Goal: Task Accomplishment & Management: Use online tool/utility

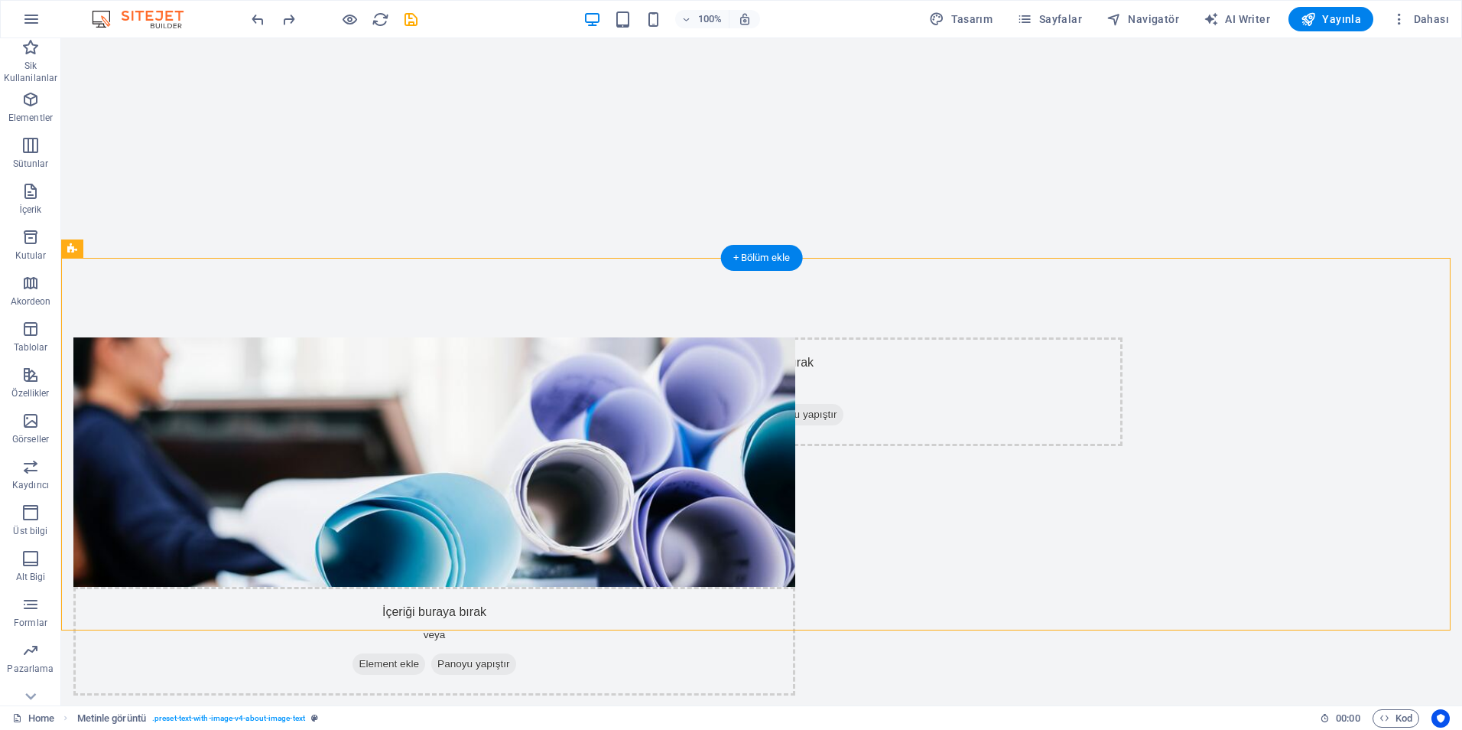
scroll to position [459, 0]
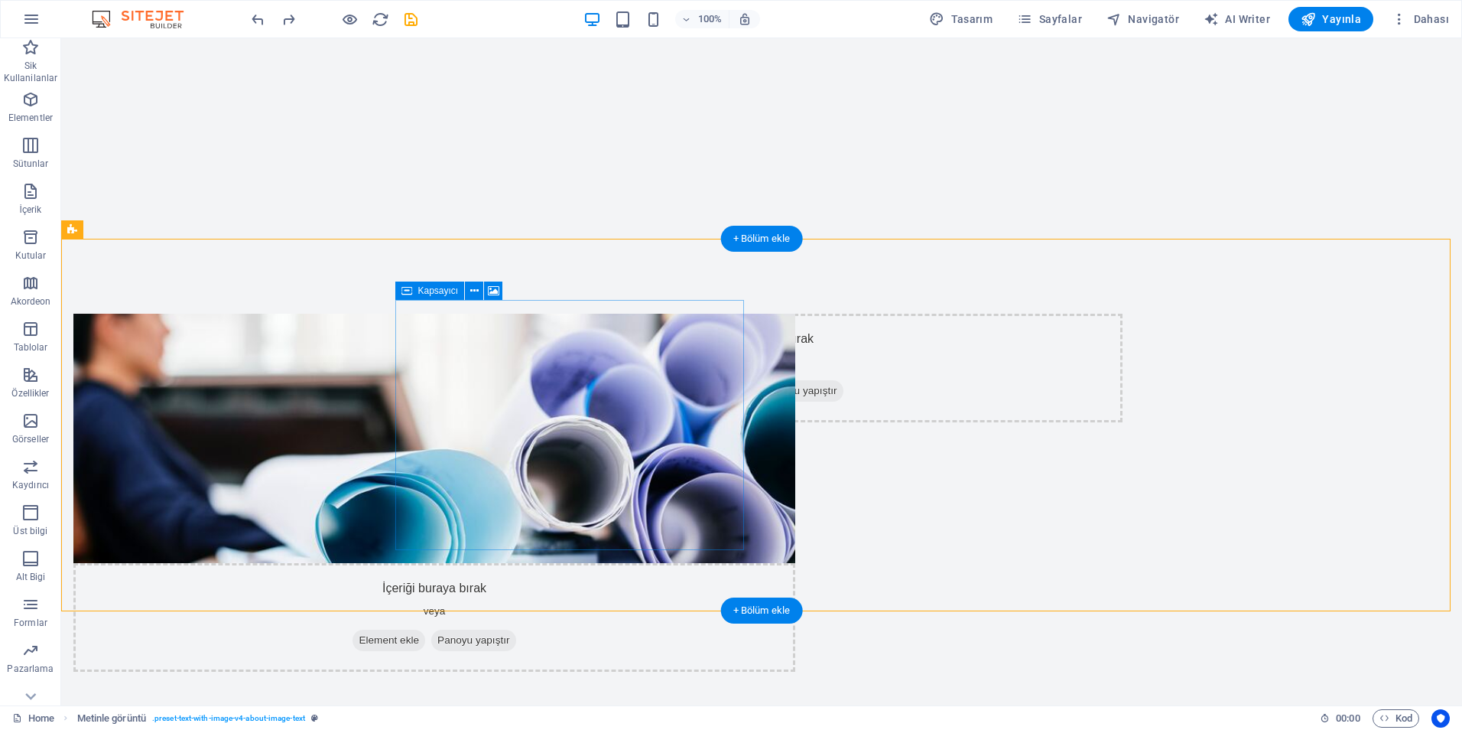
click at [569, 563] on div "İçeriği buraya bırak veya Element ekle Panoyu yapıştır" at bounding box center [434, 617] width 722 height 109
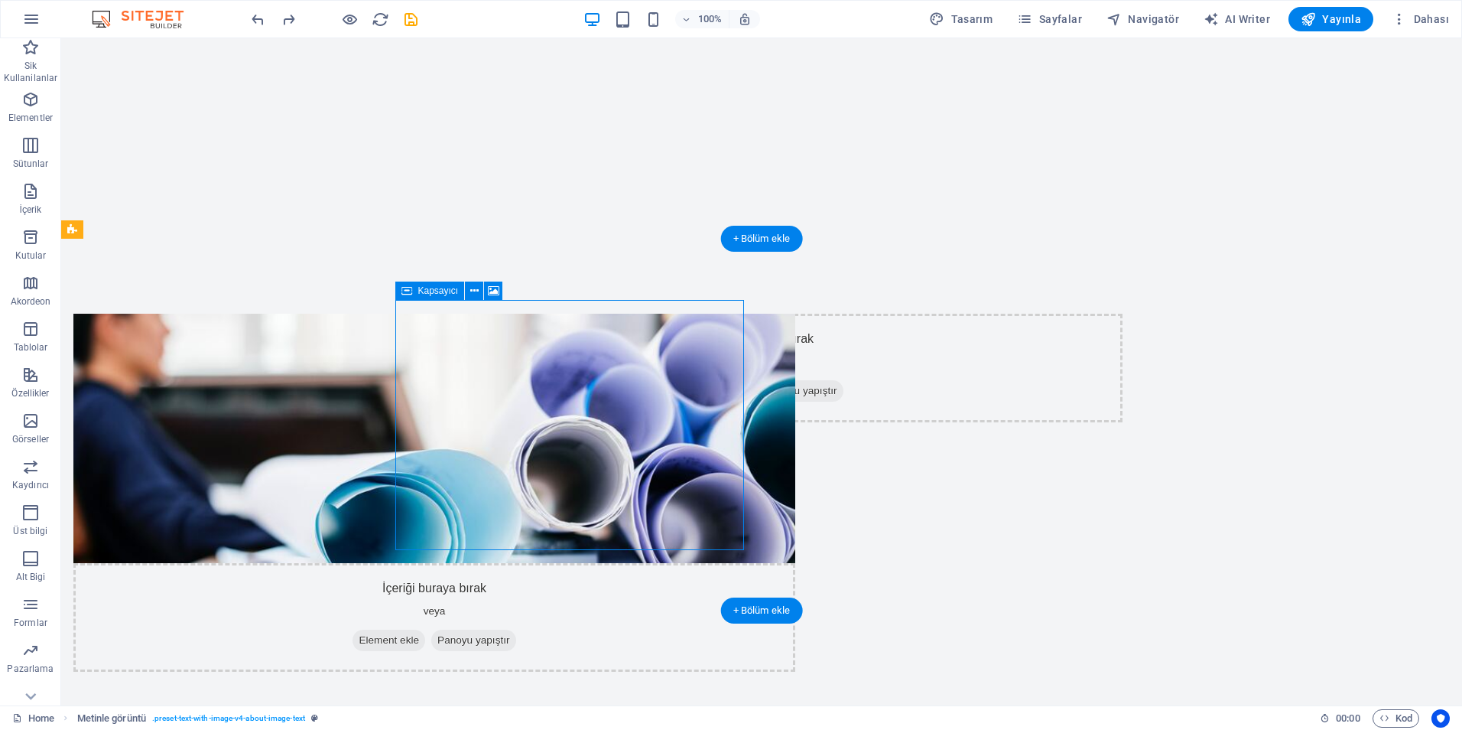
click at [569, 563] on div "İçeriği buraya bırak veya Element ekle Panoyu yapıştır" at bounding box center [434, 617] width 722 height 109
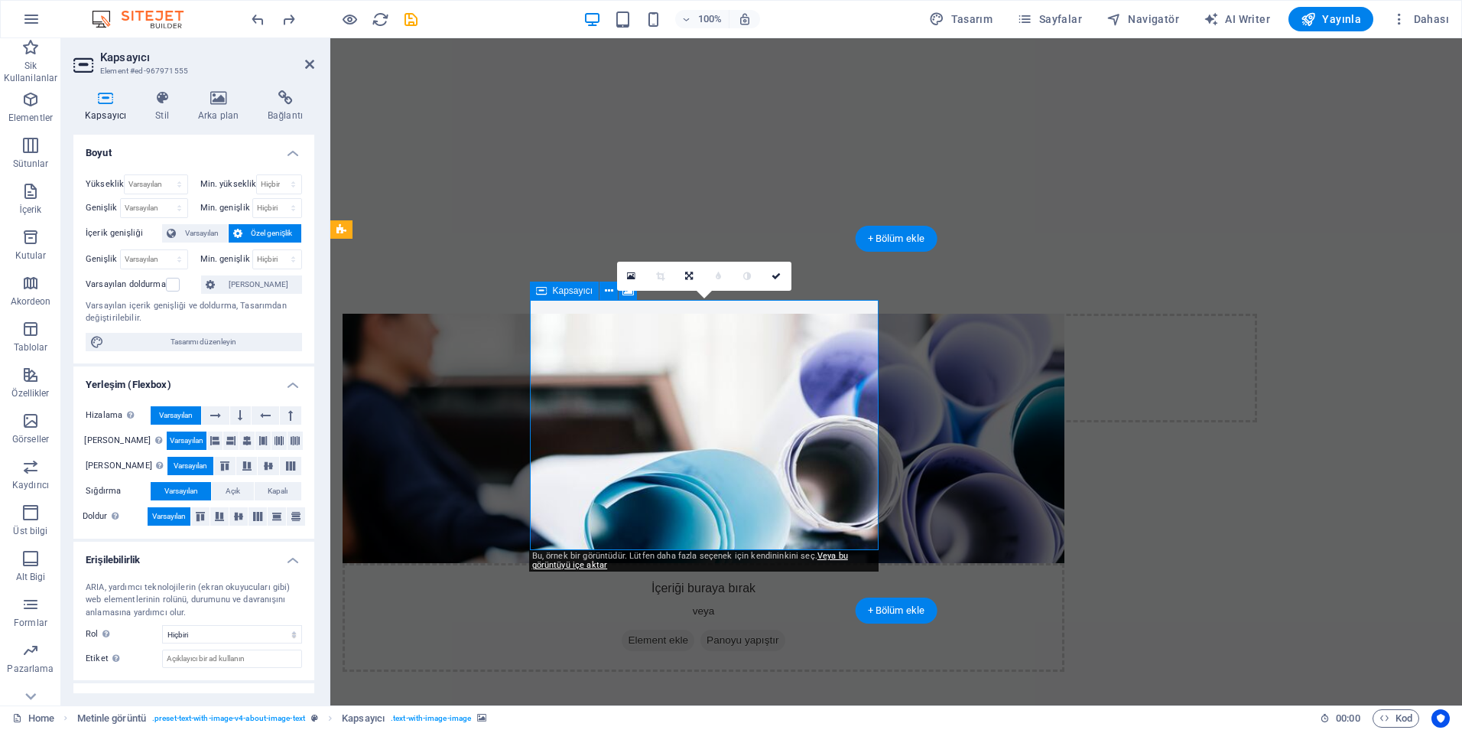
click at [708, 563] on div "İçeriği buraya bırak veya Element ekle Panoyu yapıştır" at bounding box center [704, 617] width 722 height 109
click at [700, 563] on div "İçeriği buraya bırak veya Element ekle Panoyu yapıştır" at bounding box center [704, 617] width 722 height 109
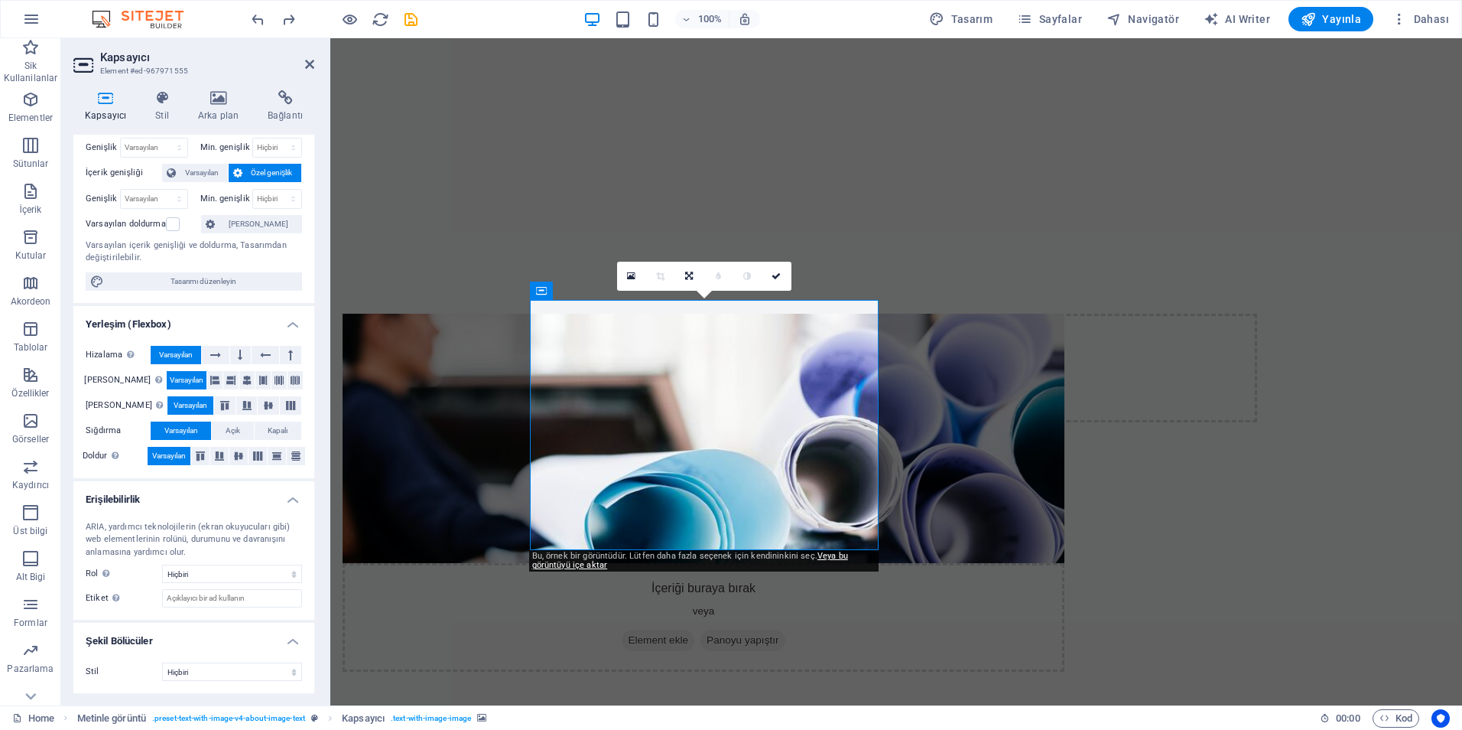
click at [762, 473] on figure at bounding box center [704, 438] width 722 height 249
click at [770, 493] on figure at bounding box center [704, 438] width 722 height 249
click at [205, 106] on h4 "Arka plan" at bounding box center [222, 106] width 70 height 32
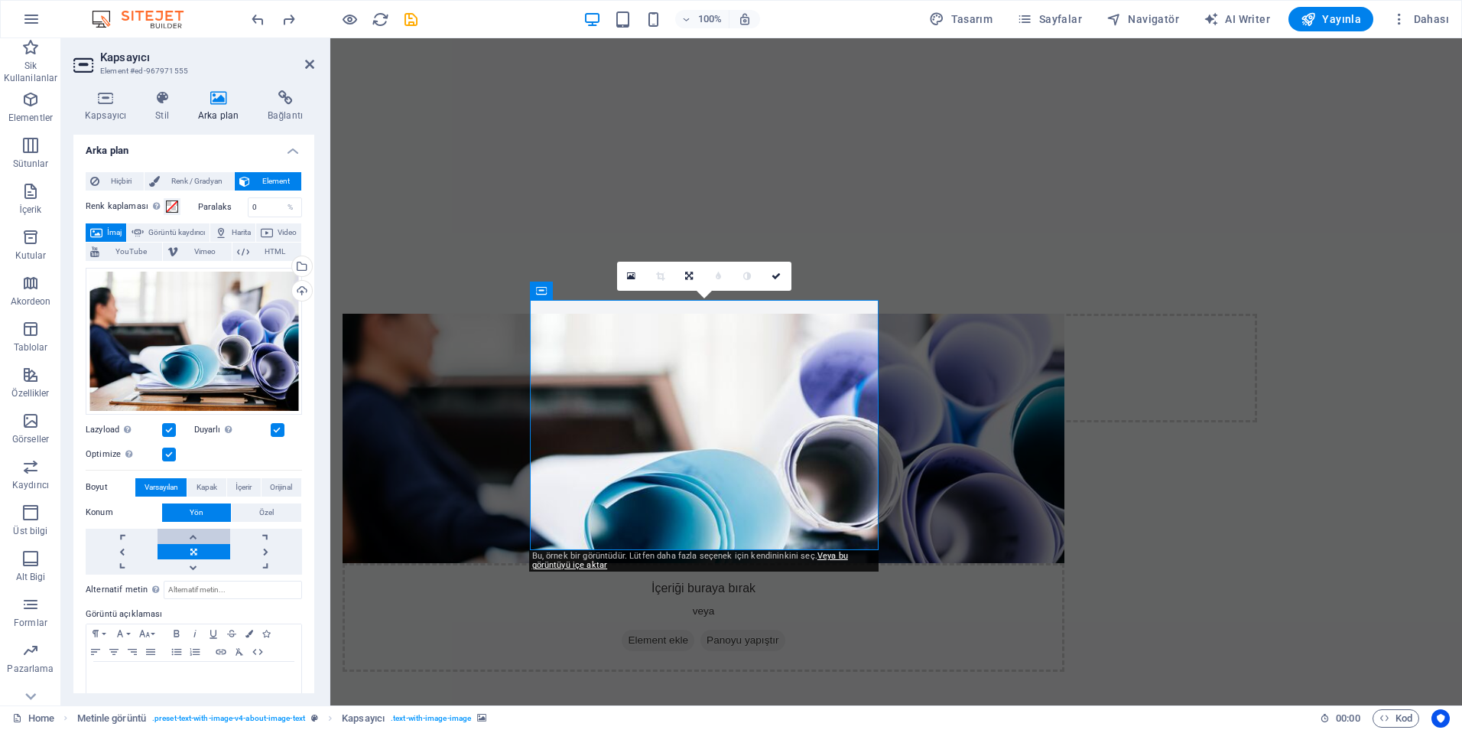
scroll to position [0, 0]
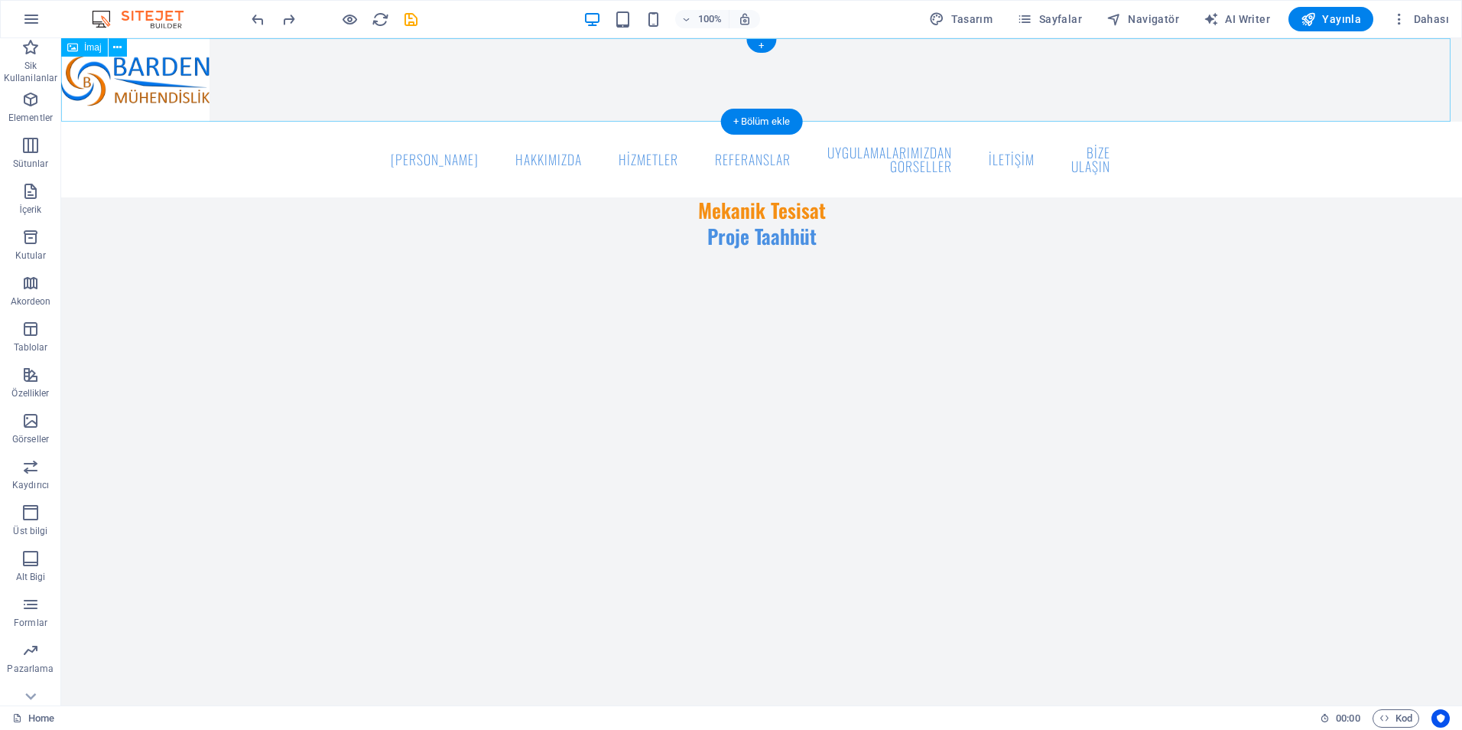
click at [951, 75] on figure at bounding box center [761, 79] width 1401 height 83
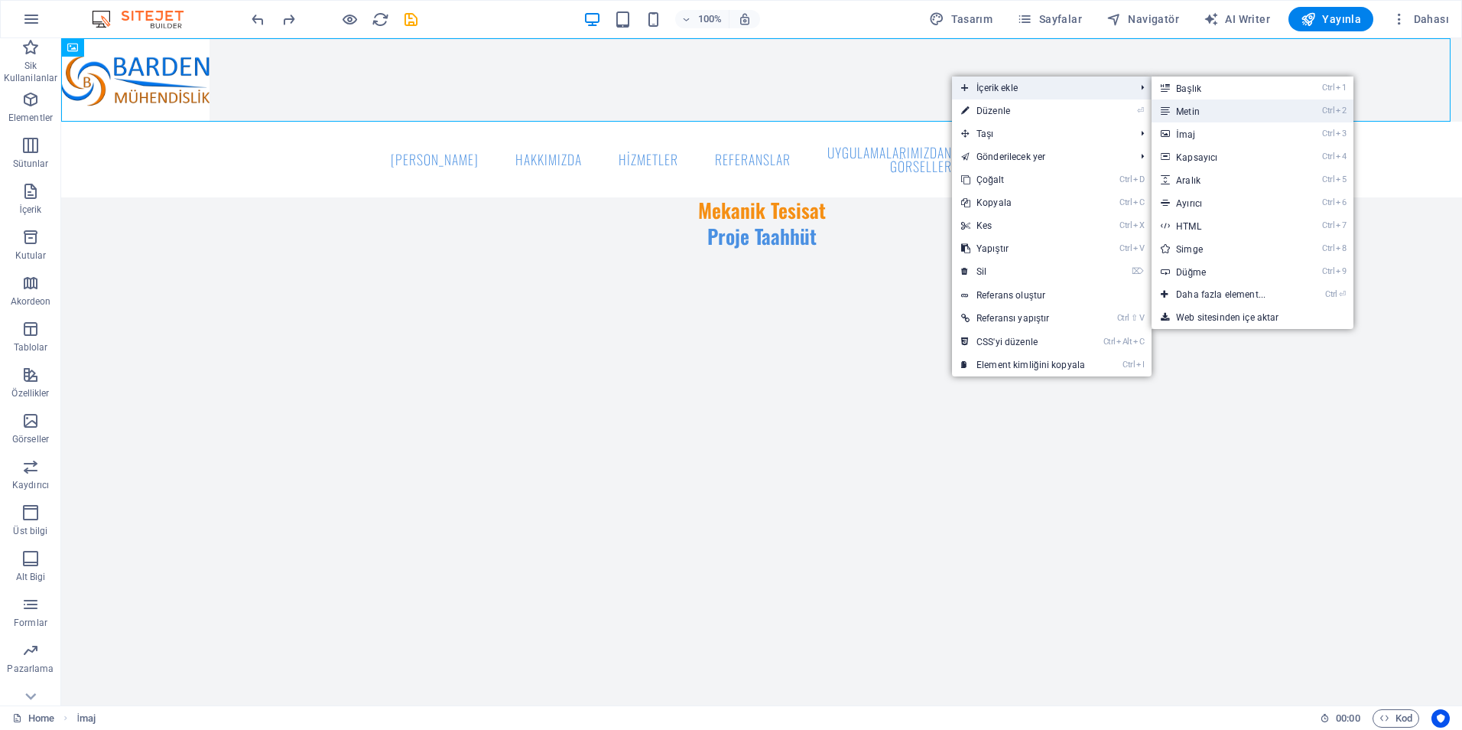
click at [1200, 109] on link "Ctrl 2 Metin" at bounding box center [1224, 110] width 145 height 23
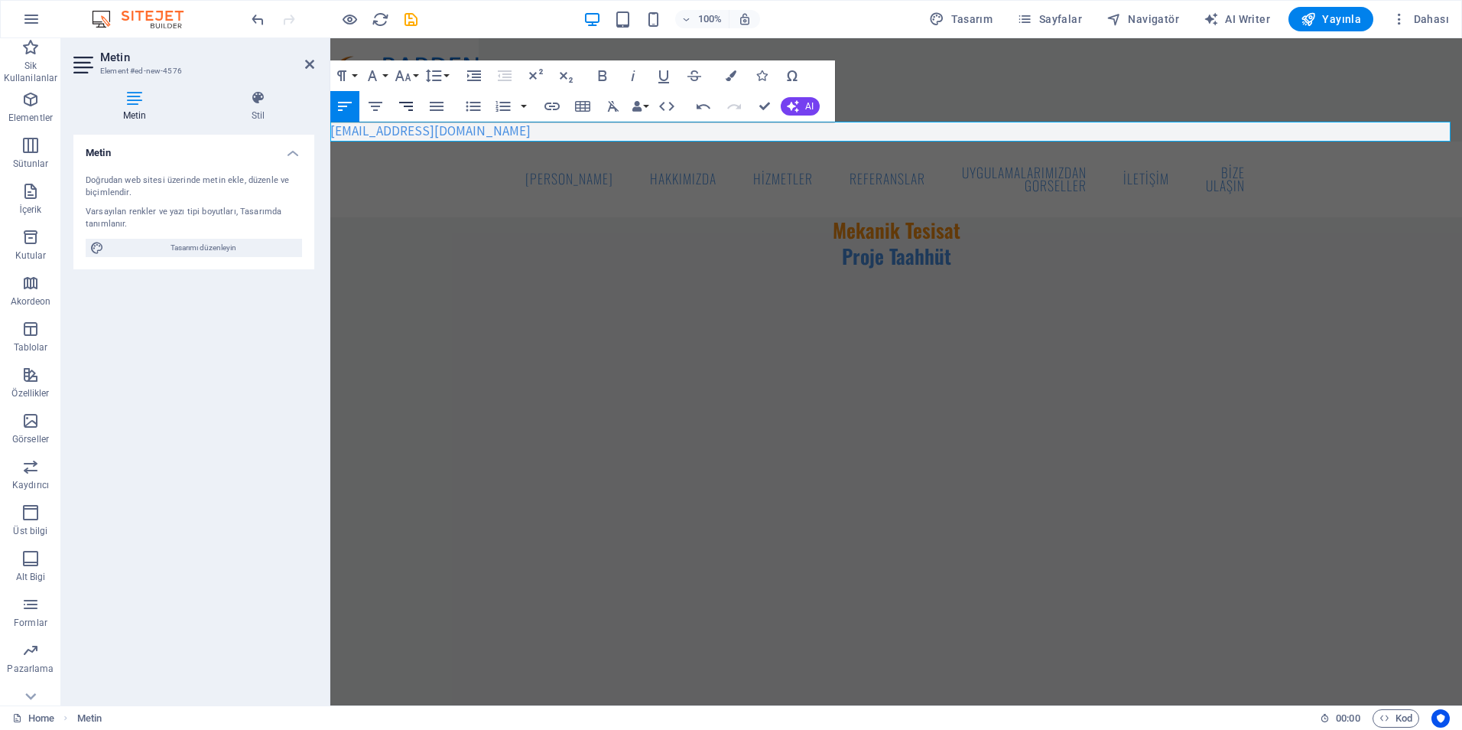
click at [405, 101] on icon "button" at bounding box center [406, 106] width 18 height 18
click at [239, 461] on div "Metin Doğrudan web sitesi üzerinde metin ekle, düzenle ve biçimlendir. Varsayıl…" at bounding box center [193, 414] width 241 height 558
click at [253, 385] on div "Metin Doğrudan web sitesi üzerinde metin ekle, düzenle ve biçimlendir. Varsayıl…" at bounding box center [193, 414] width 241 height 558
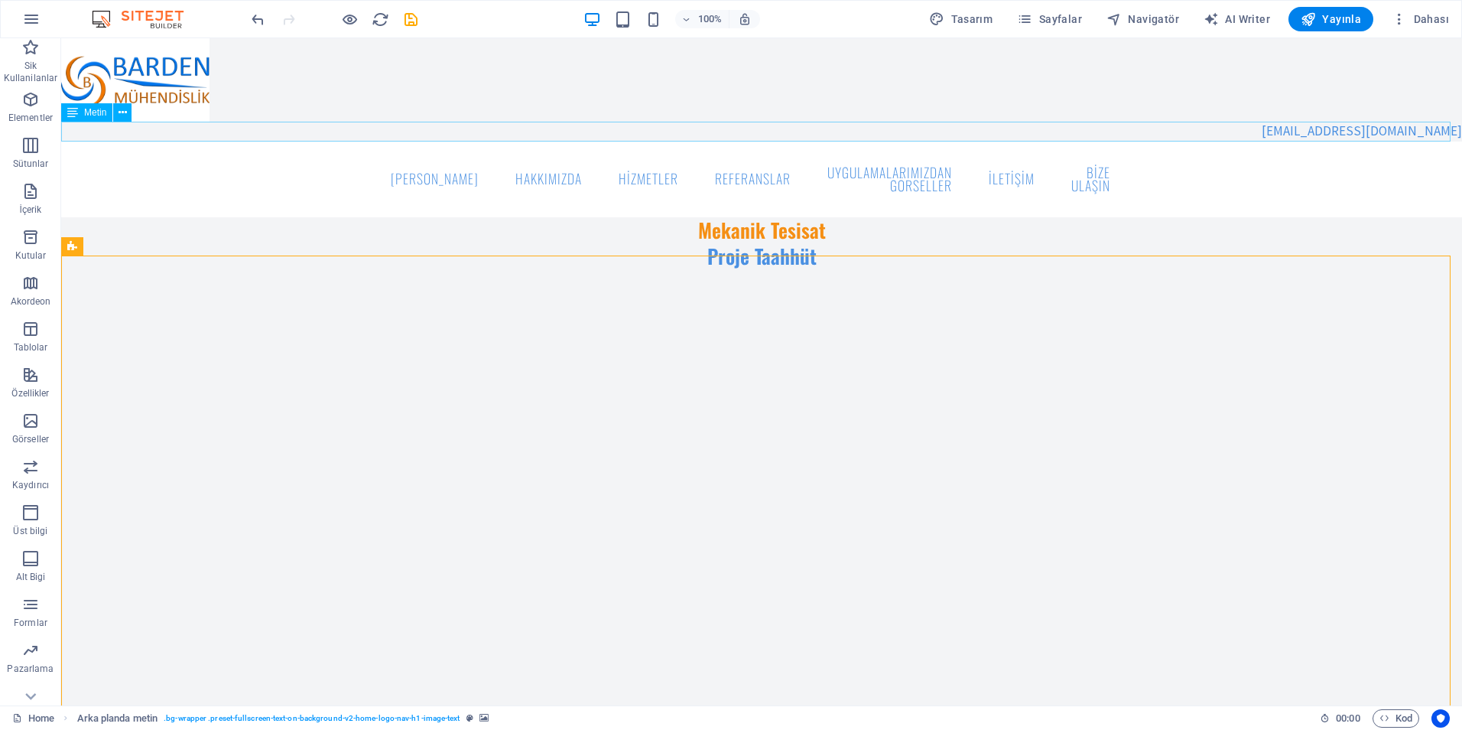
click at [1264, 124] on div "barden@bardenmuhendislik.com" at bounding box center [761, 132] width 1401 height 20
click at [1260, 128] on div "barden@bardenmuhendislik.com" at bounding box center [761, 132] width 1401 height 20
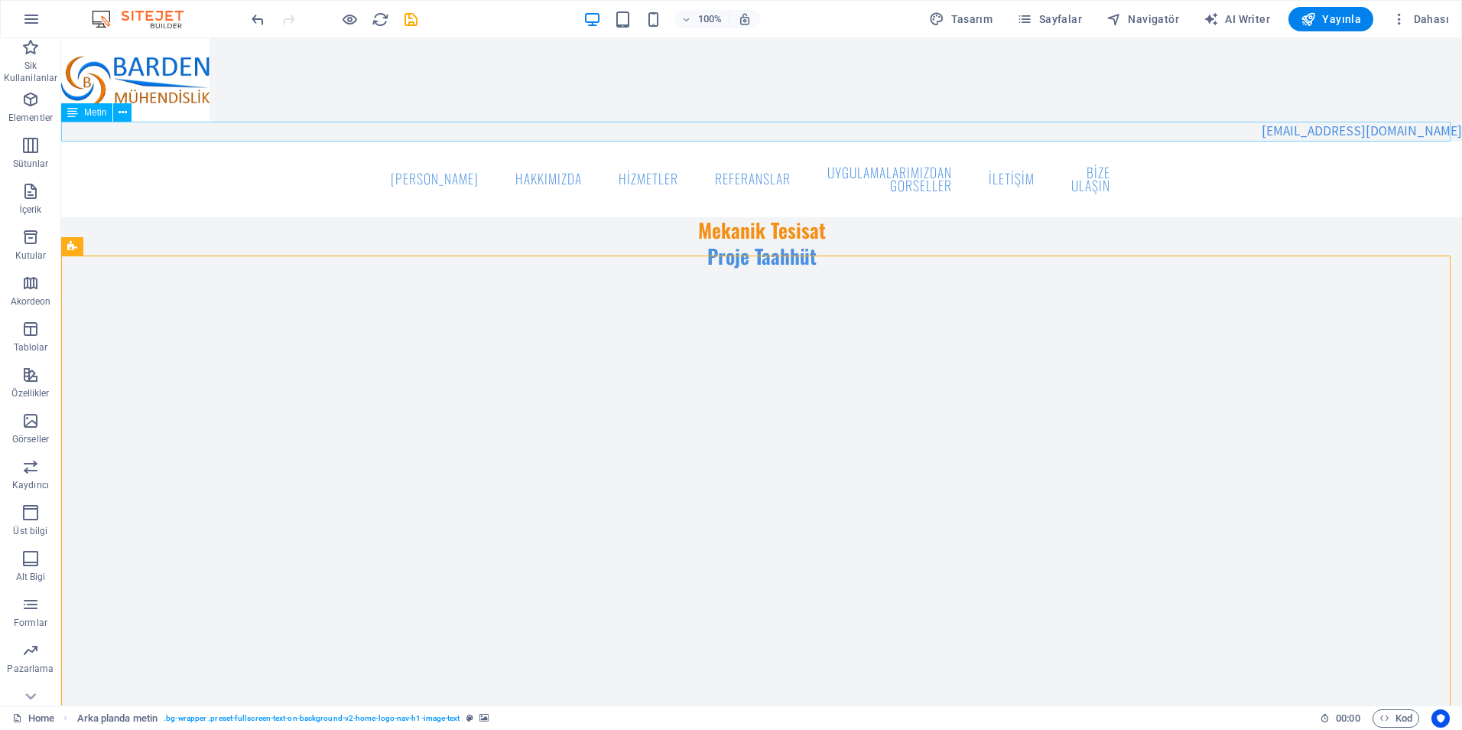
click at [1228, 129] on div "barden@bardenmuhendislik.com" at bounding box center [761, 132] width 1401 height 20
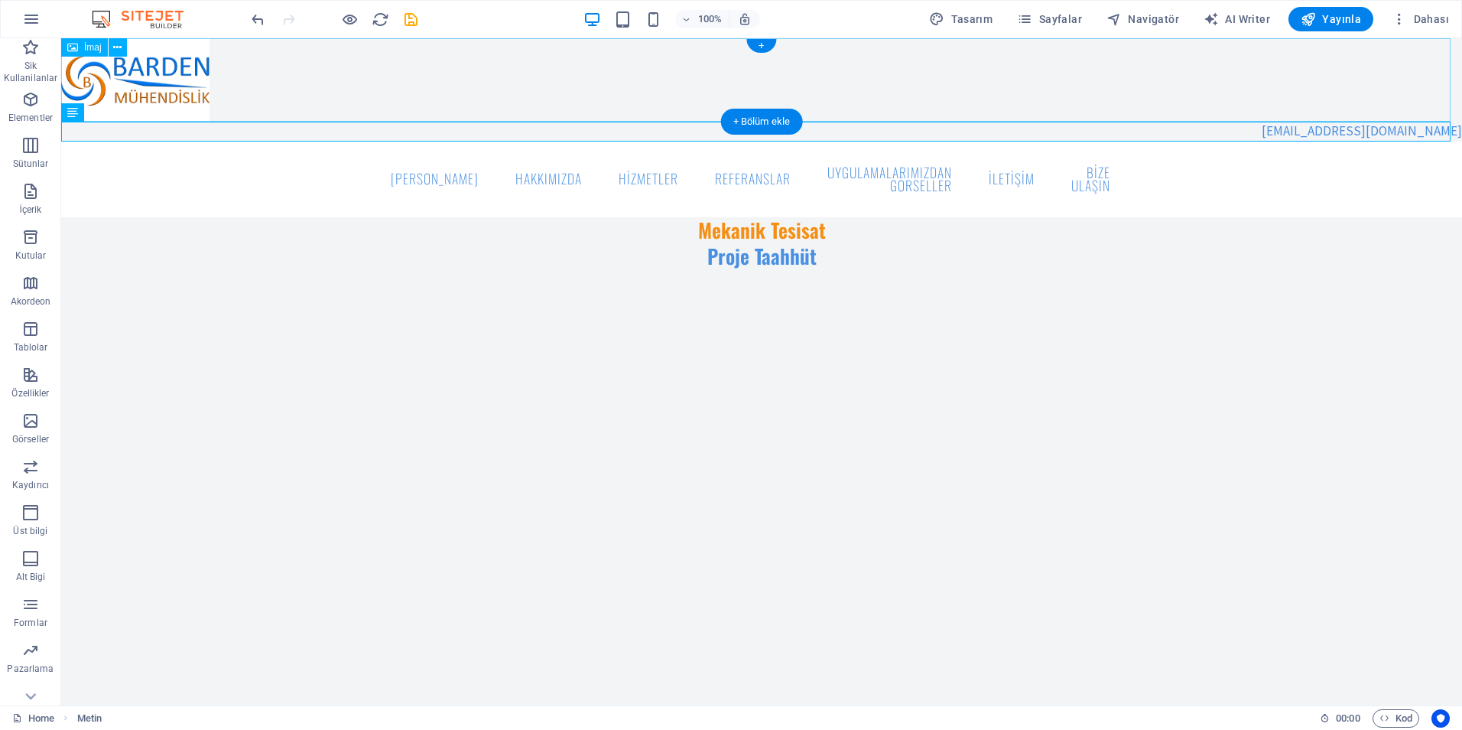
click at [405, 101] on figure at bounding box center [761, 79] width 1401 height 83
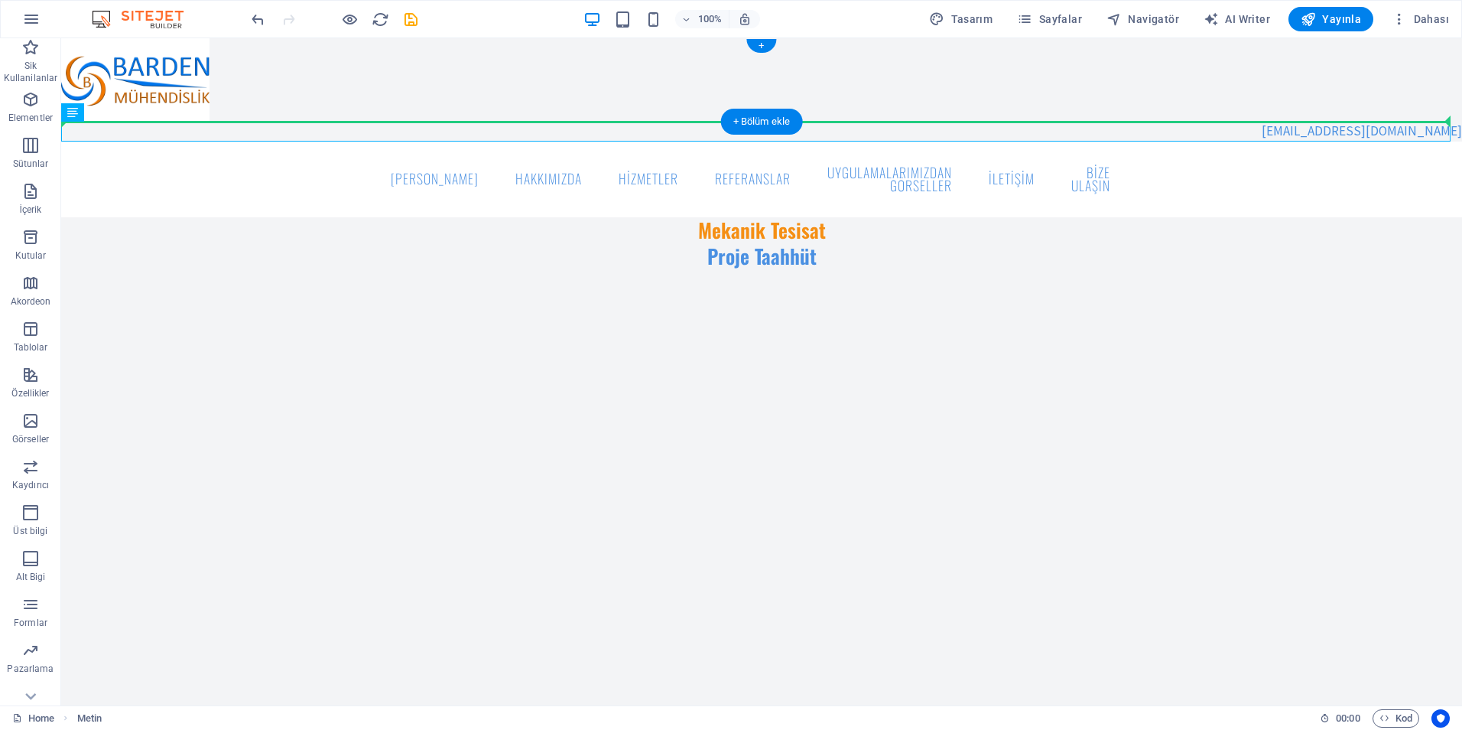
drag, startPoint x: 429, startPoint y: 136, endPoint x: 430, endPoint y: 91, distance: 45.1
drag, startPoint x: 841, startPoint y: 132, endPoint x: 843, endPoint y: 80, distance: 52.0
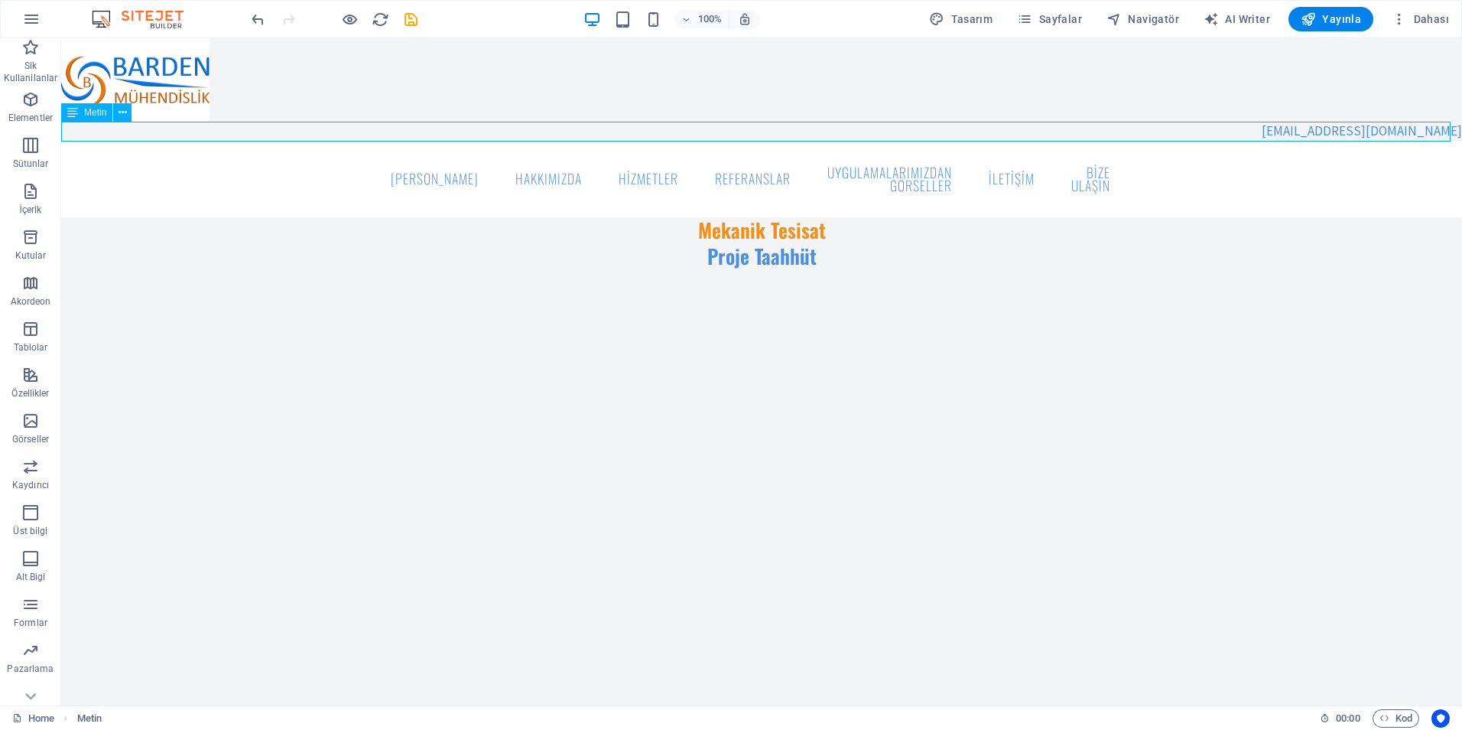
click at [1043, 132] on div "barden@bardenmuhendislik.com" at bounding box center [761, 132] width 1401 height 20
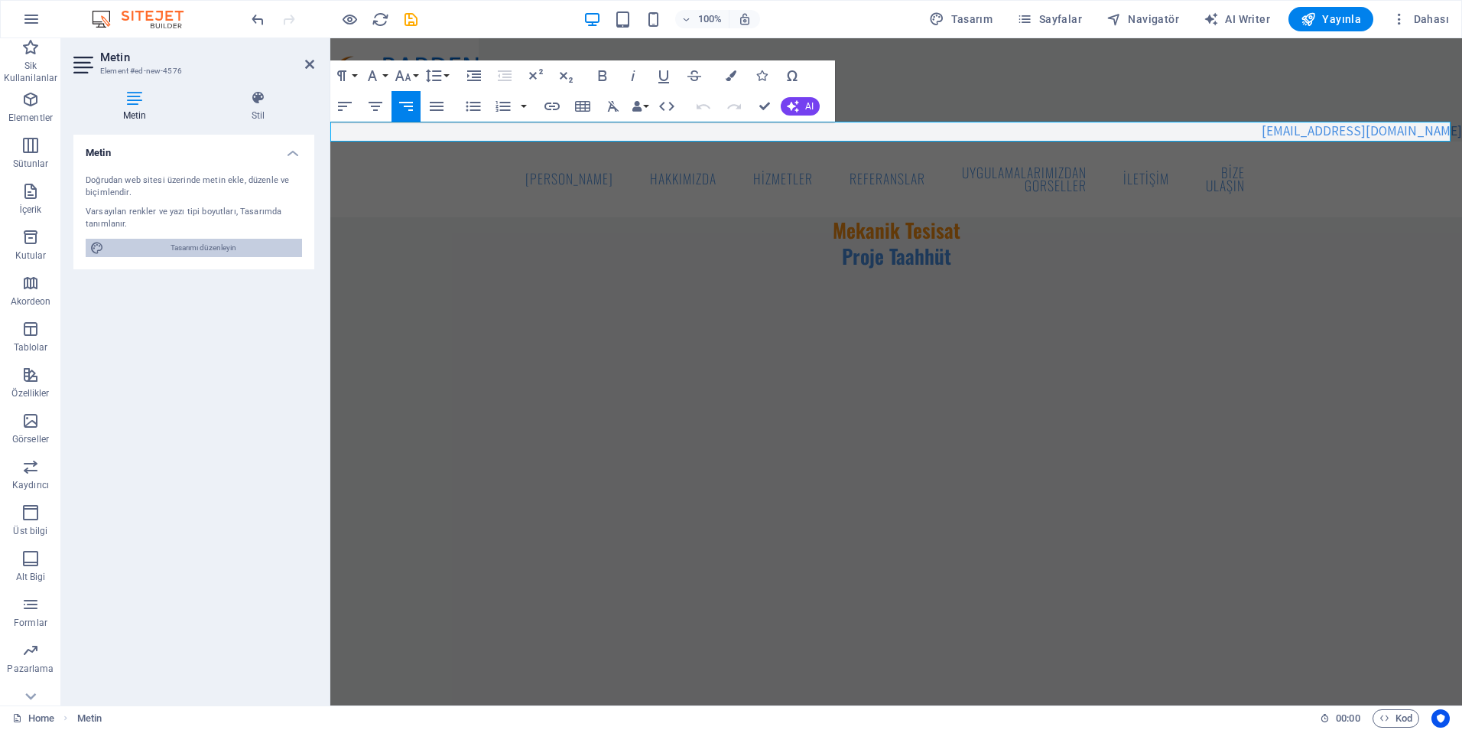
click at [254, 244] on span "Tasarımı düzenleyin" at bounding box center [203, 248] width 189 height 18
select select "px"
select select "400"
select select "px"
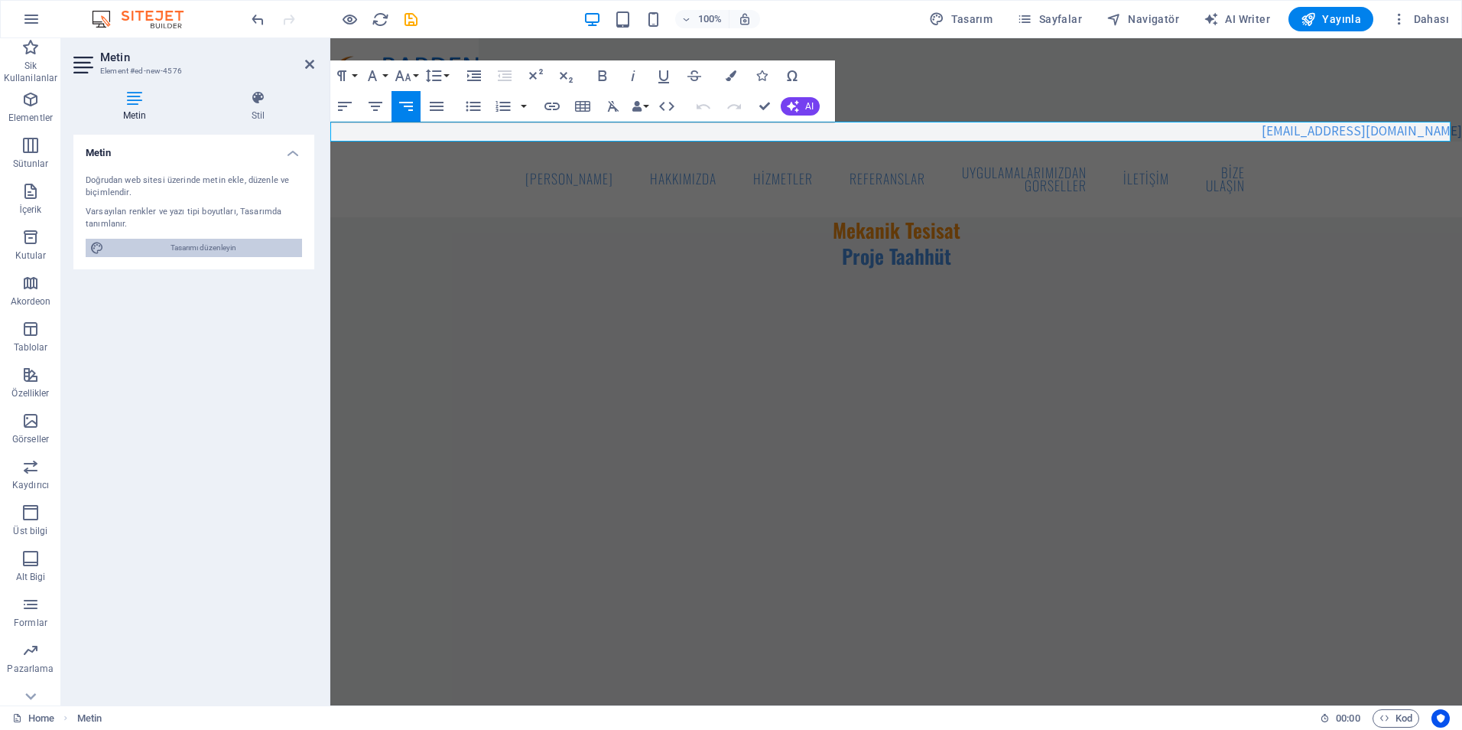
select select "600"
select select "px"
select select "rem"
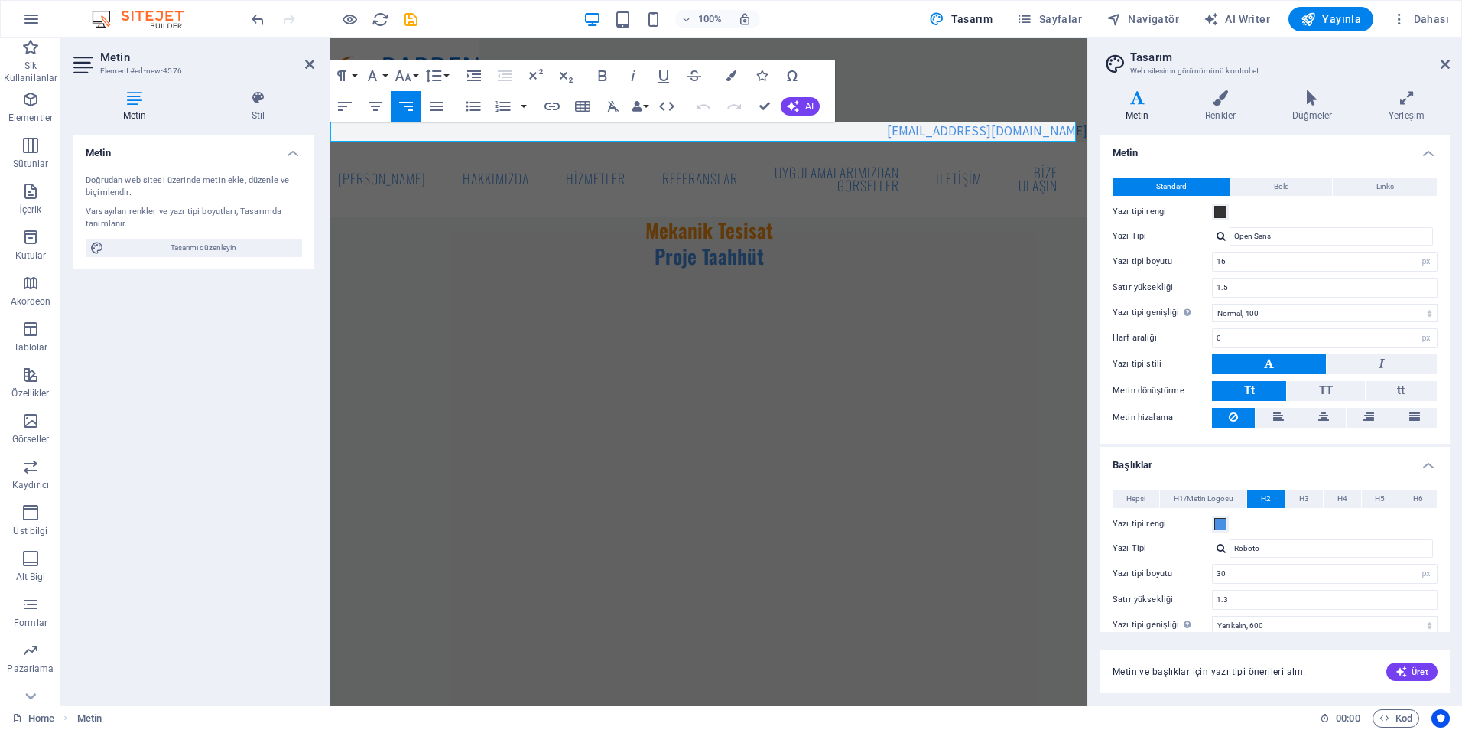
click at [715, 132] on p "barden@bardenmuhendislik.com" at bounding box center [708, 132] width 757 height 20
click at [350, 112] on icon "button" at bounding box center [345, 106] width 18 height 18
click at [158, 423] on div "Metin Doğrudan web sitesi üzerinde metin ekle, düzenle ve biçimlendir. Varsayıl…" at bounding box center [193, 414] width 241 height 558
click at [48, 427] on span "Görseller" at bounding box center [30, 429] width 61 height 37
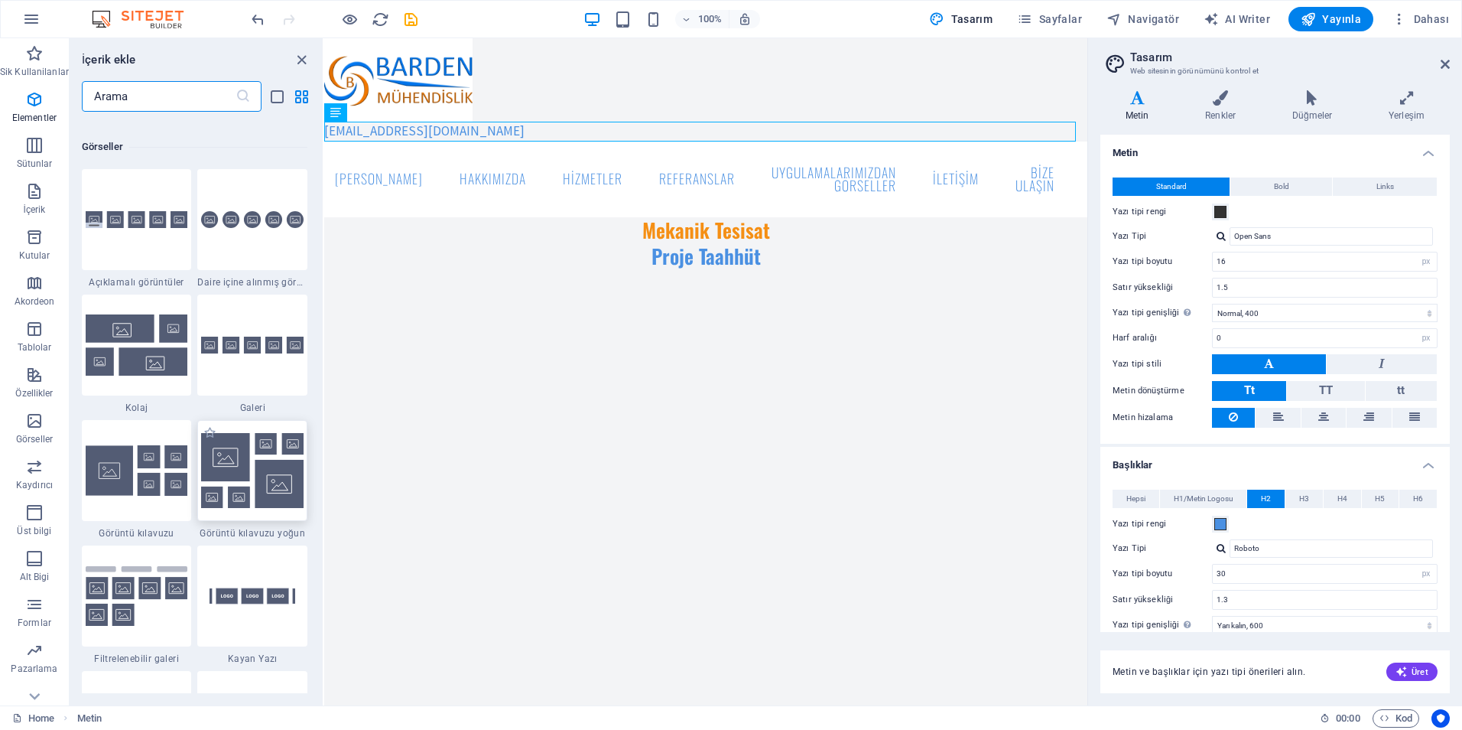
scroll to position [7756, 0]
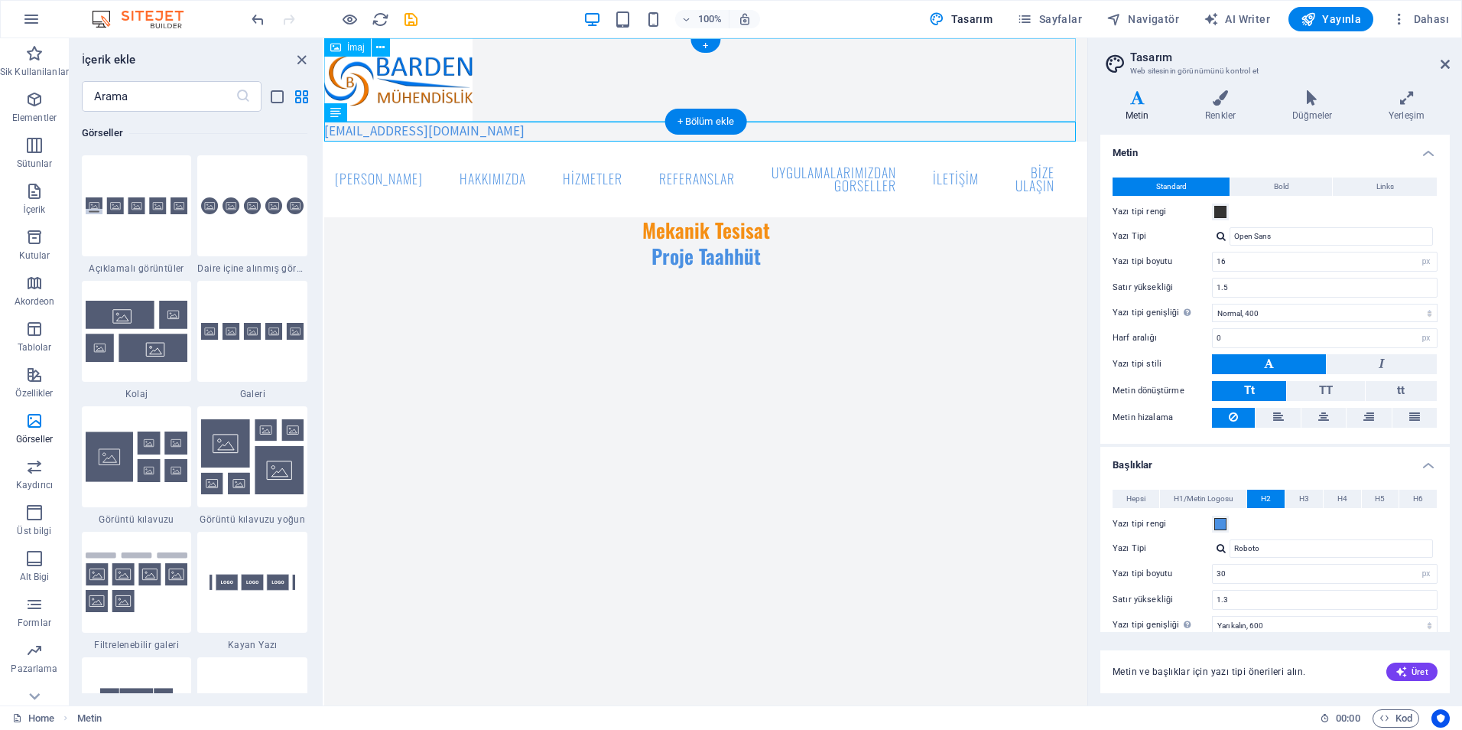
click at [445, 103] on figure at bounding box center [705, 79] width 763 height 83
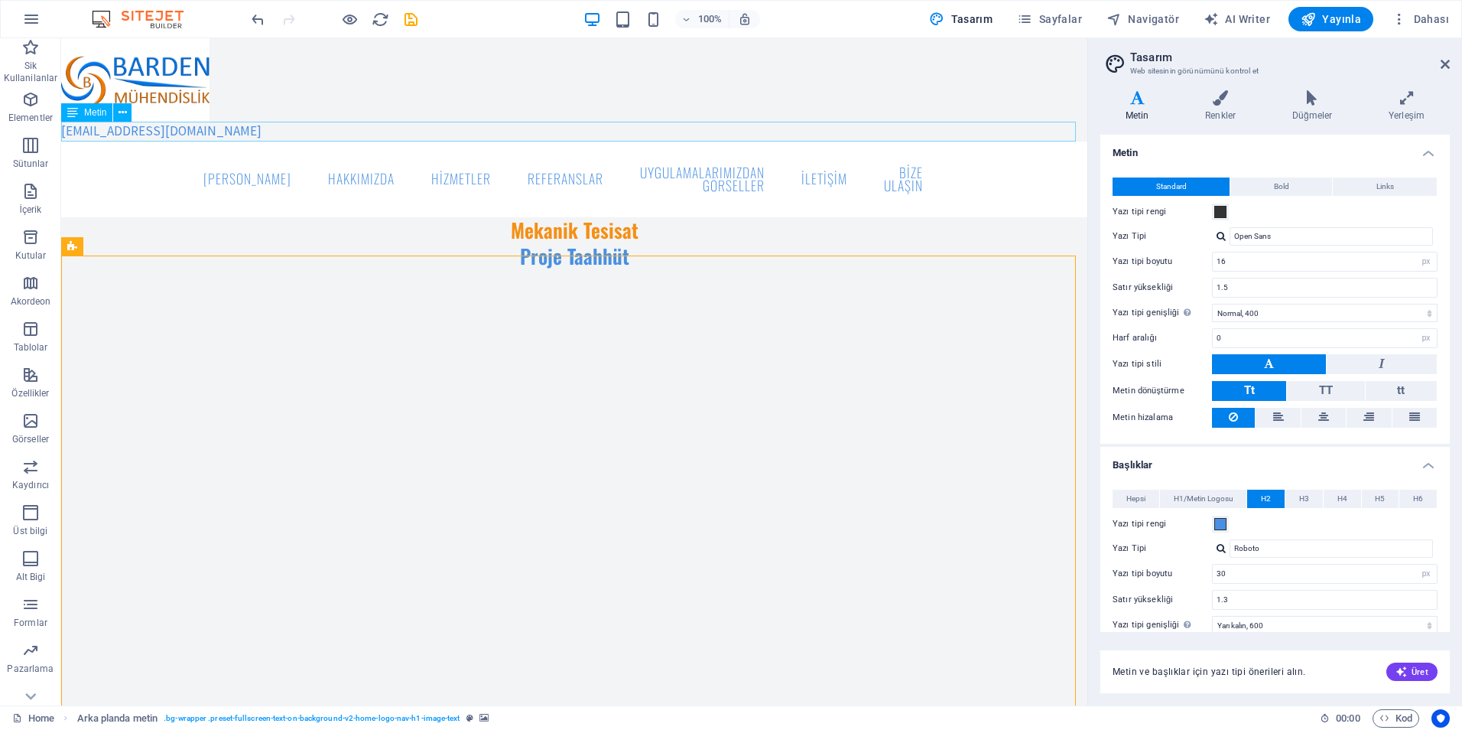
click at [196, 126] on div "barden@bardenmuhendislik.com" at bounding box center [574, 132] width 1026 height 20
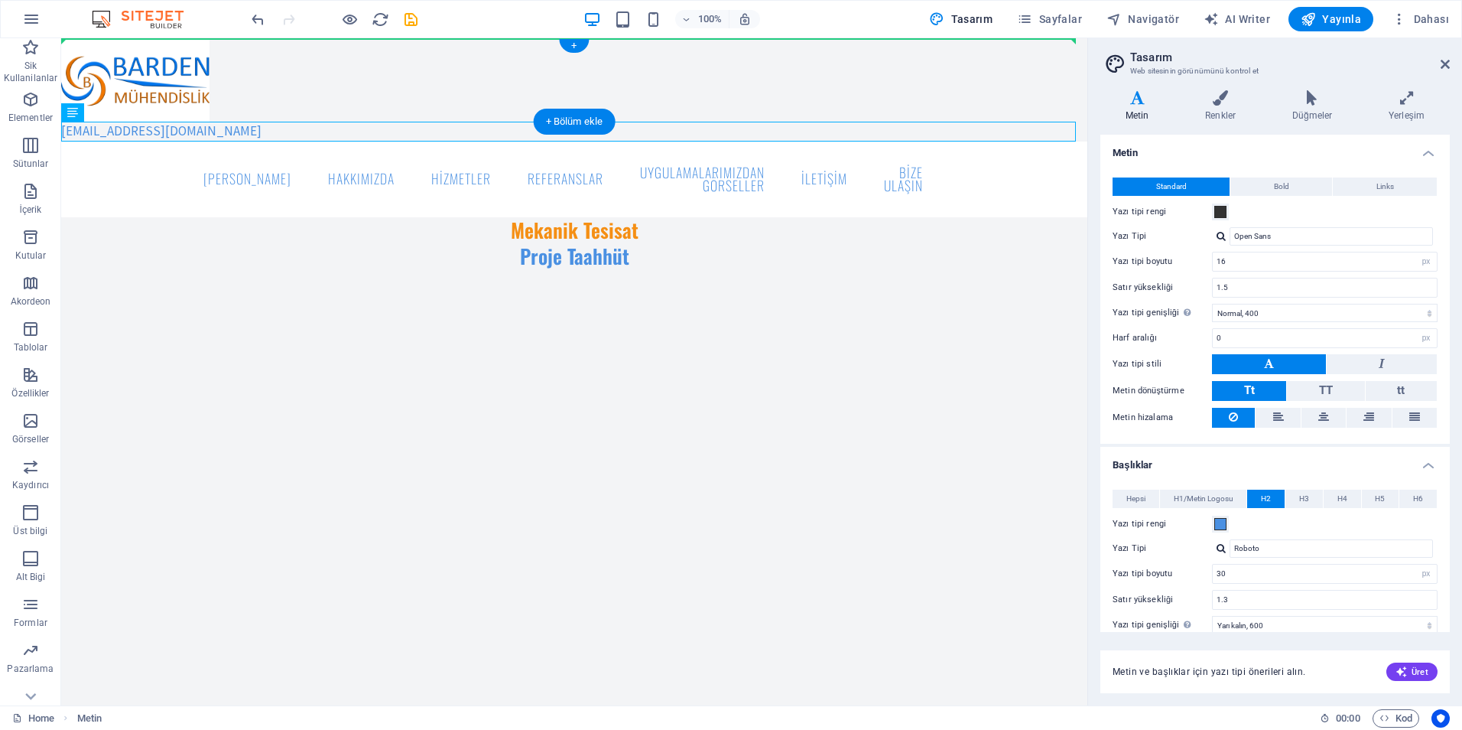
drag, startPoint x: 100, startPoint y: 129, endPoint x: 743, endPoint y: 70, distance: 645.9
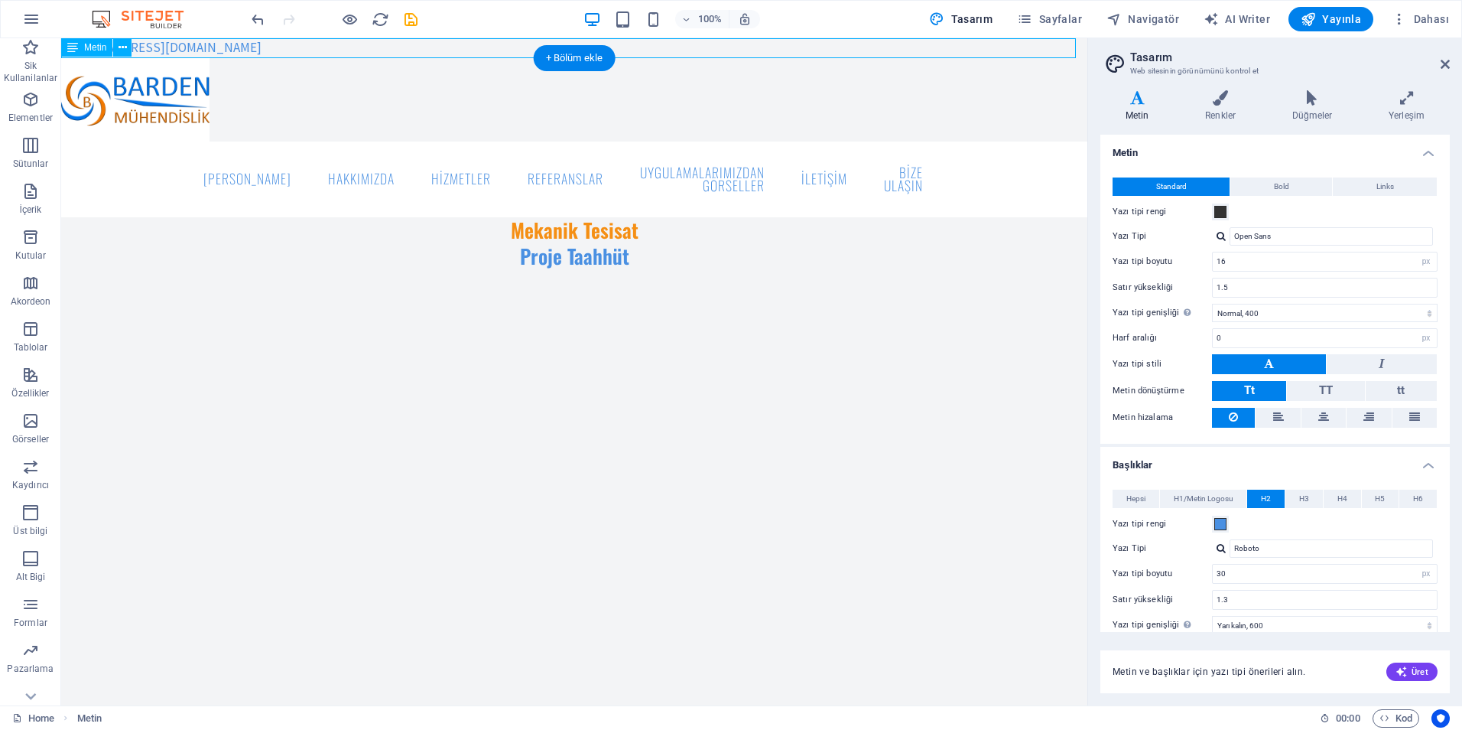
click at [240, 47] on div "barden@bardenmuhendislik.com" at bounding box center [574, 48] width 1026 height 20
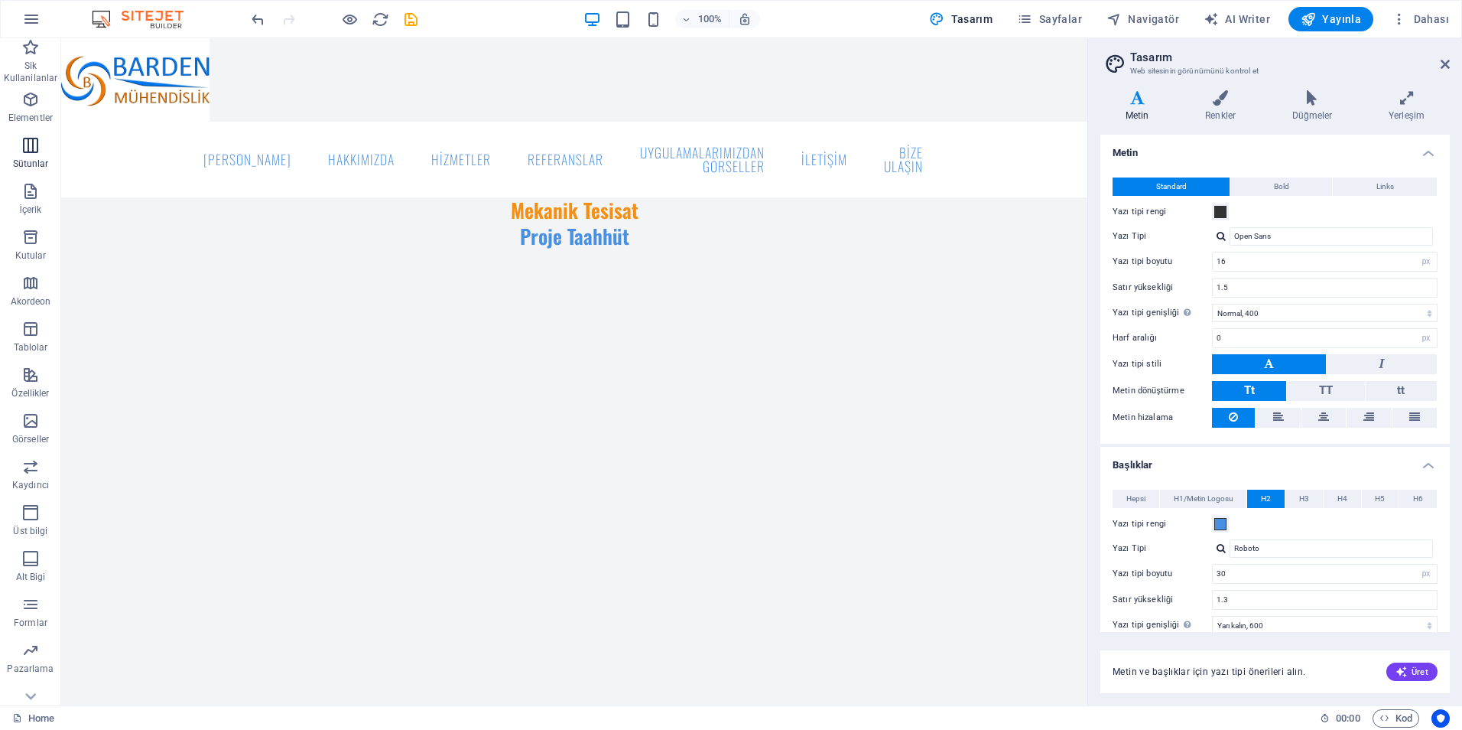
click at [42, 140] on span "Sütunlar" at bounding box center [30, 154] width 61 height 37
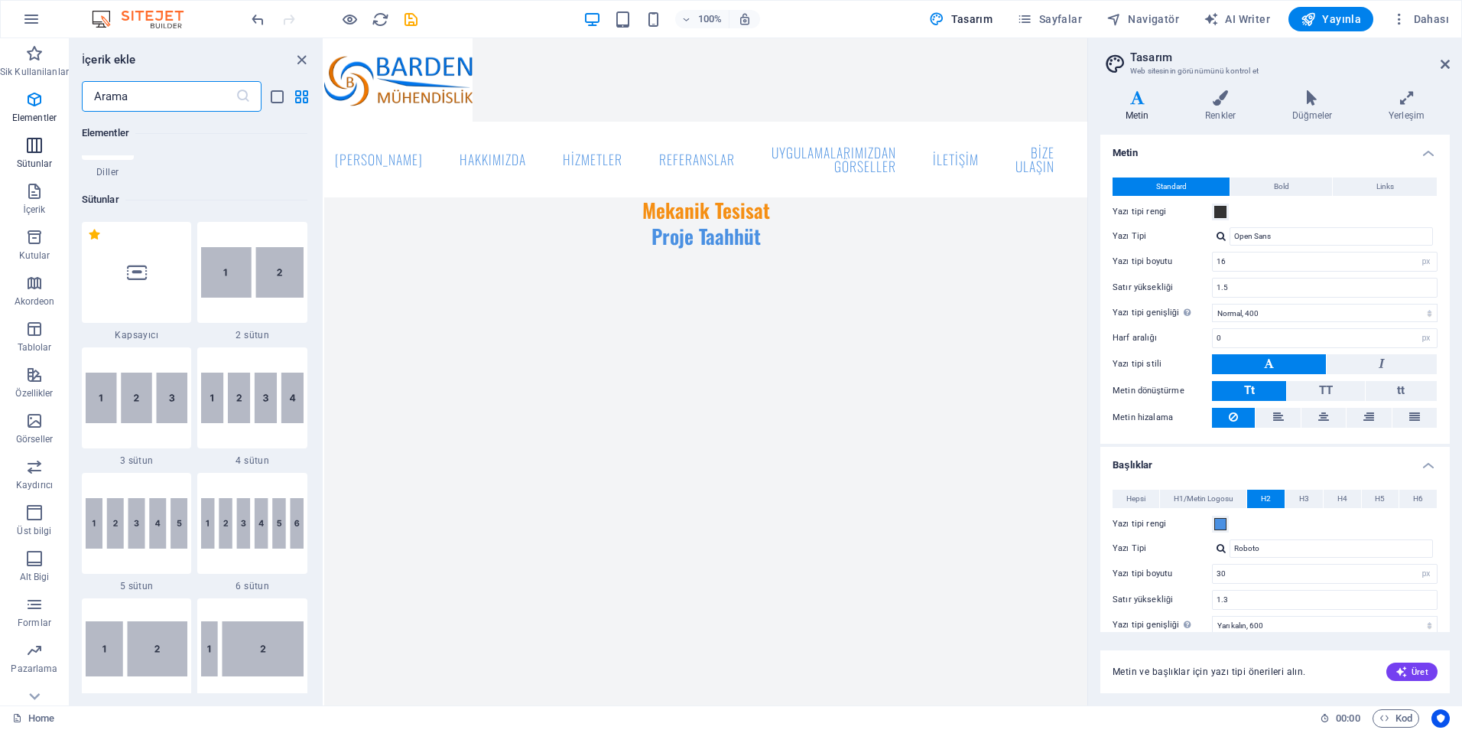
scroll to position [757, 0]
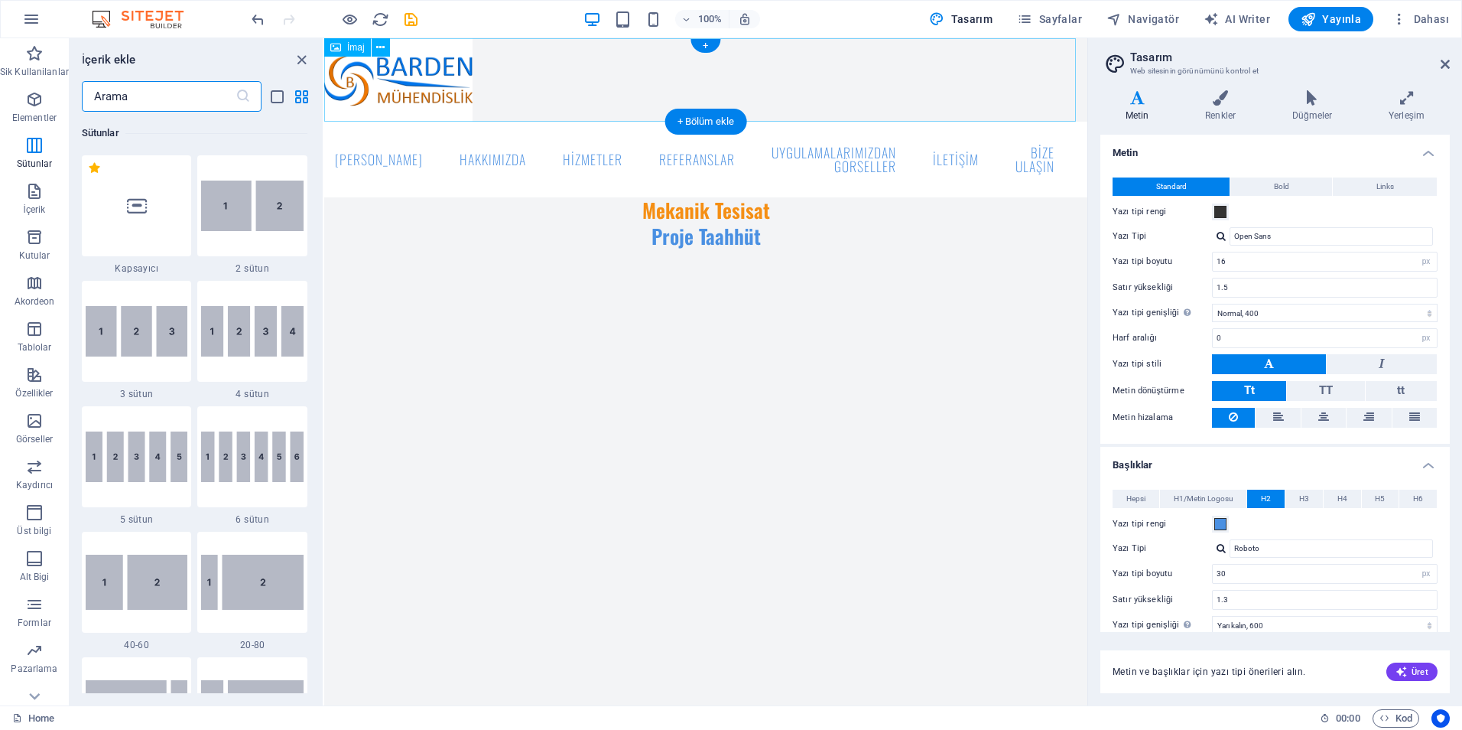
click at [542, 84] on figure at bounding box center [705, 79] width 763 height 83
click at [240, 204] on img at bounding box center [252, 206] width 102 height 50
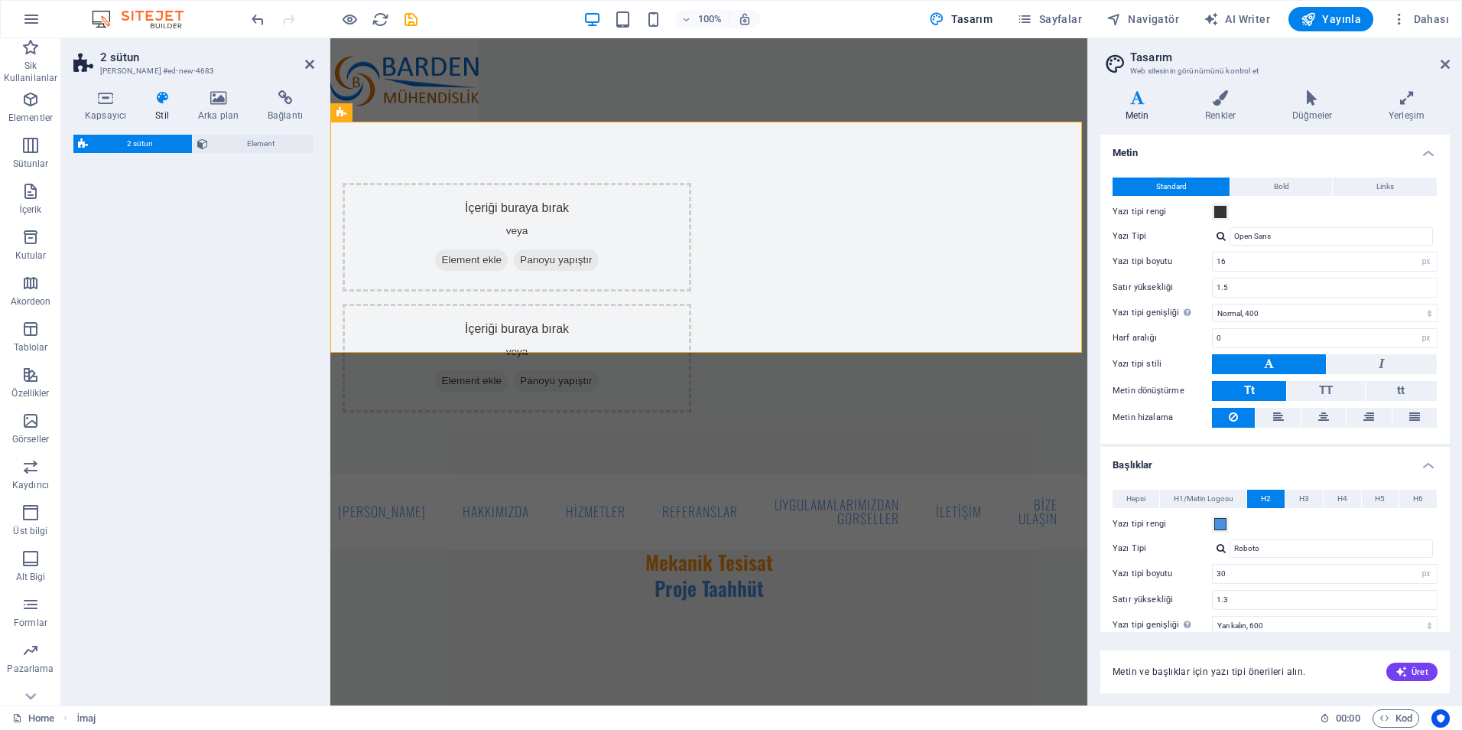
select select "rem"
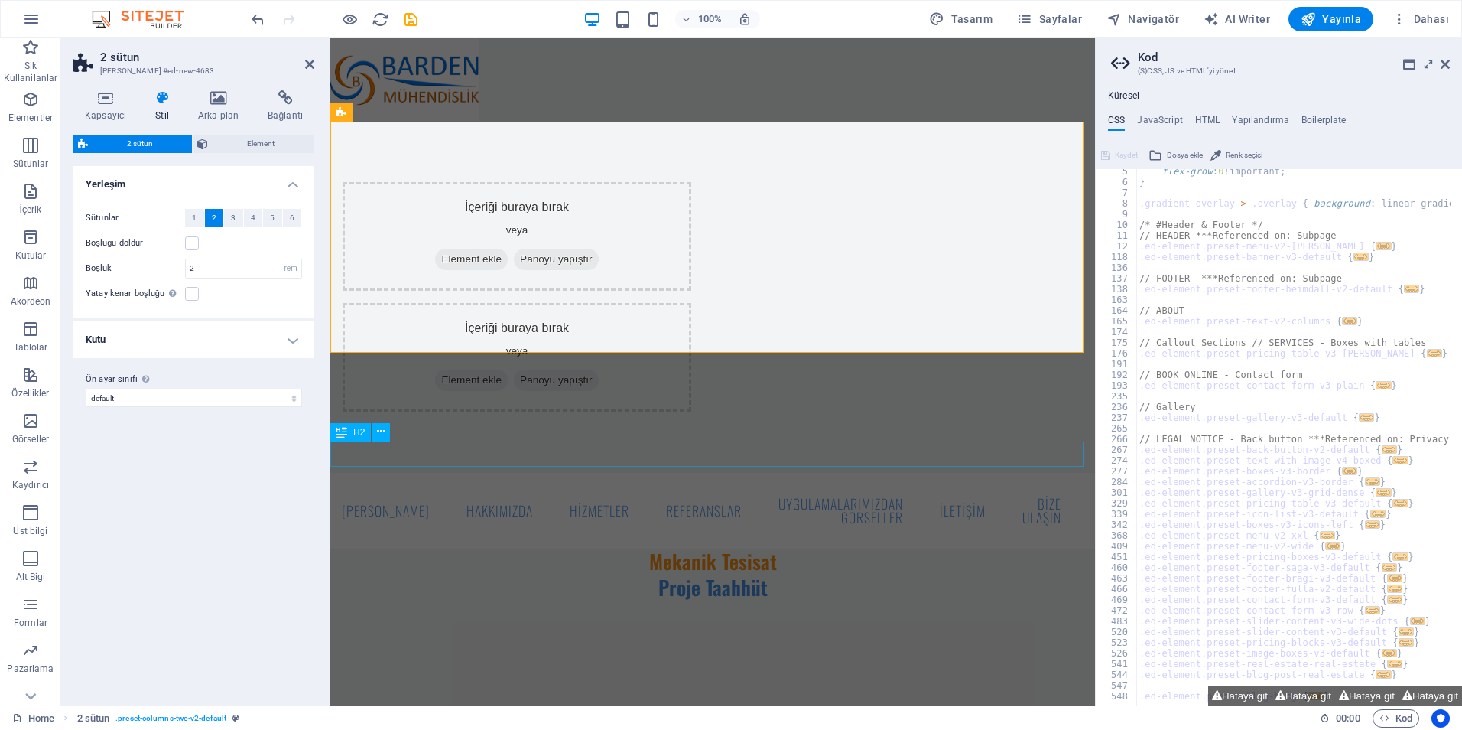
scroll to position [0, 0]
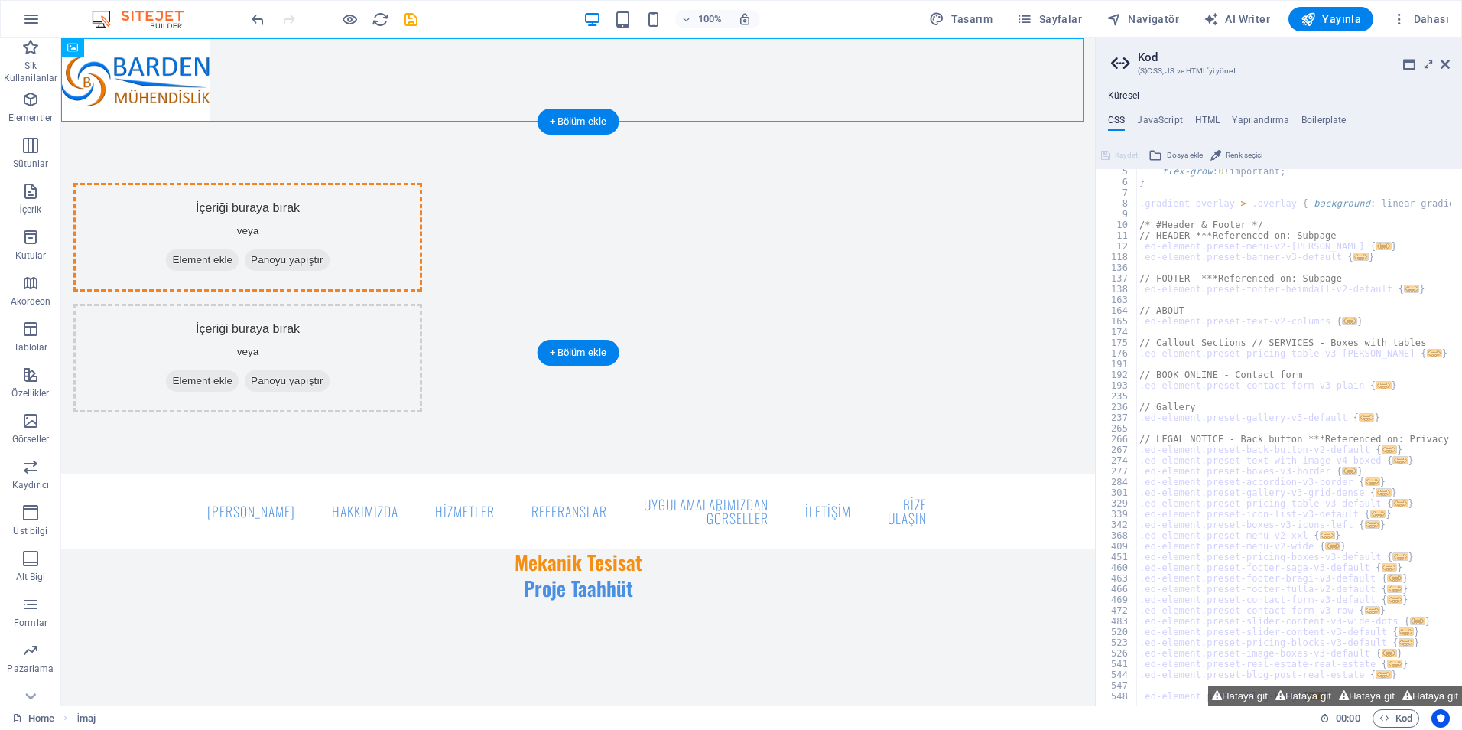
drag, startPoint x: 140, startPoint y: 75, endPoint x: 404, endPoint y: 237, distance: 309.7
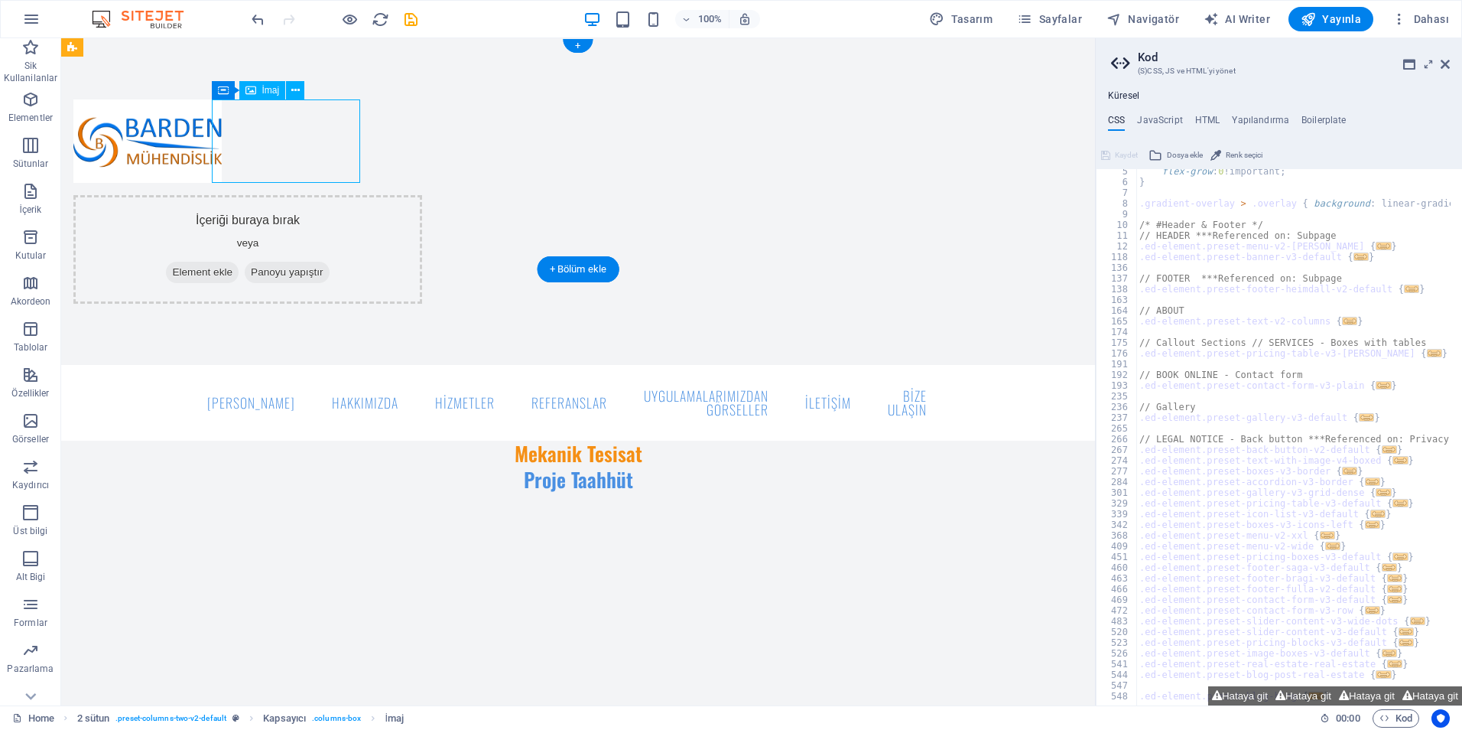
drag, startPoint x: 279, startPoint y: 141, endPoint x: 239, endPoint y: 145, distance: 40.7
click at [239, 145] on figure at bounding box center [247, 140] width 349 height 83
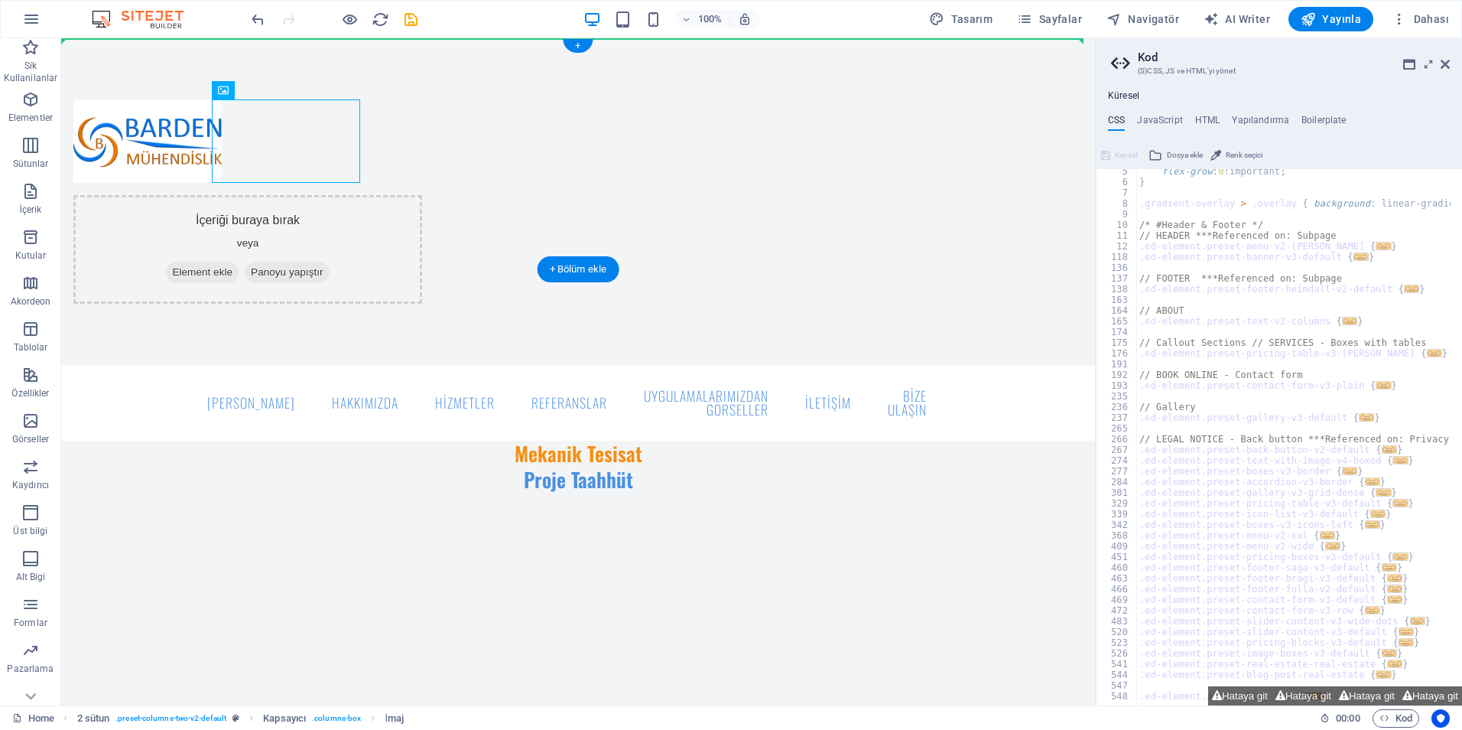
drag, startPoint x: 275, startPoint y: 147, endPoint x: 148, endPoint y: 148, distance: 126.2
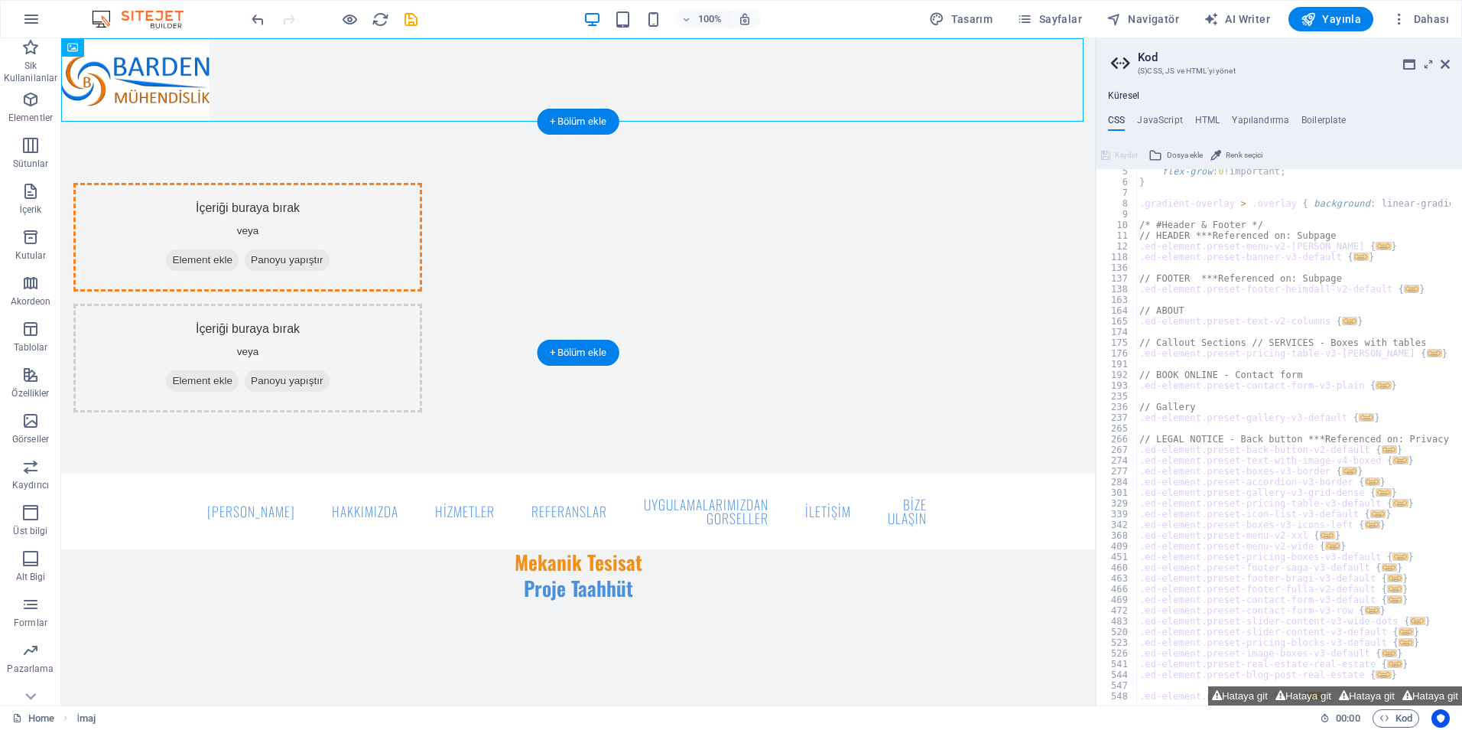
drag, startPoint x: 164, startPoint y: 93, endPoint x: 291, endPoint y: 213, distance: 174.8
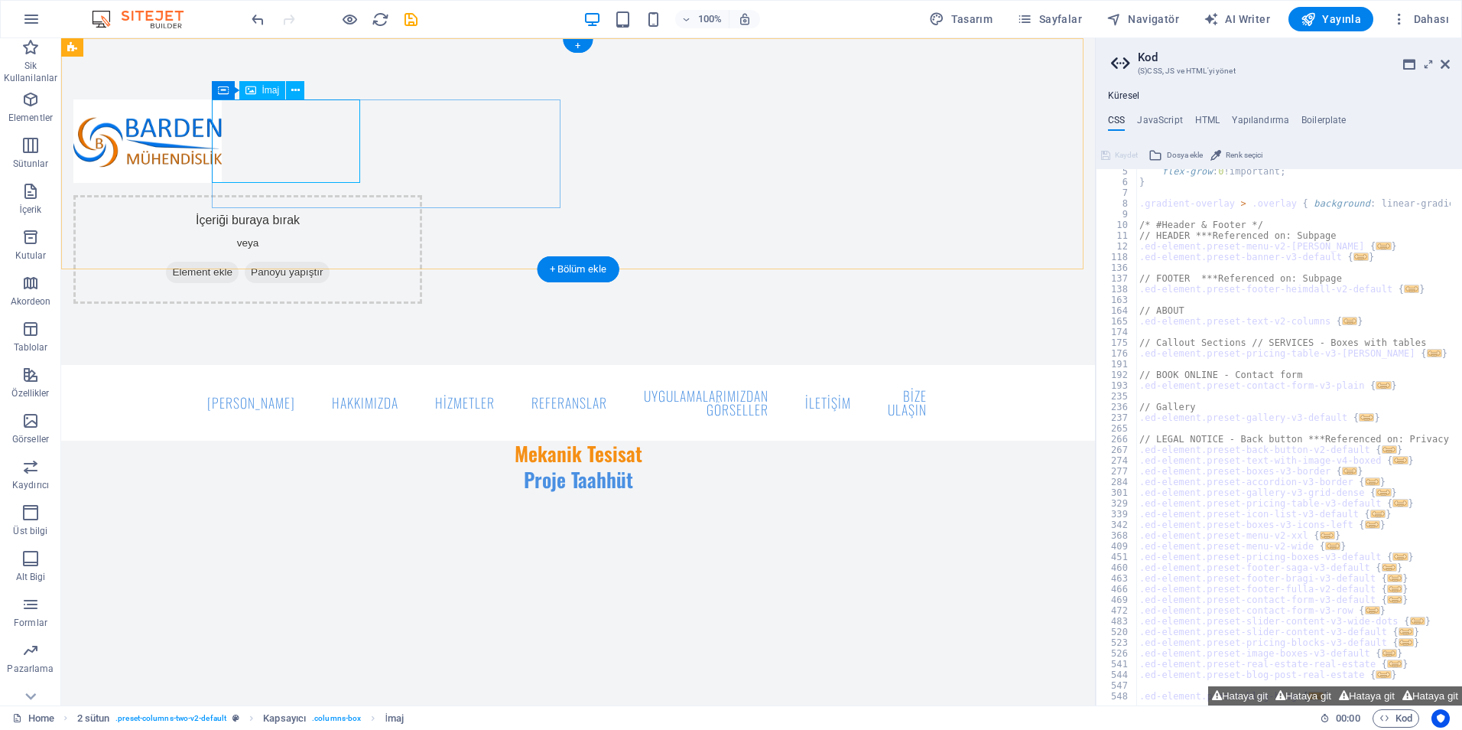
click at [353, 169] on figure at bounding box center [247, 140] width 349 height 83
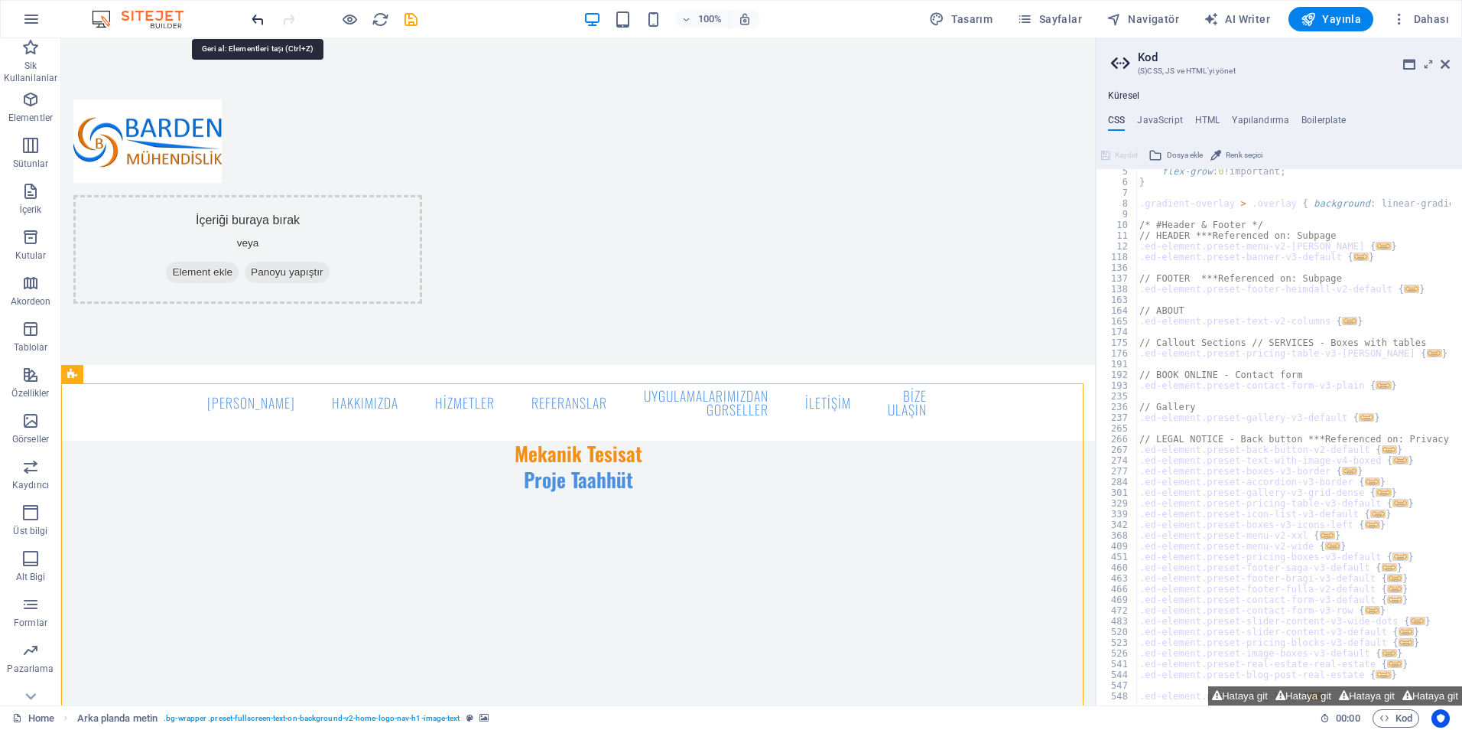
click at [261, 18] on icon "undo" at bounding box center [258, 20] width 18 height 18
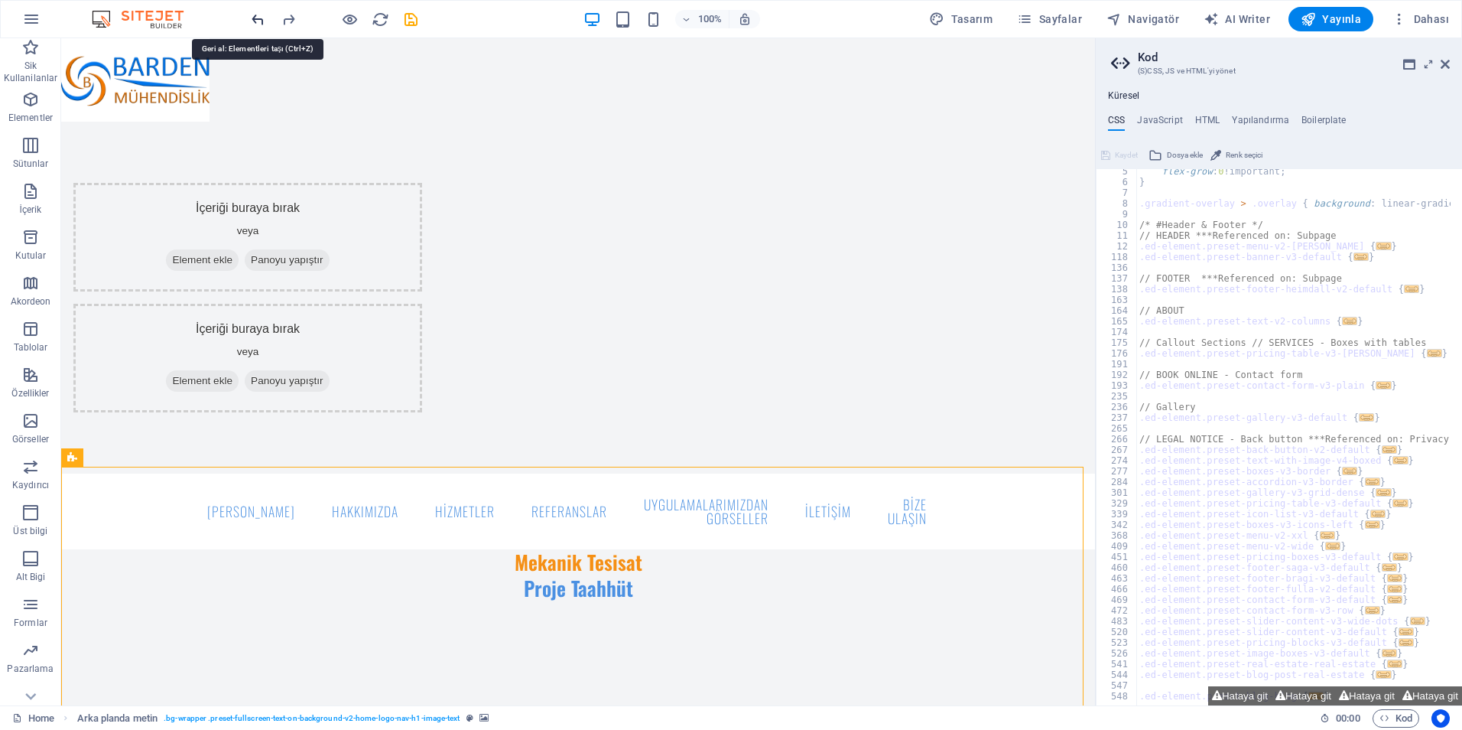
click at [257, 18] on icon "undo" at bounding box center [258, 20] width 18 height 18
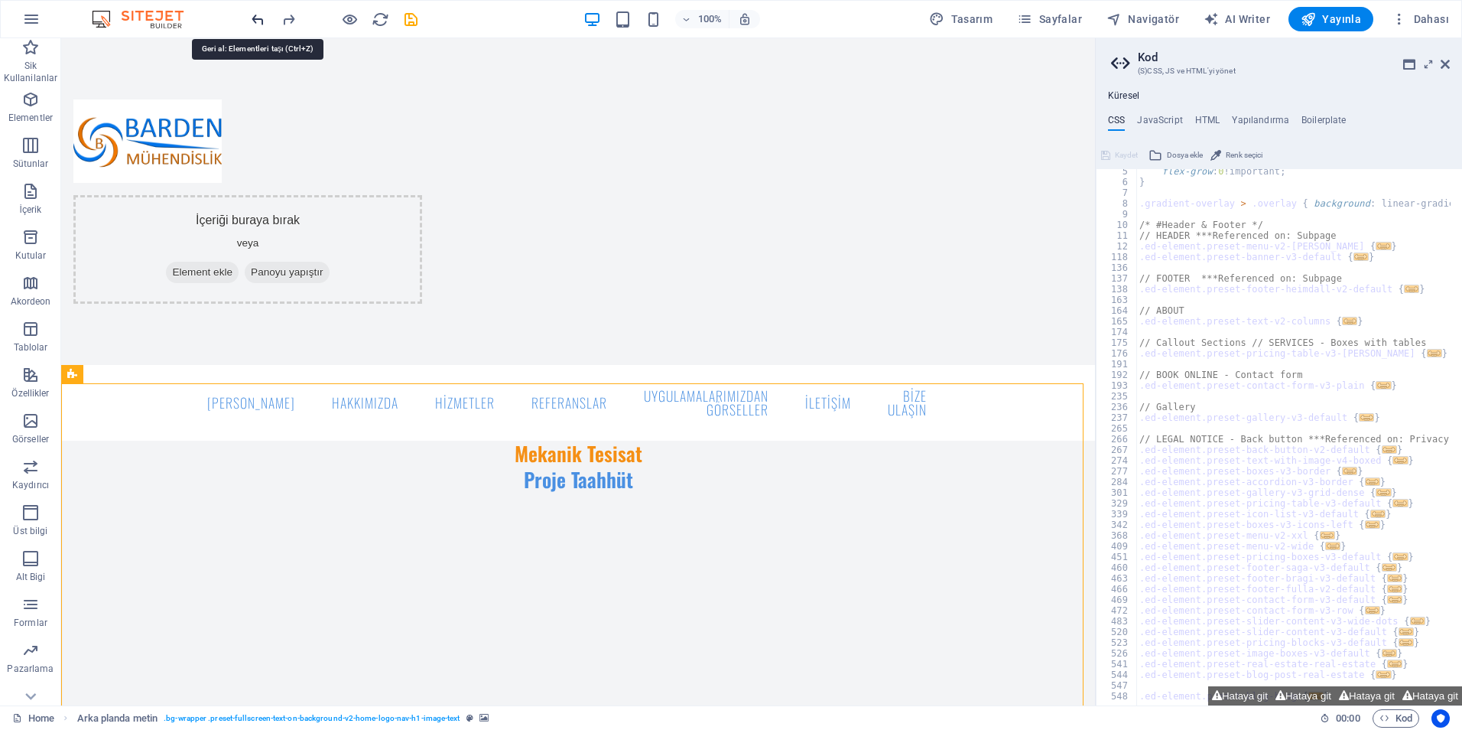
click at [257, 18] on icon "undo" at bounding box center [258, 20] width 18 height 18
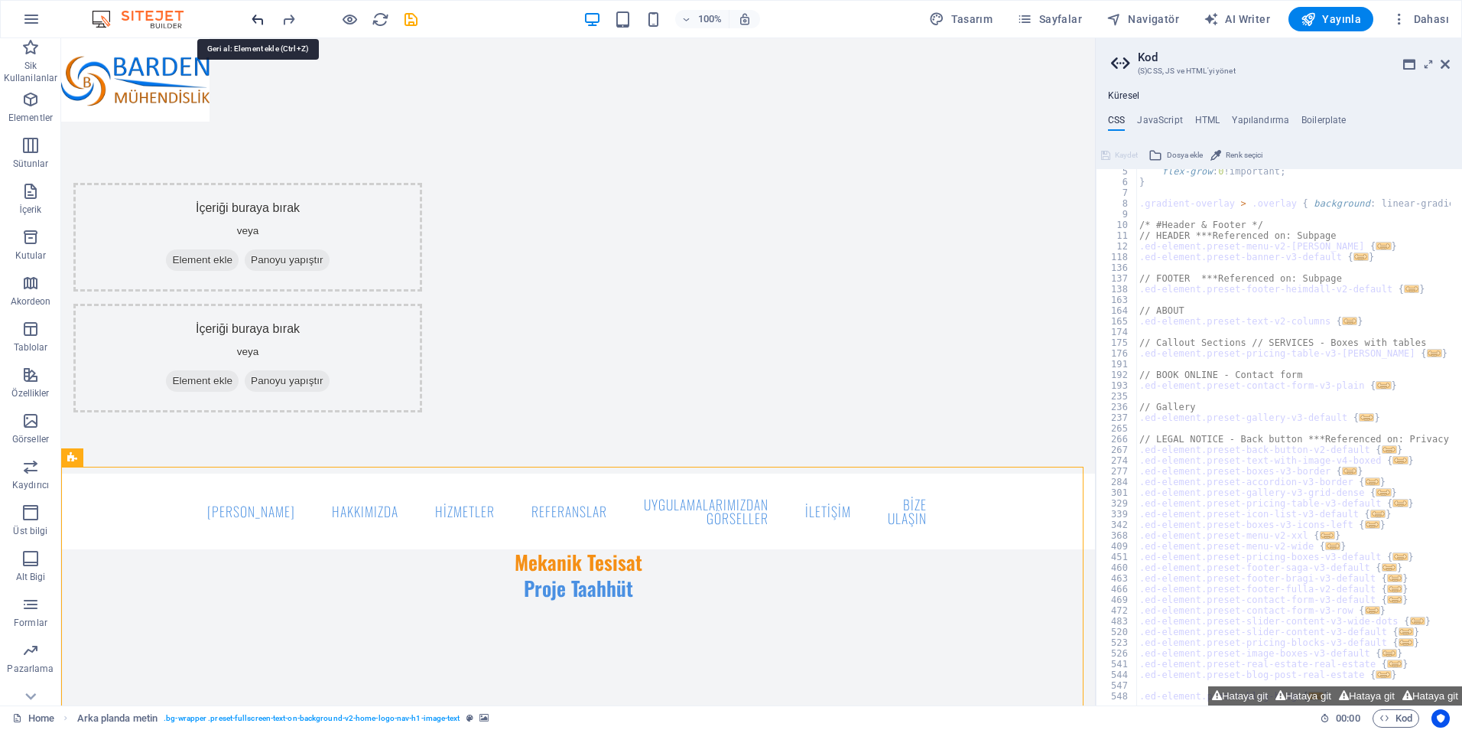
click at [257, 18] on icon "undo" at bounding box center [258, 20] width 18 height 18
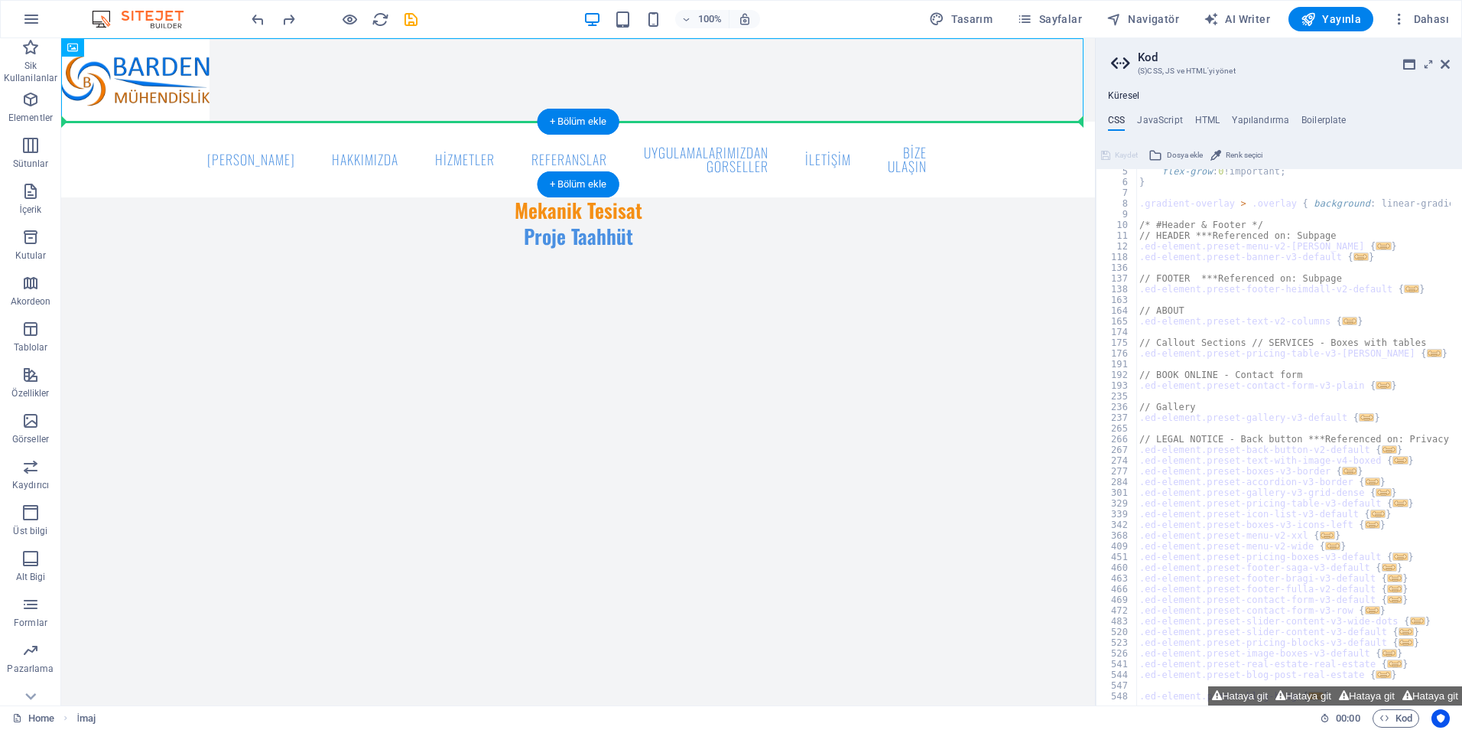
drag, startPoint x: 174, startPoint y: 88, endPoint x: 171, endPoint y: 152, distance: 64.3
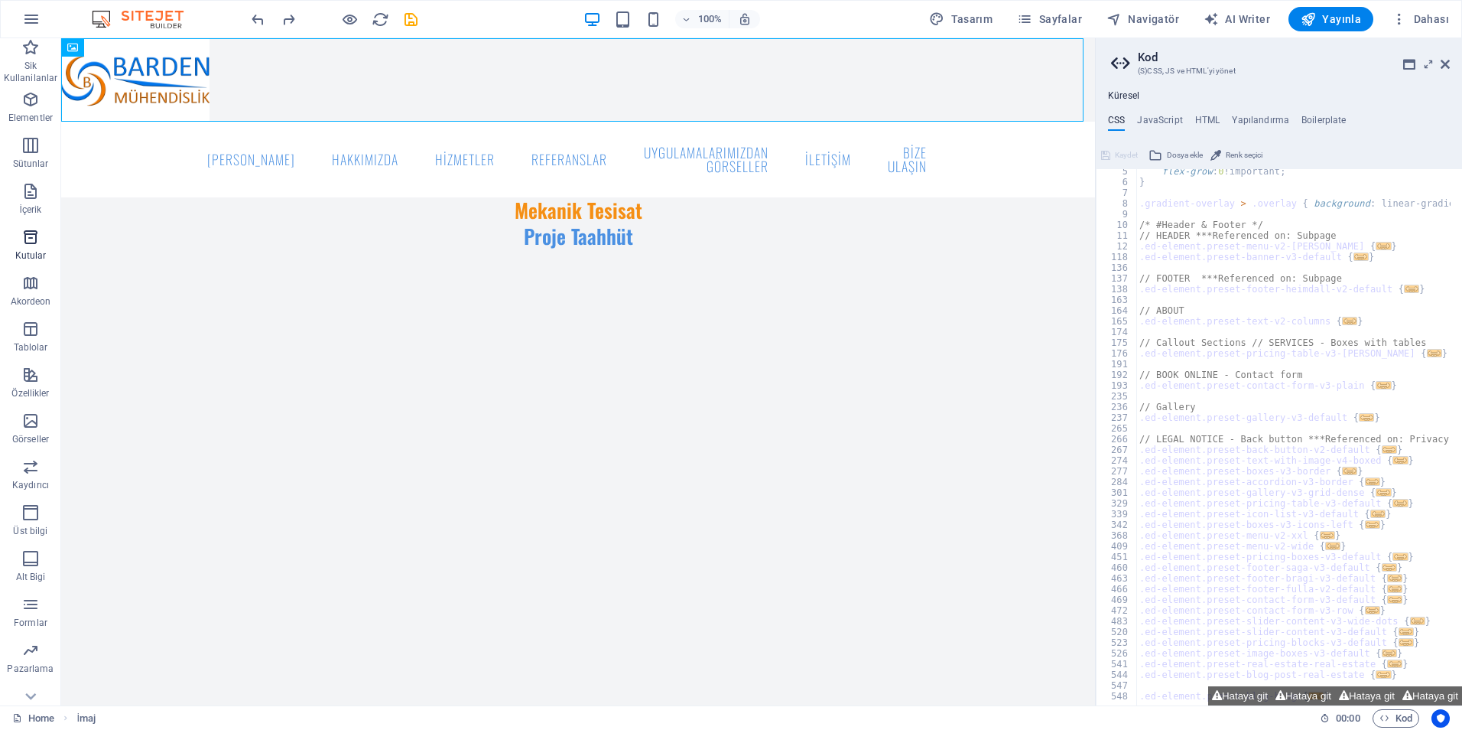
click at [33, 244] on icon "button" at bounding box center [30, 237] width 18 height 18
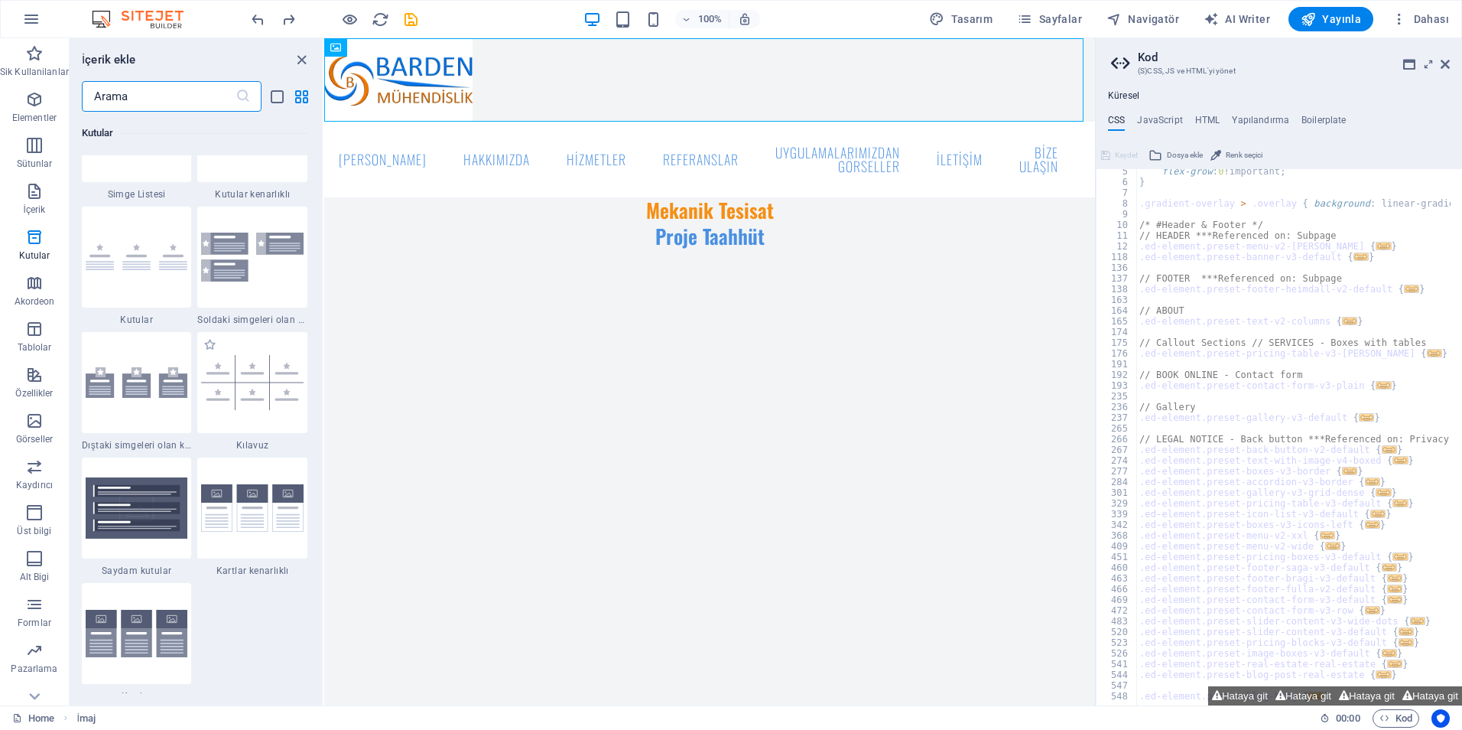
scroll to position [4295, 0]
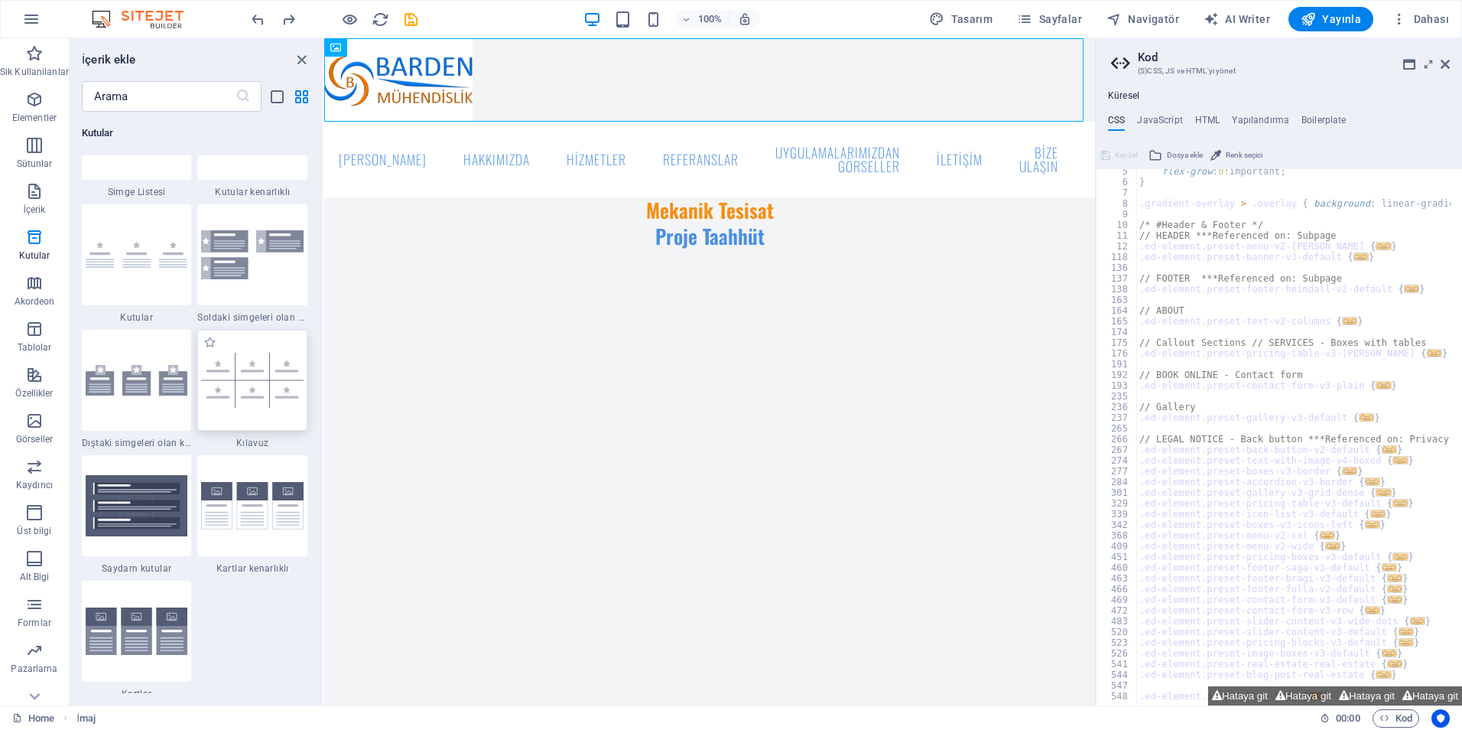
click at [239, 403] on img at bounding box center [252, 380] width 102 height 54
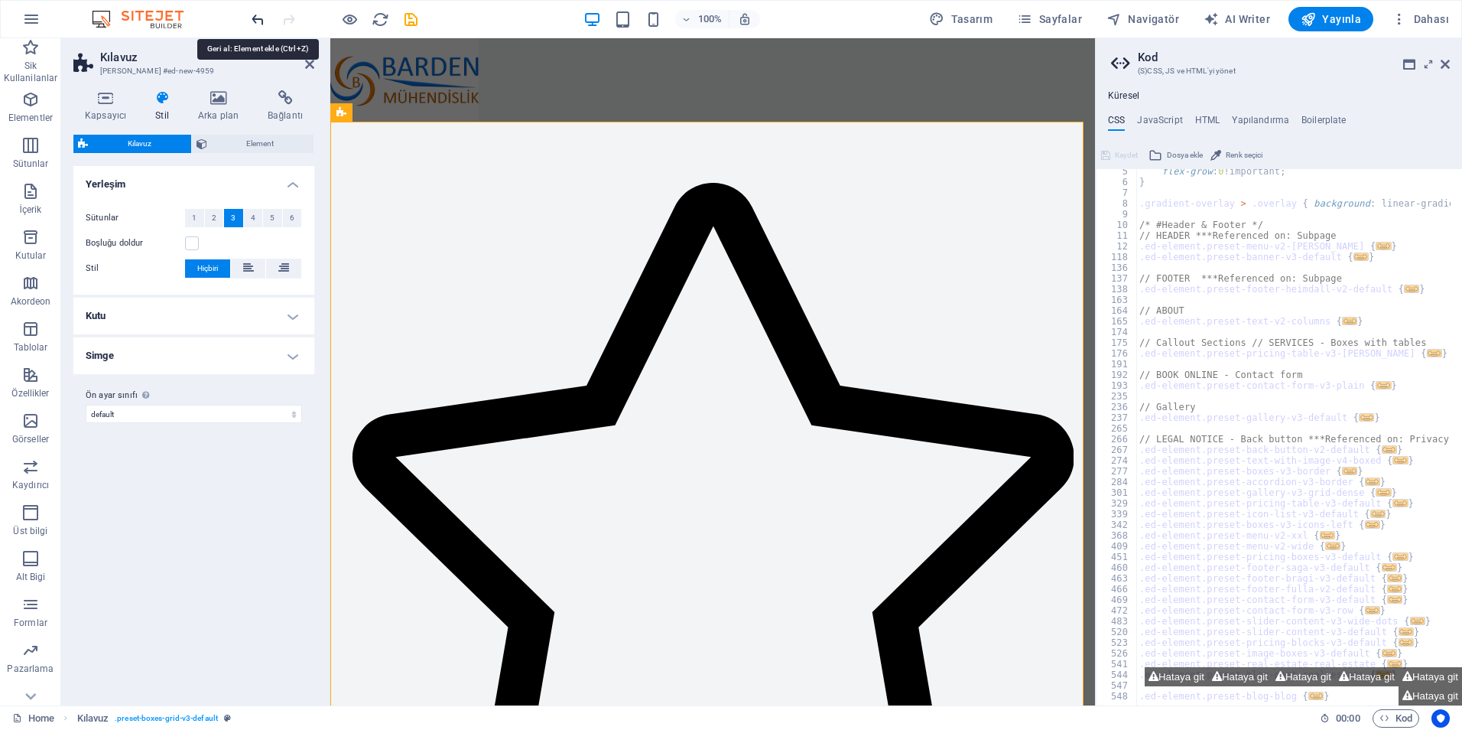
click at [252, 24] on icon "undo" at bounding box center [258, 20] width 18 height 18
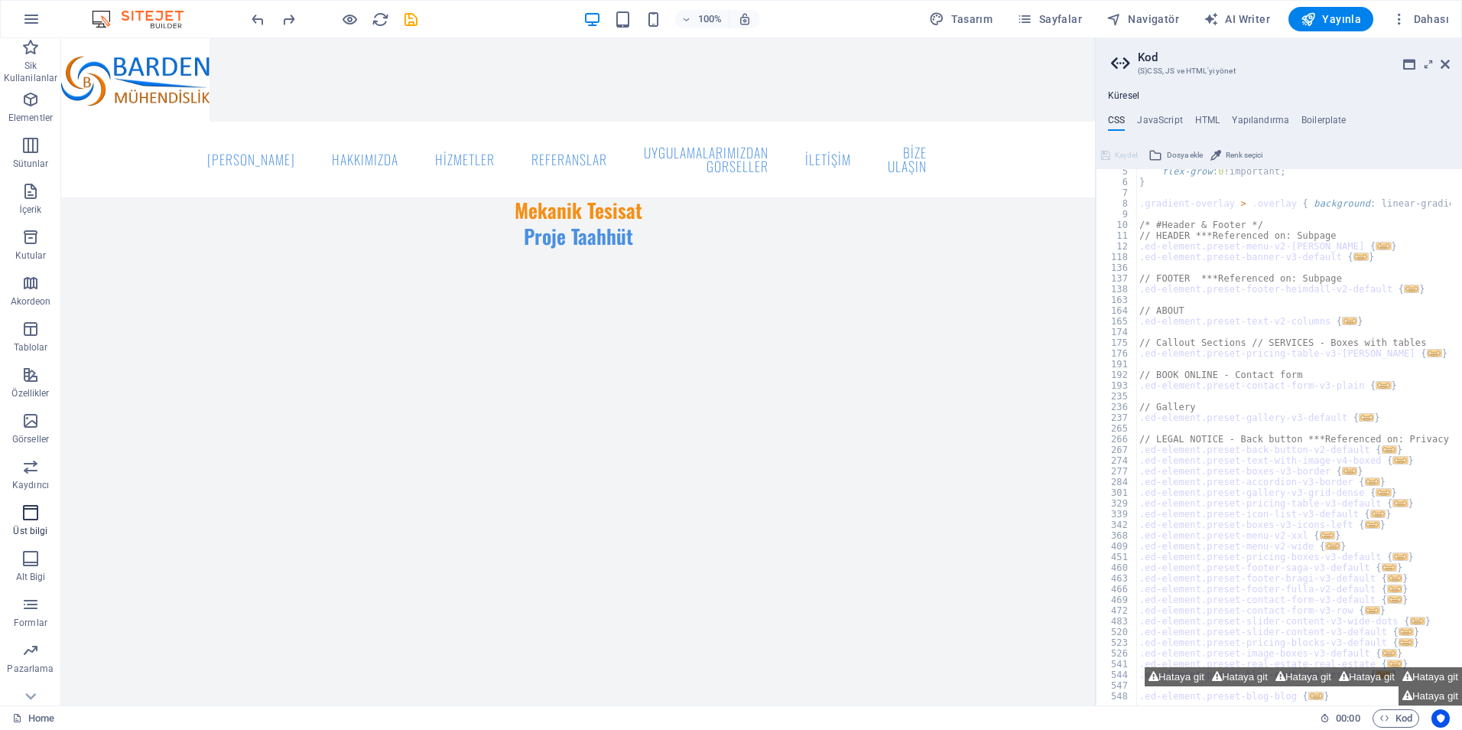
click at [37, 518] on icon "button" at bounding box center [30, 512] width 18 height 18
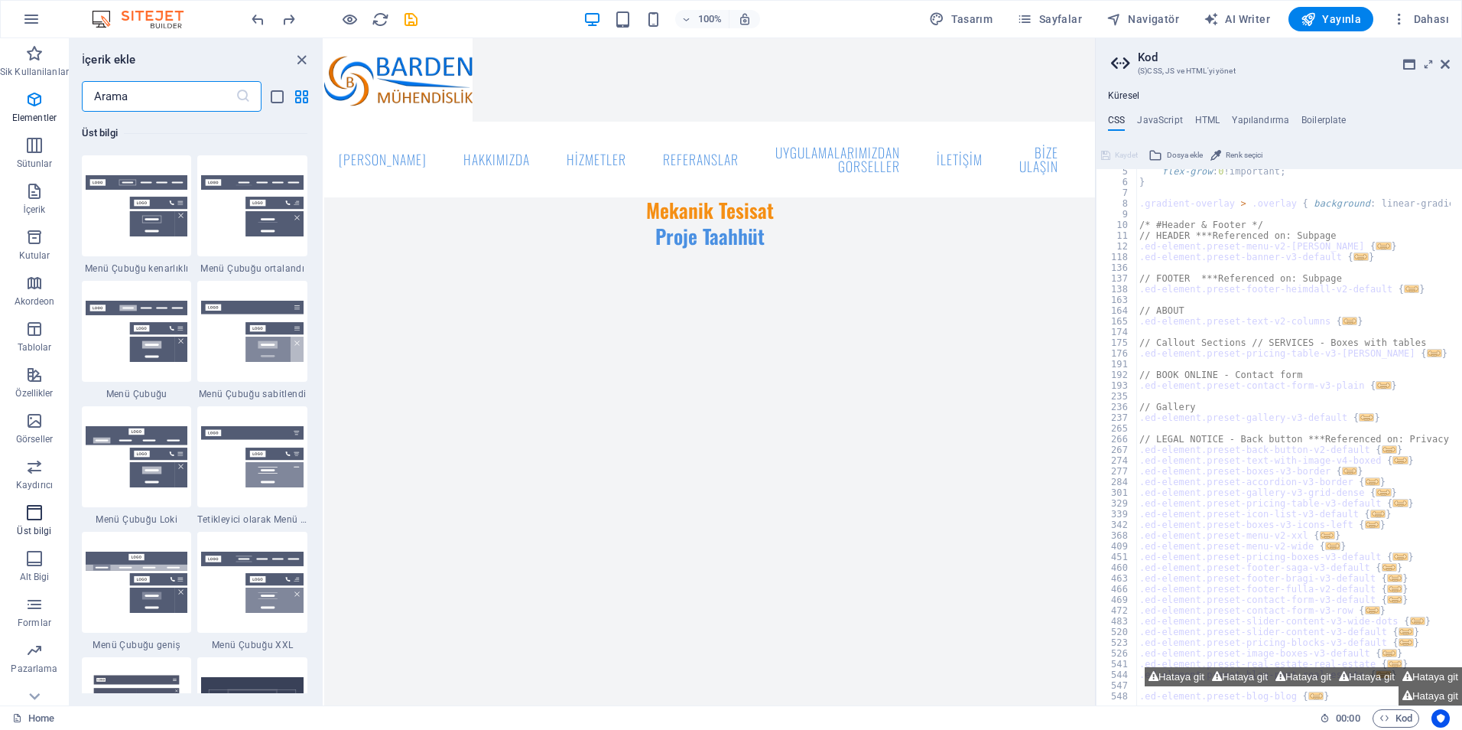
scroll to position [9211, 0]
click at [540, 77] on figure at bounding box center [709, 79] width 771 height 83
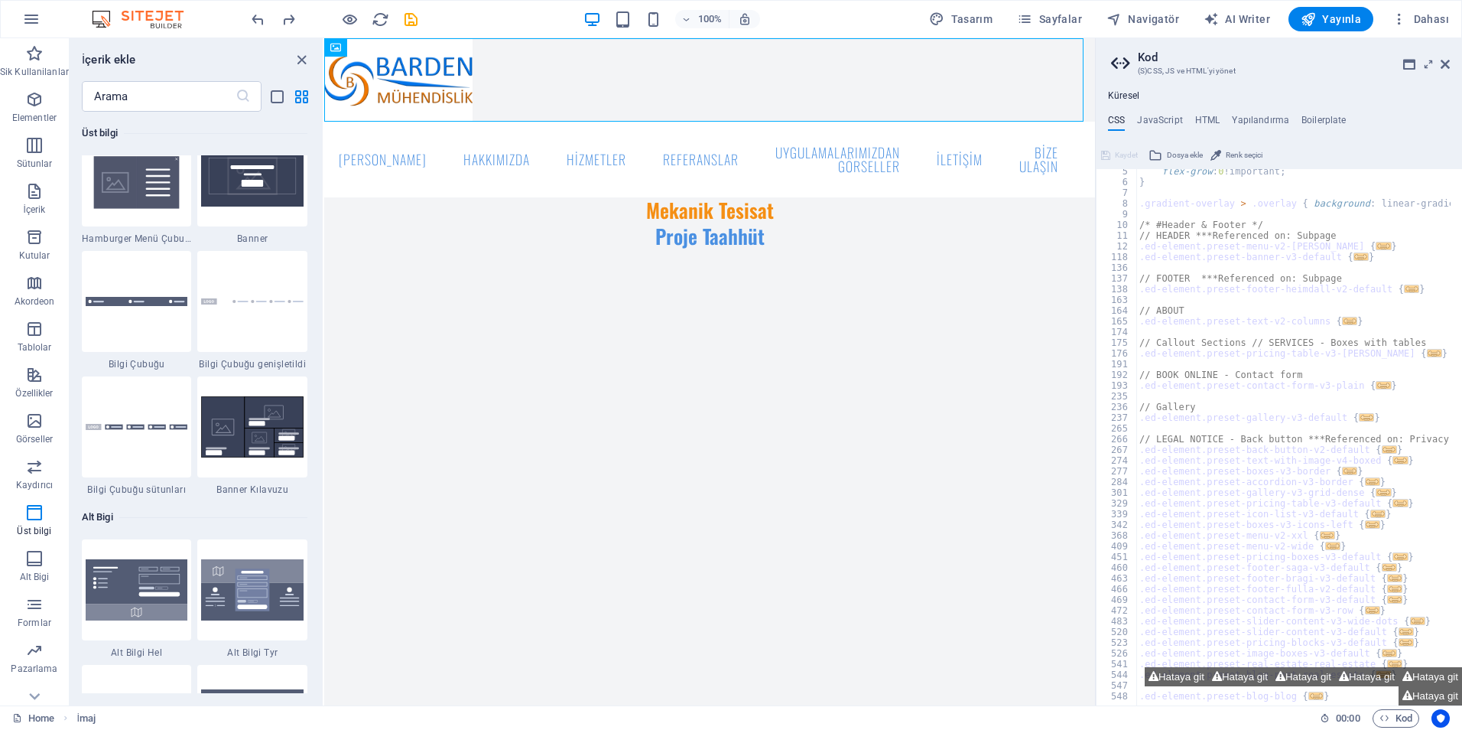
scroll to position [9746, 0]
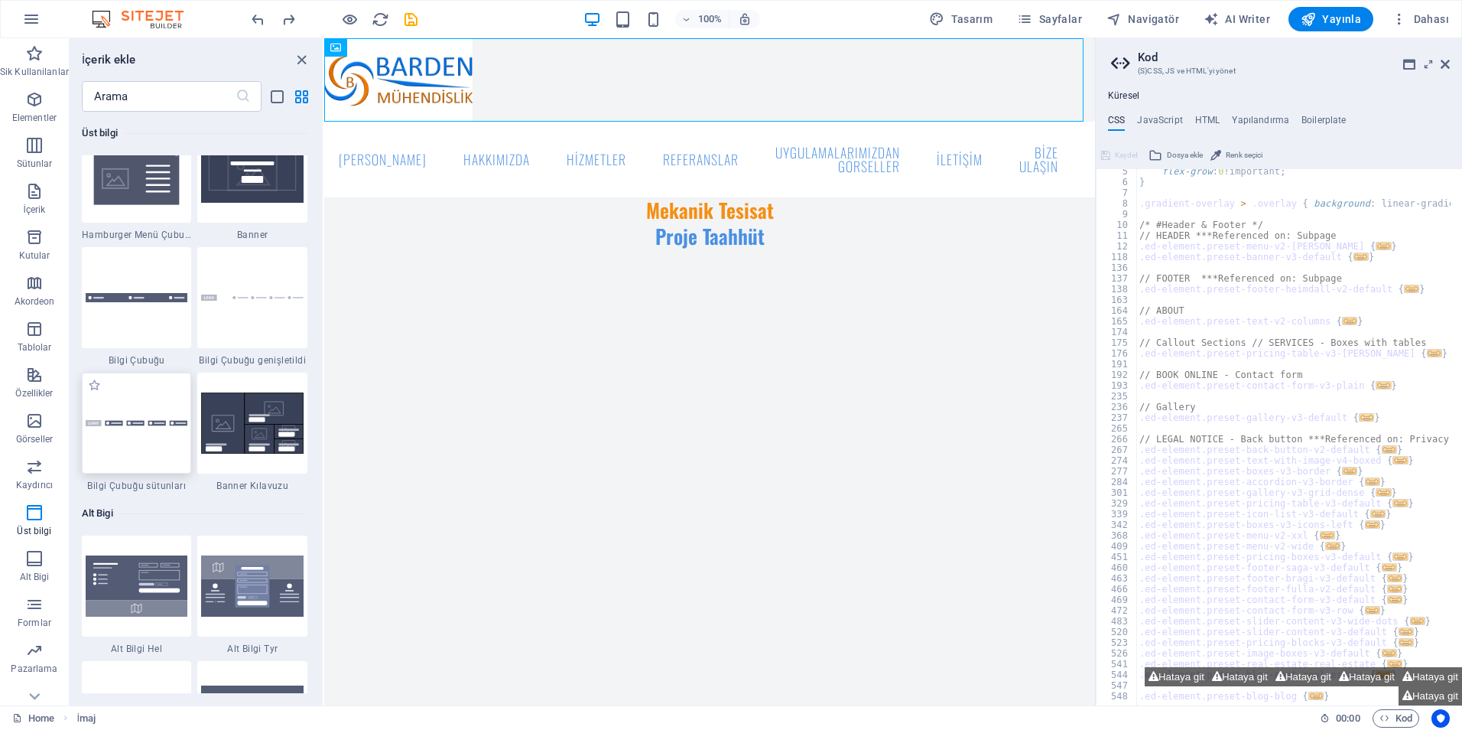
click at [158, 434] on div at bounding box center [137, 422] width 110 height 101
click at [324, 427] on div "Mevcut içeriği değiştirmek için buraya sürükleyin. Yeni bir element oluşturmak …" at bounding box center [709, 371] width 771 height 667
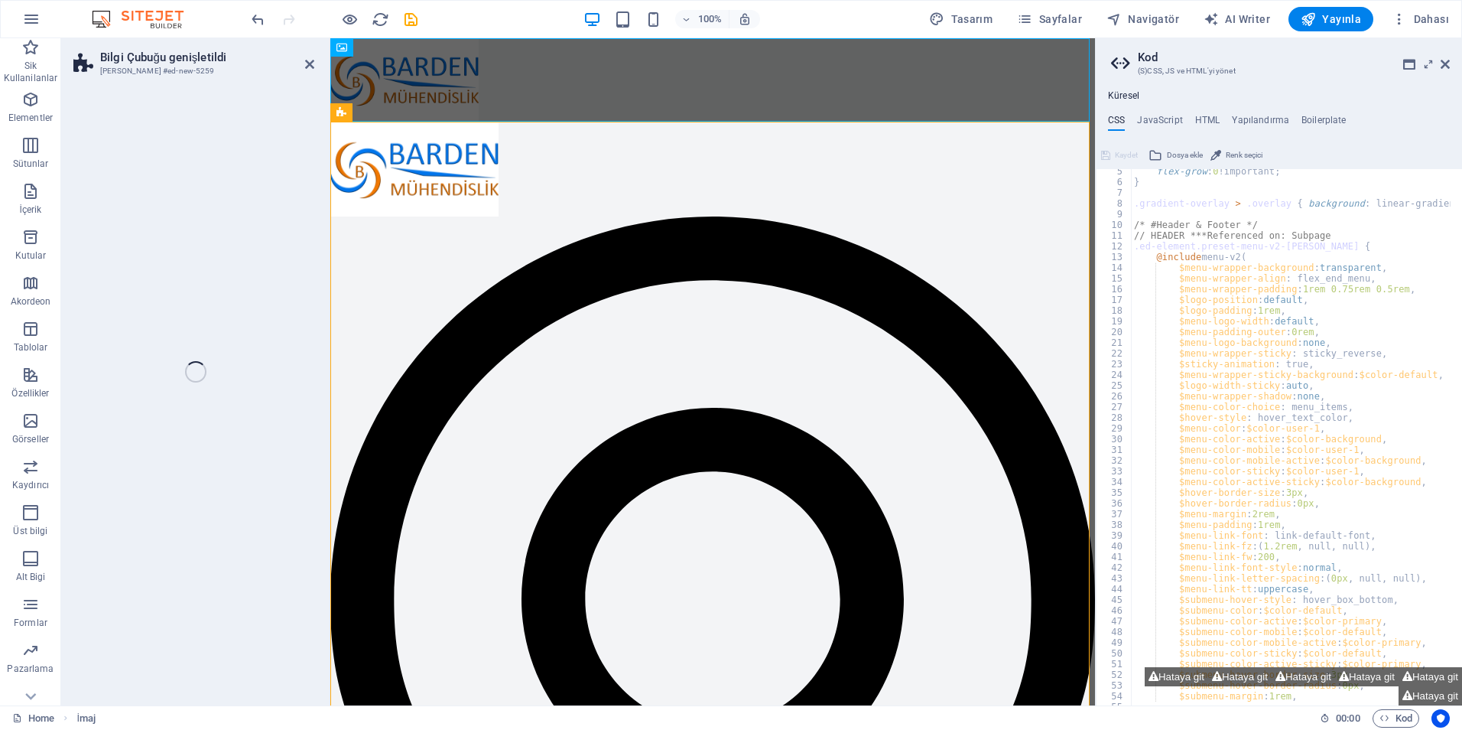
click at [152, 427] on div "Bilgi Çubuğu genişletildi Ön ayar #ed-new-5259 Mevcut içeriği değiştirmek için …" at bounding box center [578, 371] width 1034 height 667
select select "rem"
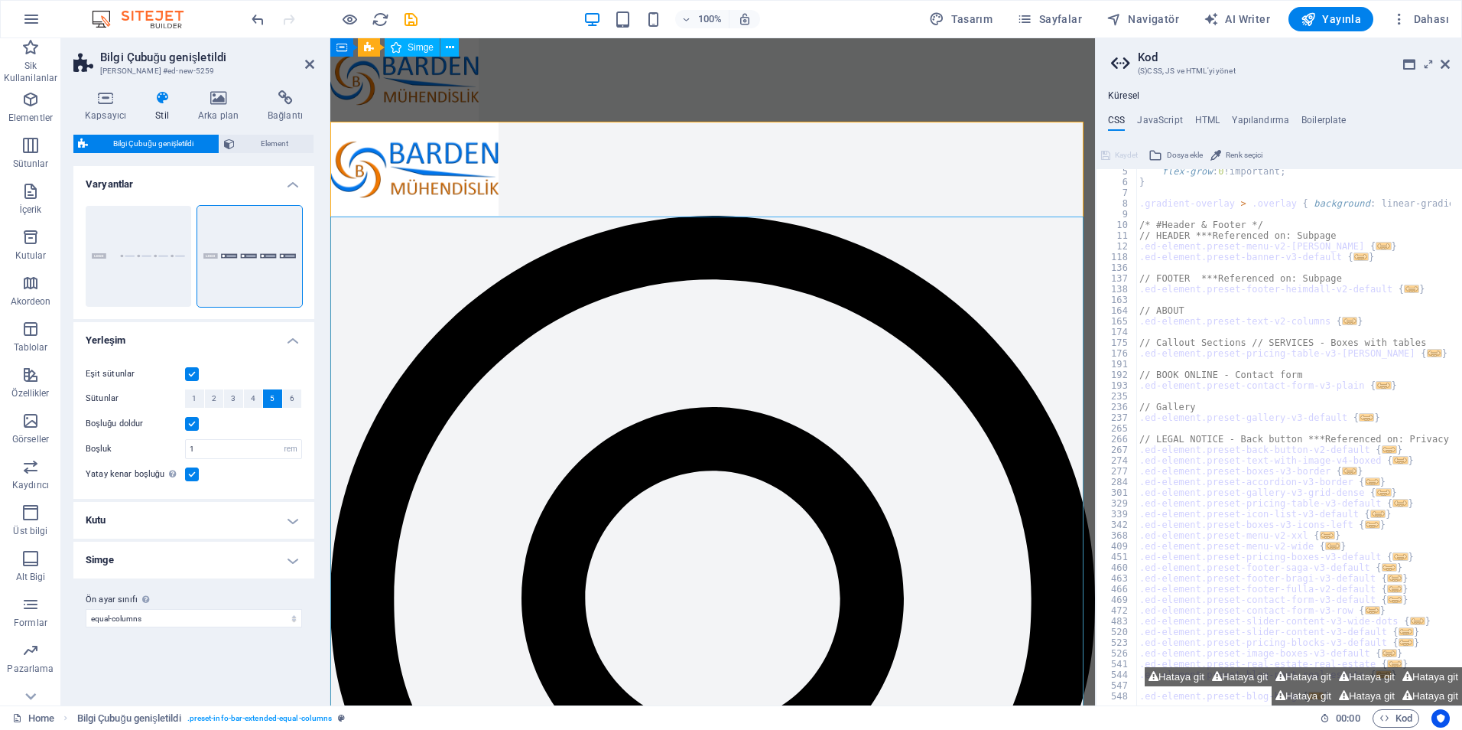
scroll to position [0, 0]
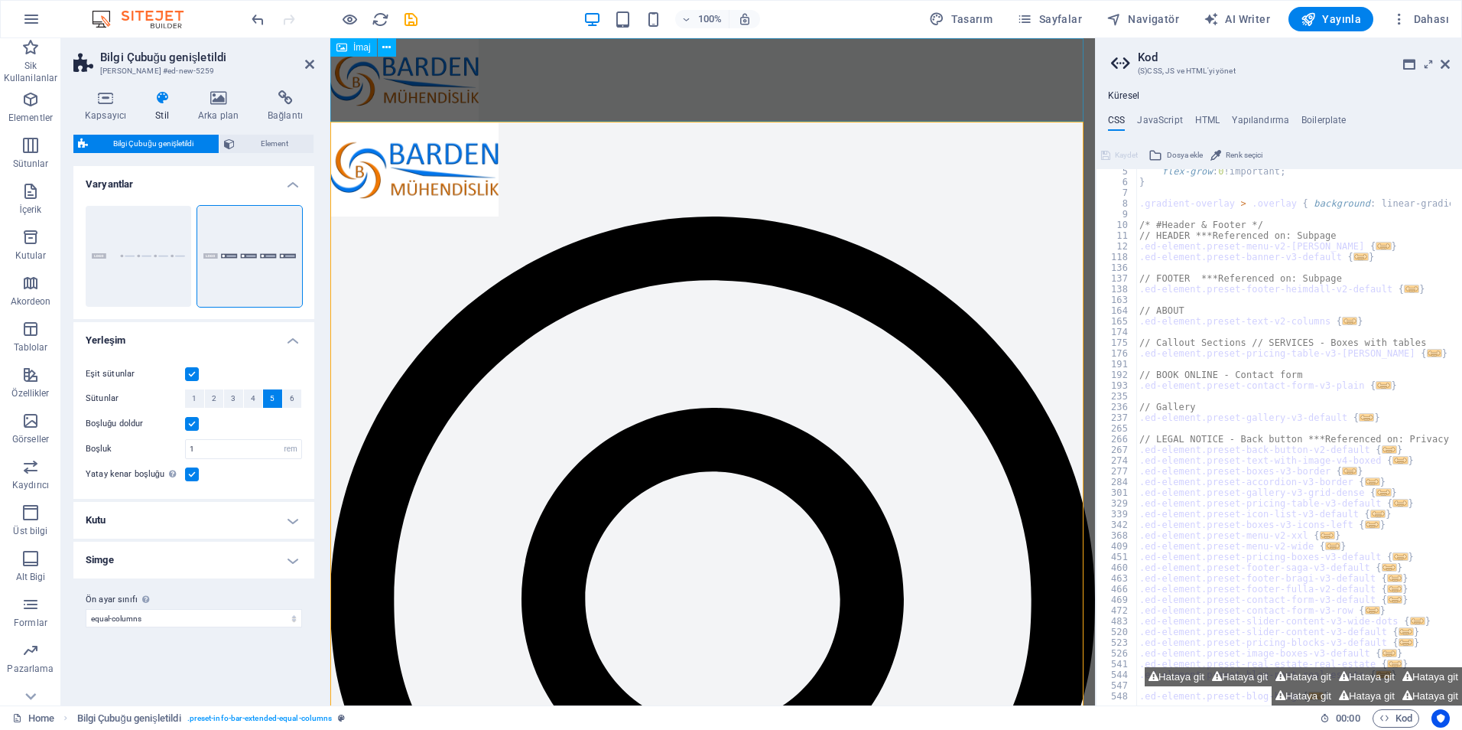
click at [561, 68] on figure at bounding box center [712, 79] width 765 height 83
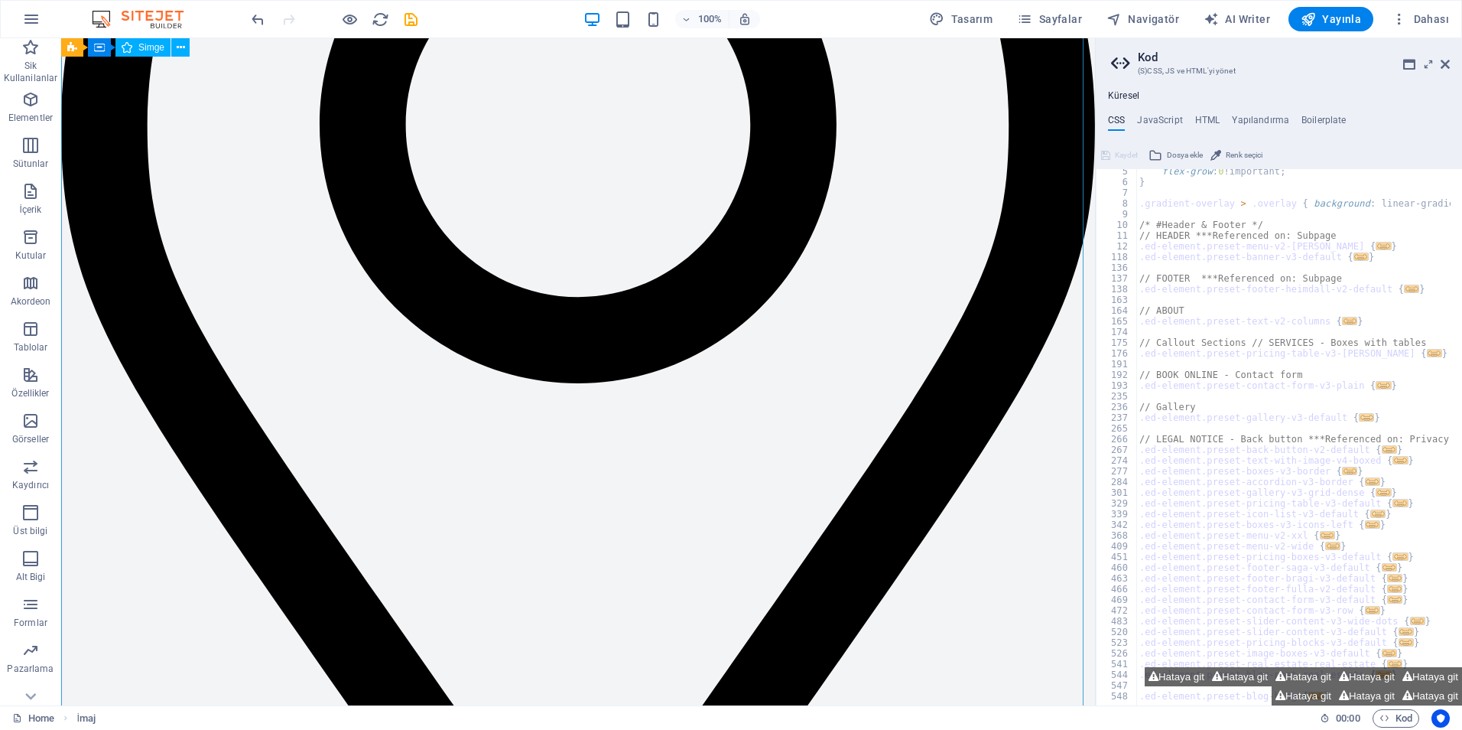
scroll to position [612, 0]
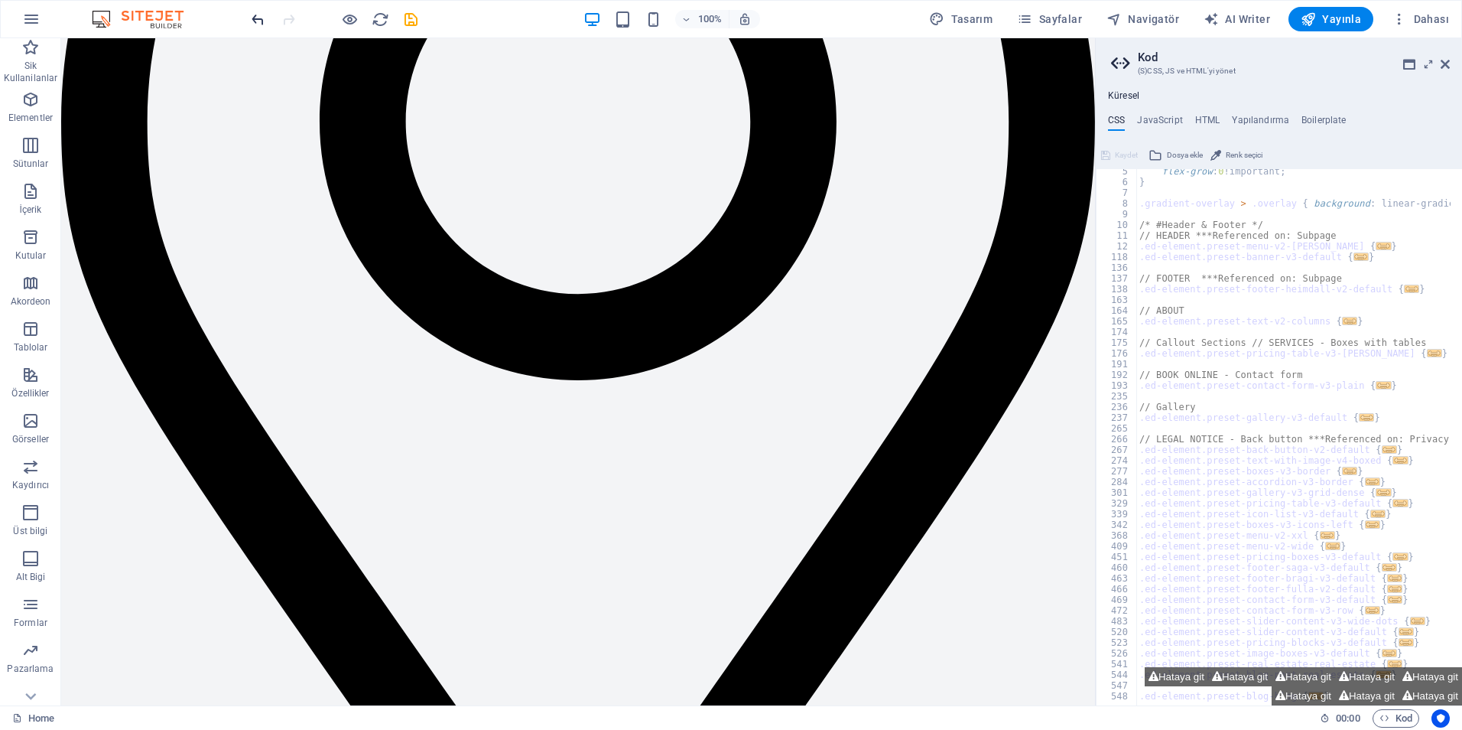
click at [250, 18] on icon "undo" at bounding box center [258, 20] width 18 height 18
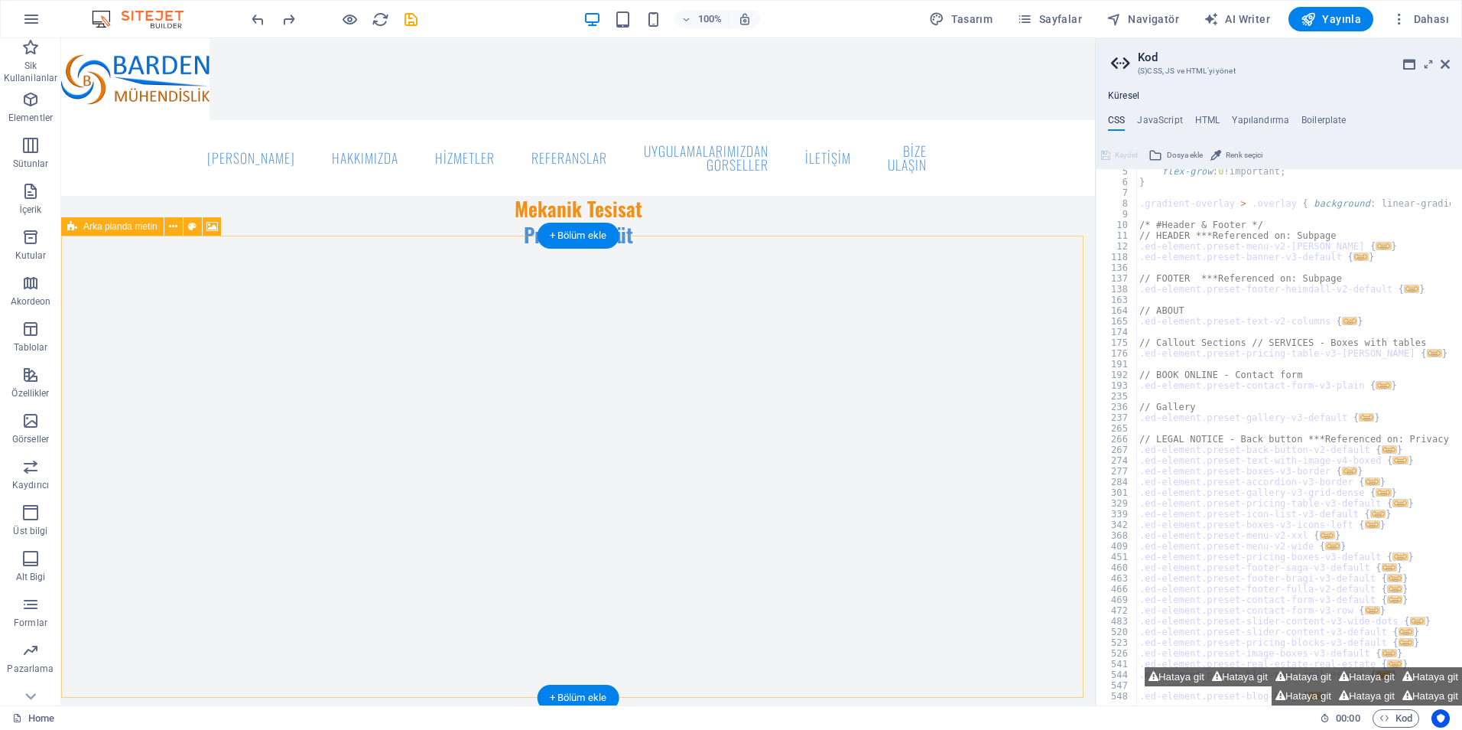
scroll to position [0, 0]
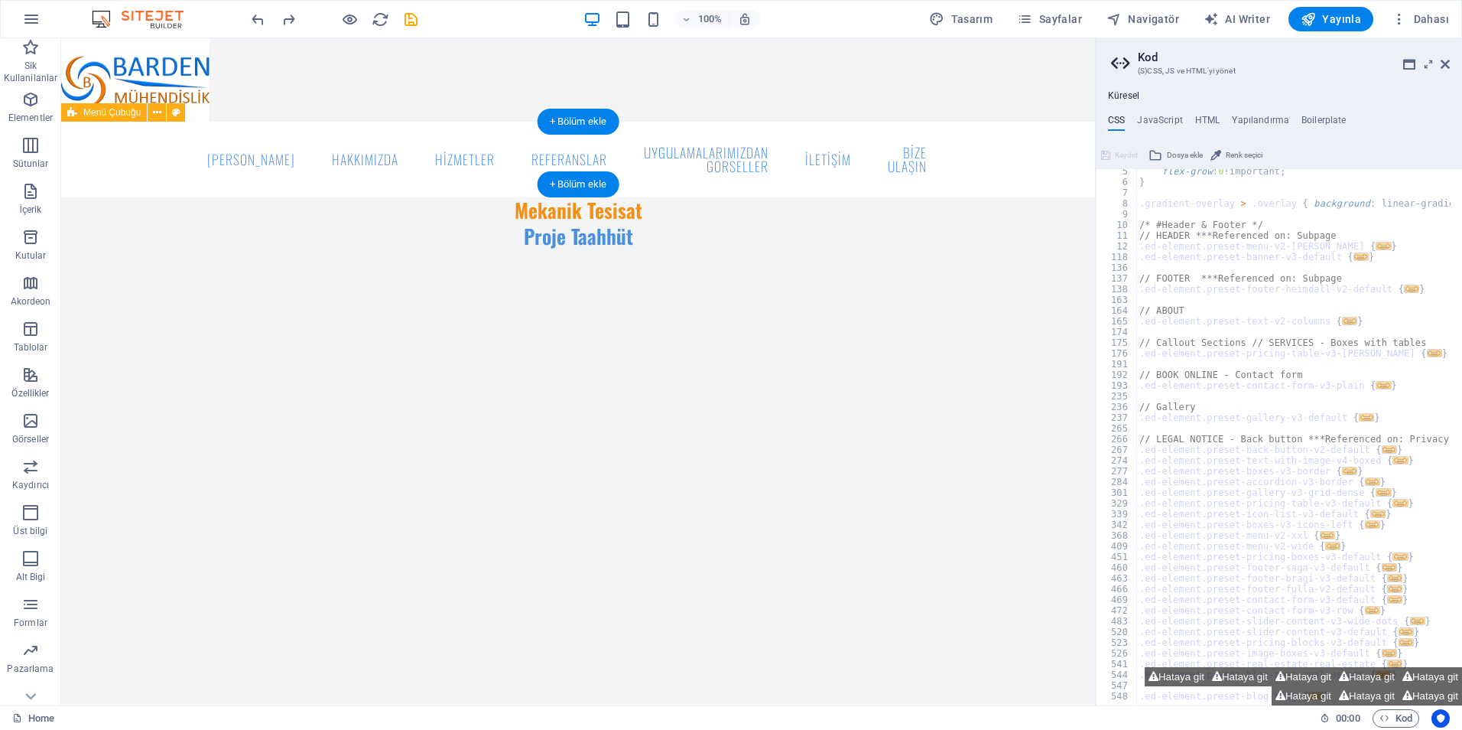
click at [174, 138] on div "ANA SAYFA HAKKIMIZDA HİZMETLER REFERANSLAR UYGULAMALARIMIZDAN GÖRSELLER İLETİŞİ…" at bounding box center [578, 160] width 1034 height 76
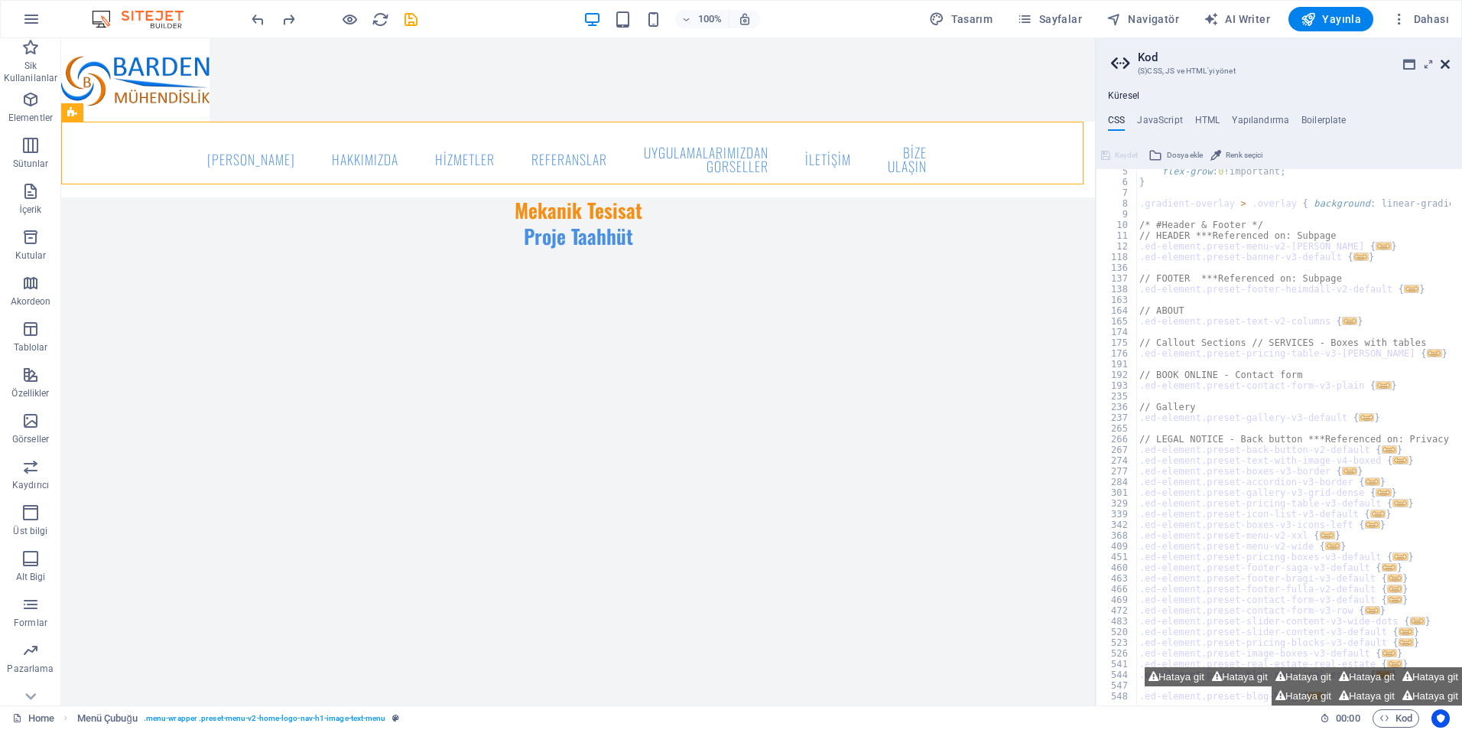
click at [1445, 63] on icon at bounding box center [1445, 64] width 9 height 12
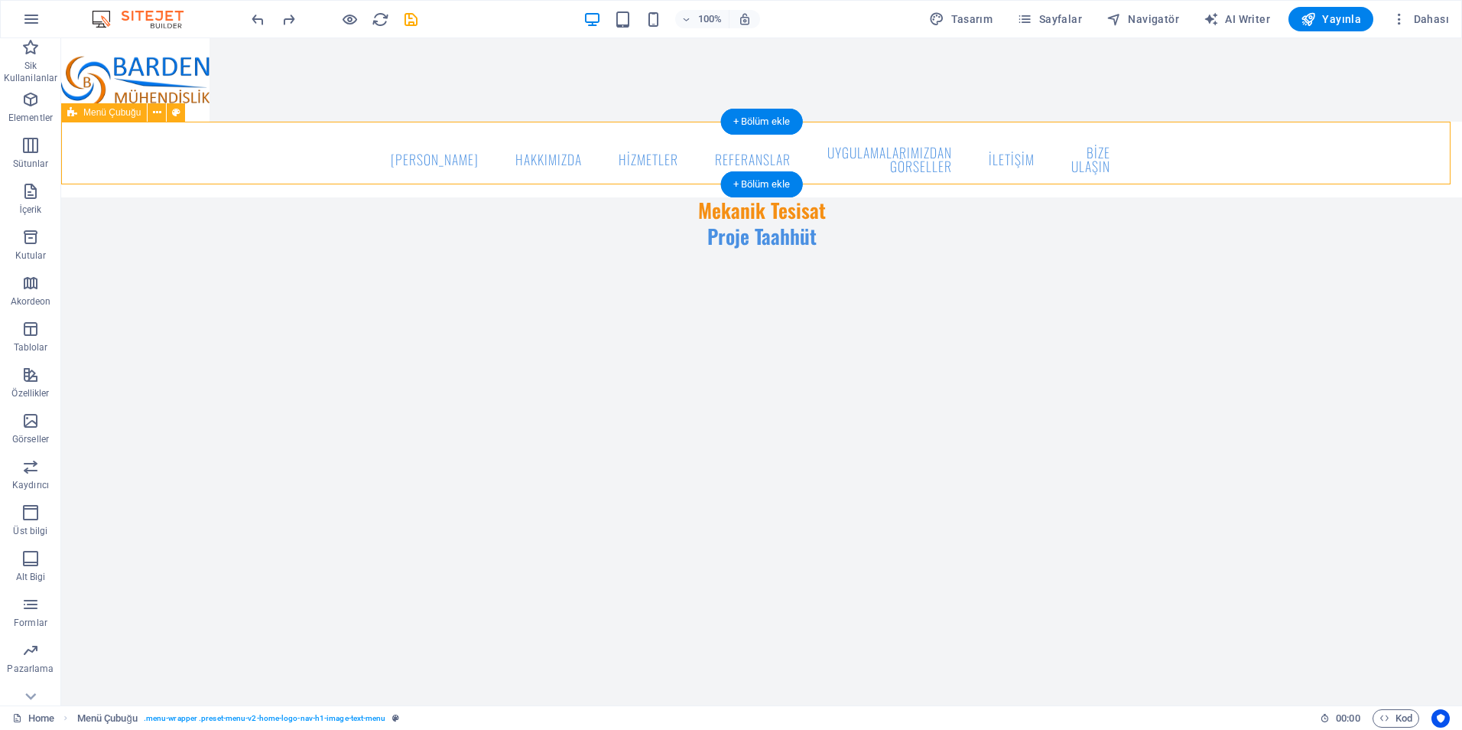
click at [185, 138] on div "ANA SAYFA HAKKIMIZDA HİZMETLER REFERANSLAR UYGULAMALARIMIZDAN GÖRSELLER İLETİŞİ…" at bounding box center [761, 160] width 1401 height 76
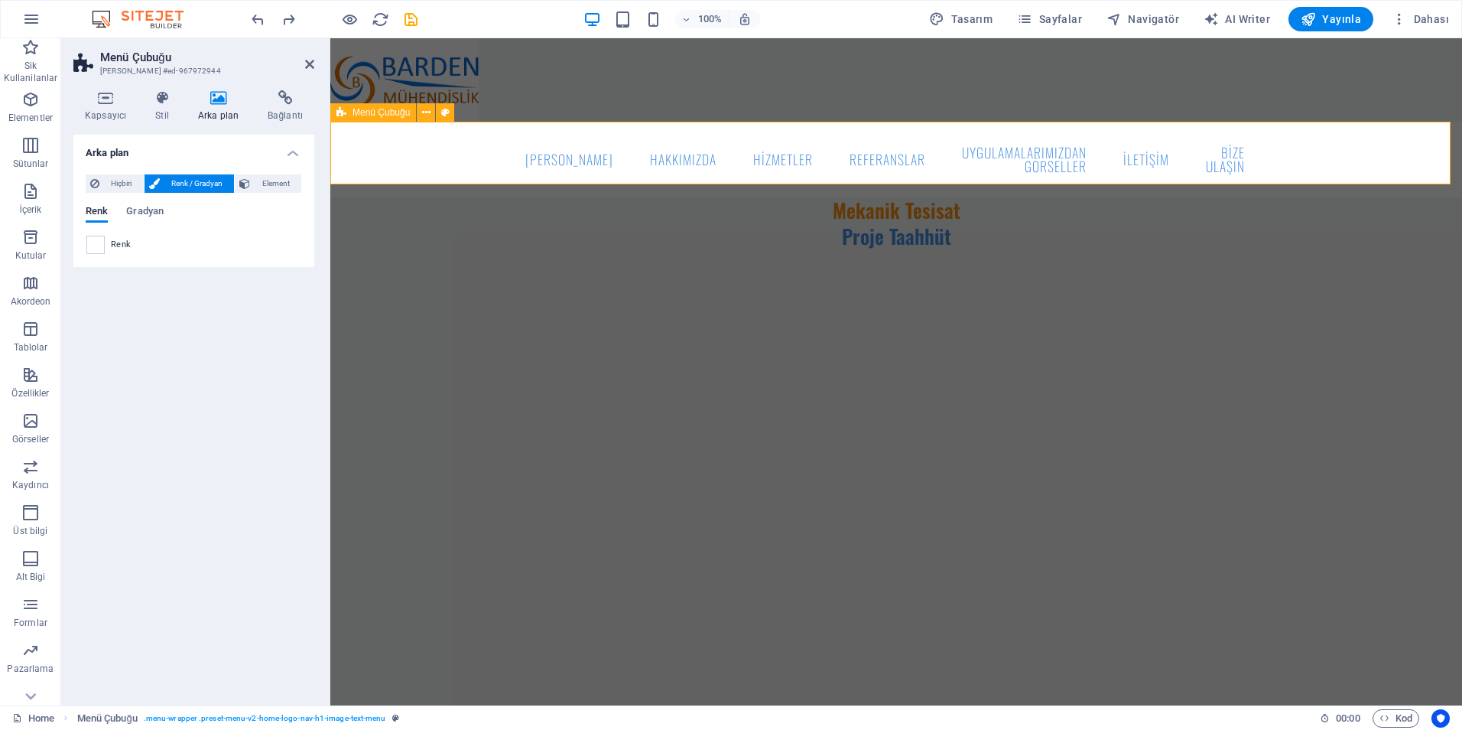
click at [378, 144] on div "ANA SAYFA HAKKIMIZDA HİZMETLER REFERANSLAR UYGULAMALARIMIZDAN GÖRSELLER İLETİŞİ…" at bounding box center [896, 160] width 1132 height 76
click at [25, 115] on p "Elementler" at bounding box center [30, 118] width 44 height 12
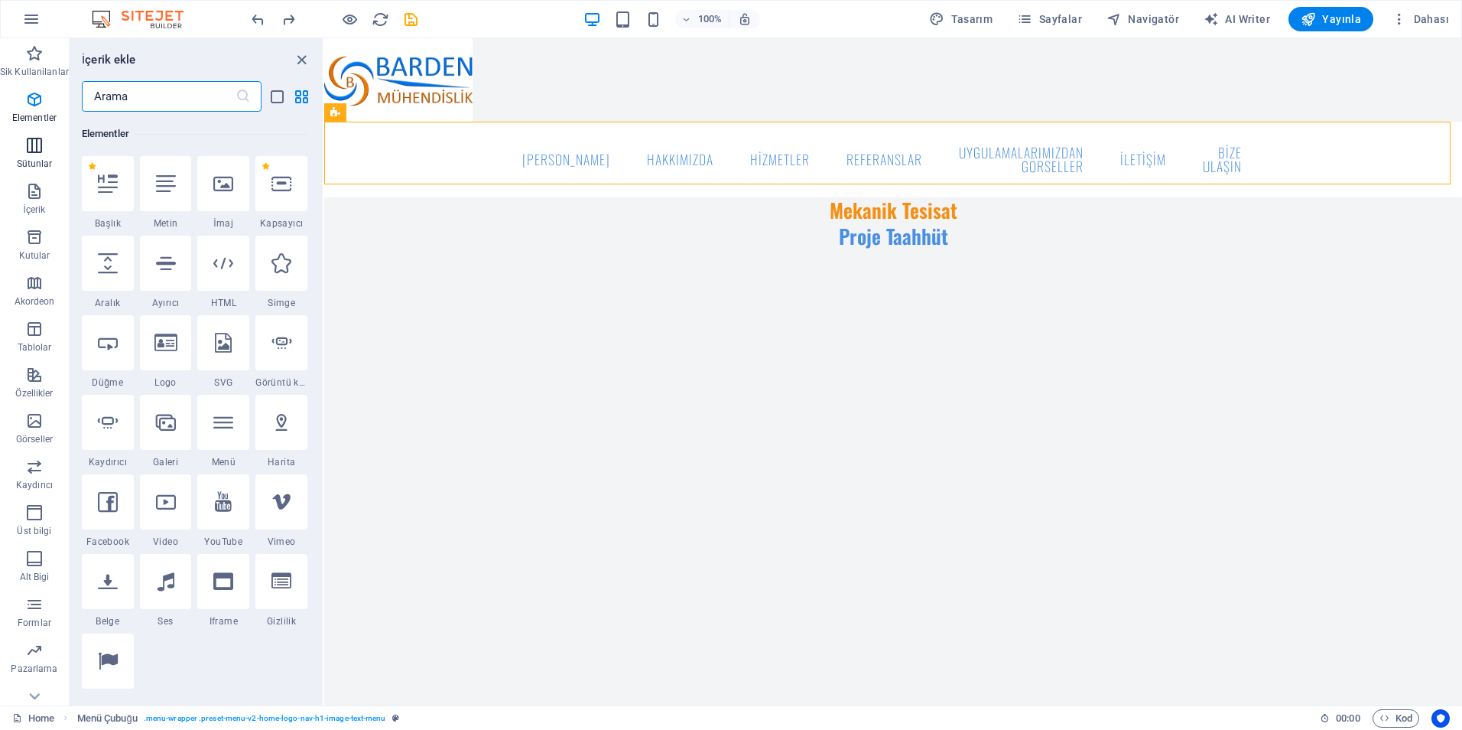
scroll to position [163, 0]
click at [120, 185] on div at bounding box center [108, 182] width 52 height 55
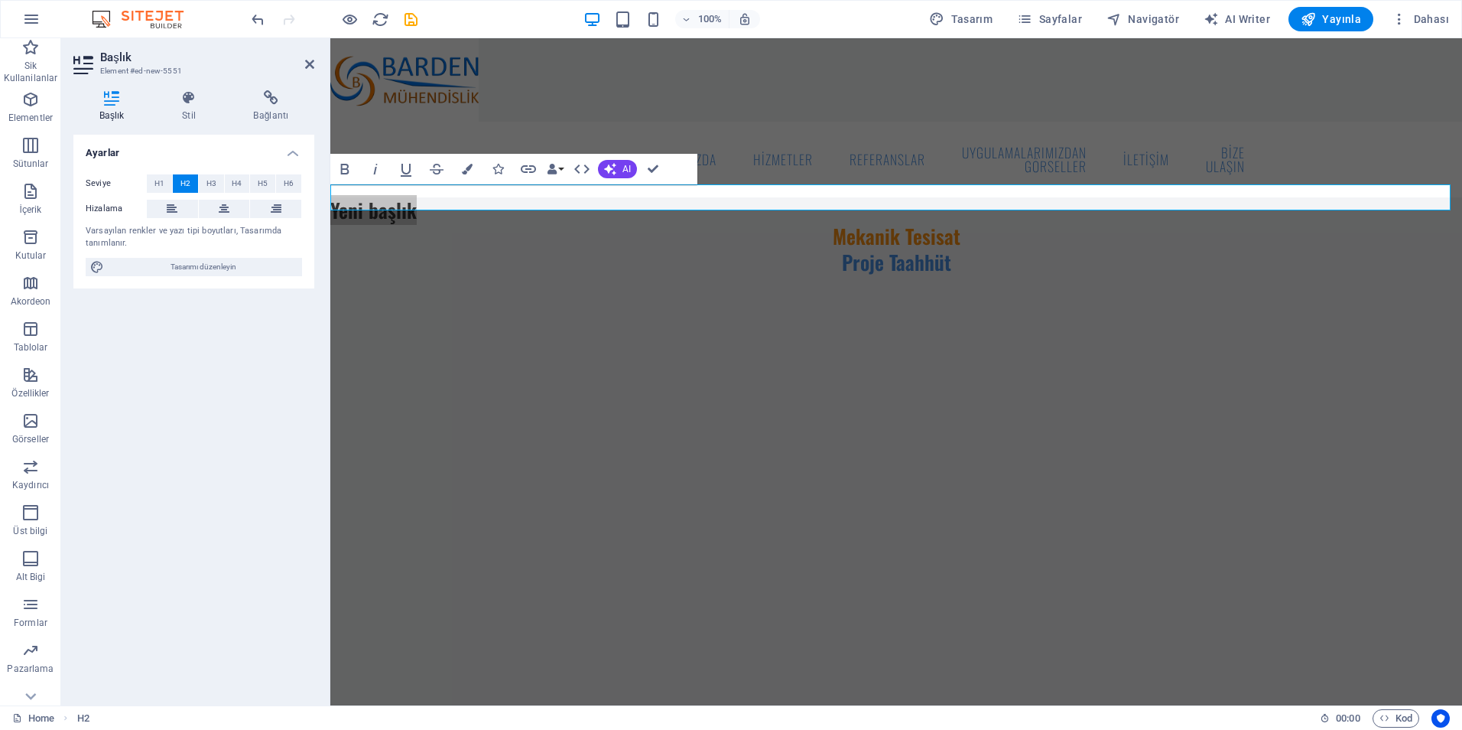
click at [234, 411] on div "Ayarlar Seviye H1 H2 H3 H4 H5 H6 Hizalama Varsayılan renkler ve yazı tipi boyut…" at bounding box center [193, 414] width 241 height 558
click at [675, 70] on figure at bounding box center [896, 79] width 1132 height 83
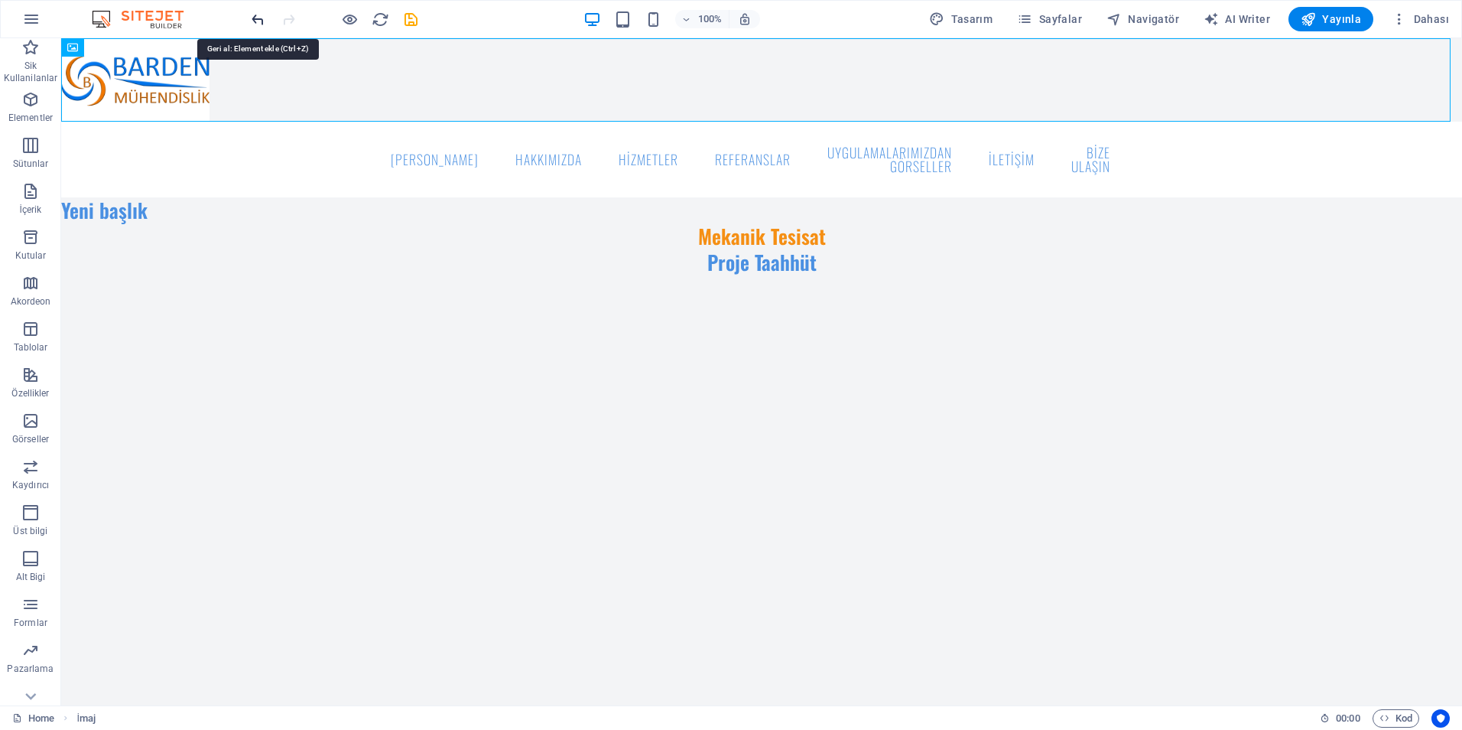
click at [259, 11] on icon "undo" at bounding box center [258, 20] width 18 height 18
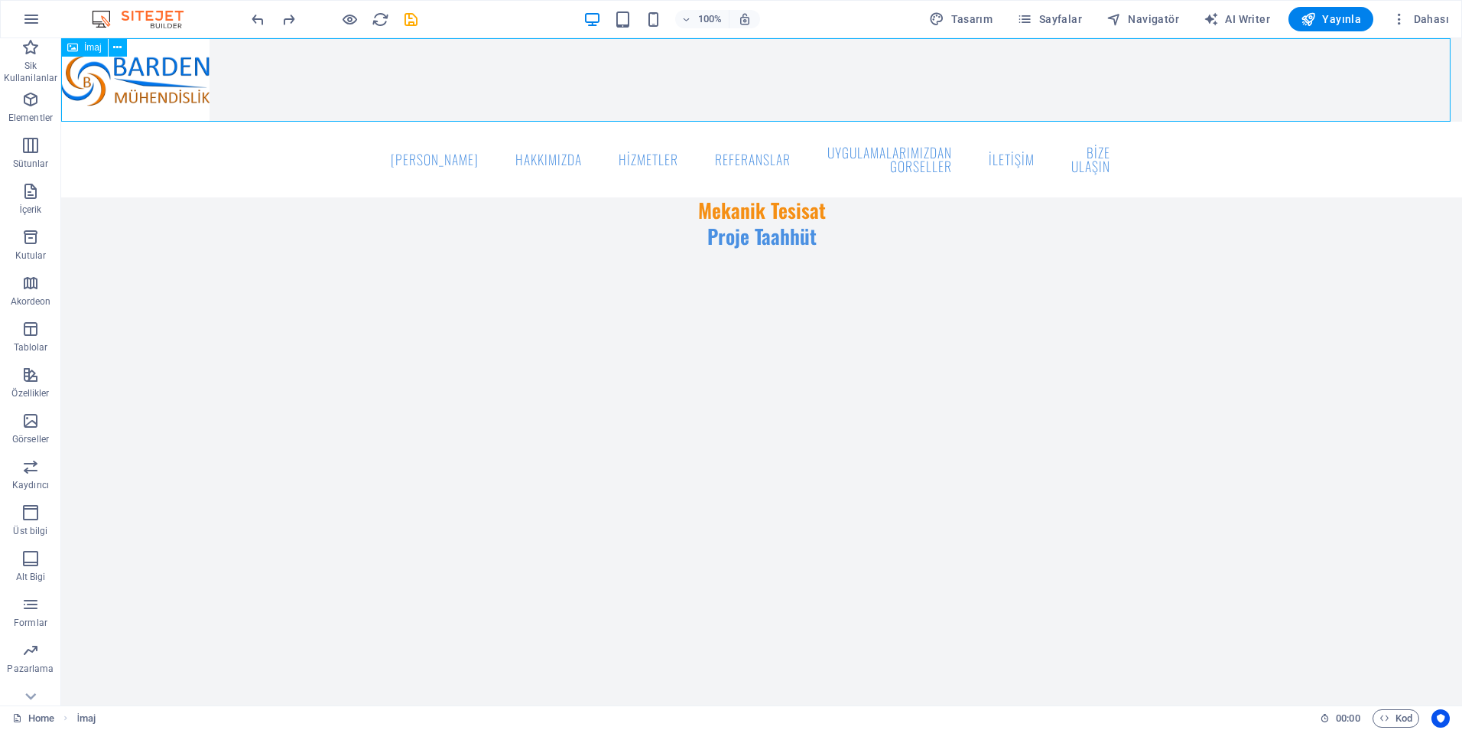
click at [267, 63] on figure at bounding box center [761, 79] width 1401 height 83
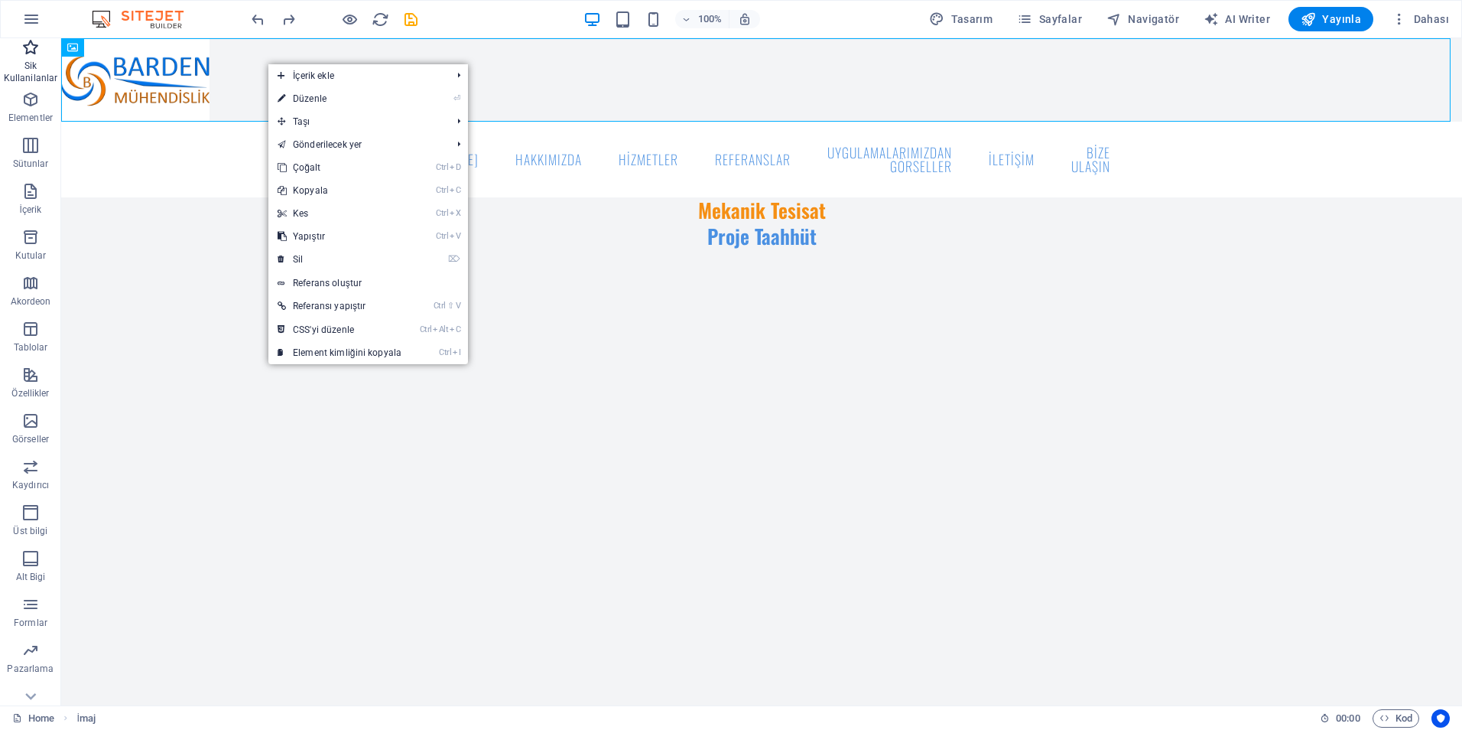
click at [25, 65] on p "Sik Kullanilanlar" at bounding box center [30, 72] width 61 height 24
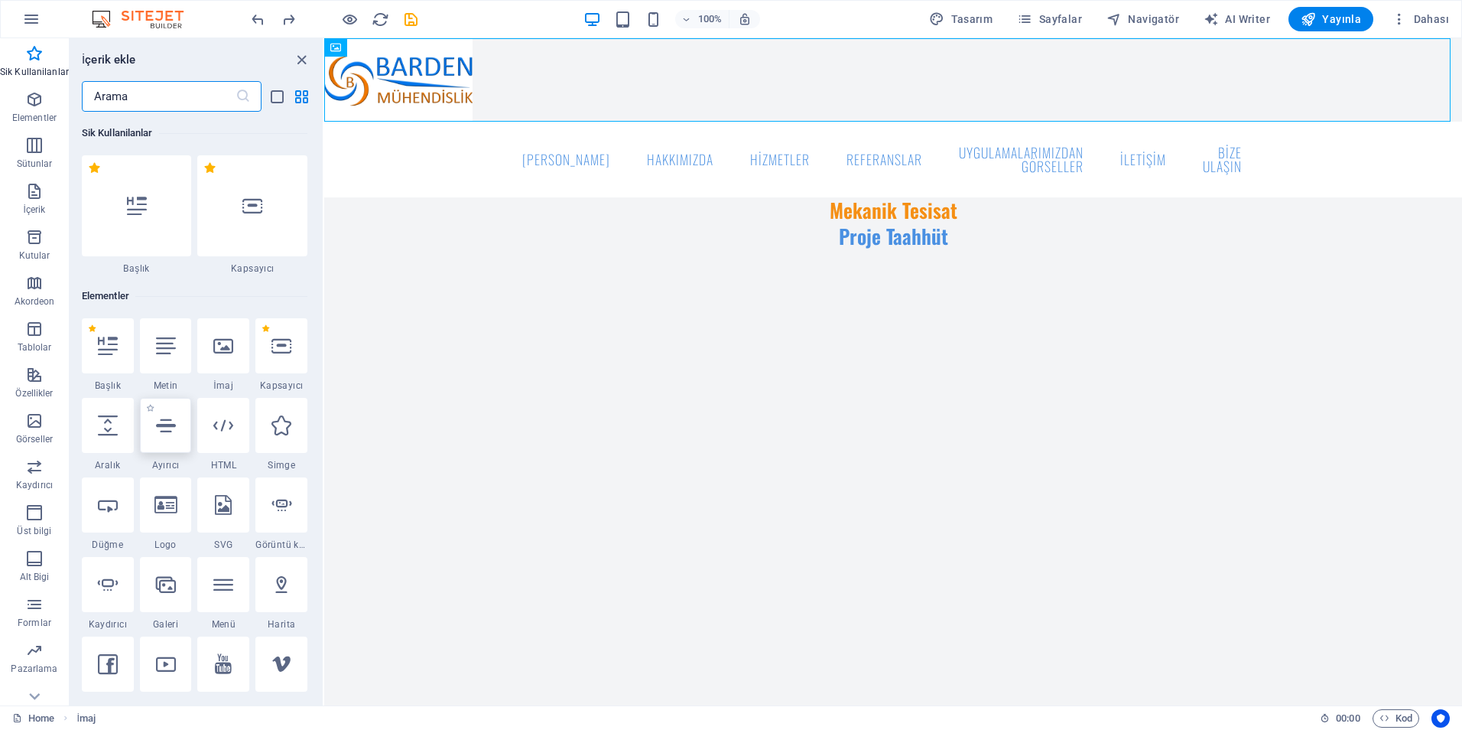
click at [163, 423] on icon at bounding box center [166, 425] width 20 height 20
select select "%"
select select "px"
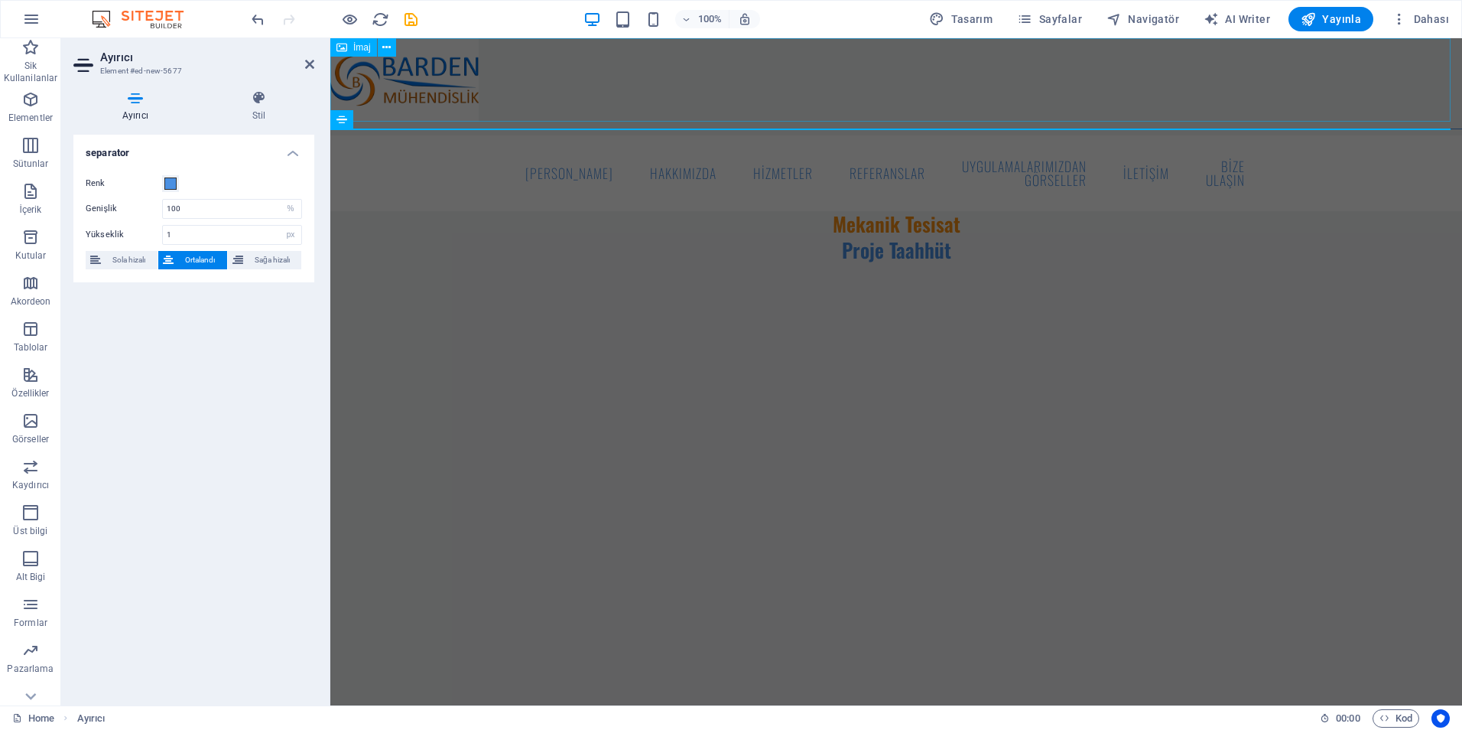
click at [527, 85] on figure at bounding box center [896, 79] width 1132 height 83
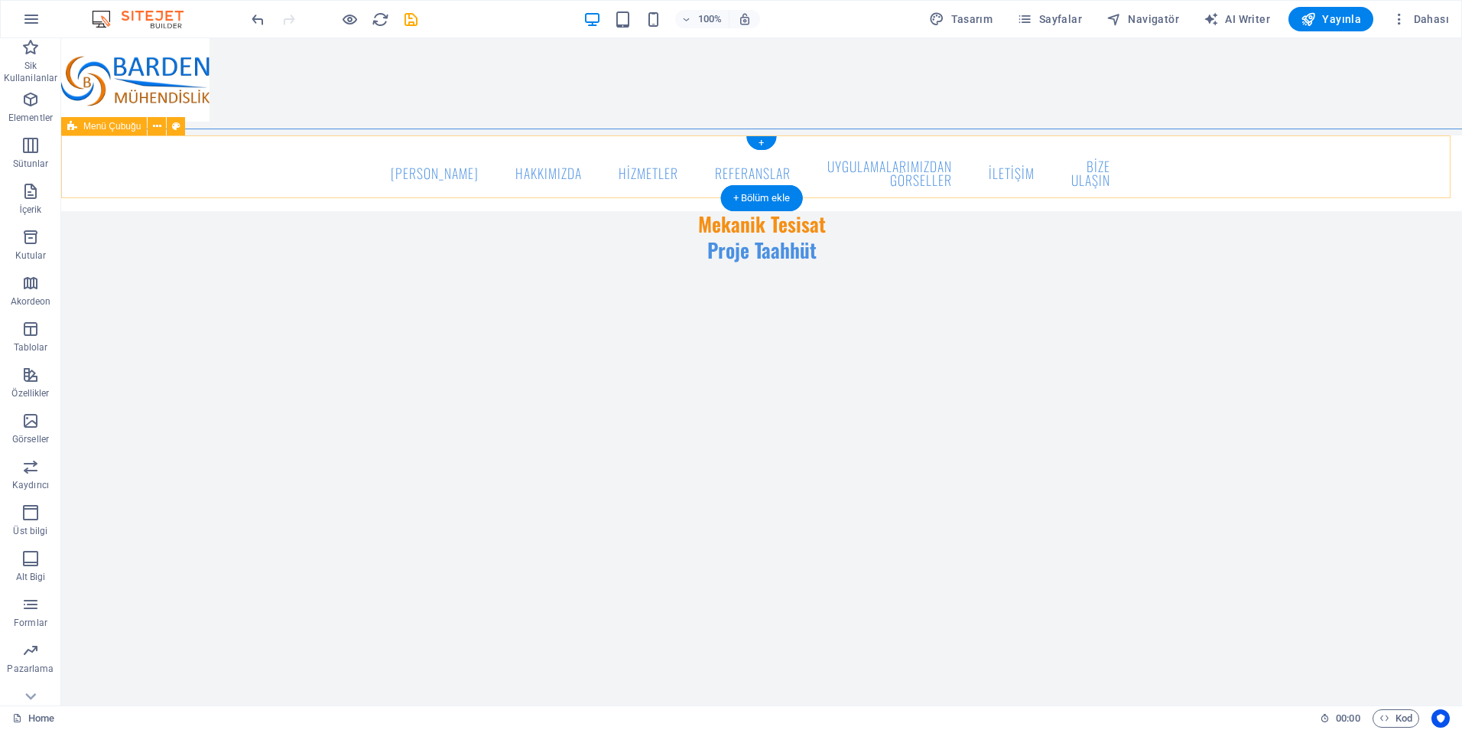
click at [444, 187] on div "ANA SAYFA HAKKIMIZDA HİZMETLER REFERANSLAR UYGULAMALARIMIZDAN GÖRSELLER İLETİŞİ…" at bounding box center [761, 173] width 1401 height 76
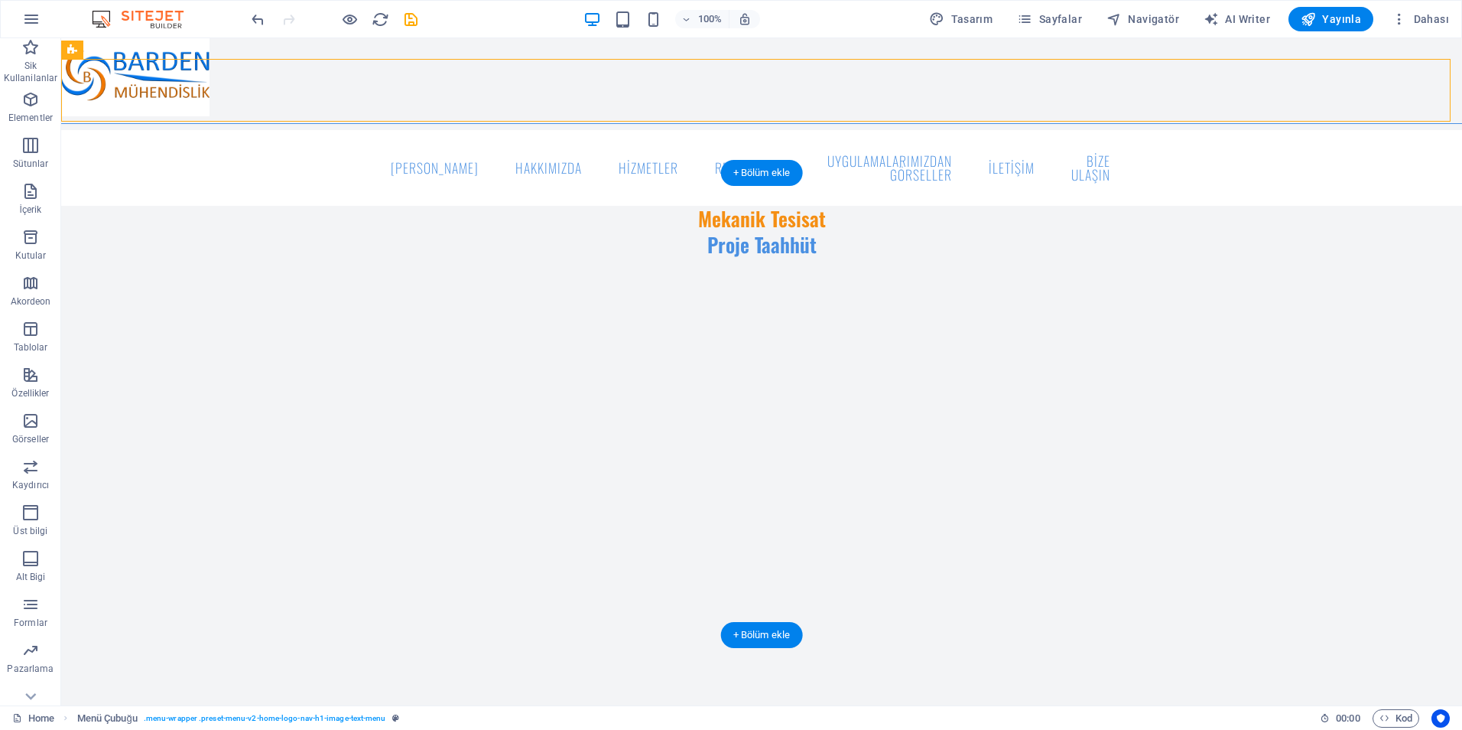
scroll to position [0, 0]
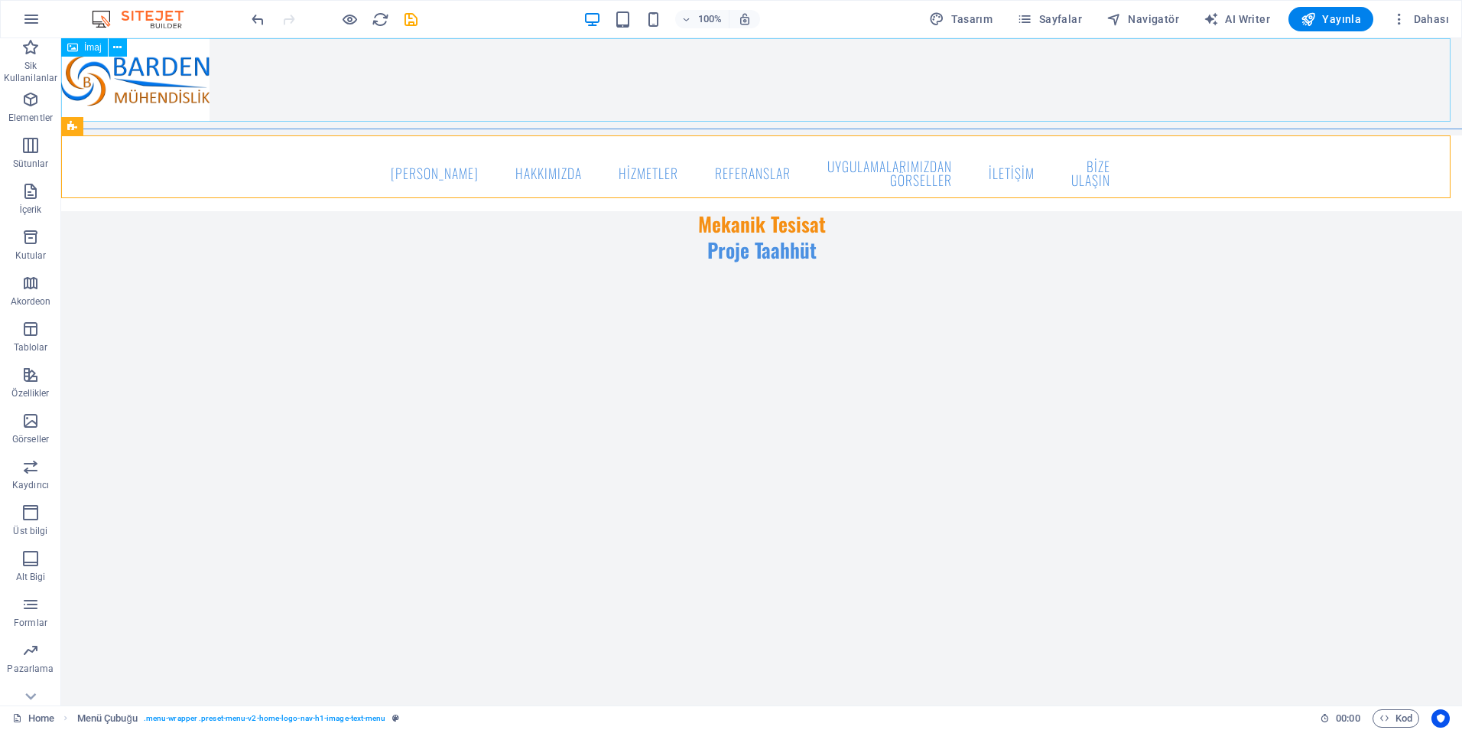
click at [268, 81] on figure at bounding box center [761, 79] width 1401 height 83
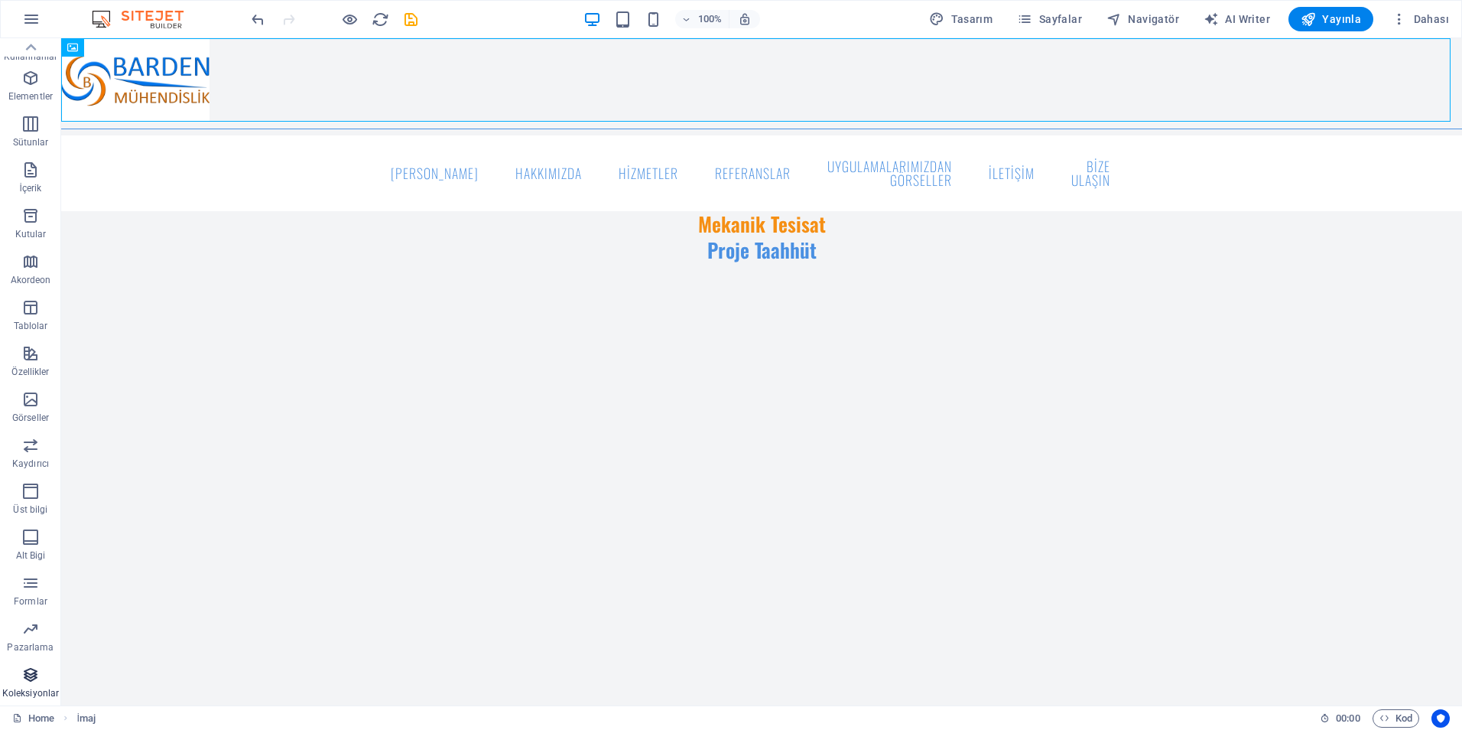
click at [37, 666] on icon "button" at bounding box center [30, 674] width 18 height 18
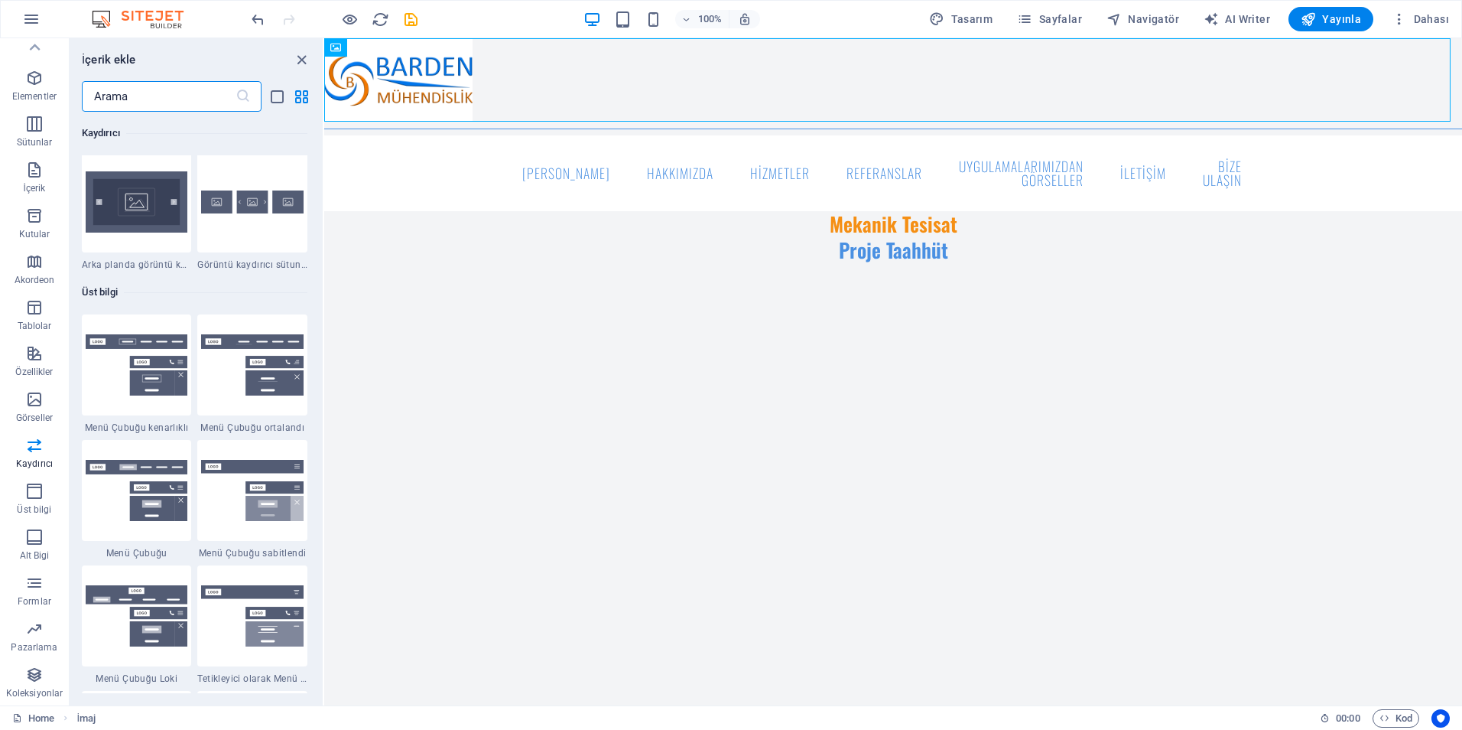
scroll to position [8954, 0]
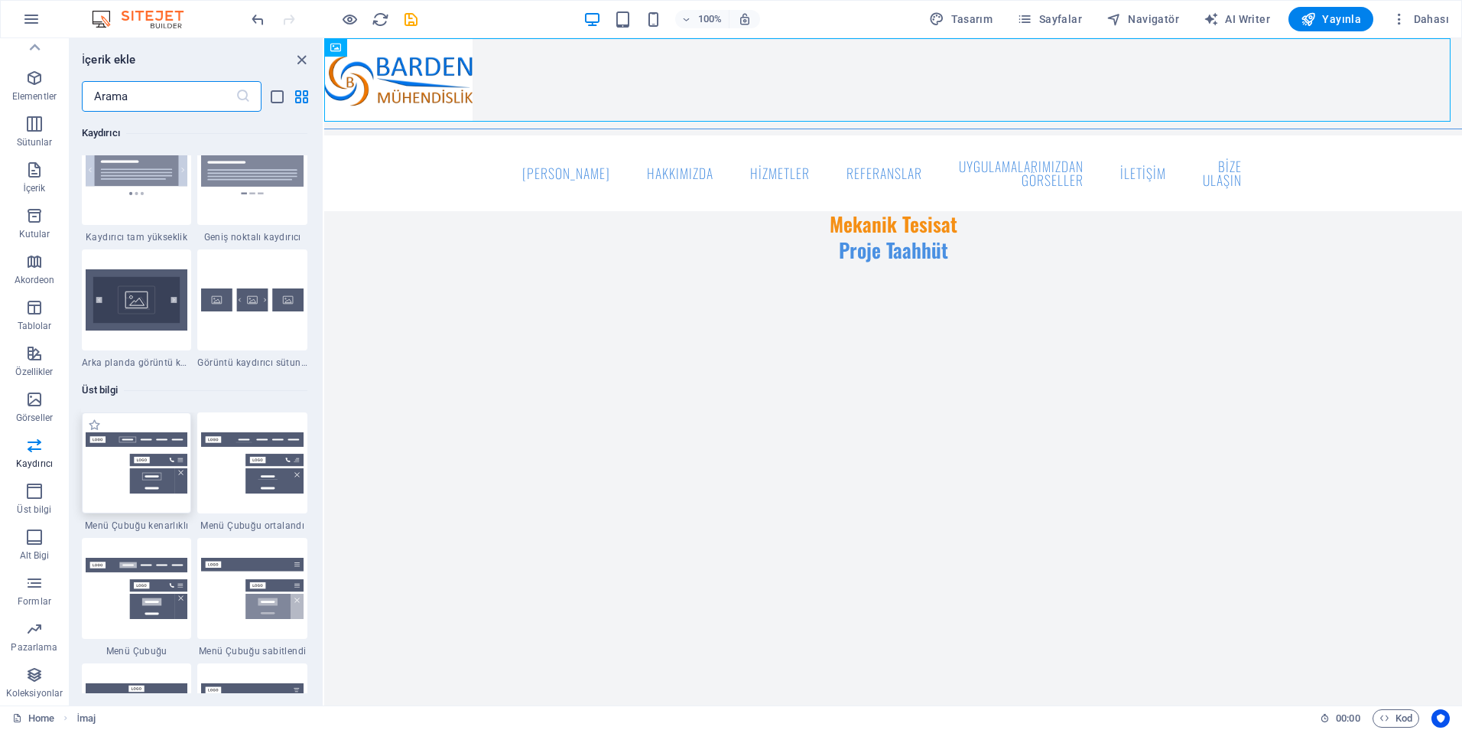
click at [123, 489] on img at bounding box center [137, 463] width 102 height 62
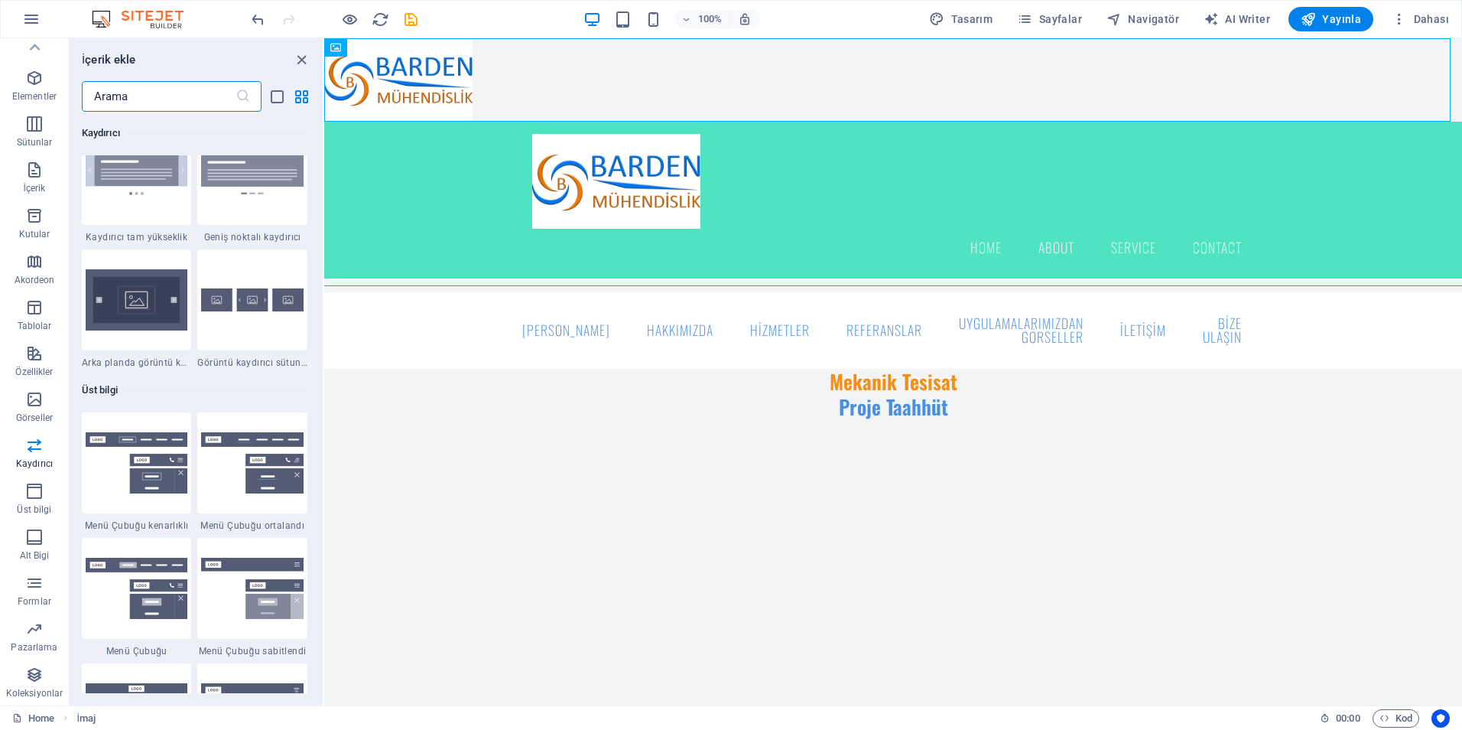
click at [324, 482] on div "H2 Arka planda metin Kapsayıcı Menü Çubuğu Metinle görüntü Yer Tutucu Kapsayıcı…" at bounding box center [893, 371] width 1138 height 667
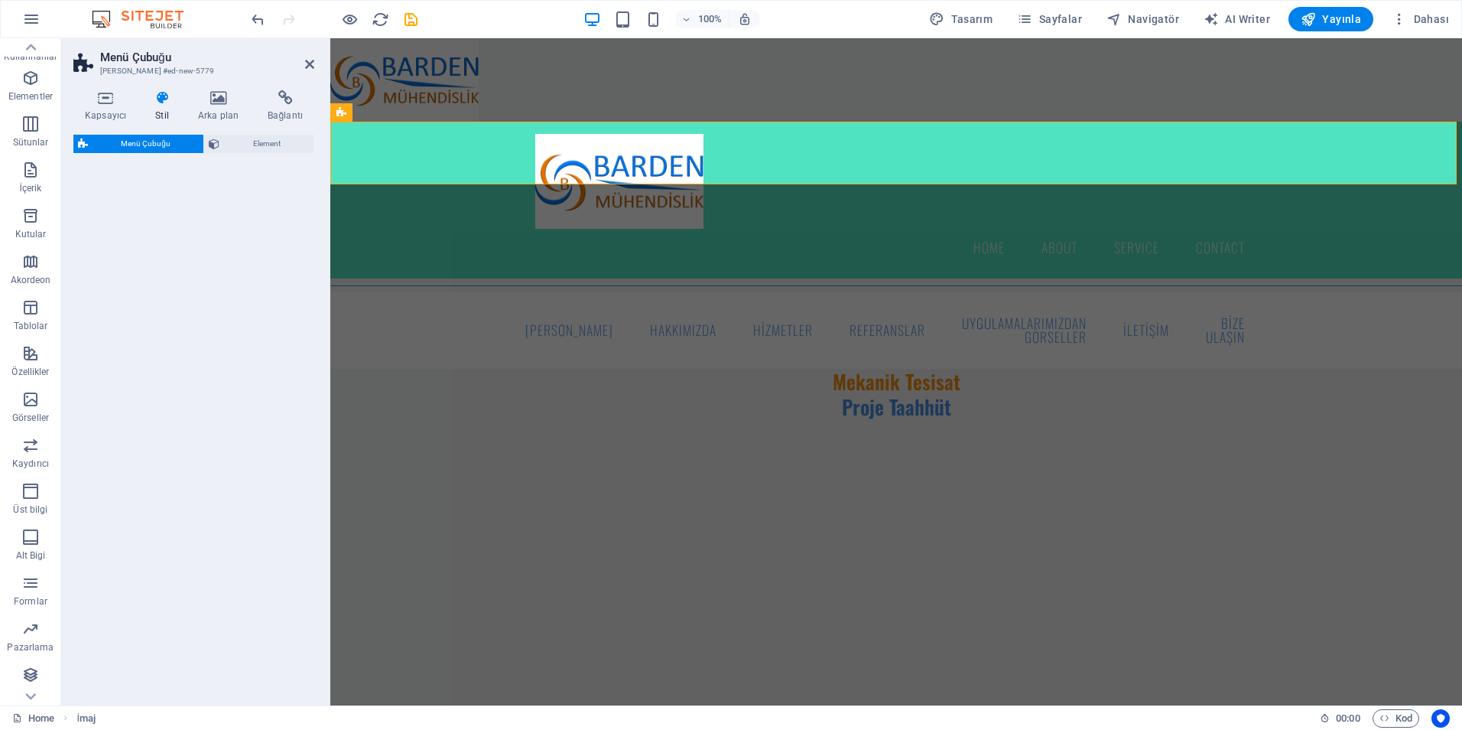
click at [119, 482] on div "Menü Çubuğu Element" at bounding box center [193, 414] width 241 height 558
select select "rem"
select select "preset-menu-v2-border"
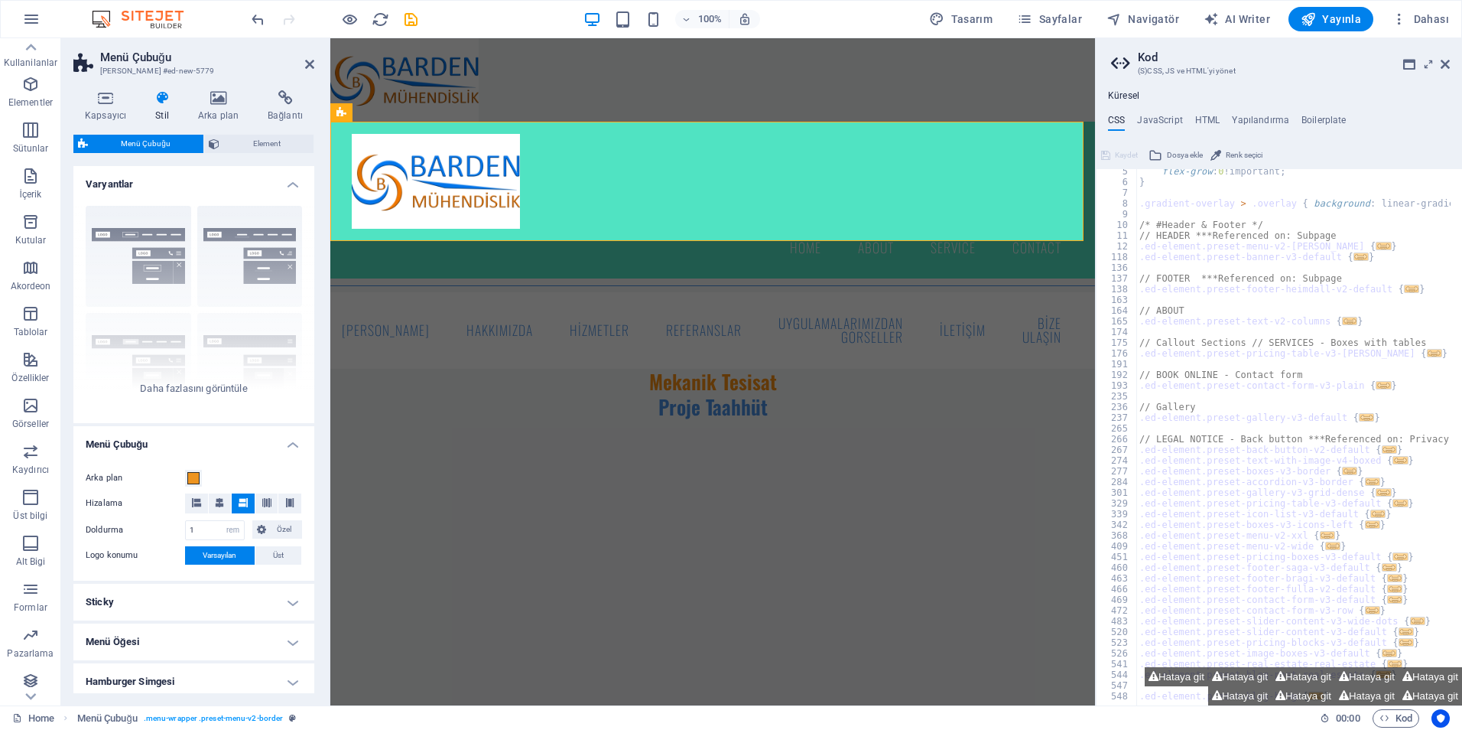
scroll to position [46, 0]
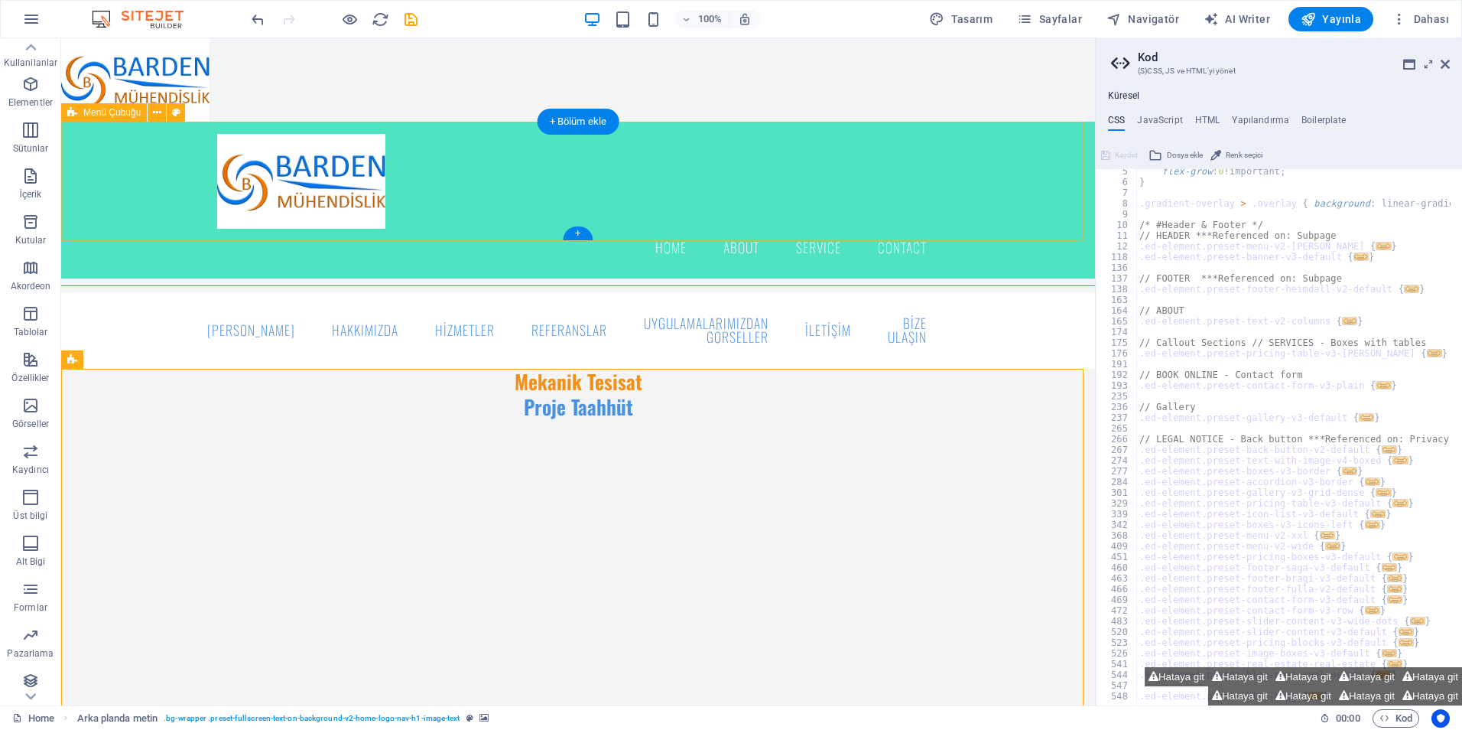
click at [444, 221] on div "Menu Home About Service Contact" at bounding box center [578, 200] width 1034 height 157
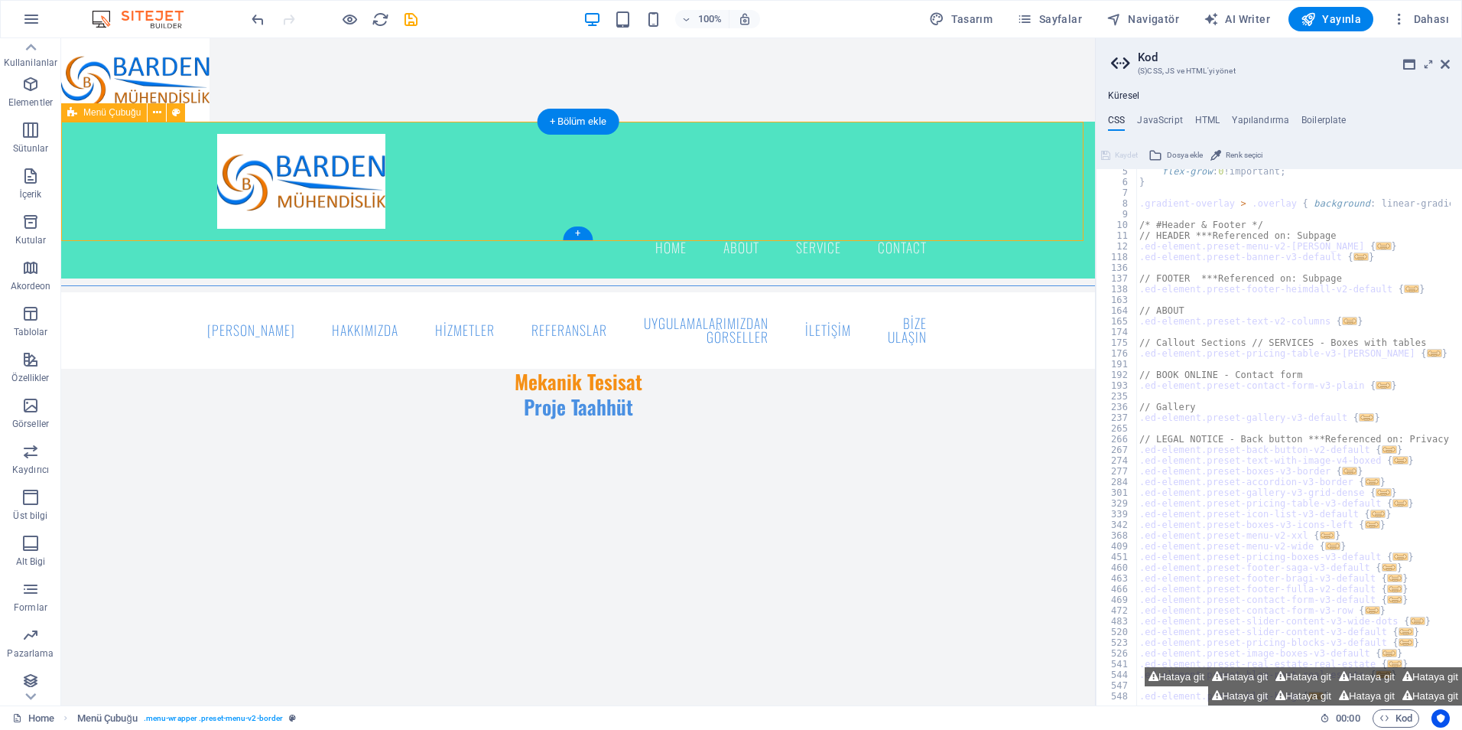
click at [444, 221] on div "Menu Home About Service Contact" at bounding box center [578, 200] width 1034 height 157
select select "rem"
select select "preset-menu-v2-border"
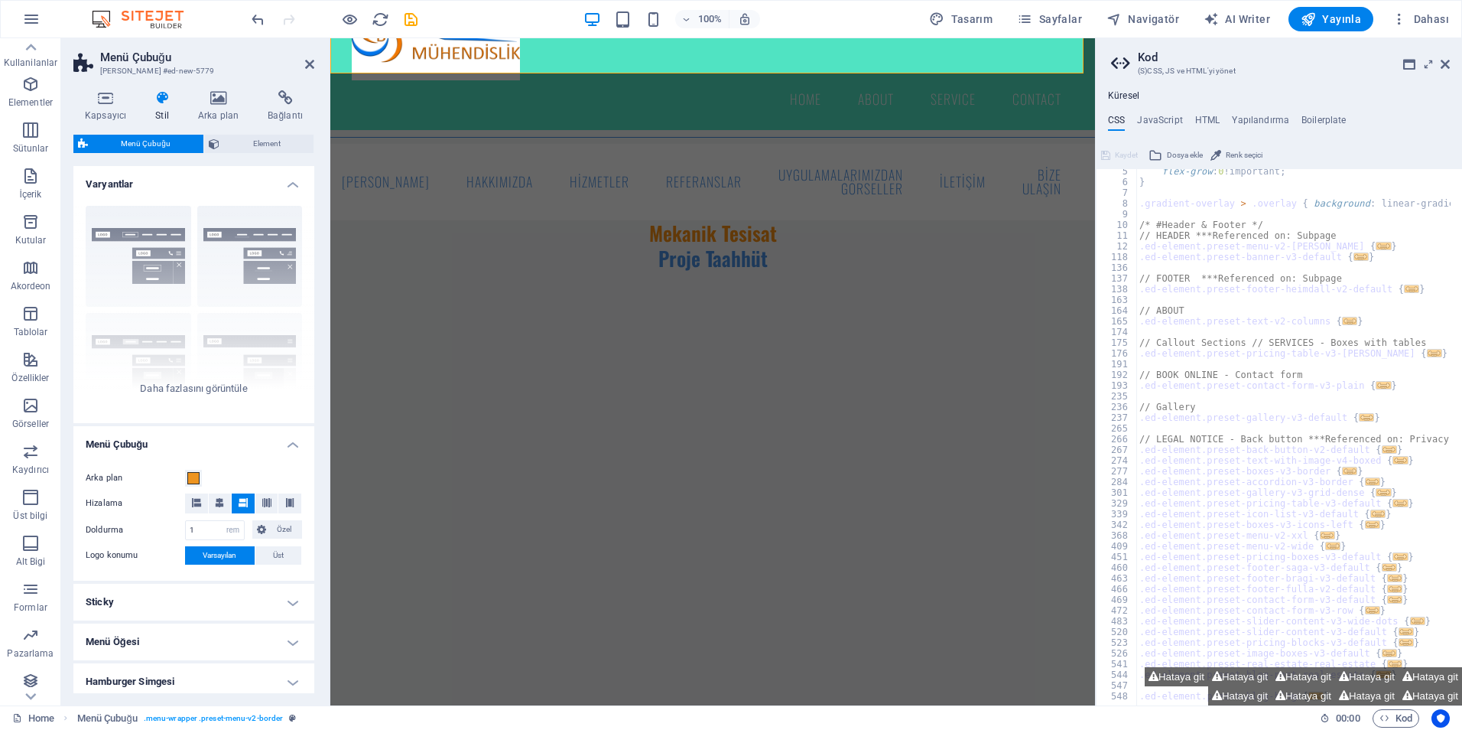
scroll to position [229, 0]
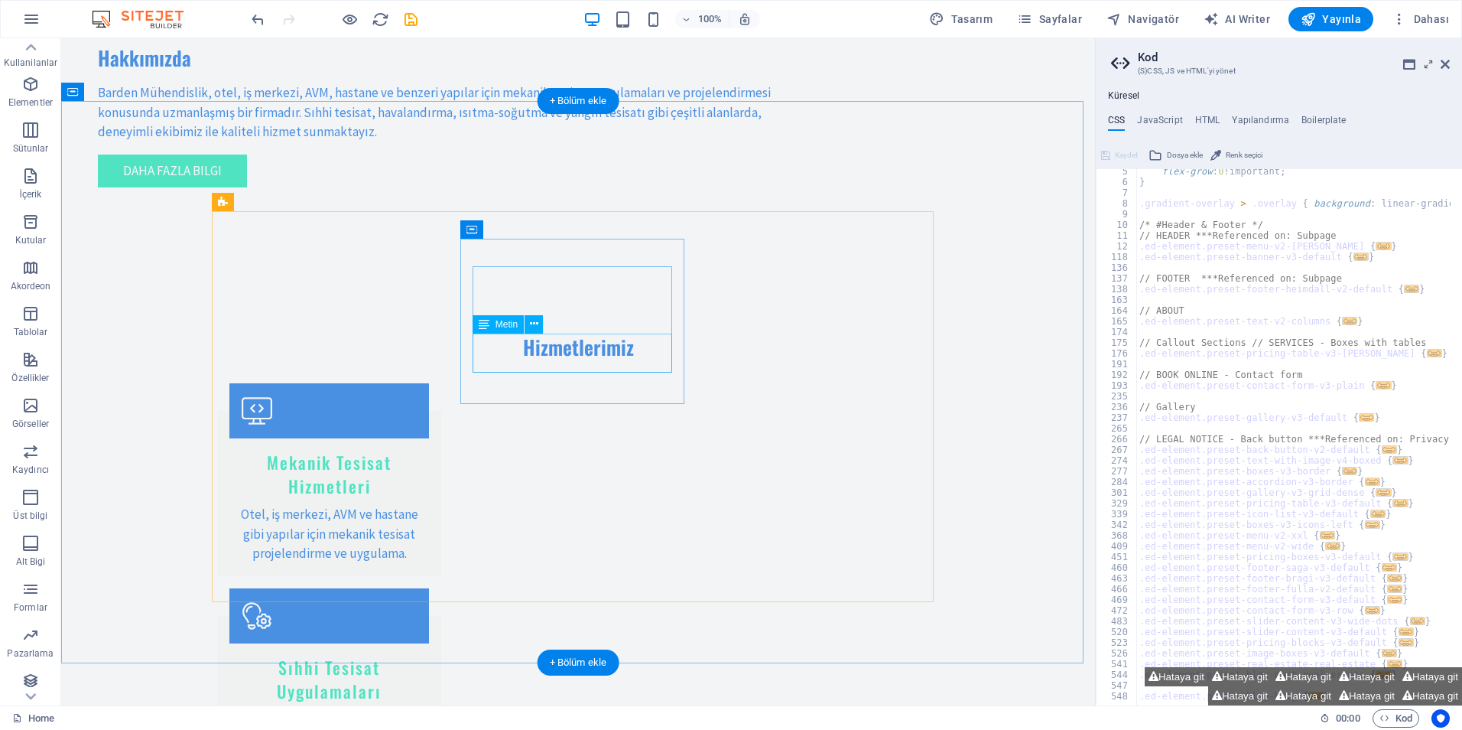
scroll to position [1300, 0]
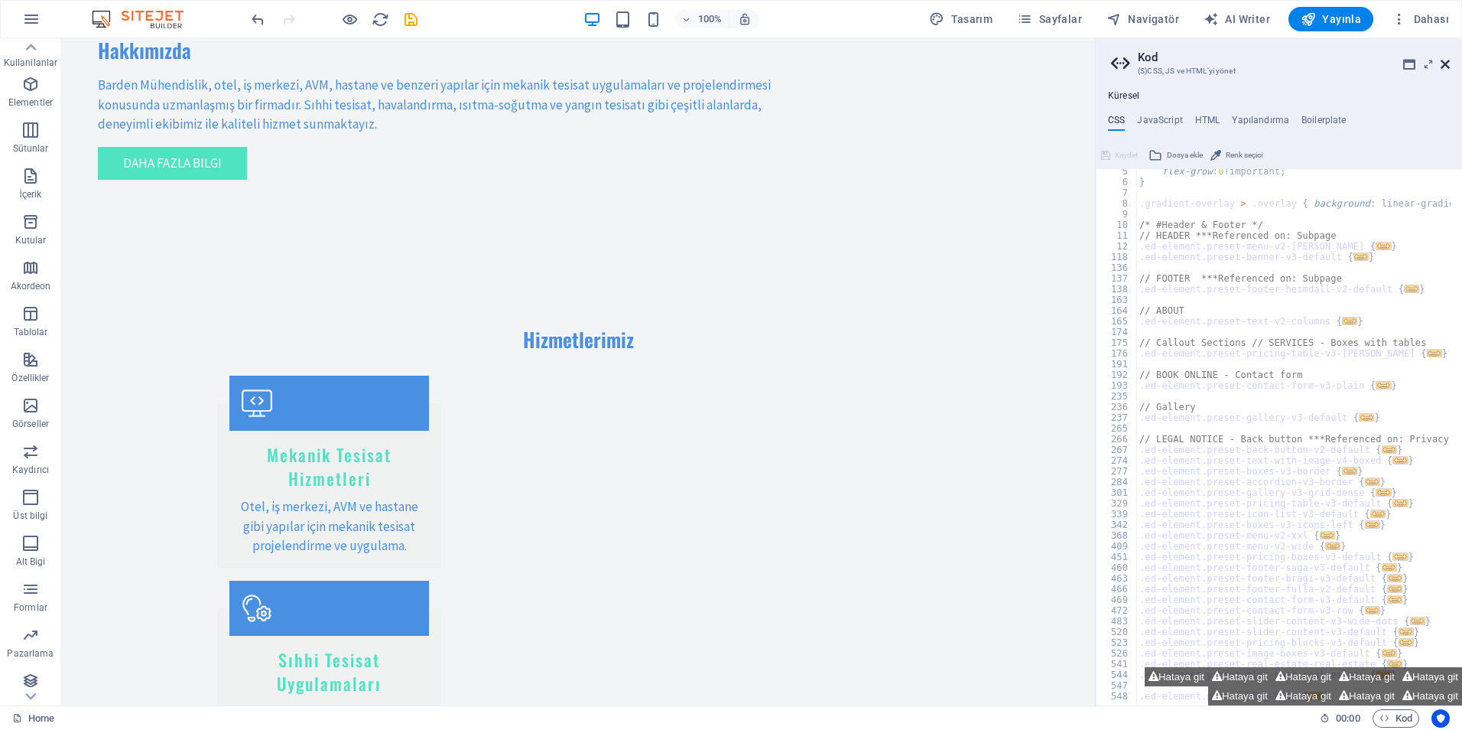
drag, startPoint x: 1440, startPoint y: 65, endPoint x: 1370, endPoint y: 40, distance: 74.8
click at [1441, 65] on icon at bounding box center [1445, 64] width 9 height 12
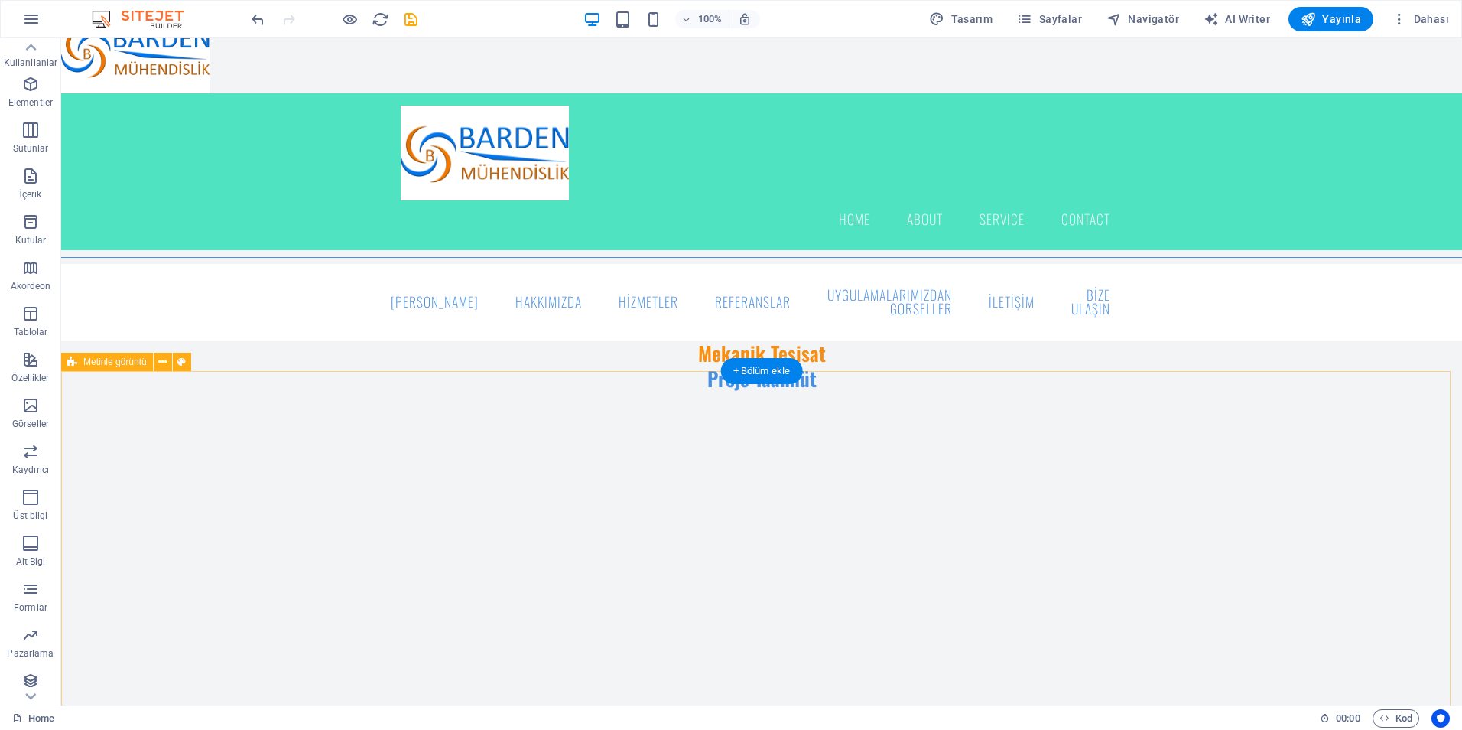
scroll to position [0, 0]
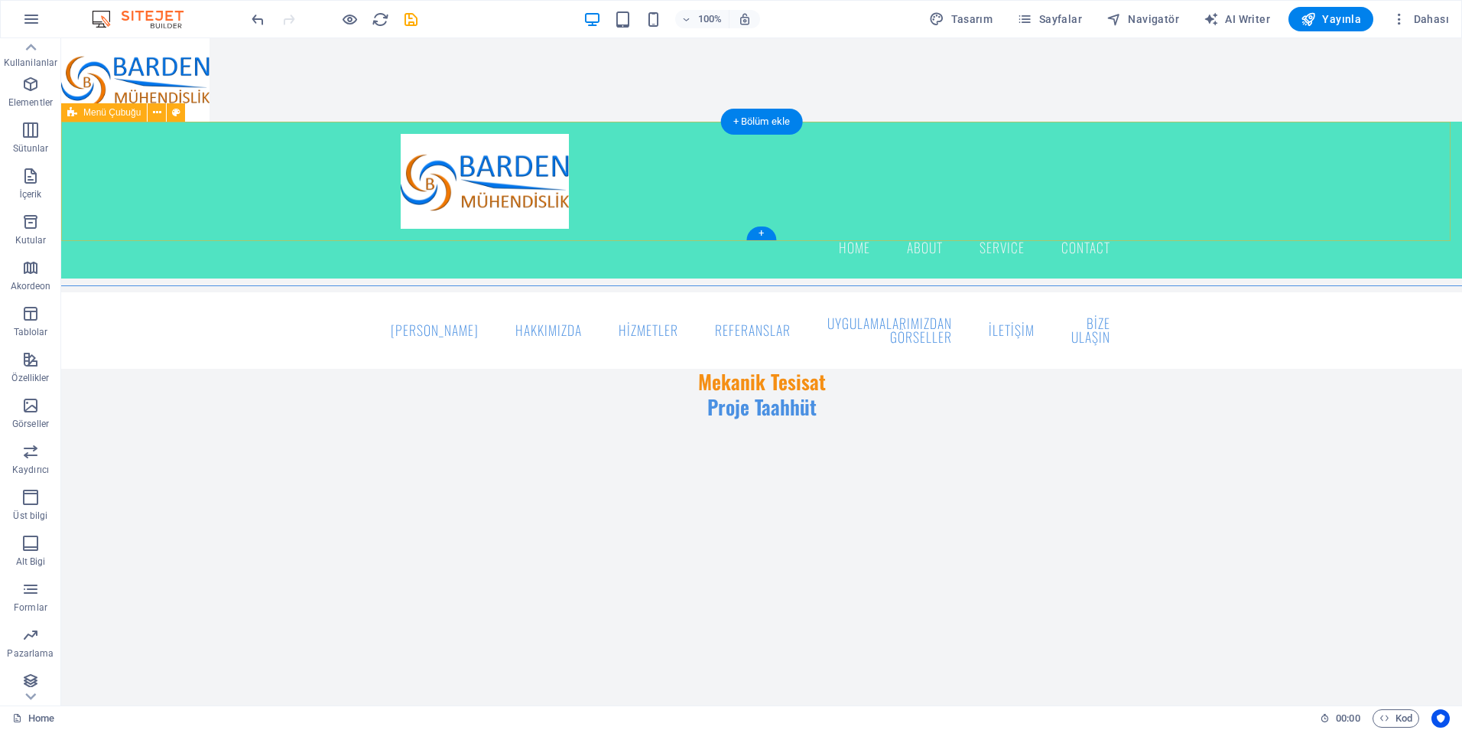
click at [1145, 187] on div "Menu Home About Service Contact" at bounding box center [761, 200] width 1401 height 157
click at [655, 219] on div "Menu Home About Service Contact" at bounding box center [761, 200] width 1401 height 157
select select "rem"
select select "preset-menu-v2-border"
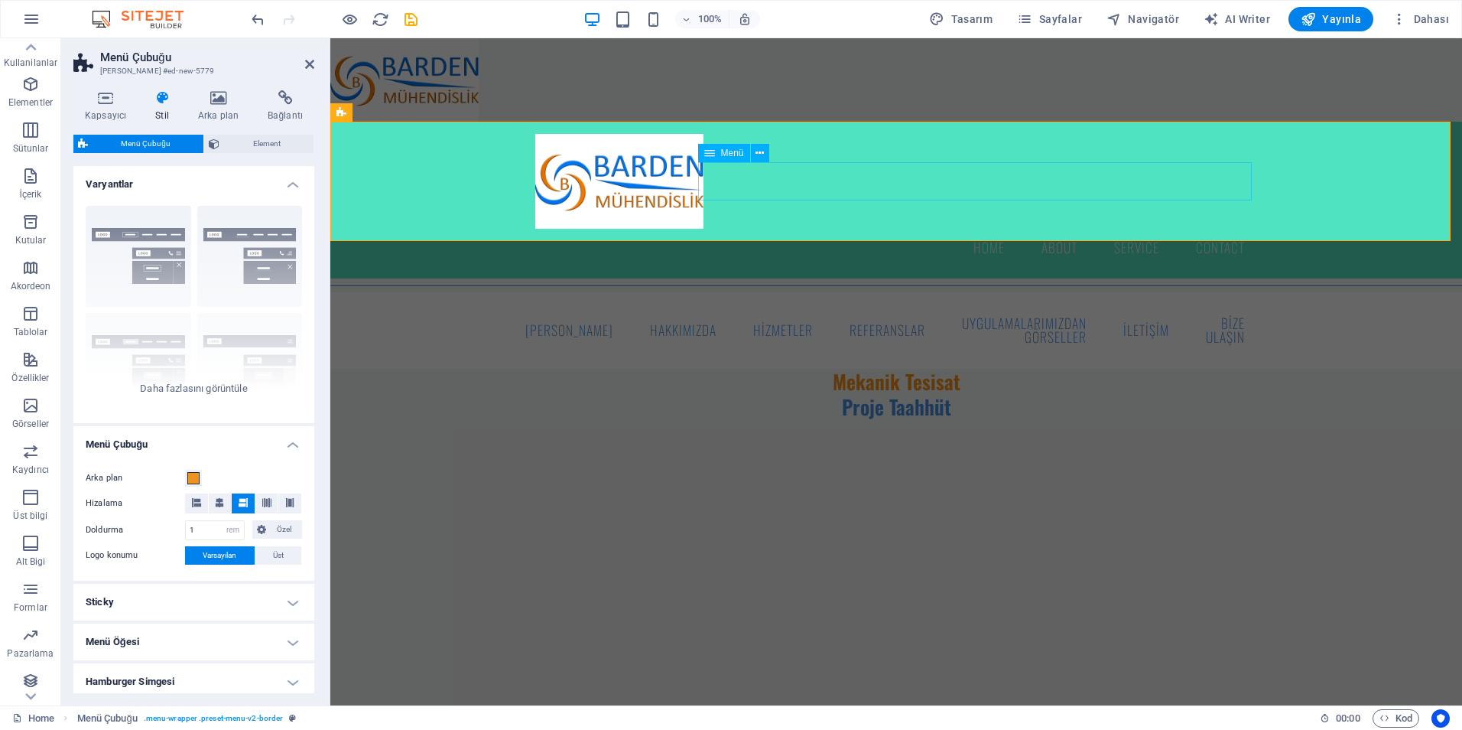
click at [744, 229] on nav "Home About Service Contact" at bounding box center [896, 248] width 722 height 38
select select
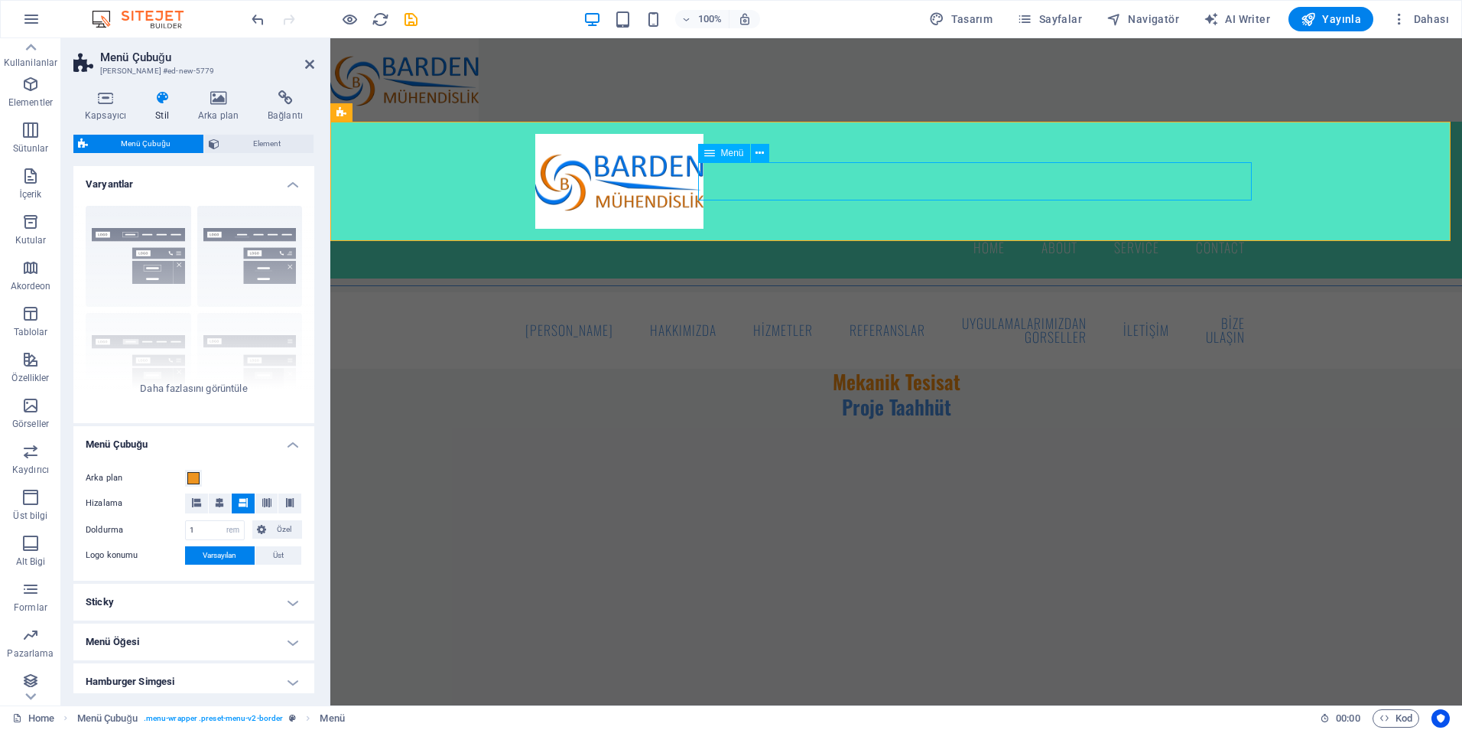
select select
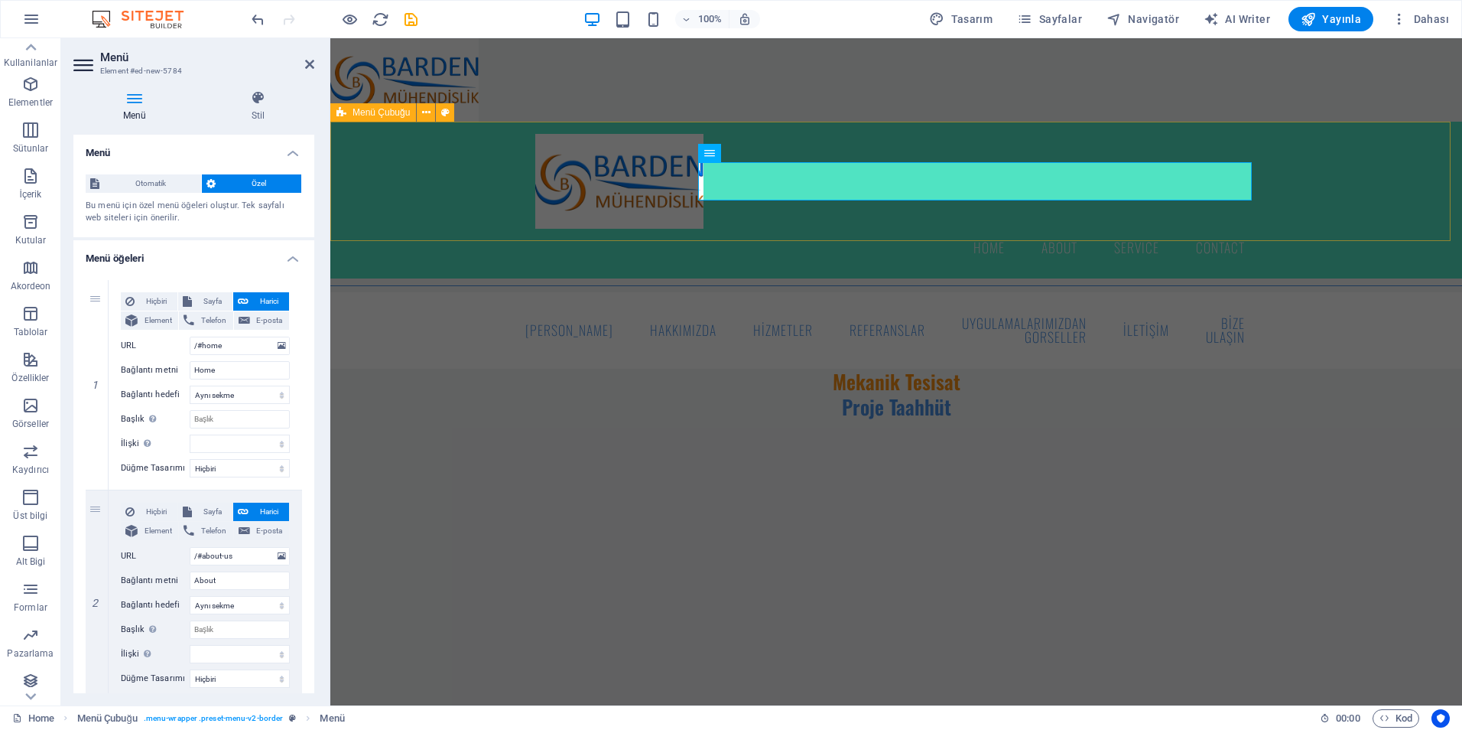
click at [480, 208] on div "Menu Home About Service Contact" at bounding box center [896, 200] width 1132 height 157
select select "rem"
select select "preset-menu-v2-border"
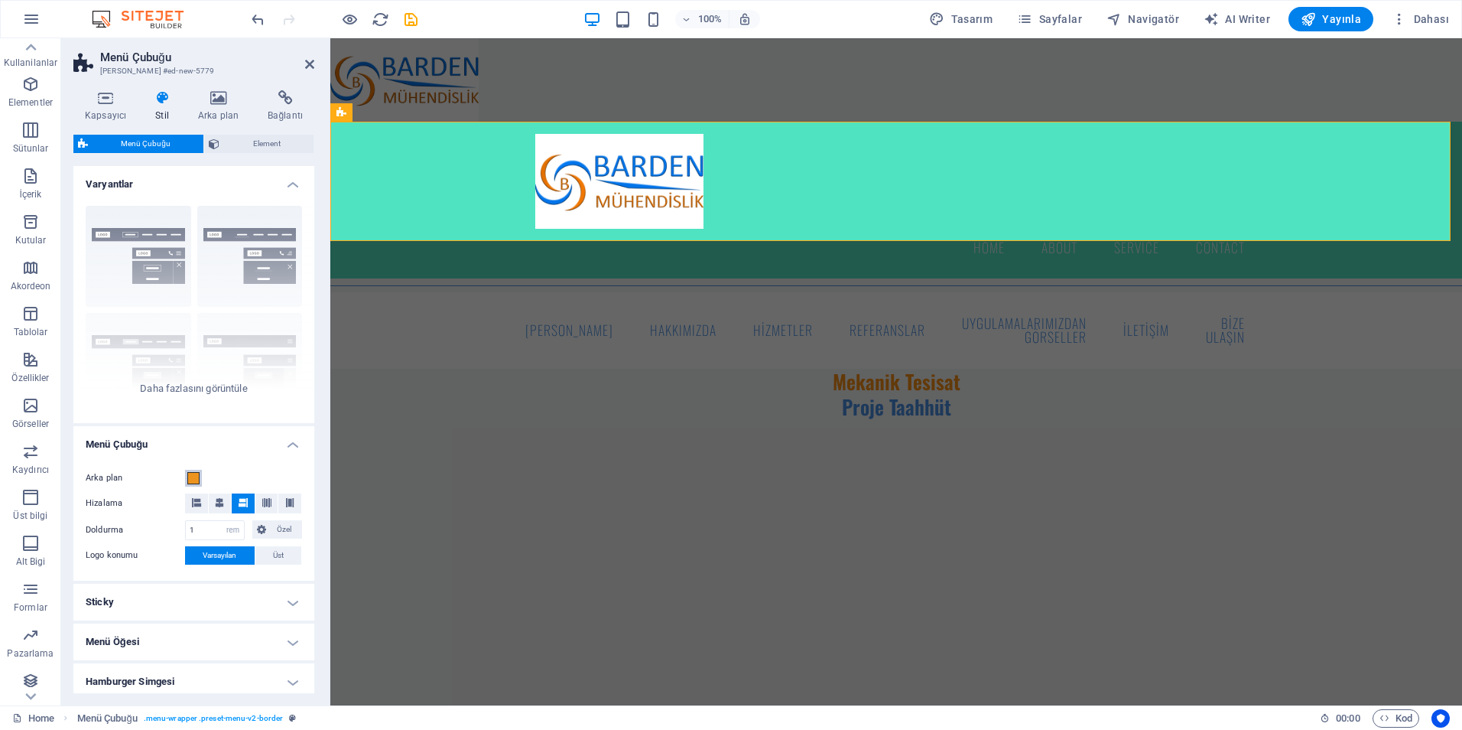
click at [198, 473] on span at bounding box center [193, 478] width 12 height 12
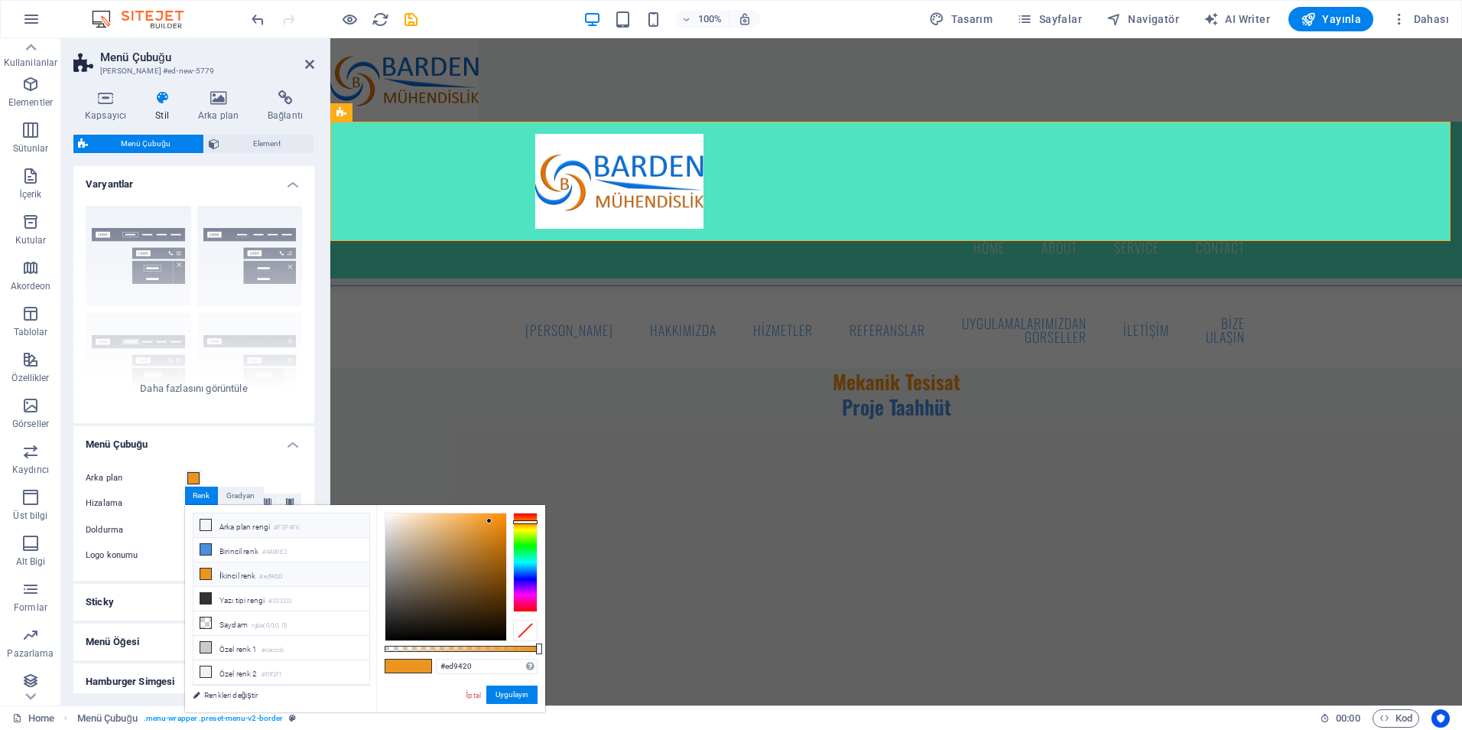
click at [207, 525] on icon at bounding box center [205, 524] width 11 height 11
type input "#f3f4f6"
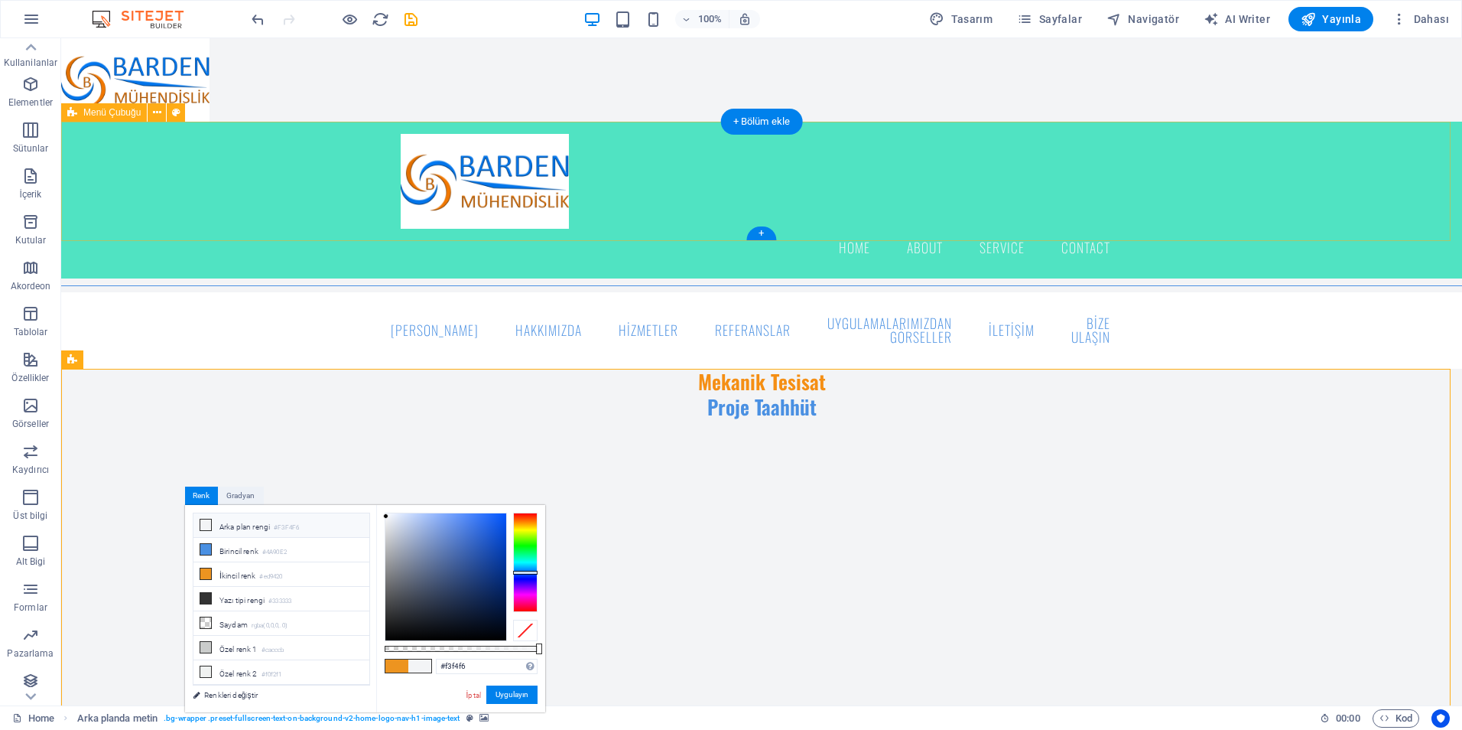
click at [353, 193] on div "Menu Home About Service Contact" at bounding box center [761, 200] width 1401 height 157
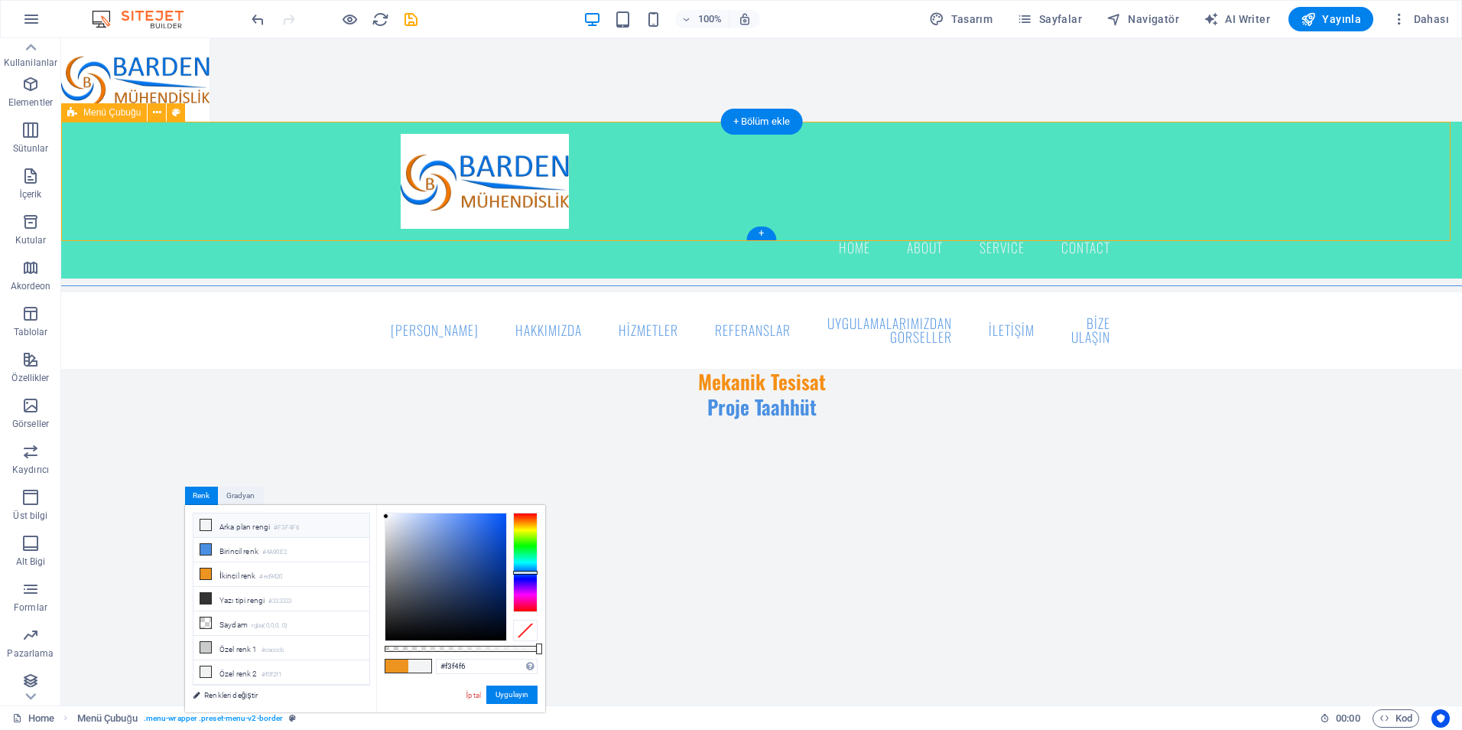
click at [353, 193] on div "Menu Home About Service Contact" at bounding box center [761, 200] width 1401 height 157
select select "rem"
select select "preset-menu-v2-border"
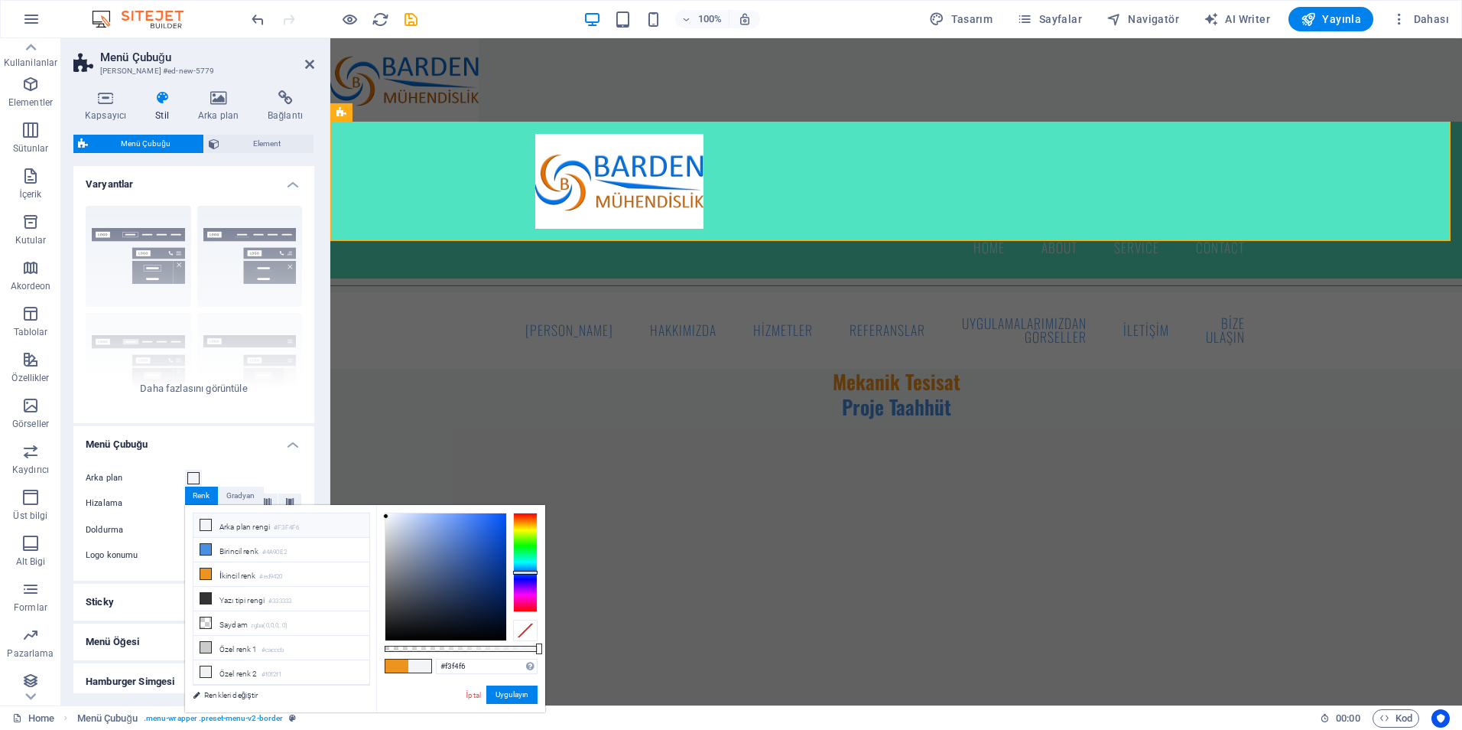
click at [238, 467] on div "Arka plan Hizalama Doldurma 1 px rem % vh vw Özel Özel 1 px rem % vh vw 1 px re…" at bounding box center [193, 517] width 247 height 127
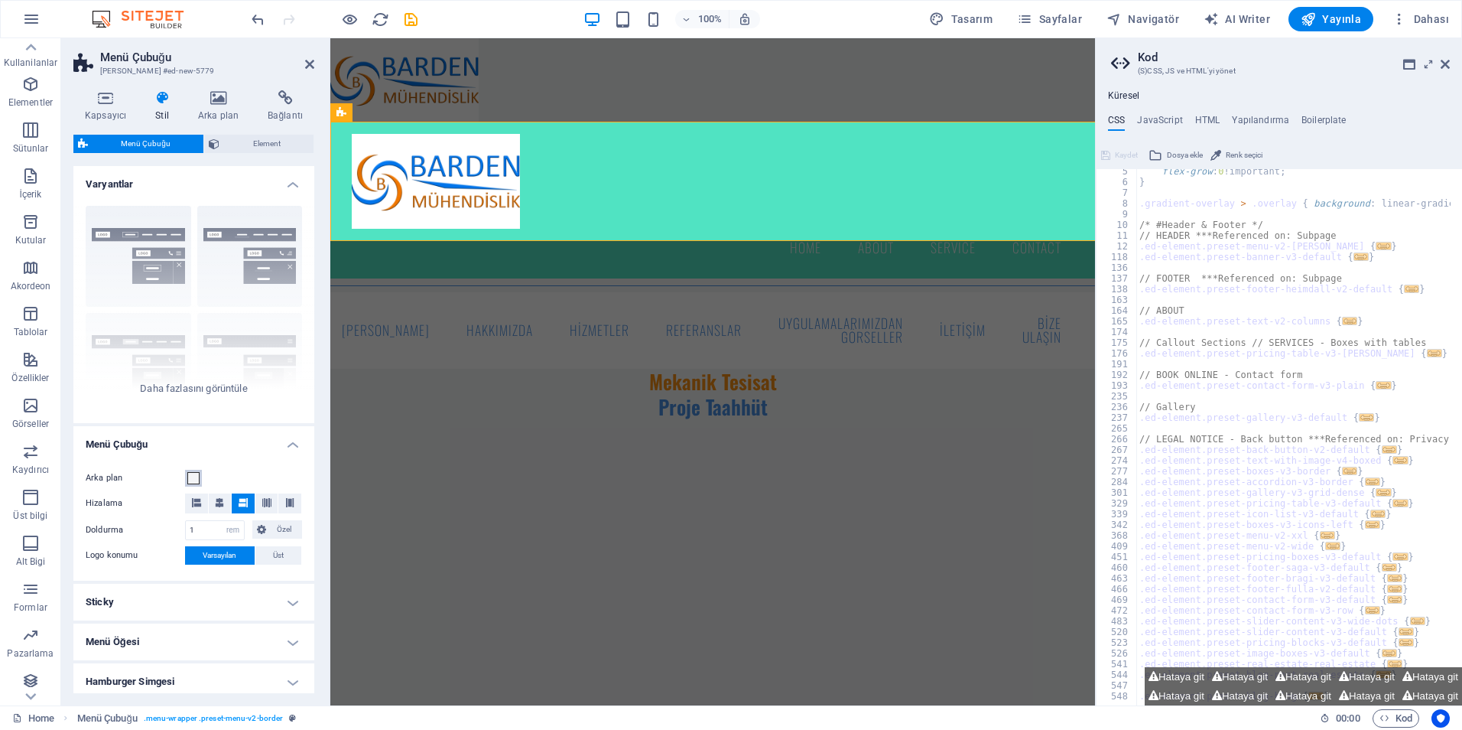
scroll to position [46, 0]
click at [190, 476] on span at bounding box center [193, 478] width 12 height 12
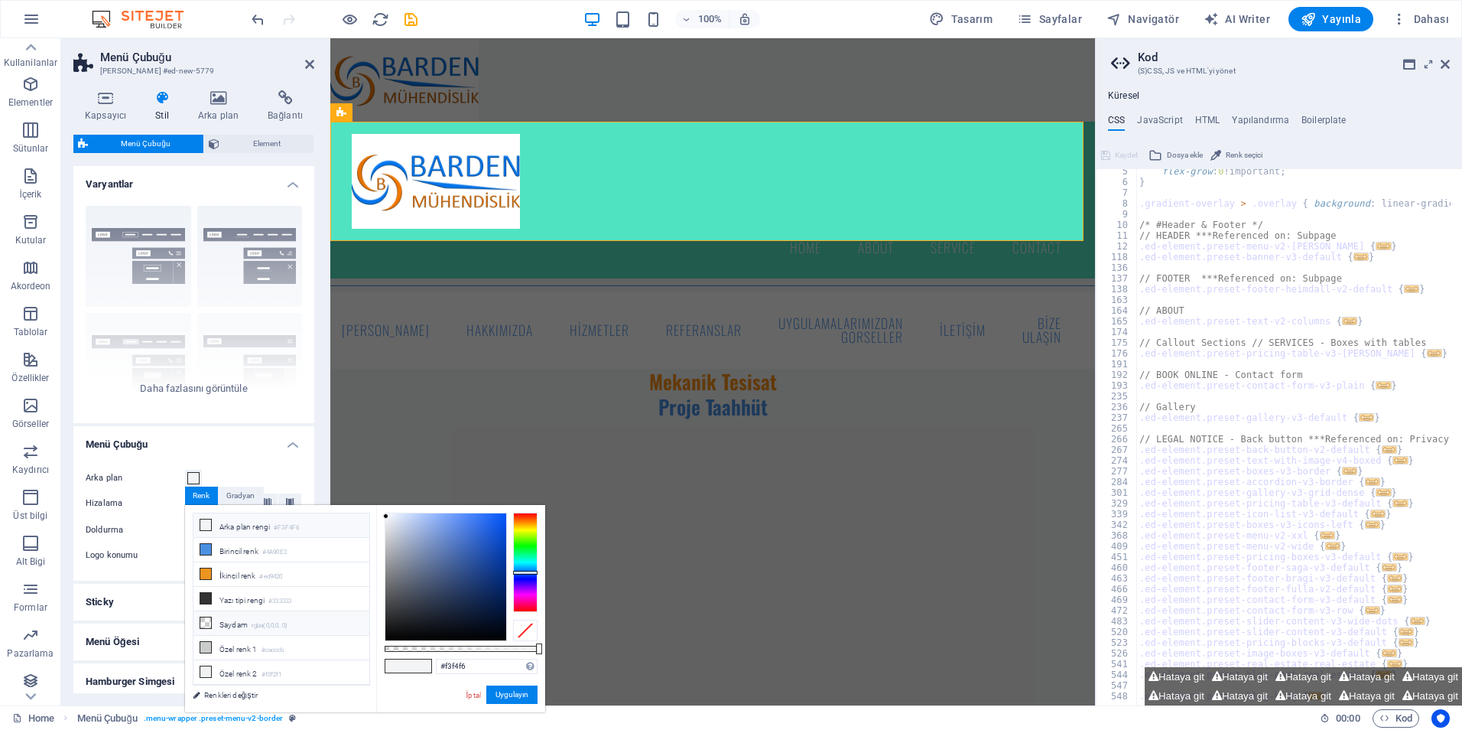
click at [223, 620] on li "Saydam rgba(0,0,0,.0)" at bounding box center [282, 623] width 176 height 24
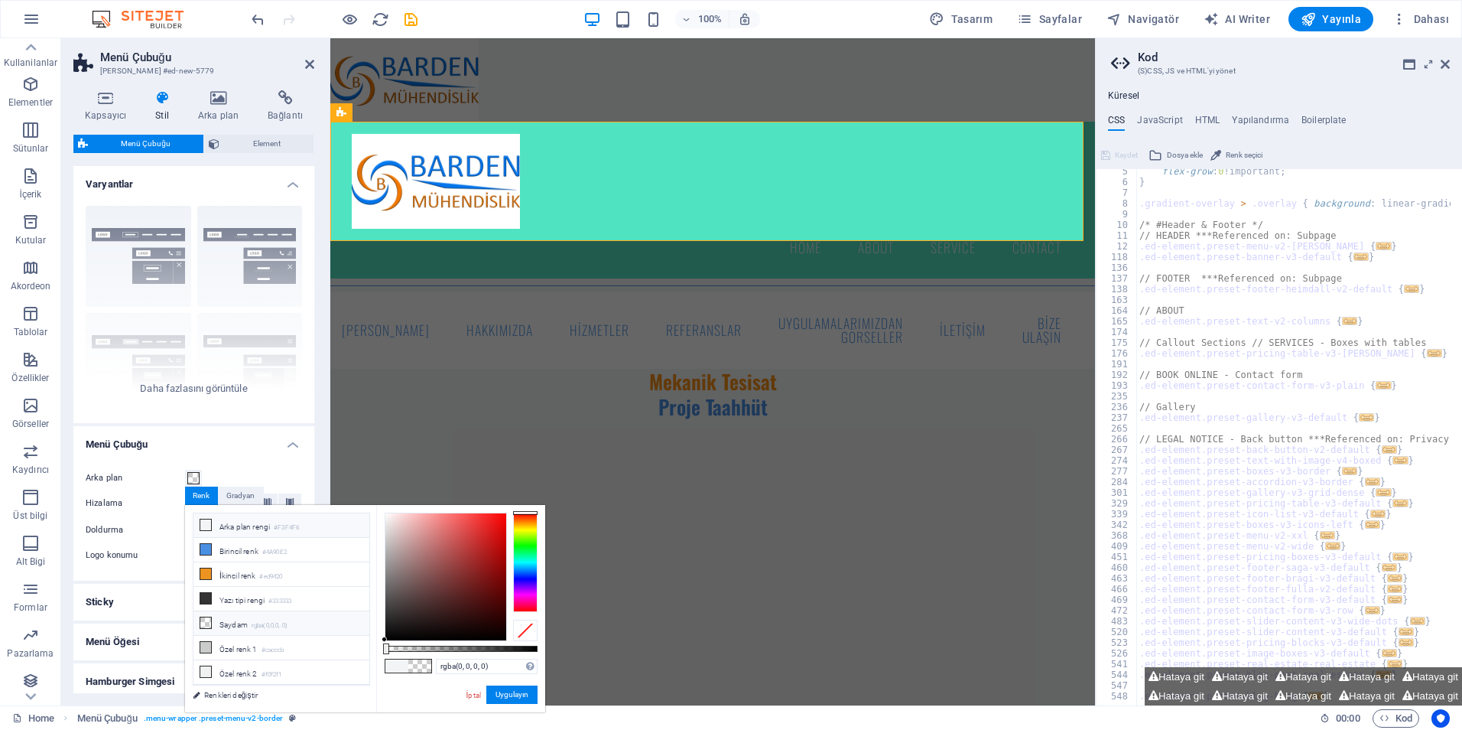
click at [239, 519] on li "Arka plan rengi #F3F4F6" at bounding box center [282, 525] width 176 height 24
type input "#f3f4f6"
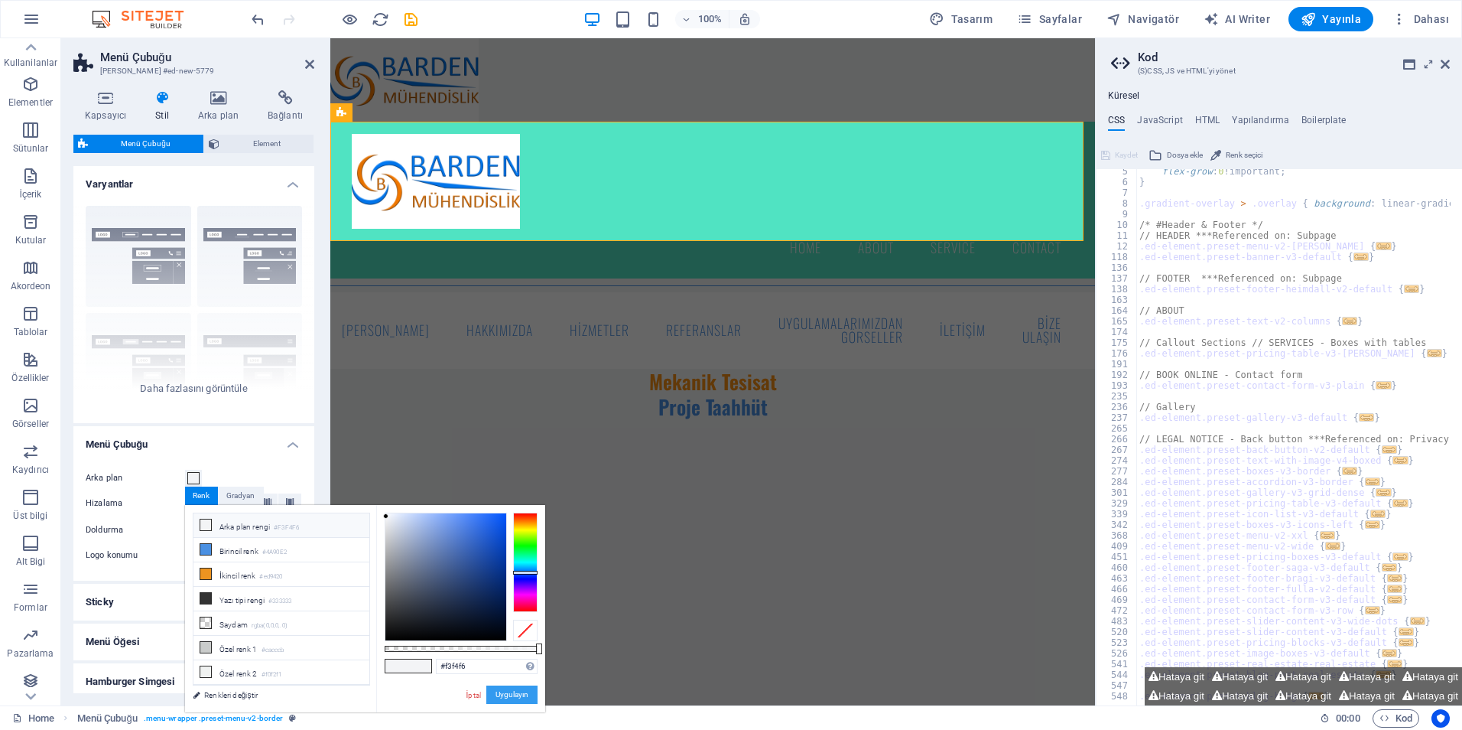
click at [527, 696] on button "Uygulayın" at bounding box center [511, 694] width 51 height 18
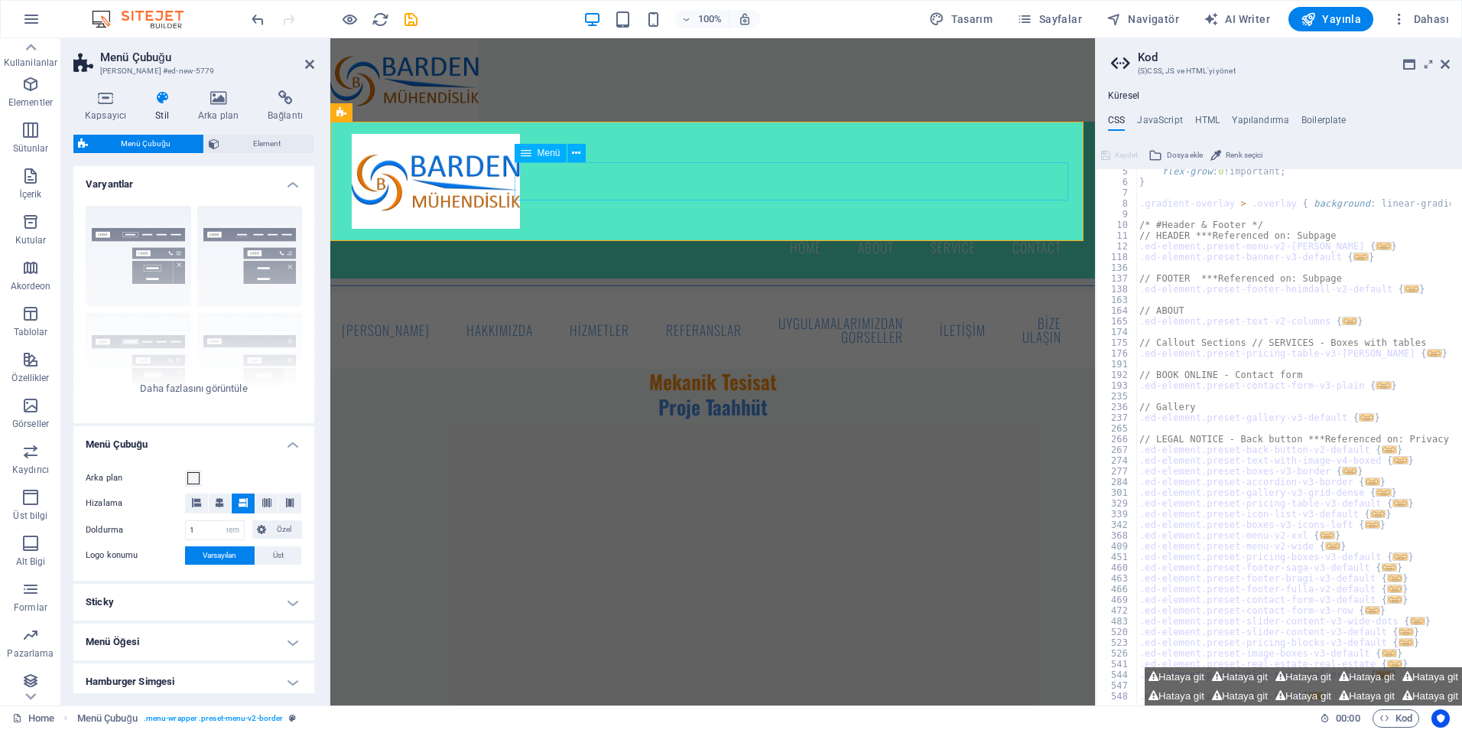
click at [570, 229] on nav "Home About Service Contact" at bounding box center [713, 248] width 722 height 38
select select
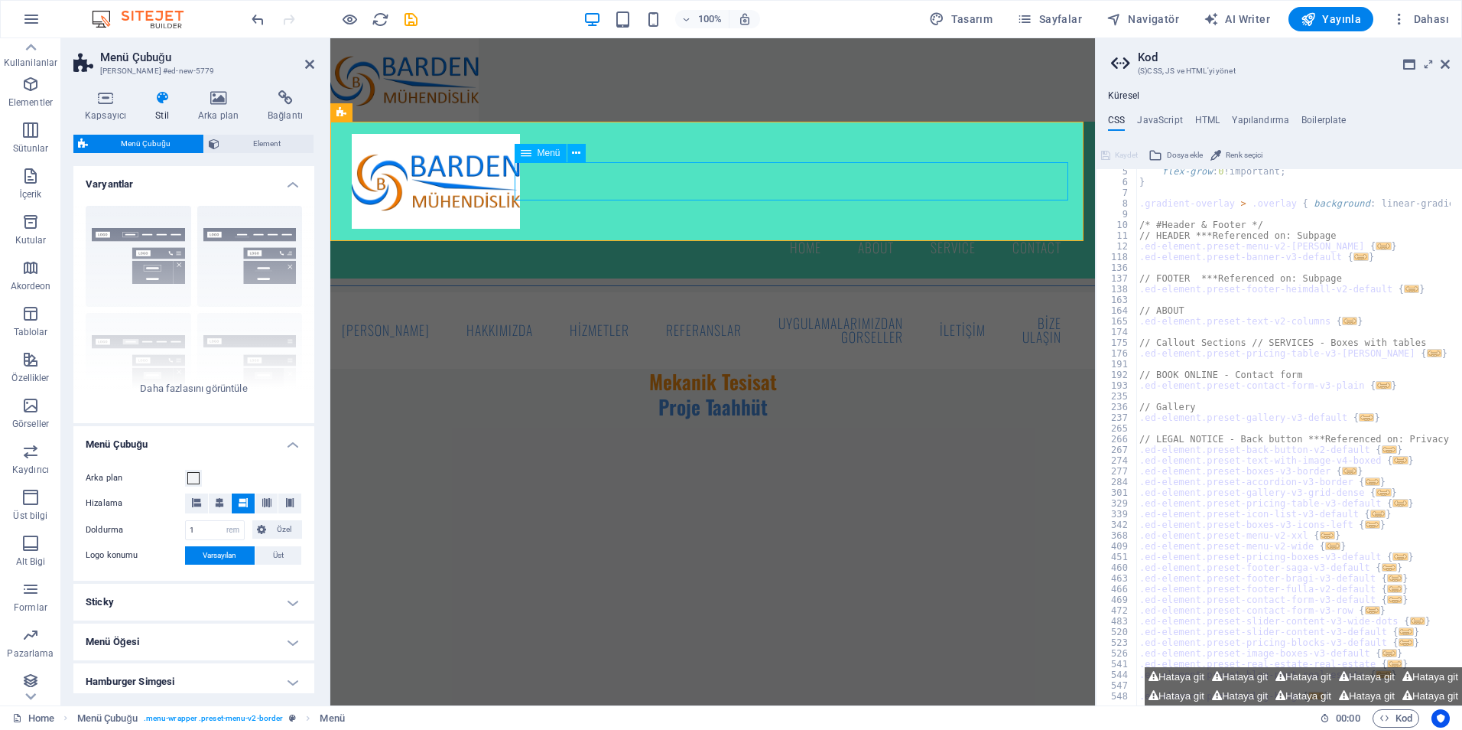
select select
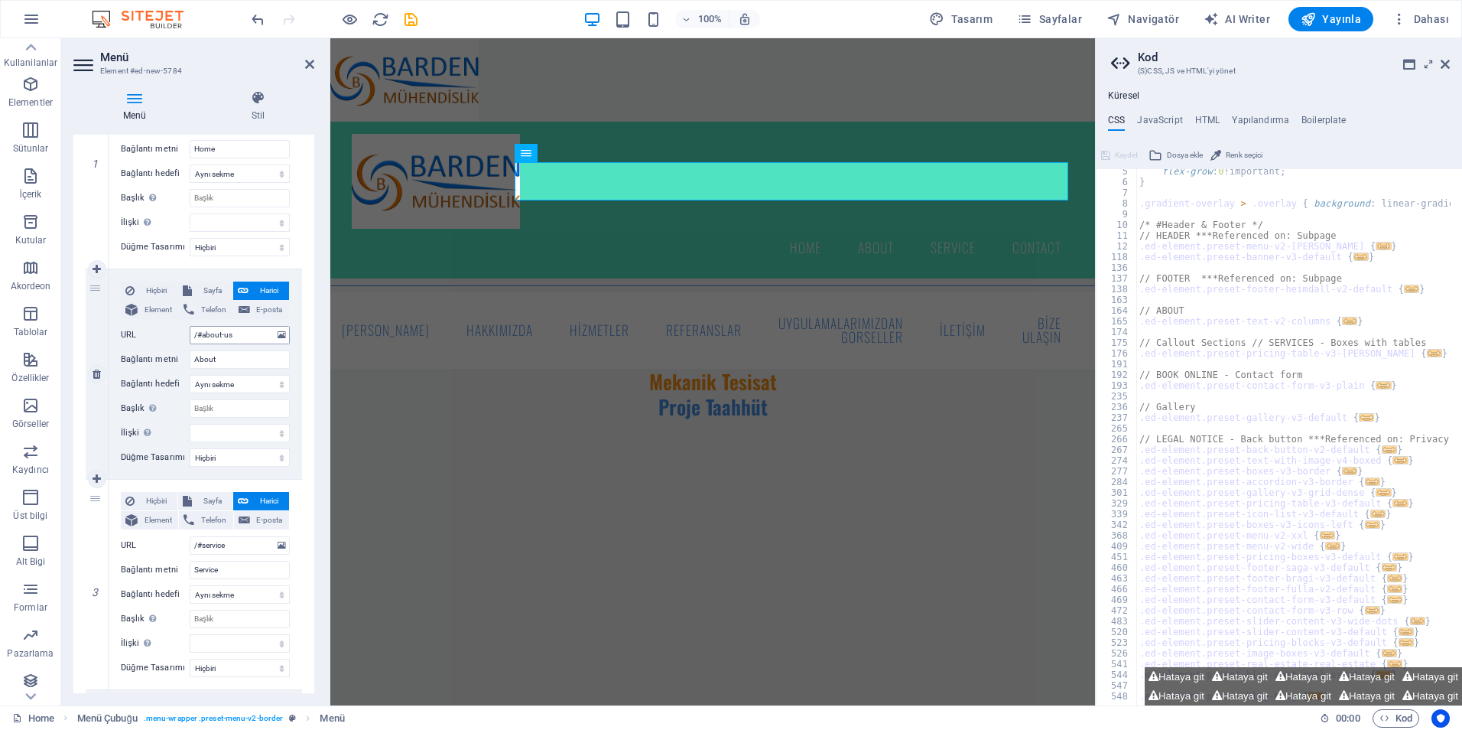
scroll to position [164, 0]
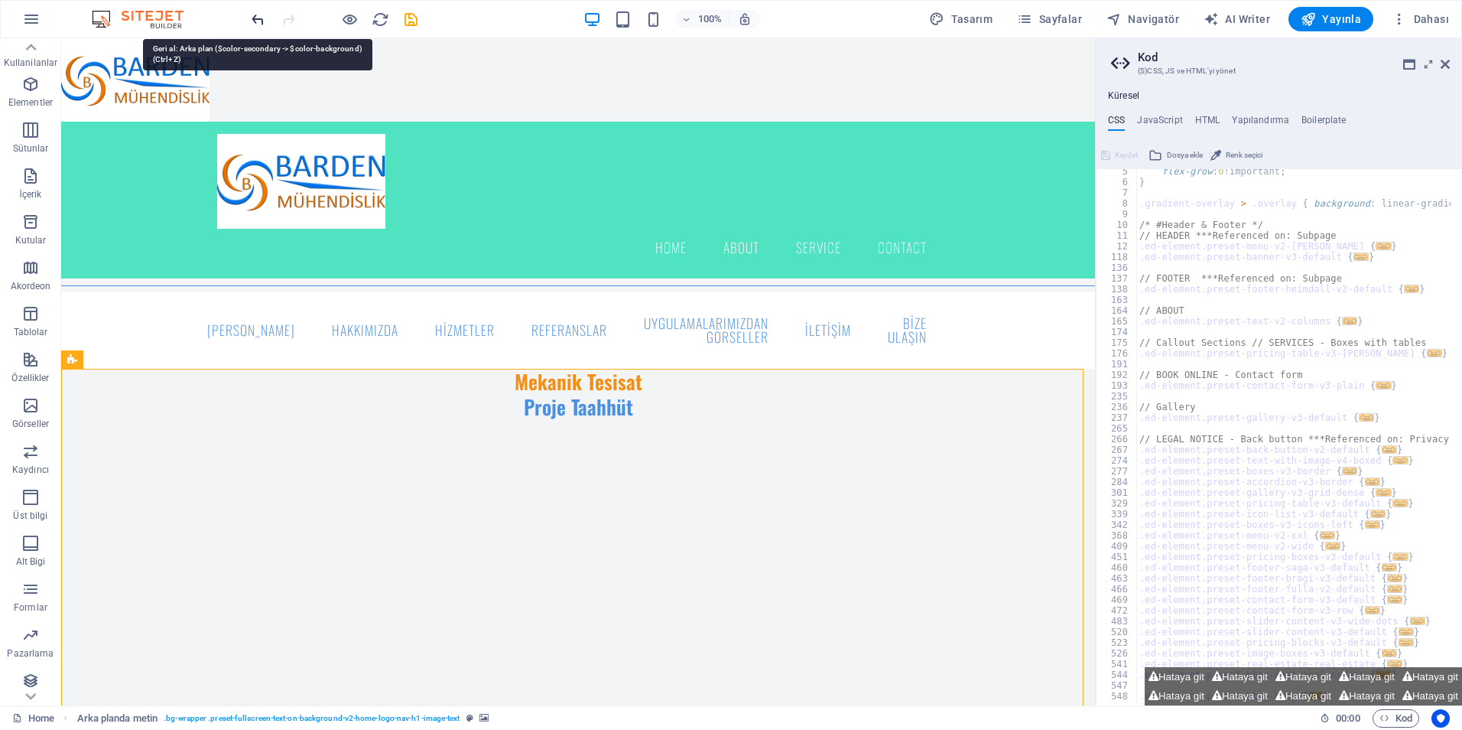
click at [252, 18] on icon "undo" at bounding box center [258, 20] width 18 height 18
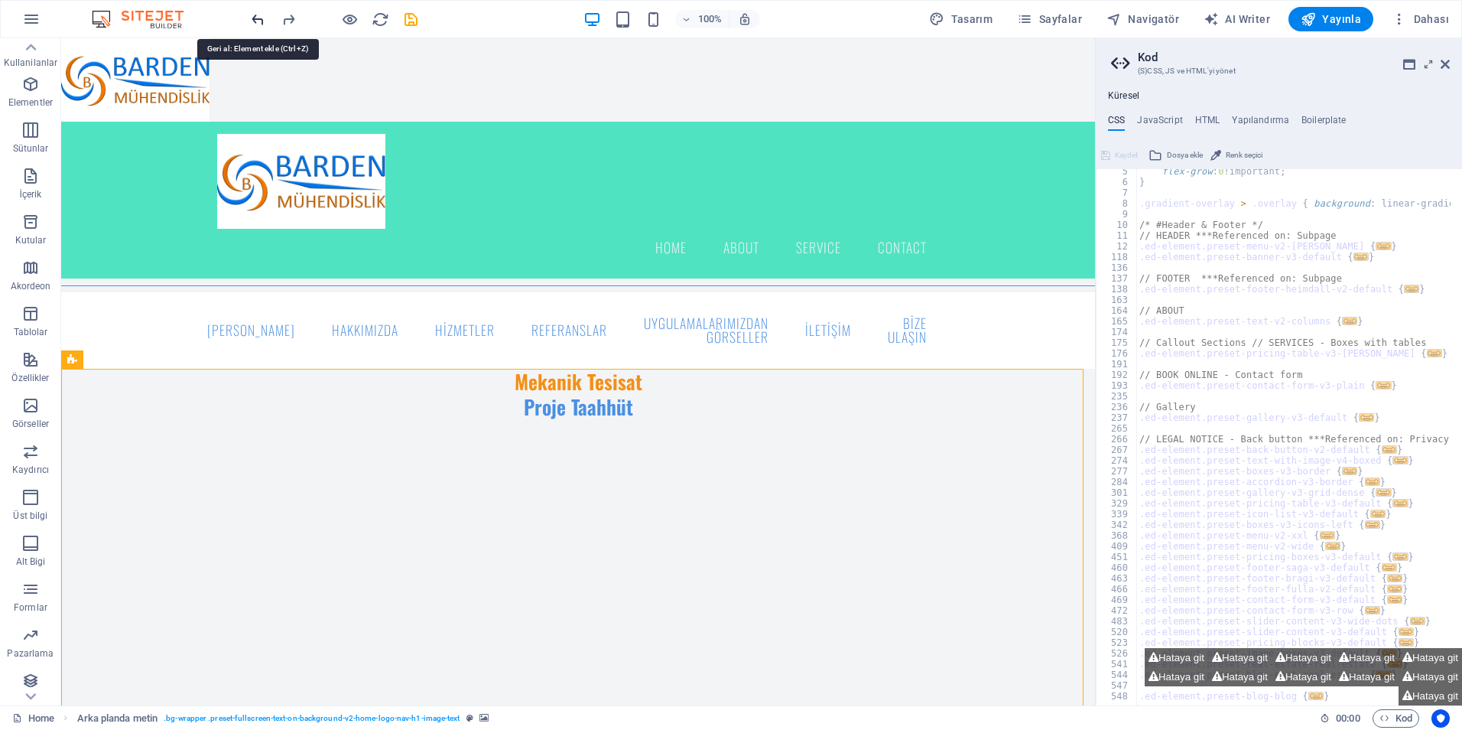
click at [259, 24] on icon "undo" at bounding box center [258, 20] width 18 height 18
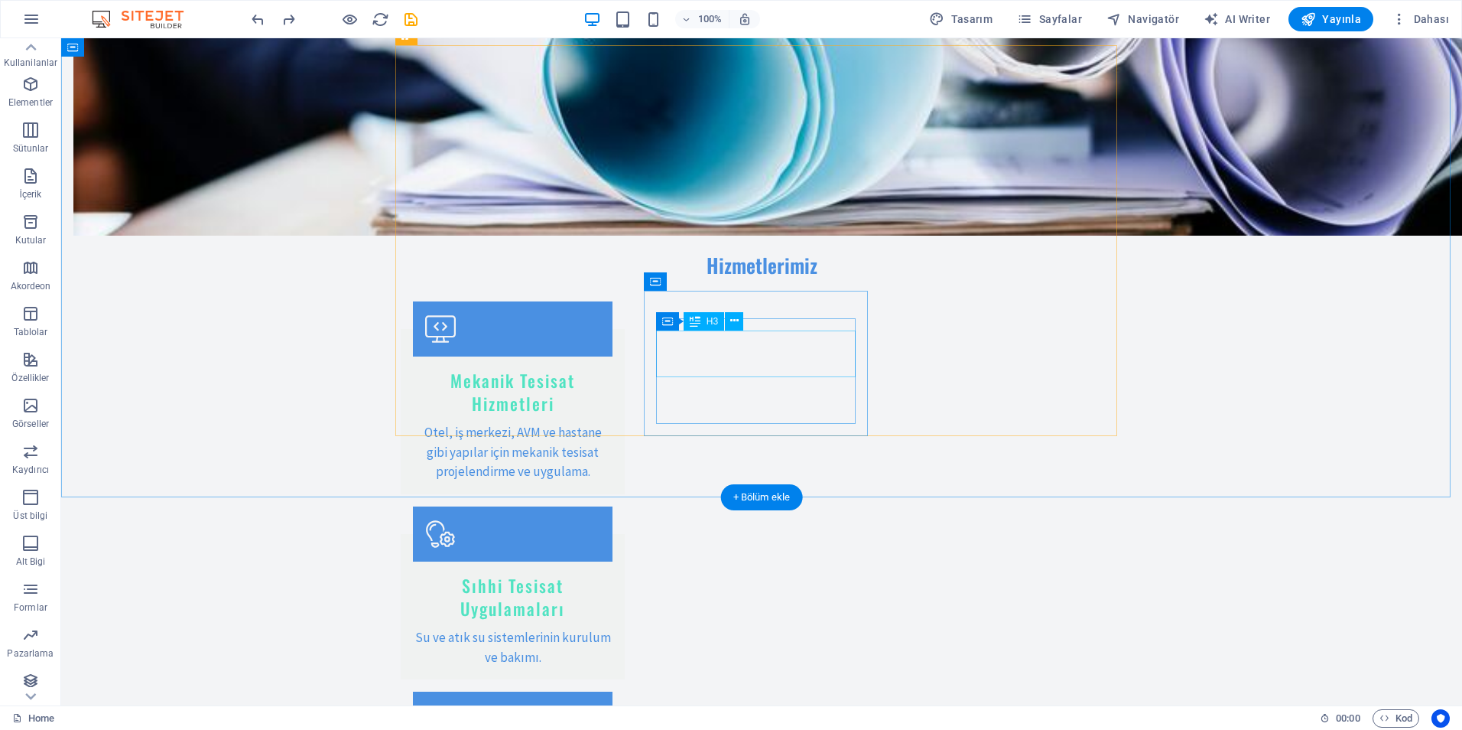
scroll to position [1224, 0]
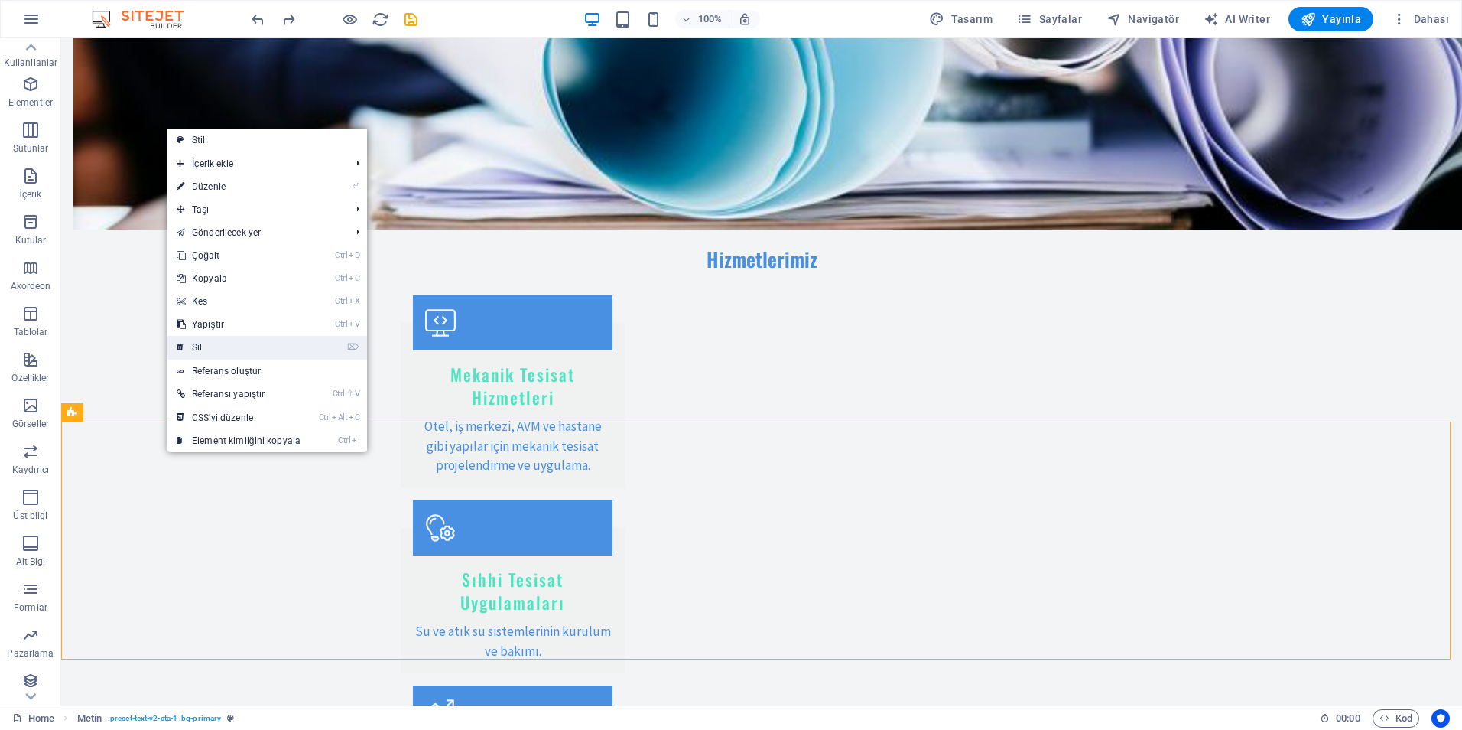
click at [222, 348] on link "⌦ Sil" at bounding box center [239, 347] width 142 height 23
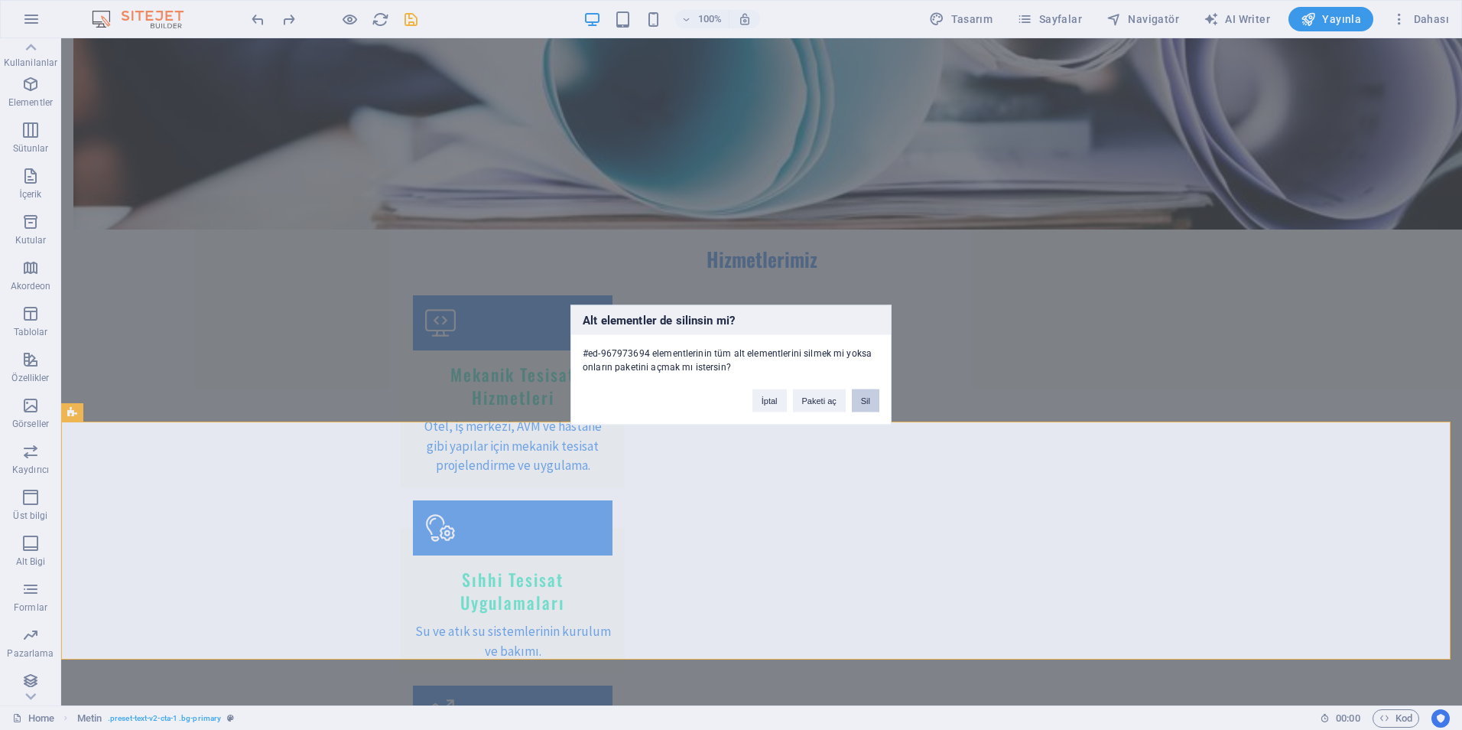
click at [860, 402] on button "Sil" at bounding box center [866, 400] width 28 height 23
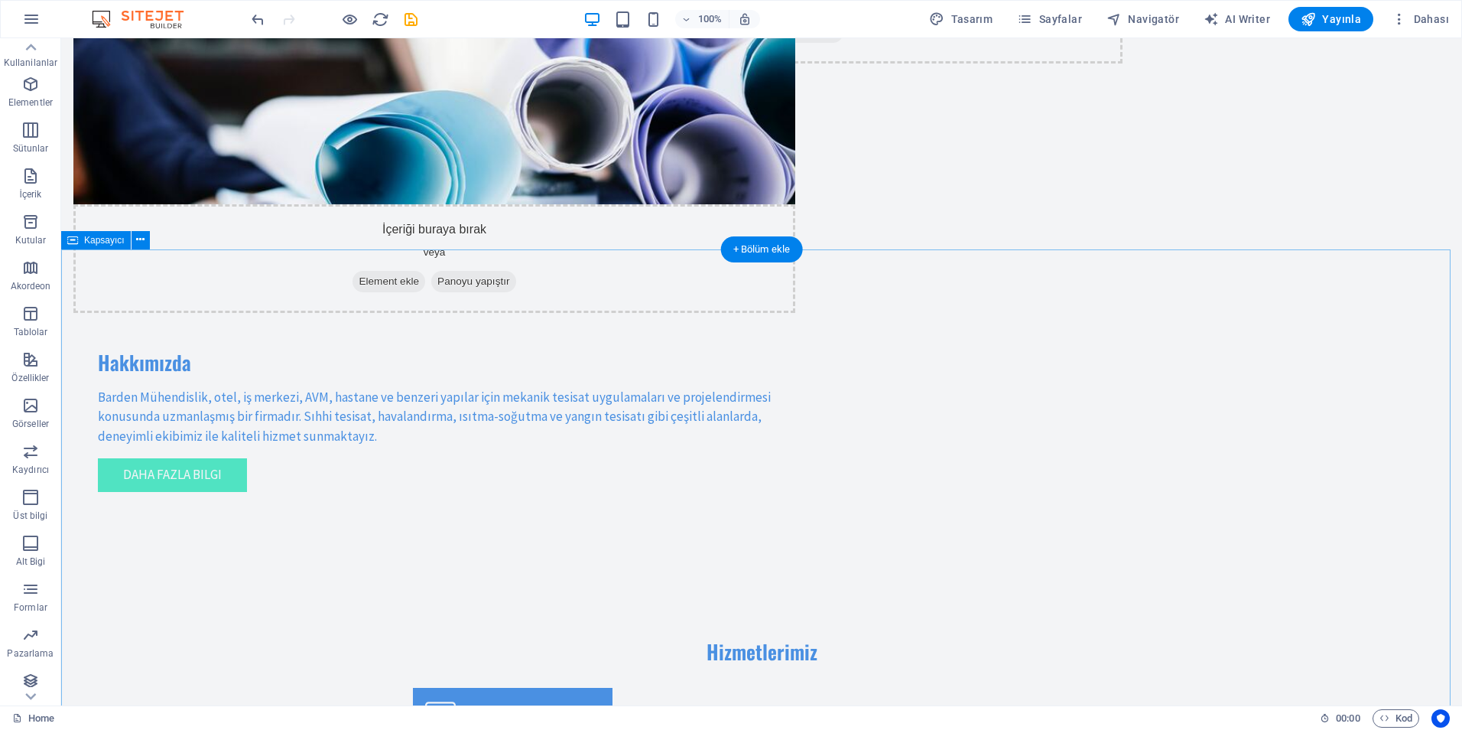
scroll to position [841, 0]
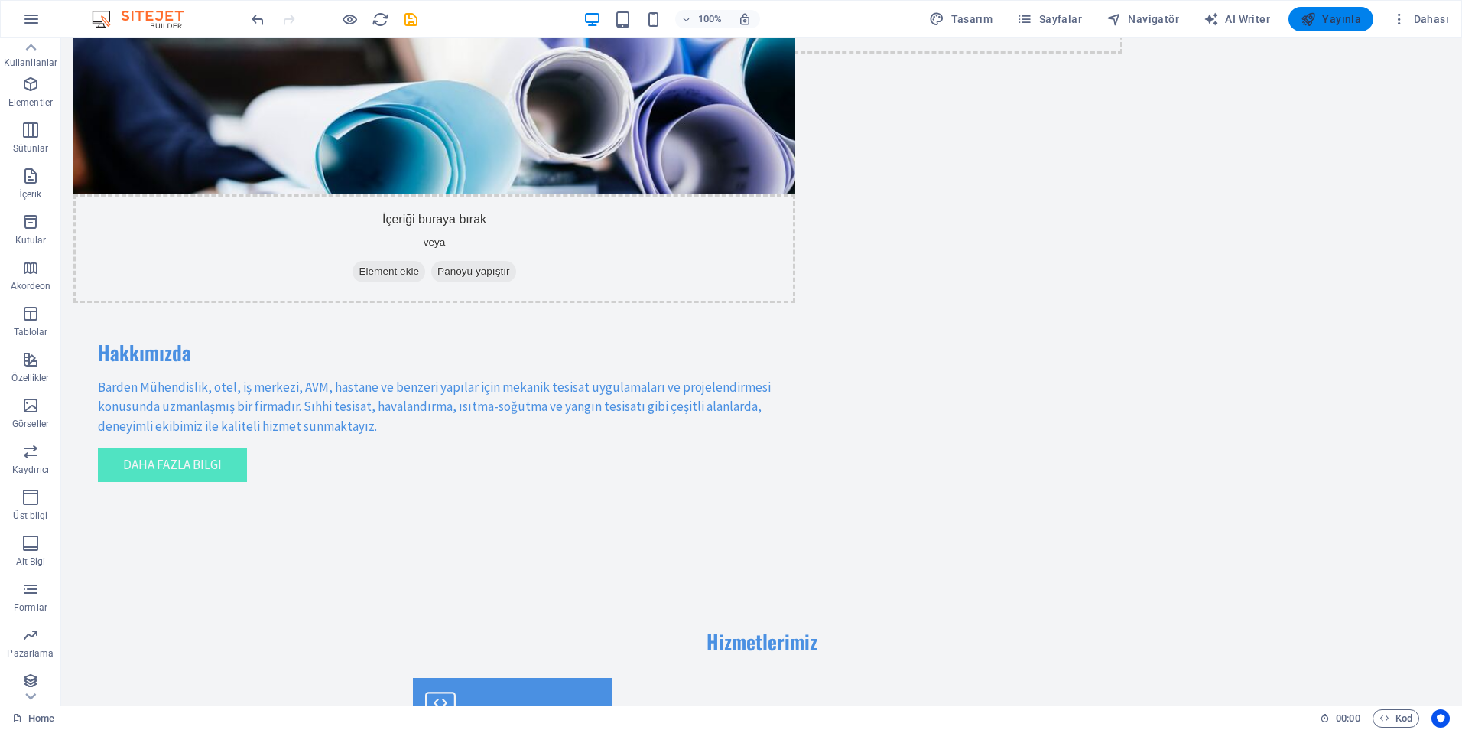
click at [1335, 18] on span "Yayınla" at bounding box center [1331, 18] width 60 height 15
checkbox input "false"
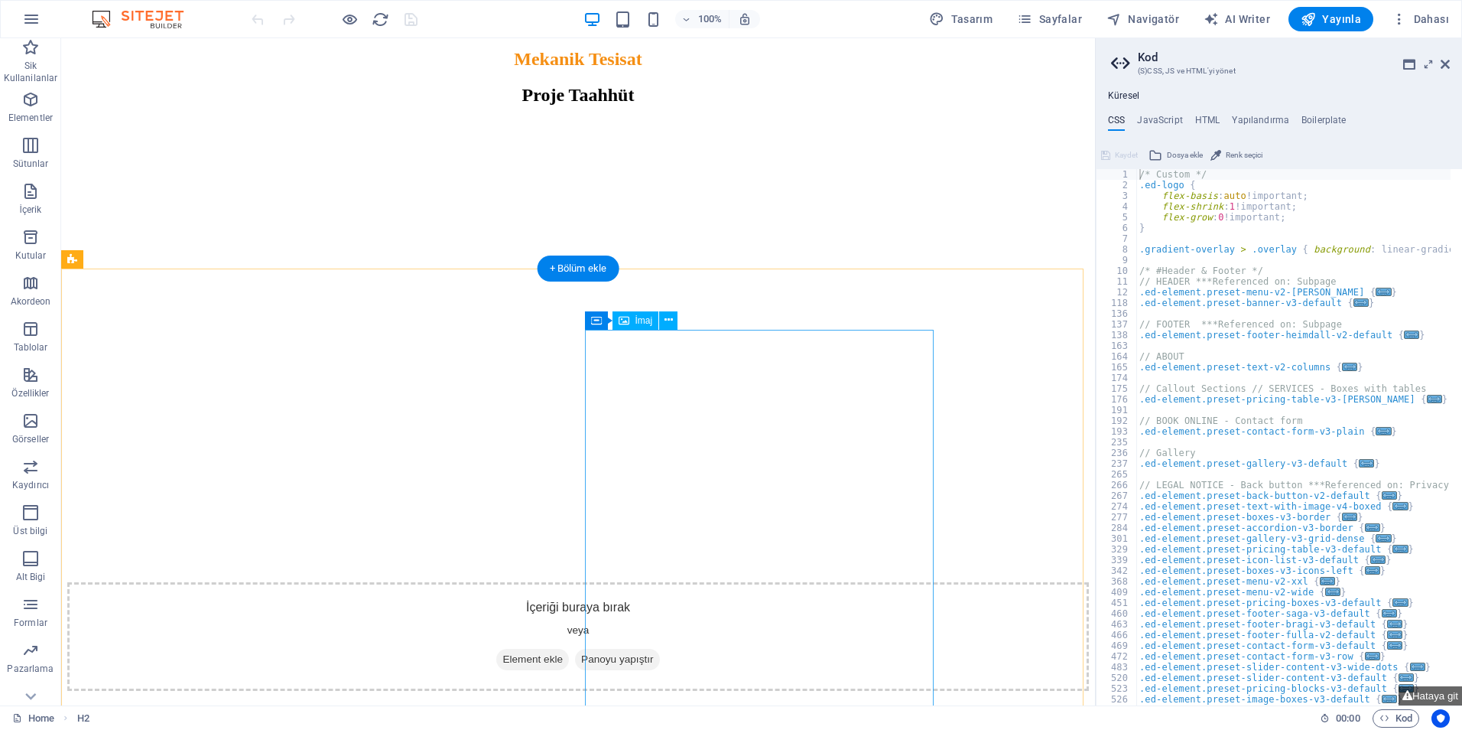
scroll to position [1794, 0]
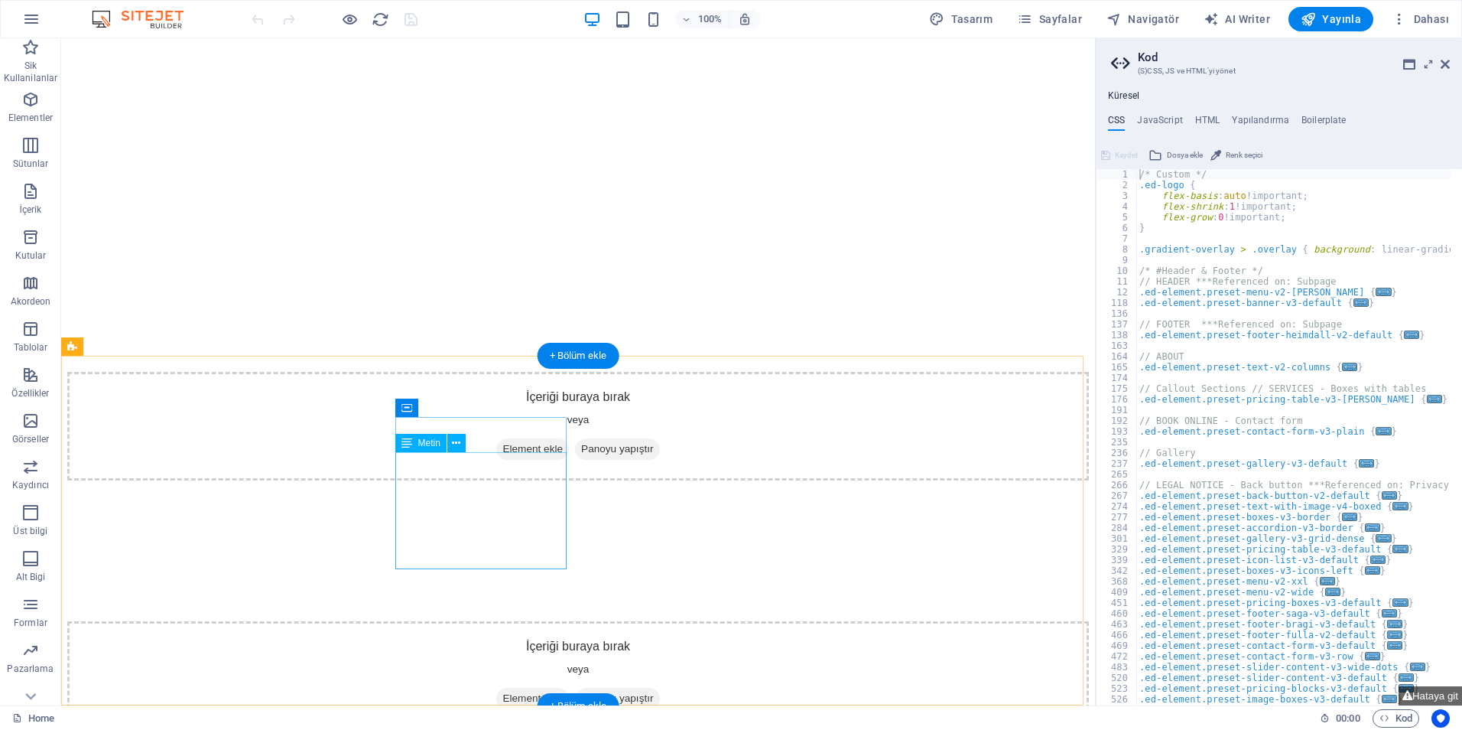
drag, startPoint x: 398, startPoint y: 461, endPoint x: 486, endPoint y: 485, distance: 91.1
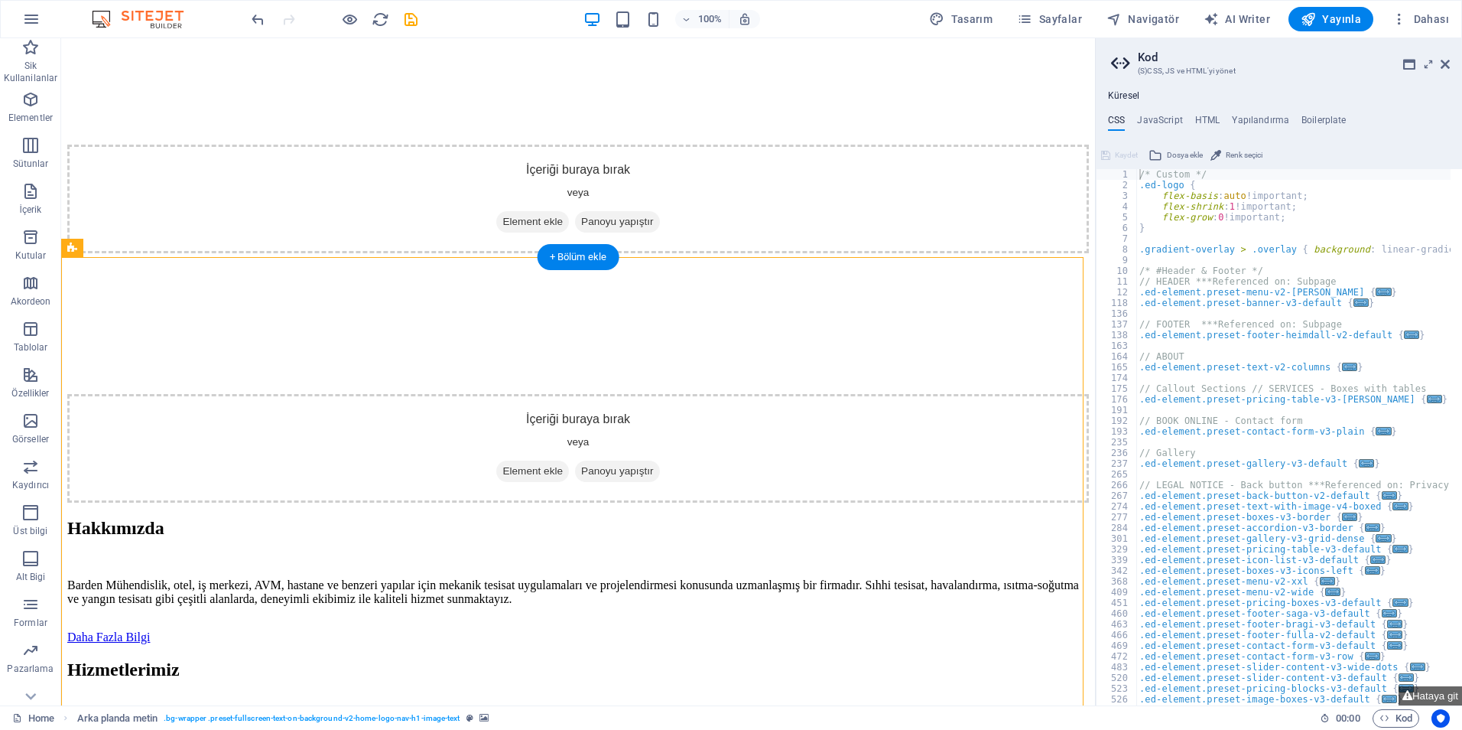
scroll to position [1901, 0]
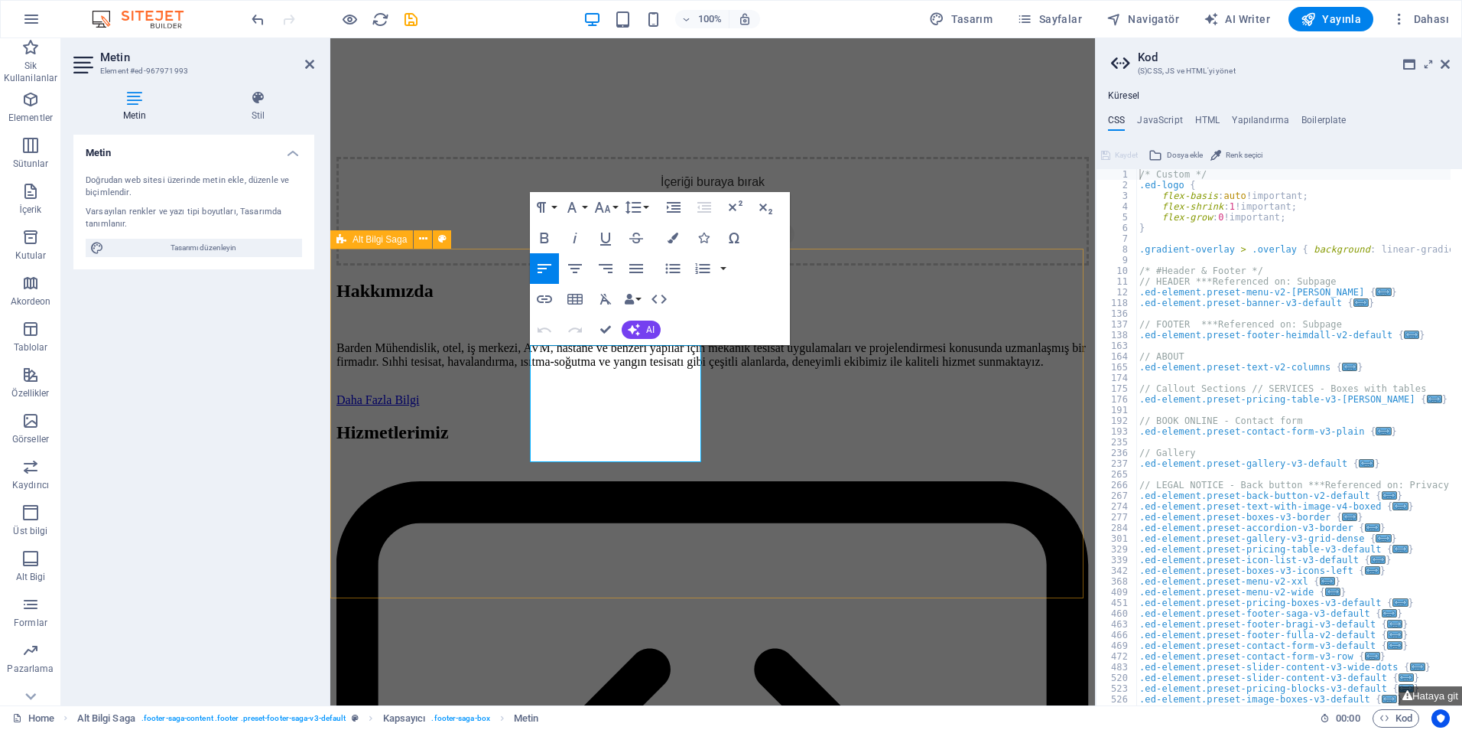
drag, startPoint x: 690, startPoint y: 451, endPoint x: 518, endPoint y: 335, distance: 207.7
drag, startPoint x: 518, startPoint y: 335, endPoint x: 555, endPoint y: 356, distance: 42.1
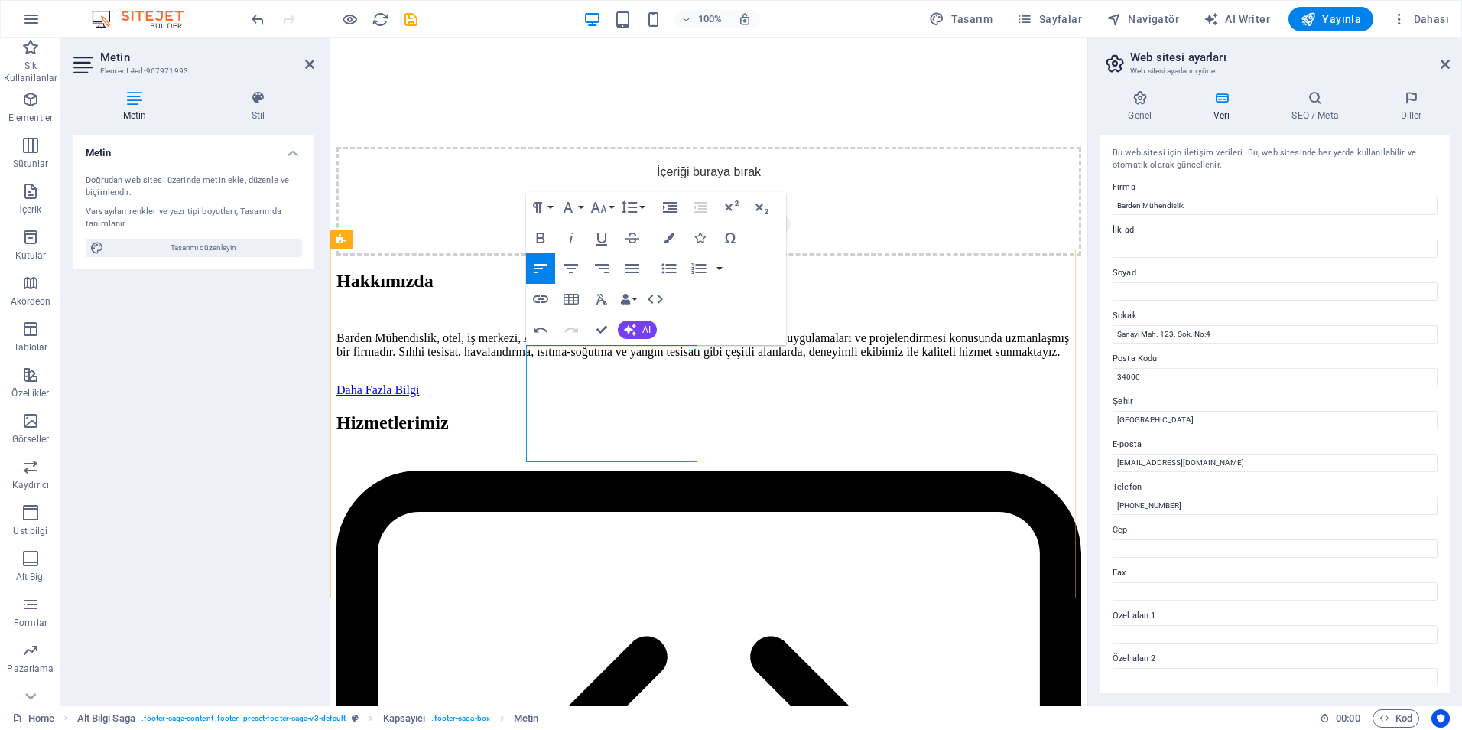
drag, startPoint x: 602, startPoint y: 360, endPoint x: 521, endPoint y: 353, distance: 81.4
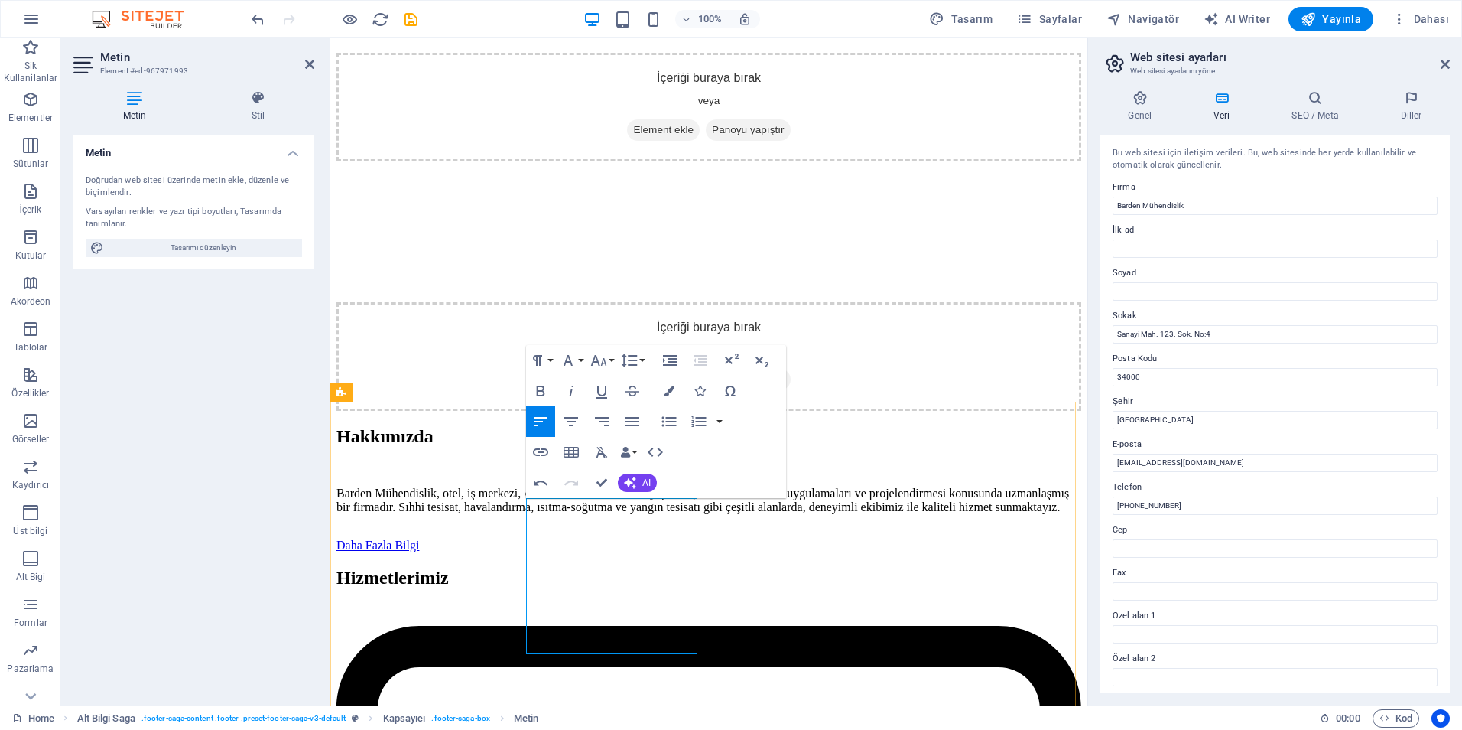
scroll to position [1748, 0]
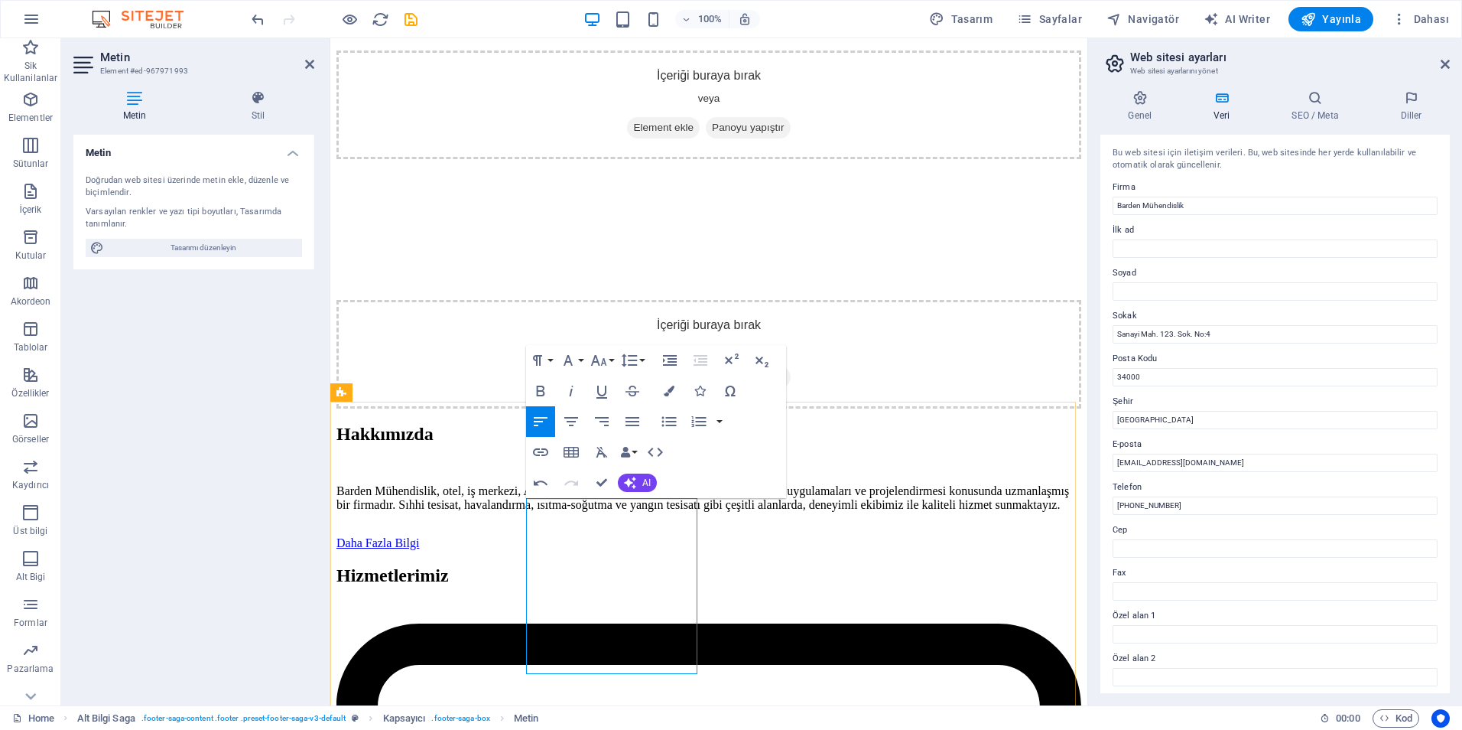
drag, startPoint x: 669, startPoint y: 603, endPoint x: 600, endPoint y: 603, distance: 69.6
drag, startPoint x: 600, startPoint y: 603, endPoint x: 541, endPoint y: 591, distance: 60.0
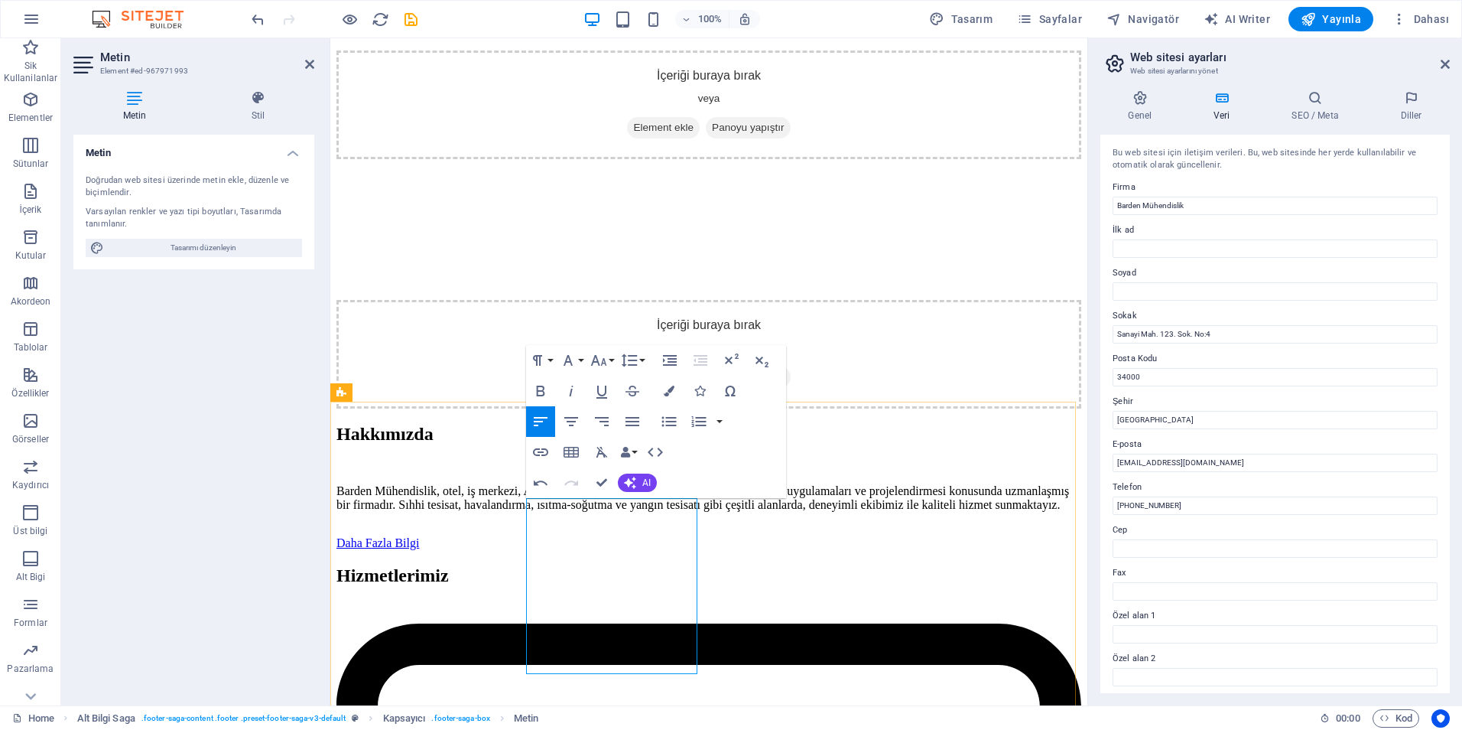
drag, startPoint x: 657, startPoint y: 590, endPoint x: 533, endPoint y: 579, distance: 124.4
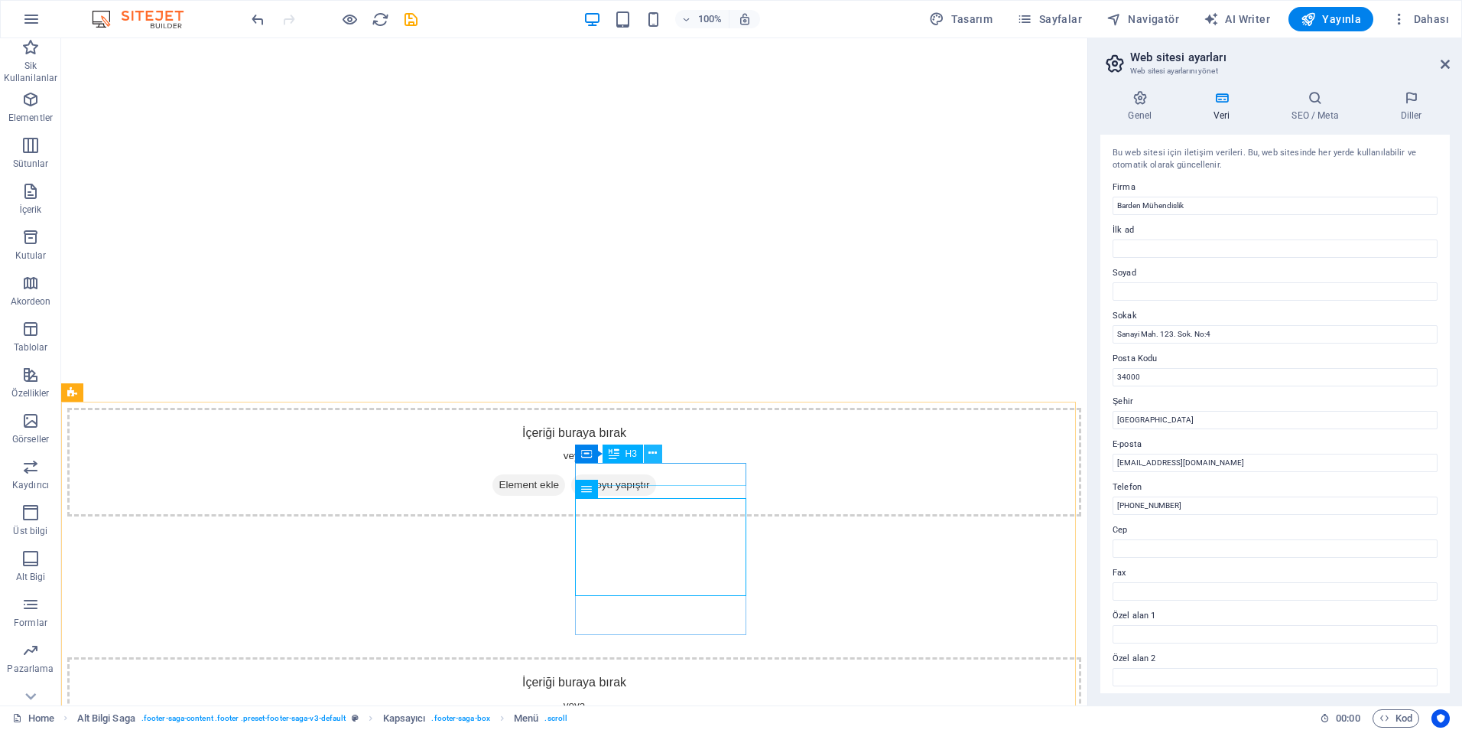
click at [653, 457] on icon at bounding box center [653, 453] width 8 height 16
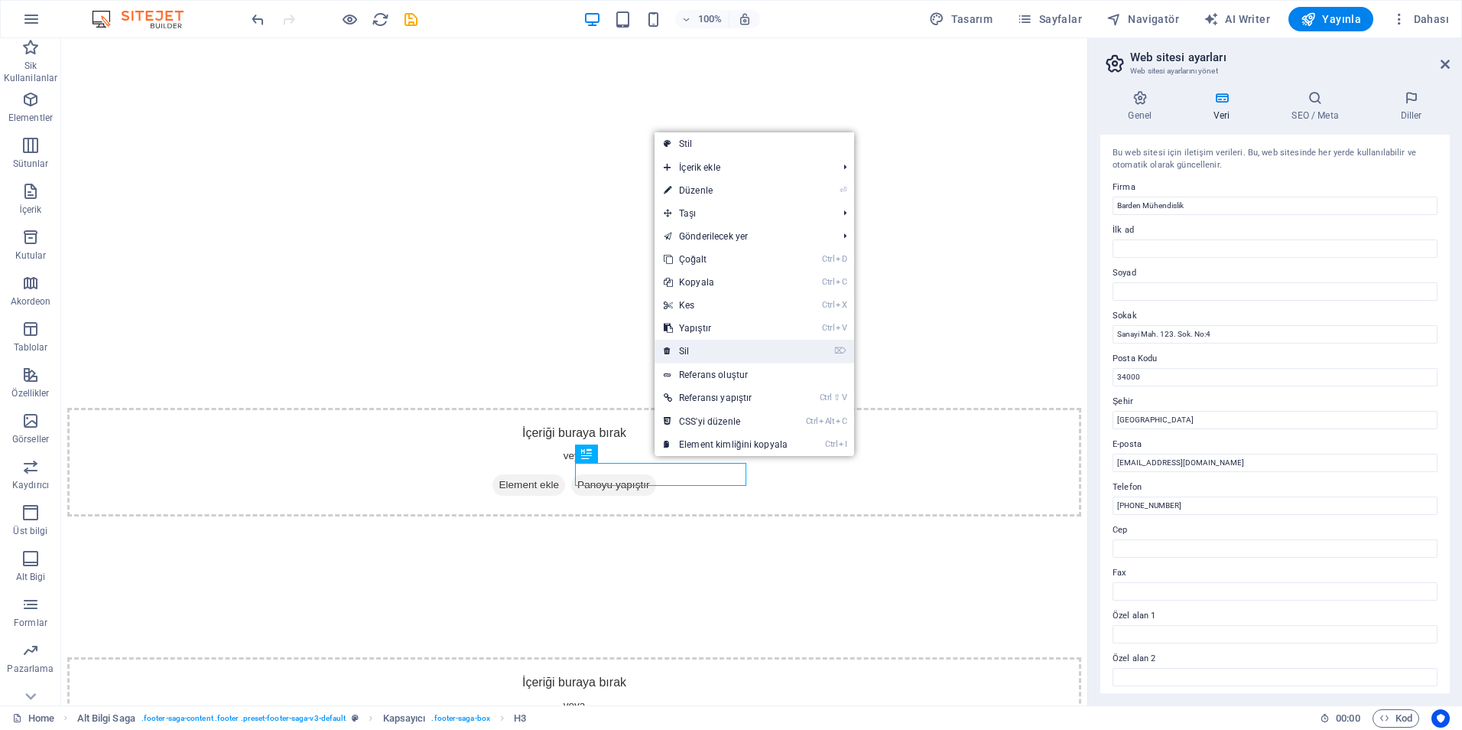
click at [724, 346] on link "⌦ Sil" at bounding box center [726, 351] width 142 height 23
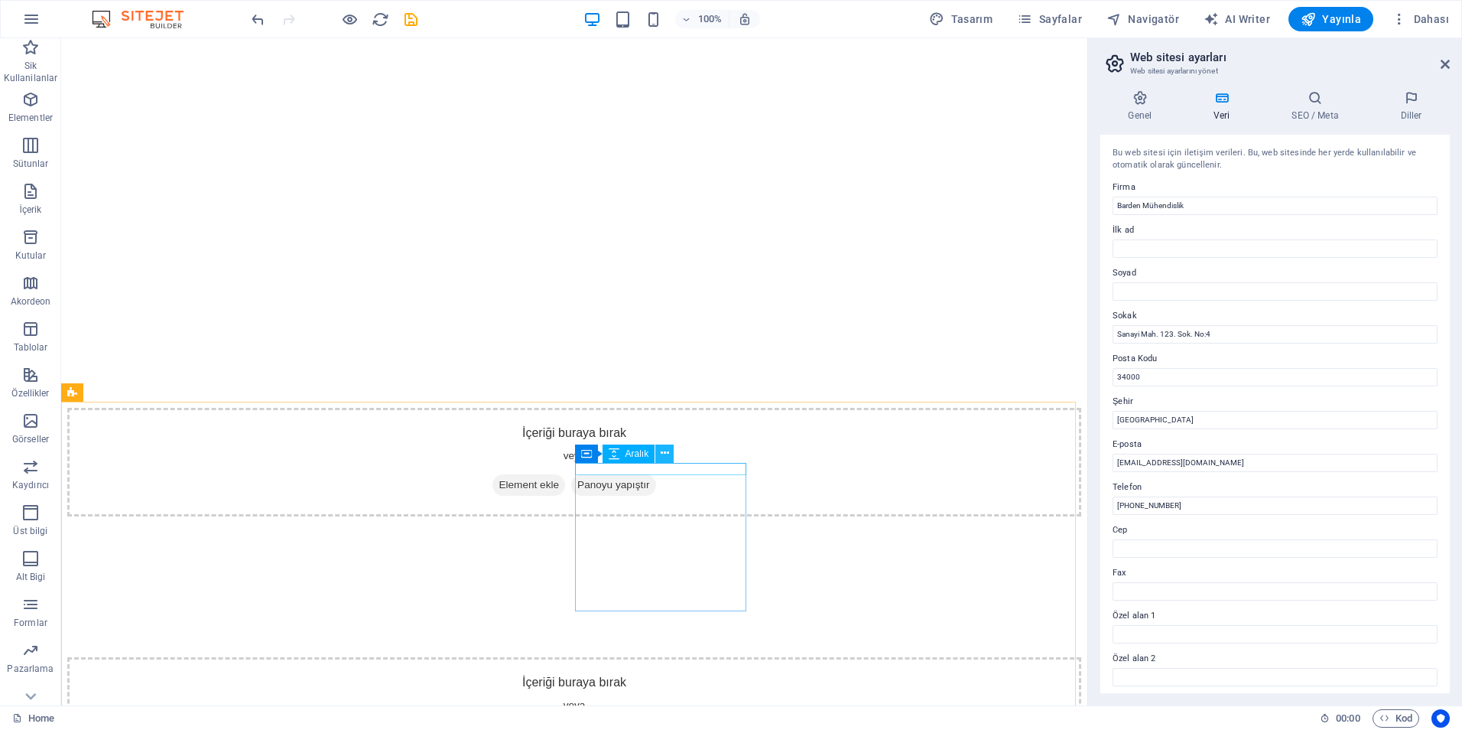
click at [665, 456] on icon at bounding box center [665, 453] width 8 height 16
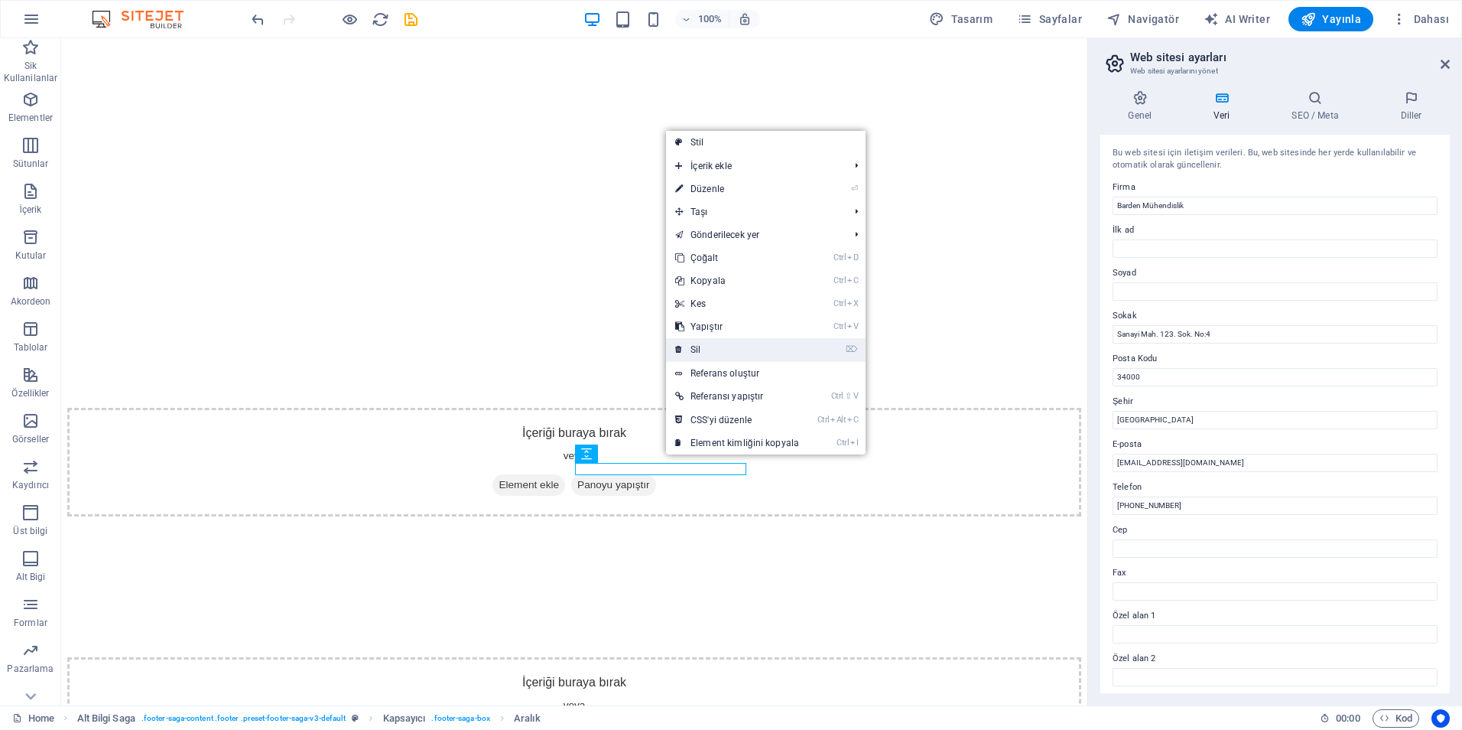
click at [708, 344] on link "⌦ Sil" at bounding box center [737, 349] width 142 height 23
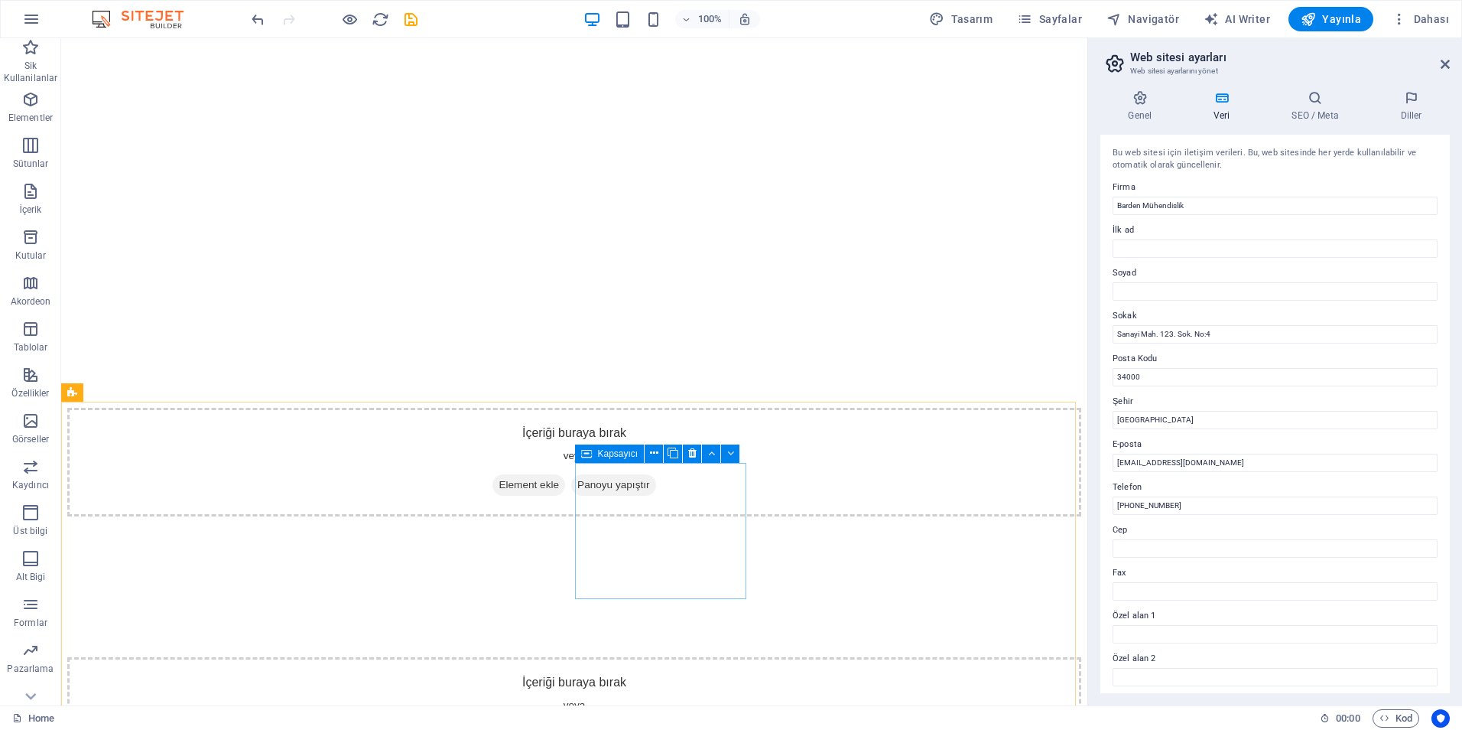
click at [590, 454] on icon at bounding box center [586, 453] width 11 height 18
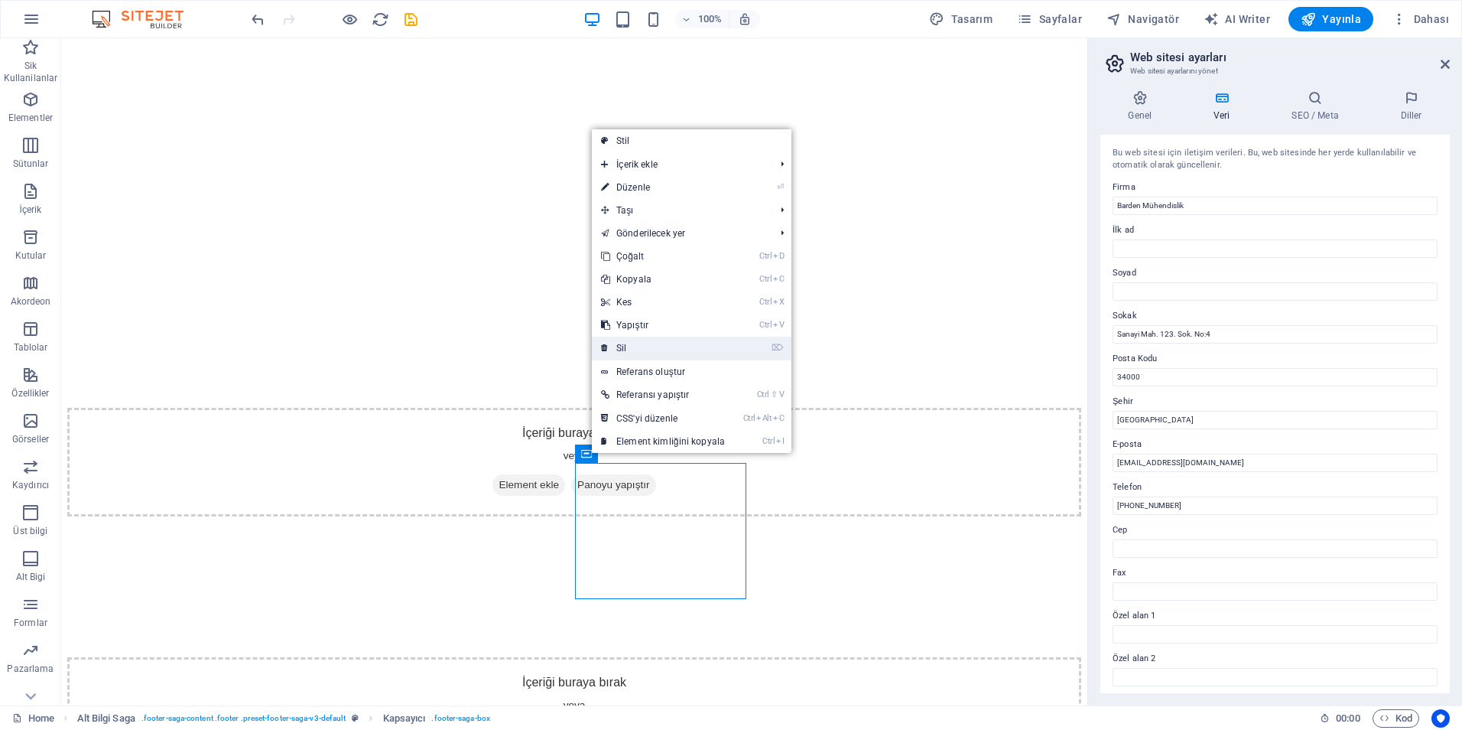
click at [662, 340] on link "⌦ Sil" at bounding box center [663, 348] width 142 height 23
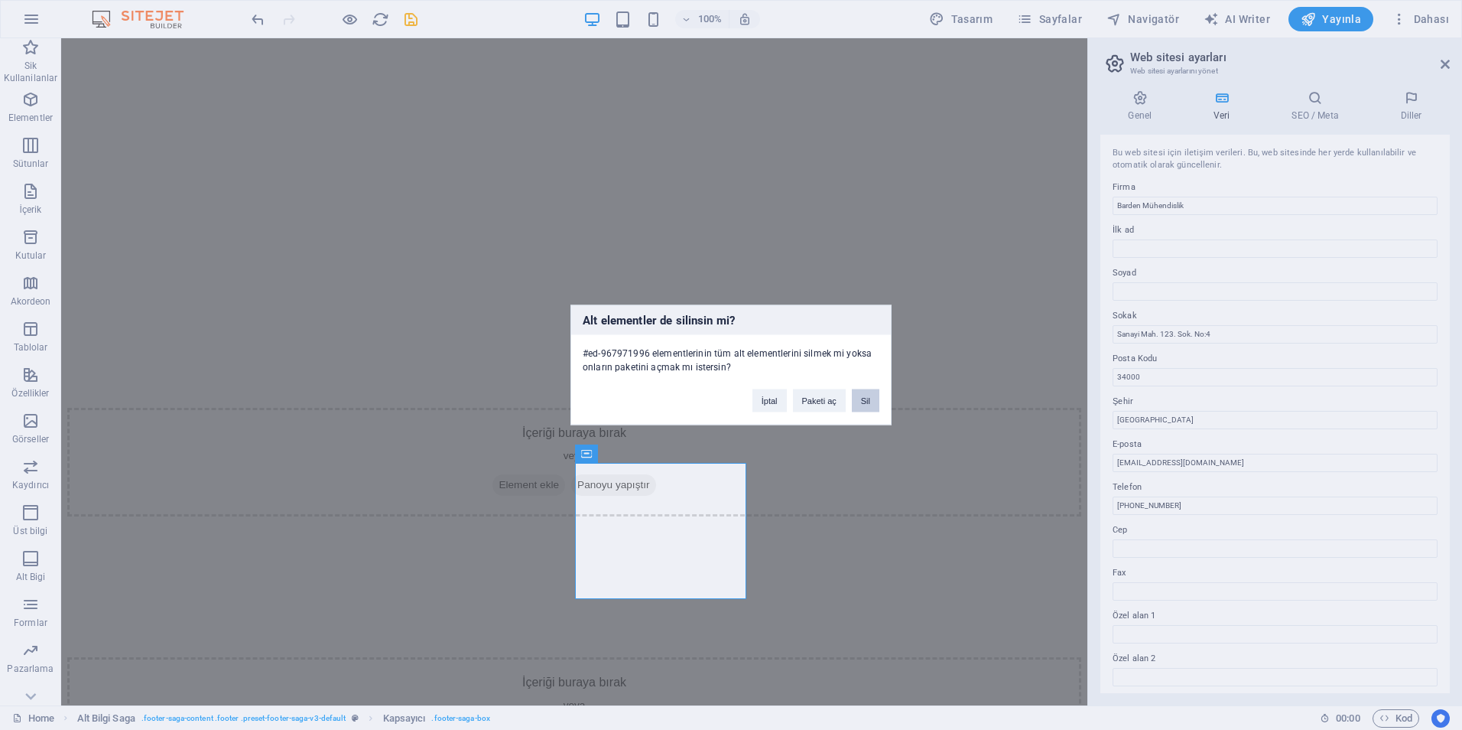
click at [873, 396] on button "Sil" at bounding box center [866, 400] width 28 height 23
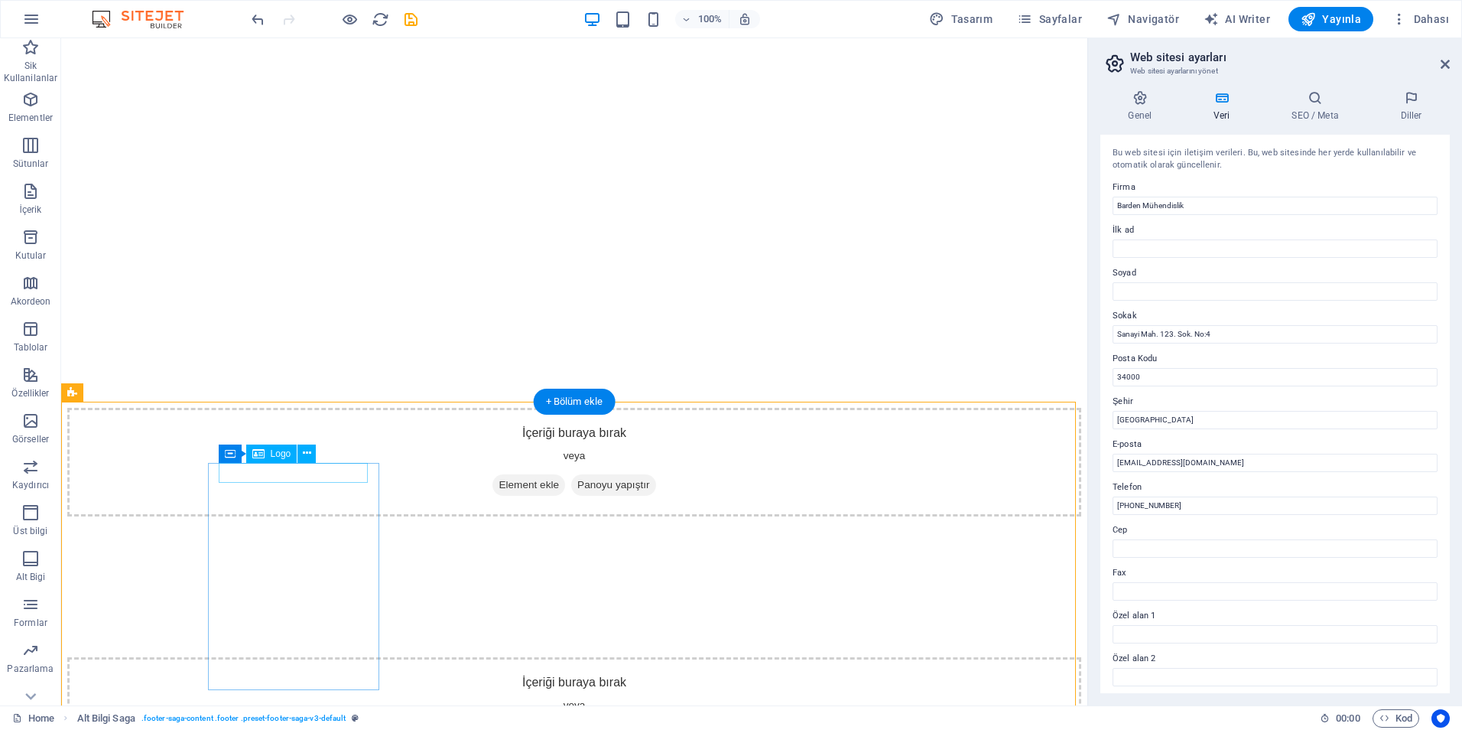
click at [221, 456] on icon at bounding box center [219, 453] width 11 height 18
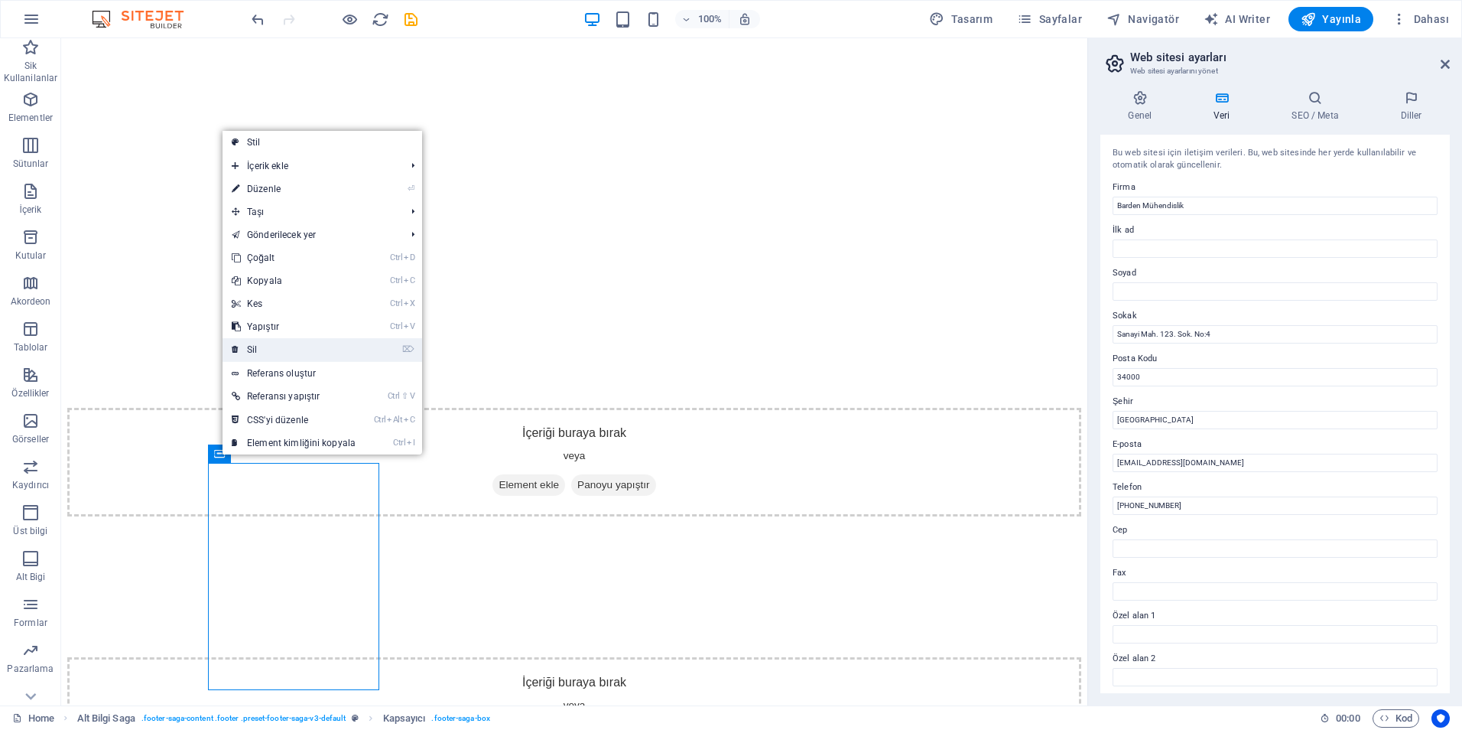
click at [262, 342] on link "⌦ Sil" at bounding box center [294, 349] width 142 height 23
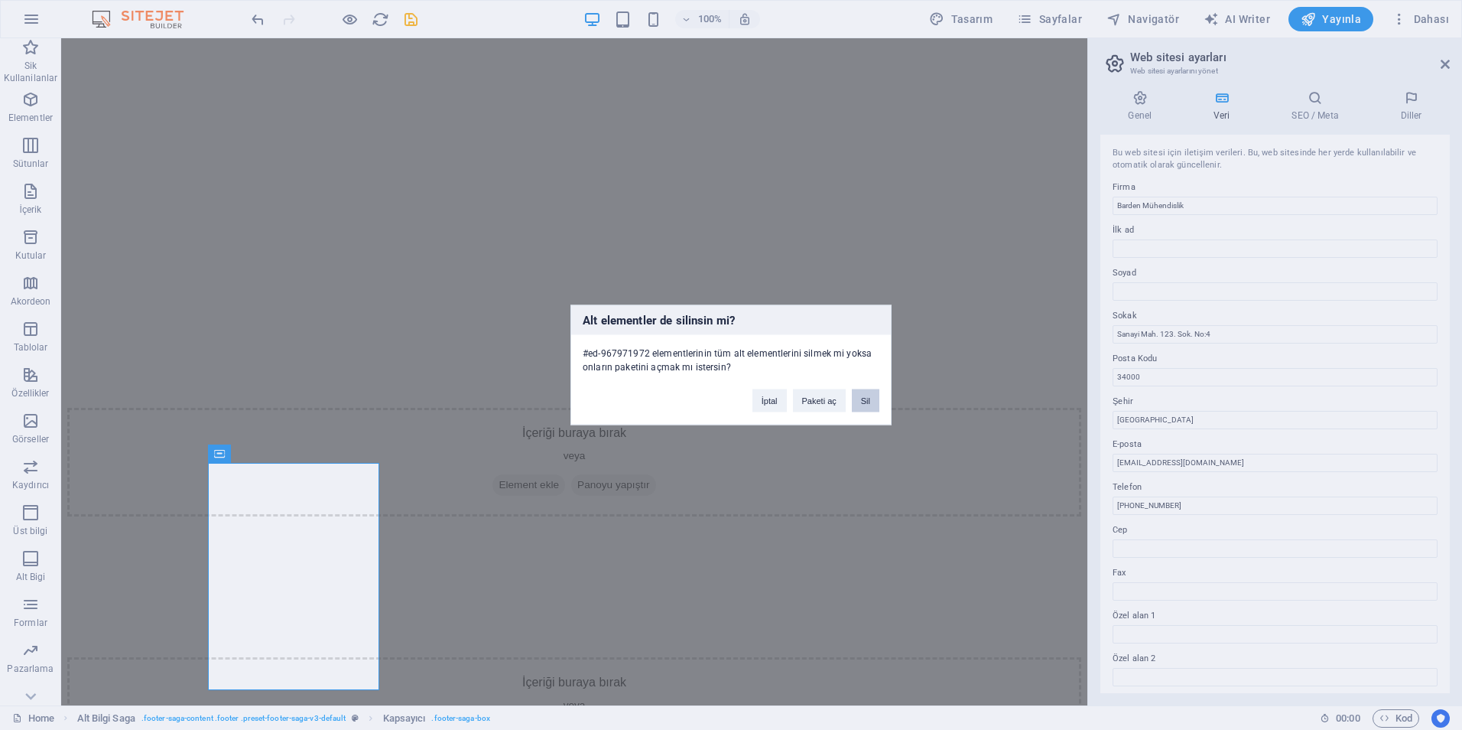
click at [861, 401] on button "Sil" at bounding box center [866, 400] width 28 height 23
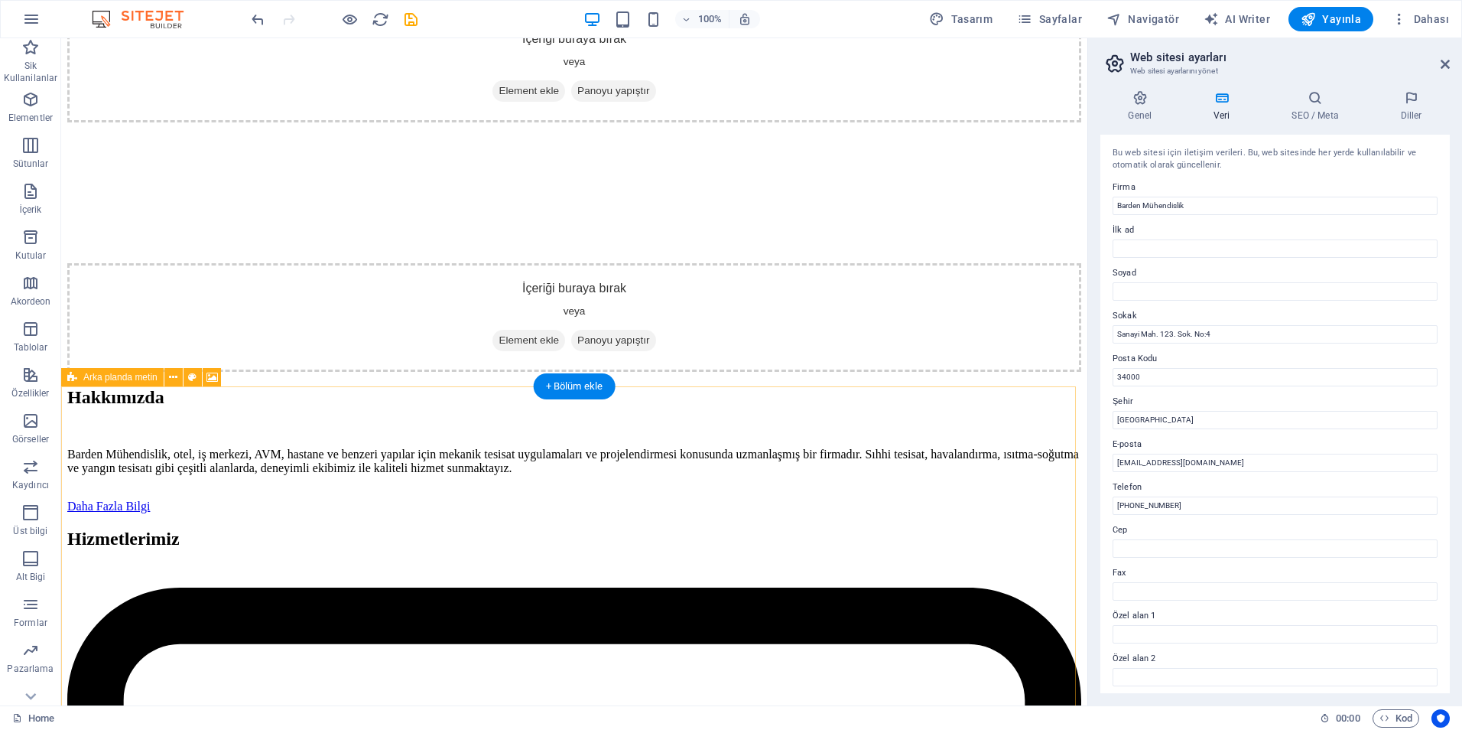
scroll to position [2209, 0]
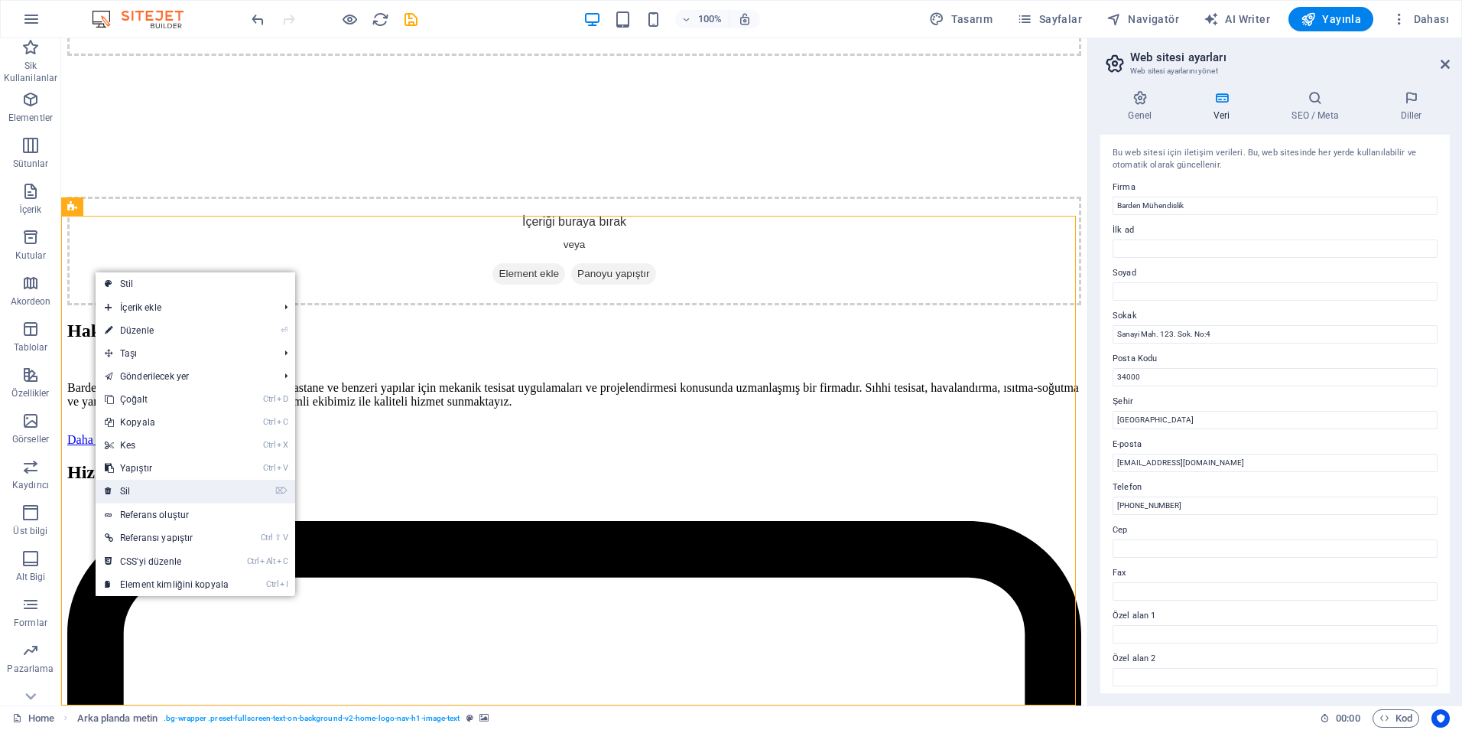
click at [146, 490] on link "⌦ Sil" at bounding box center [167, 491] width 142 height 23
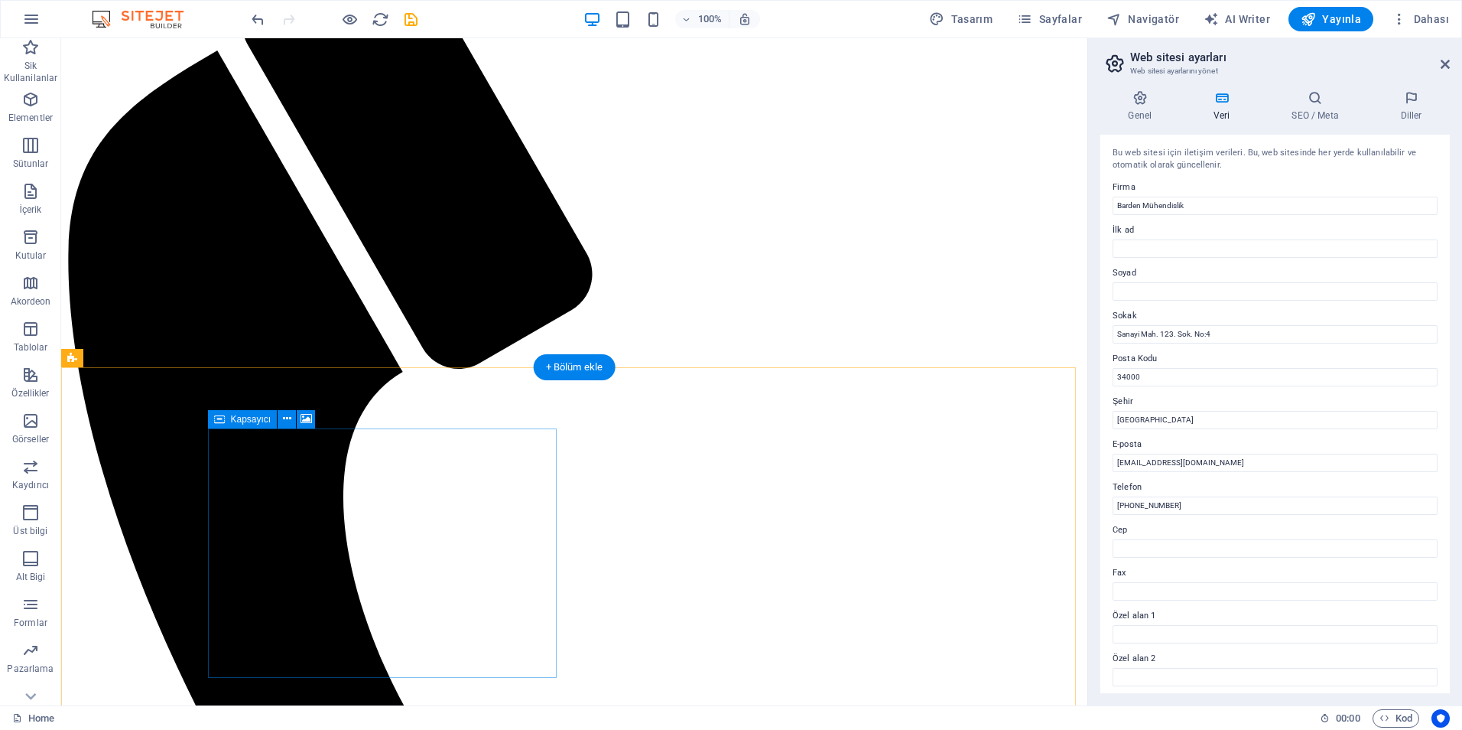
scroll to position [343, 0]
click at [411, 27] on icon "save" at bounding box center [411, 20] width 18 height 18
checkbox input "false"
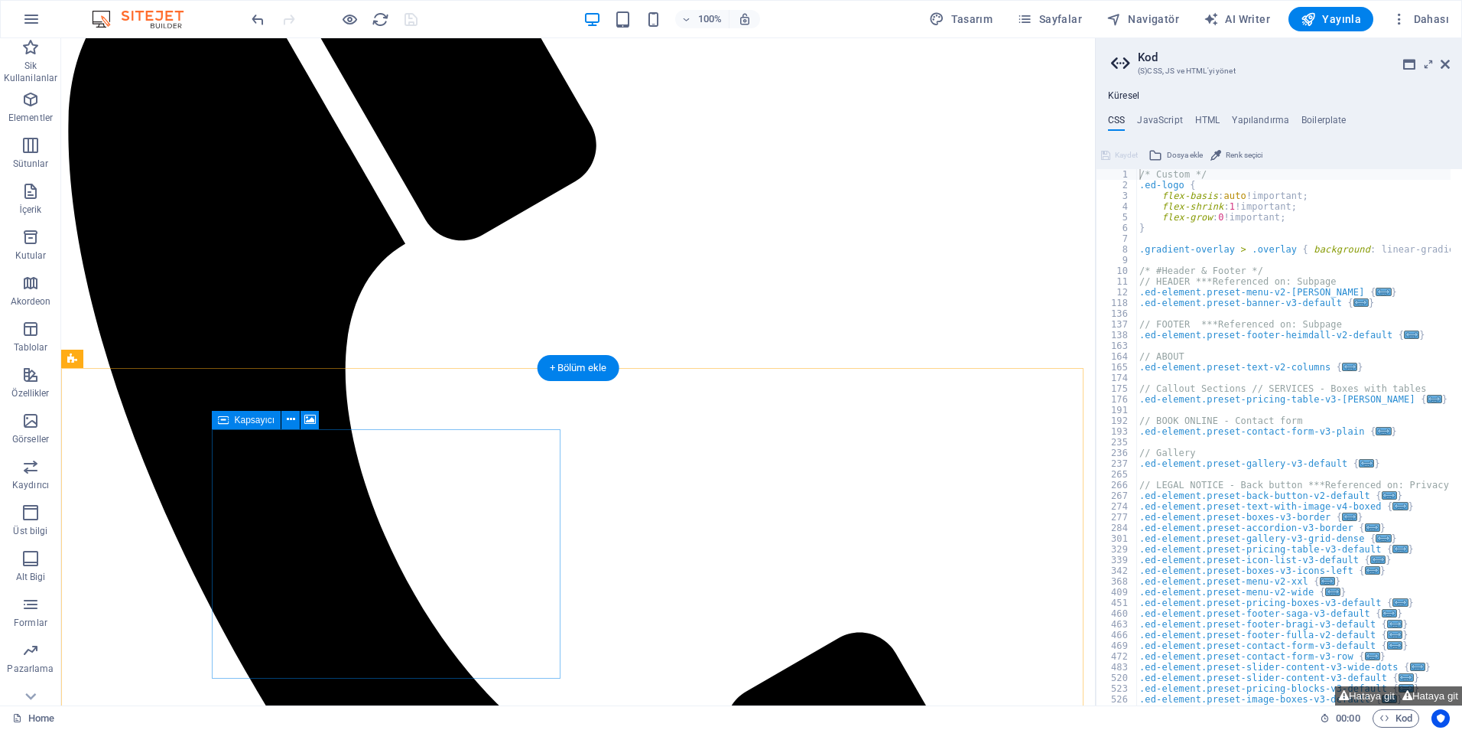
scroll to position [496, 0]
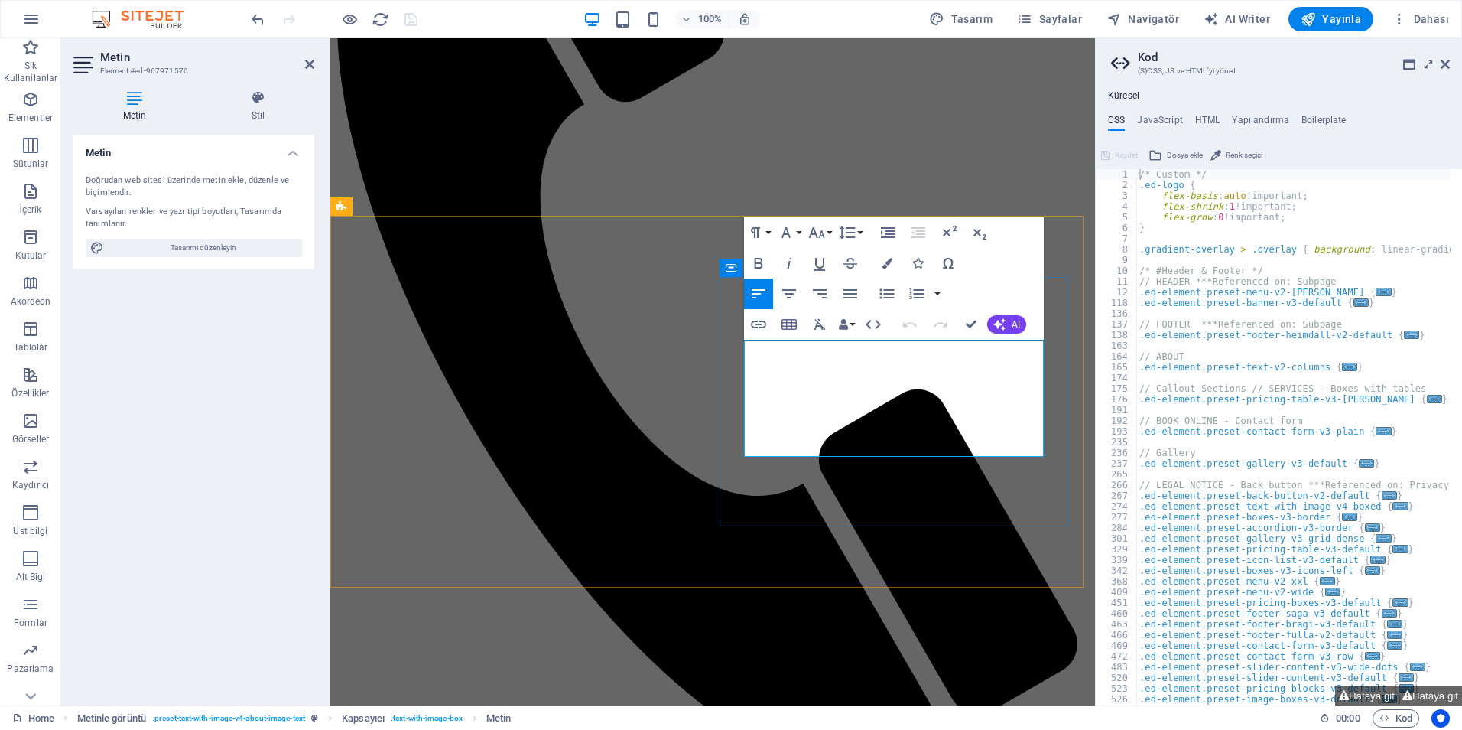
drag, startPoint x: 905, startPoint y: 439, endPoint x: 701, endPoint y: 314, distance: 239.3
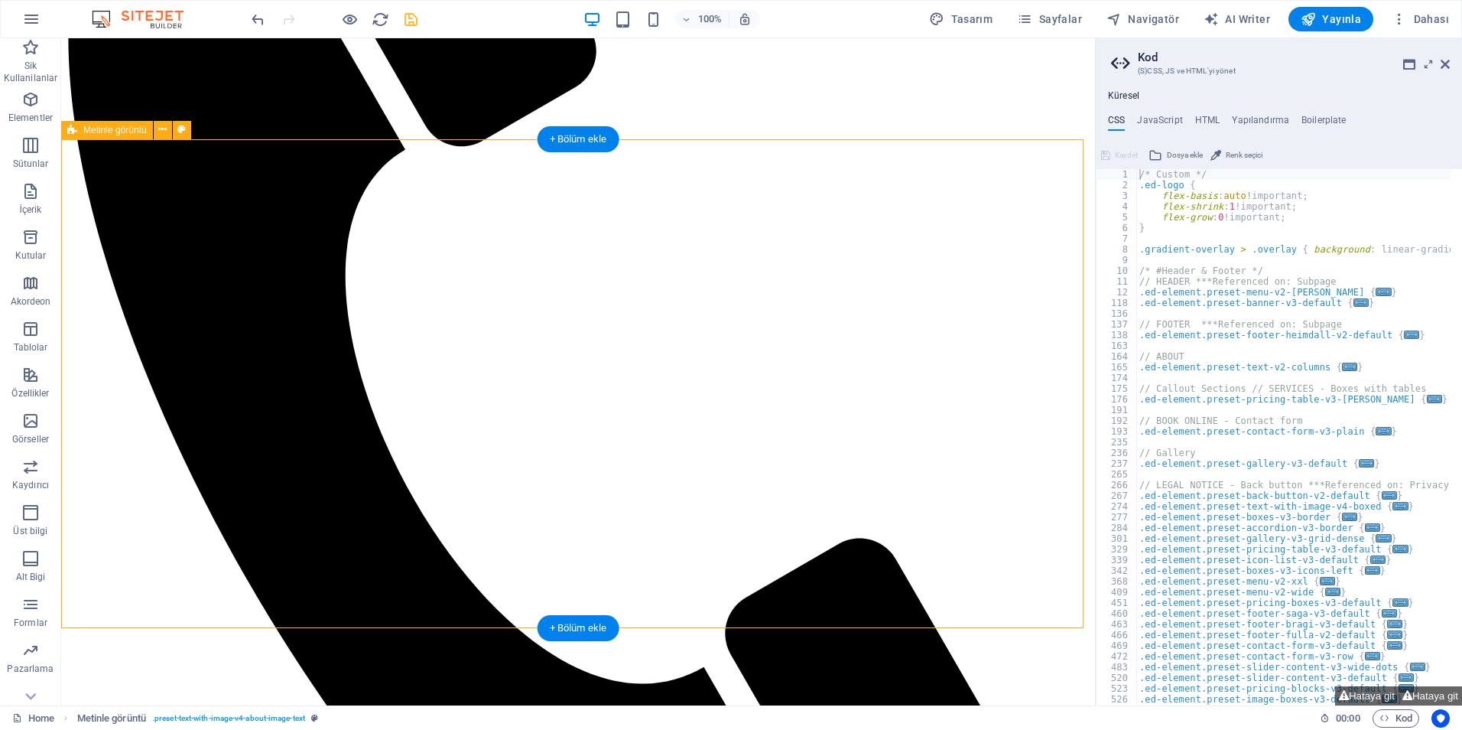
scroll to position [572, 0]
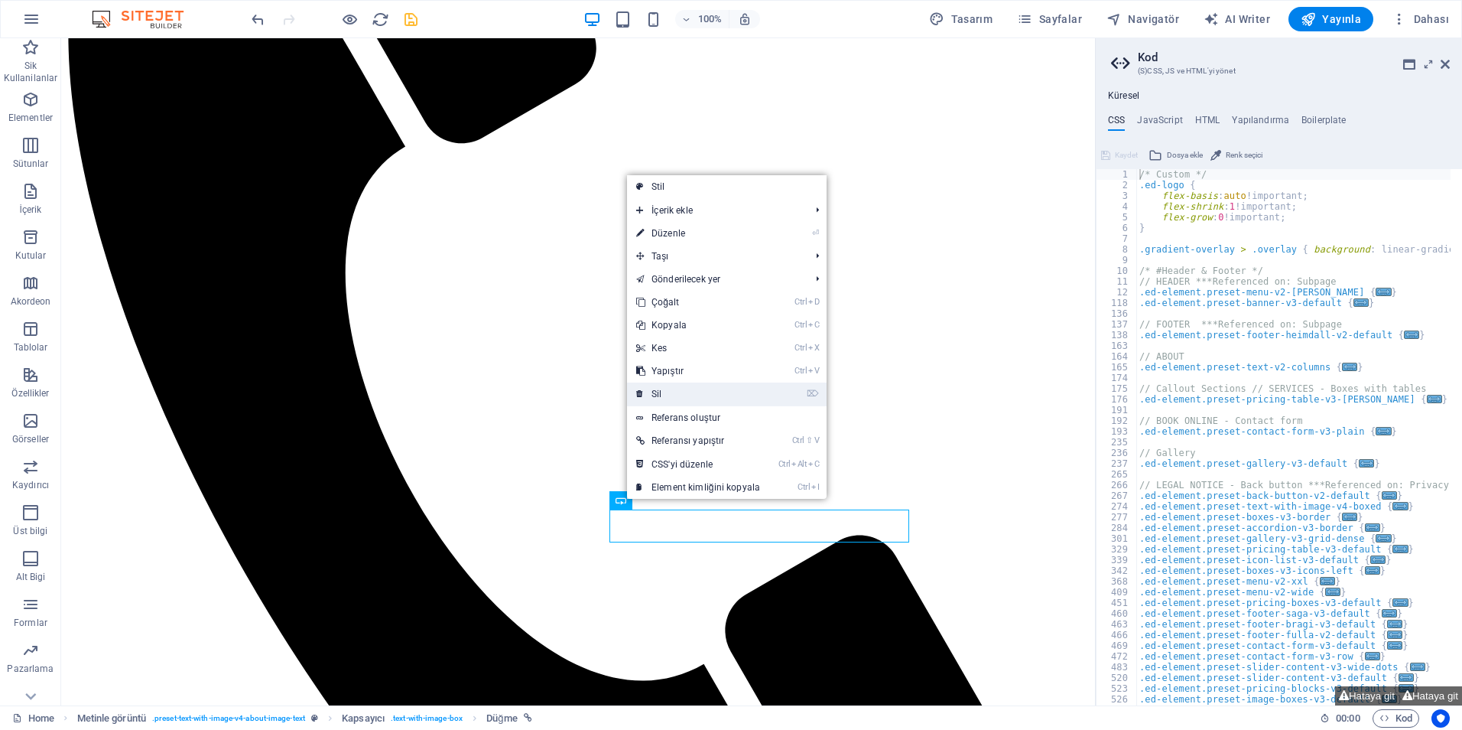
click at [676, 395] on link "⌦ Sil" at bounding box center [698, 393] width 142 height 23
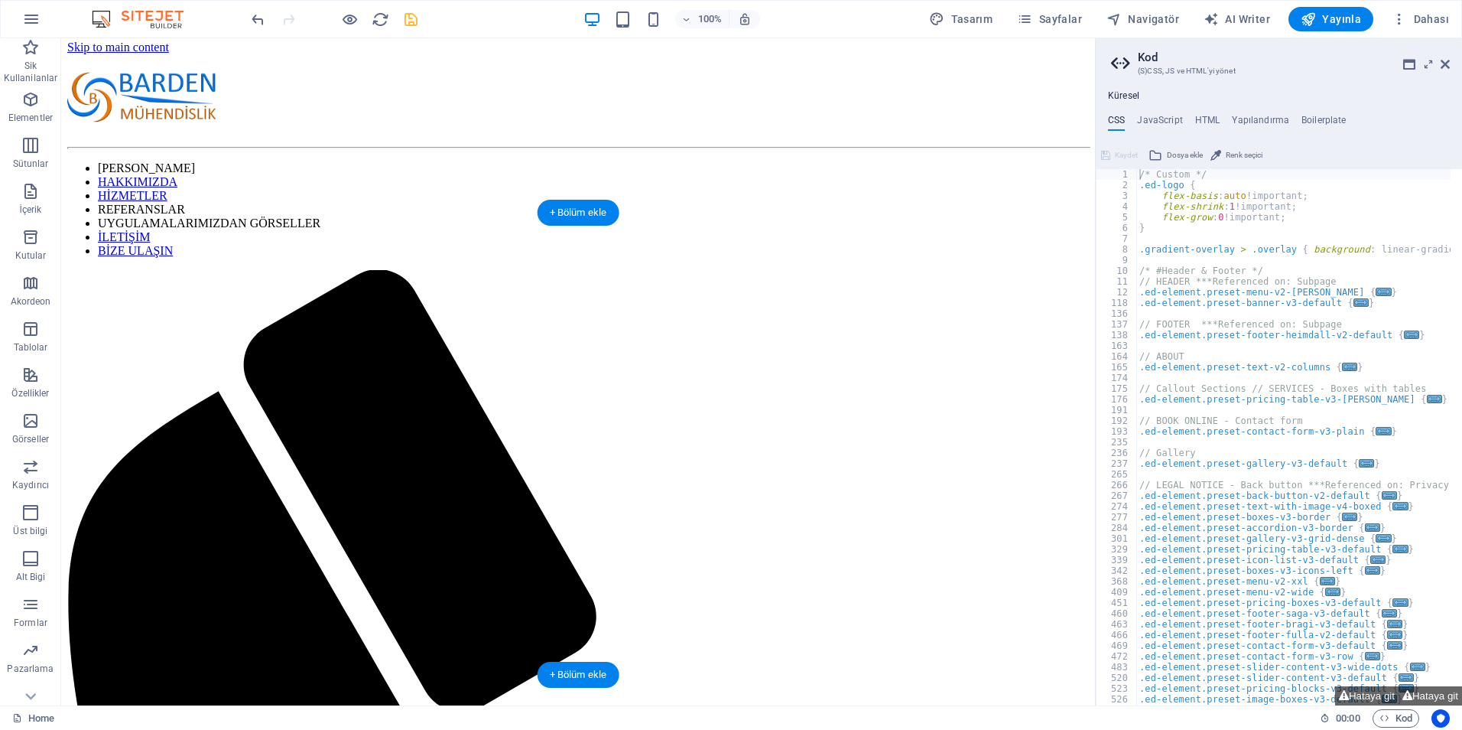
scroll to position [0, 0]
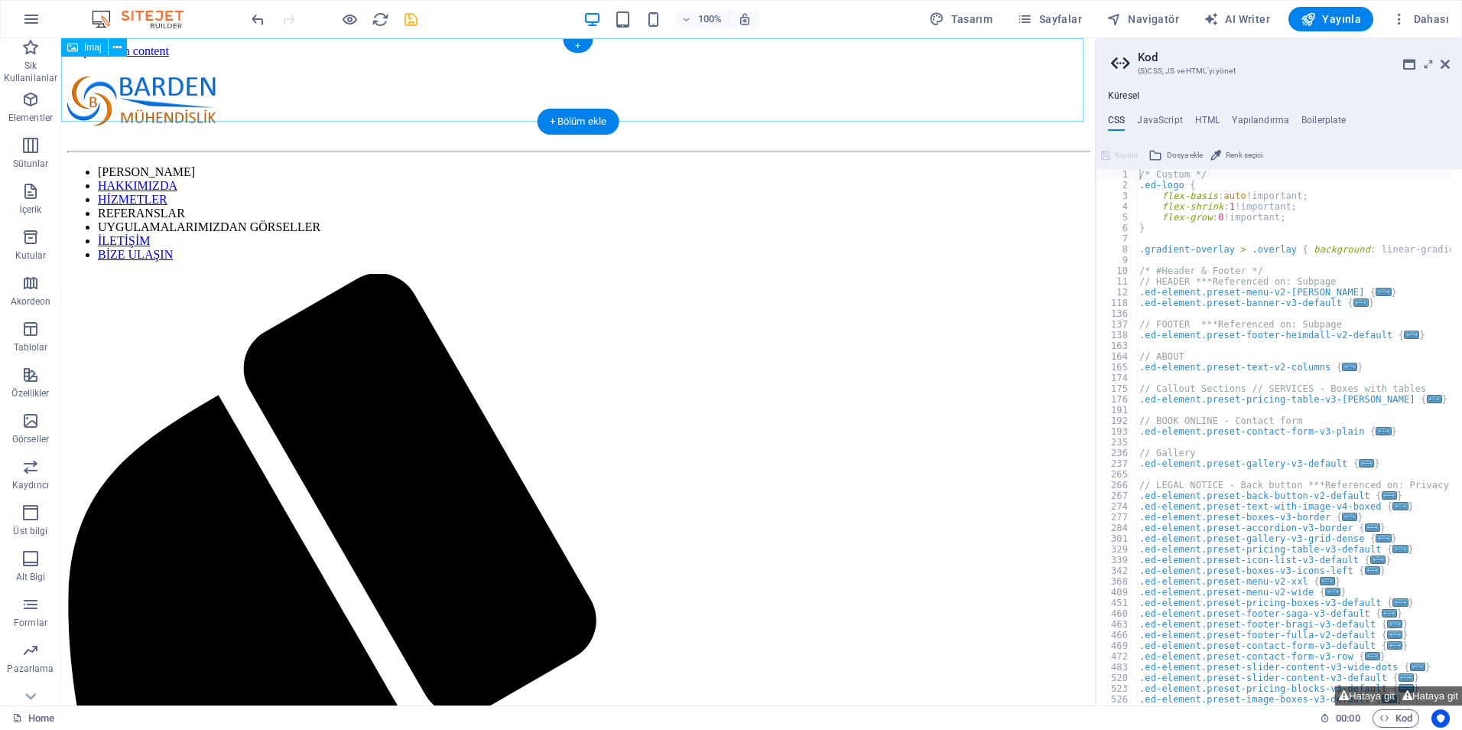
click at [675, 96] on figure at bounding box center [578, 101] width 1022 height 86
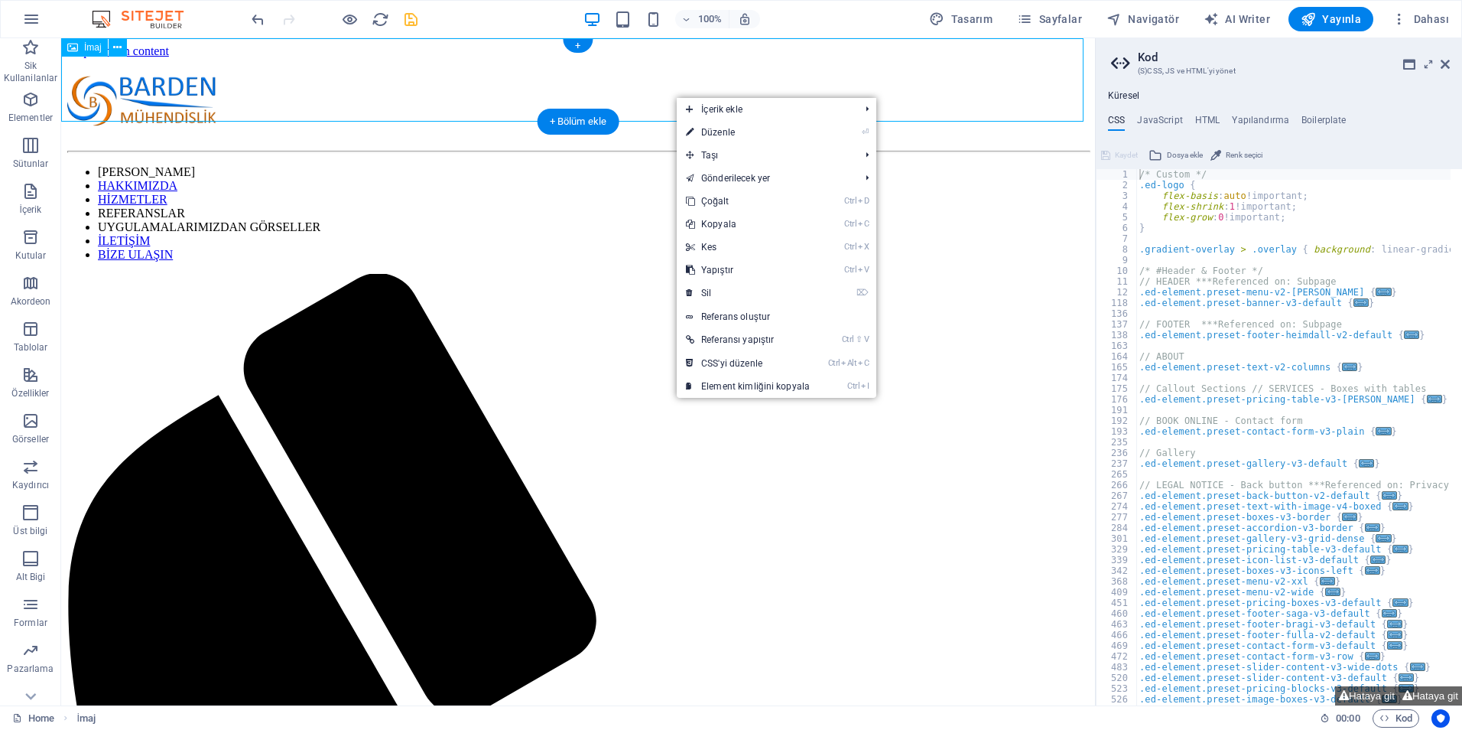
click at [575, 89] on figure at bounding box center [578, 101] width 1022 height 86
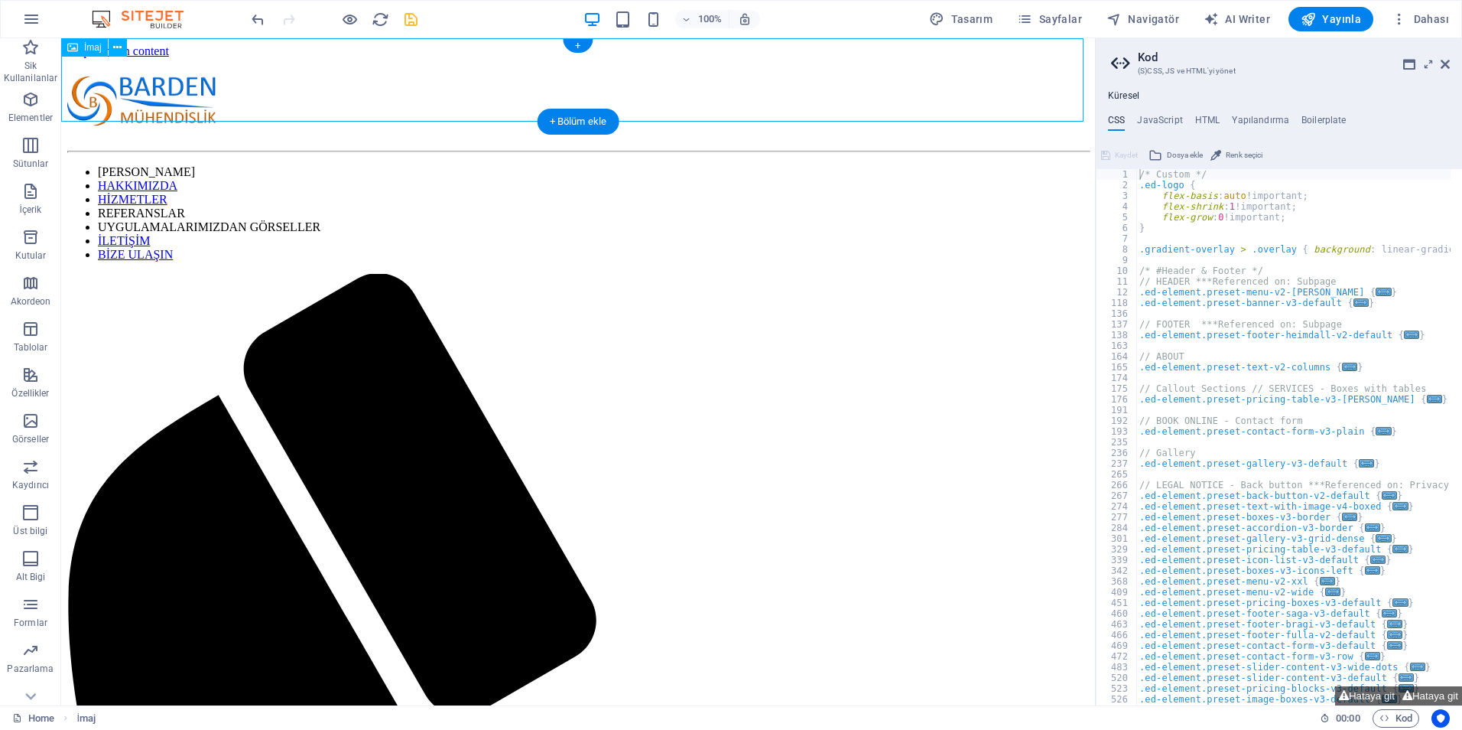
click at [575, 89] on figure at bounding box center [578, 101] width 1022 height 86
select select "px"
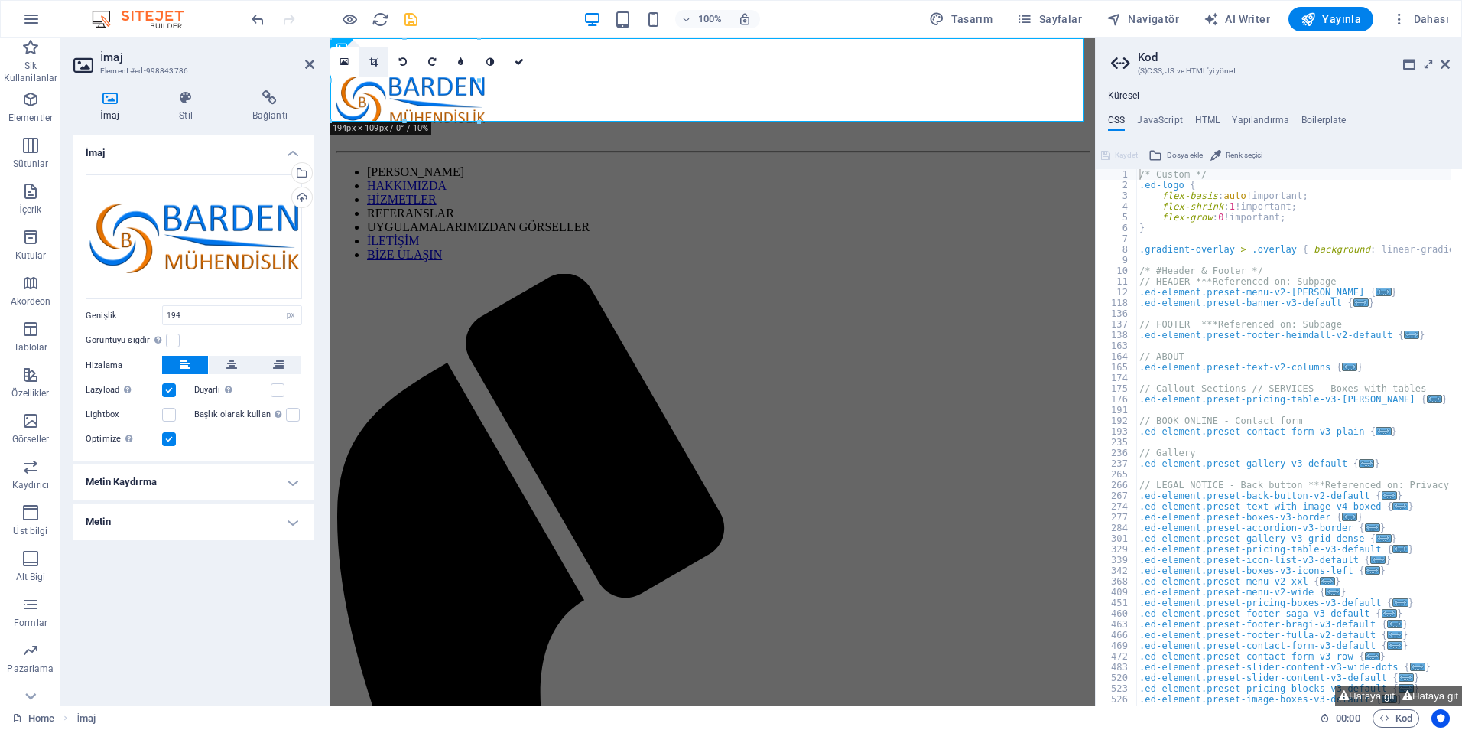
click at [369, 62] on icon at bounding box center [373, 61] width 8 height 9
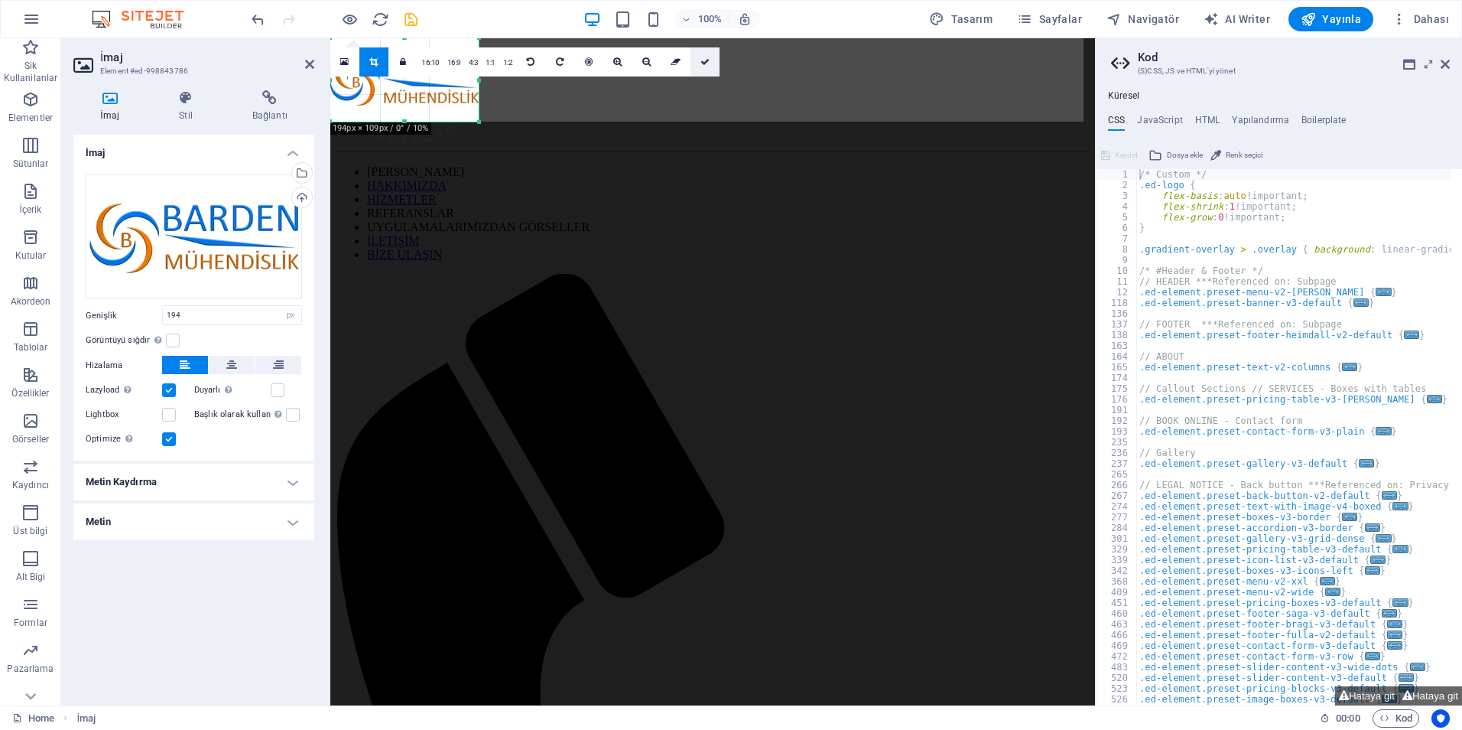
click at [711, 60] on link at bounding box center [705, 61] width 29 height 29
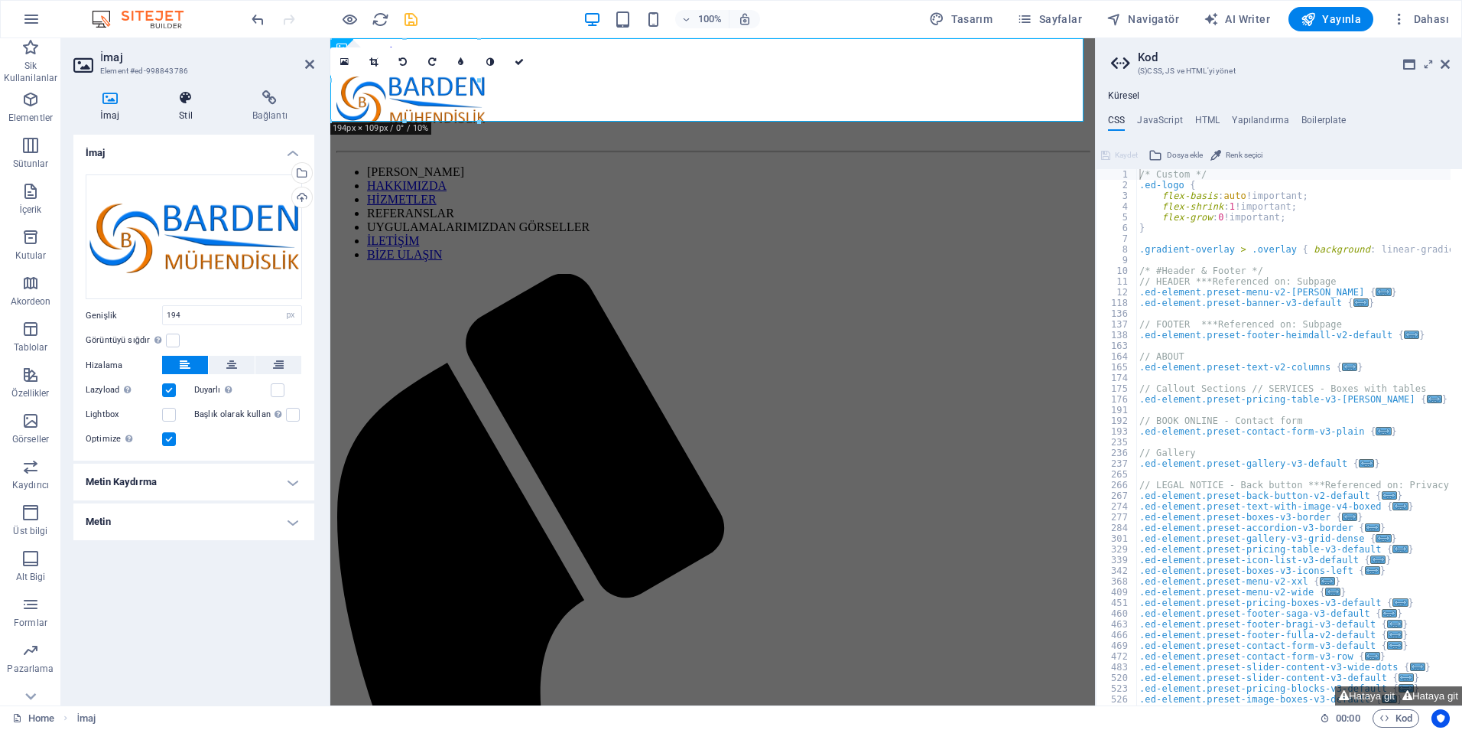
click at [185, 107] on h4 "Stil" at bounding box center [188, 106] width 73 height 32
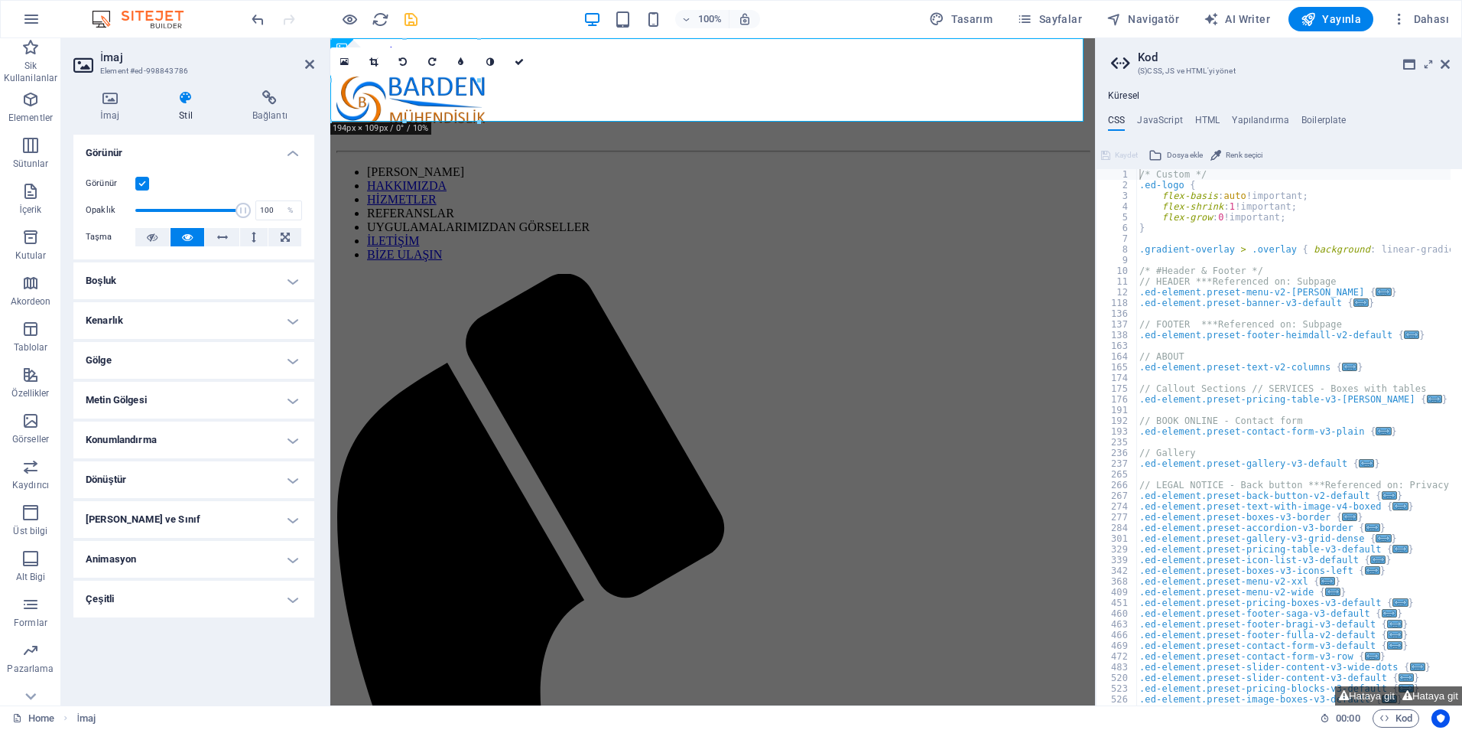
click at [146, 185] on label at bounding box center [142, 184] width 14 height 14
click at [0, 0] on input "Görünür" at bounding box center [0, 0] width 0 height 0
click at [146, 185] on label at bounding box center [142, 184] width 14 height 14
click at [0, 0] on input "Görünür" at bounding box center [0, 0] width 0 height 0
click at [146, 185] on label at bounding box center [142, 184] width 14 height 14
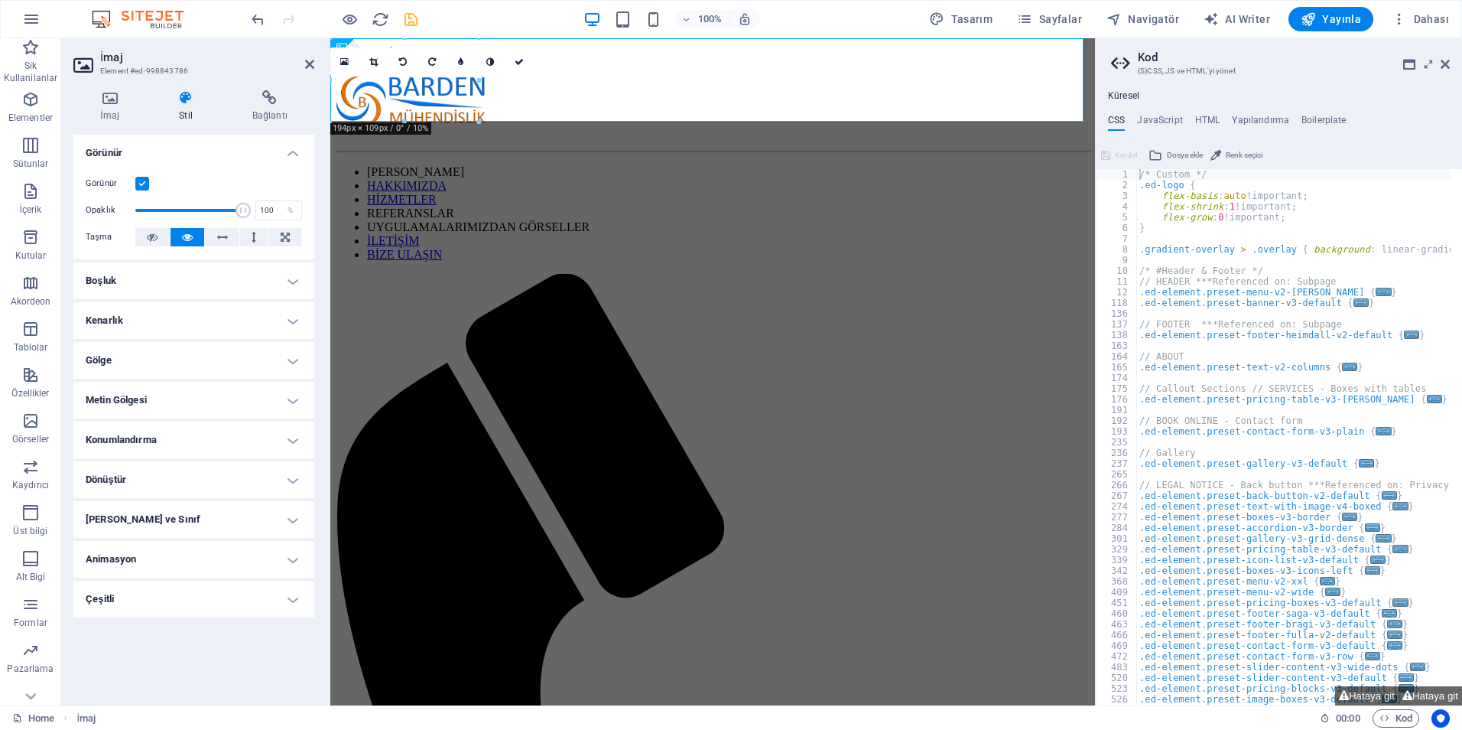
click at [0, 0] on input "Görünür" at bounding box center [0, 0] width 0 height 0
drag, startPoint x: 398, startPoint y: 197, endPoint x: 64, endPoint y: 161, distance: 335.5
click at [398, 197] on div "H2" at bounding box center [365, 188] width 70 height 19
click at [519, 65] on icon at bounding box center [519, 61] width 9 height 9
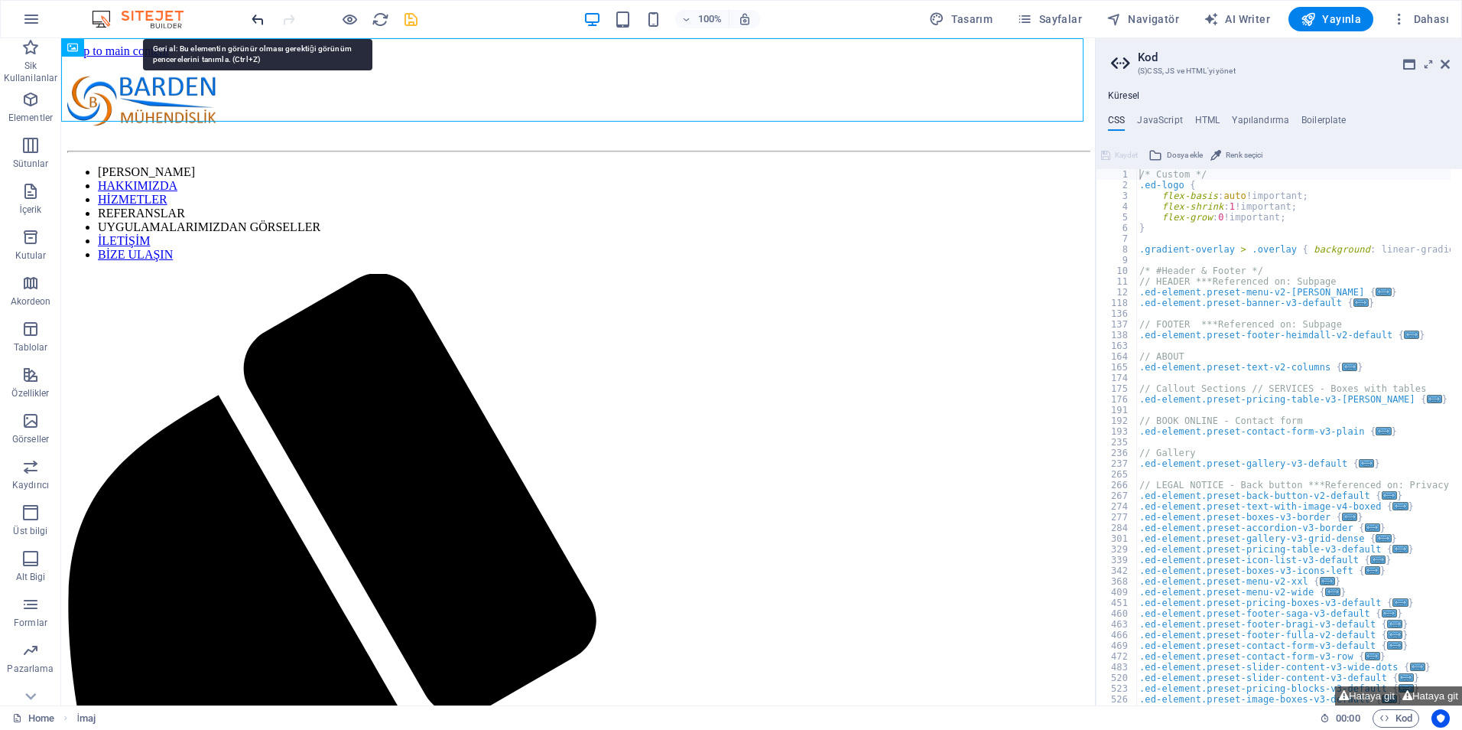
click at [255, 24] on icon "undo" at bounding box center [258, 20] width 18 height 18
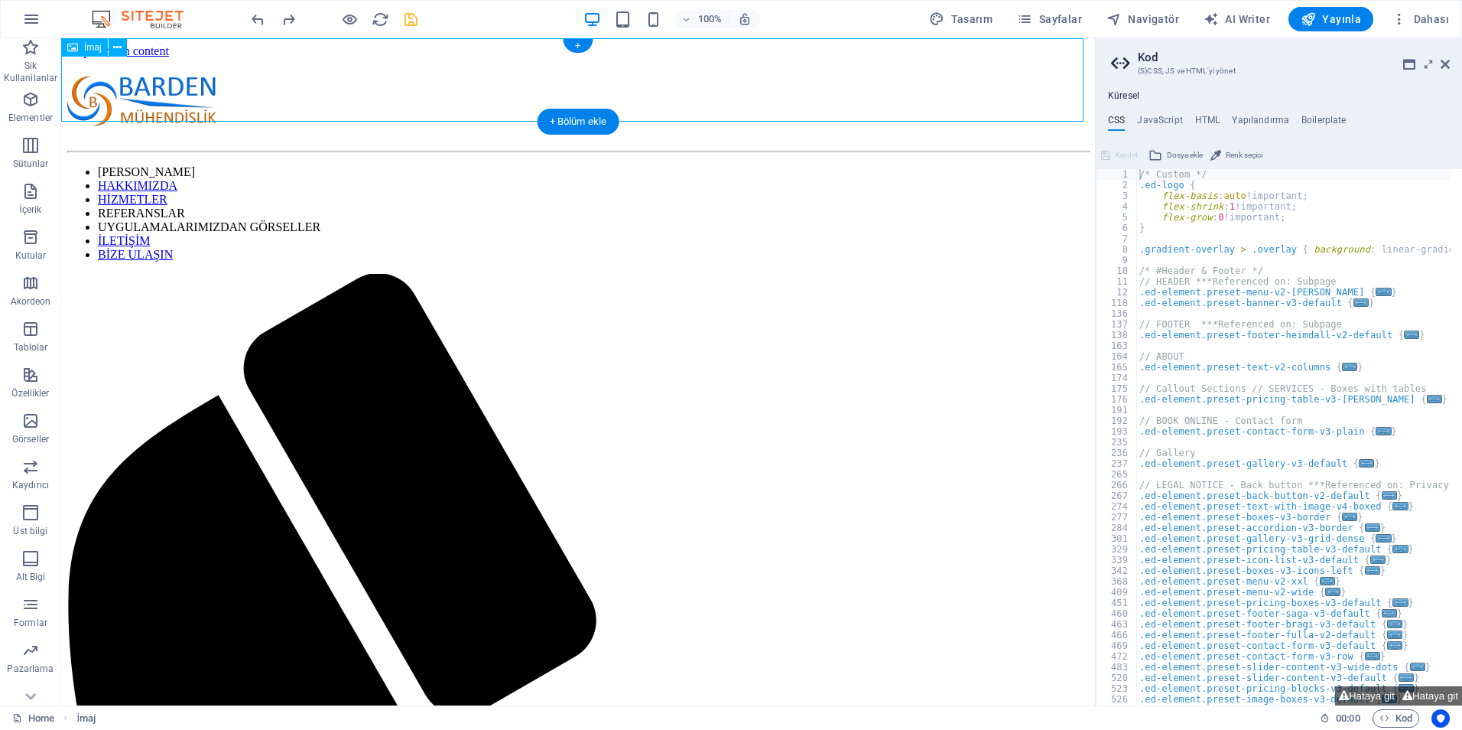
click at [184, 89] on figure at bounding box center [578, 101] width 1022 height 86
select select "px"
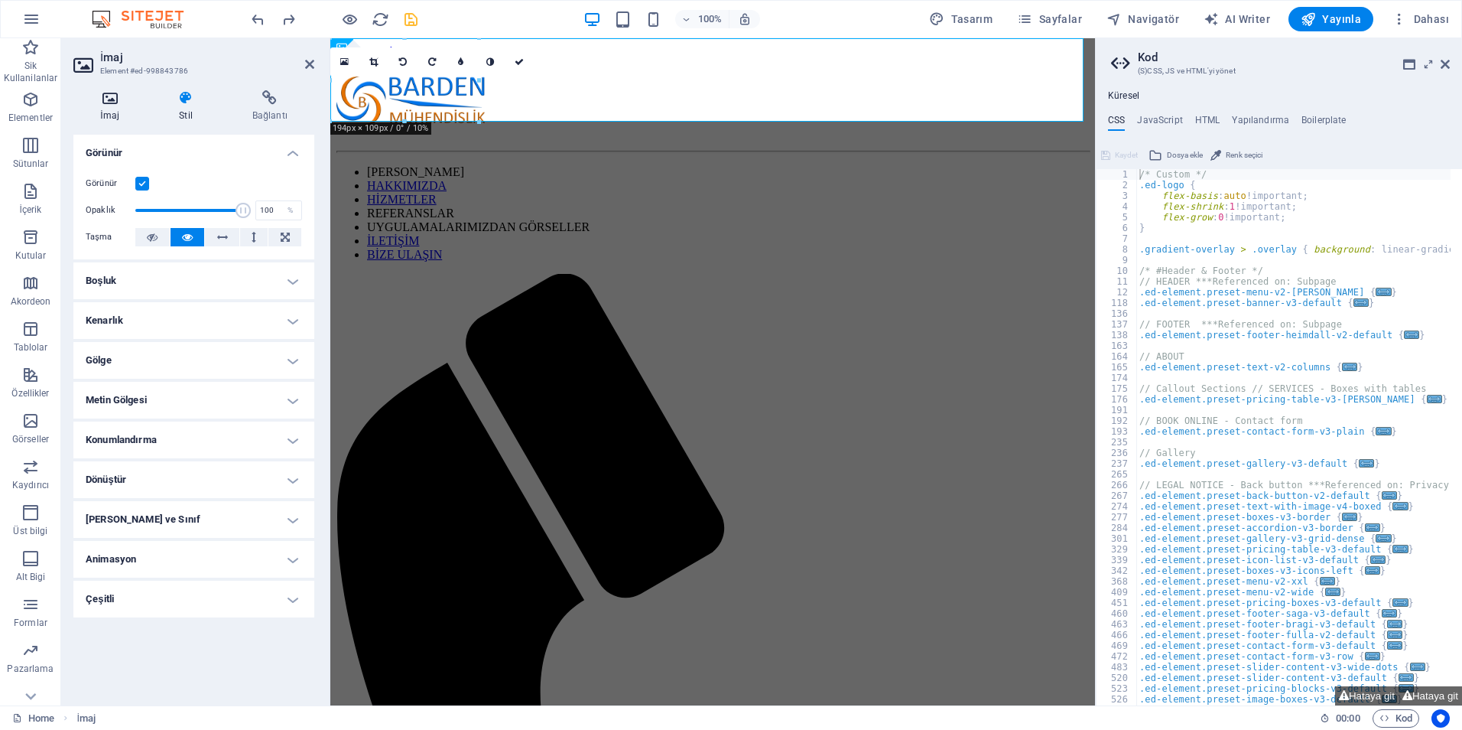
click at [116, 114] on h4 "İmaj" at bounding box center [112, 106] width 79 height 32
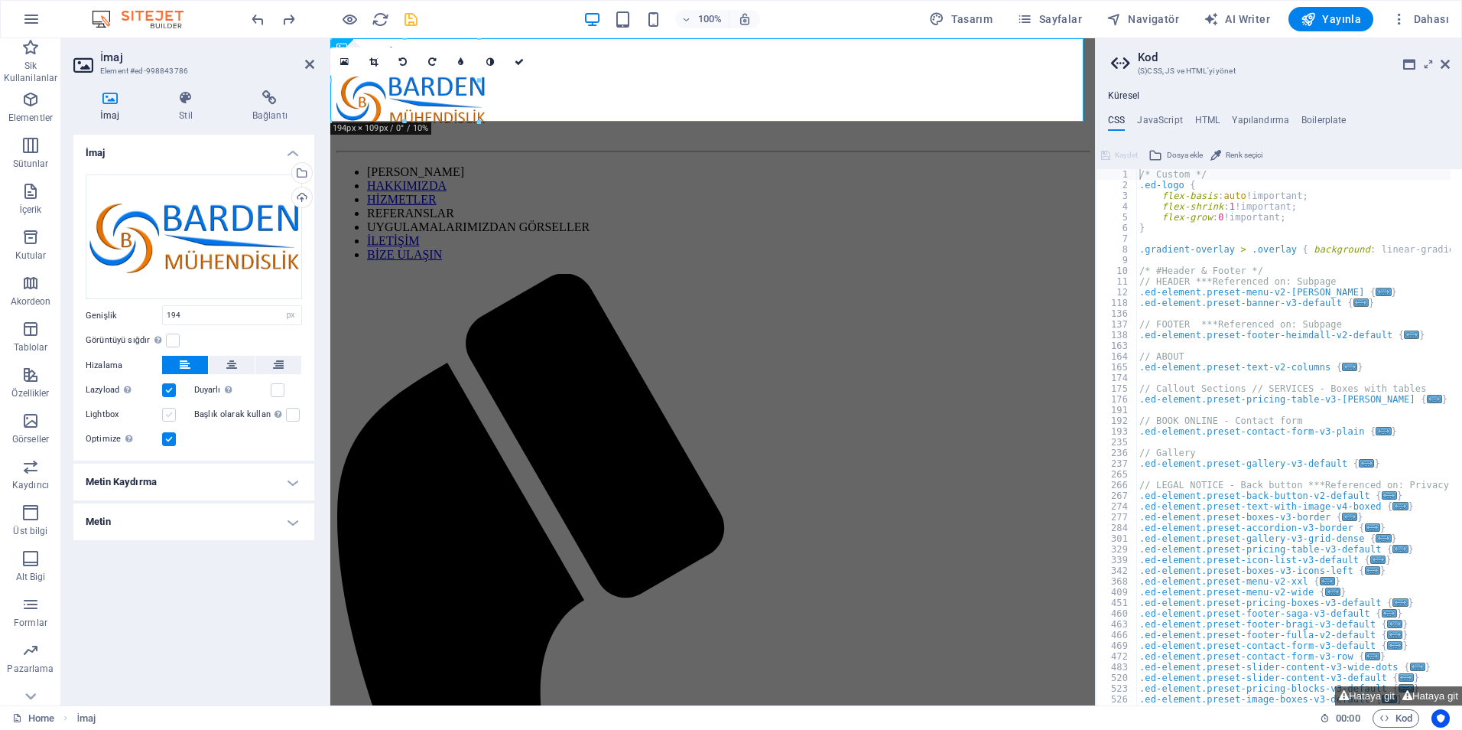
click at [170, 413] on label at bounding box center [169, 415] width 14 height 14
click at [0, 0] on input "Lightbox" at bounding box center [0, 0] width 0 height 0
click at [292, 415] on label at bounding box center [293, 415] width 14 height 14
click at [0, 0] on input "Başlık olarak kullan Görüntü, bir H1 başlık etiketine sığdırılacak. Alternatif …" at bounding box center [0, 0] width 0 height 0
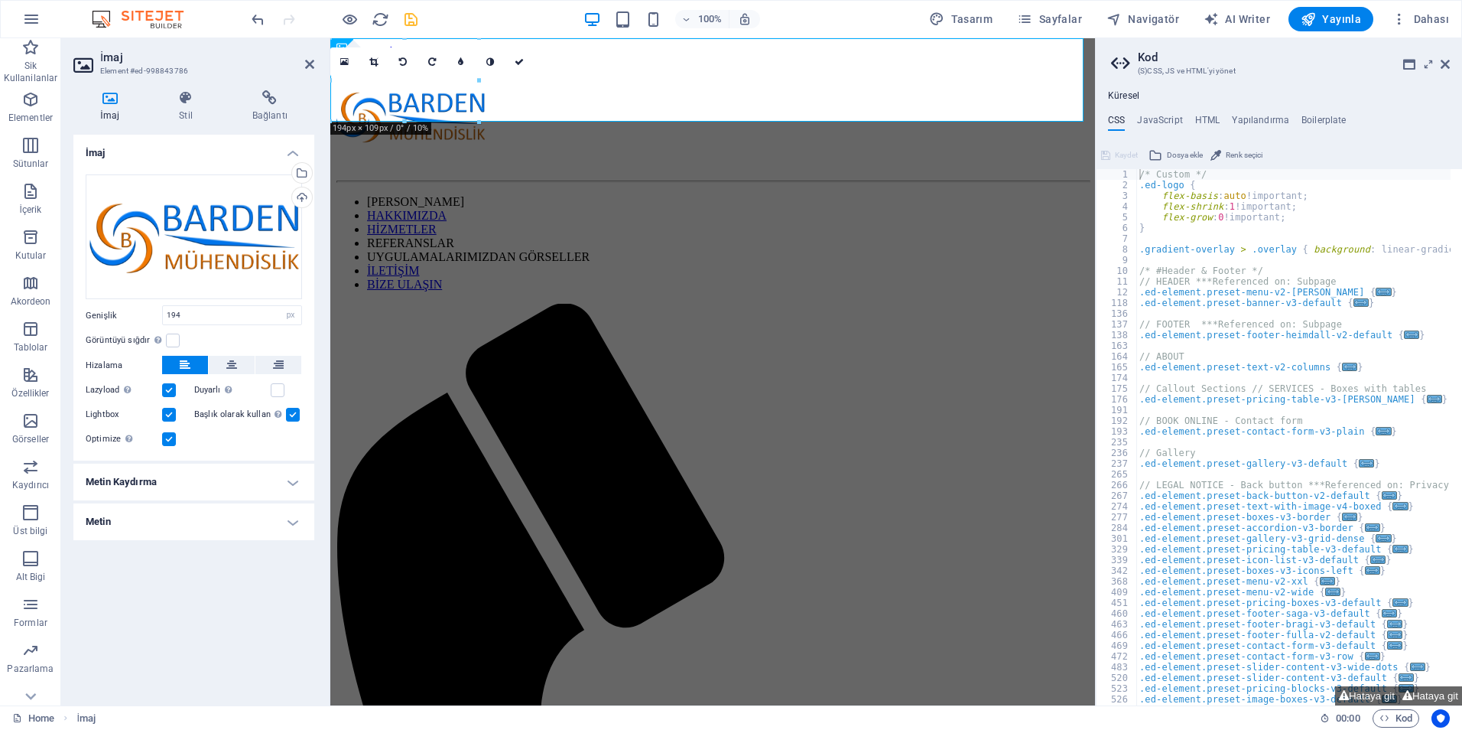
click at [246, 486] on h4 "Metin Kaydırma" at bounding box center [193, 482] width 241 height 37
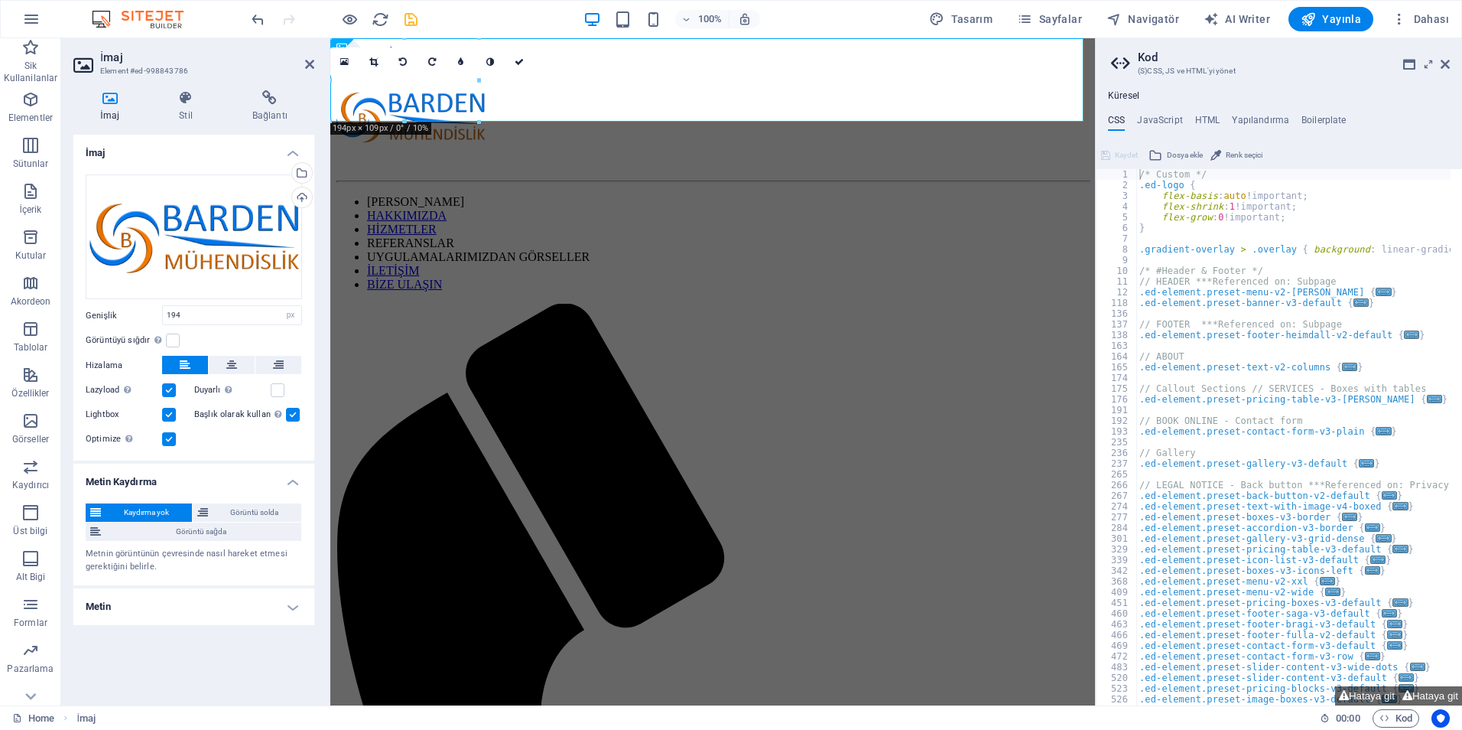
click at [245, 602] on h4 "Metin" at bounding box center [193, 606] width 241 height 37
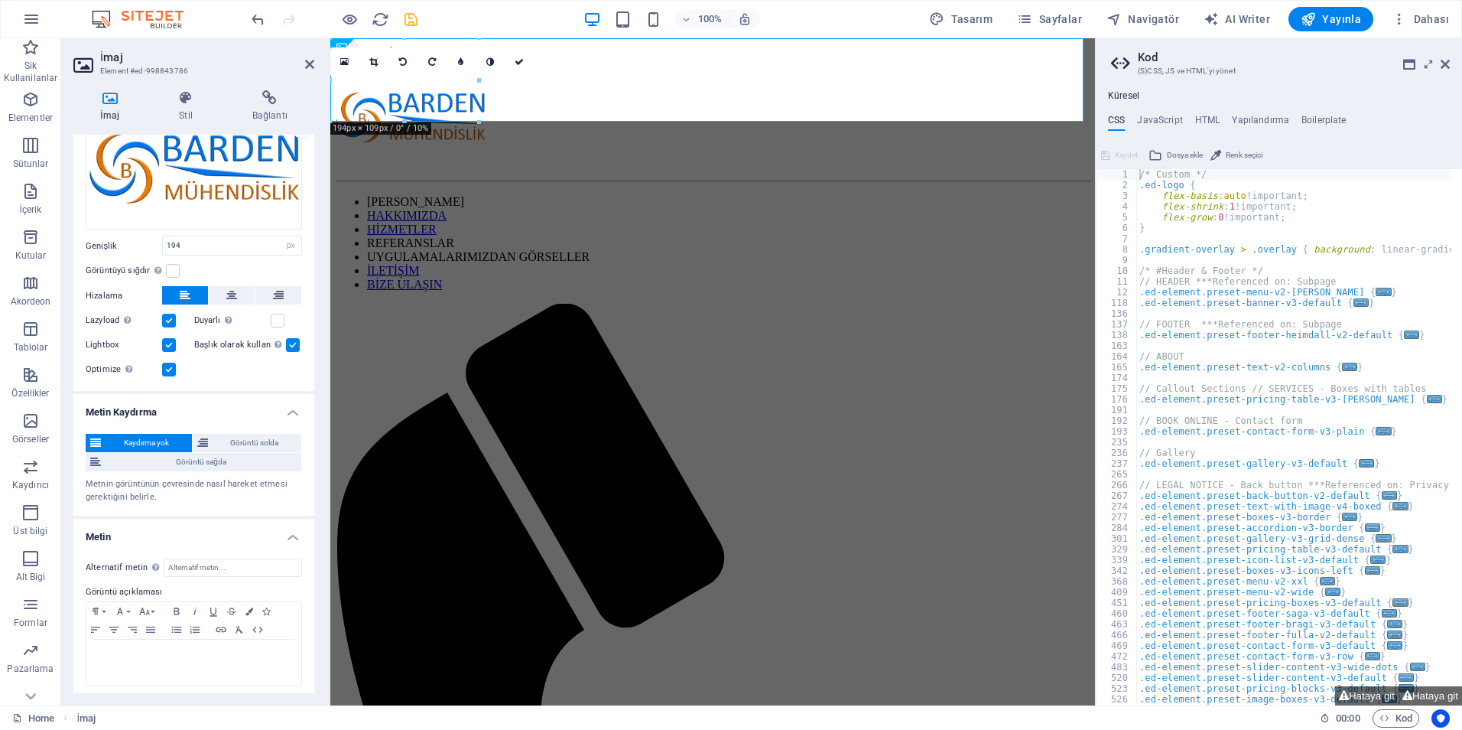
scroll to position [74, 0]
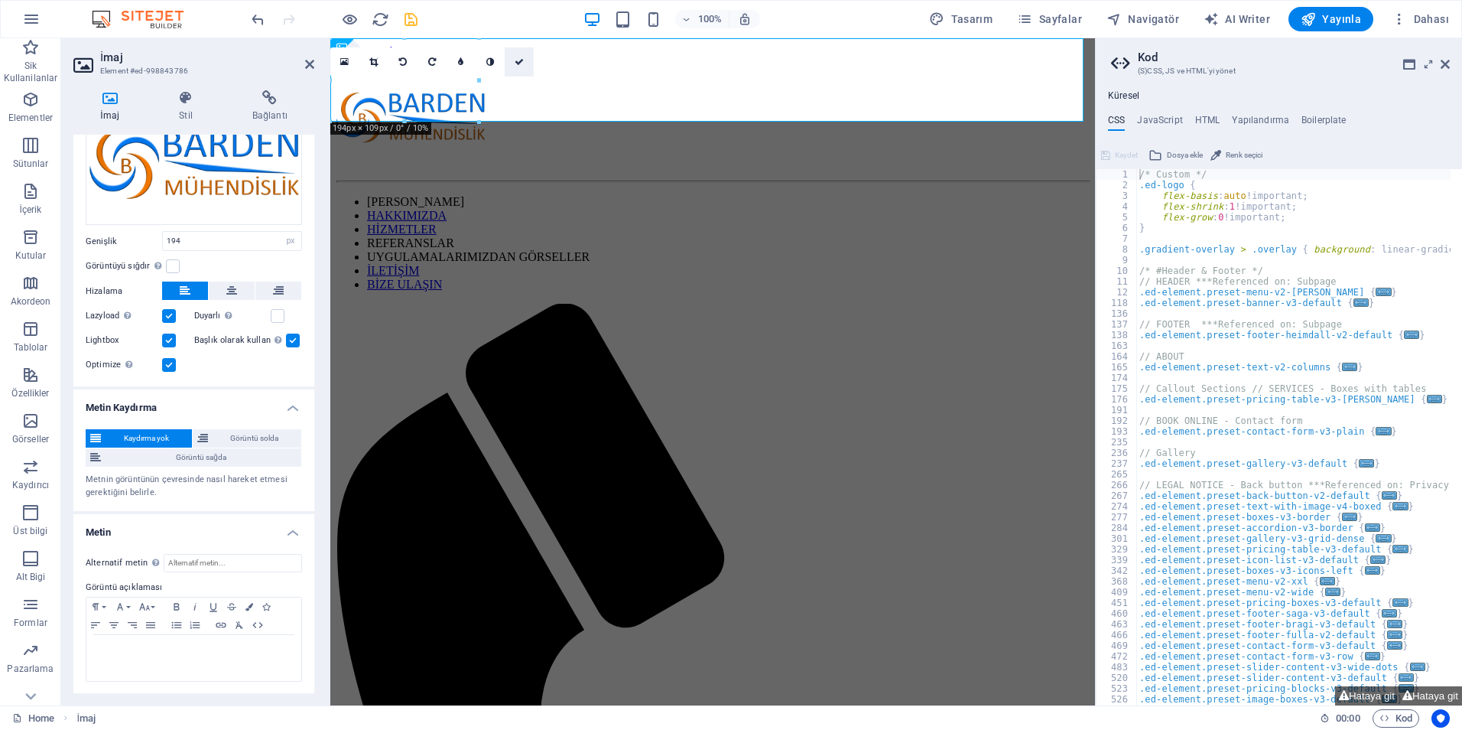
click at [522, 60] on icon at bounding box center [519, 61] width 9 height 9
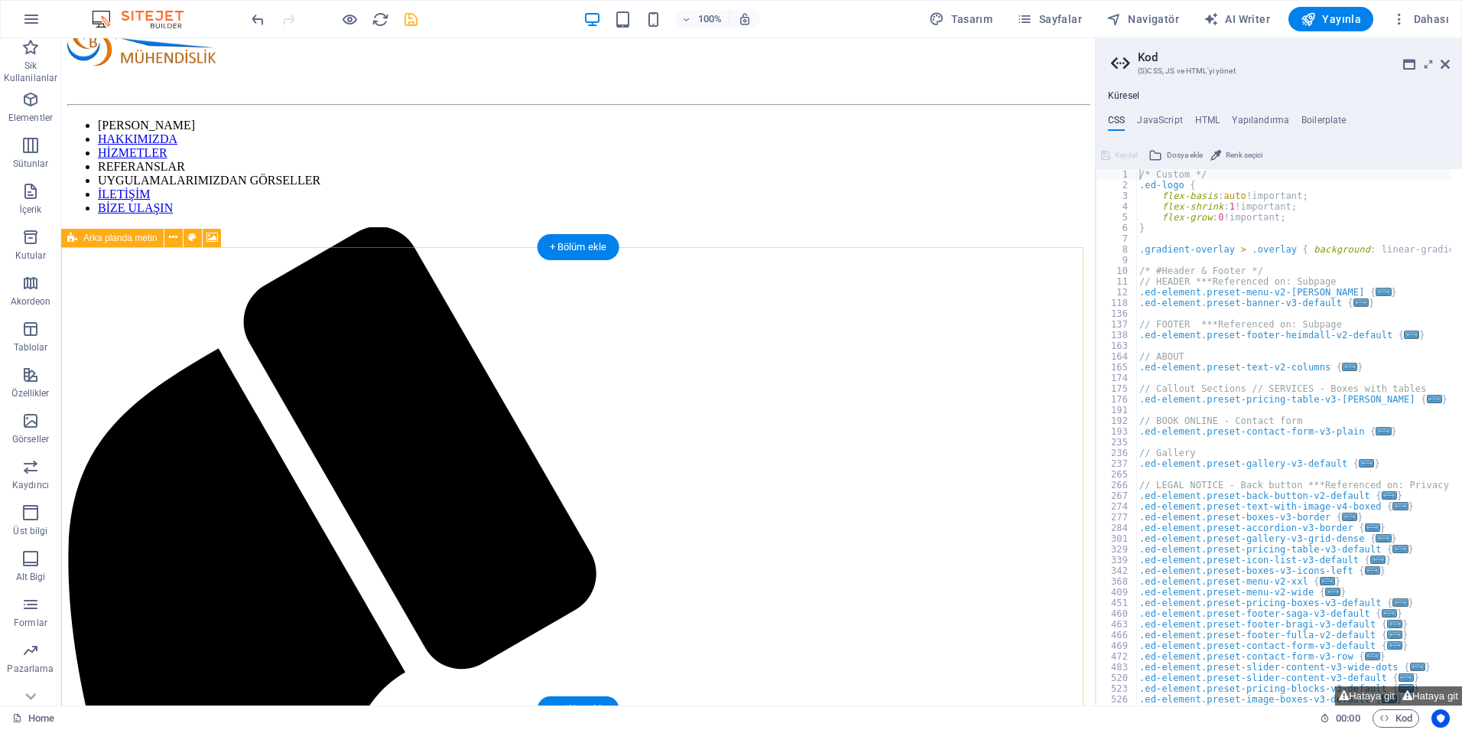
scroll to position [306, 0]
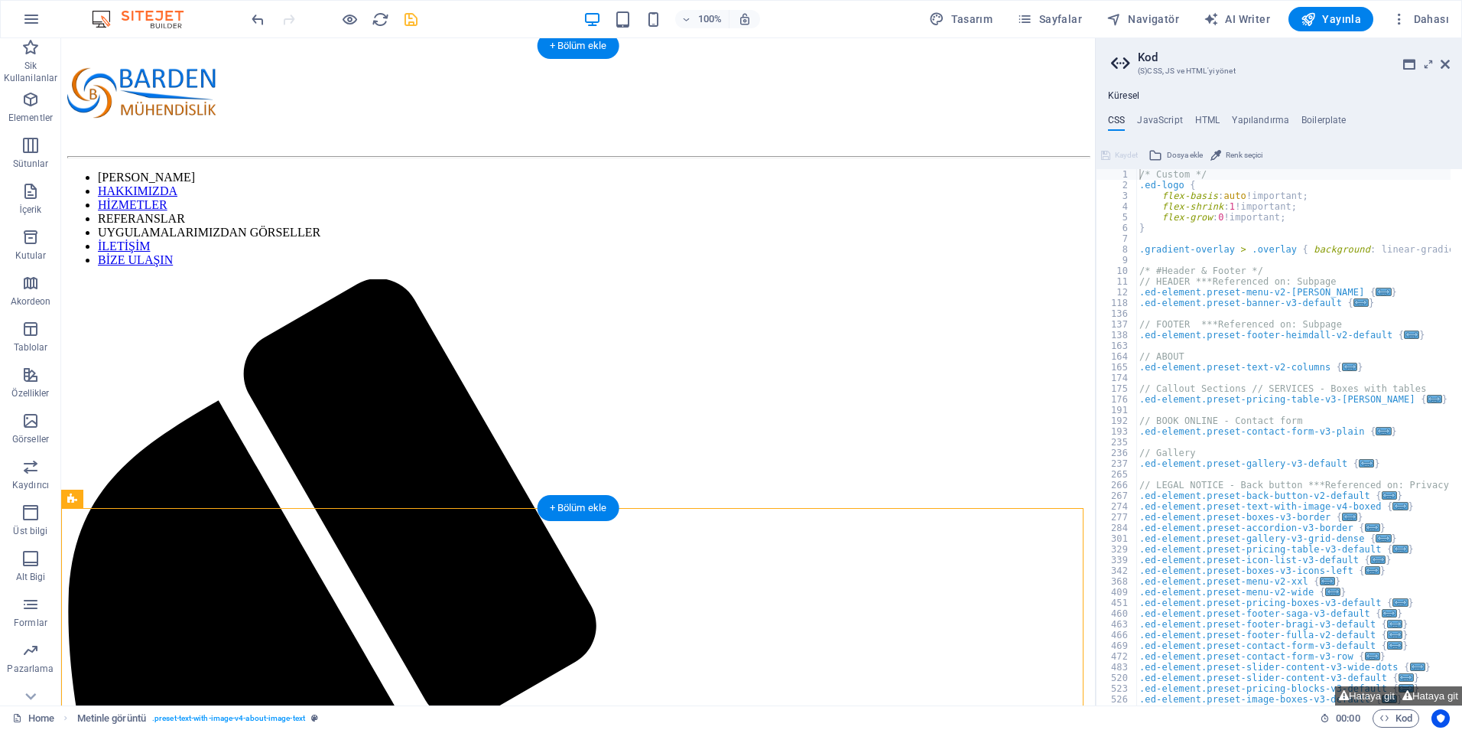
scroll to position [0, 0]
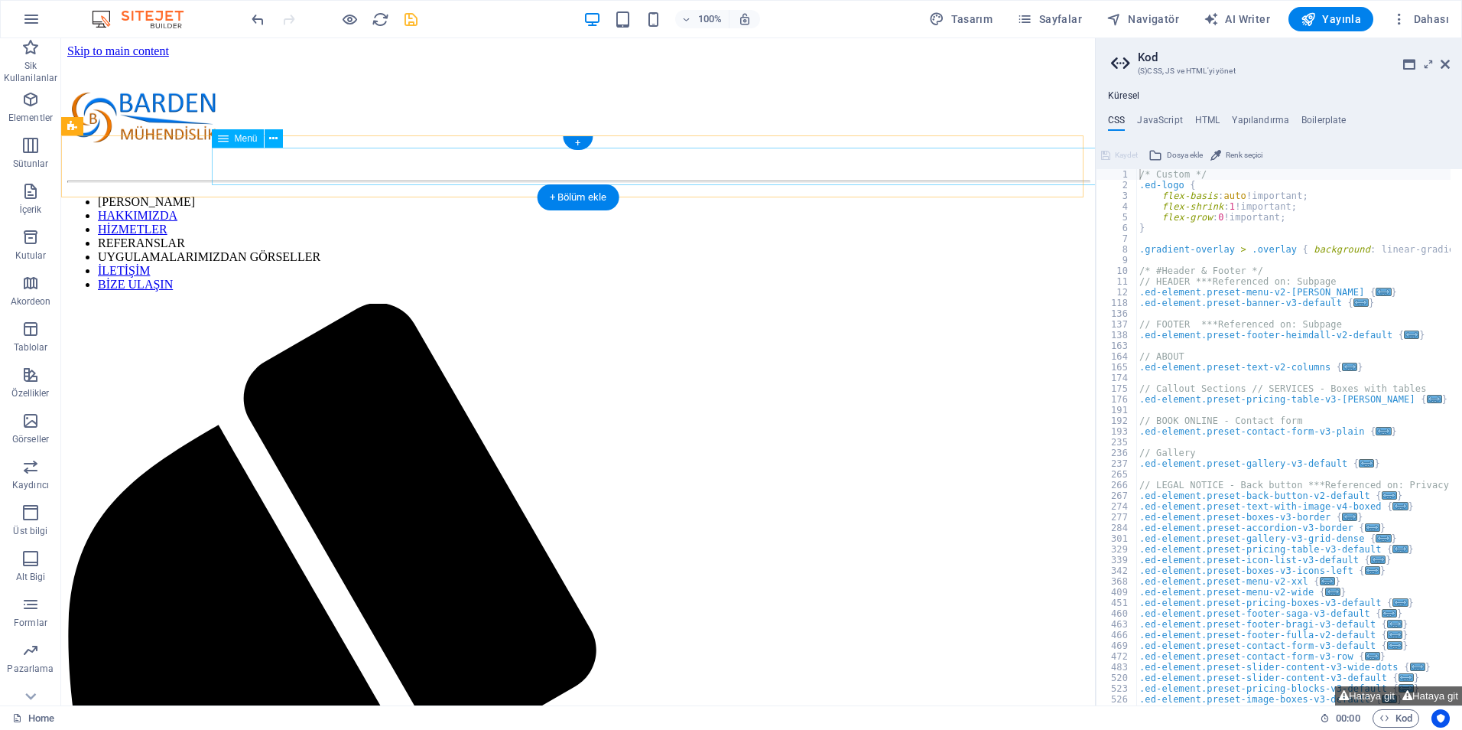
click at [539, 195] on nav "ANA SAYFA HAKKIMIZDA HİZMETLER REFERANSLAR UYGULAMALARIMIZDAN GÖRSELLER İLETİŞİ…" at bounding box center [578, 243] width 1022 height 96
select select
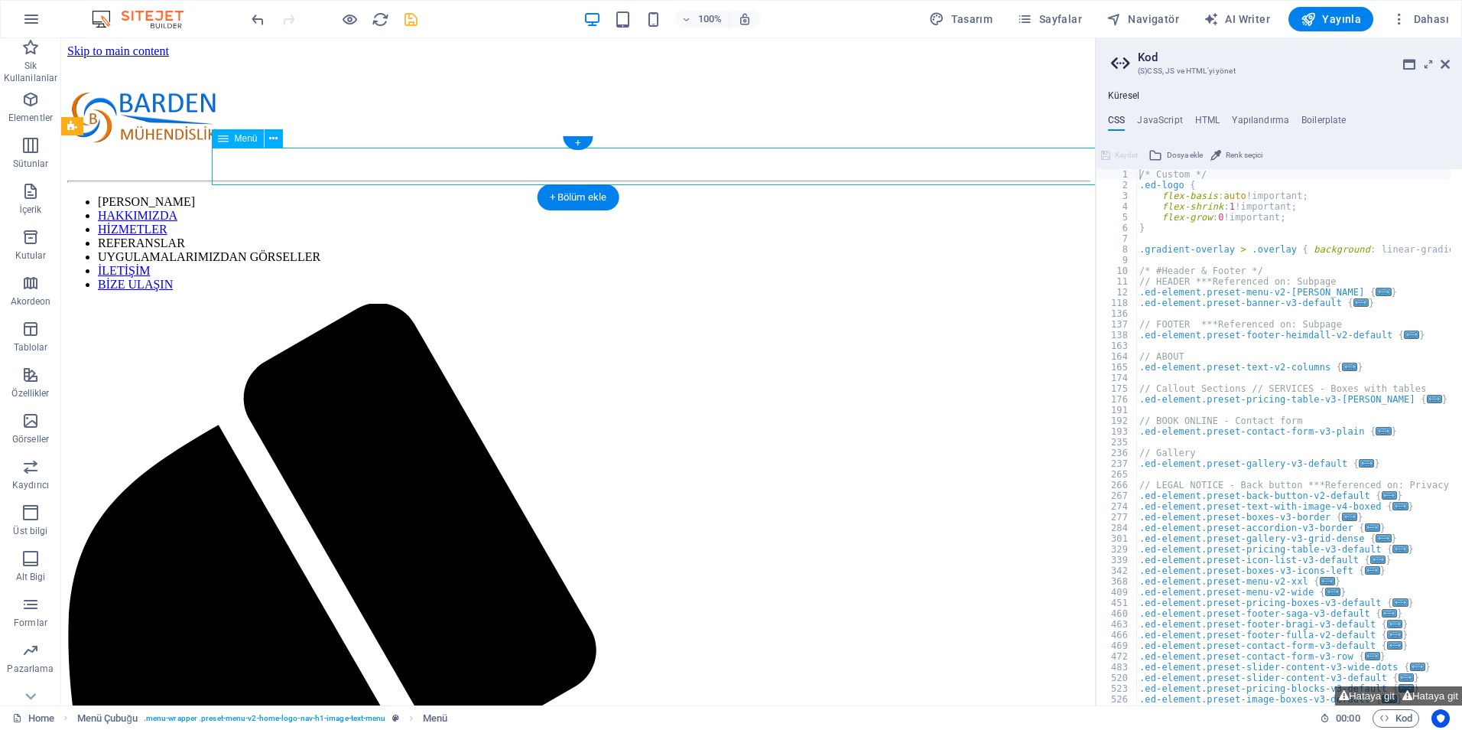
select select
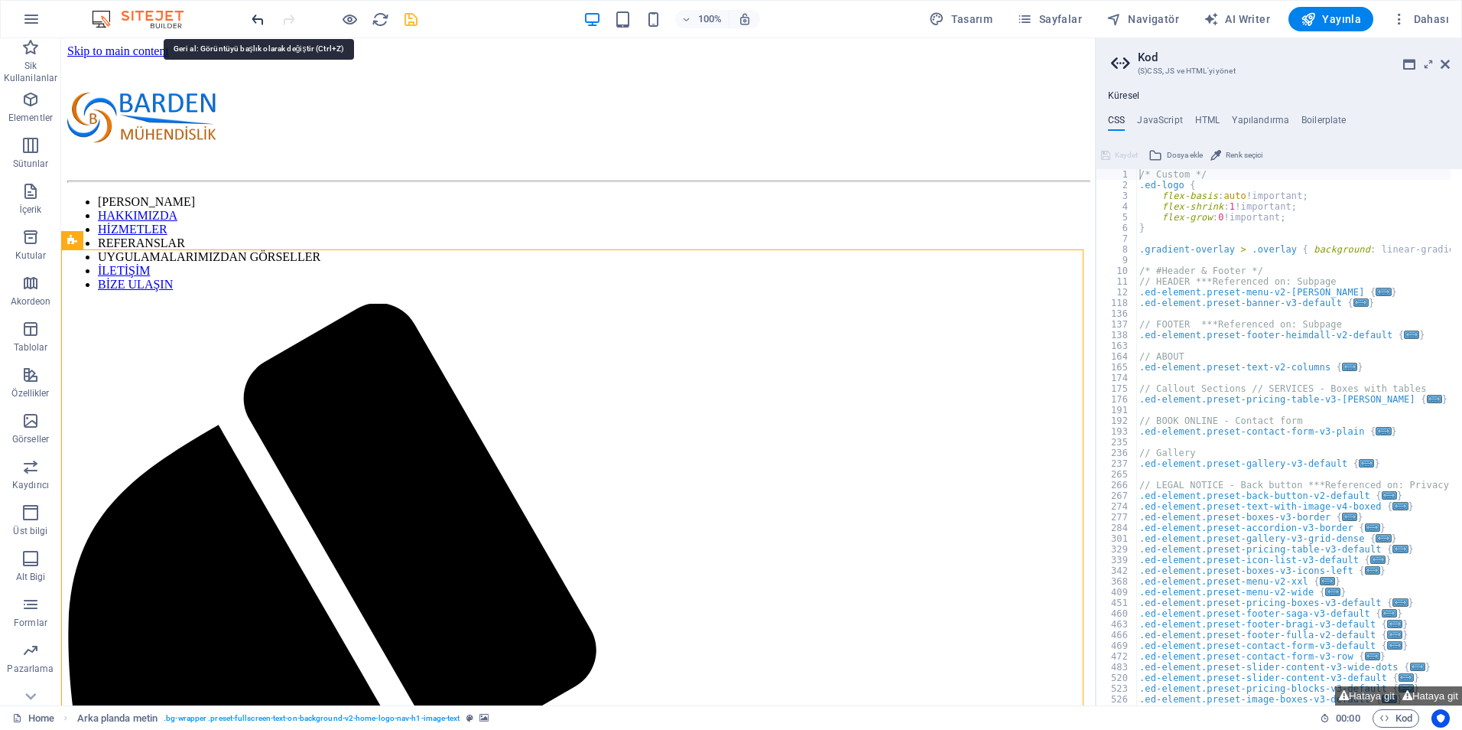
click at [256, 20] on icon "undo" at bounding box center [258, 20] width 18 height 18
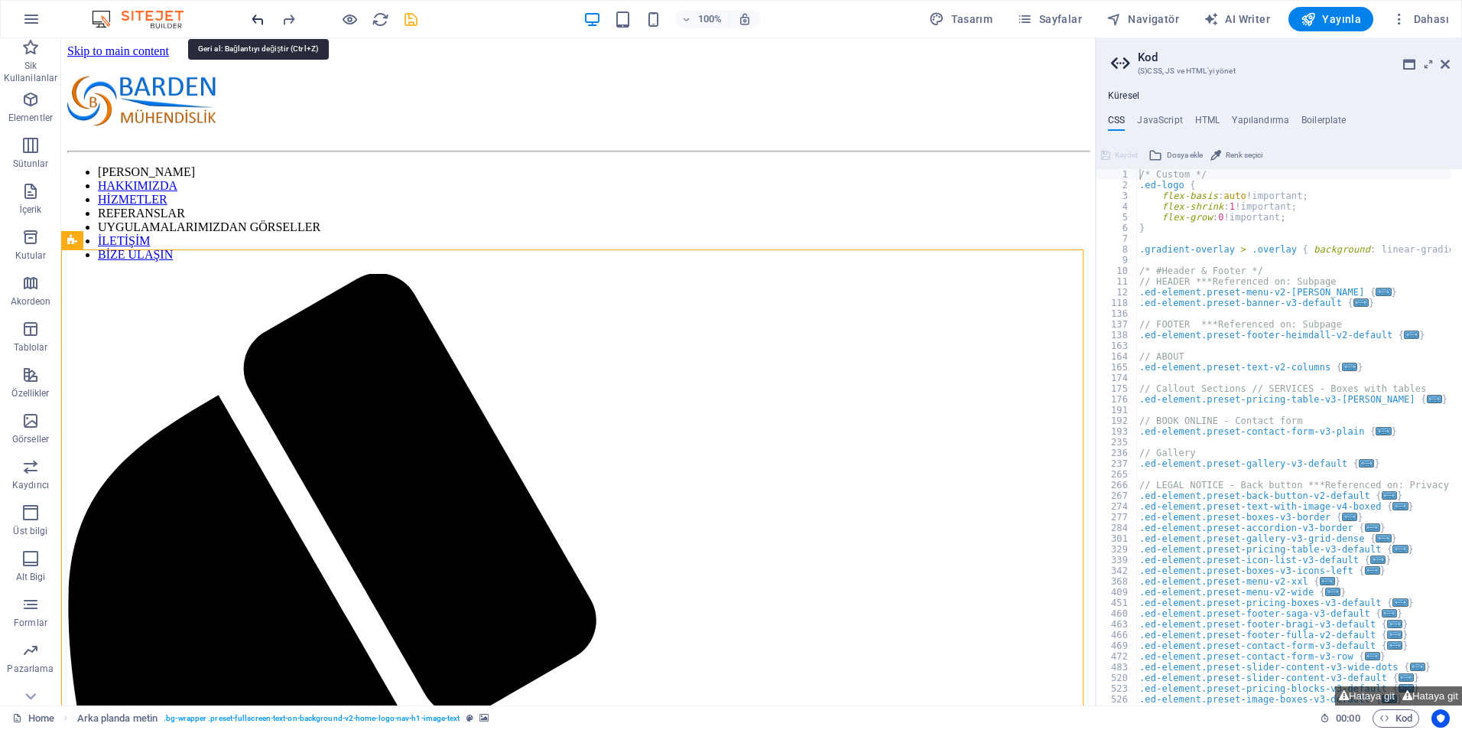
click at [256, 20] on icon "undo" at bounding box center [258, 20] width 18 height 18
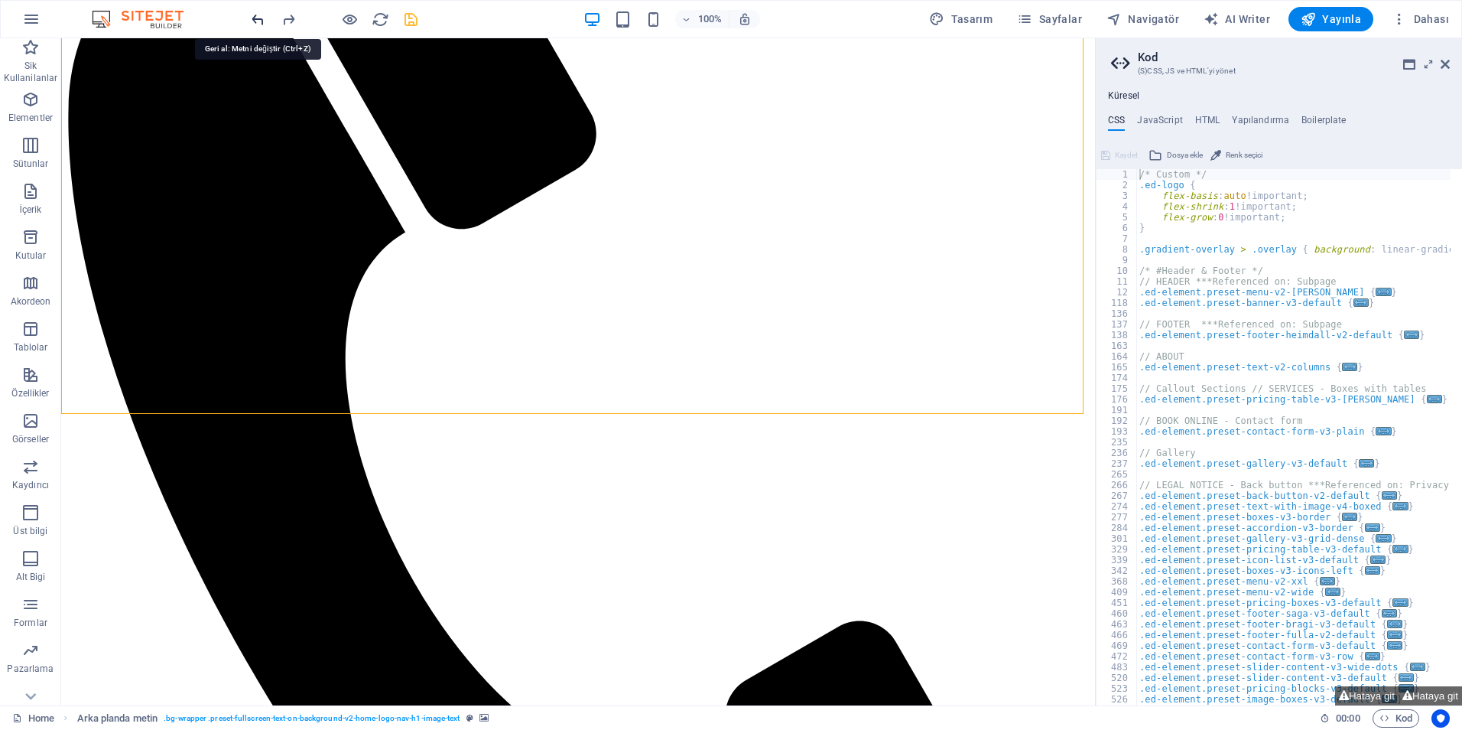
scroll to position [727, 0]
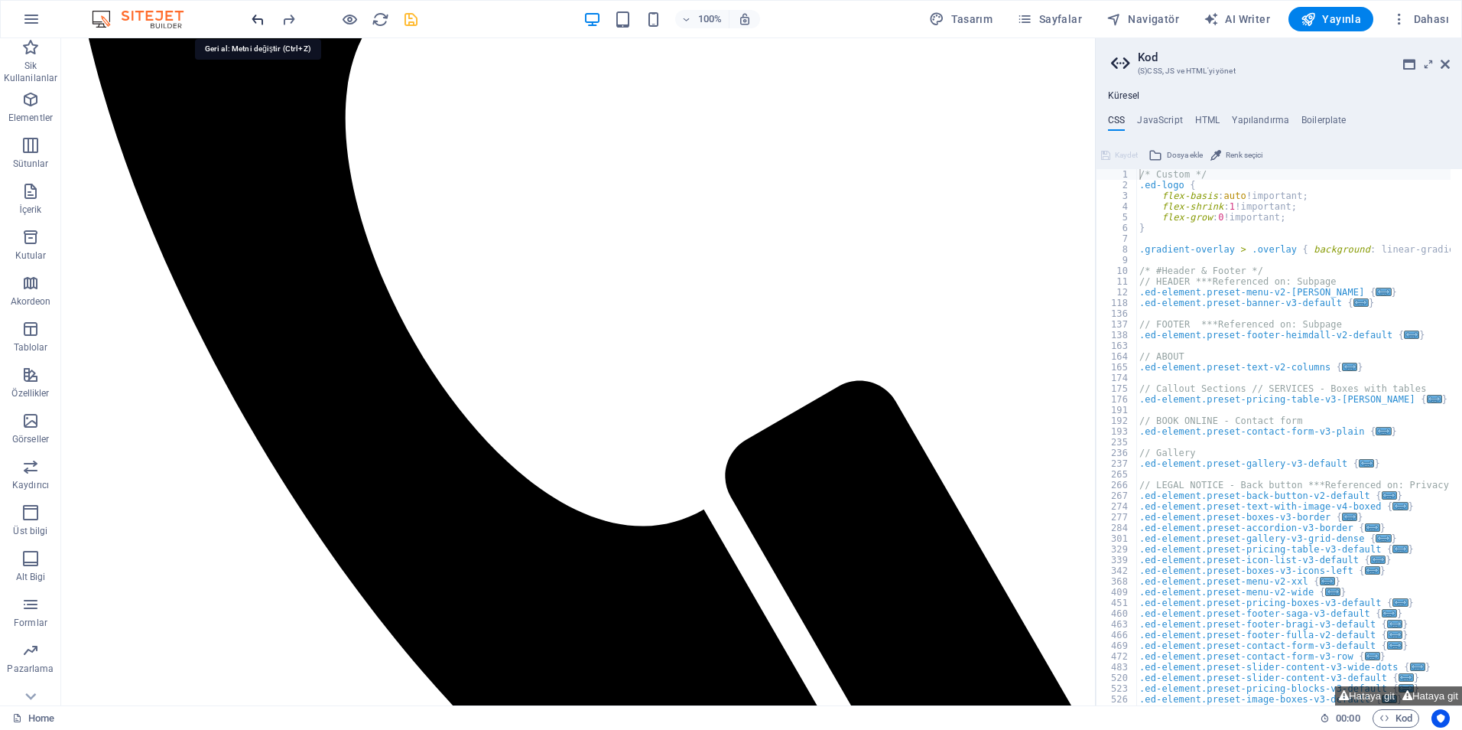
click at [256, 20] on icon "undo" at bounding box center [258, 20] width 18 height 18
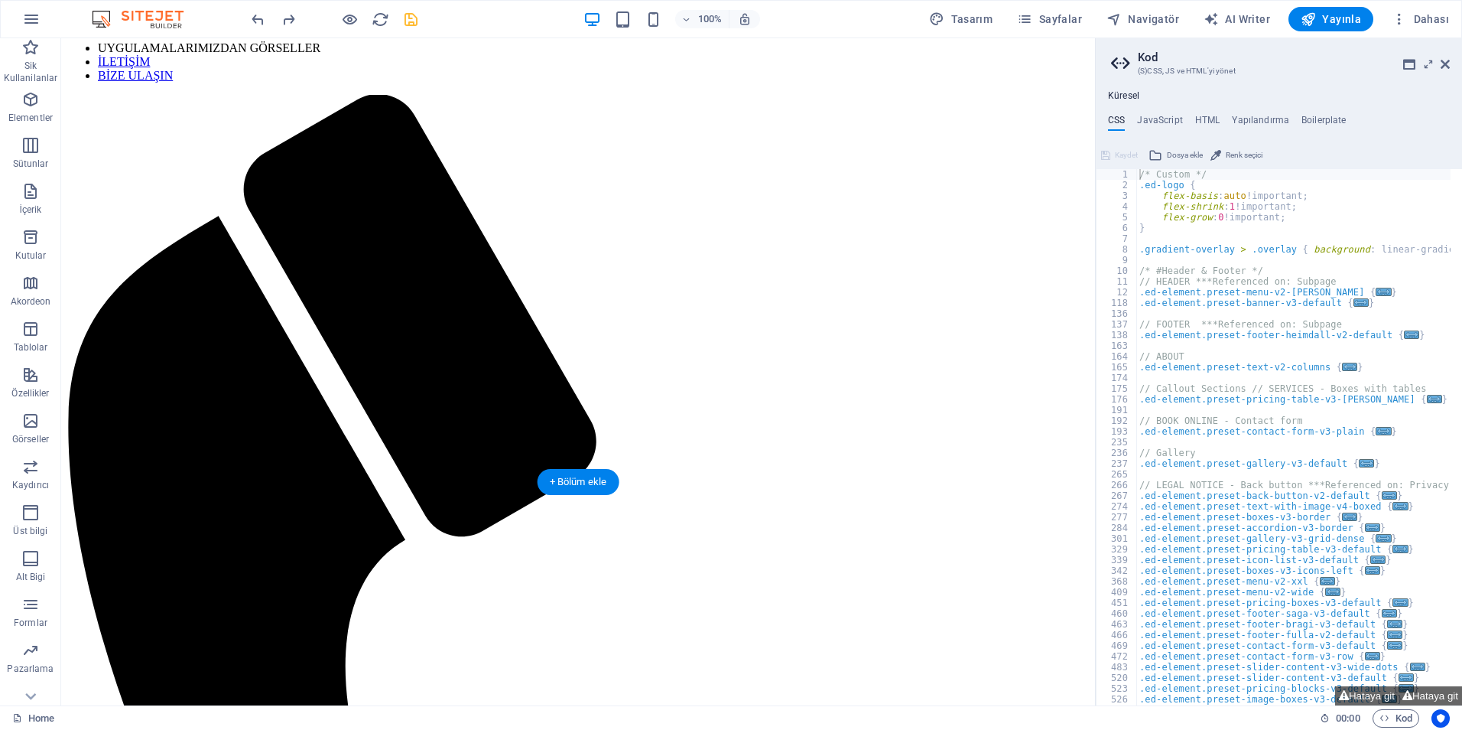
scroll to position [0, 0]
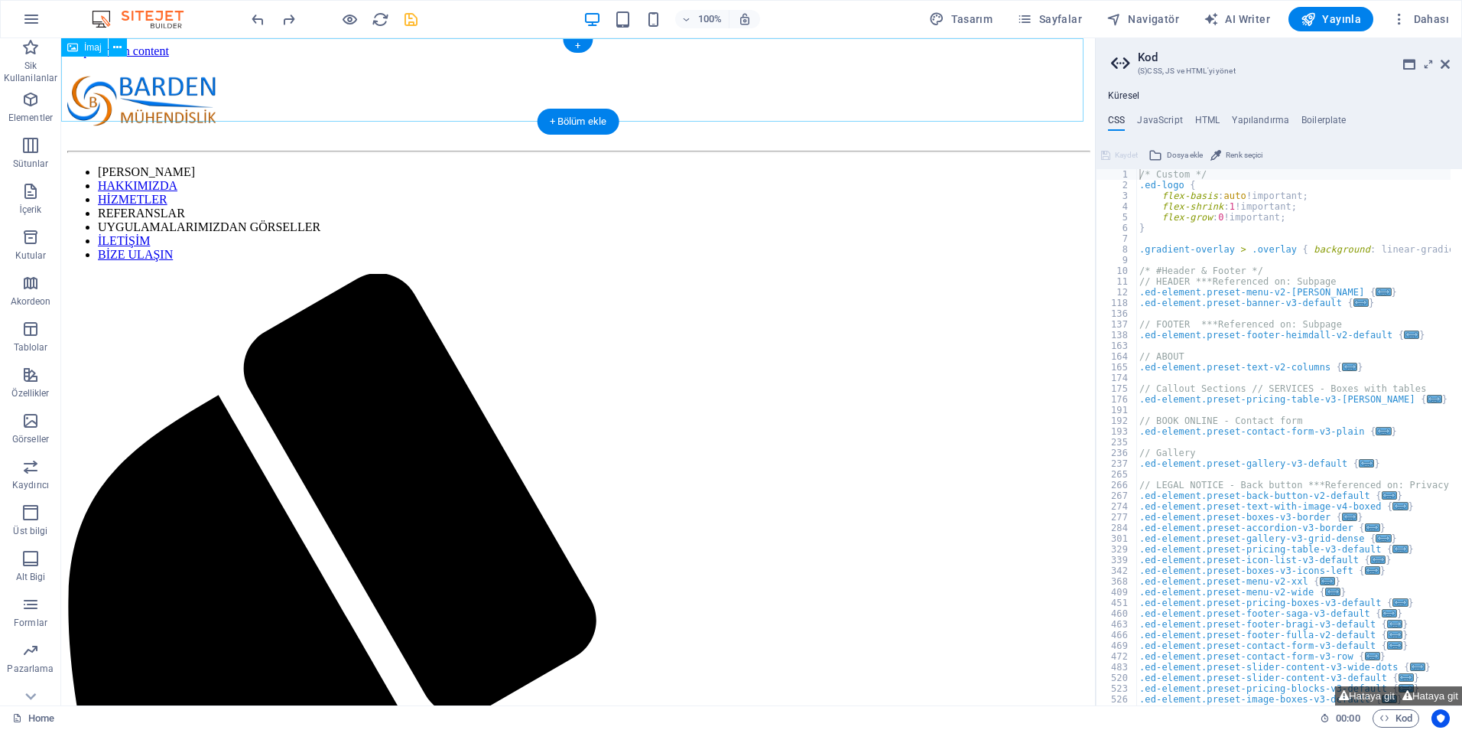
drag, startPoint x: 317, startPoint y: 133, endPoint x: 324, endPoint y: 65, distance: 68.5
click at [320, 97] on figure at bounding box center [578, 101] width 1022 height 86
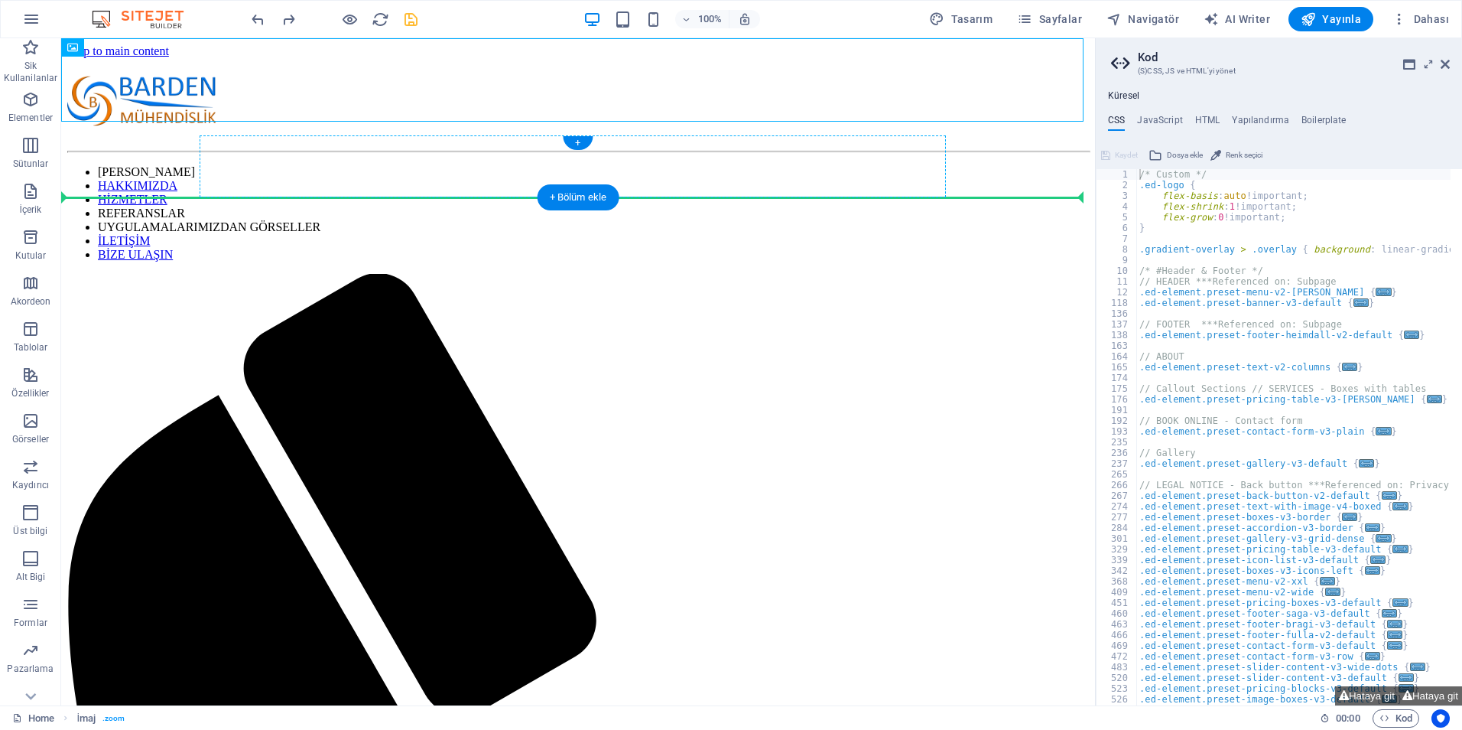
drag, startPoint x: 408, startPoint y: 93, endPoint x: 405, endPoint y: 179, distance: 86.5
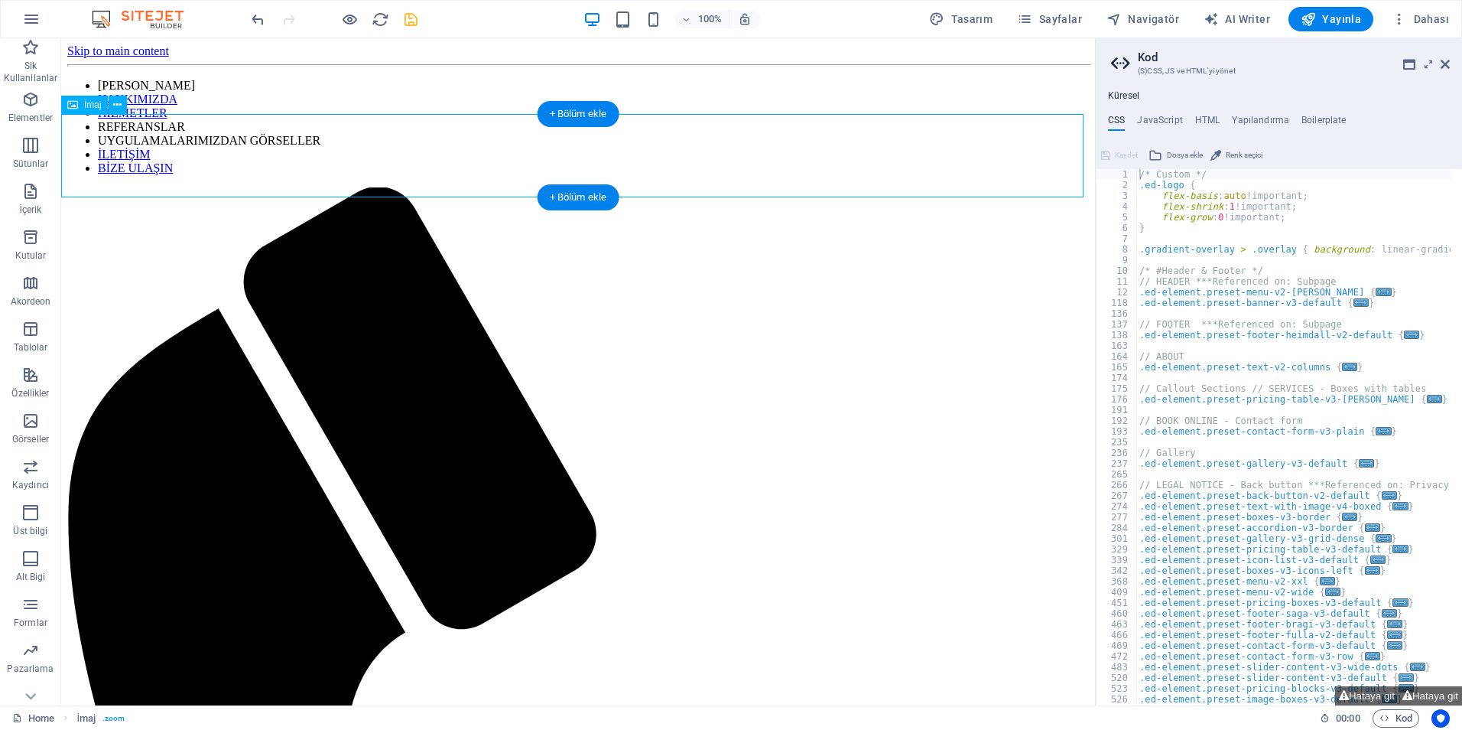
select select "px"
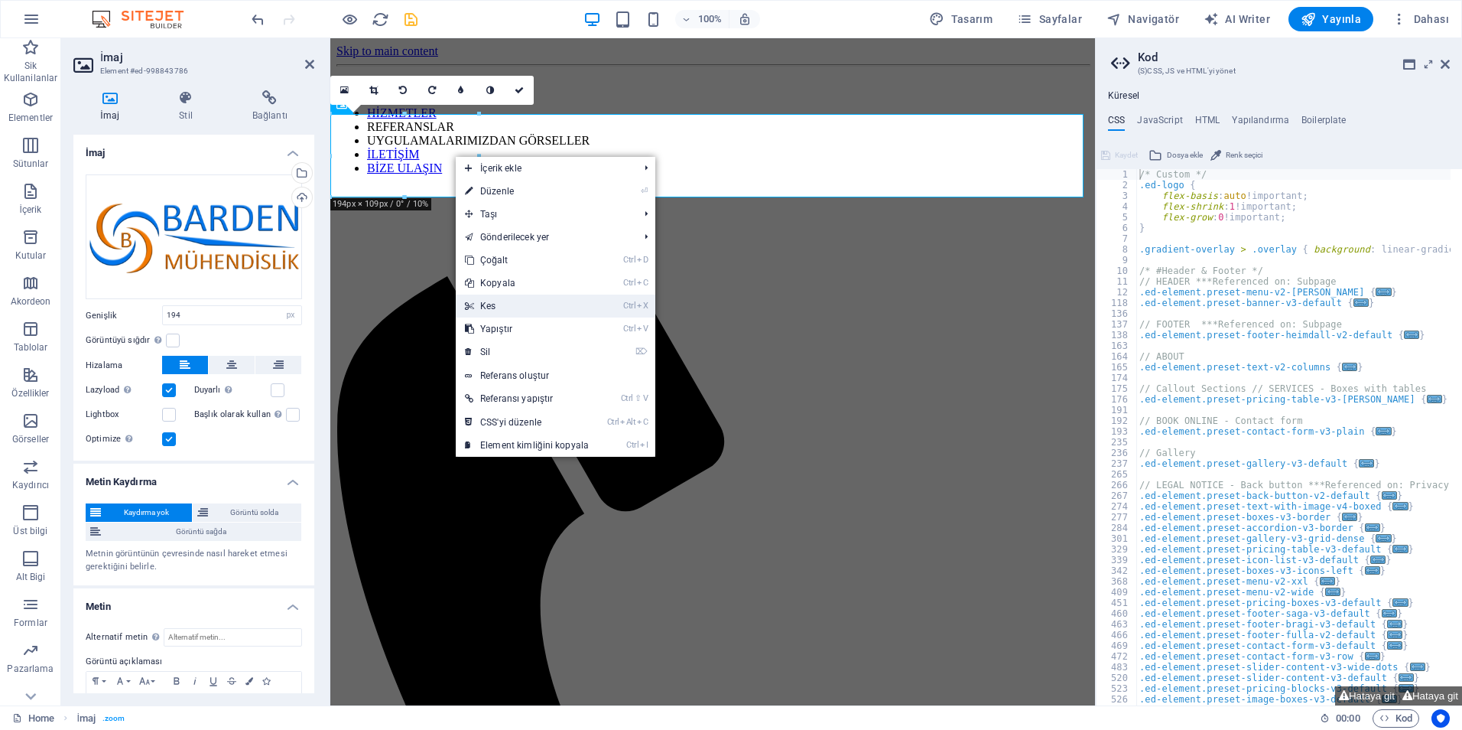
drag, startPoint x: 487, startPoint y: 307, endPoint x: 423, endPoint y: 267, distance: 75.6
click at [487, 307] on link "Ctrl X Kes" at bounding box center [527, 305] width 142 height 23
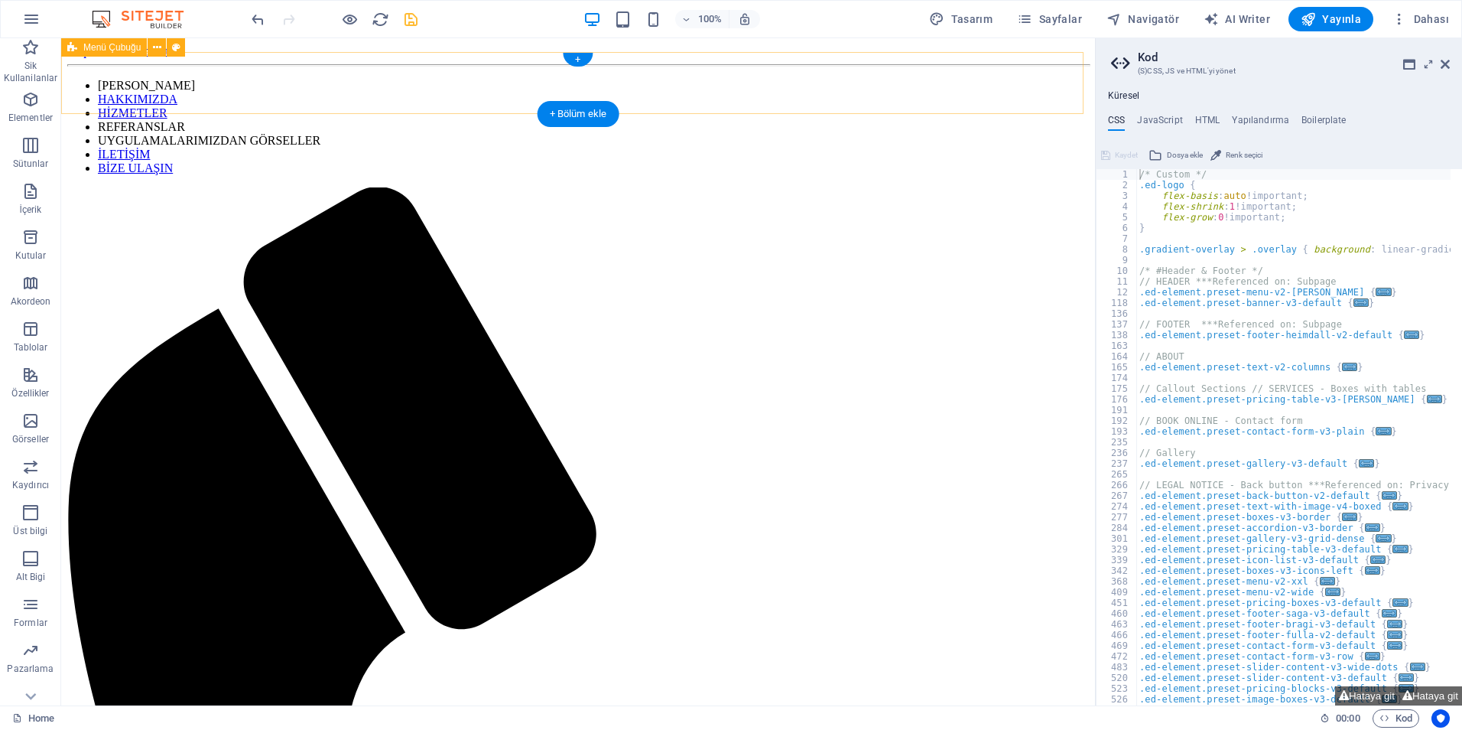
select select "header"
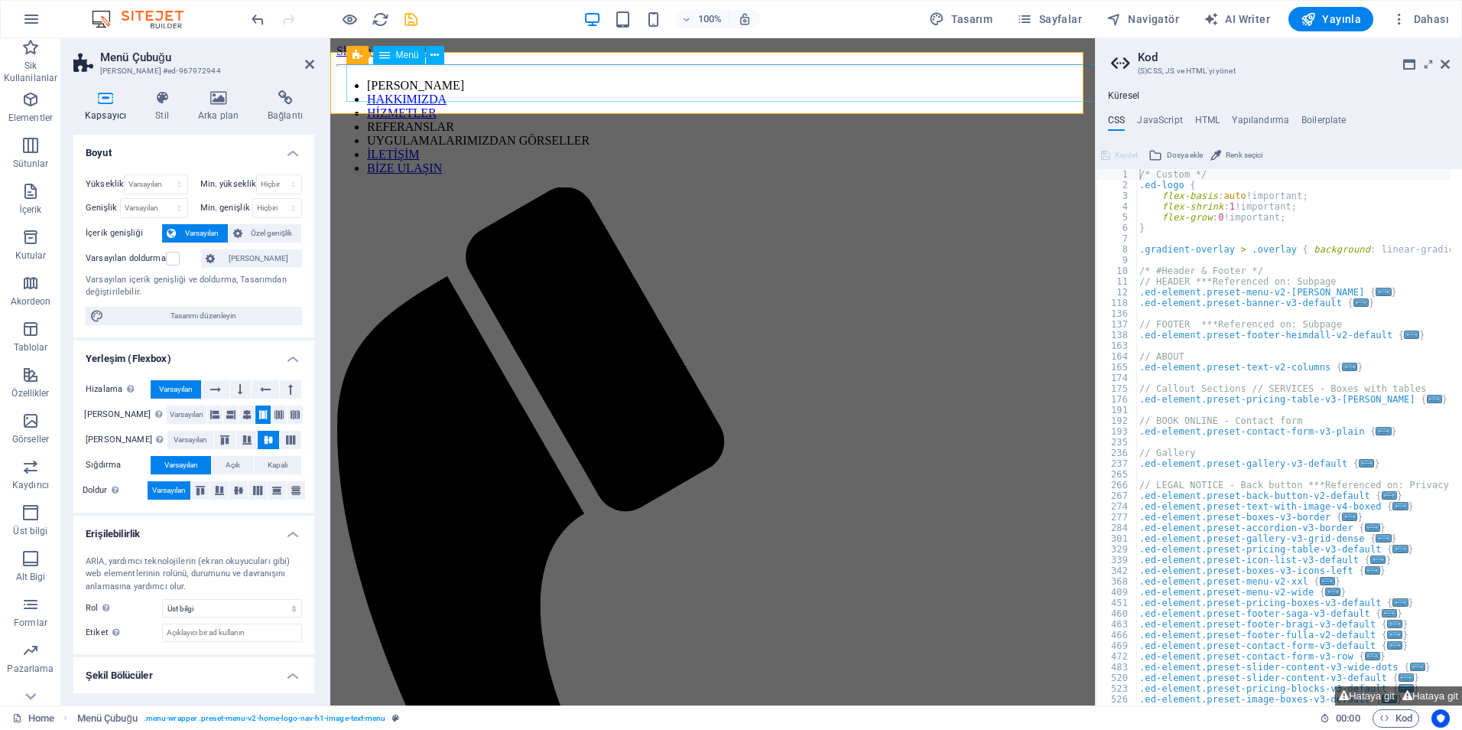
click at [521, 79] on nav "ANA SAYFA HAKKIMIZDA HİZMETLER REFERANSLAR UYGULAMALARIMIZDAN GÖRSELLER İLETİŞİ…" at bounding box center [713, 127] width 753 height 96
select select
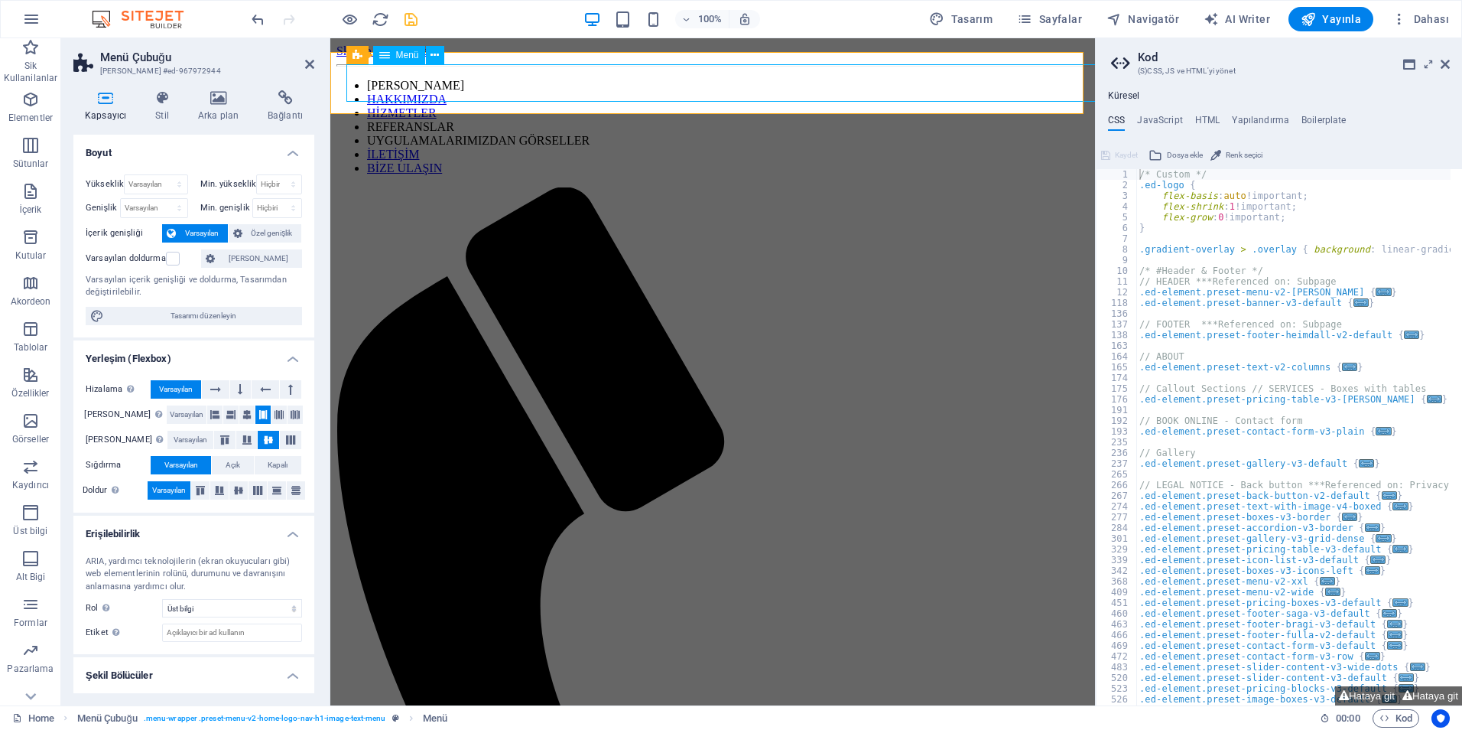
select select
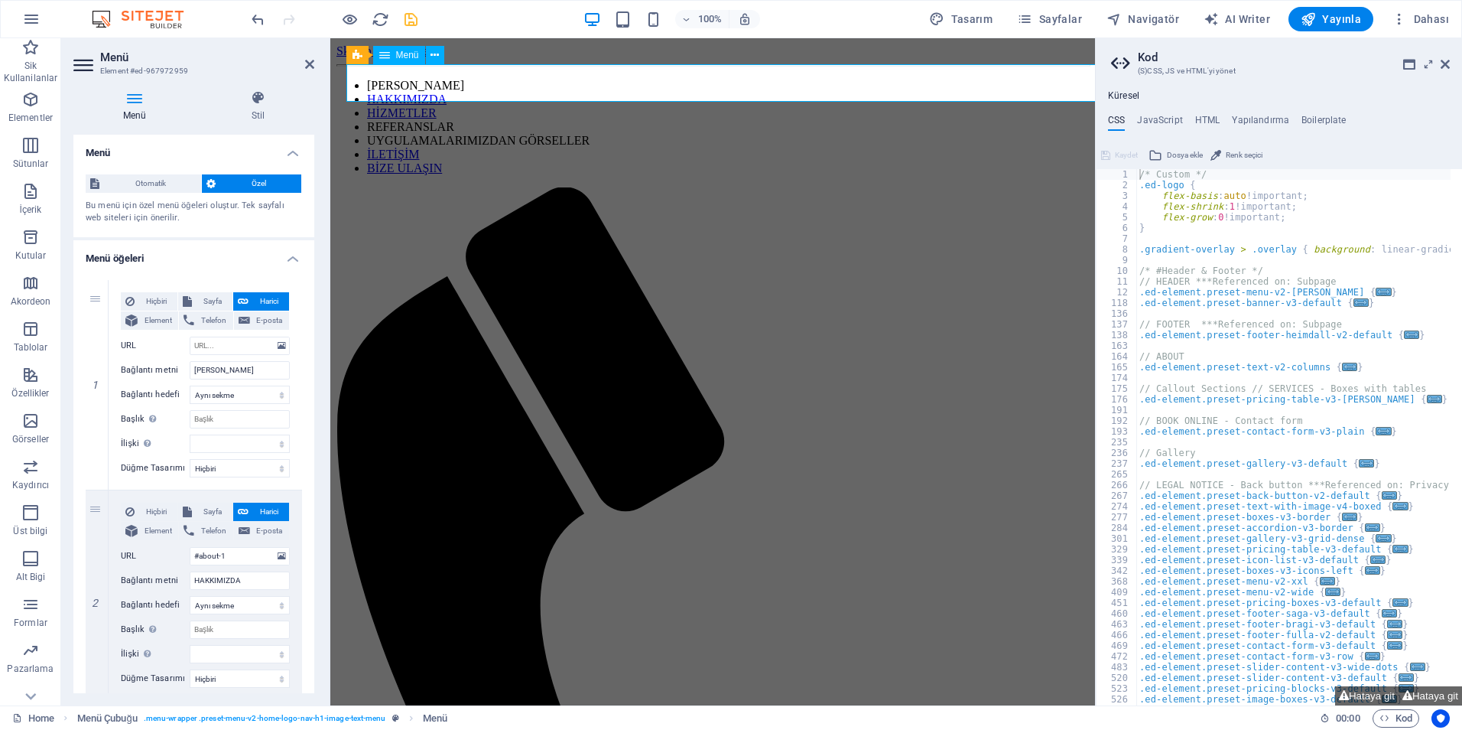
click at [367, 83] on nav "ANA SAYFA HAKKIMIZDA HİZMETLER REFERANSLAR UYGULAMALARIMIZDAN GÖRSELLER İLETİŞİ…" at bounding box center [713, 127] width 753 height 96
click at [432, 50] on button at bounding box center [426, 47] width 18 height 18
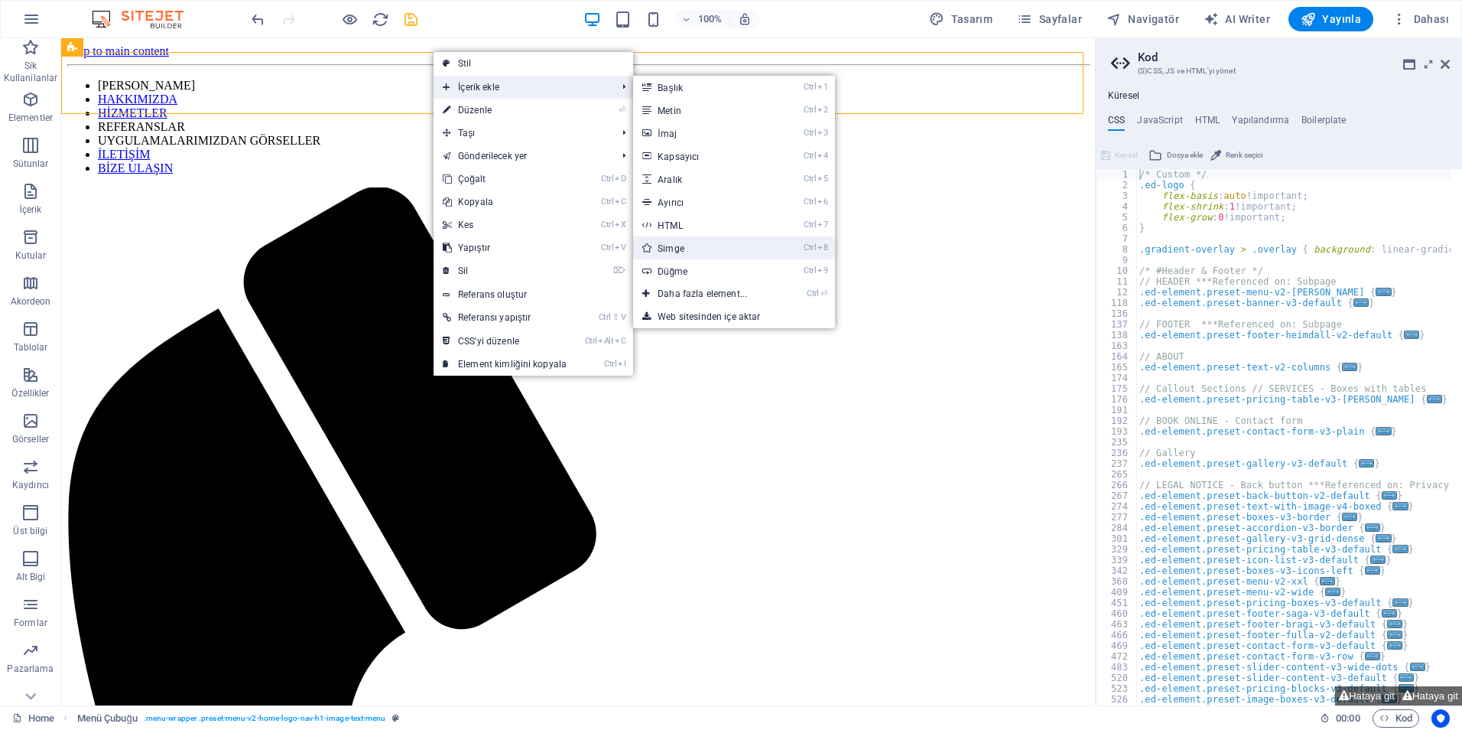
click at [691, 253] on link "Ctrl 8 Simge" at bounding box center [705, 247] width 145 height 23
select select "xMidYMid"
select select "px"
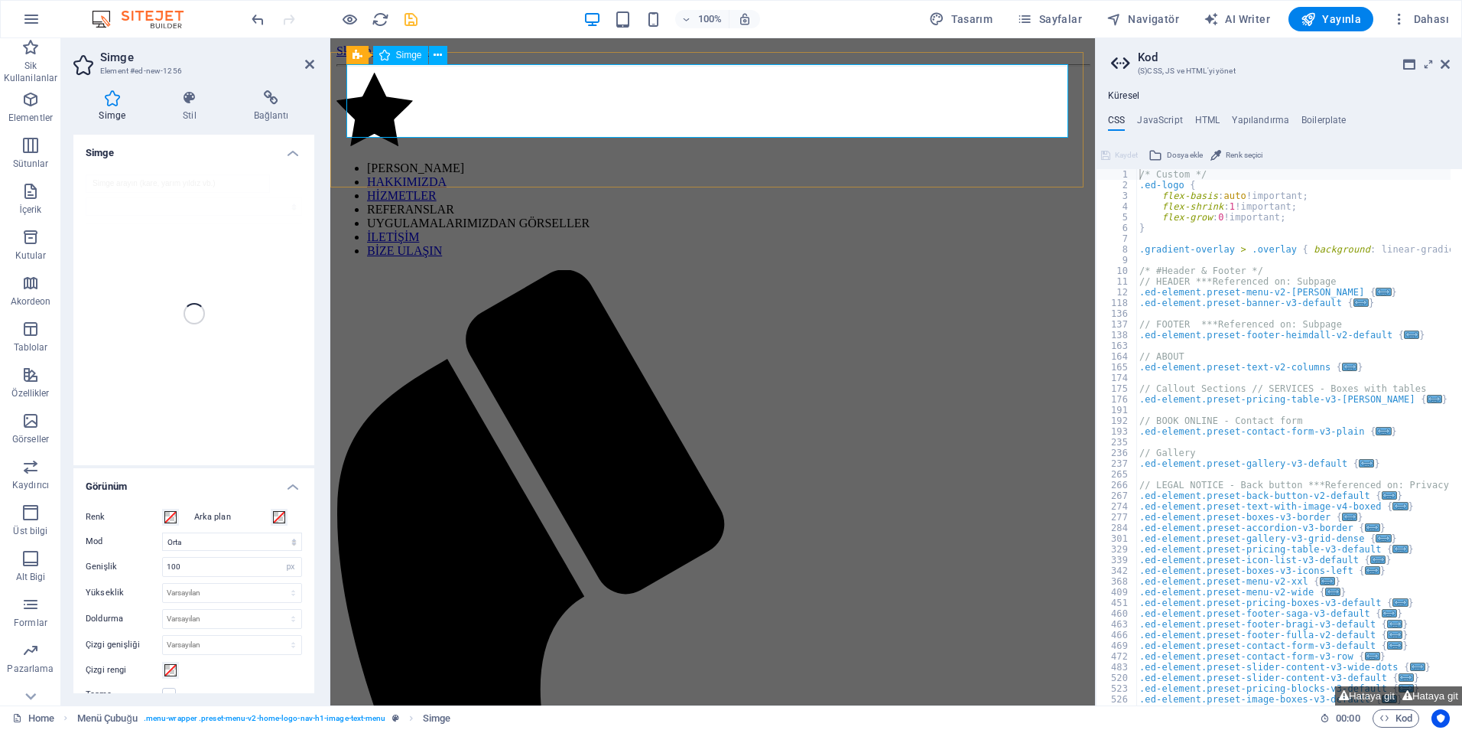
click at [394, 96] on figure at bounding box center [713, 111] width 753 height 76
paste input "Oteller, Yönetim Binaları, Ofis Binaları,Hastaneler, Endüstiriyel Tesisler, Alı…"
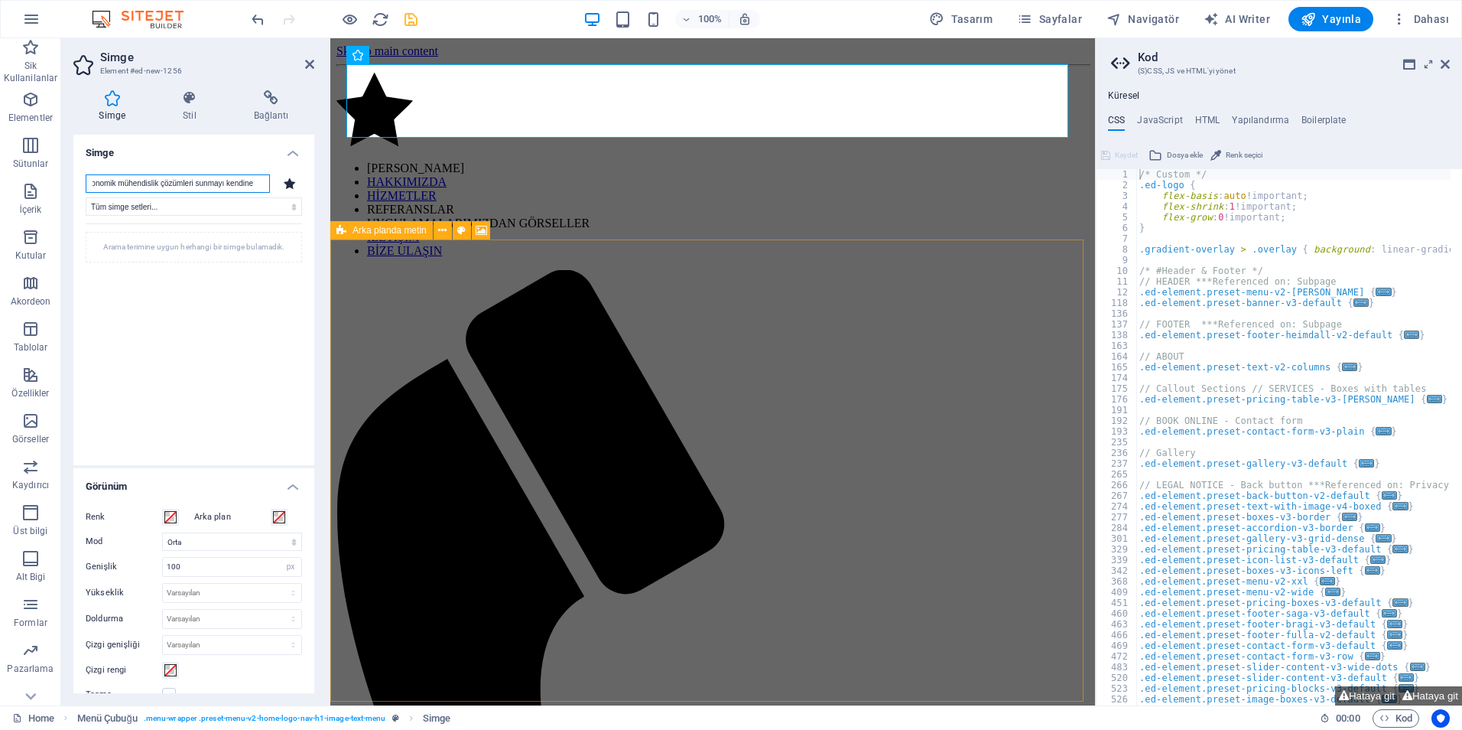
type input "Oteller, Yönetim Binaları, Ofis Binaları,Hastaneler, Endüstiriyel Tesisler, Alı…"
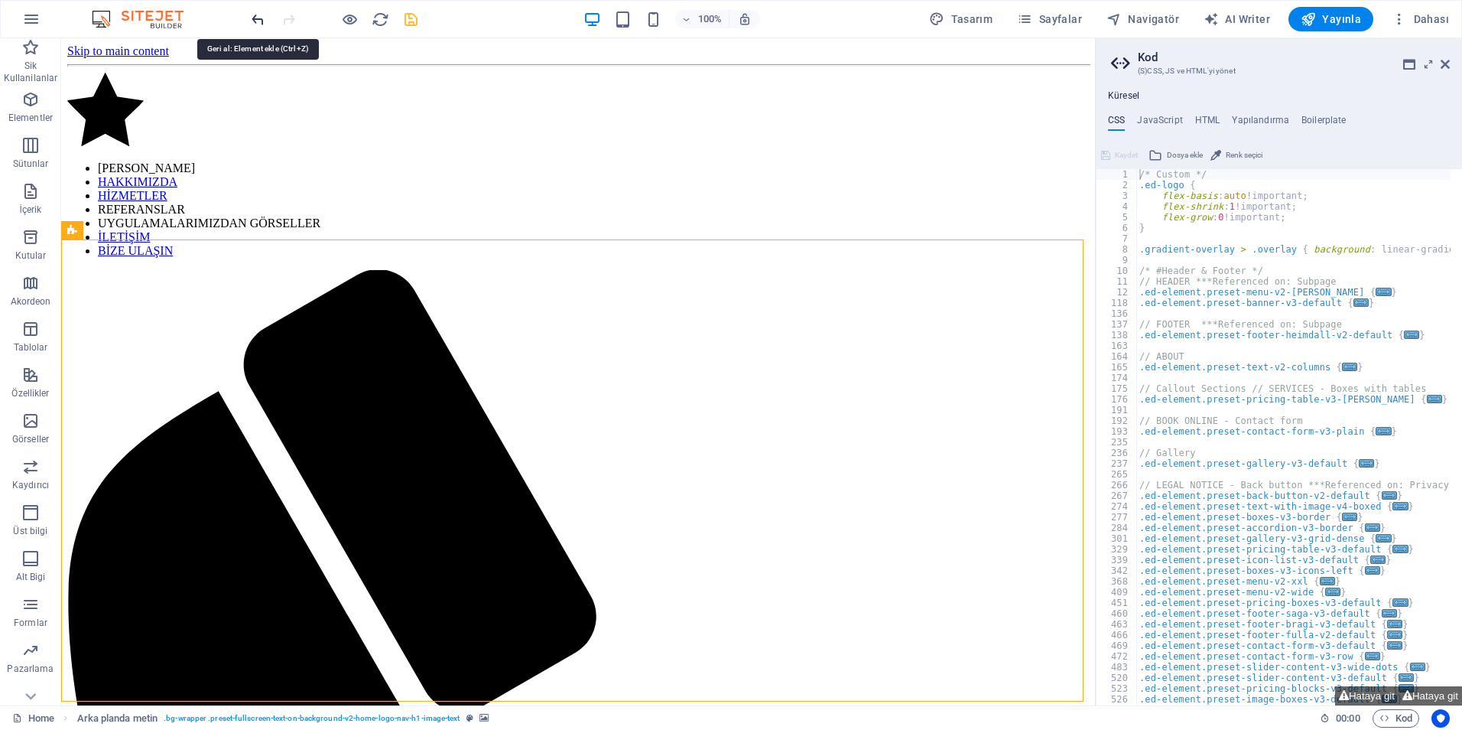
click at [263, 24] on icon "undo" at bounding box center [258, 20] width 18 height 18
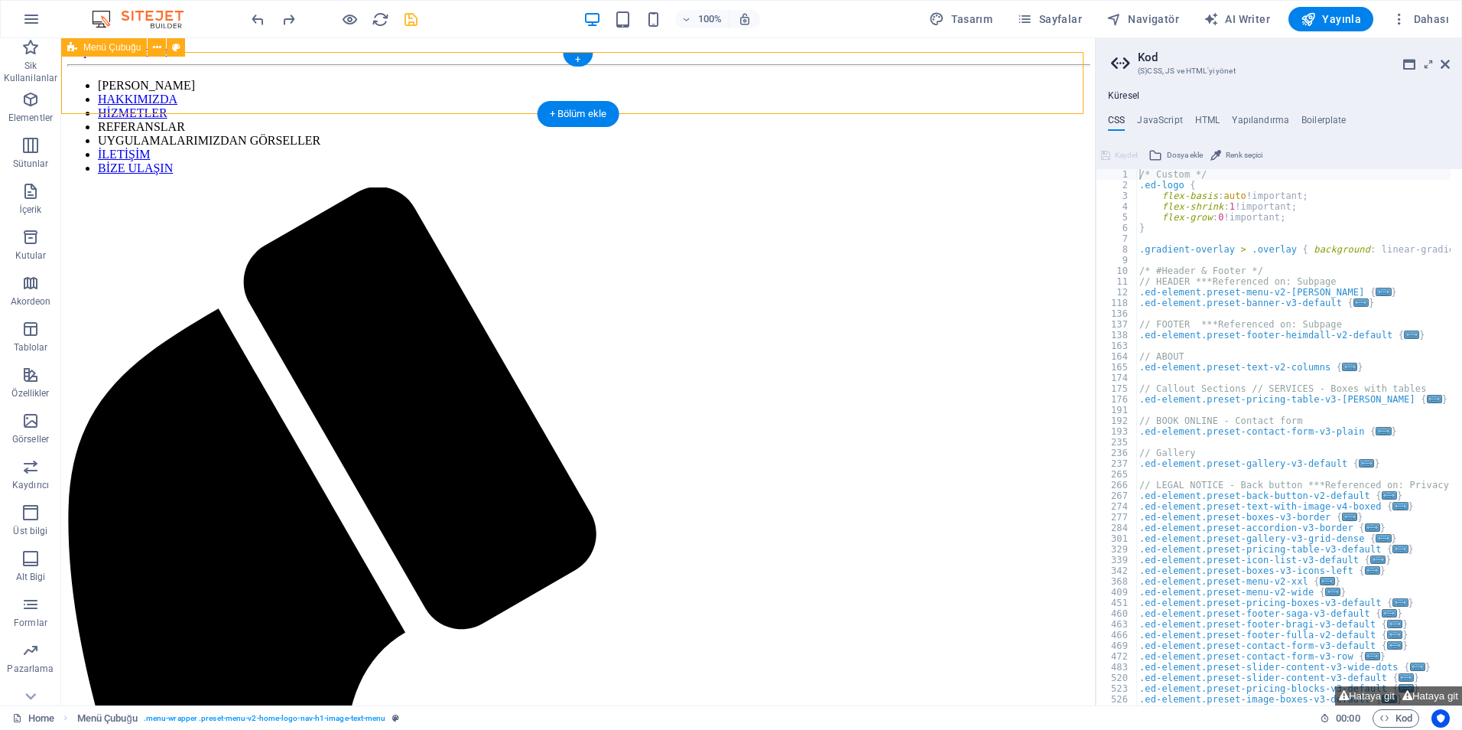
select select "header"
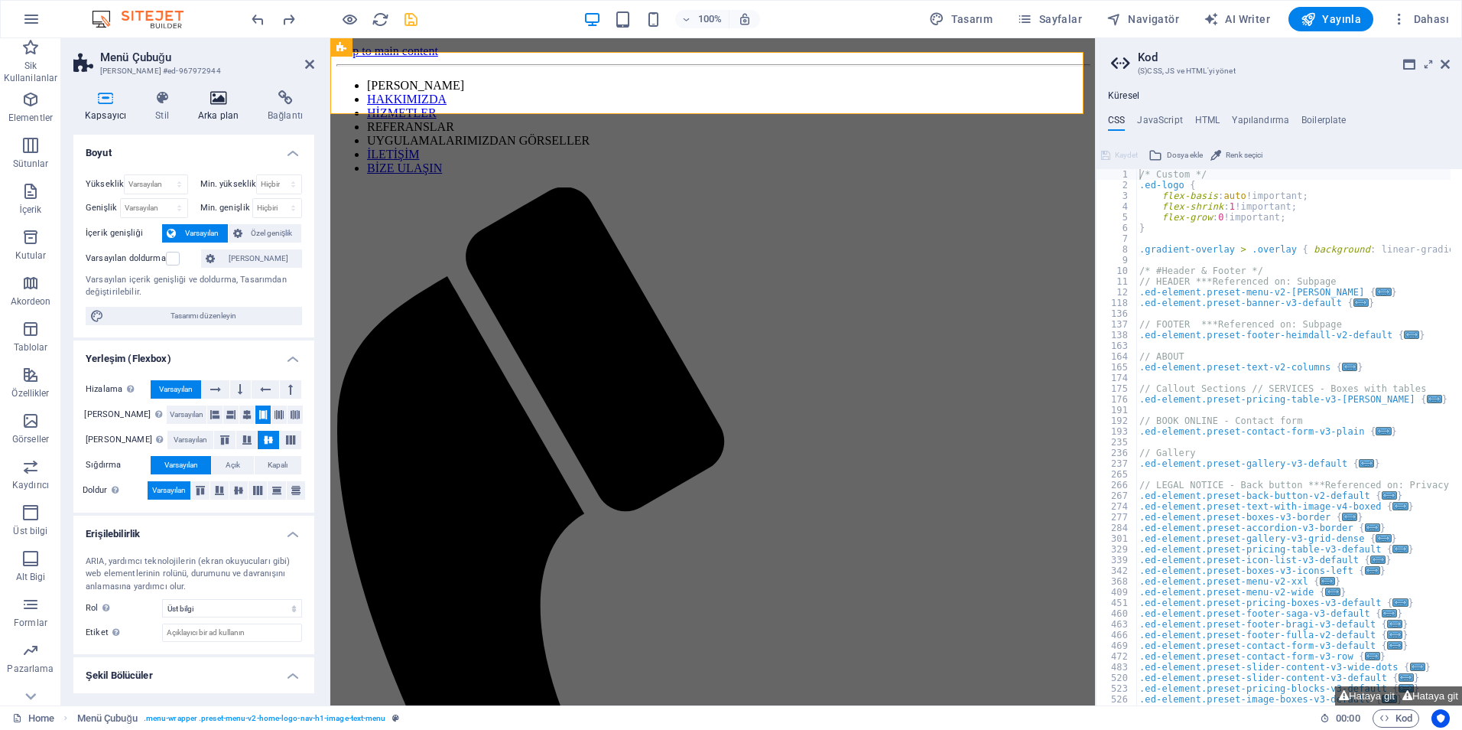
click at [228, 102] on icon at bounding box center [218, 97] width 63 height 15
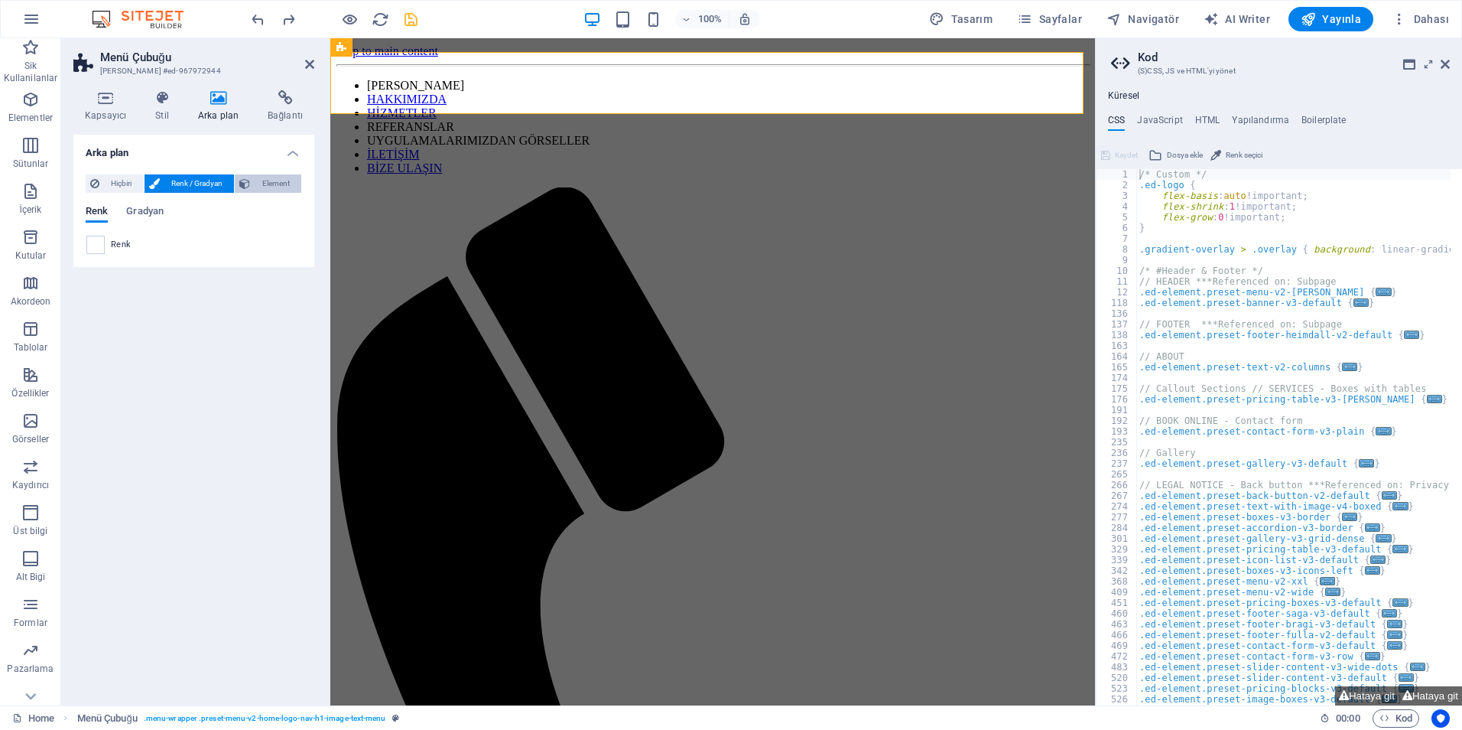
click at [237, 184] on button "Element" at bounding box center [268, 183] width 67 height 18
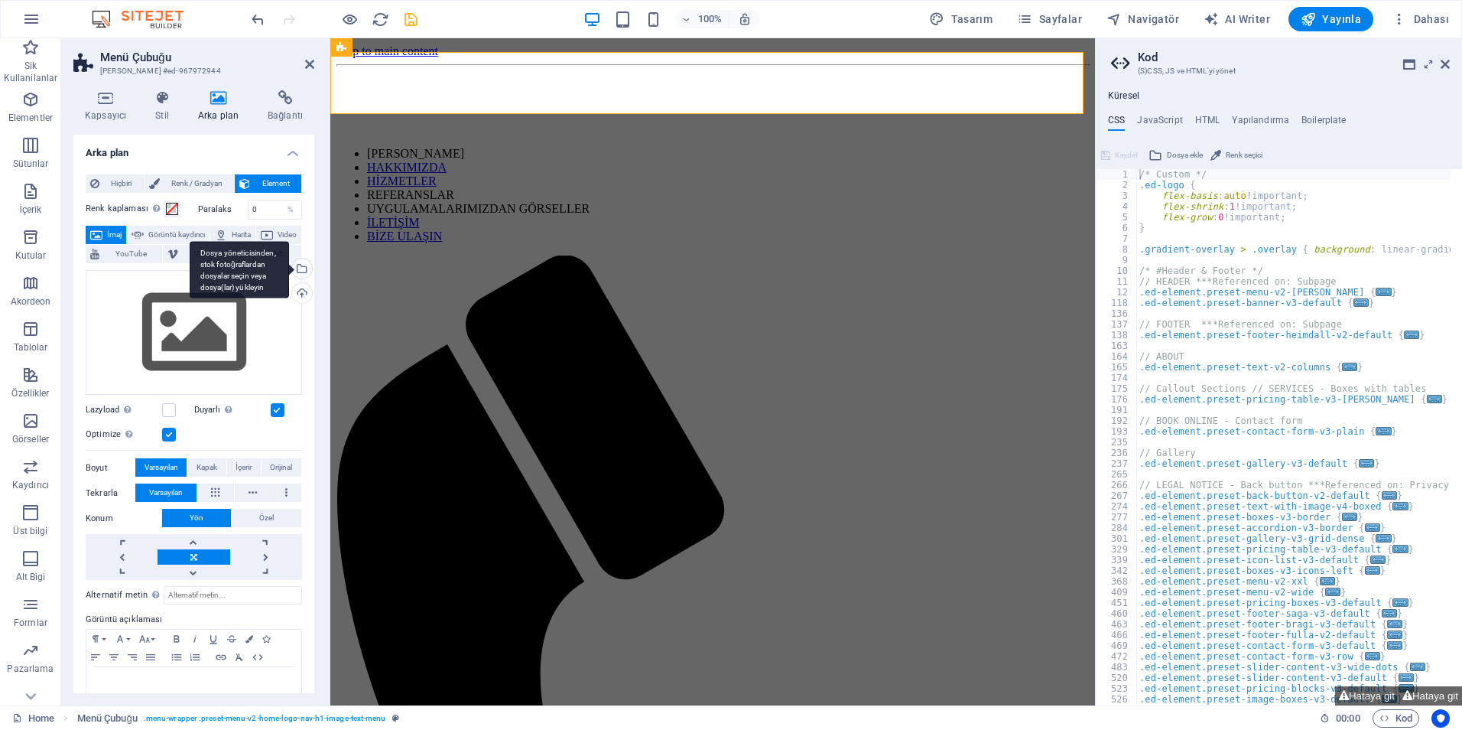
click at [306, 266] on div "Dosya yöneticisinden, stok fotoğraflardan dosyalar seçin veya dosya(lar) yükley…" at bounding box center [300, 270] width 23 height 23
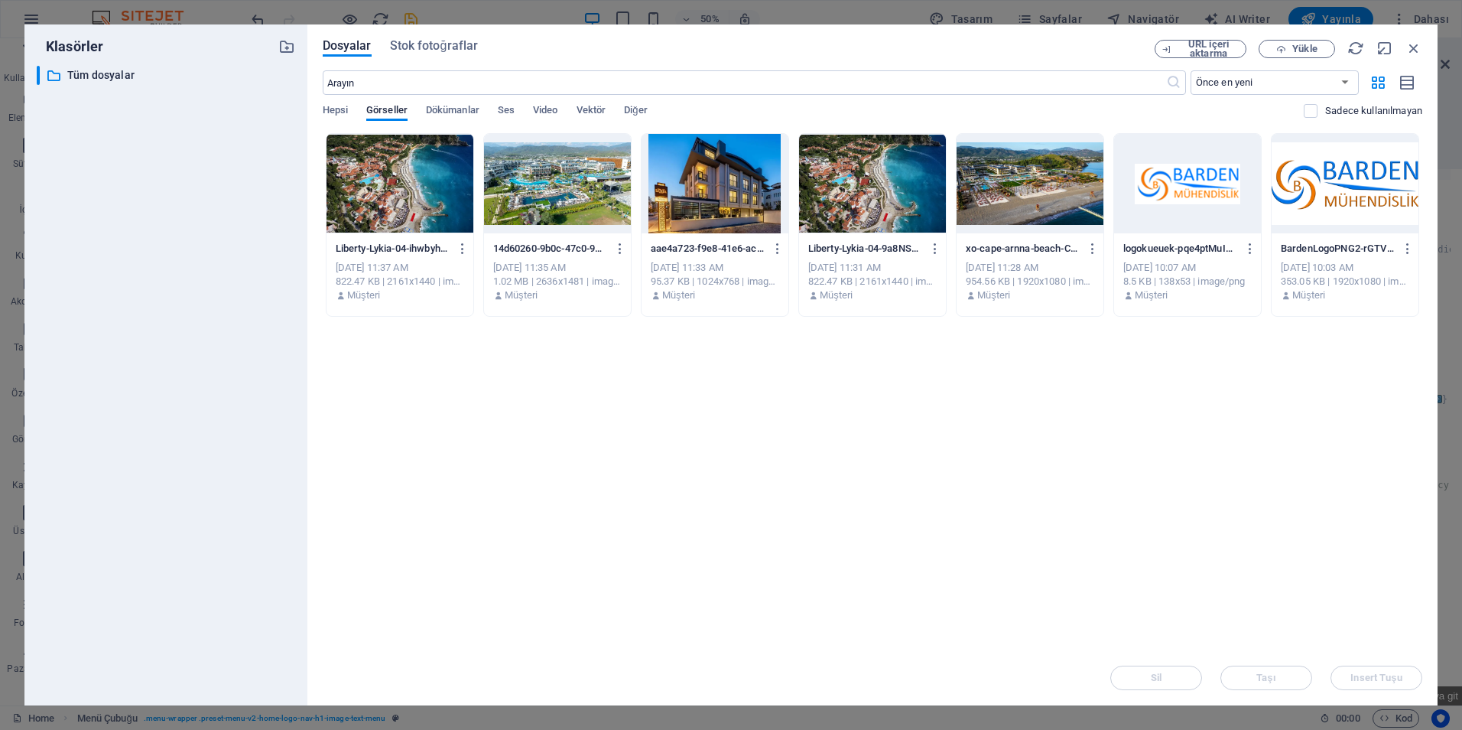
click at [1368, 202] on div at bounding box center [1345, 183] width 147 height 99
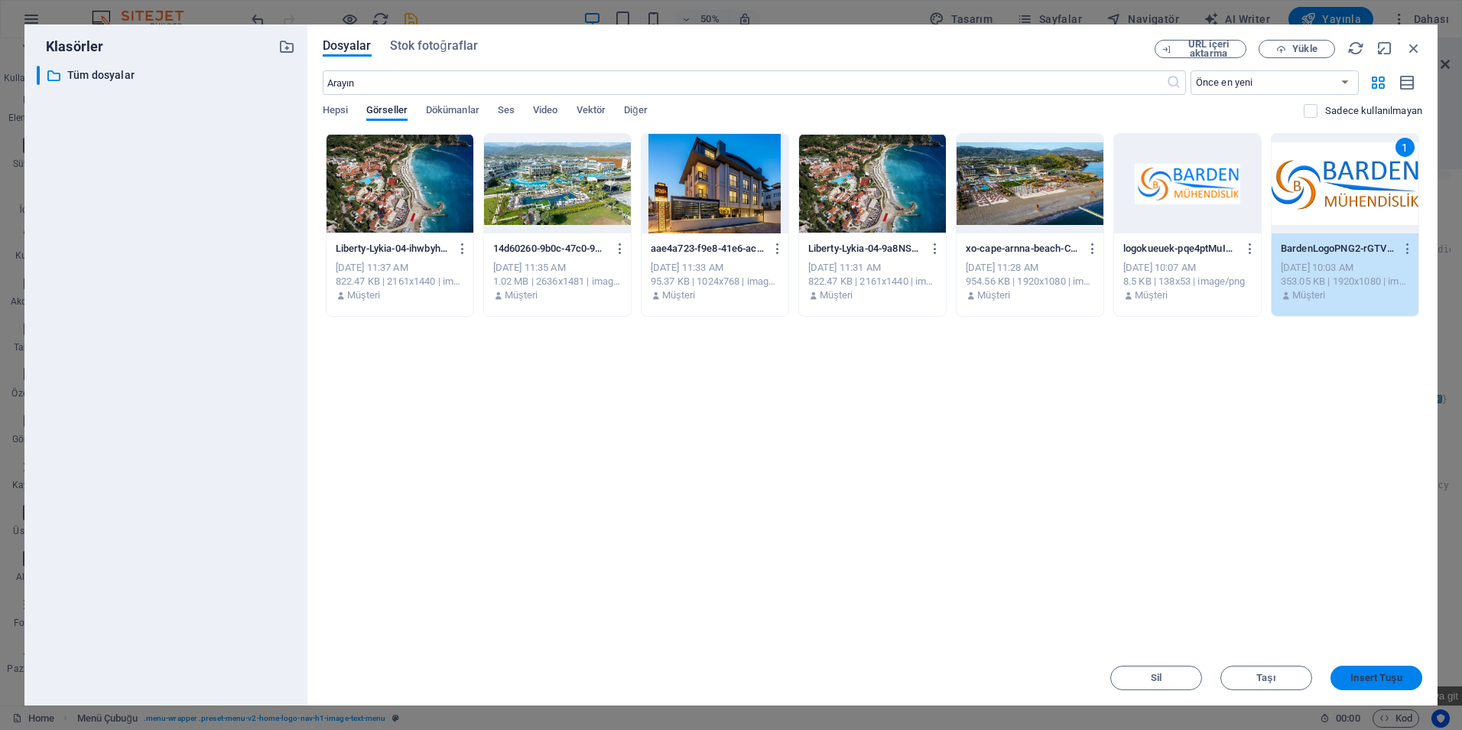
click at [1391, 675] on span "Insert Tuşu" at bounding box center [1376, 677] width 51 height 9
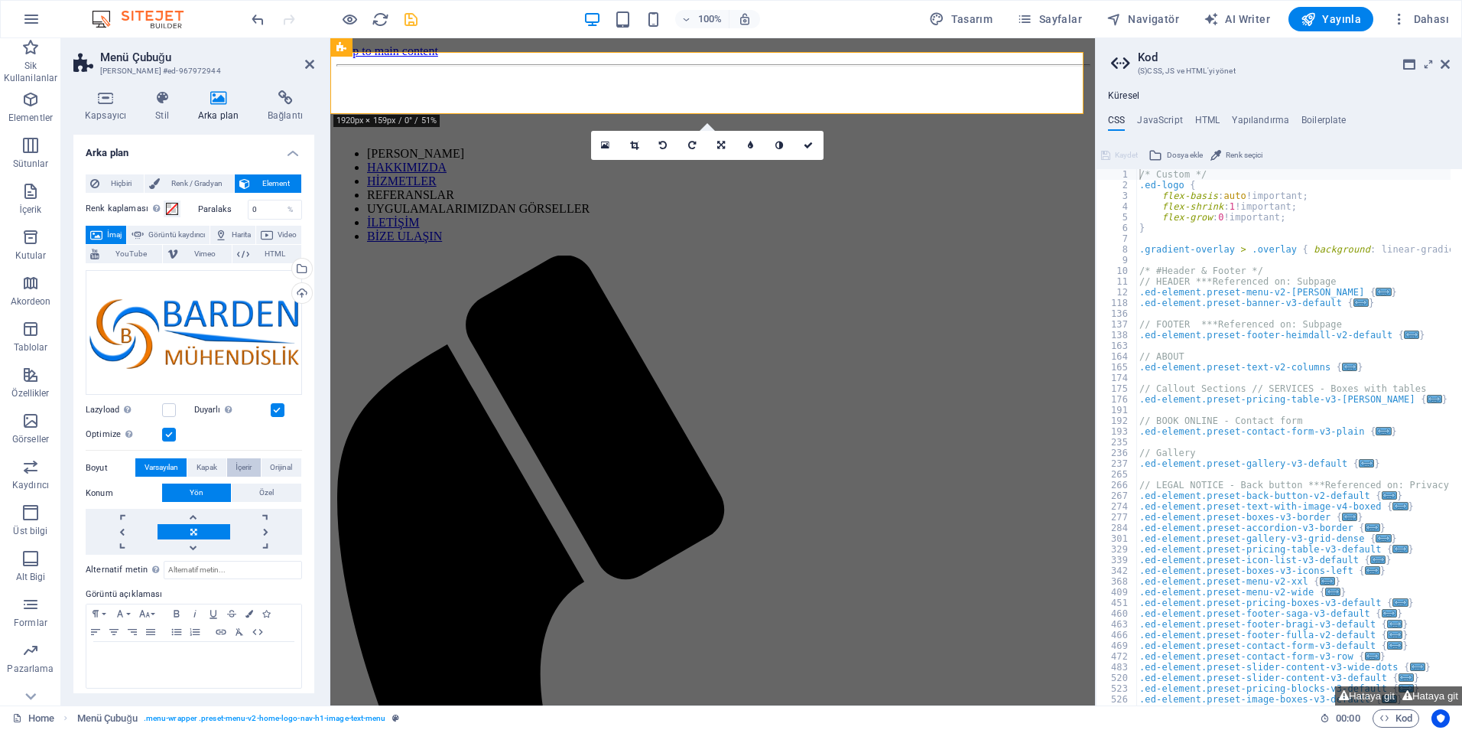
click at [236, 466] on span "İçerir" at bounding box center [244, 467] width 16 height 18
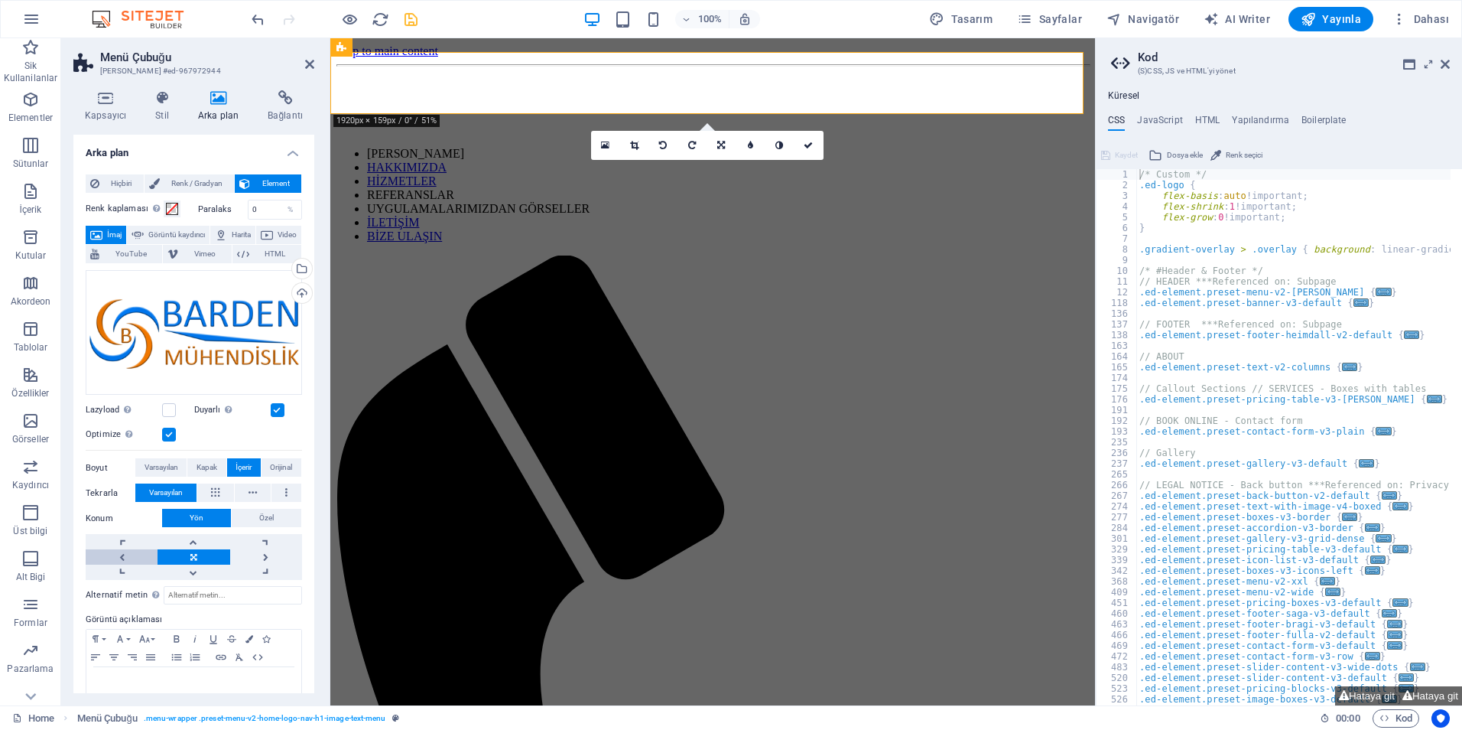
click at [127, 553] on link at bounding box center [122, 556] width 72 height 15
click at [128, 554] on link at bounding box center [122, 556] width 72 height 15
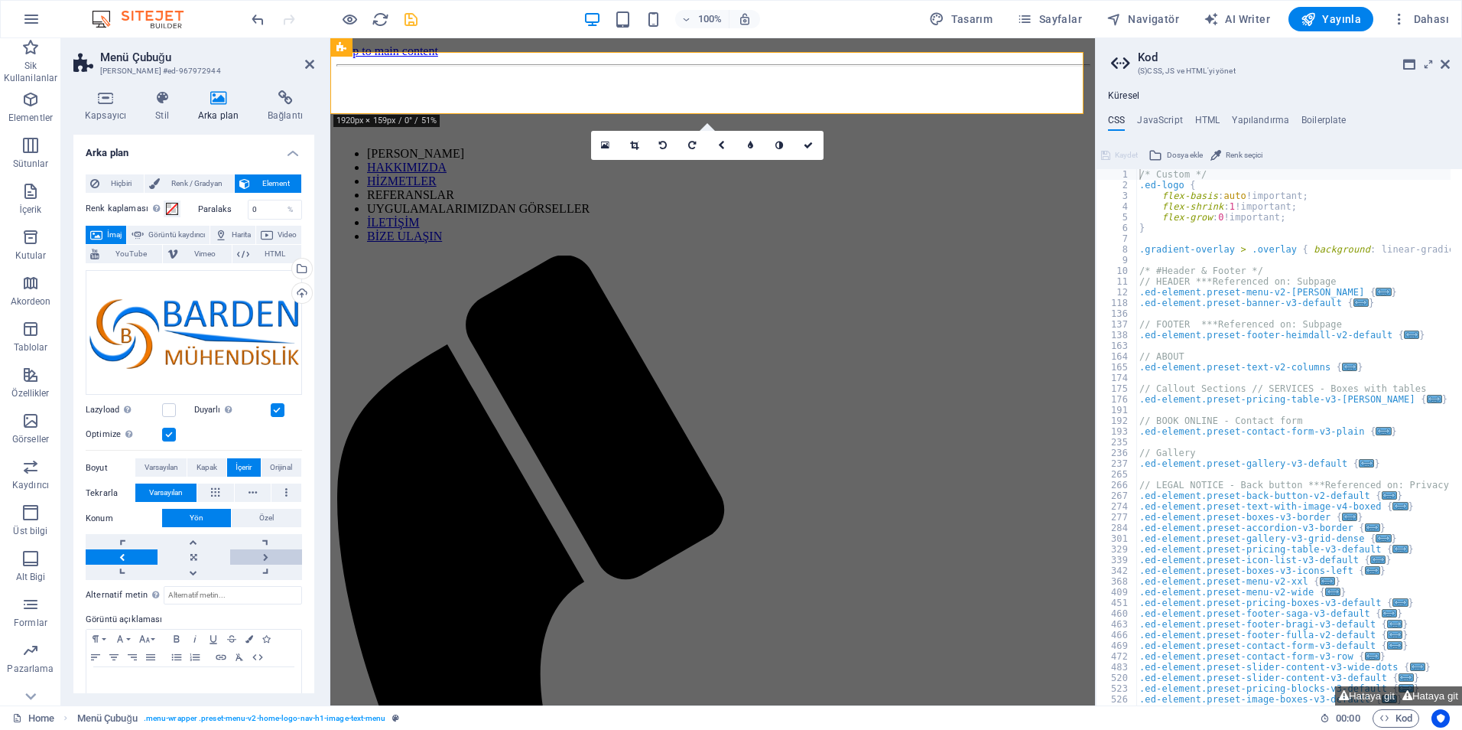
click at [259, 552] on link at bounding box center [266, 556] width 72 height 15
click at [255, 517] on button "Özel" at bounding box center [267, 518] width 70 height 18
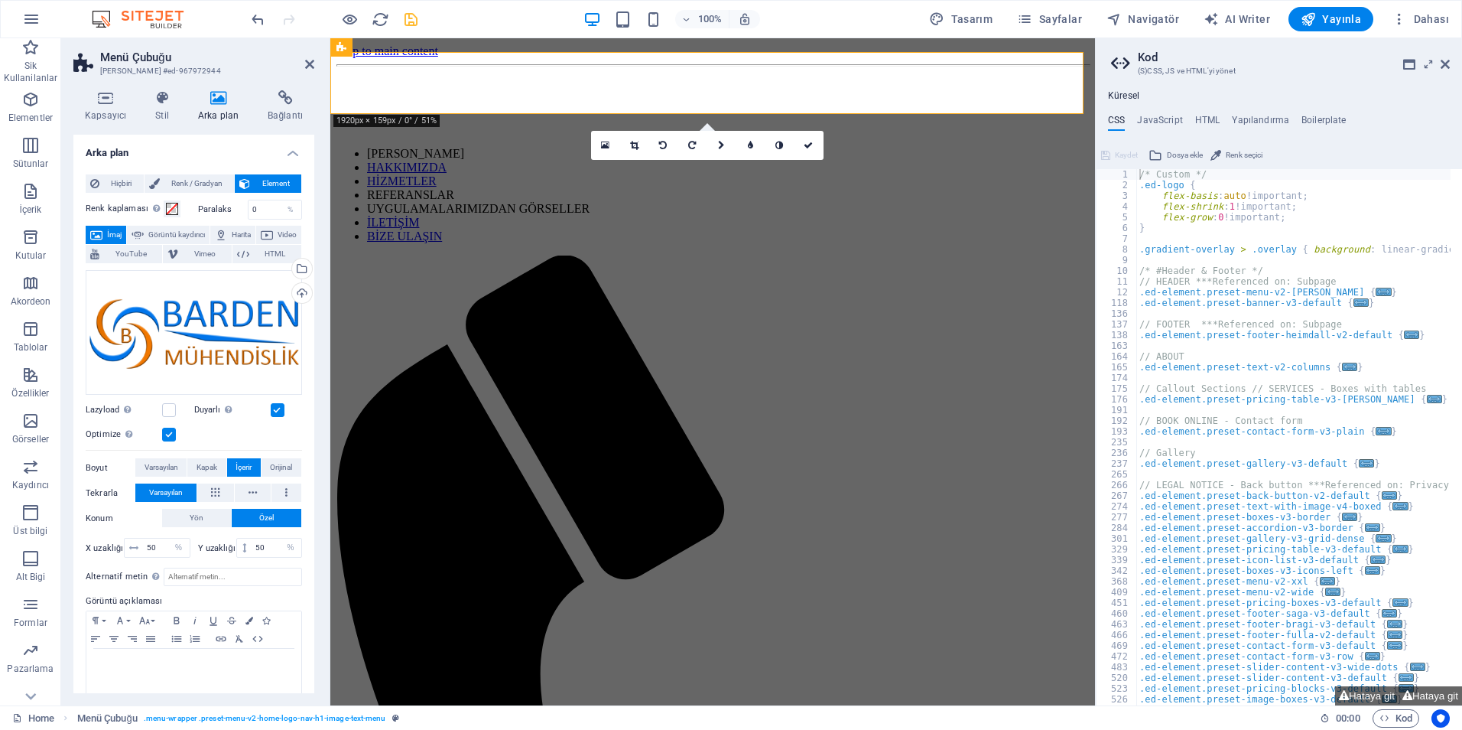
click at [168, 438] on label at bounding box center [169, 435] width 14 height 14
click at [0, 0] on input "Optimize Görseller, sayfa hızını iyileştirmek için sıkıştırılmıştır." at bounding box center [0, 0] width 0 height 0
click at [164, 436] on label at bounding box center [169, 435] width 14 height 14
click at [0, 0] on input "Optimize Görseller, sayfa hızını iyileştirmek için sıkıştırılmıştır." at bounding box center [0, 0] width 0 height 0
click at [277, 409] on label at bounding box center [278, 410] width 14 height 14
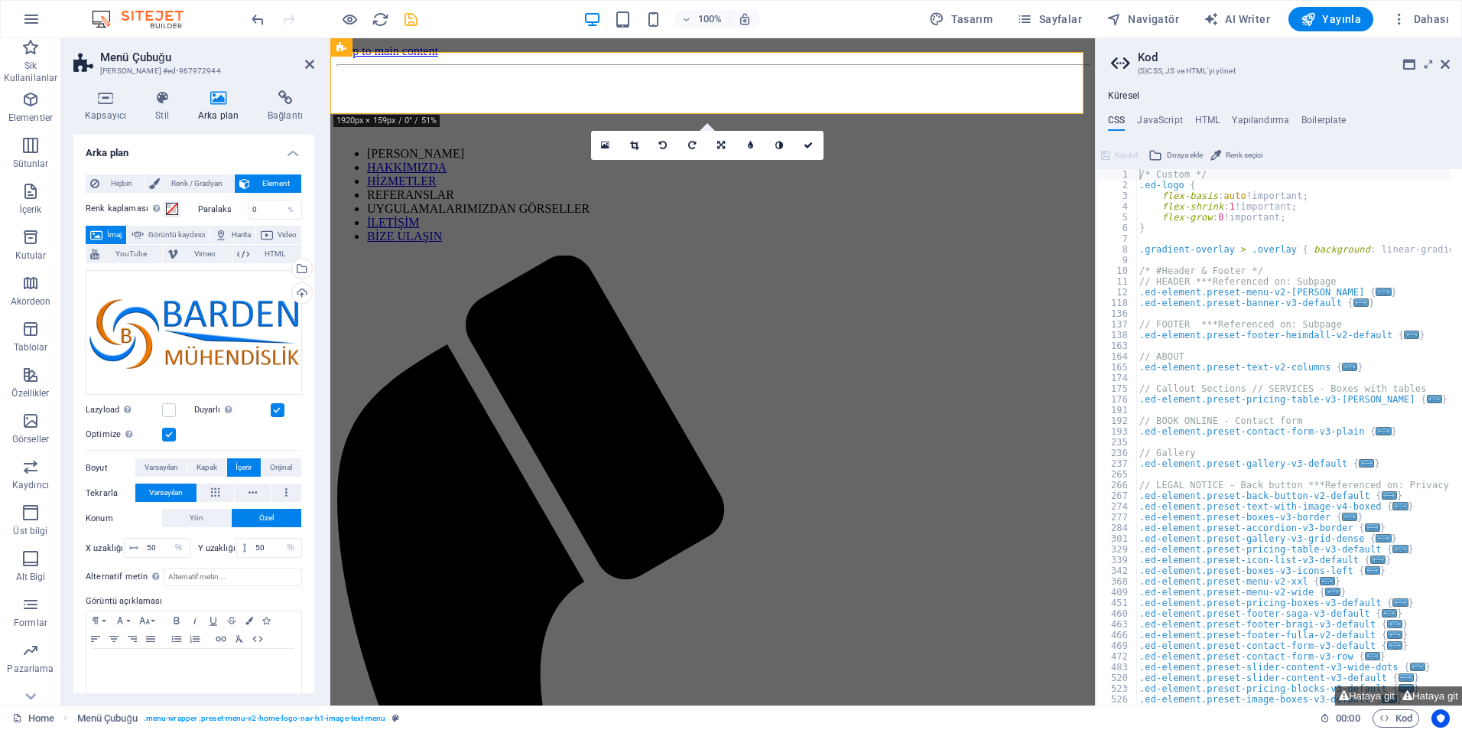
click at [0, 0] on input "Duyarlı Retina görüntüsünü ve akıllı telefon için optimize edilmiş boyutları ot…" at bounding box center [0, 0] width 0 height 0
click at [259, 18] on icon "undo" at bounding box center [258, 20] width 18 height 18
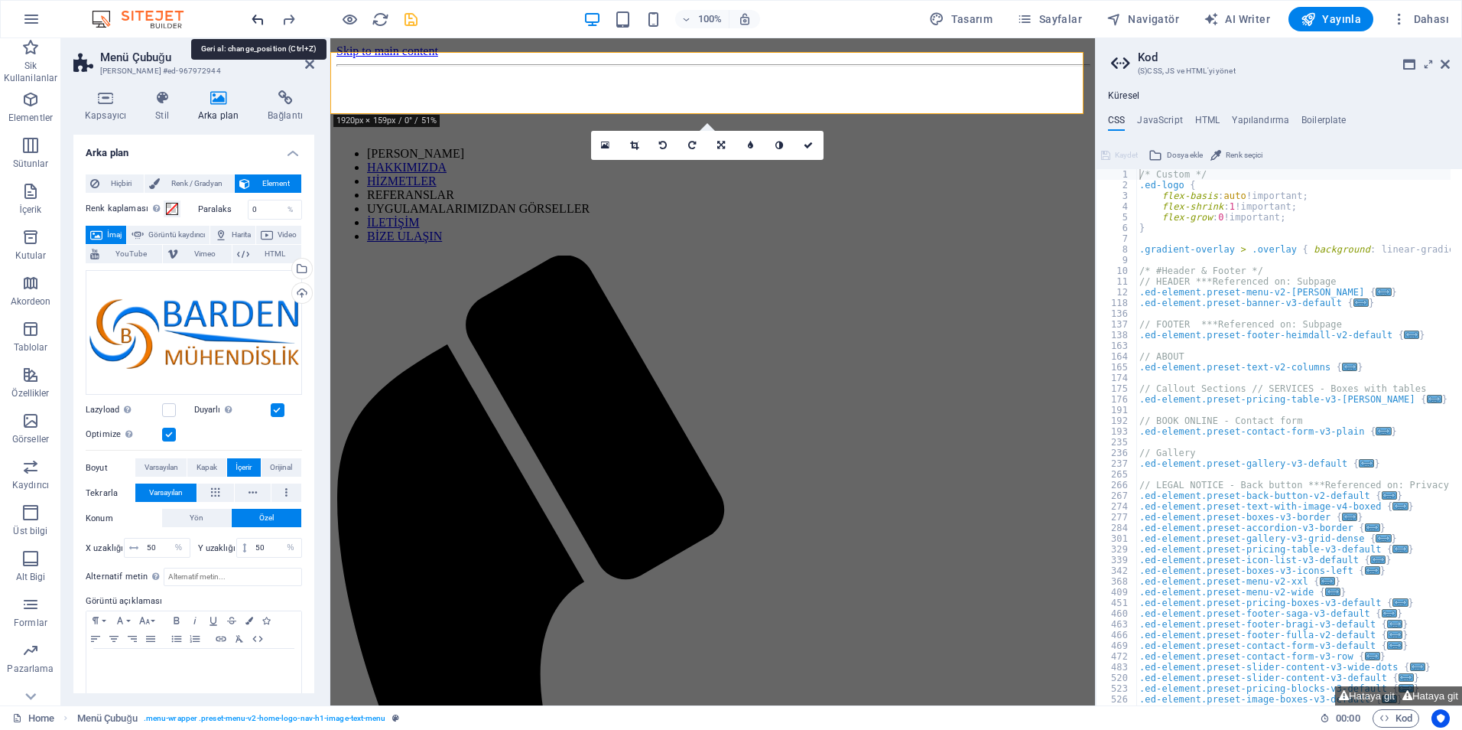
click at [259, 18] on icon "undo" at bounding box center [258, 20] width 18 height 18
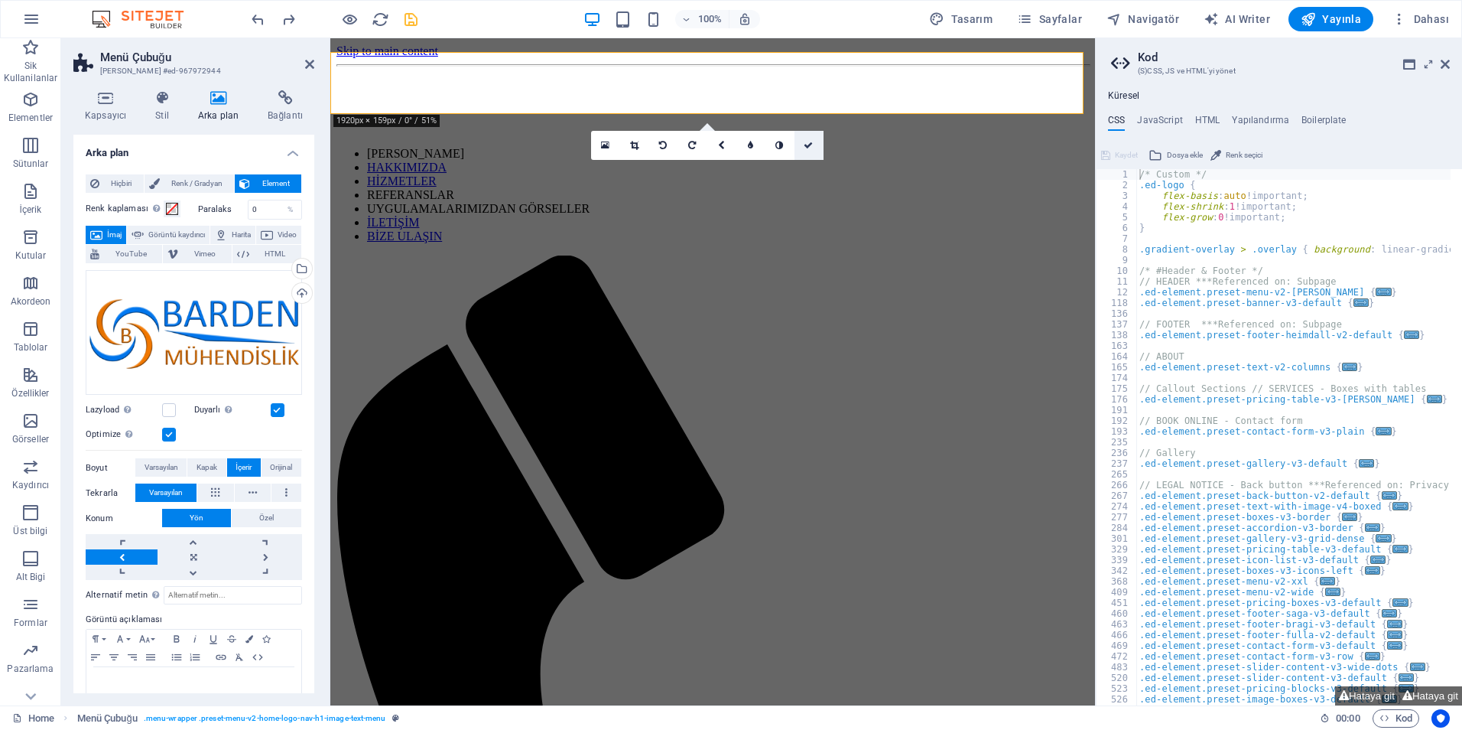
click at [816, 147] on link at bounding box center [809, 145] width 29 height 29
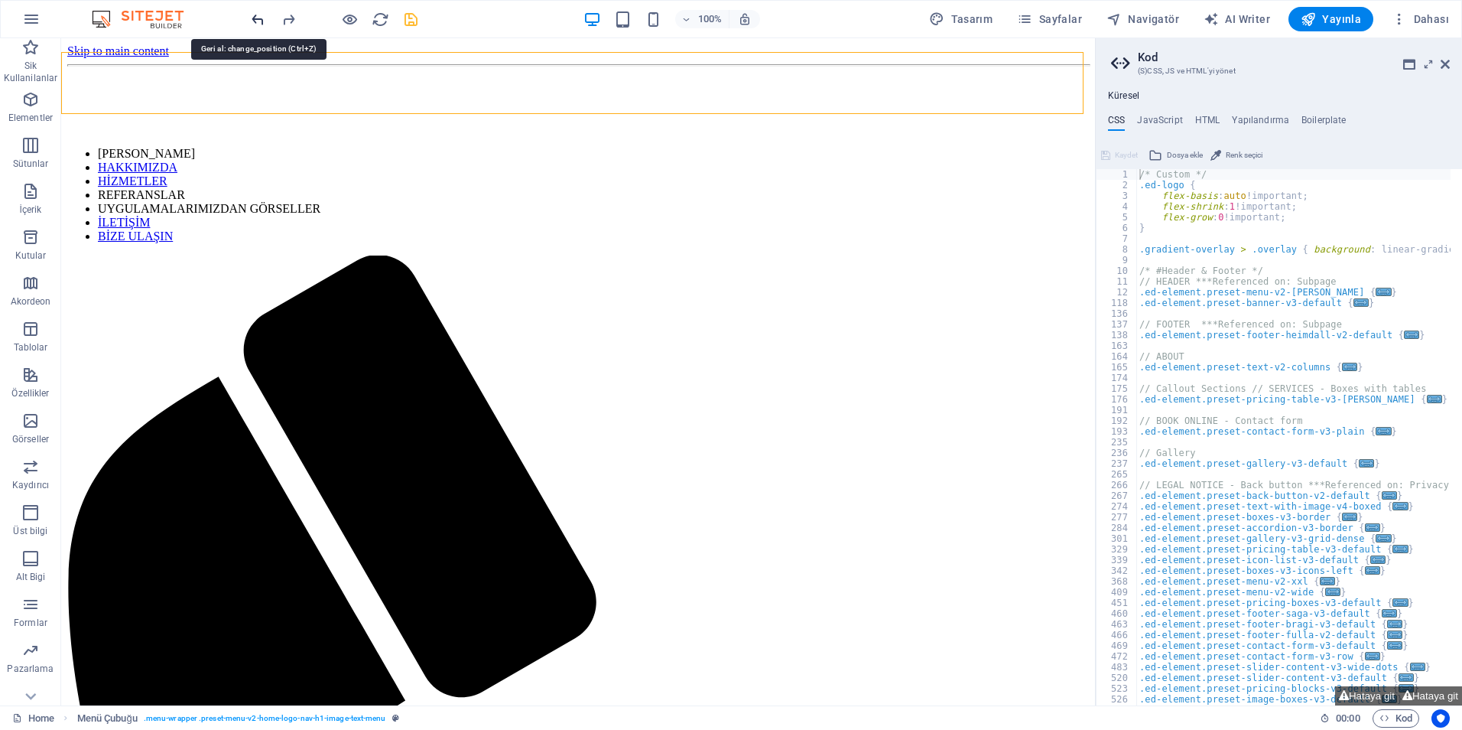
click at [255, 21] on icon "undo" at bounding box center [258, 20] width 18 height 18
click at [255, 23] on icon "undo" at bounding box center [258, 20] width 18 height 18
click at [253, 17] on icon "undo" at bounding box center [258, 20] width 18 height 18
click at [261, 11] on icon "undo" at bounding box center [258, 20] width 18 height 18
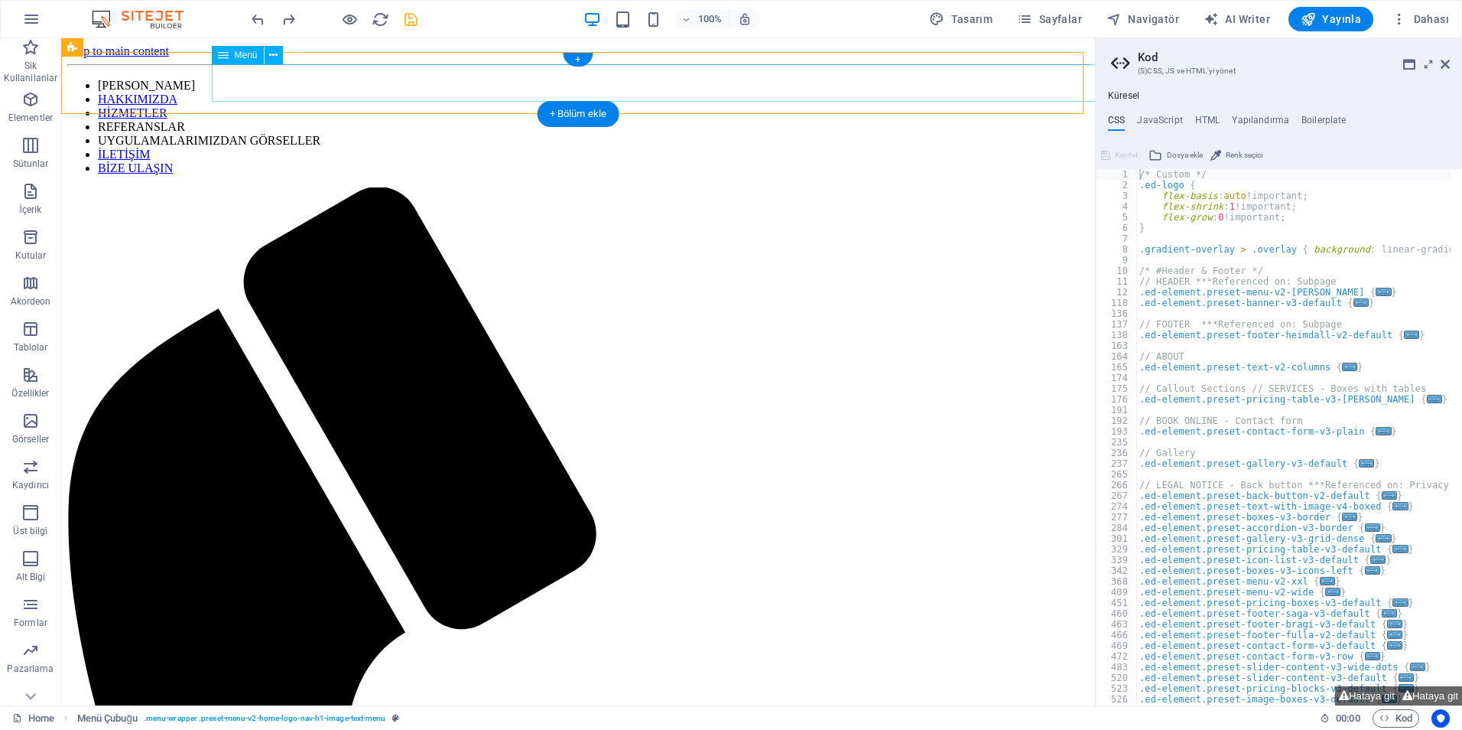
click at [242, 87] on nav "ANA SAYFA HAKKIMIZDA HİZMETLER REFERANSLAR UYGULAMALARIMIZDAN GÖRSELLER İLETİŞİ…" at bounding box center [578, 127] width 1022 height 96
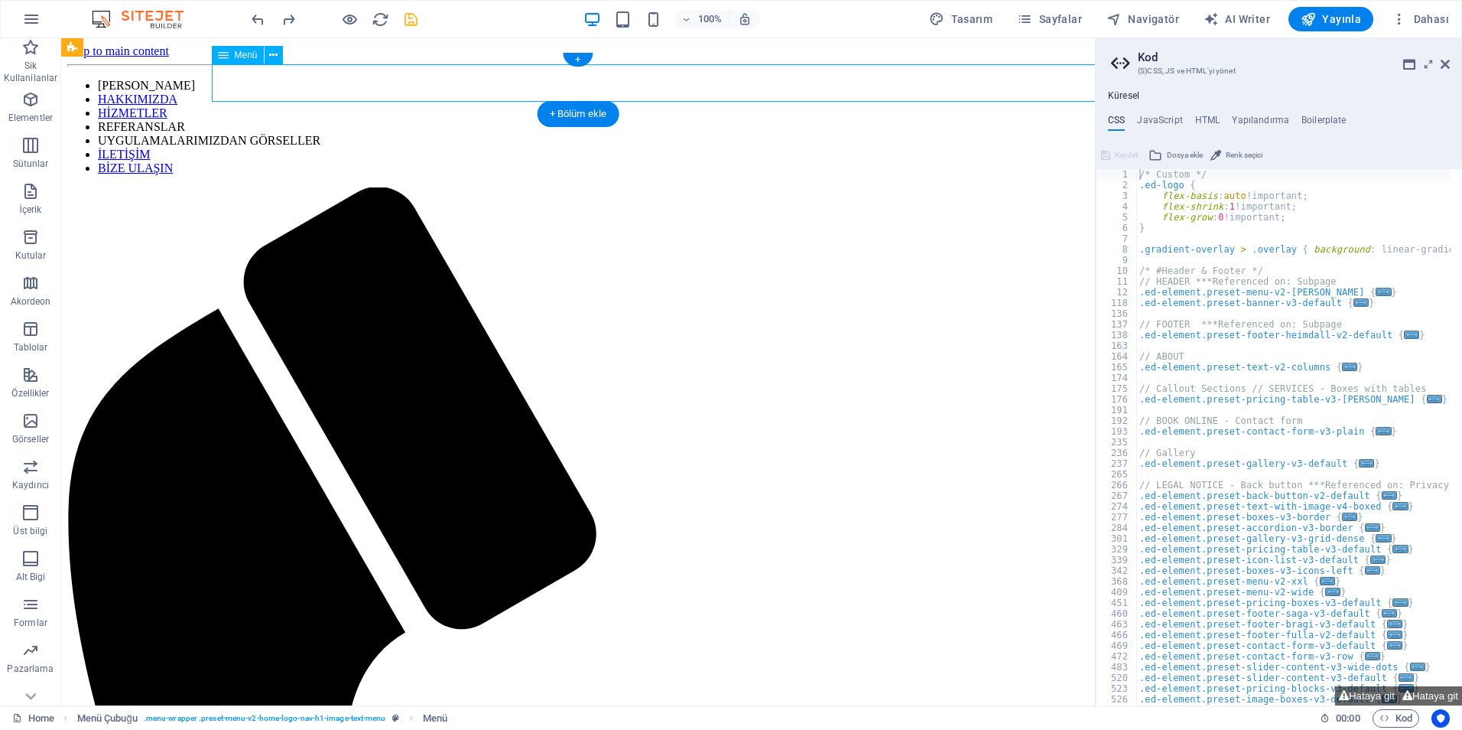
click at [242, 87] on nav "ANA SAYFA HAKKIMIZDA HİZMETLER REFERANSLAR UYGULAMALARIMIZDAN GÖRSELLER İLETİŞİ…" at bounding box center [578, 127] width 1022 height 96
select select
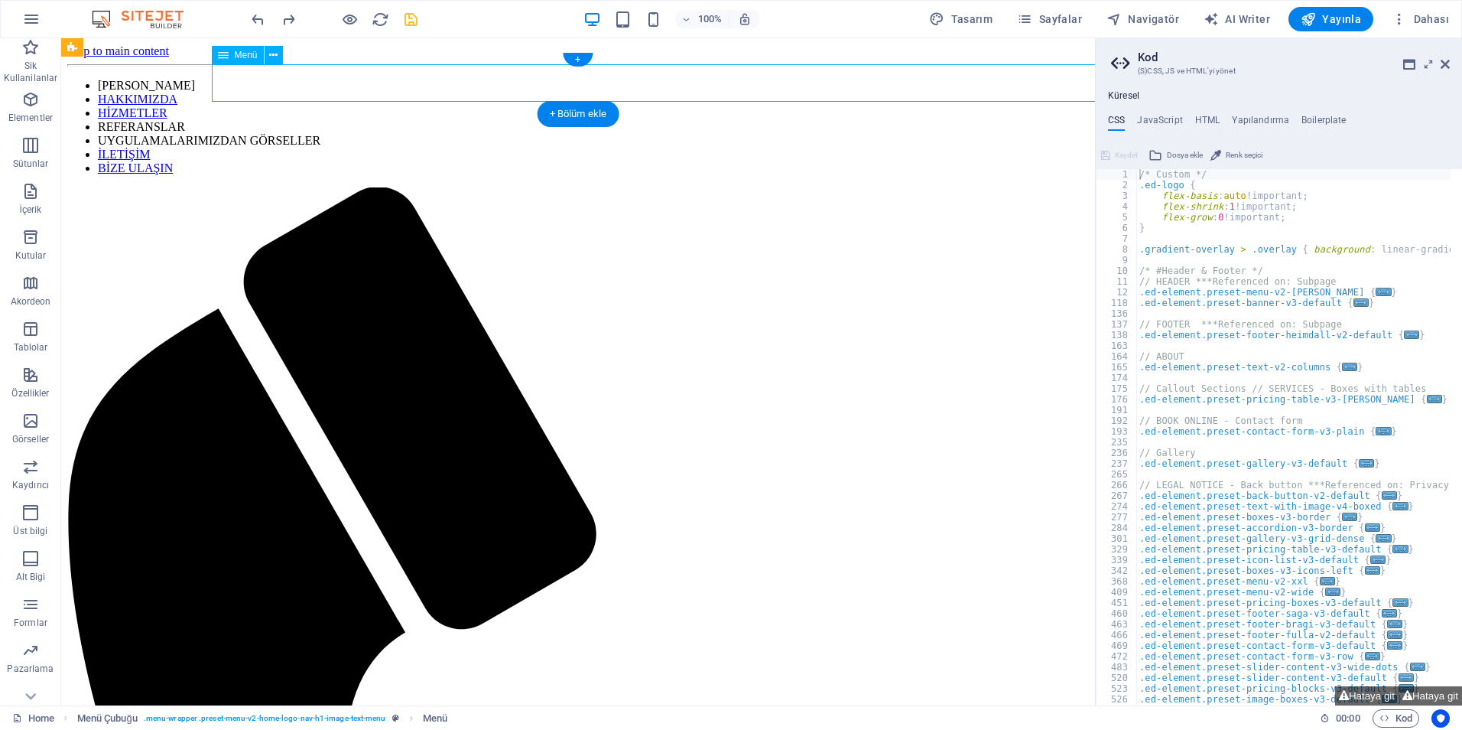
select select
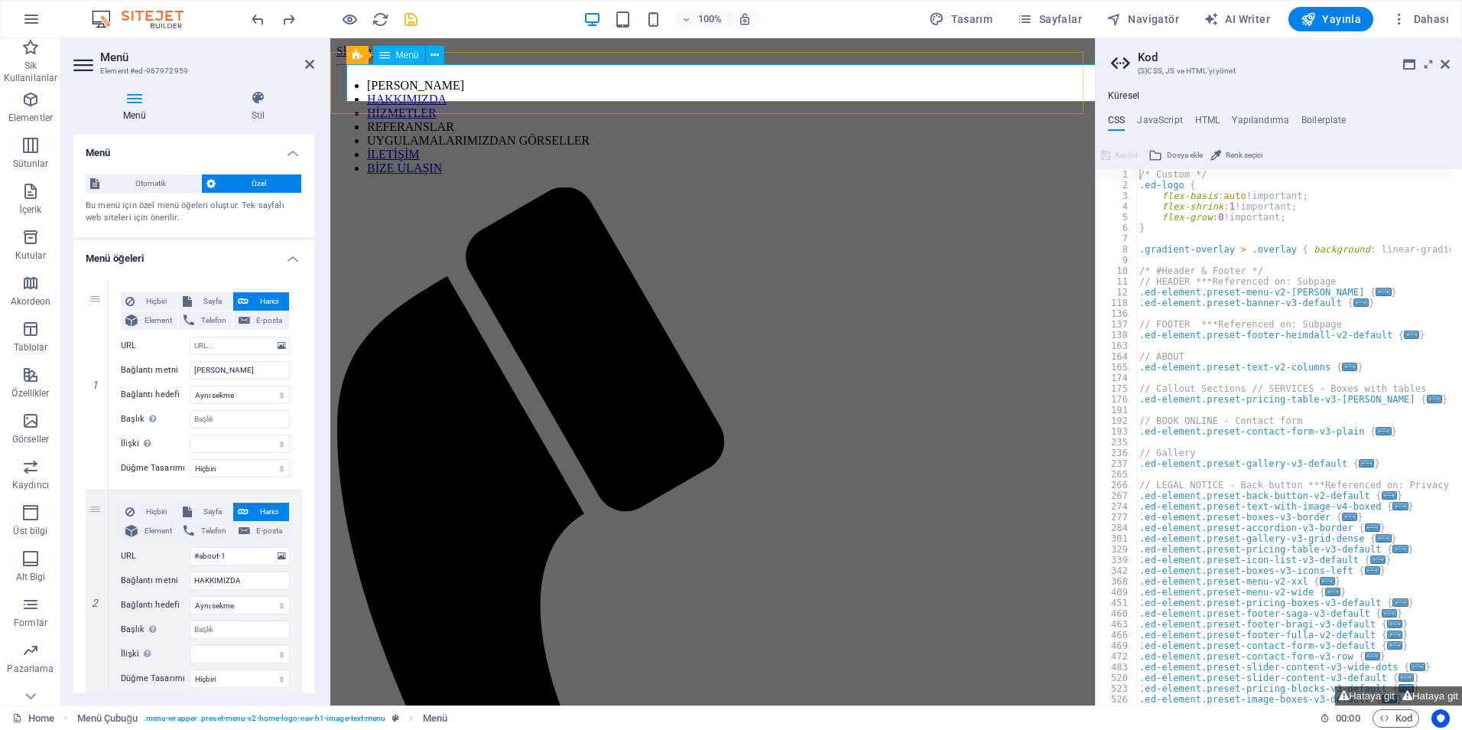
click at [410, 82] on nav "ANA SAYFA HAKKIMIZDA HİZMETLER REFERANSLAR UYGULAMALARIMIZDAN GÖRSELLER İLETİŞİ…" at bounding box center [713, 127] width 753 height 96
click at [743, 85] on nav "ANA SAYFA HAKKIMIZDA HİZMETLER REFERANSLAR UYGULAMALARIMIZDAN GÖRSELLER İLETİŞİ…" at bounding box center [713, 127] width 753 height 96
click at [446, 50] on icon at bounding box center [445, 48] width 8 height 16
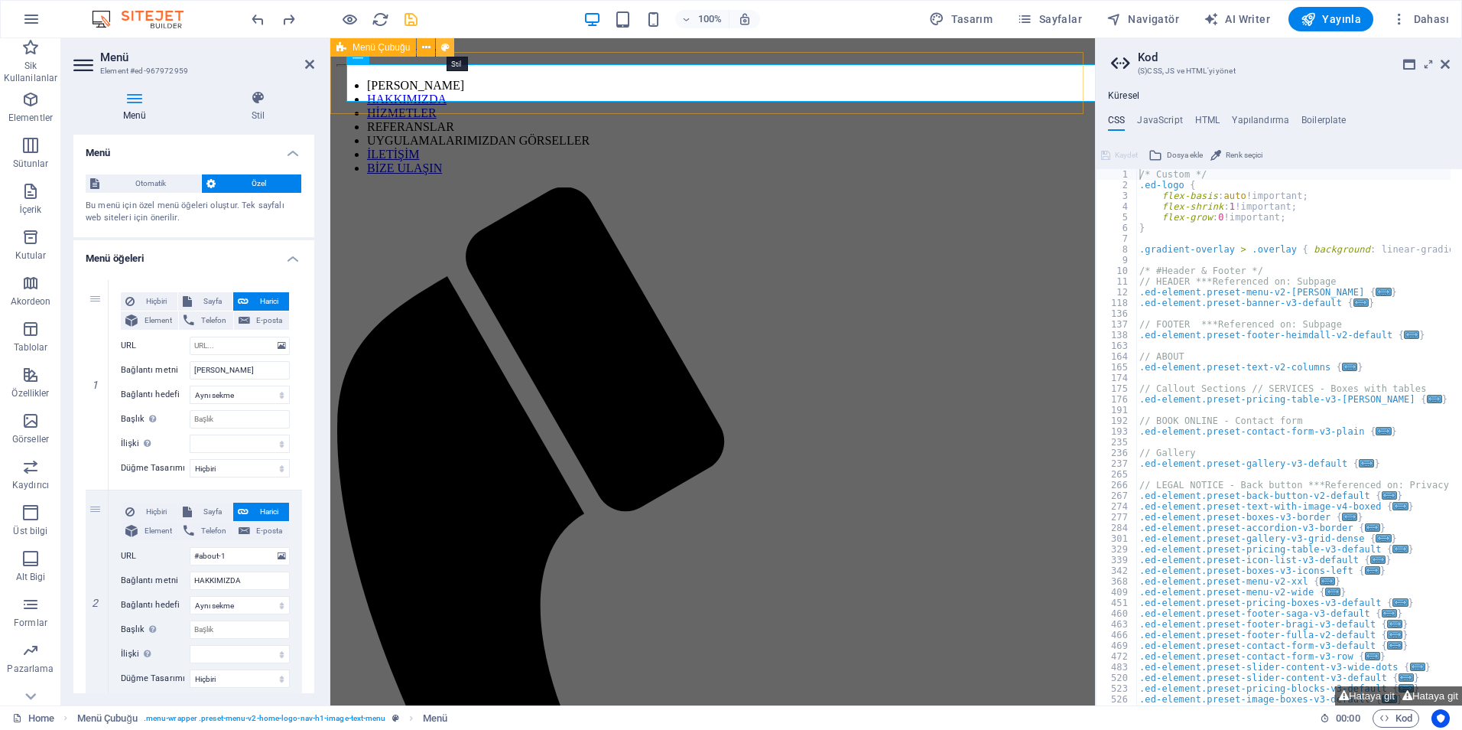
select select "rem"
select select "preset-menu-v2-home-logo-nav-h1-image-text-menu"
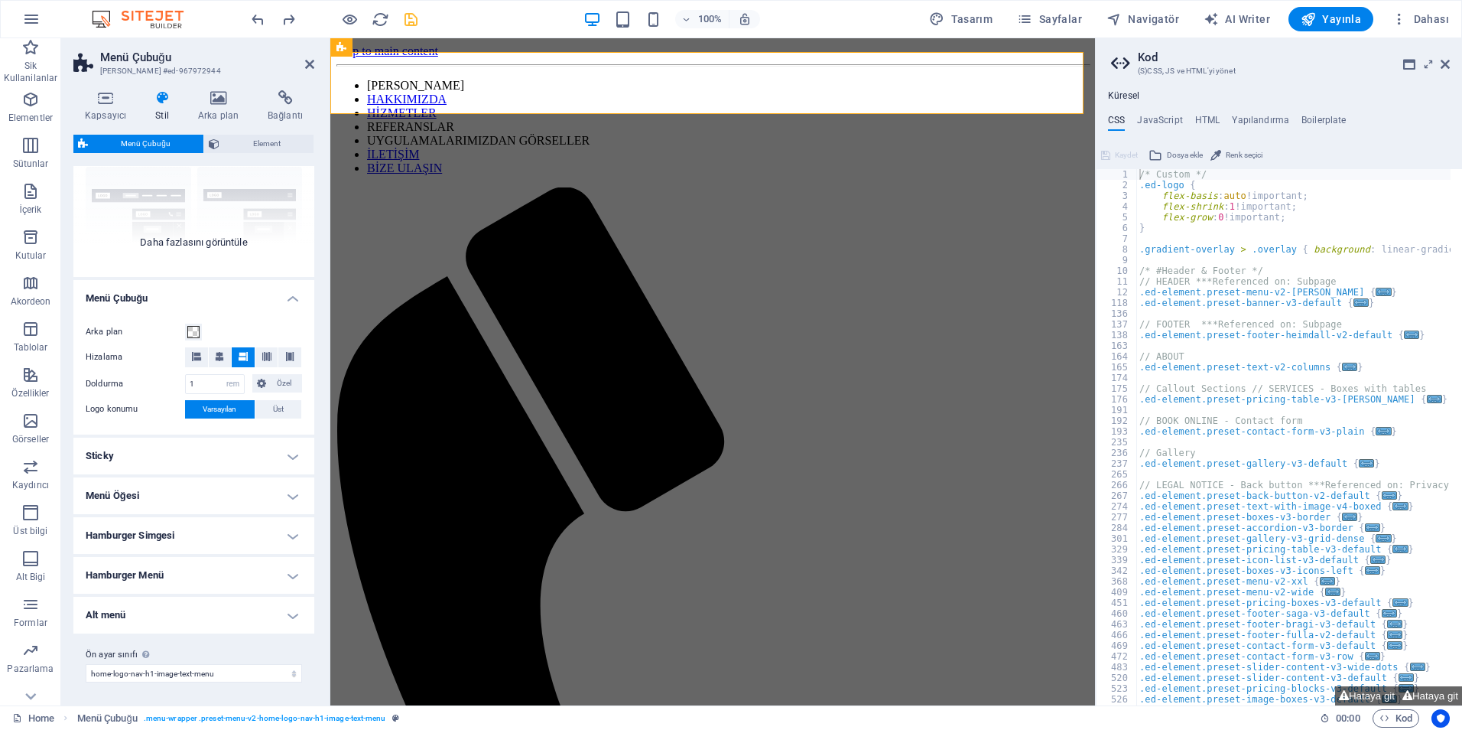
scroll to position [148, 0]
click at [197, 493] on h4 "Menü Öğesi" at bounding box center [193, 494] width 241 height 37
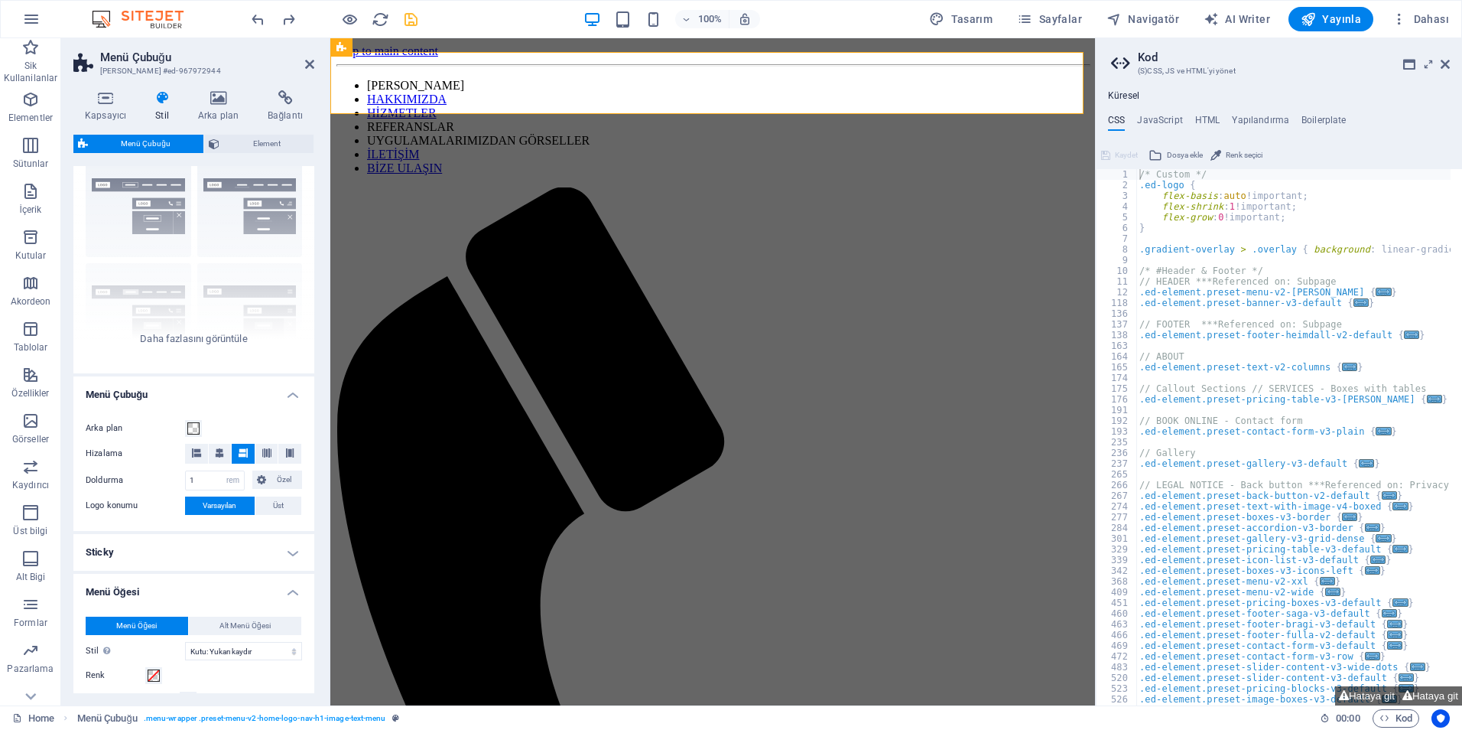
scroll to position [0, 0]
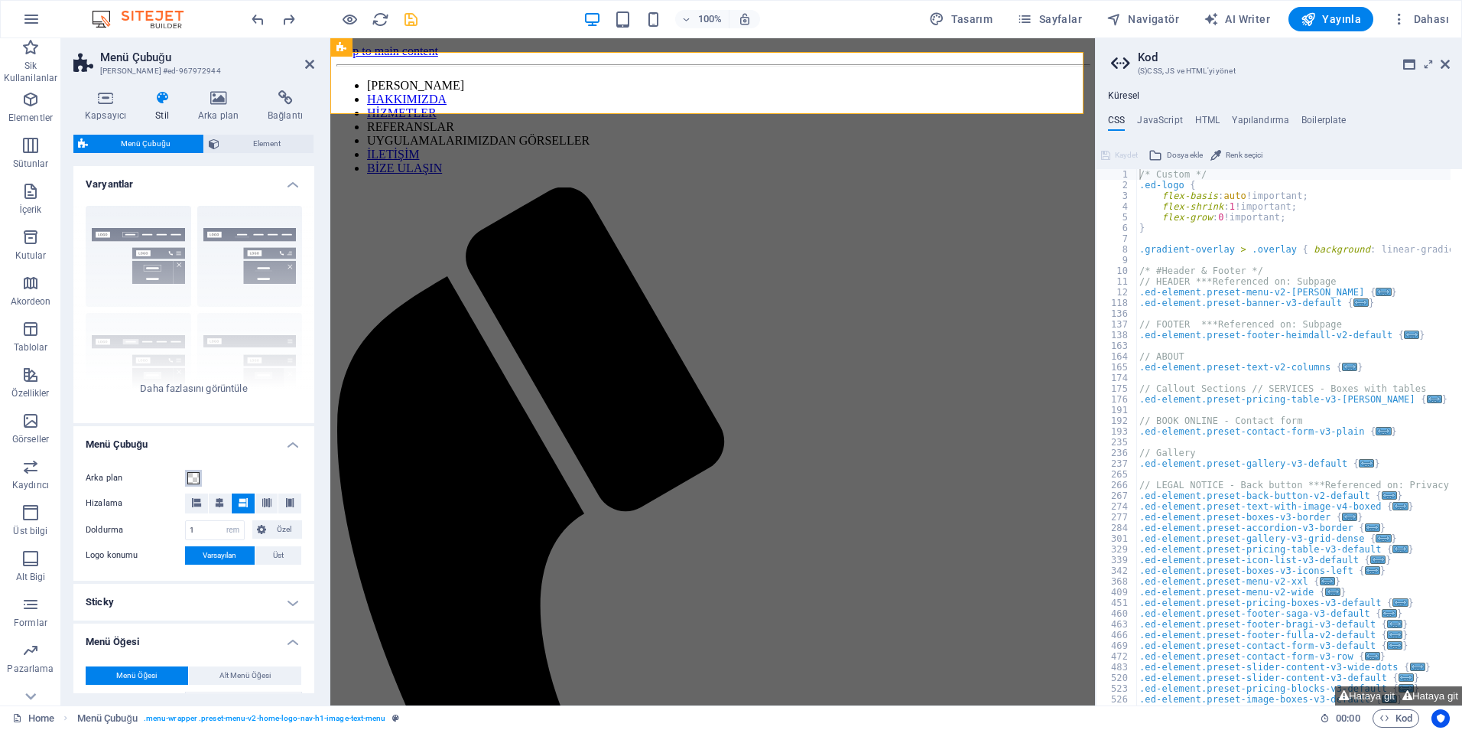
click at [187, 476] on button "Arka plan" at bounding box center [193, 478] width 17 height 17
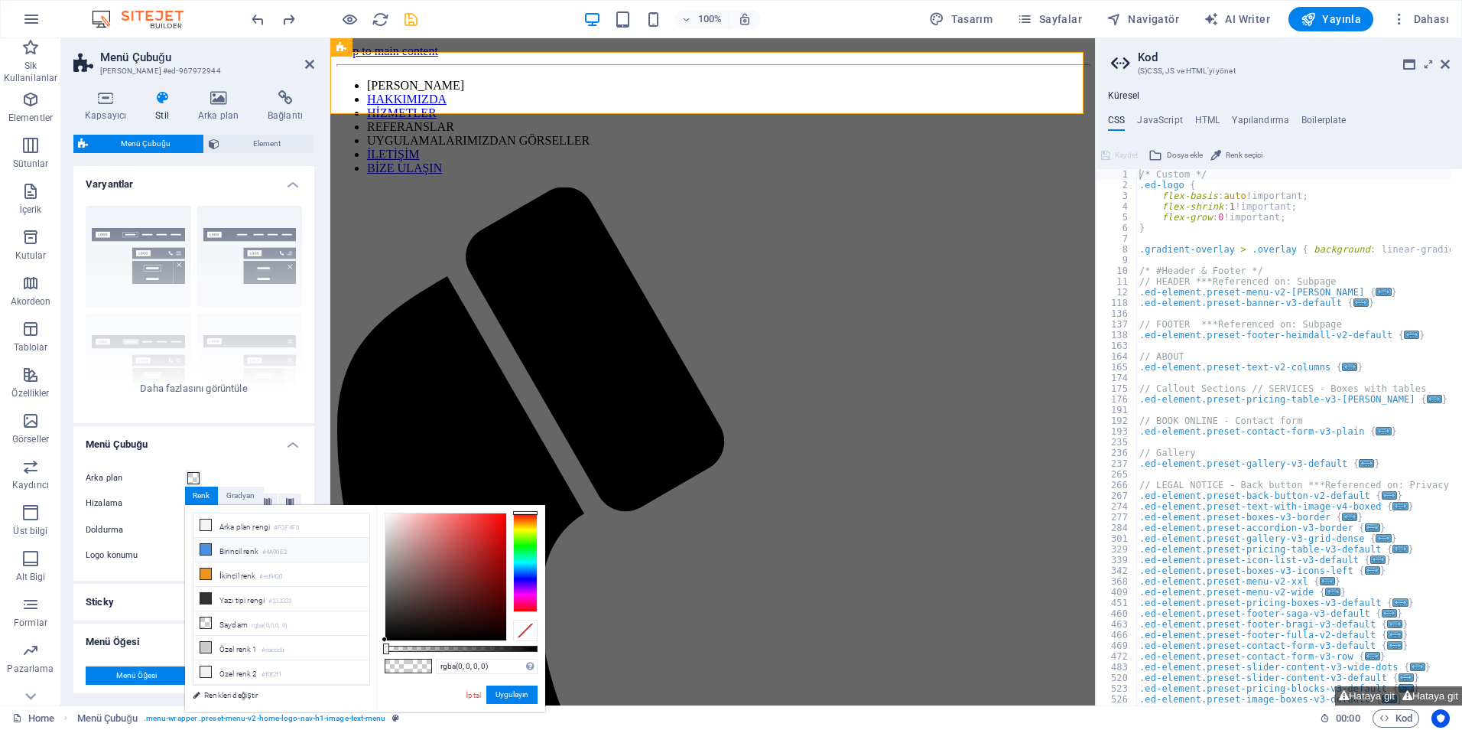
click at [213, 551] on li "Birincil renk #4A90E2" at bounding box center [282, 550] width 176 height 24
type input "#4a90e2"
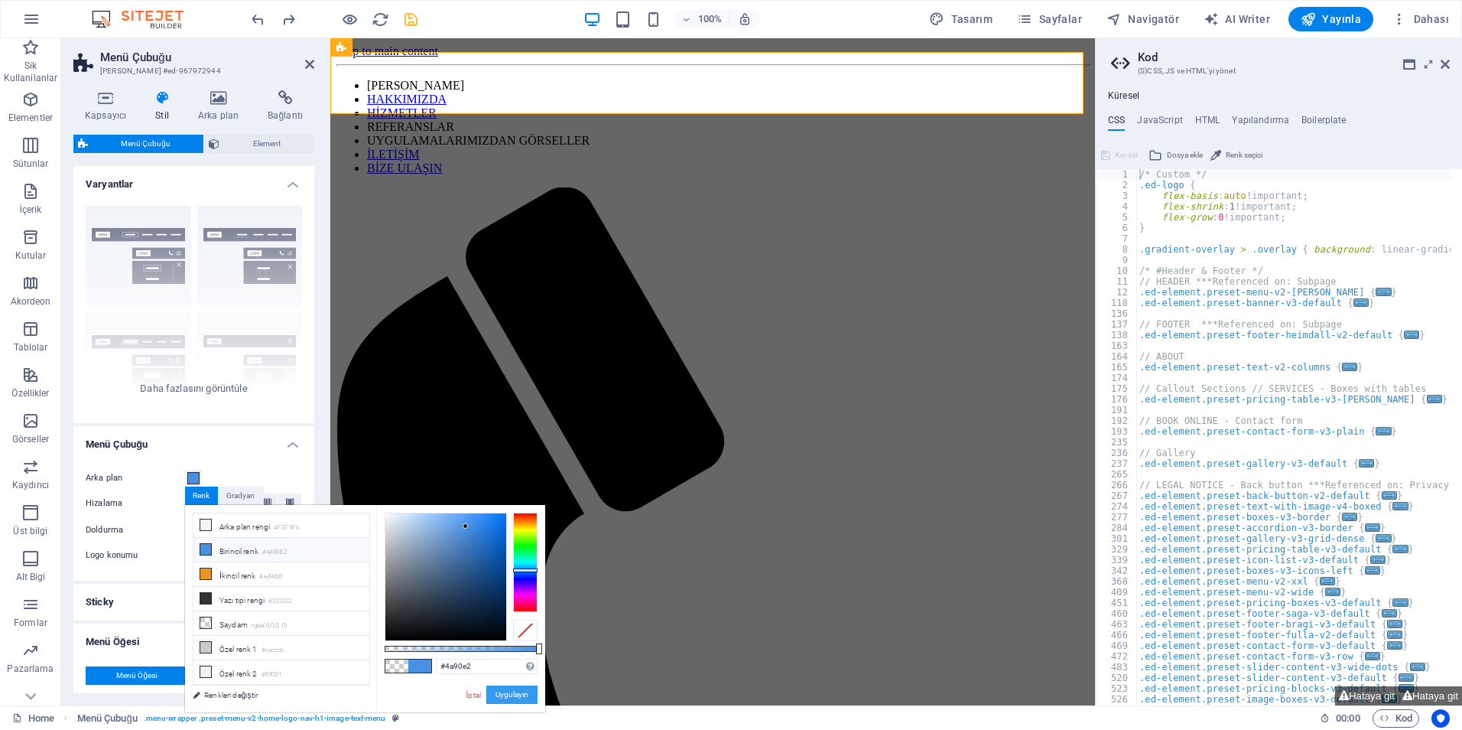
click at [520, 694] on button "Uygulayın" at bounding box center [511, 694] width 51 height 18
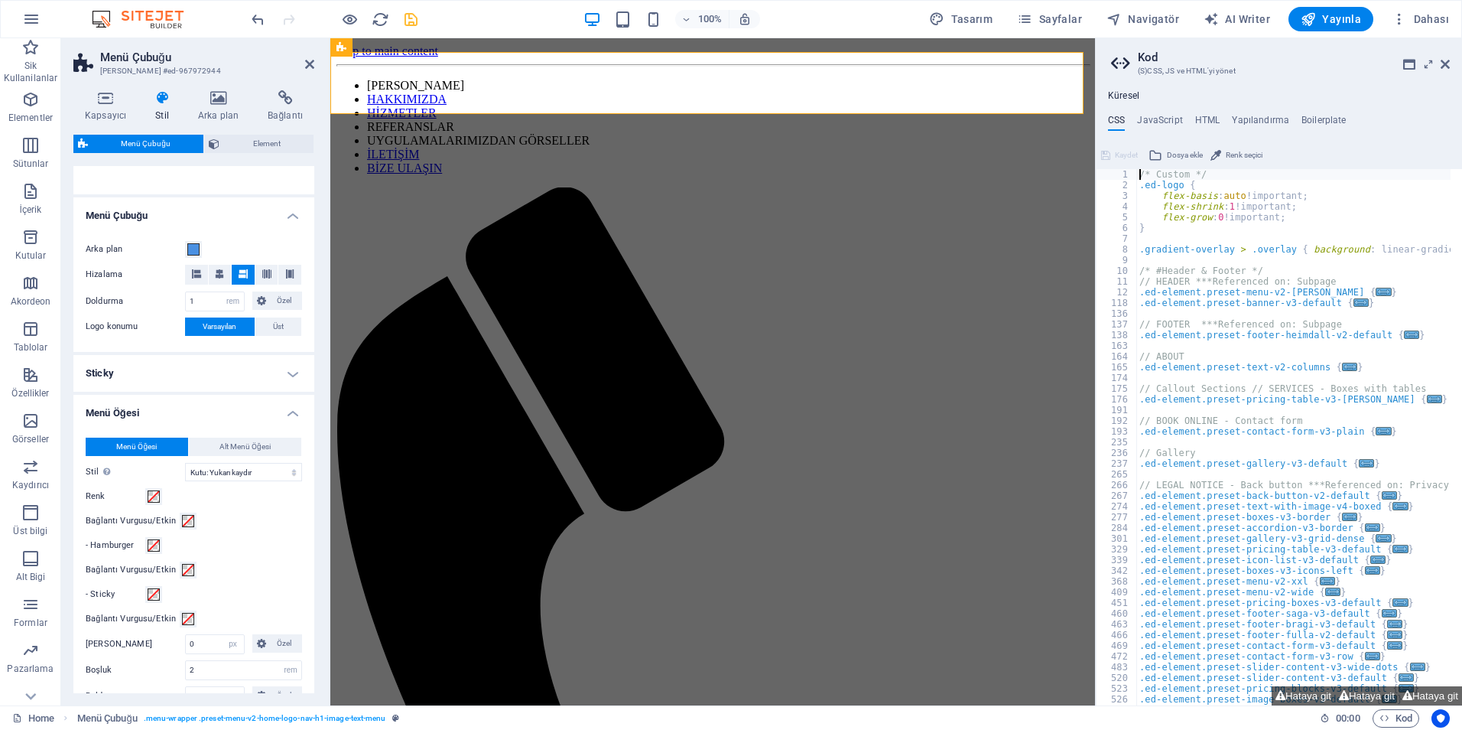
scroll to position [229, 0]
click at [151, 495] on span at bounding box center [154, 496] width 12 height 12
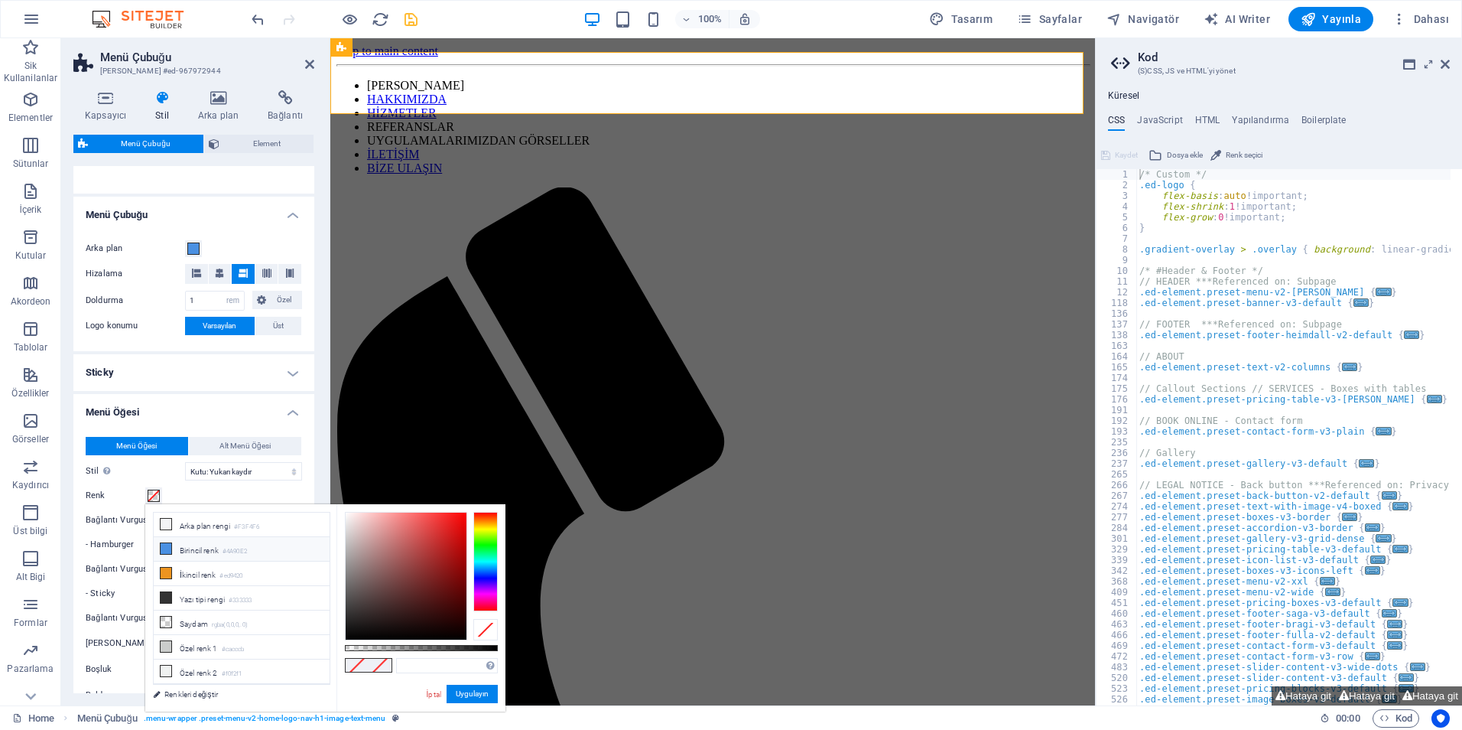
click at [177, 546] on li "Birincil renk #4A90E2" at bounding box center [242, 549] width 176 height 24
type input "#4a90e2"
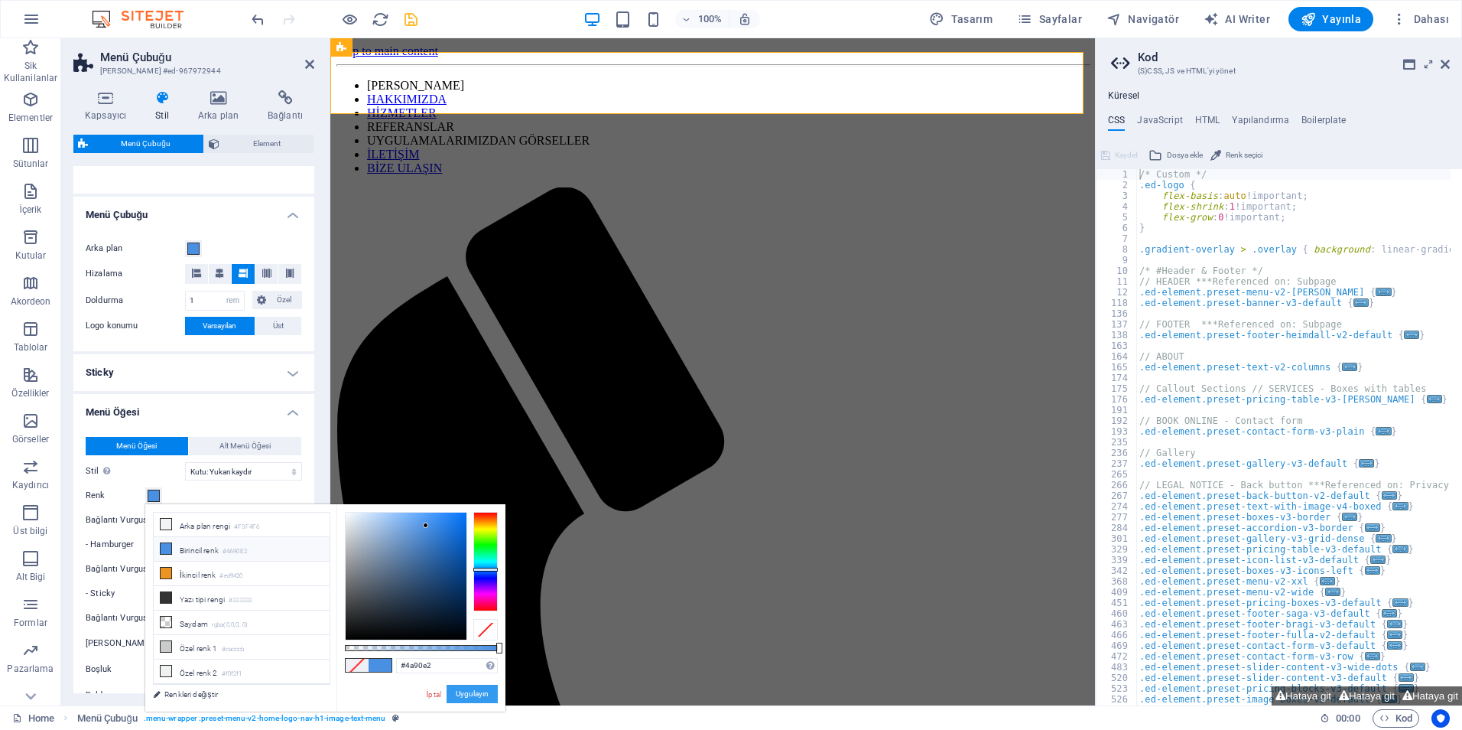
click at [472, 695] on button "Uygulayın" at bounding box center [472, 694] width 51 height 18
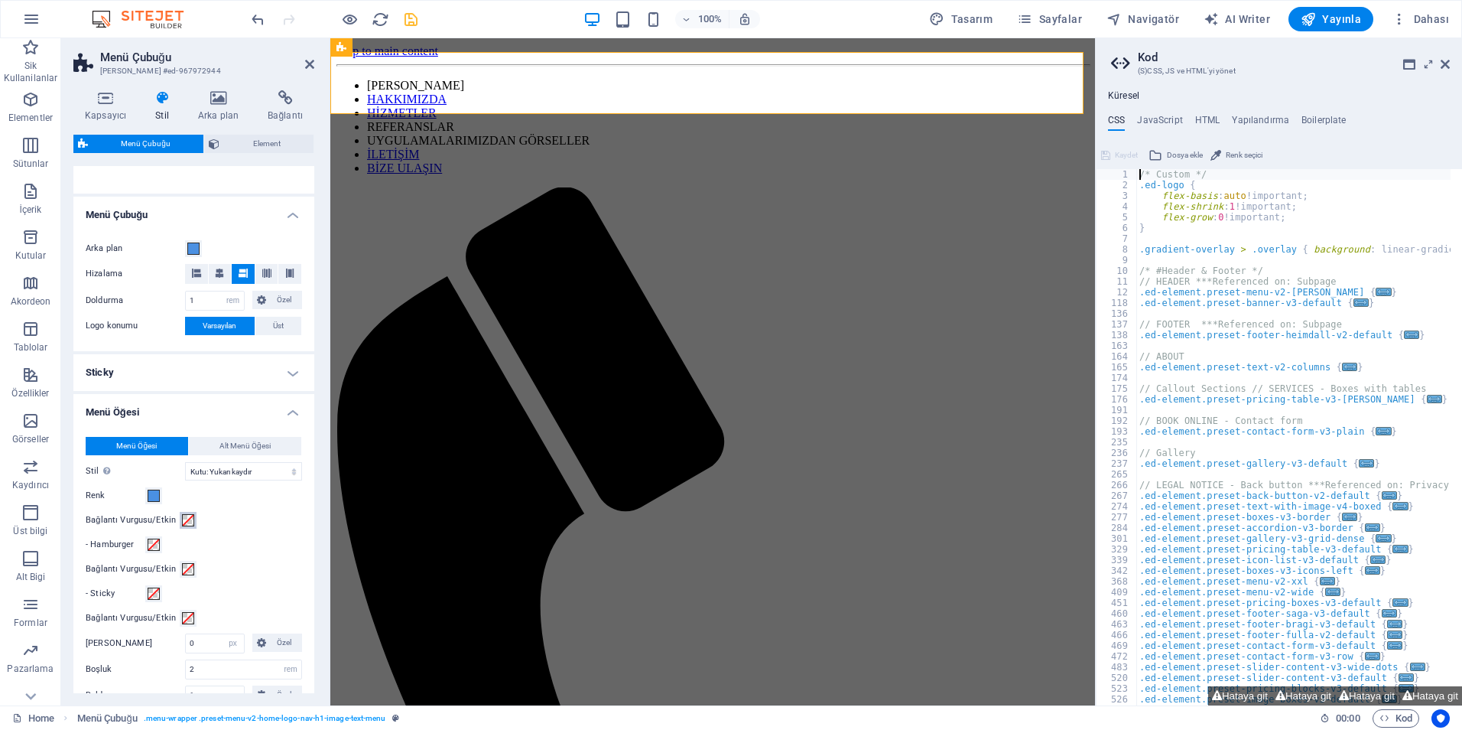
click at [187, 520] on span at bounding box center [188, 520] width 12 height 12
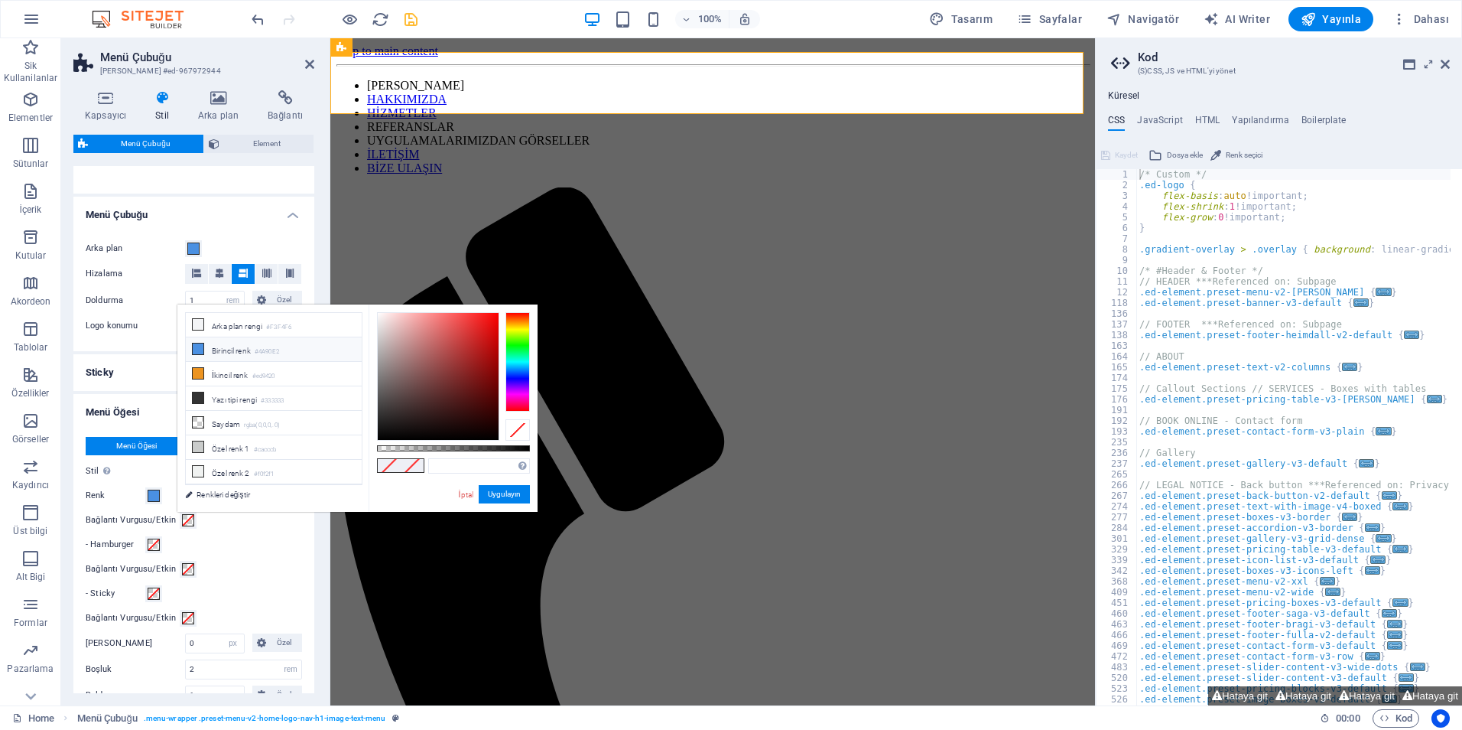
click at [220, 352] on li "Birincil renk #4A90E2" at bounding box center [274, 349] width 176 height 24
type input "#4a90e2"
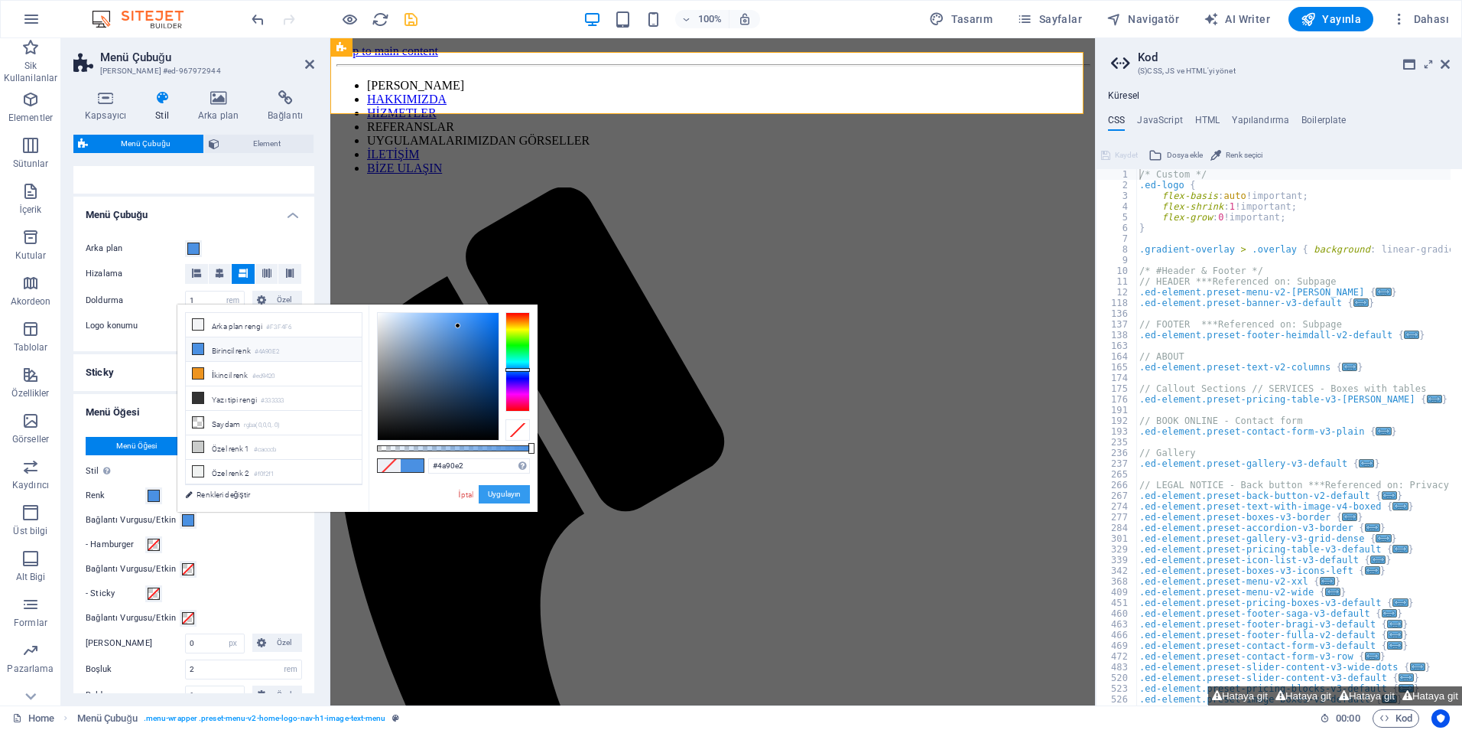
click at [489, 493] on button "Uygulayın" at bounding box center [504, 494] width 51 height 18
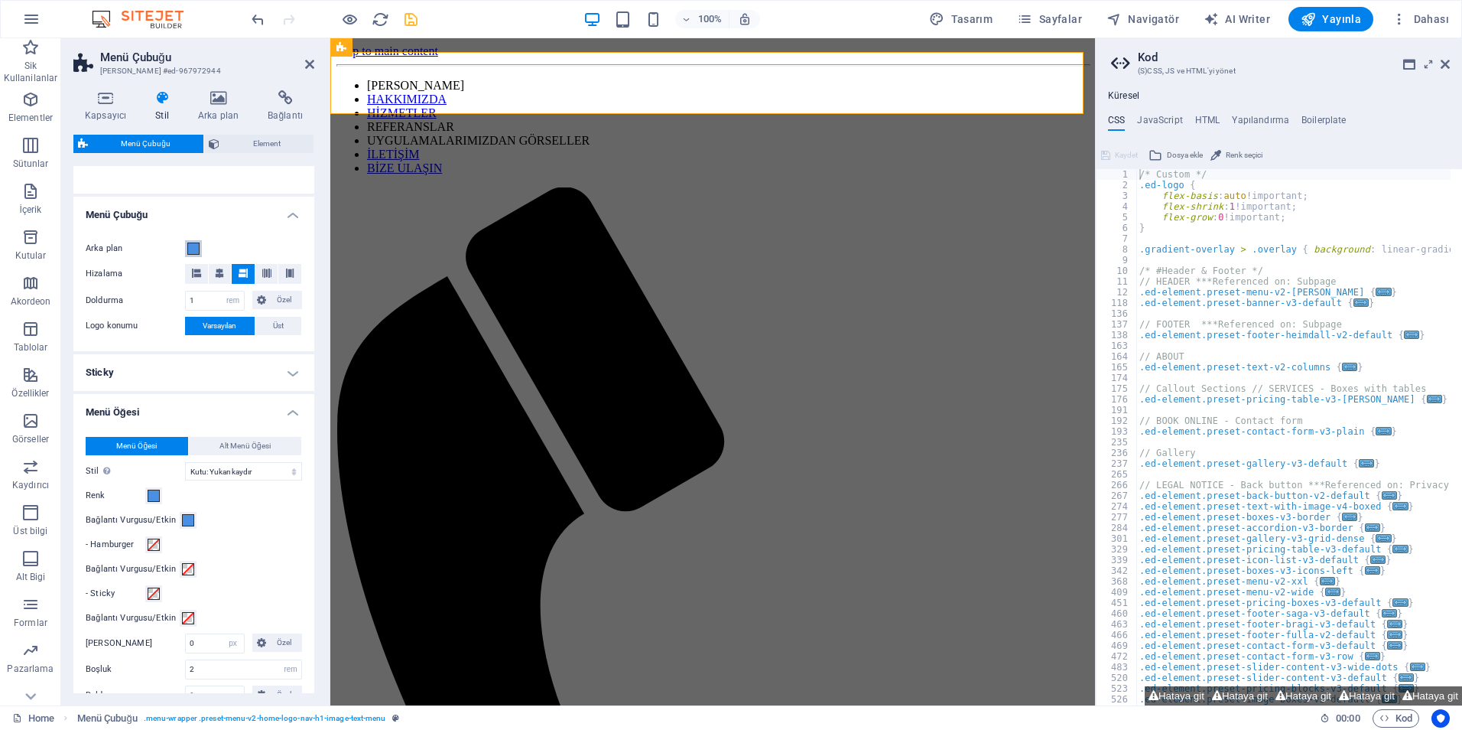
click at [192, 243] on span at bounding box center [193, 248] width 12 height 12
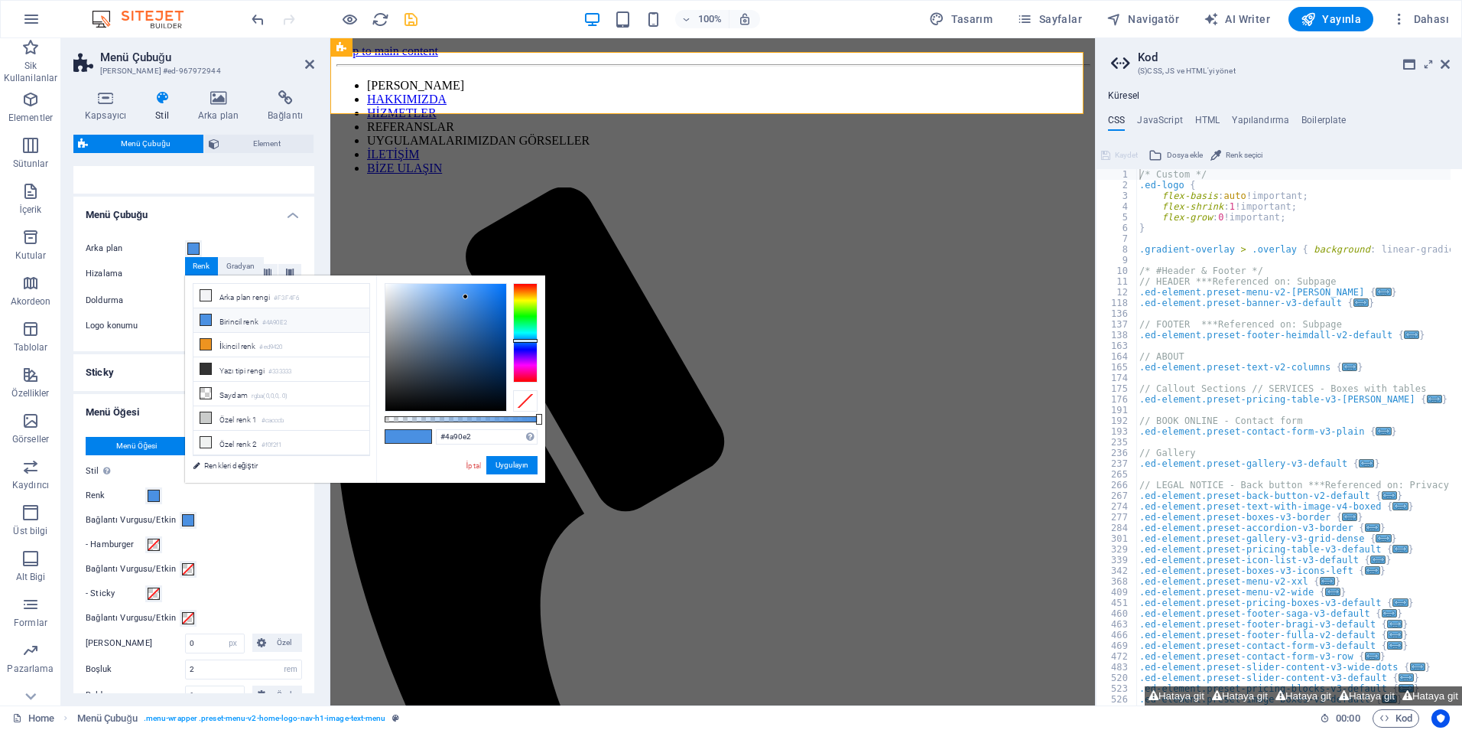
click at [225, 320] on li "Birincil renk #4A90E2" at bounding box center [282, 320] width 176 height 24
click at [515, 463] on button "Uygulayın" at bounding box center [511, 465] width 51 height 18
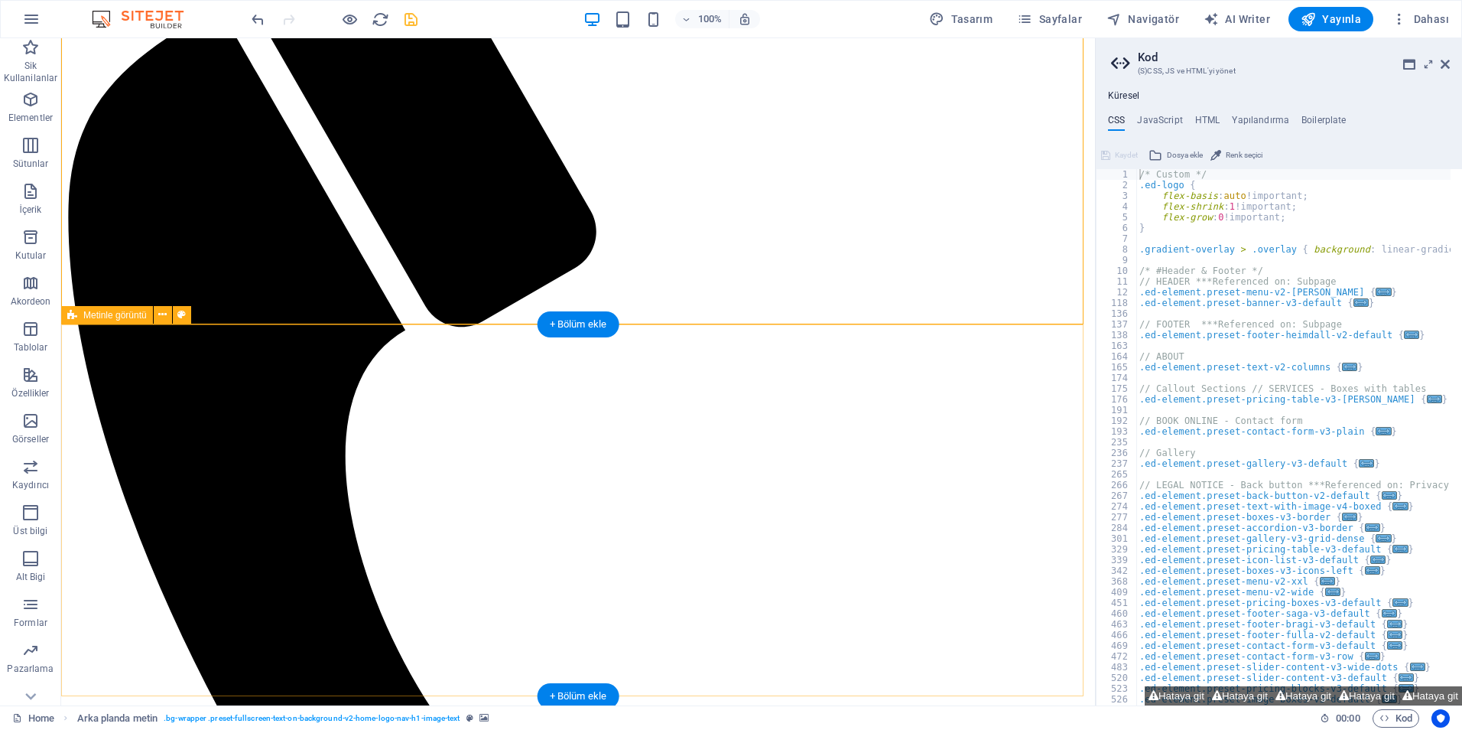
scroll to position [0, 0]
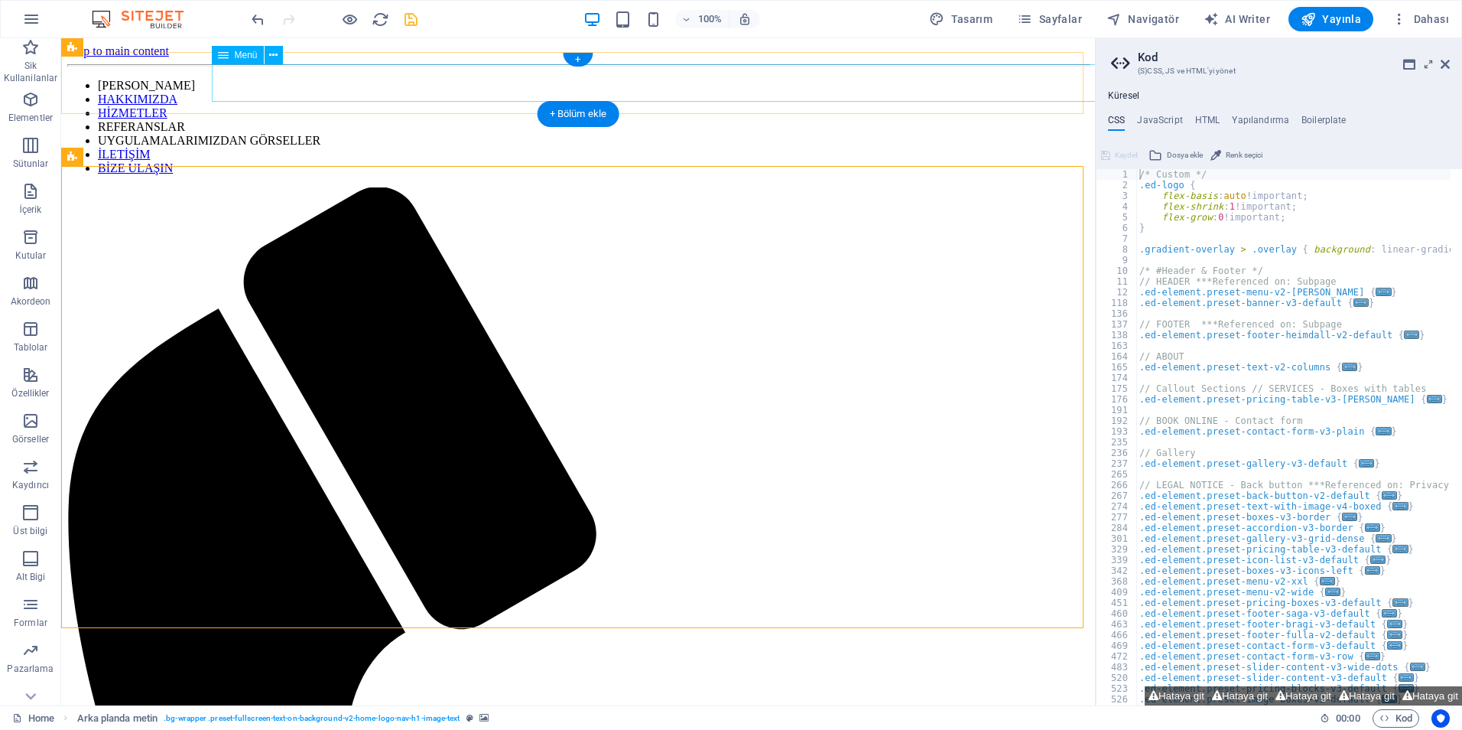
click at [912, 80] on nav "ANA SAYFA HAKKIMIZDA HİZMETLER REFERANSLAR UYGULAMALARIMIZDAN GÖRSELLER İLETİŞİ…" at bounding box center [578, 127] width 1022 height 96
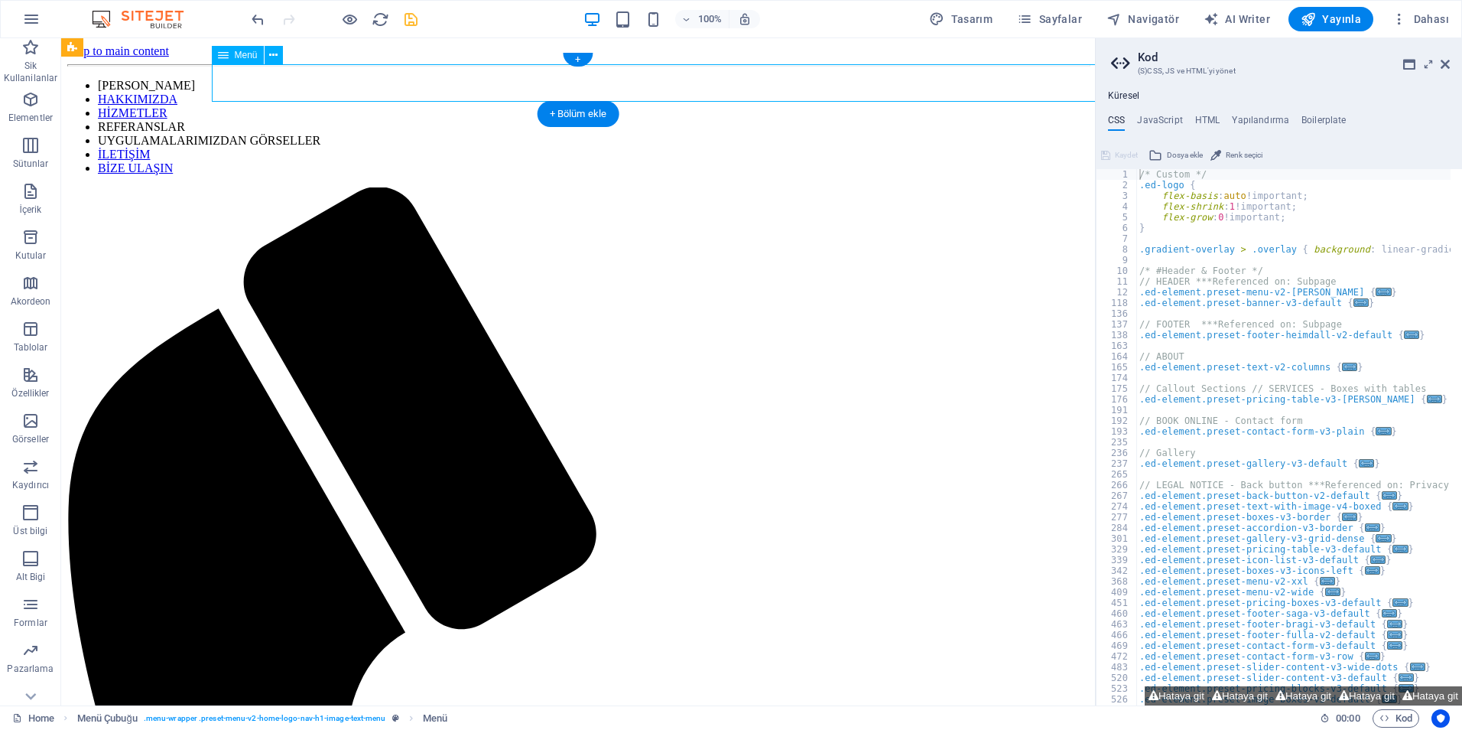
click at [912, 80] on nav "ANA SAYFA HAKKIMIZDA HİZMETLER REFERANSLAR UYGULAMALARIMIZDAN GÖRSELLER İLETİŞİ…" at bounding box center [578, 127] width 1022 height 96
select select
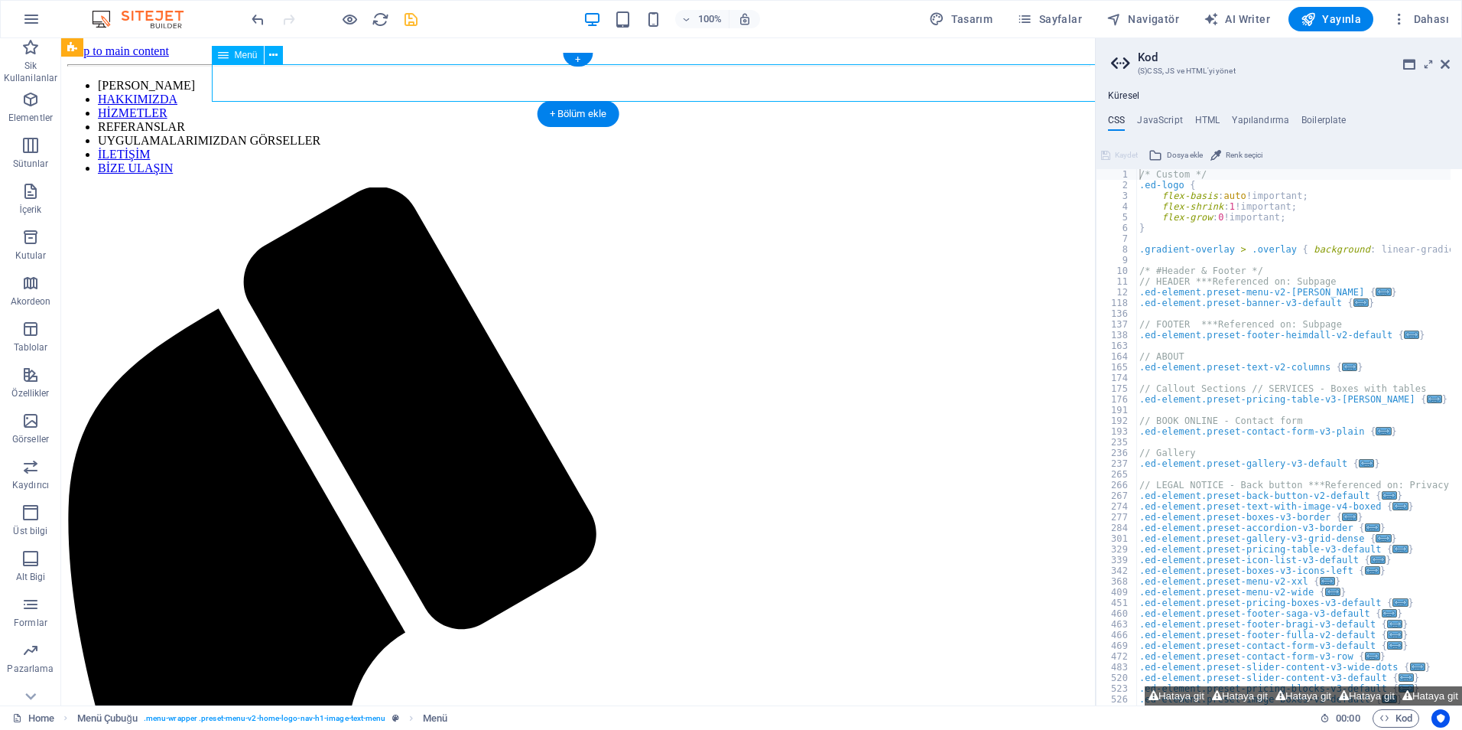
select select
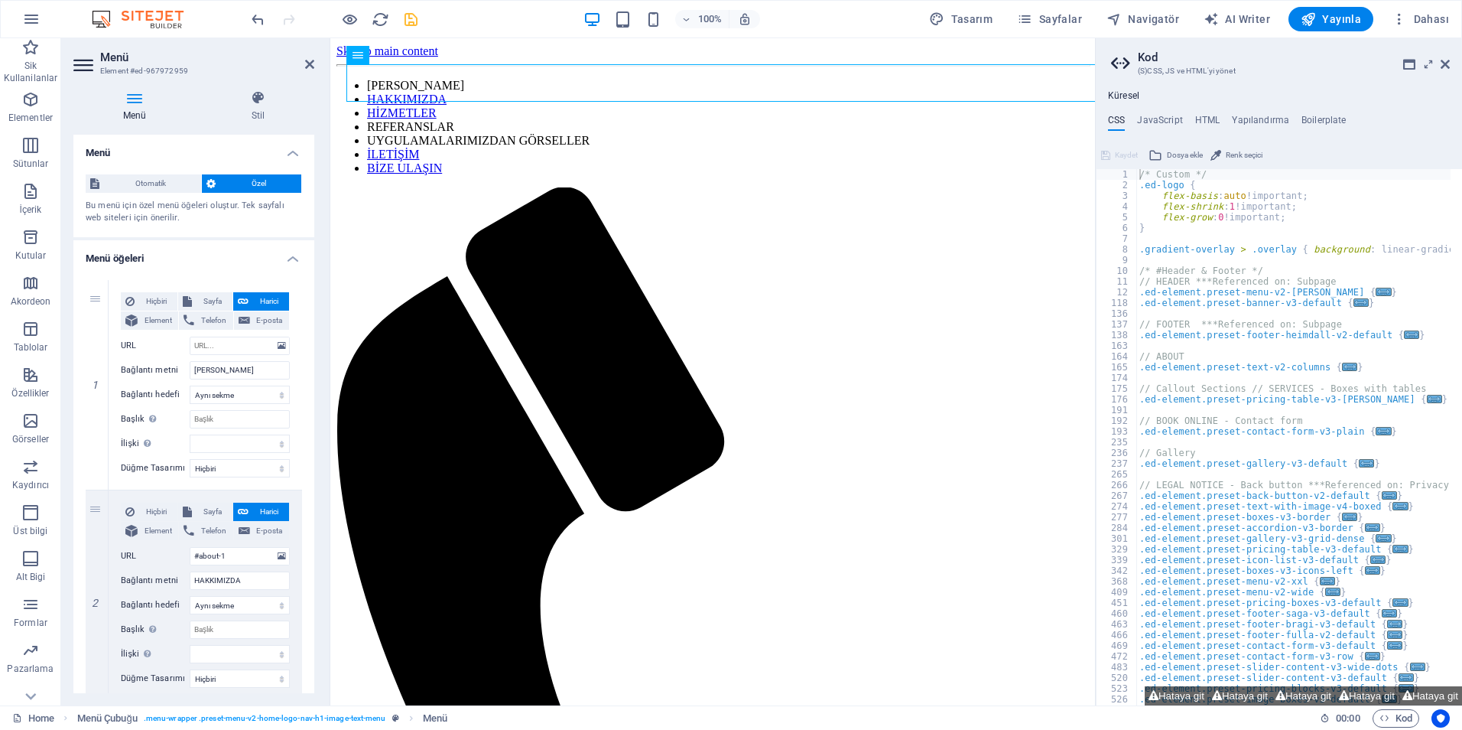
drag, startPoint x: 584, startPoint y: 100, endPoint x: 461, endPoint y: 89, distance: 123.7
click at [461, 89] on nav "ANA SAYFA HAKKIMIZDA HİZMETLER REFERANSLAR UYGULAMALARIMIZDAN GÖRSELLER İLETİŞİ…" at bounding box center [713, 127] width 753 height 96
click at [473, 86] on nav "ANA SAYFA HAKKIMIZDA HİZMETLER REFERANSLAR UYGULAMALARIMIZDAN GÖRSELLER İLETİŞİ…" at bounding box center [713, 127] width 753 height 96
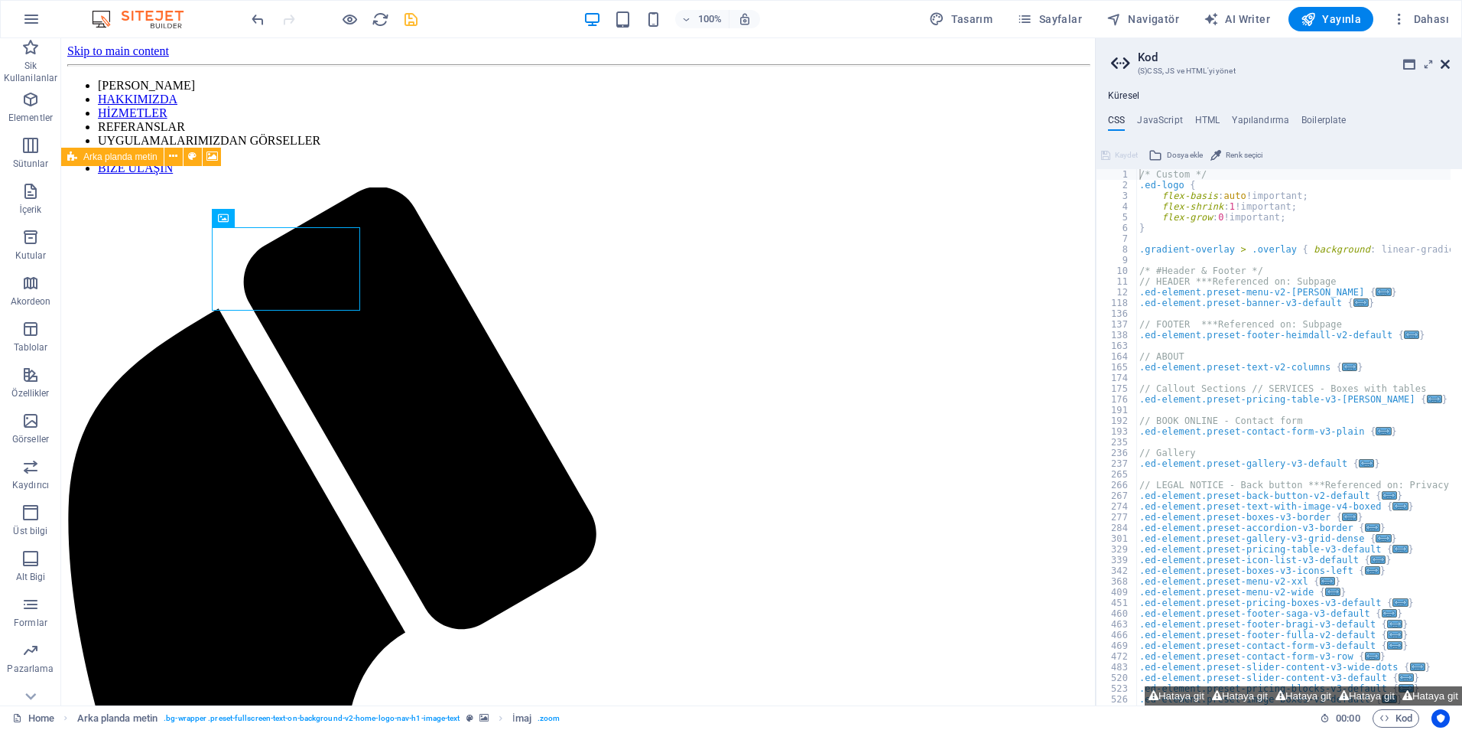
click at [1443, 66] on icon at bounding box center [1445, 64] width 9 height 12
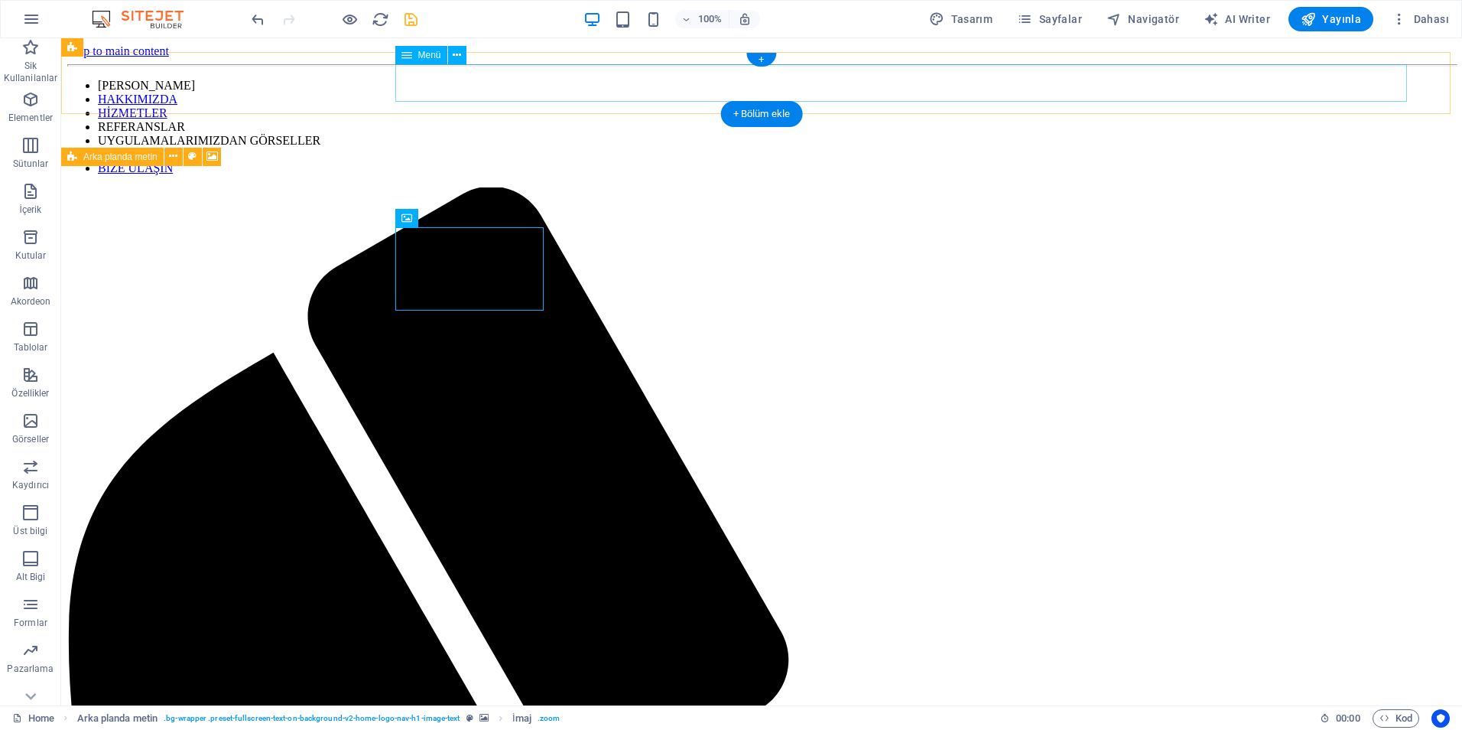
click at [1065, 83] on nav "ANA SAYFA HAKKIMIZDA HİZMETLER REFERANSLAR UYGULAMALARIMIZDAN GÖRSELLER İLETİŞİ…" at bounding box center [761, 127] width 1389 height 96
select select
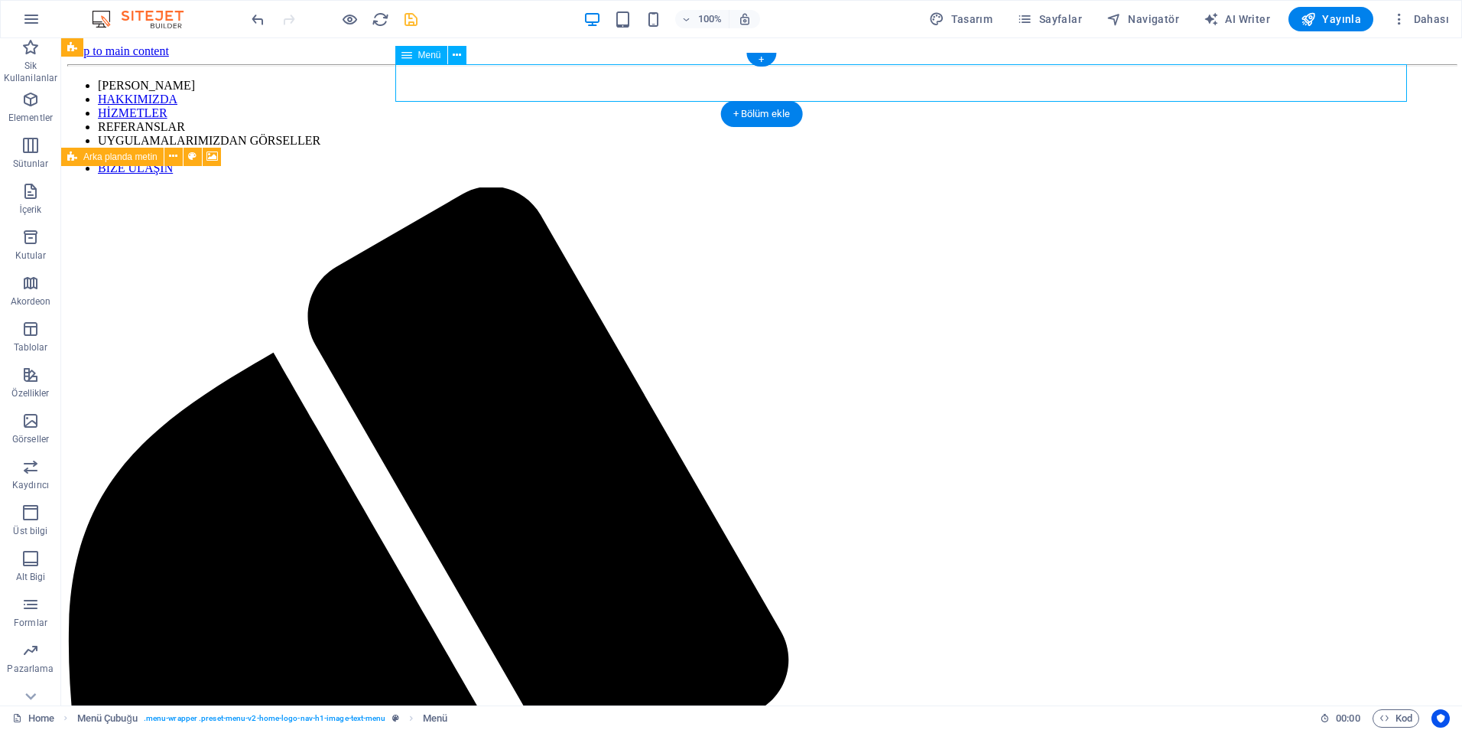
select select
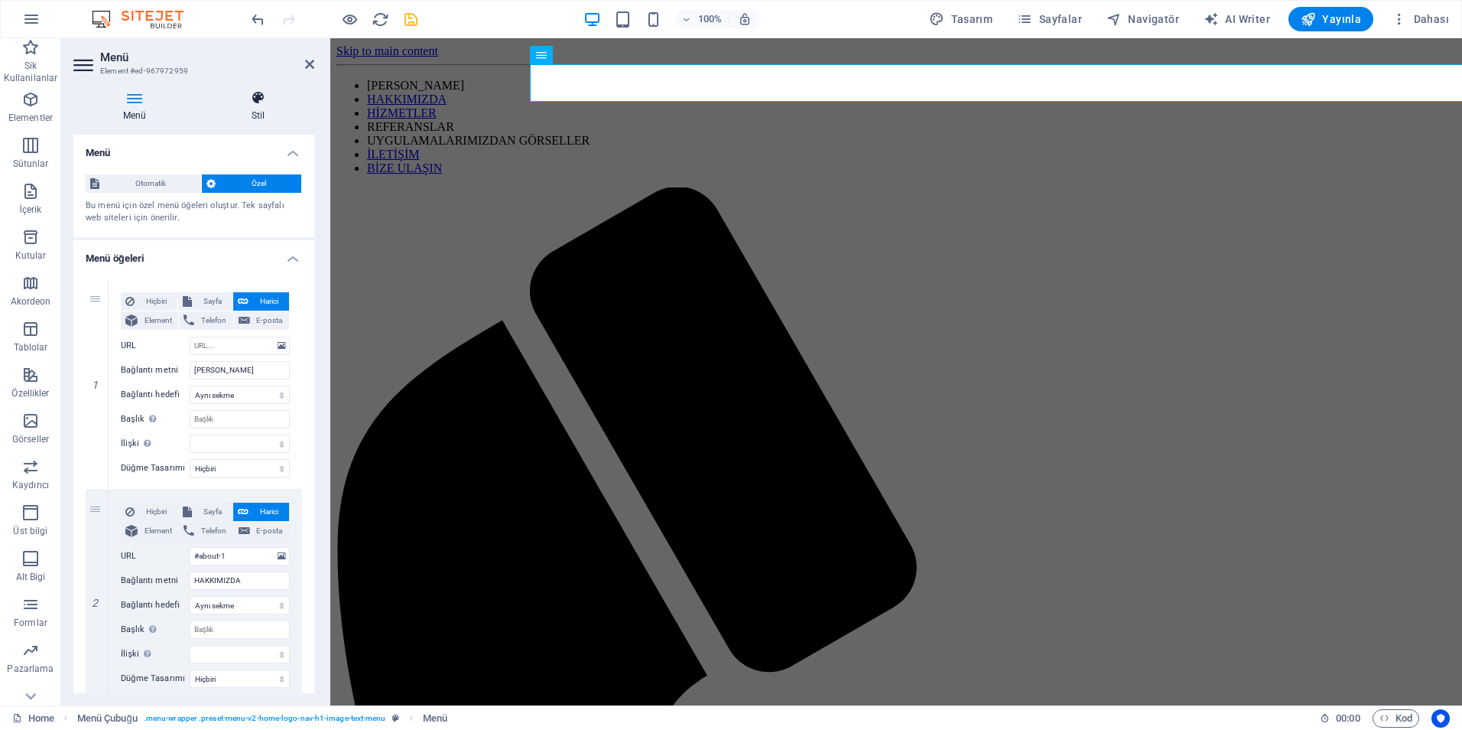
click at [261, 99] on icon at bounding box center [258, 97] width 112 height 15
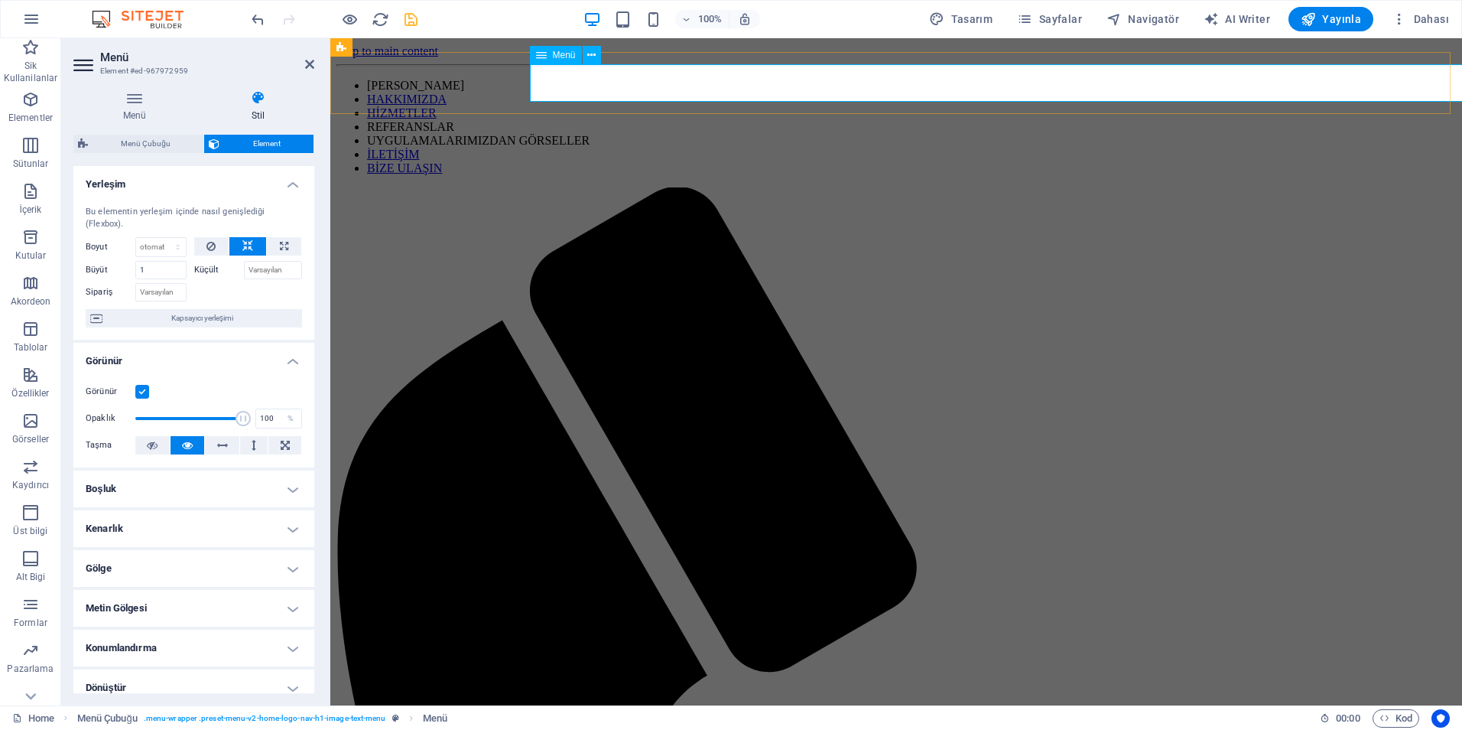
click at [610, 82] on nav "ANA SAYFA HAKKIMIZDA HİZMETLER REFERANSLAR UYGULAMALARIMIZDAN GÖRSELLER İLETİŞİ…" at bounding box center [897, 127] width 1120 height 96
click at [144, 98] on icon at bounding box center [134, 97] width 122 height 15
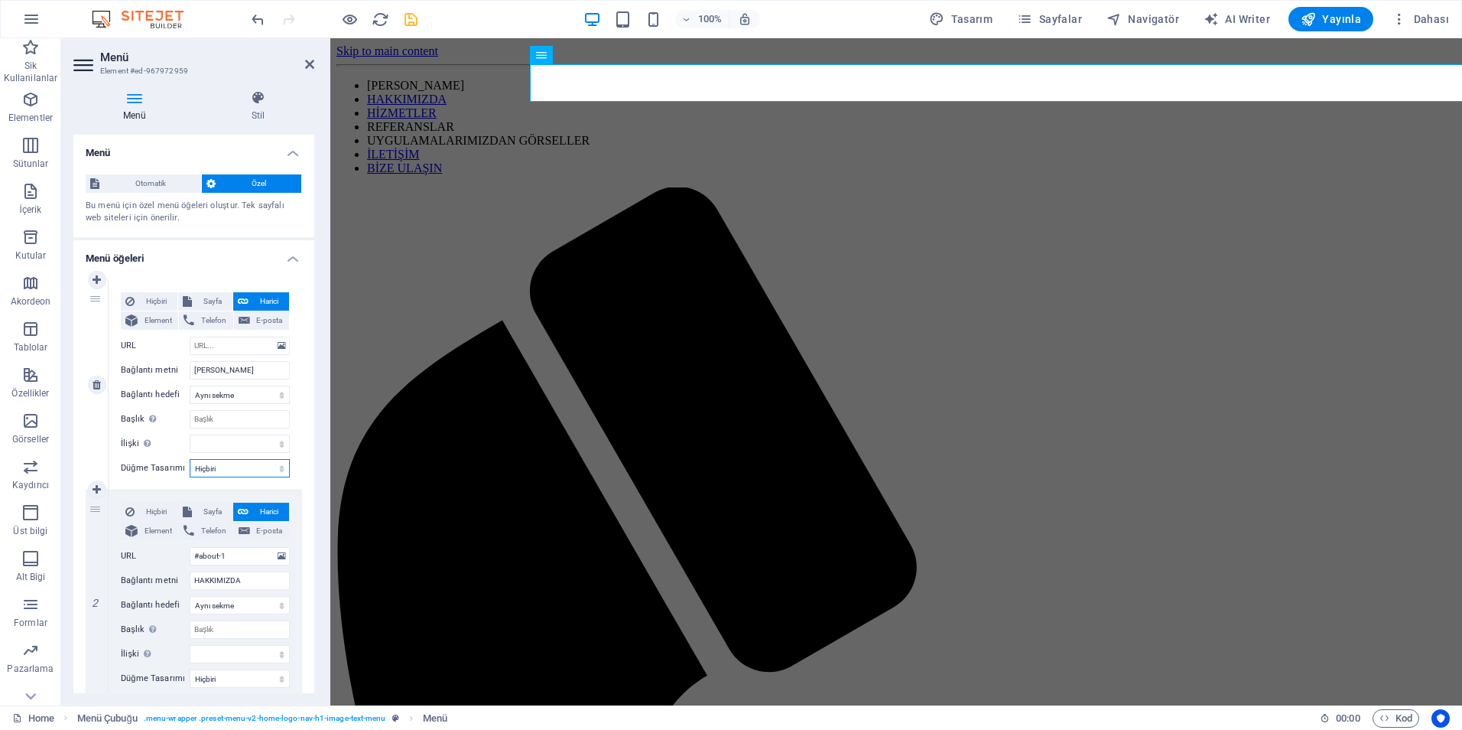
click at [252, 468] on select "Hiçbiri Varsayılan Birincil İkincil" at bounding box center [240, 468] width 100 height 18
select select "primary"
click at [190, 459] on select "Hiçbiri Varsayılan Birincil İkincil" at bounding box center [240, 468] width 100 height 18
select select
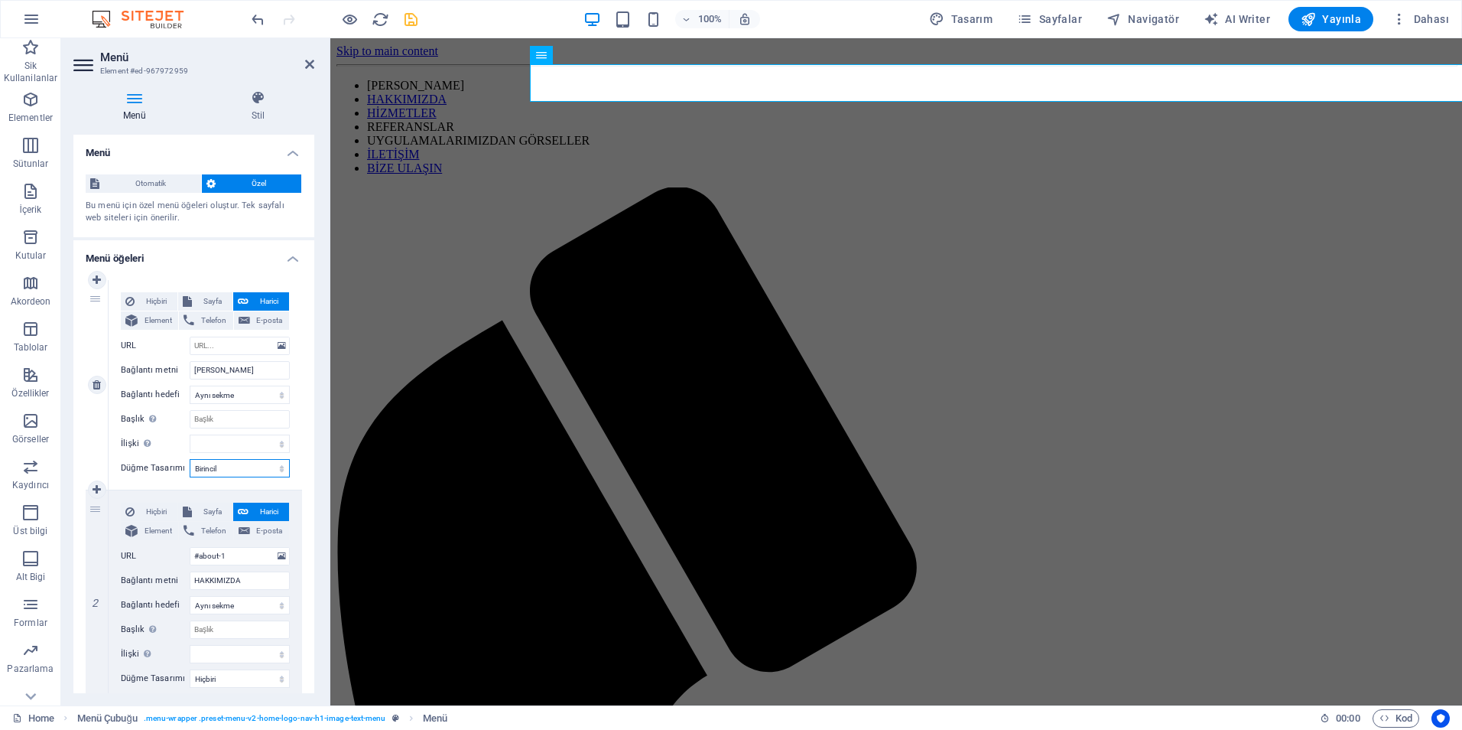
select select
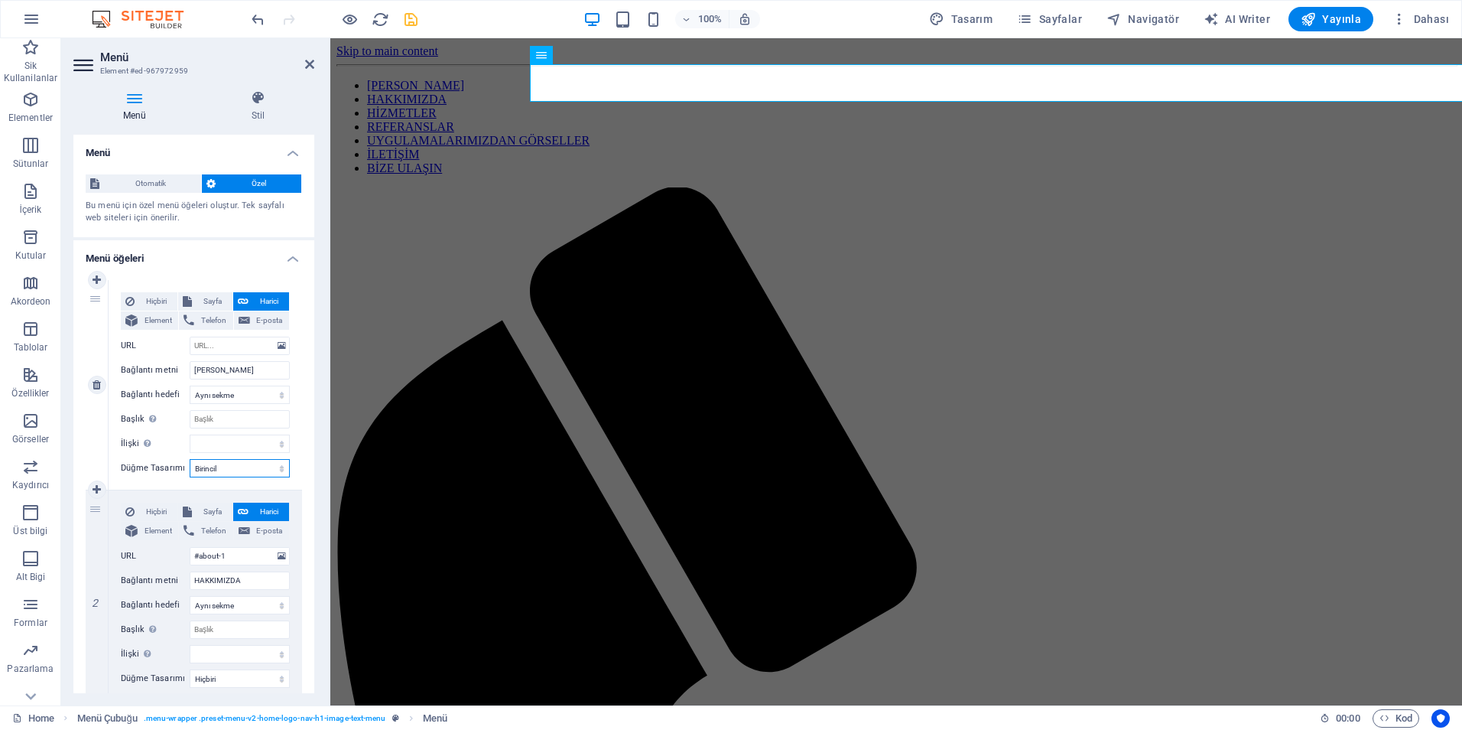
click at [267, 468] on select "Hiçbiri Varsayılan Birincil İkincil" at bounding box center [240, 468] width 100 height 18
select select "secondary"
click at [190, 459] on select "Hiçbiri Varsayılan Birincil İkincil" at bounding box center [240, 468] width 100 height 18
select select
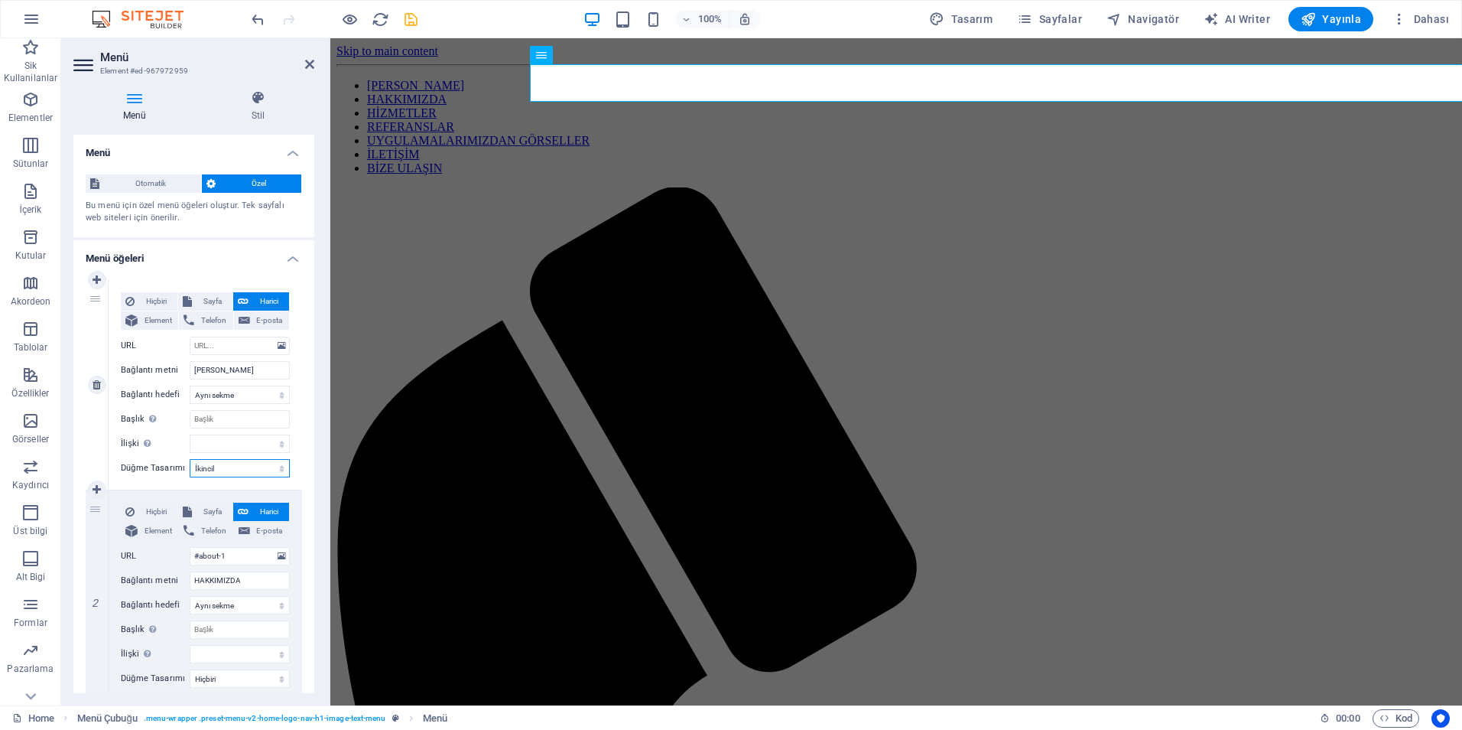
select select
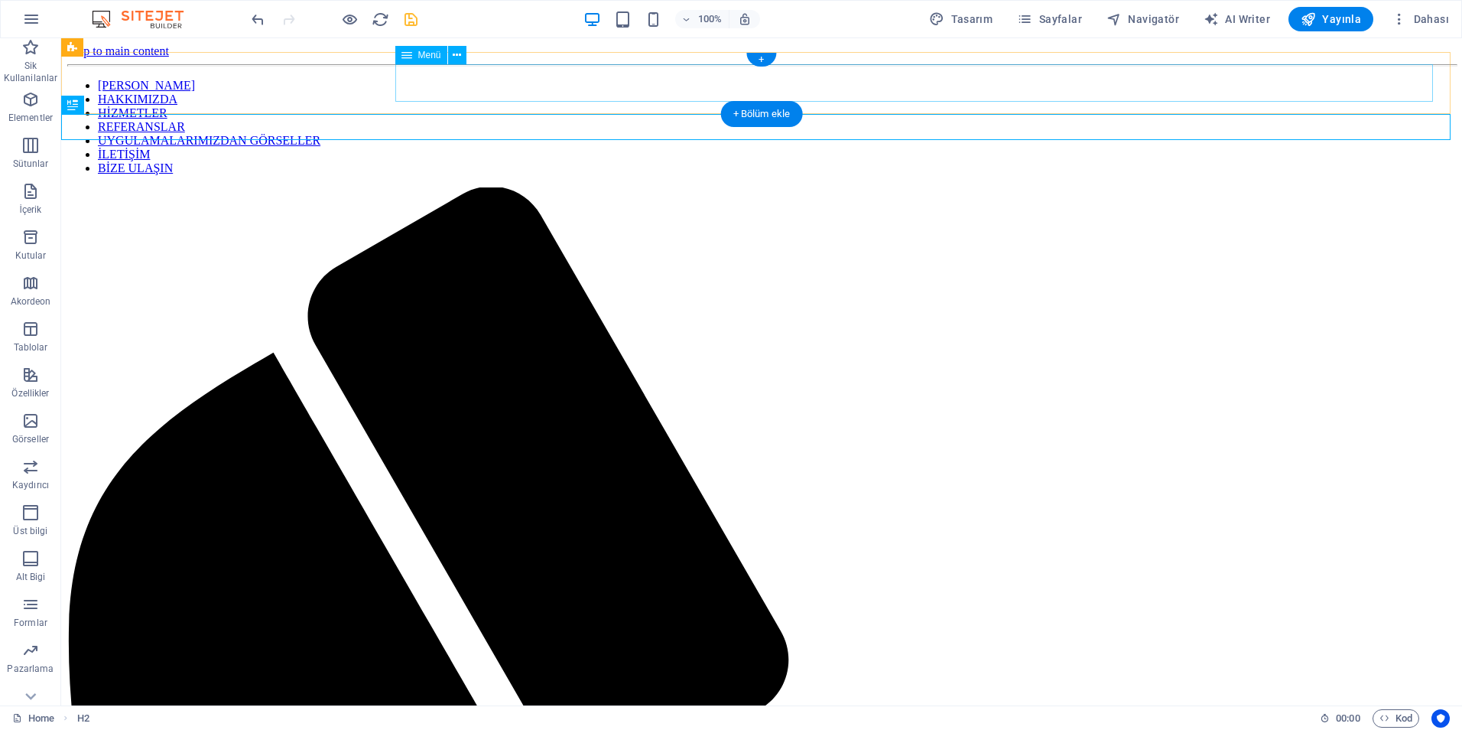
click at [550, 79] on nav "ANA SAYFA HAKKIMIZDA HİZMETLER REFERANSLAR UYGULAMALARIMIZDAN GÖRSELLER İLETİŞİ…" at bounding box center [761, 127] width 1389 height 96
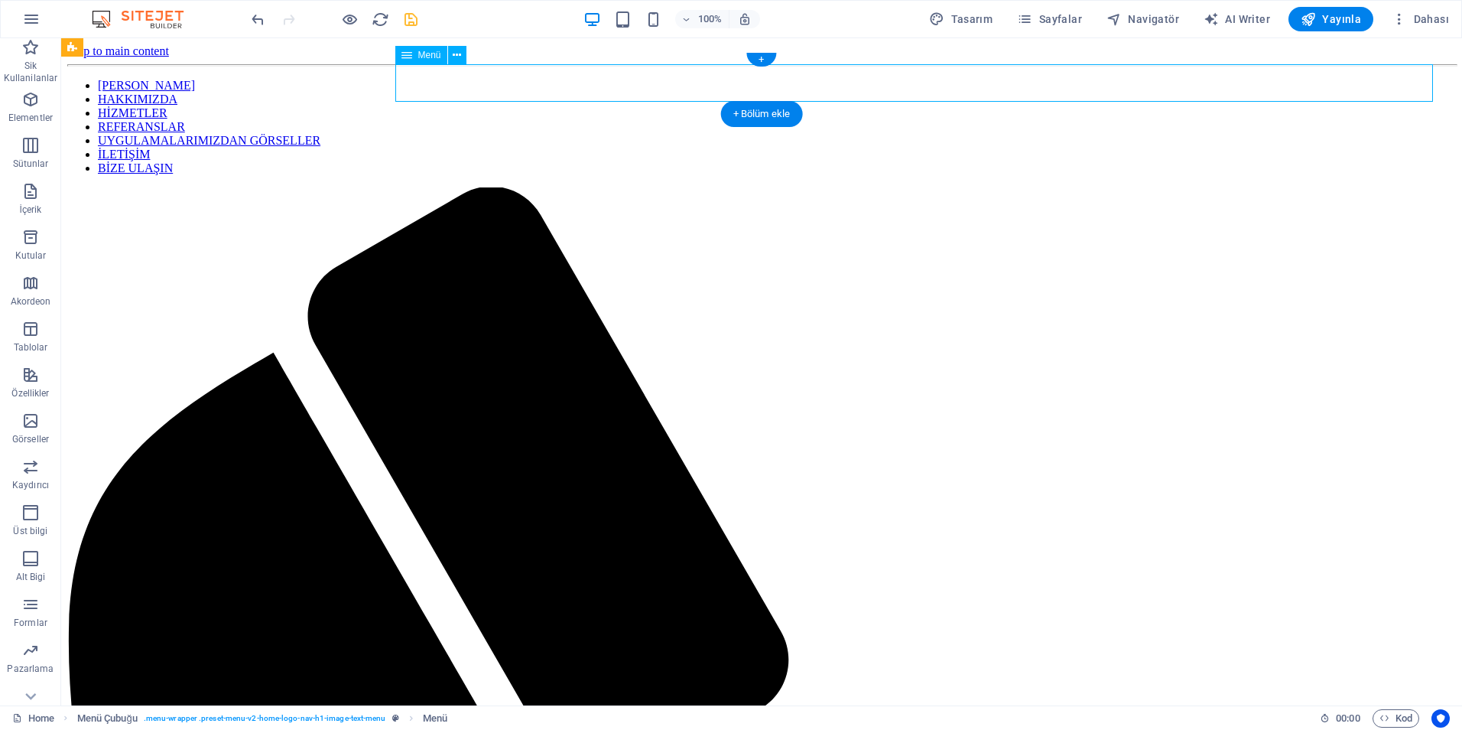
click at [550, 79] on nav "ANA SAYFA HAKKIMIZDA HİZMETLER REFERANSLAR UYGULAMALARIMIZDAN GÖRSELLER İLETİŞİ…" at bounding box center [761, 127] width 1389 height 96
select select
select select "secondary"
select select
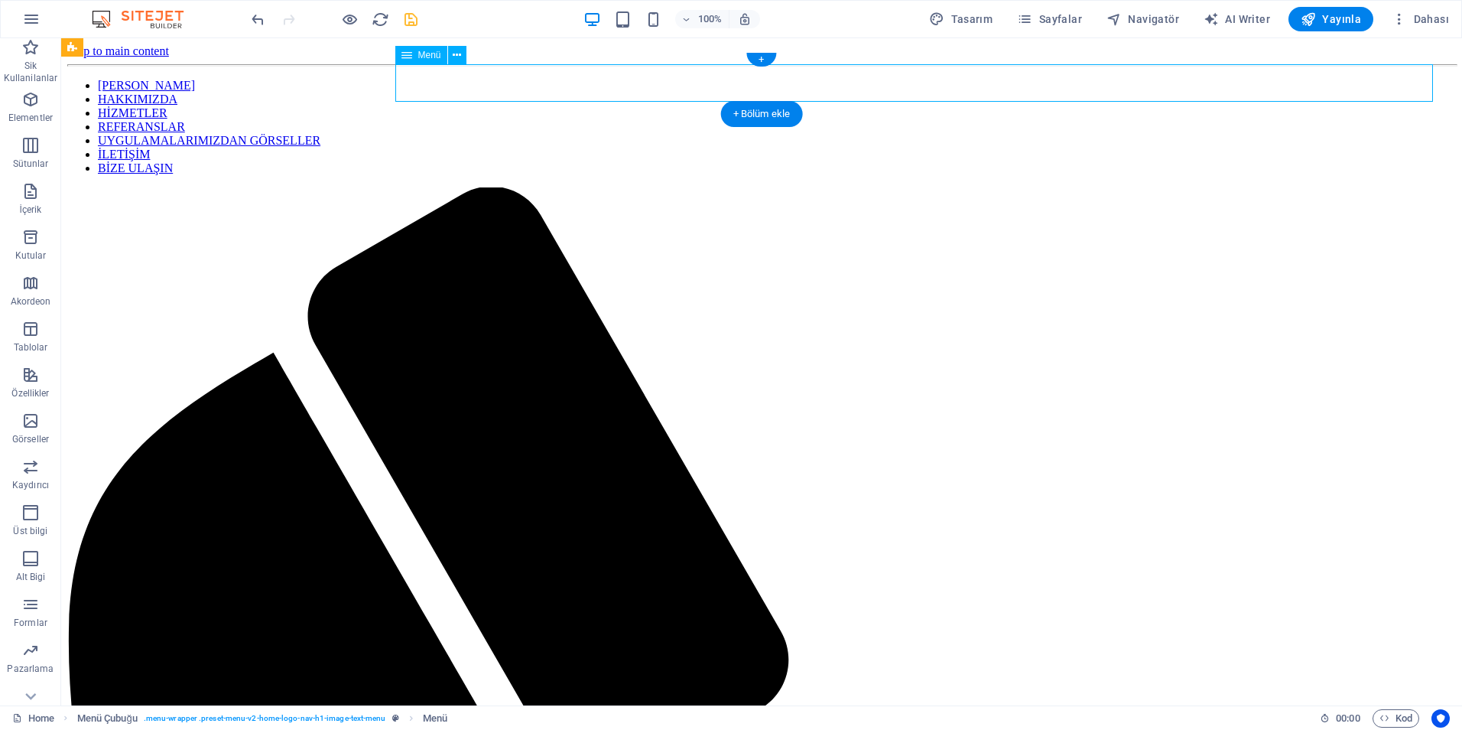
select select
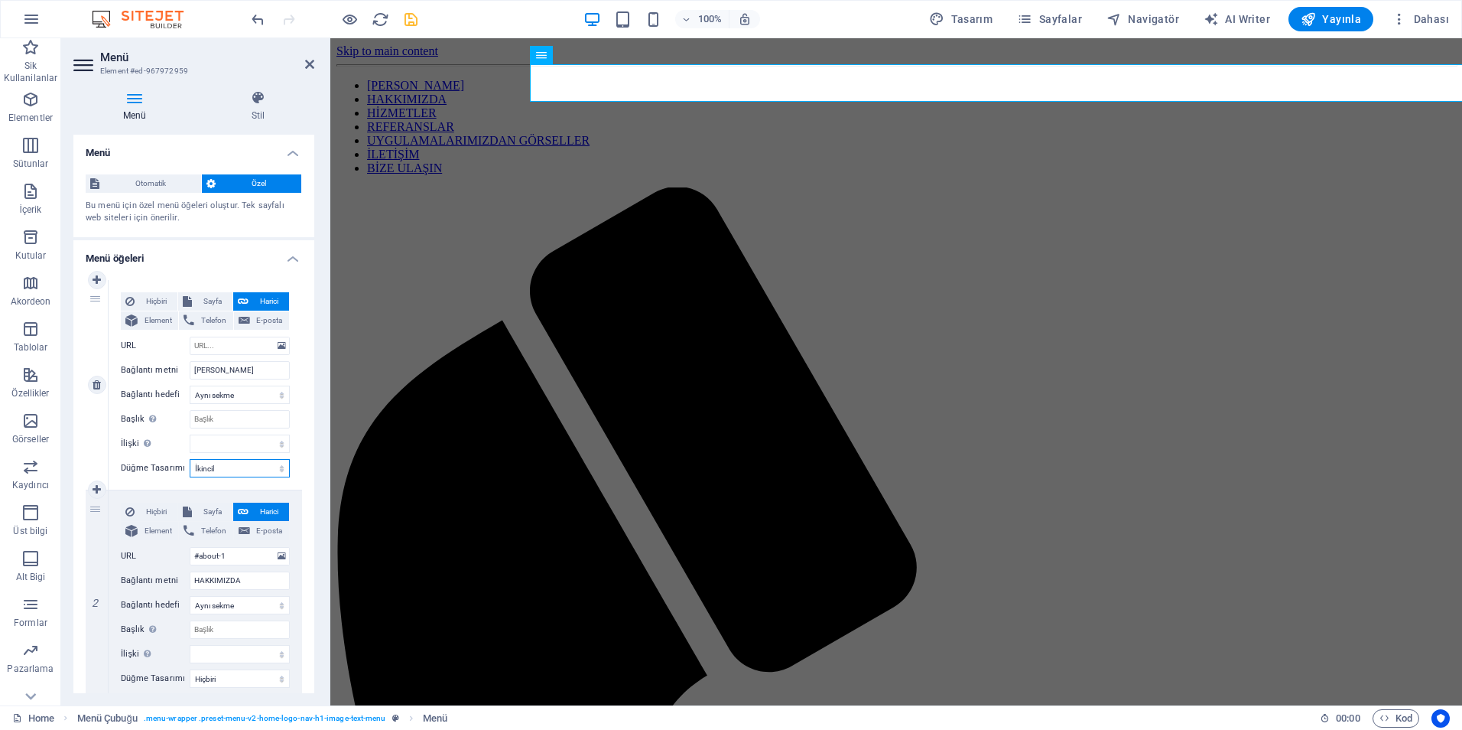
click at [270, 471] on select "Hiçbiri Varsayılan Birincil İkincil" at bounding box center [240, 468] width 100 height 18
select select "default"
click at [190, 459] on select "Hiçbiri Varsayılan Birincil İkincil" at bounding box center [240, 468] width 100 height 18
select select
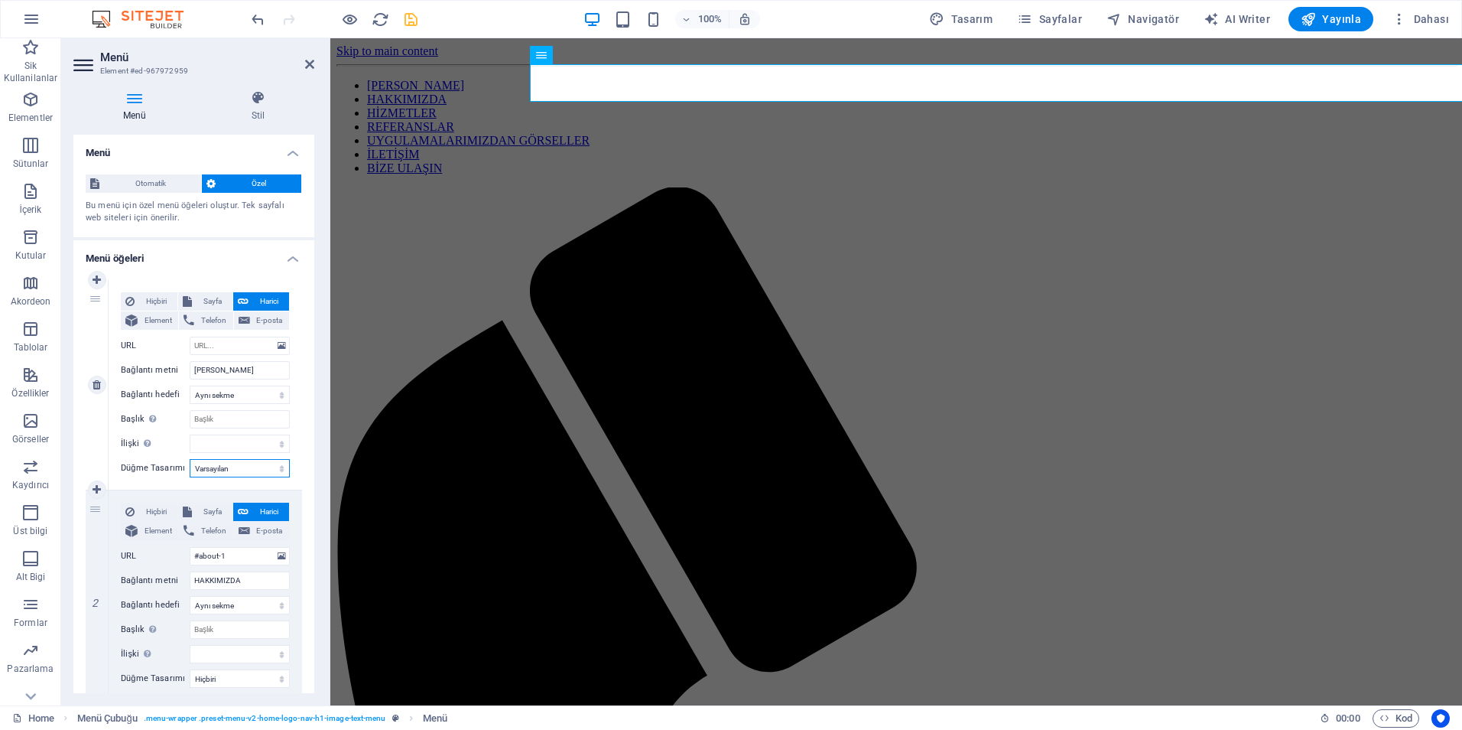
select select
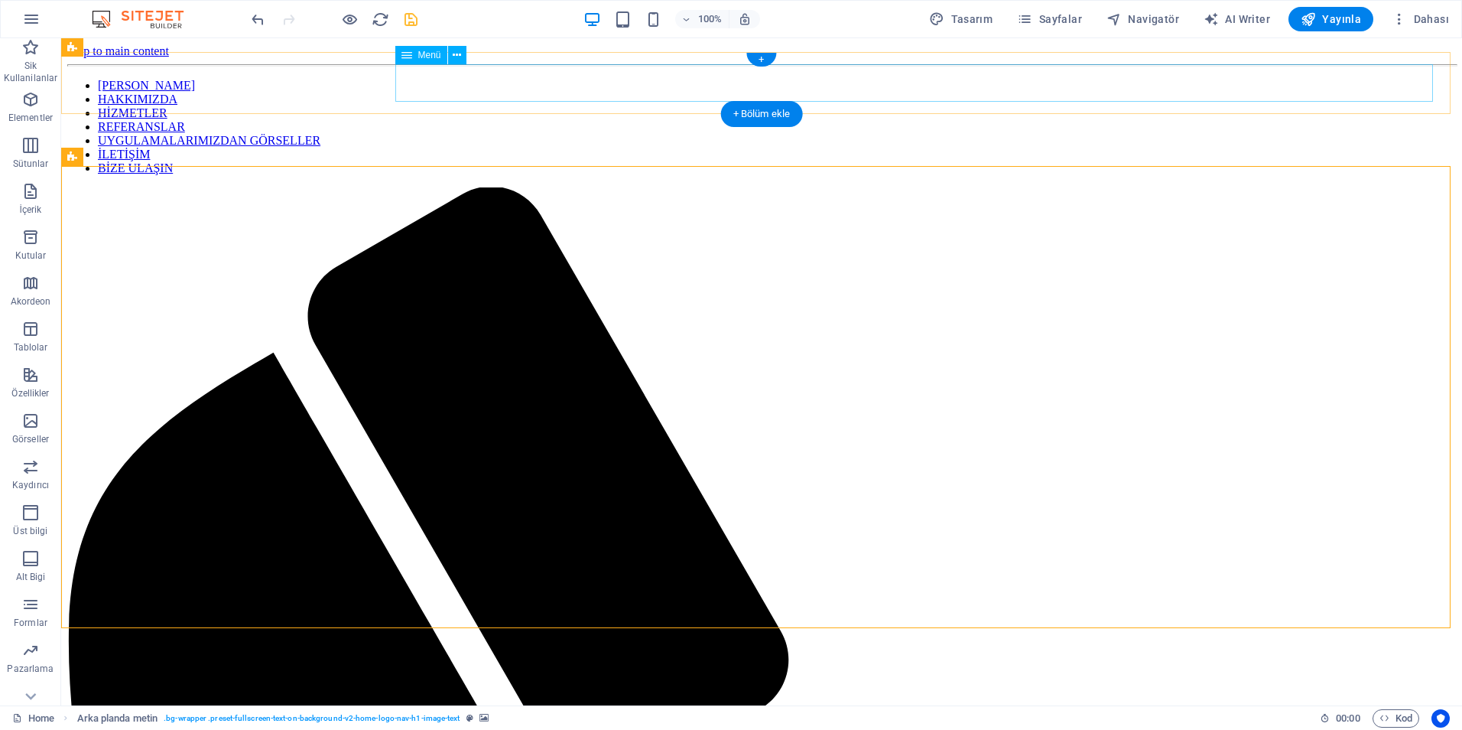
click at [463, 83] on nav "ANA SAYFA HAKKIMIZDA HİZMETLER REFERANSLAR UYGULAMALARIMIZDAN GÖRSELLER İLETİŞİ…" at bounding box center [761, 127] width 1389 height 96
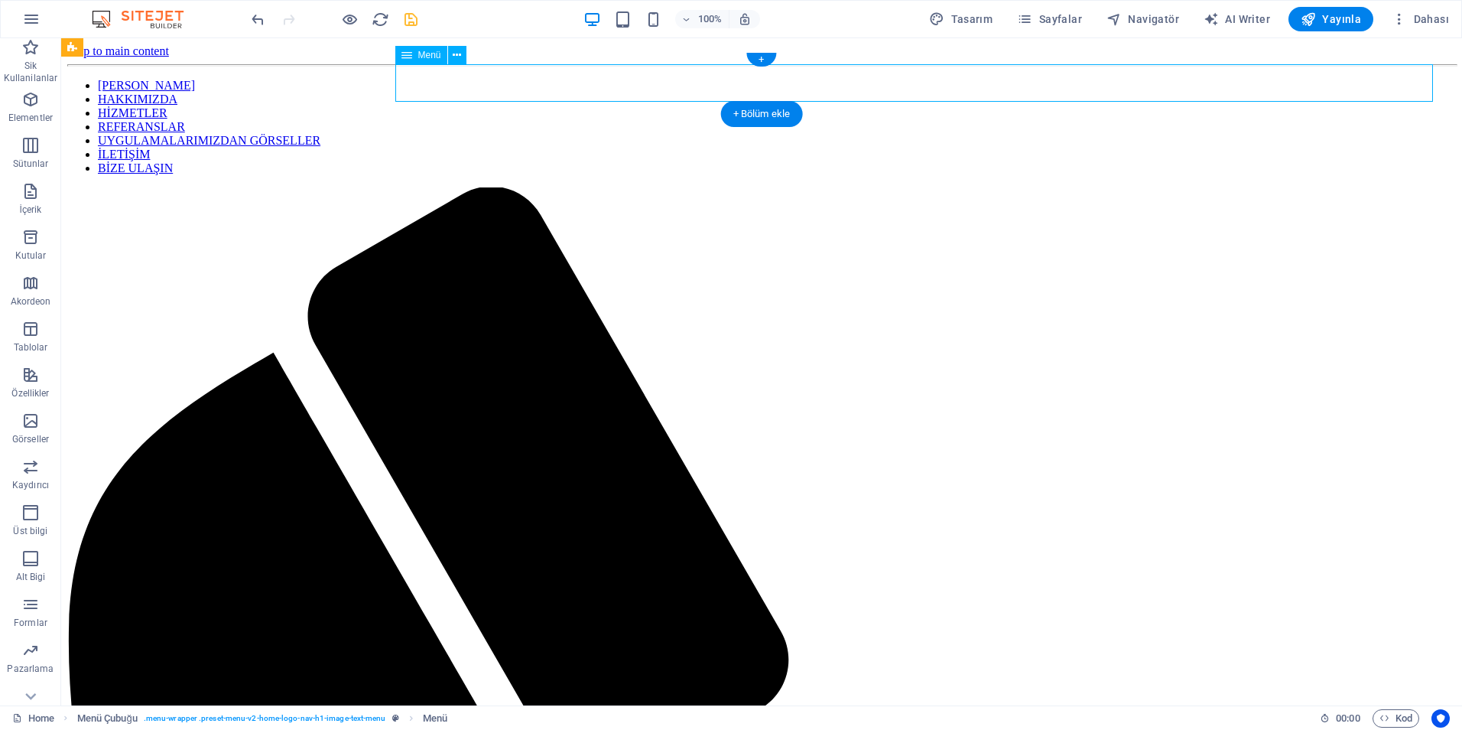
click at [463, 83] on nav "ANA SAYFA HAKKIMIZDA HİZMETLER REFERANSLAR UYGULAMALARIMIZDAN GÖRSELLER İLETİŞİ…" at bounding box center [761, 127] width 1389 height 96
select select
select select "default"
select select
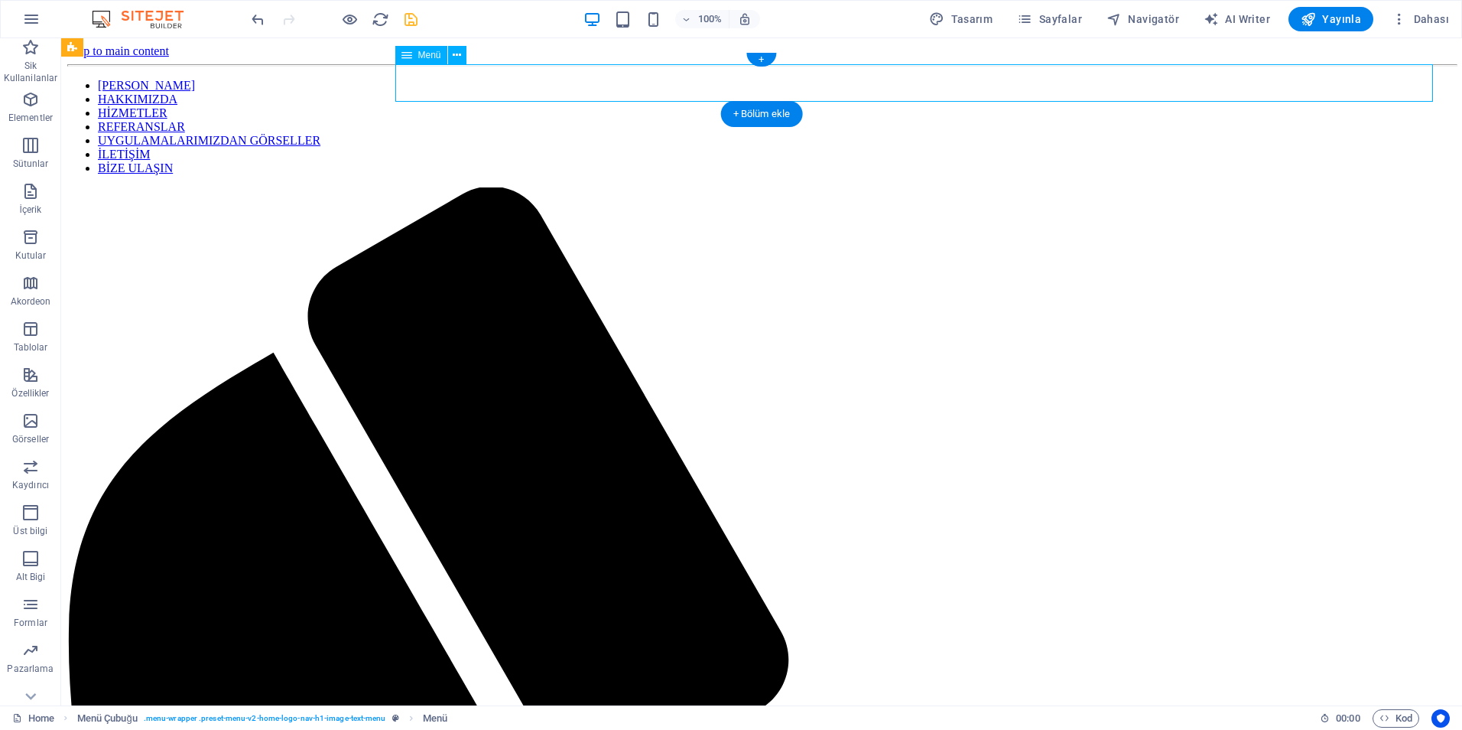
select select
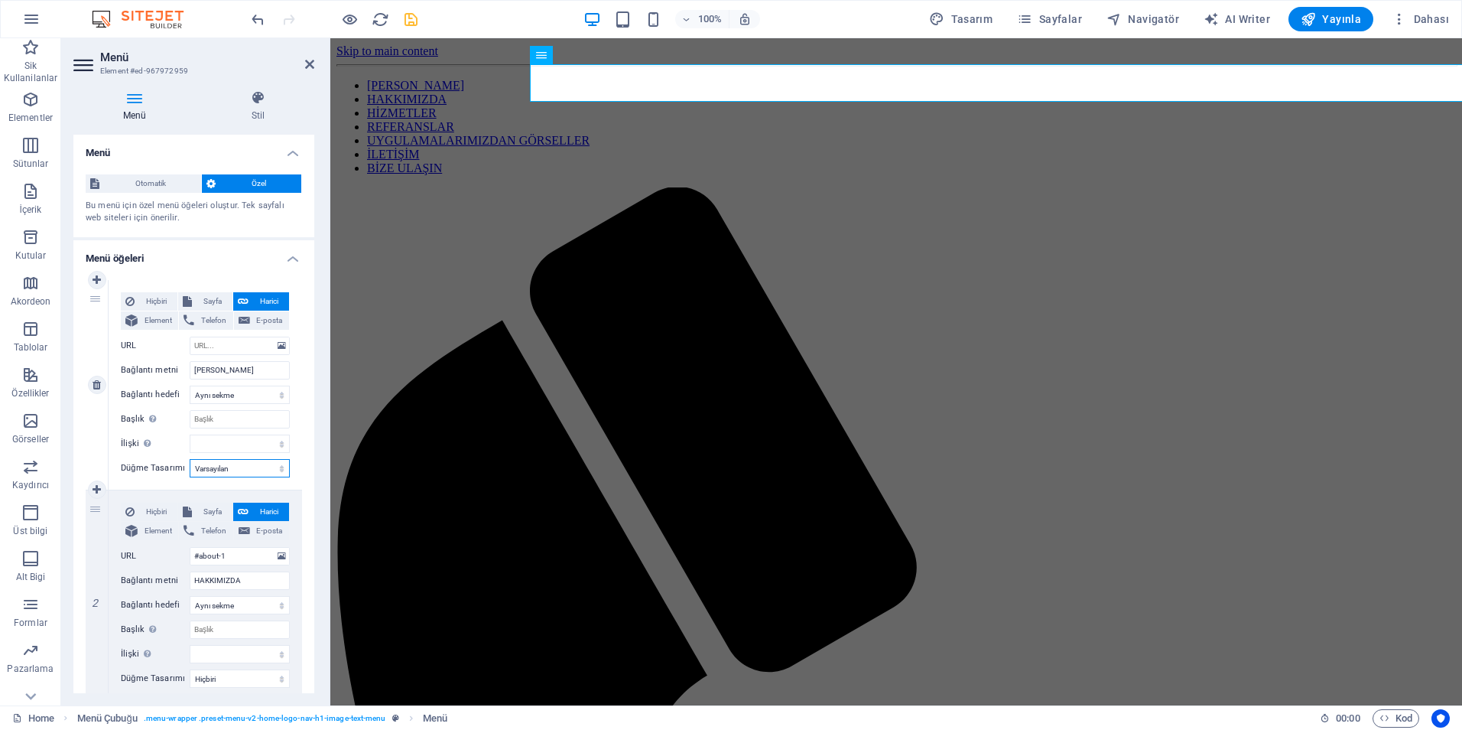
click at [264, 464] on select "Hiçbiri Varsayılan Birincil İkincil" at bounding box center [240, 468] width 100 height 18
select select
click at [190, 459] on select "Hiçbiri Varsayılan Birincil İkincil" at bounding box center [240, 468] width 100 height 18
select select
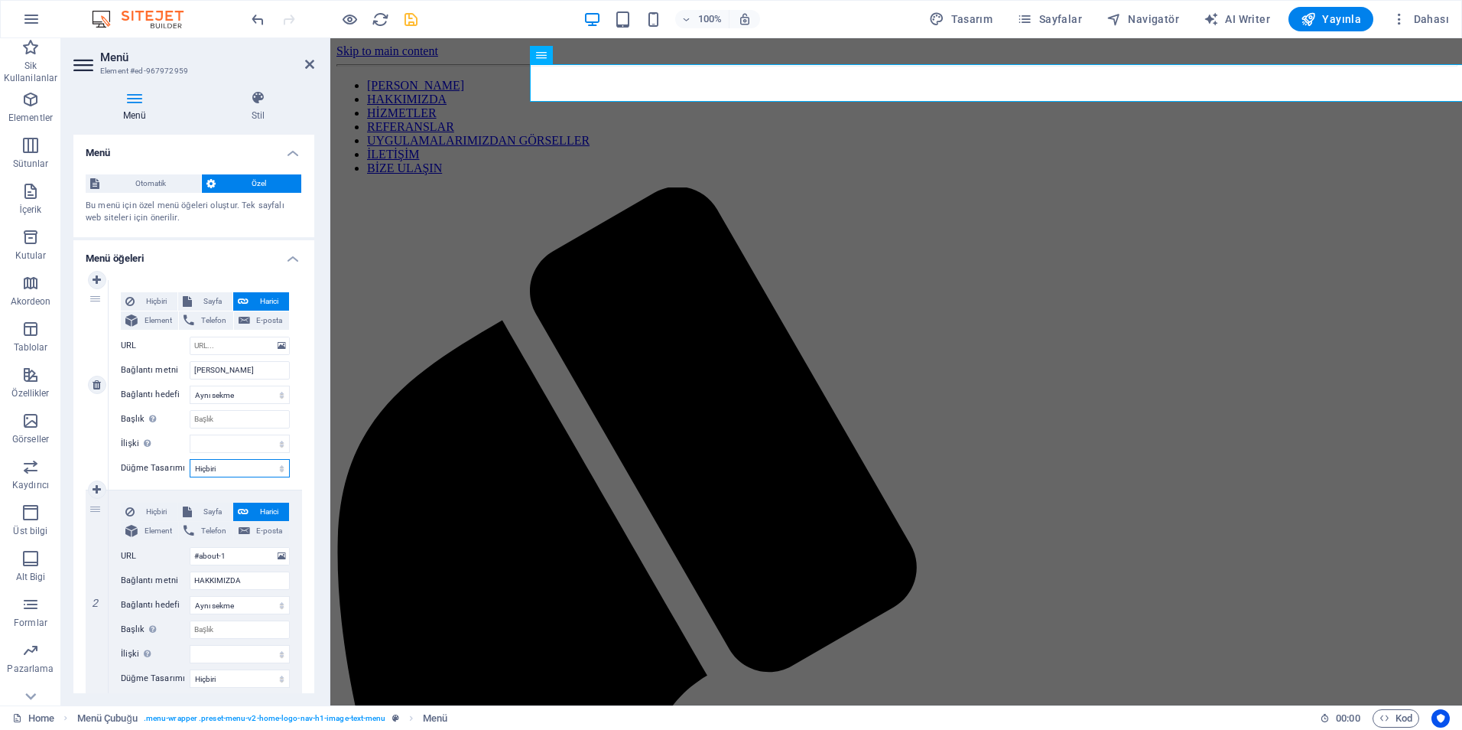
select select
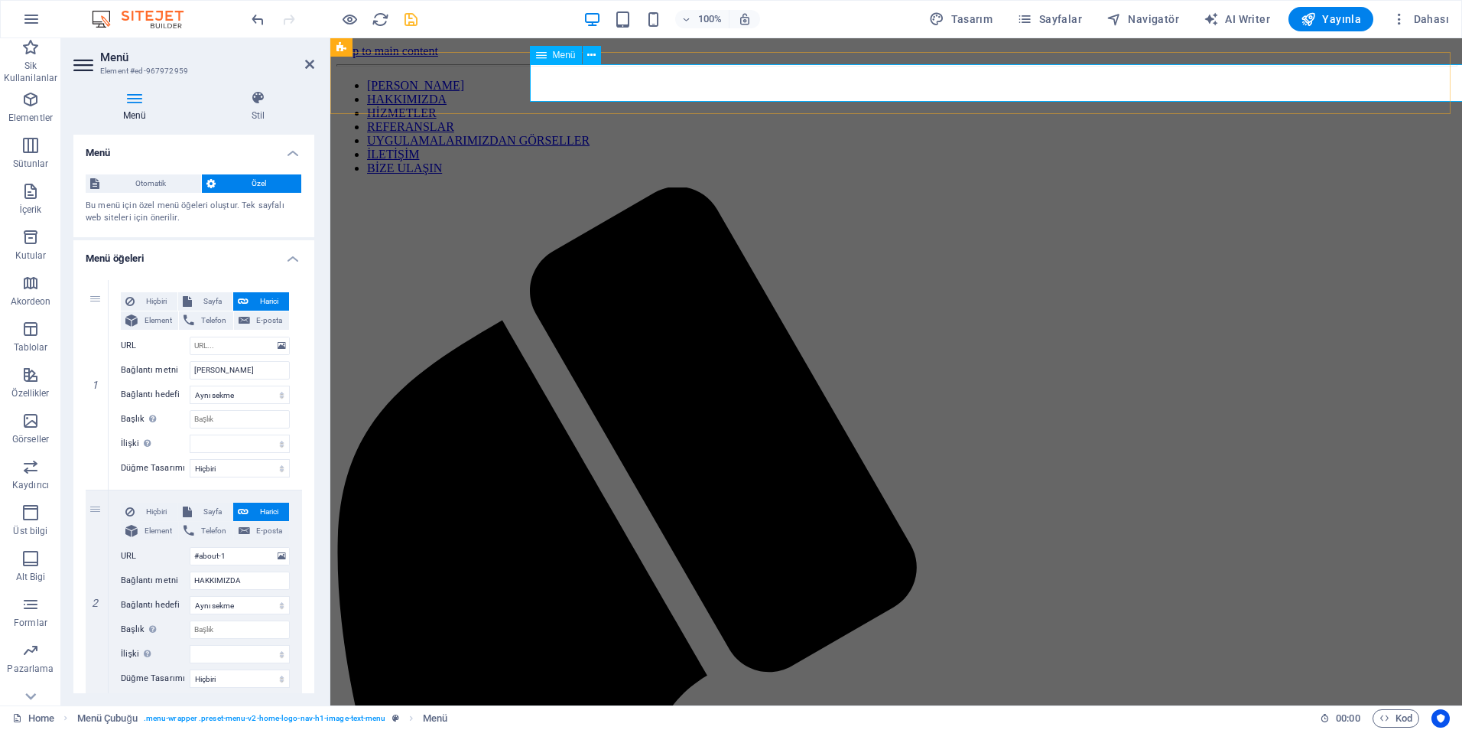
click at [557, 85] on nav "ANA SAYFA HAKKIMIZDA HİZMETLER REFERANSLAR UYGULAMALARIMIZDAN GÖRSELLER İLETİŞİ…" at bounding box center [897, 127] width 1120 height 96
click at [196, 369] on input "[PERSON_NAME]" at bounding box center [240, 370] width 100 height 18
click at [229, 372] on input "[PERSON_NAME]" at bounding box center [240, 370] width 100 height 18
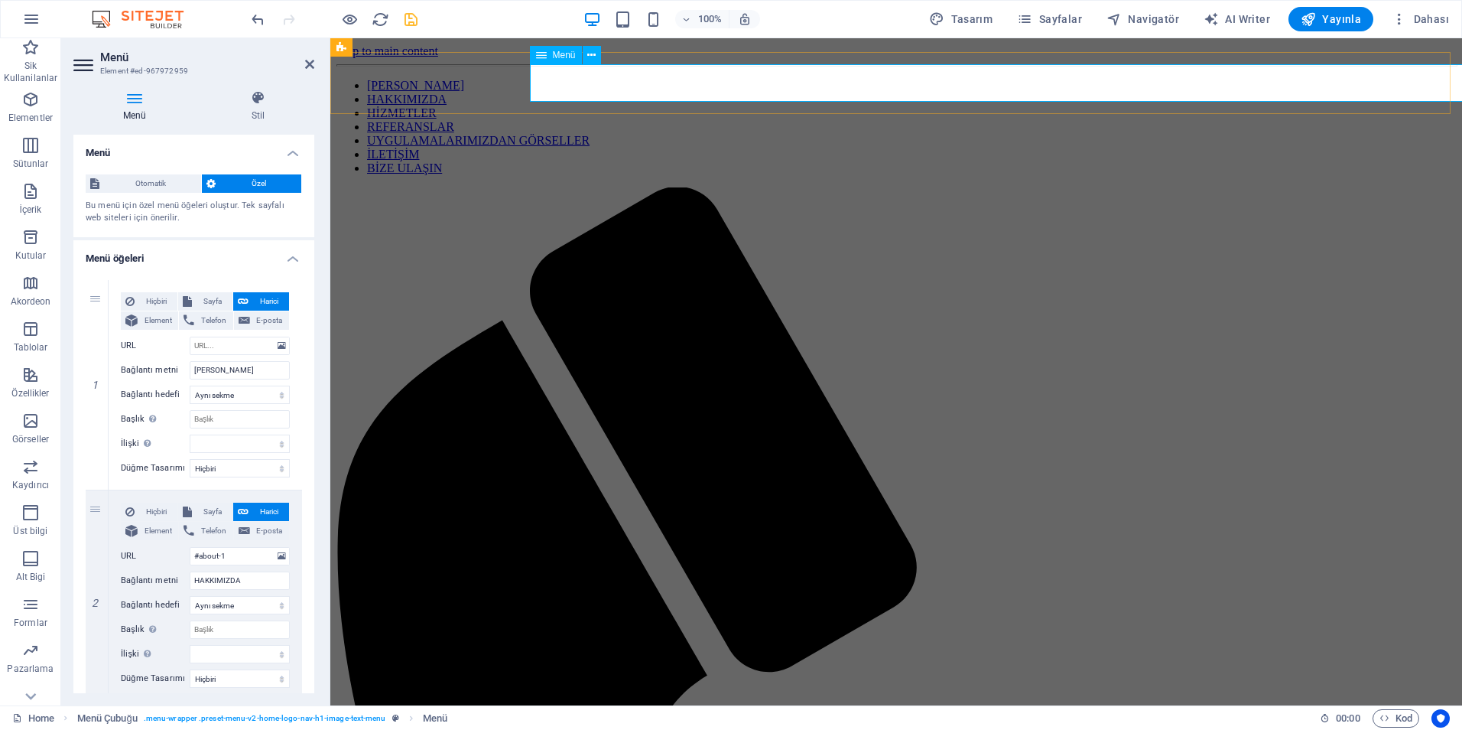
click at [659, 91] on nav "ANA SAYFA HAKKIMIZDA HİZMETLER REFERANSLAR UYGULAMALARIMIZDAN GÖRSELLER İLETİŞİ…" at bounding box center [897, 127] width 1120 height 96
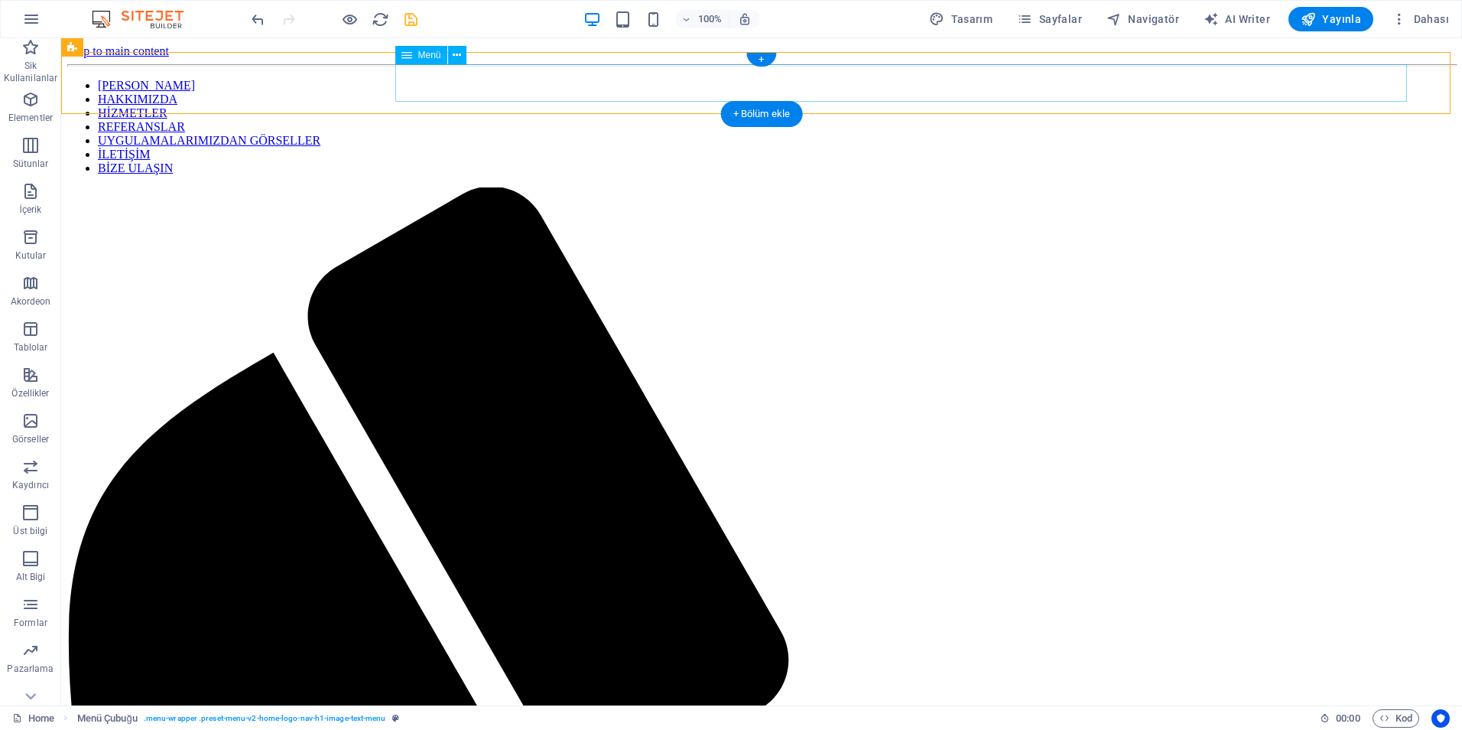
click at [577, 88] on nav "ANA SAYFA HAKKIMIZDA HİZMETLER REFERANSLAR UYGULAMALARIMIZDAN GÖRSELLER İLETİŞİ…" at bounding box center [761, 127] width 1389 height 96
select select
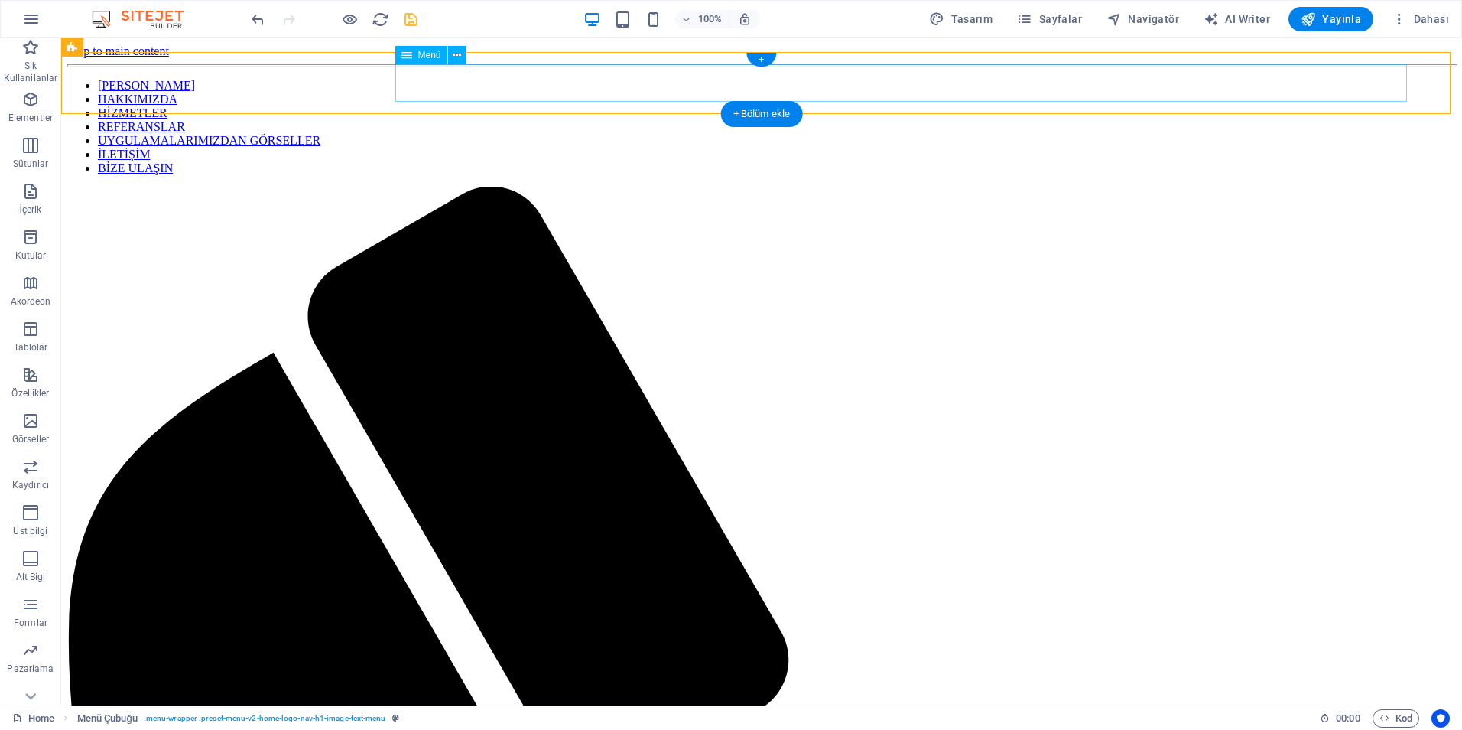
select select
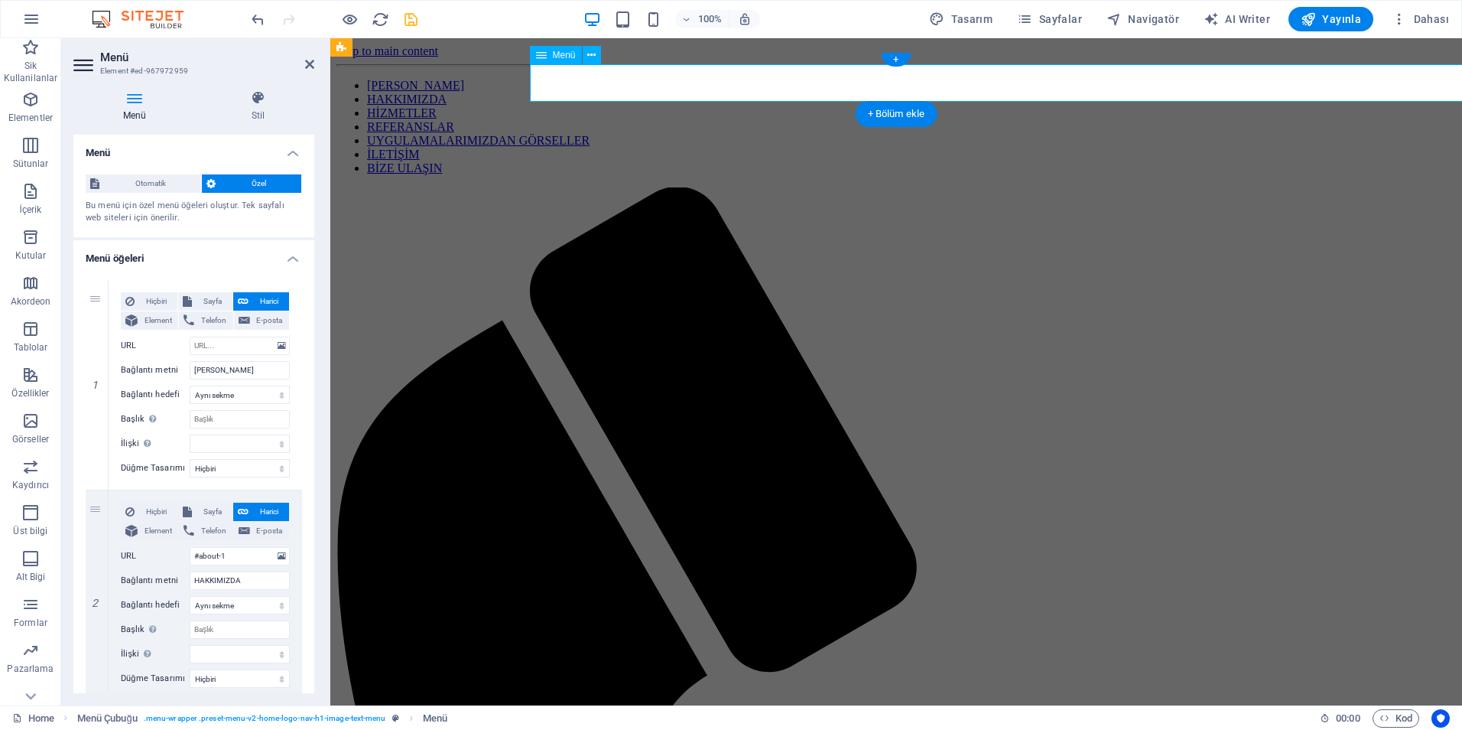
click at [753, 91] on nav "ANA SAYFA HAKKIMIZDA HİZMETLER REFERANSLAR UYGULAMALARIMIZDAN GÖRSELLER İLETİŞİ…" at bounding box center [897, 127] width 1120 height 96
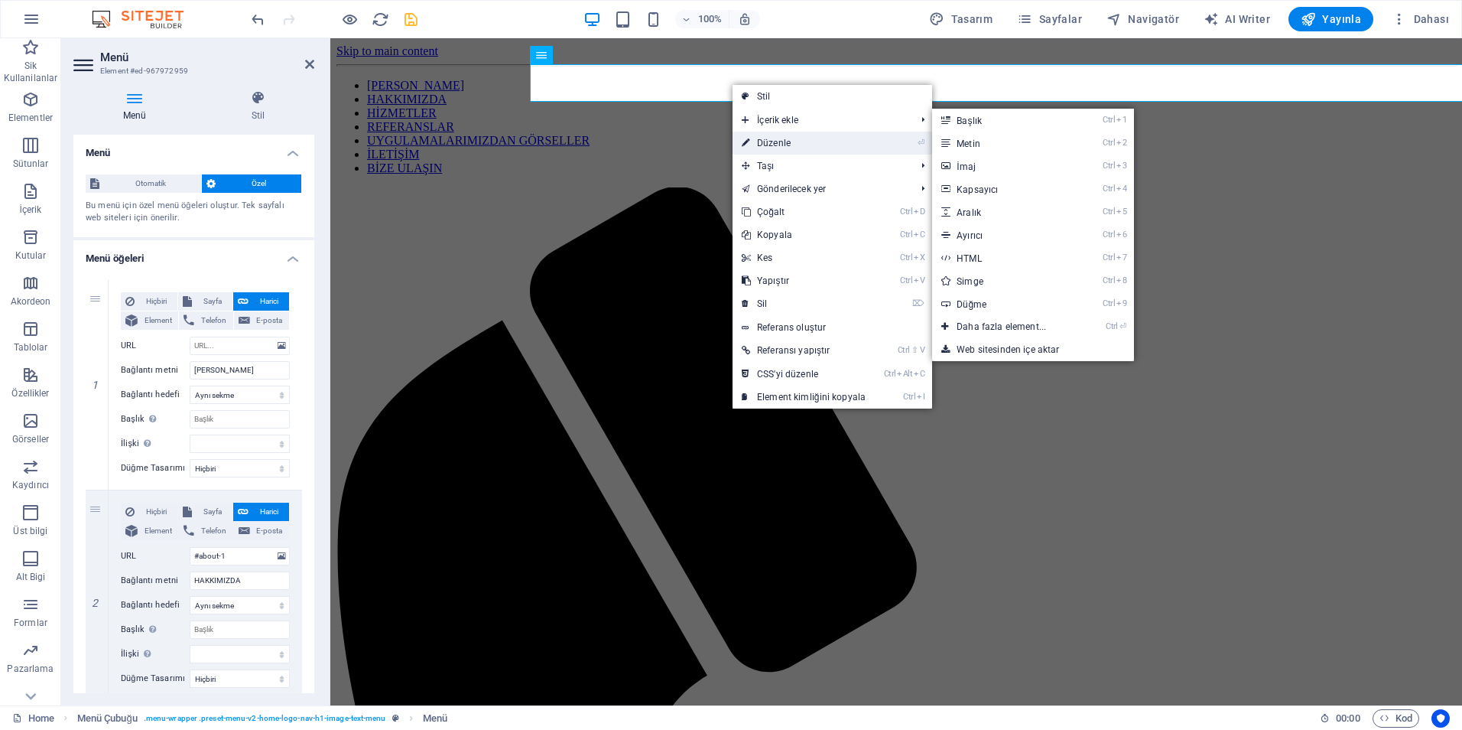
click at [757, 137] on link "⏎ Düzenle" at bounding box center [804, 143] width 142 height 23
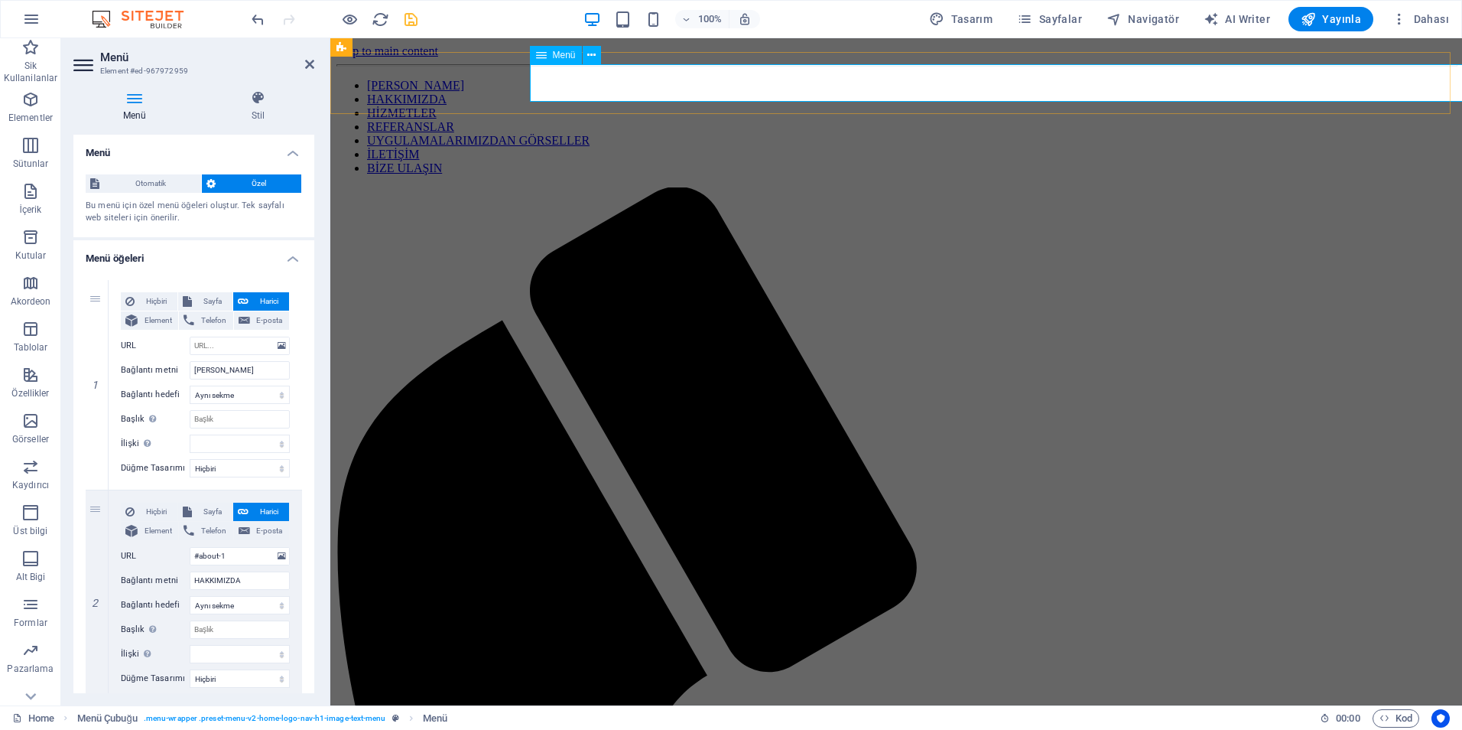
click at [709, 85] on nav "ANA SAYFA HAKKIMIZDA HİZMETLER REFERANSLAR UYGULAMALARIMIZDAN GÖRSELLER İLETİŞİ…" at bounding box center [897, 127] width 1120 height 96
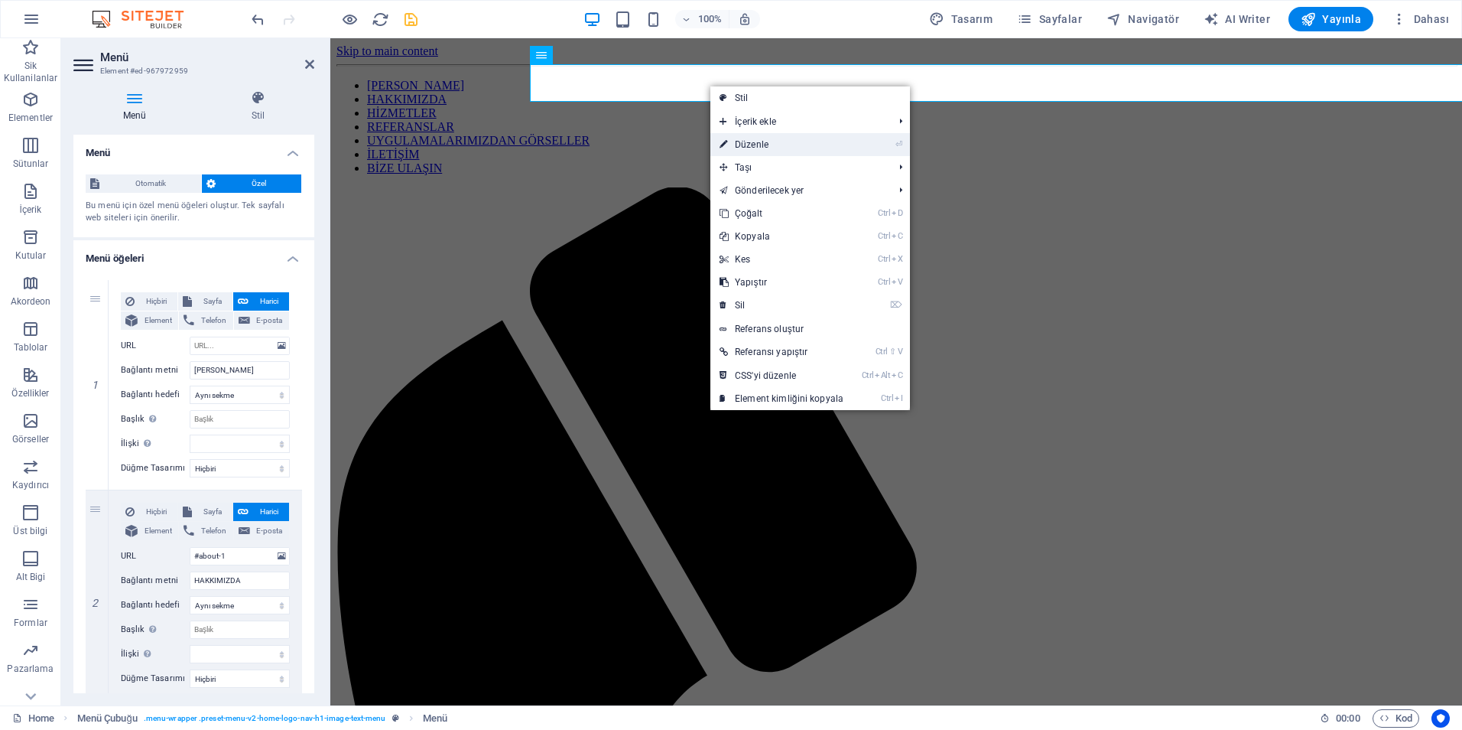
click at [760, 148] on link "⏎ Düzenle" at bounding box center [782, 144] width 142 height 23
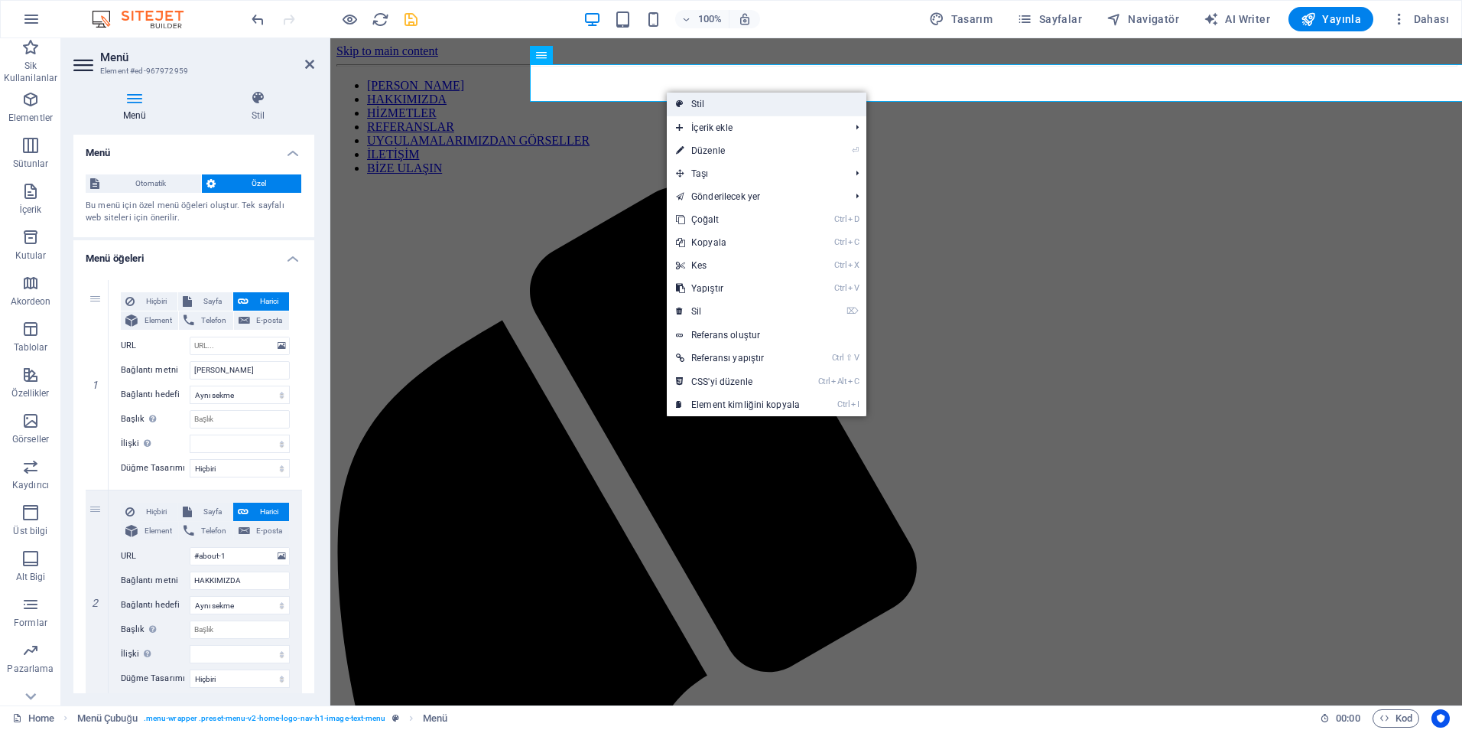
click at [759, 112] on link "Stil" at bounding box center [767, 104] width 200 height 23
select select "rem"
select select "hover_box_bottom"
select select "px"
select select "rem"
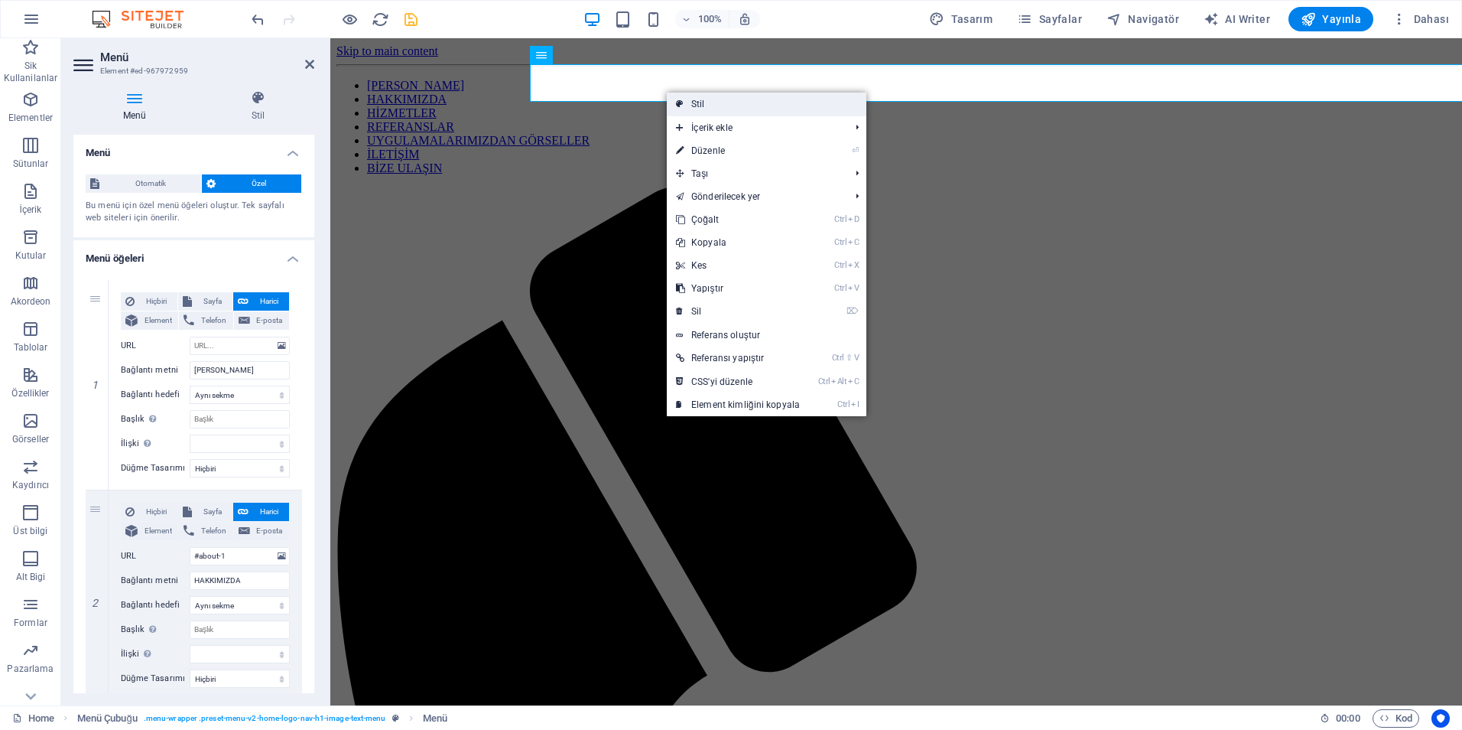
select select "rem"
select select "px"
select select "200"
select select "px"
select select "preset-menu-v2-home-logo-nav-h1-image-text-menu"
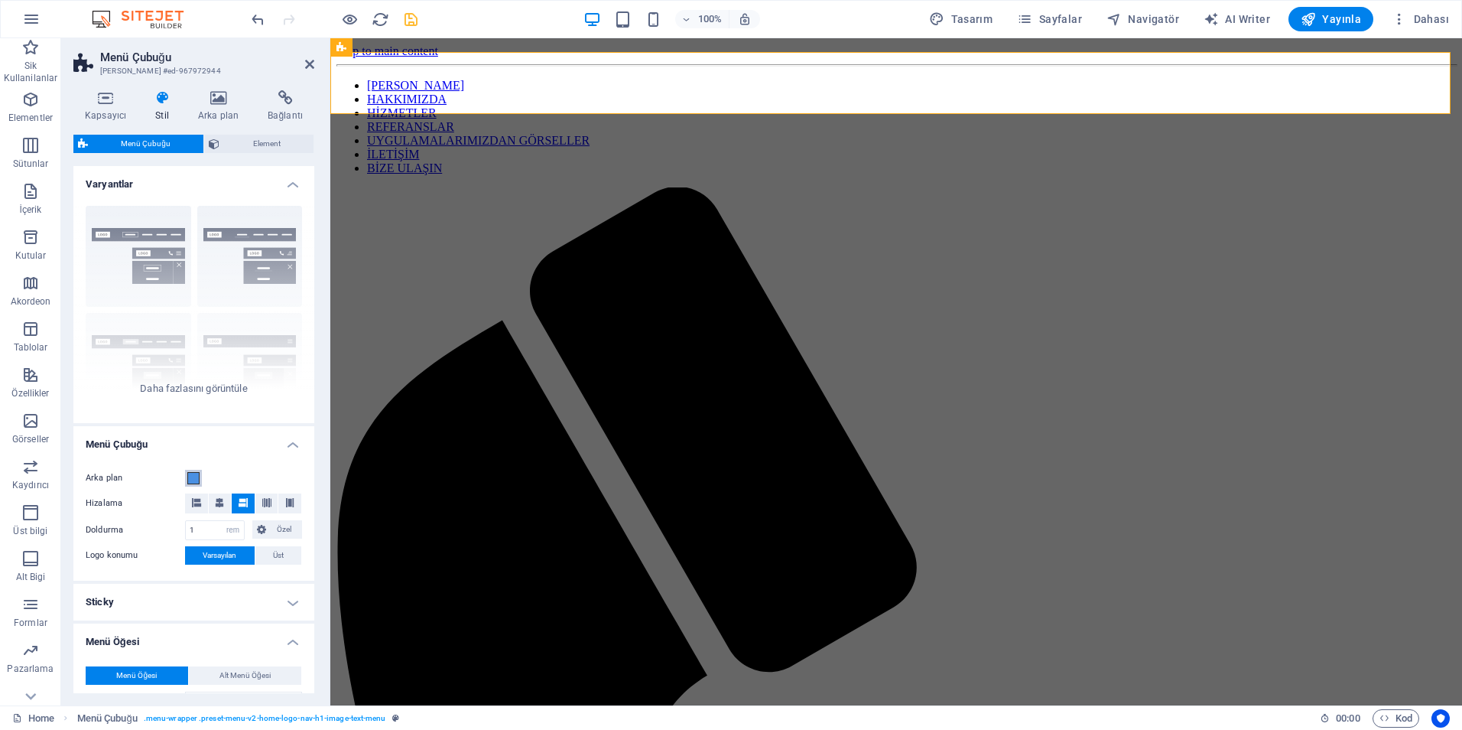
click at [193, 480] on span at bounding box center [193, 478] width 12 height 12
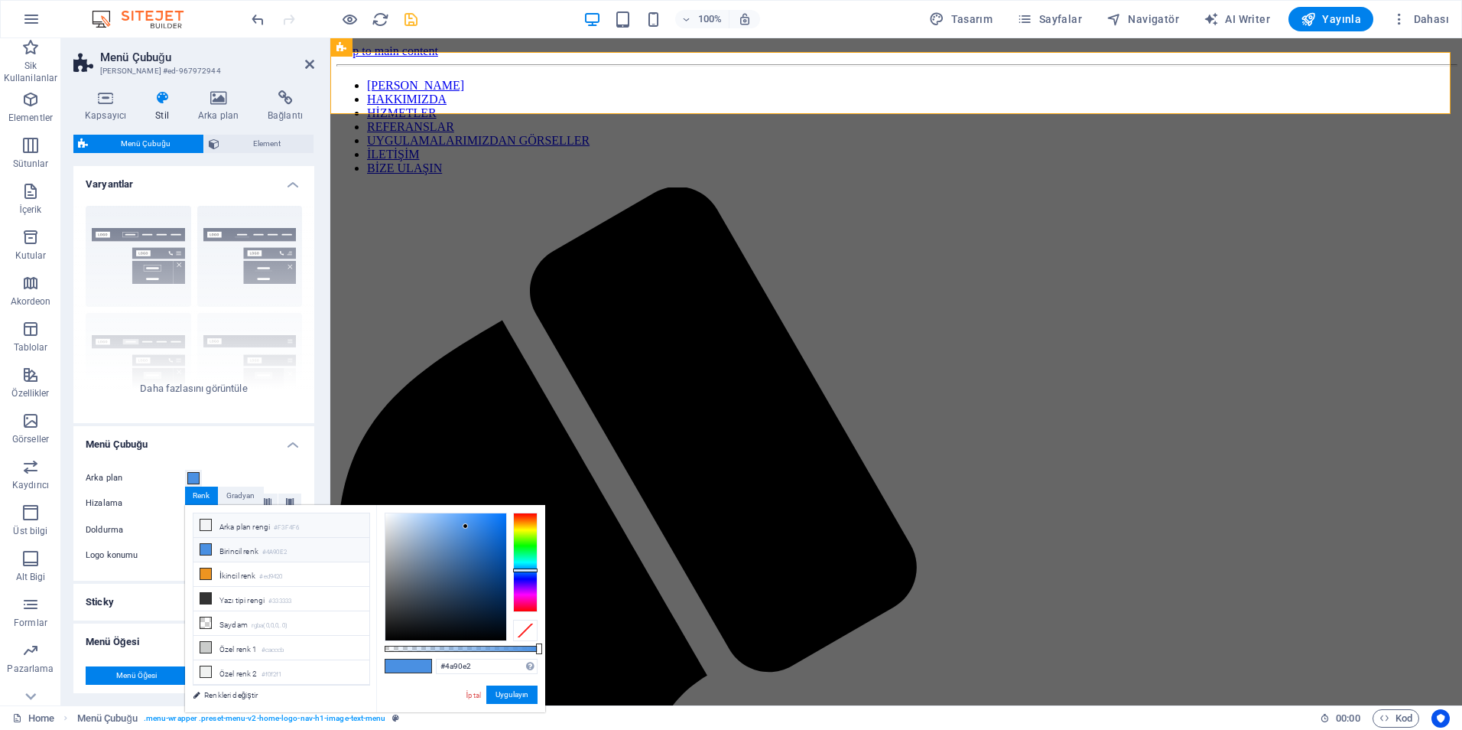
click at [210, 528] on icon at bounding box center [205, 524] width 11 height 11
type input "#f3f4f6"
click at [512, 701] on button "Uygulayın" at bounding box center [511, 694] width 51 height 18
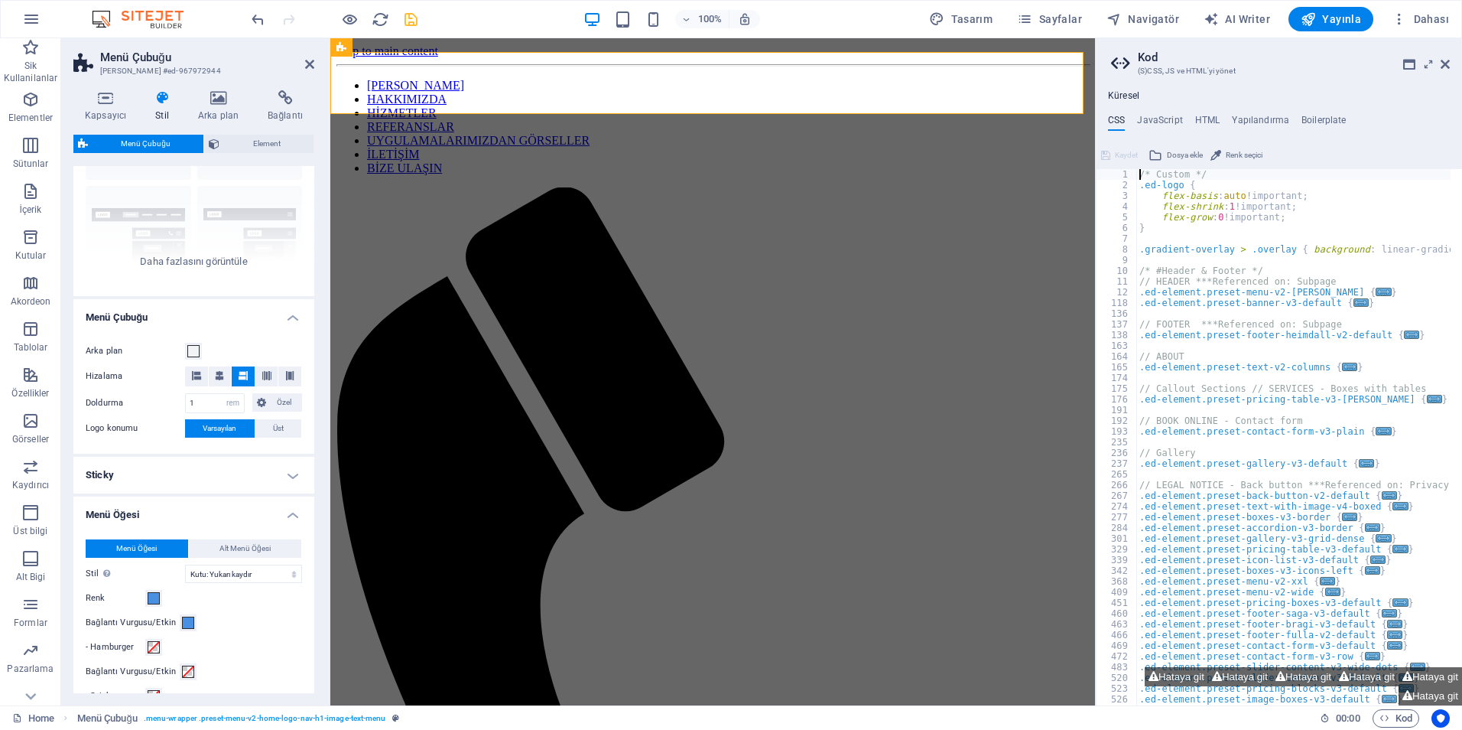
scroll to position [153, 0]
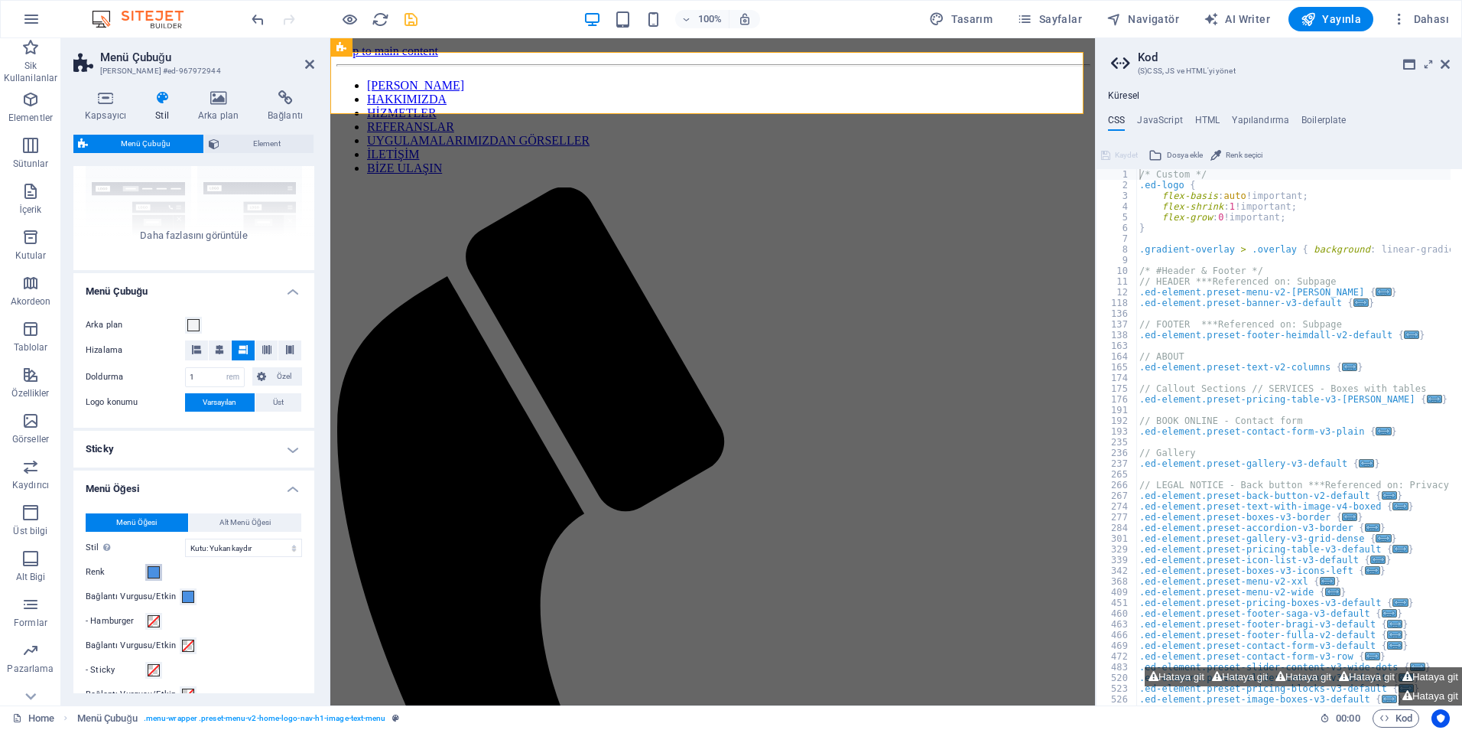
click at [159, 569] on span at bounding box center [154, 572] width 12 height 12
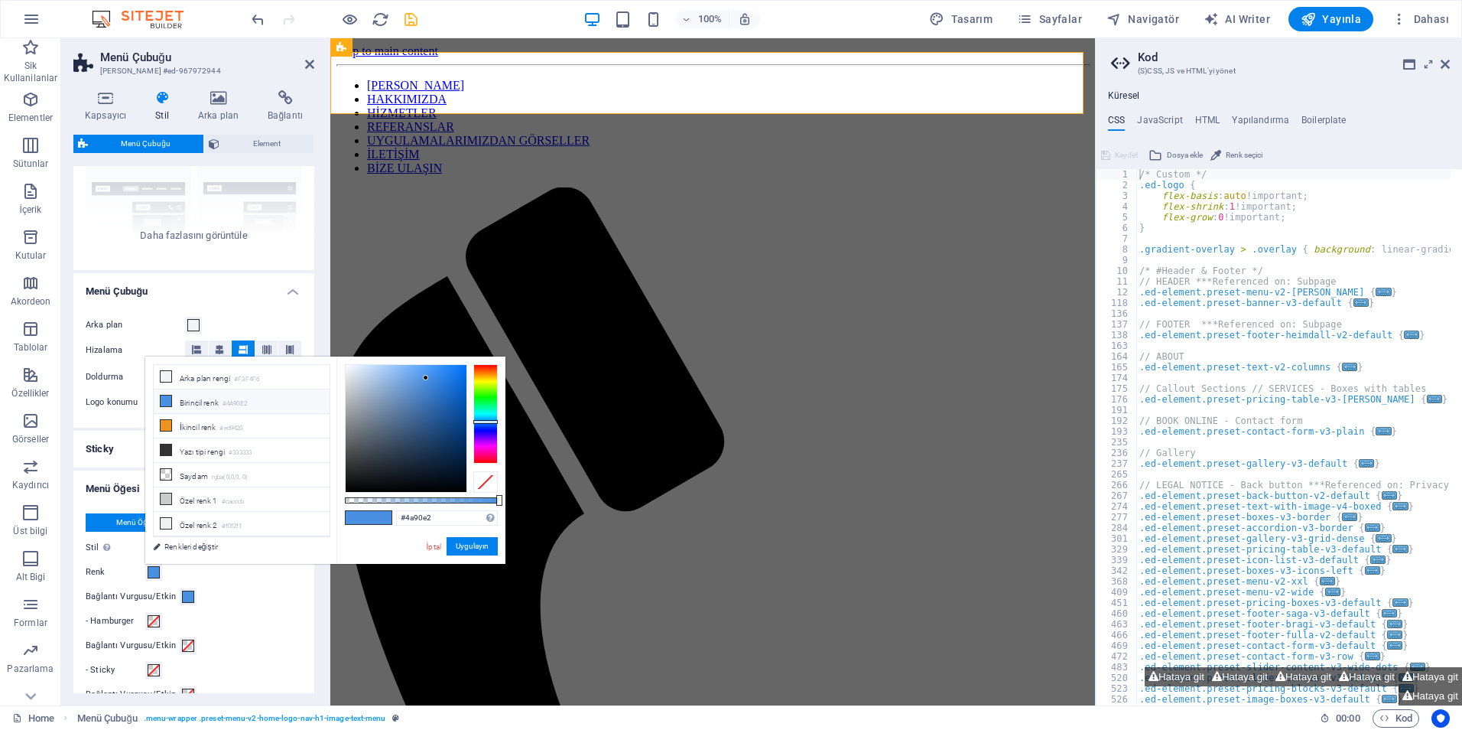
click at [187, 402] on li "Birincil renk #4A90E2" at bounding box center [242, 401] width 176 height 24
click at [469, 547] on button "Uygulayın" at bounding box center [472, 546] width 51 height 18
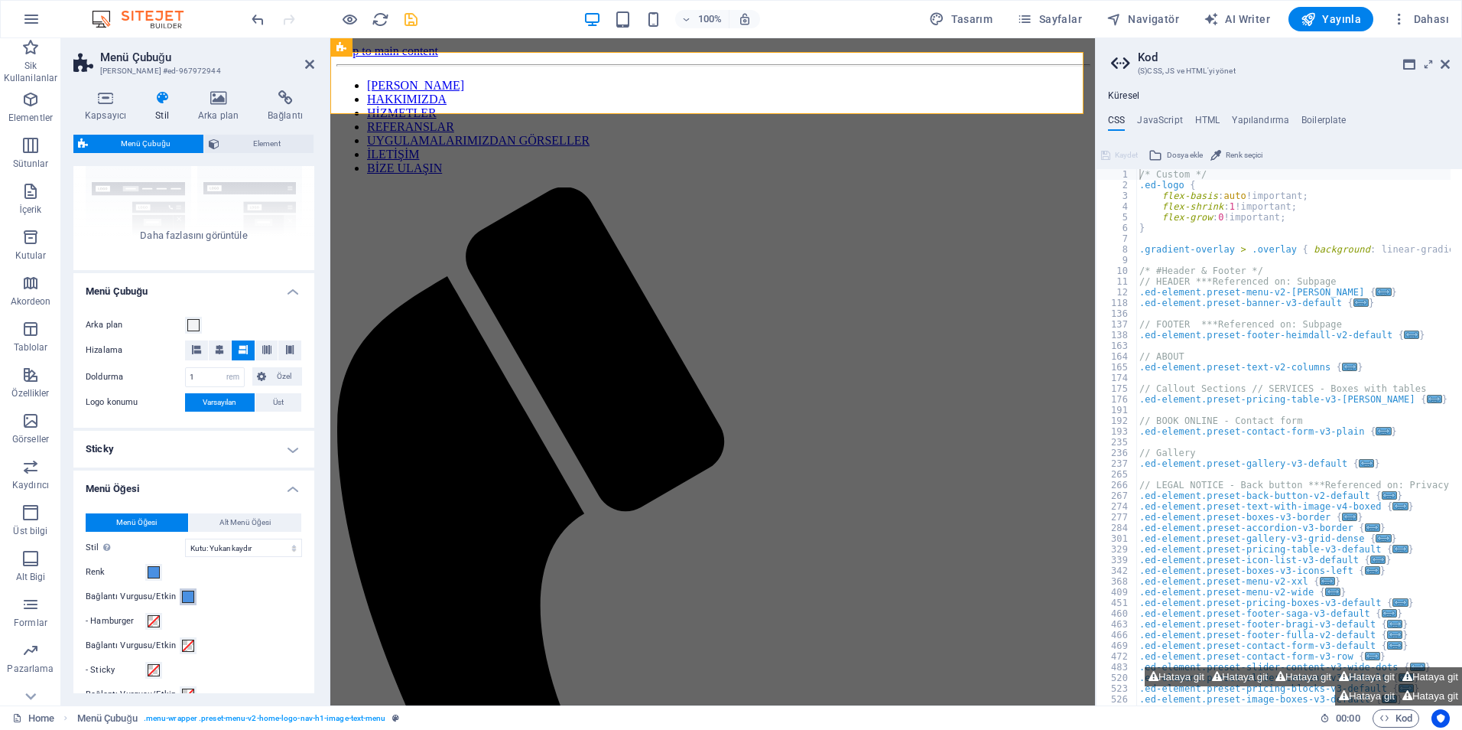
click at [190, 594] on span at bounding box center [188, 596] width 12 height 12
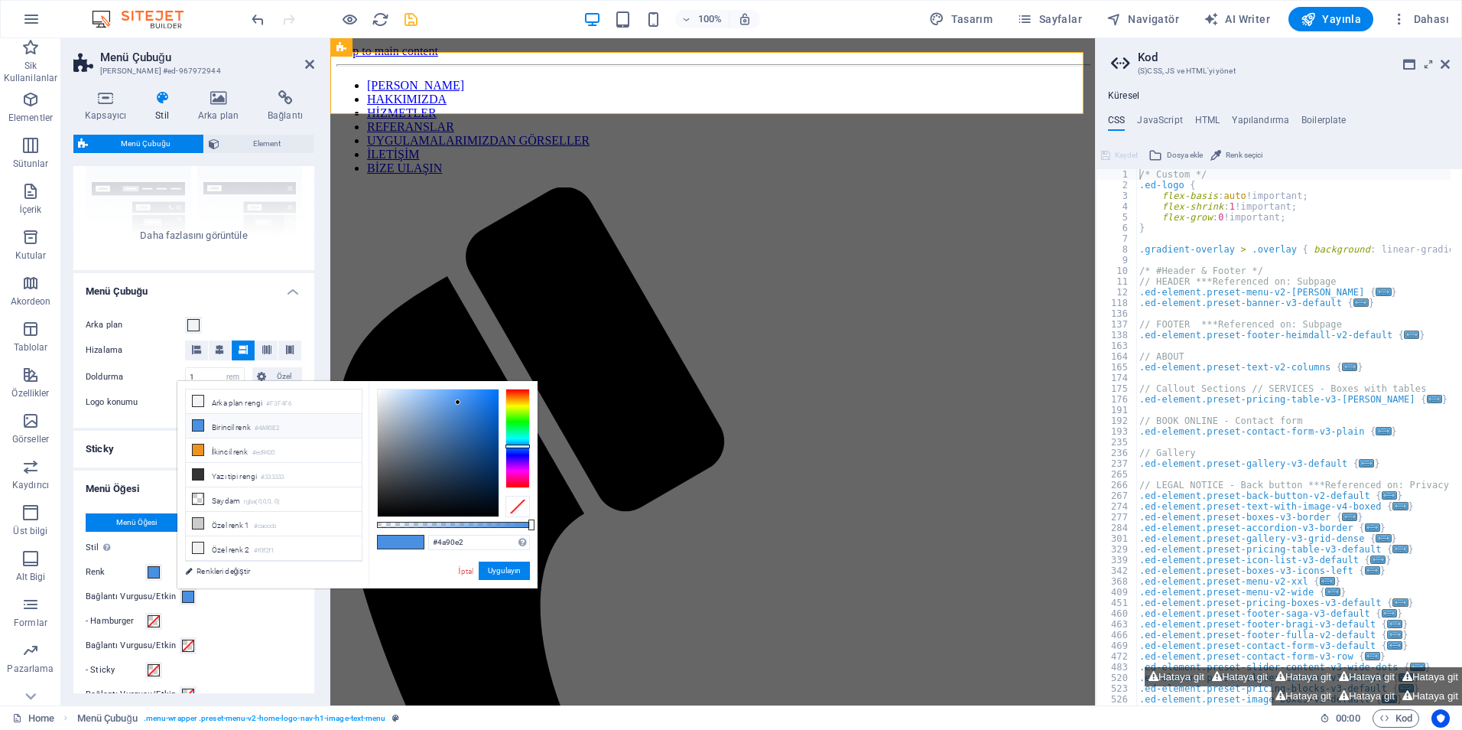
click at [245, 419] on li "Birincil renk #4A90E2" at bounding box center [274, 426] width 176 height 24
click at [516, 571] on button "Uygulayın" at bounding box center [504, 570] width 51 height 18
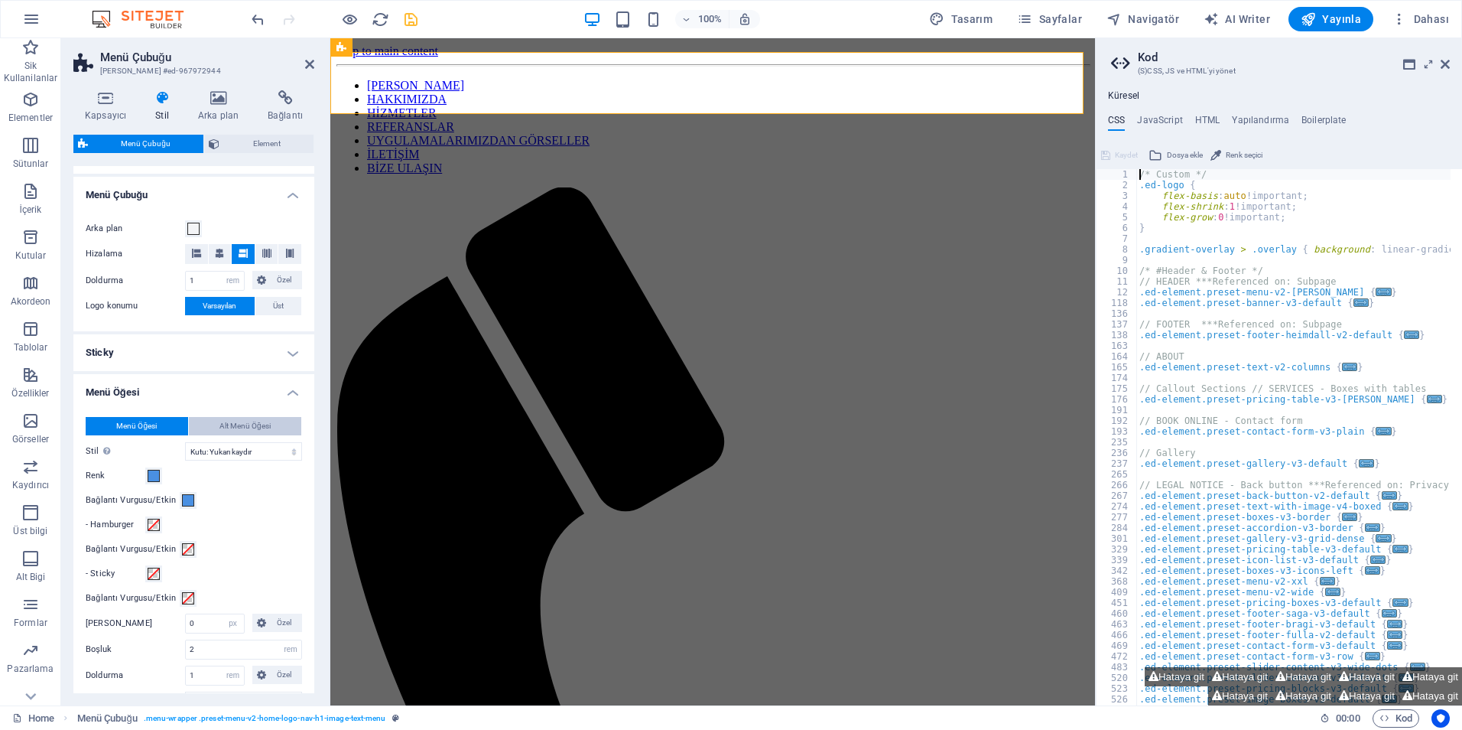
scroll to position [306, 0]
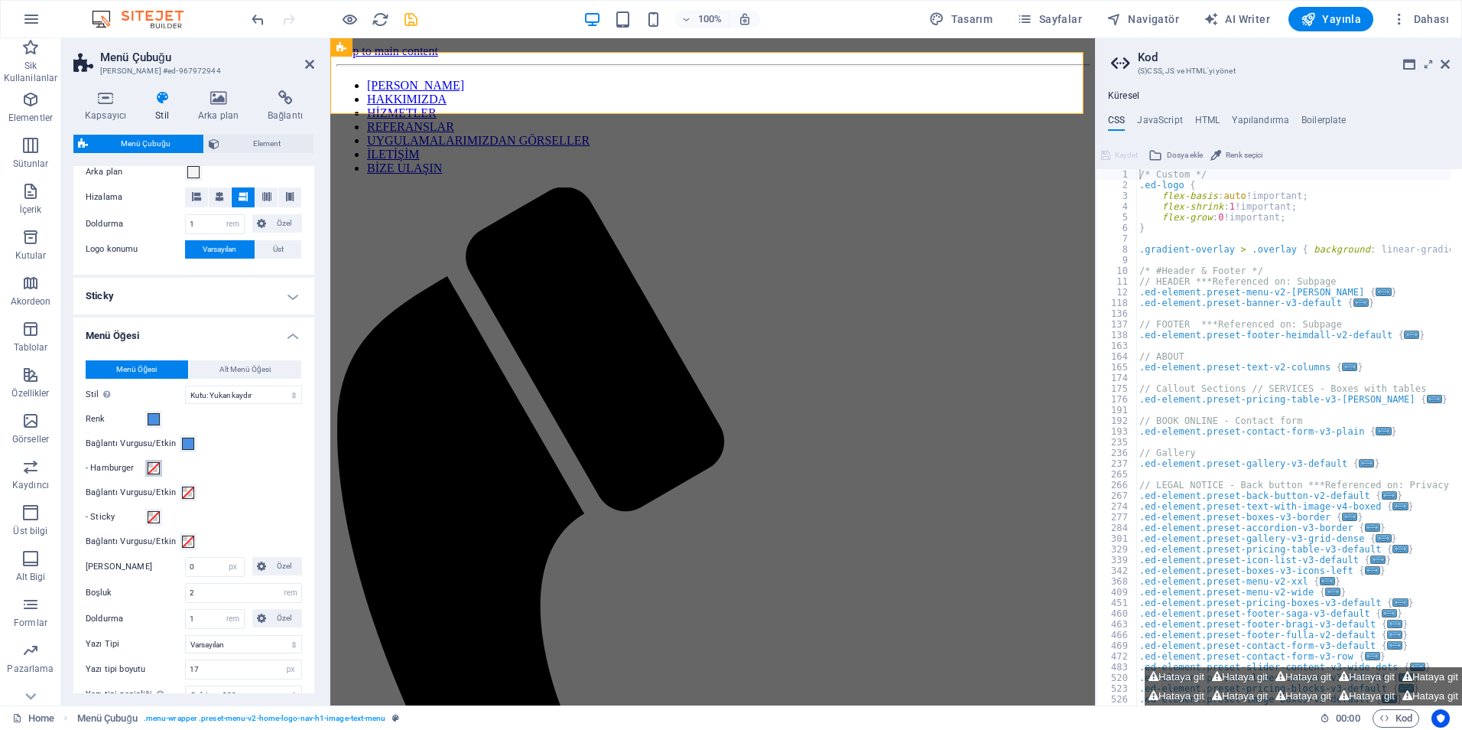
click at [158, 467] on span at bounding box center [154, 468] width 12 height 12
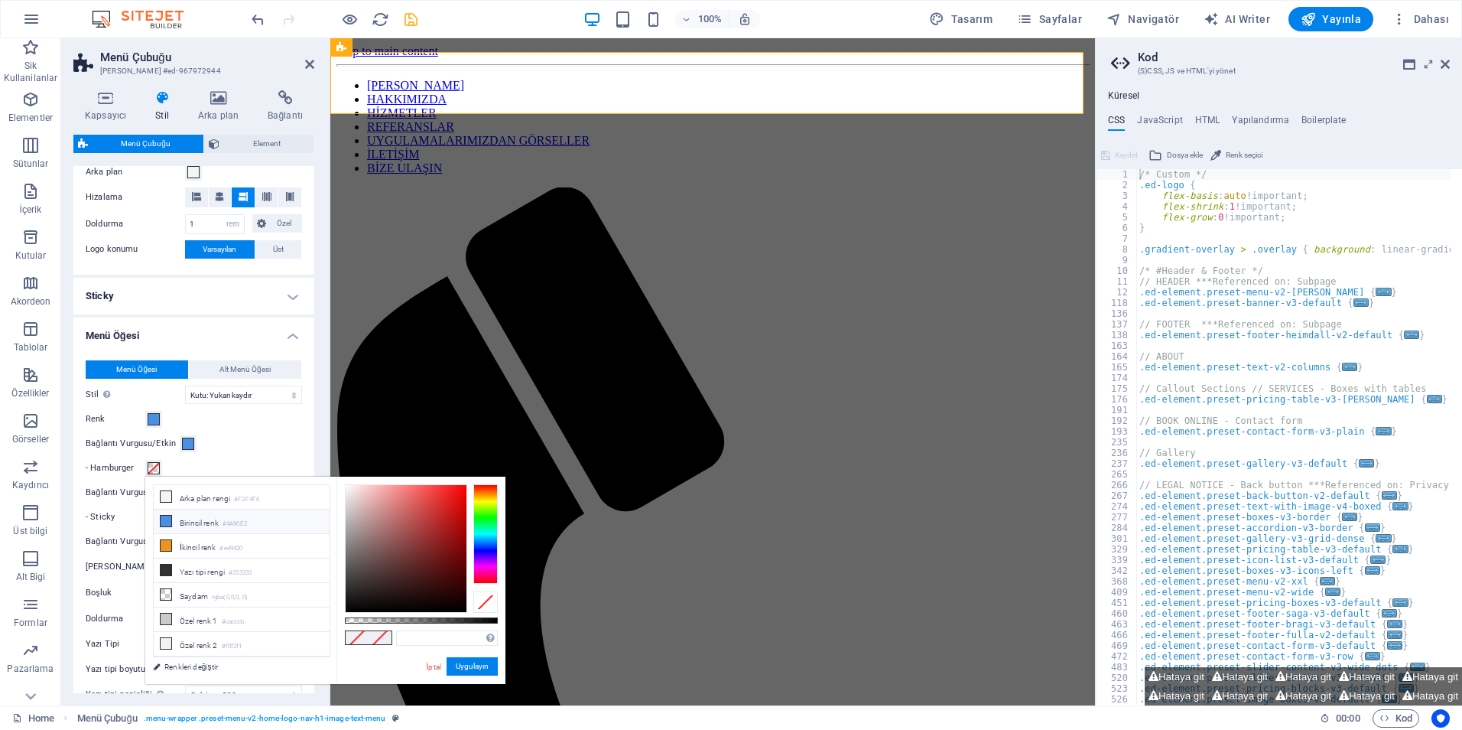
click at [222, 522] on li "Birincil renk #4A90E2" at bounding box center [242, 521] width 176 height 24
type input "#4a90e2"
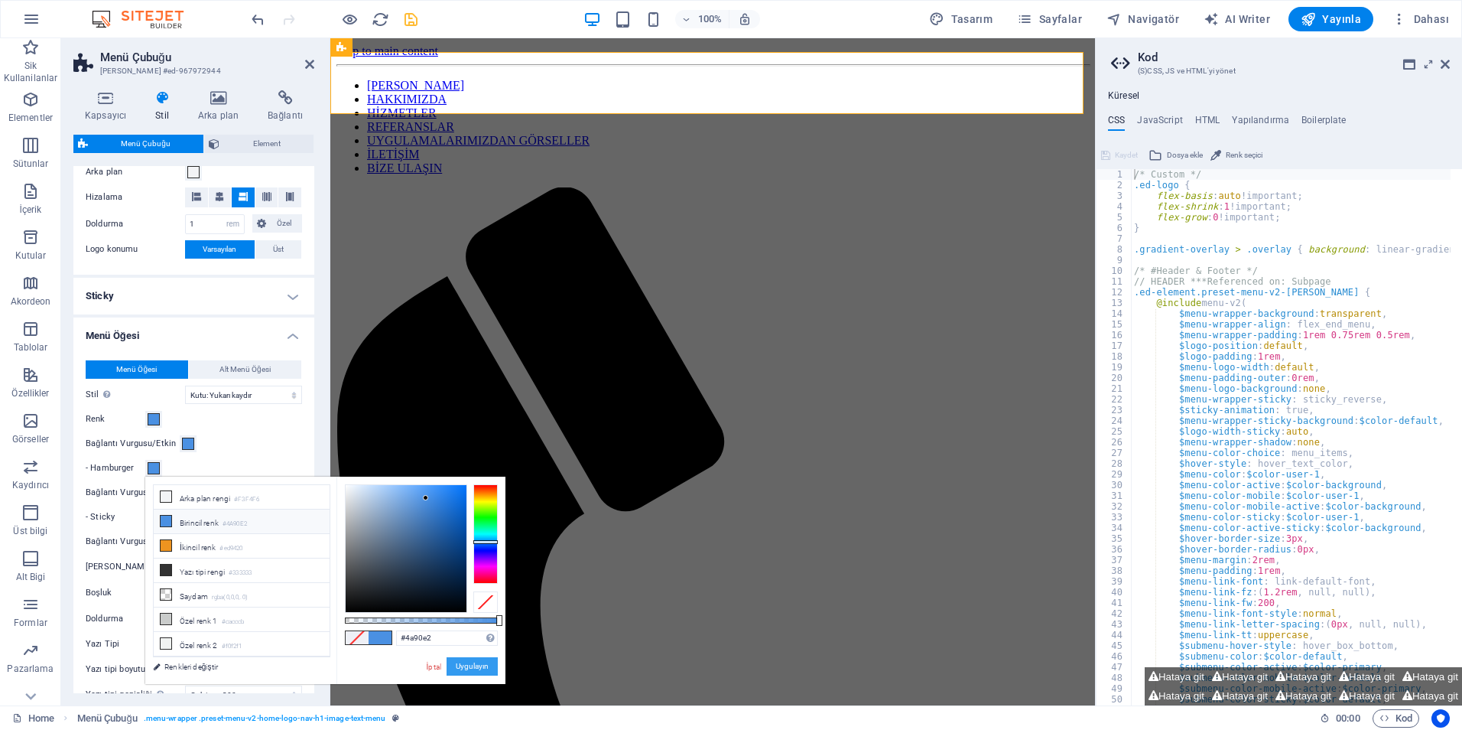
click at [461, 659] on button "Uygulayın" at bounding box center [472, 666] width 51 height 18
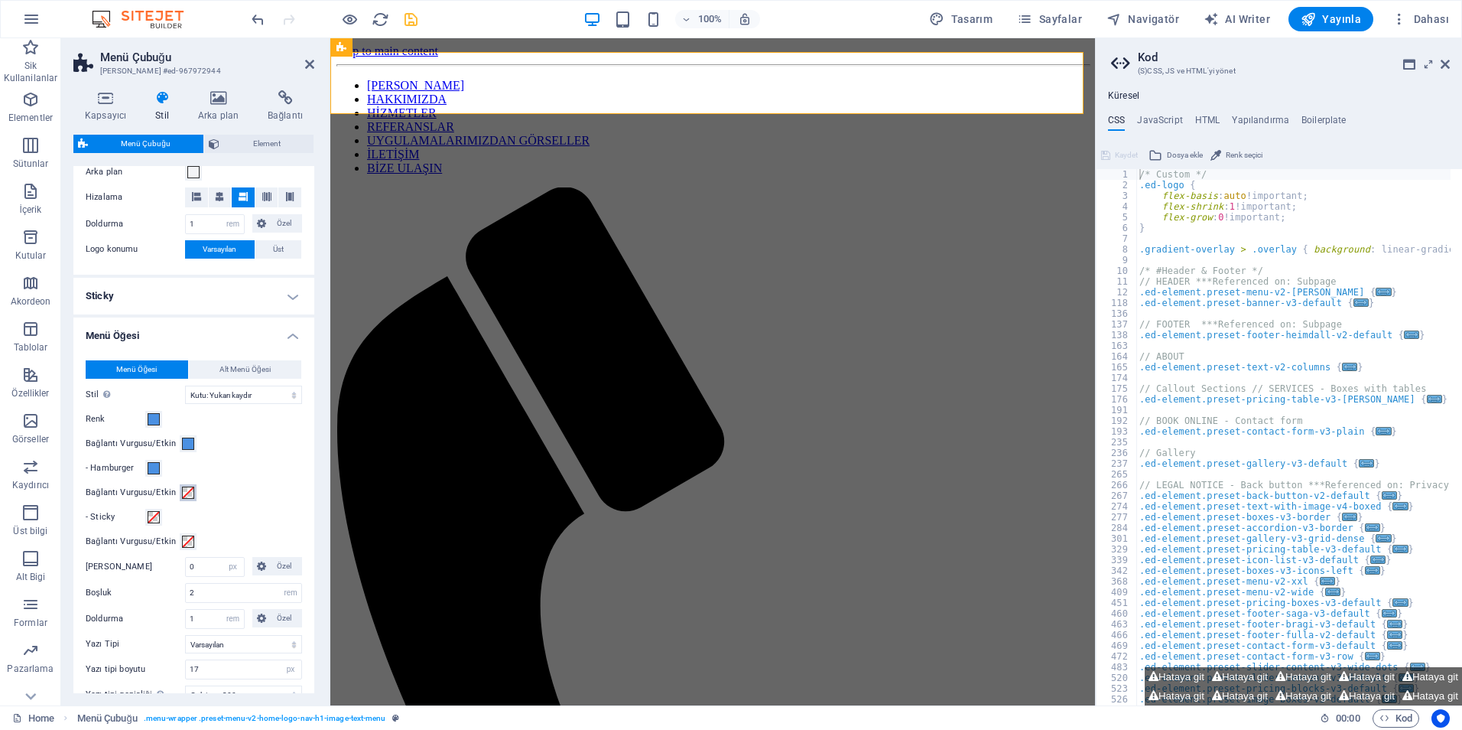
click at [182, 495] on span at bounding box center [188, 492] width 12 height 12
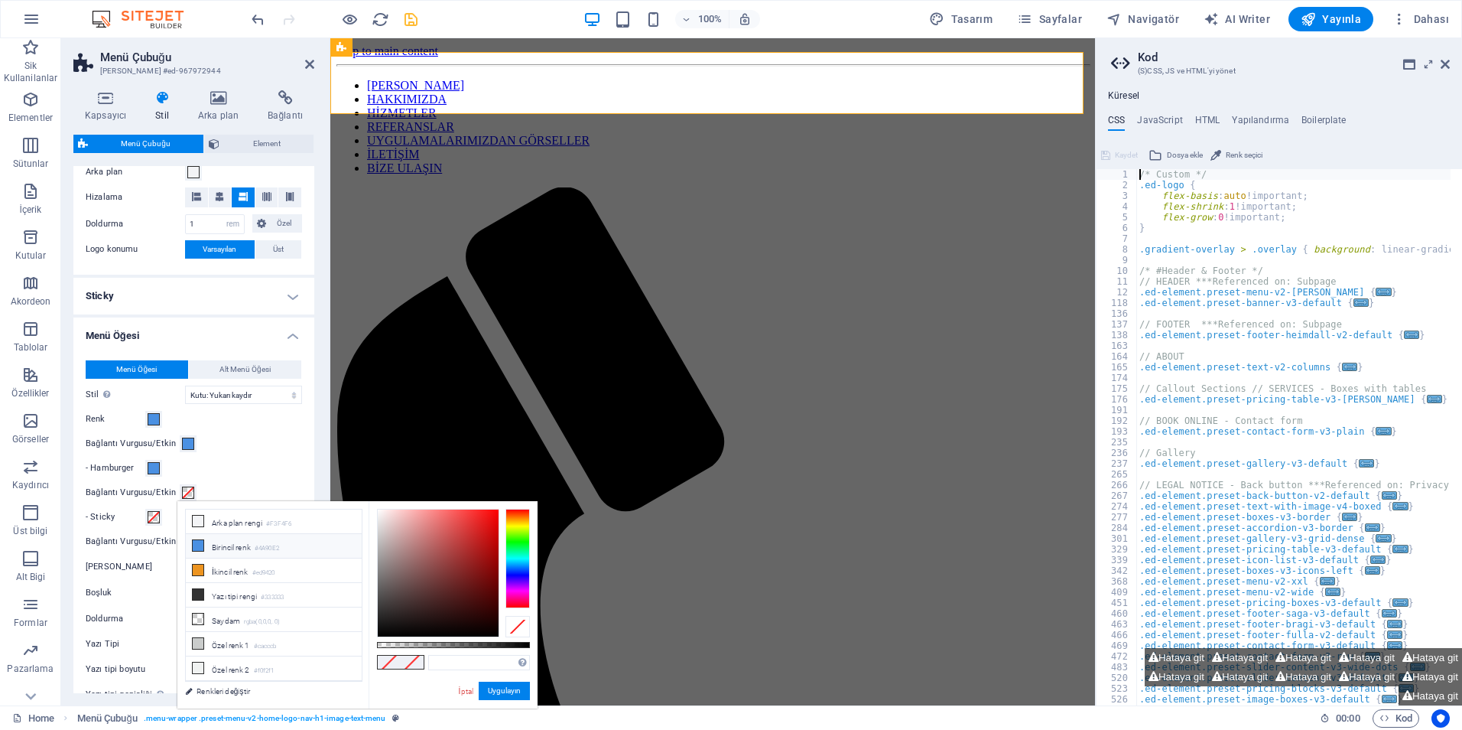
click at [247, 544] on li "Birincil renk #4A90E2" at bounding box center [274, 546] width 176 height 24
type input "#4a90e2"
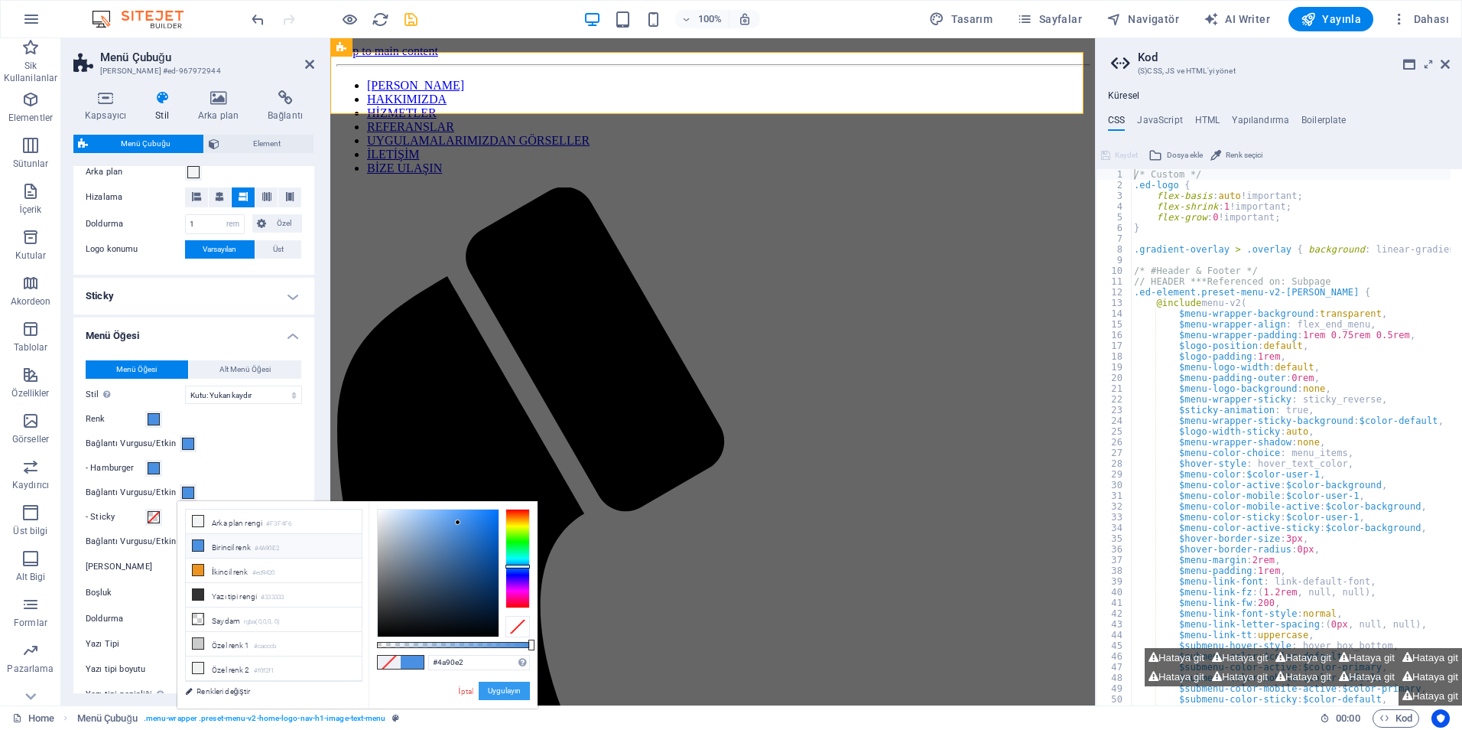
click at [484, 688] on button "Uygulayın" at bounding box center [504, 690] width 51 height 18
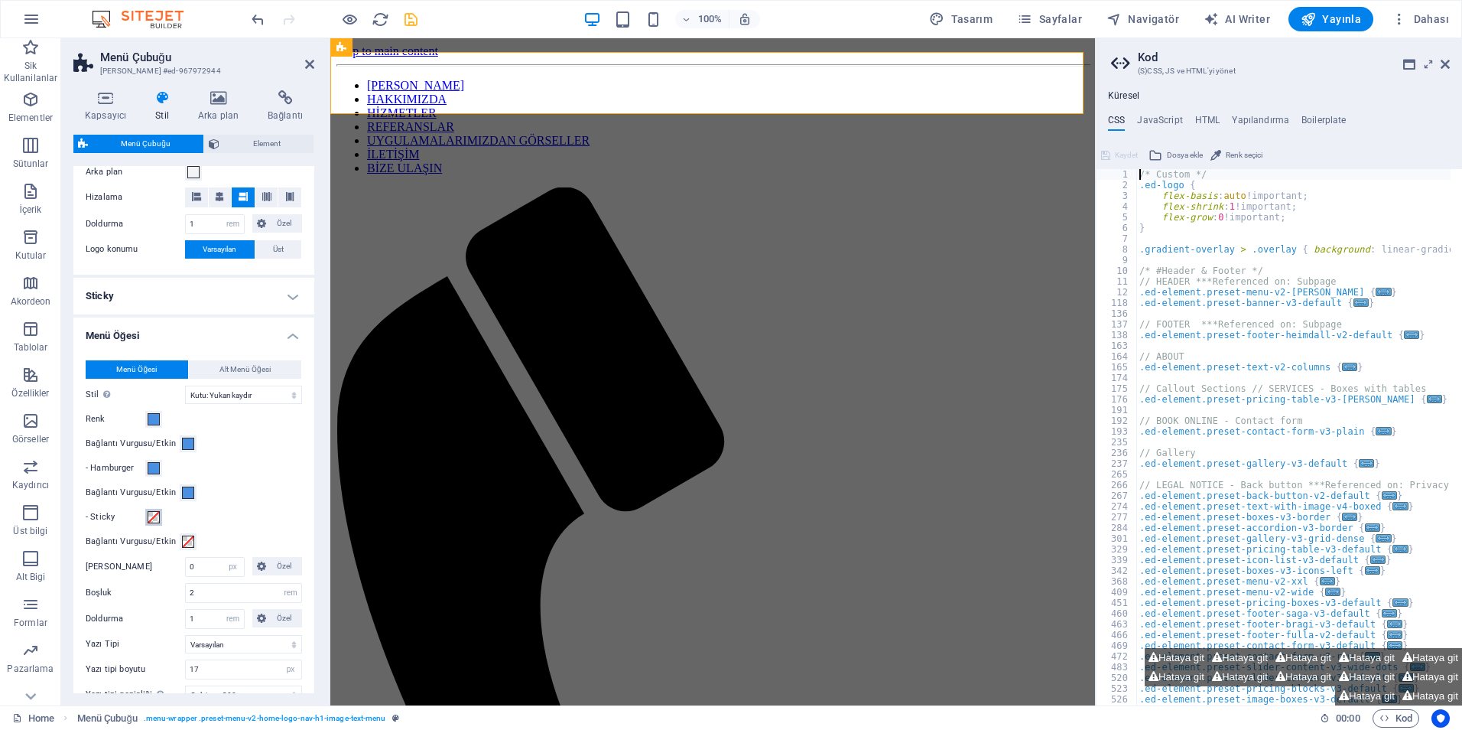
click at [154, 517] on span at bounding box center [154, 517] width 12 height 12
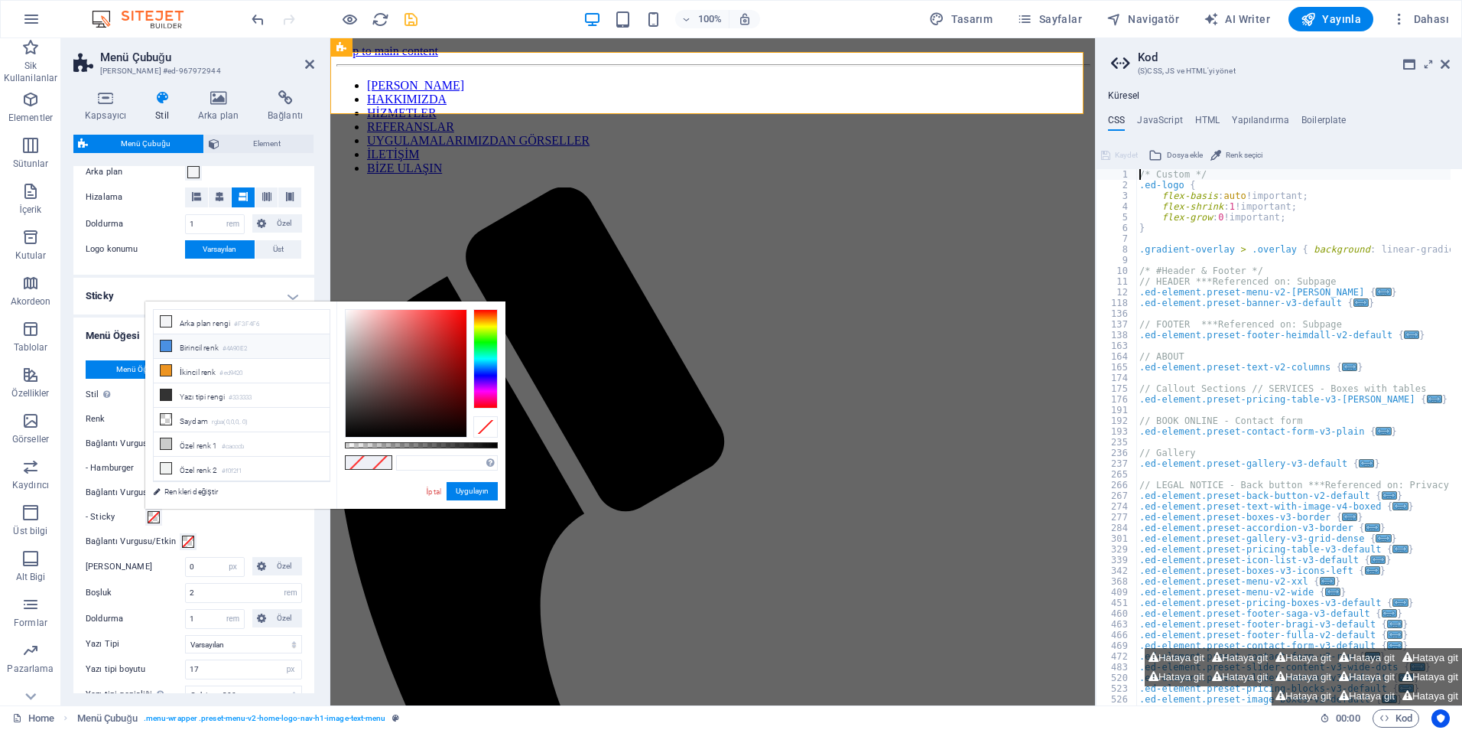
click at [219, 352] on li "Birincil renk #4A90E2" at bounding box center [242, 346] width 176 height 24
type input "#4a90e2"
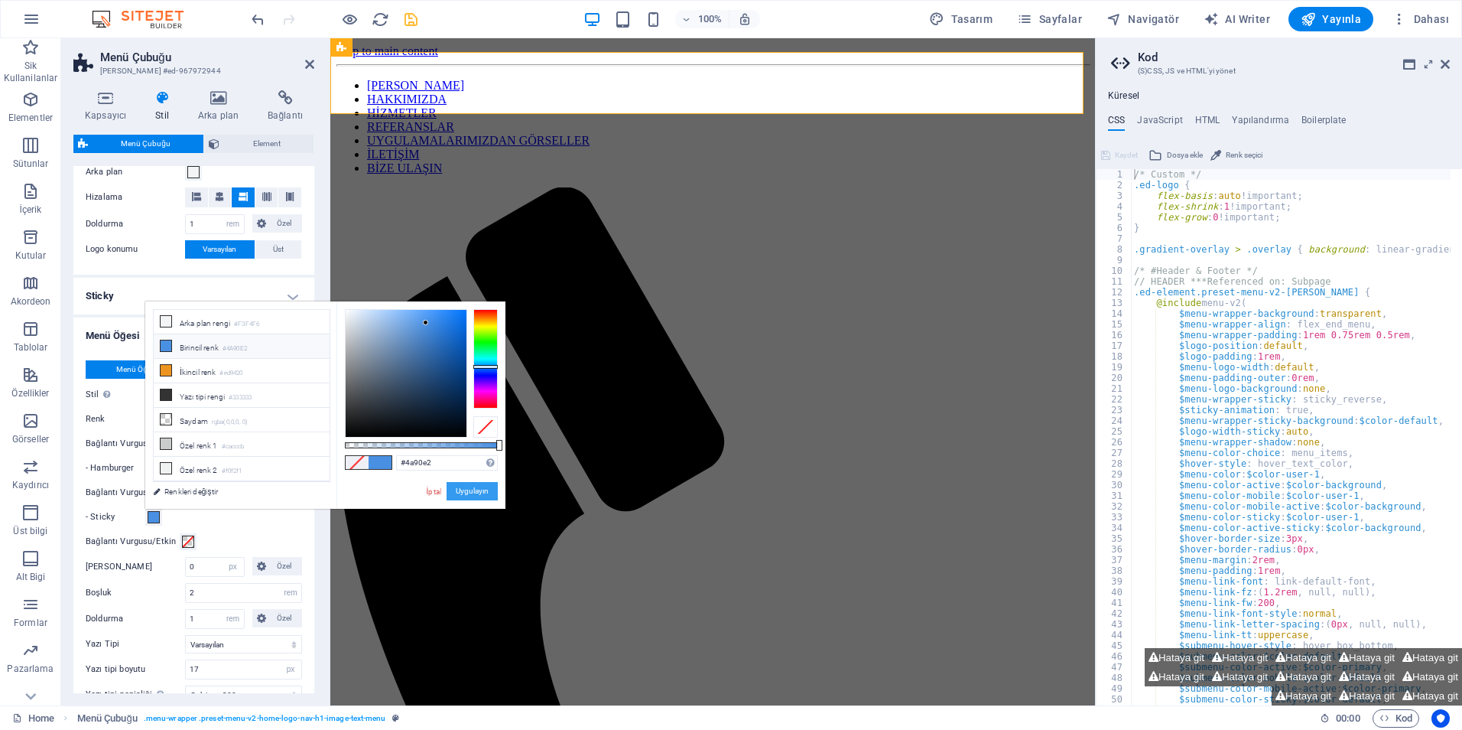
click at [477, 488] on button "Uygulayın" at bounding box center [472, 491] width 51 height 18
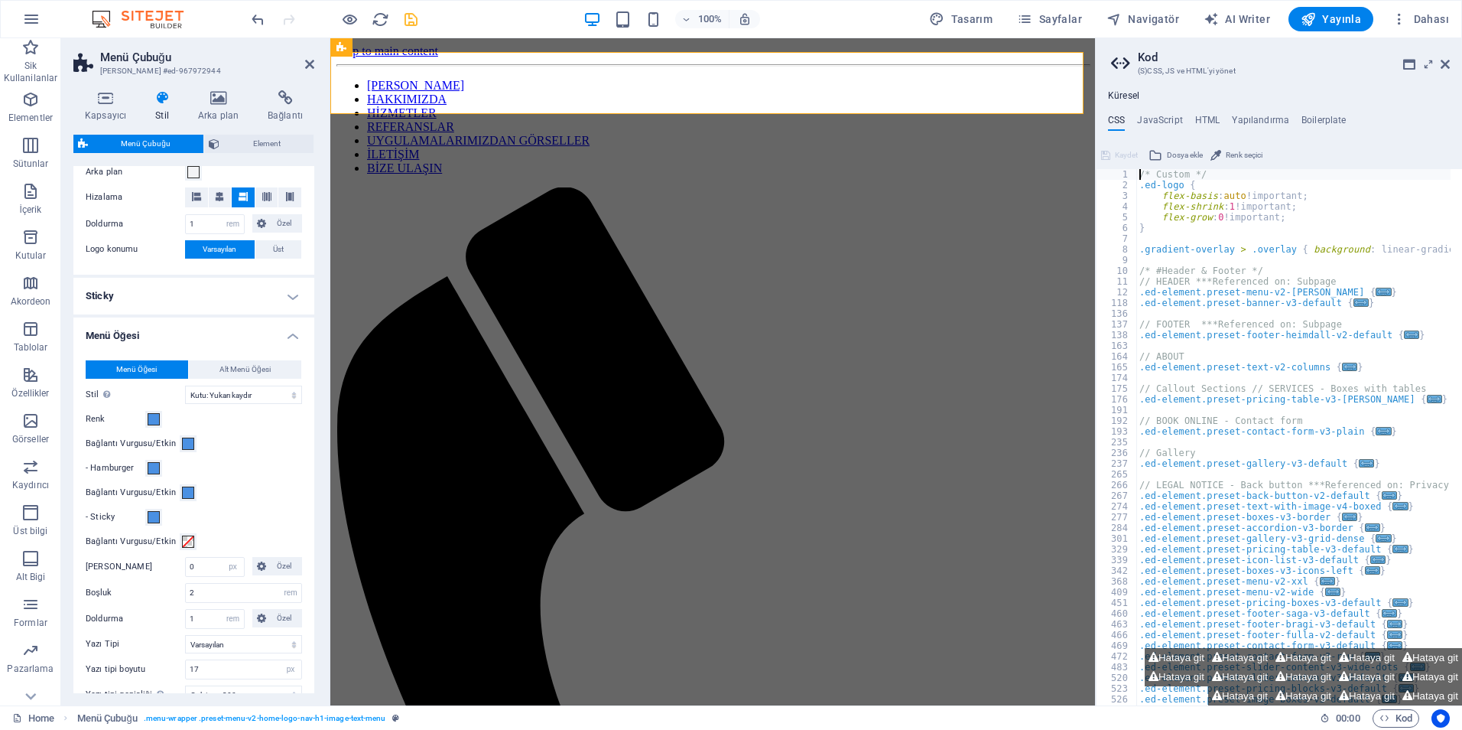
click at [159, 542] on label "Bağlantı Vurgusu/Etkin" at bounding box center [133, 541] width 94 height 18
click at [180, 542] on button "Bağlantı Vurgusu/Etkin" at bounding box center [188, 541] width 17 height 17
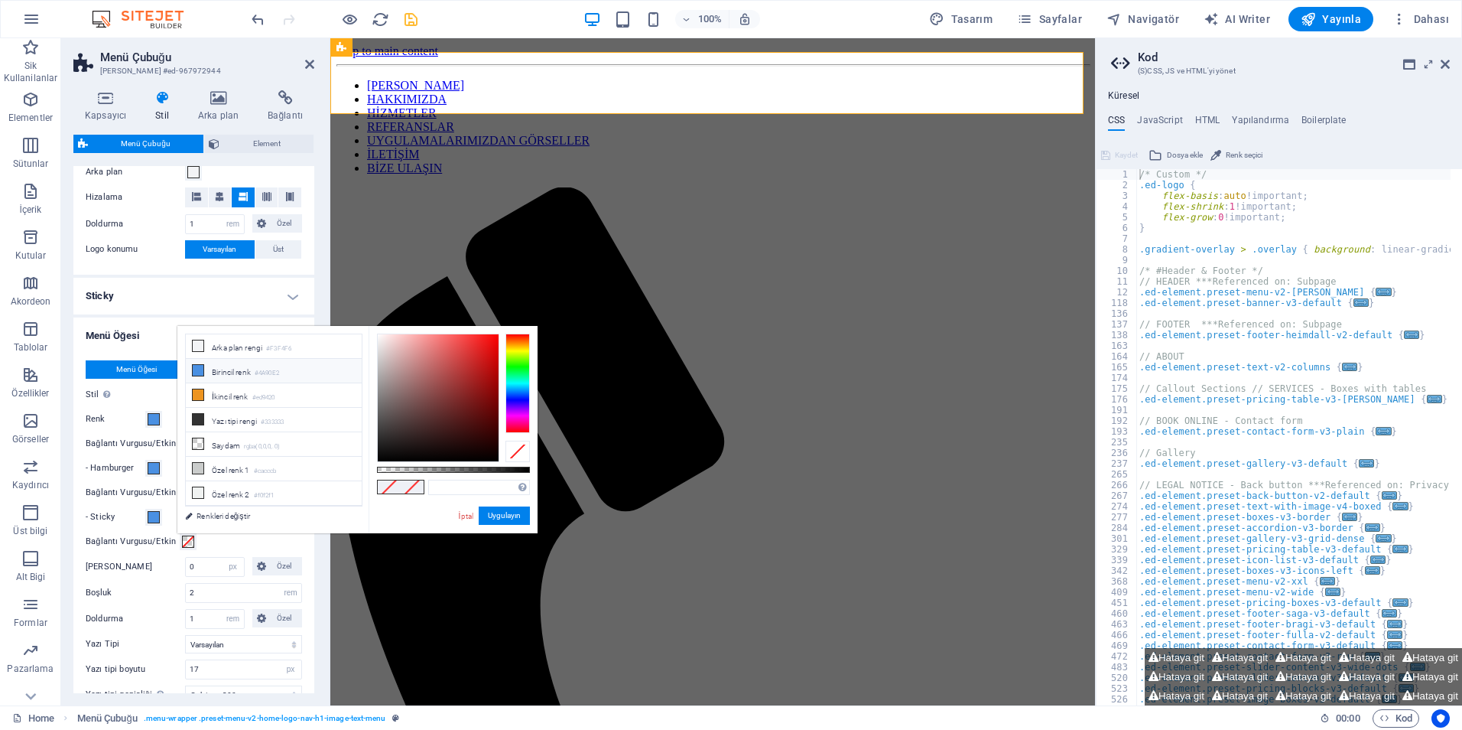
click at [223, 375] on li "Birincil renk #4A90E2" at bounding box center [274, 371] width 176 height 24
type input "#4a90e2"
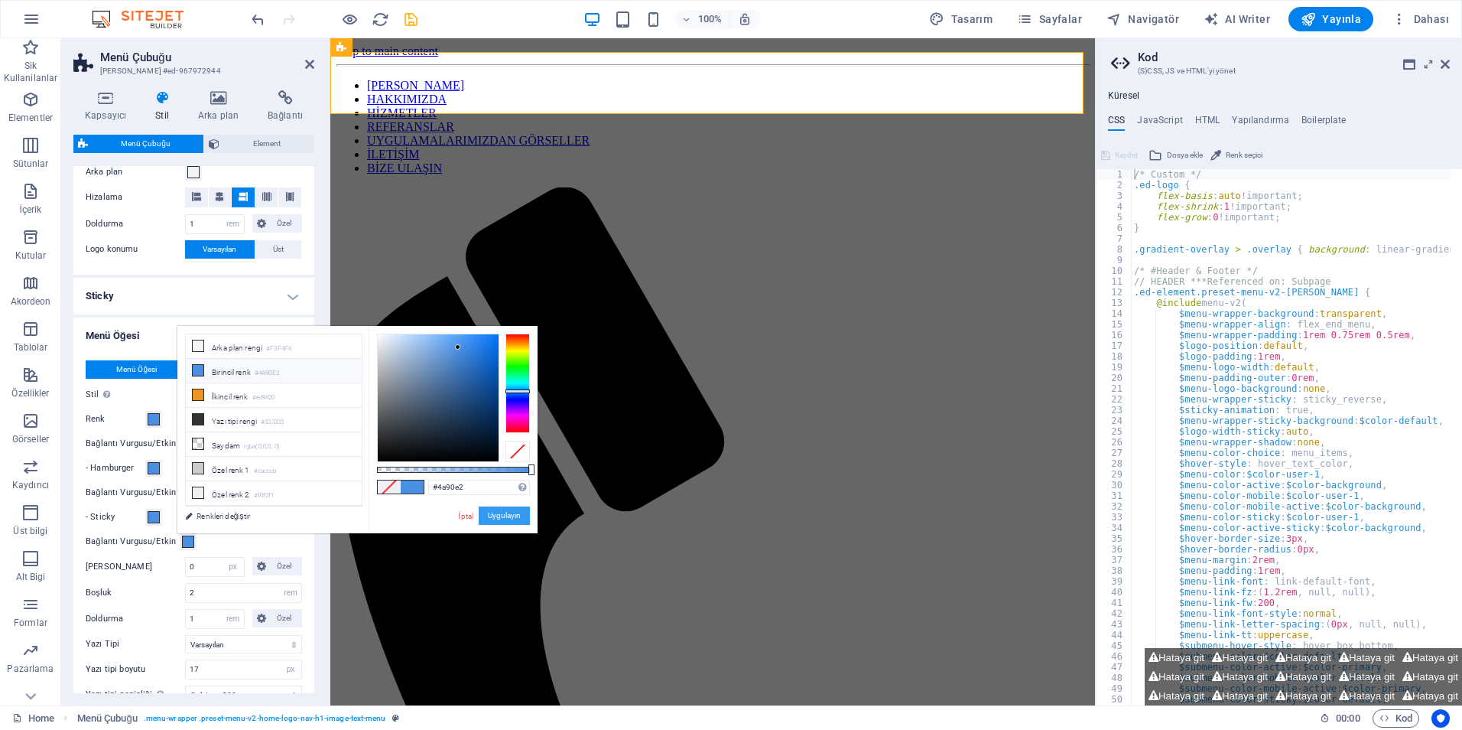
click at [496, 511] on button "Uygulayın" at bounding box center [504, 515] width 51 height 18
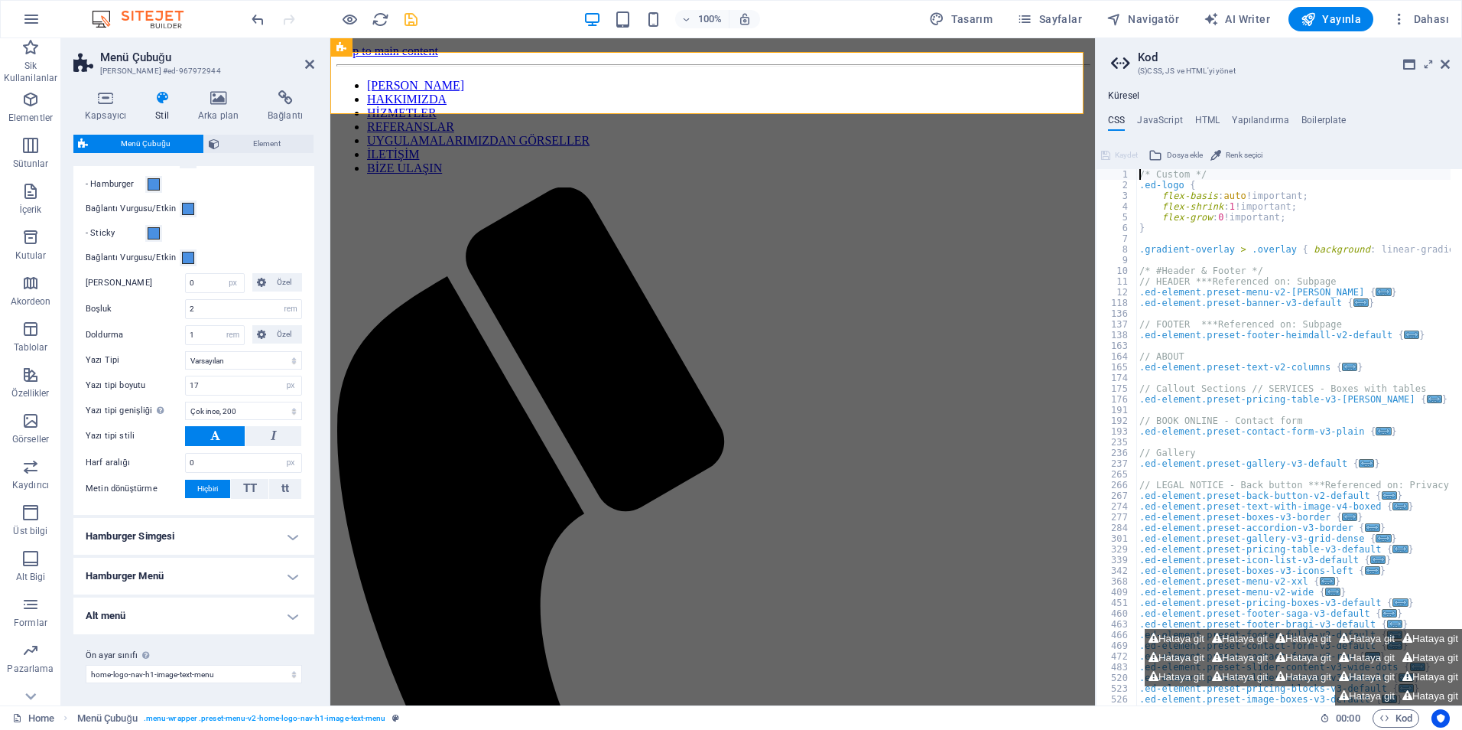
scroll to position [592, 0]
click at [186, 538] on h4 "Hamburger Simgesi" at bounding box center [193, 534] width 241 height 37
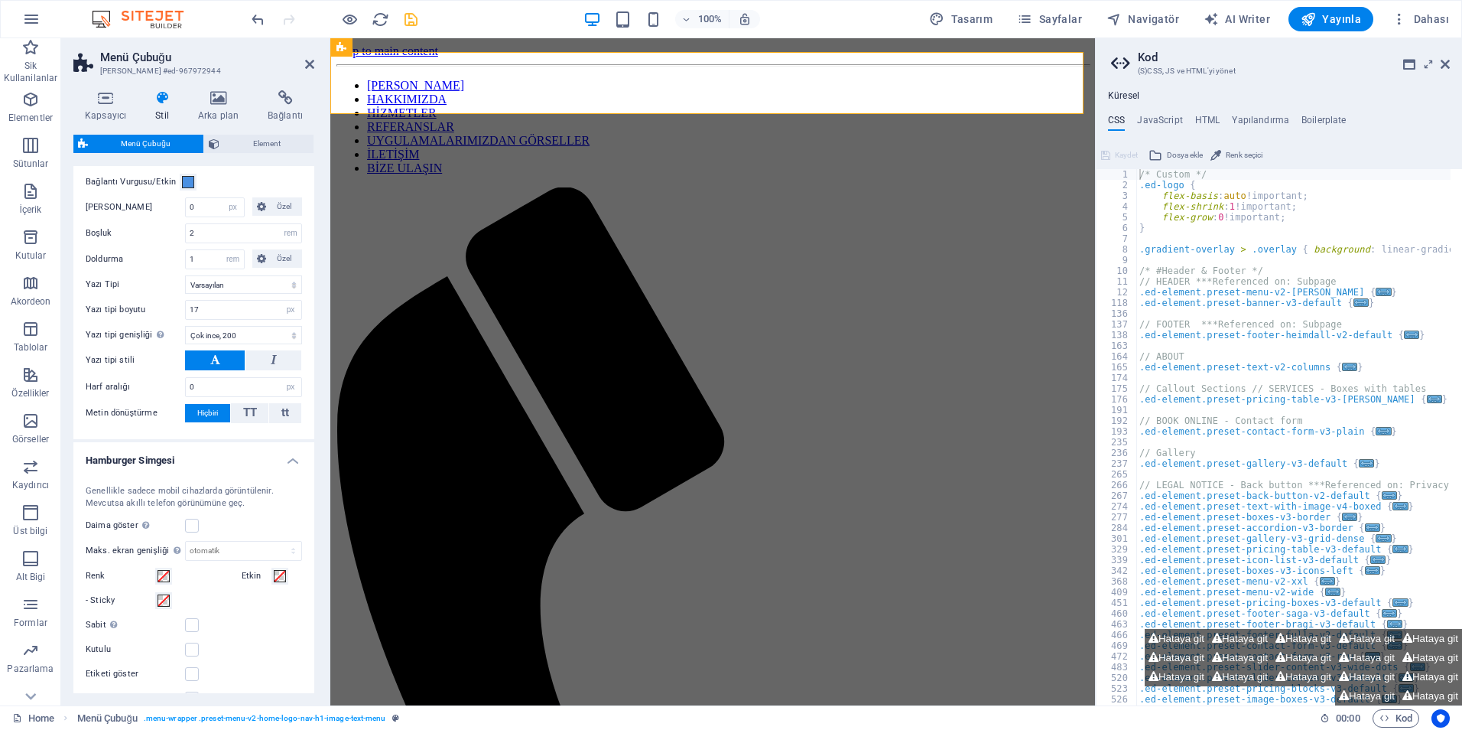
scroll to position [668, 0]
click at [168, 572] on span at bounding box center [164, 573] width 12 height 12
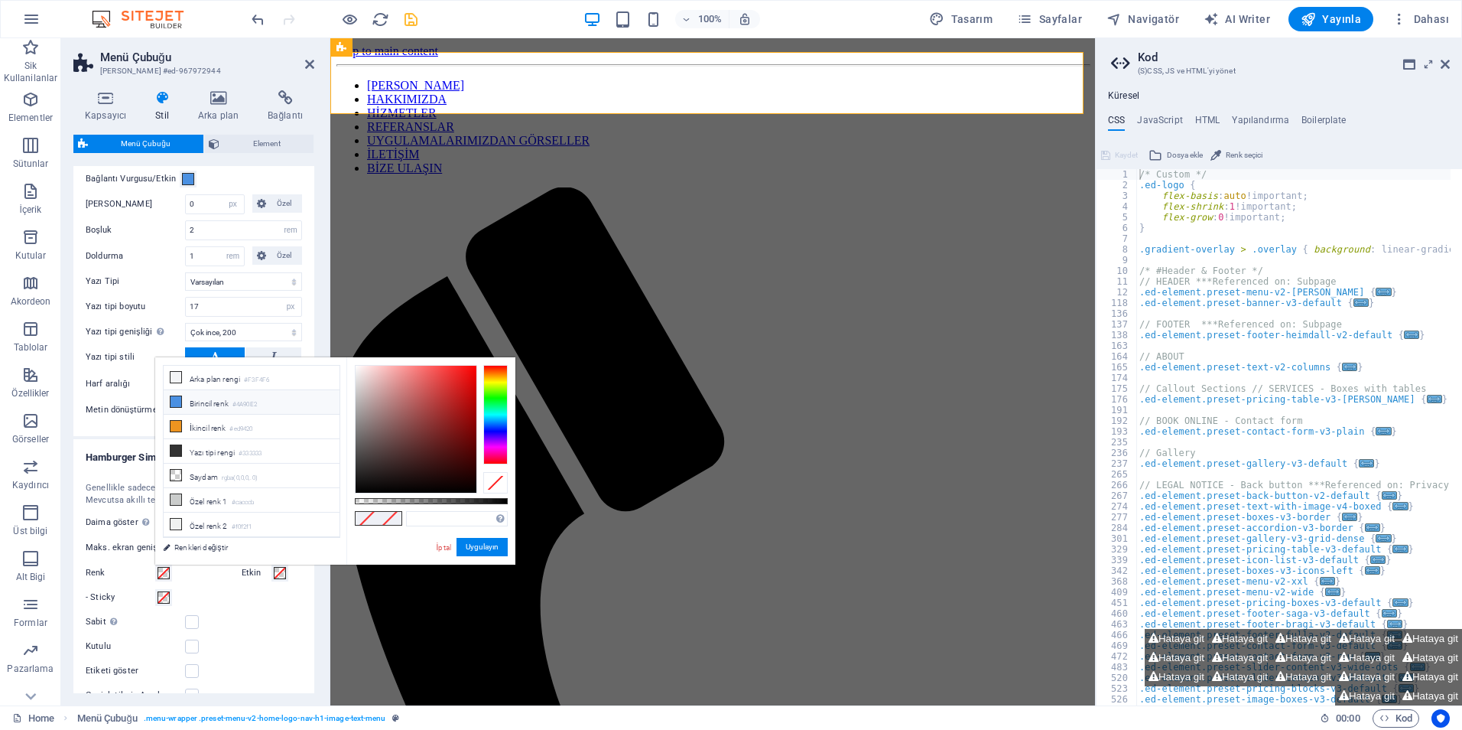
click at [241, 410] on li "Birincil renk #4A90E2" at bounding box center [252, 402] width 176 height 24
type input "#4a90e2"
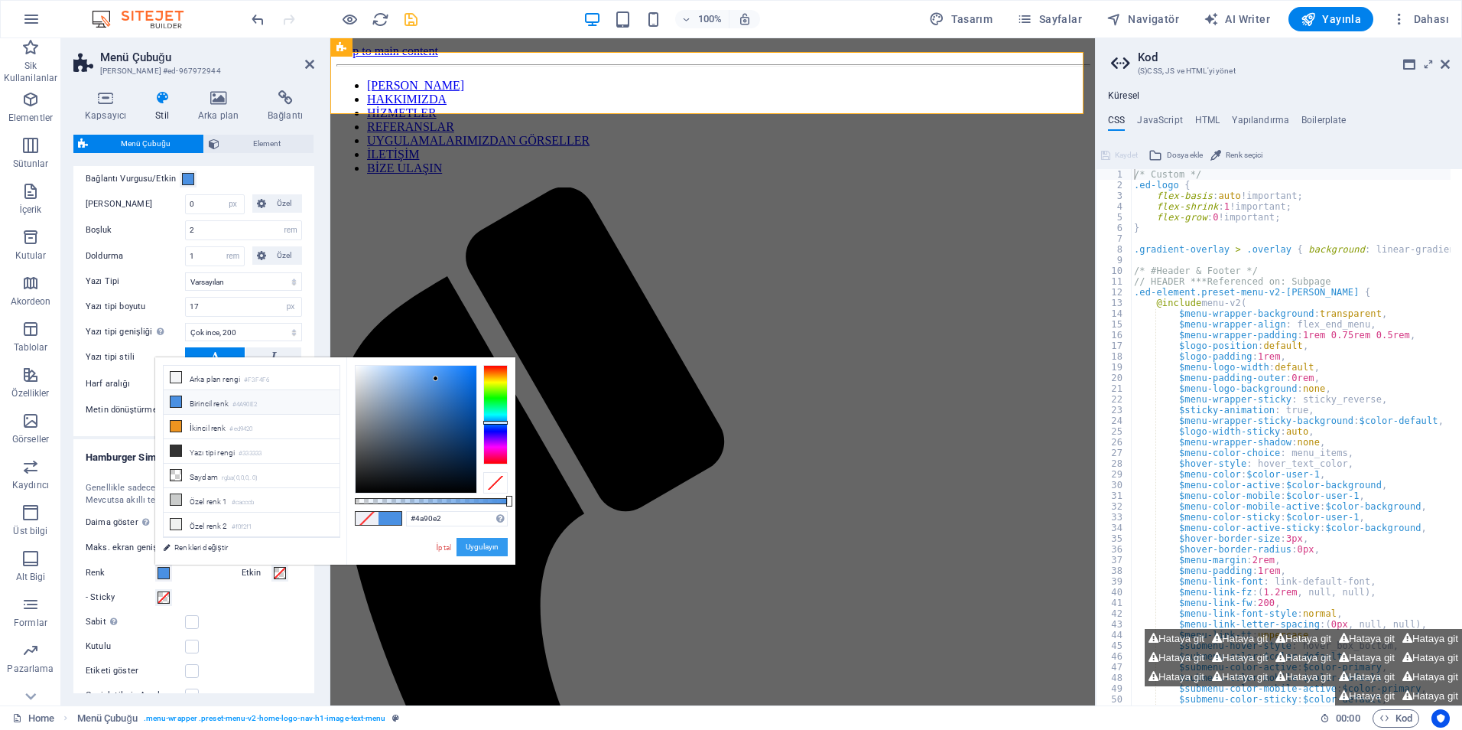
click at [467, 543] on button "Uygulayın" at bounding box center [482, 547] width 51 height 18
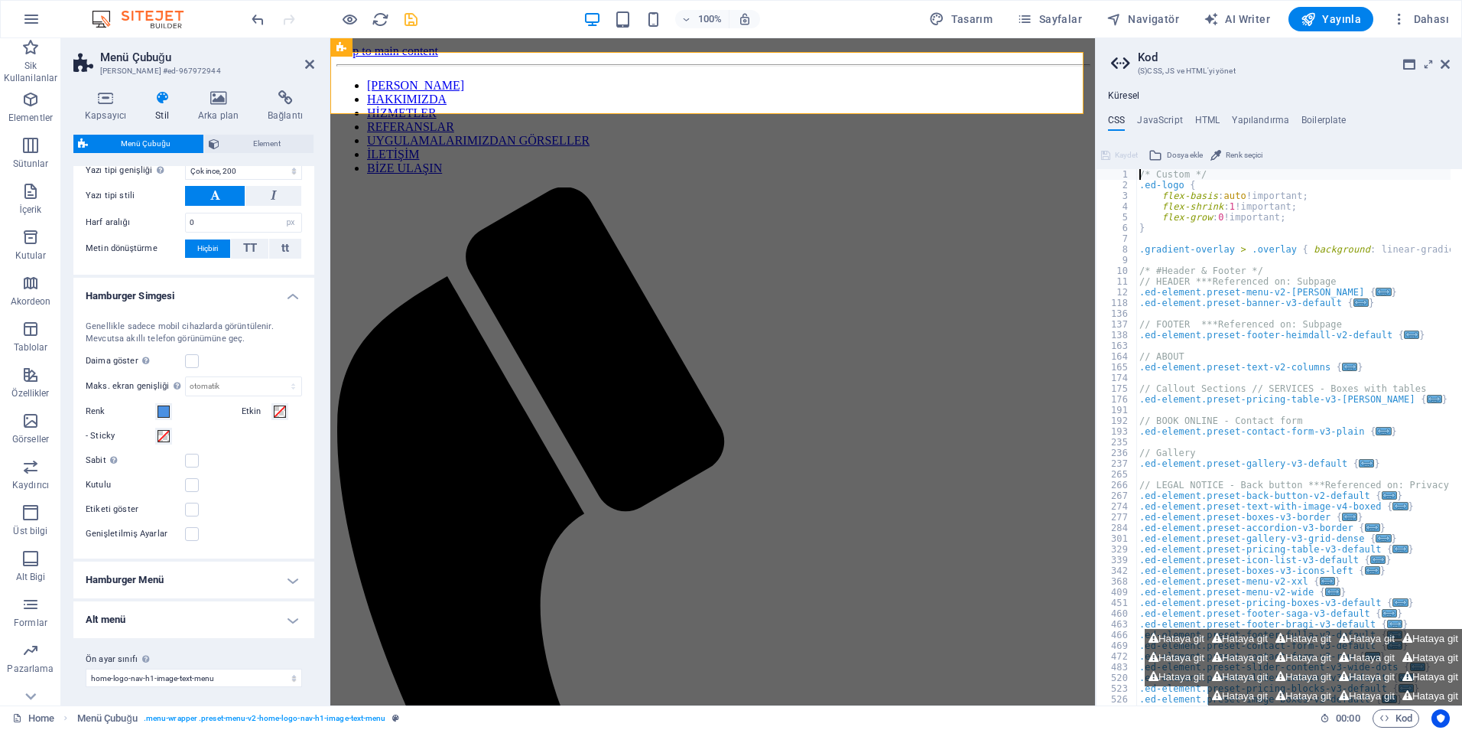
scroll to position [836, 0]
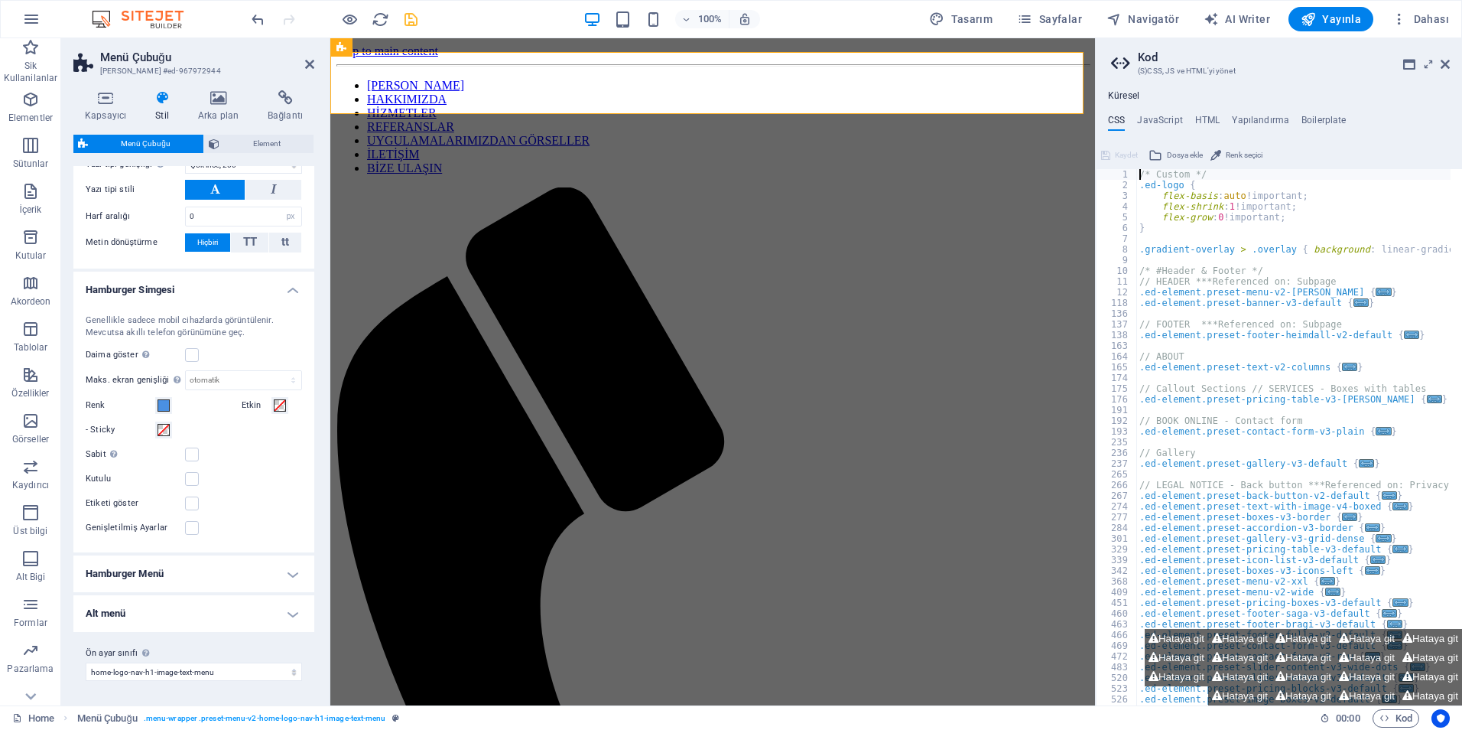
click at [171, 574] on h4 "Hamburger Menü" at bounding box center [193, 573] width 241 height 37
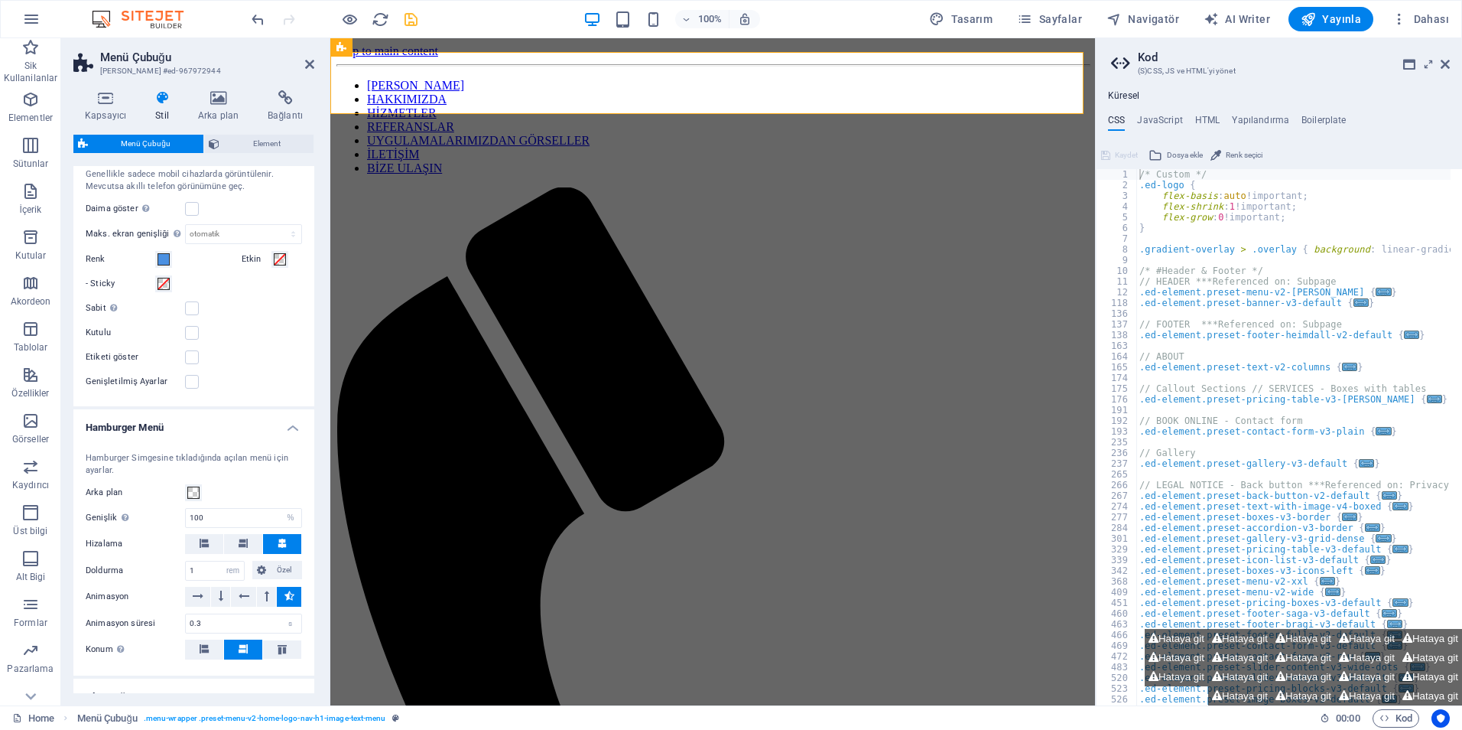
scroll to position [989, 0]
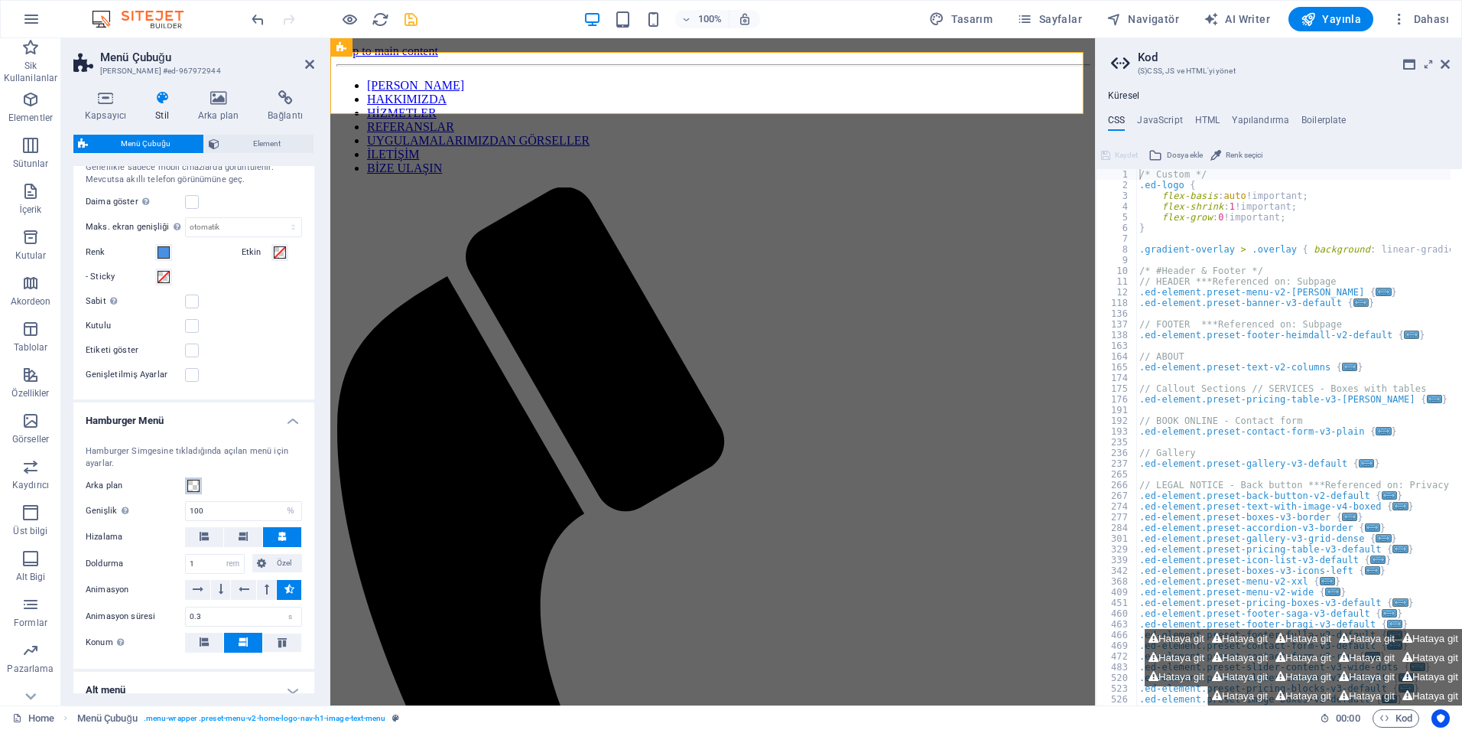
click at [197, 487] on span at bounding box center [193, 486] width 12 height 12
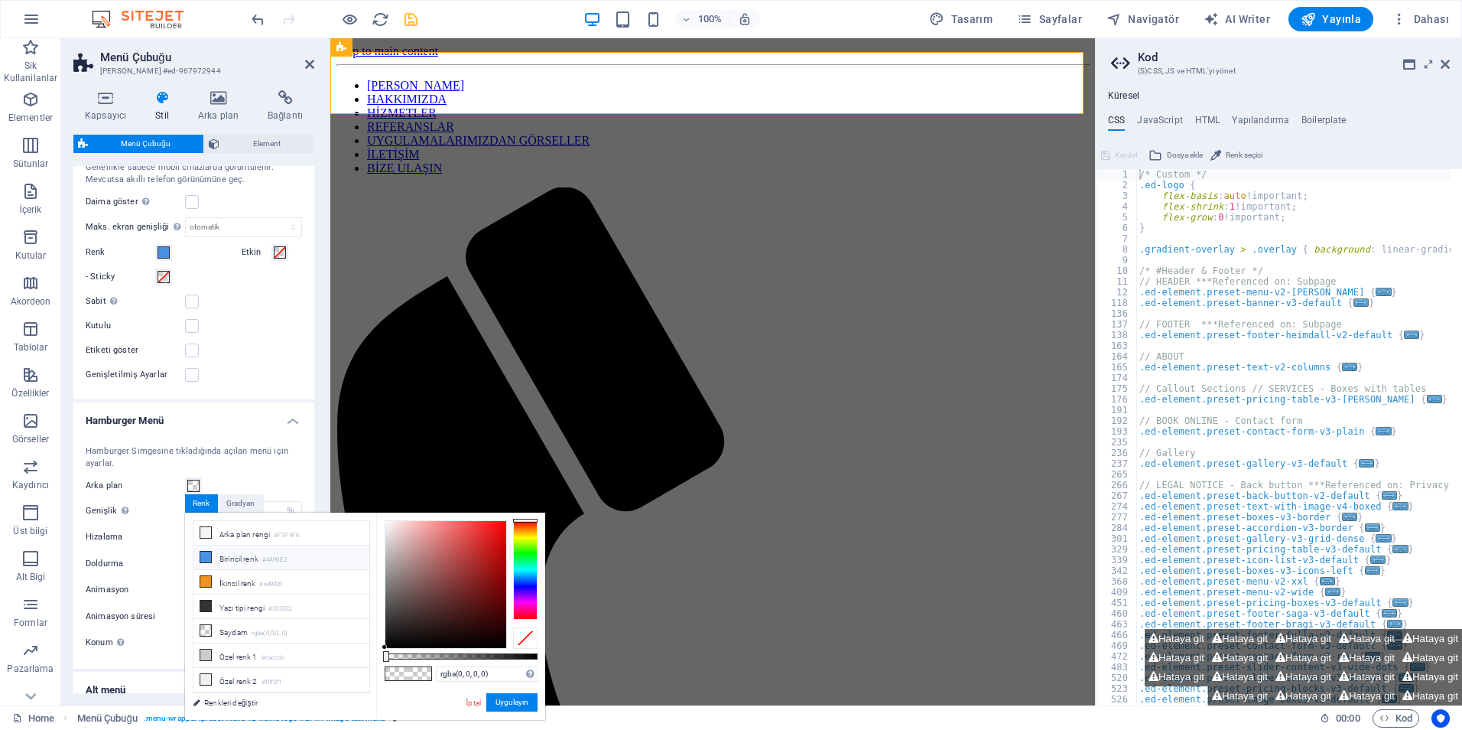
click at [272, 558] on small "#4A90E2" at bounding box center [274, 560] width 24 height 11
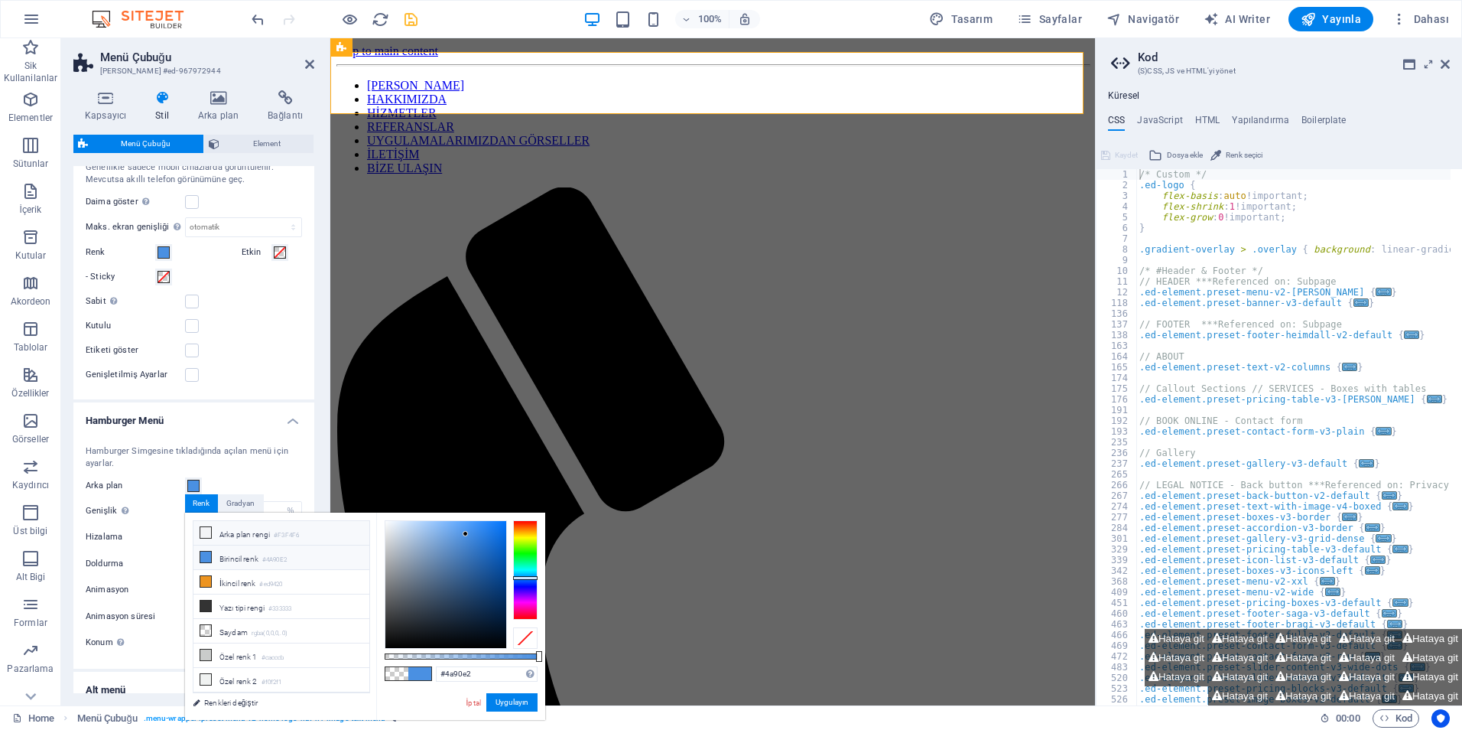
click at [269, 533] on li "Arka plan rengi #F3F4F6" at bounding box center [282, 533] width 176 height 24
type input "#f3f4f6"
click at [475, 703] on link "İptal" at bounding box center [474, 702] width 18 height 11
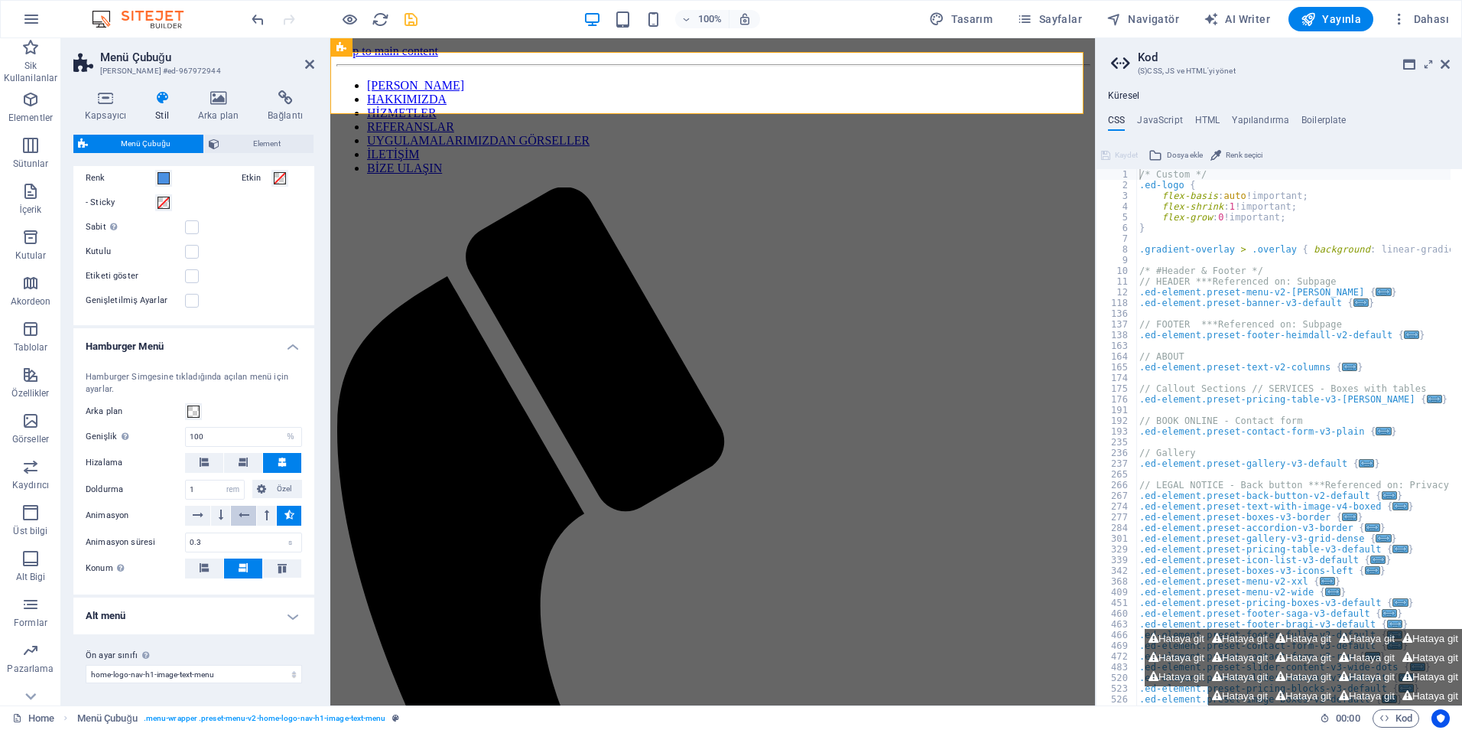
scroll to position [1065, 0]
click at [250, 615] on h4 "Alt menü" at bounding box center [193, 613] width 241 height 37
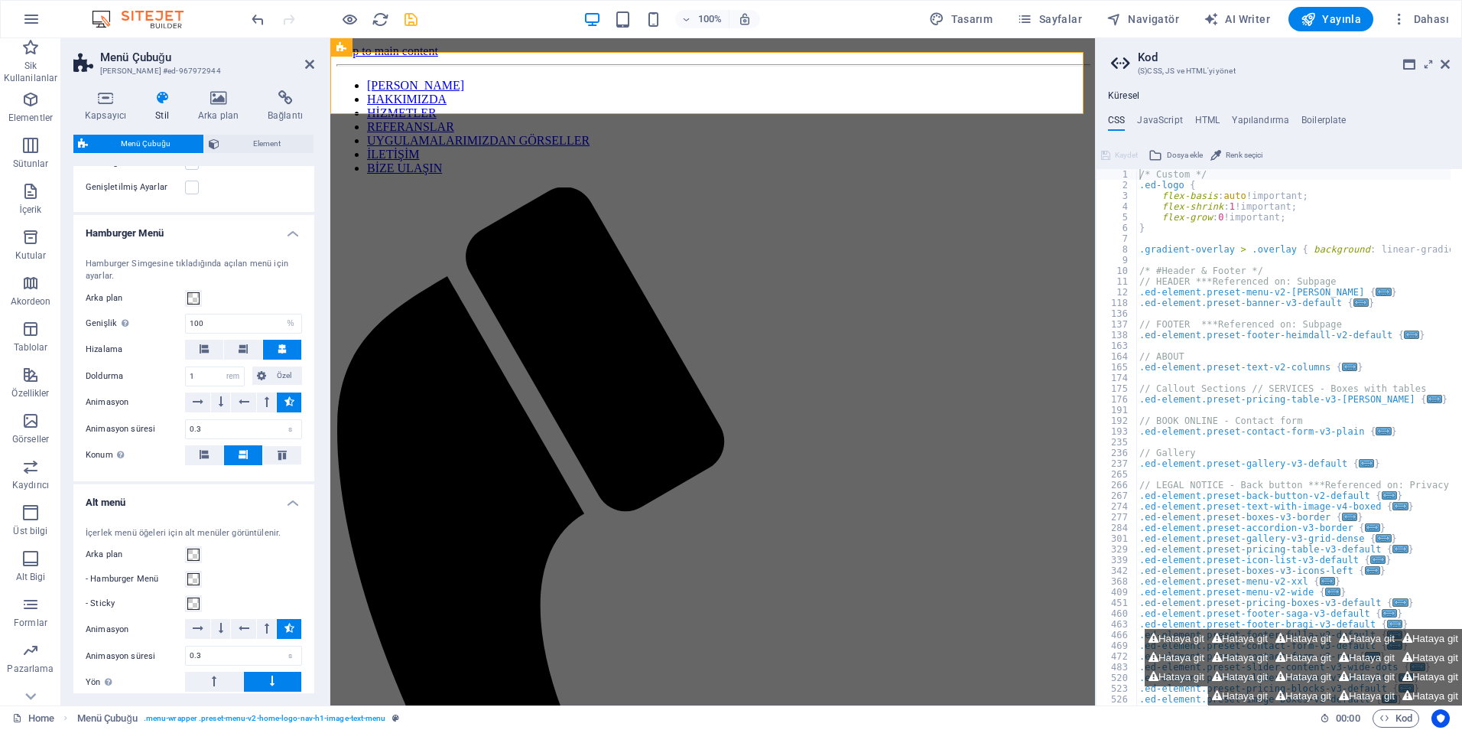
scroll to position [1218, 0]
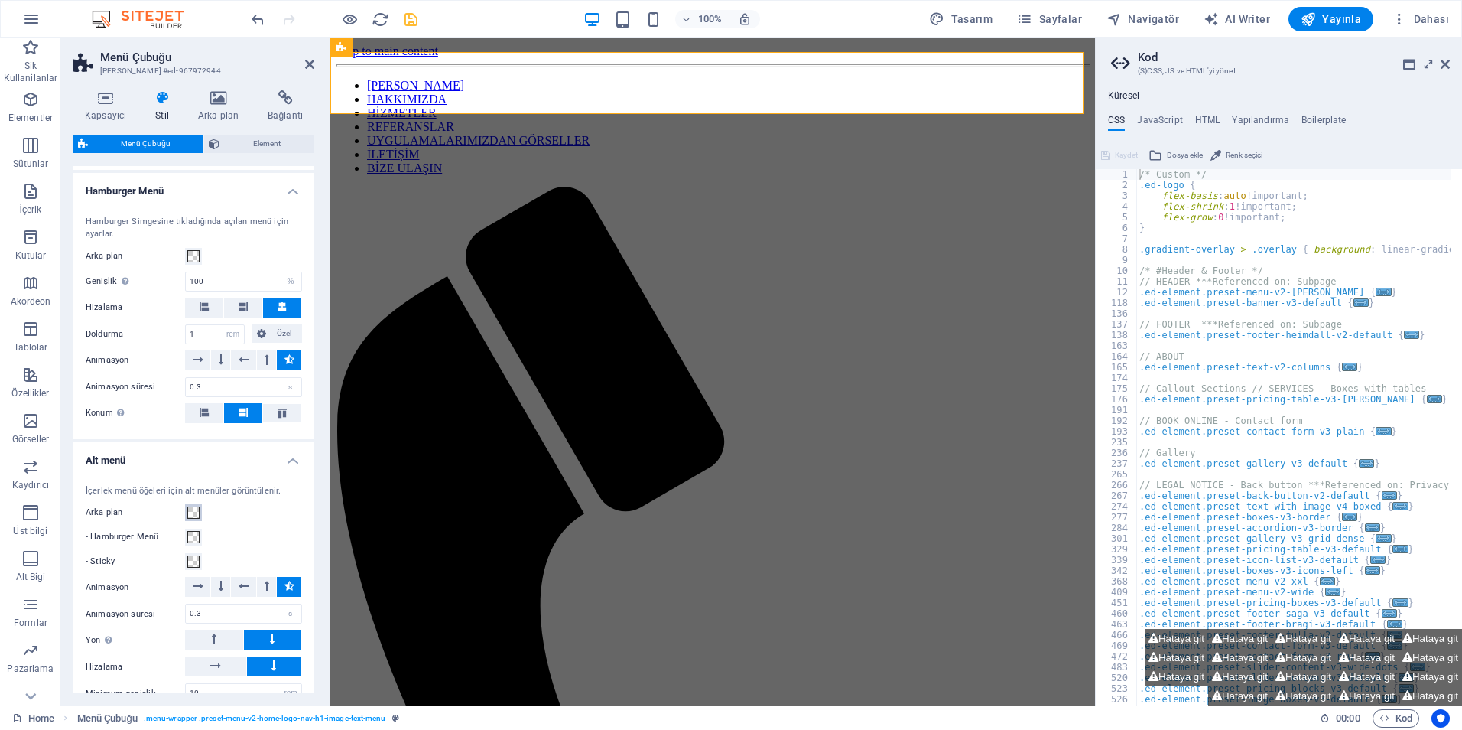
click at [188, 519] on span at bounding box center [193, 512] width 12 height 12
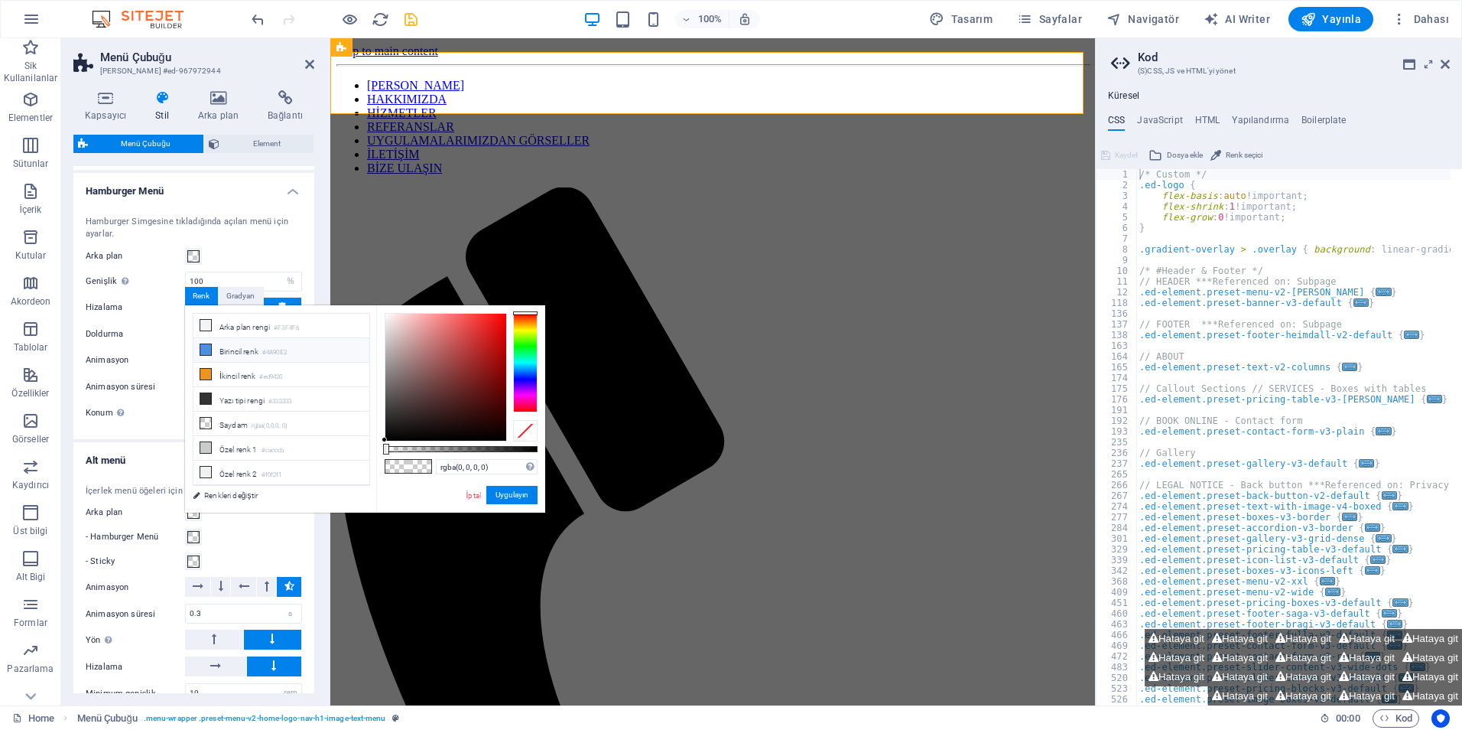
click at [244, 353] on li "Birincil renk #4A90E2" at bounding box center [282, 350] width 176 height 24
type input "#4a90e2"
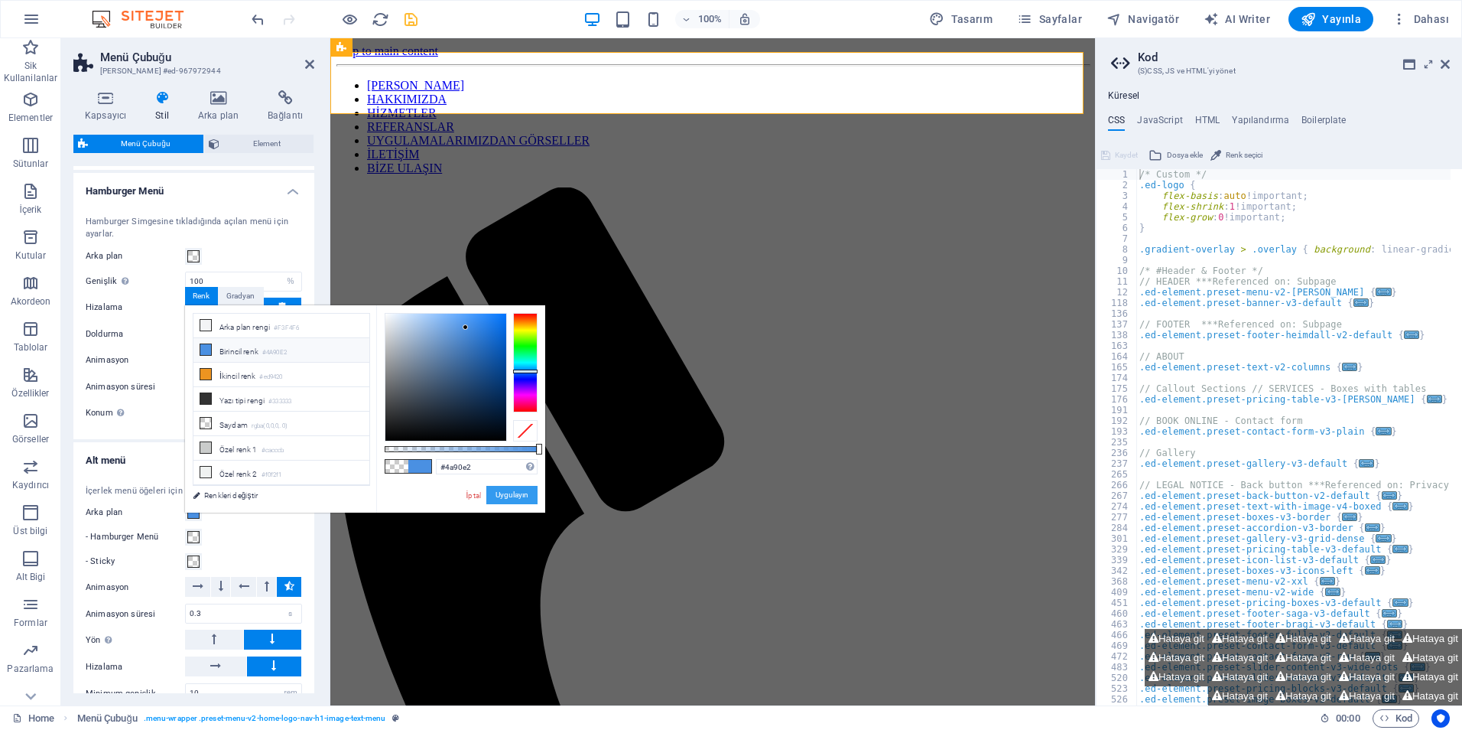
click at [510, 502] on button "Uygulayın" at bounding box center [511, 495] width 51 height 18
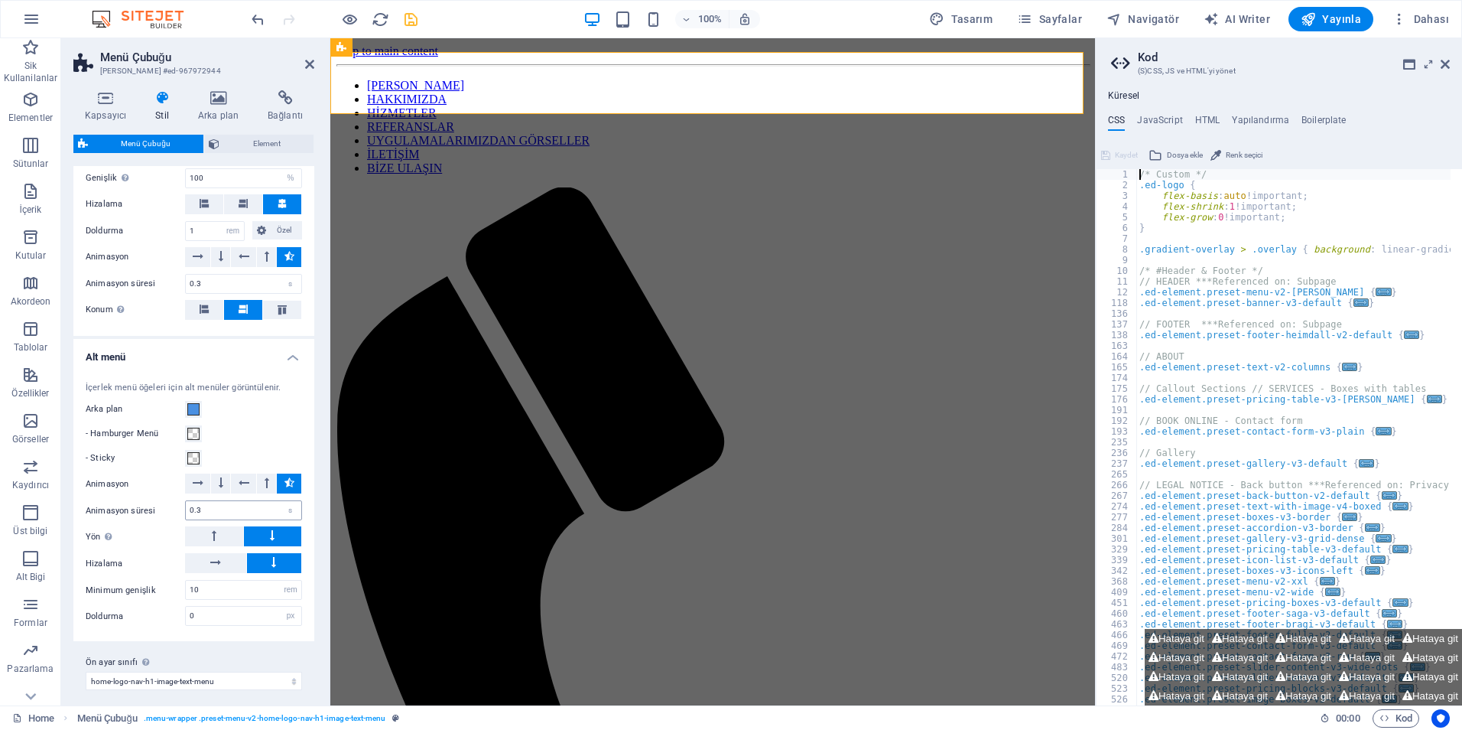
scroll to position [1331, 0]
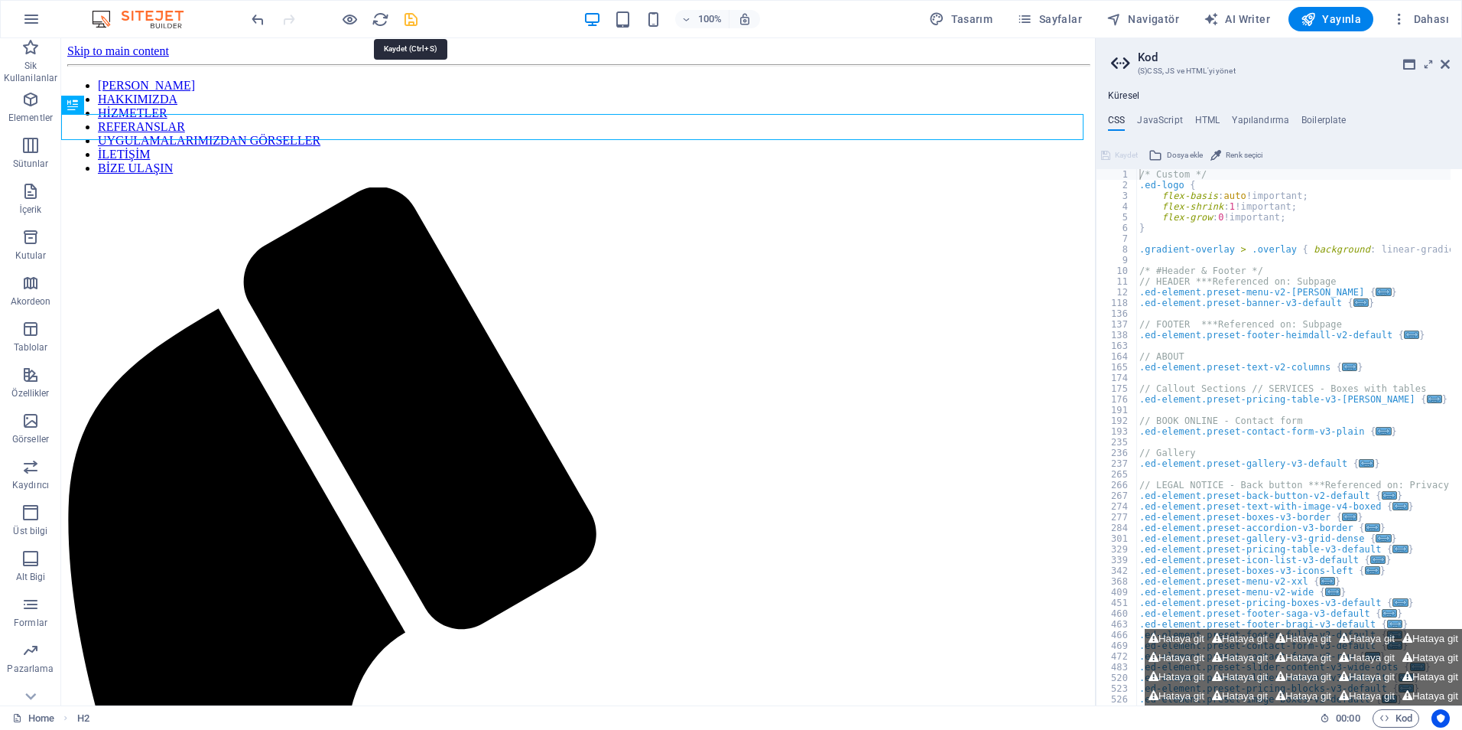
click at [413, 19] on icon "save" at bounding box center [411, 20] width 18 height 18
checkbox input "false"
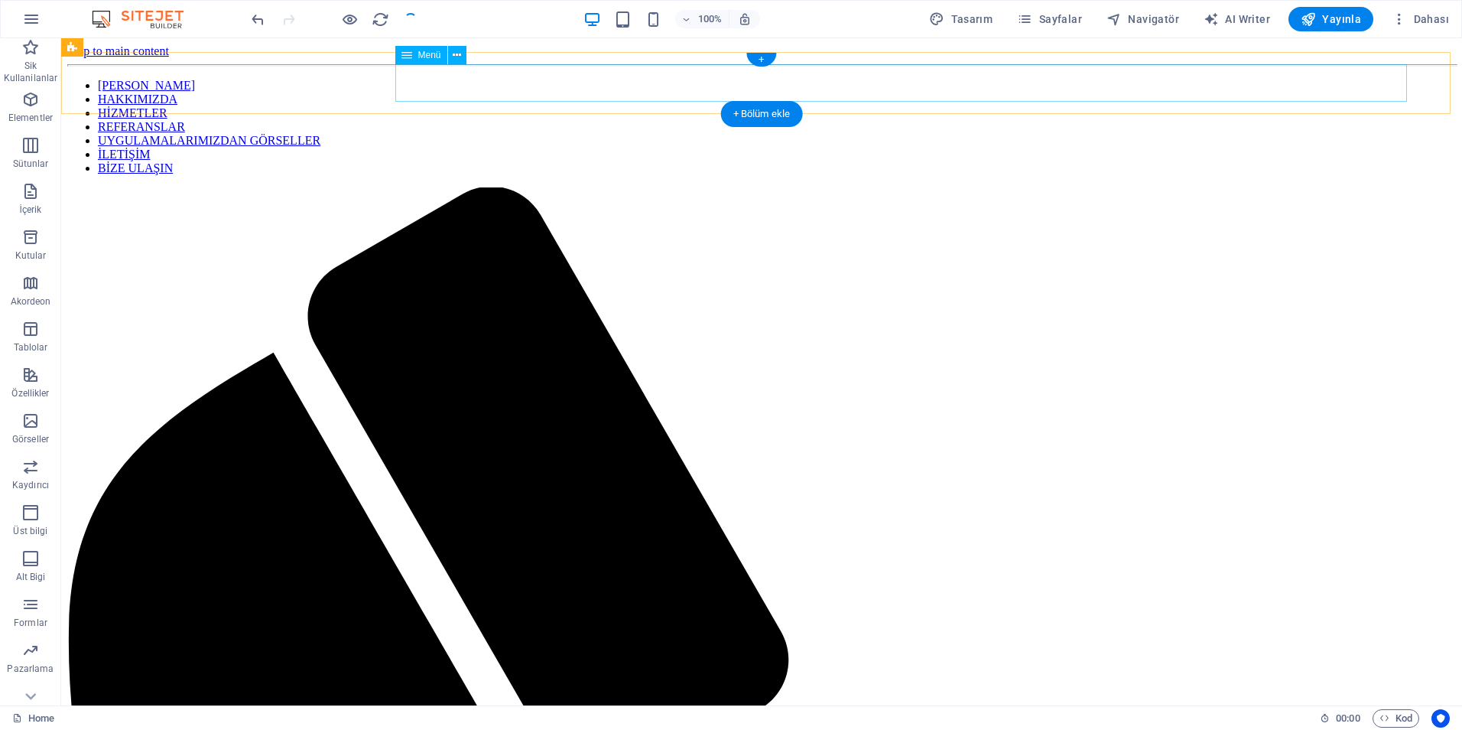
click at [444, 92] on nav "ANA SAYFA HAKKIMIZDA HİZMETLER REFERANSLAR UYGULAMALARIMIZDAN GÖRSELLER İLETİŞİ…" at bounding box center [761, 127] width 1389 height 96
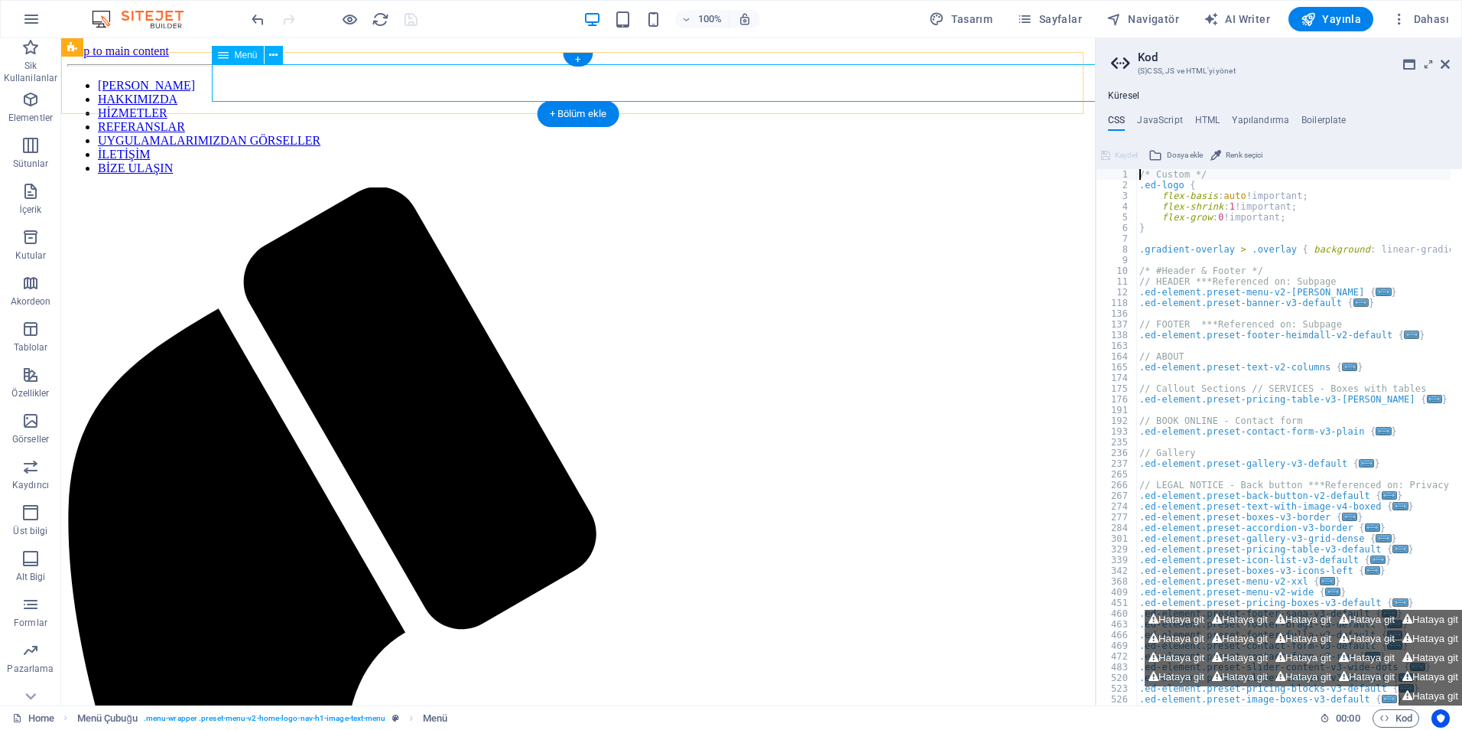
click at [772, 86] on nav "ANA SAYFA HAKKIMIZDA HİZMETLER REFERANSLAR UYGULAMALARIMIZDAN GÖRSELLER İLETİŞİ…" at bounding box center [578, 127] width 1022 height 96
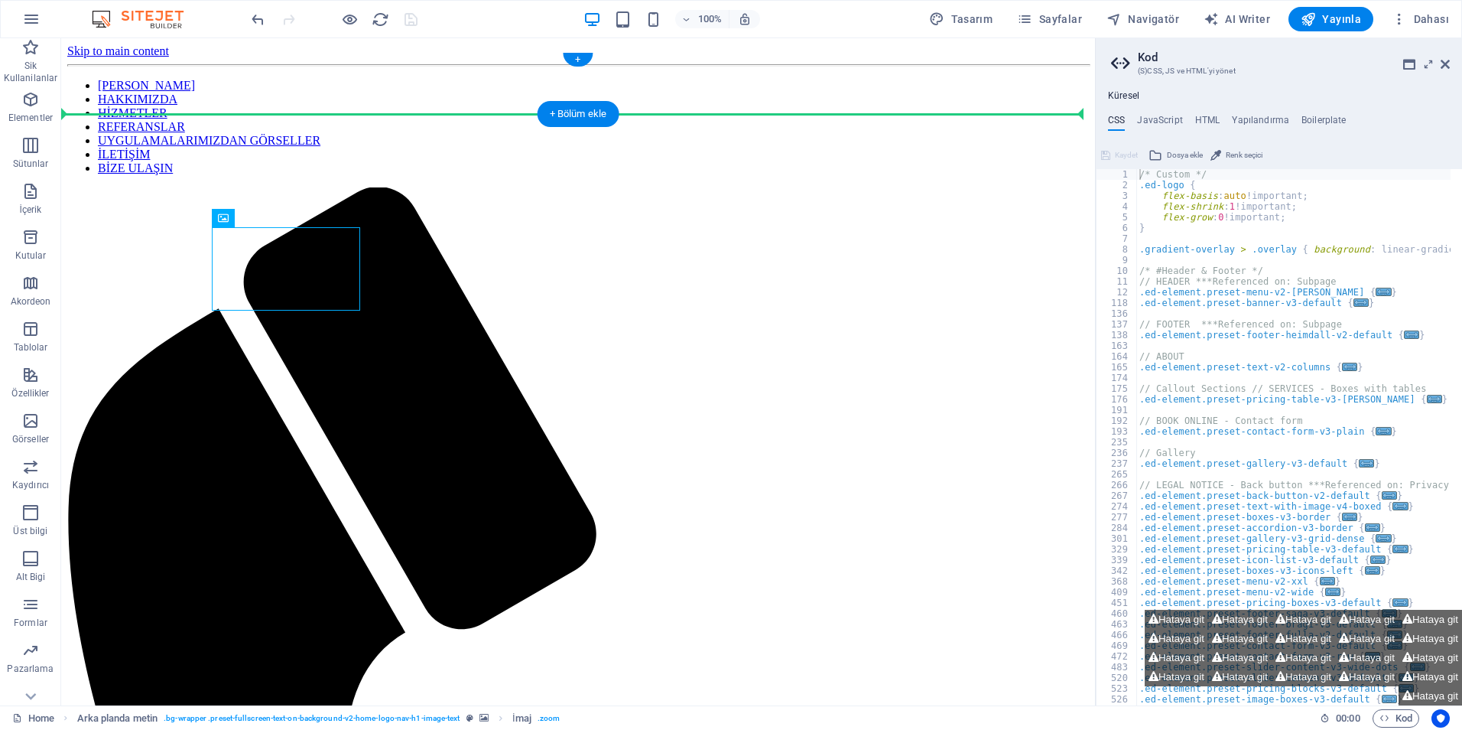
drag, startPoint x: 271, startPoint y: 279, endPoint x: 130, endPoint y: 89, distance: 236.2
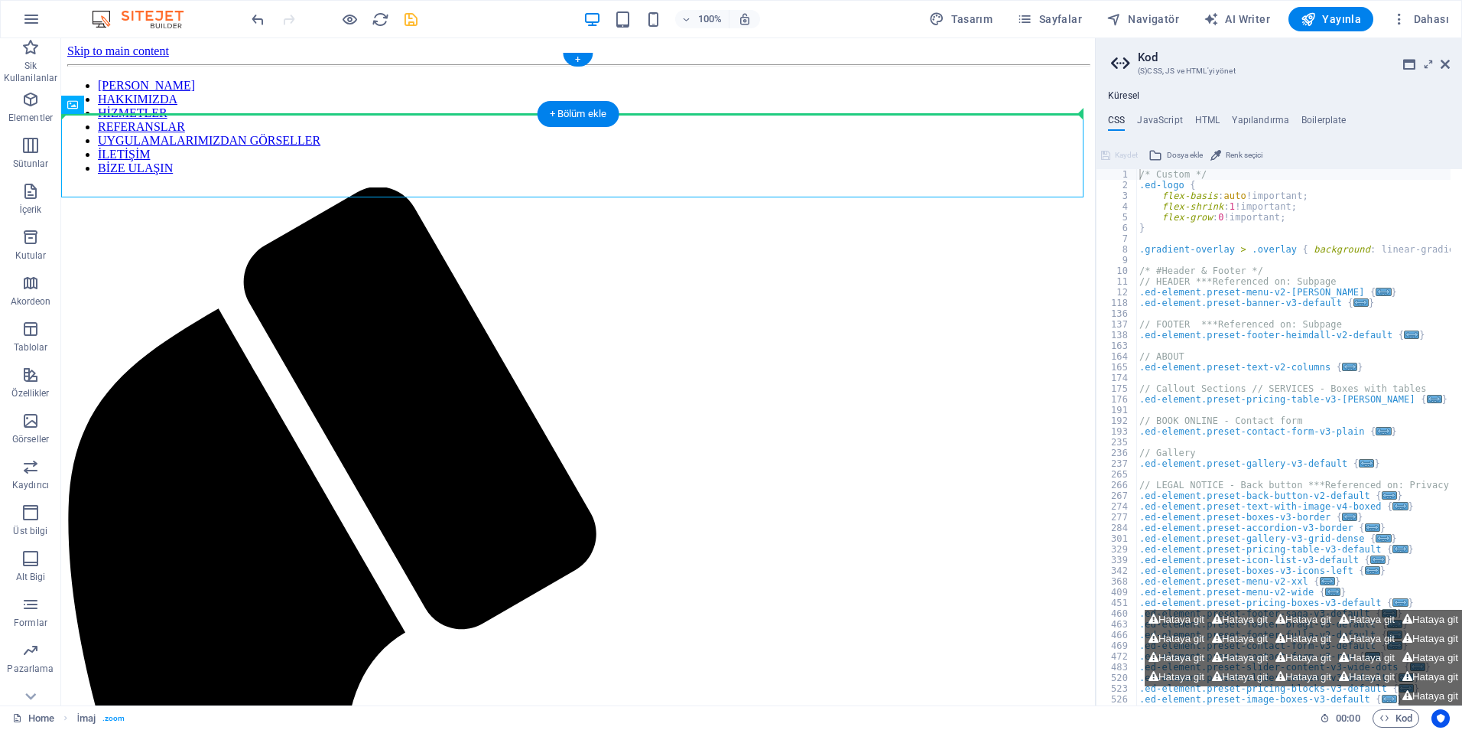
drag, startPoint x: 151, startPoint y: 171, endPoint x: 150, endPoint y: 85, distance: 85.7
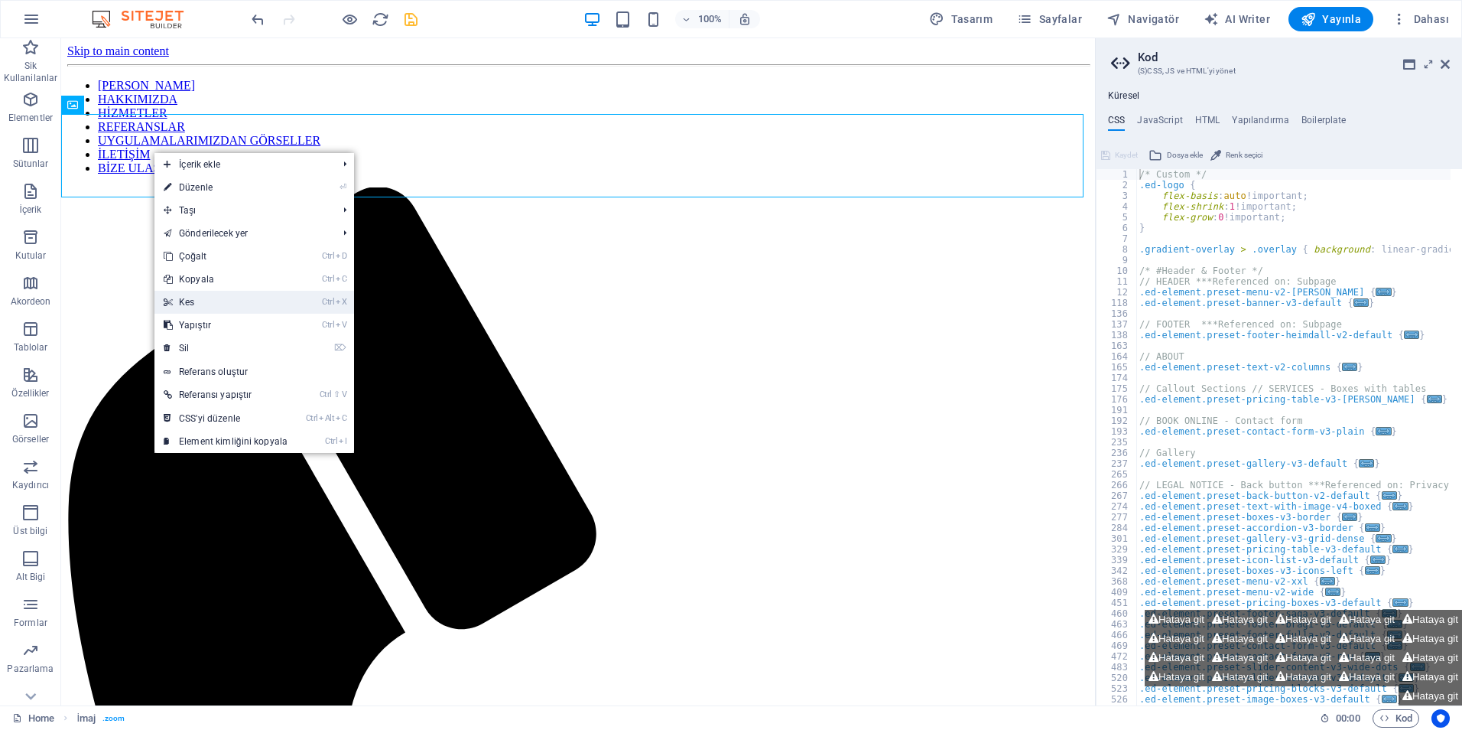
click at [181, 298] on link "Ctrl X Kes" at bounding box center [226, 302] width 142 height 23
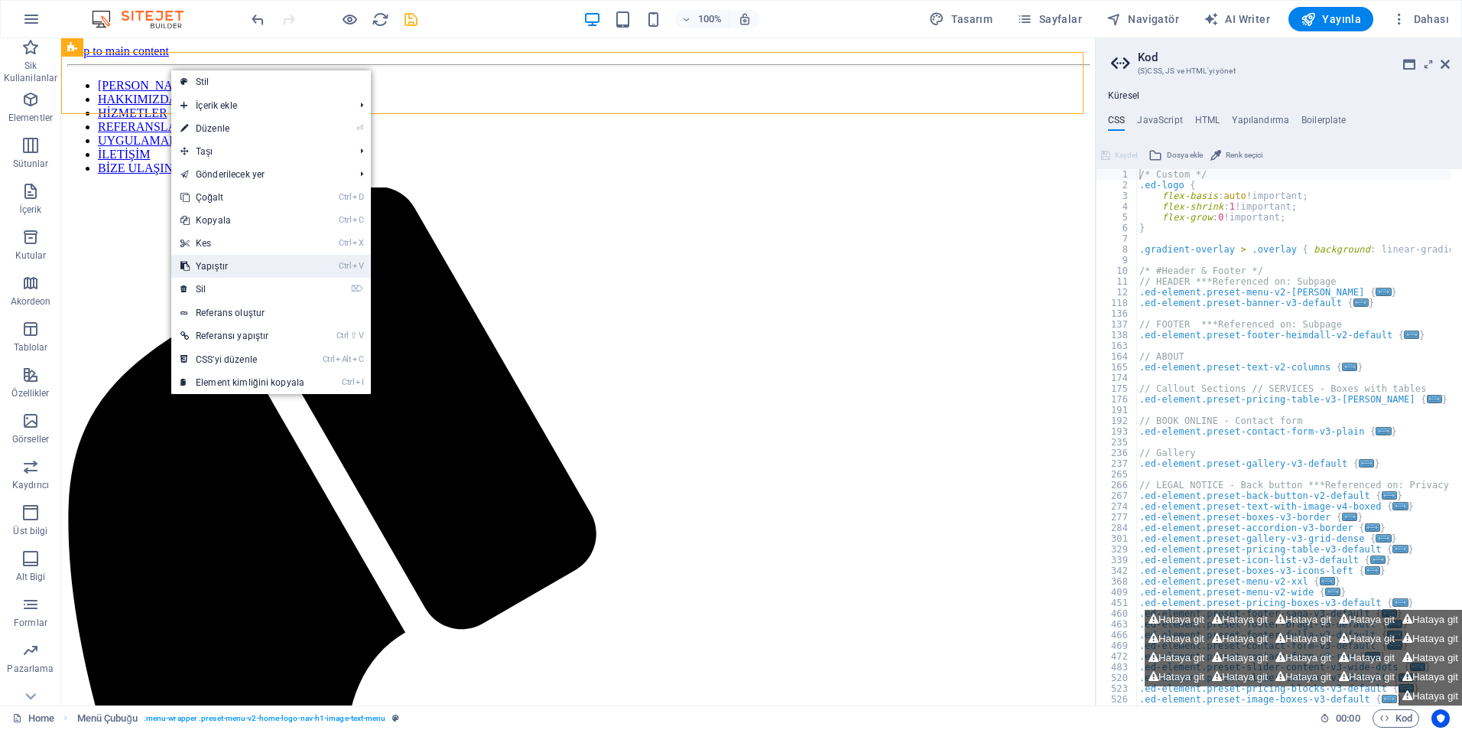
click at [217, 262] on link "Ctrl V Yapıştır" at bounding box center [242, 266] width 142 height 23
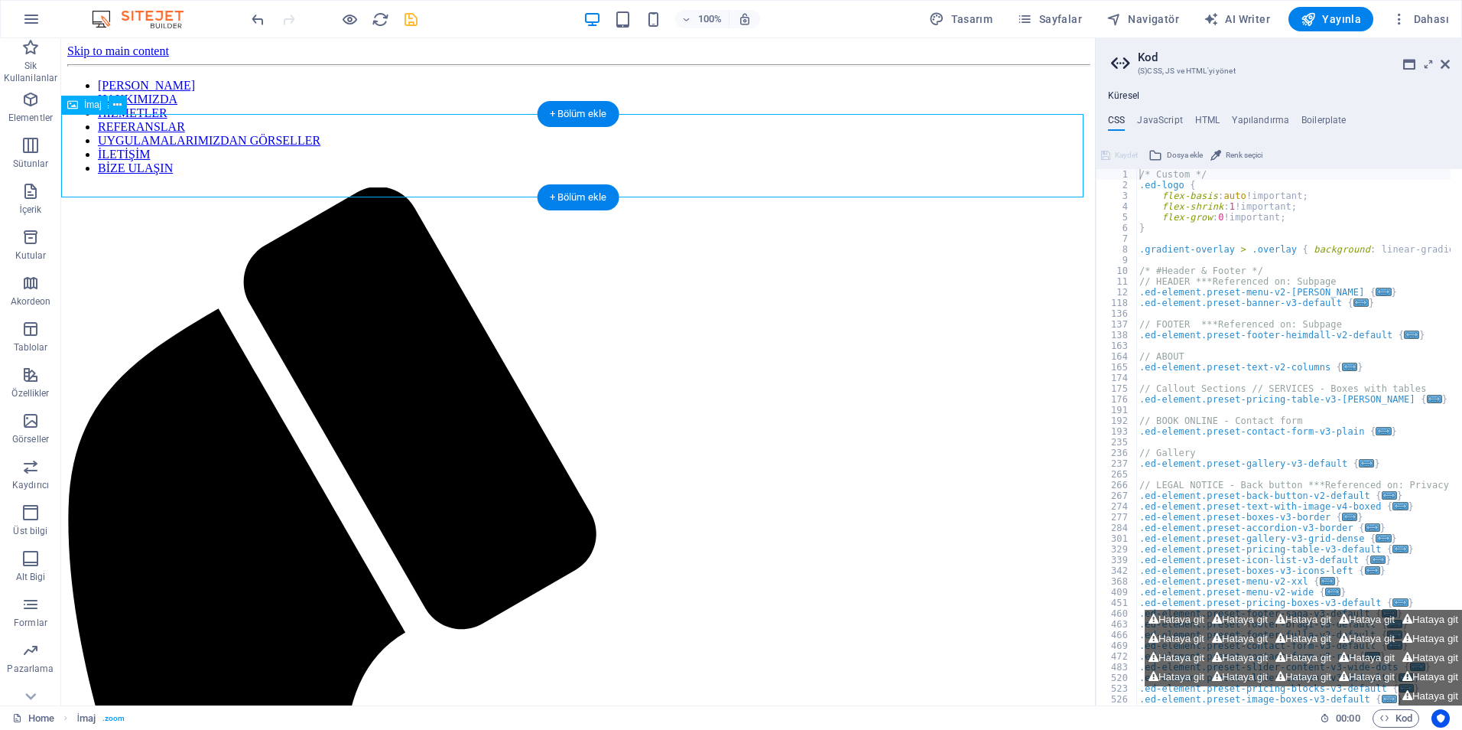
drag, startPoint x: 192, startPoint y: 162, endPoint x: 157, endPoint y: 122, distance: 53.7
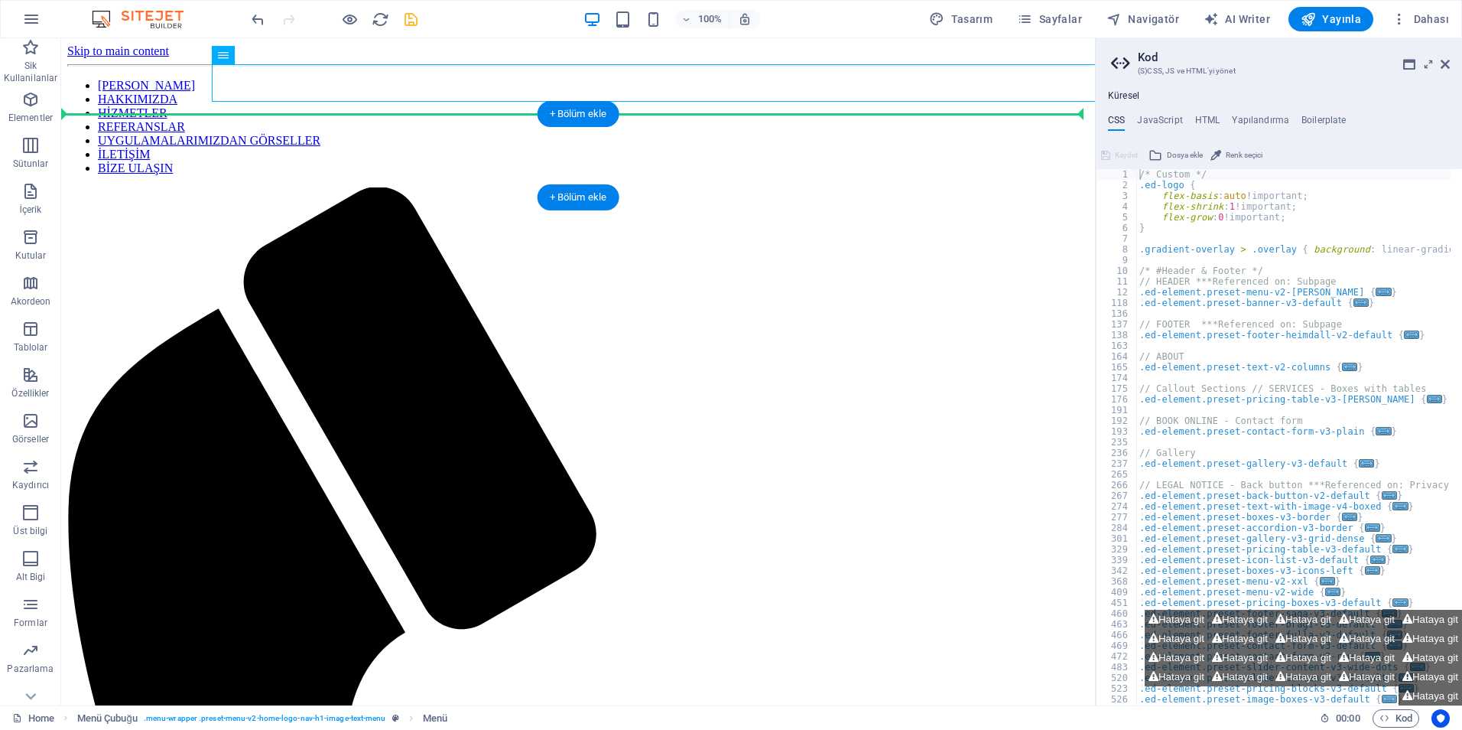
drag, startPoint x: 246, startPoint y: 93, endPoint x: 290, endPoint y: 148, distance: 70.7
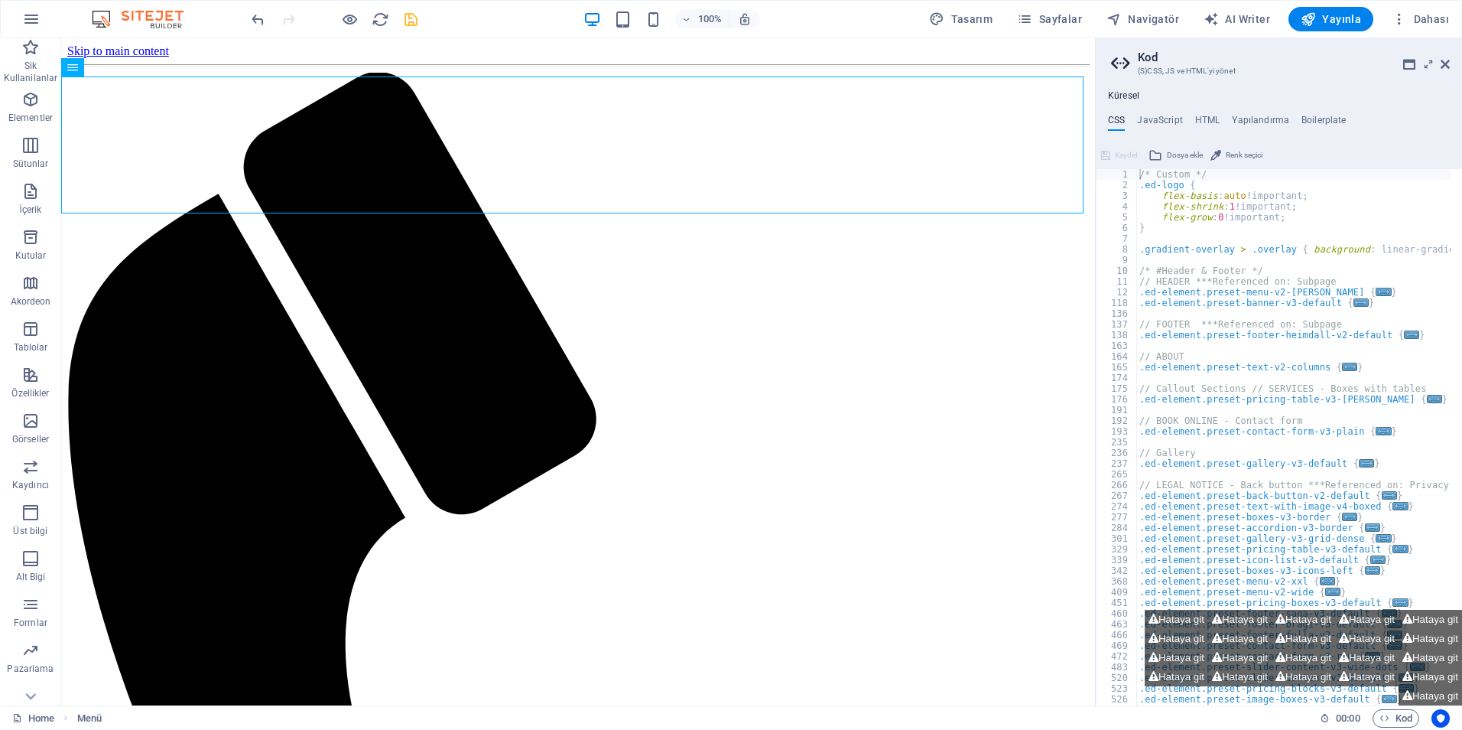
click at [248, 16] on div "100% Tasarım [PERSON_NAME] AI Writer Yayınla Dahası" at bounding box center [731, 19] width 1461 height 37
click at [259, 21] on icon "undo" at bounding box center [258, 20] width 18 height 18
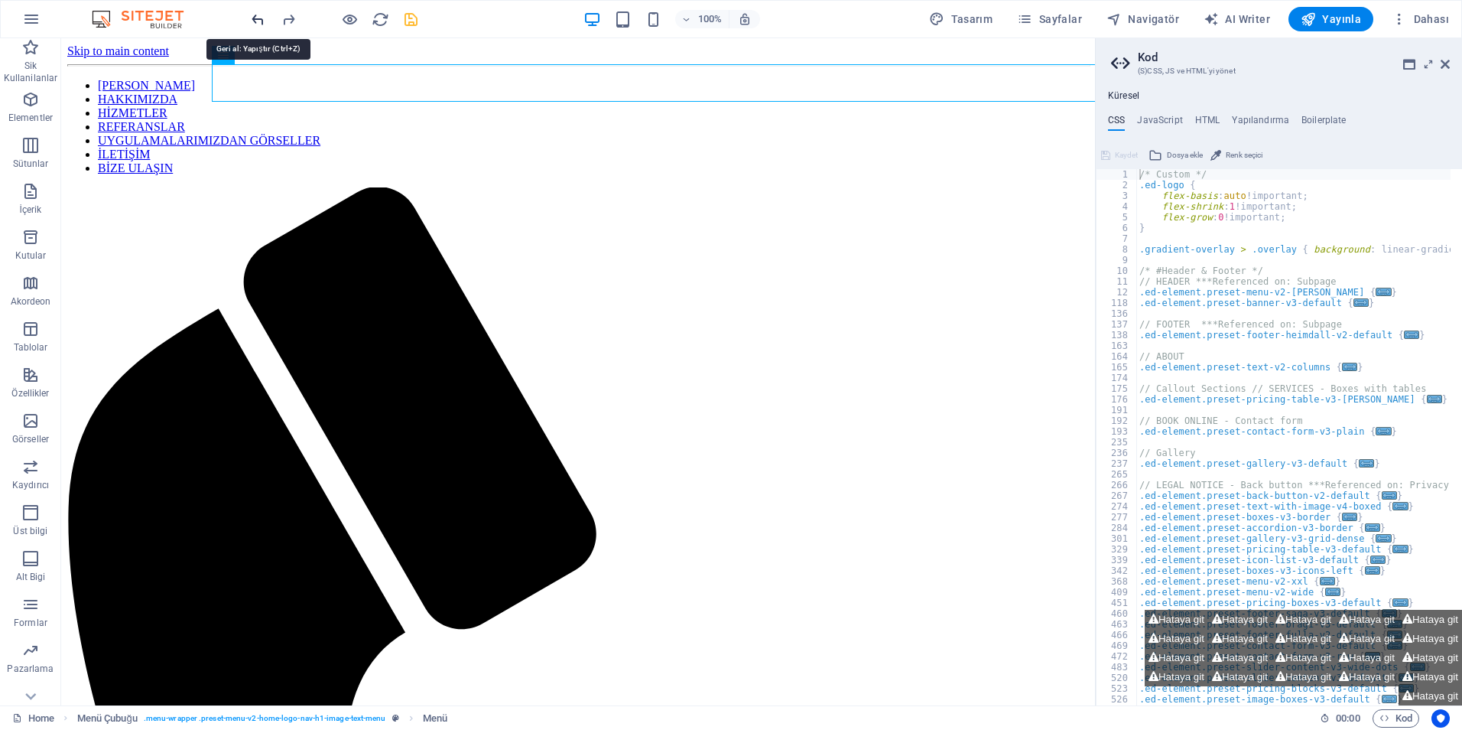
click at [259, 21] on icon "undo" at bounding box center [258, 20] width 18 height 18
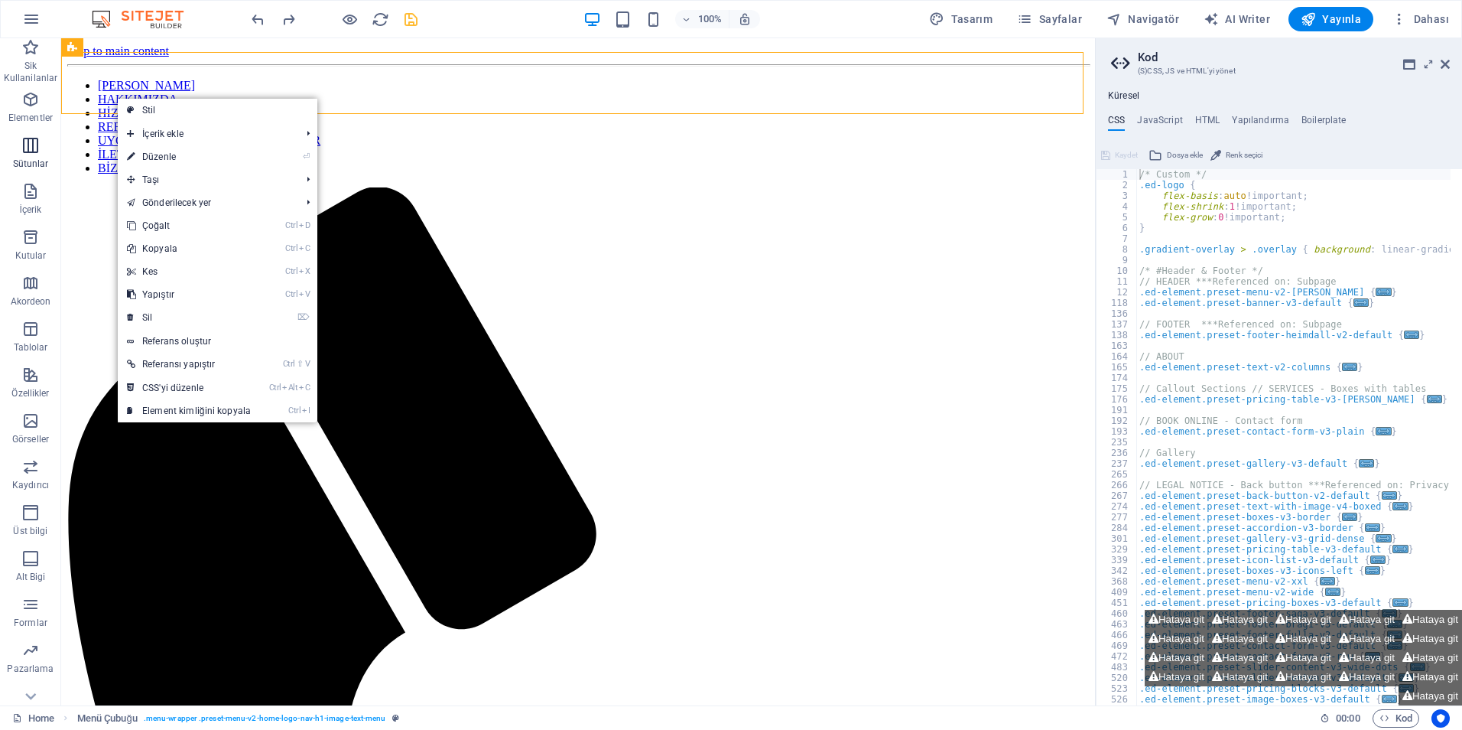
click at [28, 142] on icon "button" at bounding box center [30, 145] width 18 height 18
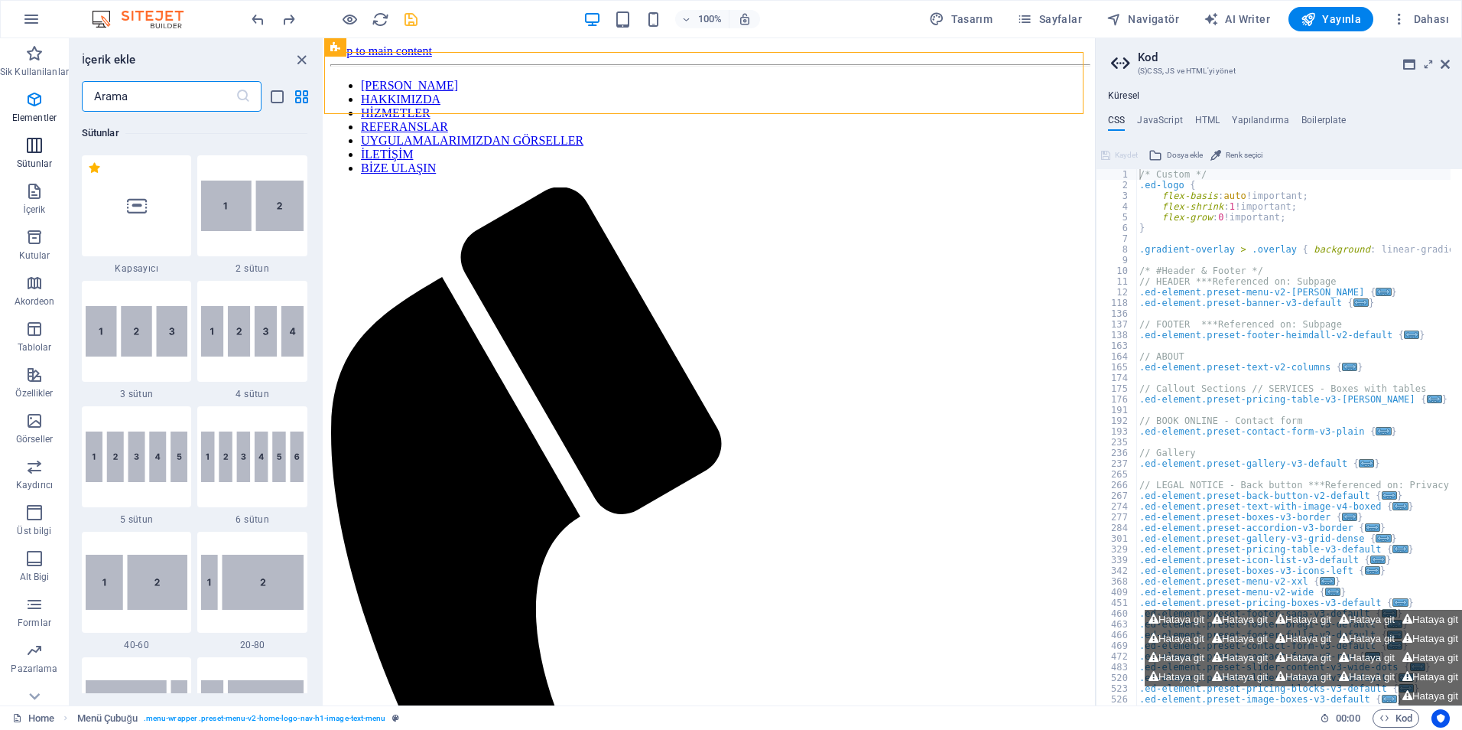
scroll to position [757, 0]
click at [236, 189] on img at bounding box center [252, 206] width 102 height 50
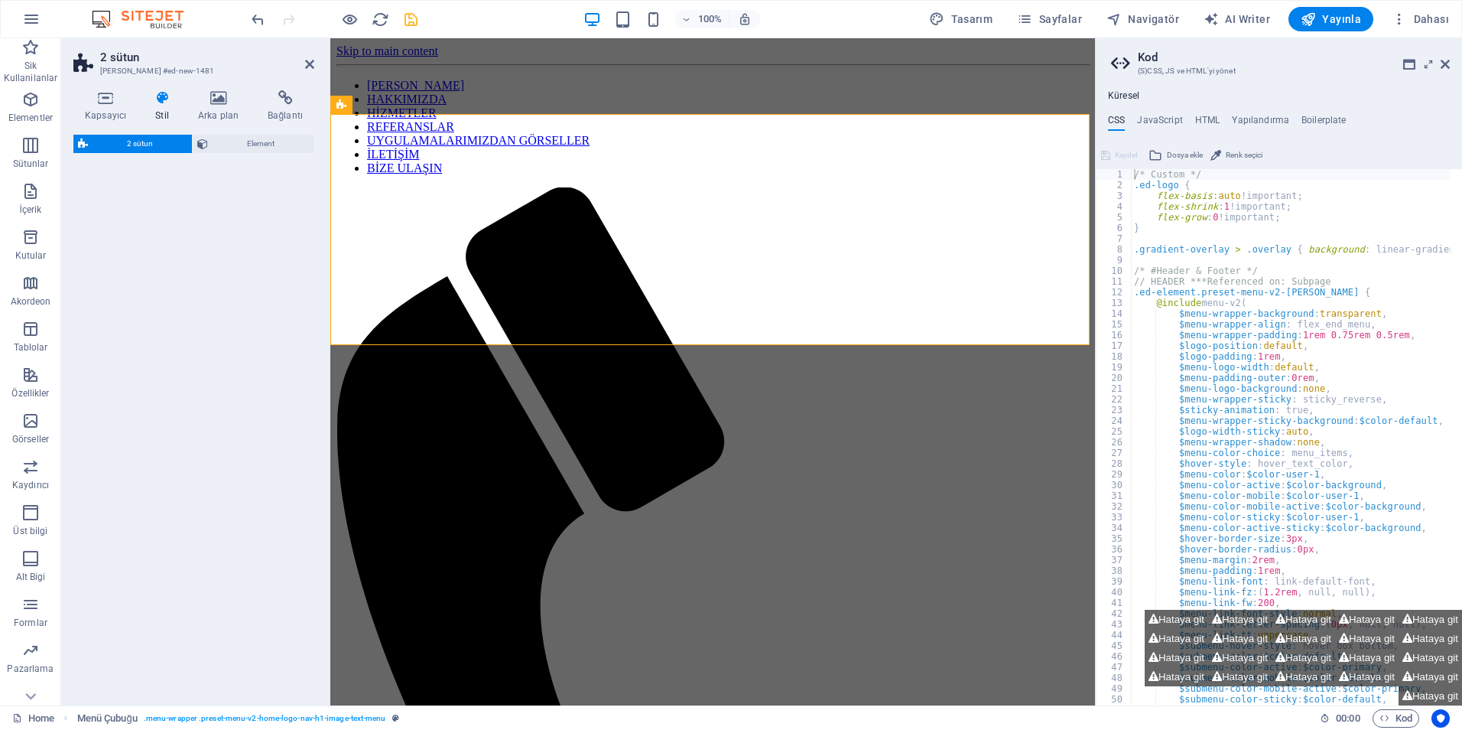
select select "rem"
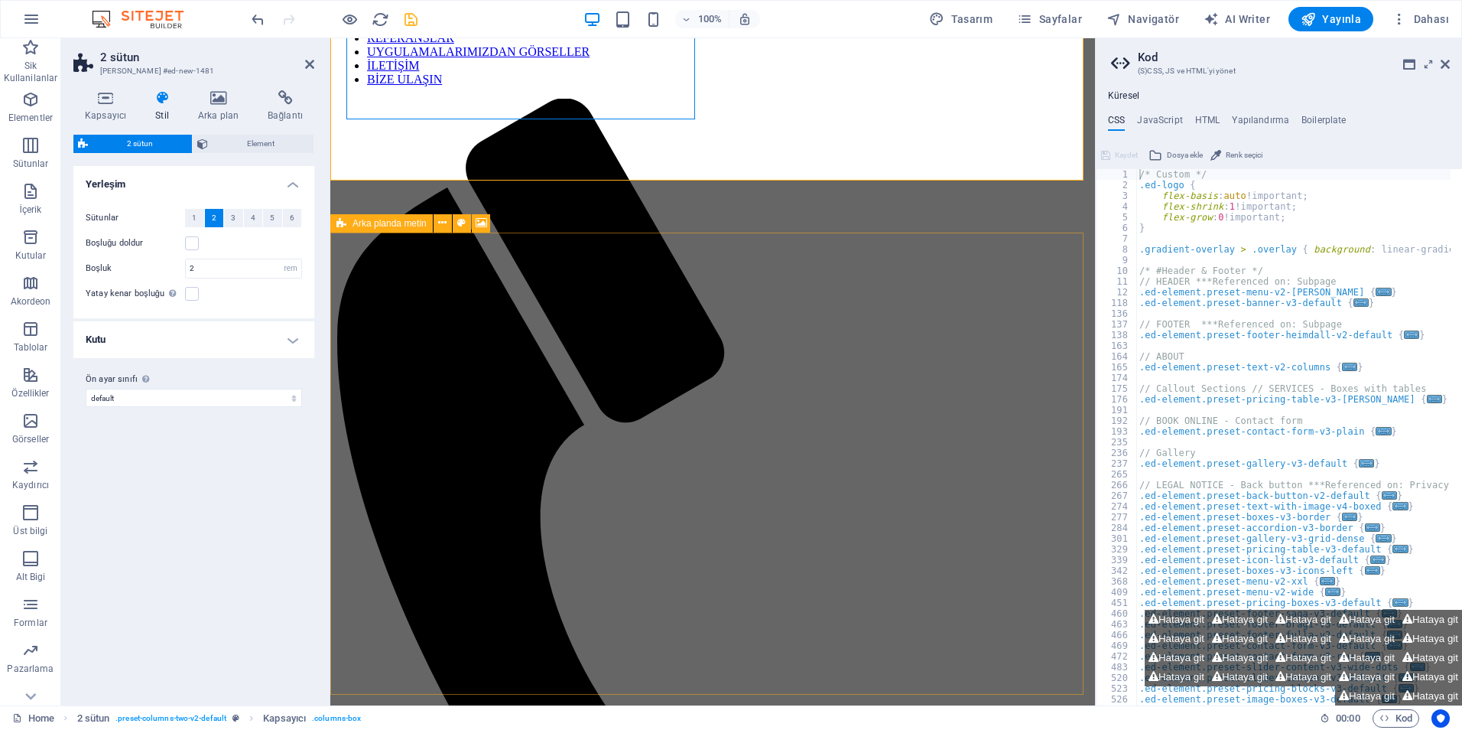
scroll to position [0, 0]
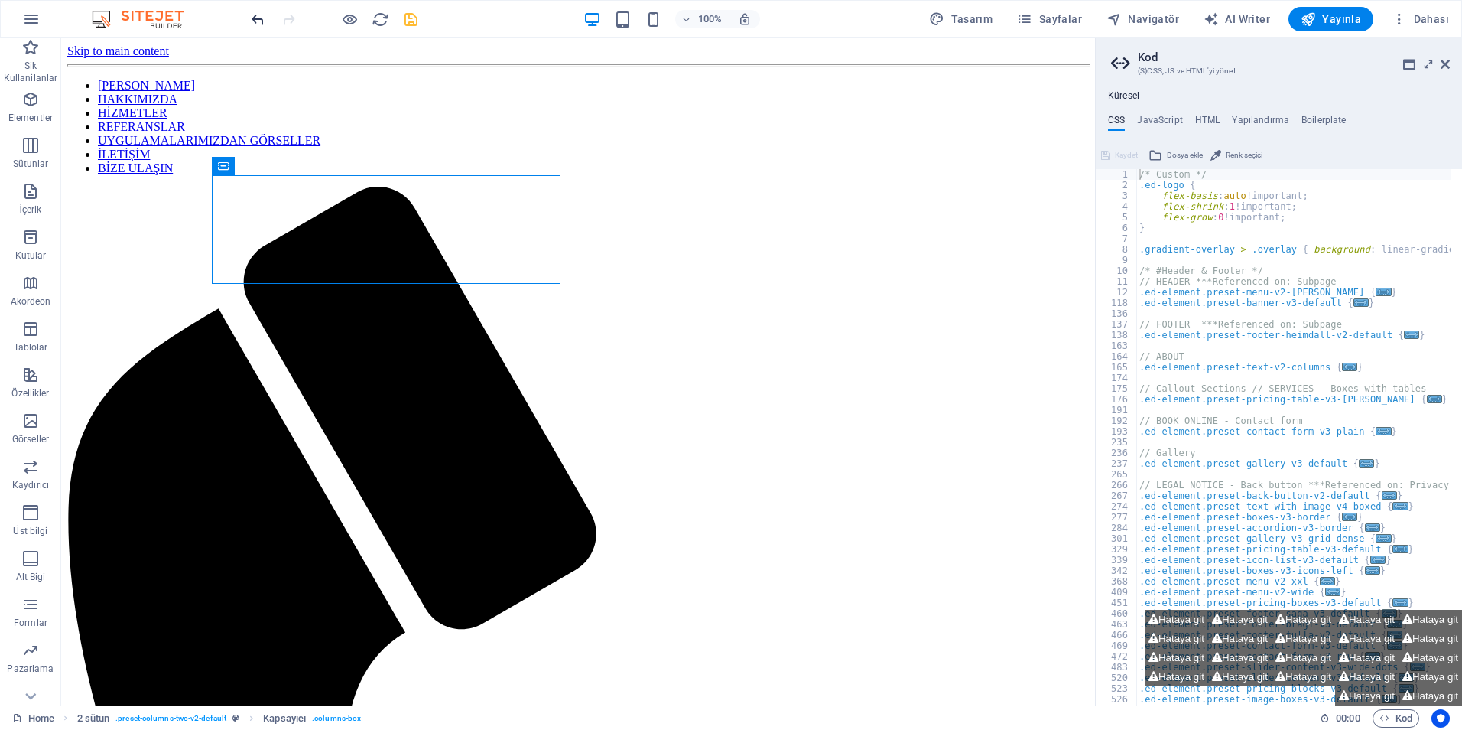
click at [255, 19] on icon "undo" at bounding box center [258, 20] width 18 height 18
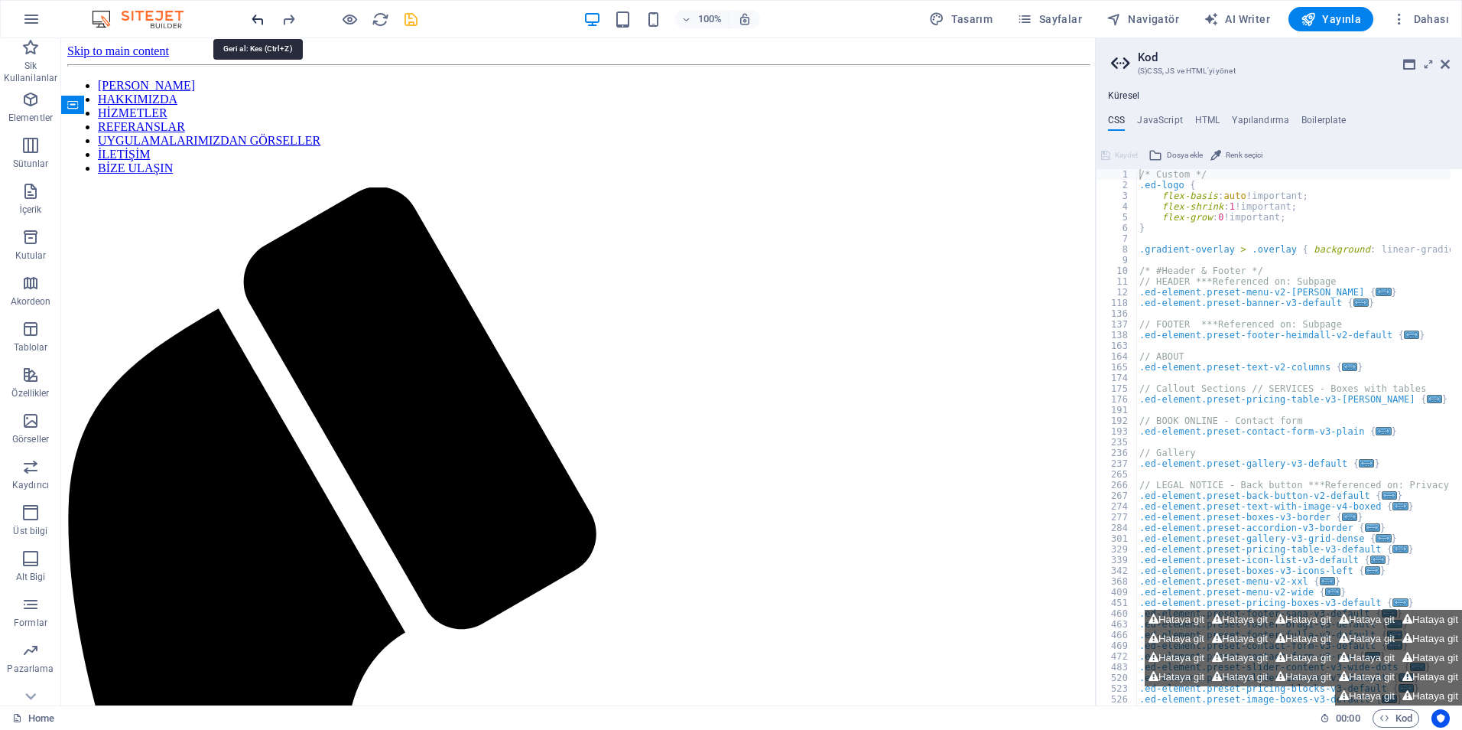
click at [260, 17] on icon "undo" at bounding box center [258, 20] width 18 height 18
click at [377, 79] on nav "ANA SAYFA HAKKIMIZDA HİZMETLER REFERANSLAR UYGULAMALARIMIZDAN GÖRSELLER İLETİŞİ…" at bounding box center [578, 127] width 1022 height 96
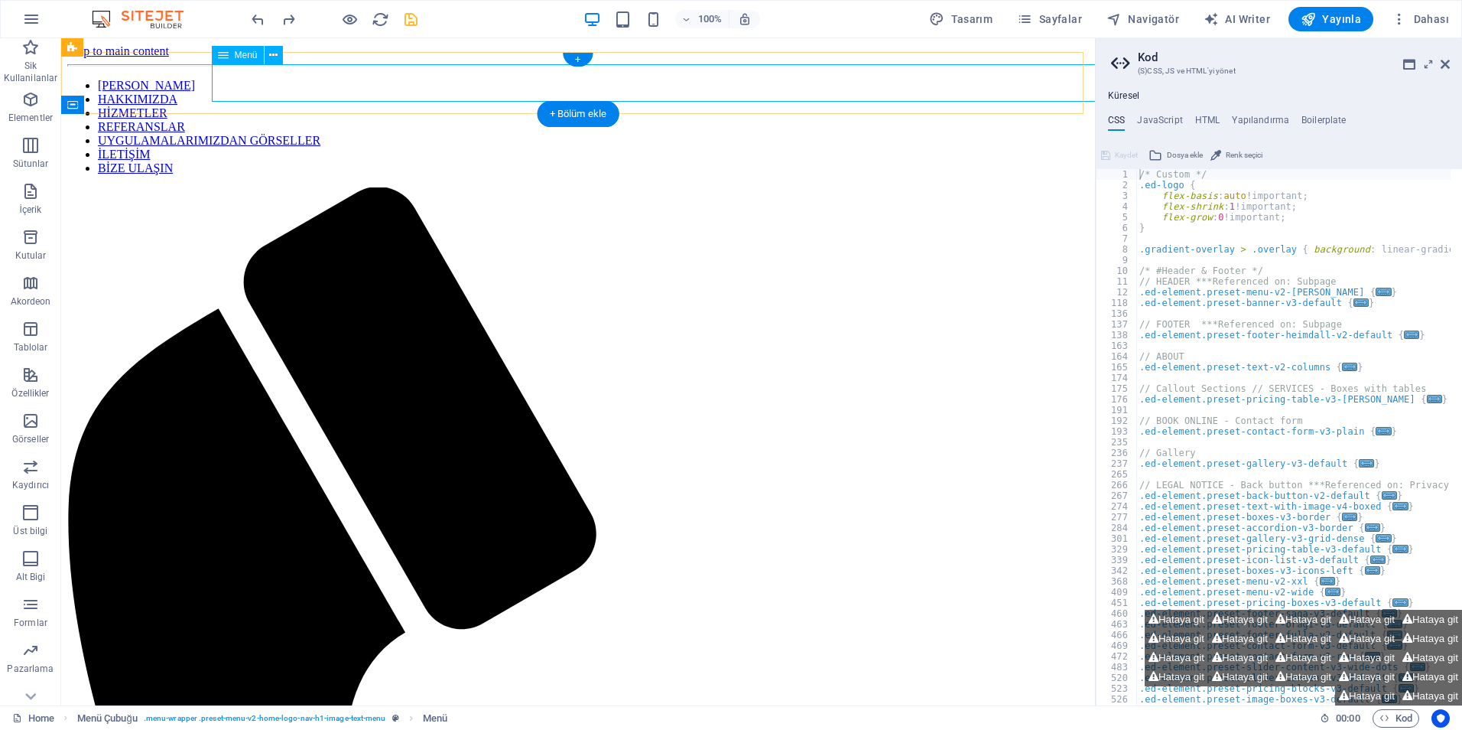
click at [531, 80] on nav "ANA SAYFA HAKKIMIZDA HİZMETLER REFERANSLAR UYGULAMALARIMIZDAN GÖRSELLER İLETİŞİ…" at bounding box center [578, 127] width 1022 height 96
select select
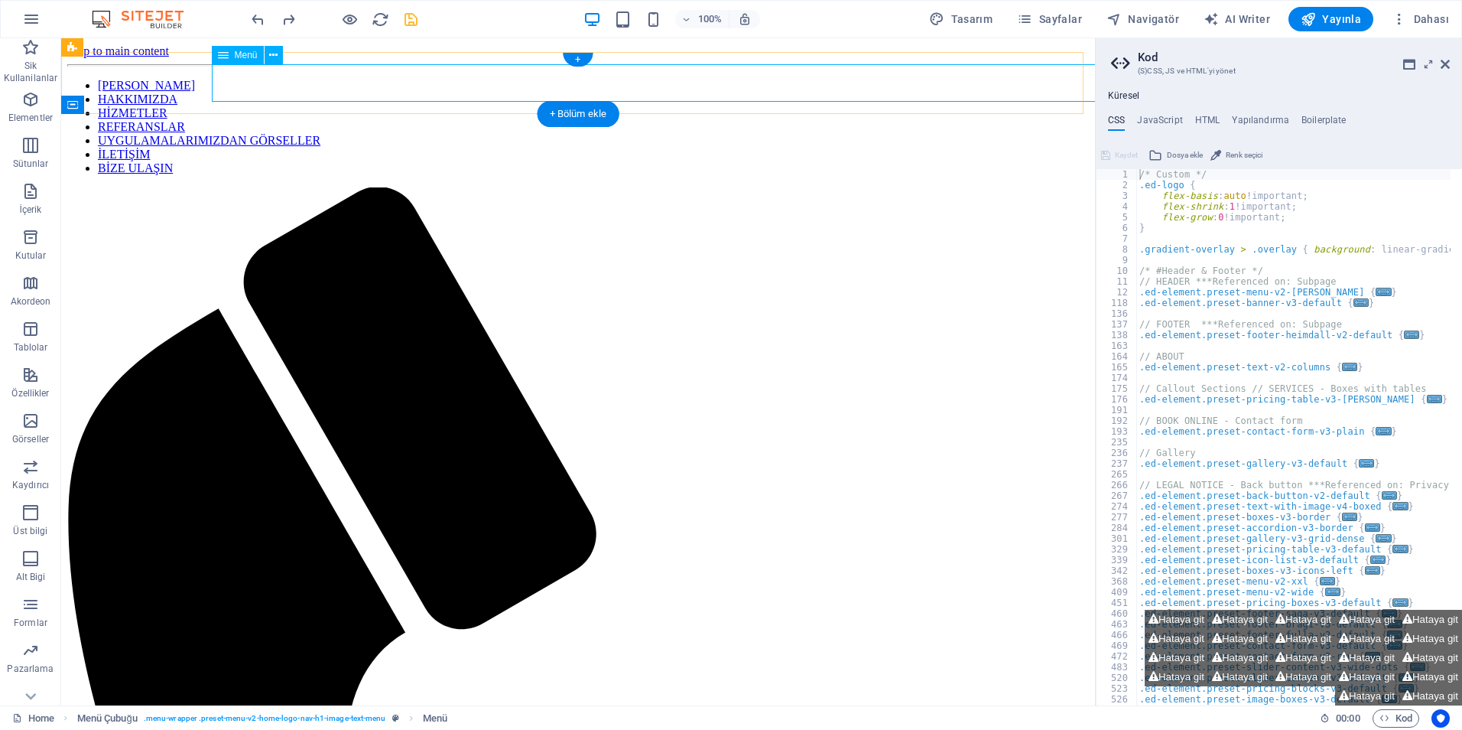
select select
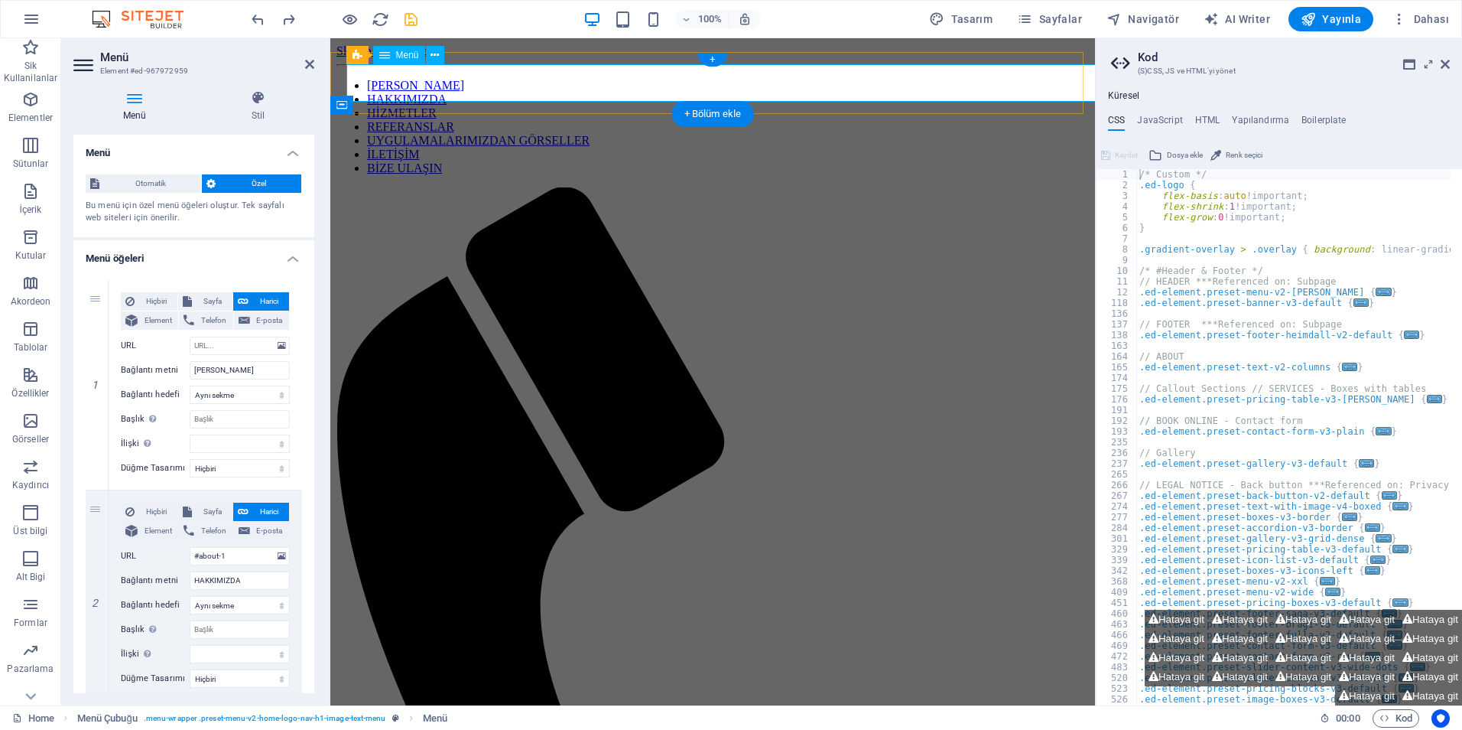
click at [418, 82] on nav "ANA SAYFA HAKKIMIZDA HİZMETLER REFERANSLAR UYGULAMALARIMIZDAN GÖRSELLER İLETİŞİ…" at bounding box center [713, 127] width 753 height 96
click at [137, 190] on span "Otomatik" at bounding box center [150, 183] width 93 height 18
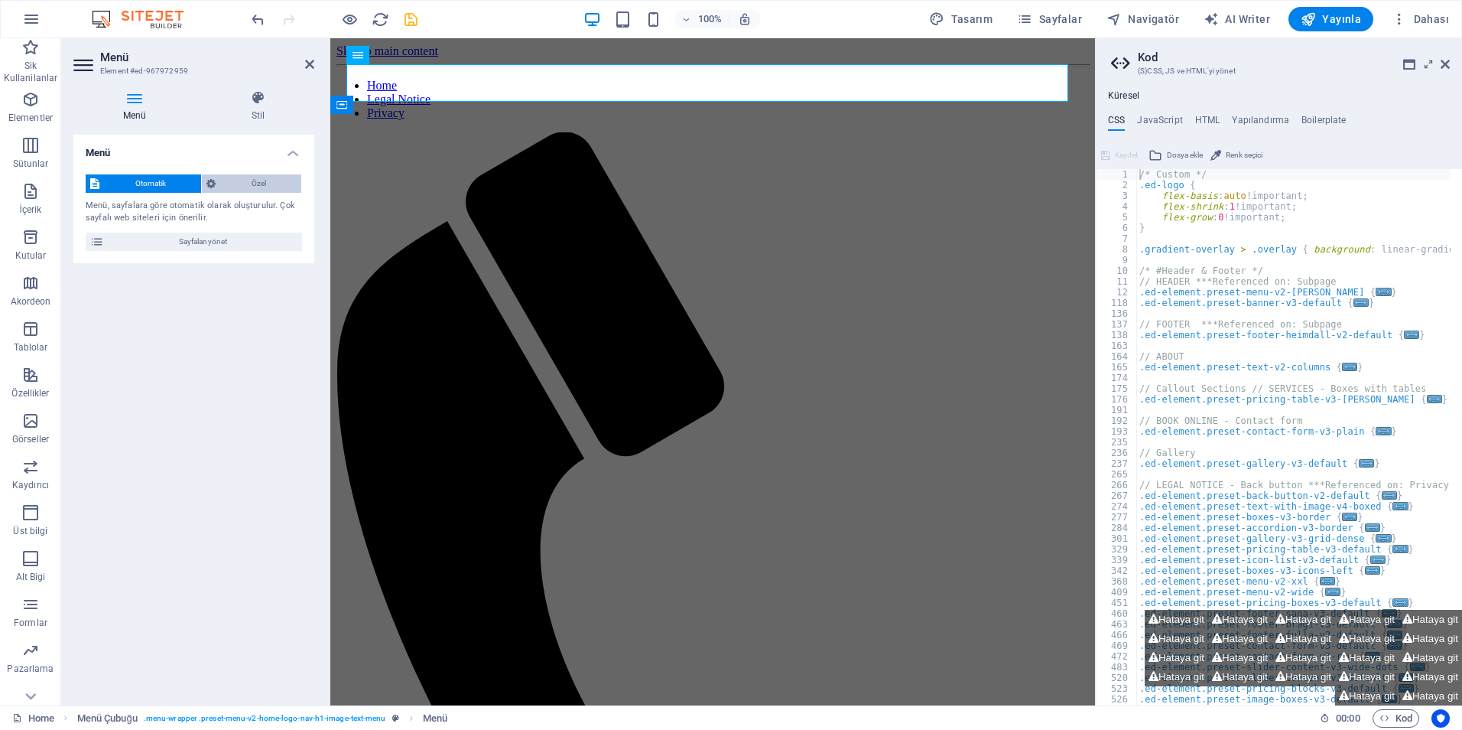
click at [242, 187] on span "Özel" at bounding box center [258, 183] width 76 height 18
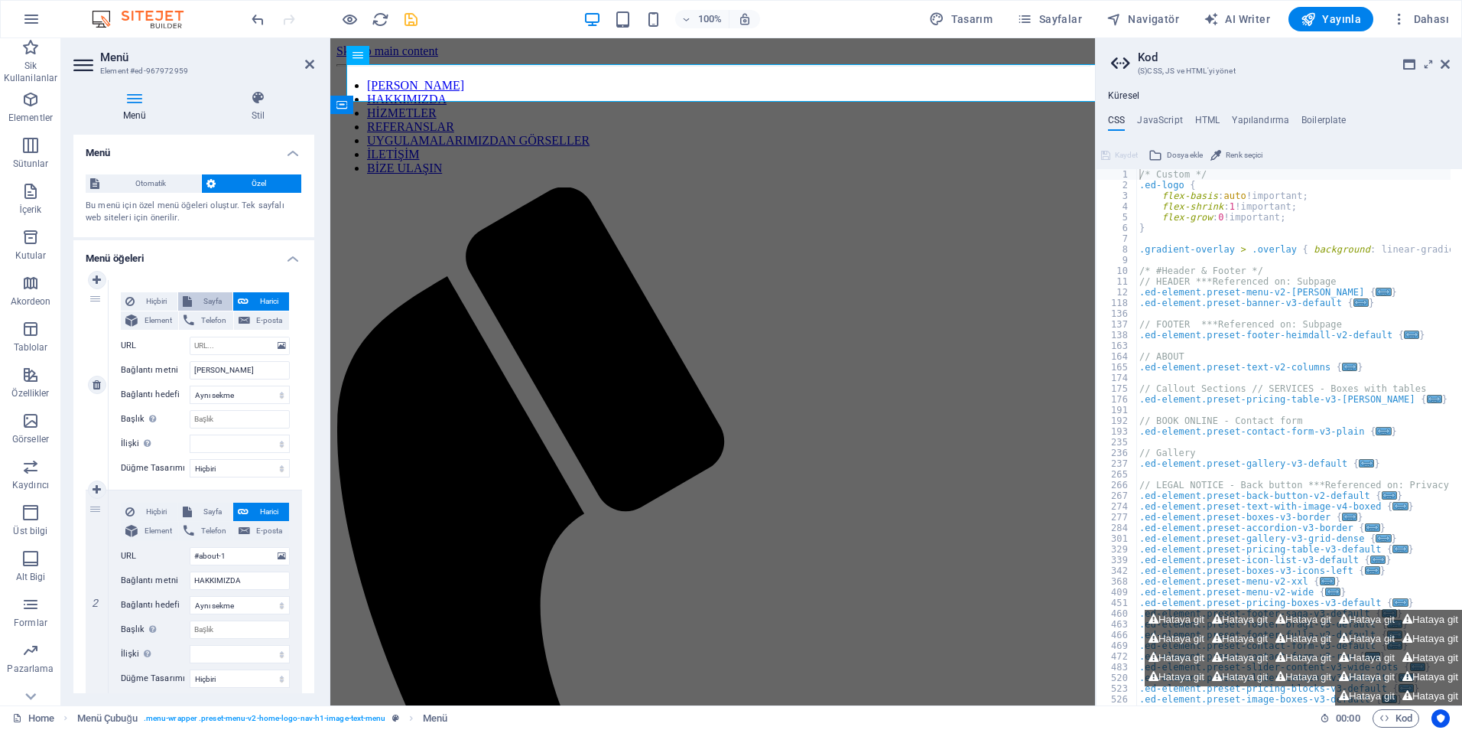
click at [193, 303] on button "Sayfa" at bounding box center [205, 301] width 54 height 18
select select
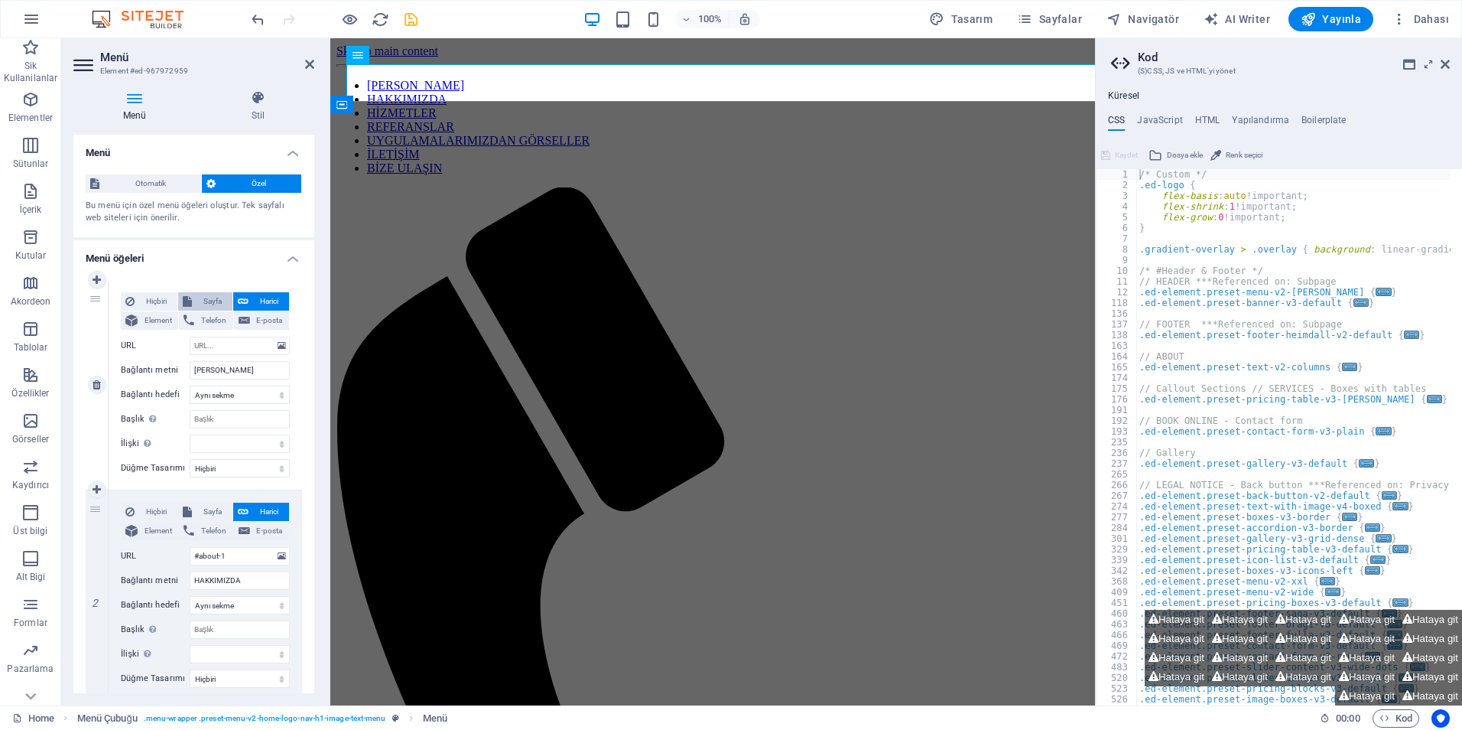
select select
click at [277, 350] on select "Home Subpage Legal Notice Privacy" at bounding box center [240, 346] width 100 height 18
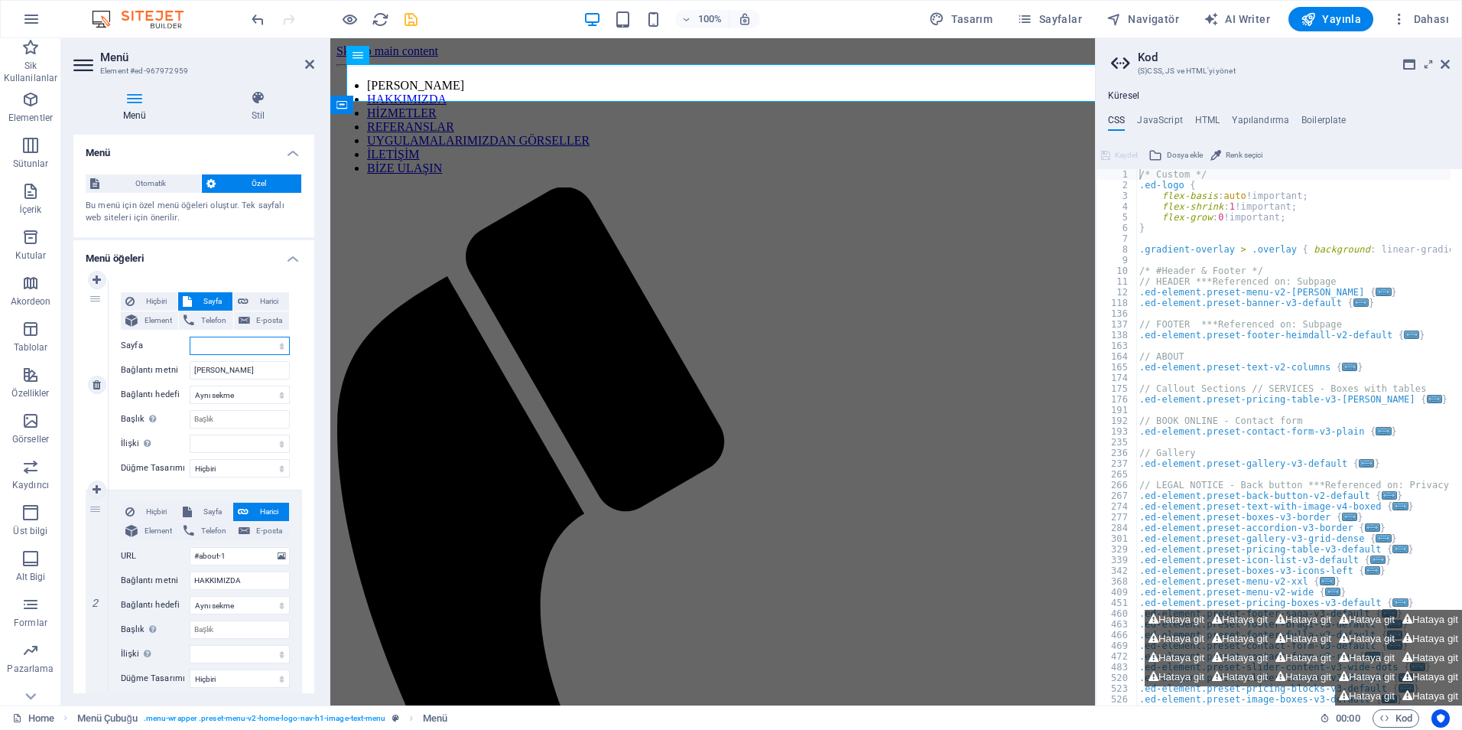
select select "0"
click at [190, 337] on select "Home Subpage Legal Notice Privacy" at bounding box center [240, 346] width 100 height 18
select select
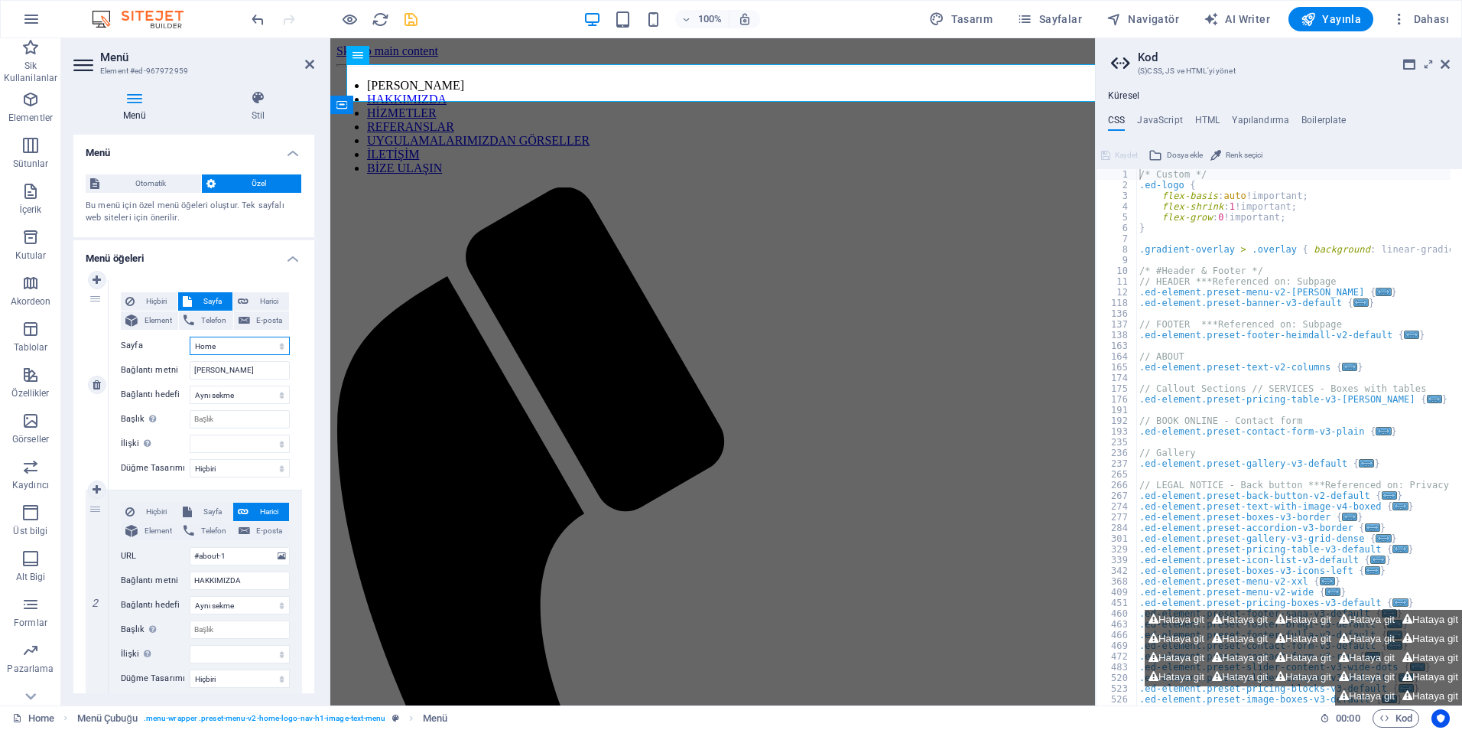
select select
click at [220, 422] on input "Başlık Ek bağlantı tanımının bağlantı metniyle aynı olmaması gerekir. Başlık, g…" at bounding box center [240, 419] width 100 height 18
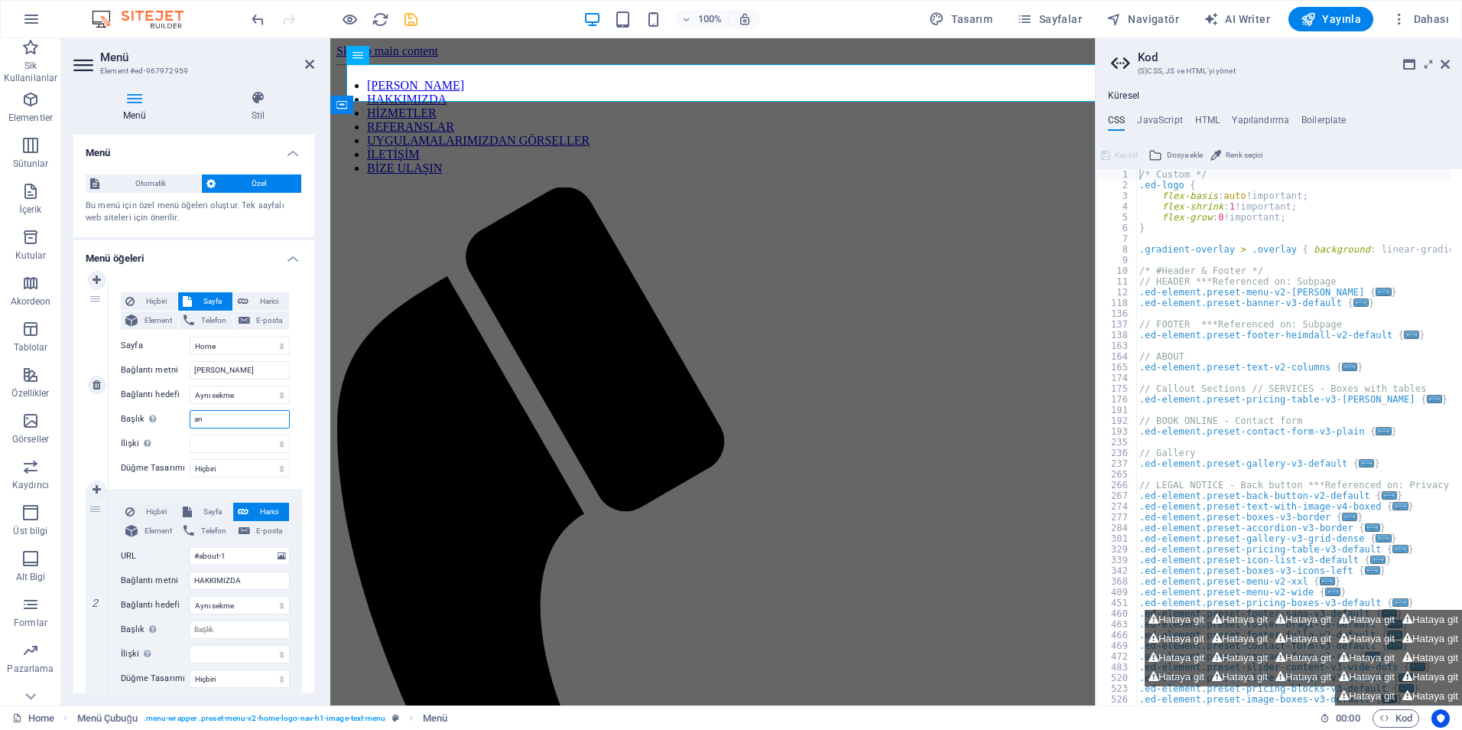
type input "ana"
select select
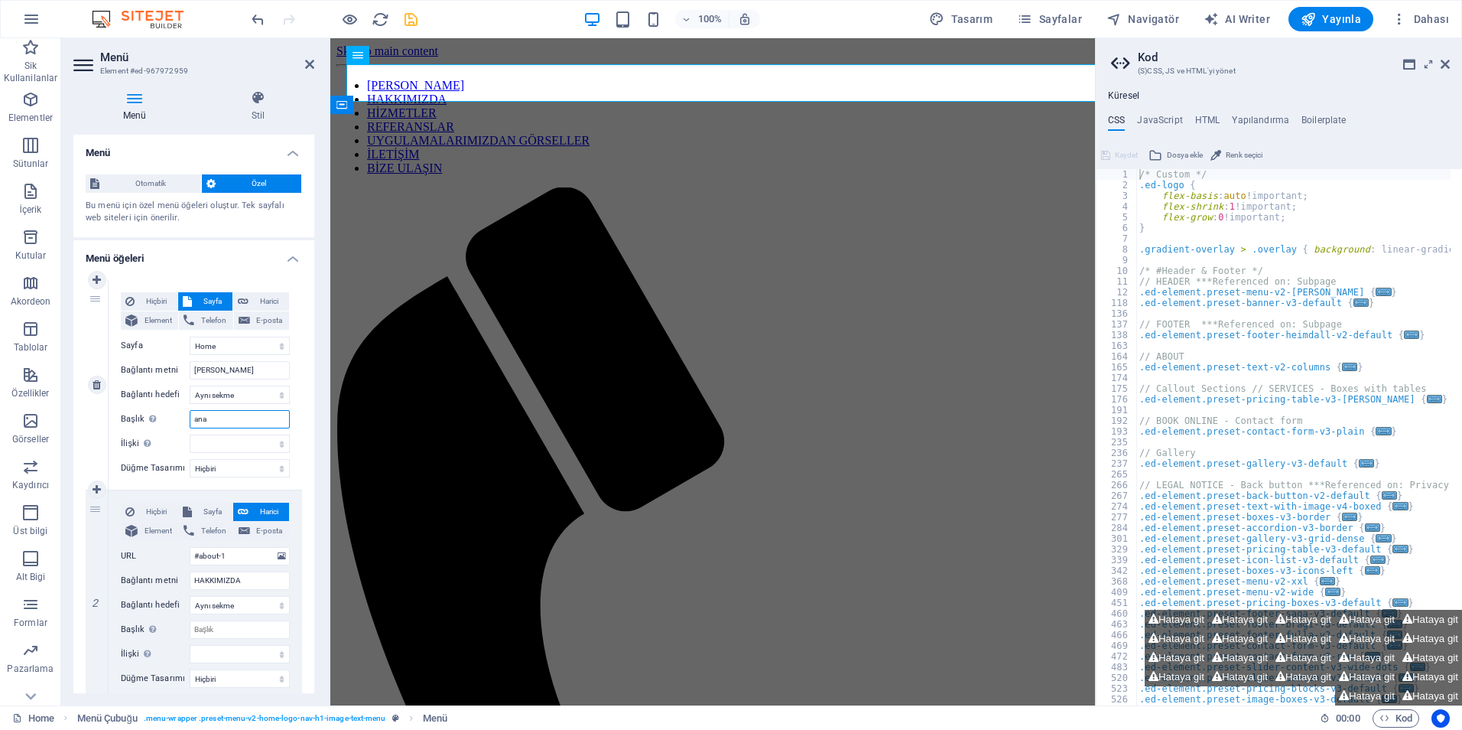
select select
type input "a"
select select
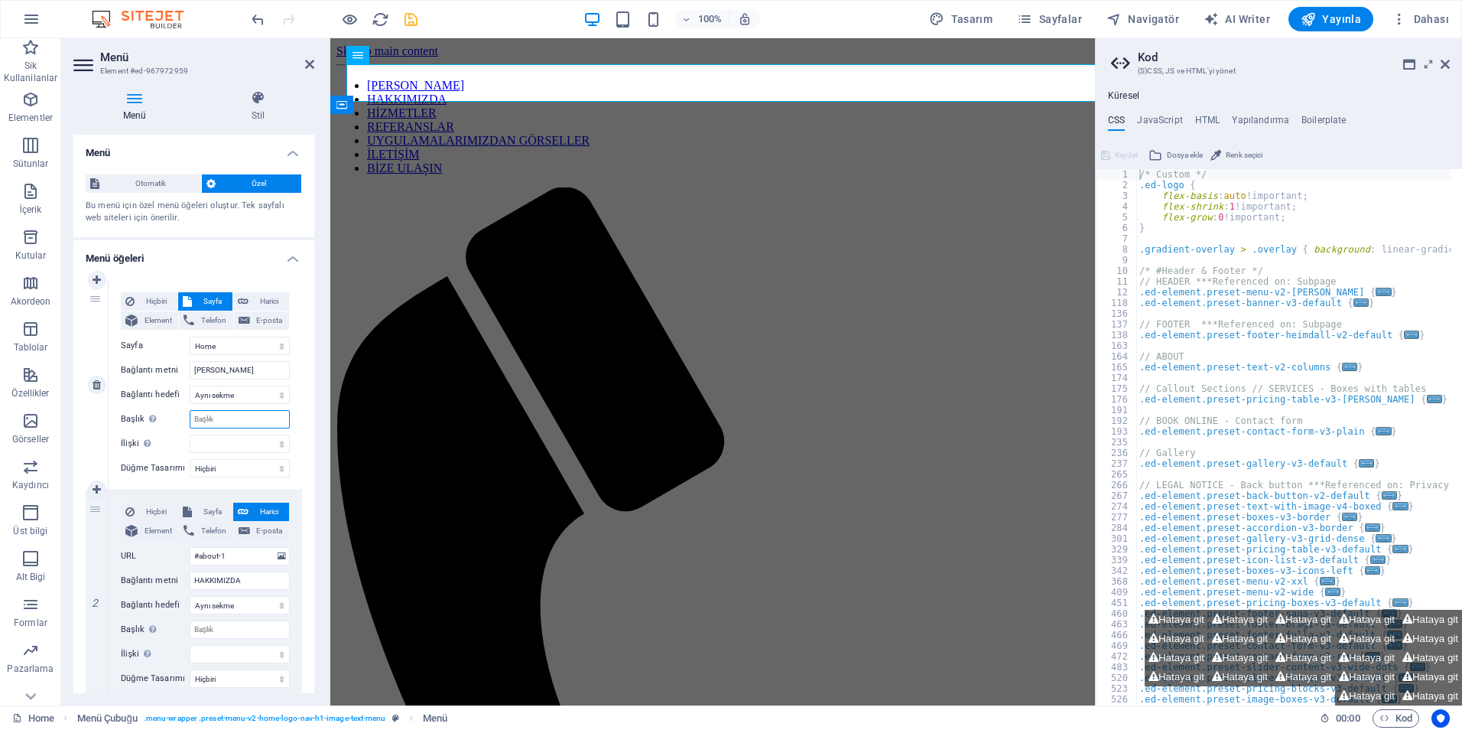
select select
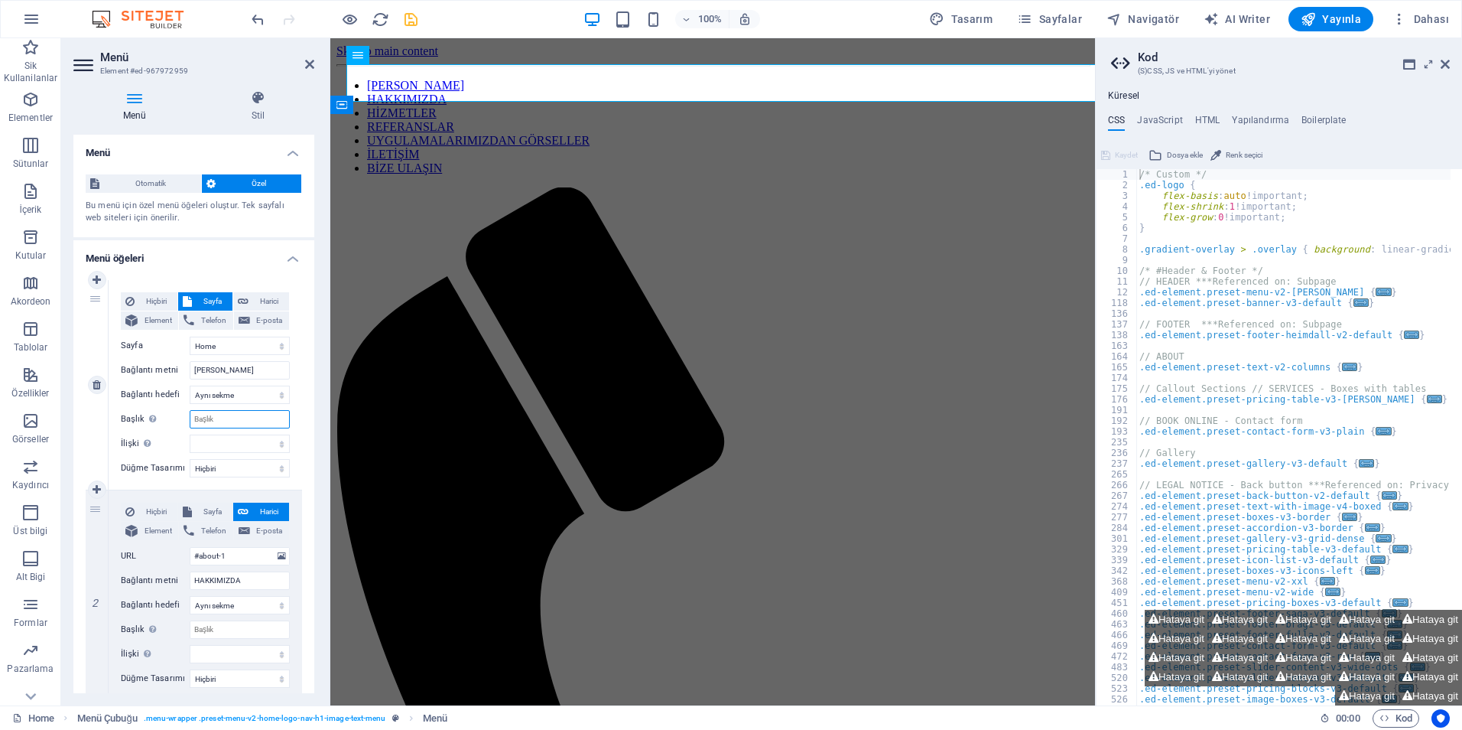
select select
type input "[PERSON_NAME]"
select select
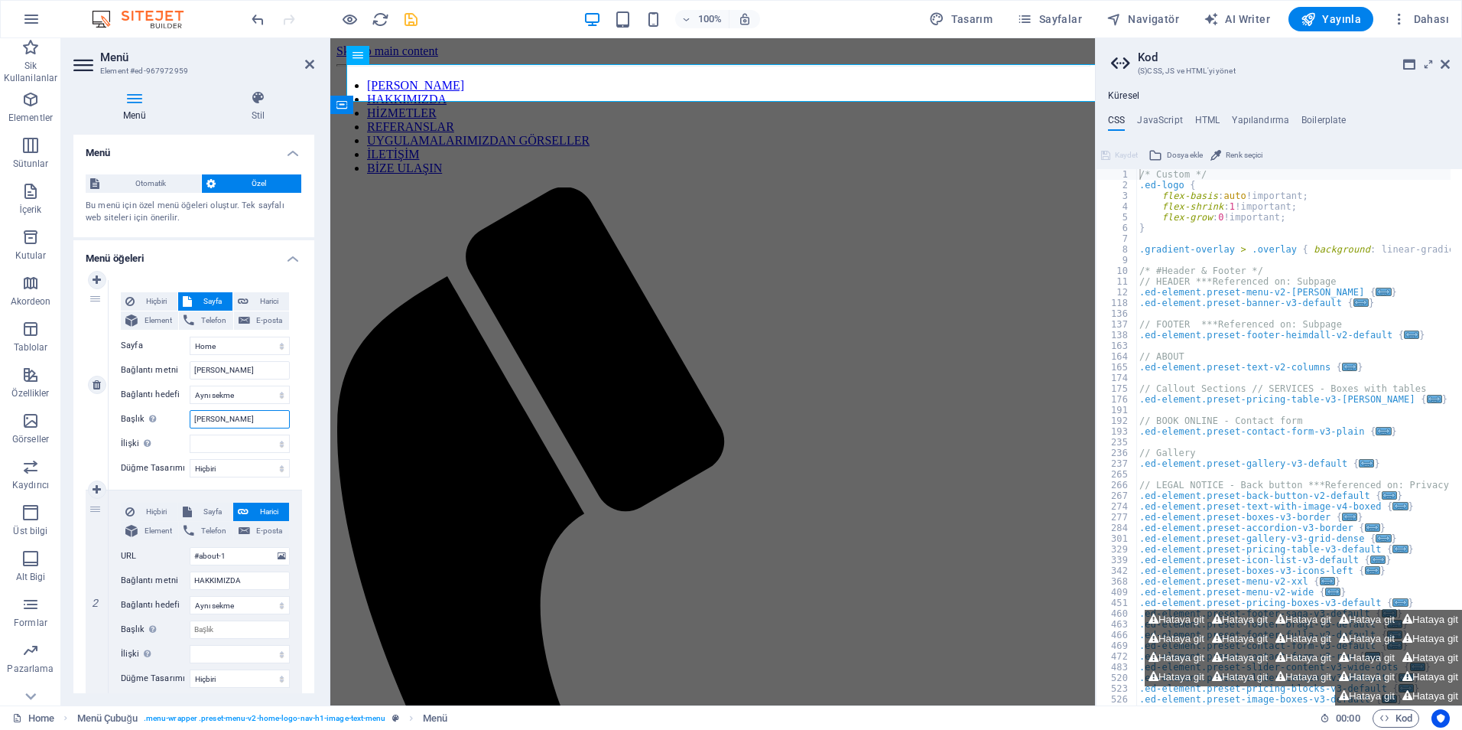
select select
type input "[PERSON_NAME]"
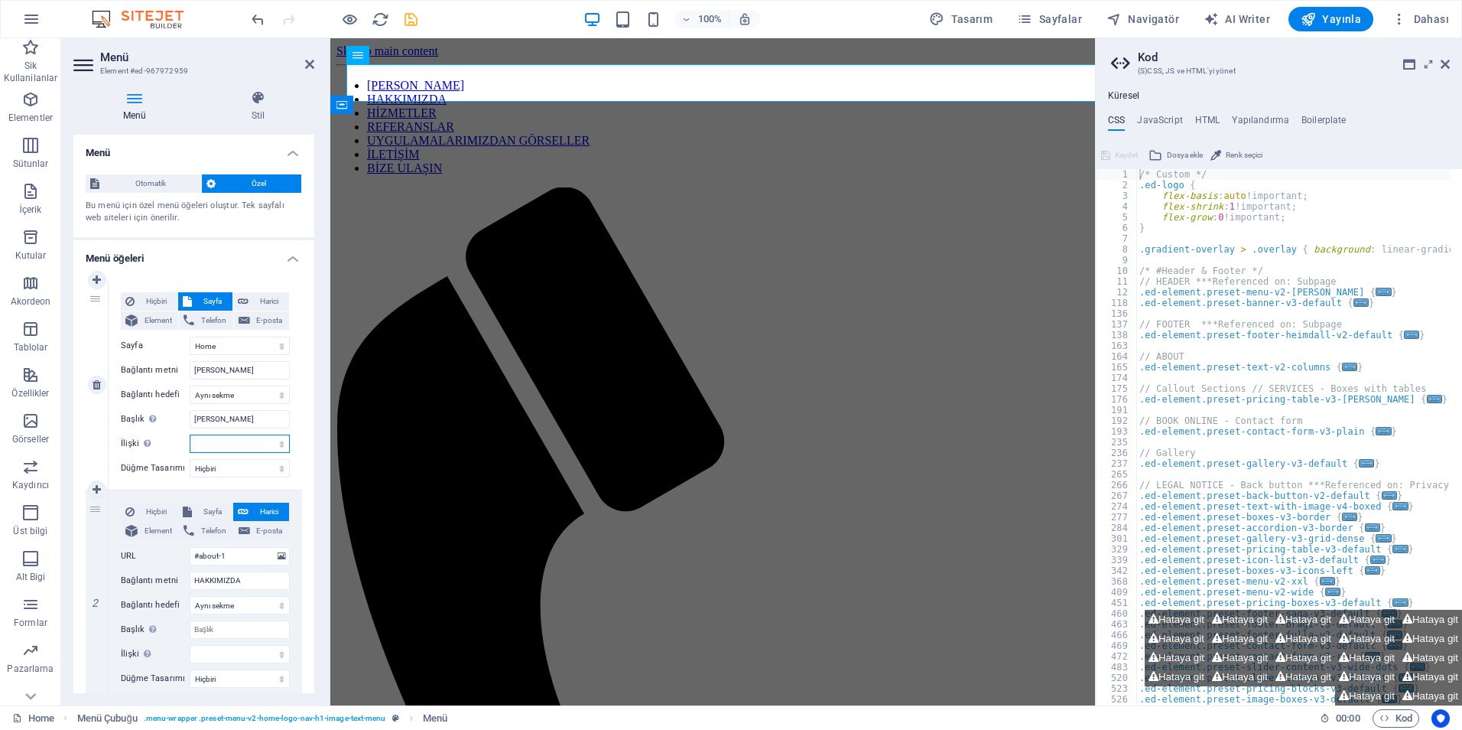
click at [201, 444] on select "alternate oluşturan bookmark harici yardım lisans ileri nofollow noreferrer noo…" at bounding box center [240, 443] width 100 height 18
click at [88, 423] on div "1" at bounding box center [97, 385] width 23 height 210
select select
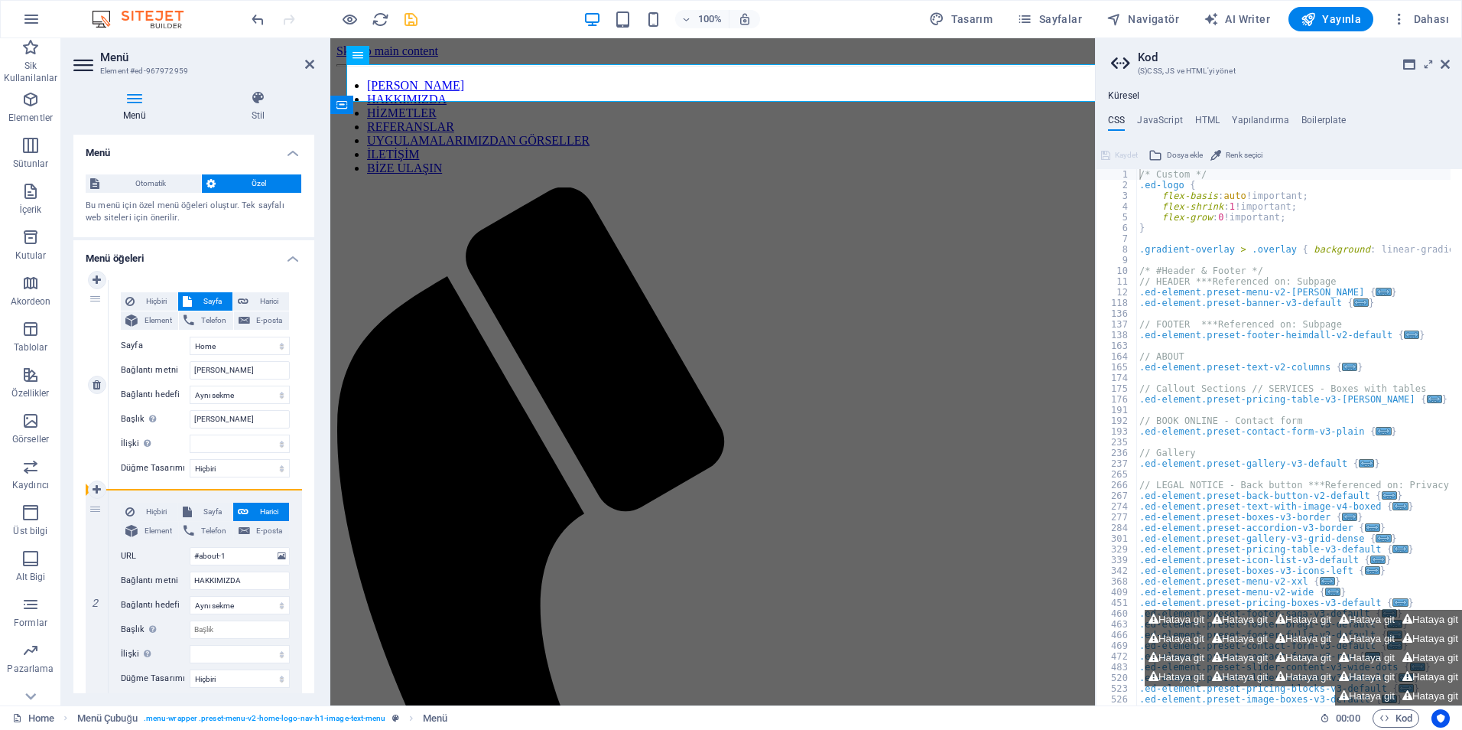
select select
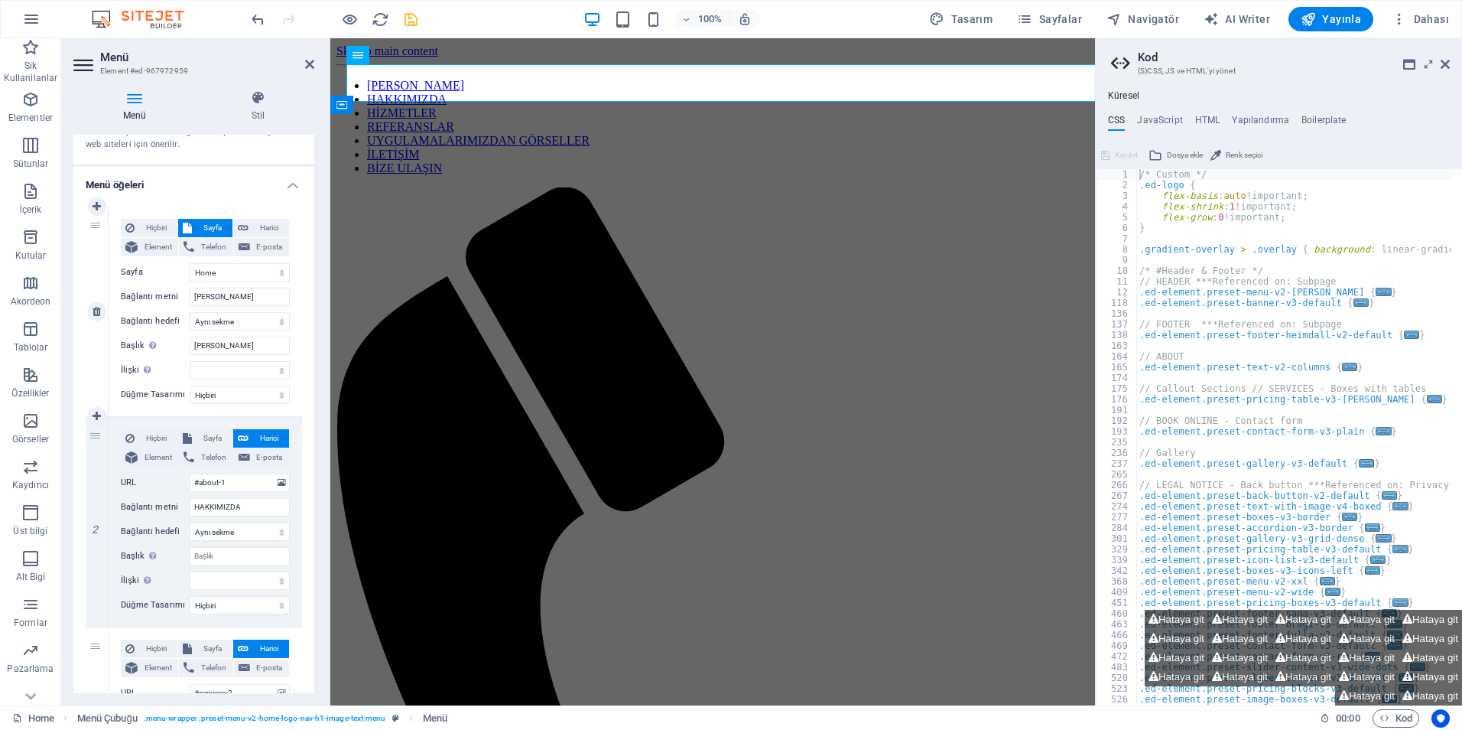
scroll to position [76, 0]
click at [457, 81] on nav "ANA SAYFA HAKKIMIZDA HİZMETLER REFERANSLAR UYGULAMALARIMIZDAN GÖRSELLER İLETİŞİ…" at bounding box center [713, 127] width 753 height 96
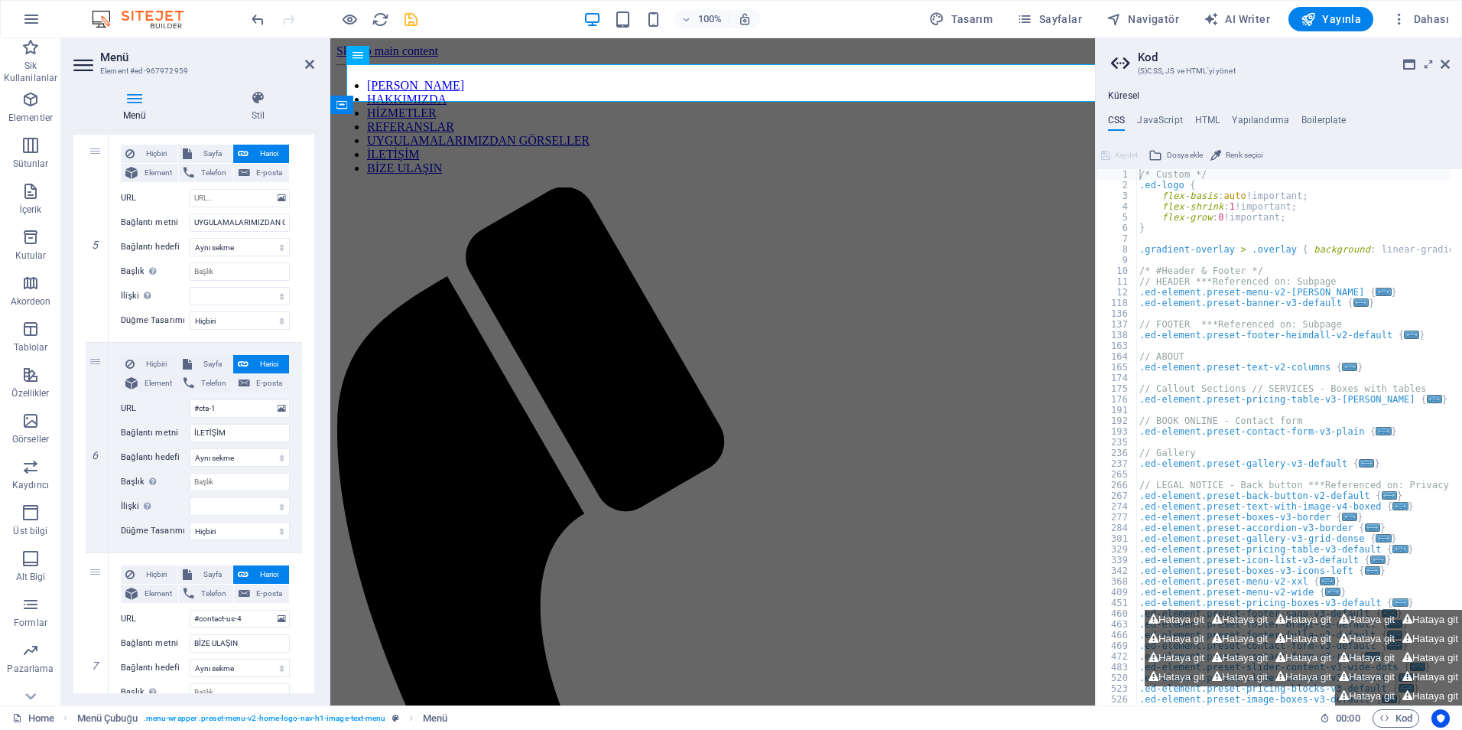
scroll to position [994, 0]
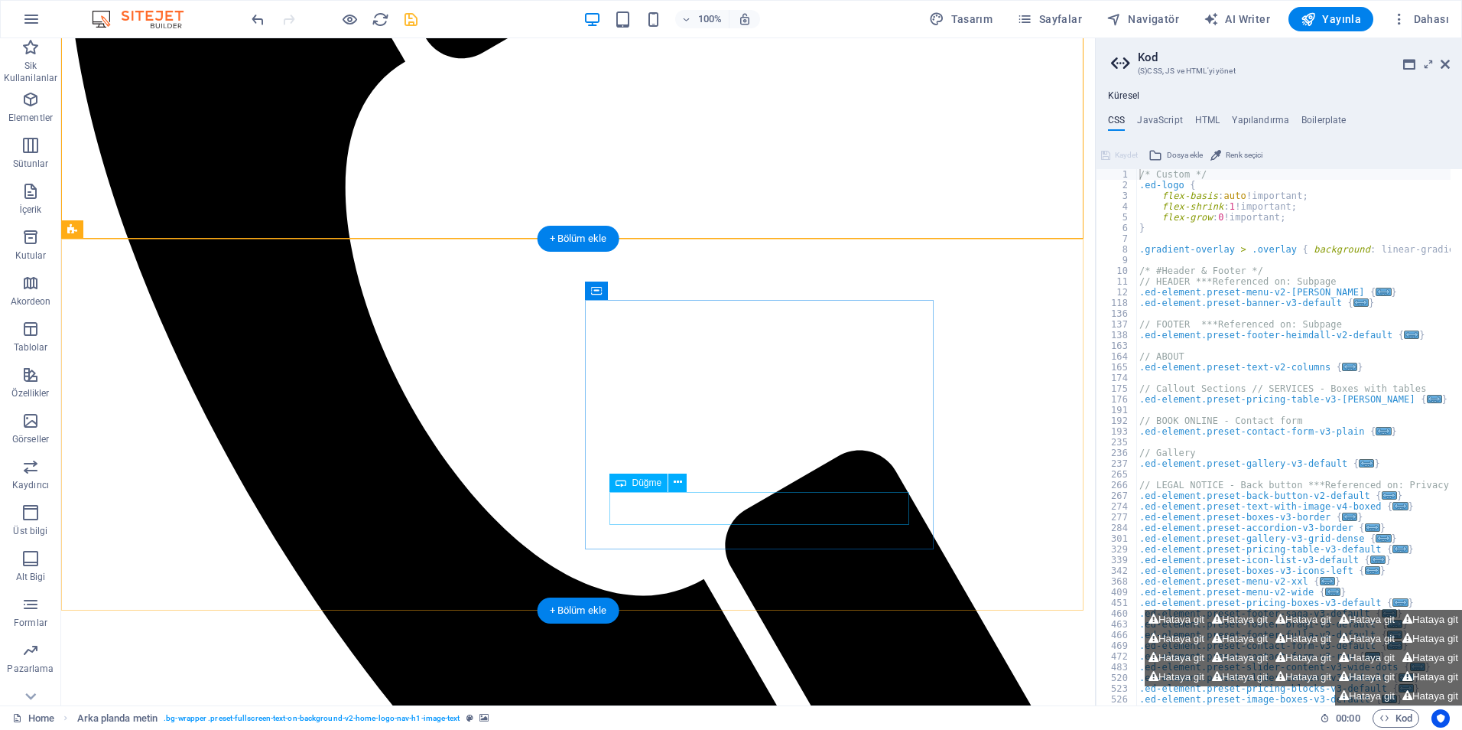
scroll to position [612, 0]
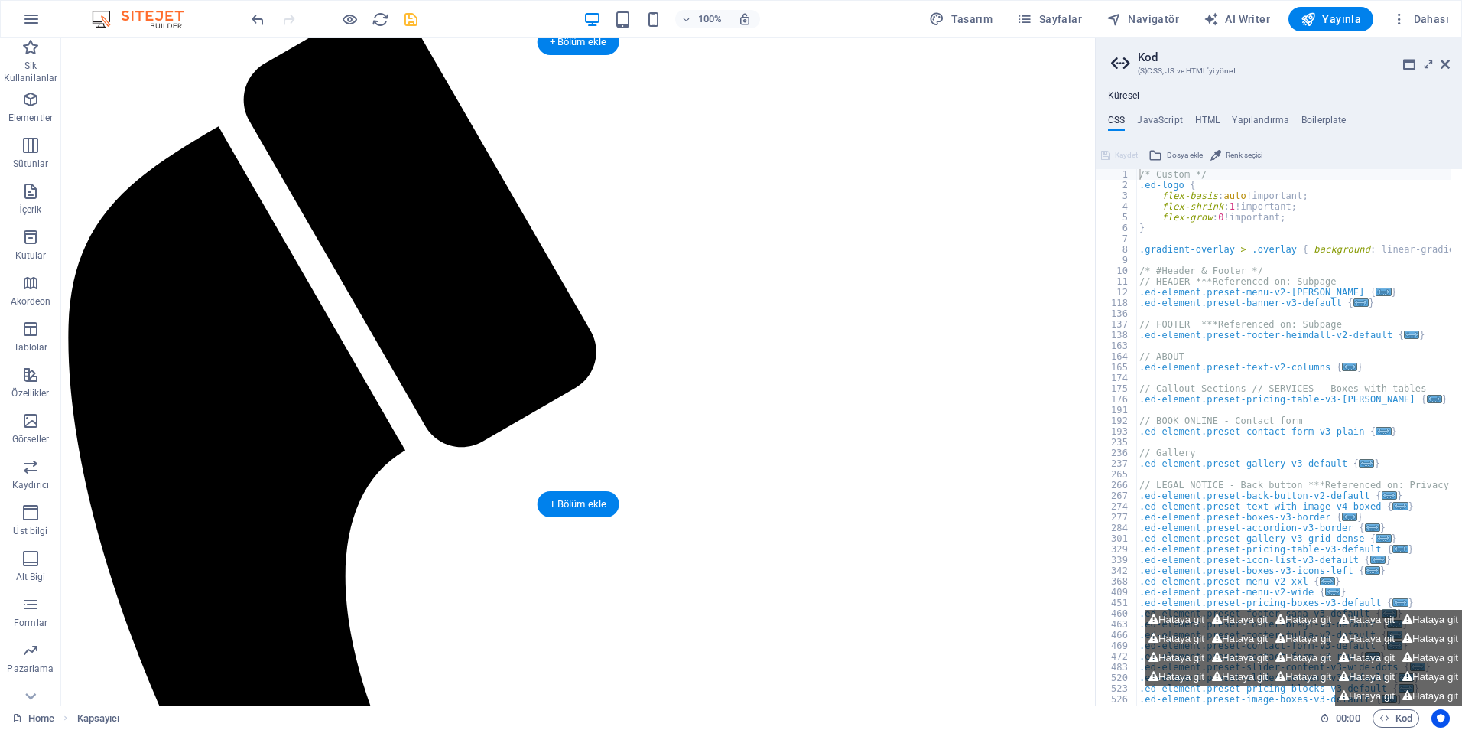
scroll to position [0, 0]
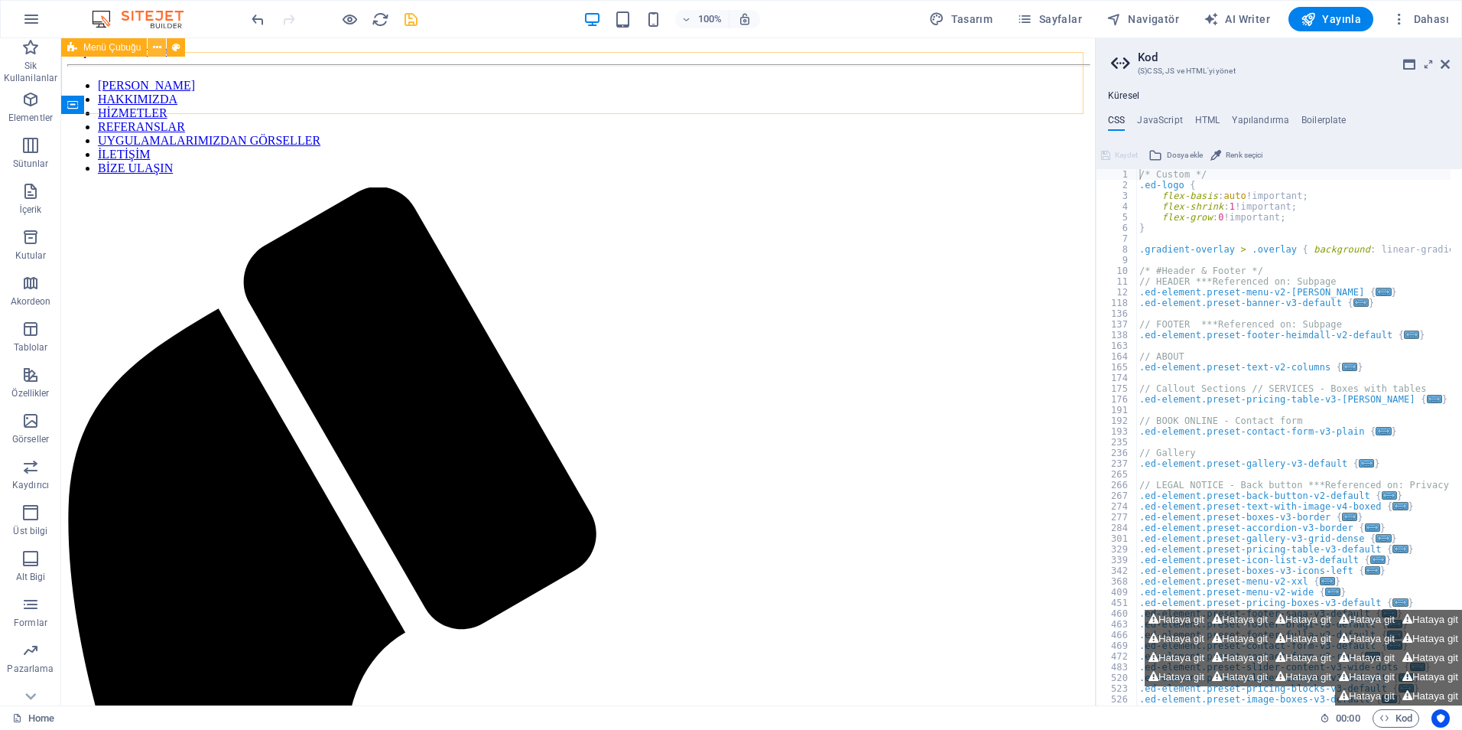
click at [154, 49] on icon at bounding box center [157, 48] width 8 height 16
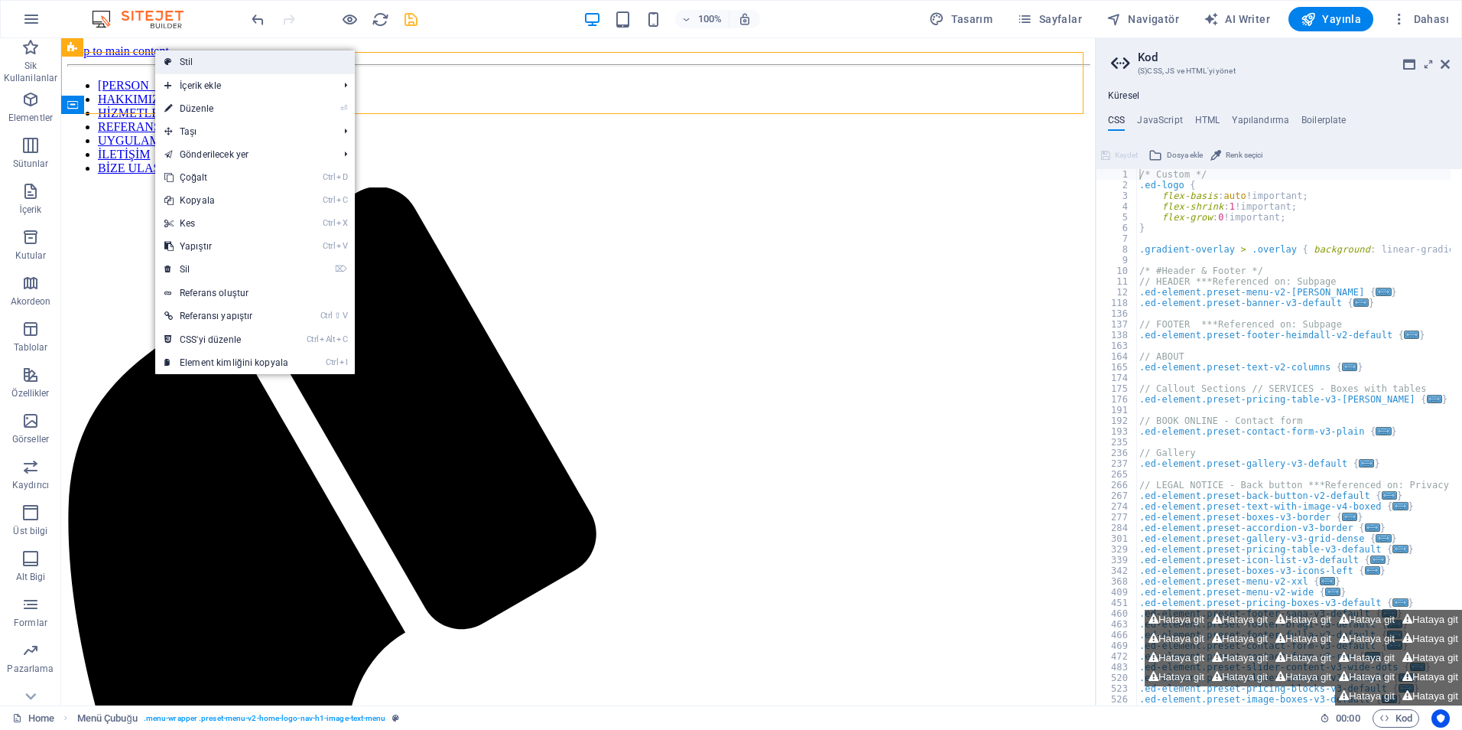
click at [171, 60] on icon at bounding box center [168, 61] width 8 height 23
select select "rem"
select select "hover_box_bottom"
select select "px"
select select "rem"
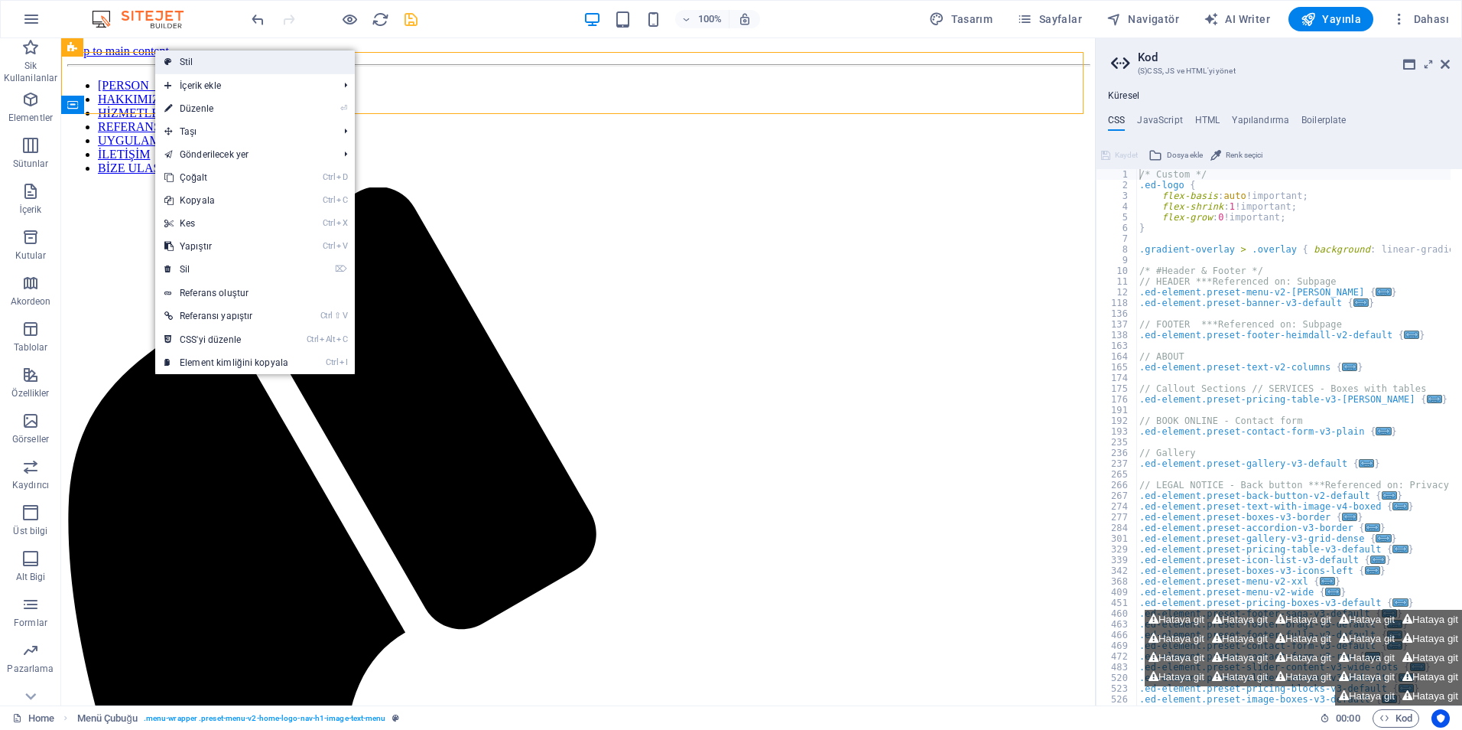
select select "rem"
select select "px"
select select "200"
select select "px"
select select "%"
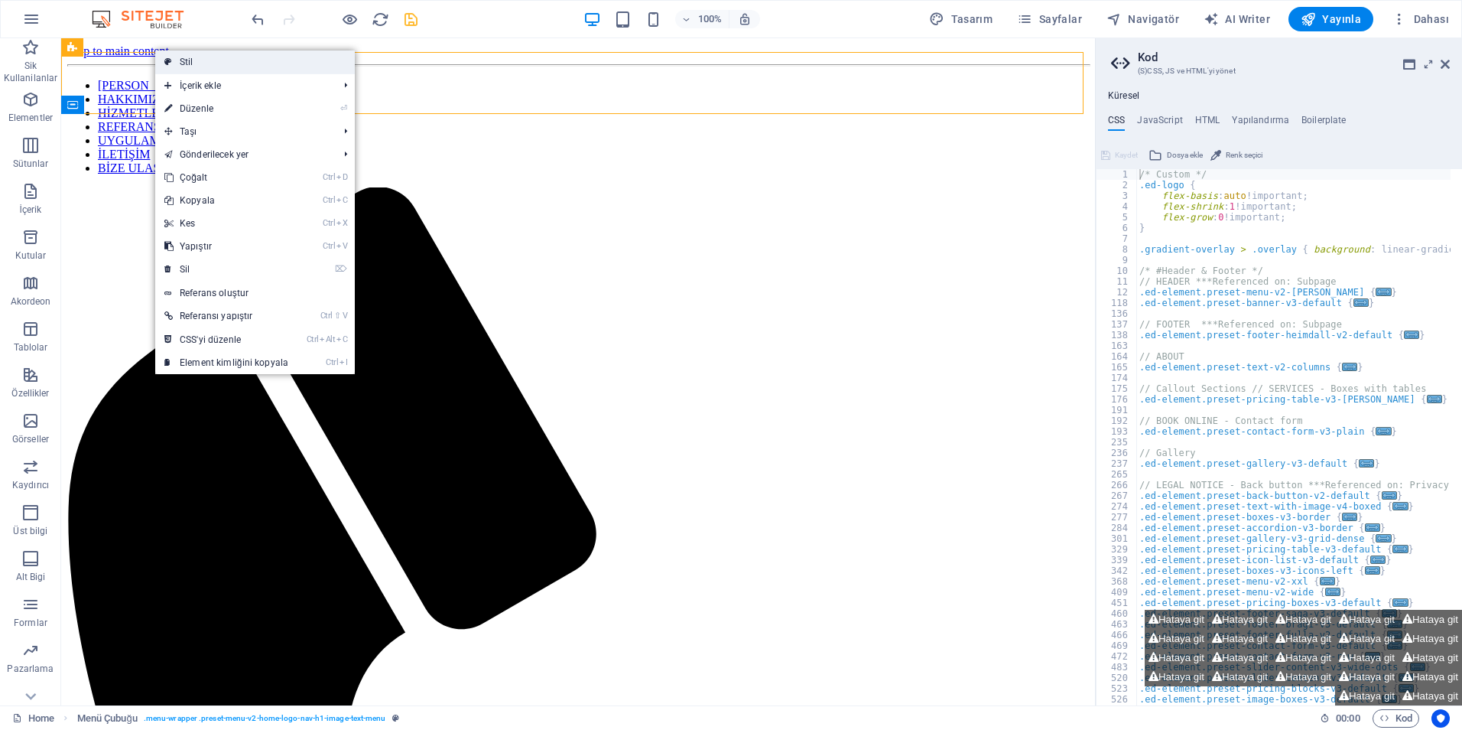
select select "rem"
select select "px"
select select "preset-menu-v2-home-logo-nav-h1-image-text-menu"
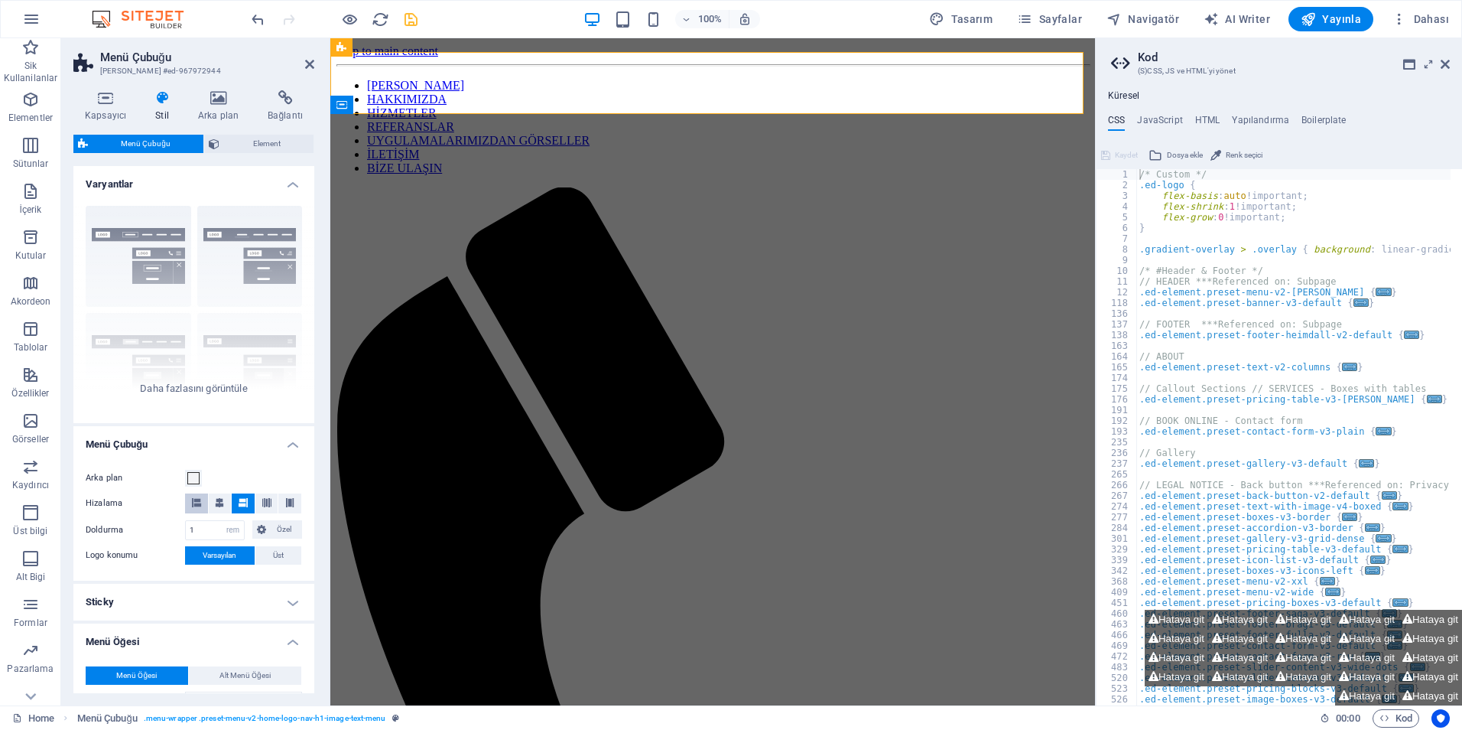
click at [200, 507] on span at bounding box center [196, 503] width 9 height 20
click at [216, 506] on icon at bounding box center [219, 502] width 9 height 9
click at [242, 506] on icon at bounding box center [243, 502] width 9 height 9
click at [269, 503] on button at bounding box center [266, 503] width 23 height 20
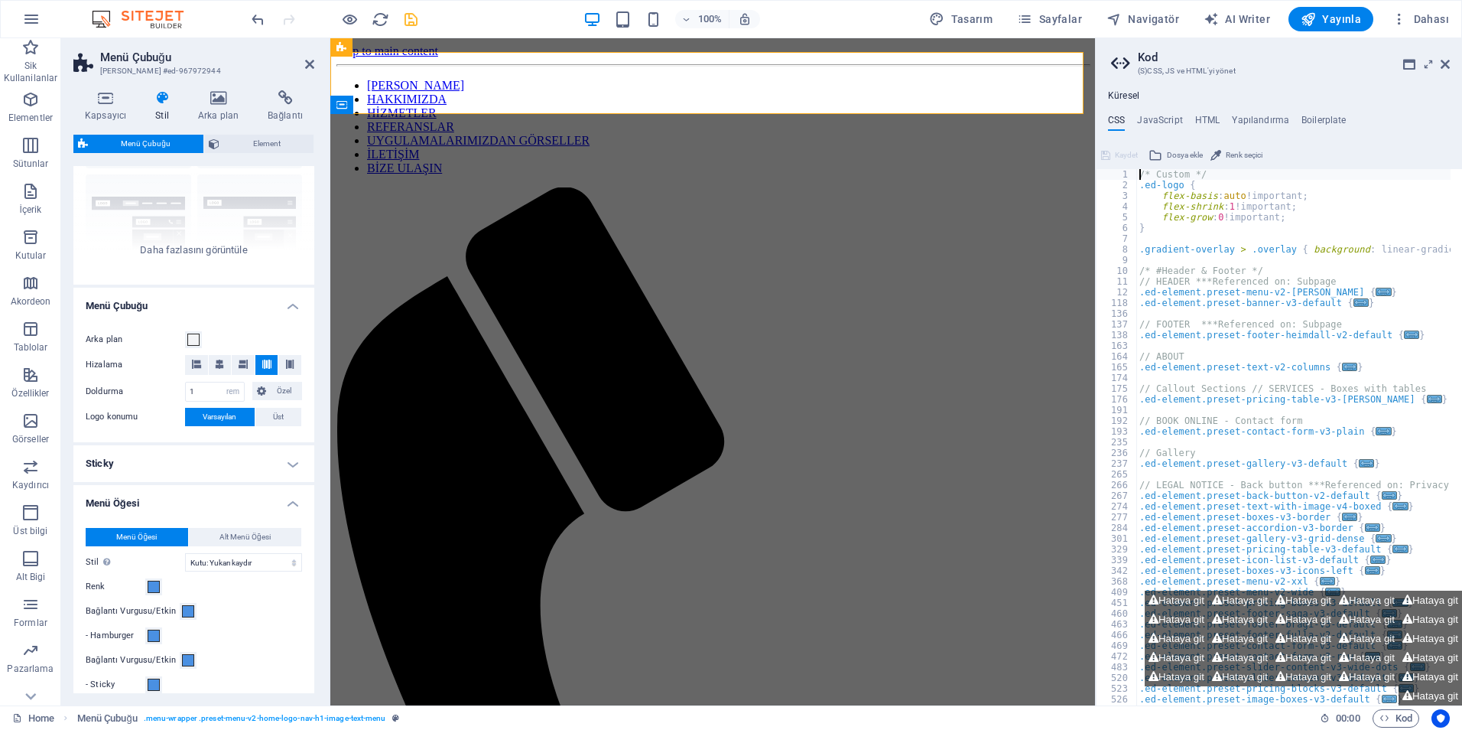
scroll to position [76, 0]
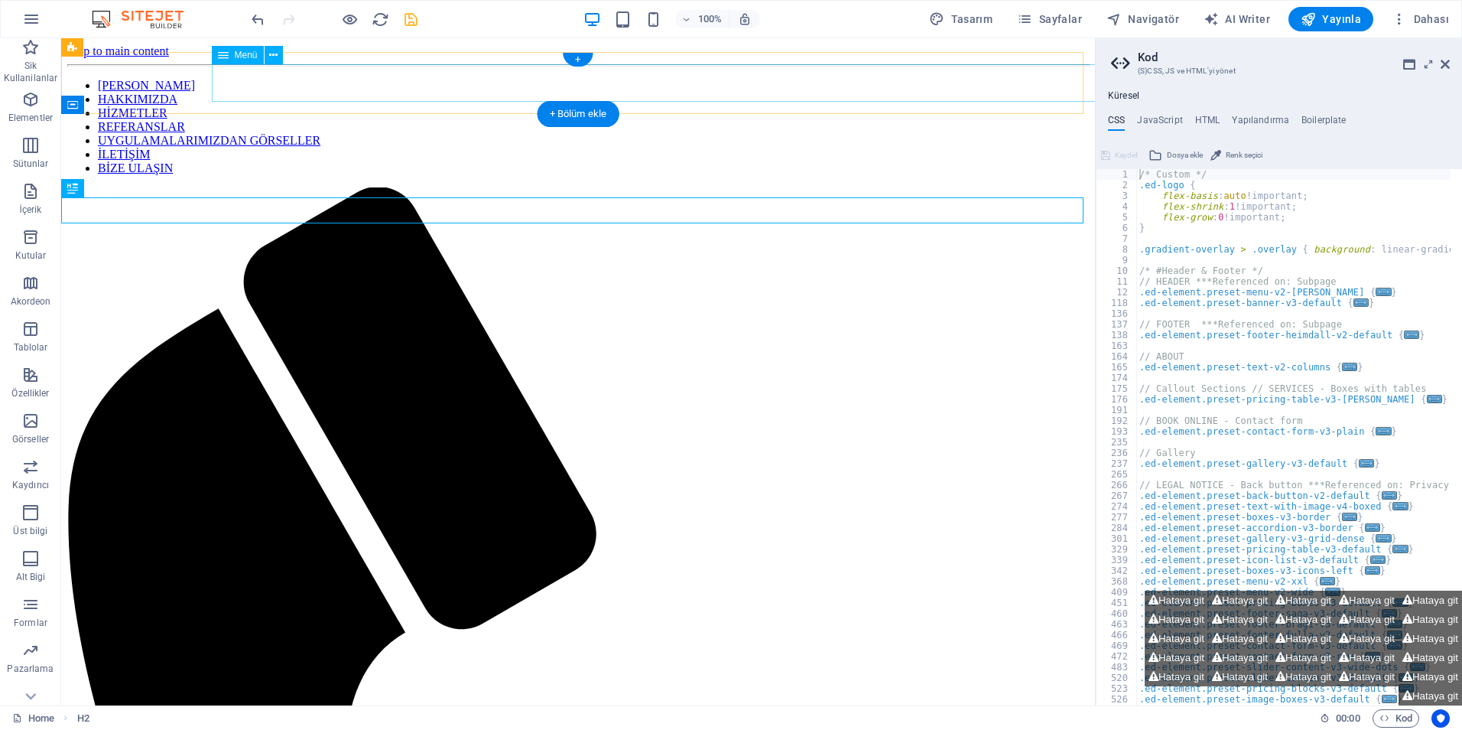
click at [338, 79] on nav "ANA SAYFA HAKKIMIZDA HİZMETLER REFERANSLAR UYGULAMALARIMIZDAN GÖRSELLER İLETİŞİ…" at bounding box center [578, 127] width 1022 height 96
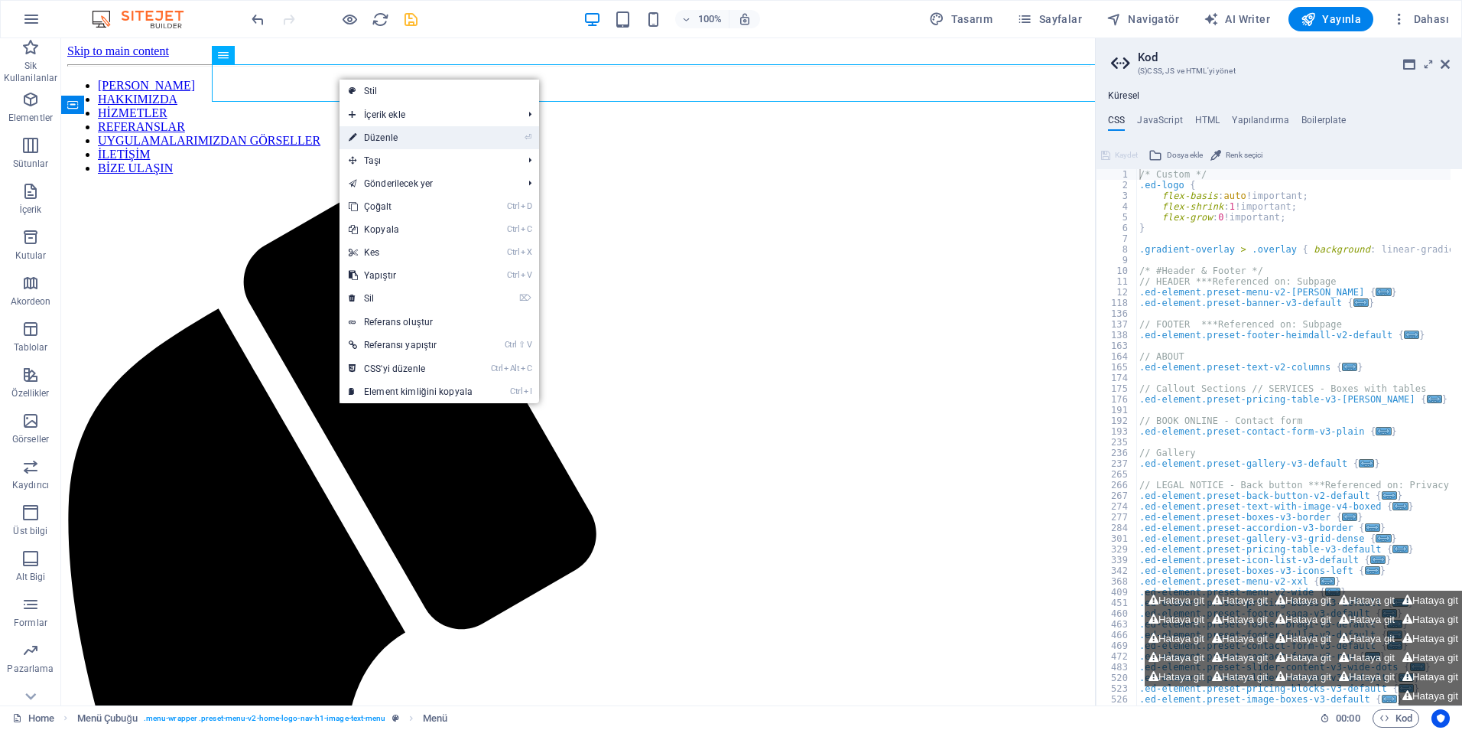
click at [377, 142] on link "⏎ Düzenle" at bounding box center [411, 137] width 142 height 23
select select
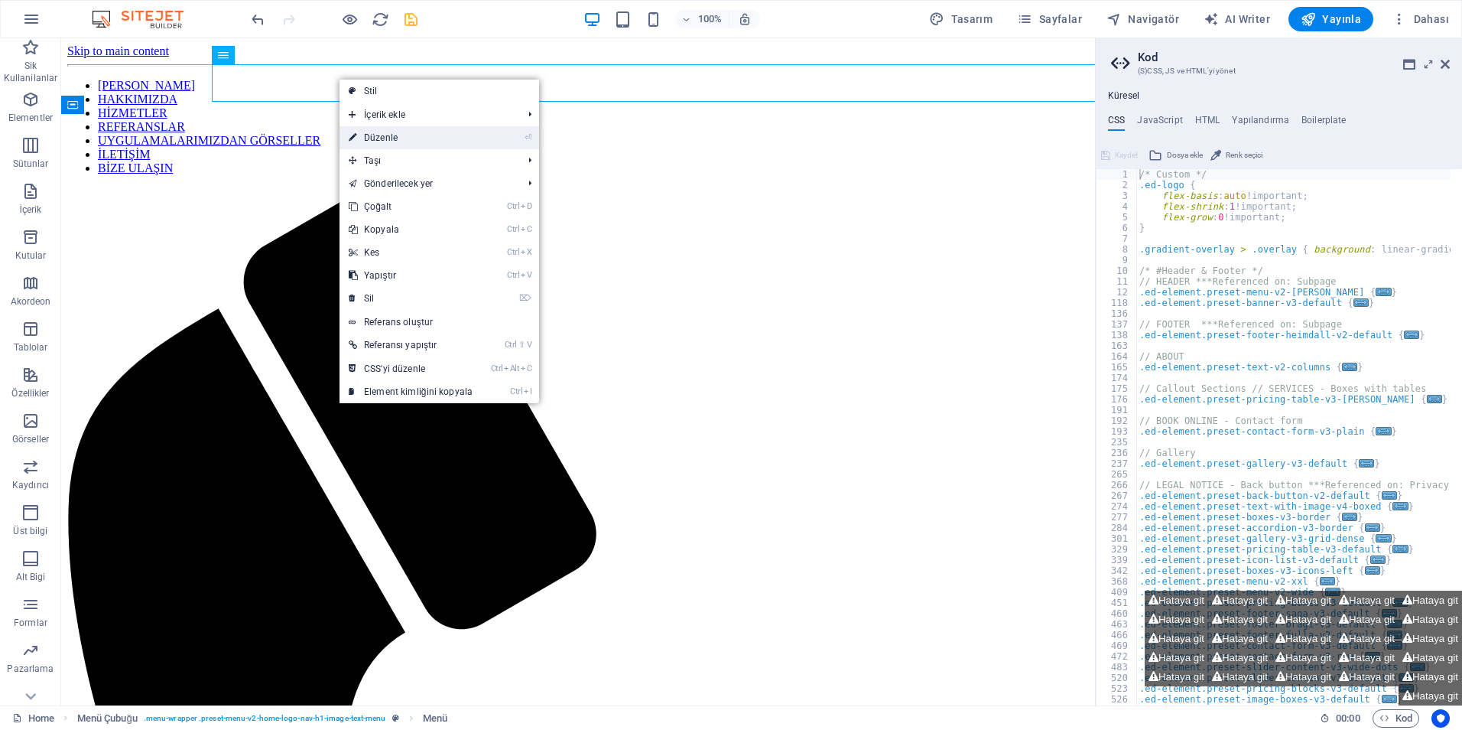
select select
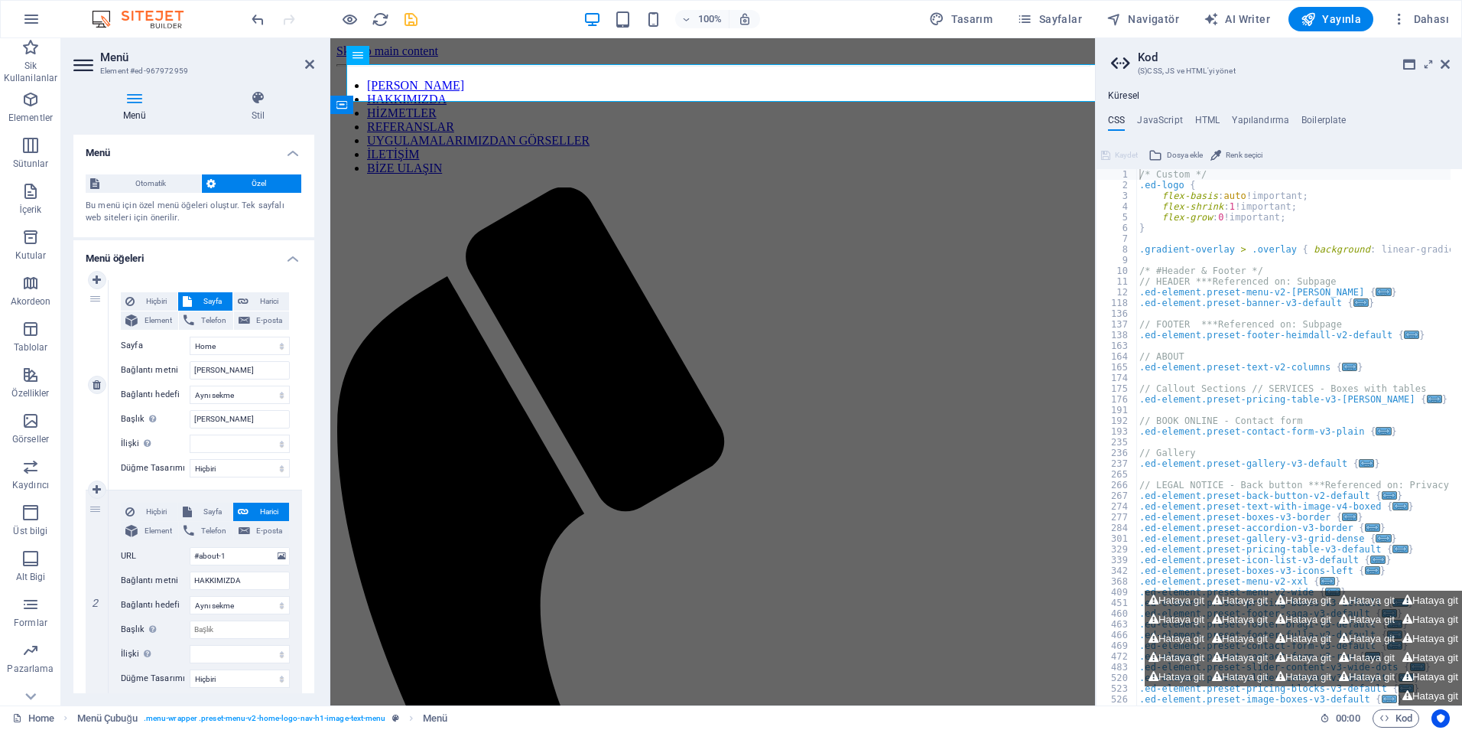
click at [168, 475] on label "Düğme Tasarımı" at bounding box center [155, 468] width 69 height 18
click at [190, 475] on select "Hiçbiri Varsayılan Birincil İkincil" at bounding box center [240, 468] width 100 height 18
click at [224, 470] on select "Hiçbiri Varsayılan Birincil İkincil" at bounding box center [240, 468] width 100 height 18
click at [190, 459] on select "Hiçbiri Varsayılan Birincil İkincil" at bounding box center [240, 468] width 100 height 18
click at [959, 22] on span "Tasarım" at bounding box center [960, 18] width 63 height 15
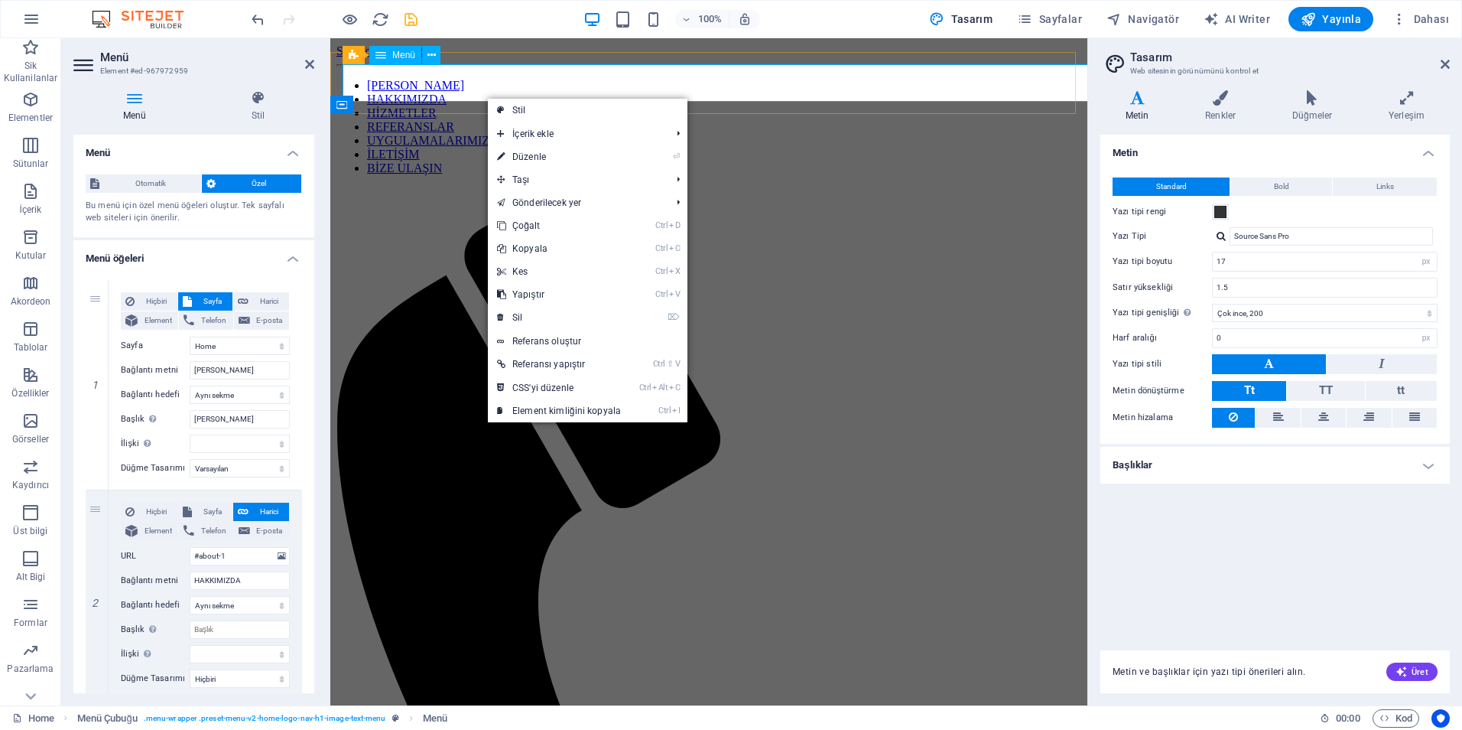
click at [468, 86] on nav "ANA SAYFA HAKKIMIZDA HİZMETLER REFERANSLAR UYGULAMALARIMIZDAN GÖRSELLER İLETİŞİ…" at bounding box center [709, 127] width 745 height 96
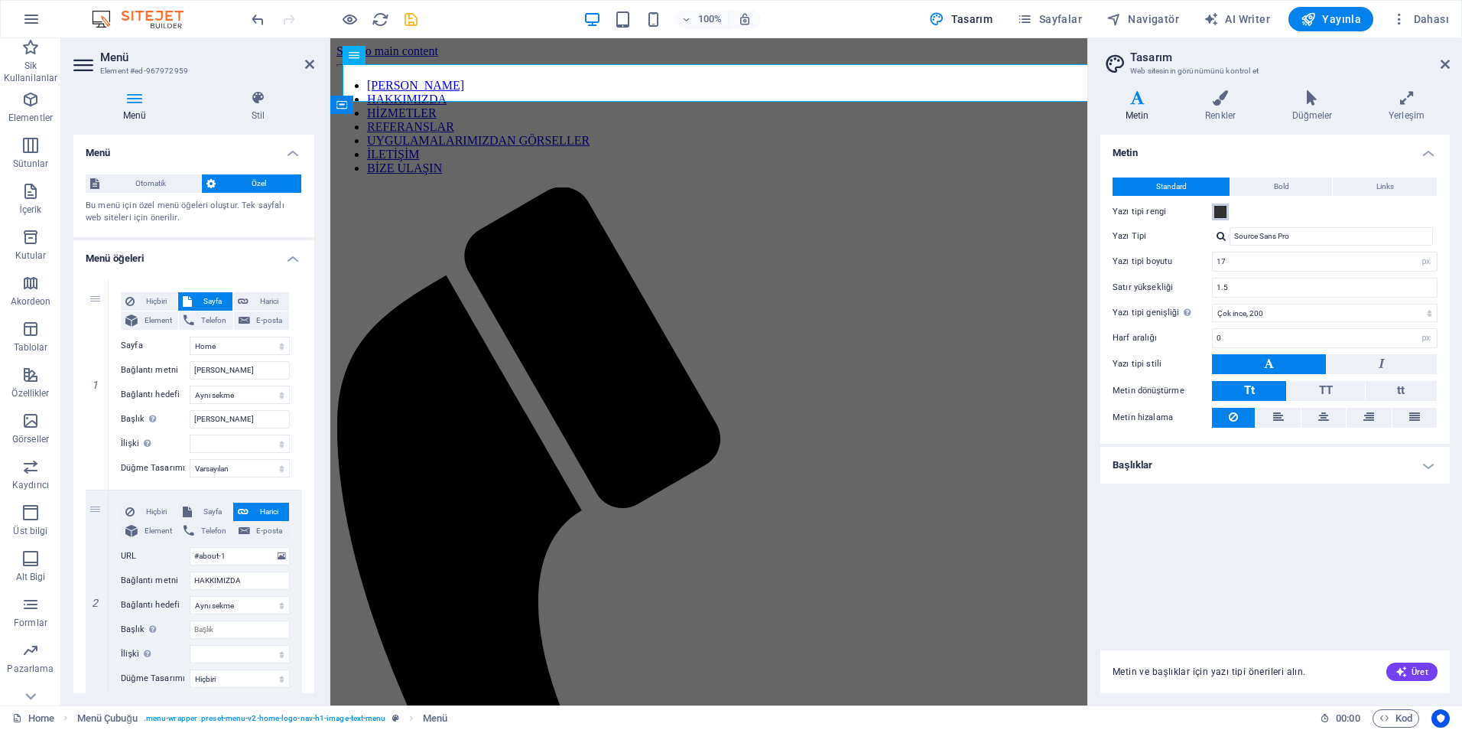
click at [1221, 215] on span at bounding box center [1221, 212] width 12 height 12
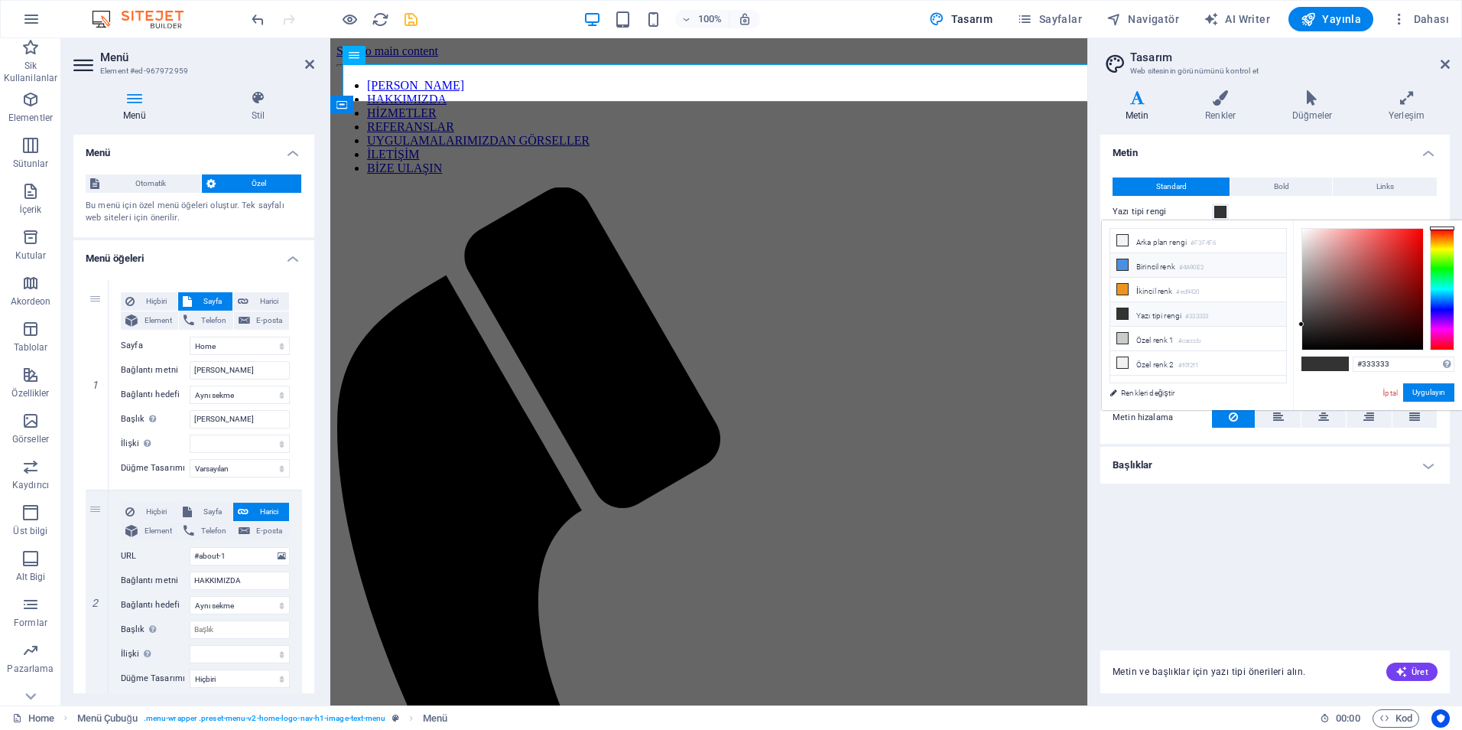
click at [1168, 264] on li "Birincil renk #4A90E2" at bounding box center [1199, 265] width 176 height 24
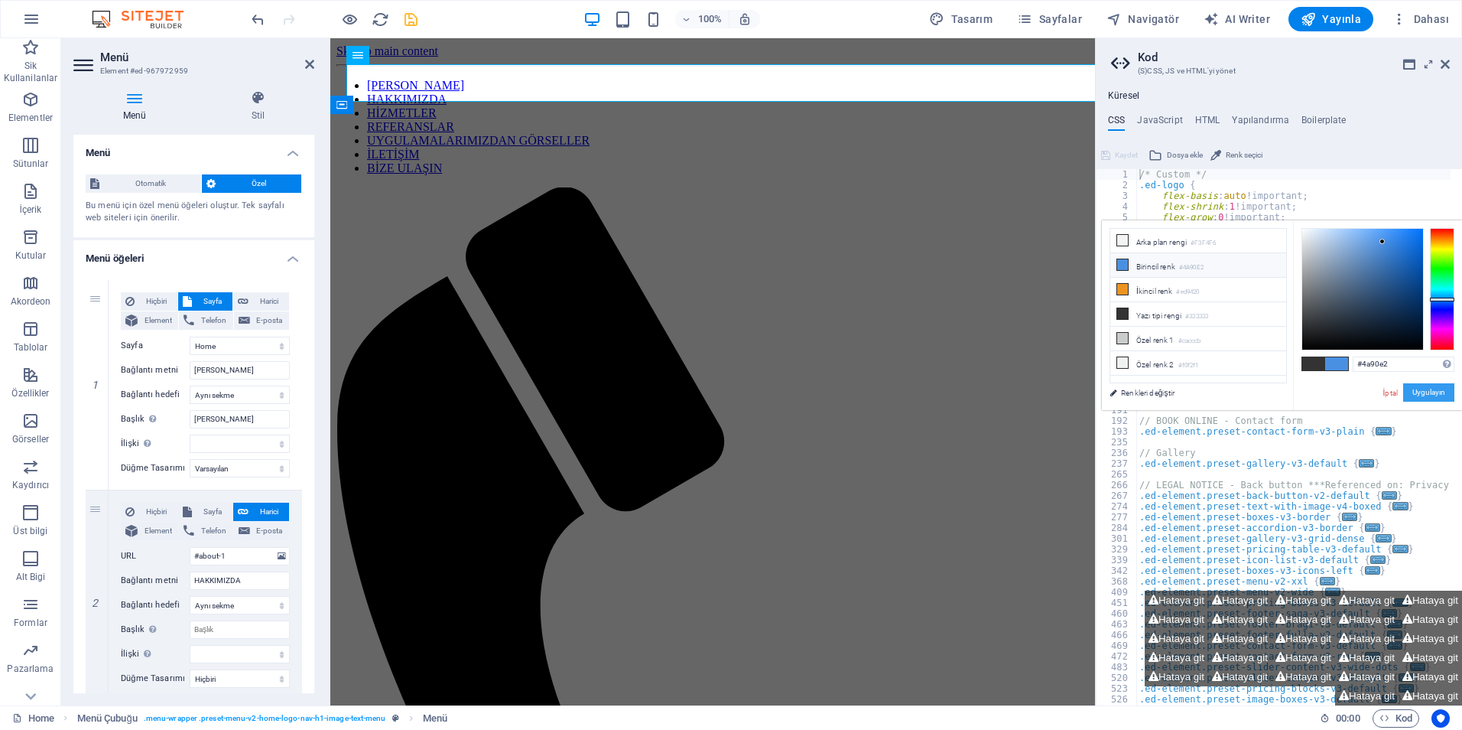
click at [1417, 393] on button "Uygulayın" at bounding box center [1429, 392] width 51 height 18
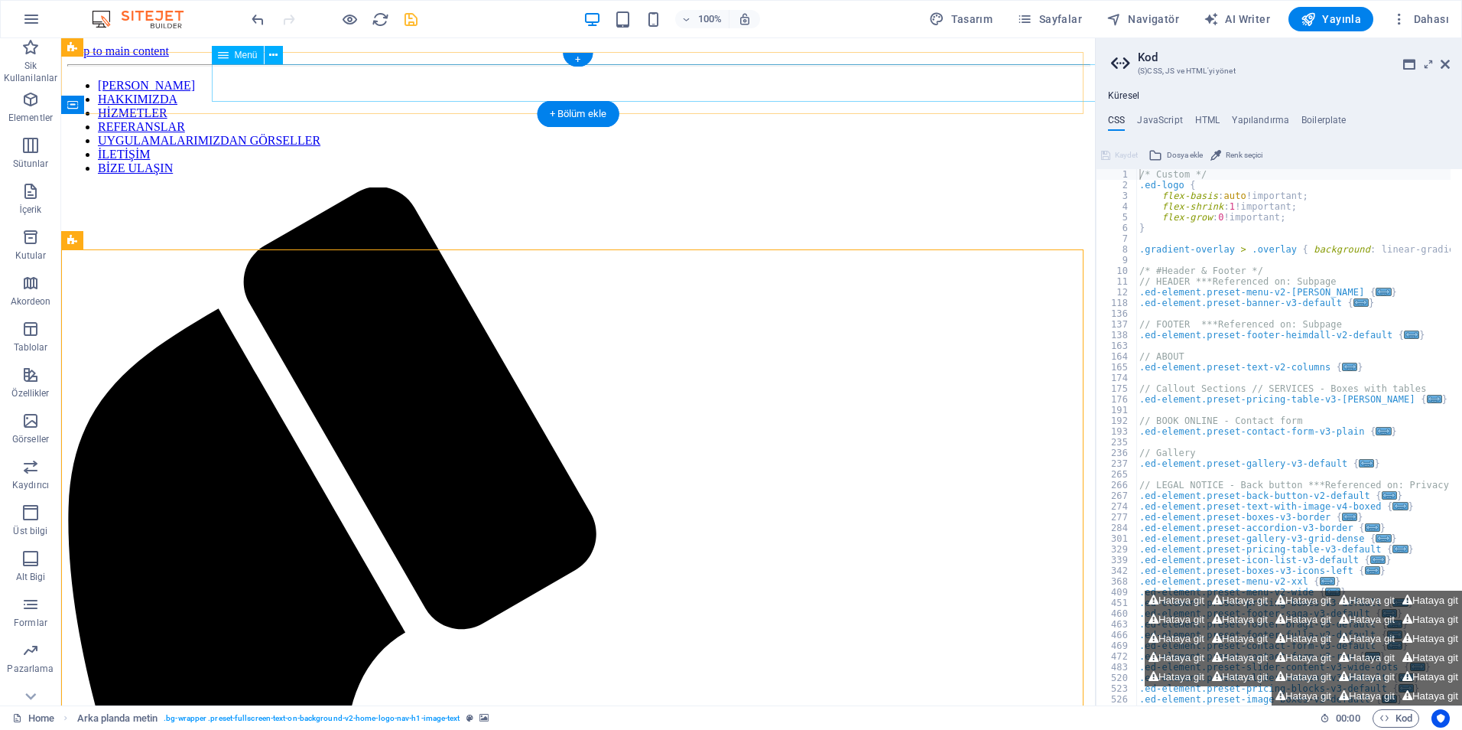
click at [609, 79] on nav "ANA SAYFA HAKKIMIZDA HİZMETLER REFERANSLAR UYGULAMALARIMIZDAN GÖRSELLER İLETİŞİ…" at bounding box center [578, 127] width 1022 height 96
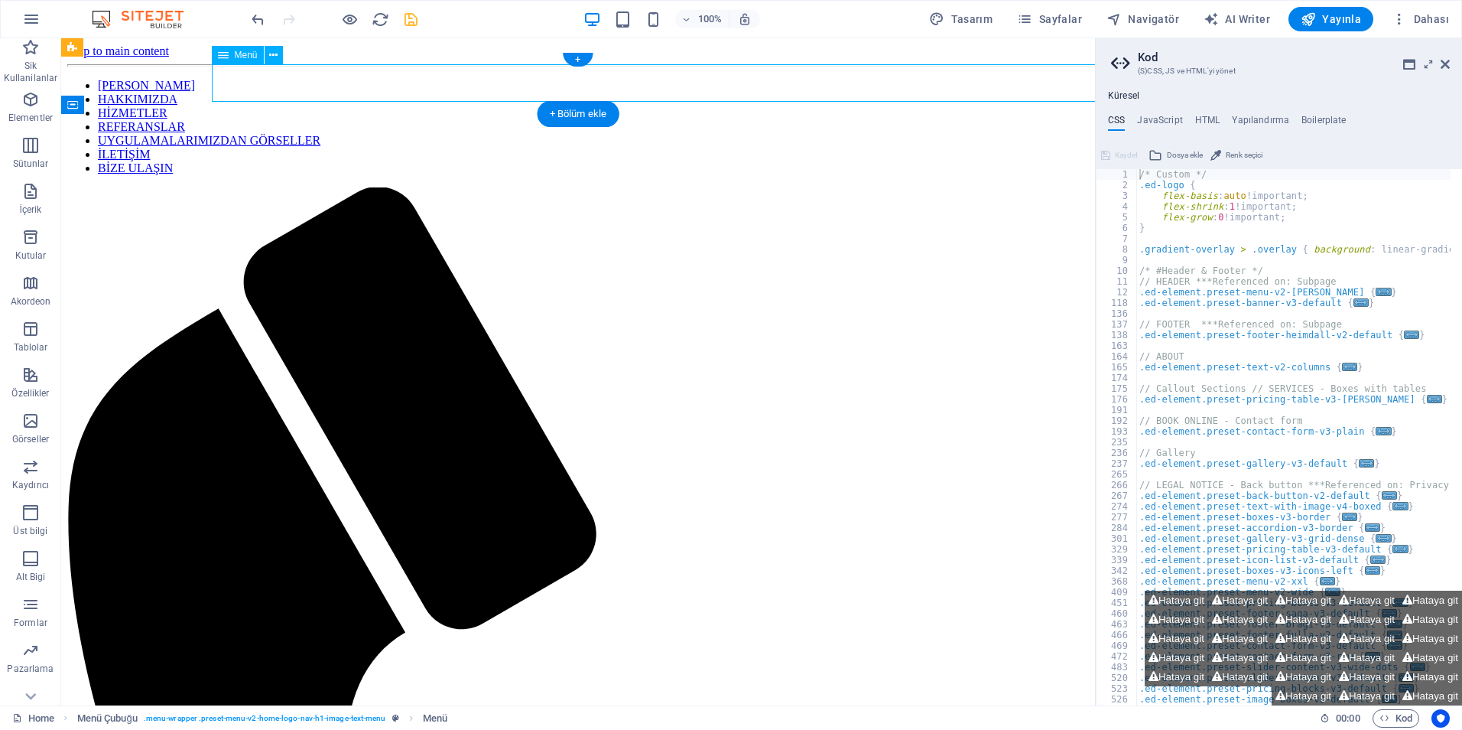
click at [618, 84] on nav "ANA SAYFA HAKKIMIZDA HİZMETLER REFERANSLAR UYGULAMALARIMIZDAN GÖRSELLER İLETİŞİ…" at bounding box center [578, 127] width 1022 height 96
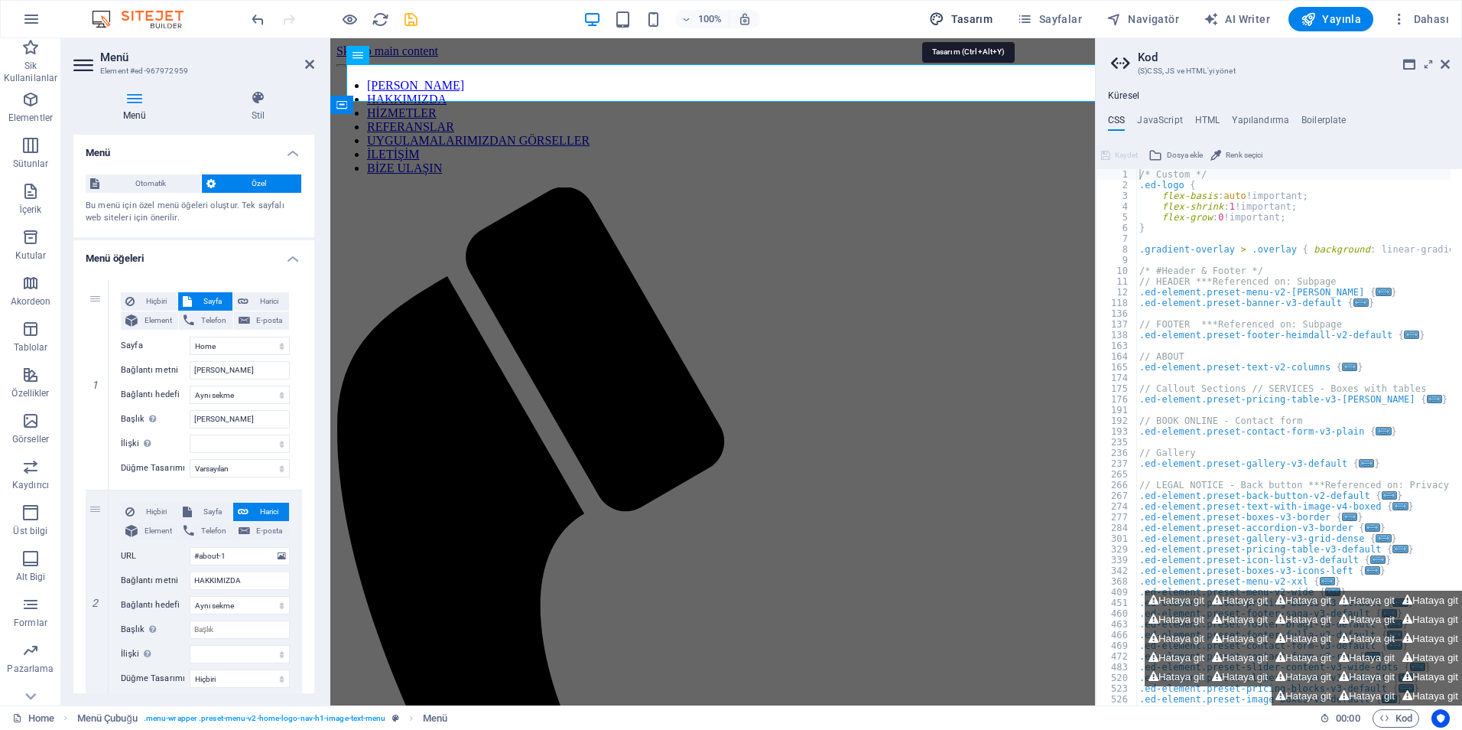
click at [987, 18] on span "Tasarım" at bounding box center [960, 18] width 63 height 15
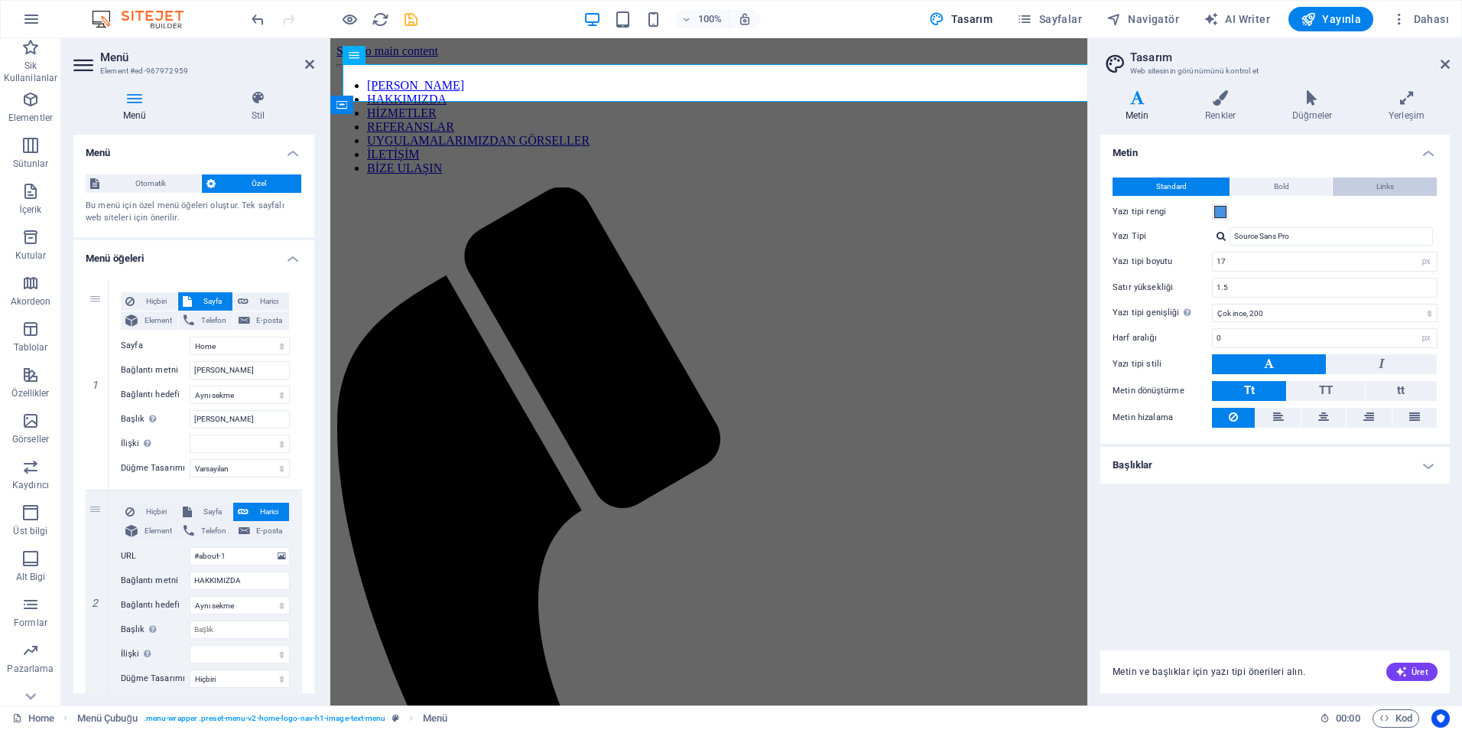
click at [1391, 194] on span "Links" at bounding box center [1386, 186] width 18 height 18
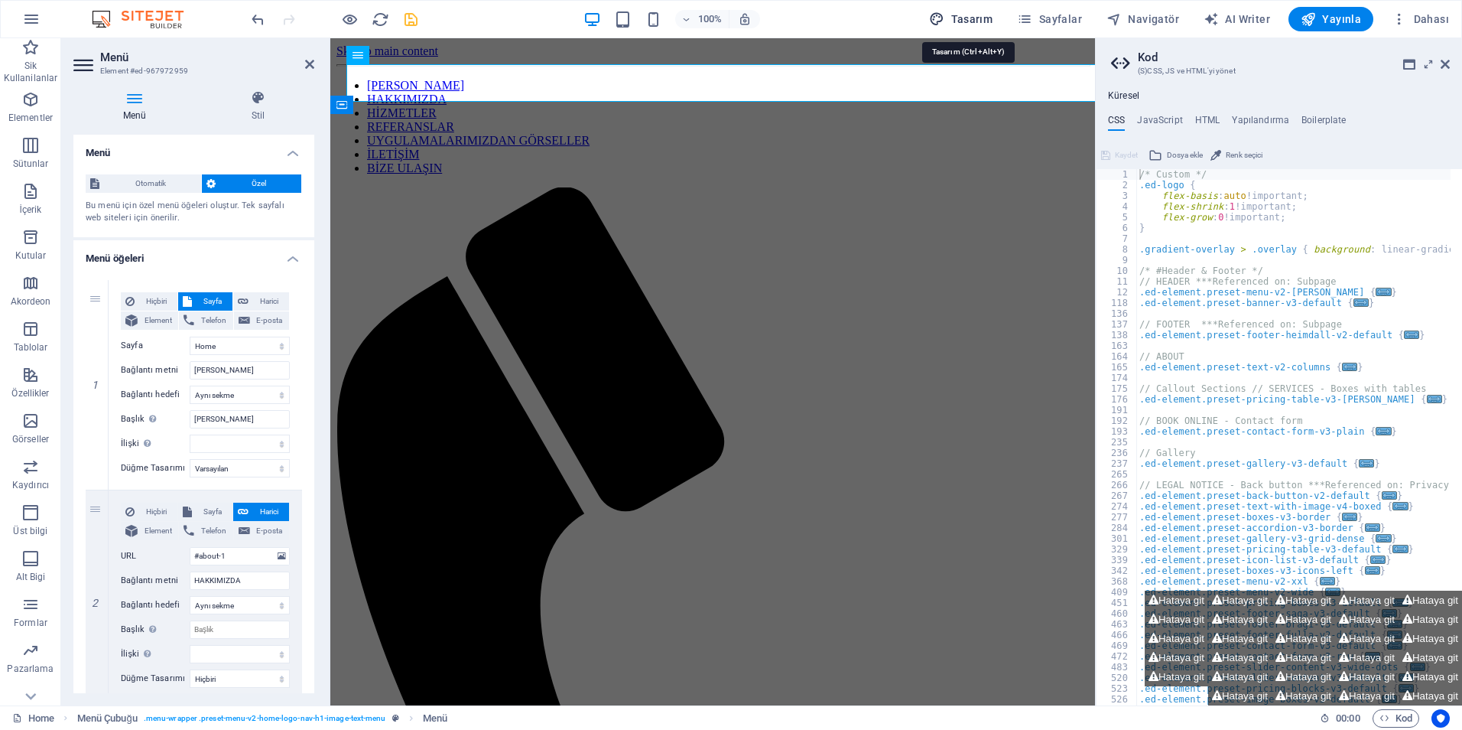
click at [955, 20] on span "Tasarım" at bounding box center [960, 18] width 63 height 15
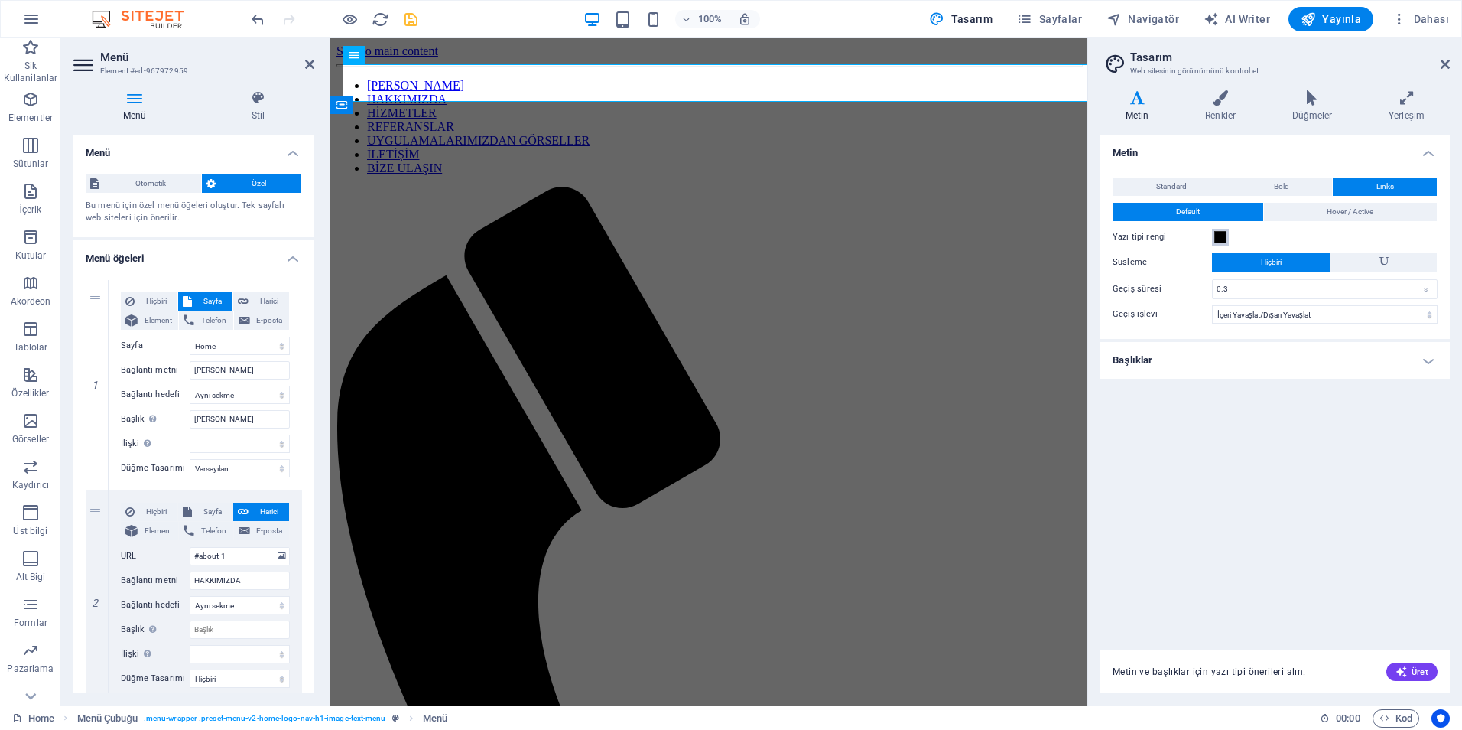
click at [1225, 242] on span at bounding box center [1221, 237] width 12 height 12
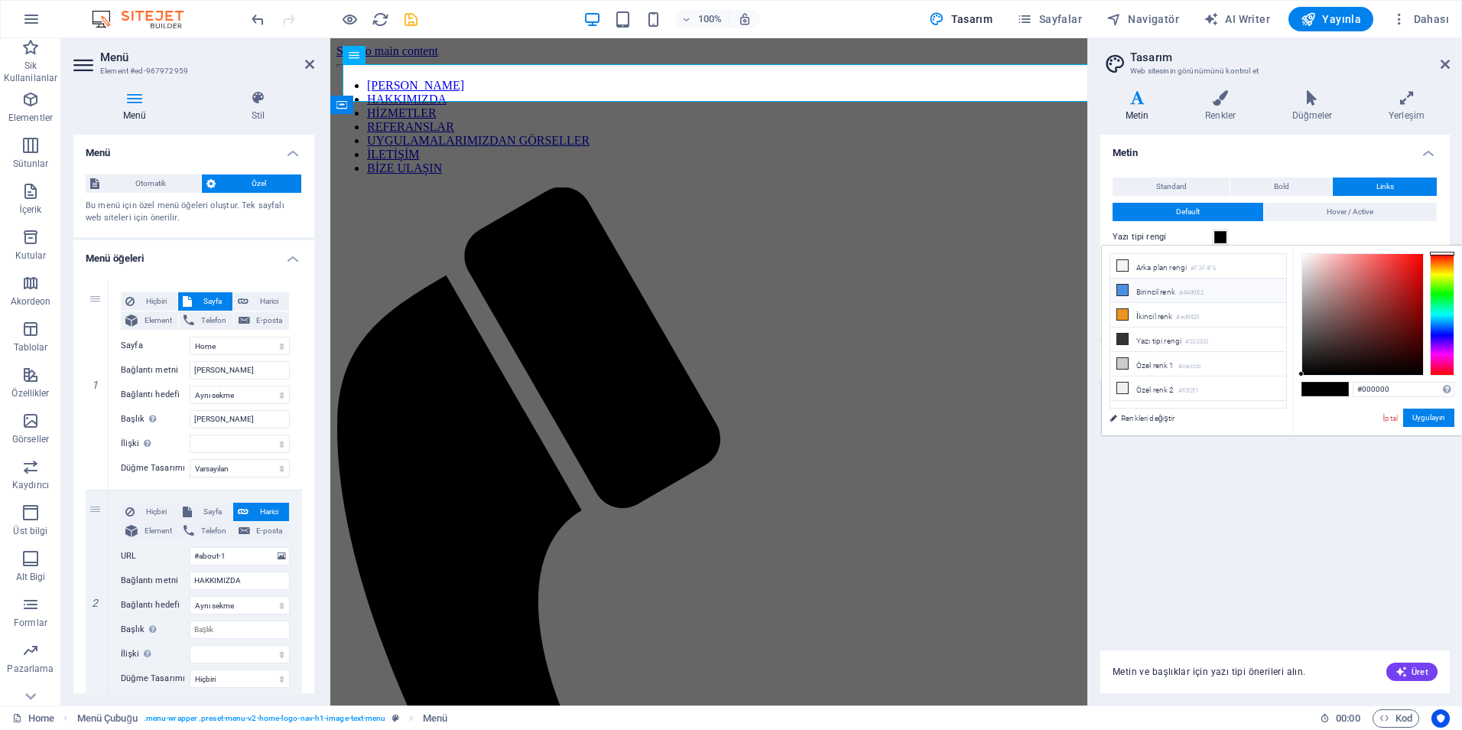
click at [1171, 291] on li "Birincil renk #4A90E2" at bounding box center [1199, 290] width 176 height 24
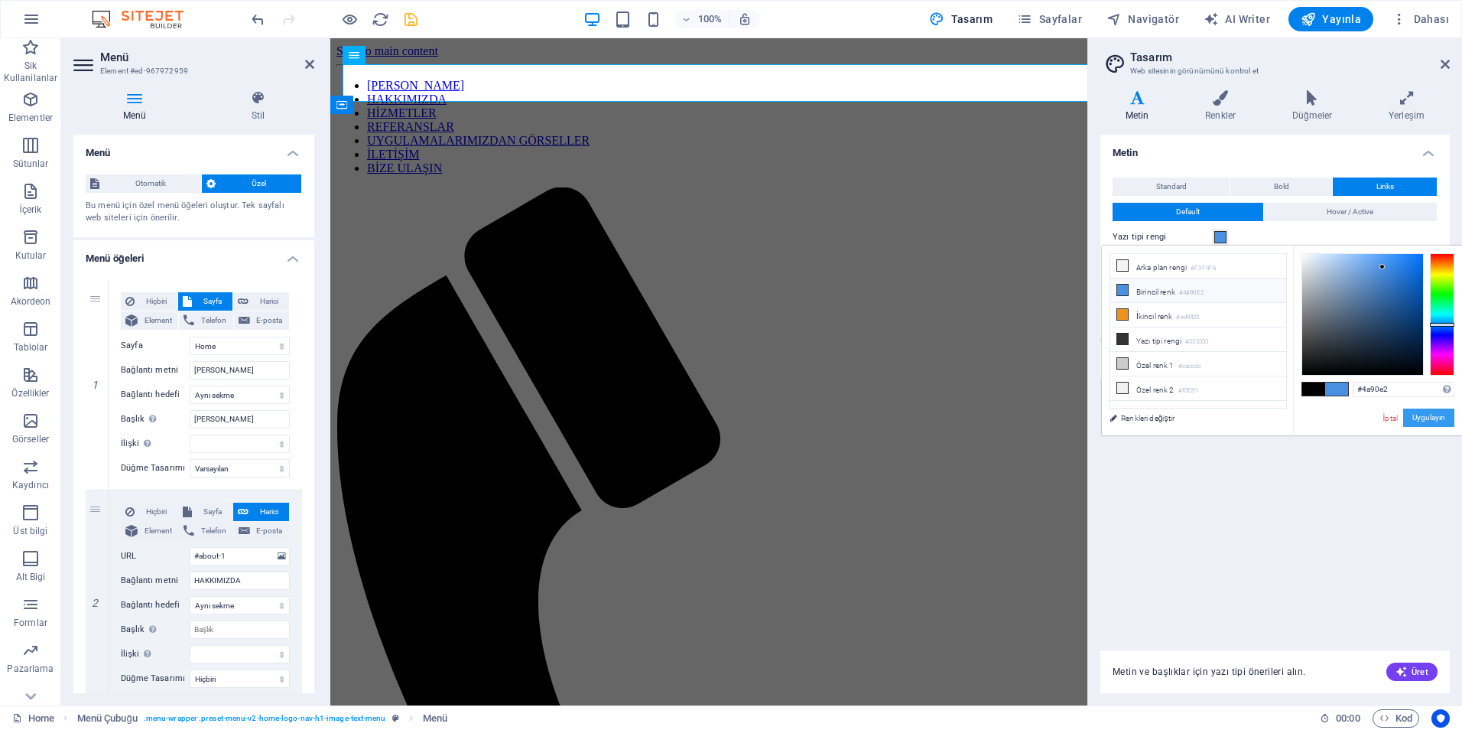
click at [1443, 418] on button "Uygulayın" at bounding box center [1429, 417] width 51 height 18
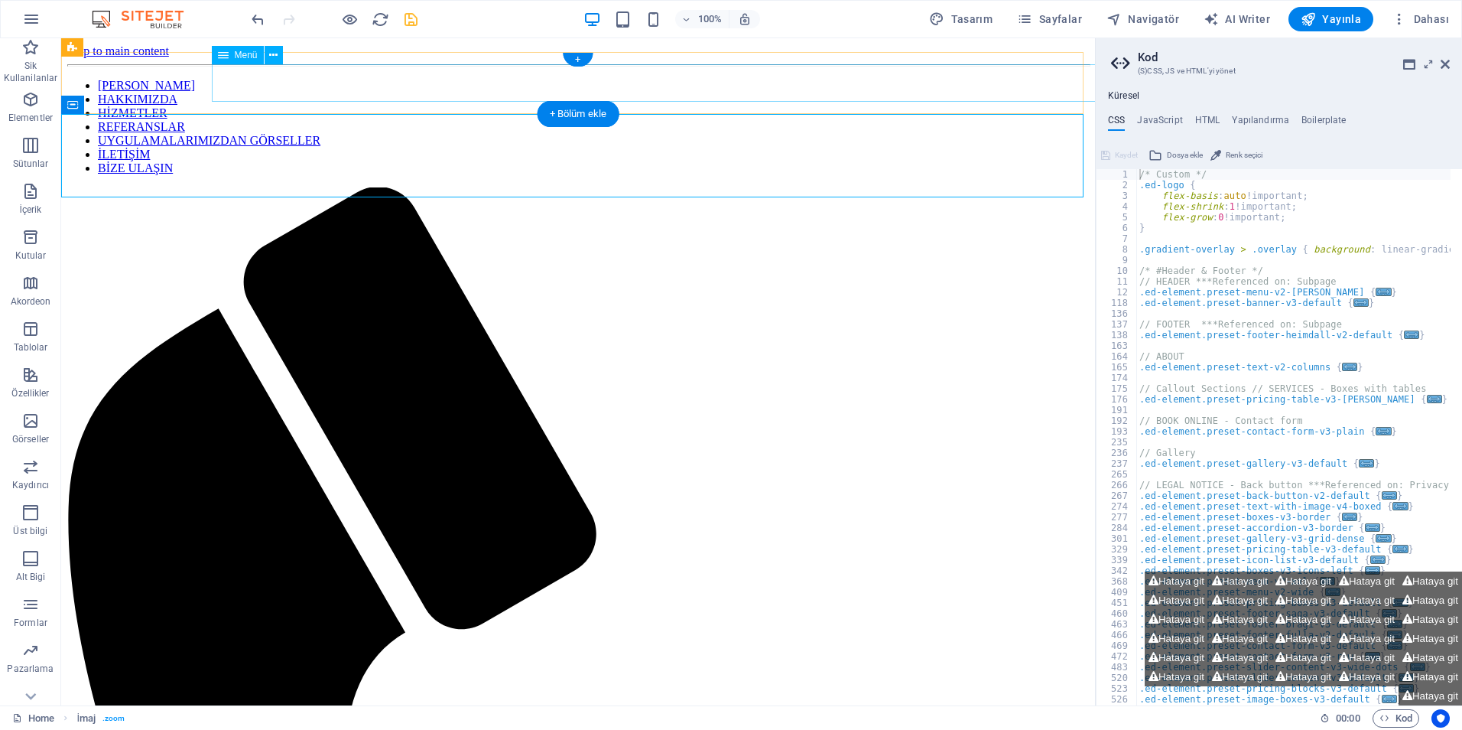
click at [393, 79] on nav "ANA SAYFA HAKKIMIZDA HİZMETLER REFERANSLAR UYGULAMALARIMIZDAN GÖRSELLER İLETİŞİ…" at bounding box center [578, 127] width 1022 height 96
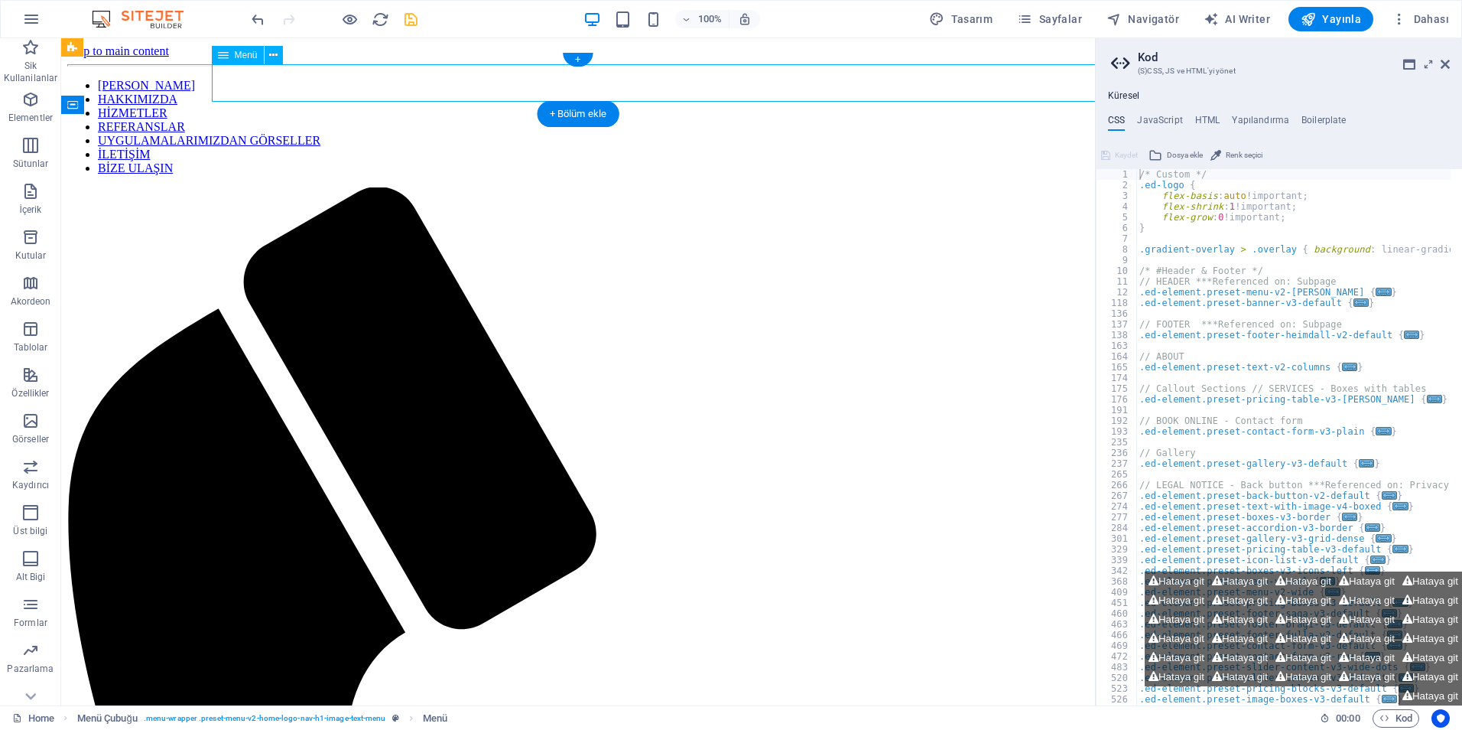
click at [393, 79] on nav "ANA SAYFA HAKKIMIZDA HİZMETLER REFERANSLAR UYGULAMALARIMIZDAN GÖRSELLER İLETİŞİ…" at bounding box center [578, 127] width 1022 height 96
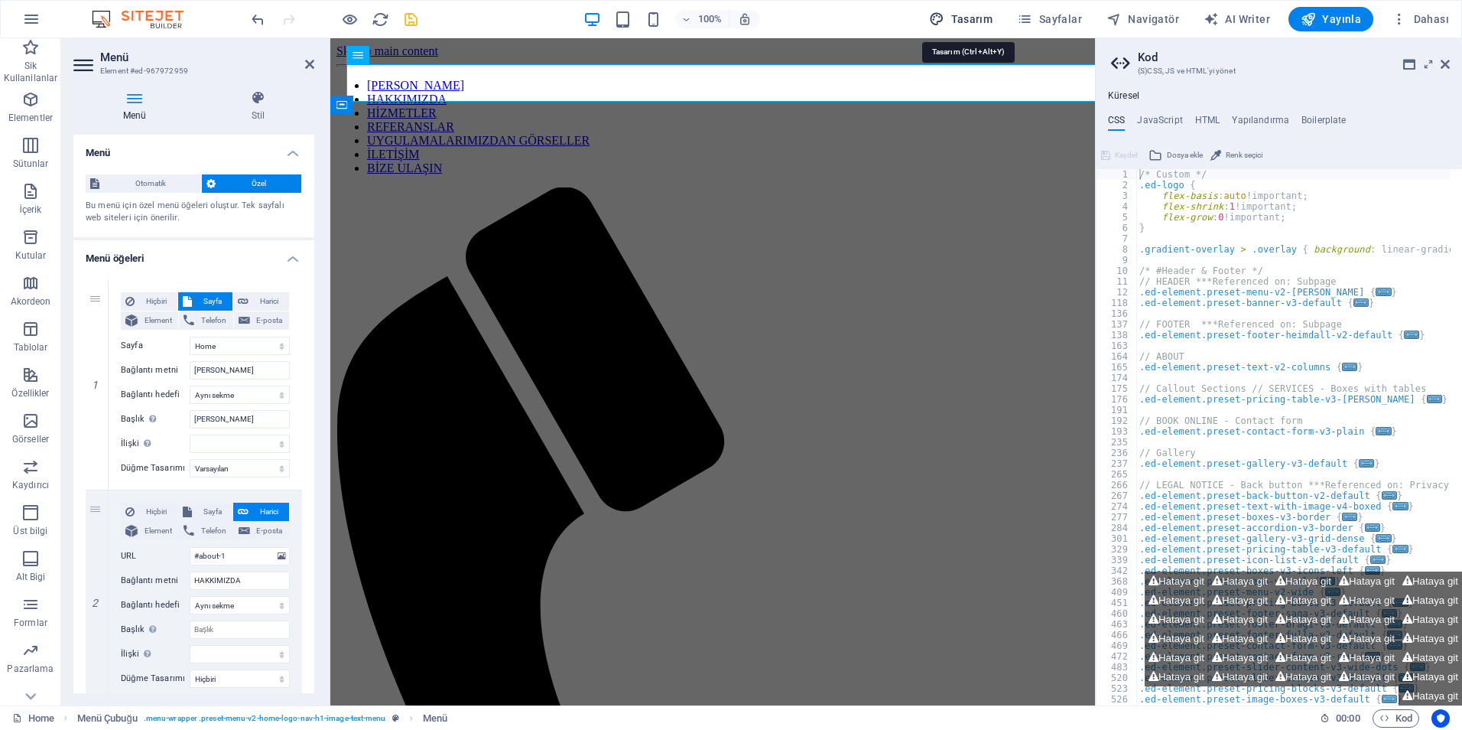
click at [972, 21] on span "Tasarım" at bounding box center [960, 18] width 63 height 15
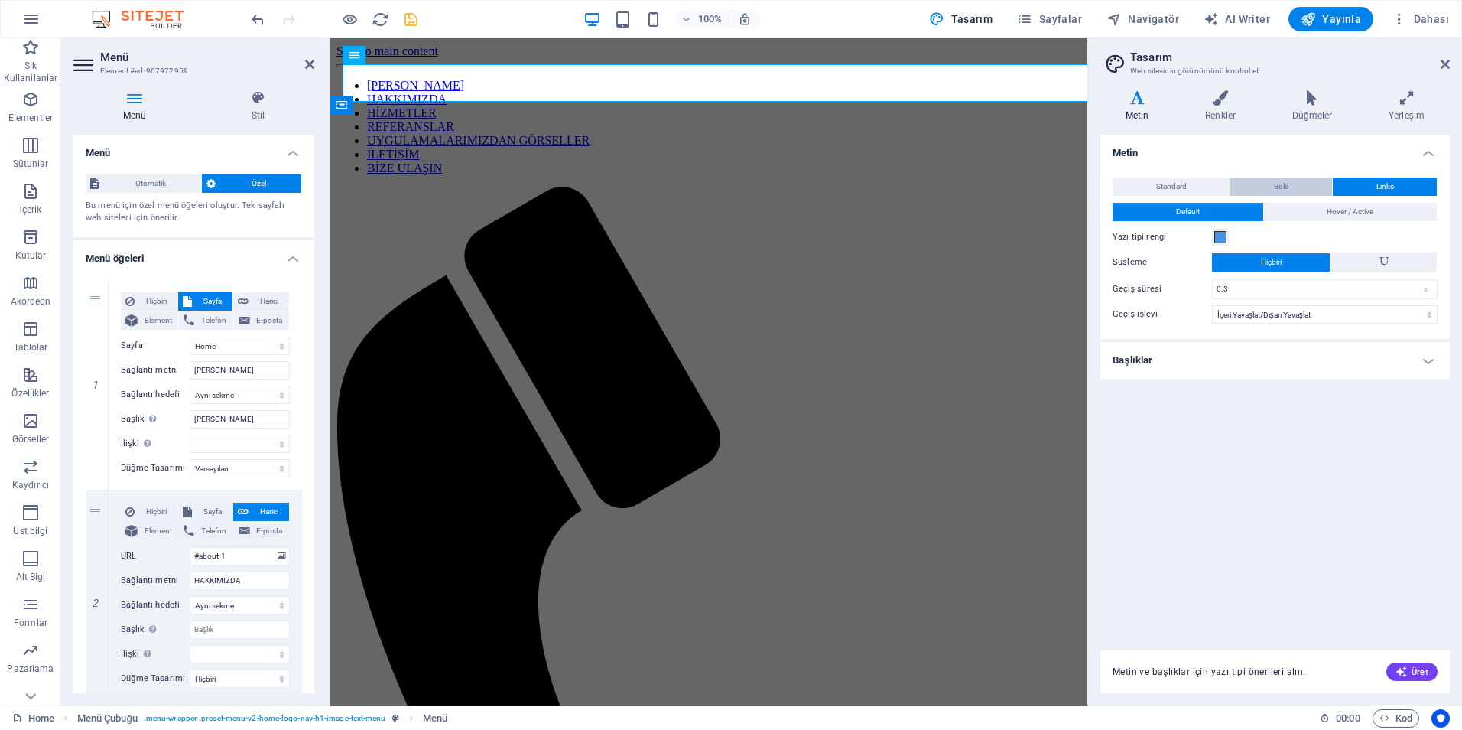
click at [1272, 187] on button "Bold" at bounding box center [1282, 186] width 102 height 18
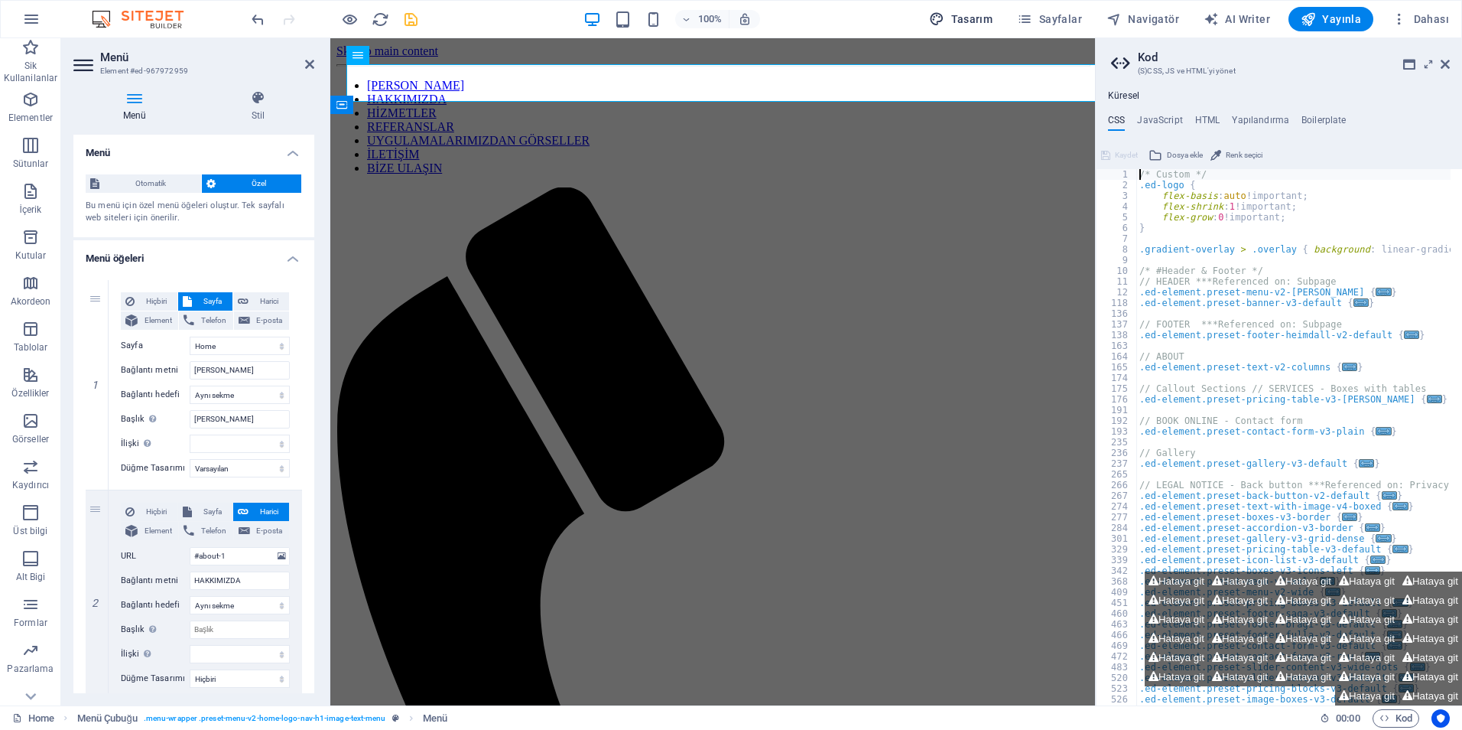
click at [989, 15] on span "Tasarım" at bounding box center [960, 18] width 63 height 15
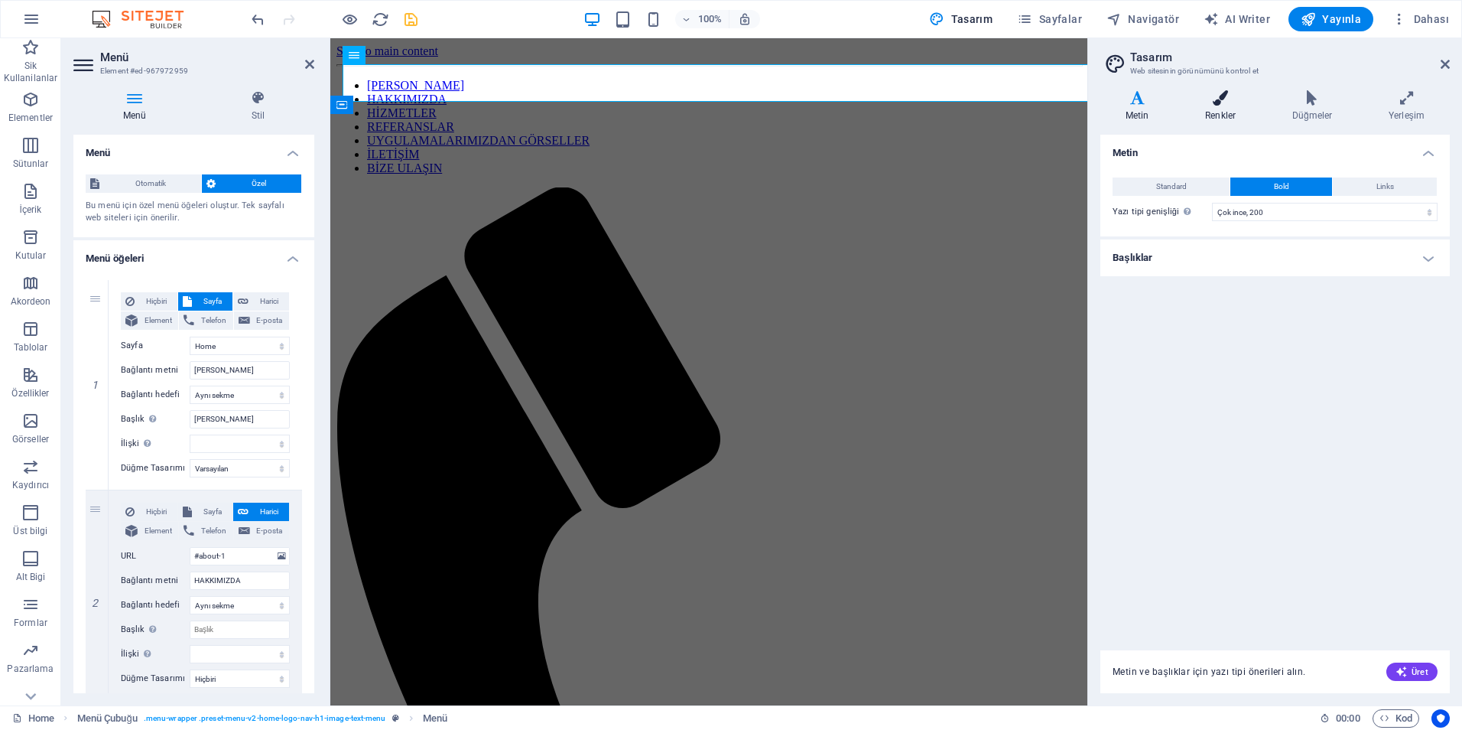
click at [1201, 106] on h4 "Renkler" at bounding box center [1223, 106] width 87 height 32
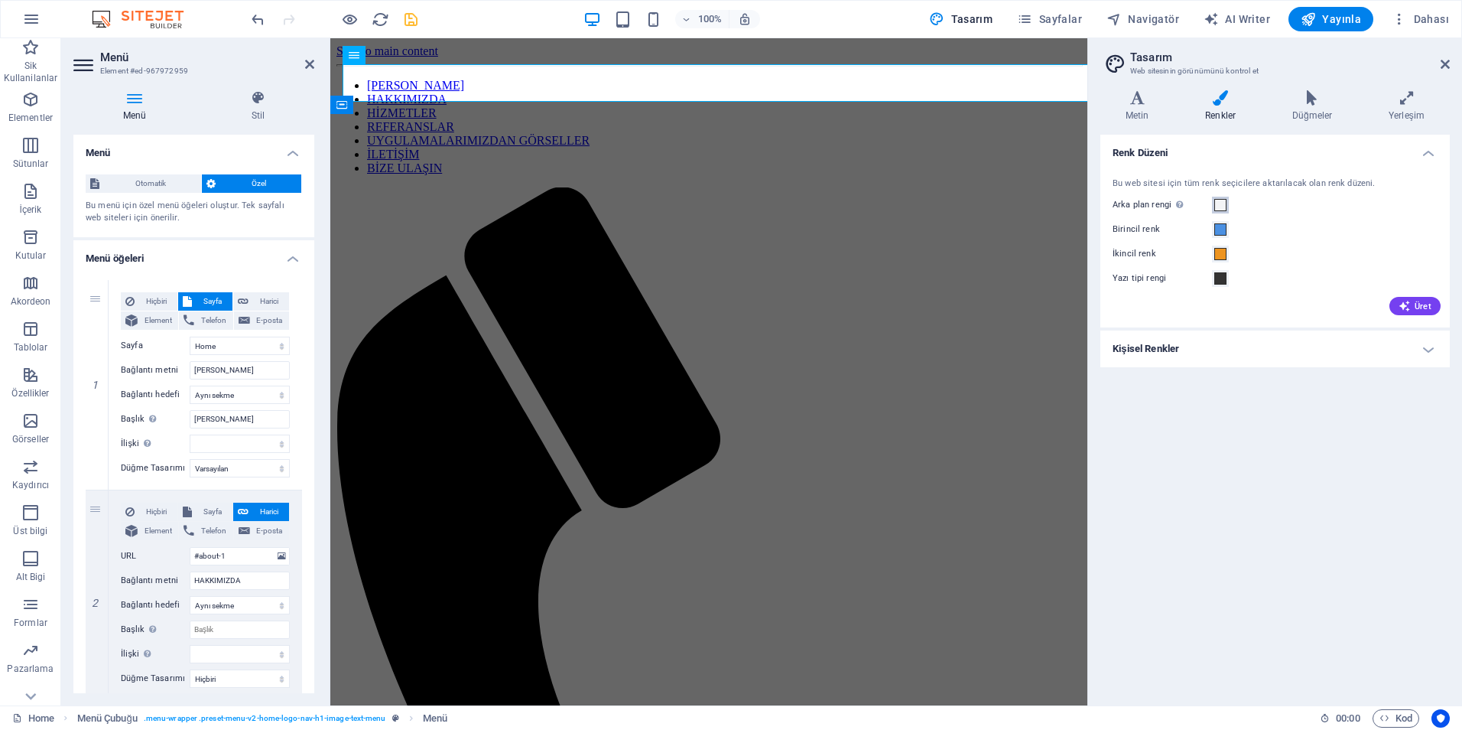
click at [1221, 209] on span at bounding box center [1221, 205] width 12 height 12
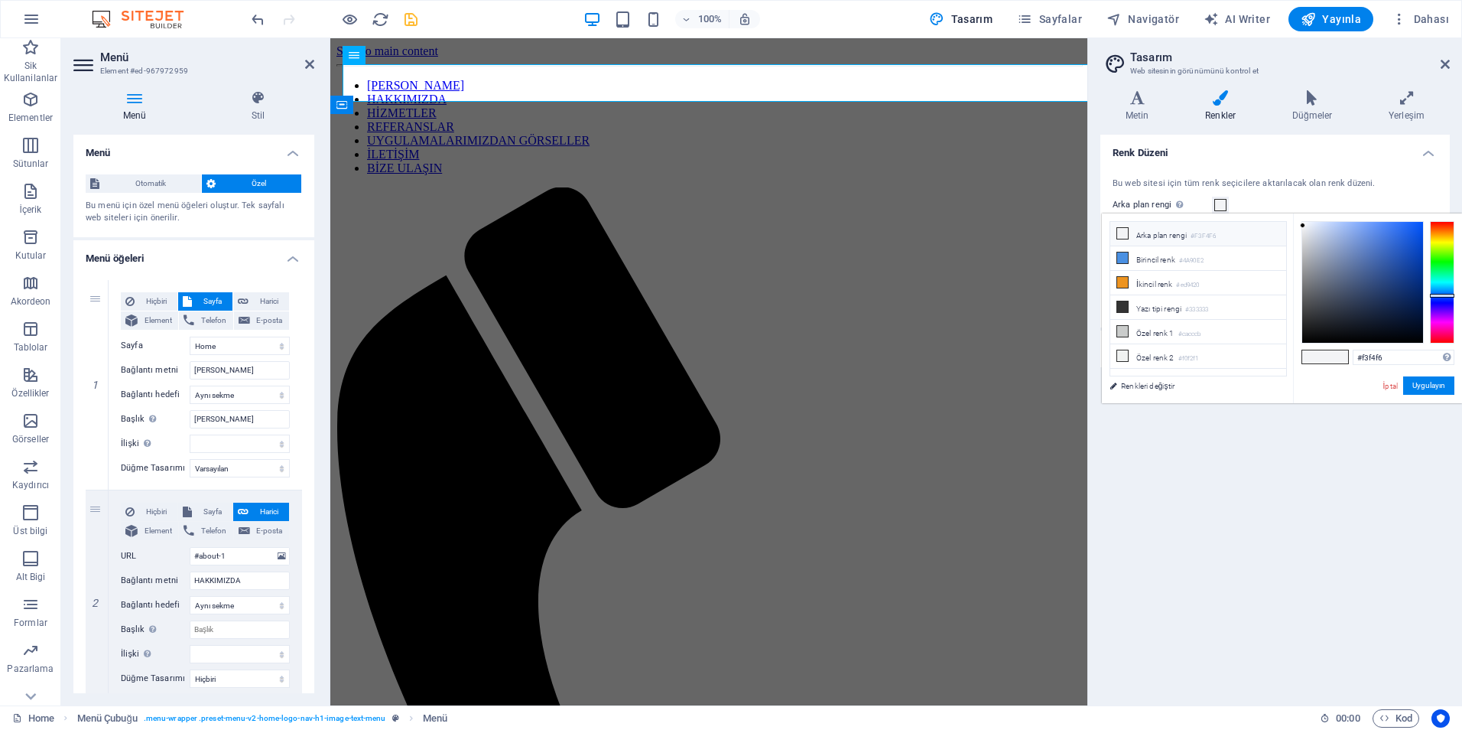
click at [1190, 232] on li "Arka plan rengi #F3F4F6" at bounding box center [1199, 234] width 176 height 24
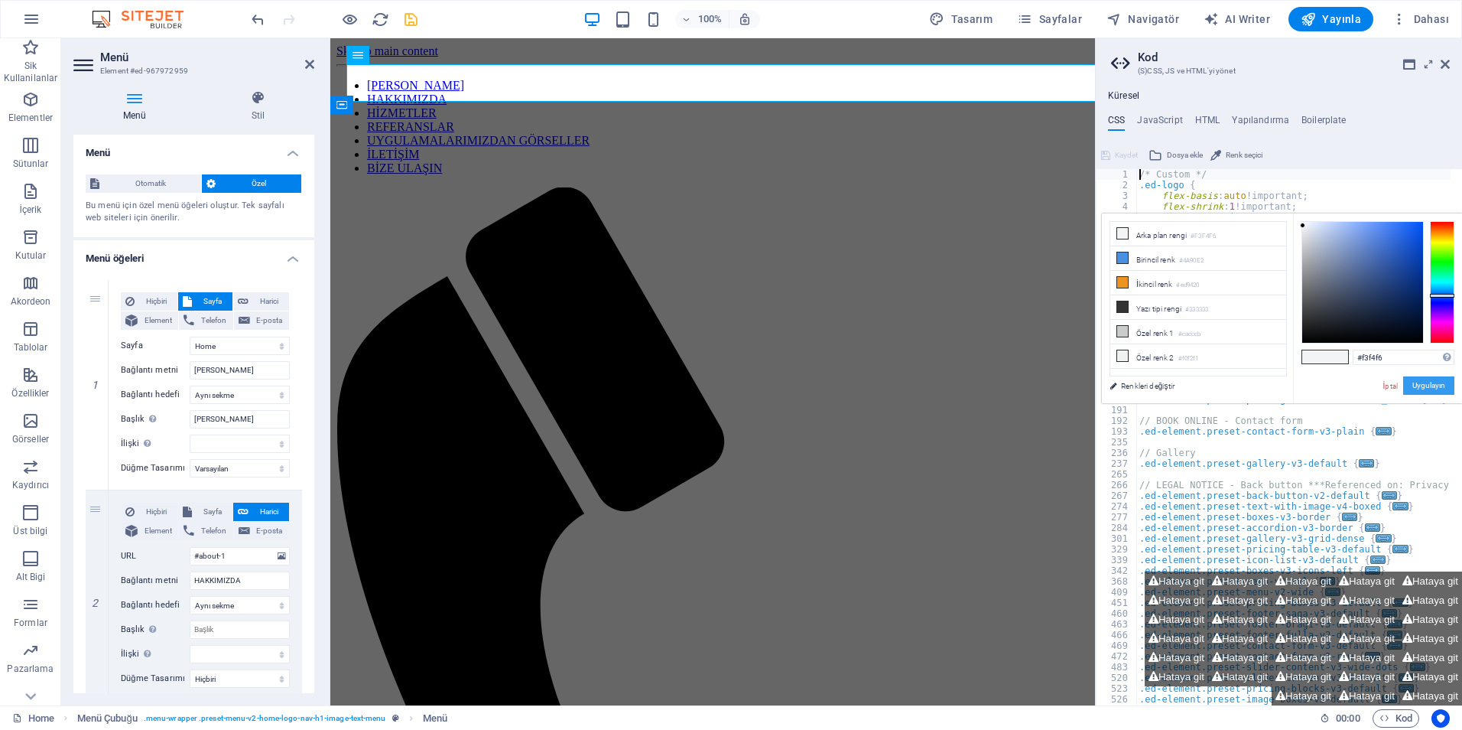
click at [1436, 386] on button "Uygulayın" at bounding box center [1429, 385] width 51 height 18
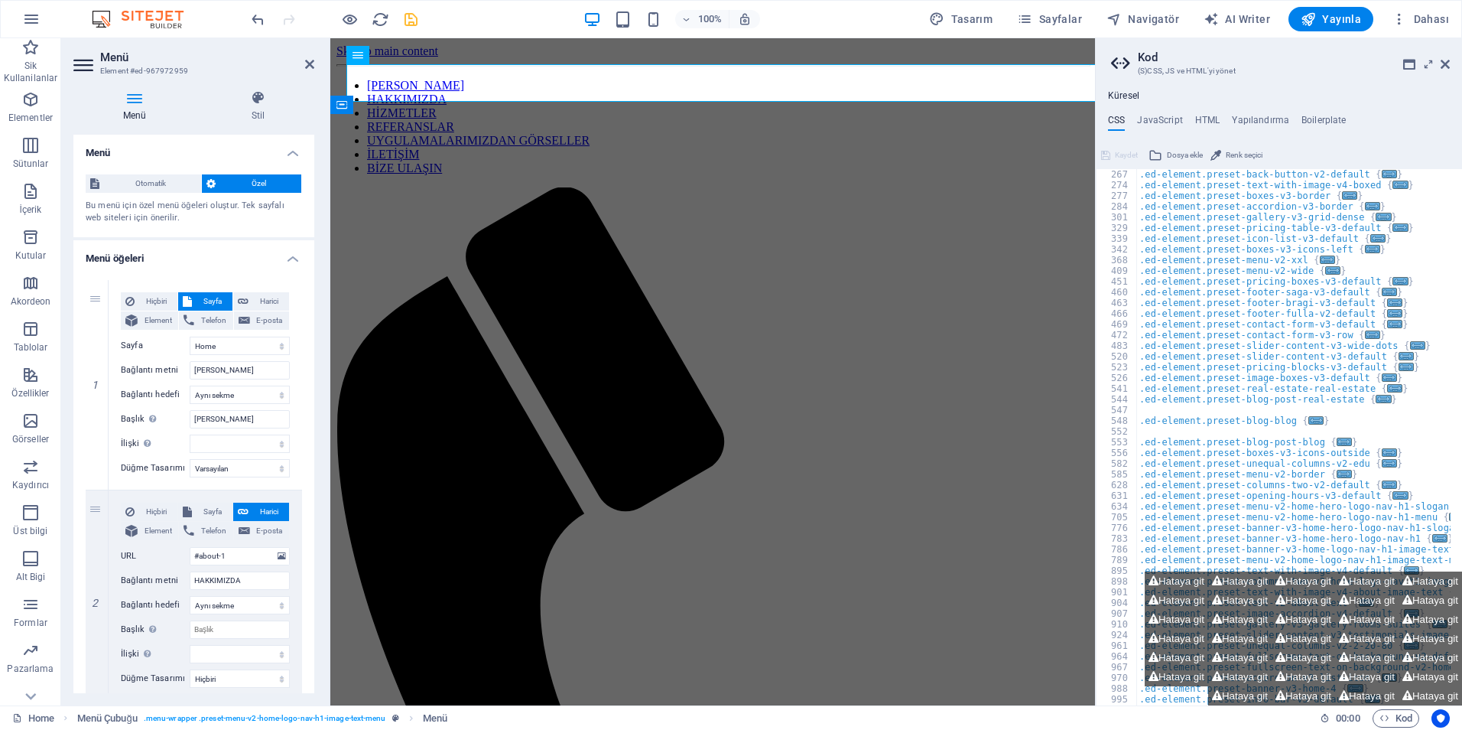
scroll to position [367, 0]
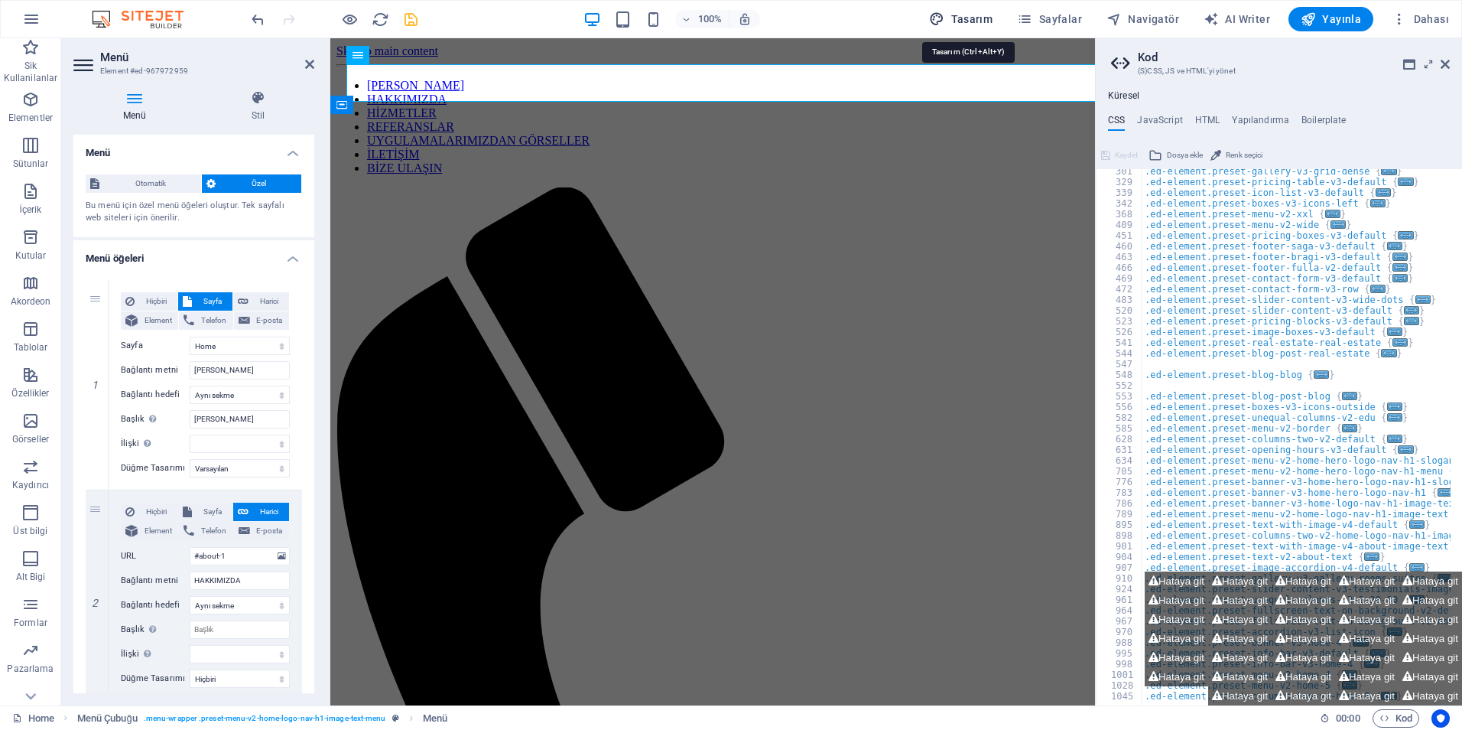
click at [979, 14] on span "Tasarım" at bounding box center [960, 18] width 63 height 15
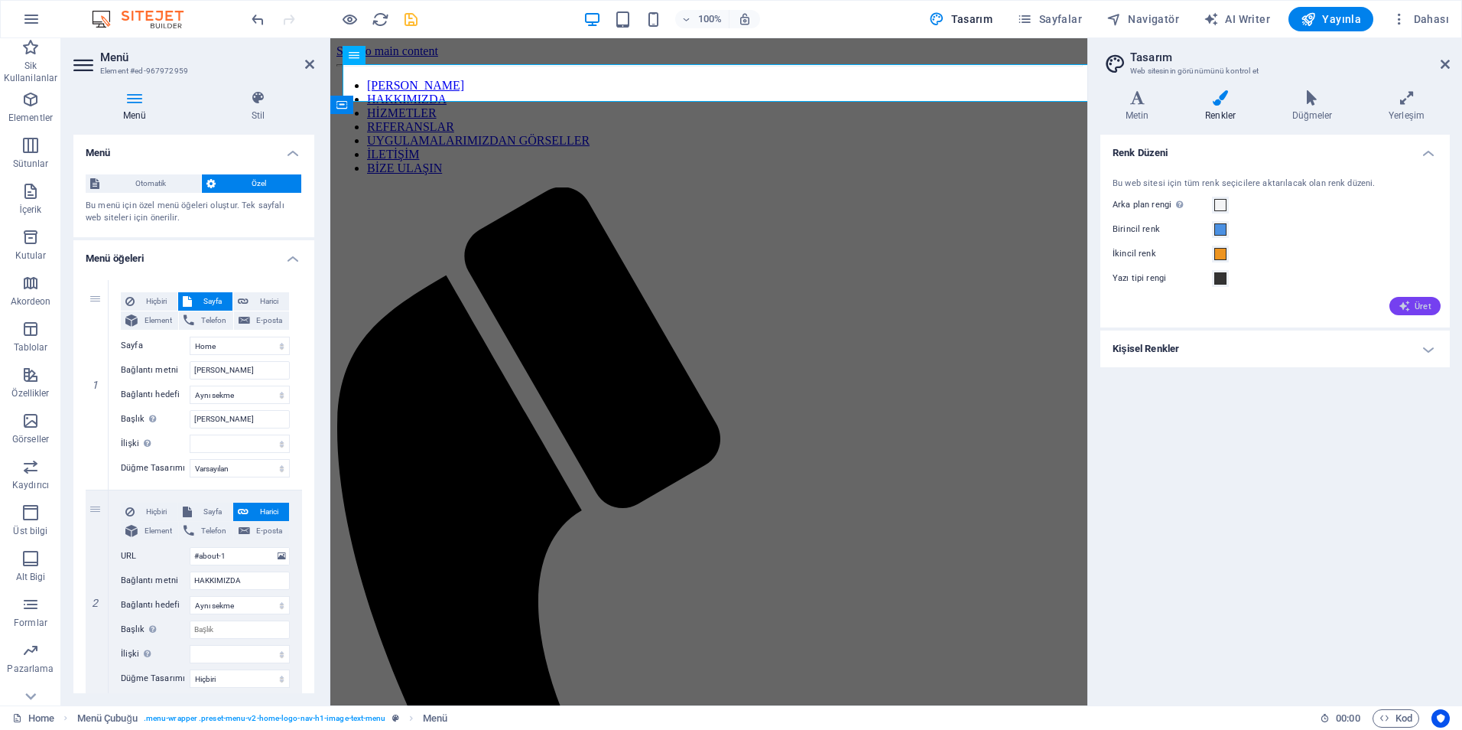
click at [1421, 311] on span "Üret" at bounding box center [1415, 306] width 33 height 12
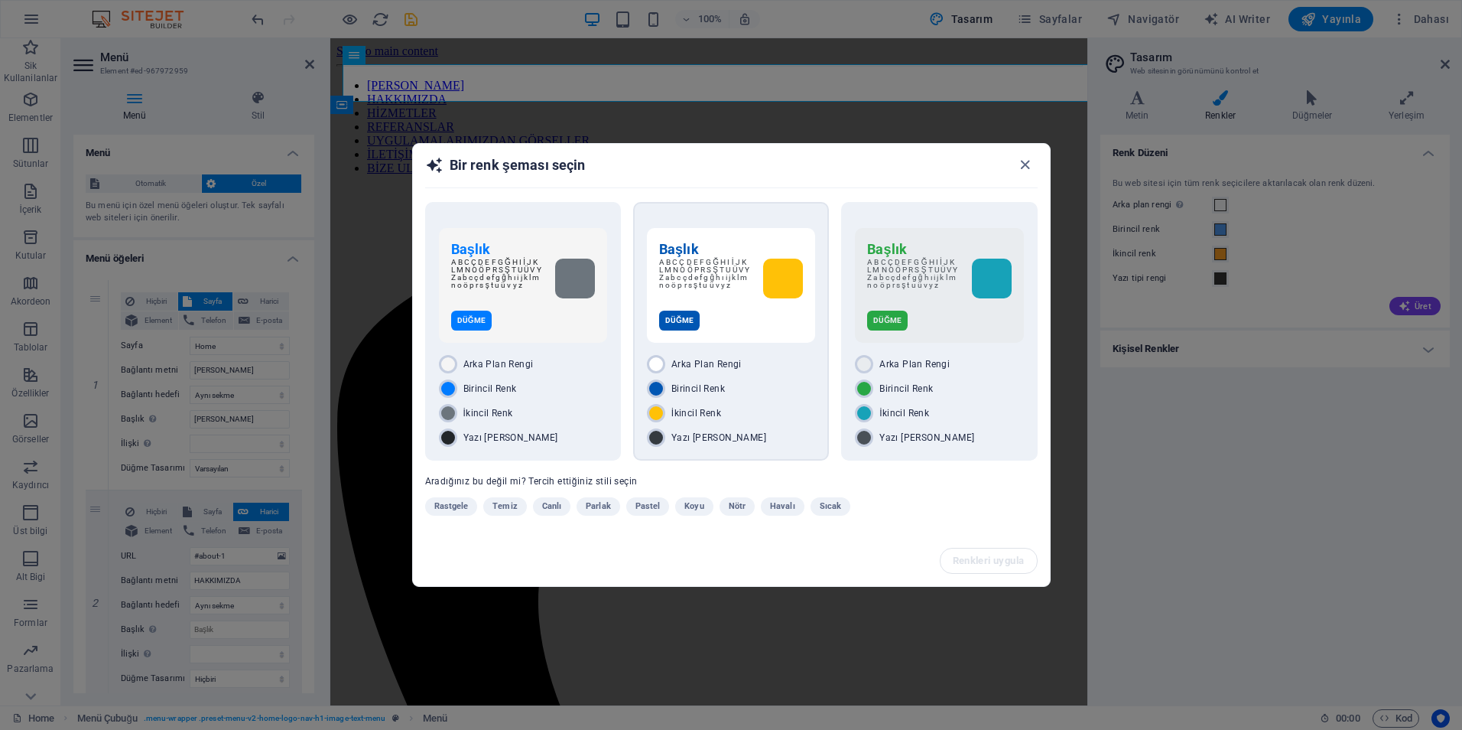
click at [705, 295] on p "A B C Ç D E F G Ğ H I İ J K L M N O Ö P R S Ş T U Ü V Y Z a b c ç d e f g ğ h ı…" at bounding box center [705, 279] width 92 height 40
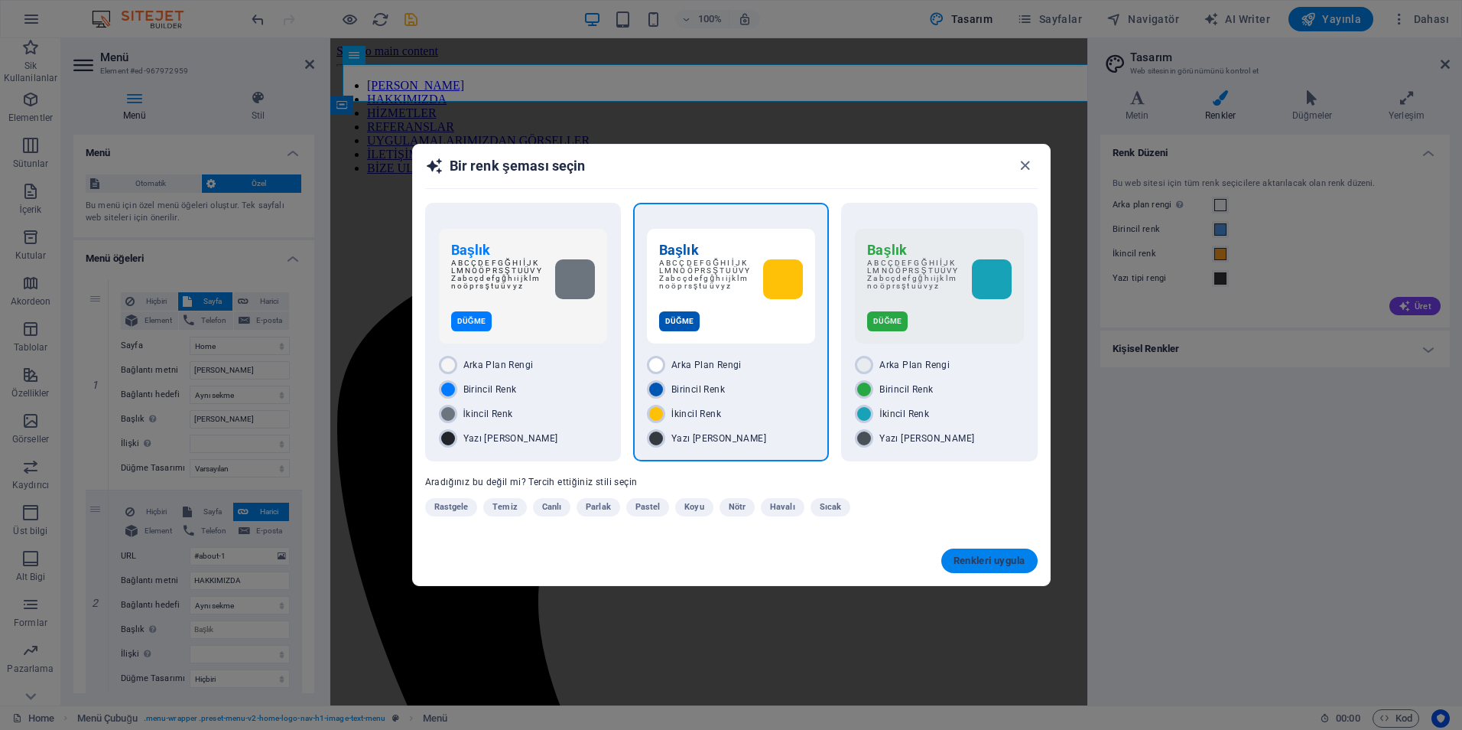
click at [978, 556] on span "Renkleri uygula" at bounding box center [990, 561] width 72 height 12
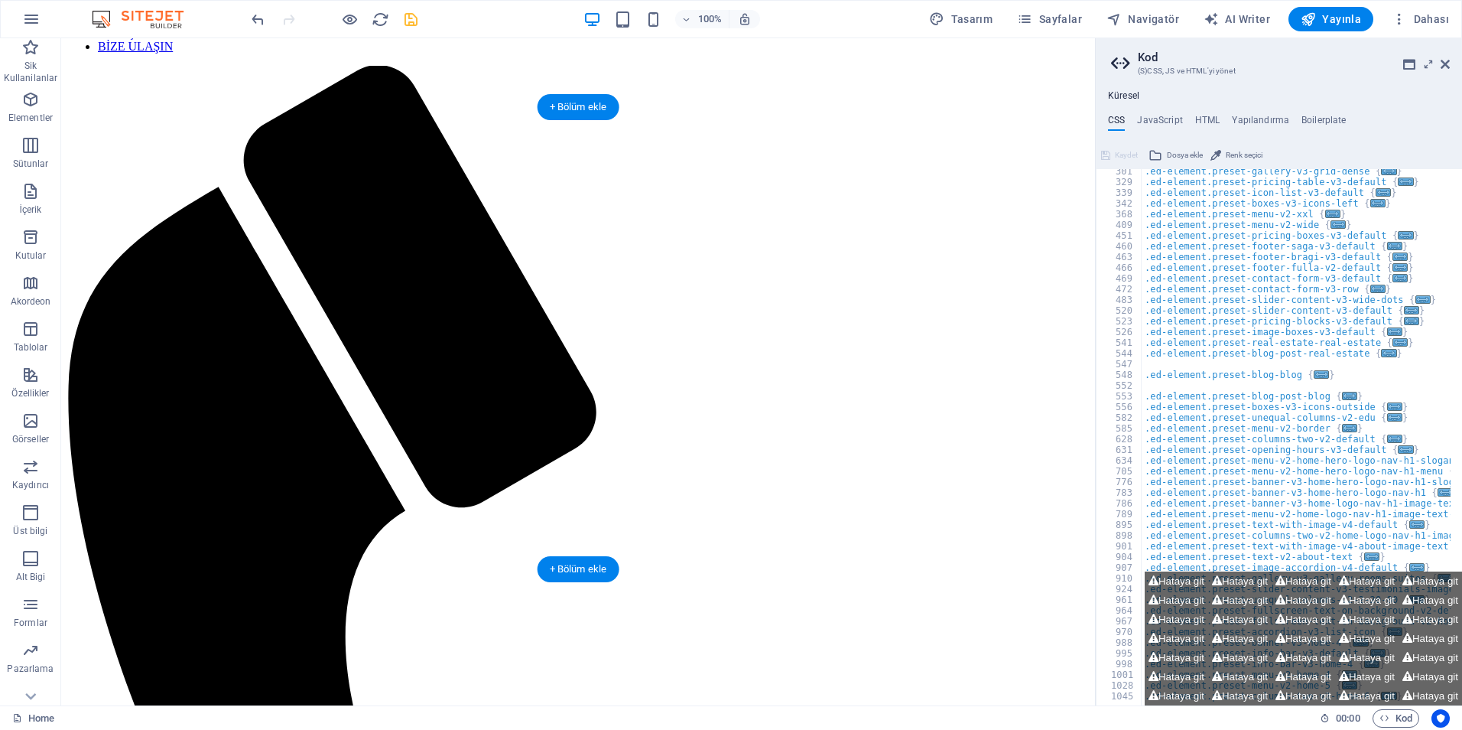
scroll to position [0, 0]
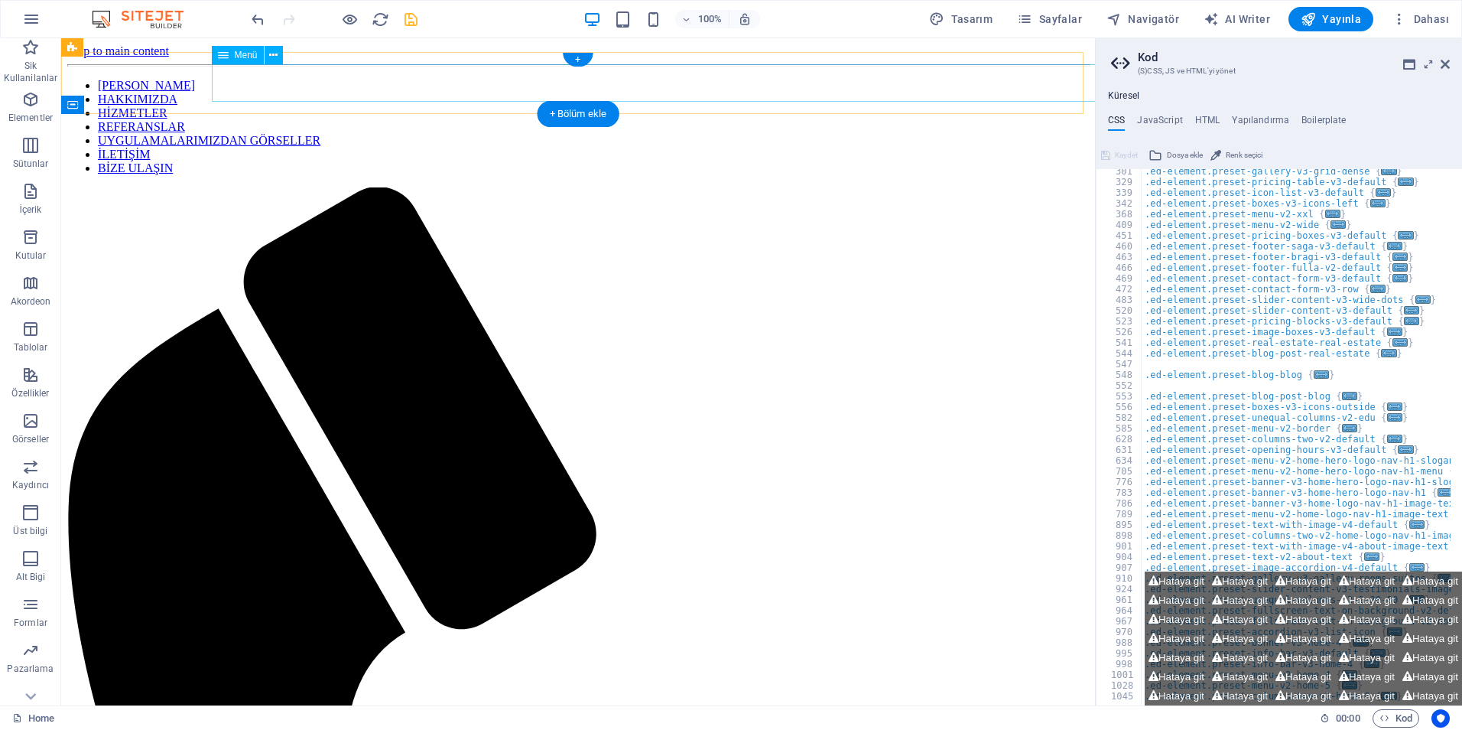
click at [380, 85] on nav "ANA SAYFA HAKKIMIZDA HİZMETLER REFERANSLAR UYGULAMALARIMIZDAN GÖRSELLER İLETİŞİ…" at bounding box center [578, 127] width 1022 height 96
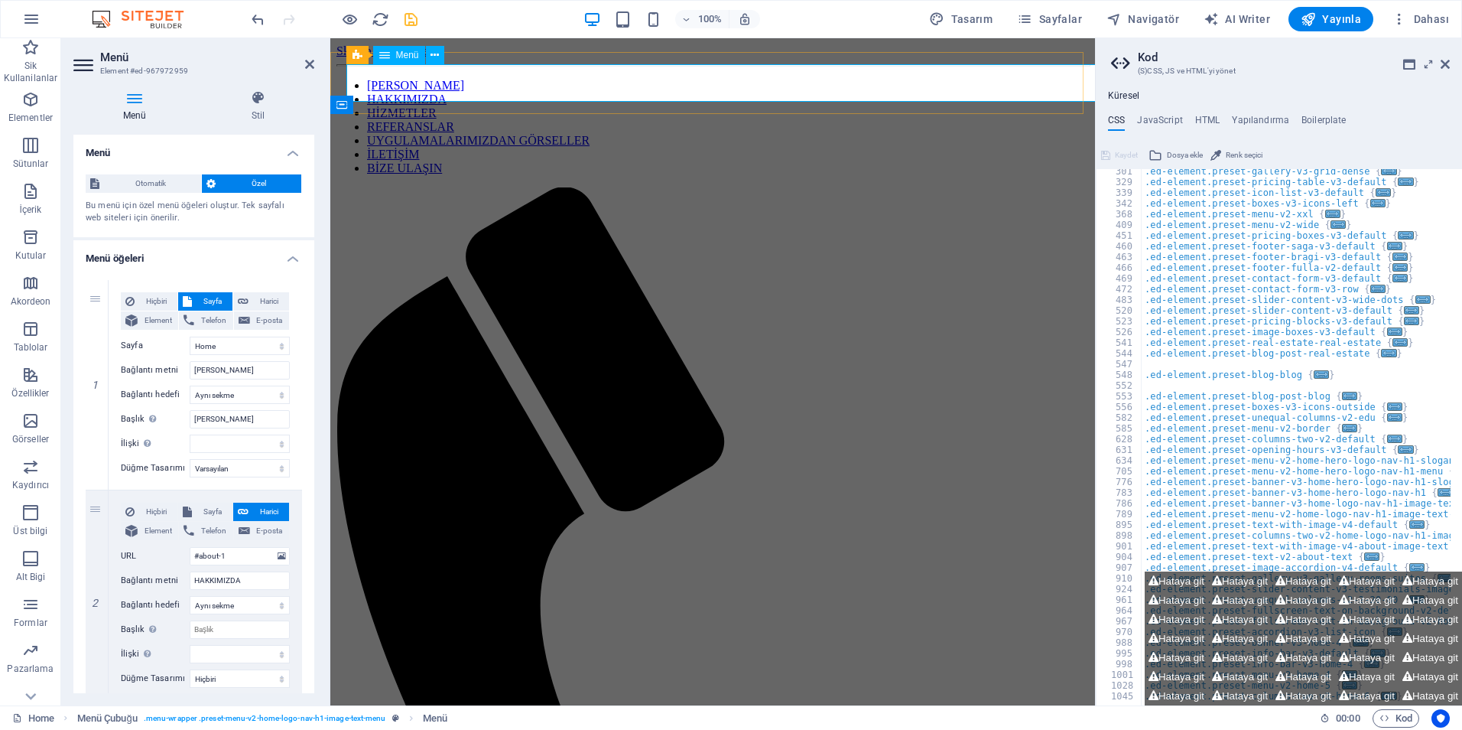
click at [425, 83] on nav "ANA SAYFA HAKKIMIZDA HİZMETLER REFERANSLAR UYGULAMALARIMIZDAN GÖRSELLER İLETİŞİ…" at bounding box center [713, 127] width 753 height 96
click at [432, 58] on icon at bounding box center [435, 55] width 8 height 16
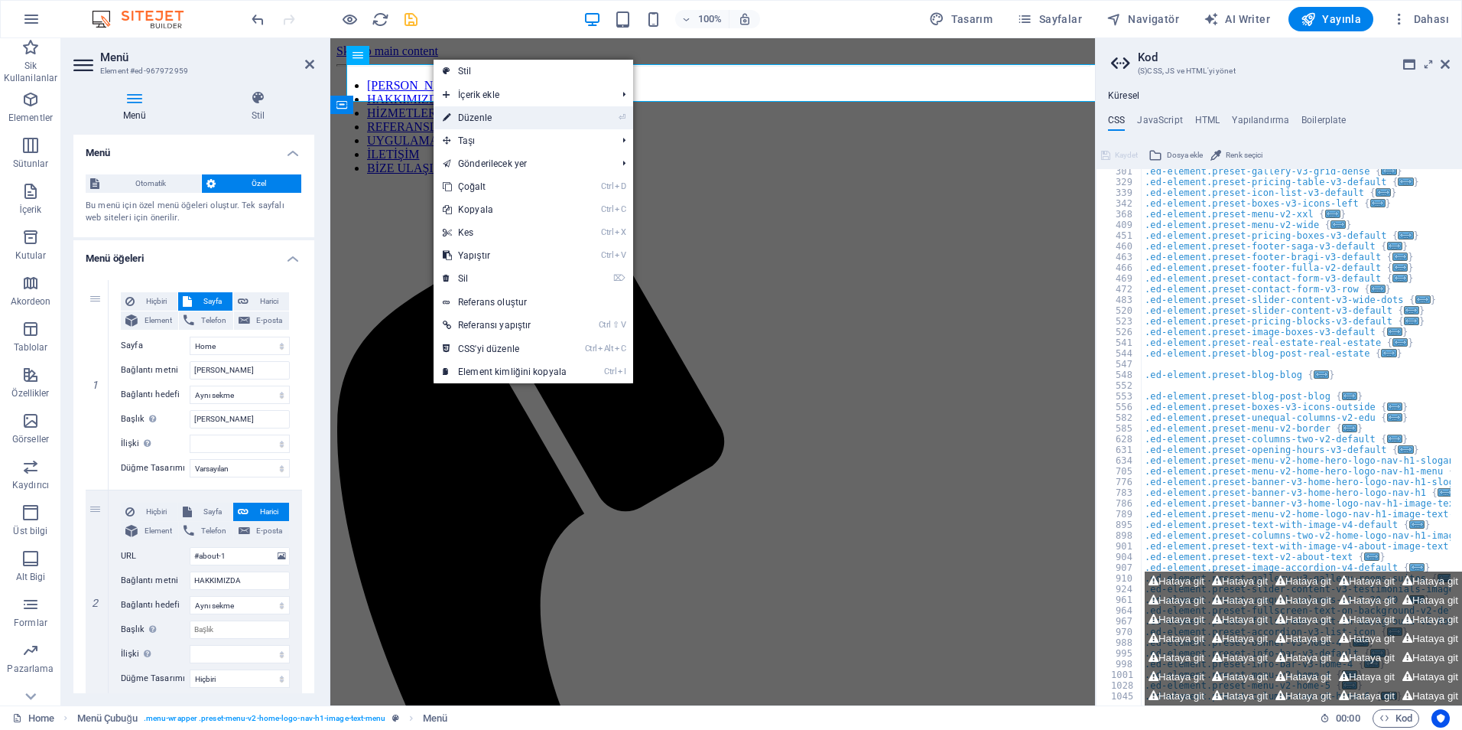
click at [470, 118] on link "⏎ Düzenle" at bounding box center [505, 117] width 142 height 23
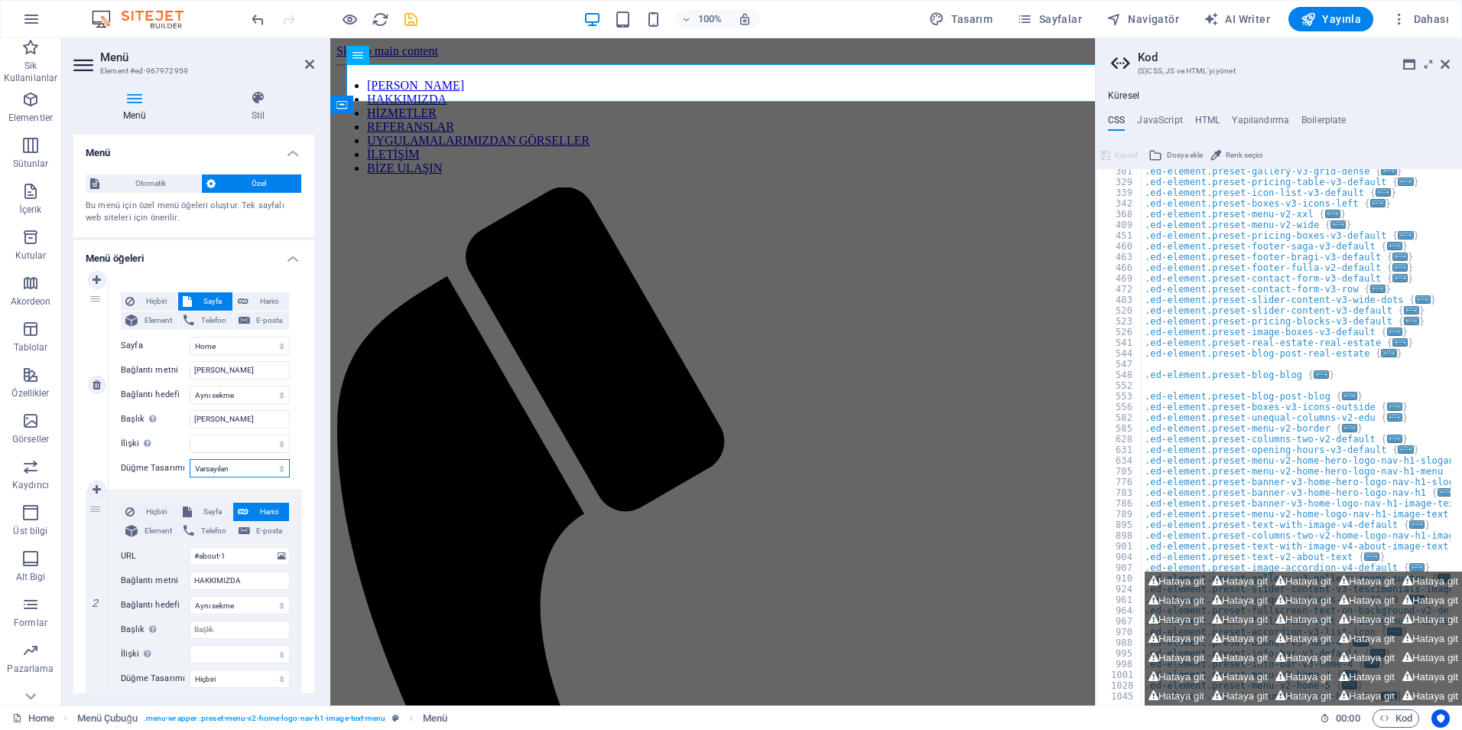
click at [216, 472] on select "Hiçbiri Varsayılan Birincil İkincil" at bounding box center [240, 468] width 100 height 18
click at [190, 459] on select "Hiçbiri Varsayılan Birincil İkincil" at bounding box center [240, 468] width 100 height 18
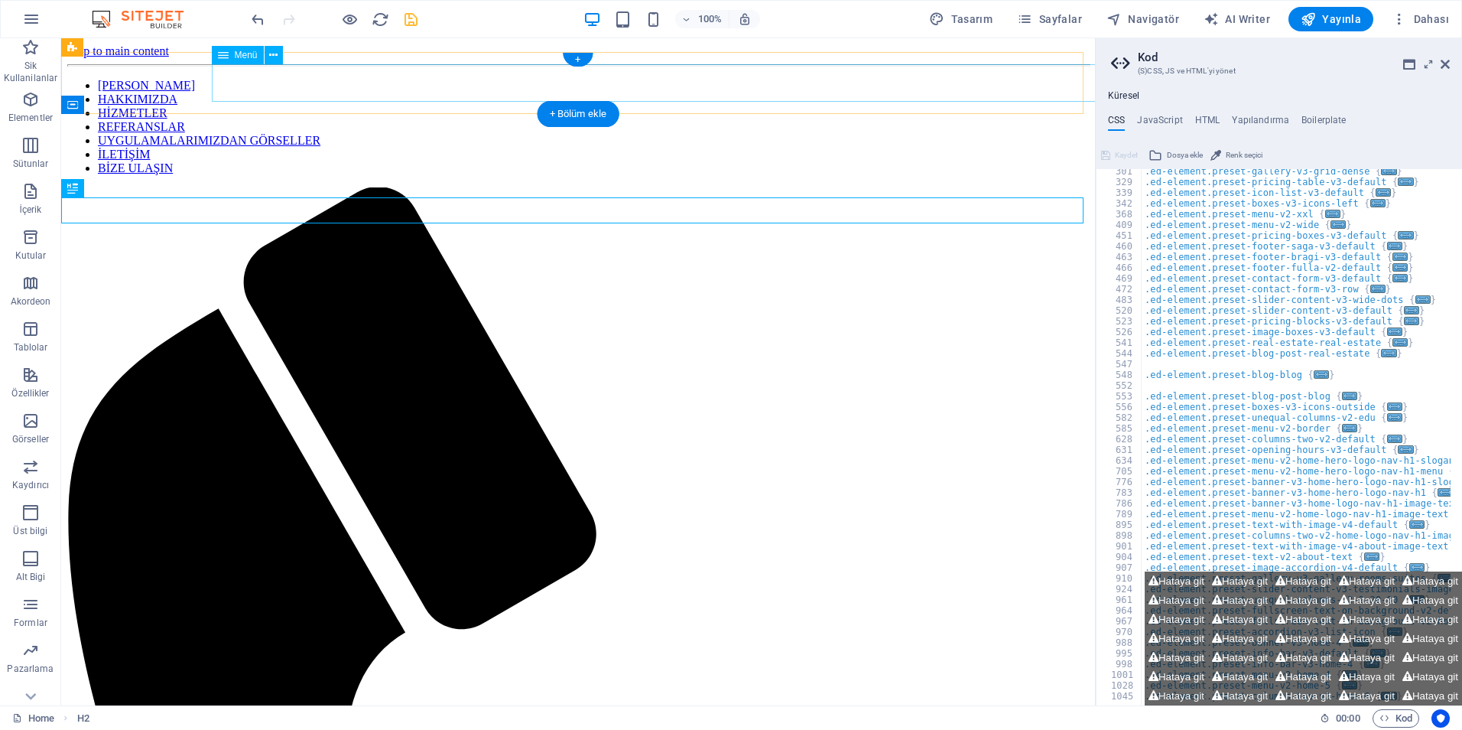
click at [297, 95] on nav "ANA SAYFA HAKKIMIZDA HİZMETLER REFERANSLAR UYGULAMALARIMIZDAN GÖRSELLER İLETİŞİ…" at bounding box center [578, 127] width 1022 height 96
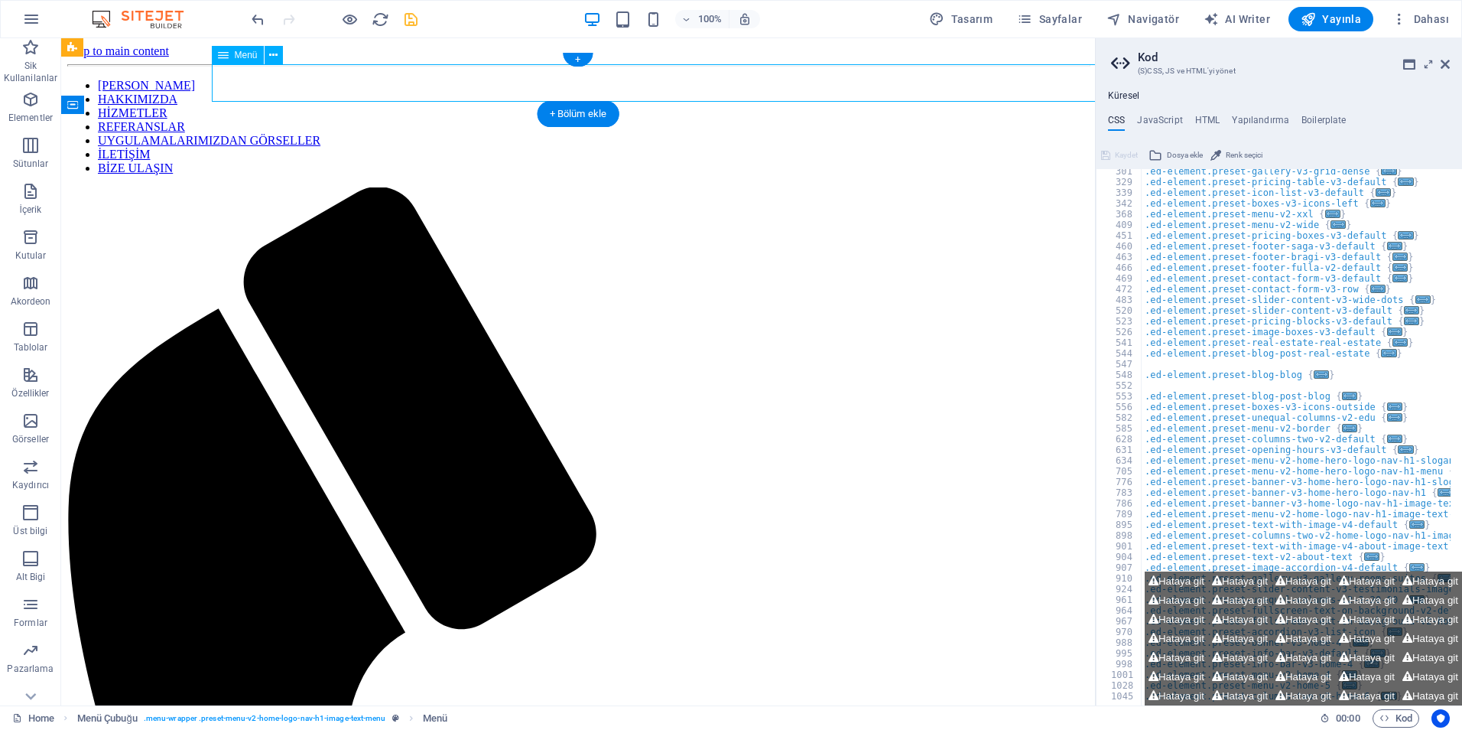
click at [297, 95] on nav "ANA SAYFA HAKKIMIZDA HİZMETLER REFERANSLAR UYGULAMALARIMIZDAN GÖRSELLER İLETİŞİ…" at bounding box center [578, 127] width 1022 height 96
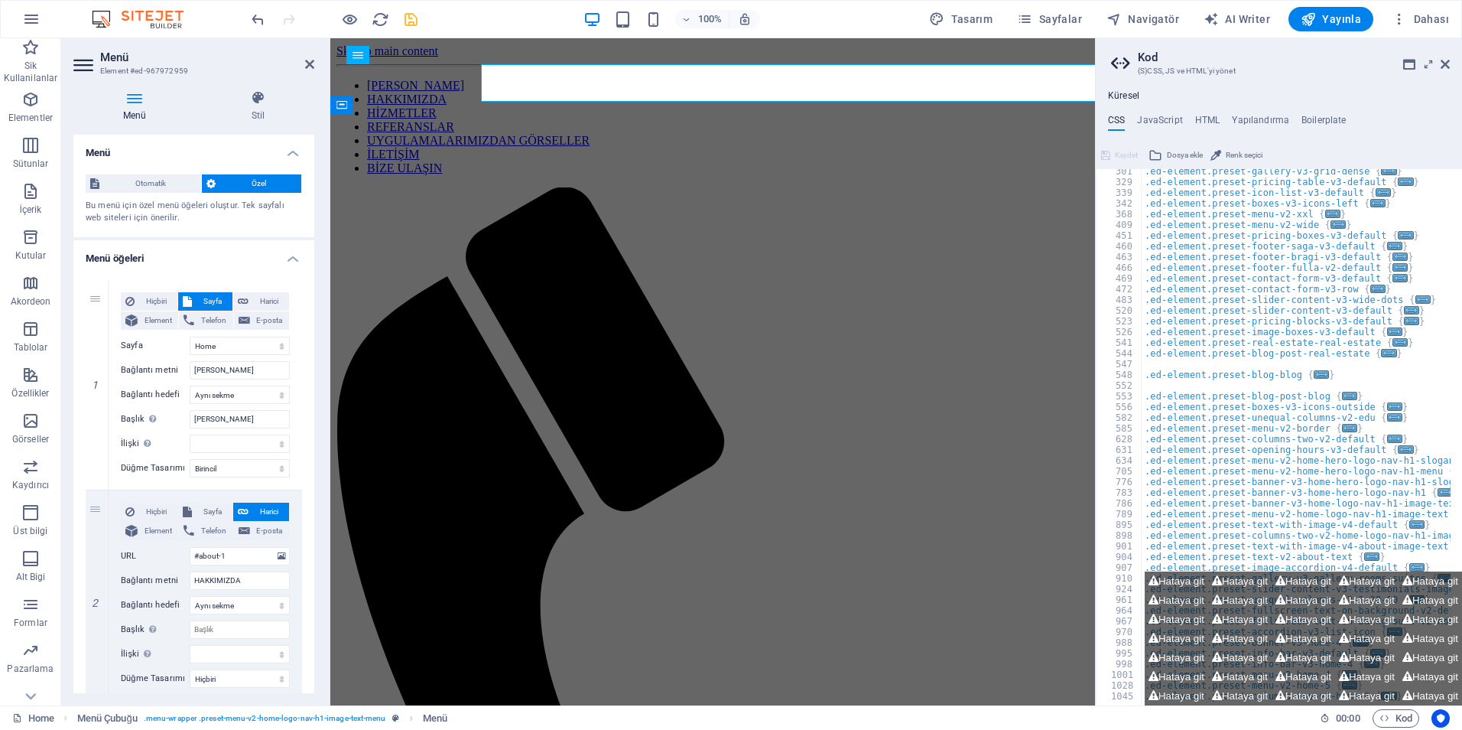
click at [297, 95] on icon at bounding box center [258, 97] width 112 height 15
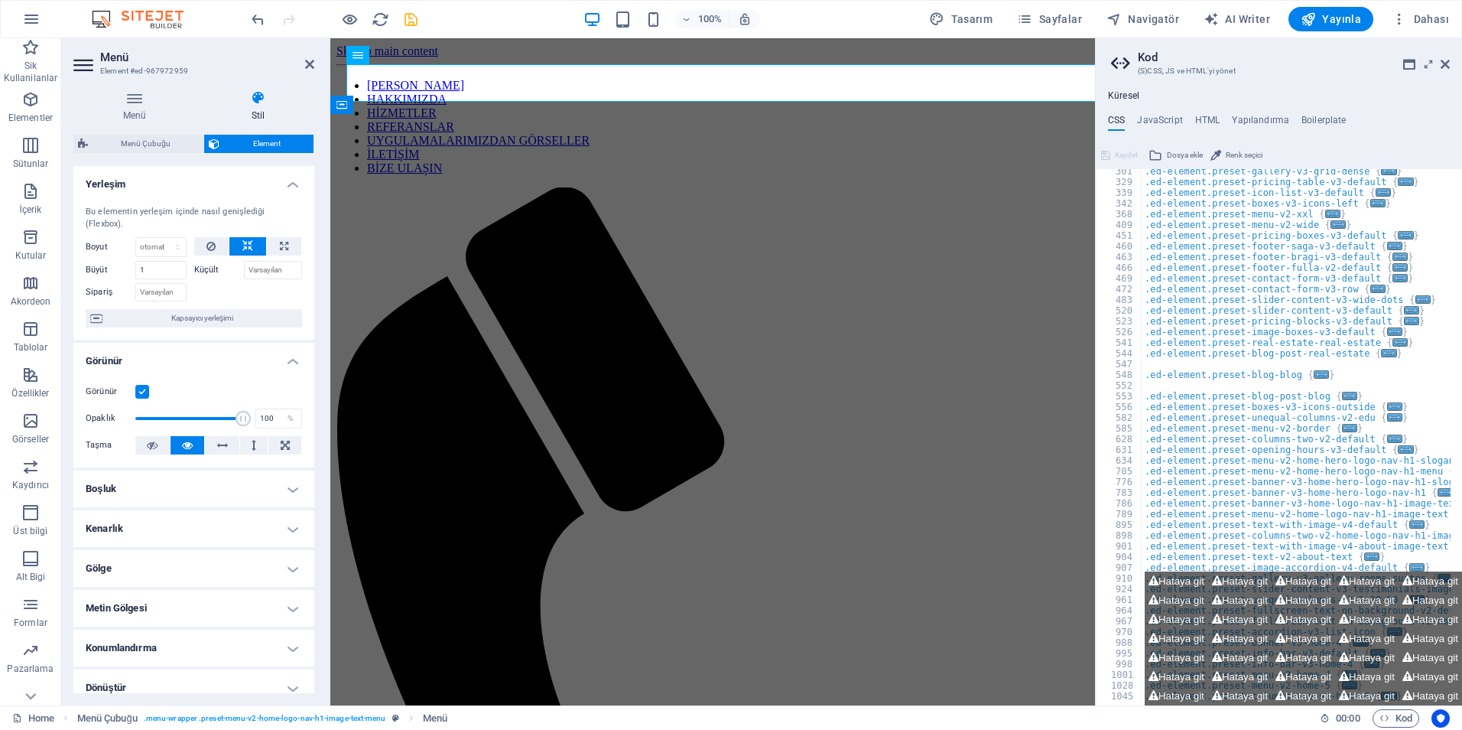
click at [146, 392] on label at bounding box center [142, 392] width 14 height 14
click at [0, 0] on input "Görünür" at bounding box center [0, 0] width 0 height 0
click at [145, 394] on label at bounding box center [142, 392] width 14 height 14
click at [0, 0] on input "Görünür" at bounding box center [0, 0] width 0 height 0
click at [139, 394] on label at bounding box center [142, 392] width 14 height 14
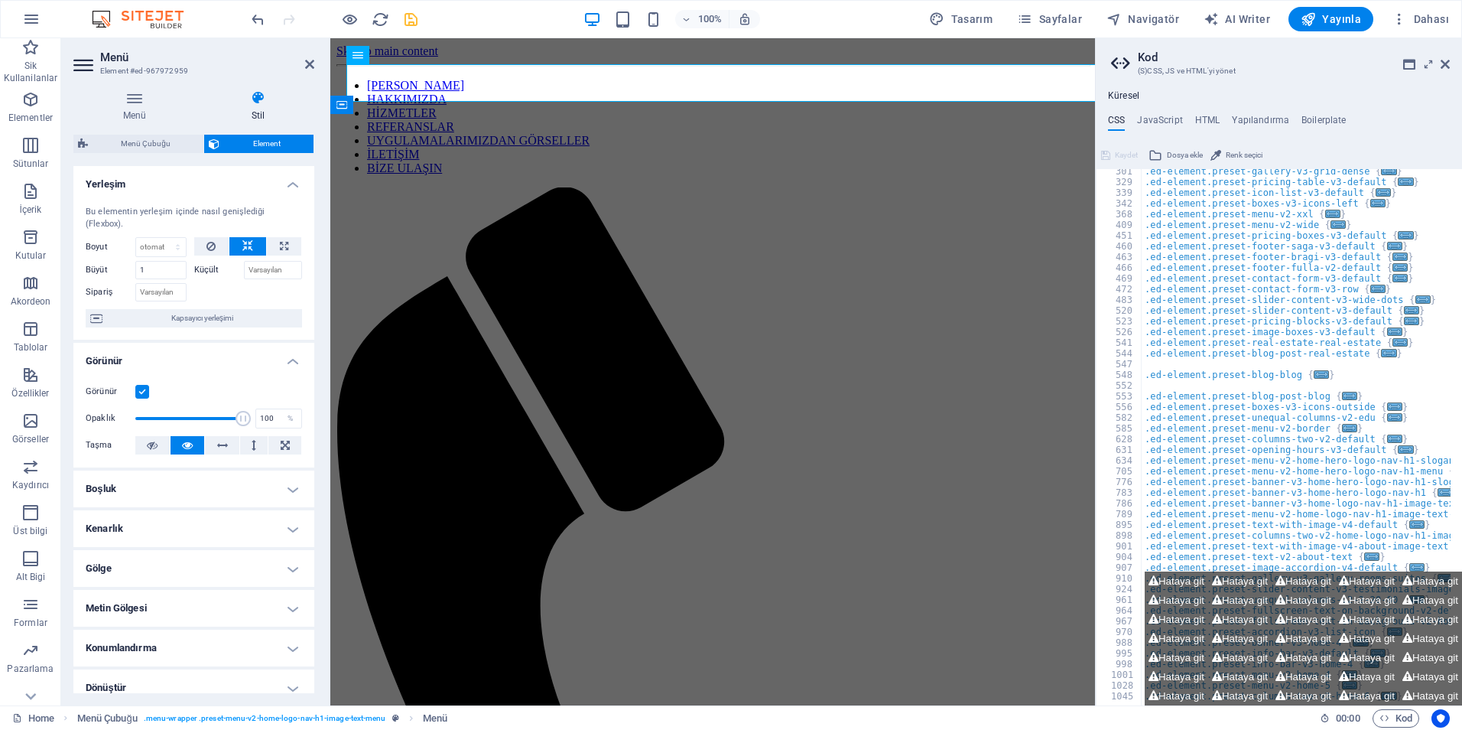
click at [0, 0] on input "Görünür" at bounding box center [0, 0] width 0 height 0
click at [156, 495] on h4 "Boşluk" at bounding box center [193, 488] width 241 height 37
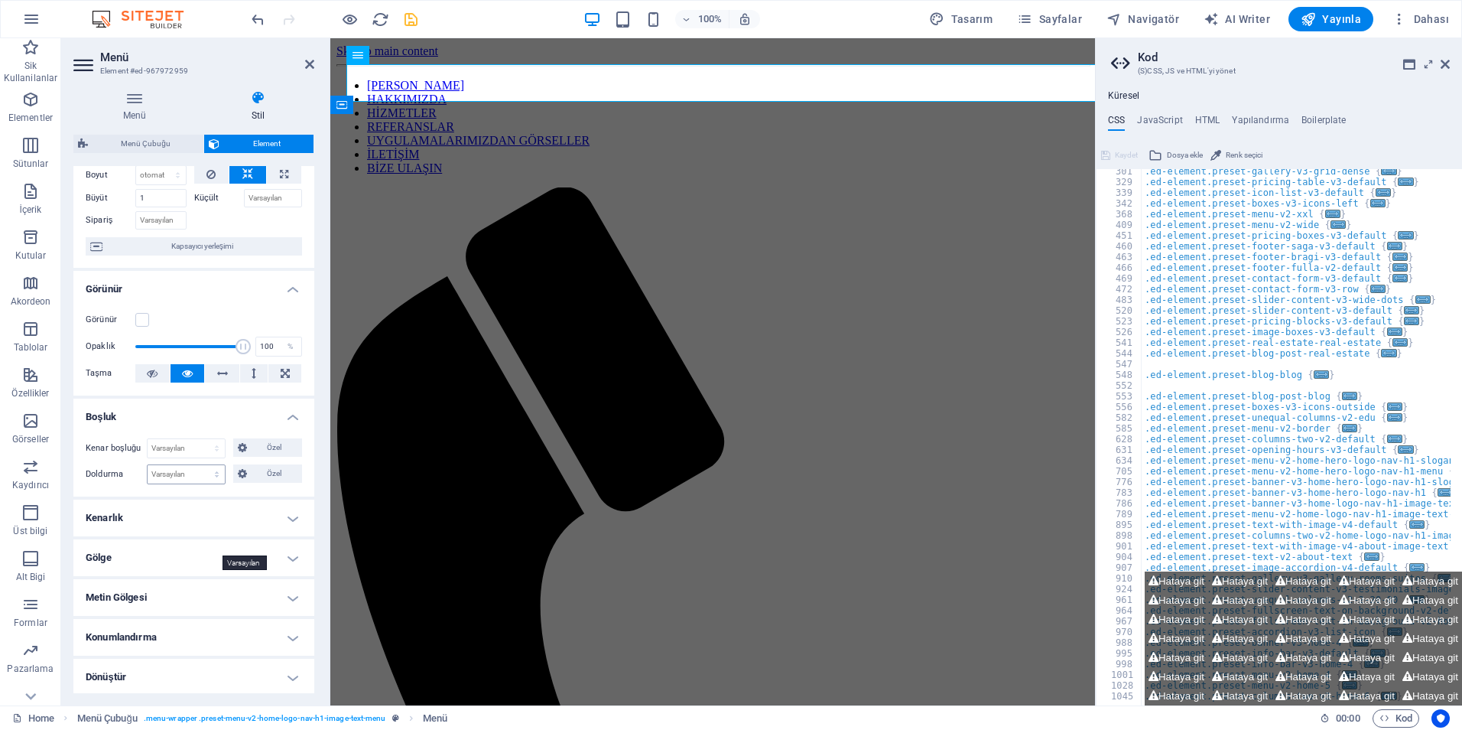
scroll to position [76, 0]
click at [151, 519] on h4 "Kenarlık" at bounding box center [193, 513] width 241 height 37
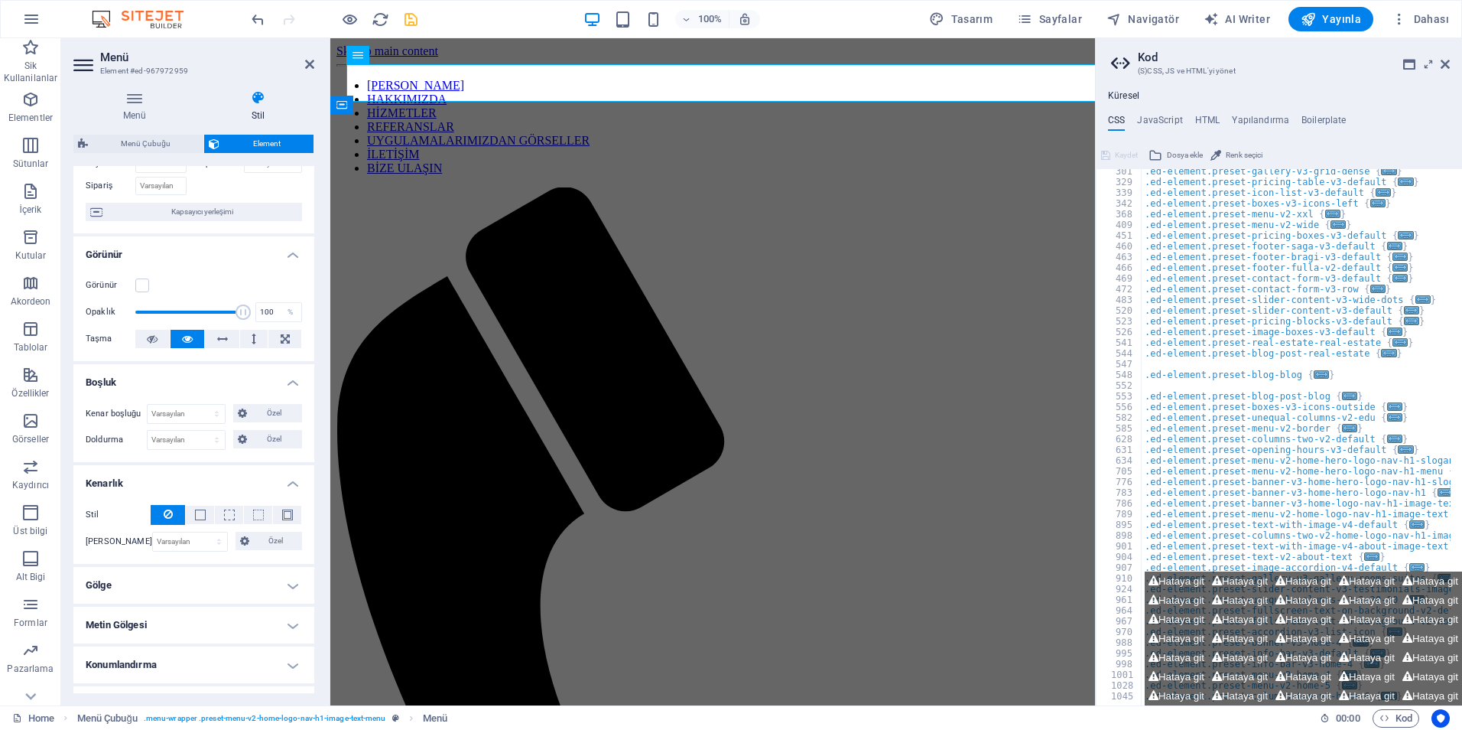
scroll to position [153, 0]
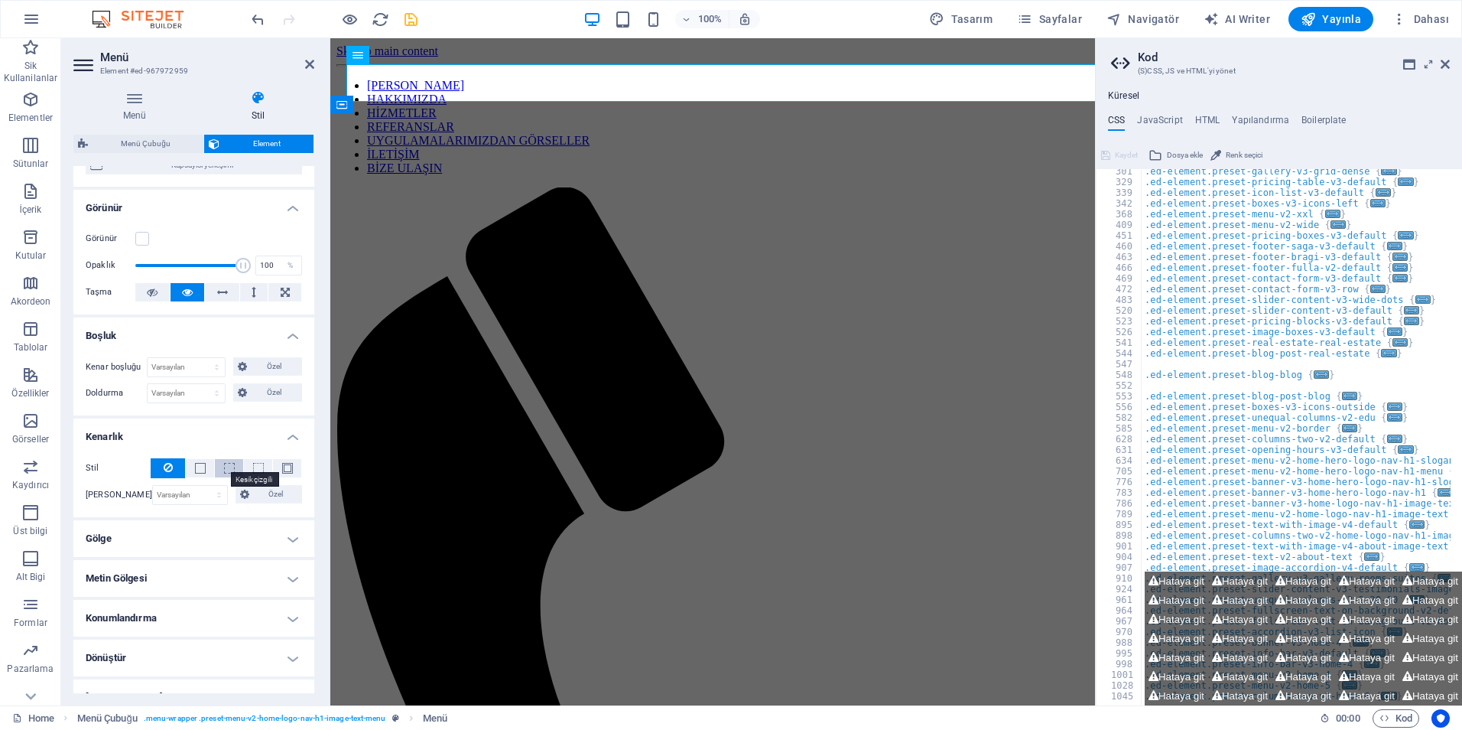
click at [224, 473] on span at bounding box center [229, 468] width 11 height 11
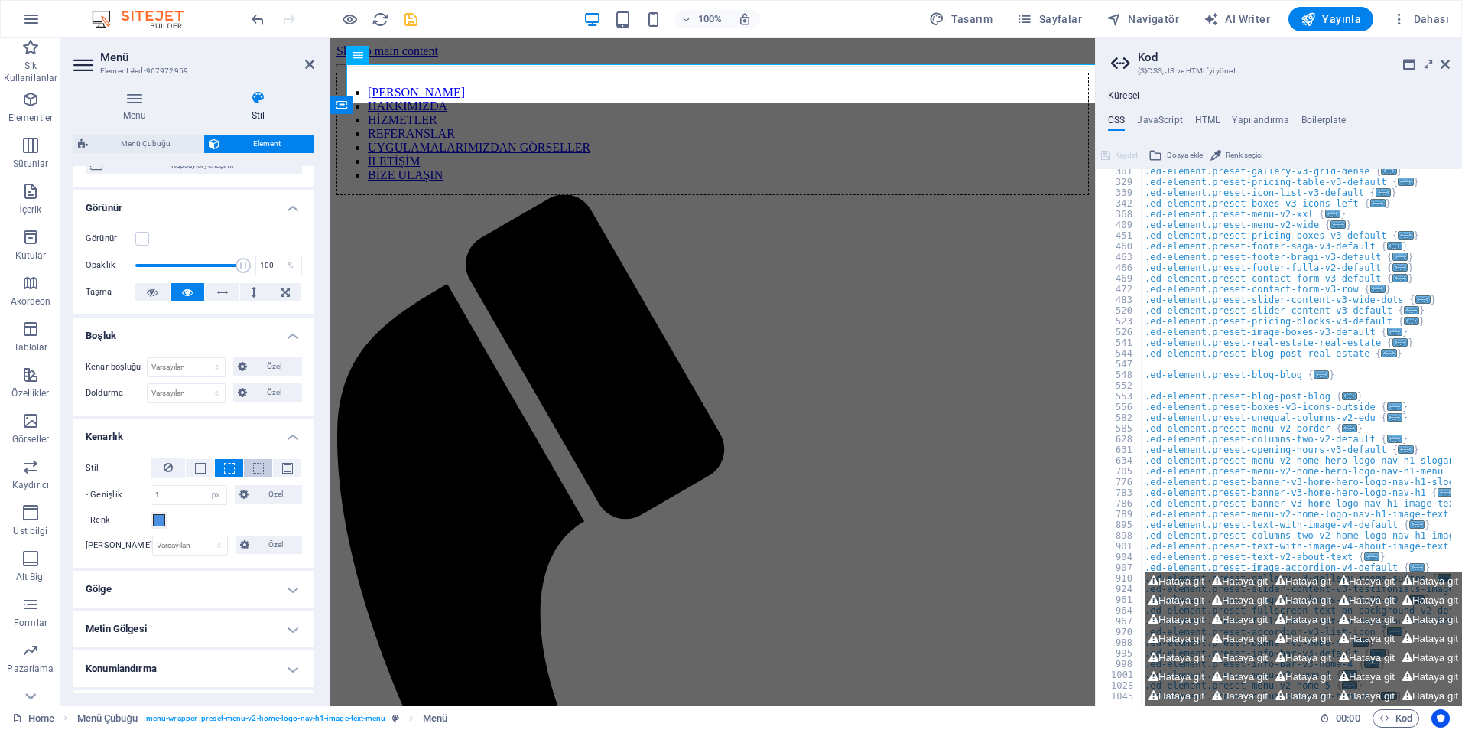
click at [253, 470] on span at bounding box center [258, 468] width 11 height 11
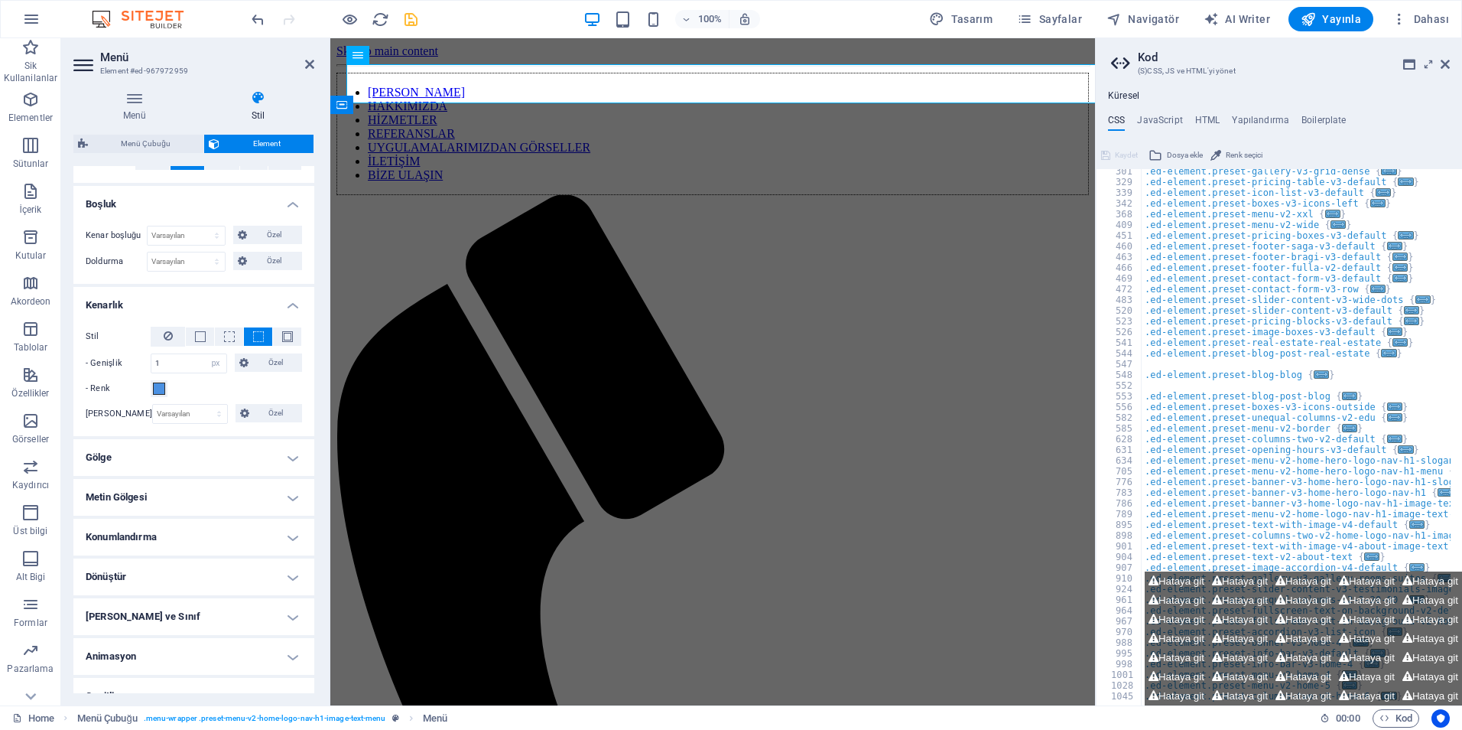
scroll to position [306, 0]
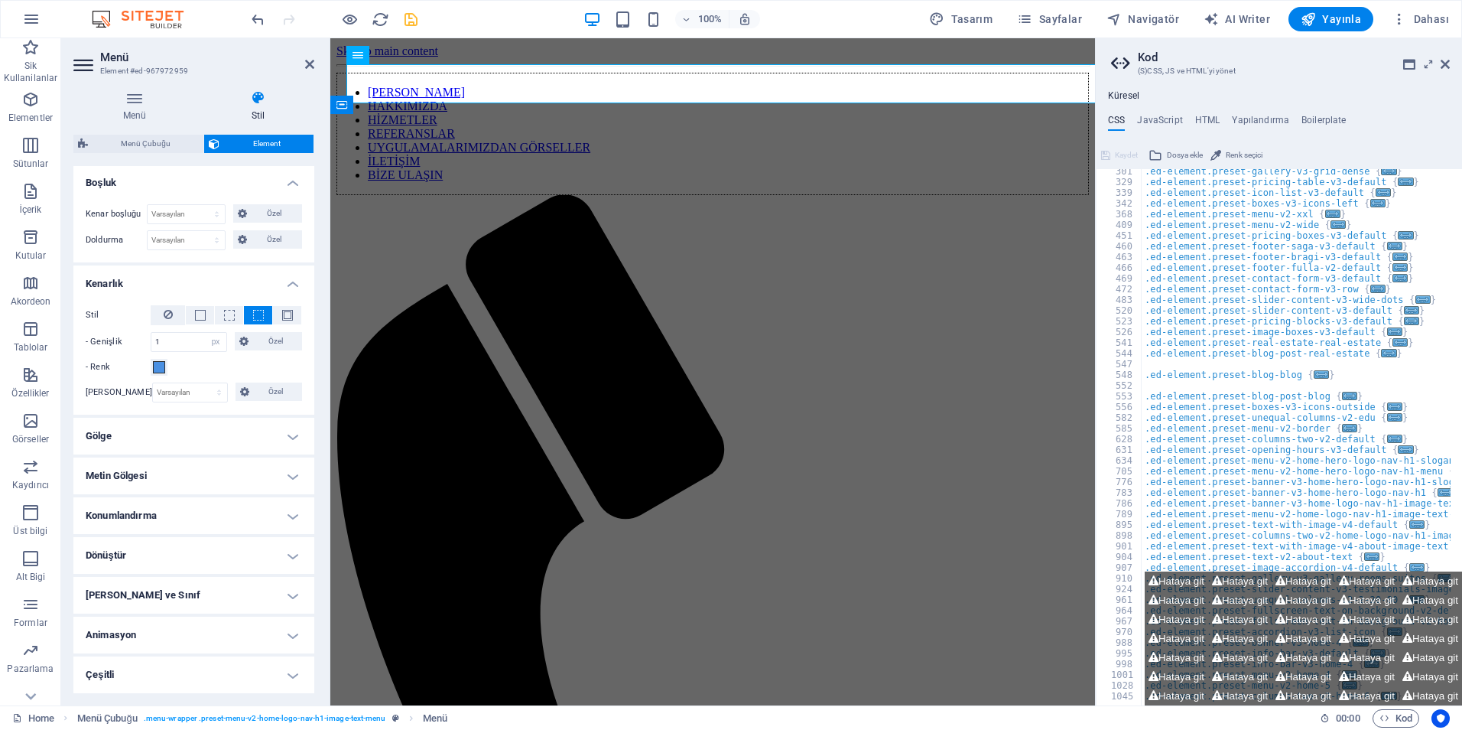
click at [184, 444] on h4 "Gölge" at bounding box center [193, 436] width 241 height 37
click at [184, 515] on h4 "Metin Gölgesi" at bounding box center [193, 510] width 241 height 37
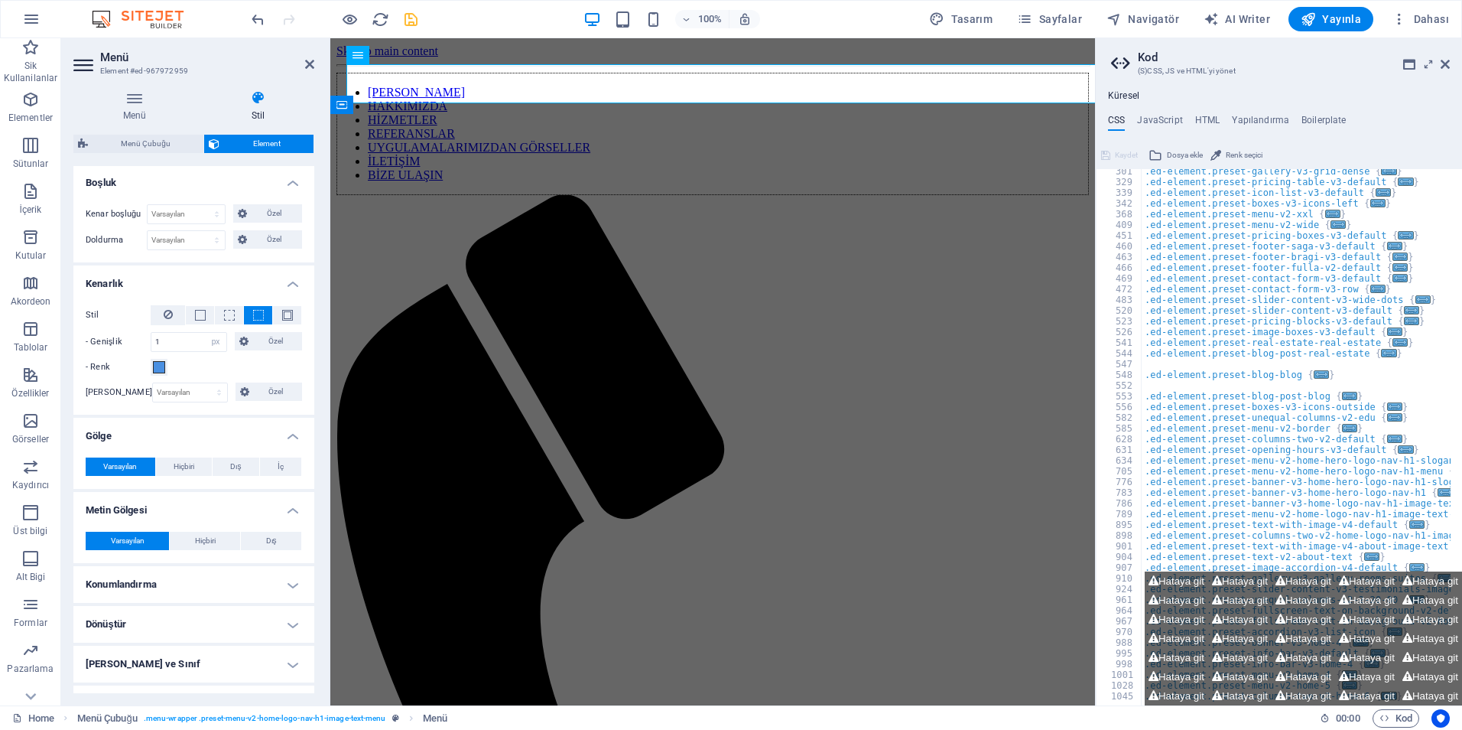
click at [189, 577] on h4 "Konumlandırma" at bounding box center [193, 584] width 241 height 37
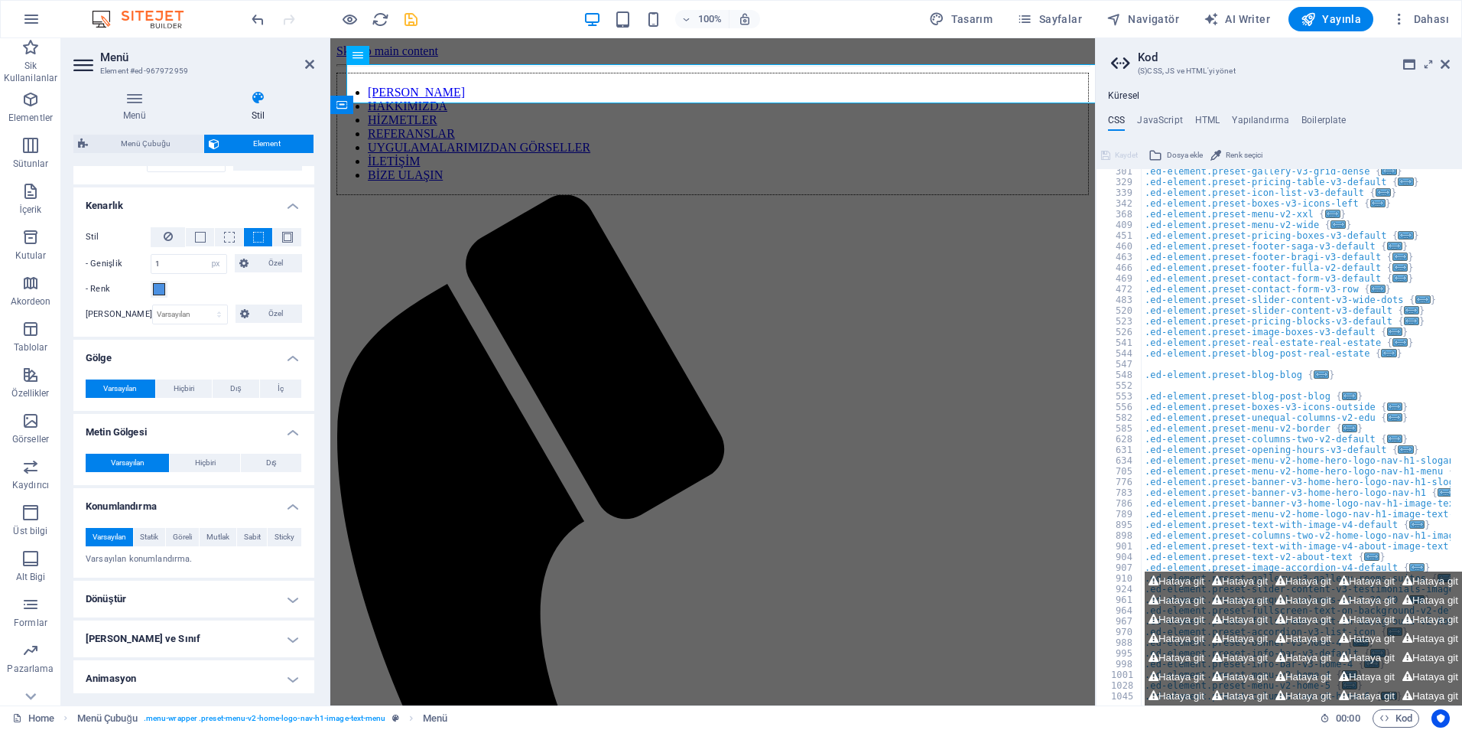
scroll to position [428, 0]
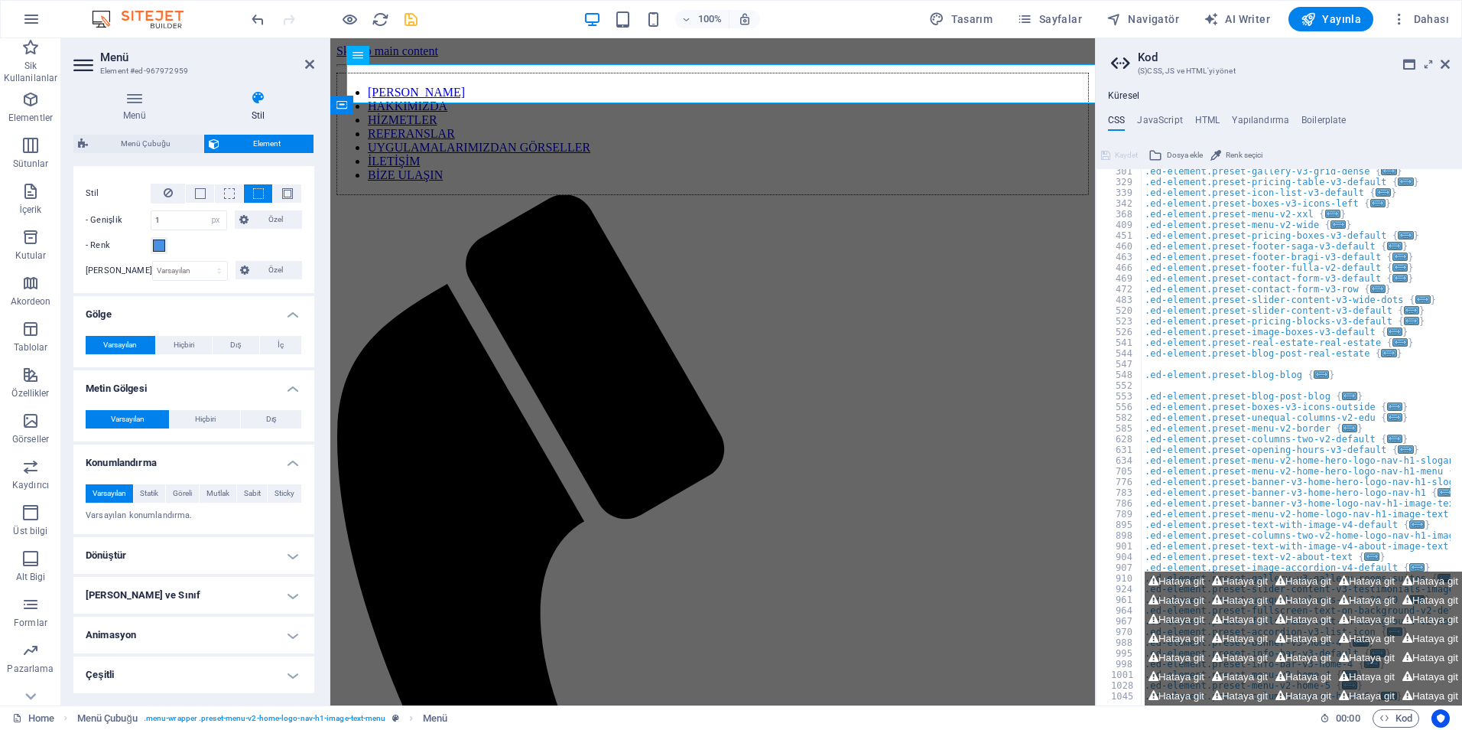
click at [187, 555] on h4 "Dönüştür" at bounding box center [193, 555] width 241 height 37
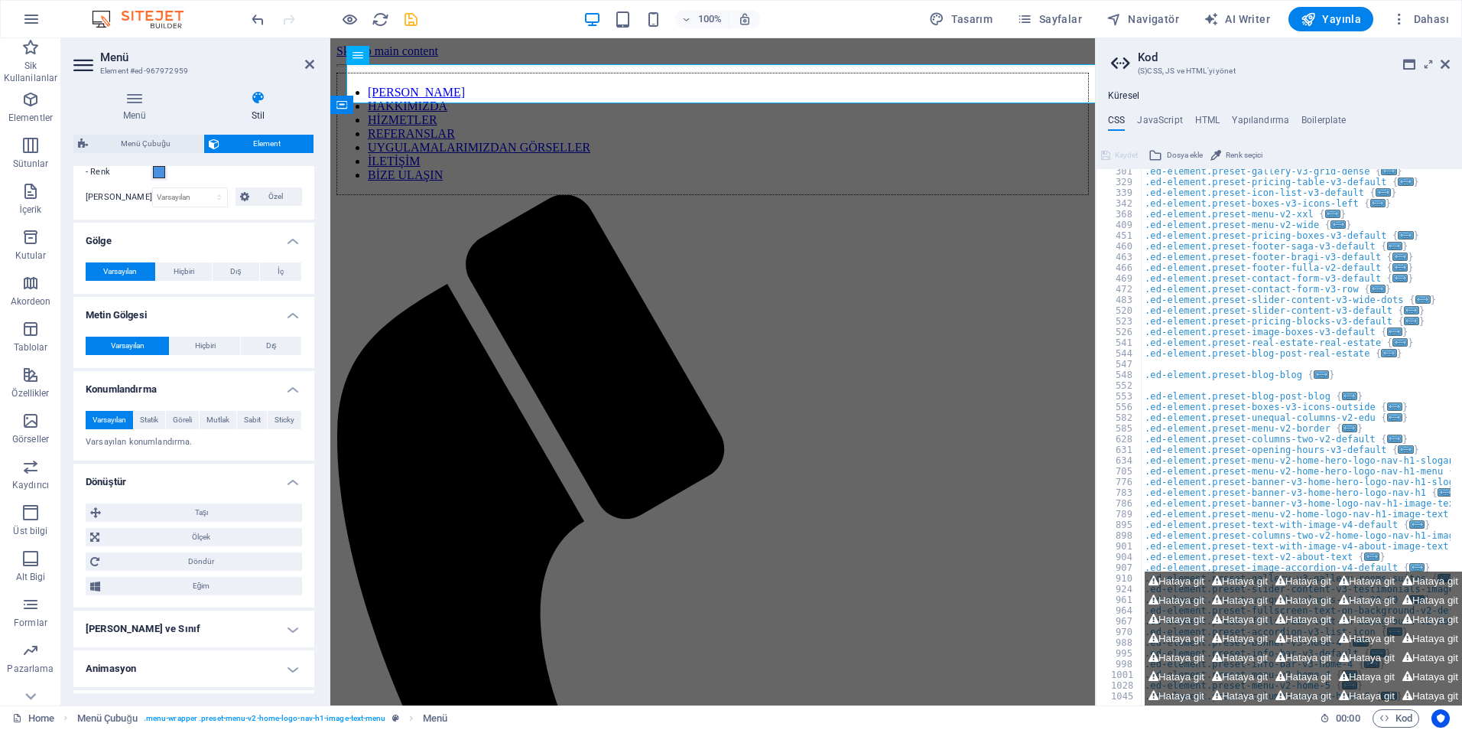
scroll to position [535, 0]
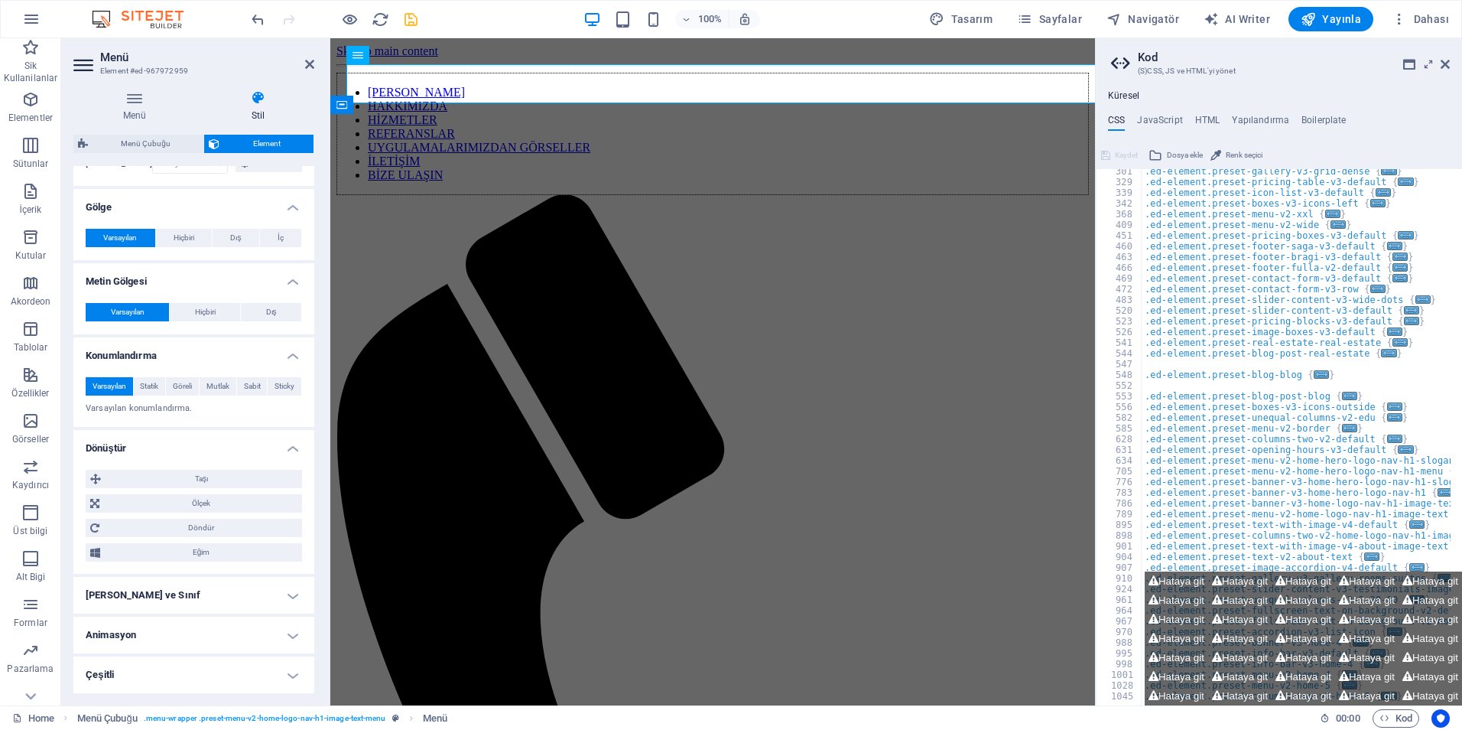
click at [185, 589] on h4 "[PERSON_NAME] ve Sınıf" at bounding box center [193, 595] width 241 height 37
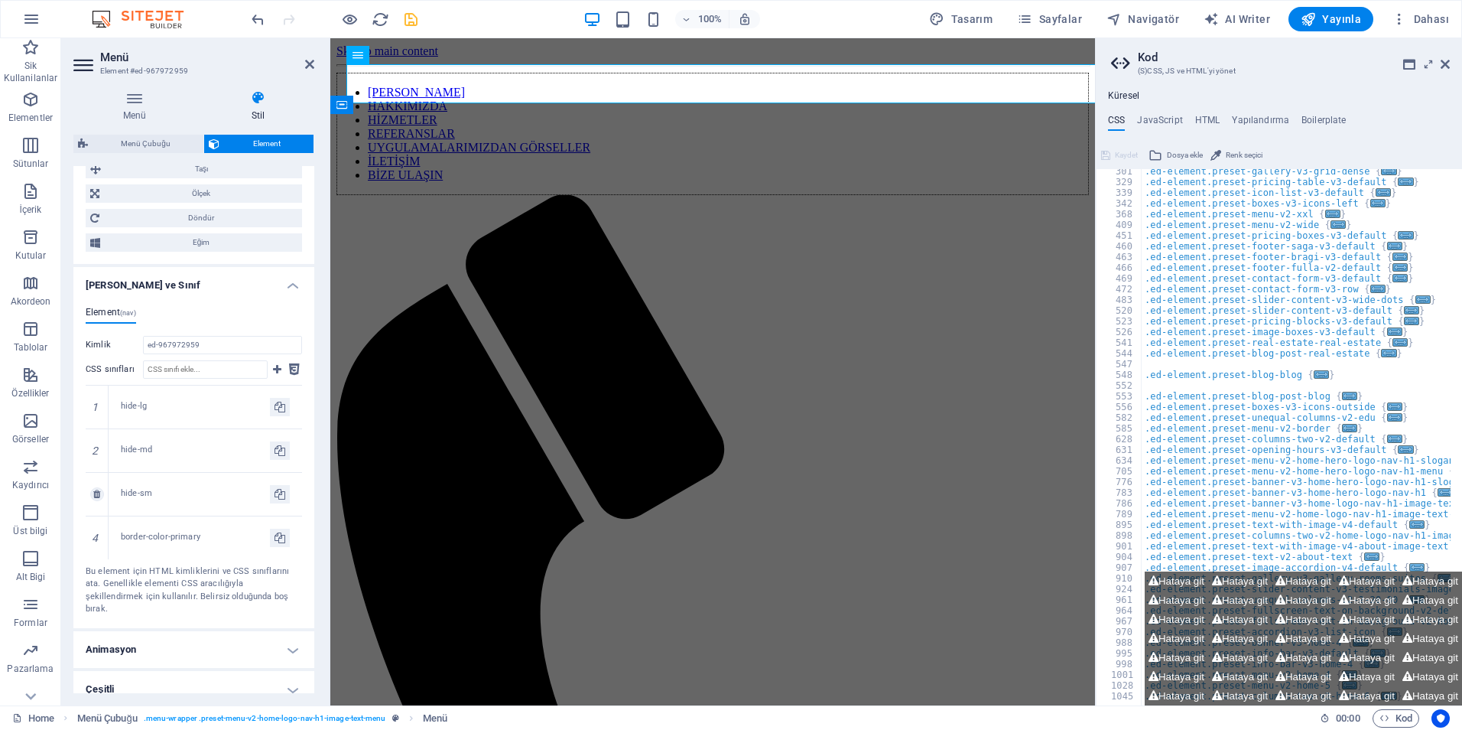
scroll to position [846, 0]
click at [177, 630] on h4 "Animasyon" at bounding box center [193, 647] width 241 height 37
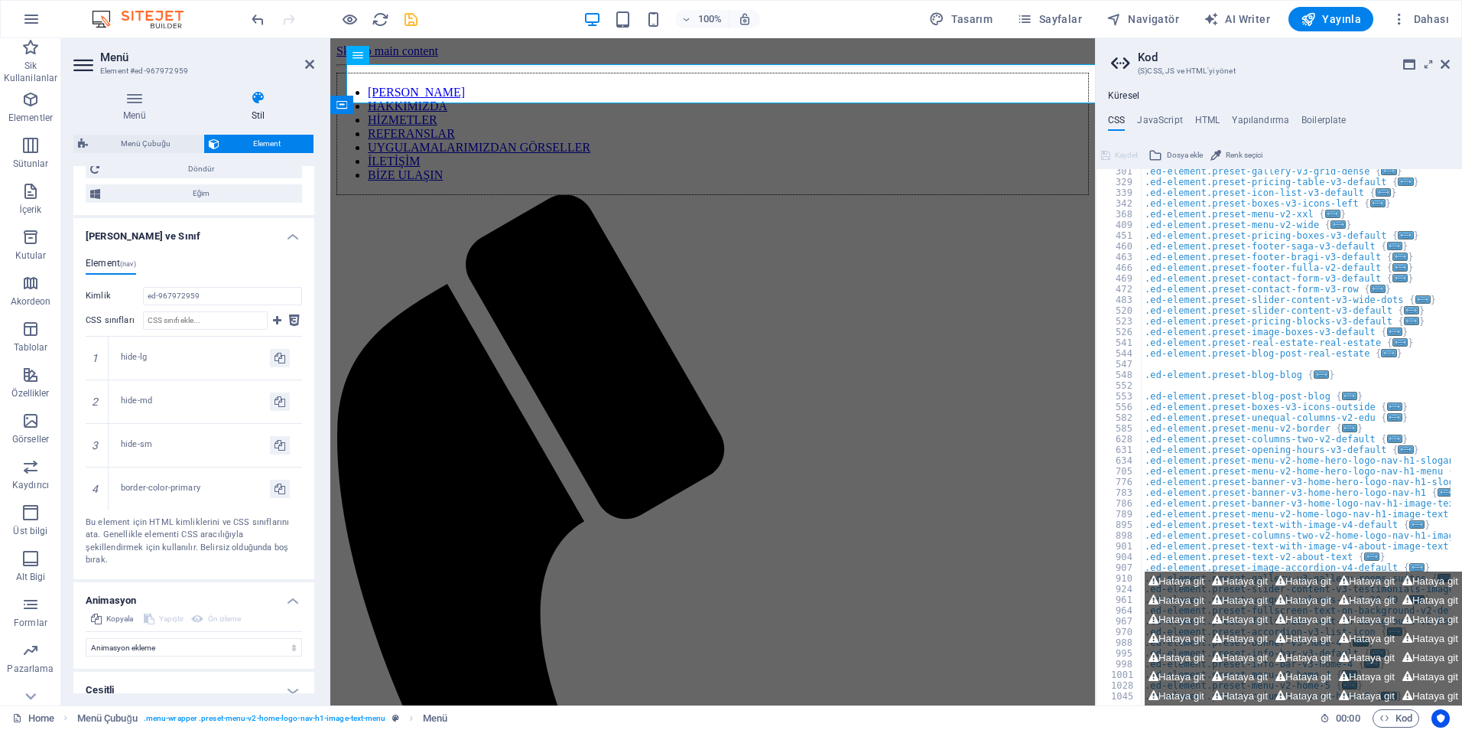
scroll to position [896, 0]
click at [160, 672] on h4 "Çeşitli" at bounding box center [193, 687] width 241 height 37
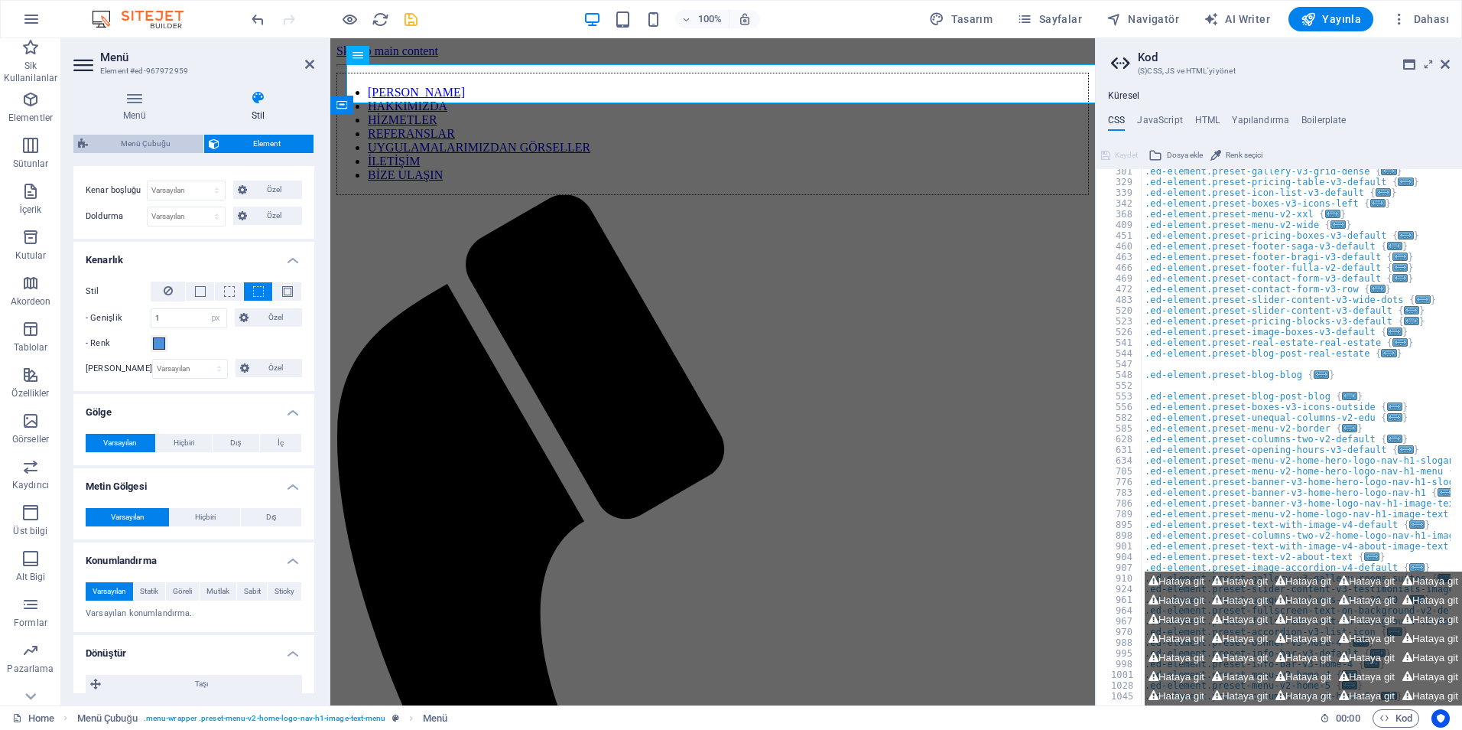
scroll to position [149, 0]
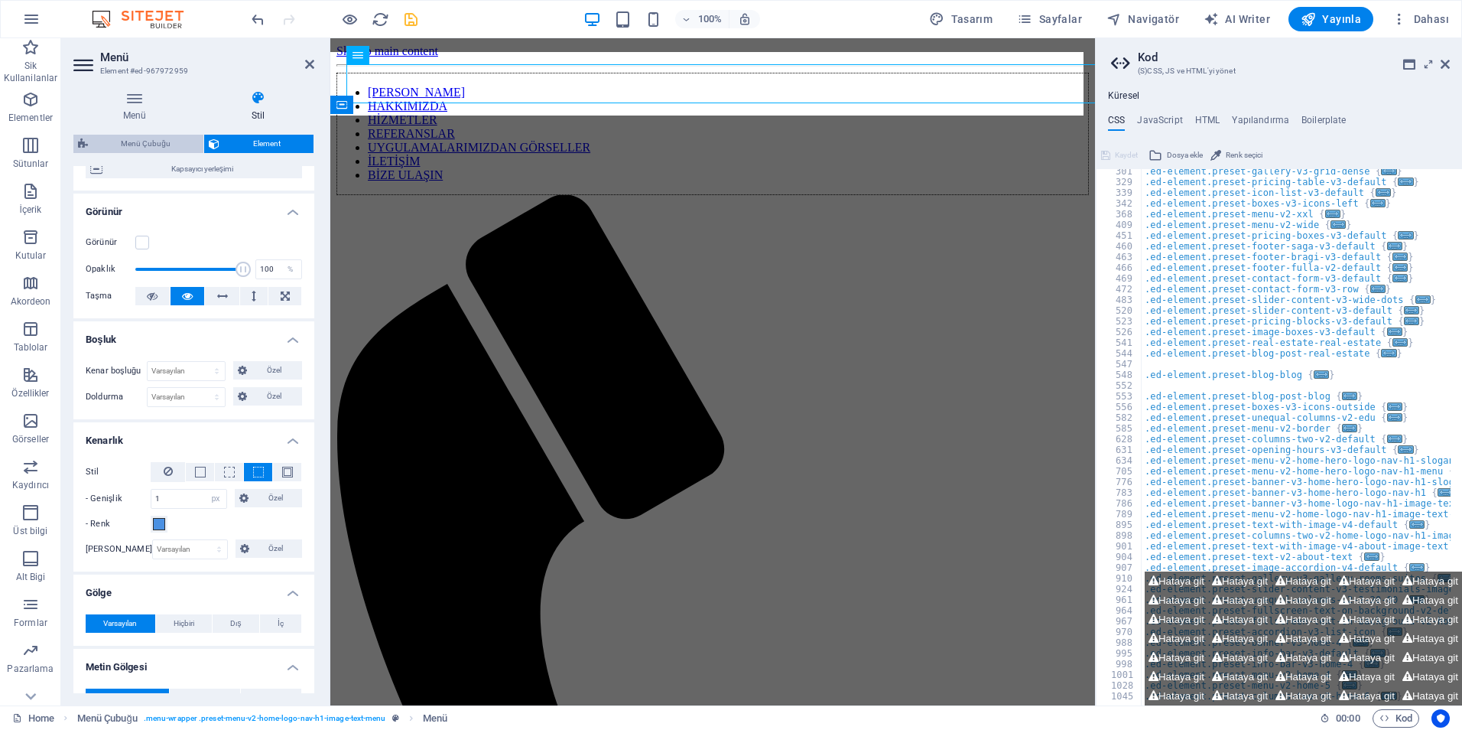
click at [168, 139] on span "Menü Çubuğu" at bounding box center [146, 144] width 106 height 18
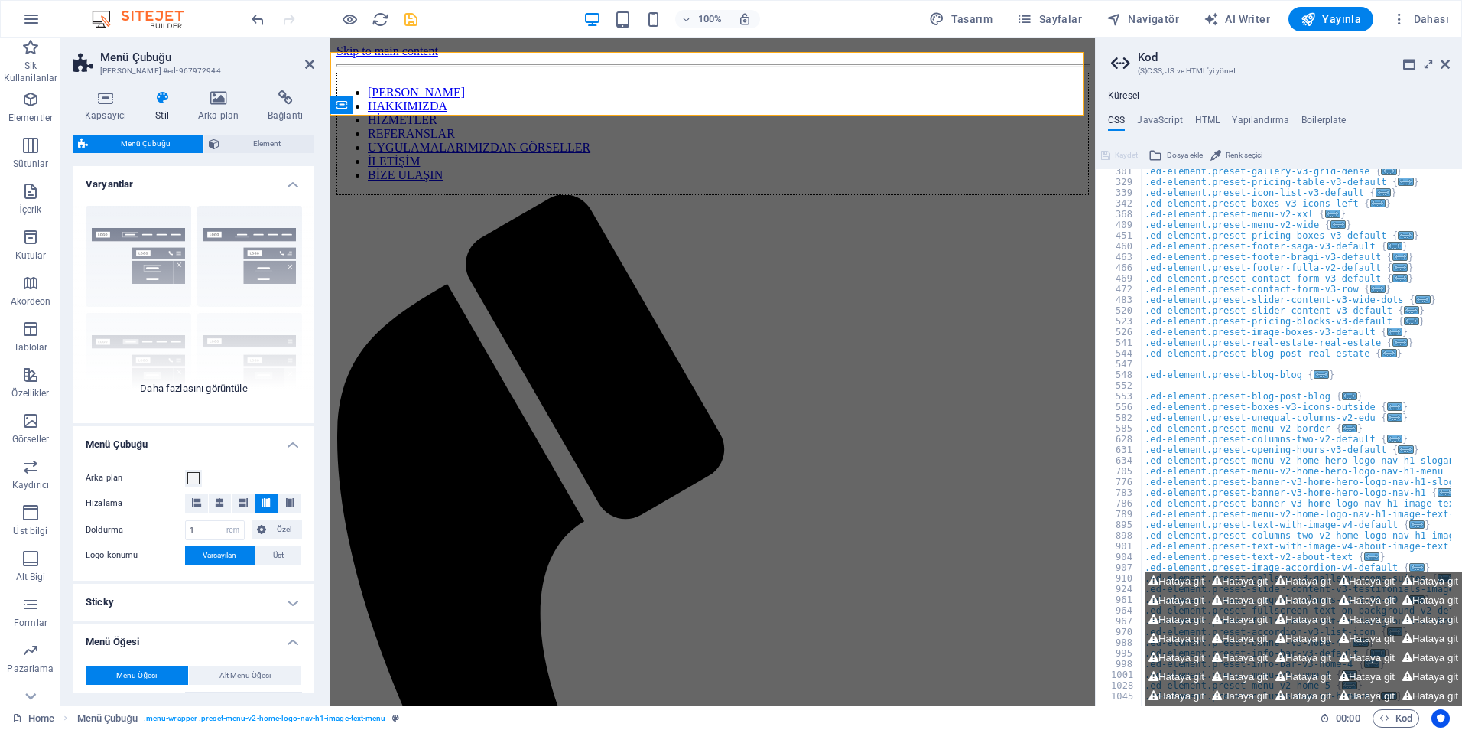
click at [215, 250] on div "Kenarlık Ortalandı Varsayılan Sabit Loki Tetikleyici Geniş XXL" at bounding box center [193, 308] width 241 height 229
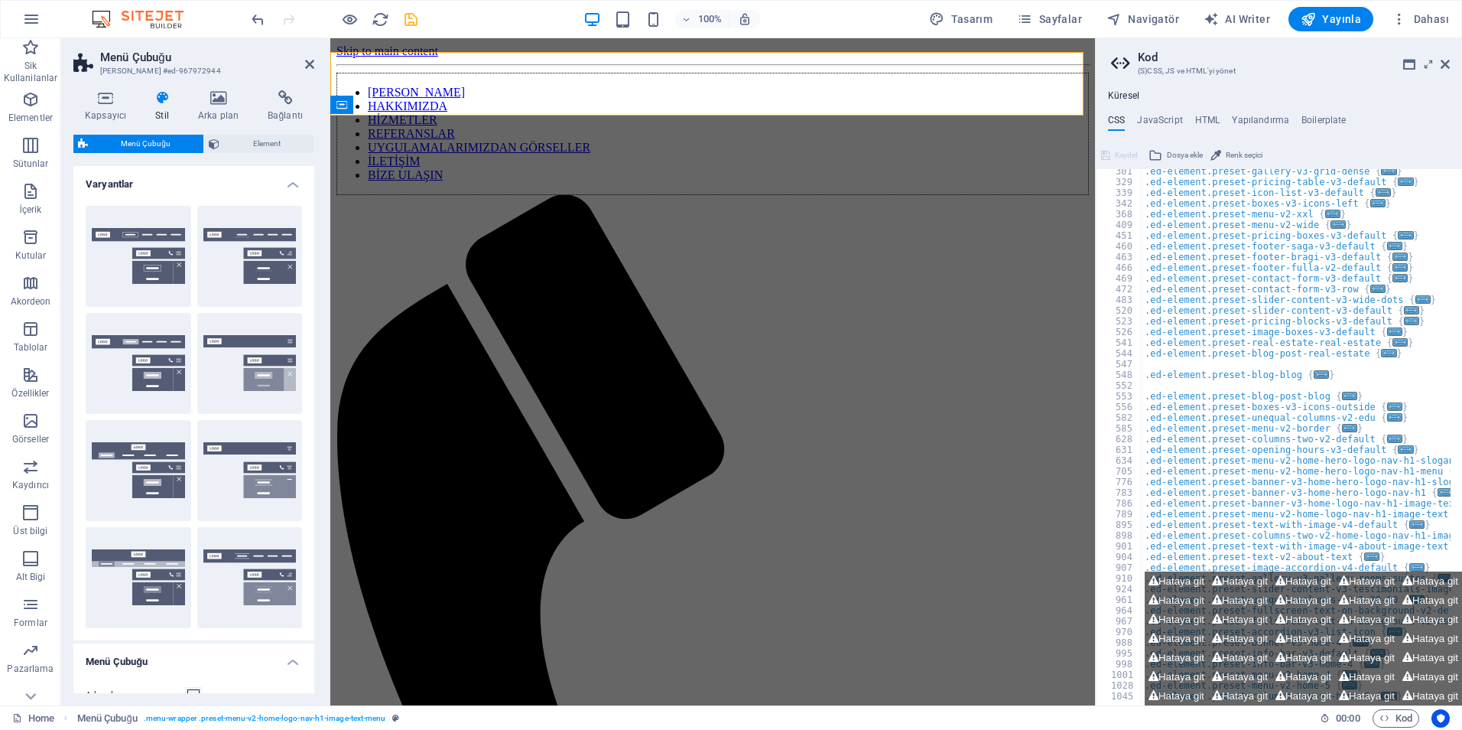
click at [215, 250] on button "Ortalandı" at bounding box center [250, 256] width 106 height 101
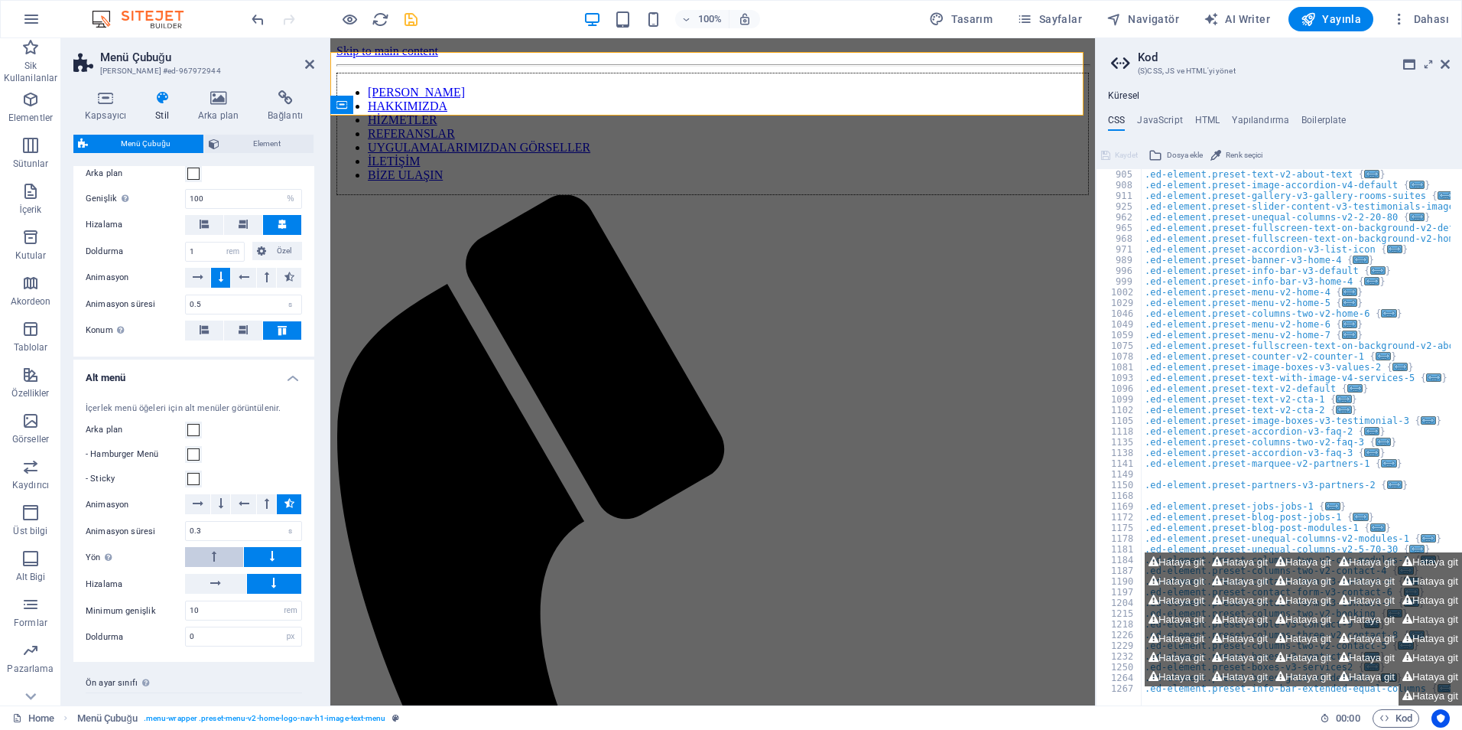
scroll to position [1761, 0]
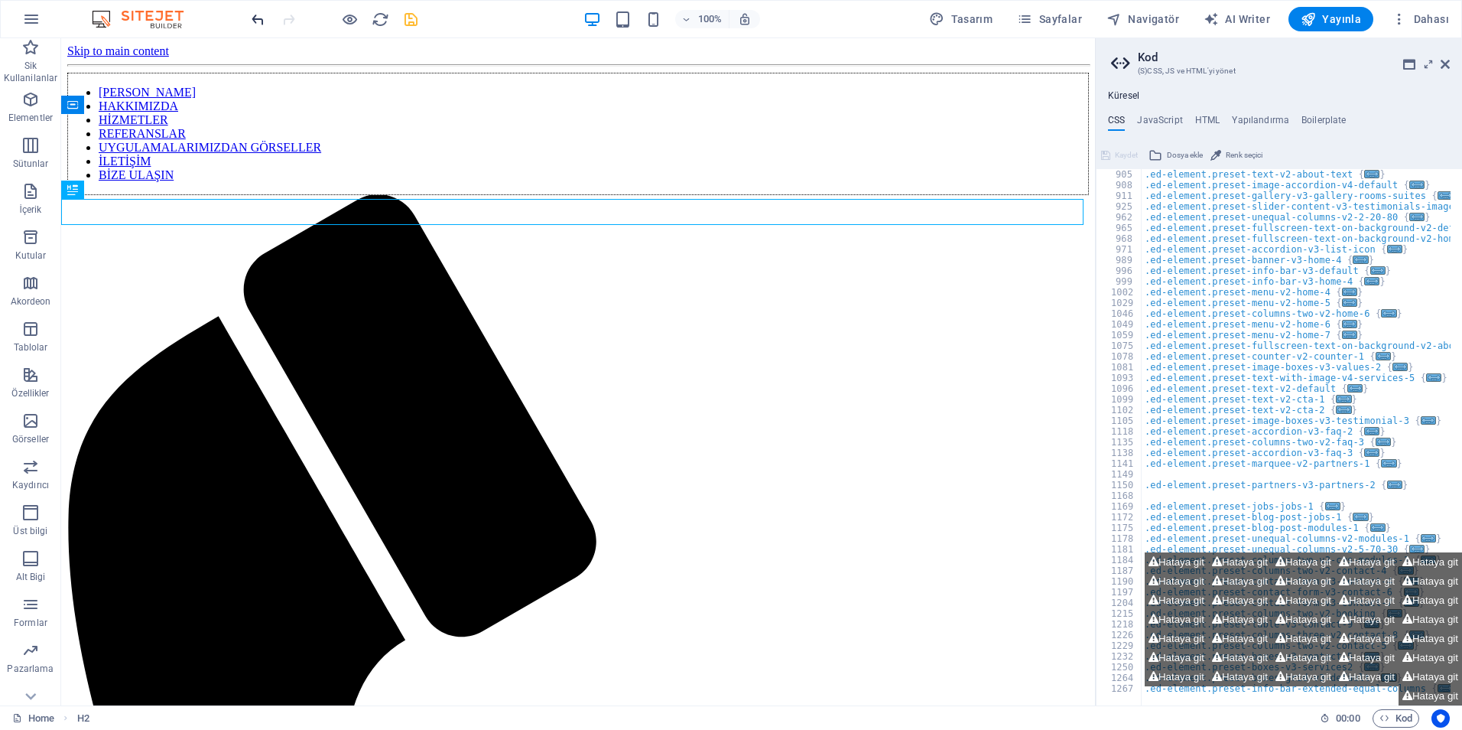
click at [253, 20] on icon "undo" at bounding box center [258, 20] width 18 height 18
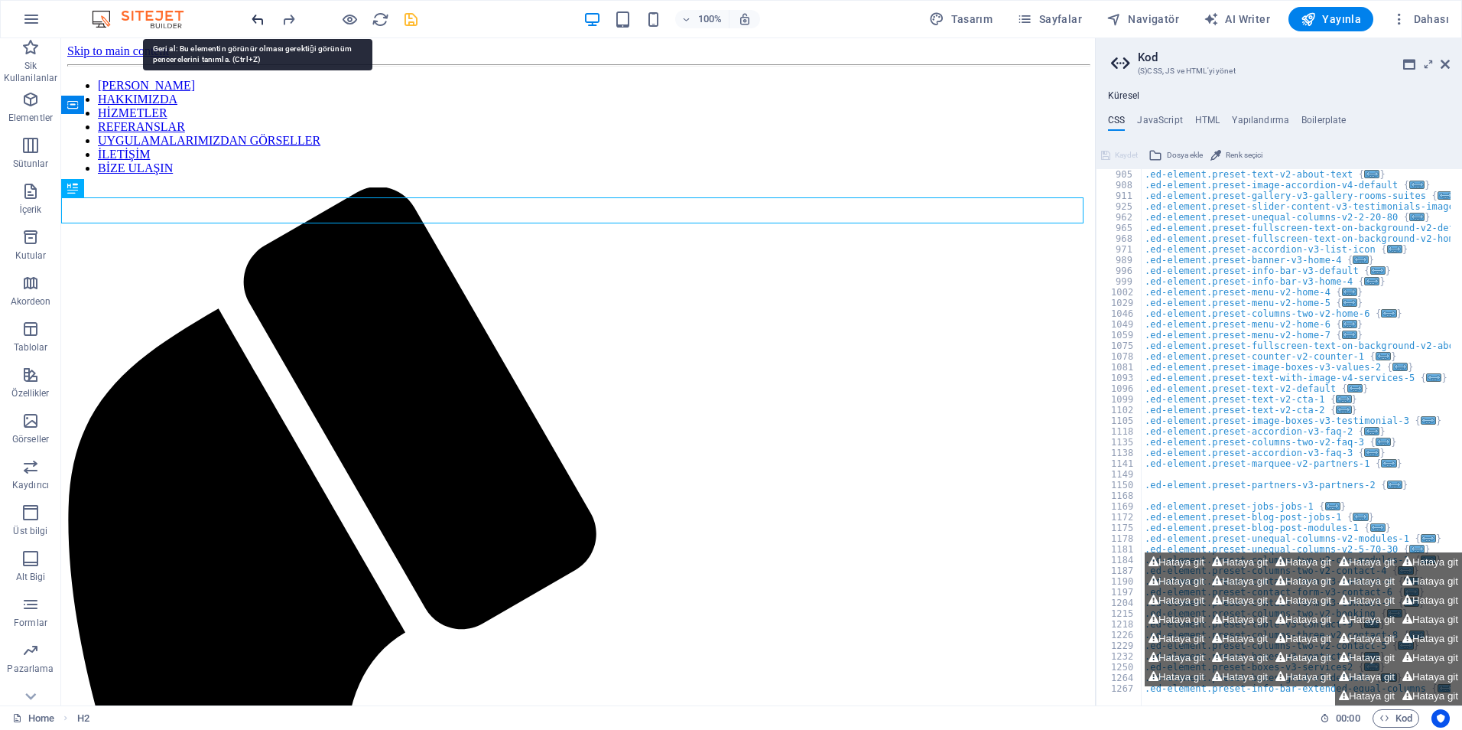
click at [253, 20] on icon "undo" at bounding box center [258, 20] width 18 height 18
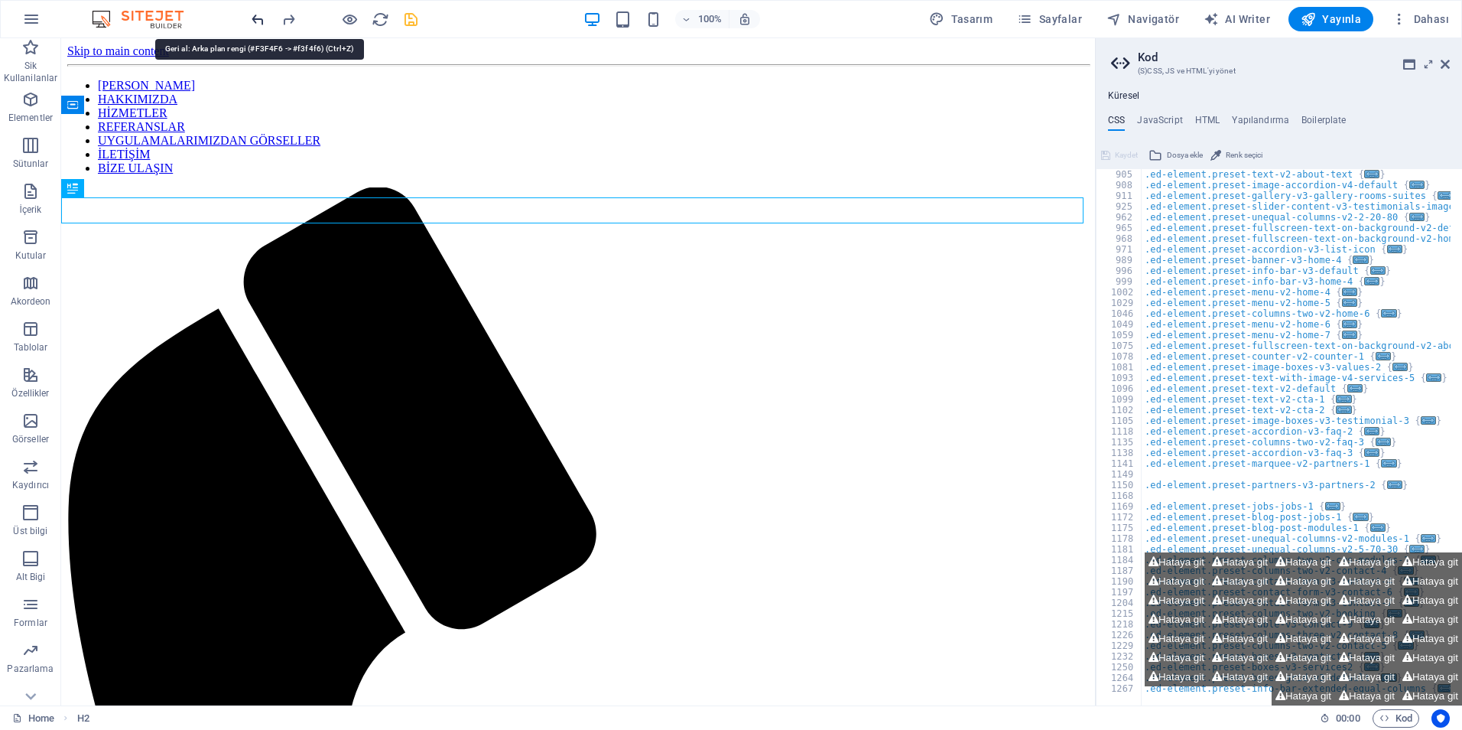
click at [253, 20] on icon "undo" at bounding box center [258, 20] width 18 height 18
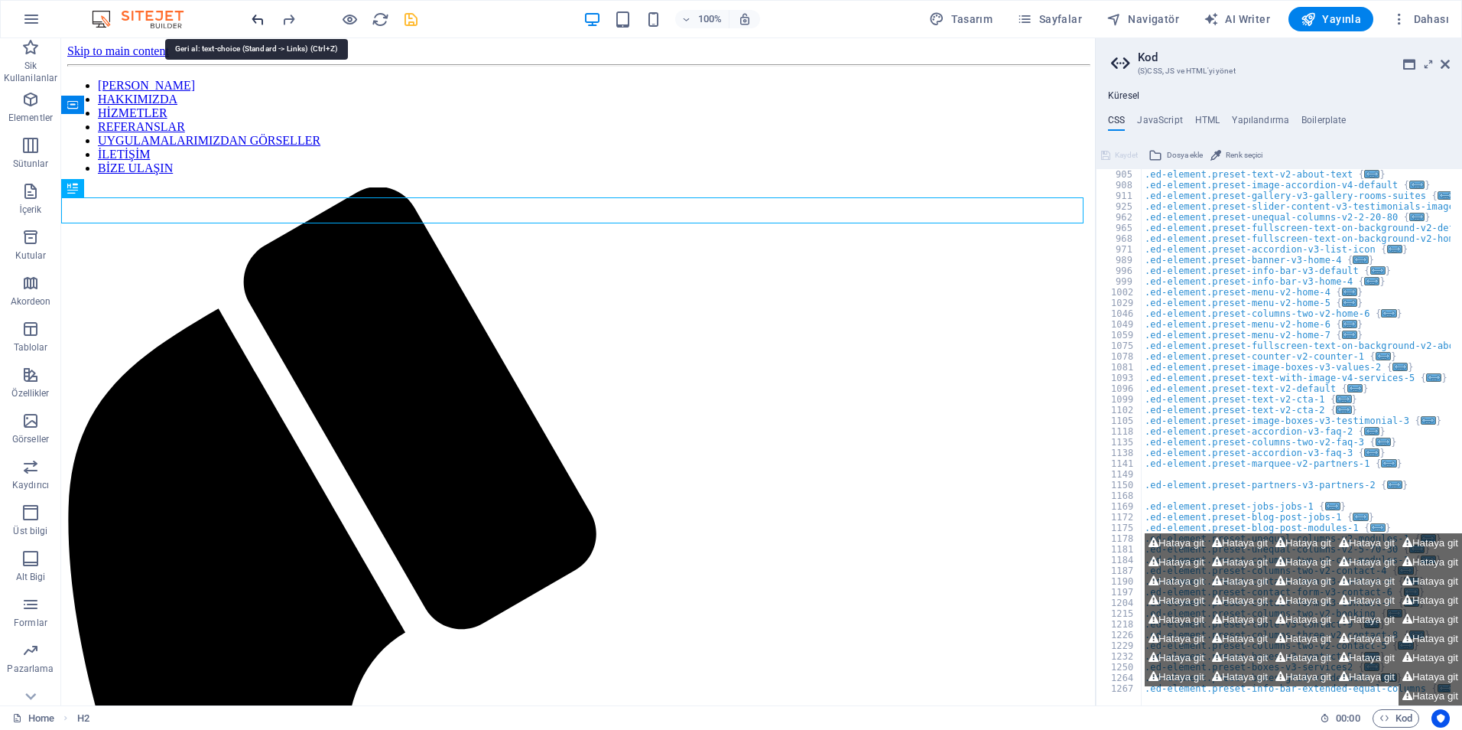
click at [253, 20] on icon "undo" at bounding box center [258, 20] width 18 height 18
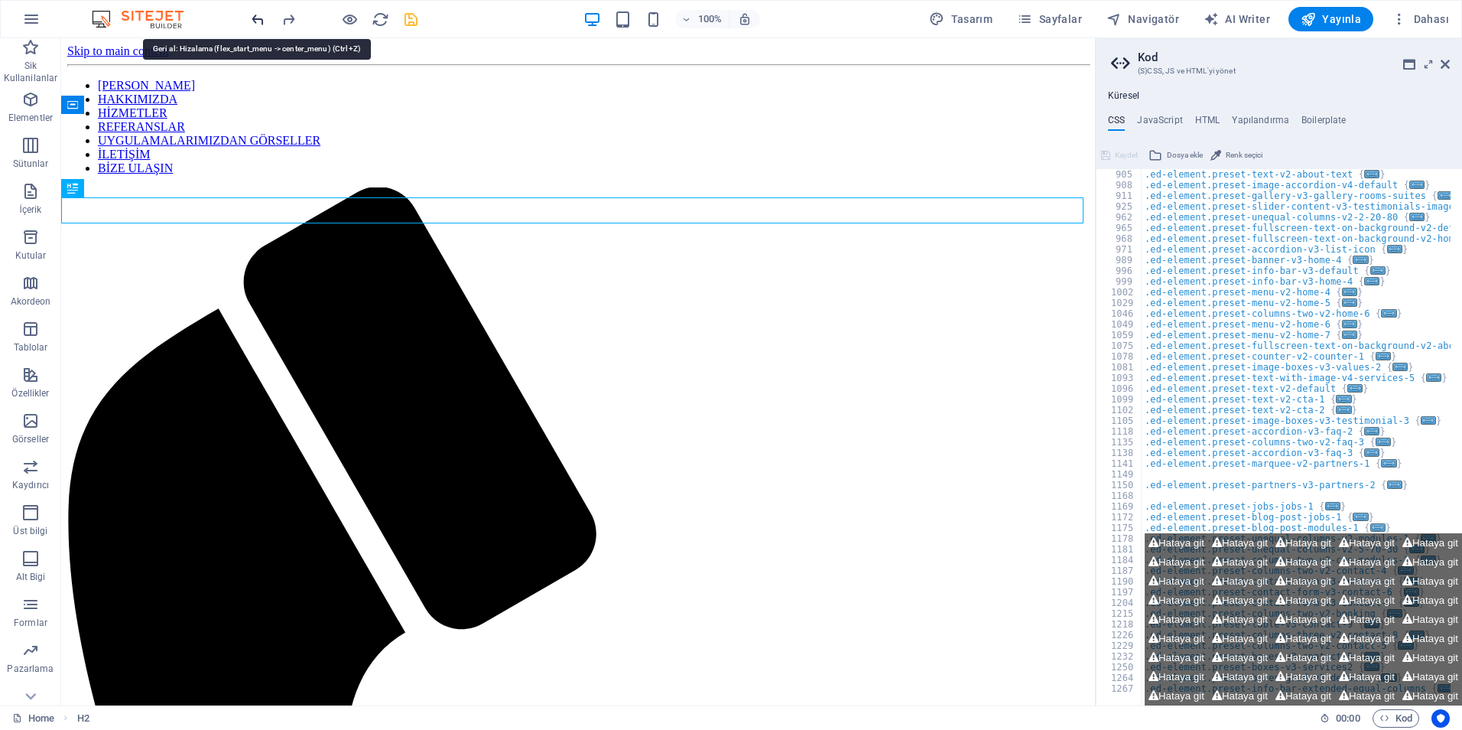
click at [253, 20] on icon "undo" at bounding box center [258, 20] width 18 height 18
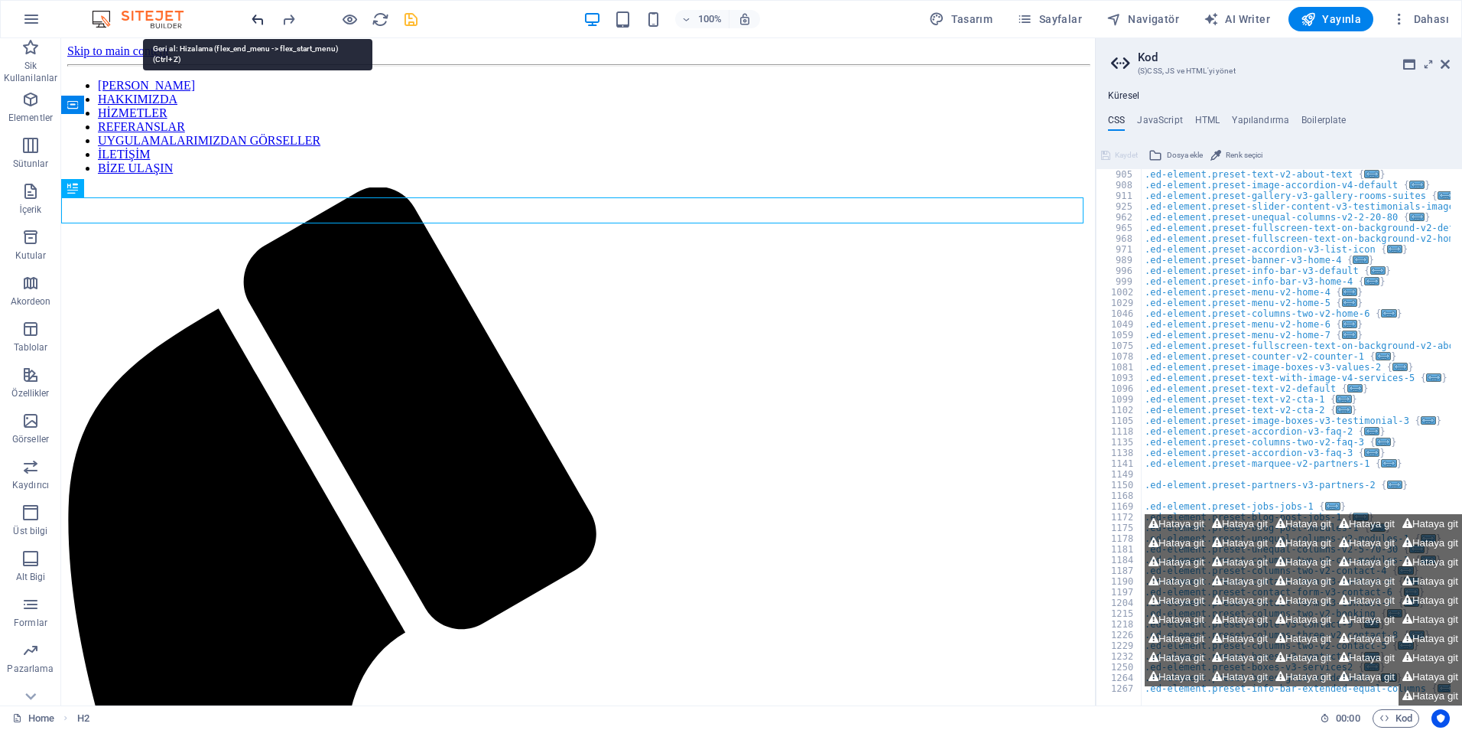
click at [253, 20] on icon "undo" at bounding box center [258, 20] width 18 height 18
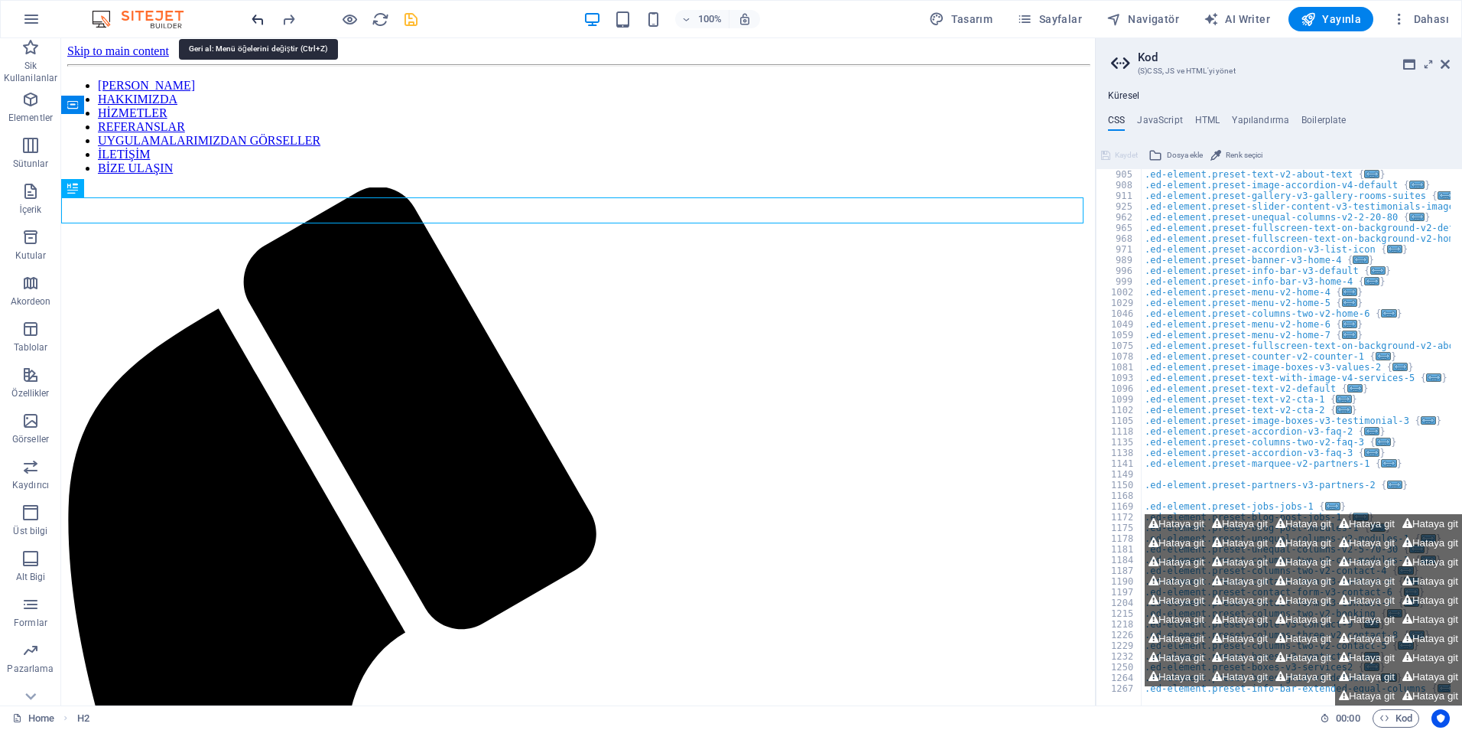
click at [253, 20] on icon "undo" at bounding box center [258, 20] width 18 height 18
click at [257, 22] on icon "undo" at bounding box center [258, 20] width 18 height 18
click at [255, 19] on icon "undo" at bounding box center [258, 20] width 18 height 18
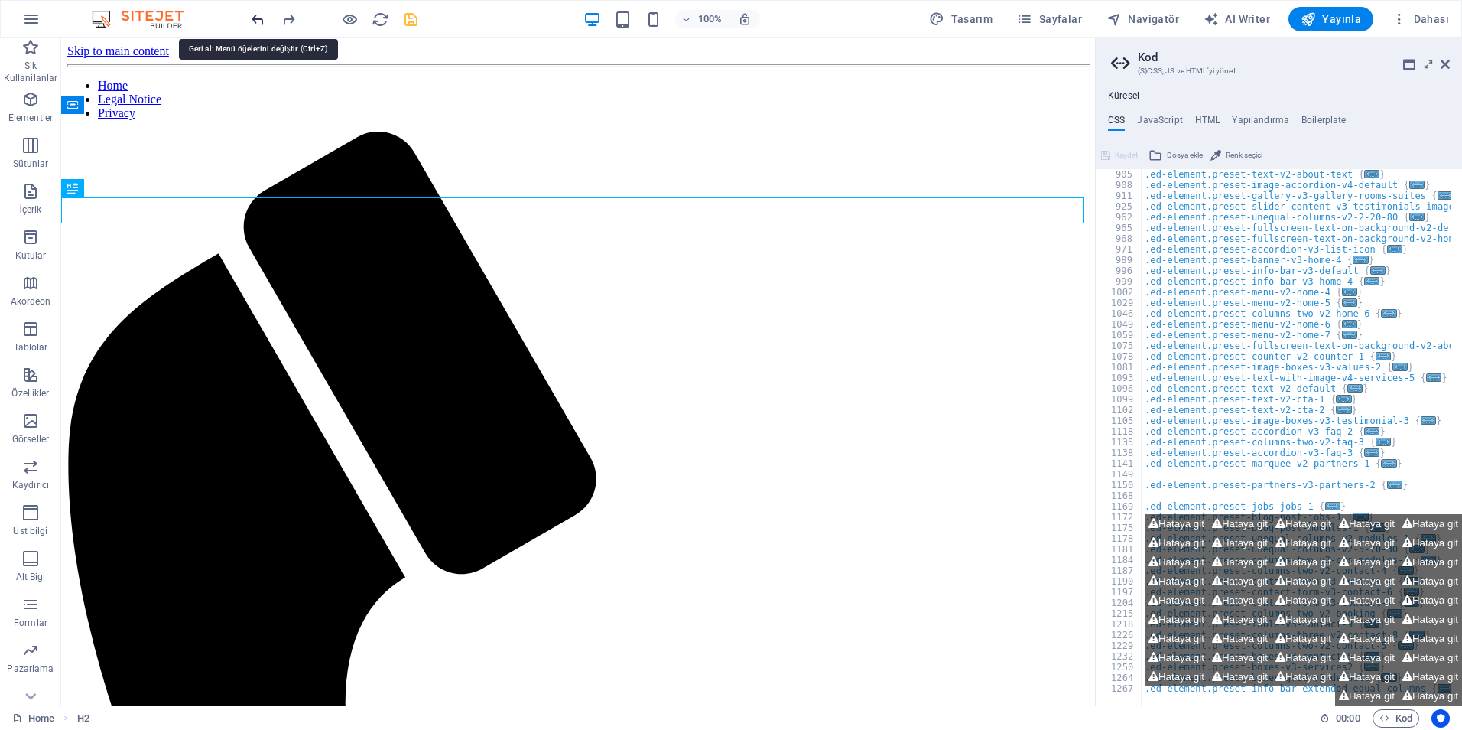
click at [255, 19] on icon "undo" at bounding box center [258, 20] width 18 height 18
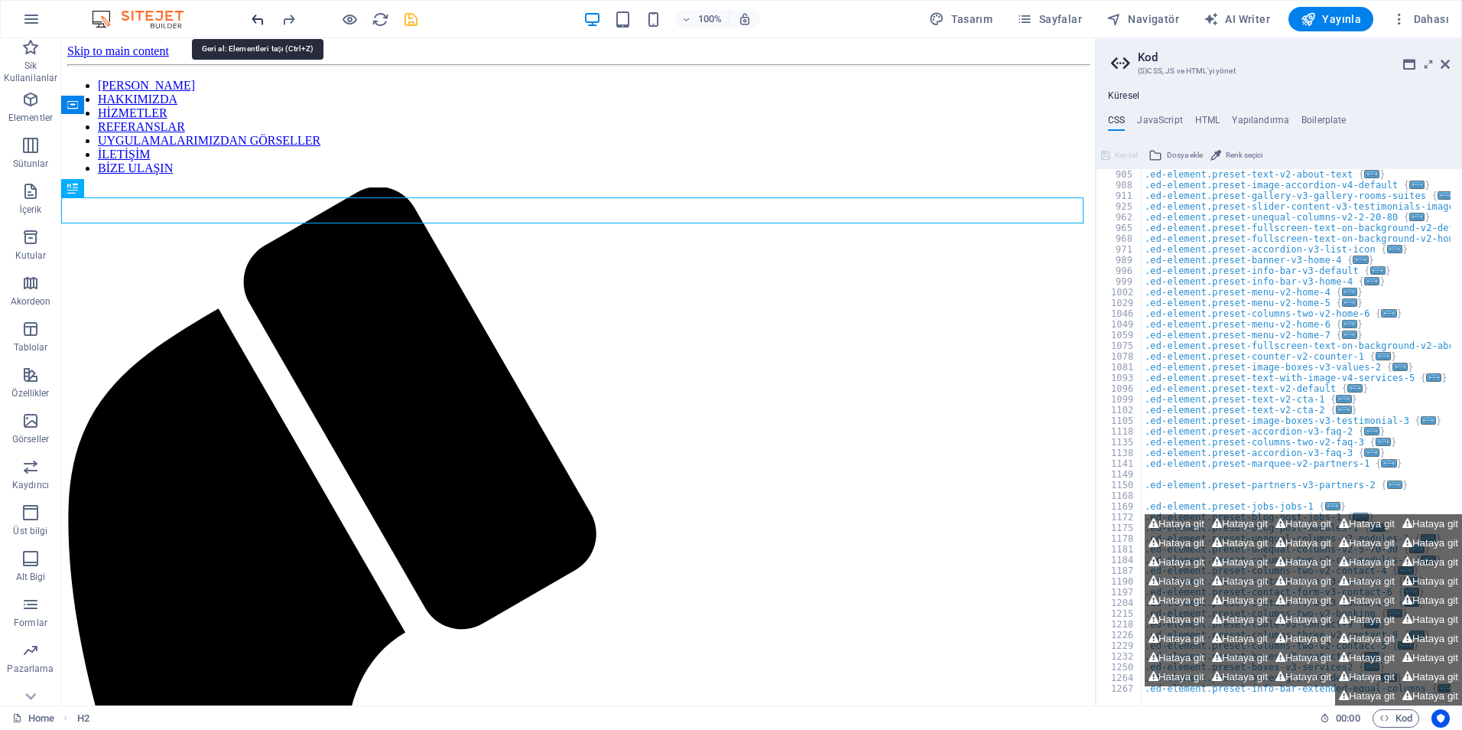
click at [259, 25] on icon "undo" at bounding box center [258, 20] width 18 height 18
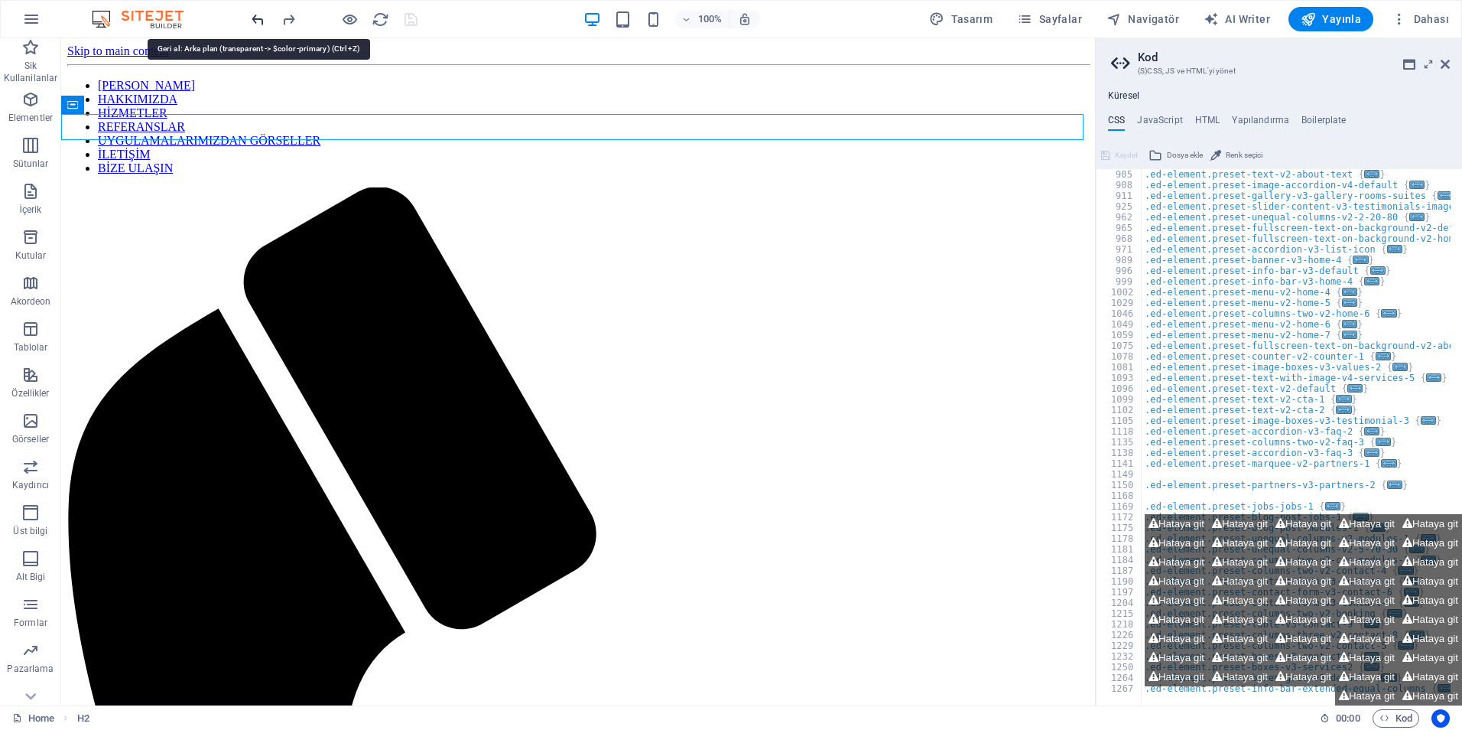
click at [259, 25] on icon "undo" at bounding box center [258, 20] width 18 height 18
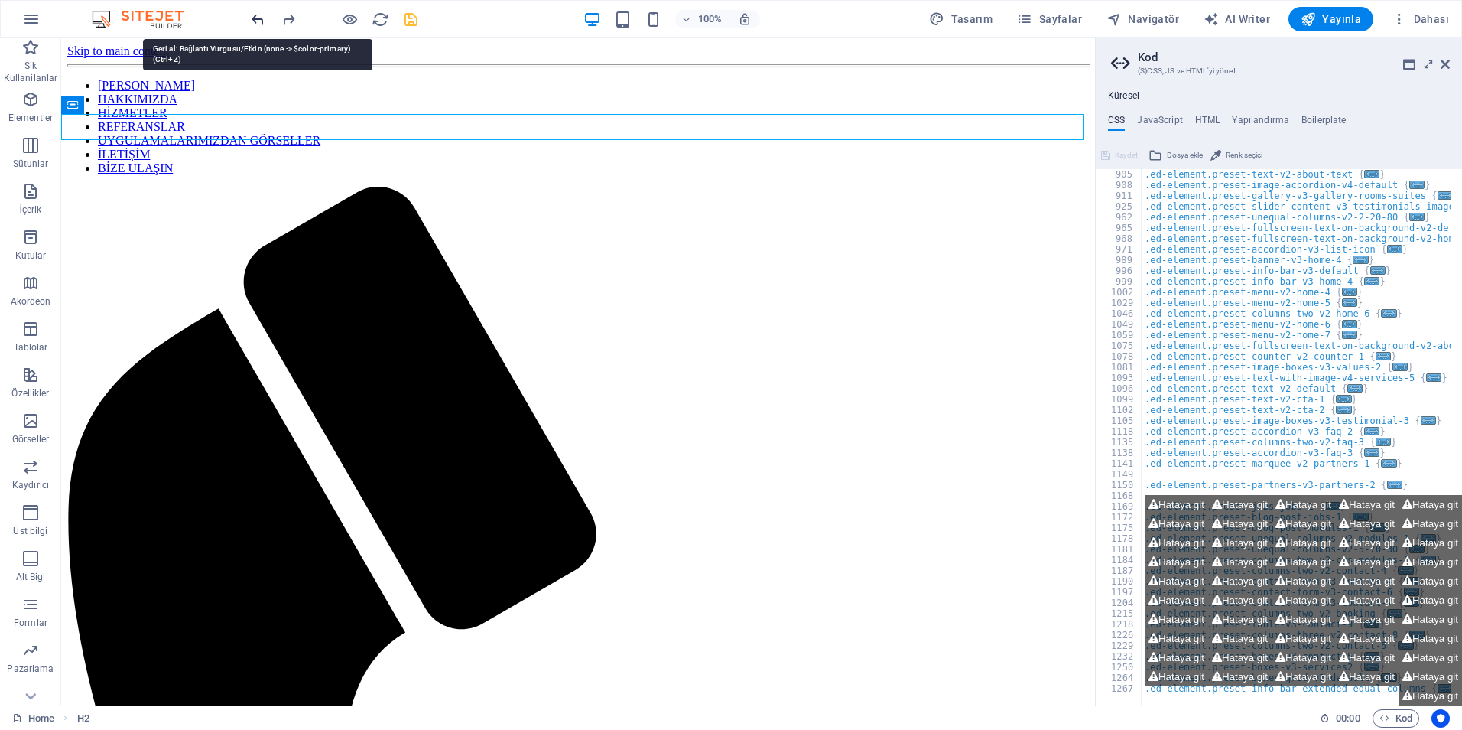
click at [259, 25] on icon "undo" at bounding box center [258, 20] width 18 height 18
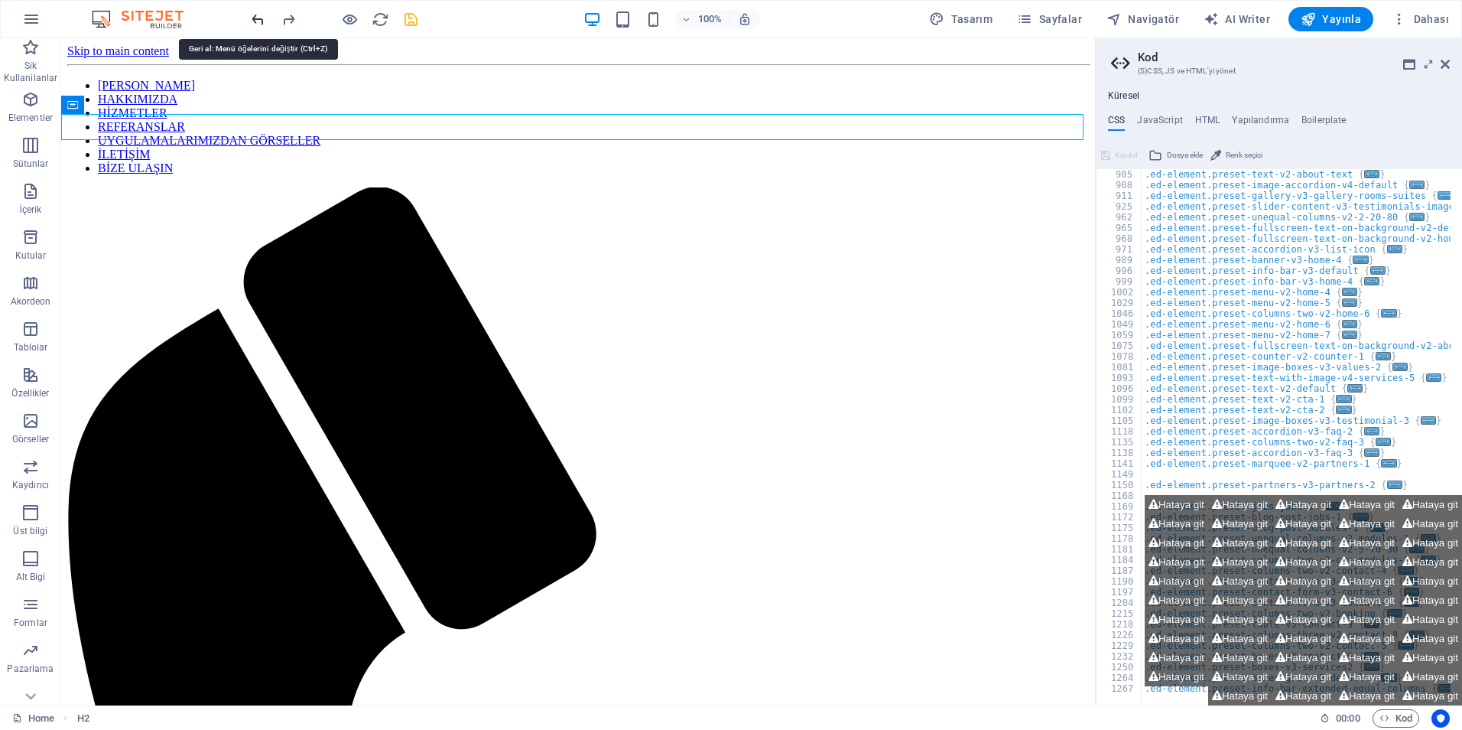
click at [259, 25] on icon "undo" at bounding box center [258, 20] width 18 height 18
click at [253, 18] on icon "undo" at bounding box center [258, 20] width 18 height 18
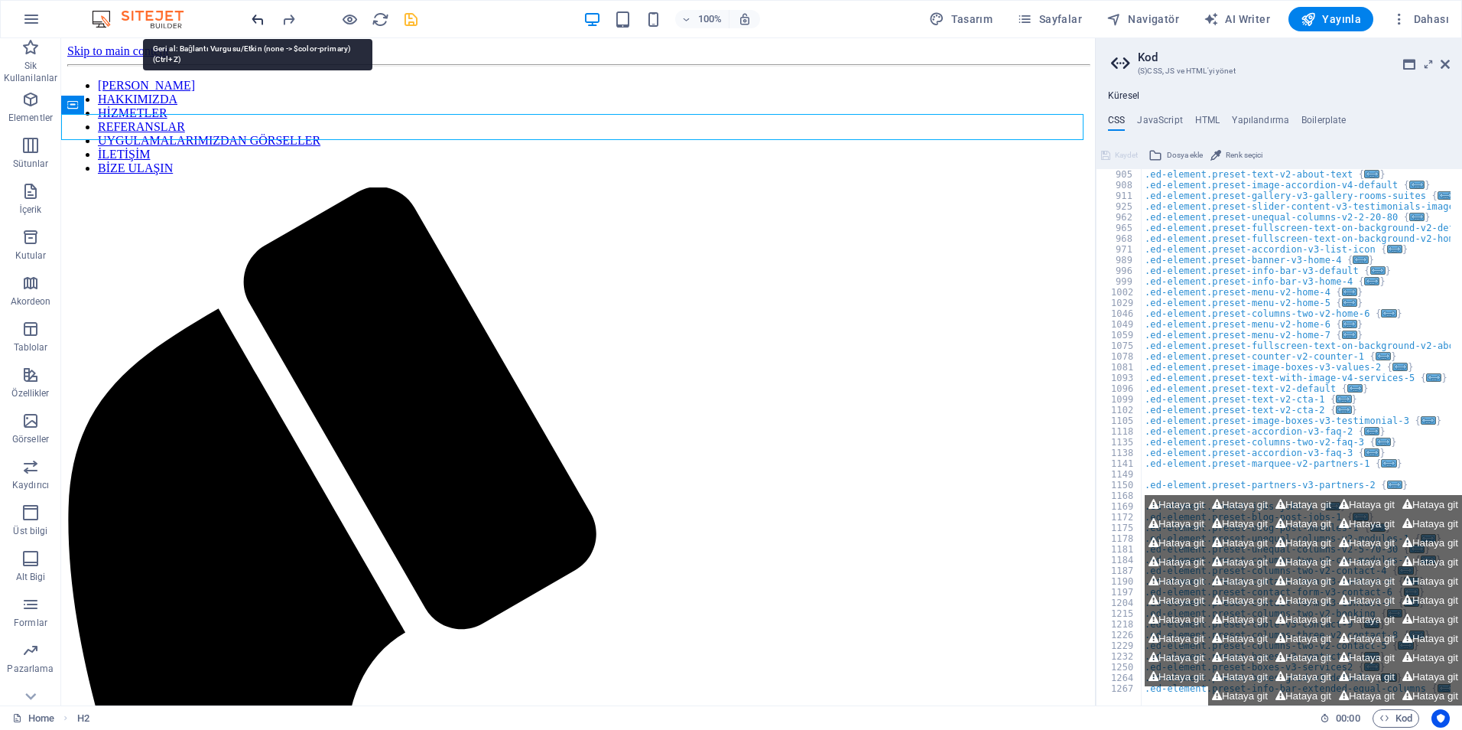
click at [253, 18] on icon "undo" at bounding box center [258, 20] width 18 height 18
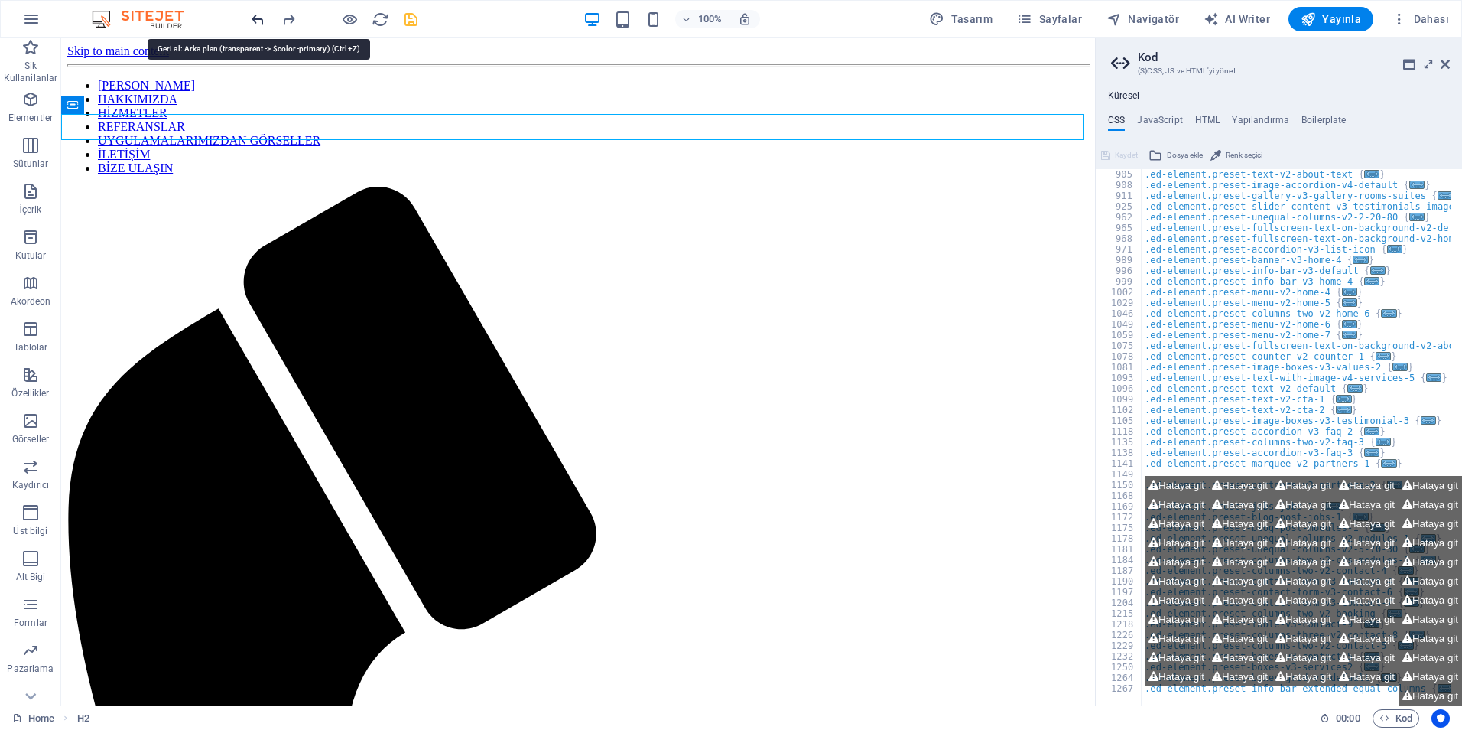
click at [253, 18] on icon "undo" at bounding box center [258, 20] width 18 height 18
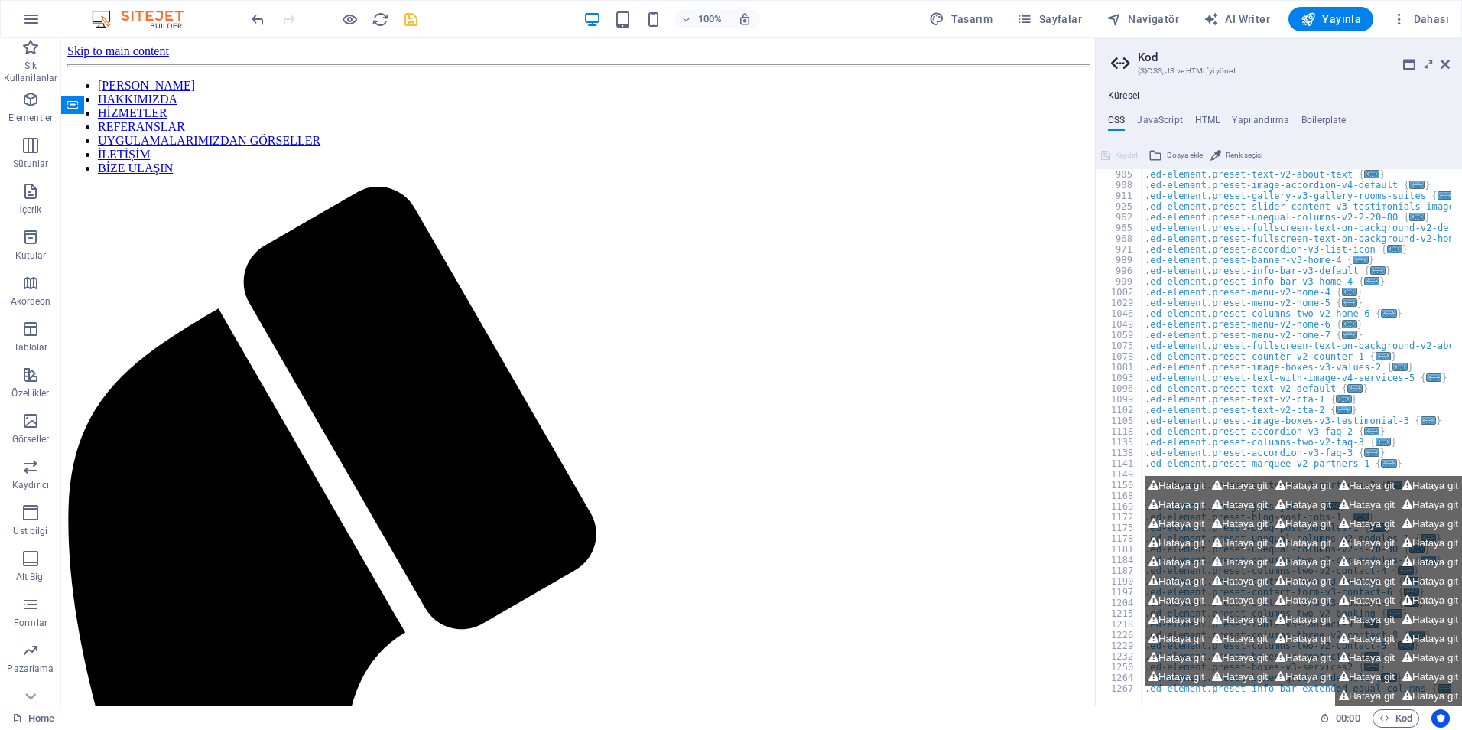
click at [246, 25] on div "100% Tasarım [PERSON_NAME] AI Writer Yayınla Dahası" at bounding box center [731, 19] width 1461 height 37
click at [35, 106] on icon "button" at bounding box center [30, 99] width 18 height 18
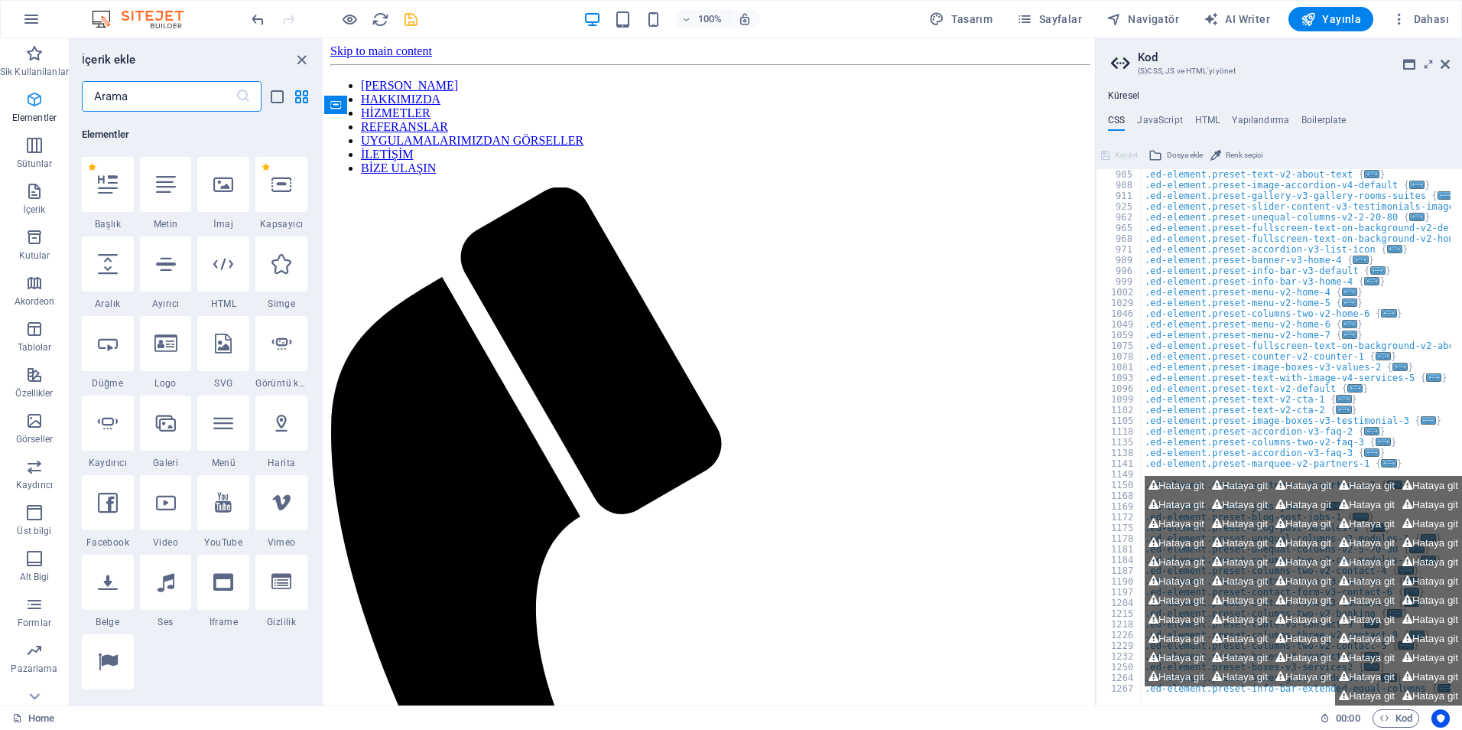
scroll to position [163, 0]
click at [36, 194] on icon "button" at bounding box center [34, 191] width 18 height 18
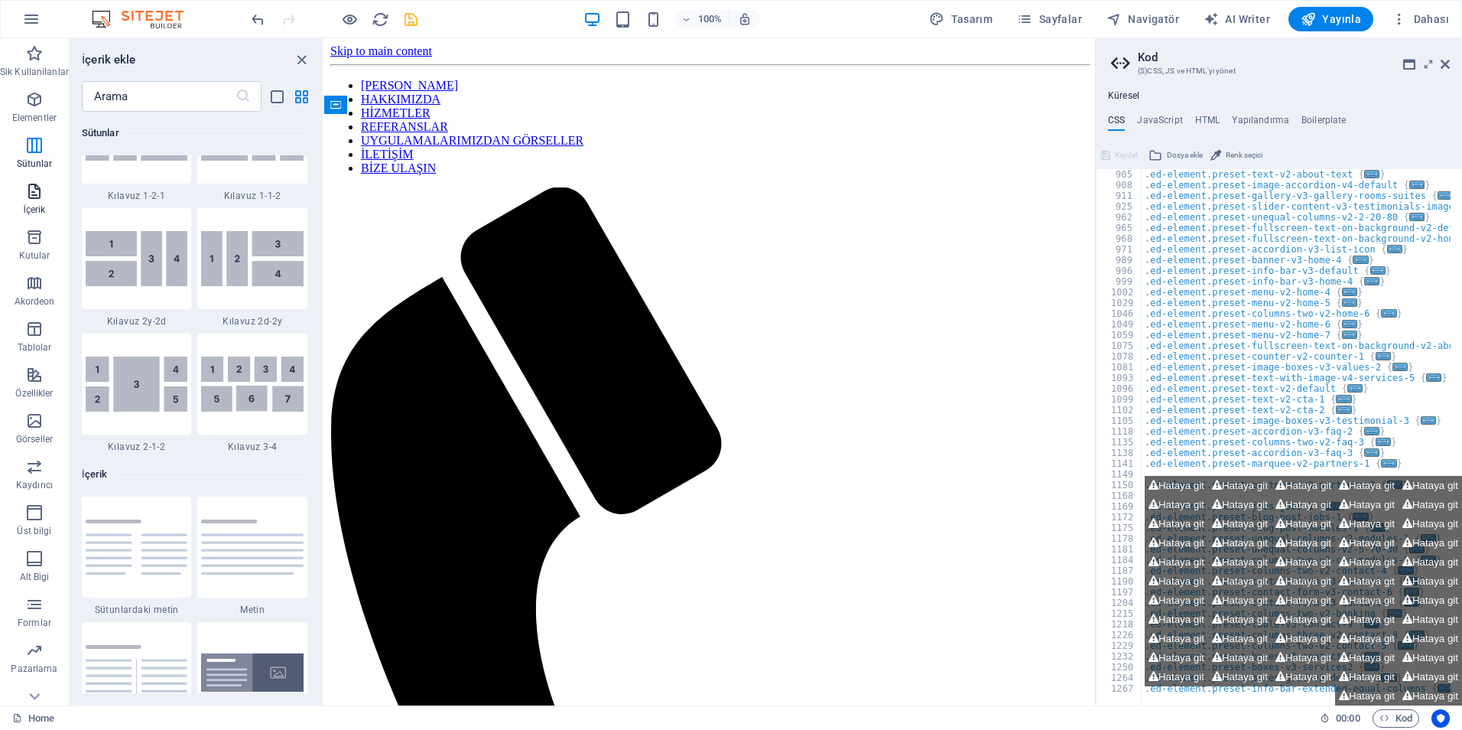
scroll to position [2676, 0]
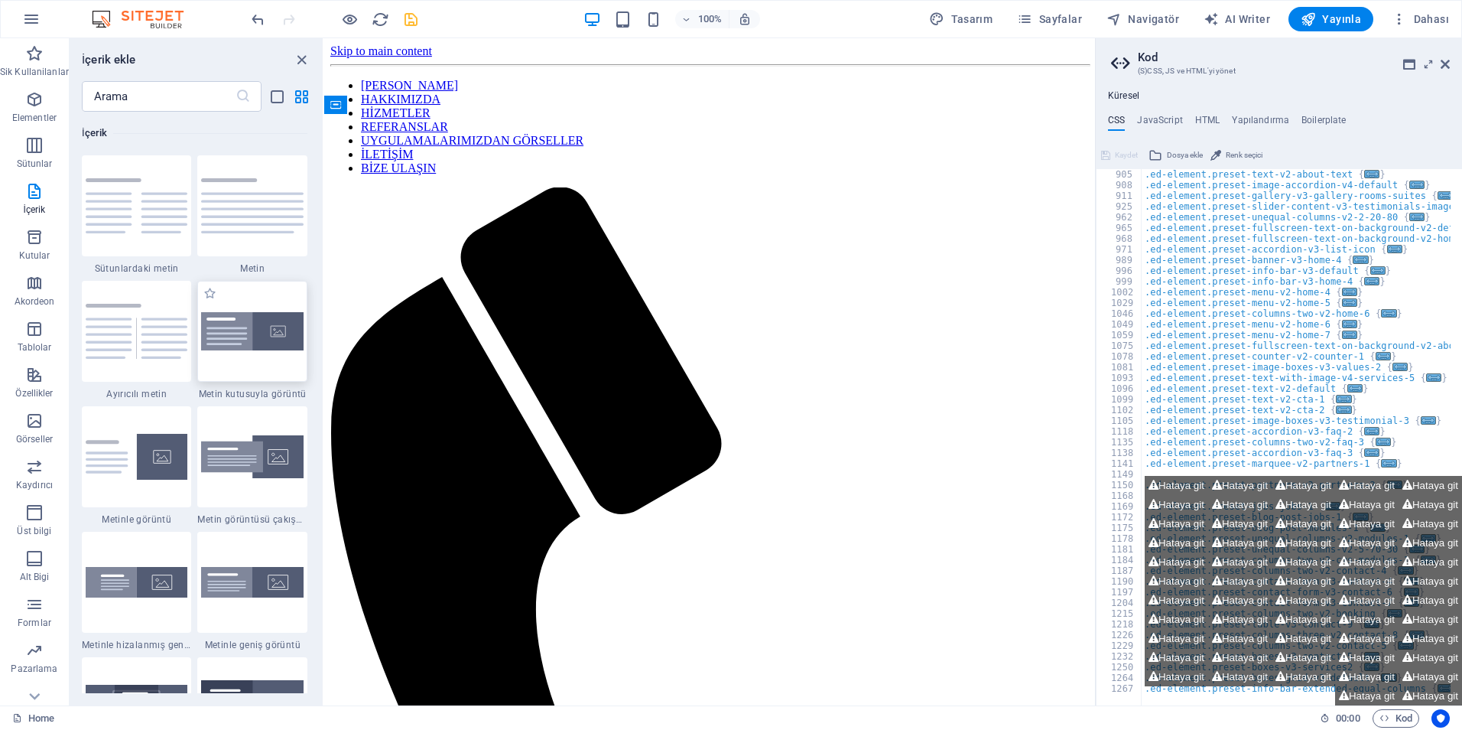
click at [214, 346] on img at bounding box center [252, 331] width 102 height 39
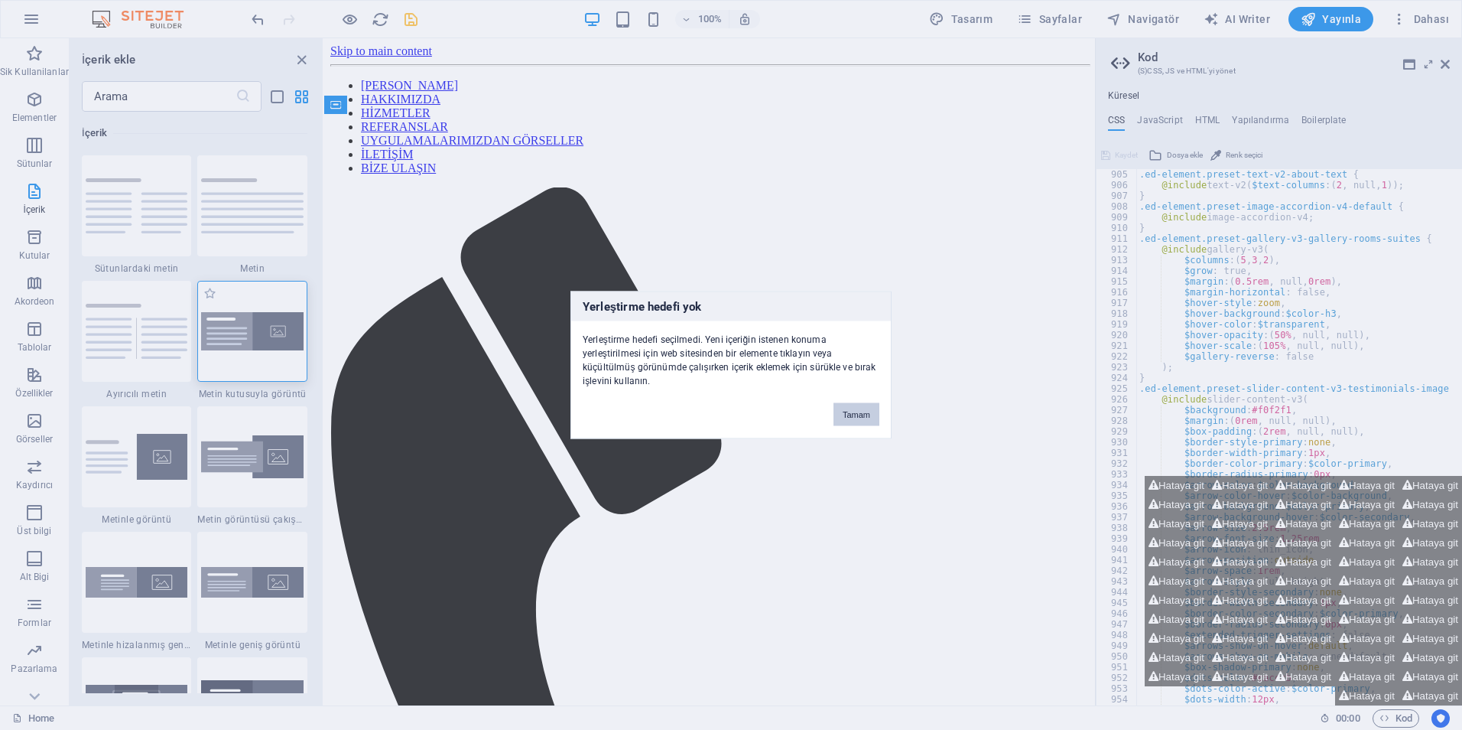
scroll to position [750, 0]
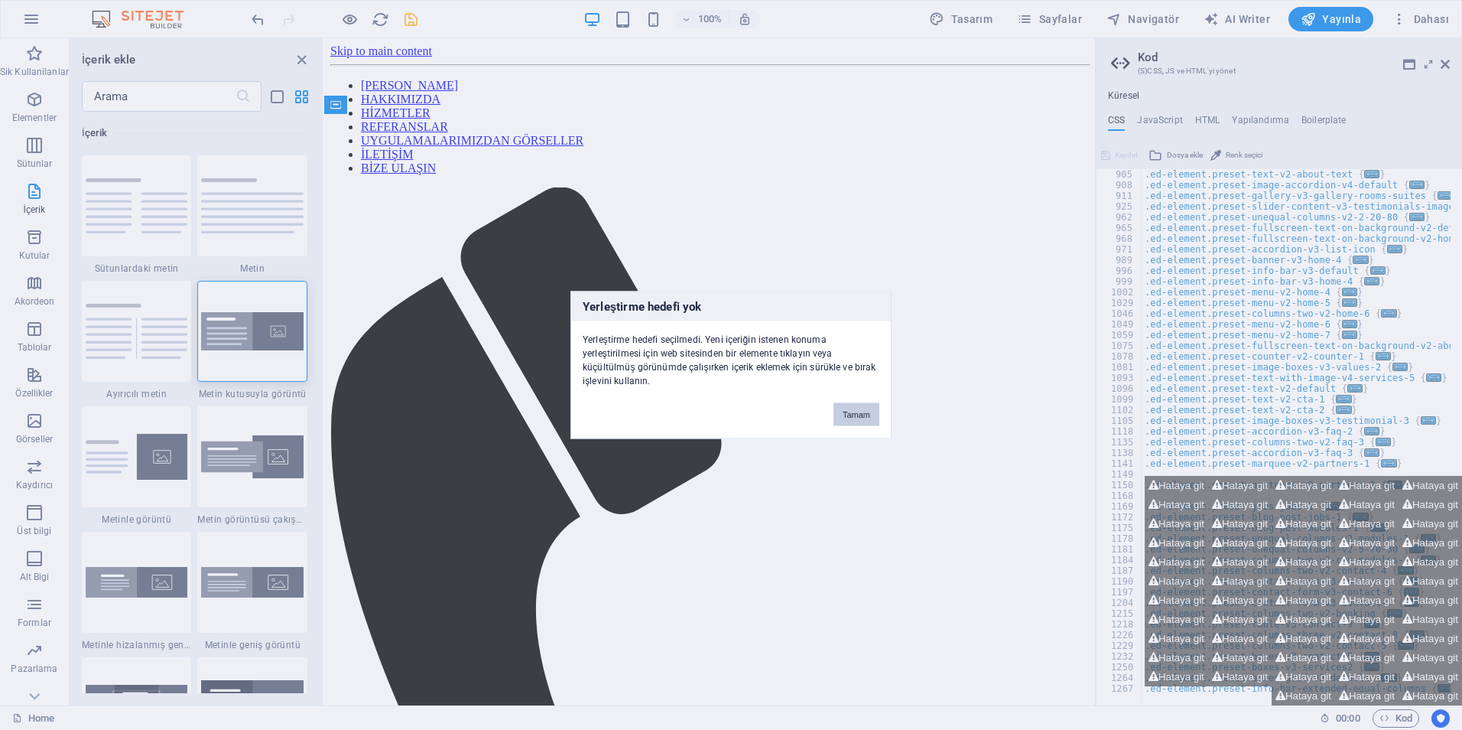
click at [860, 421] on button "Tamam" at bounding box center [857, 414] width 46 height 23
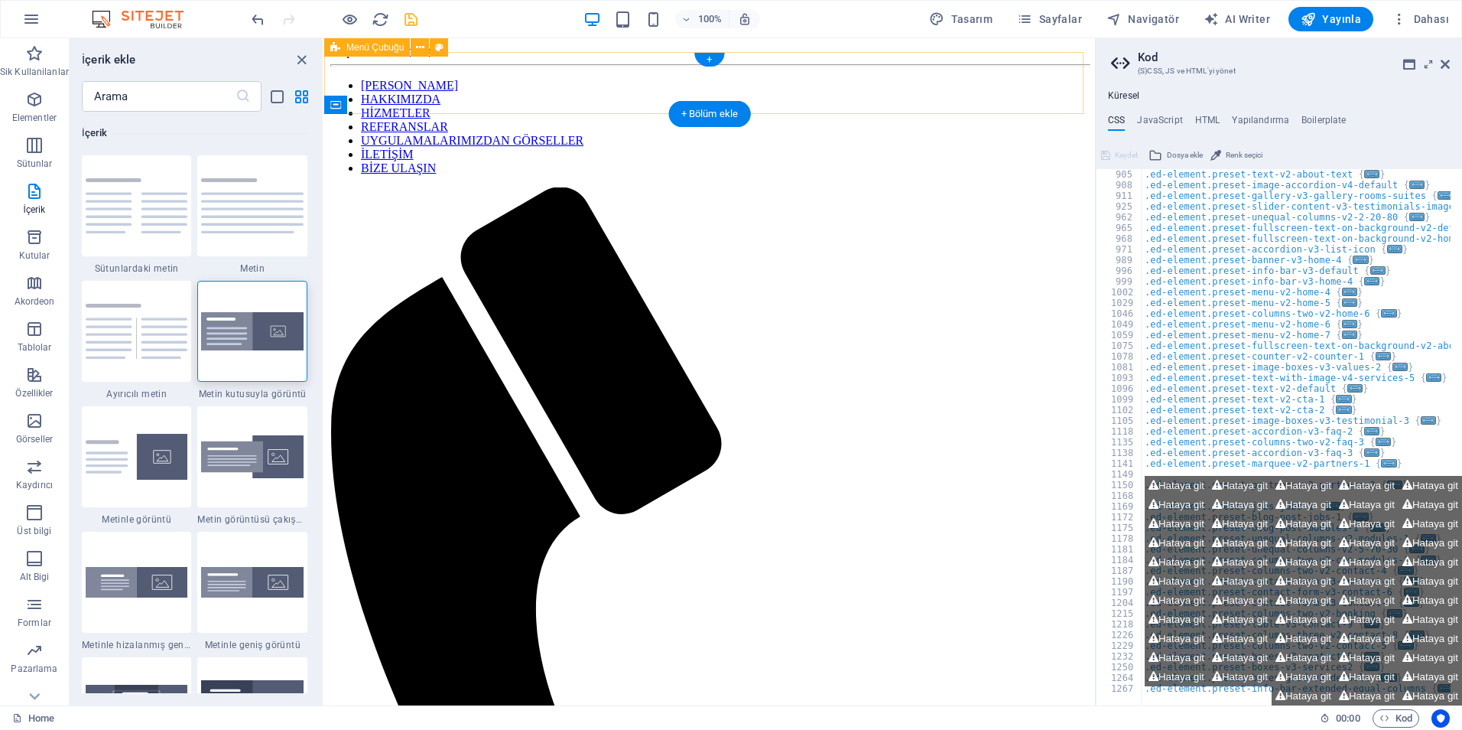
click at [483, 104] on div "ANA SAYFA HAKKIMIZDA HİZMETLER REFERANSLAR UYGULAMALARIMIZDAN GÖRSELLER İLETİŞİ…" at bounding box center [709, 630] width 759 height 1103
click at [144, 587] on img at bounding box center [137, 582] width 102 height 31
click at [324, 587] on div "H2 Menü Menü Çubuğu Yer Tutucu Arka planda metin Metinle görüntü Kapsayıcı H2 A…" at bounding box center [709, 371] width 771 height 667
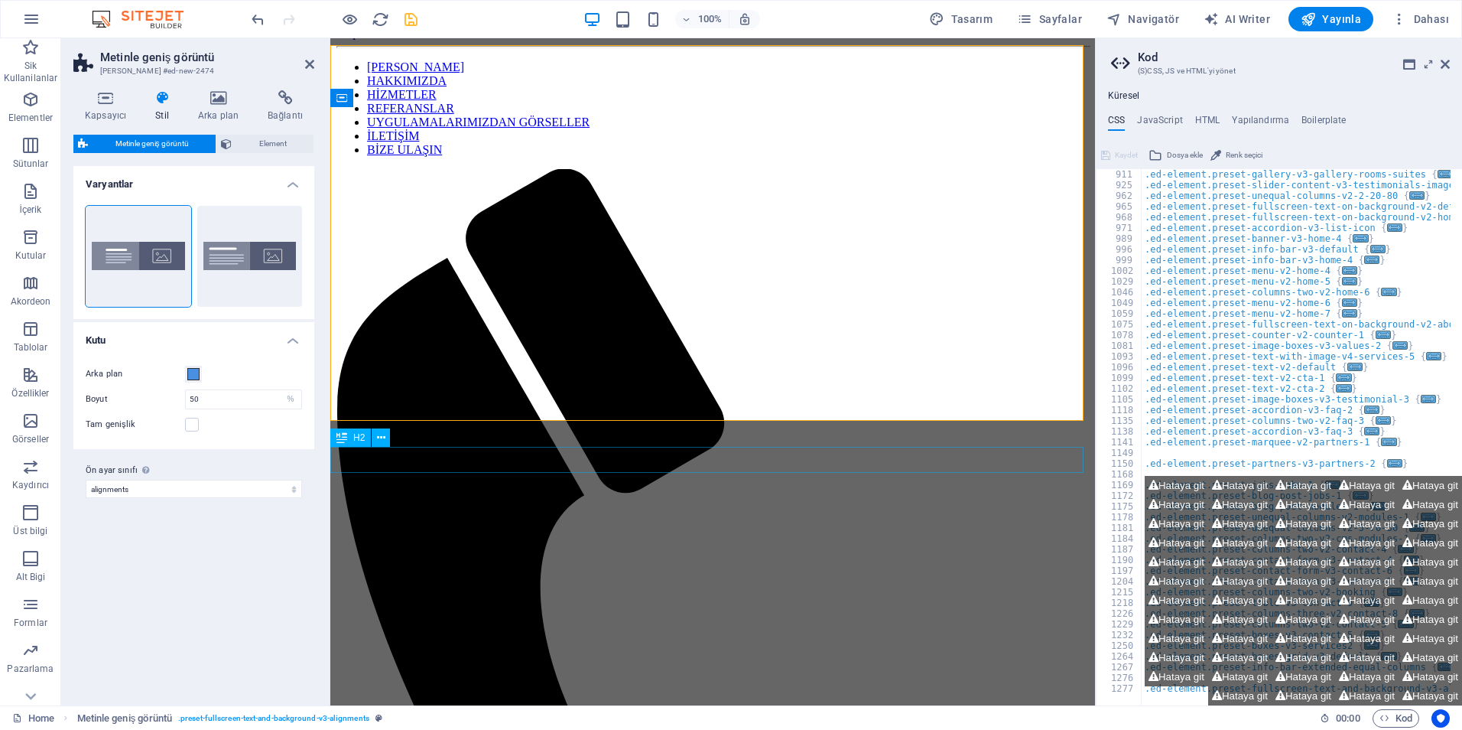
scroll to position [0, 0]
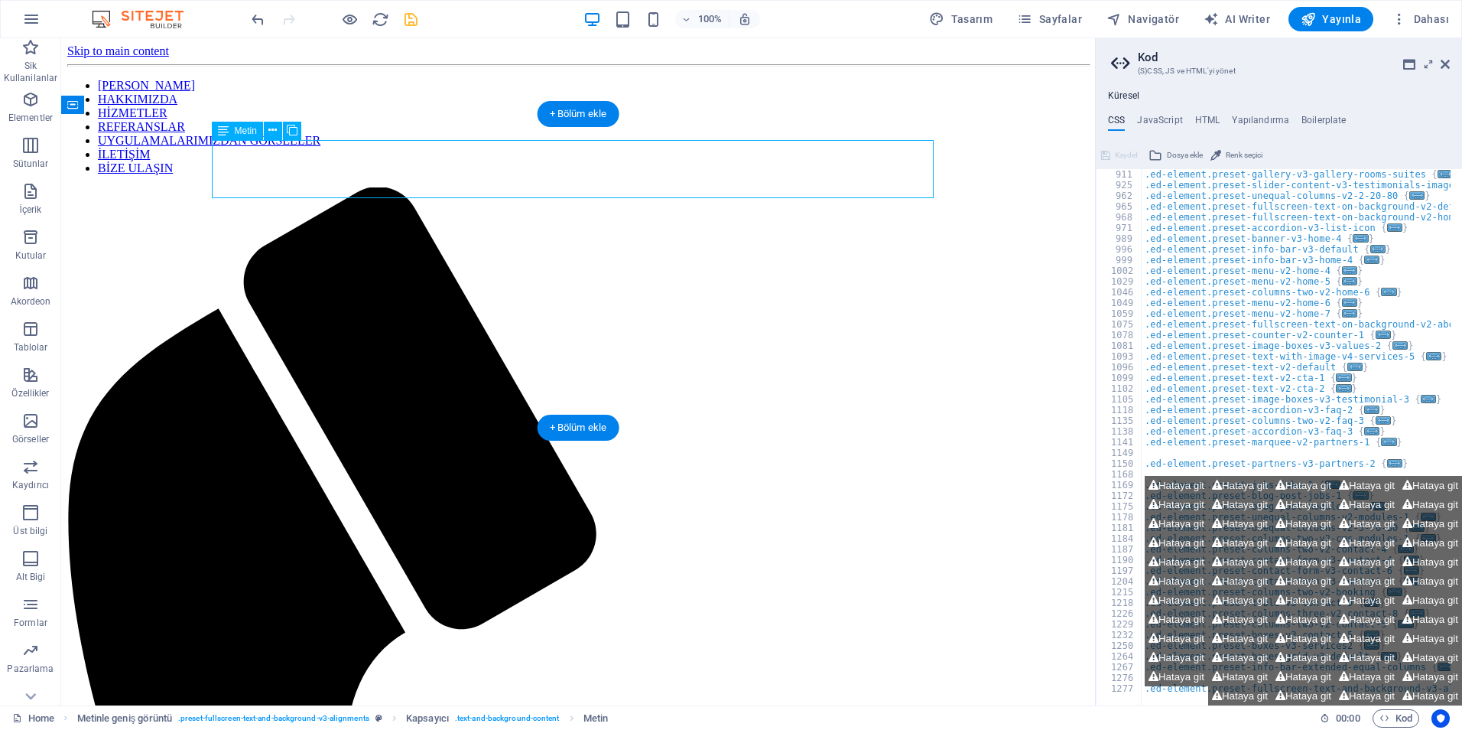
drag, startPoint x: 366, startPoint y: 193, endPoint x: 371, endPoint y: 173, distance: 20.4
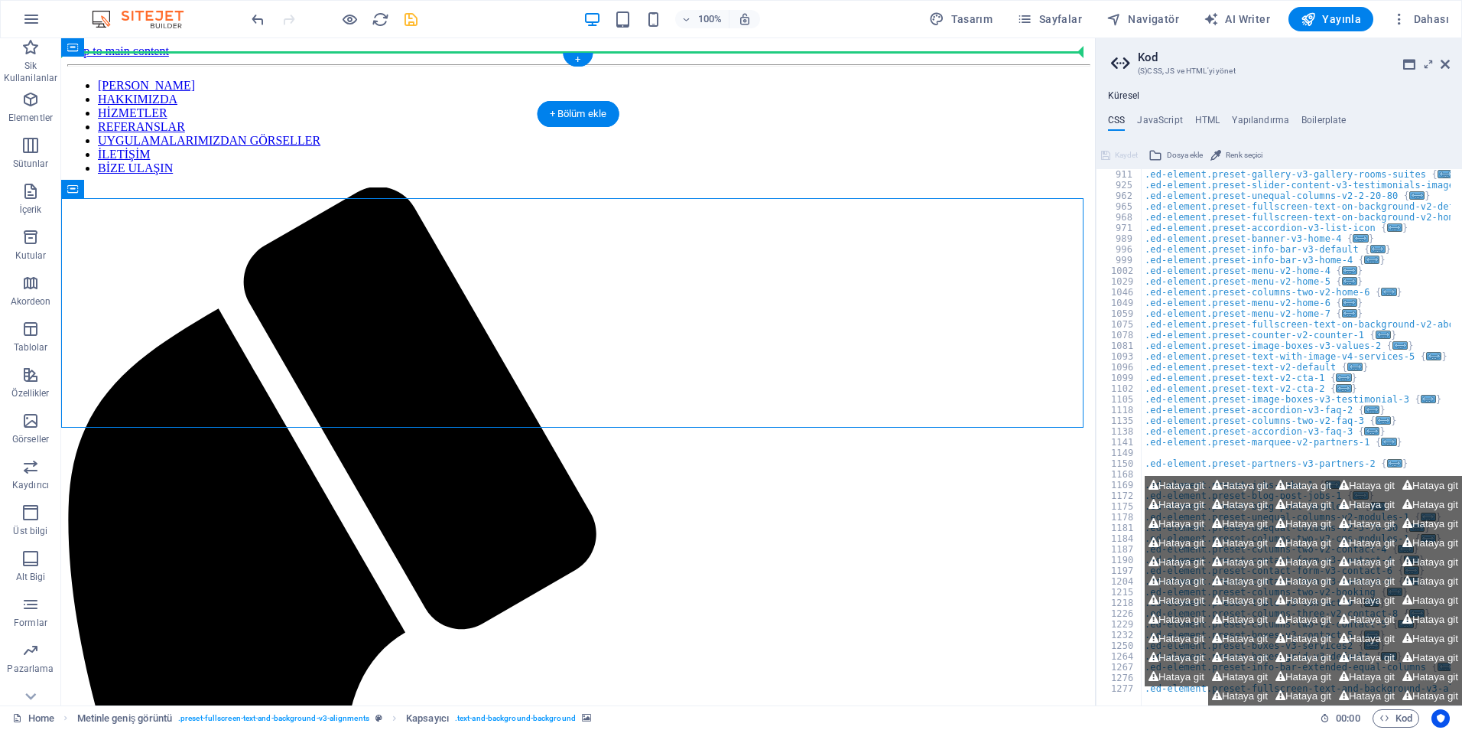
drag, startPoint x: 132, startPoint y: 229, endPoint x: 83, endPoint y: 58, distance: 178.2
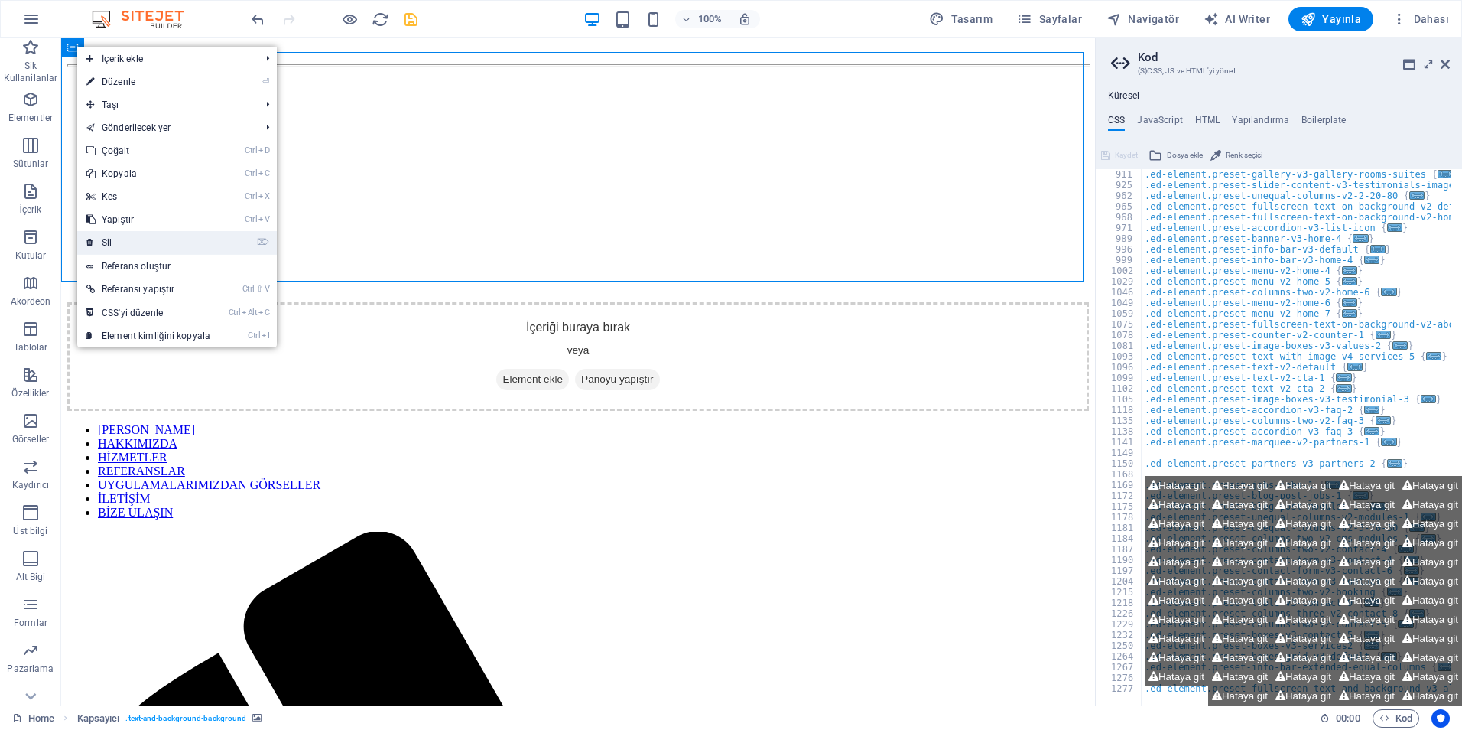
click at [135, 237] on link "⌦ Sil" at bounding box center [148, 242] width 142 height 23
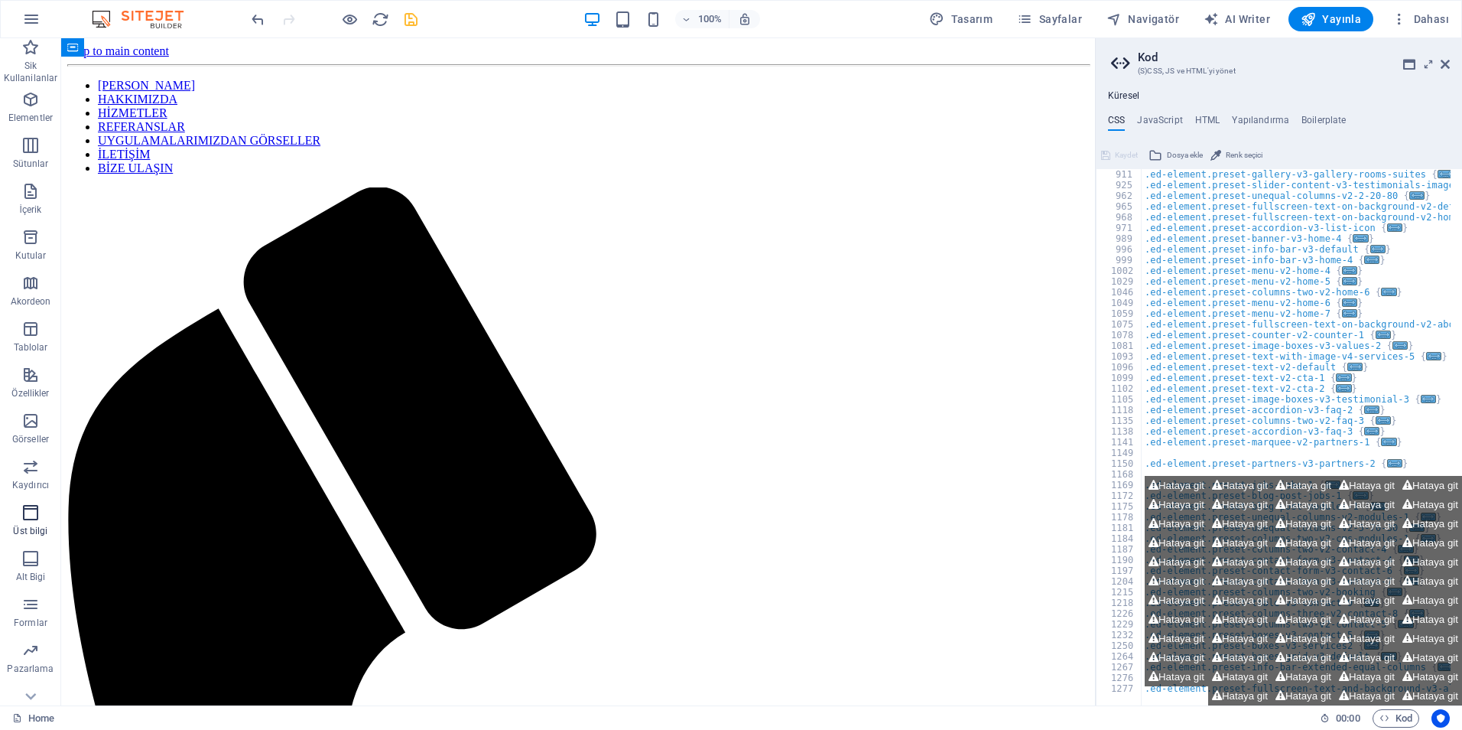
click at [31, 522] on span "Üst bilgi" at bounding box center [30, 521] width 61 height 37
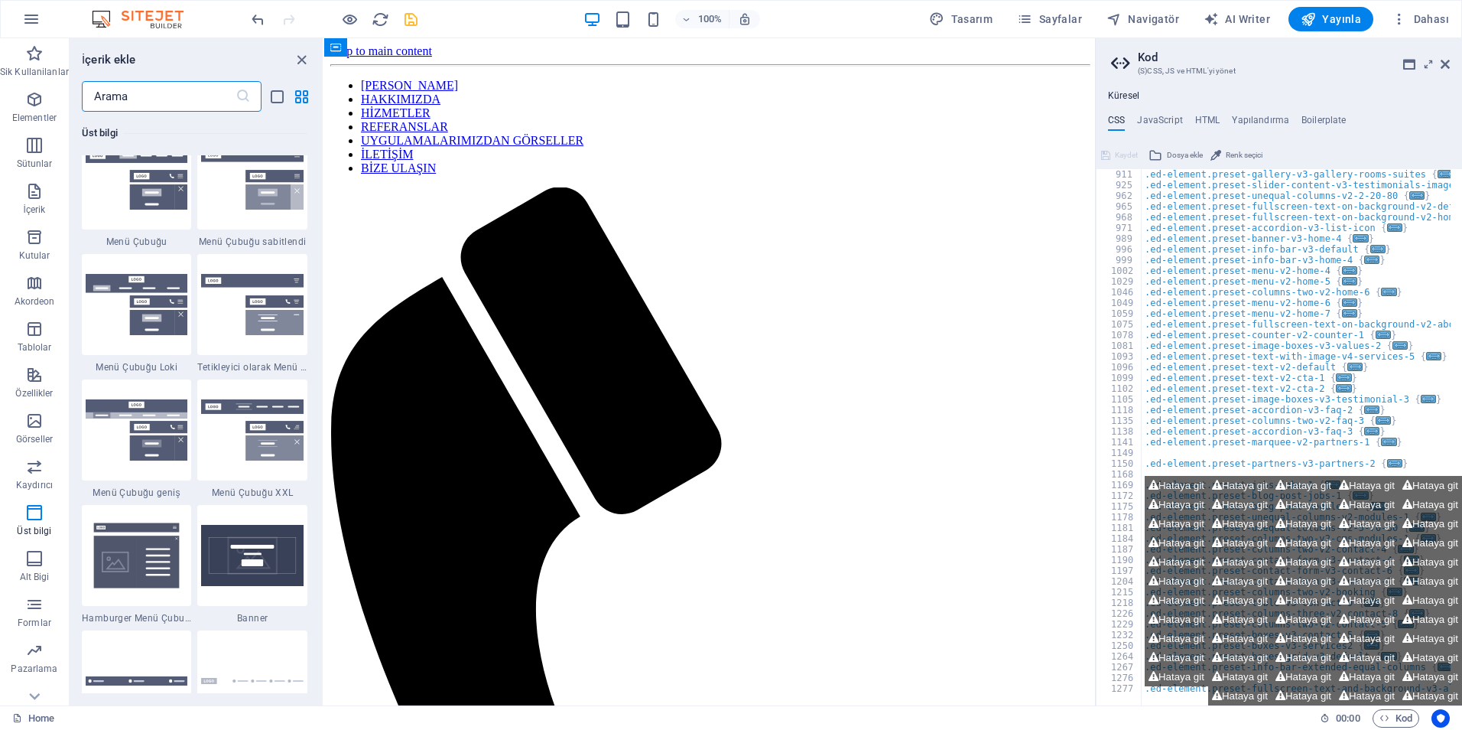
scroll to position [9363, 0]
click at [155, 403] on img at bounding box center [137, 429] width 102 height 62
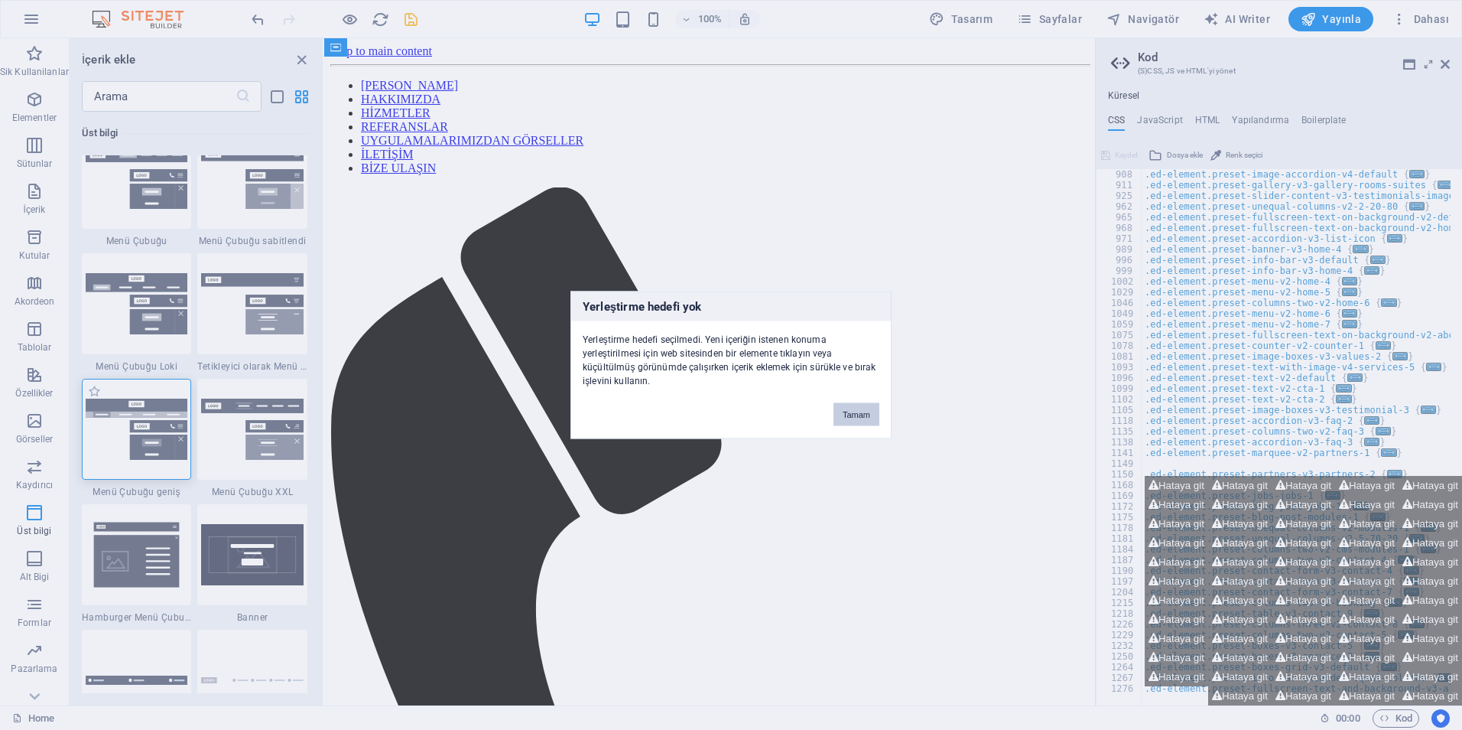
scroll to position [760, 0]
click at [155, 403] on div "Yerleştirme hedefi yok Yerleştirme hedefi seçilmedi. Yeni içeriğin istenen konu…" at bounding box center [731, 365] width 1462 height 730
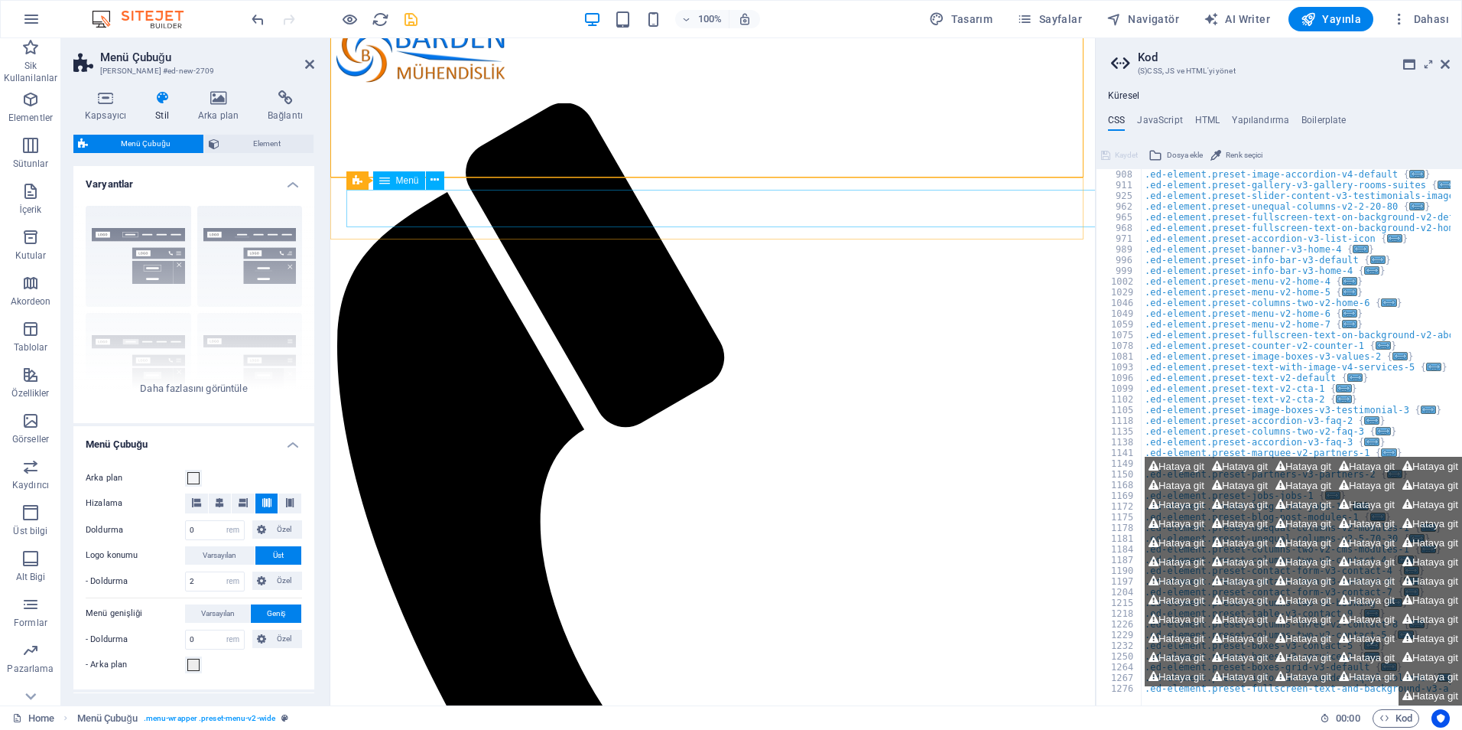
scroll to position [76, 0]
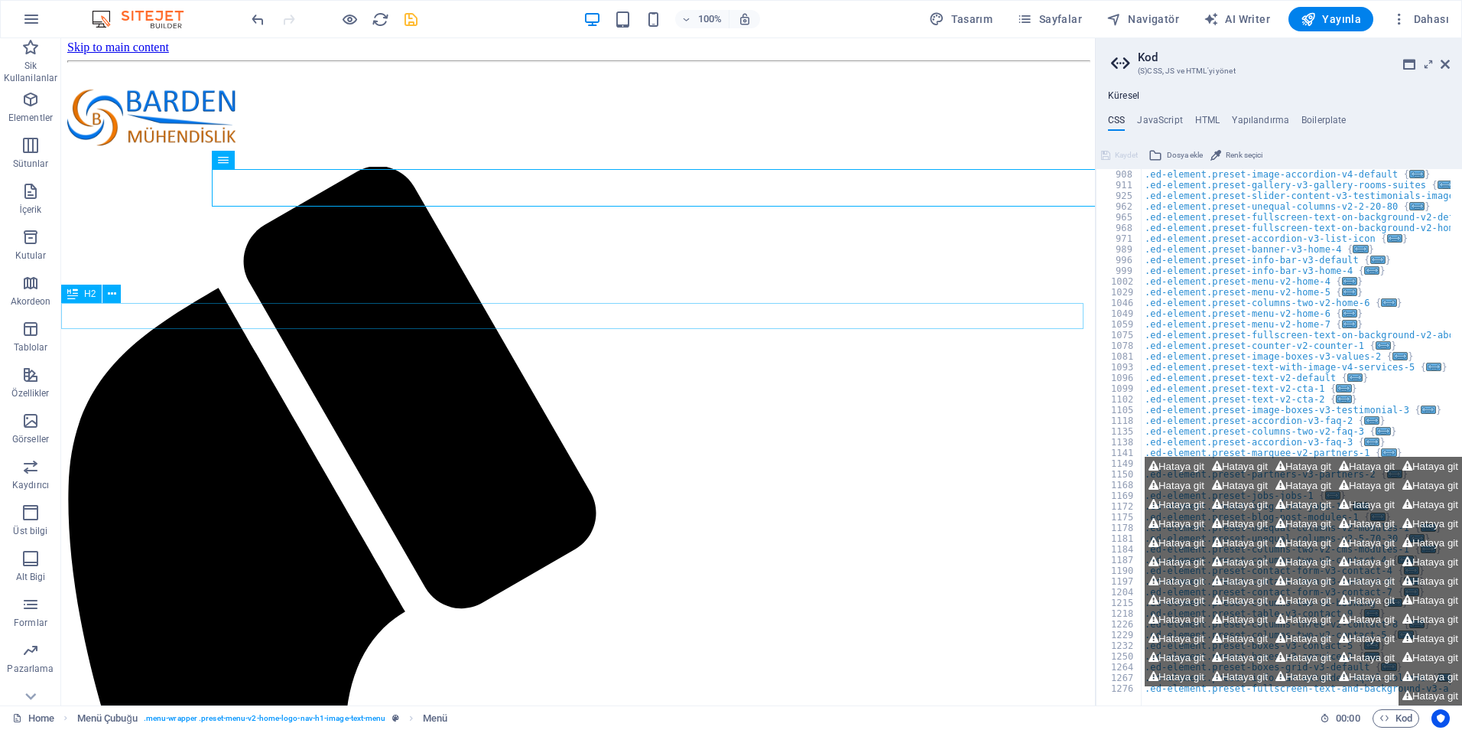
scroll to position [0, 0]
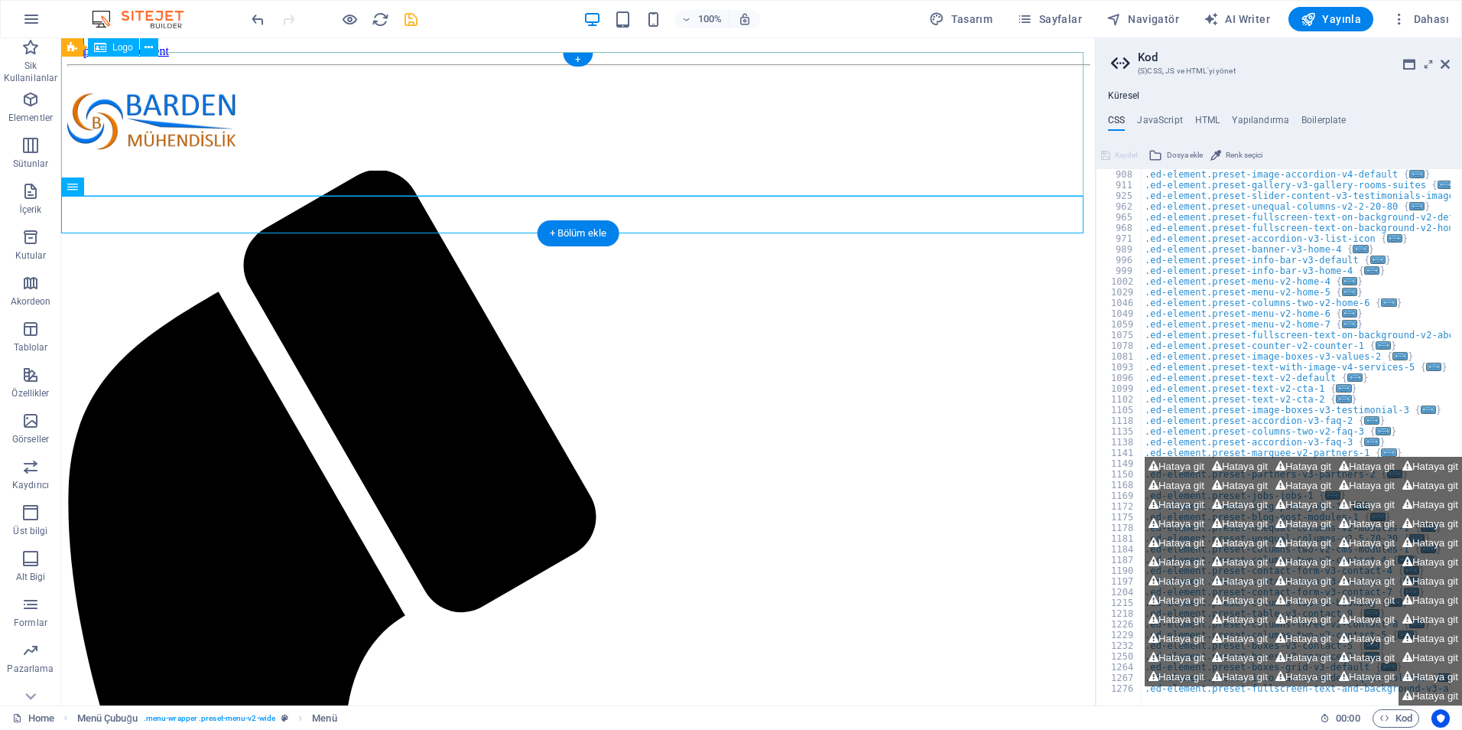
click at [502, 126] on div at bounding box center [578, 122] width 1022 height 98
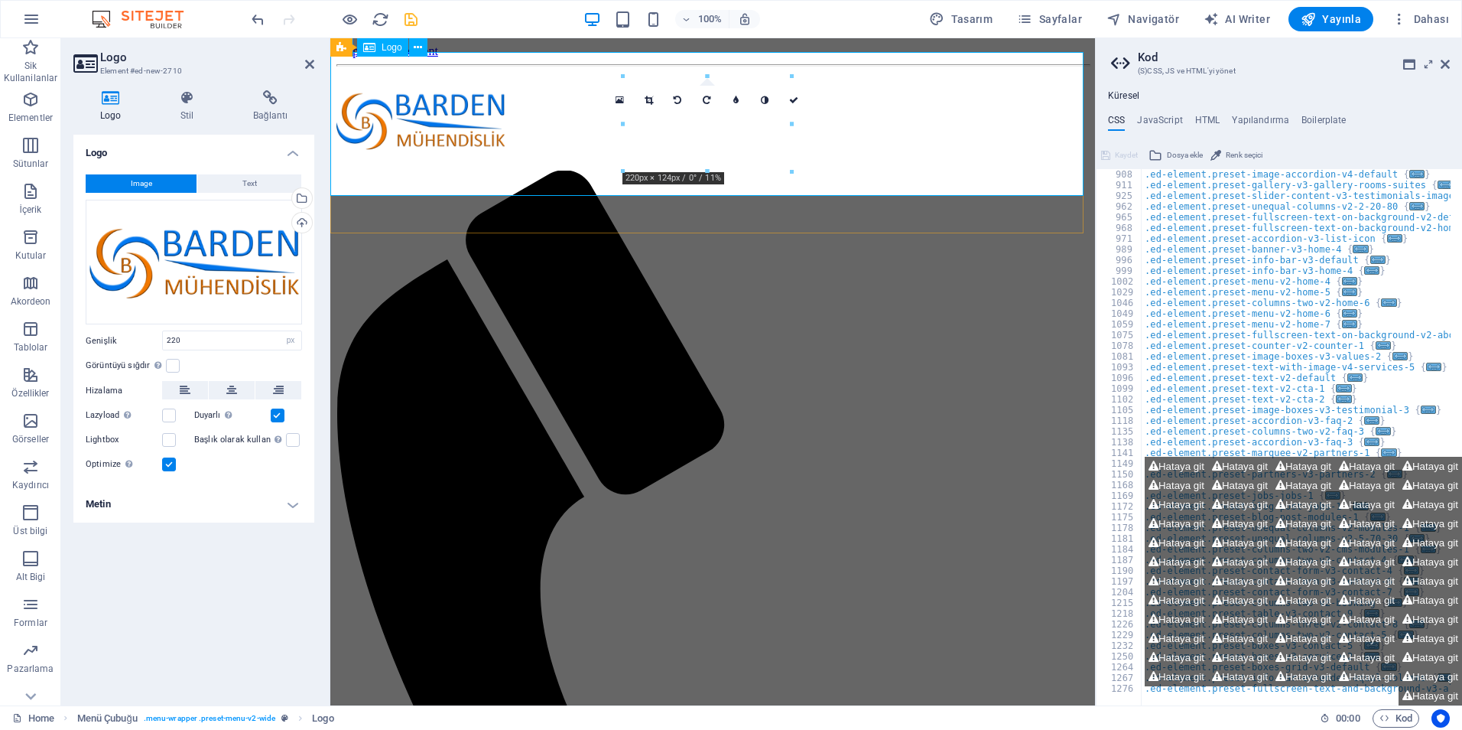
click at [667, 148] on div at bounding box center [713, 122] width 753 height 98
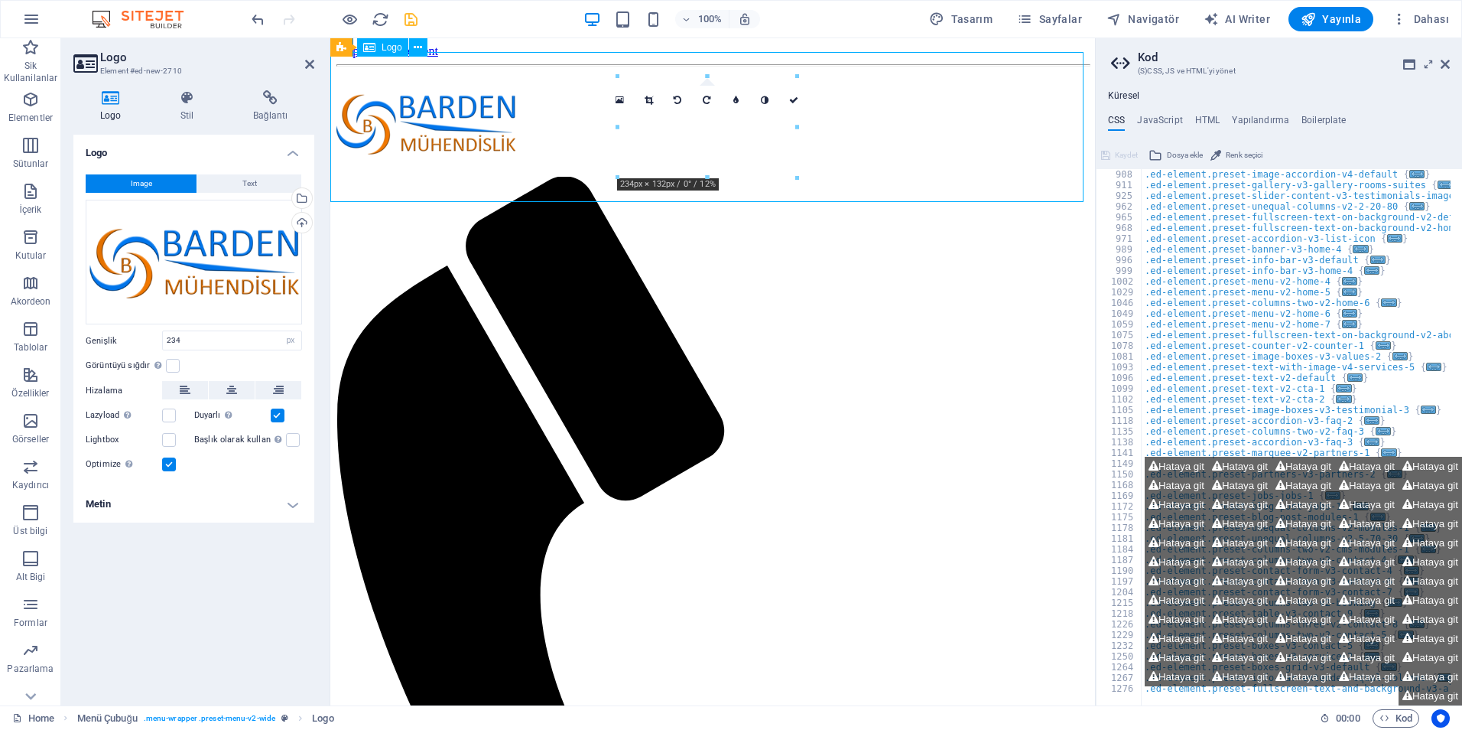
drag, startPoint x: 734, startPoint y: 151, endPoint x: 623, endPoint y: 151, distance: 111.7
click at [623, 151] on div at bounding box center [713, 125] width 753 height 104
drag, startPoint x: 642, startPoint y: 145, endPoint x: 561, endPoint y: 146, distance: 80.3
click at [561, 146] on div at bounding box center [713, 125] width 753 height 104
click at [192, 392] on button at bounding box center [185, 390] width 46 height 18
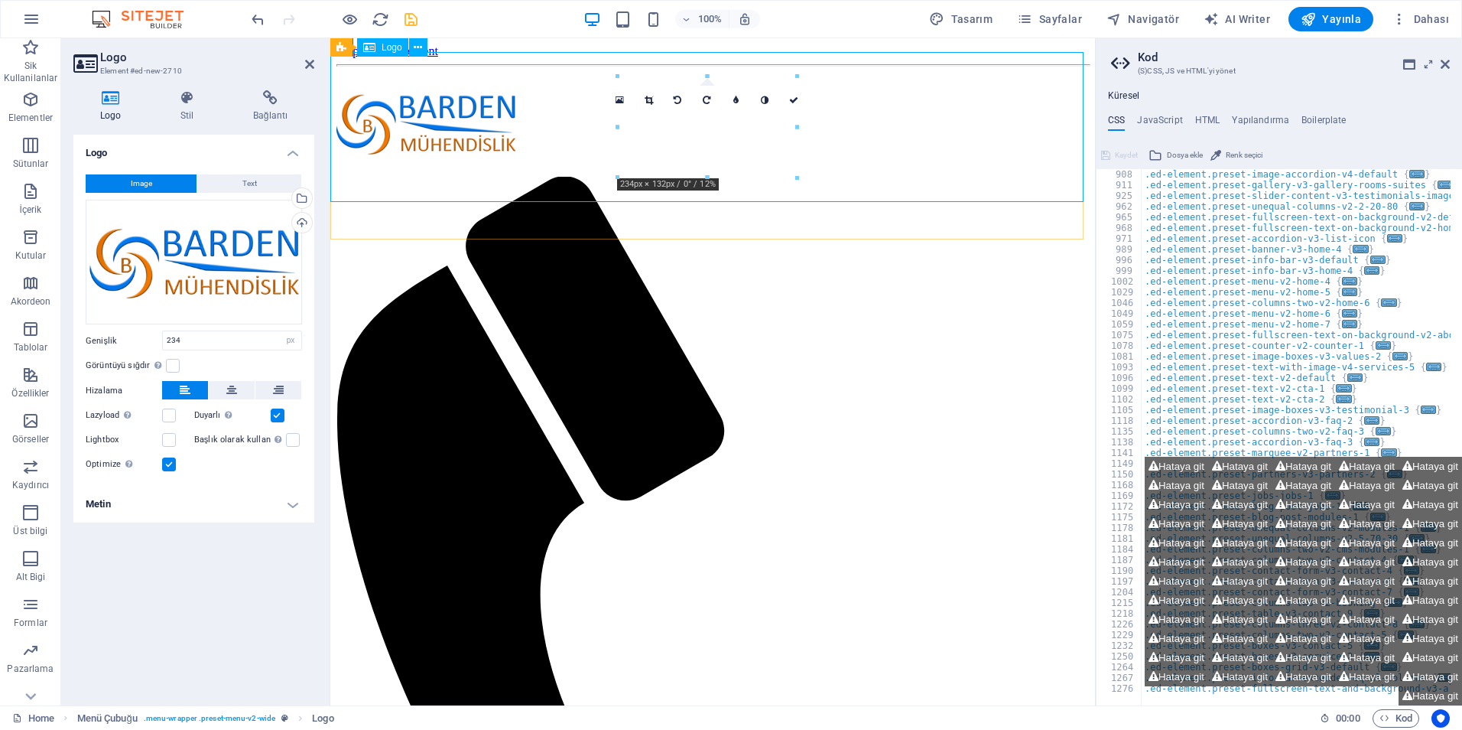
click at [513, 148] on div at bounding box center [713, 125] width 753 height 104
click at [178, 391] on button at bounding box center [185, 390] width 46 height 18
click at [174, 462] on label at bounding box center [169, 464] width 14 height 14
click at [0, 0] on input "Optimize Görseller, sayfa hızını iyileştirmek için sıkıştırılmıştır." at bounding box center [0, 0] width 0 height 0
click at [640, 166] on div at bounding box center [713, 125] width 753 height 104
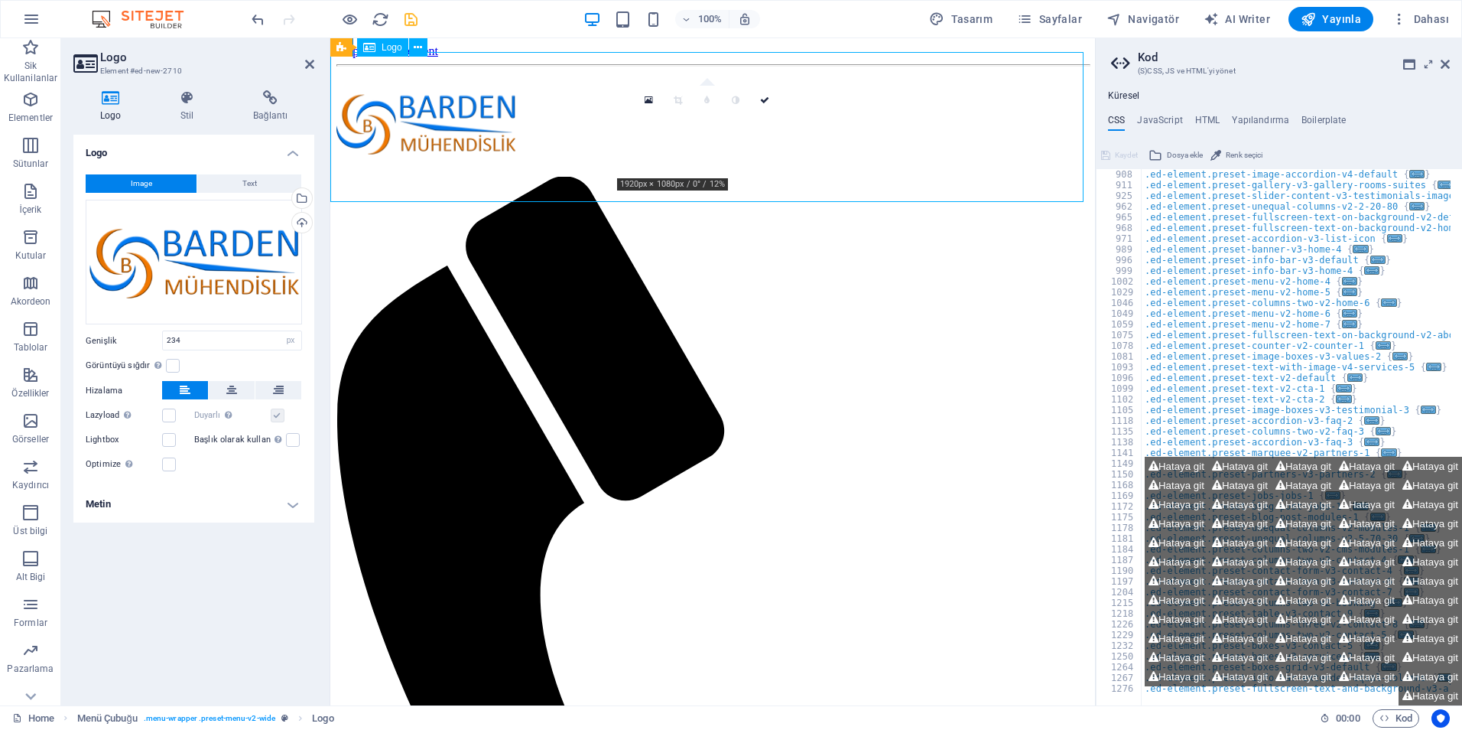
drag, startPoint x: 641, startPoint y: 166, endPoint x: 588, endPoint y: 168, distance: 52.8
click at [588, 168] on div at bounding box center [713, 125] width 753 height 104
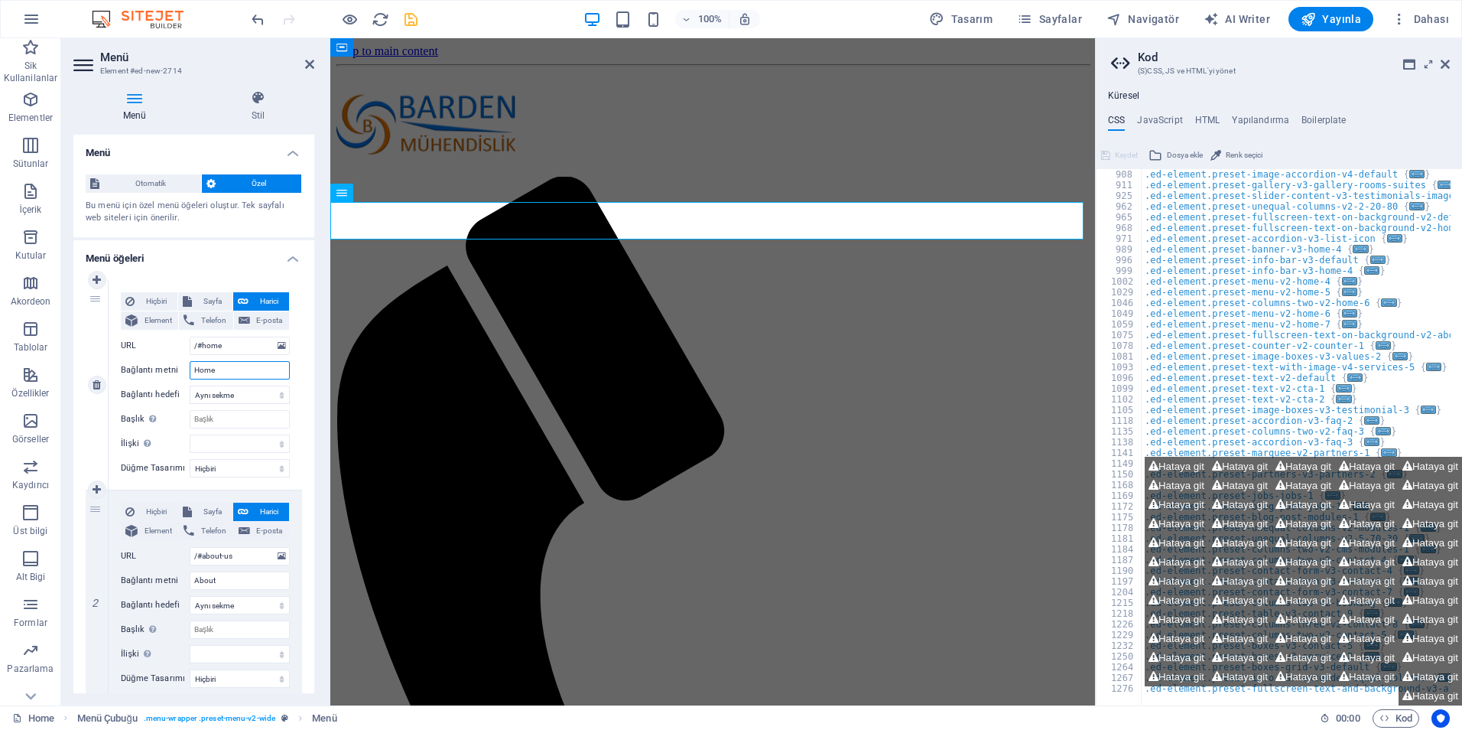
drag, startPoint x: 213, startPoint y: 376, endPoint x: 174, endPoint y: 359, distance: 42.2
click at [174, 359] on div "Hiçbiri Sayfa Harici Element Telefon E-posta Sayfa Home Subpage Legal Notice Pr…" at bounding box center [205, 372] width 169 height 161
click at [253, 96] on icon at bounding box center [258, 97] width 112 height 15
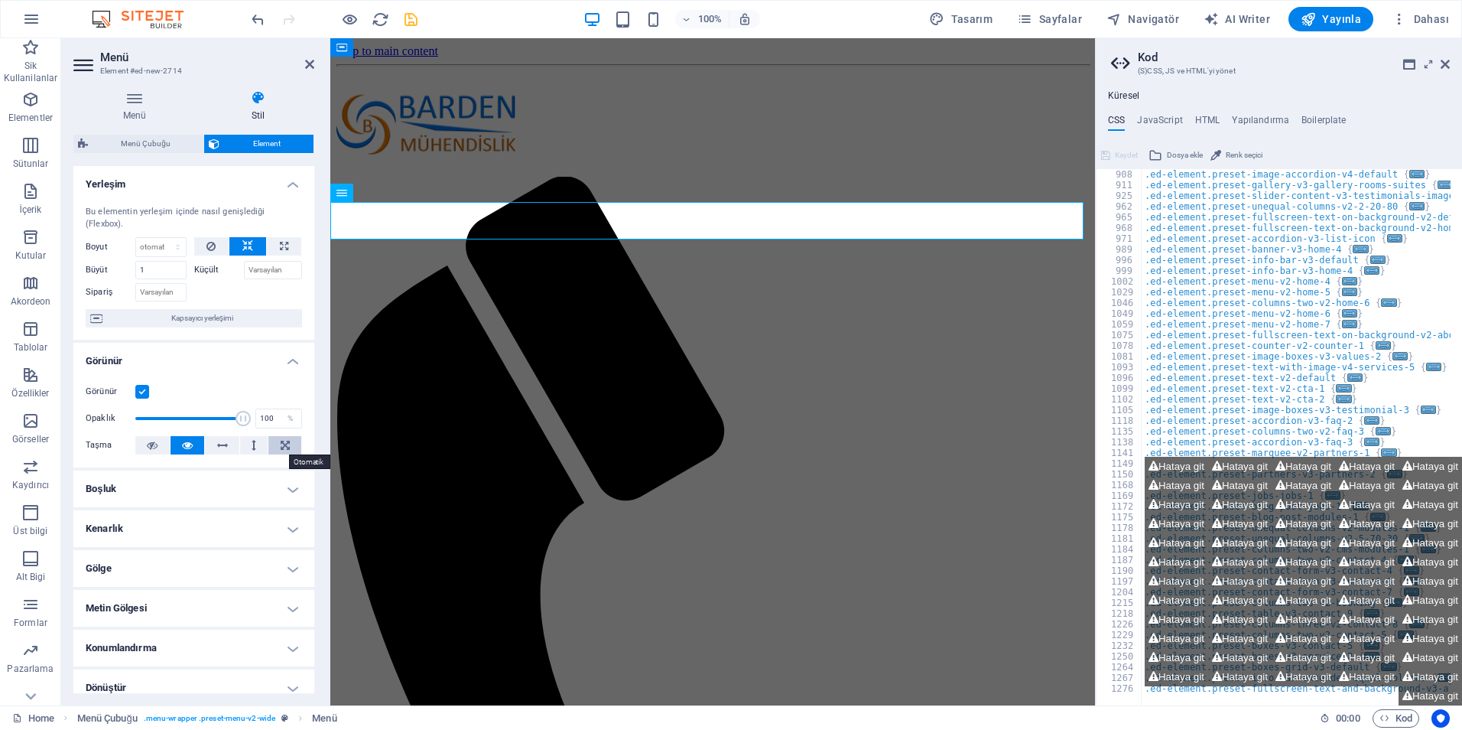
click at [269, 451] on button at bounding box center [284, 445] width 33 height 18
click at [143, 394] on label at bounding box center [142, 392] width 14 height 14
click at [0, 0] on input "Görünür" at bounding box center [0, 0] width 0 height 0
click at [162, 291] on input "Sipariş" at bounding box center [160, 292] width 51 height 18
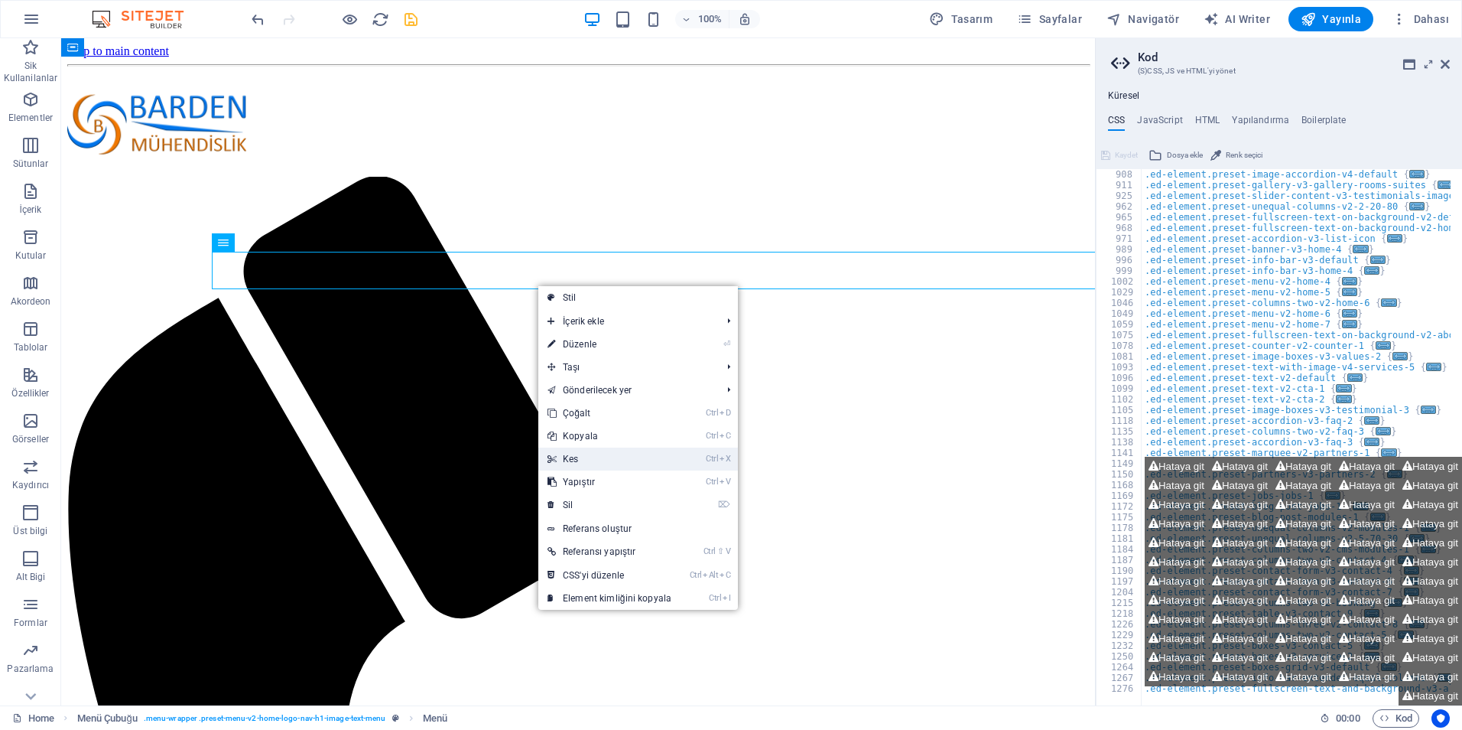
click at [561, 449] on link "Ctrl X Kes" at bounding box center [609, 458] width 142 height 23
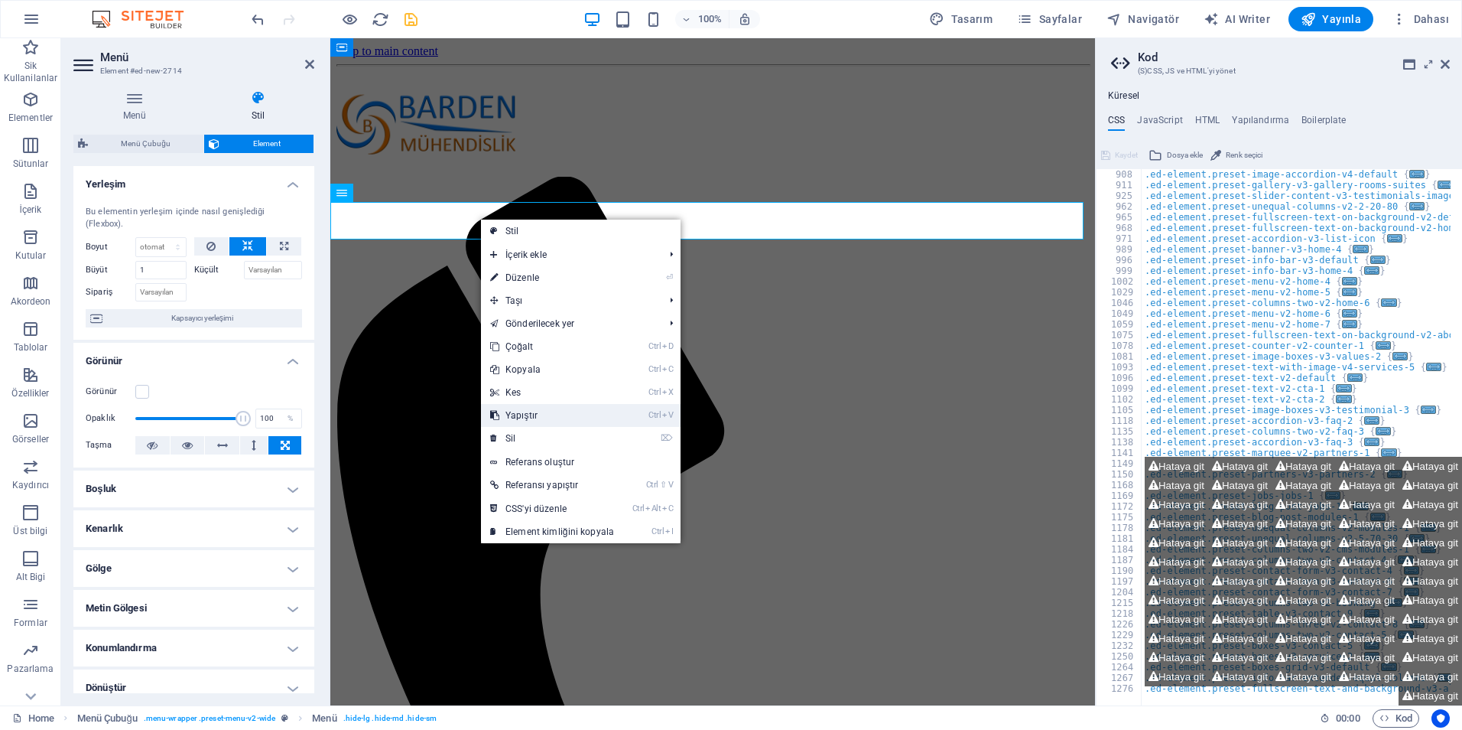
click at [523, 415] on link "Ctrl V Yapıştır" at bounding box center [552, 415] width 142 height 23
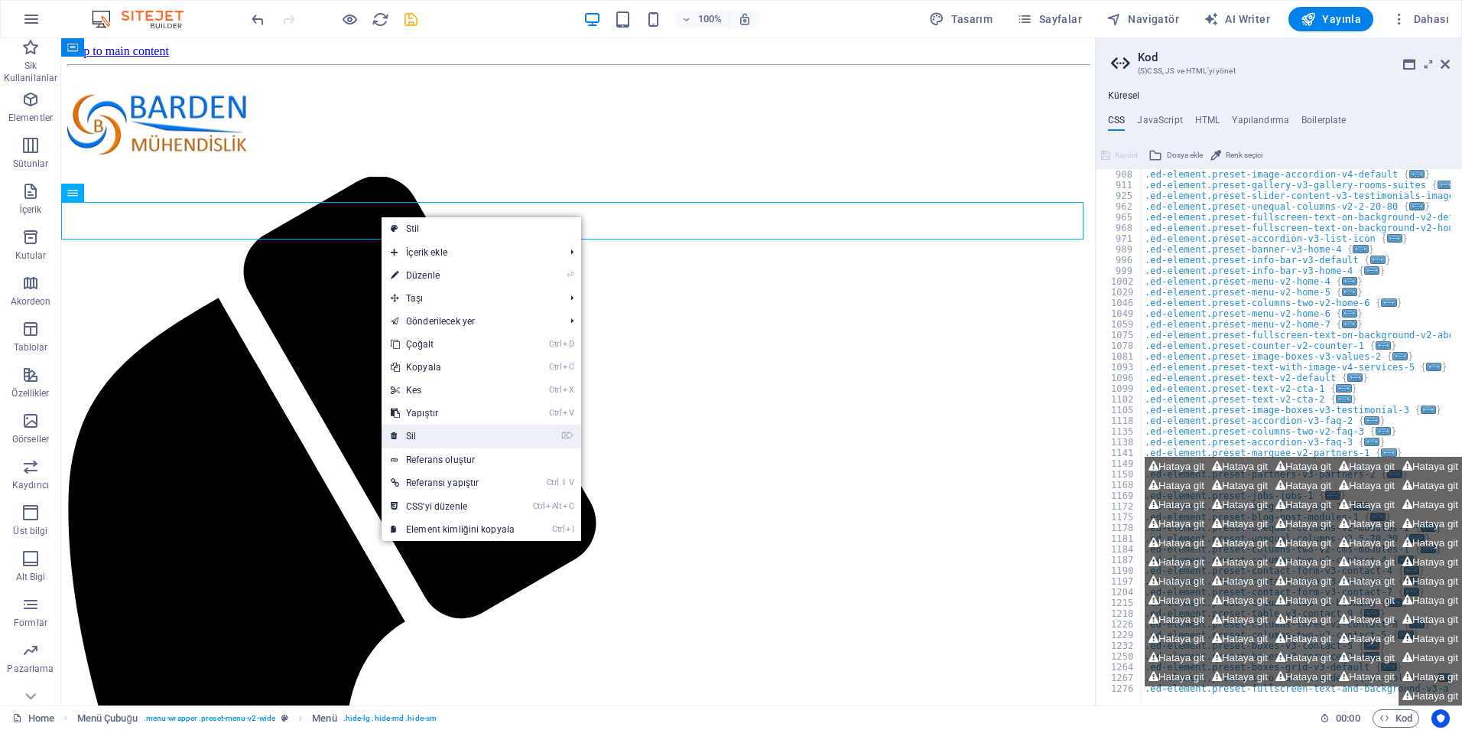
click at [414, 431] on link "⌦ Sil" at bounding box center [453, 436] width 142 height 23
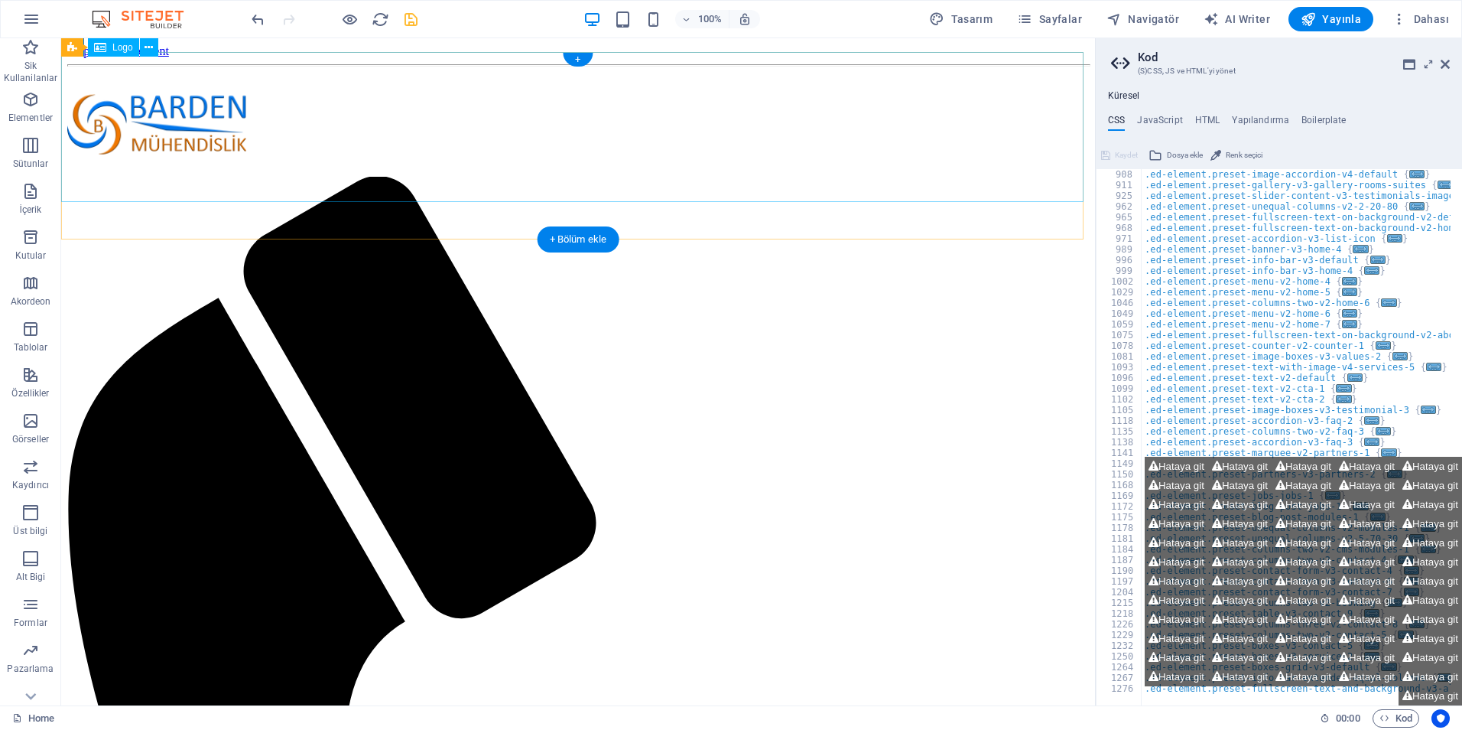
click at [441, 158] on div at bounding box center [578, 125] width 1022 height 104
click at [492, 142] on div at bounding box center [578, 125] width 1022 height 104
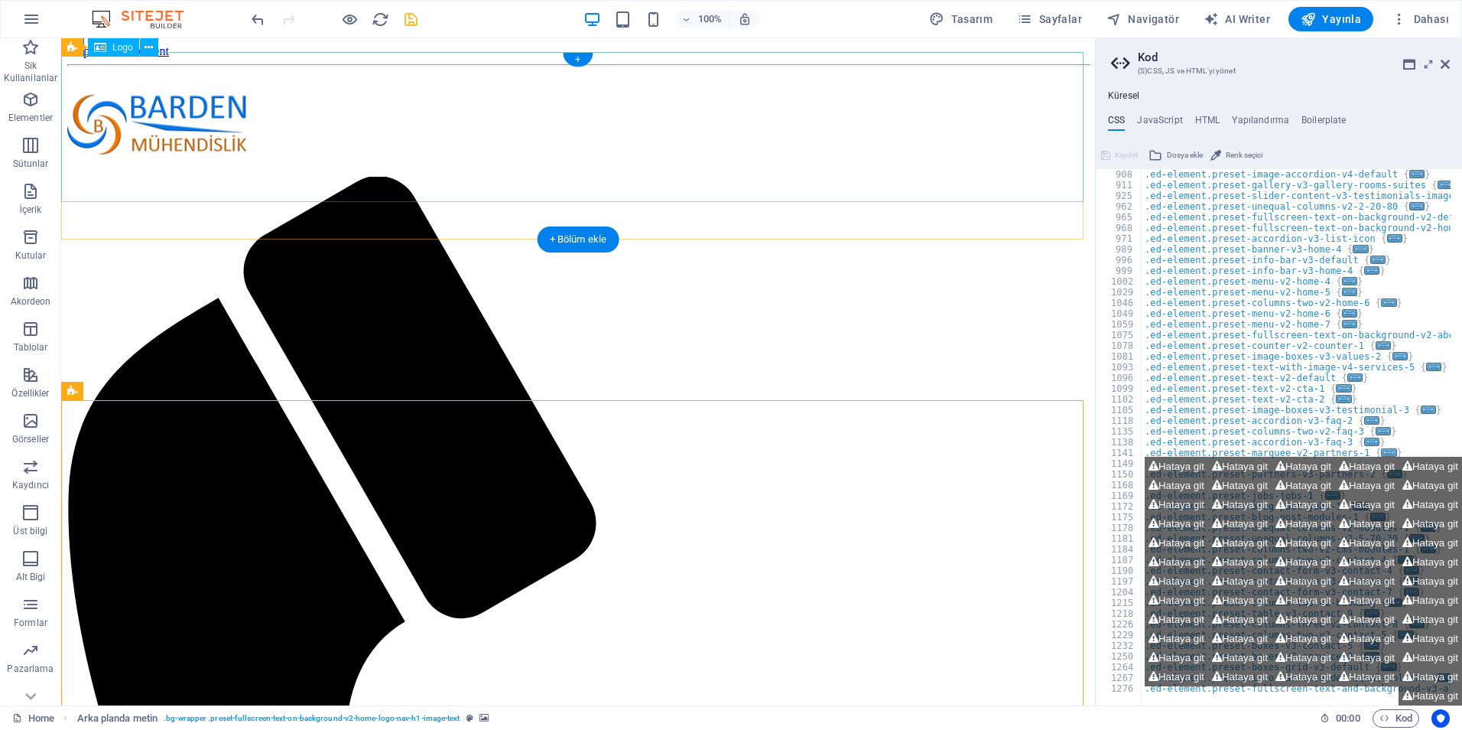
click at [570, 103] on div at bounding box center [578, 125] width 1022 height 104
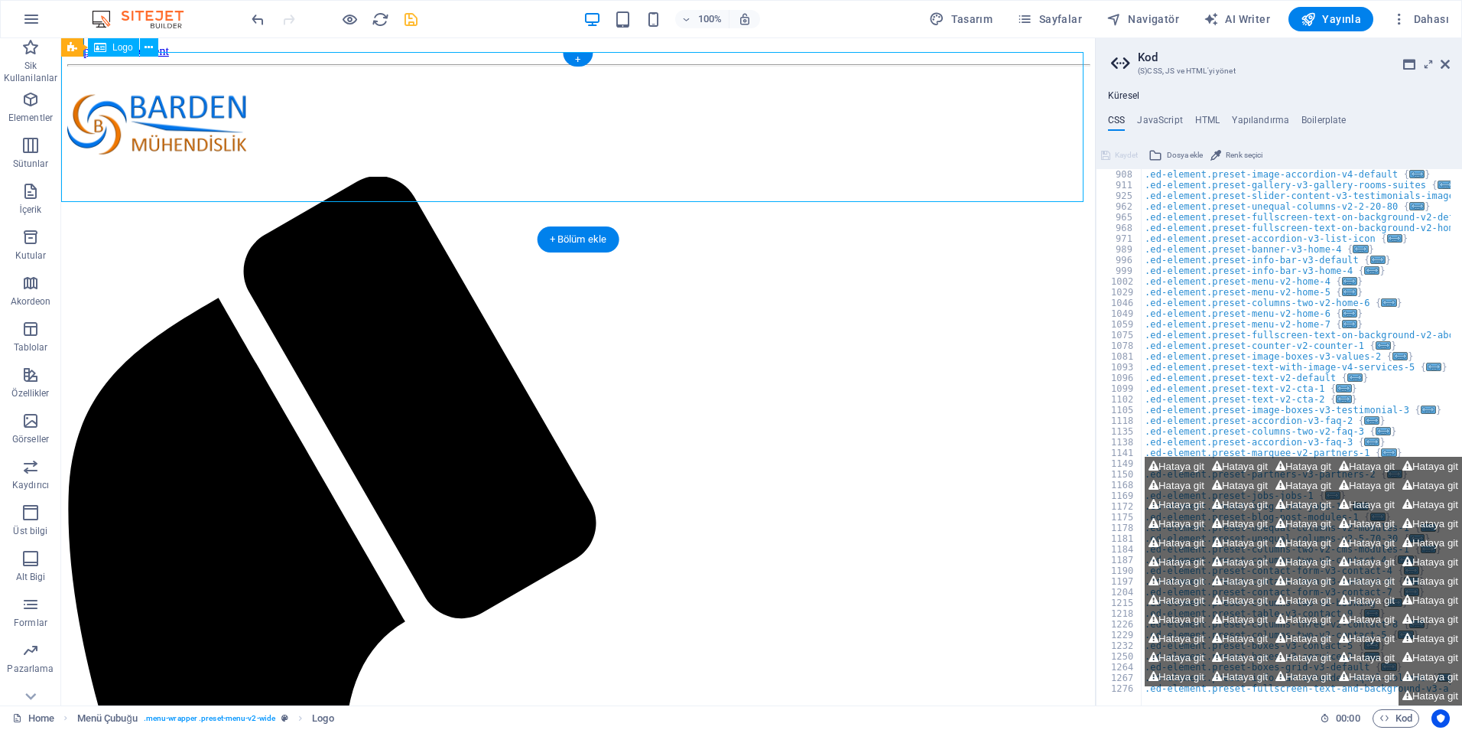
drag, startPoint x: 552, startPoint y: 109, endPoint x: 404, endPoint y: 184, distance: 165.9
click at [404, 177] on div at bounding box center [578, 125] width 1022 height 104
click at [508, 150] on div at bounding box center [578, 125] width 1022 height 104
click at [496, 141] on div at bounding box center [578, 125] width 1022 height 104
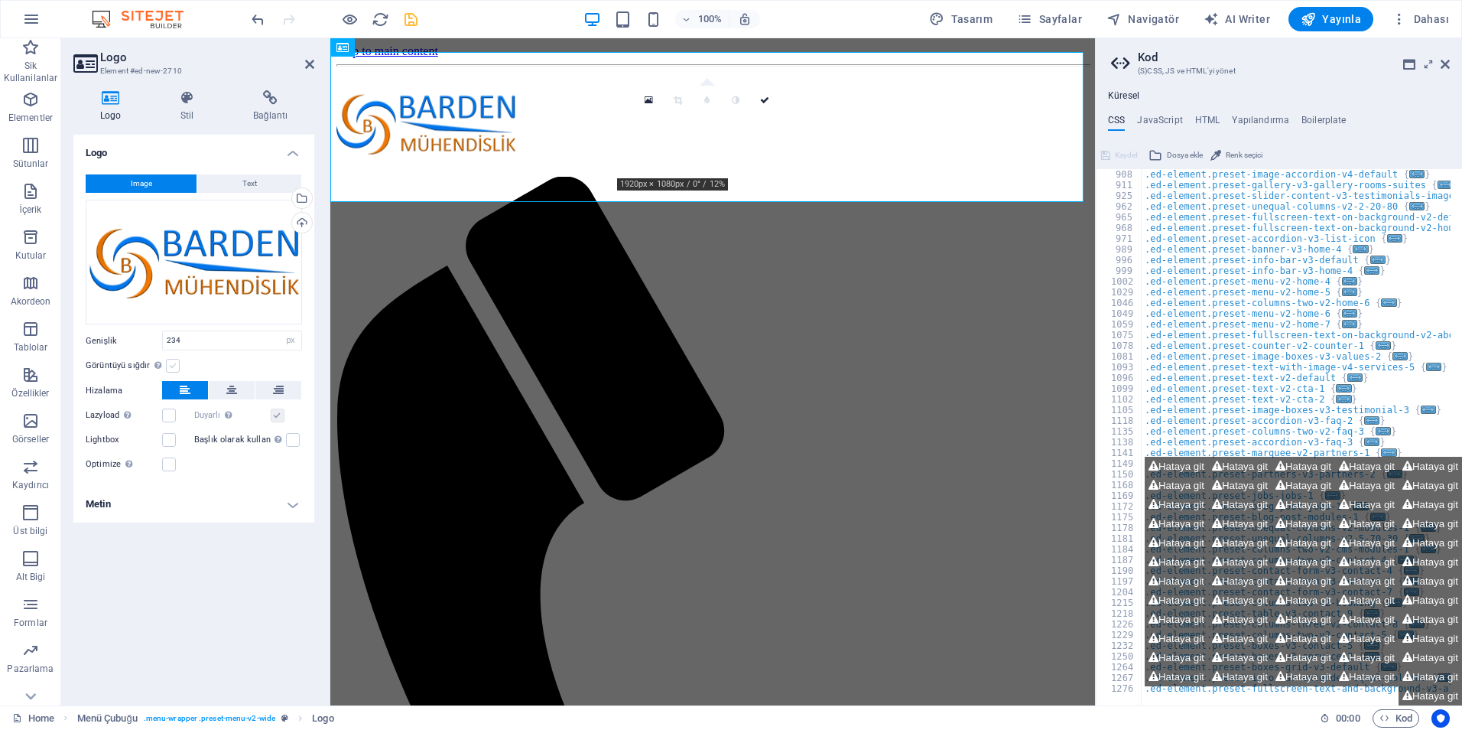
click at [174, 360] on label at bounding box center [173, 366] width 14 height 14
click at [0, 0] on input "Görüntüyü sığdır Görüntüyü otomatik olarak sabit bir genişliğe ve yüksekliğe sı…" at bounding box center [0, 0] width 0 height 0
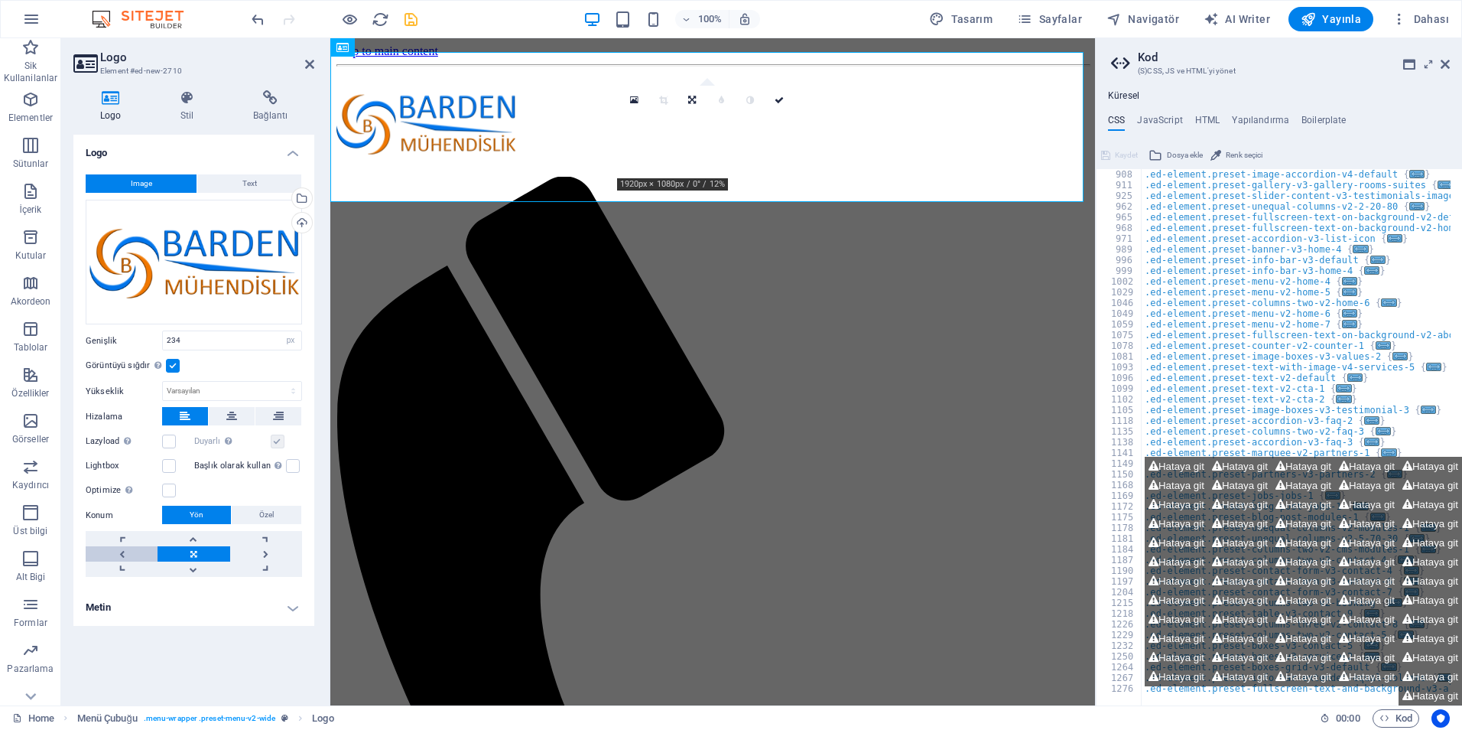
click at [120, 552] on link at bounding box center [122, 553] width 72 height 15
click at [124, 535] on link at bounding box center [122, 538] width 72 height 15
click at [263, 508] on span "Özel" at bounding box center [266, 515] width 15 height 18
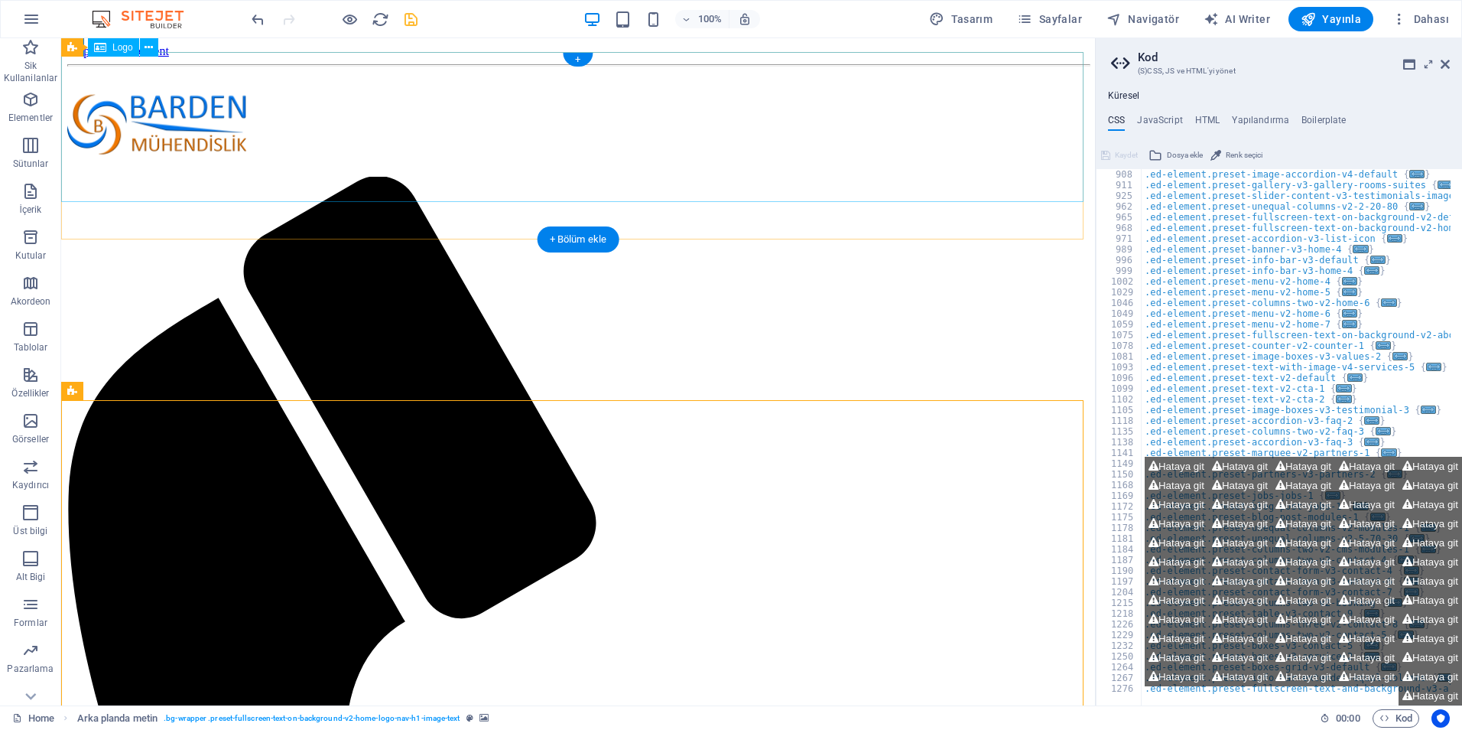
click at [533, 147] on div at bounding box center [578, 125] width 1022 height 104
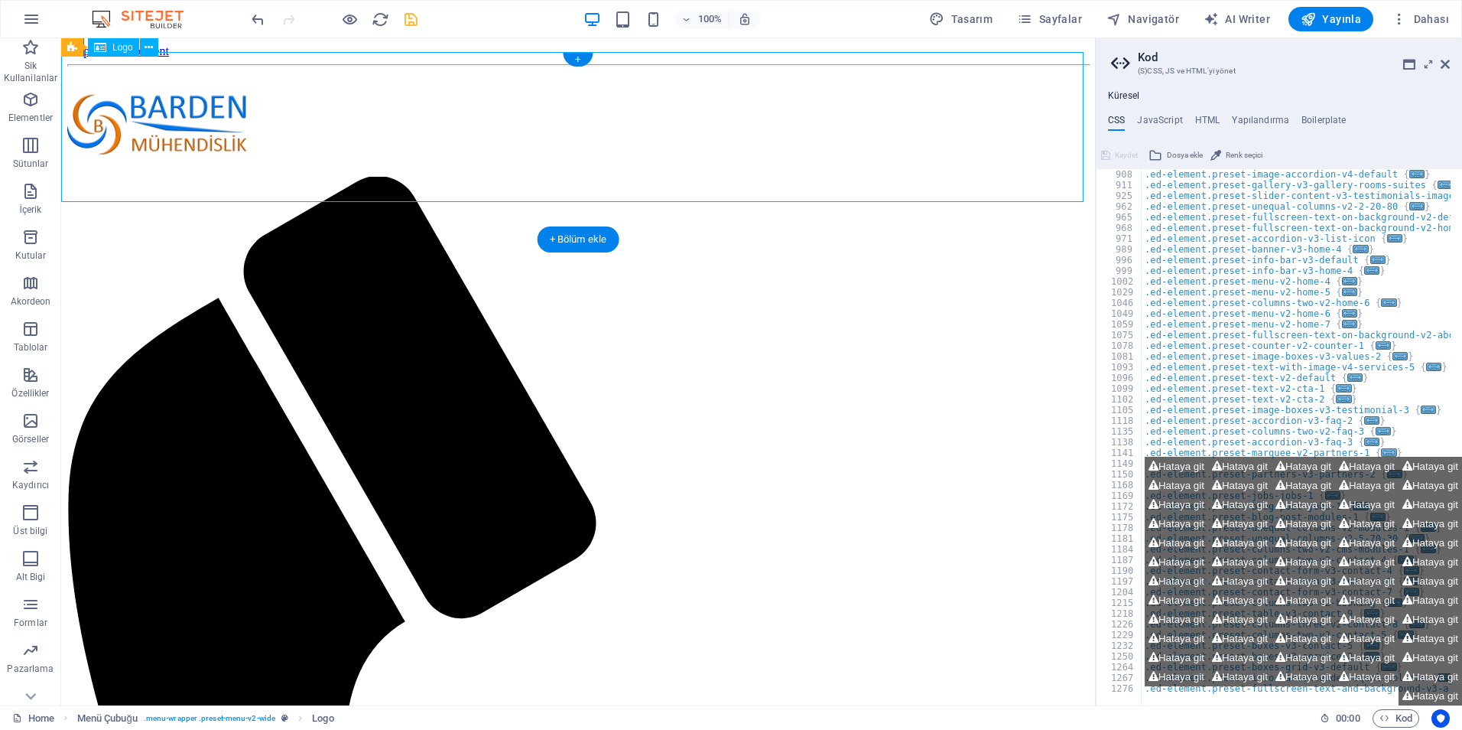
click at [538, 130] on div at bounding box center [578, 125] width 1022 height 104
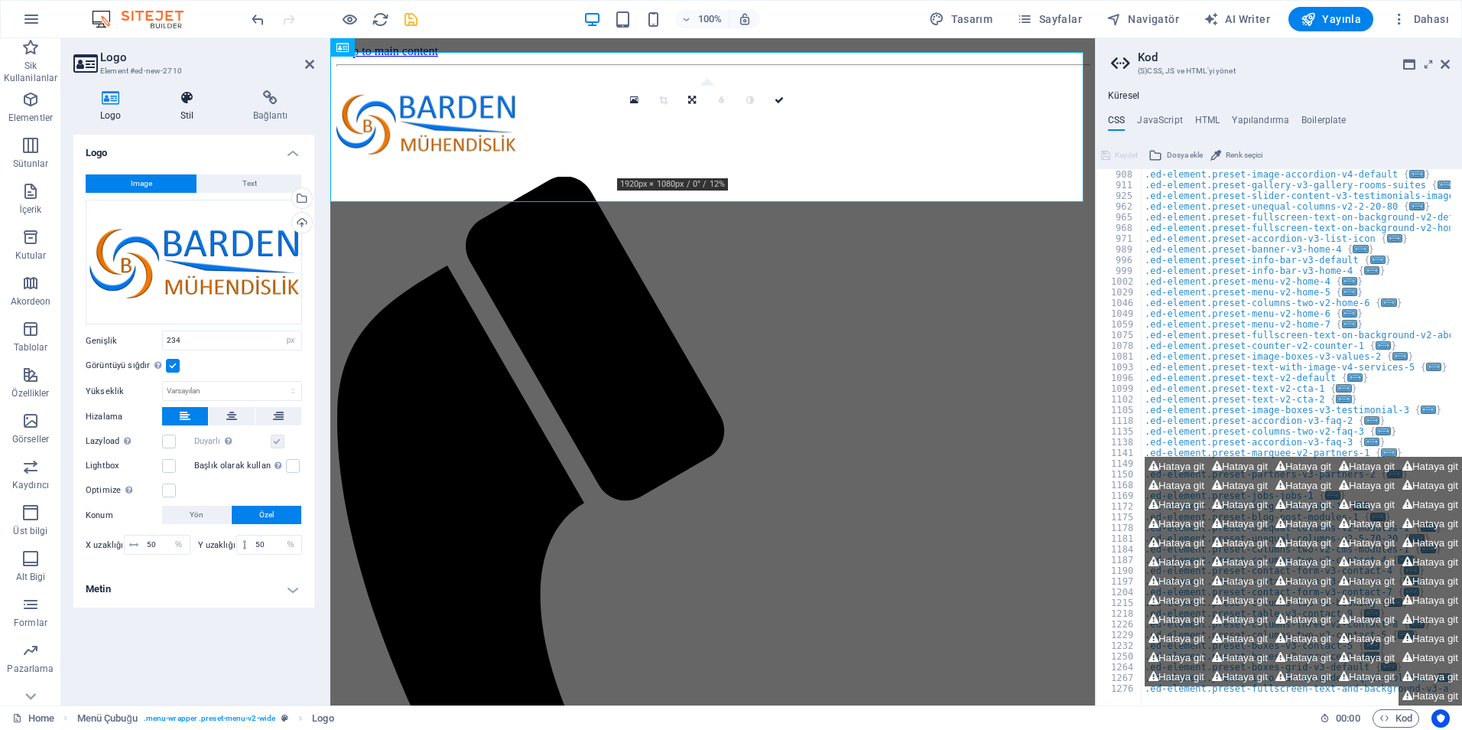
click at [187, 105] on icon at bounding box center [187, 97] width 67 height 15
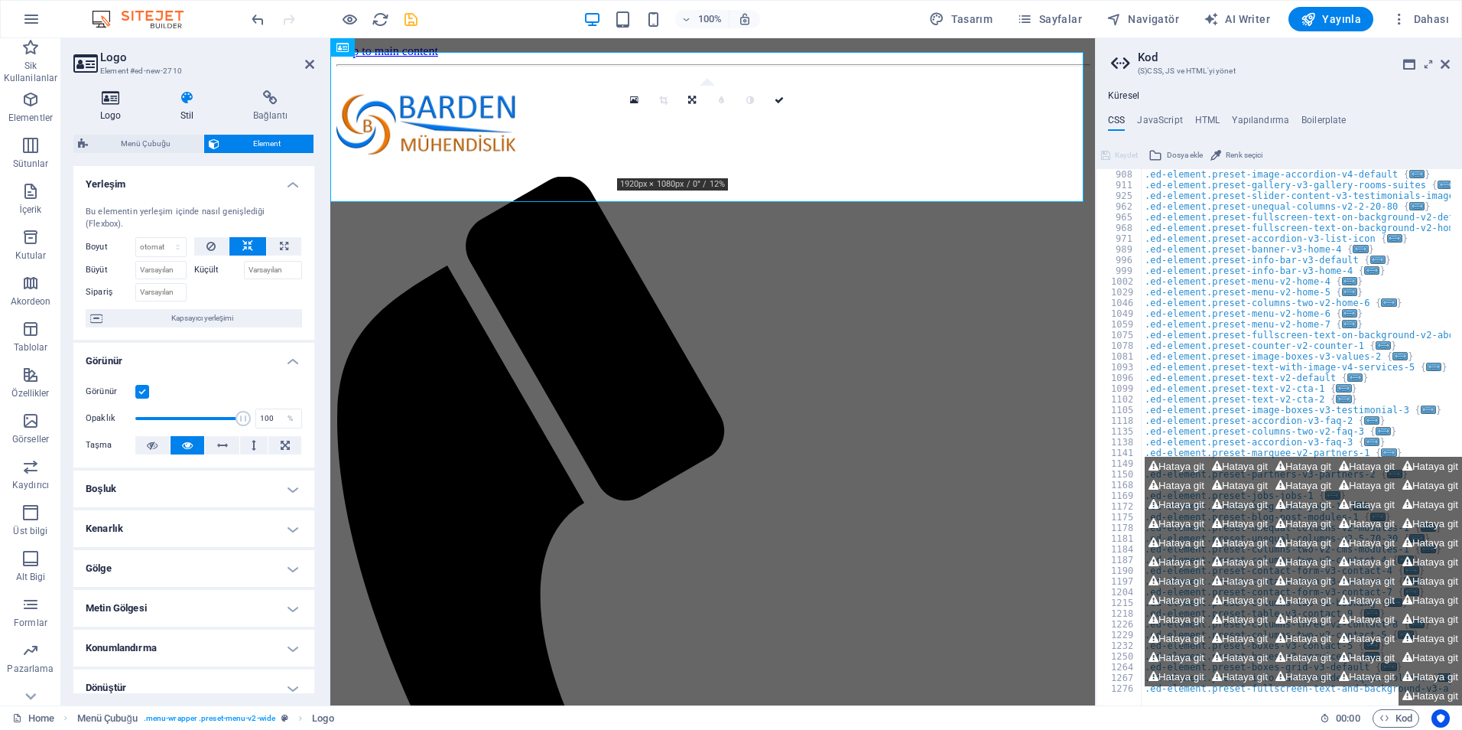
click at [96, 105] on icon at bounding box center [110, 97] width 74 height 15
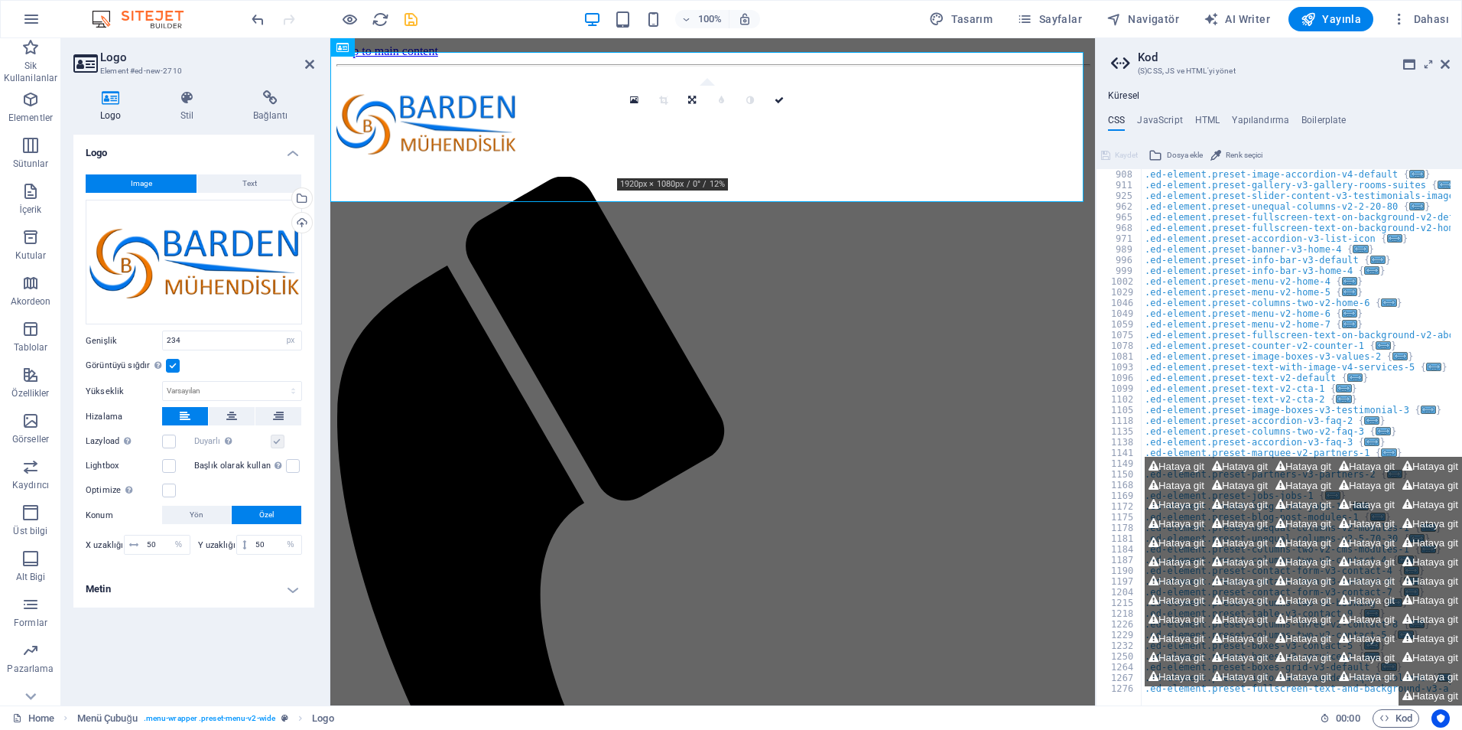
click at [156, 180] on button "Image" at bounding box center [141, 183] width 111 height 18
click at [303, 594] on h4 "Metin" at bounding box center [193, 589] width 241 height 37
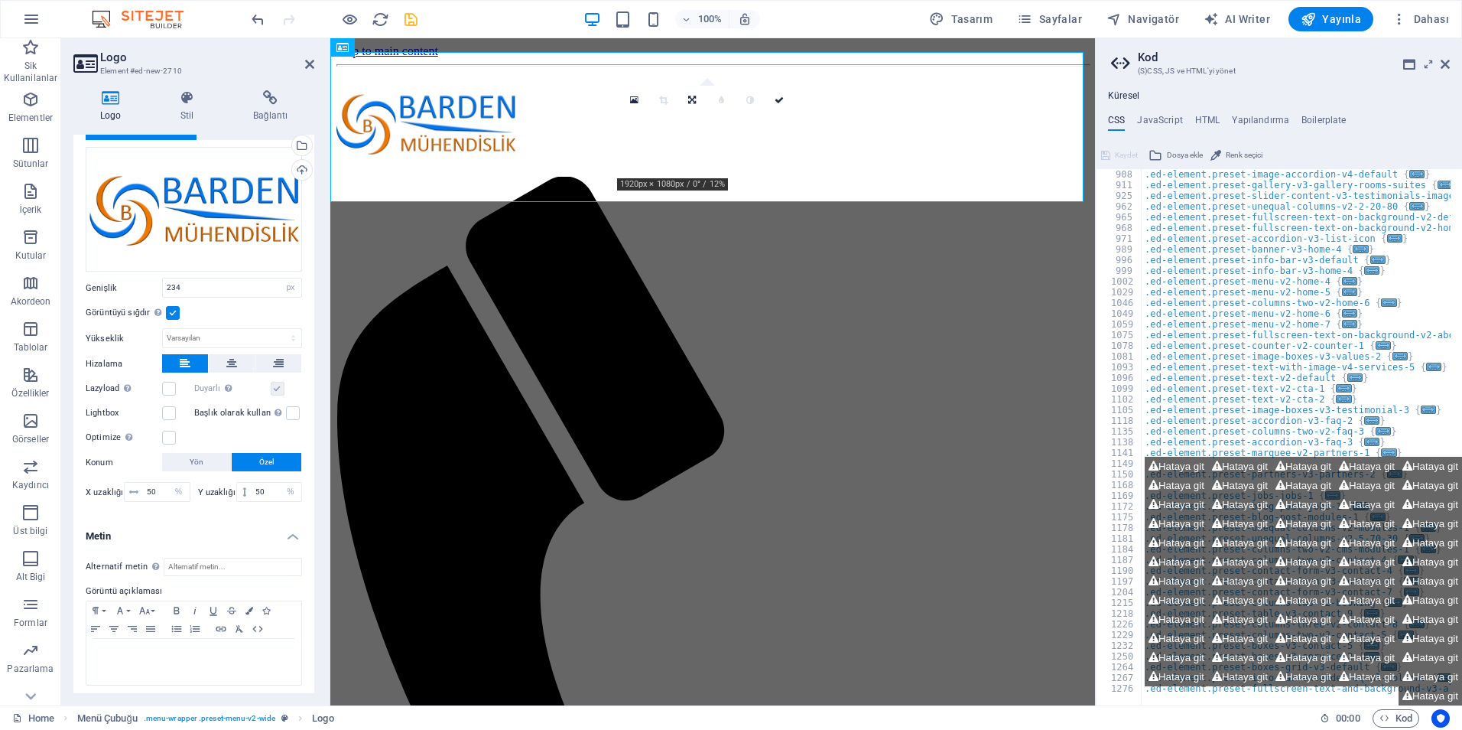
scroll to position [57, 0]
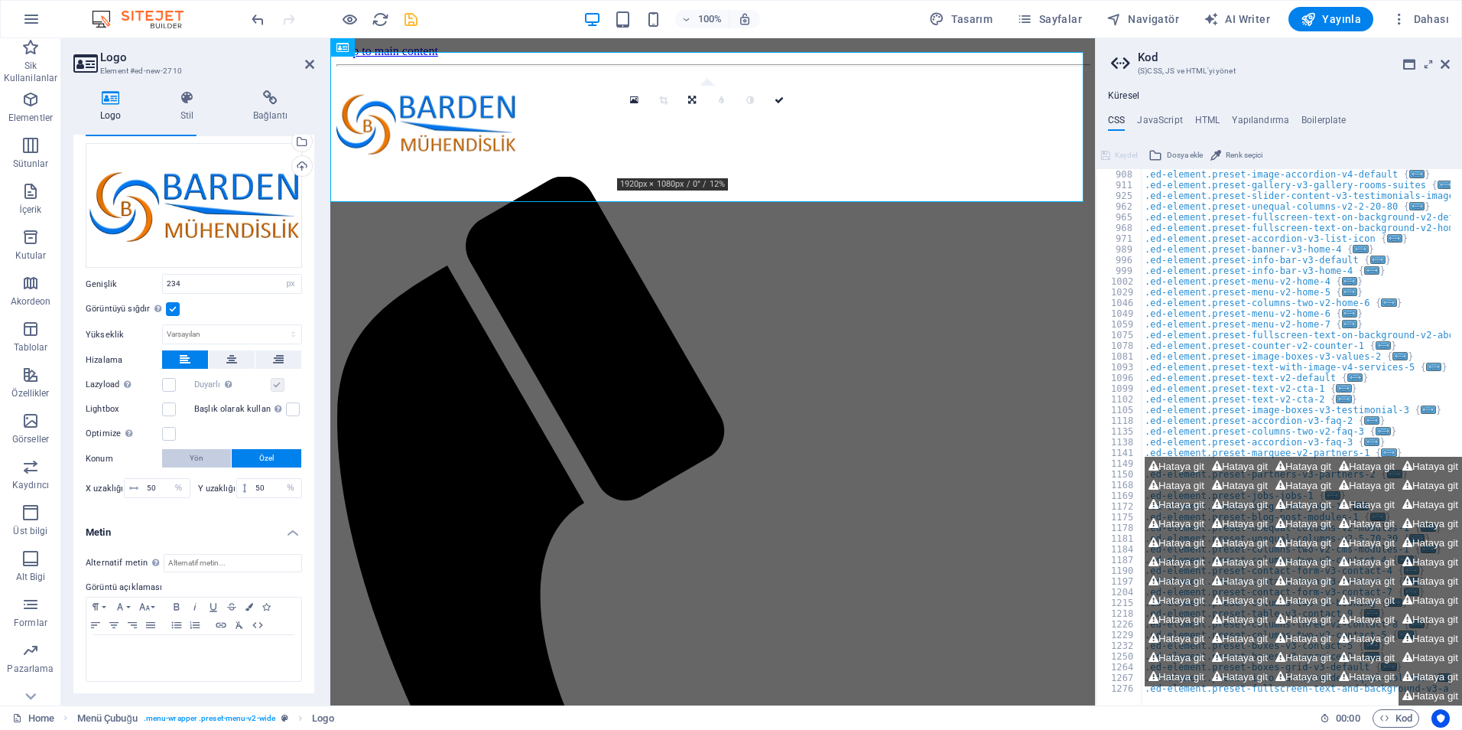
click at [177, 456] on button "Yön" at bounding box center [196, 458] width 69 height 18
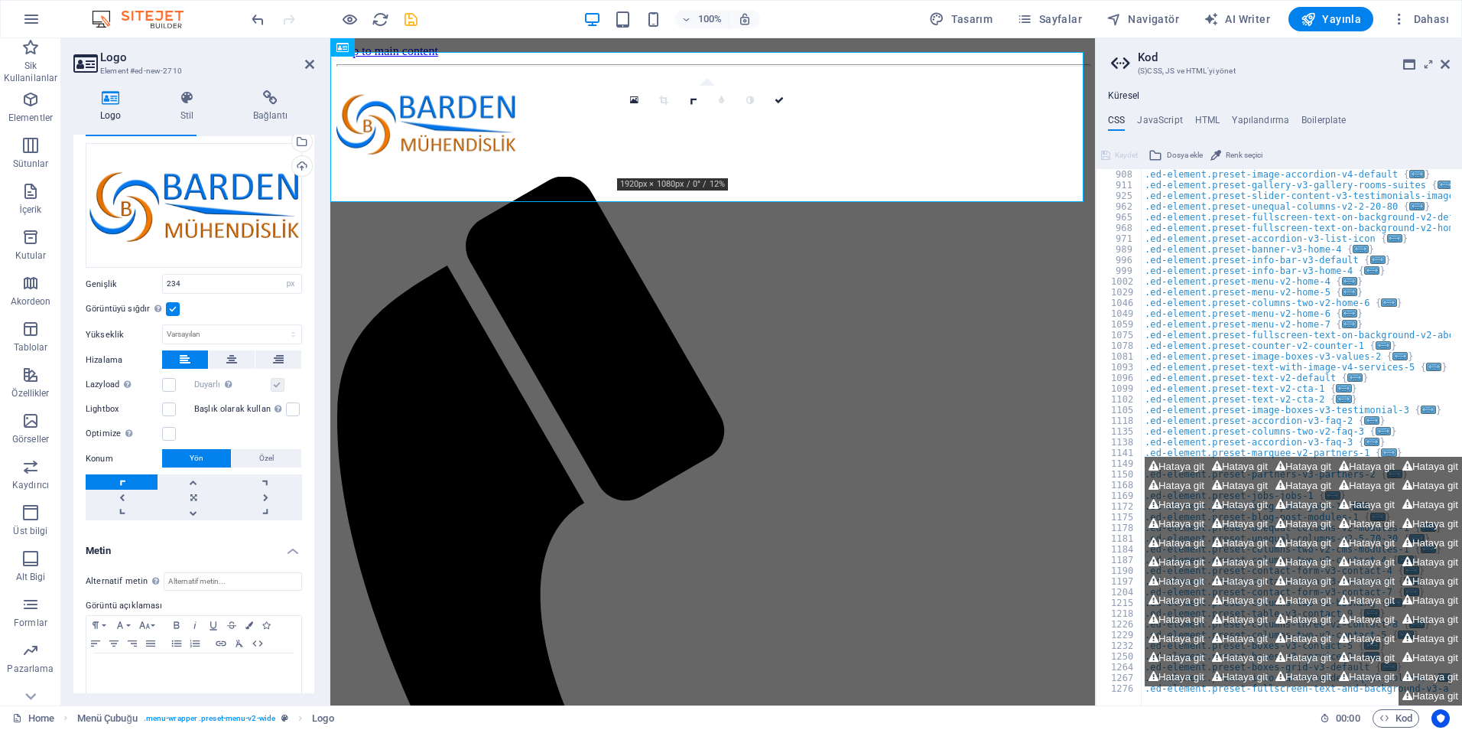
click at [122, 478] on link at bounding box center [122, 481] width 72 height 15
click at [119, 495] on link at bounding box center [122, 497] width 72 height 15
click at [125, 482] on link at bounding box center [122, 481] width 72 height 15
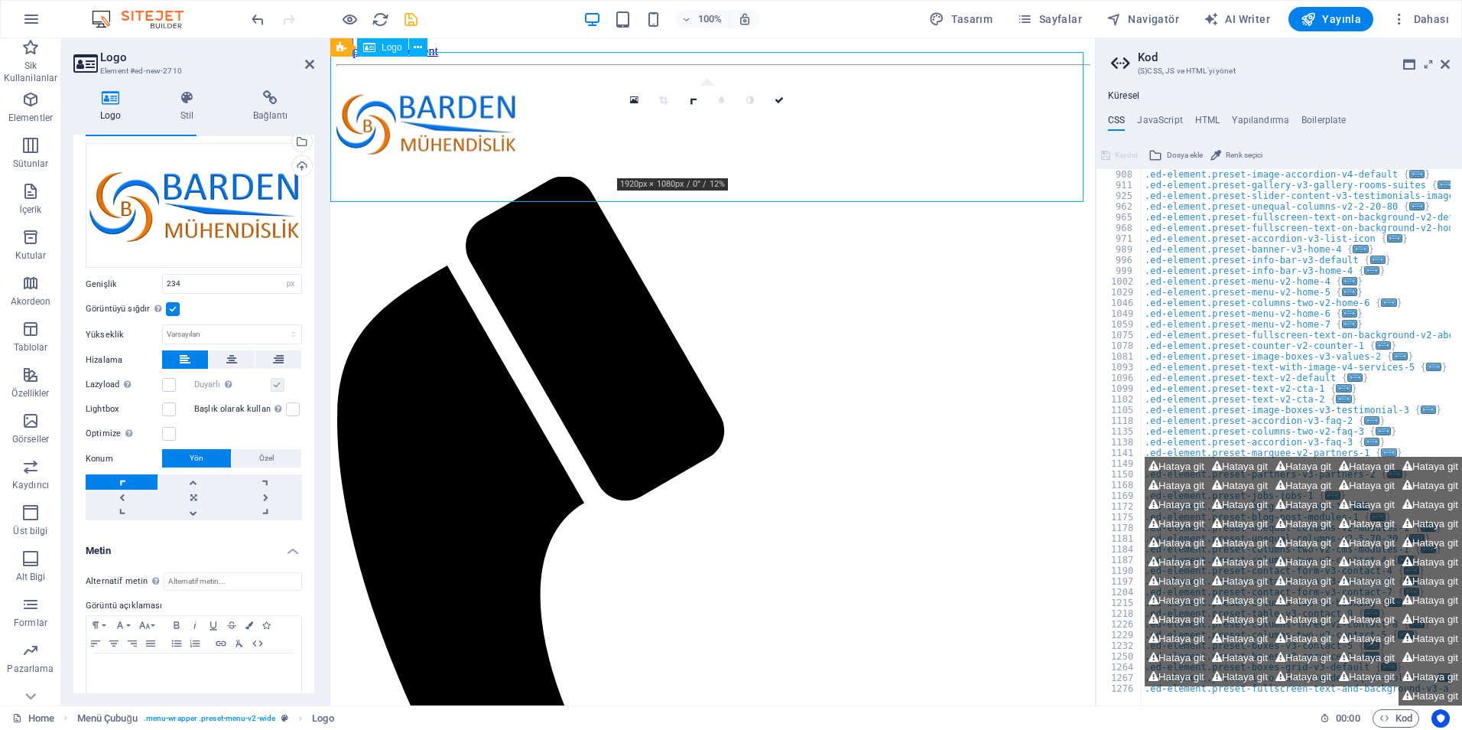
drag, startPoint x: 697, startPoint y: 148, endPoint x: 377, endPoint y: 97, distance: 323.7
click at [377, 97] on div at bounding box center [713, 125] width 753 height 104
click at [693, 104] on icon at bounding box center [692, 99] width 13 height 13
click at [666, 93] on icon at bounding box center [663, 94] width 13 height 13
click at [693, 104] on icon at bounding box center [692, 99] width 13 height 13
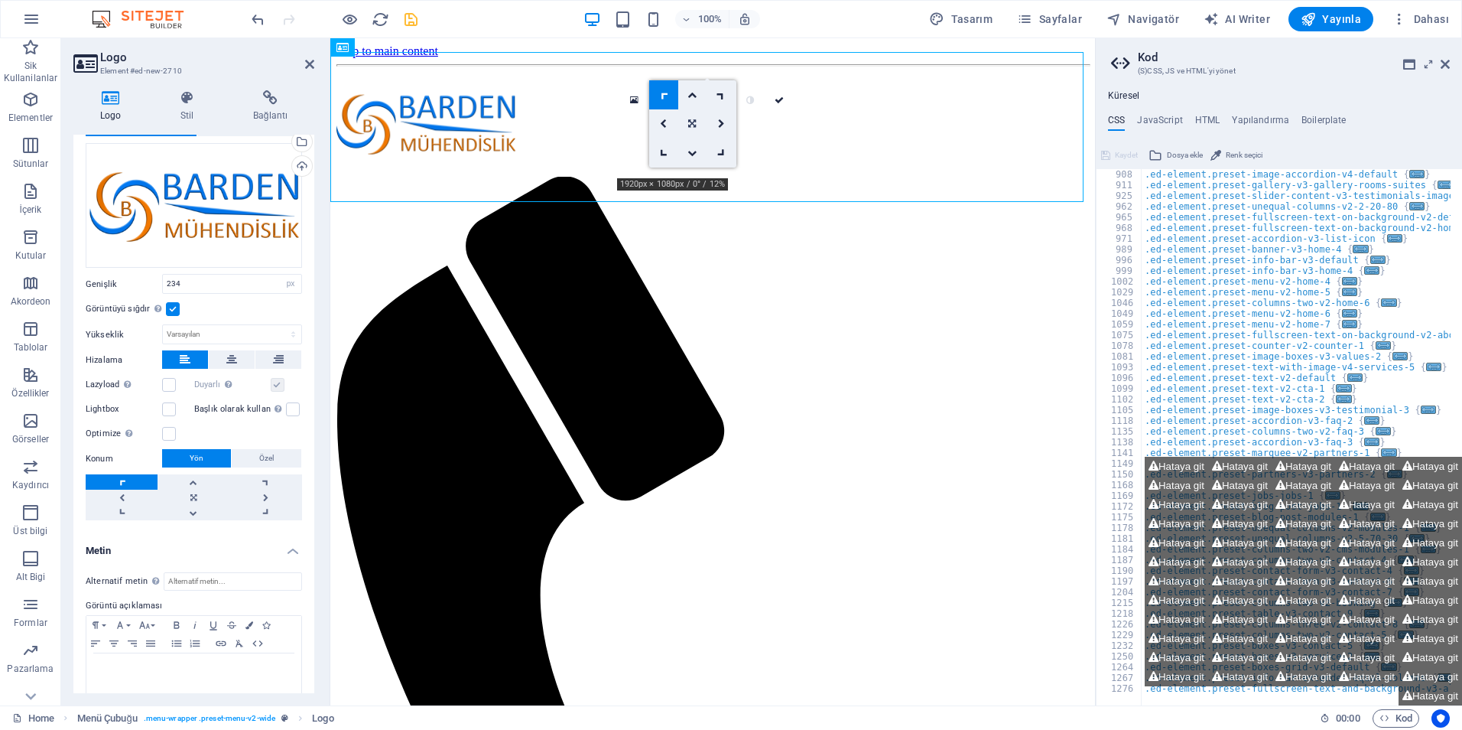
click at [689, 124] on icon at bounding box center [692, 123] width 8 height 9
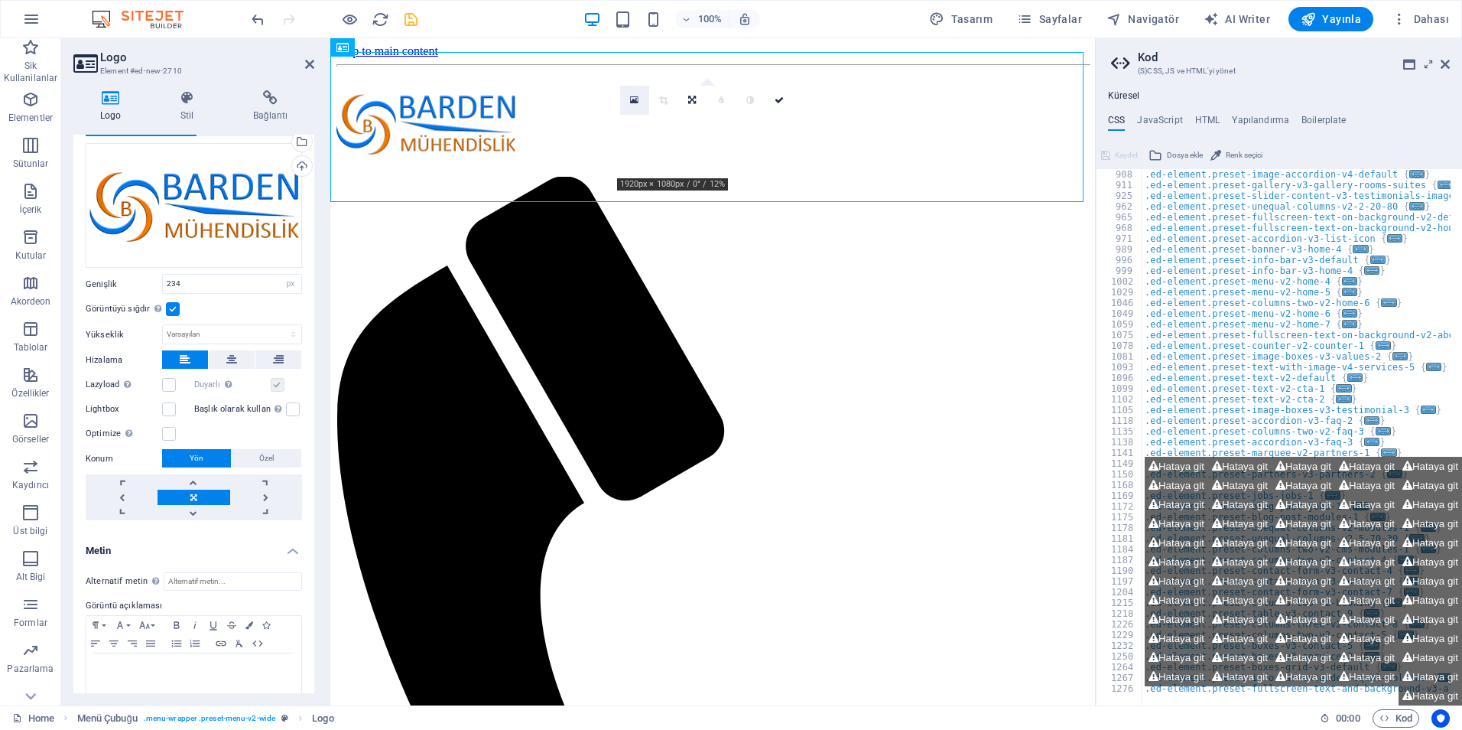
click at [635, 99] on icon at bounding box center [634, 100] width 8 height 11
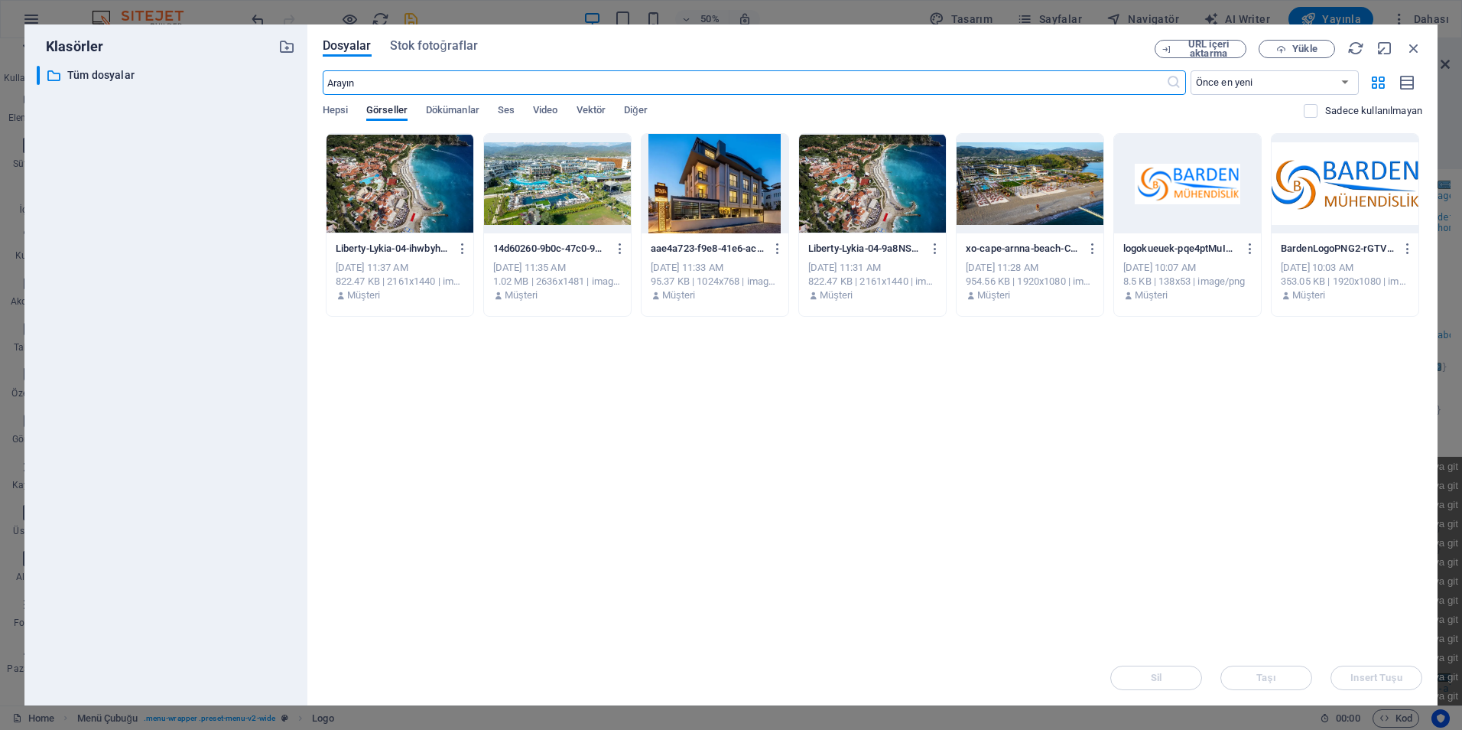
click at [1215, 201] on div at bounding box center [1187, 183] width 147 height 99
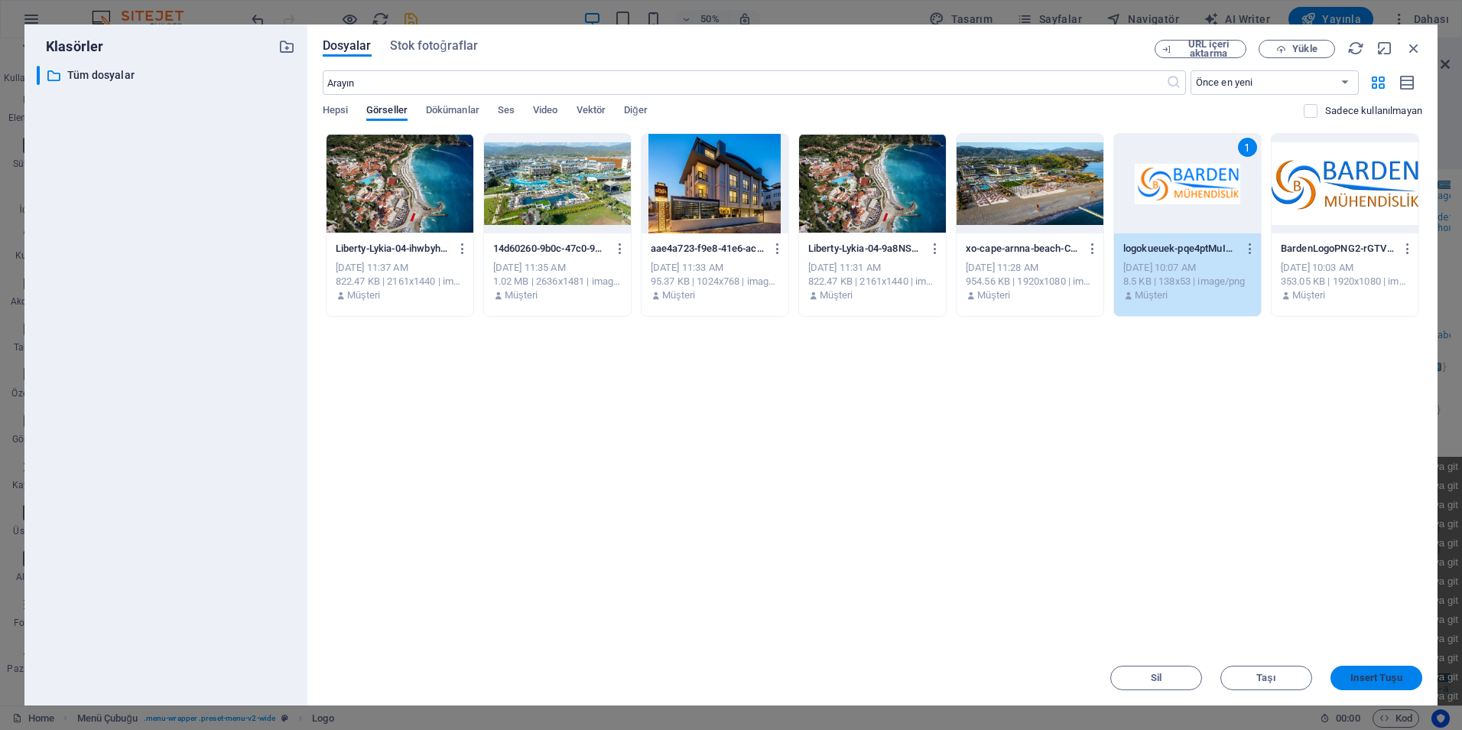
click at [1394, 687] on button "Insert Tuşu" at bounding box center [1377, 677] width 92 height 24
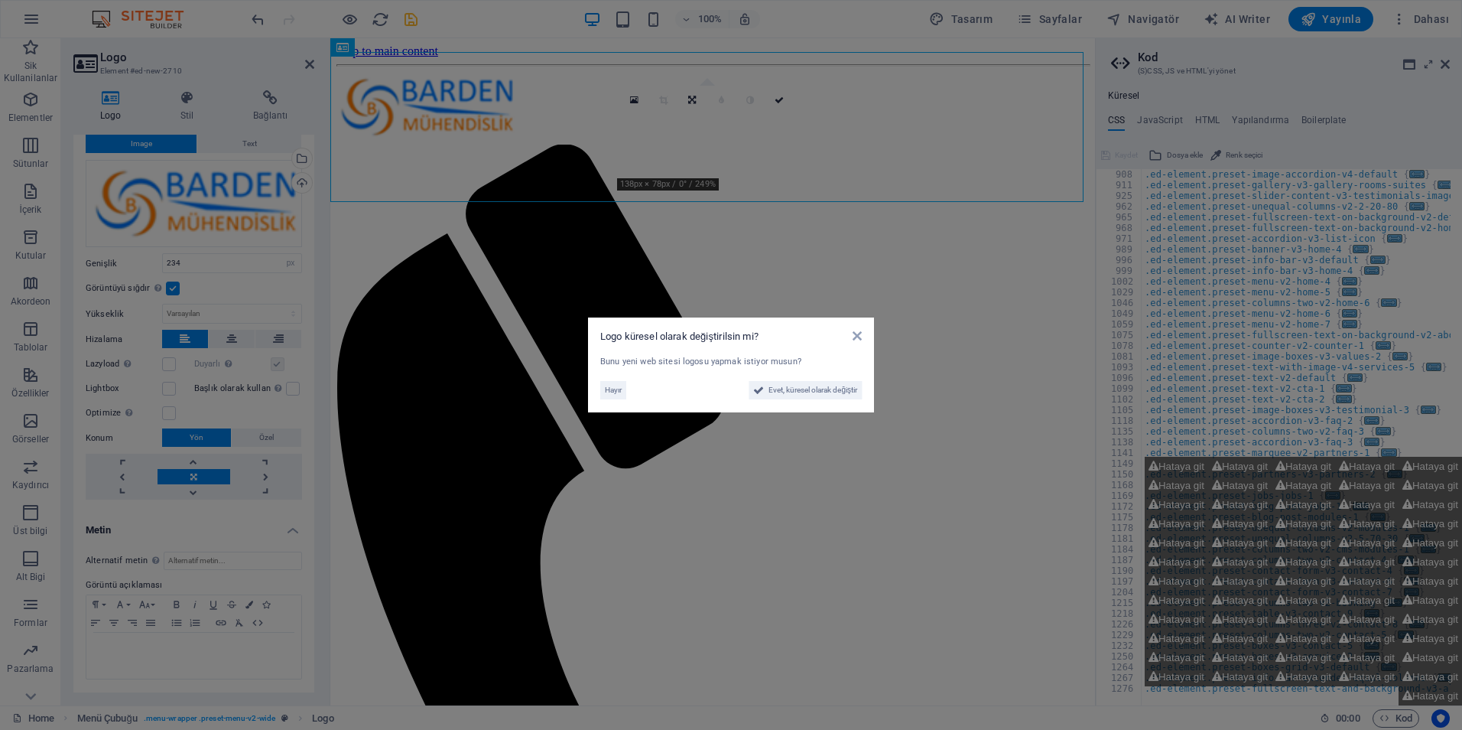
scroll to position [38, 0]
click at [744, 132] on aside "Logo küresel olarak değiştirilsin mi? Bunu yeni web sitesi logosu yapmak istiyo…" at bounding box center [731, 365] width 1462 height 730
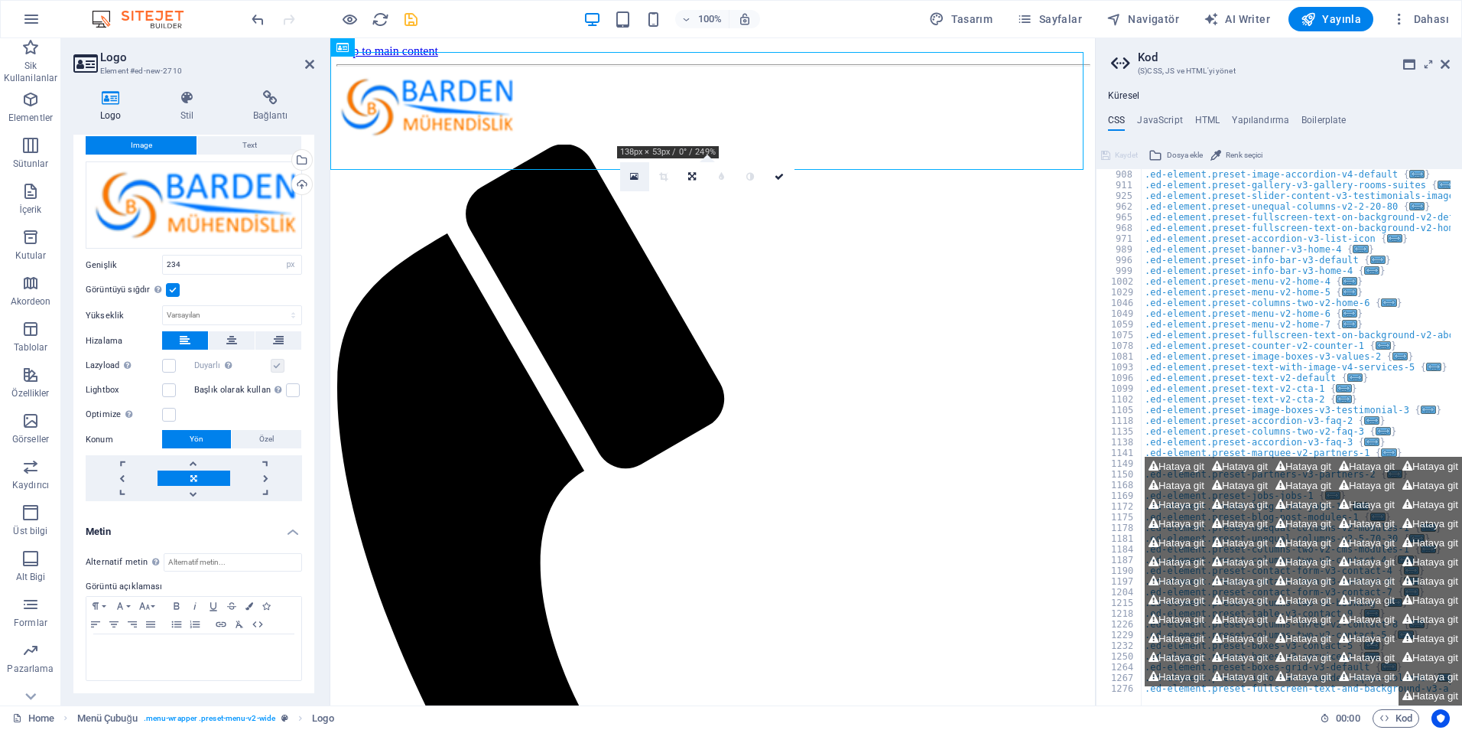
click at [638, 182] on link at bounding box center [634, 176] width 29 height 29
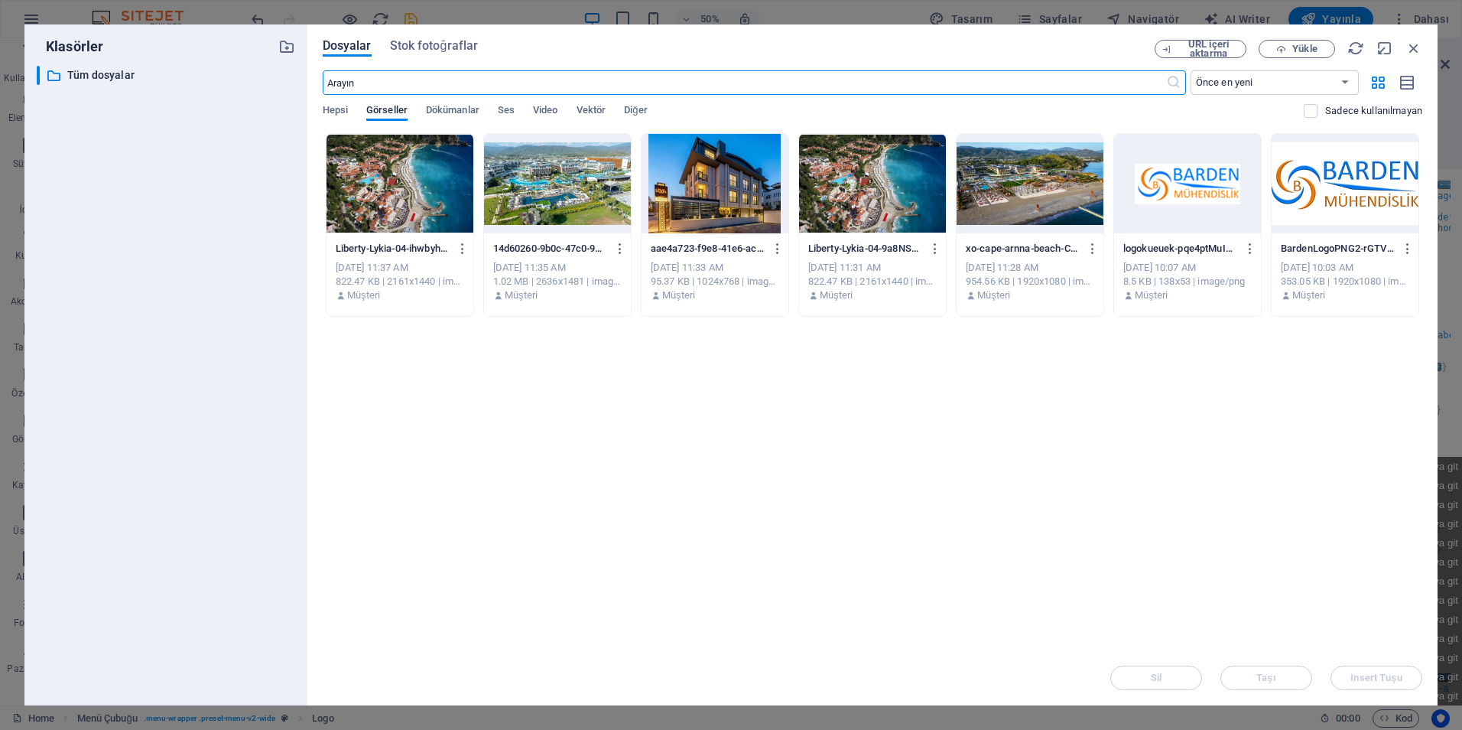
click at [1299, 233] on div at bounding box center [1345, 183] width 147 height 99
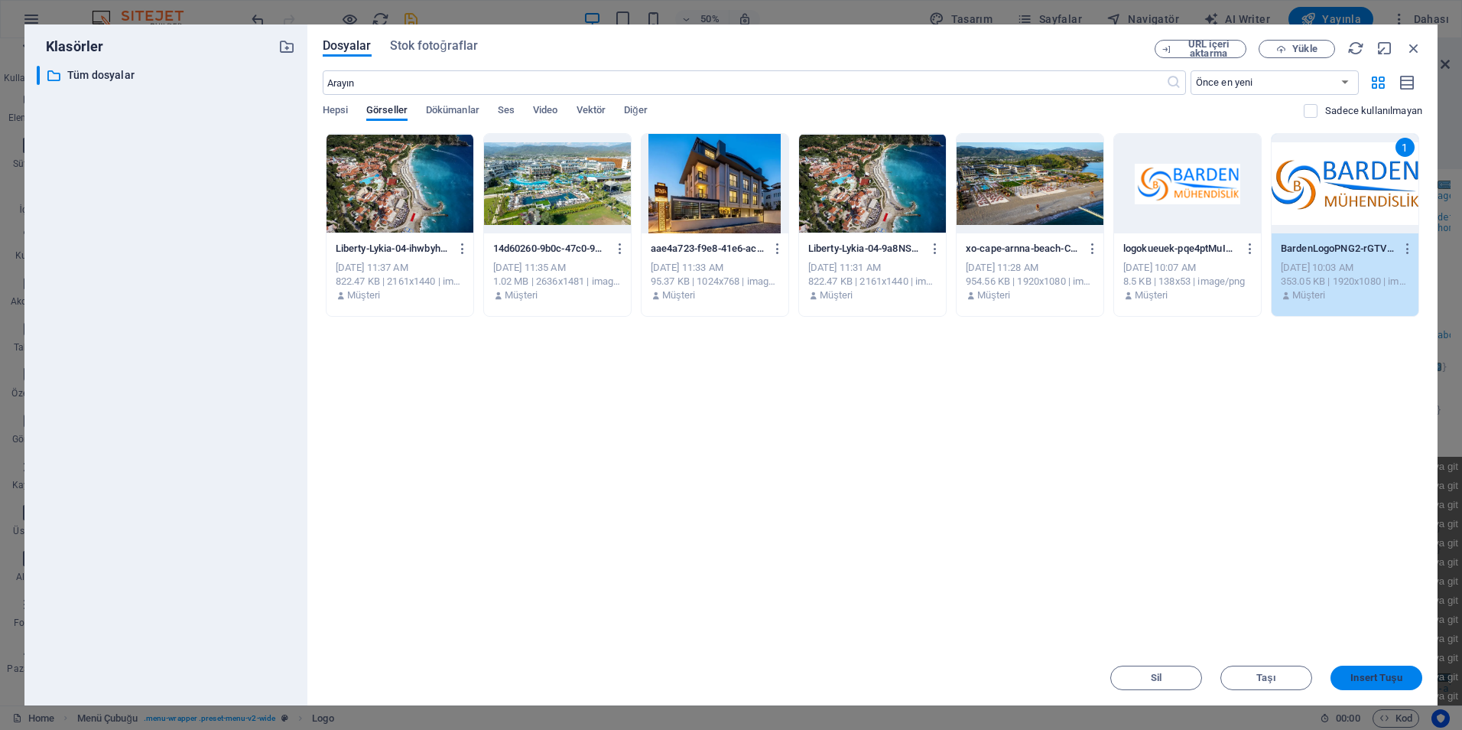
click at [1375, 681] on span "Insert Tuşu" at bounding box center [1376, 677] width 51 height 9
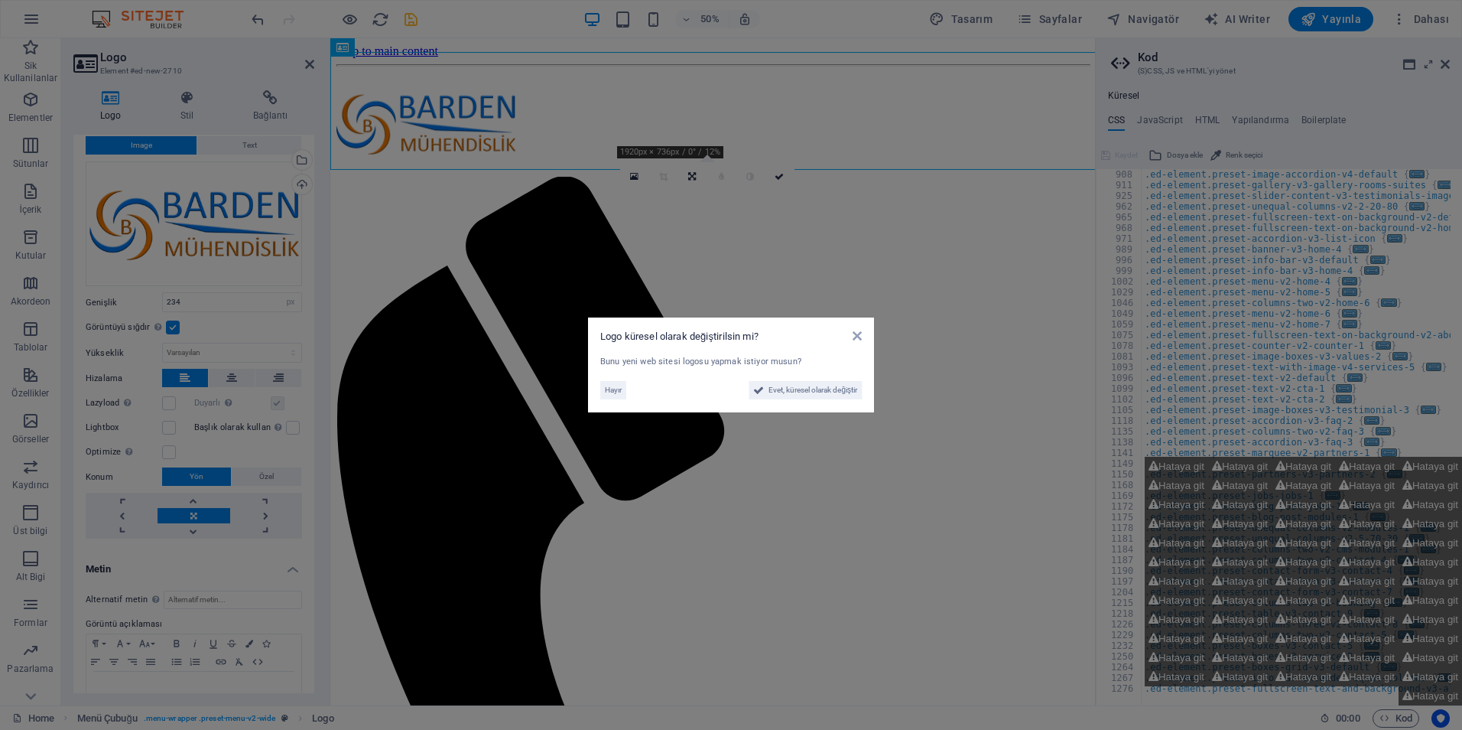
scroll to position [57, 0]
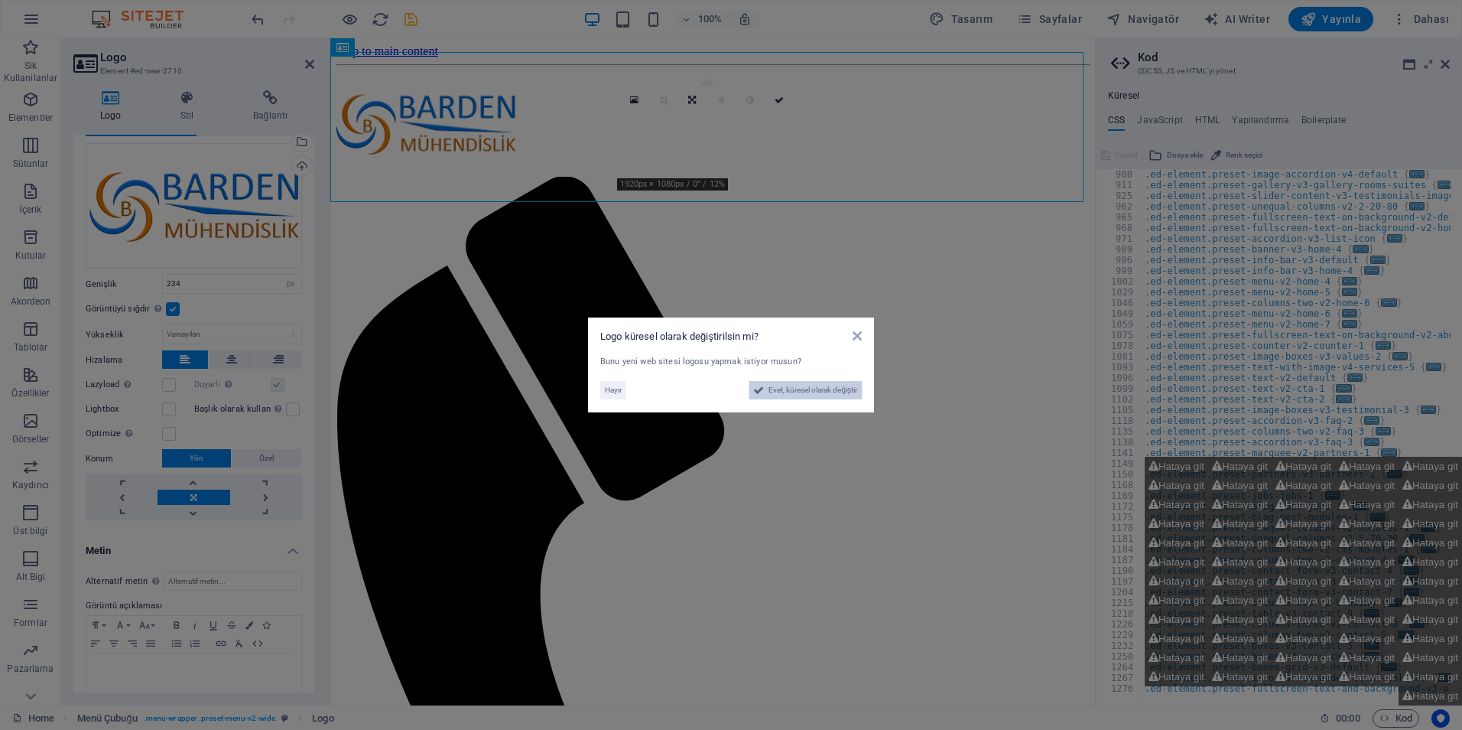
click at [783, 395] on span "Evet, küresel olarak değiştir" at bounding box center [813, 390] width 89 height 18
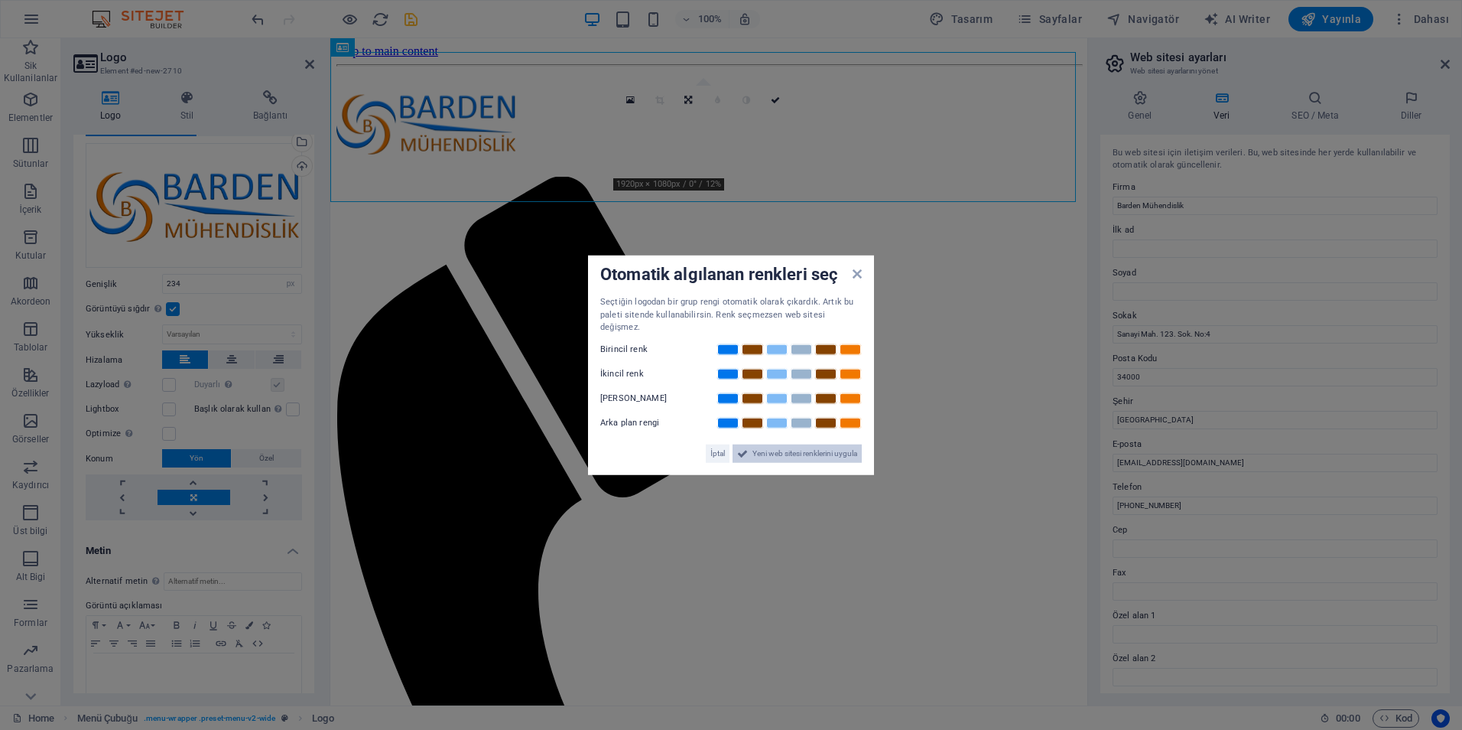
click at [773, 450] on span "Yeni web sitesi renklerini uygula" at bounding box center [805, 453] width 105 height 18
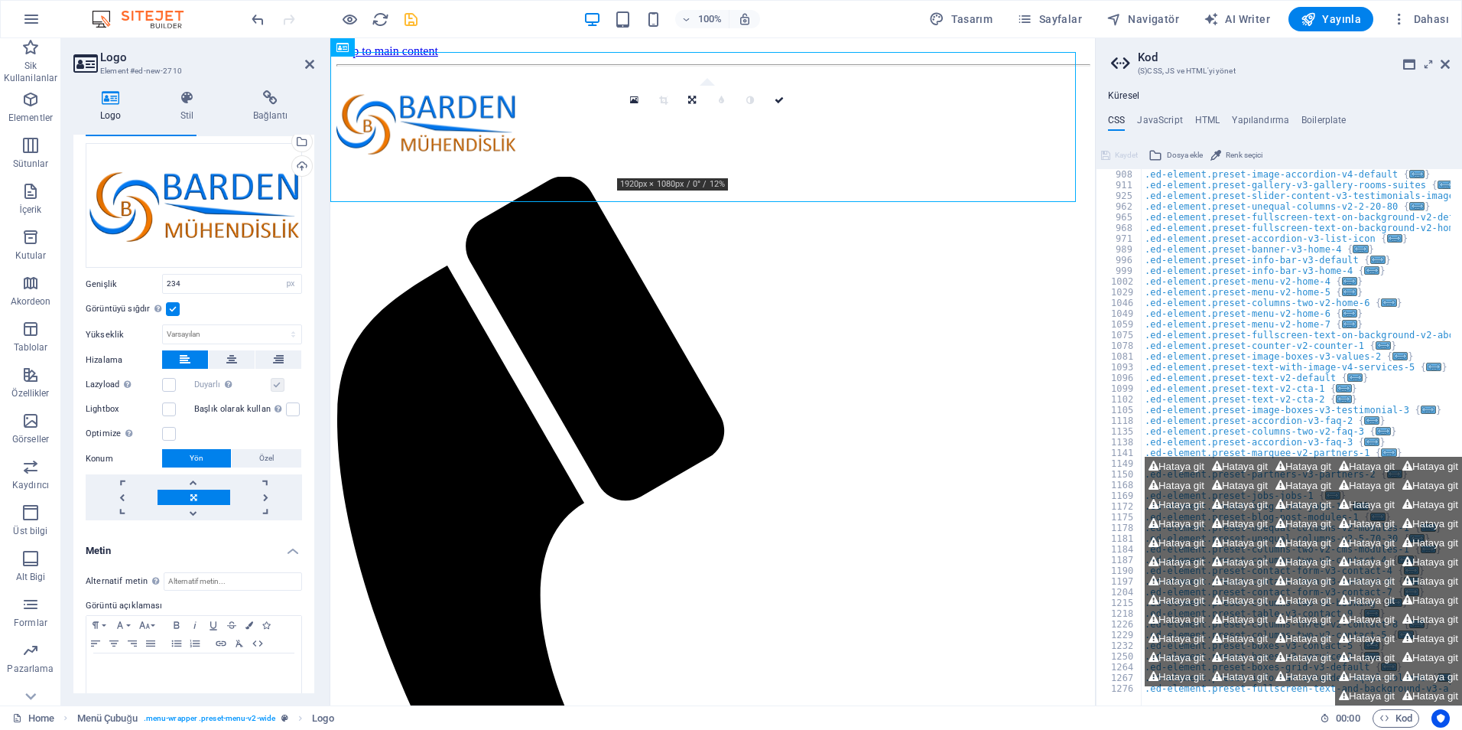
scroll to position [760, 0]
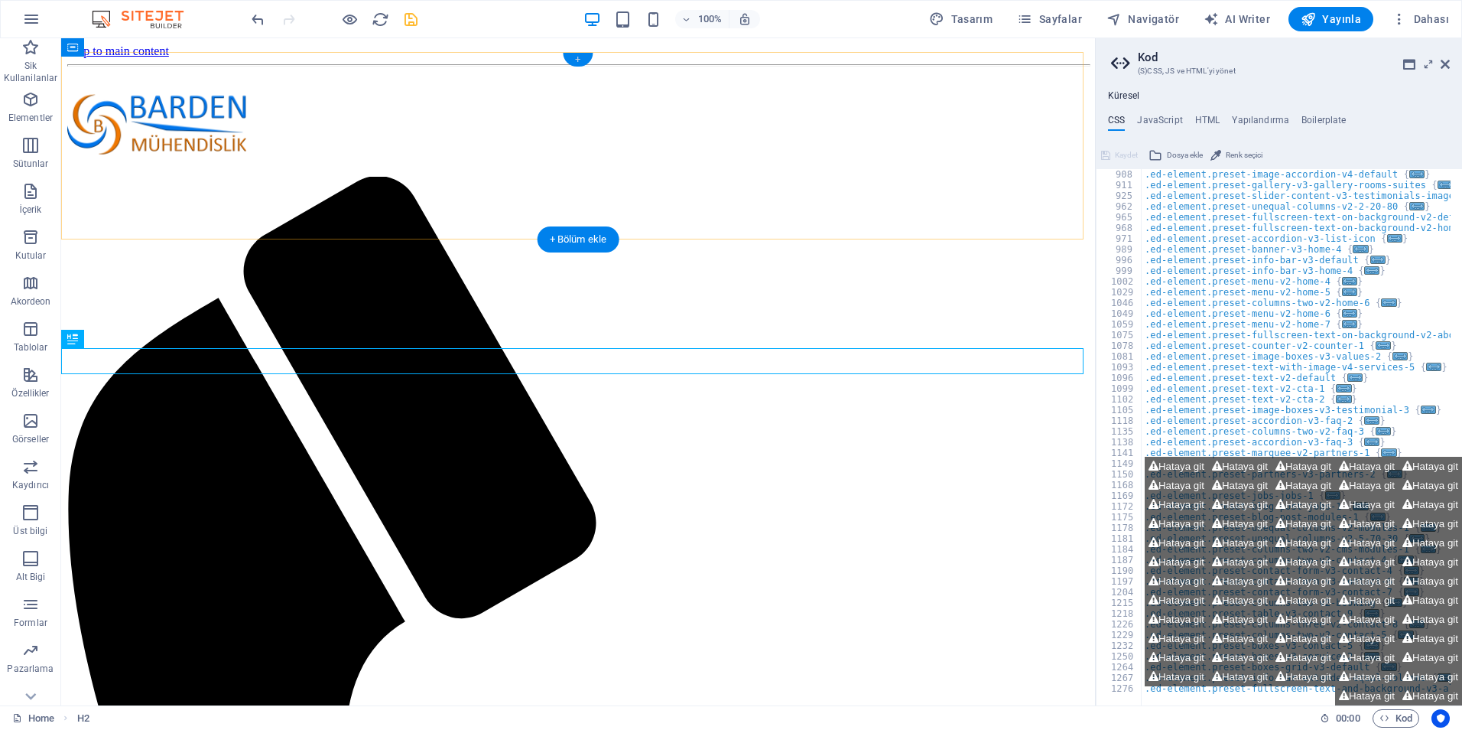
click at [583, 59] on div "+" at bounding box center [578, 60] width 30 height 14
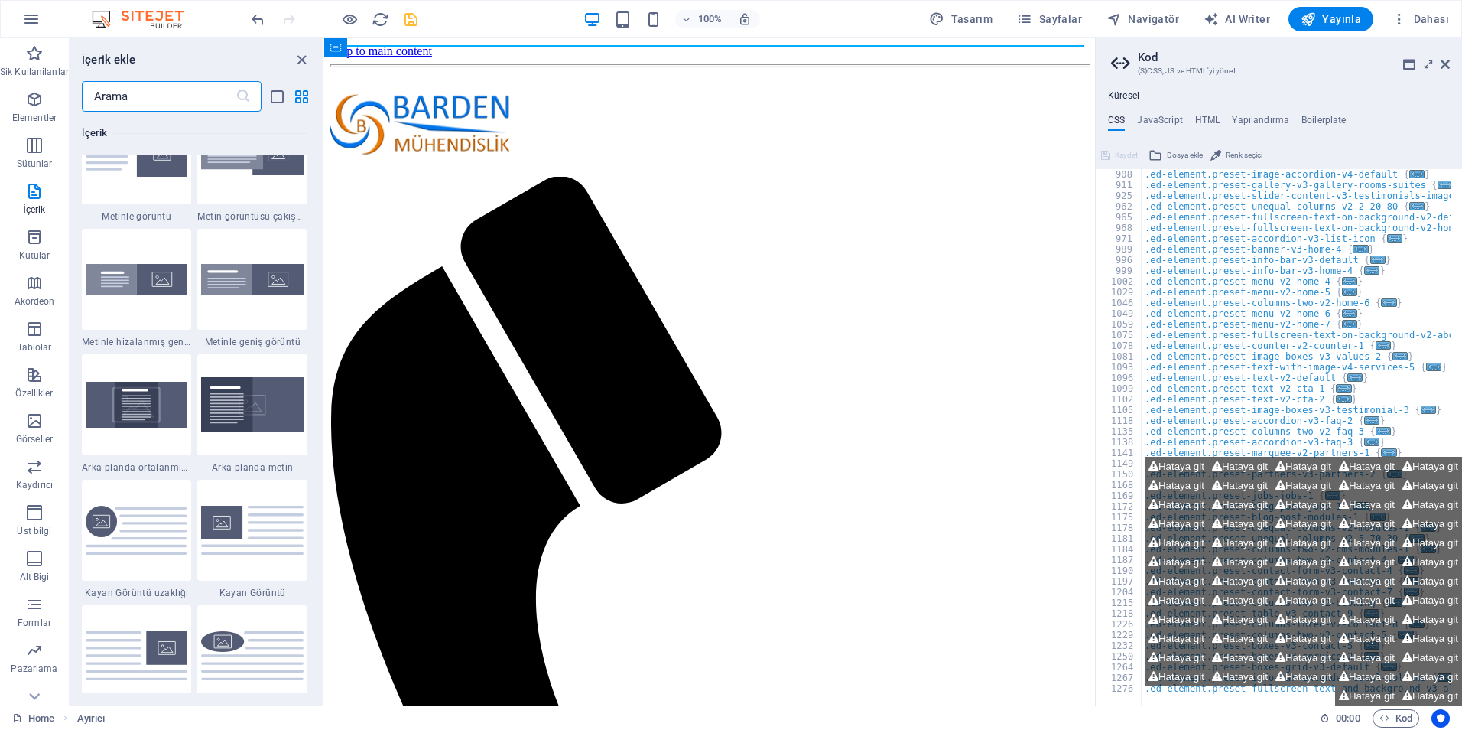
scroll to position [2982, 0]
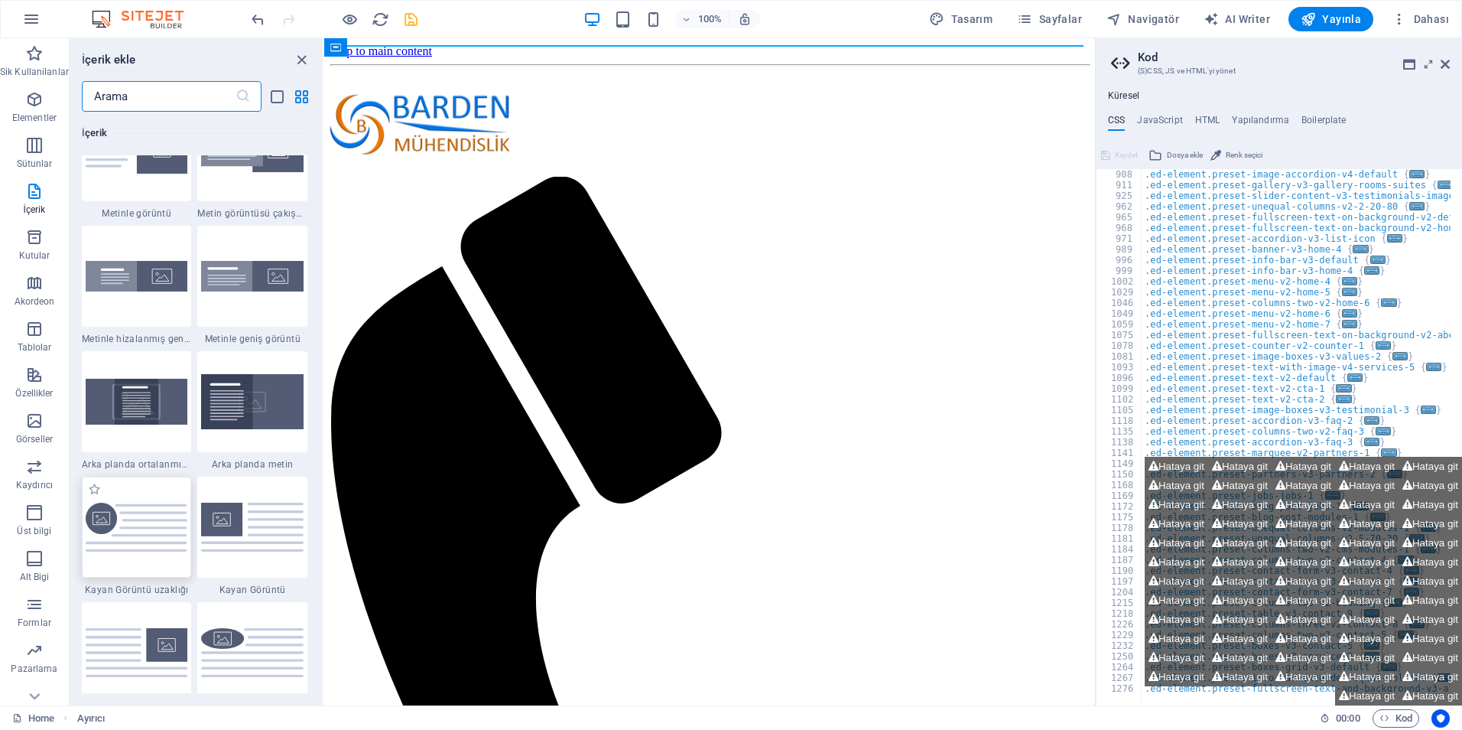
click at [151, 507] on img at bounding box center [137, 527] width 102 height 49
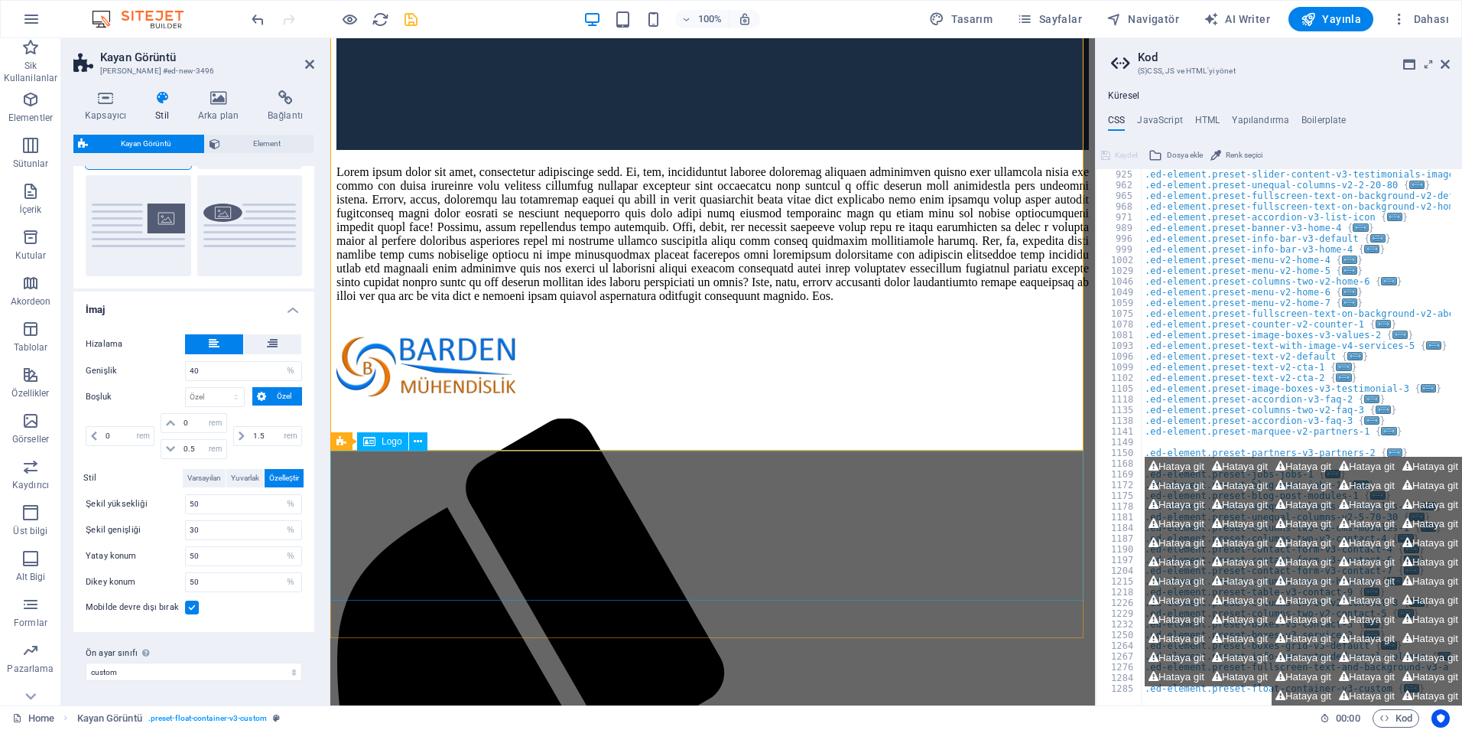
scroll to position [382, 0]
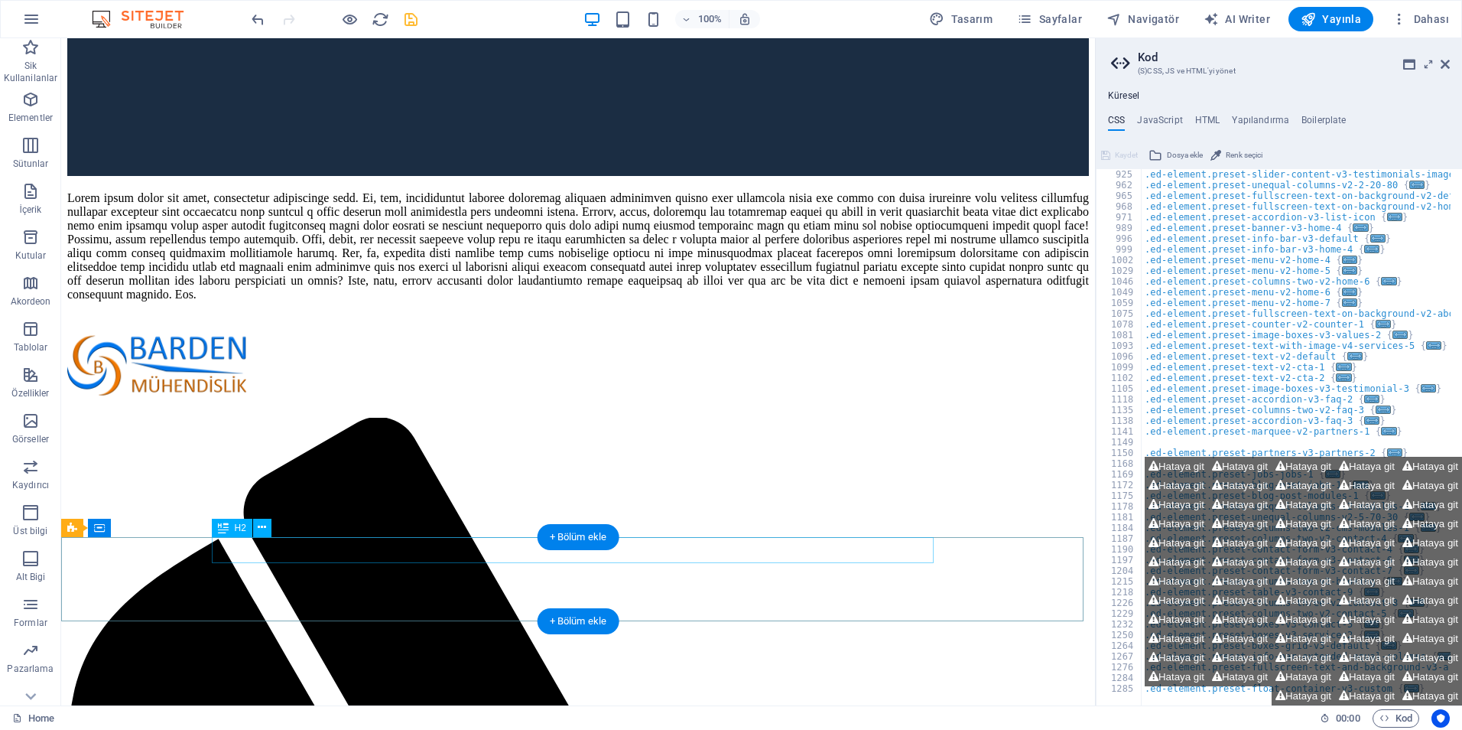
scroll to position [535, 0]
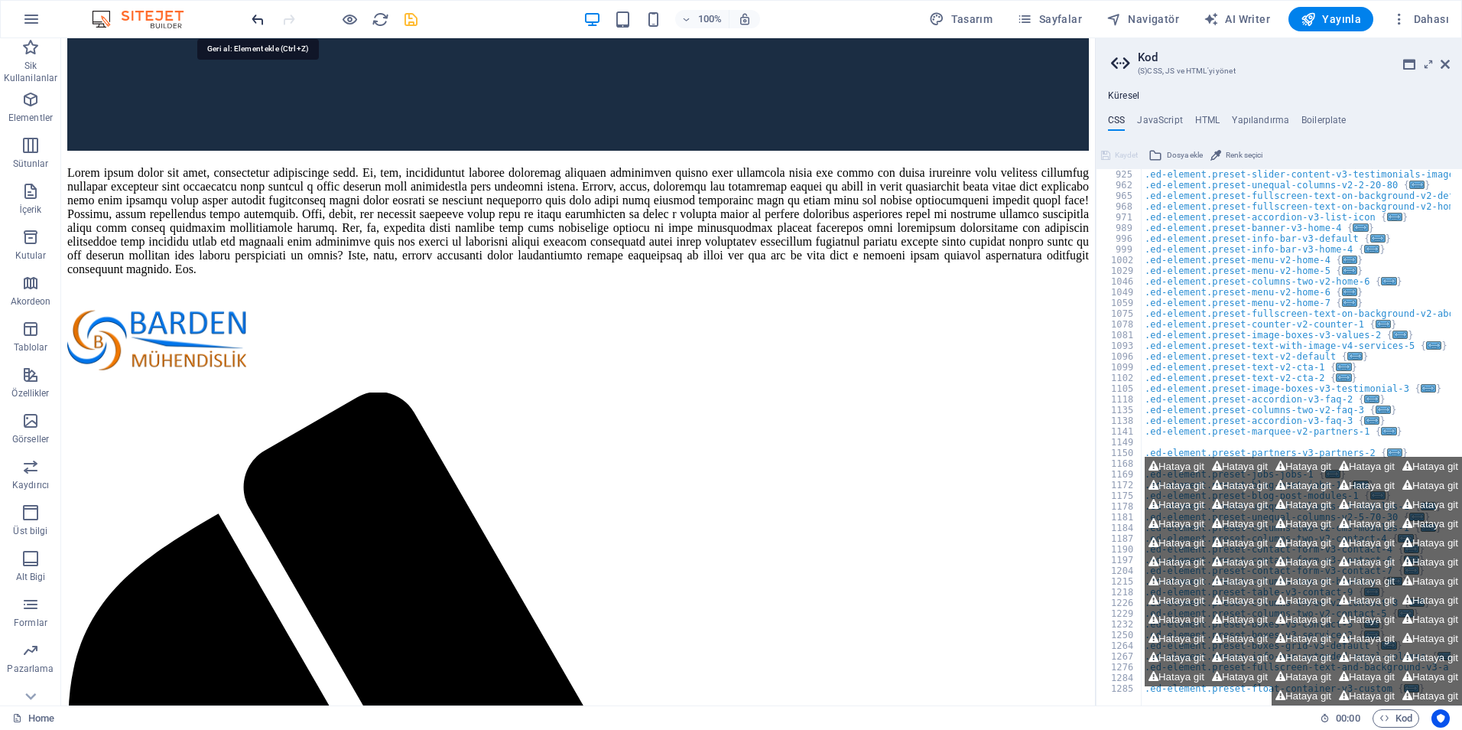
click at [259, 22] on icon "undo" at bounding box center [258, 20] width 18 height 18
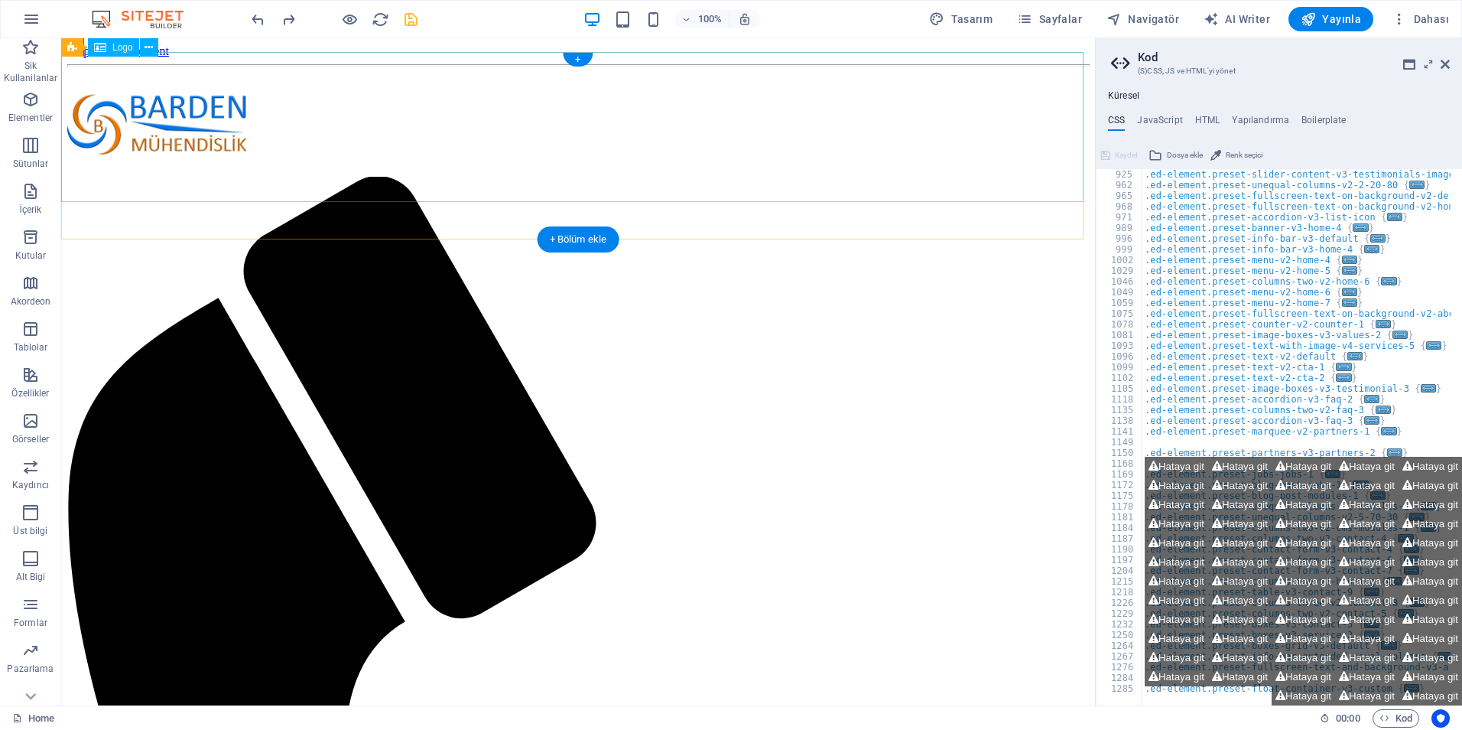
click at [535, 136] on div at bounding box center [578, 125] width 1022 height 104
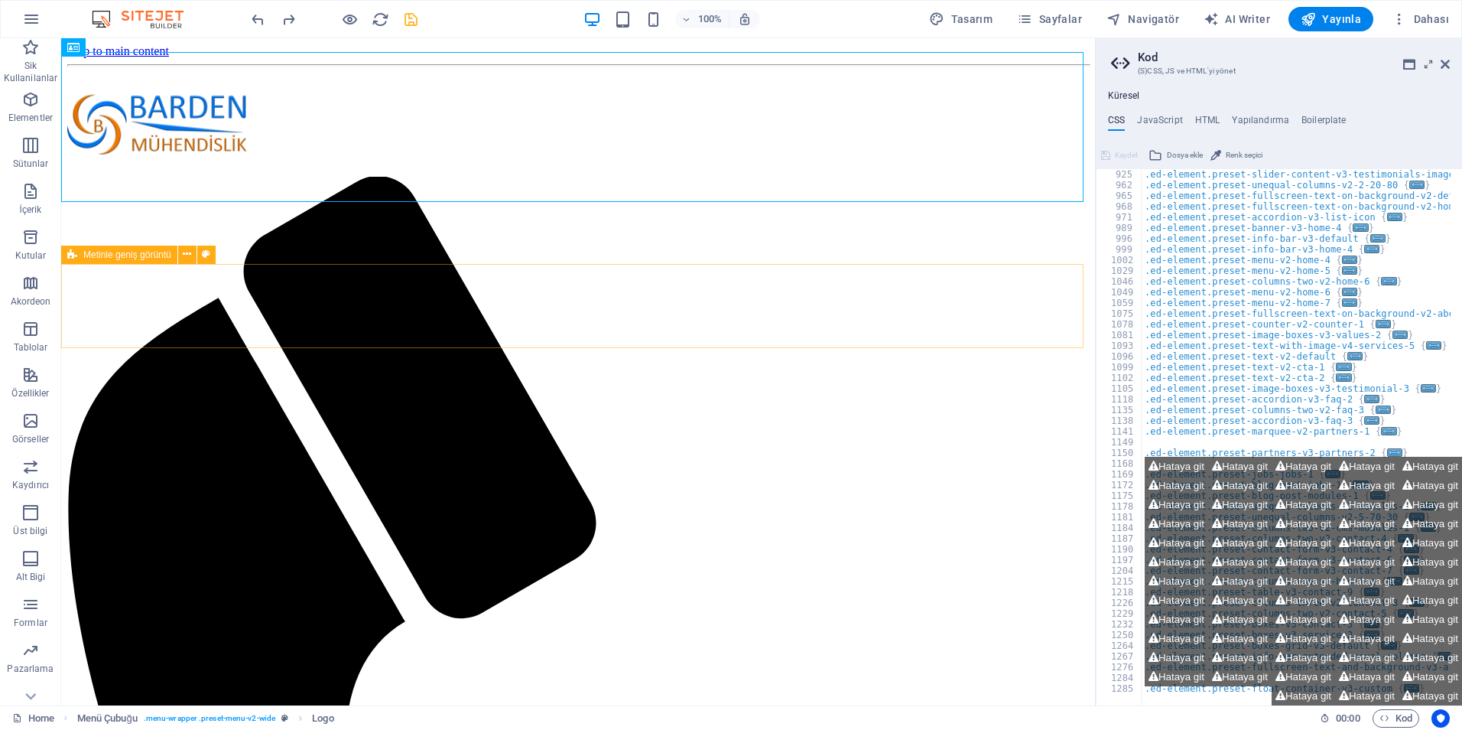
click at [72, 257] on icon at bounding box center [72, 255] width 10 height 18
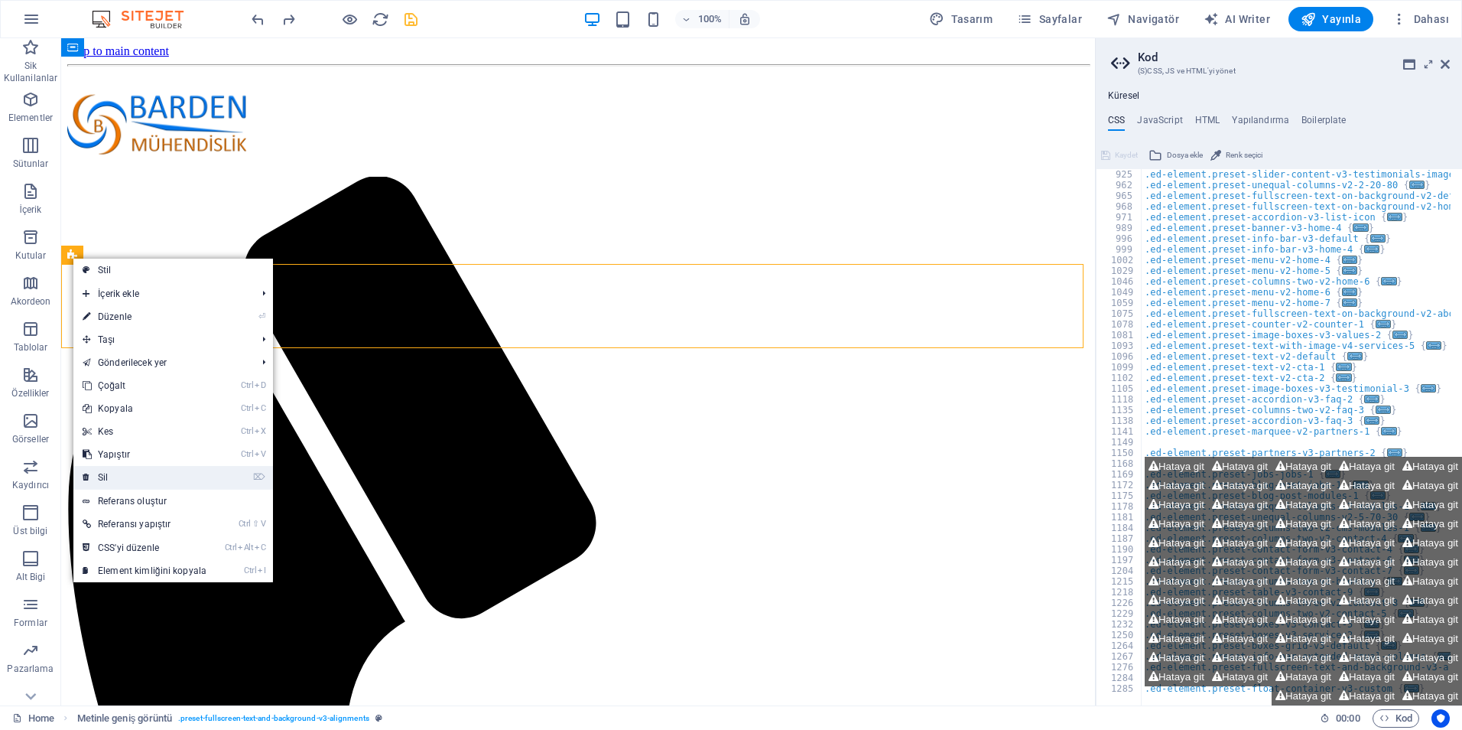
click at [127, 473] on link "⌦ Sil" at bounding box center [144, 477] width 142 height 23
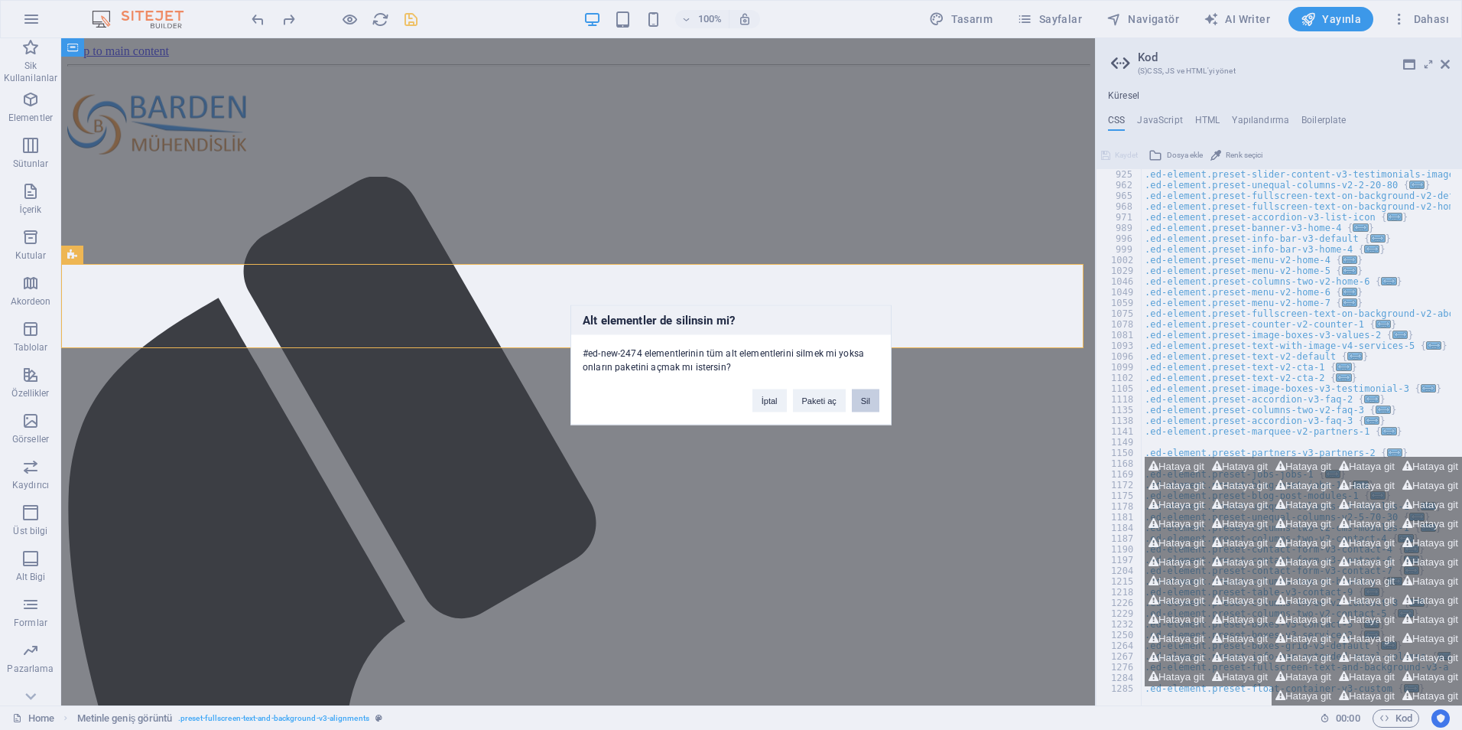
click at [870, 395] on button "Sil" at bounding box center [866, 400] width 28 height 23
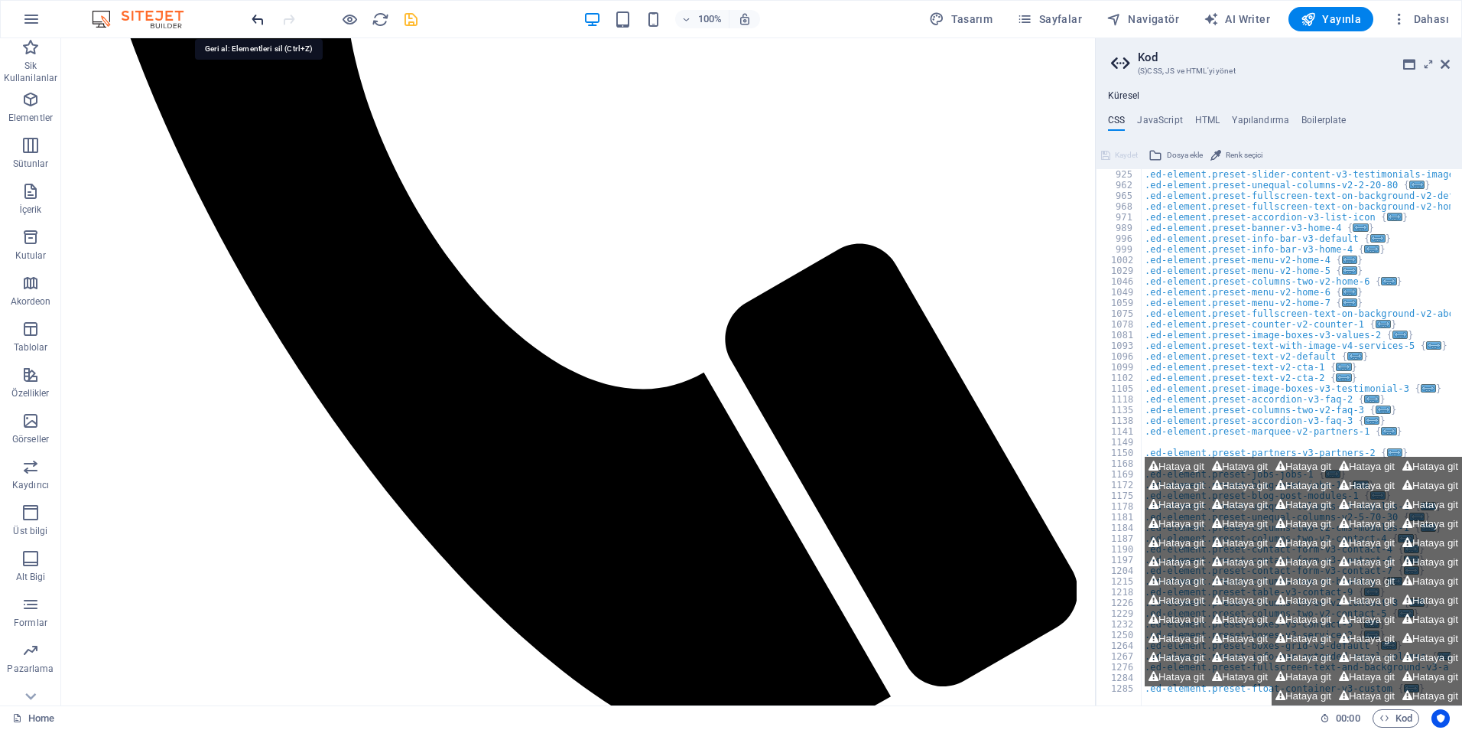
click at [261, 16] on icon "undo" at bounding box center [258, 20] width 18 height 18
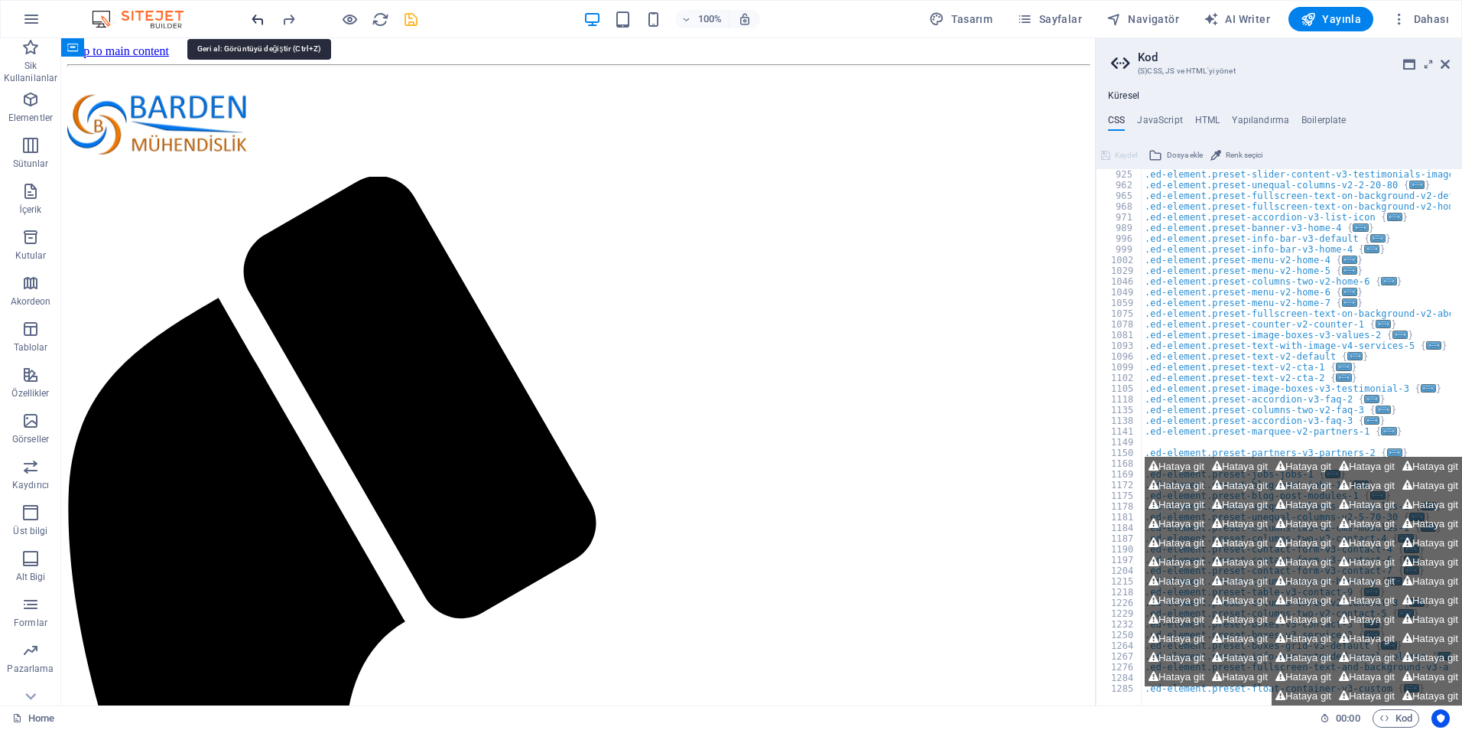
click at [254, 21] on icon "undo" at bounding box center [258, 20] width 18 height 18
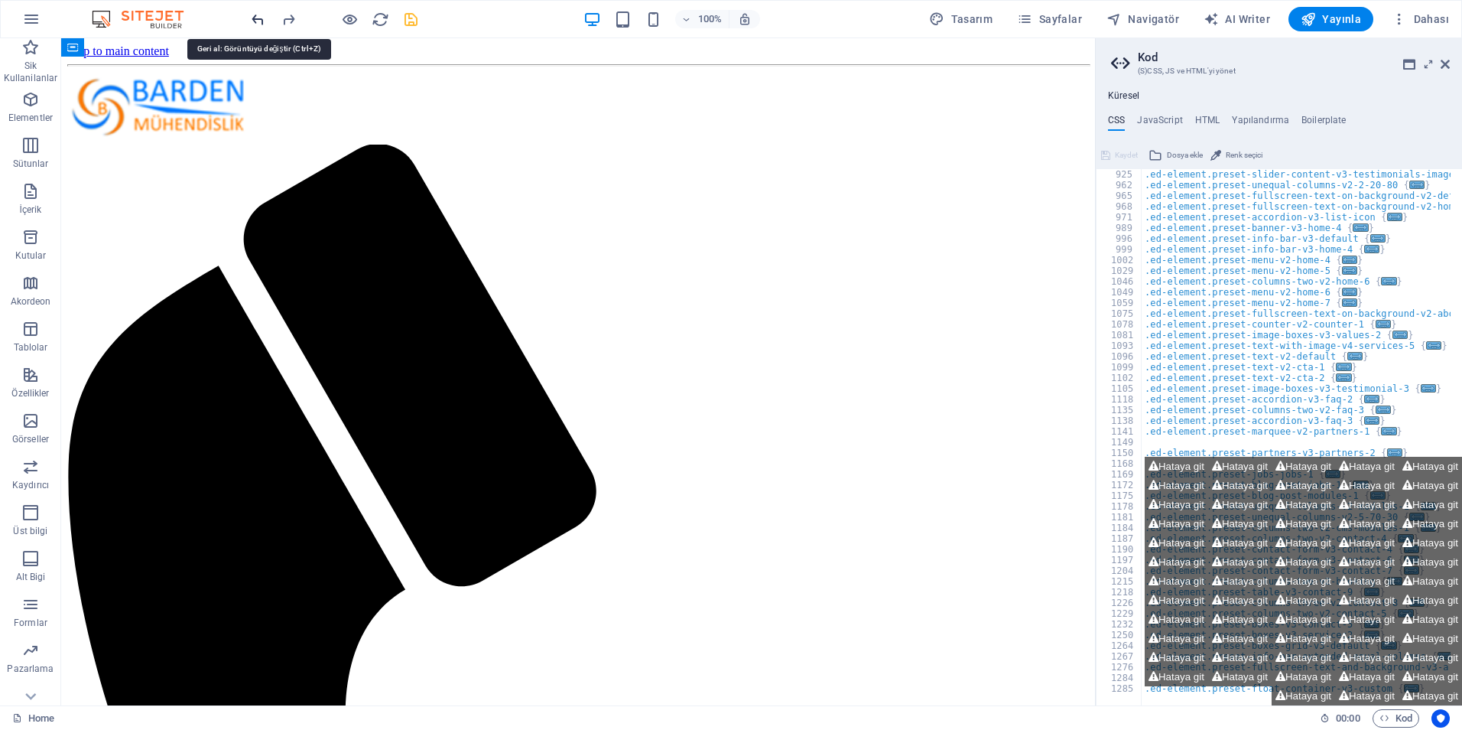
click at [254, 20] on icon "undo" at bounding box center [258, 20] width 18 height 18
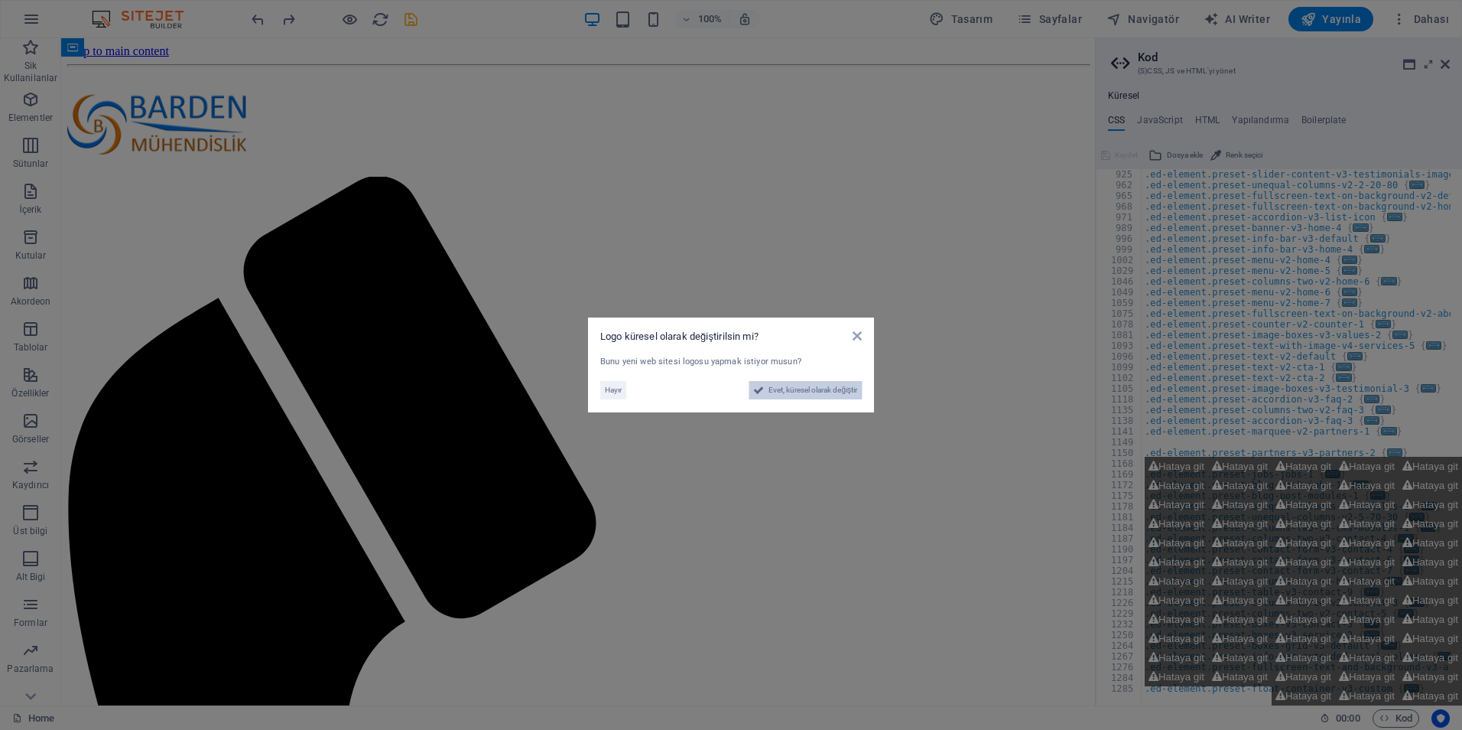
click at [769, 391] on span "Evet, küresel olarak değiştir" at bounding box center [813, 390] width 89 height 18
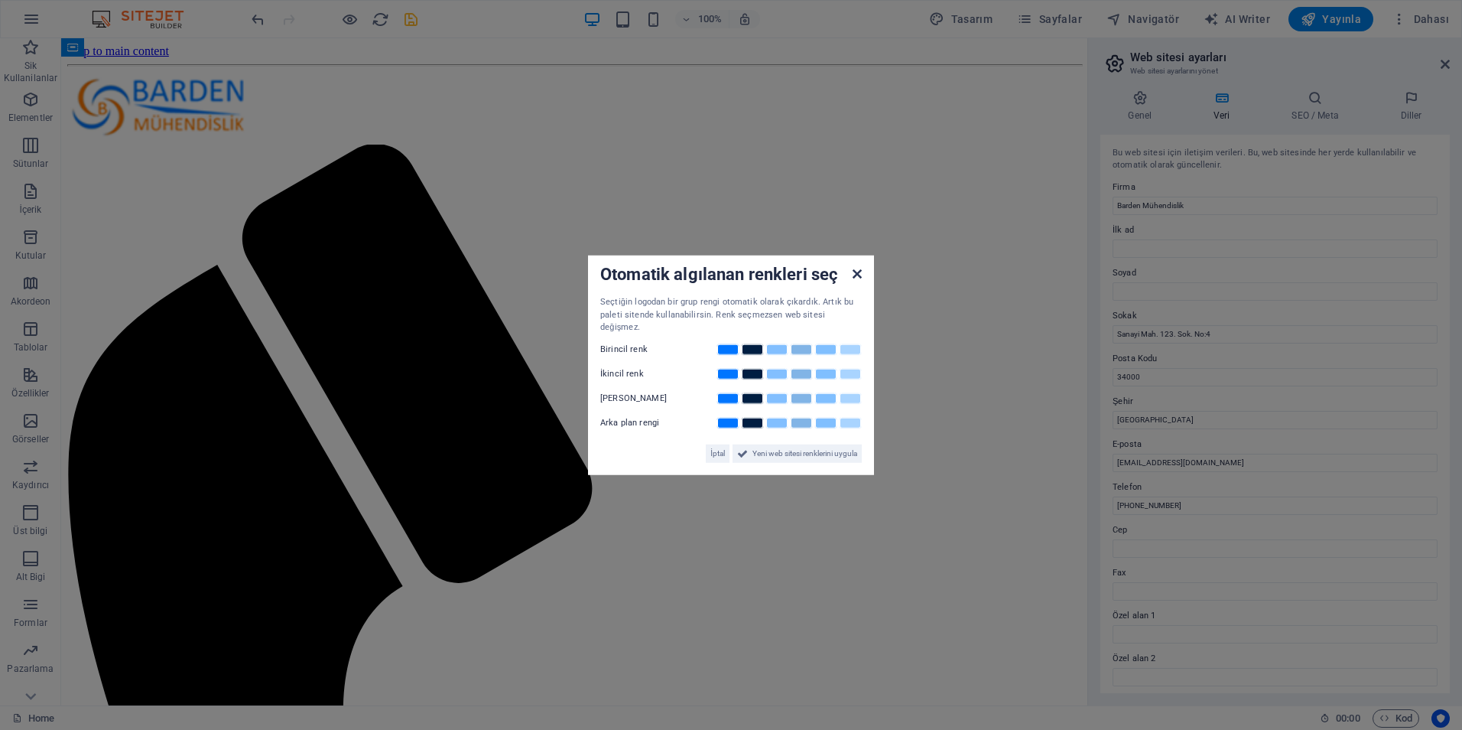
click at [860, 280] on icon at bounding box center [857, 274] width 9 height 12
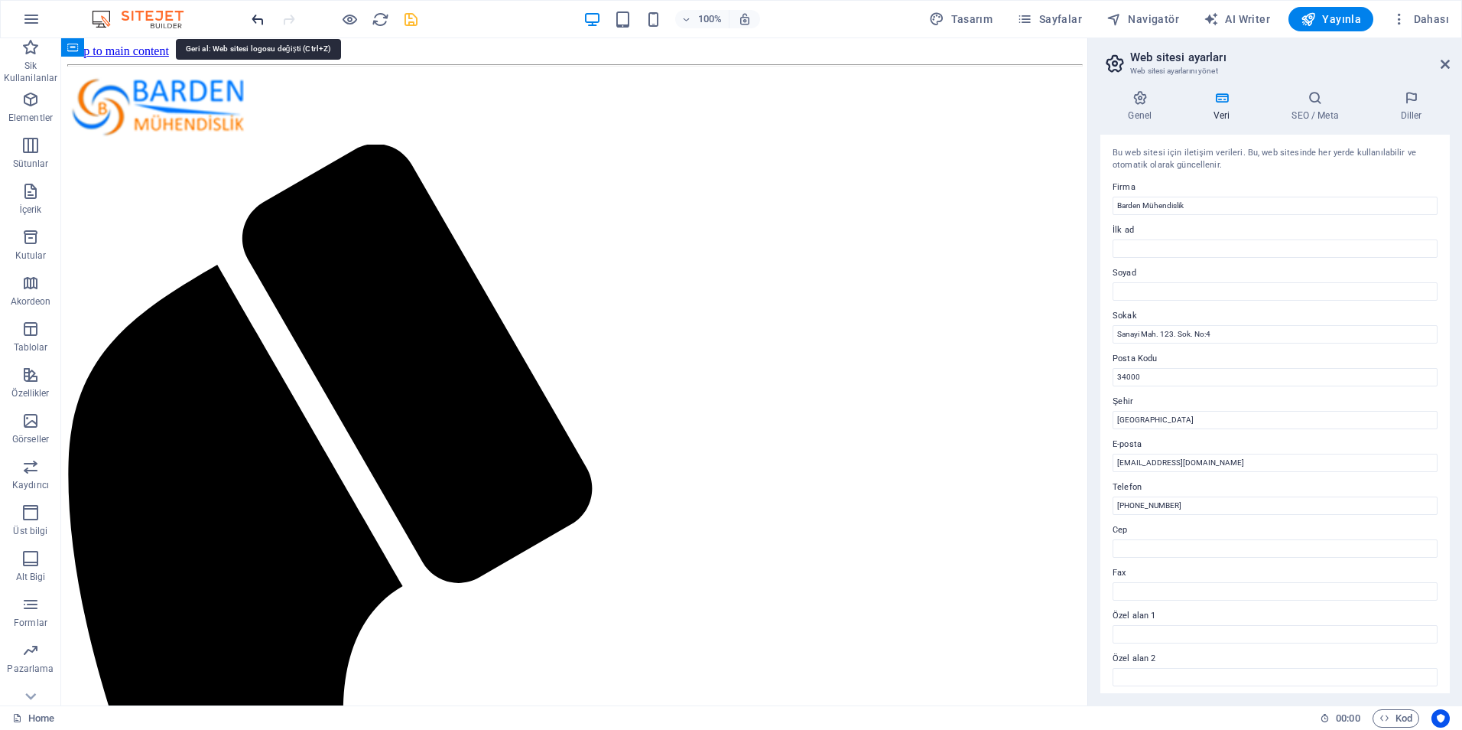
click at [264, 18] on icon "undo" at bounding box center [258, 20] width 18 height 18
click at [257, 16] on icon "undo" at bounding box center [258, 20] width 18 height 18
click at [102, 50] on icon at bounding box center [100, 47] width 12 height 18
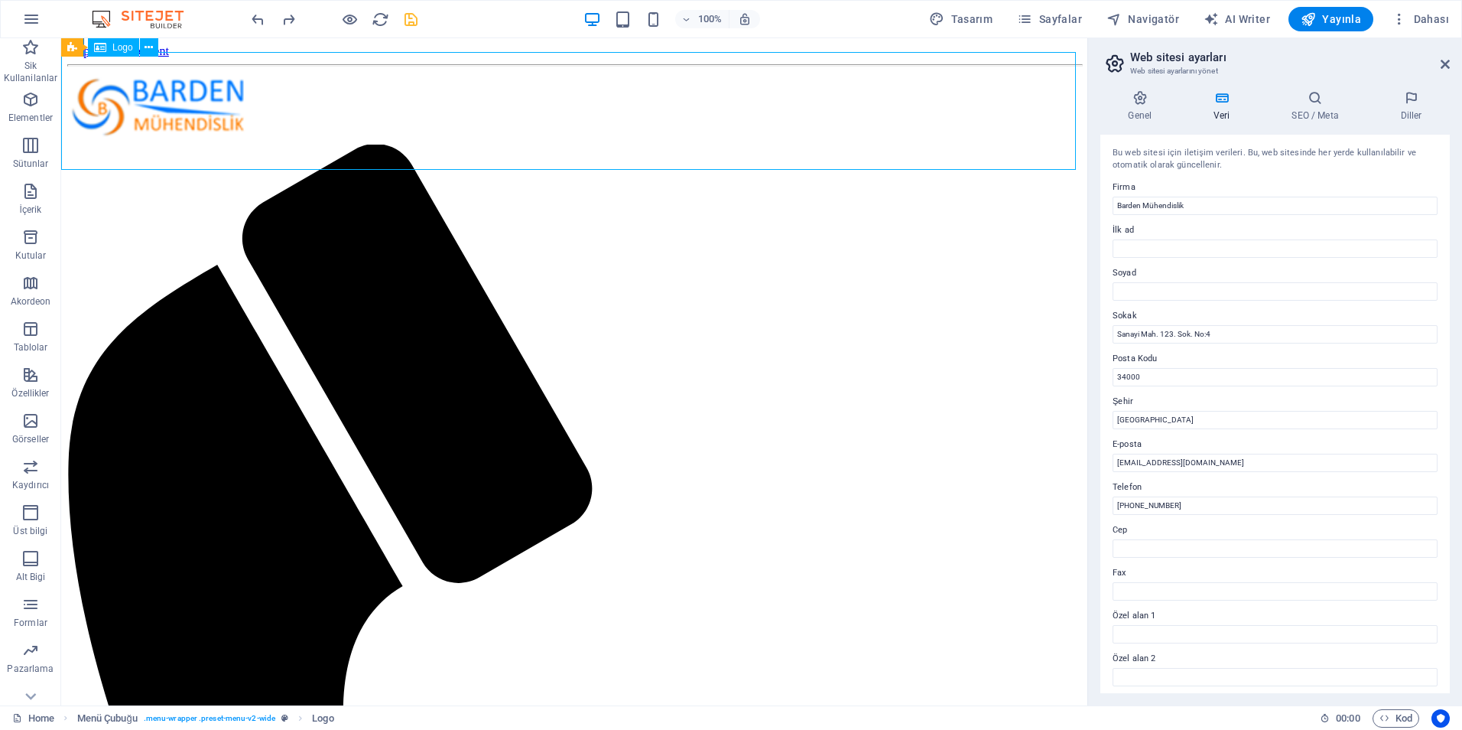
click at [97, 51] on icon at bounding box center [100, 47] width 12 height 18
drag, startPoint x: 230, startPoint y: 100, endPoint x: 147, endPoint y: 99, distance: 83.4
click at [147, 99] on div at bounding box center [574, 109] width 1014 height 72
click at [254, 21] on icon "undo" at bounding box center [258, 20] width 18 height 18
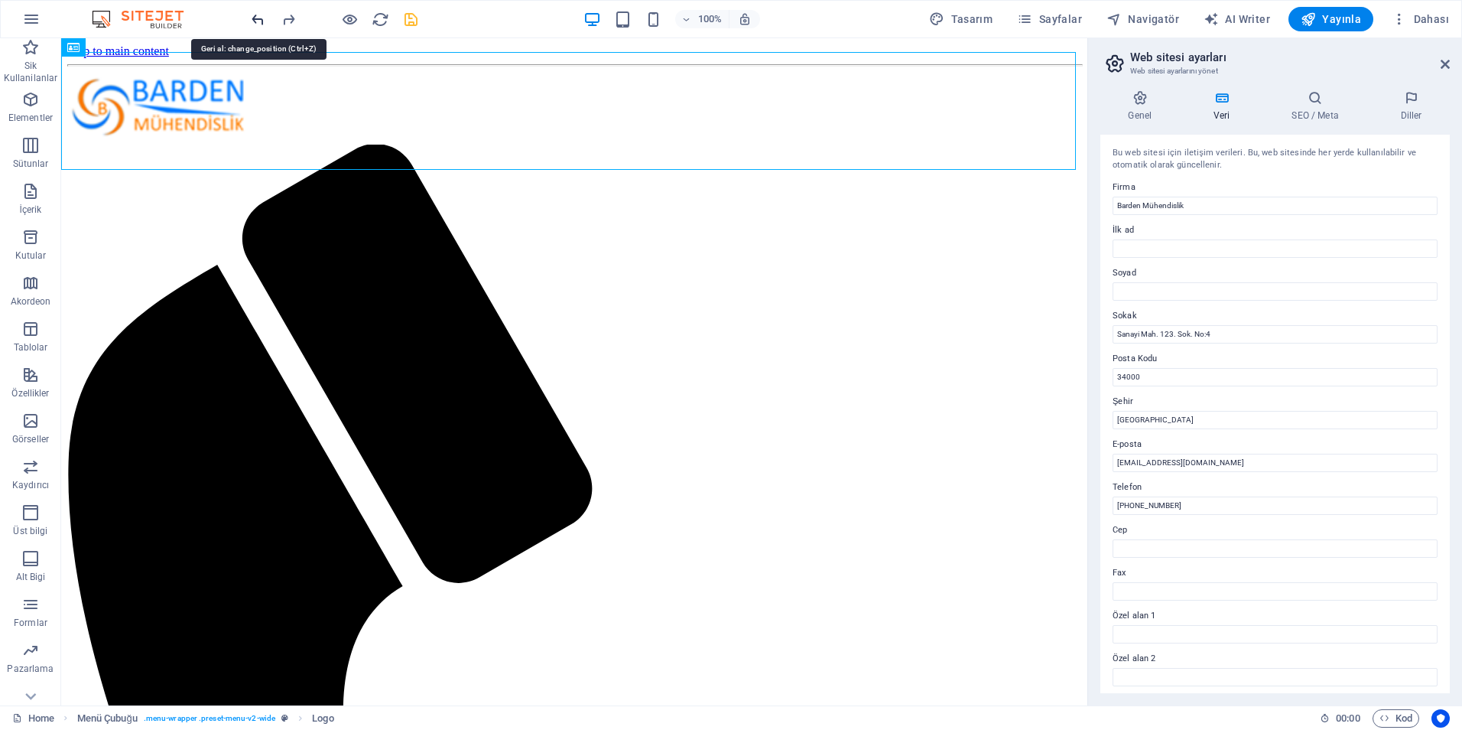
click at [250, 18] on icon "undo" at bounding box center [258, 20] width 18 height 18
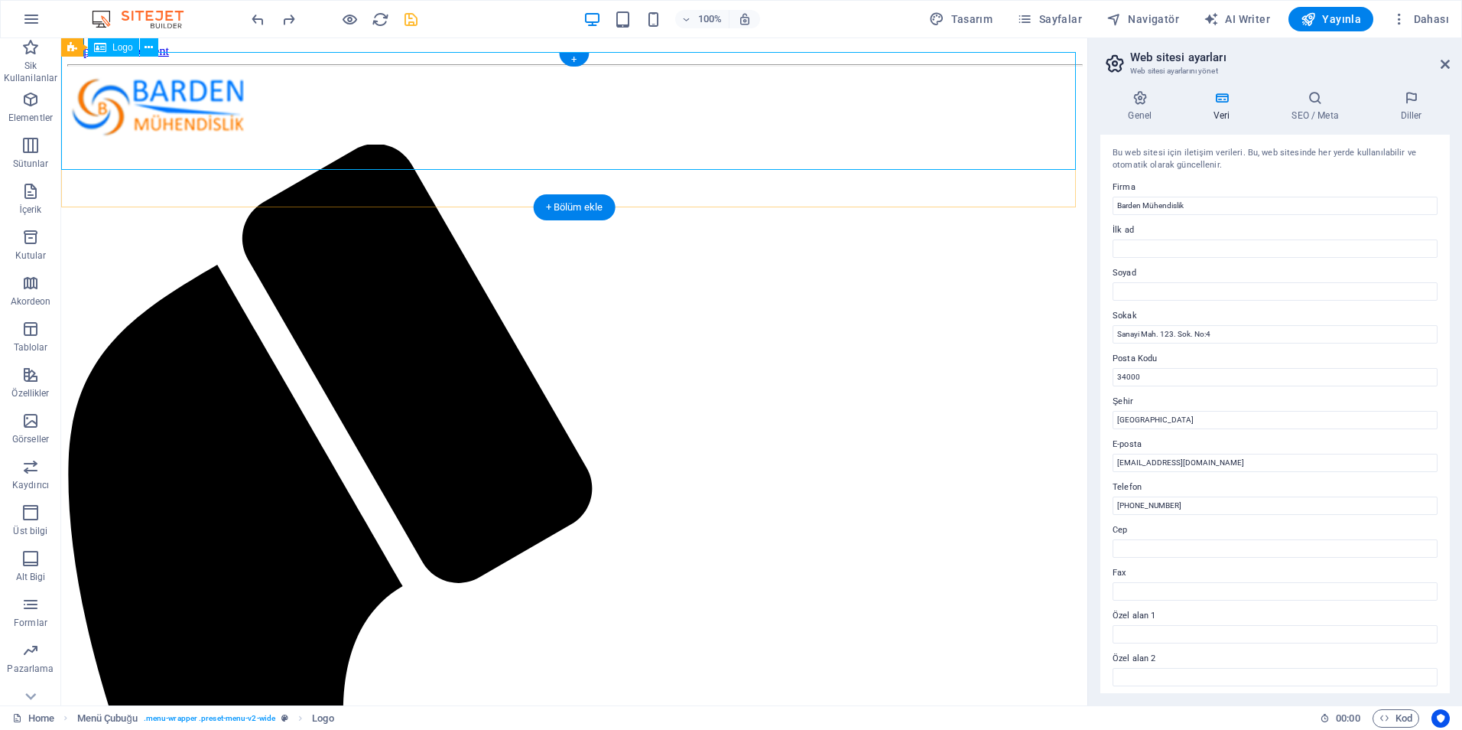
click at [522, 120] on div at bounding box center [574, 109] width 1014 height 72
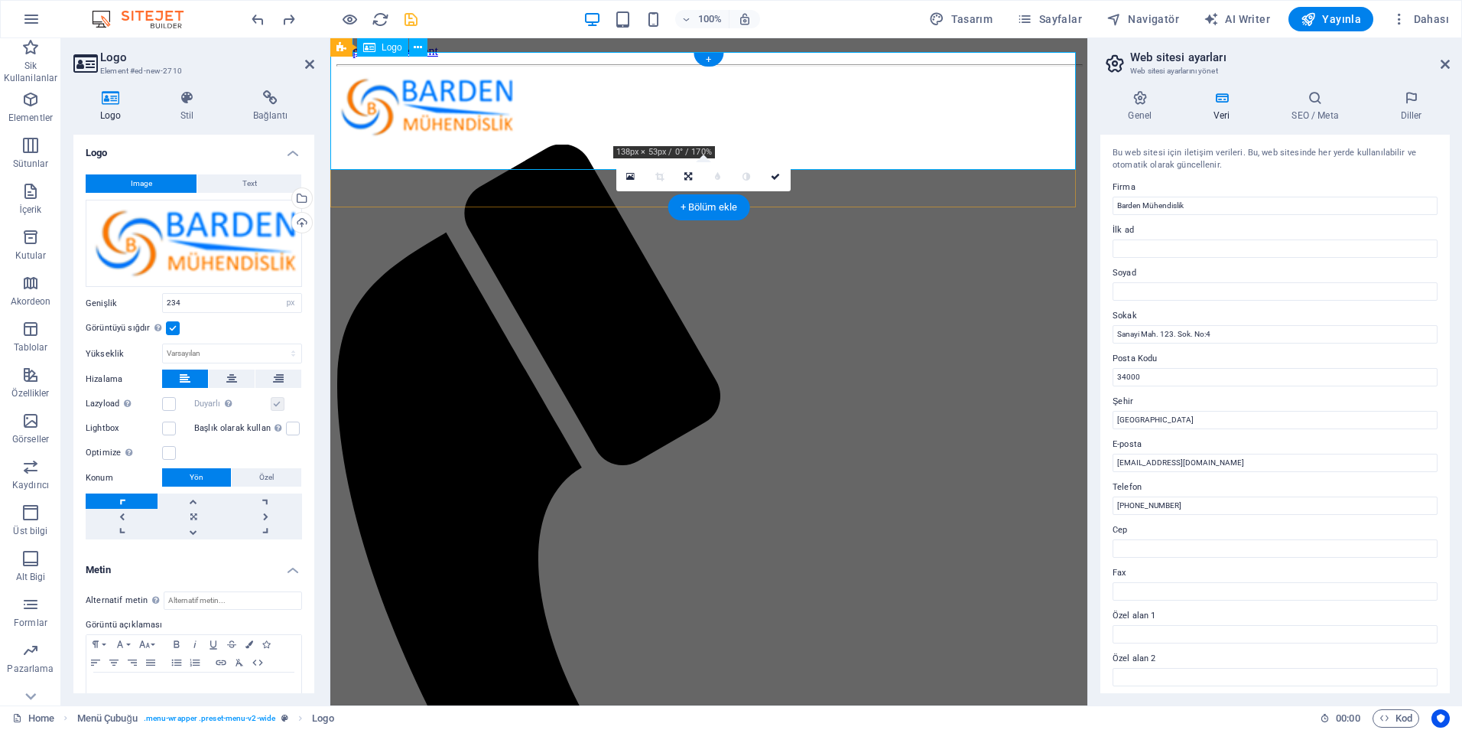
click at [732, 110] on div at bounding box center [709, 109] width 745 height 72
click at [628, 175] on icon at bounding box center [630, 176] width 8 height 11
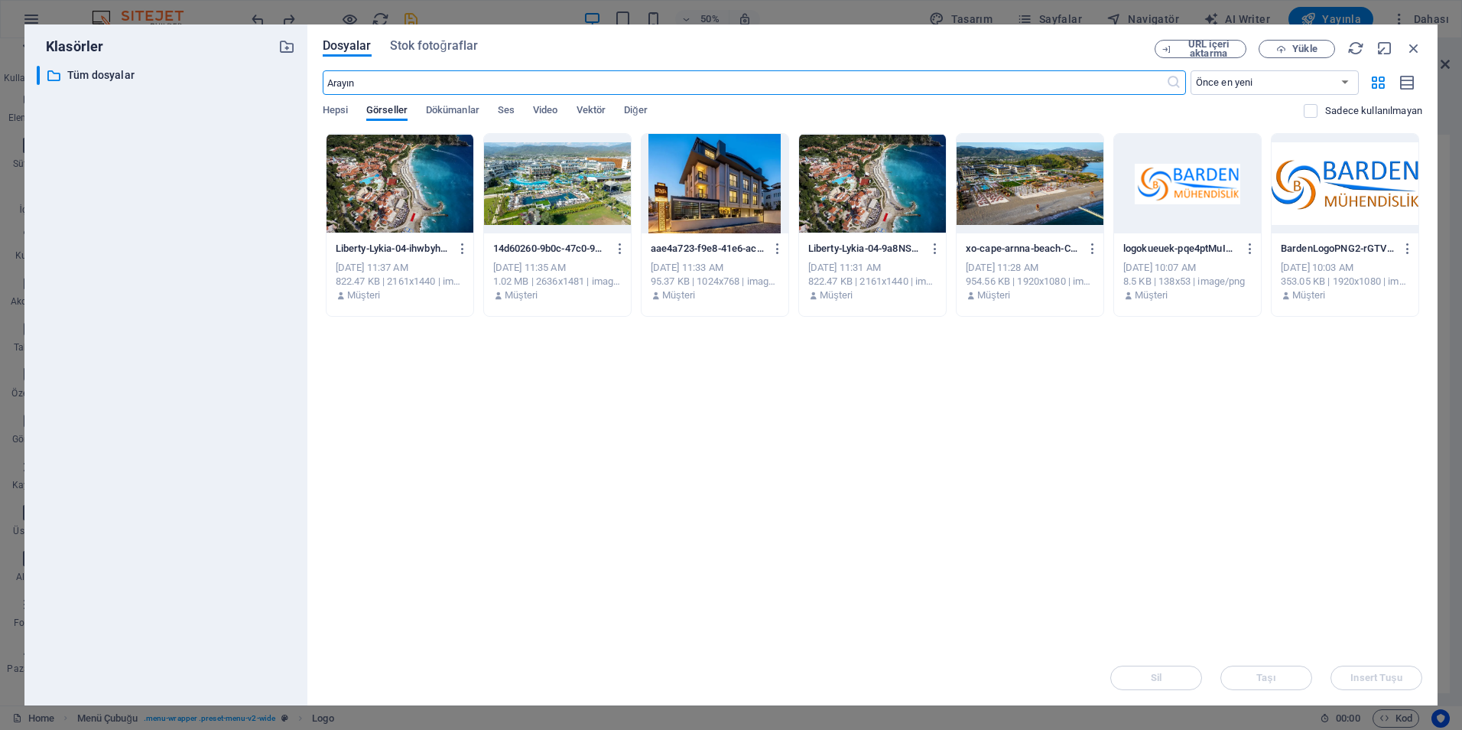
click at [1341, 213] on div at bounding box center [1345, 183] width 147 height 99
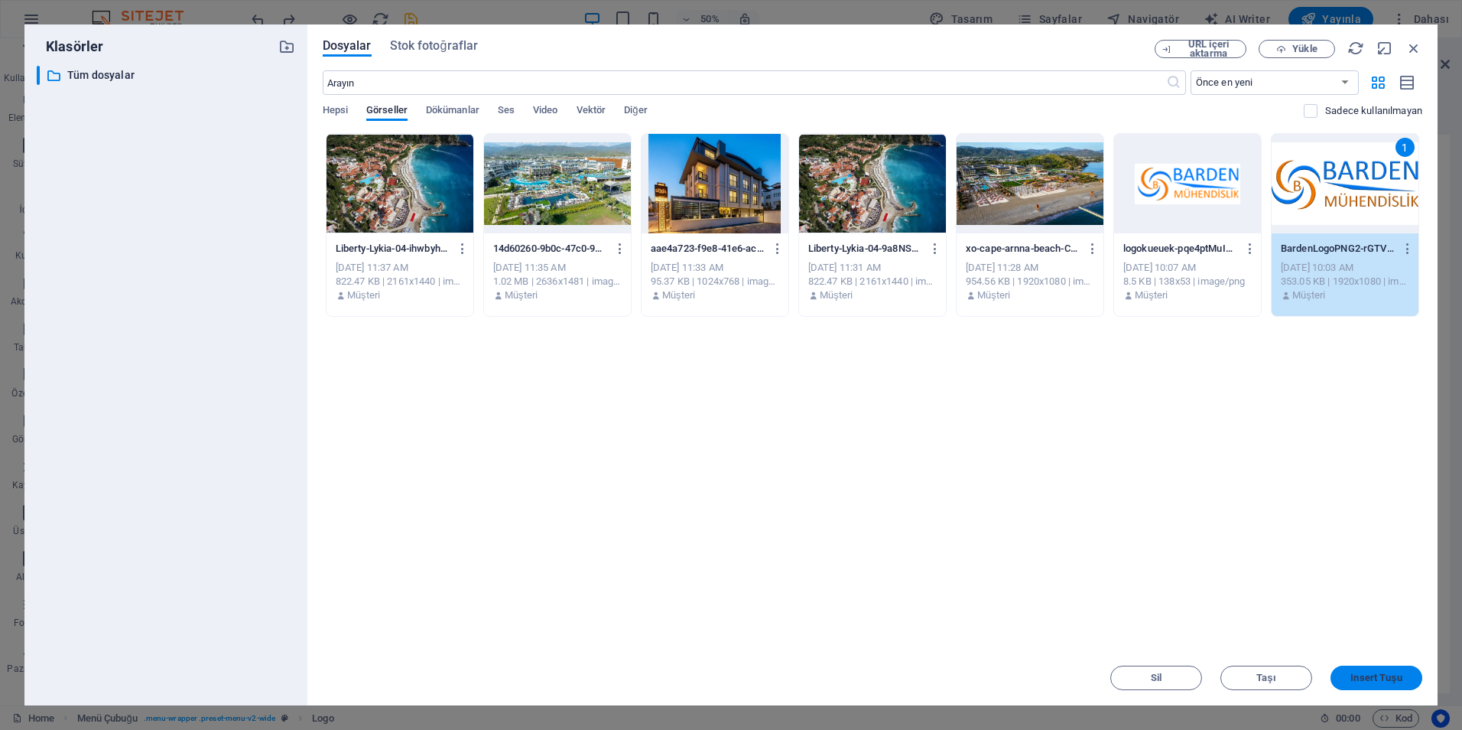
click at [1389, 673] on span "Insert Tuşu" at bounding box center [1376, 677] width 51 height 9
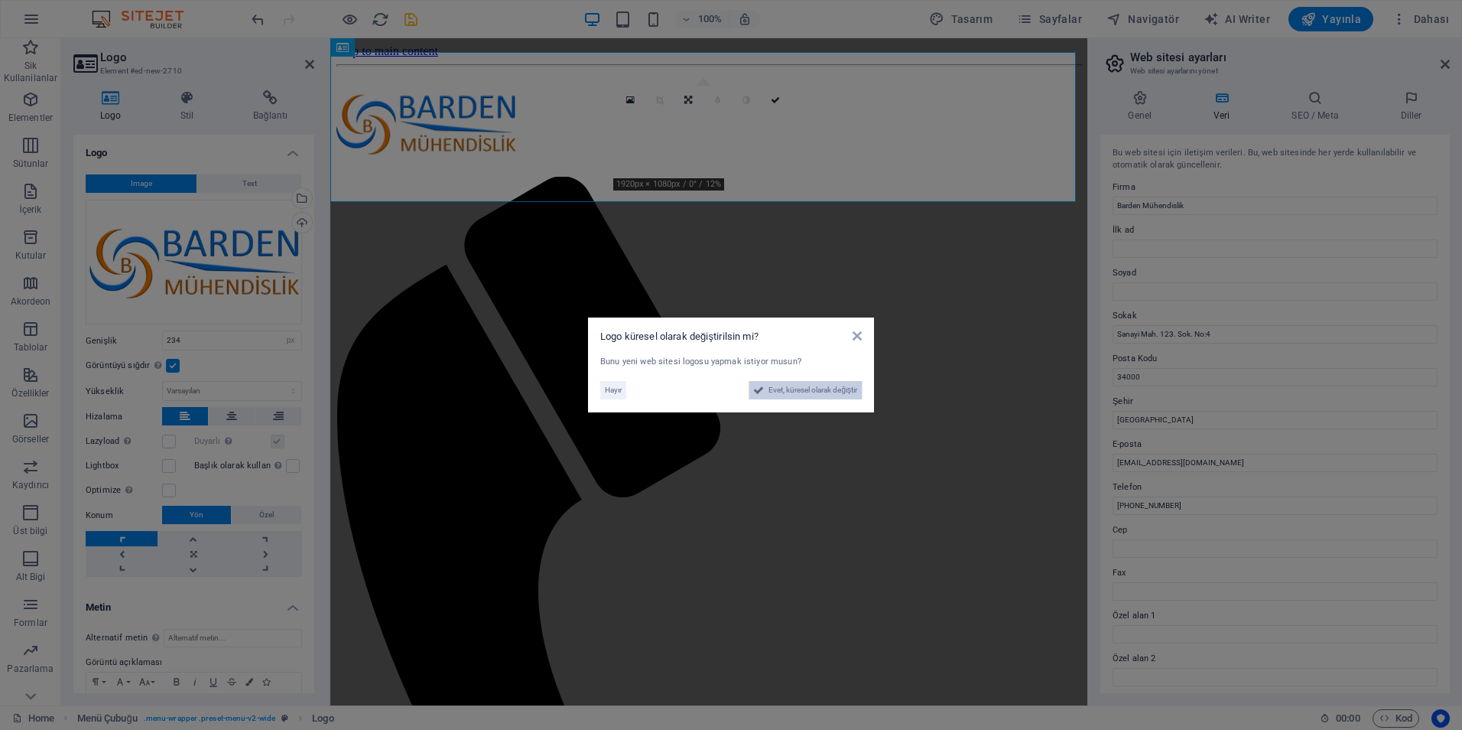
click at [812, 392] on span "Evet, küresel olarak değiştir" at bounding box center [813, 390] width 89 height 18
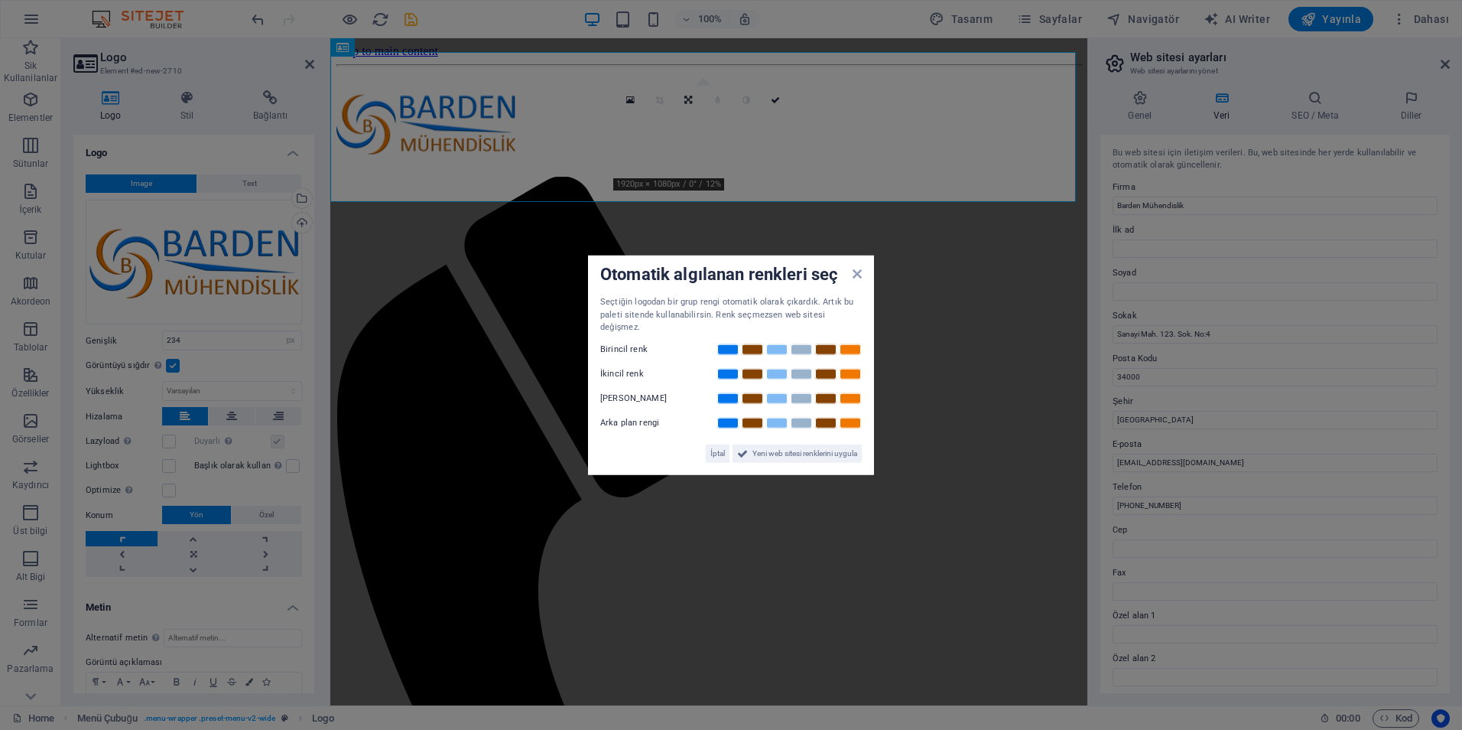
drag, startPoint x: 782, startPoint y: 447, endPoint x: 644, endPoint y: 428, distance: 139.1
click at [644, 431] on div "İptal Yeni web sitesi renklerini uygula" at bounding box center [731, 446] width 262 height 31
click at [720, 367] on link at bounding box center [728, 373] width 23 height 12
click at [843, 369] on link at bounding box center [850, 373] width 23 height 12
click at [734, 392] on link at bounding box center [728, 398] width 23 height 12
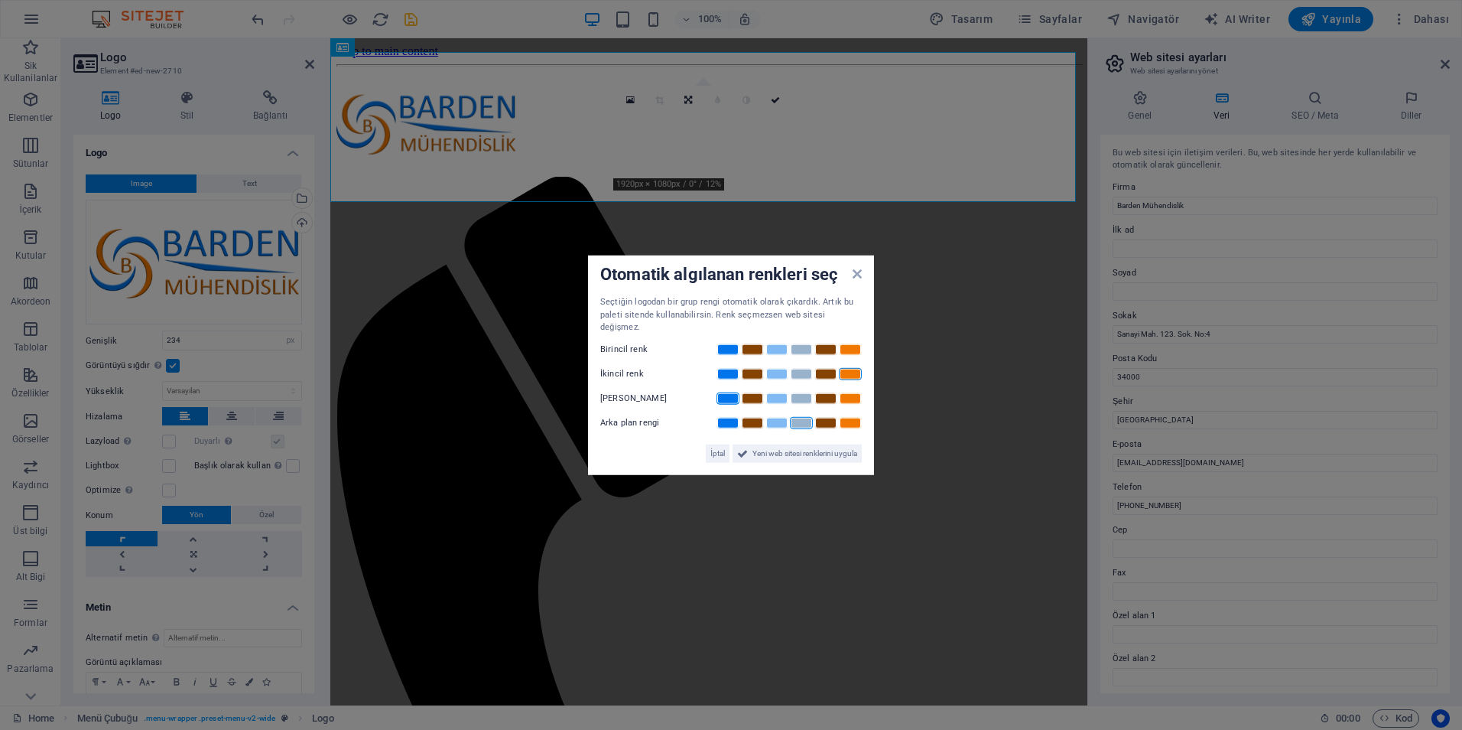
click at [799, 420] on link at bounding box center [801, 422] width 23 height 12
click at [728, 345] on link at bounding box center [728, 349] width 23 height 12
click at [759, 446] on span "Yeni web sitesi renklerini uygula" at bounding box center [805, 453] width 105 height 18
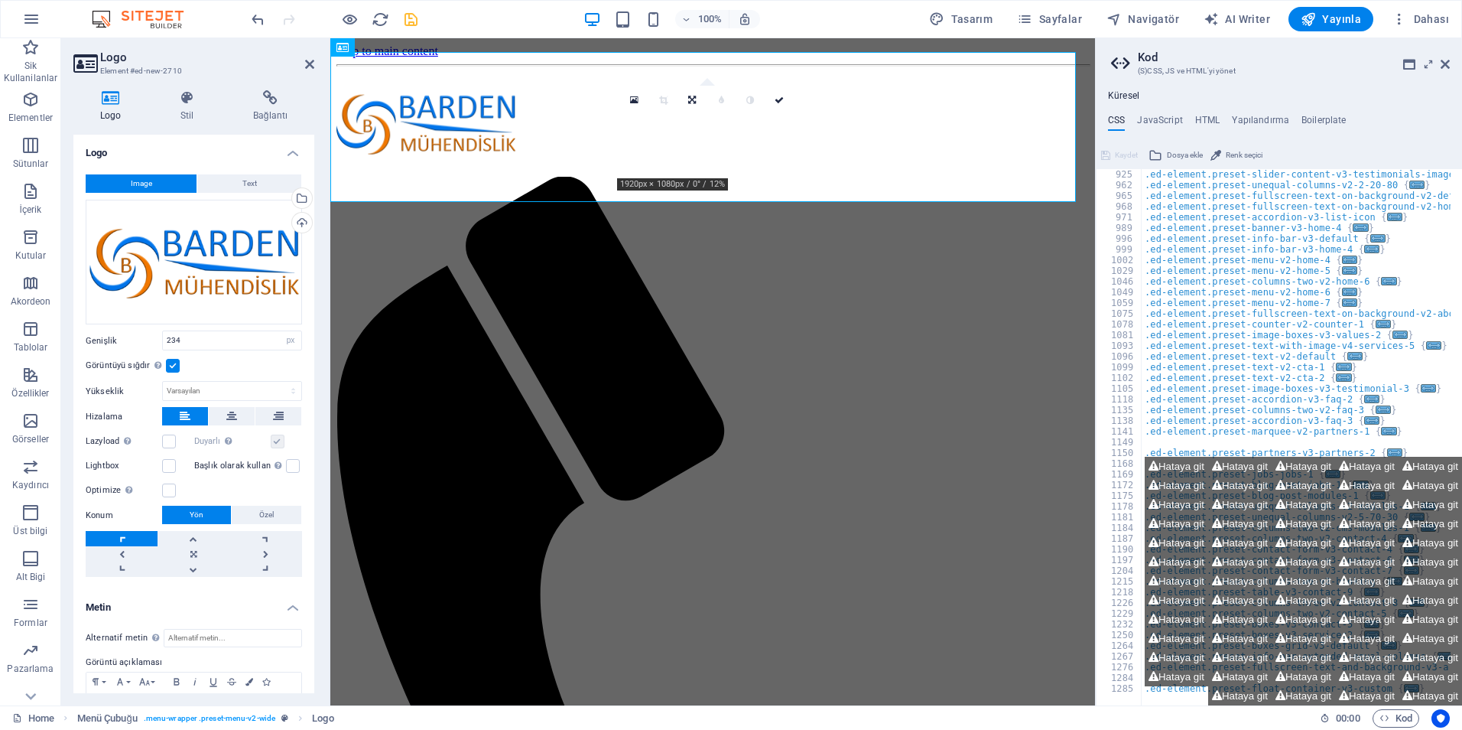
scroll to position [782, 0]
click at [226, 412] on icon at bounding box center [231, 416] width 11 height 18
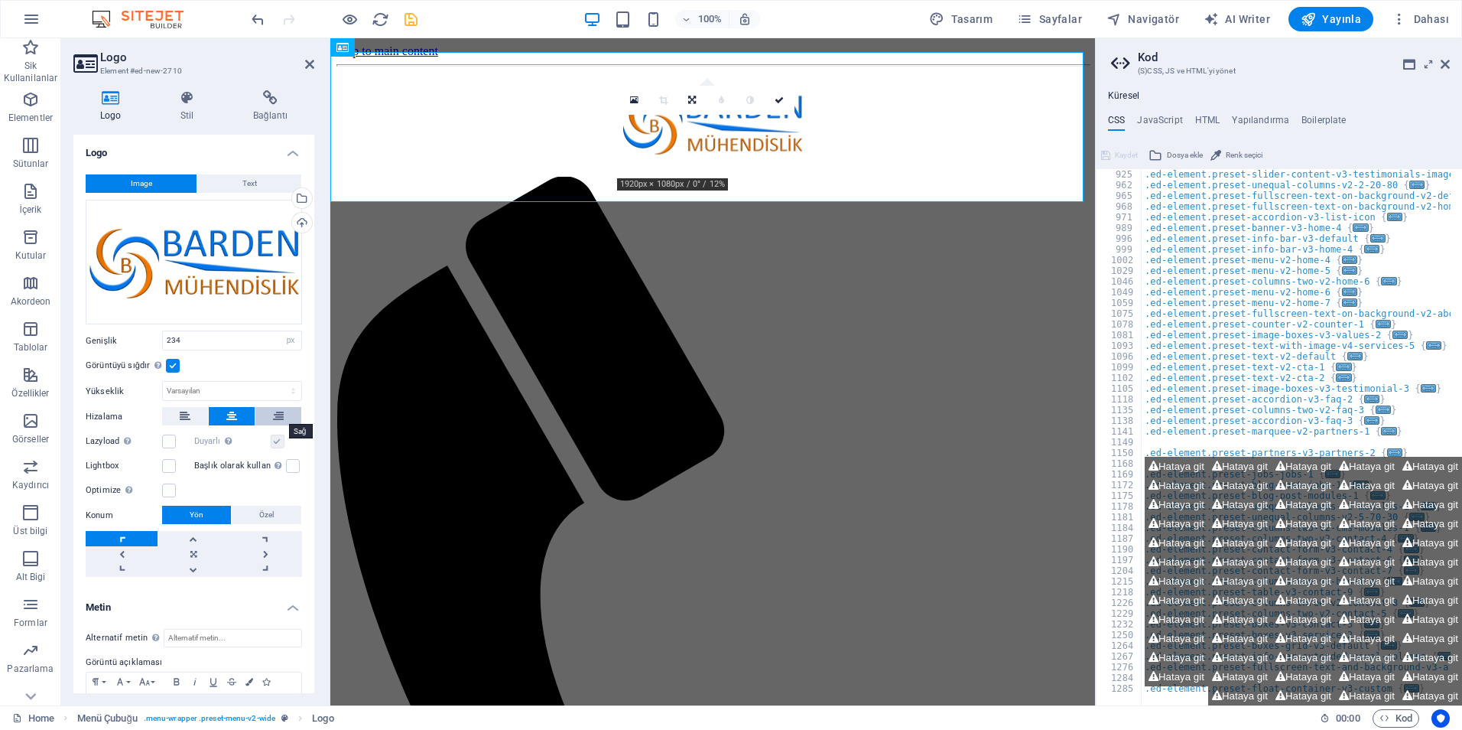
click at [273, 413] on icon at bounding box center [278, 416] width 11 height 18
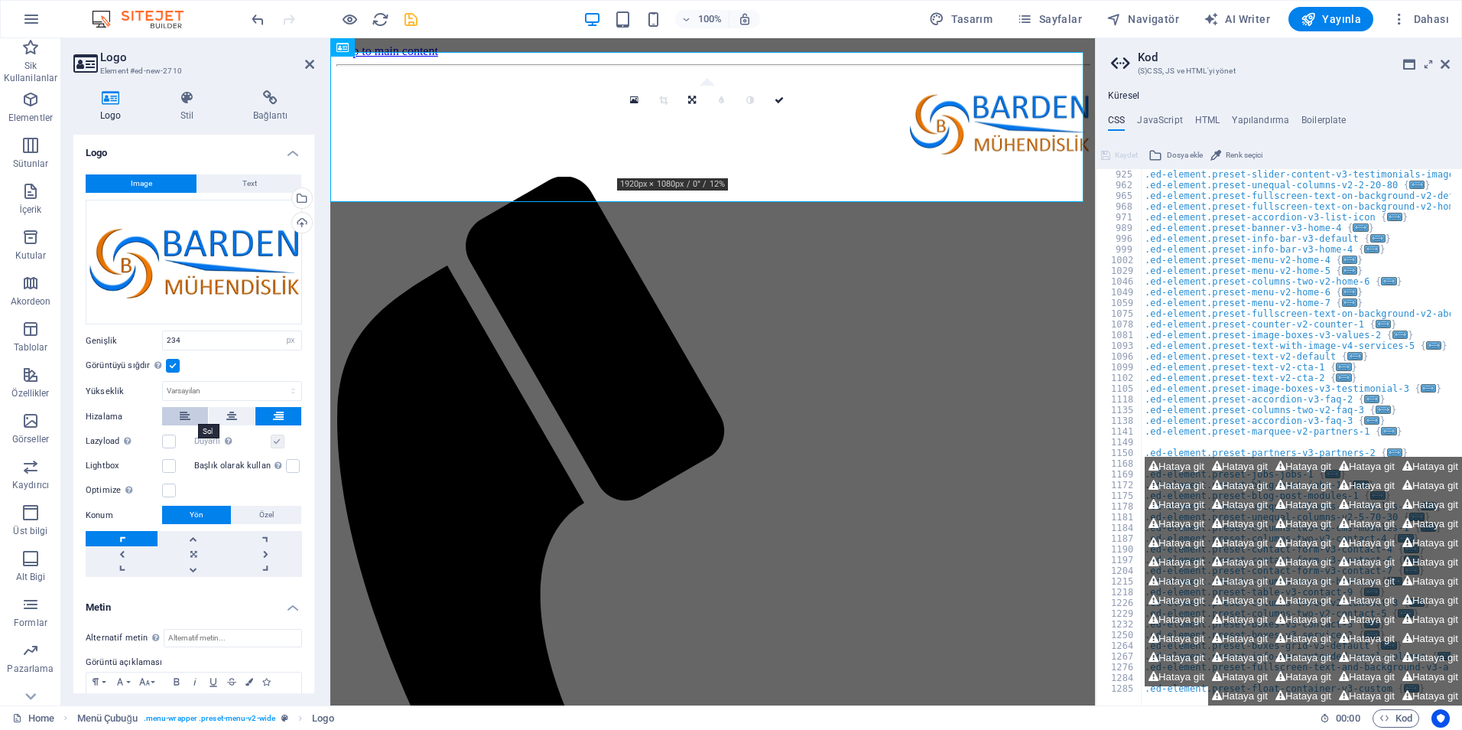
click at [168, 415] on button at bounding box center [185, 416] width 46 height 18
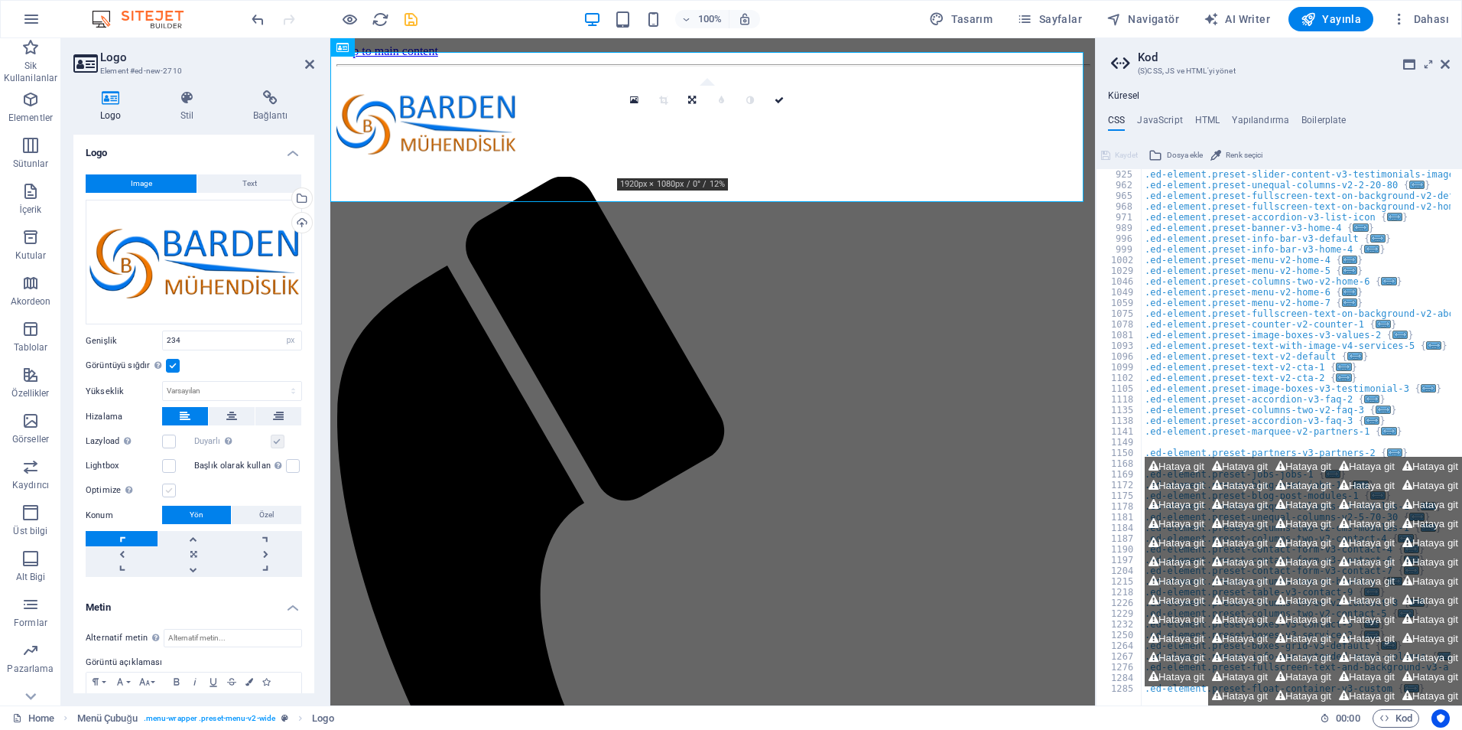
click at [169, 490] on label at bounding box center [169, 490] width 14 height 14
click at [0, 0] on input "Optimize Görseller, sayfa hızını iyileştirmek için sıkıştırılmıştır." at bounding box center [0, 0] width 0 height 0
click at [187, 407] on icon at bounding box center [185, 416] width 11 height 18
click at [288, 467] on label at bounding box center [293, 466] width 14 height 14
click at [0, 0] on input "Başlık olarak kullan Görüntü, bir H1 başlık etiketine sığdırılacak. Alternatif …" at bounding box center [0, 0] width 0 height 0
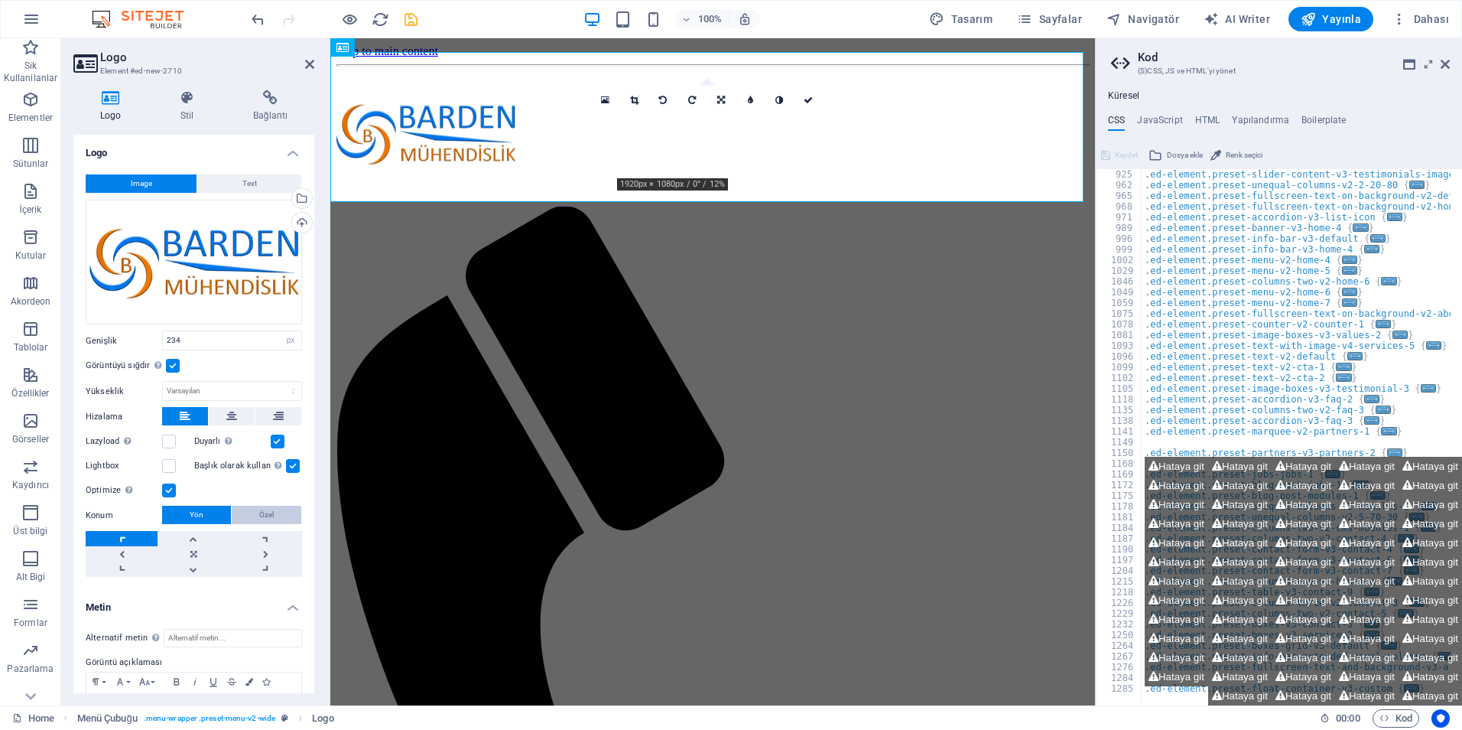
click at [259, 506] on span "Özel" at bounding box center [266, 515] width 15 height 18
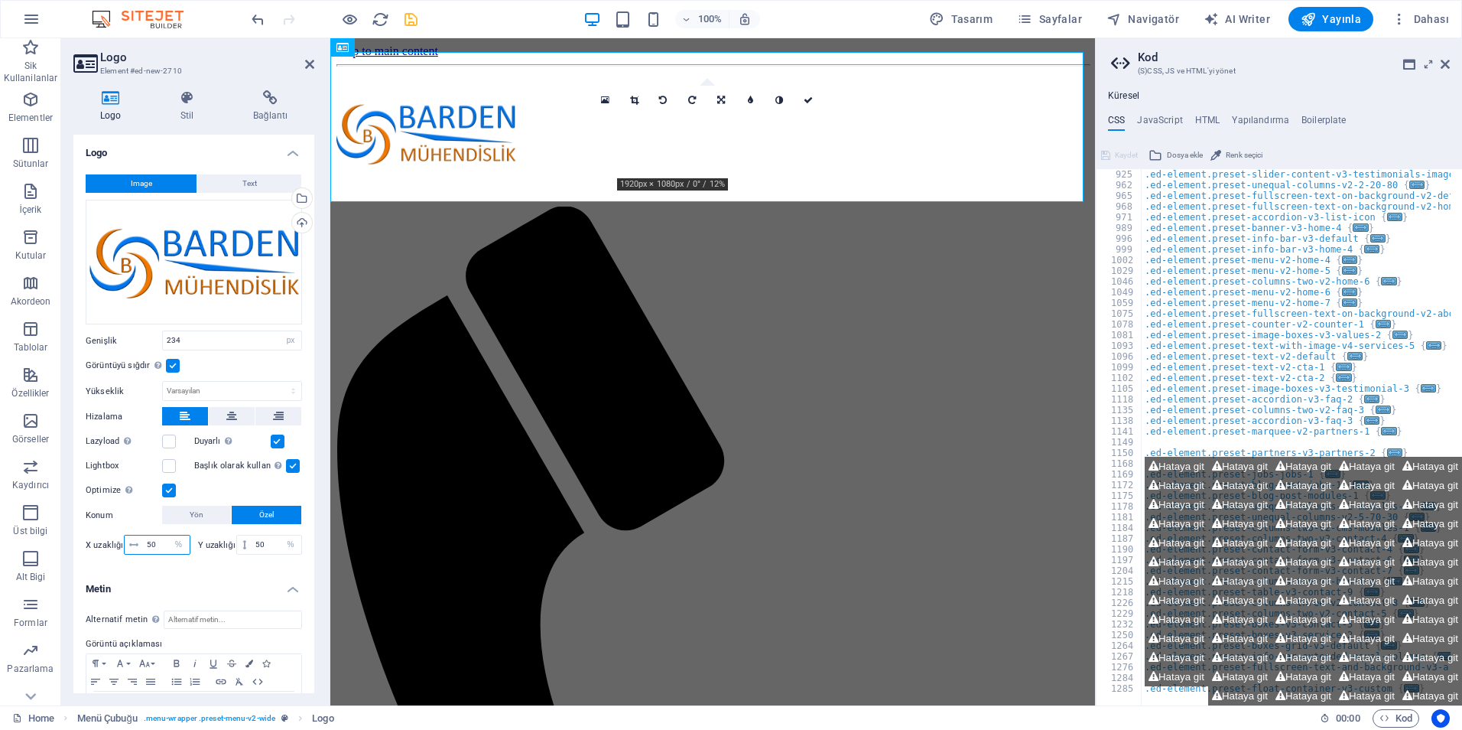
click at [150, 548] on input "50" at bounding box center [166, 544] width 47 height 18
drag, startPoint x: 158, startPoint y: 543, endPoint x: 145, endPoint y: 537, distance: 14.4
click at [145, 537] on input "50" at bounding box center [166, 544] width 47 height 18
drag, startPoint x: 264, startPoint y: 545, endPoint x: 249, endPoint y: 546, distance: 15.3
click at [249, 546] on div "50 px rem % vh vw" at bounding box center [269, 545] width 67 height 20
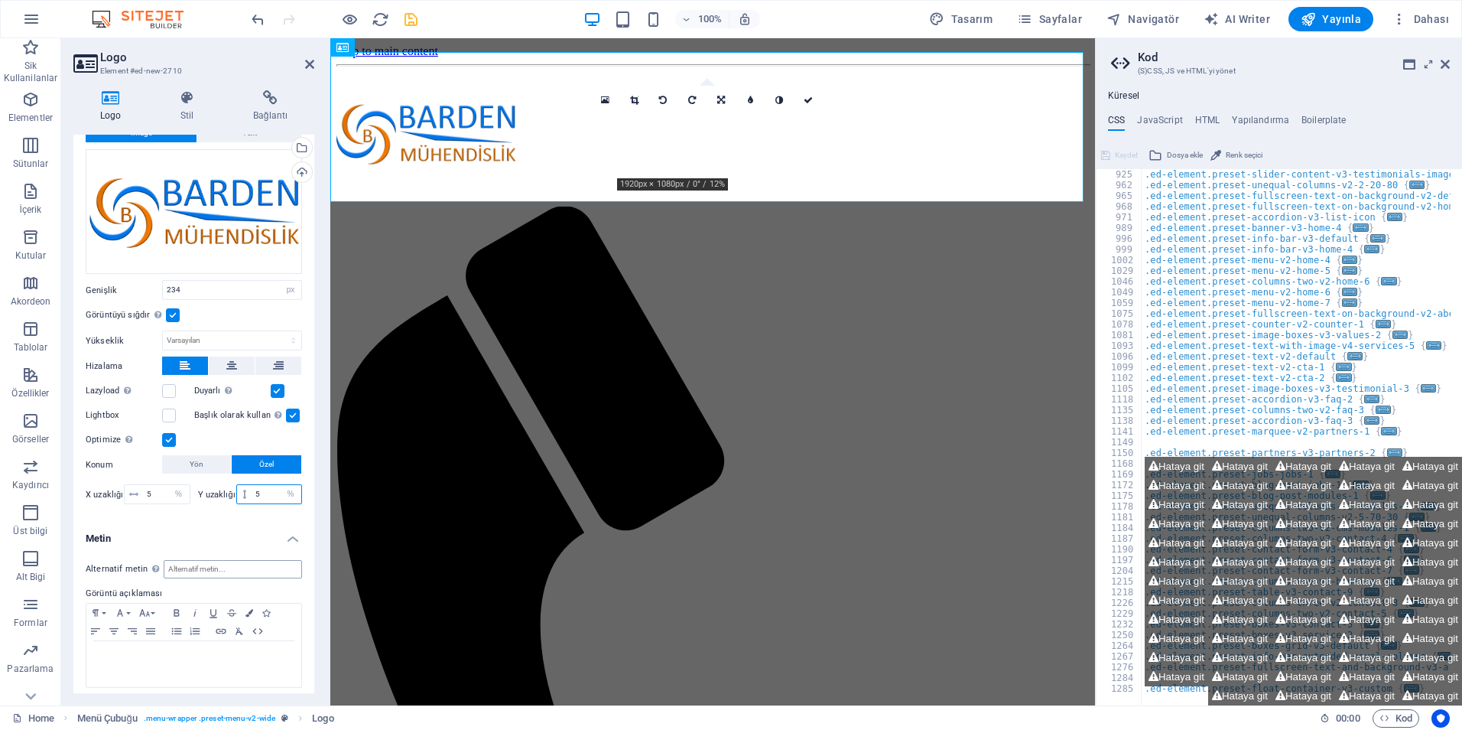
scroll to position [57, 0]
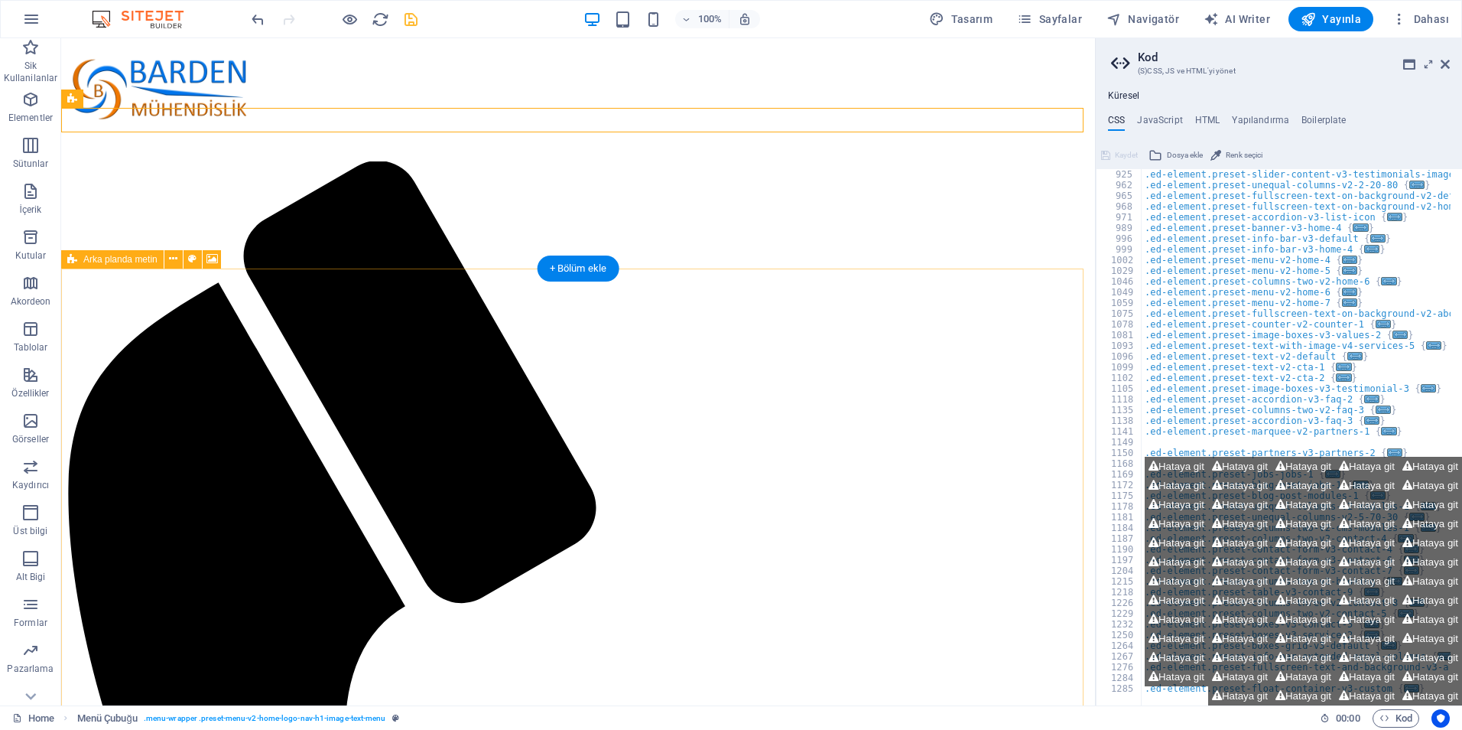
scroll to position [0, 0]
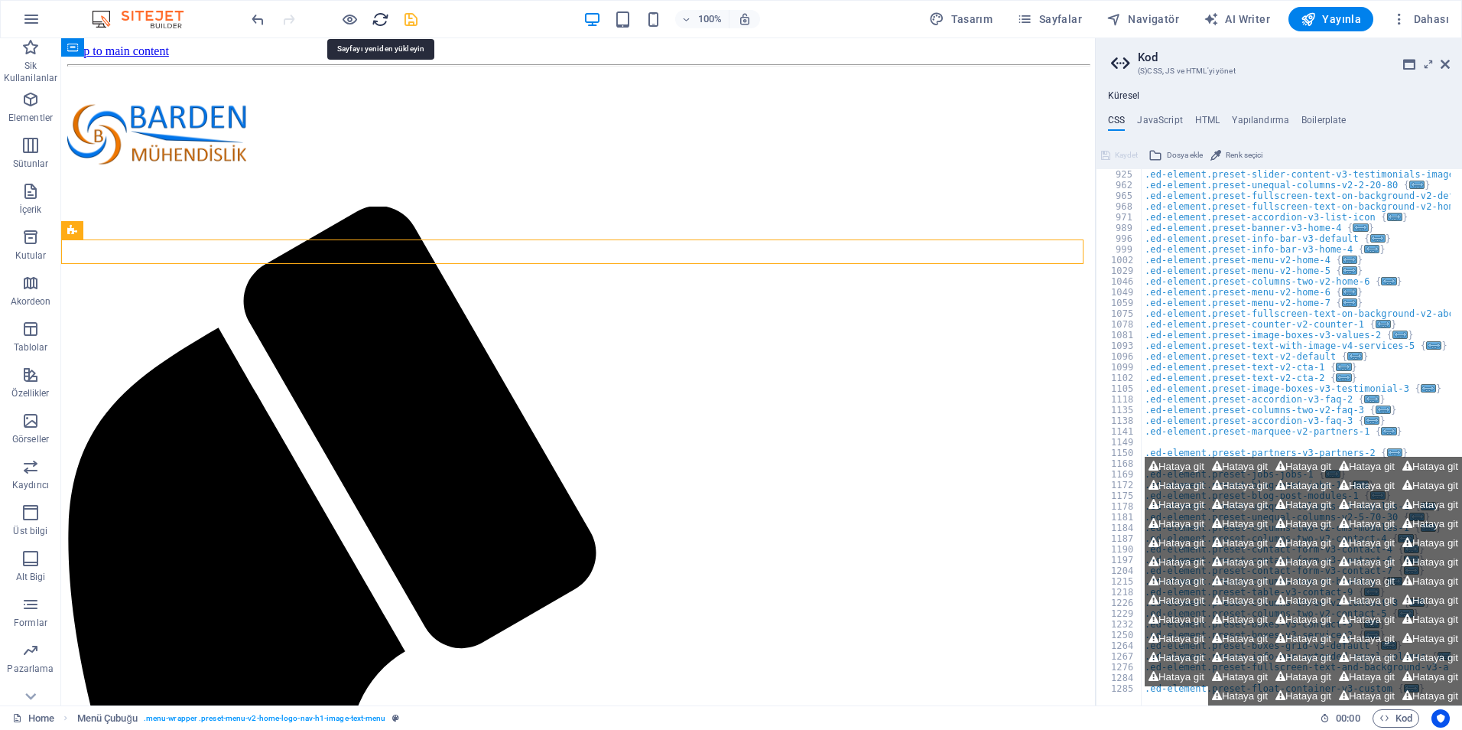
click at [380, 22] on icon "reload" at bounding box center [381, 20] width 18 height 18
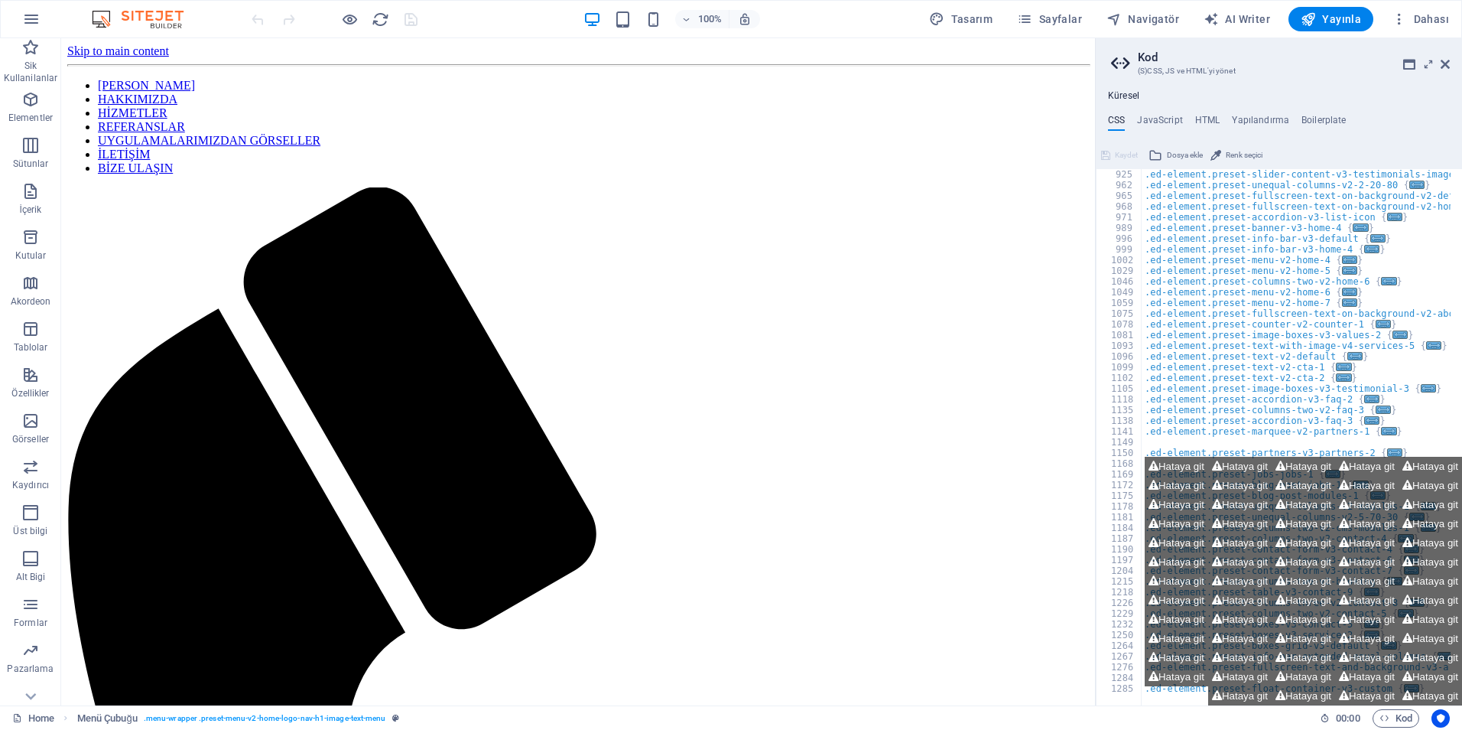
scroll to position [782, 0]
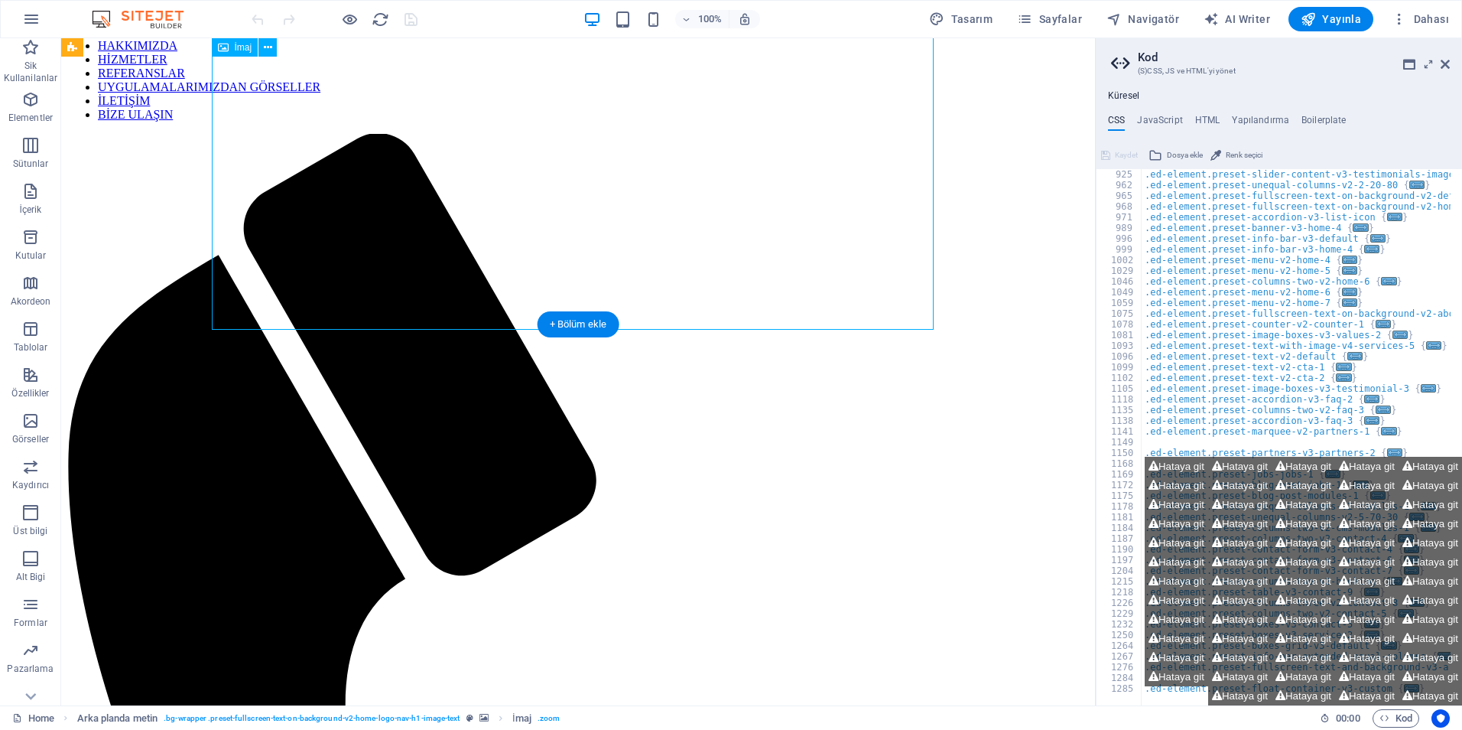
scroll to position [0, 0]
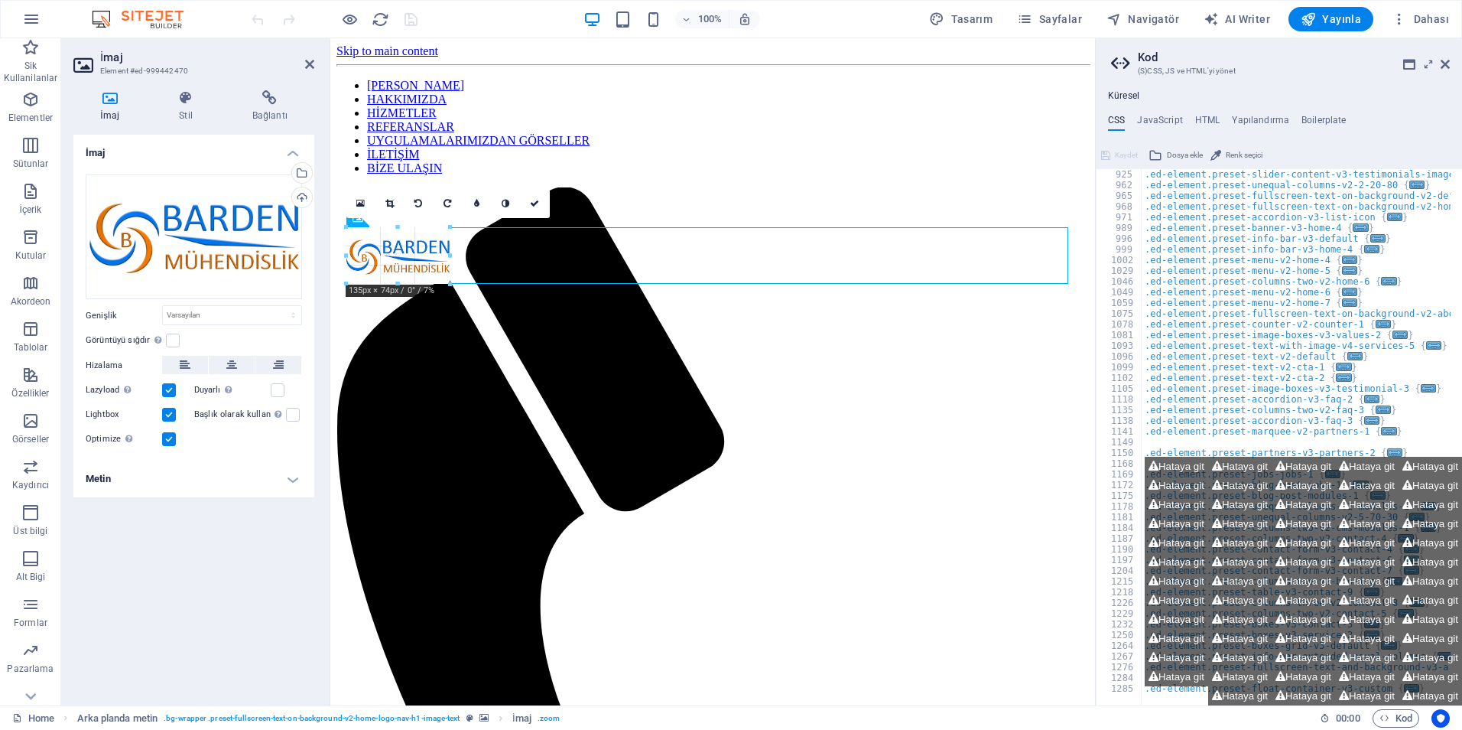
drag, startPoint x: 1067, startPoint y: 635, endPoint x: 449, endPoint y: 275, distance: 715.0
type input "138"
select select "px"
drag, startPoint x: 687, startPoint y: 259, endPoint x: 350, endPoint y: 80, distance: 381.2
drag, startPoint x: 352, startPoint y: 220, endPoint x: 337, endPoint y: 109, distance: 112.6
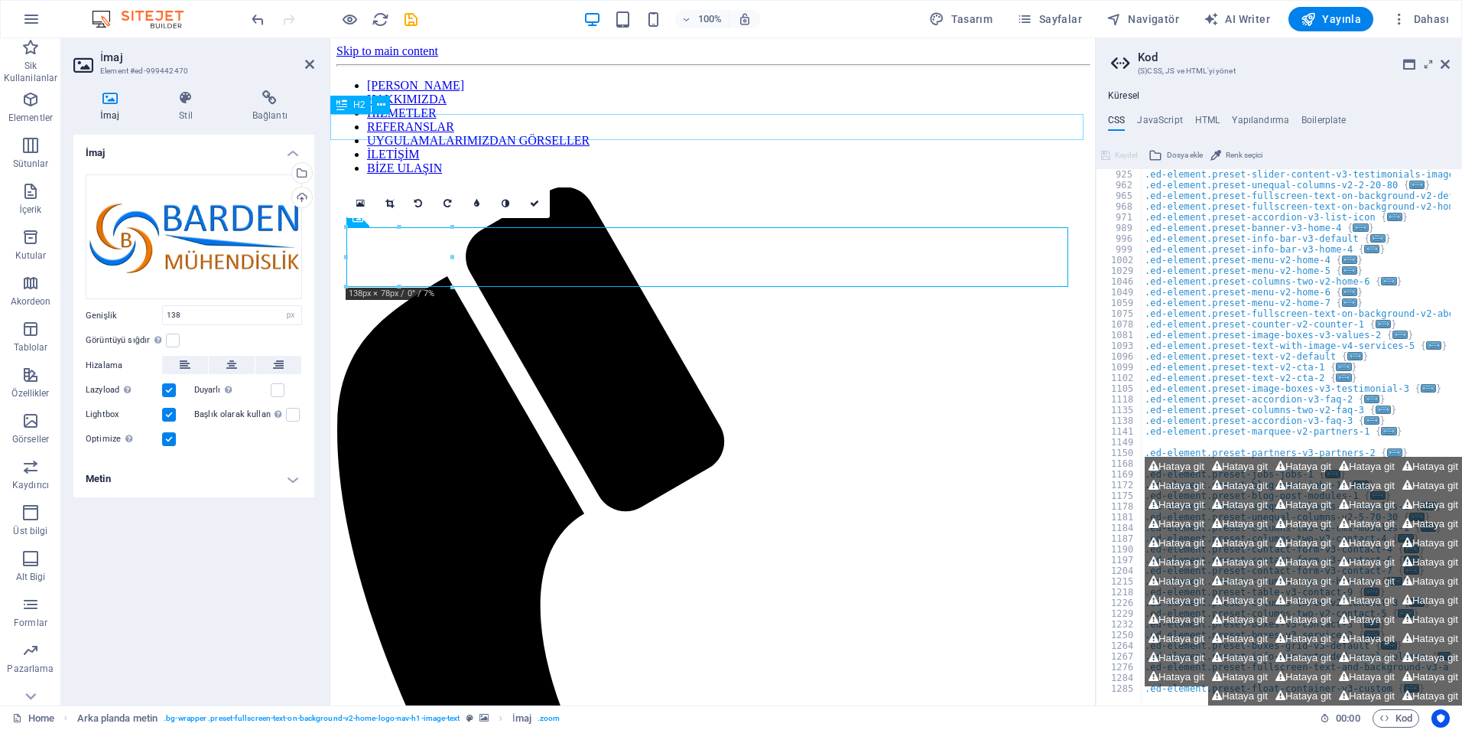
click at [337, 109] on div "H2 İmaj Arka planda metin Metinle görüntü 180 170 160 150 140 130 120 110 100 9…" at bounding box center [712, 371] width 765 height 667
click at [385, 200] on icon at bounding box center [389, 203] width 8 height 9
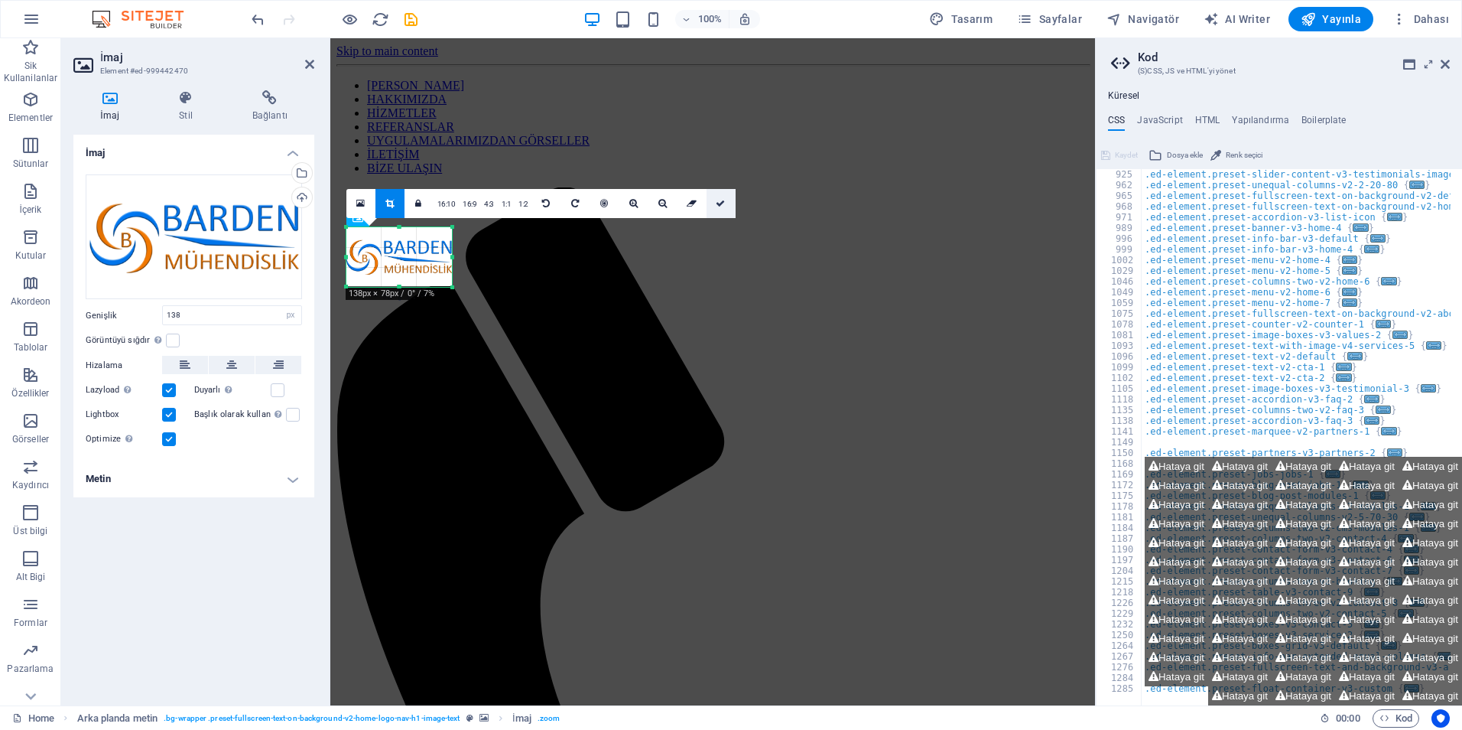
click at [722, 203] on icon at bounding box center [720, 203] width 9 height 9
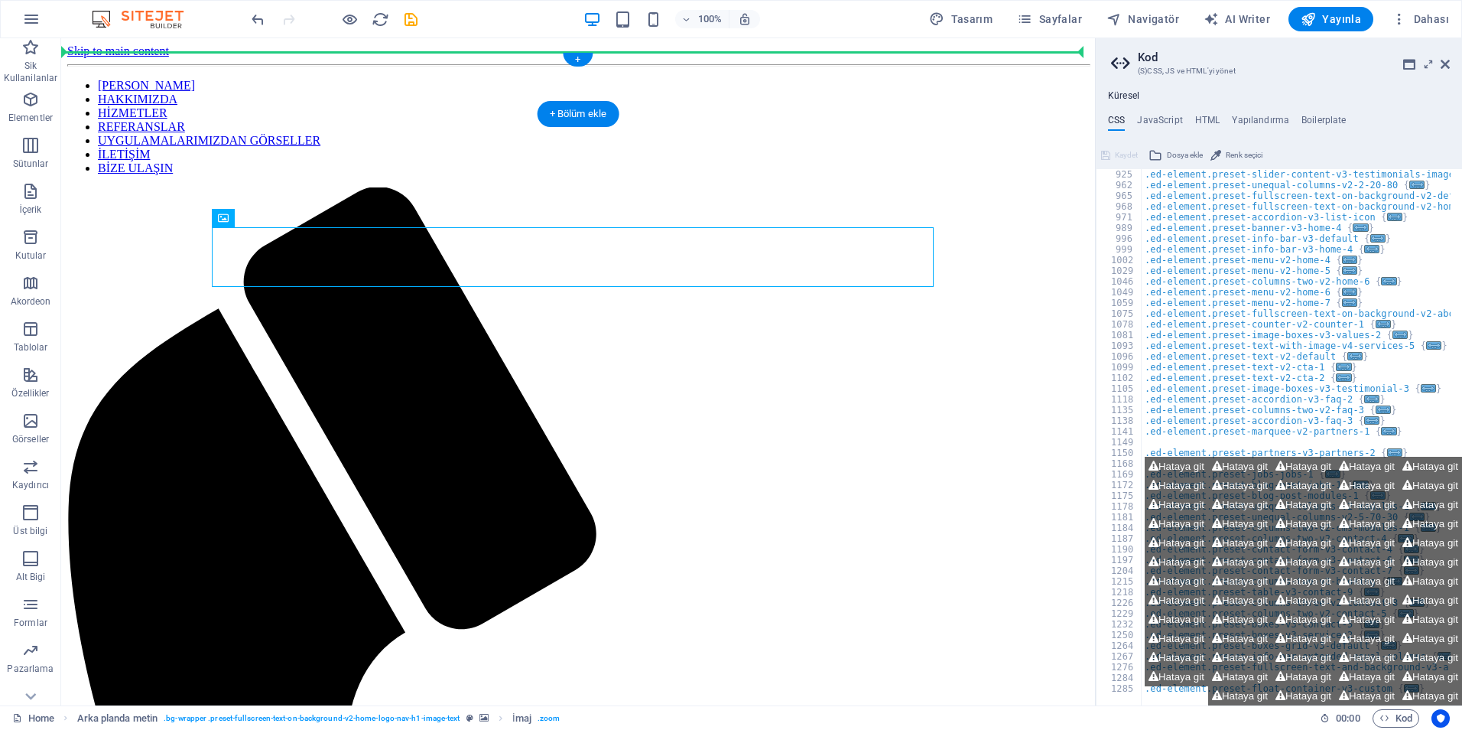
drag, startPoint x: 286, startPoint y: 257, endPoint x: 102, endPoint y: 81, distance: 254.3
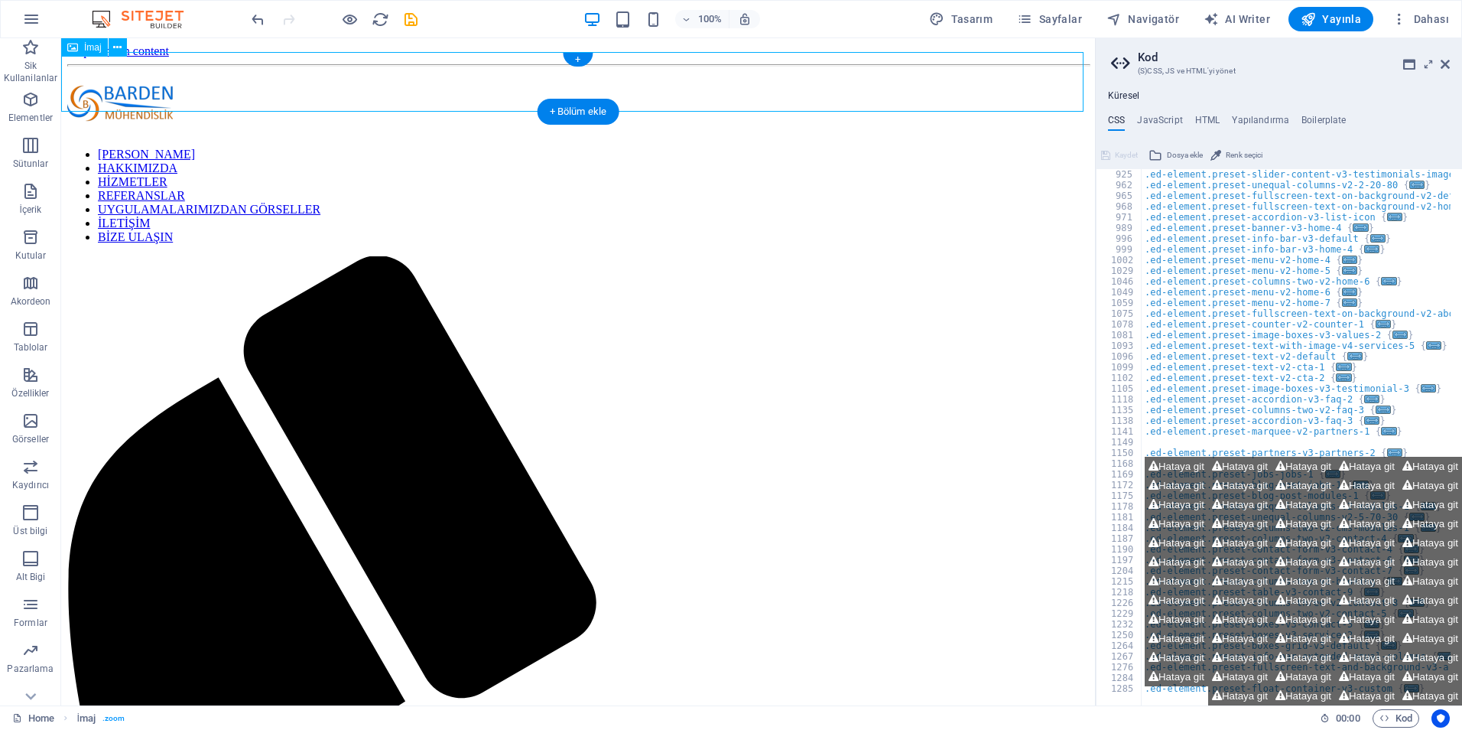
click at [147, 75] on figure at bounding box center [578, 104] width 1022 height 63
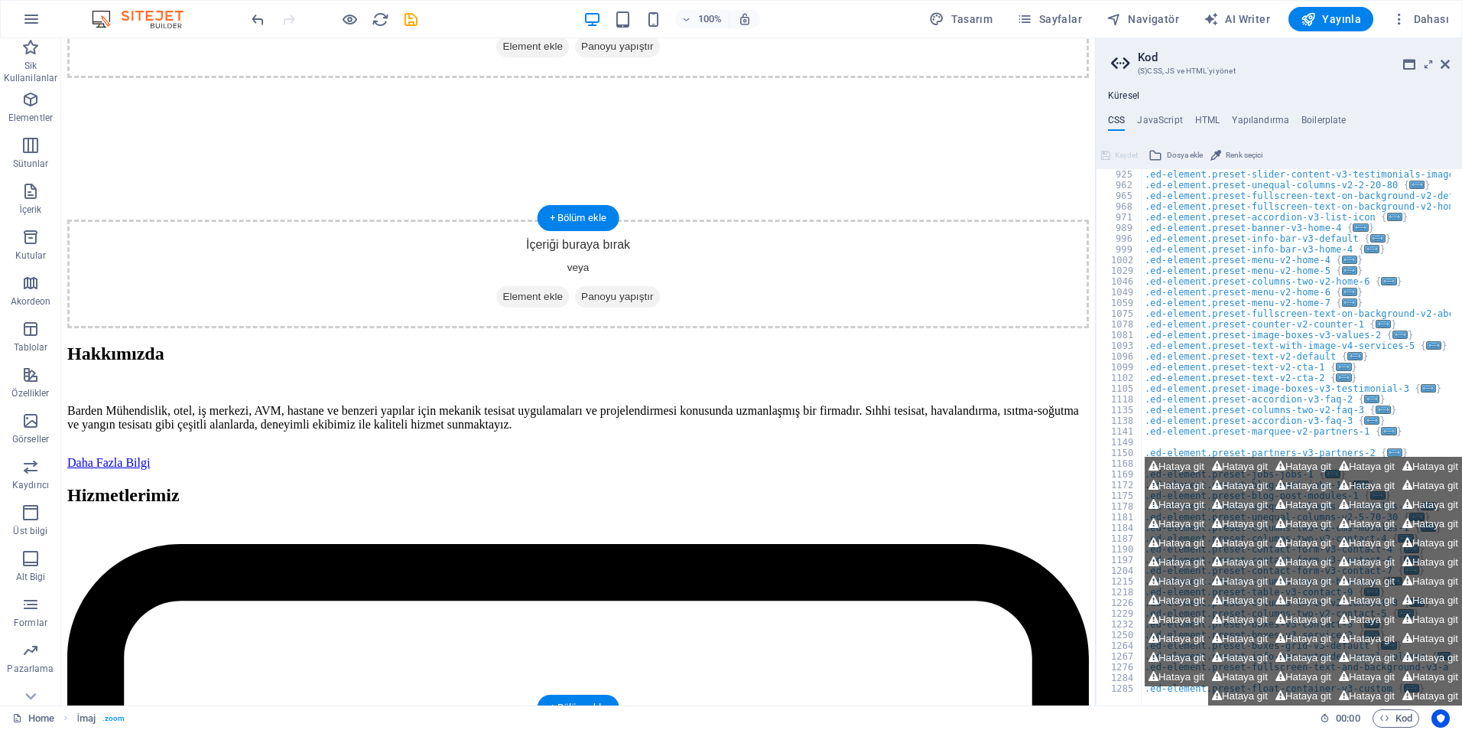
scroll to position [2185, 0]
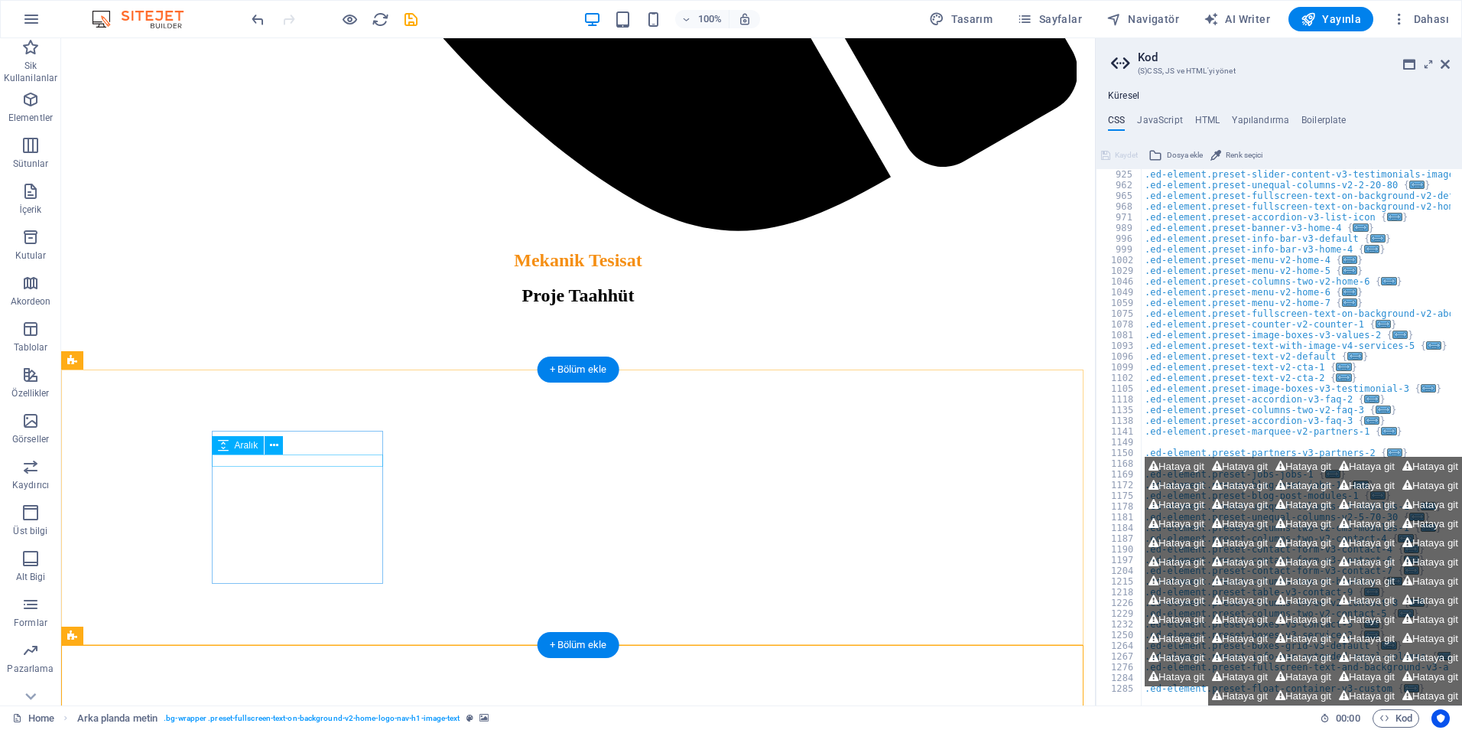
scroll to position [1344, 0]
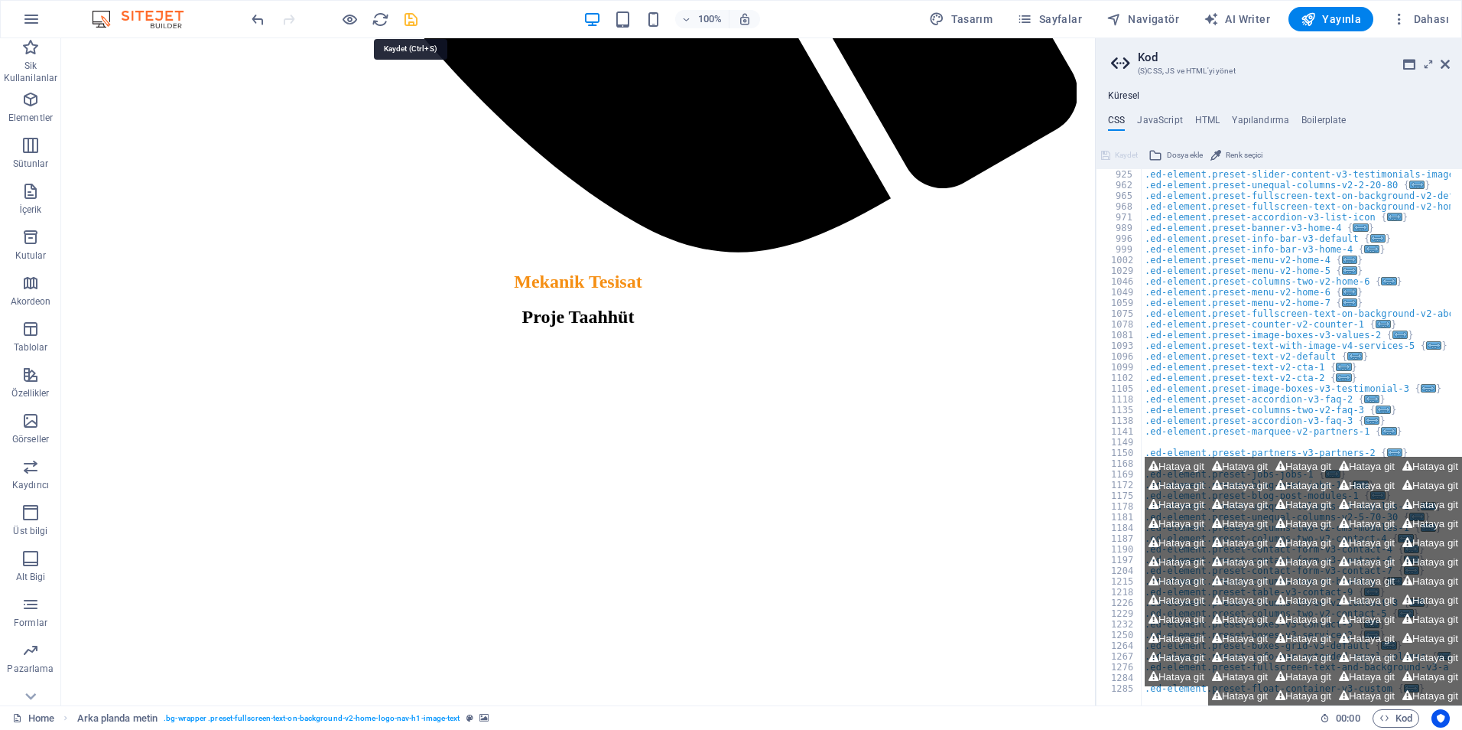
click at [406, 20] on icon "save" at bounding box center [411, 20] width 18 height 18
checkbox input "false"
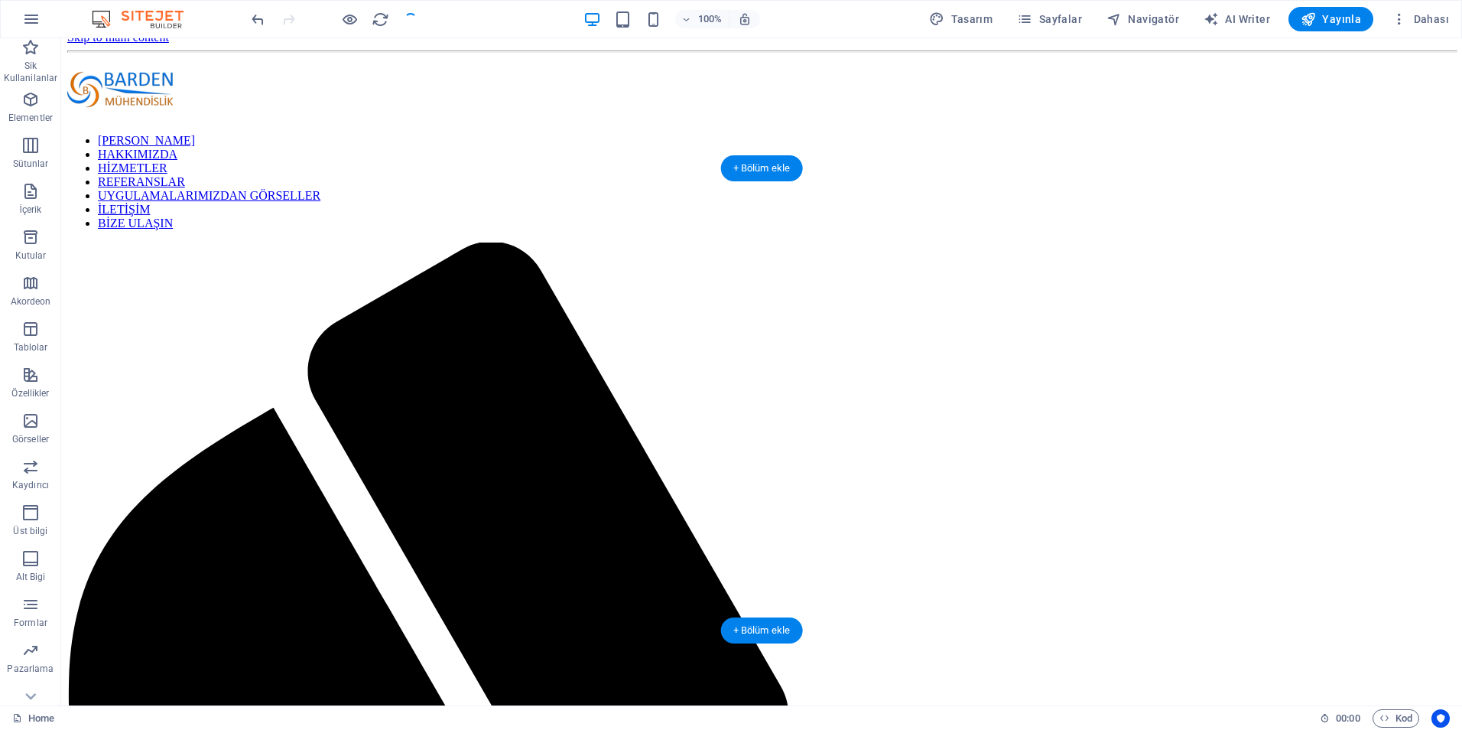
scroll to position [0, 0]
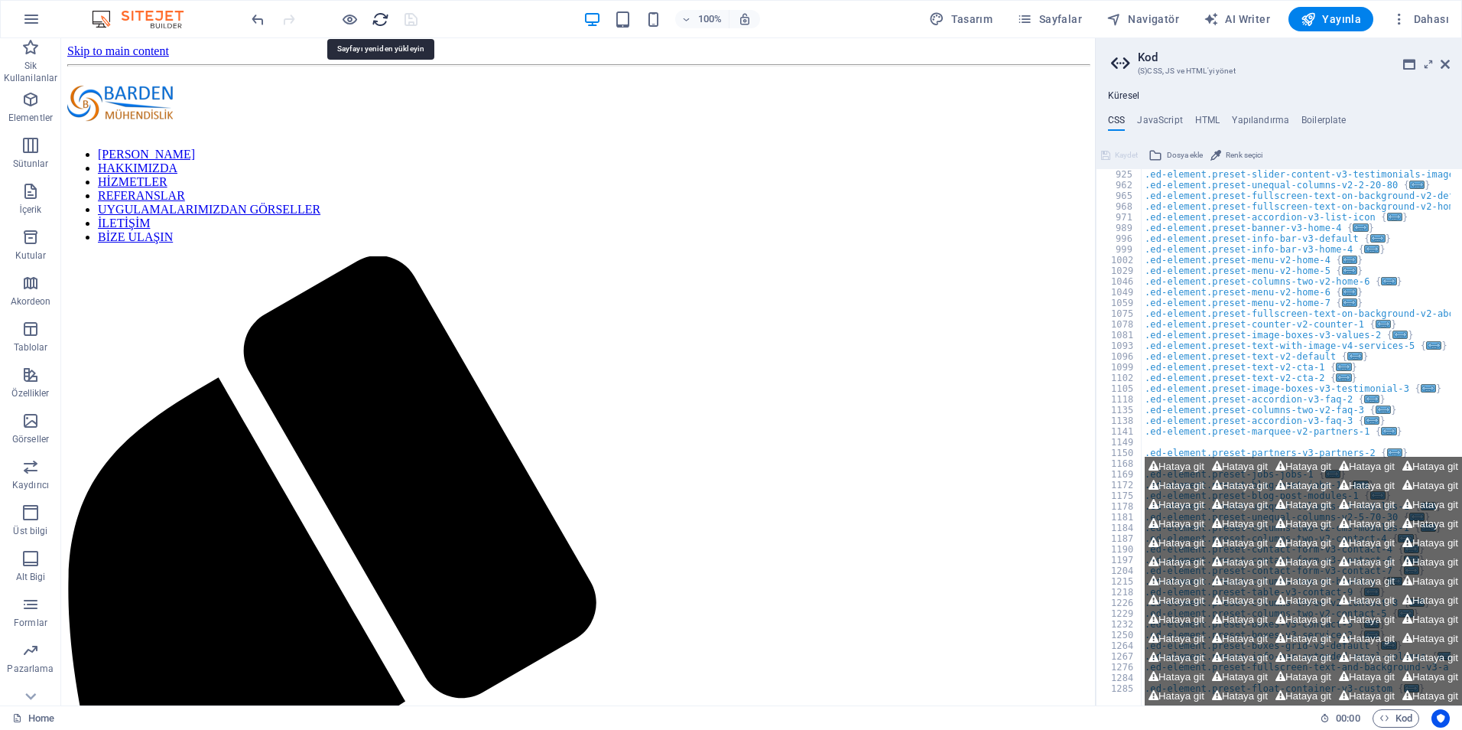
click at [382, 21] on icon "reload" at bounding box center [381, 20] width 18 height 18
click at [1446, 64] on icon at bounding box center [1445, 64] width 9 height 12
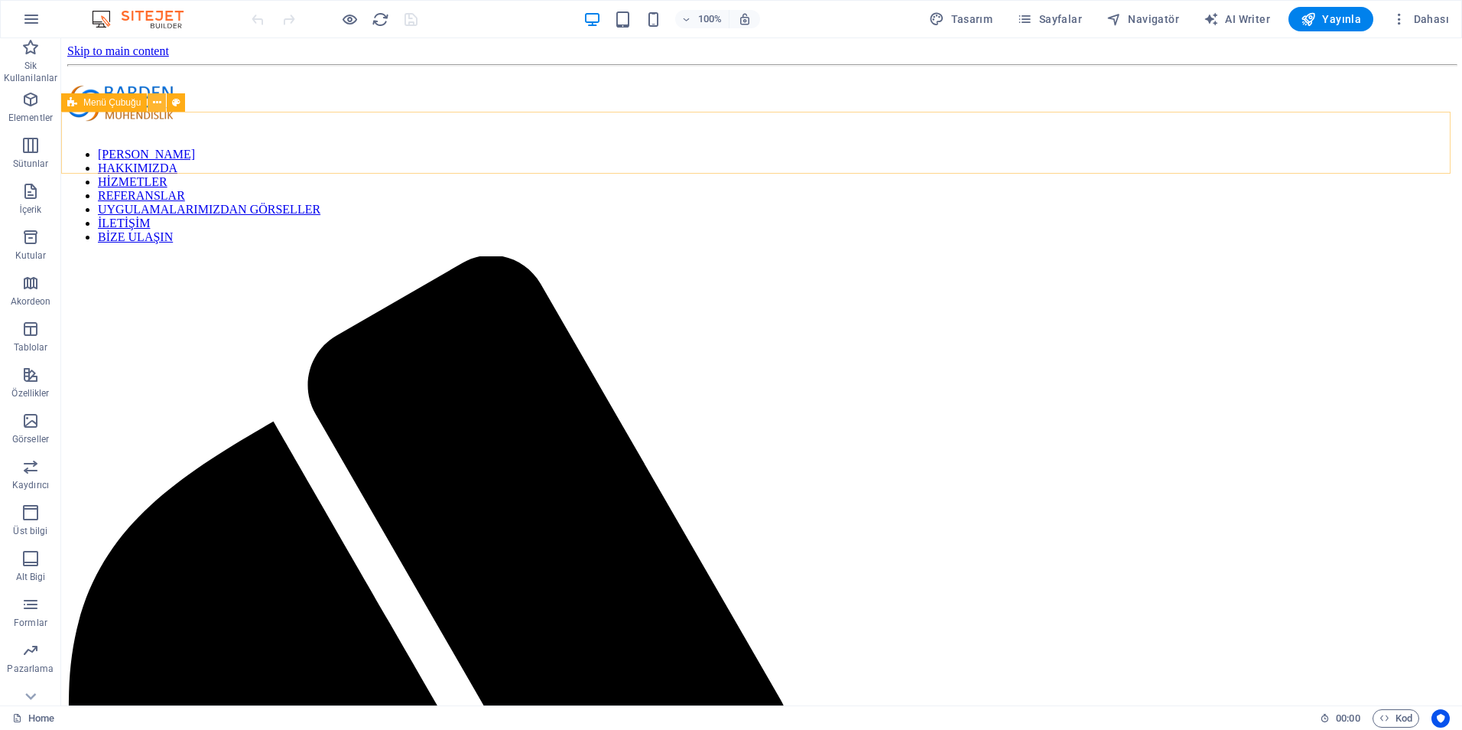
click at [157, 108] on icon at bounding box center [157, 103] width 8 height 16
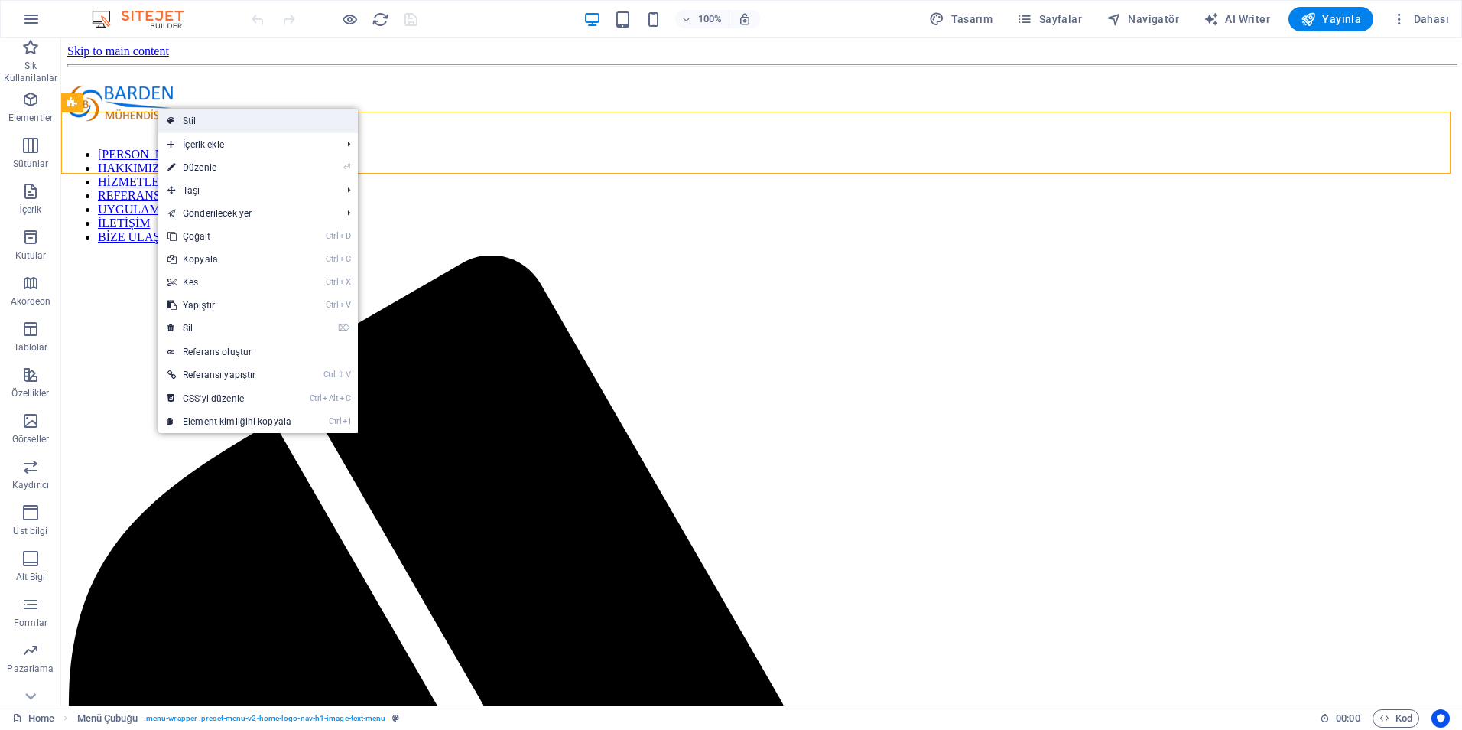
click at [216, 129] on link "Stil" at bounding box center [258, 120] width 200 height 23
select select "rem"
select select "preset-menu-v2-home-logo-nav-h1-image-text-menu"
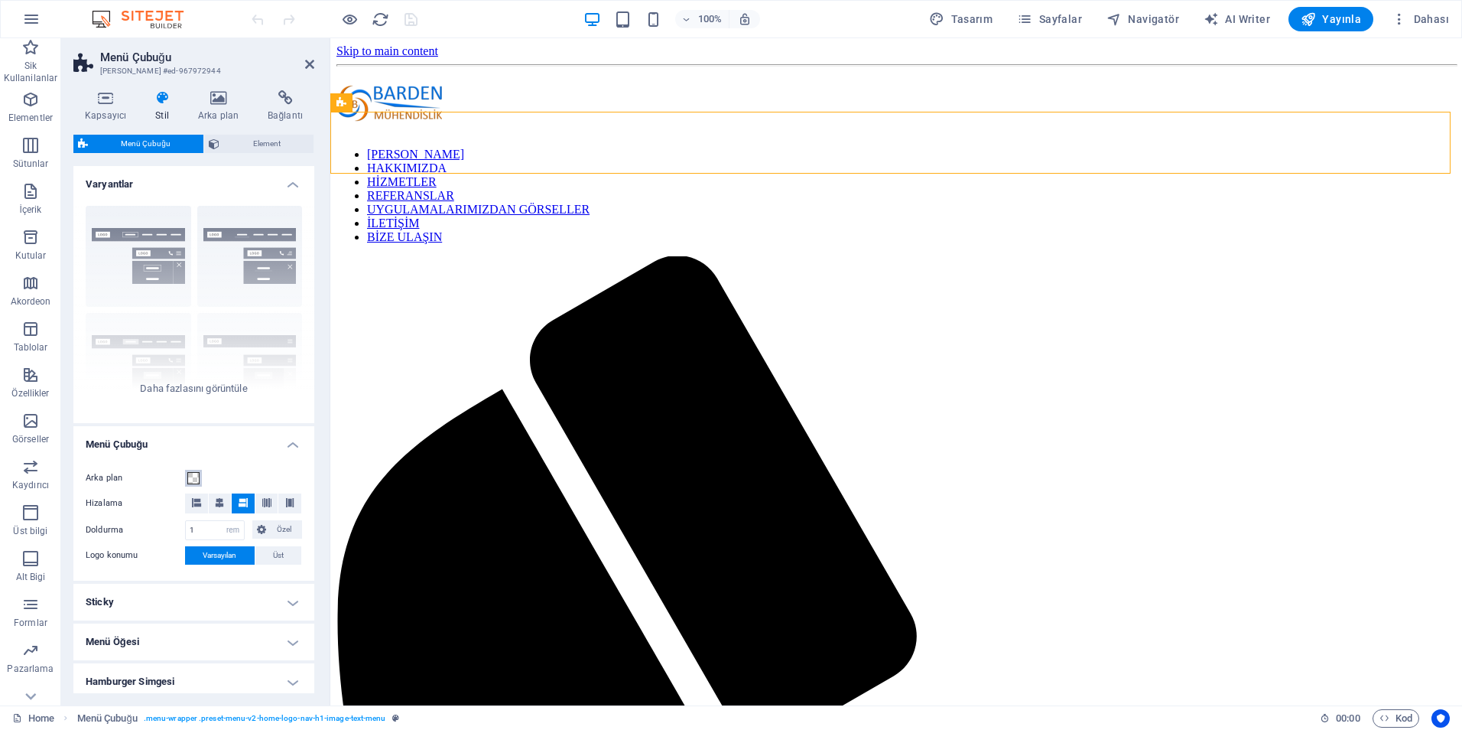
click at [193, 479] on span at bounding box center [193, 478] width 12 height 12
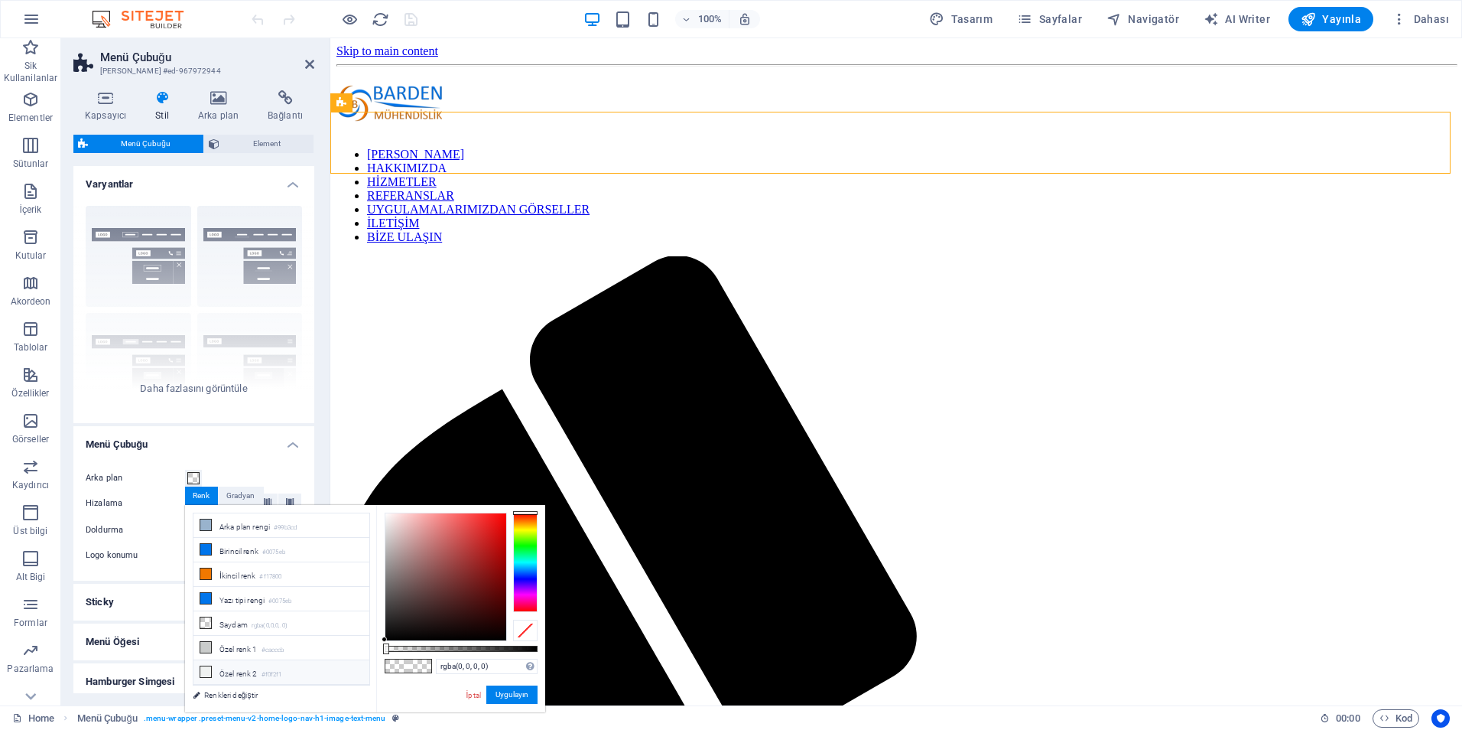
click at [233, 668] on li "Özel renk 2 #f0f2f1" at bounding box center [282, 672] width 176 height 24
type input "#f0f2f1"
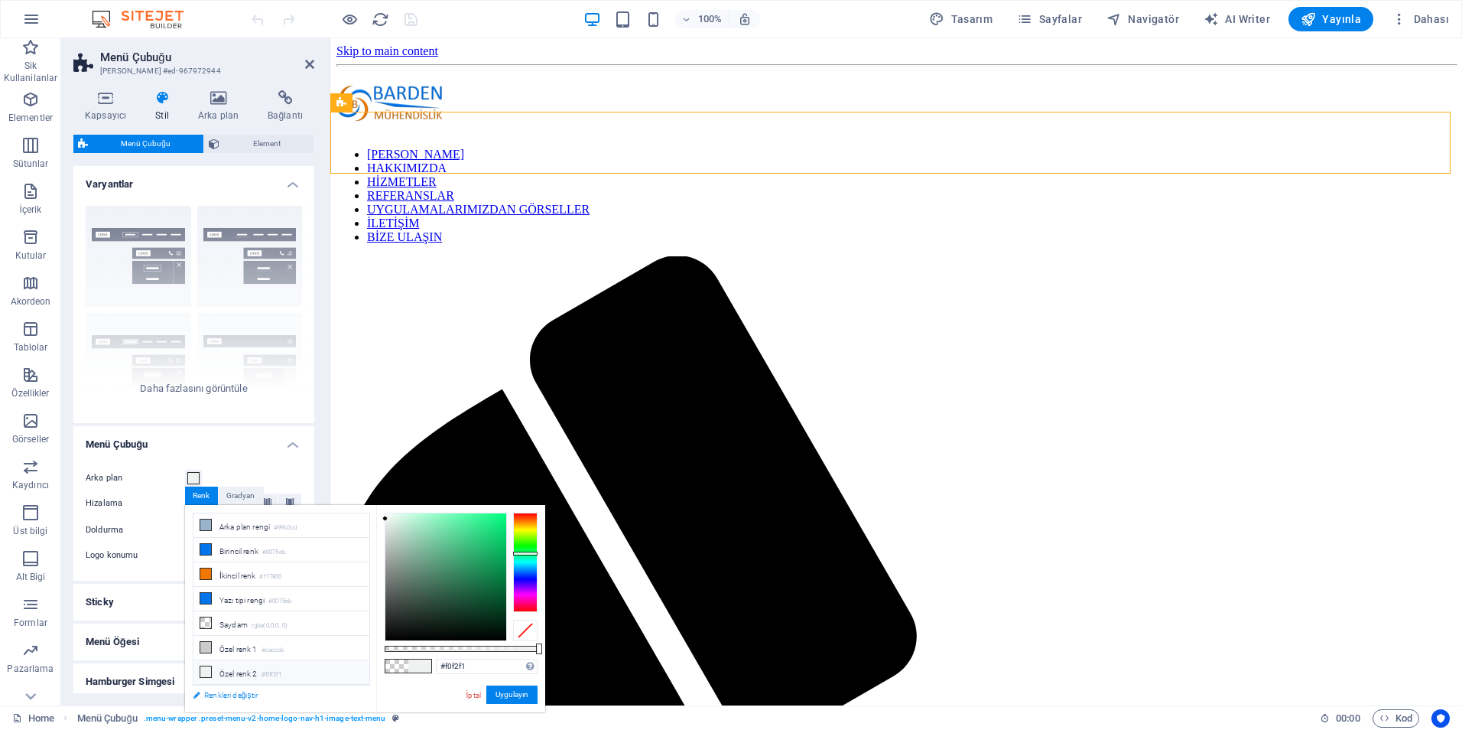
click at [220, 694] on link "Renkleri değiştir" at bounding box center [273, 694] width 177 height 19
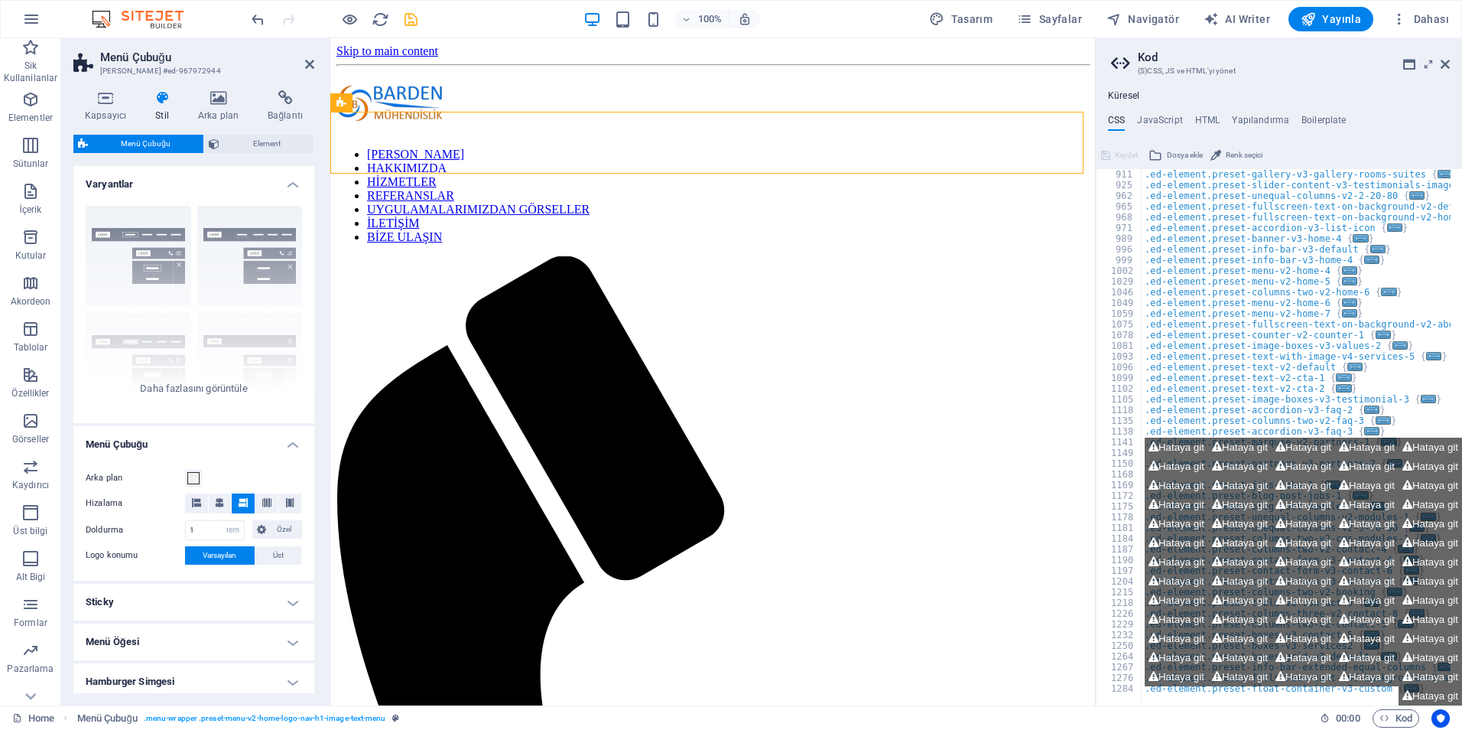
scroll to position [771, 0]
click at [441, 104] on icon at bounding box center [445, 103] width 8 height 16
click at [220, 108] on h4 "Arka plan" at bounding box center [222, 106] width 70 height 32
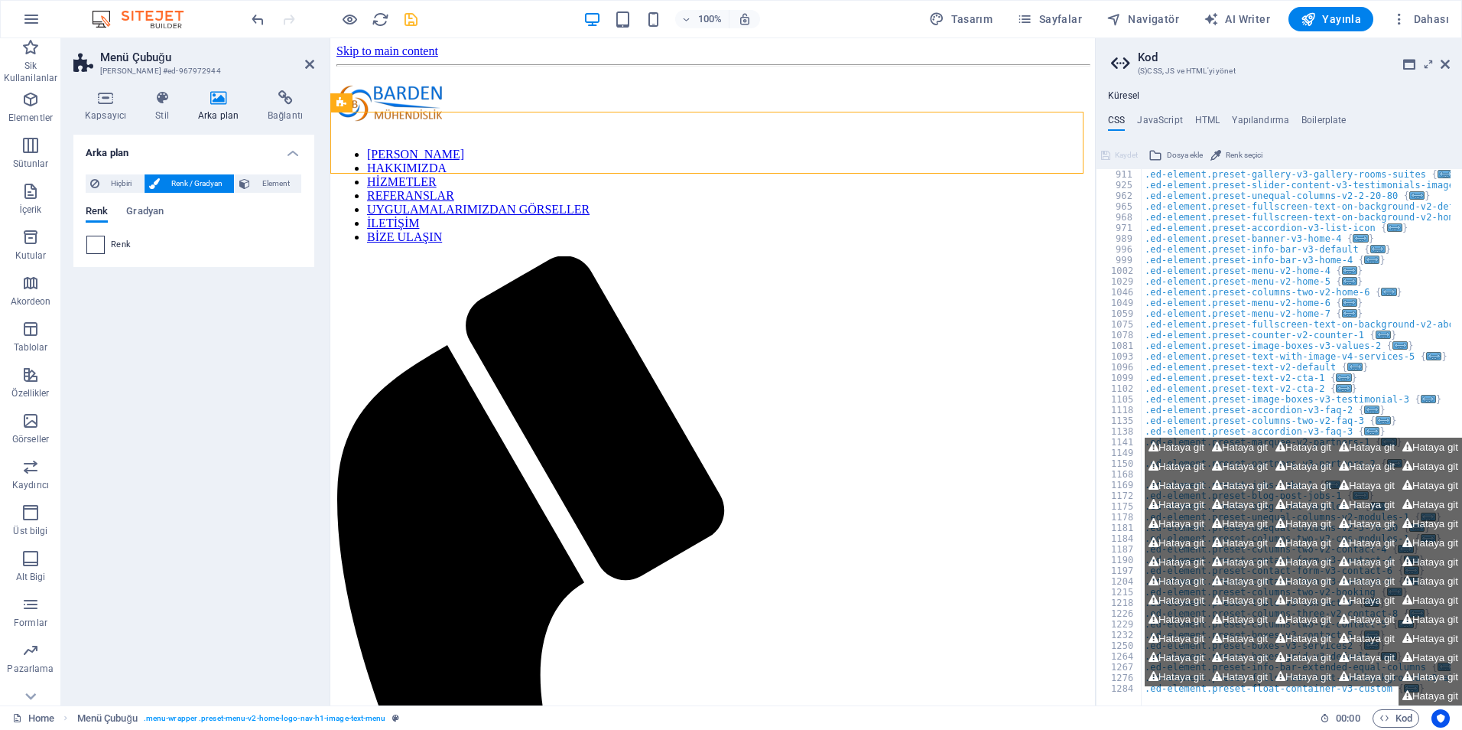
click at [97, 245] on span at bounding box center [95, 244] width 17 height 17
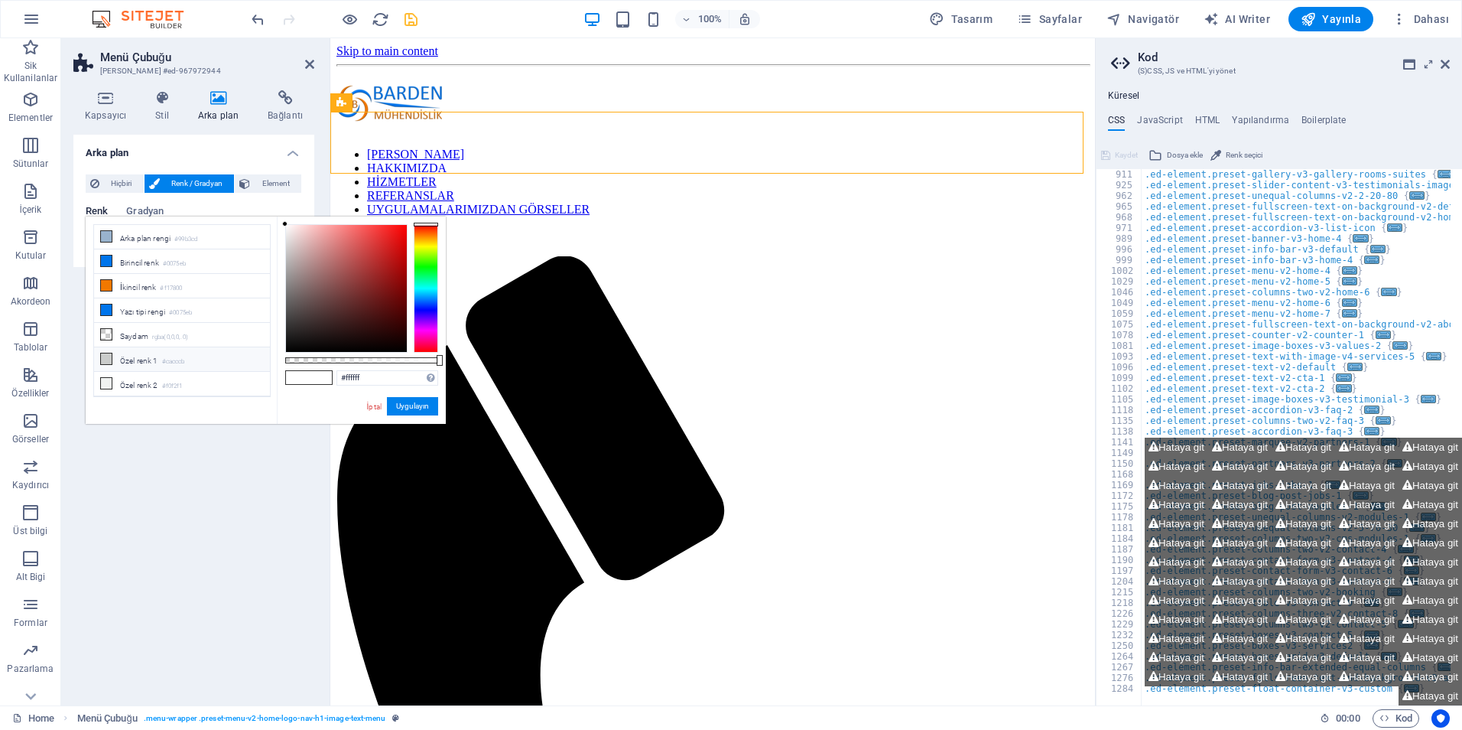
click at [148, 356] on li "Özel renk 1 #cacccb" at bounding box center [182, 359] width 176 height 24
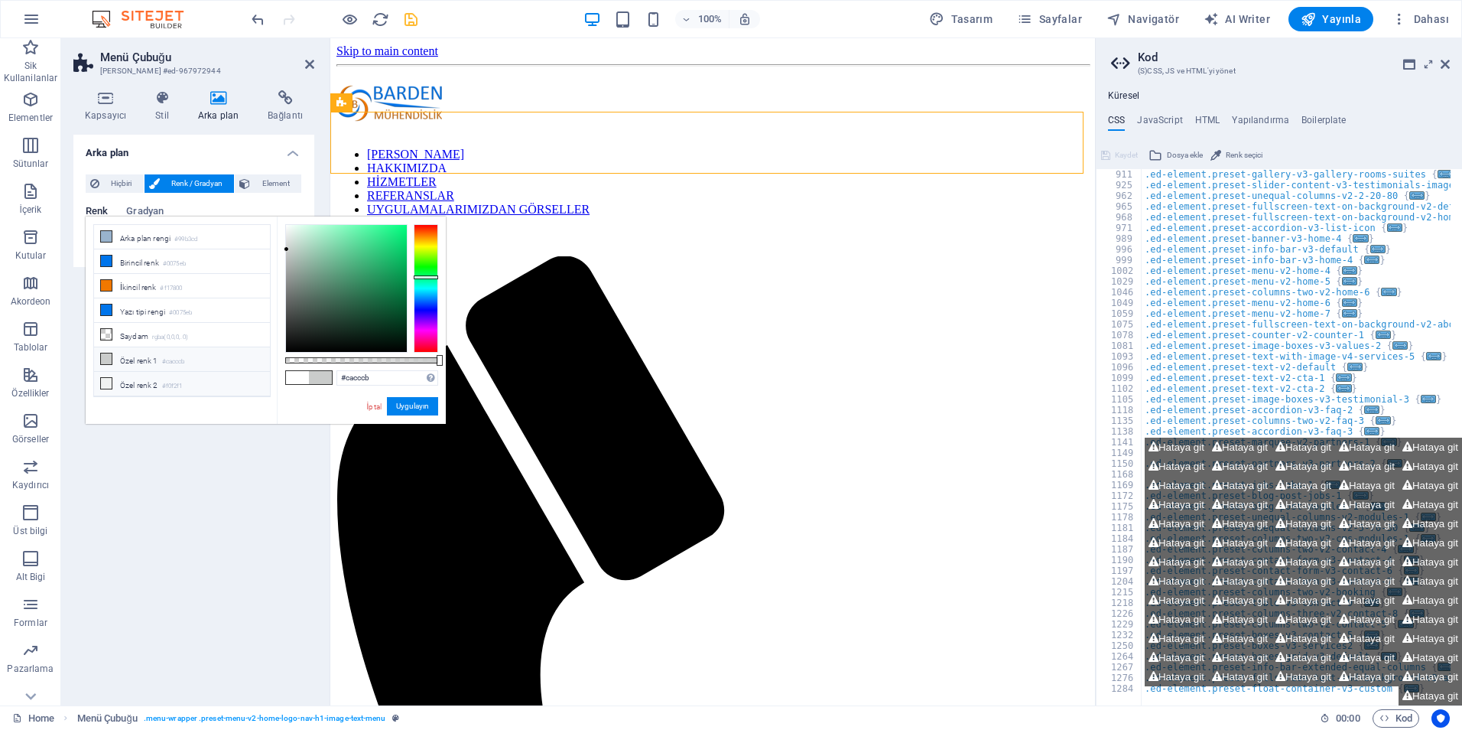
click at [167, 374] on li "Özel renk 2 #f0f2f1" at bounding box center [182, 384] width 176 height 24
click at [302, 377] on span at bounding box center [297, 377] width 23 height 13
type input "#ffffff"
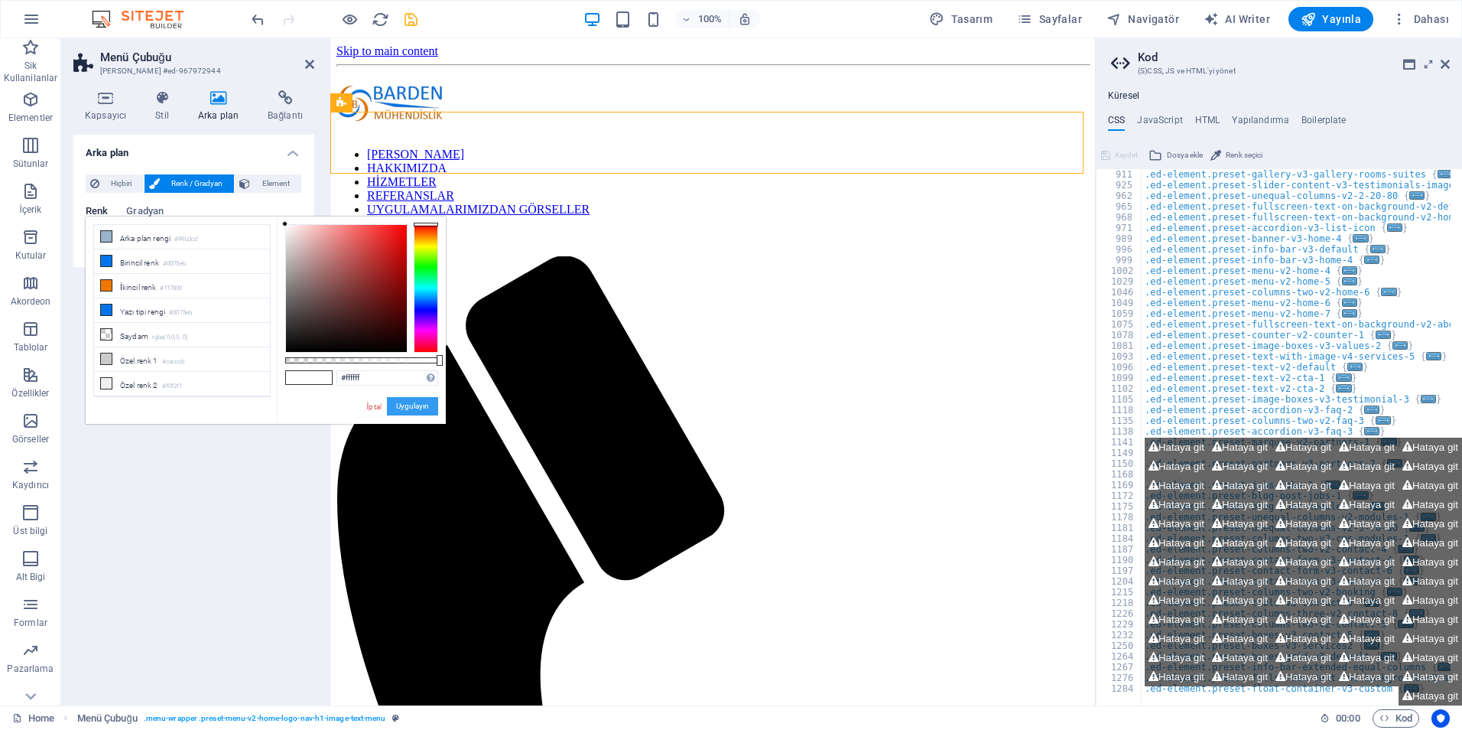
click at [403, 402] on button "Uygulayın" at bounding box center [412, 406] width 51 height 18
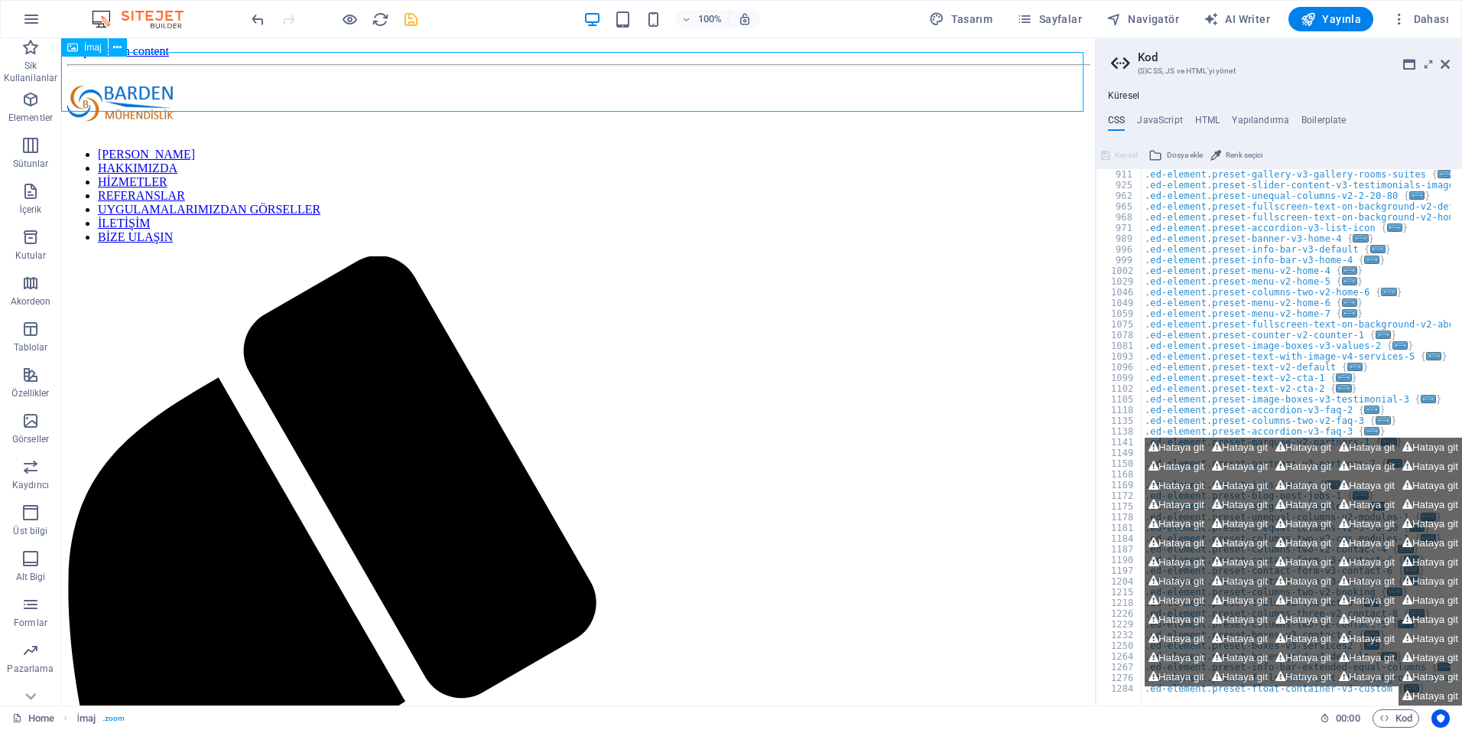
select select "px"
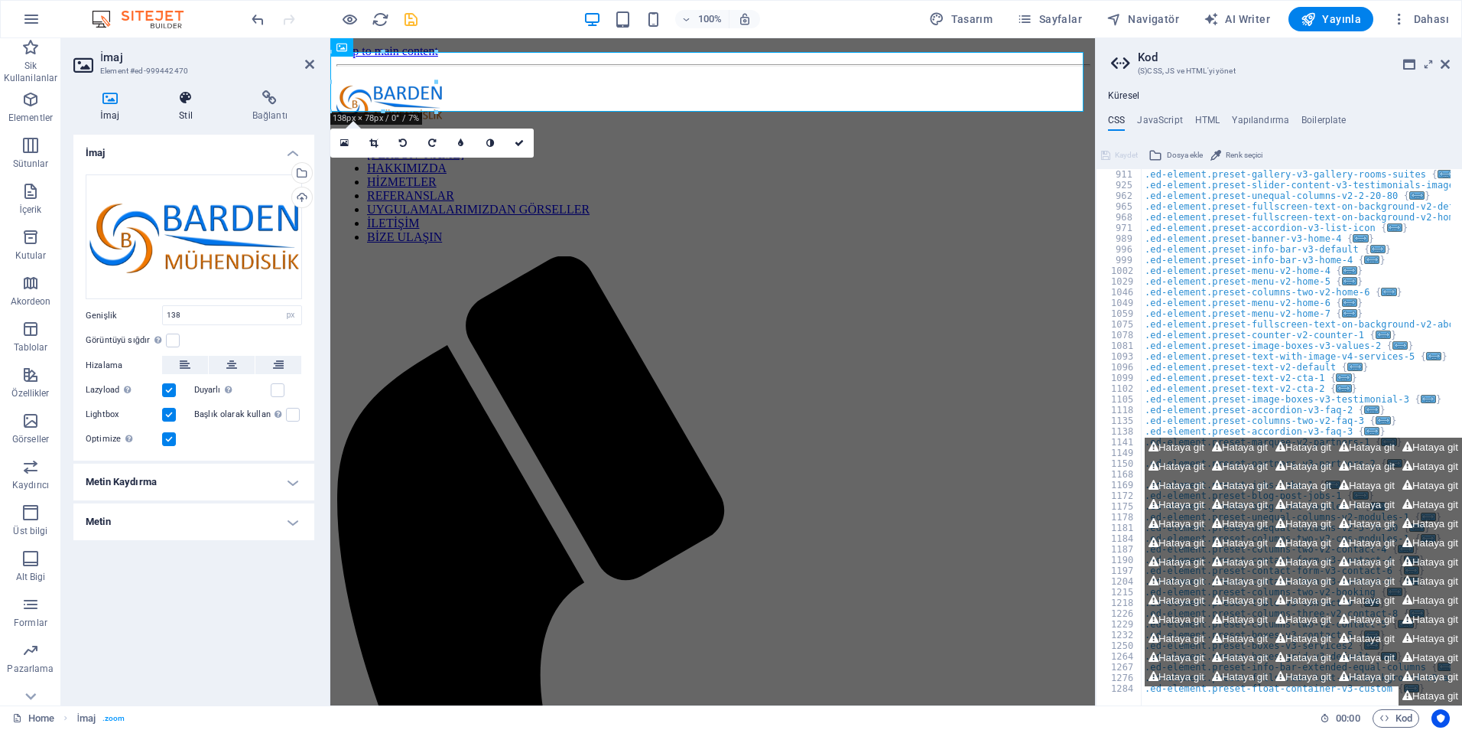
click at [184, 108] on h4 "Stil" at bounding box center [188, 106] width 73 height 32
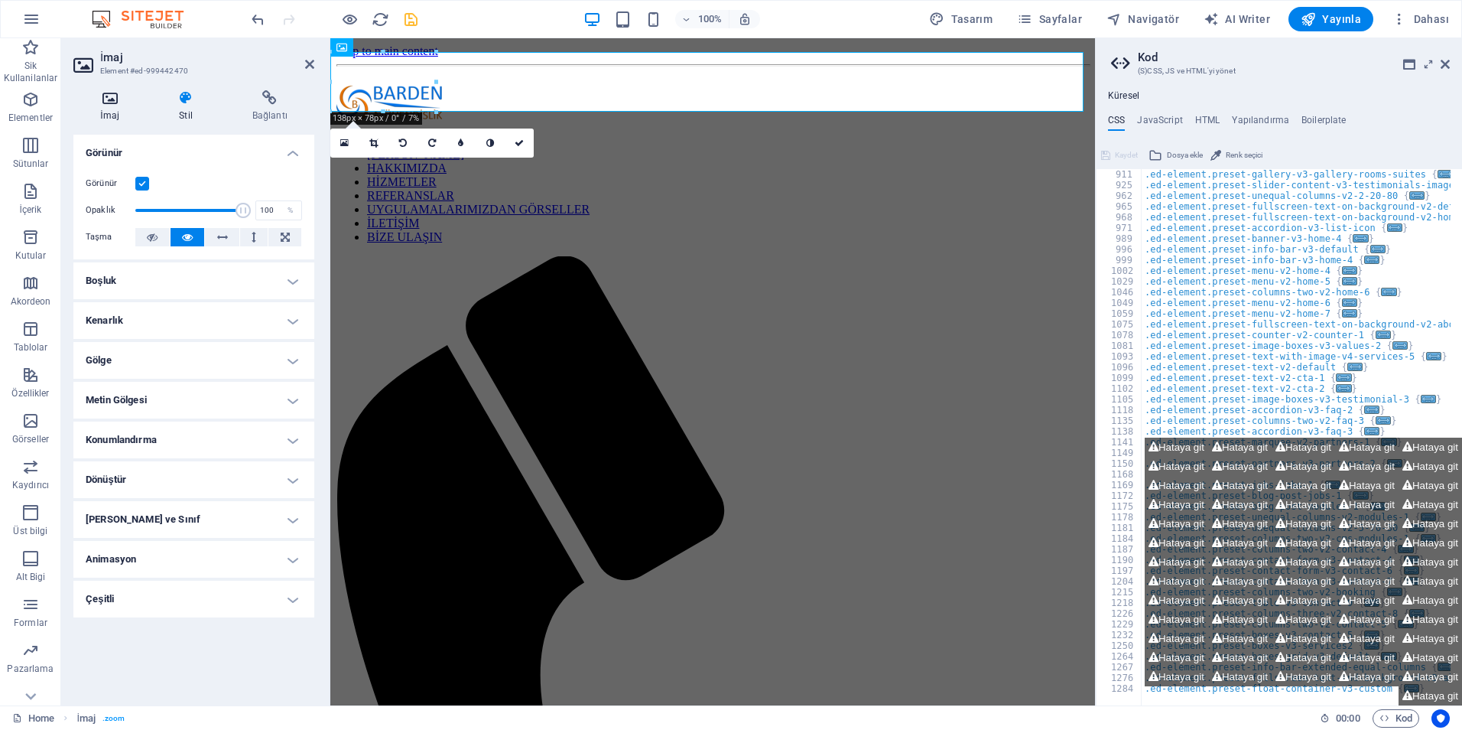
click at [117, 112] on h4 "İmaj" at bounding box center [112, 106] width 79 height 32
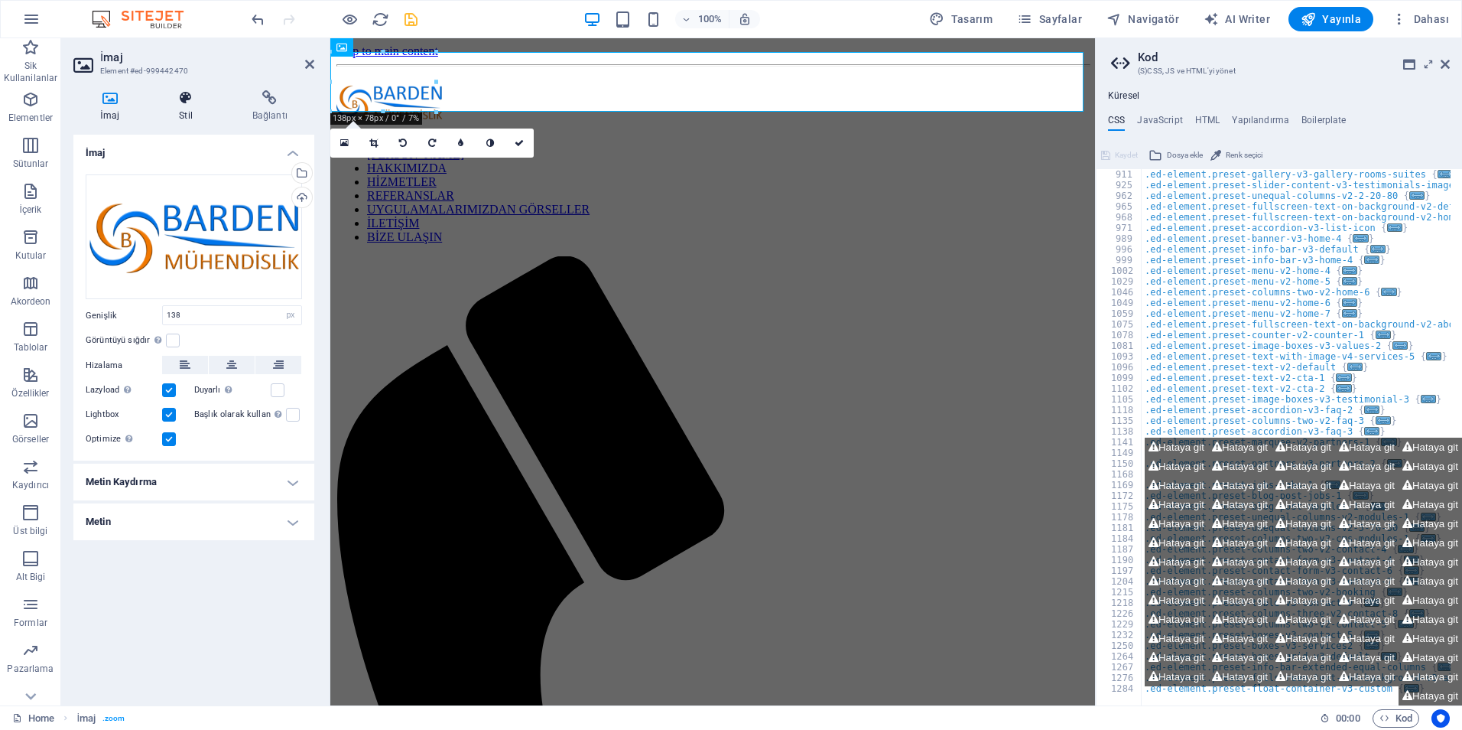
click at [187, 95] on icon at bounding box center [185, 97] width 67 height 15
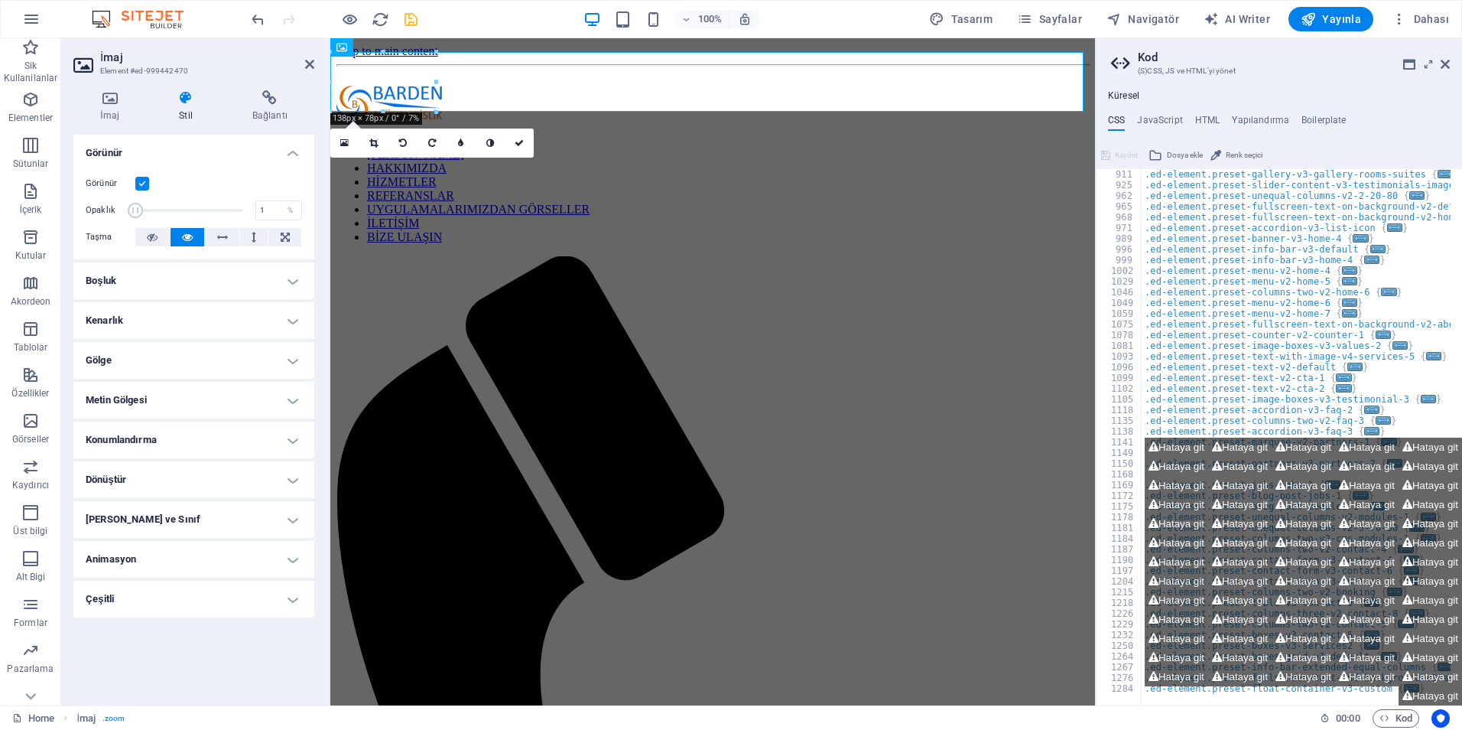
drag, startPoint x: 236, startPoint y: 210, endPoint x: 108, endPoint y: 194, distance: 129.4
click at [108, 194] on div "Görünür Opaklık 1 % Taşma" at bounding box center [193, 210] width 241 height 97
drag, startPoint x: 135, startPoint y: 206, endPoint x: 197, endPoint y: 216, distance: 62.0
click at [197, 216] on span at bounding box center [192, 210] width 15 height 15
type input "100"
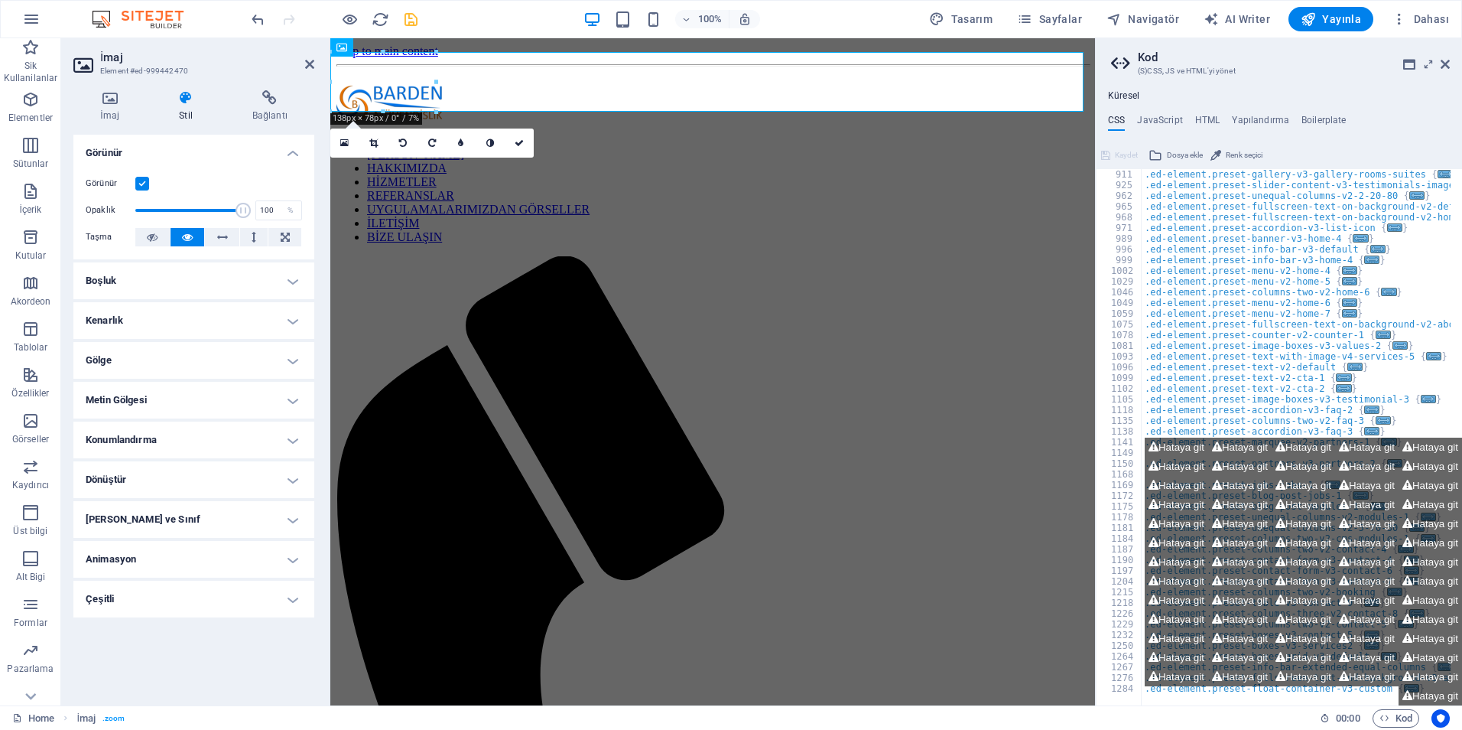
drag, startPoint x: 195, startPoint y: 213, endPoint x: 252, endPoint y: 219, distance: 56.9
click at [251, 218] on span at bounding box center [243, 210] width 15 height 15
click at [152, 237] on icon at bounding box center [152, 237] width 11 height 18
click at [235, 359] on h4 "Gölge" at bounding box center [193, 360] width 241 height 37
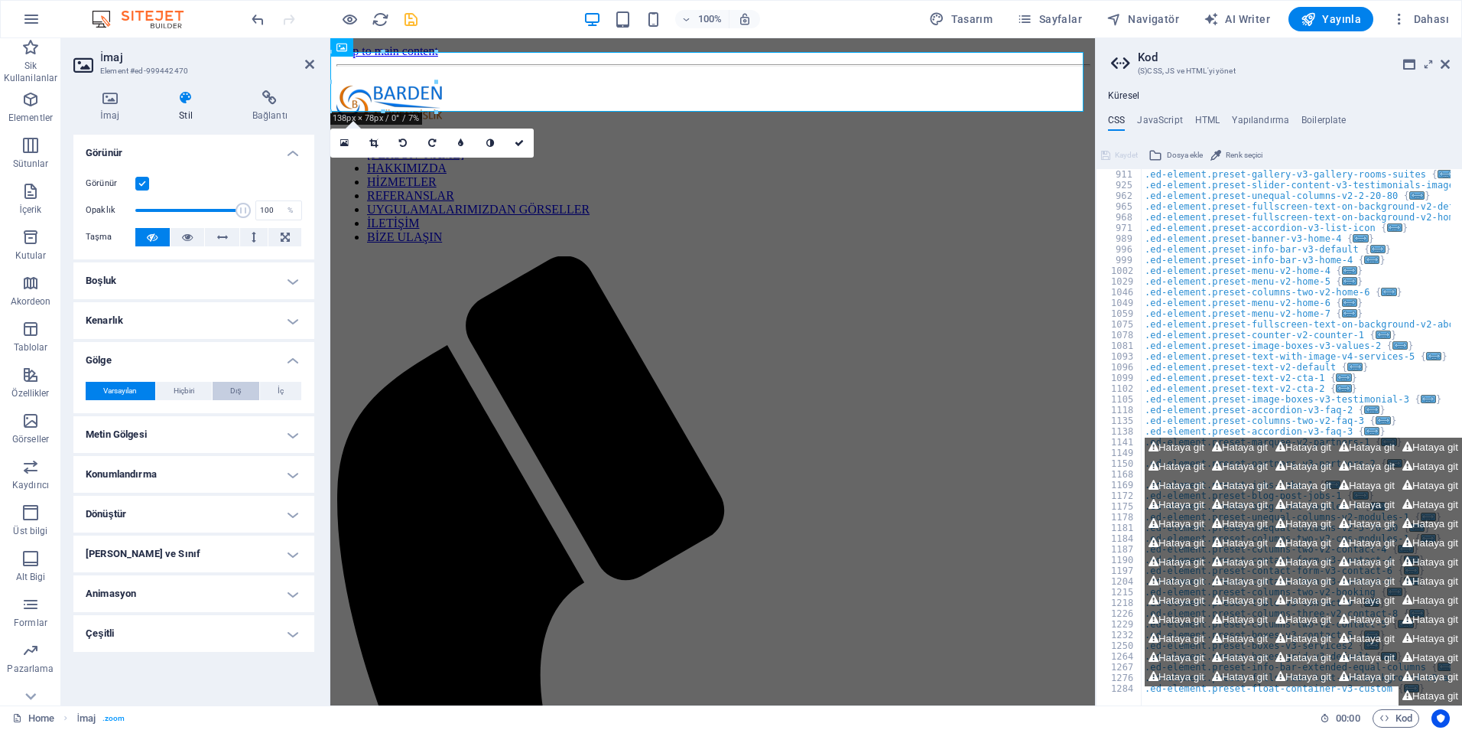
click at [222, 395] on button "Dış" at bounding box center [236, 391] width 47 height 18
type input "2"
type input "4"
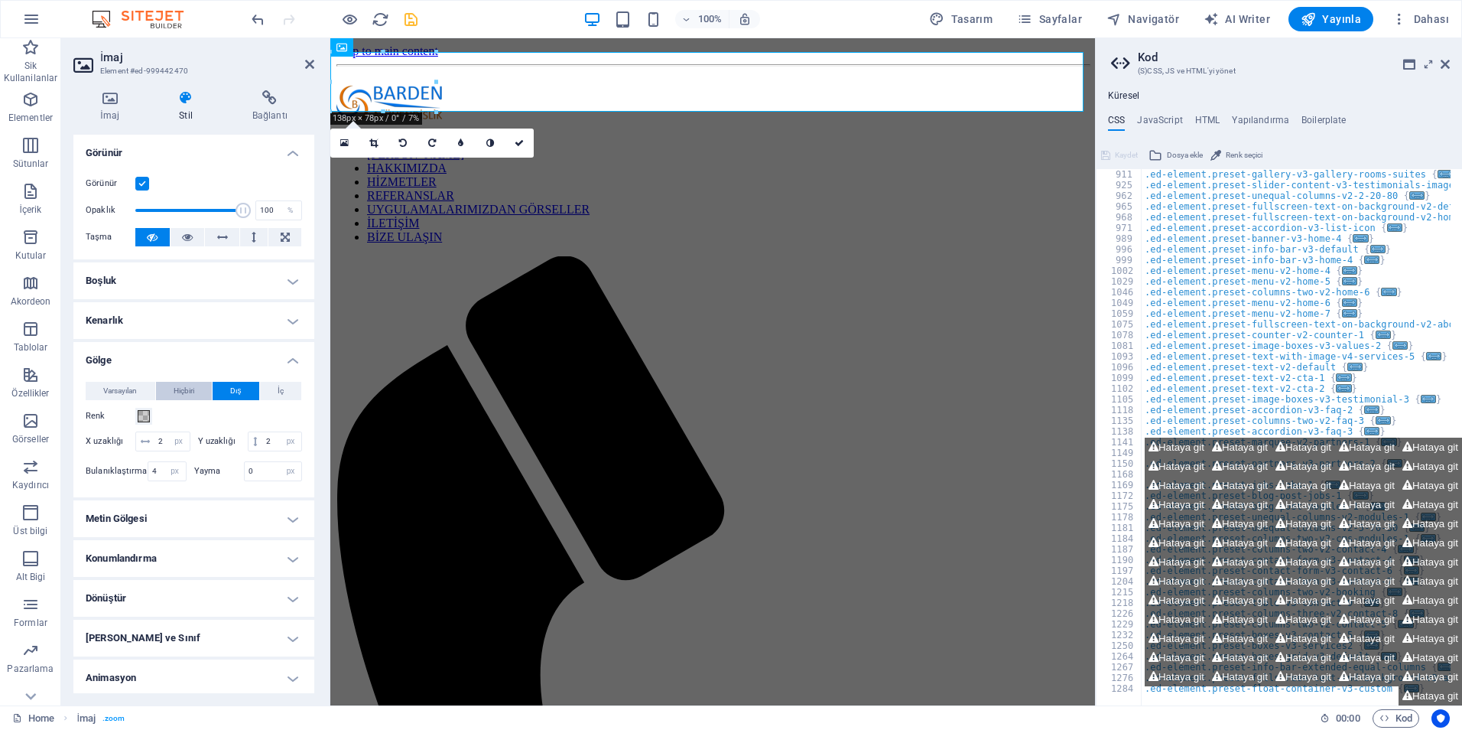
click at [195, 387] on button "Hiçbiri" at bounding box center [184, 391] width 57 height 18
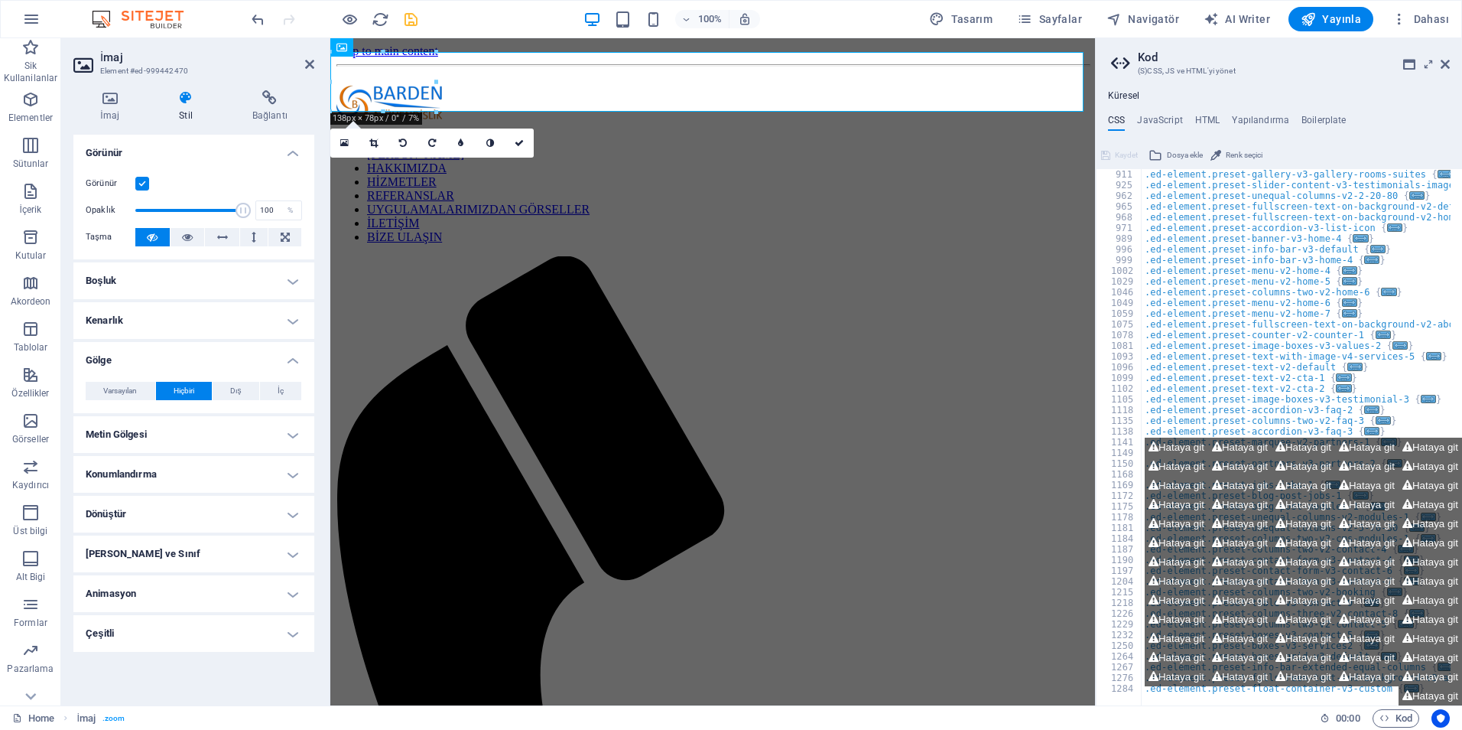
click at [183, 508] on h4 "Dönüştür" at bounding box center [193, 514] width 241 height 37
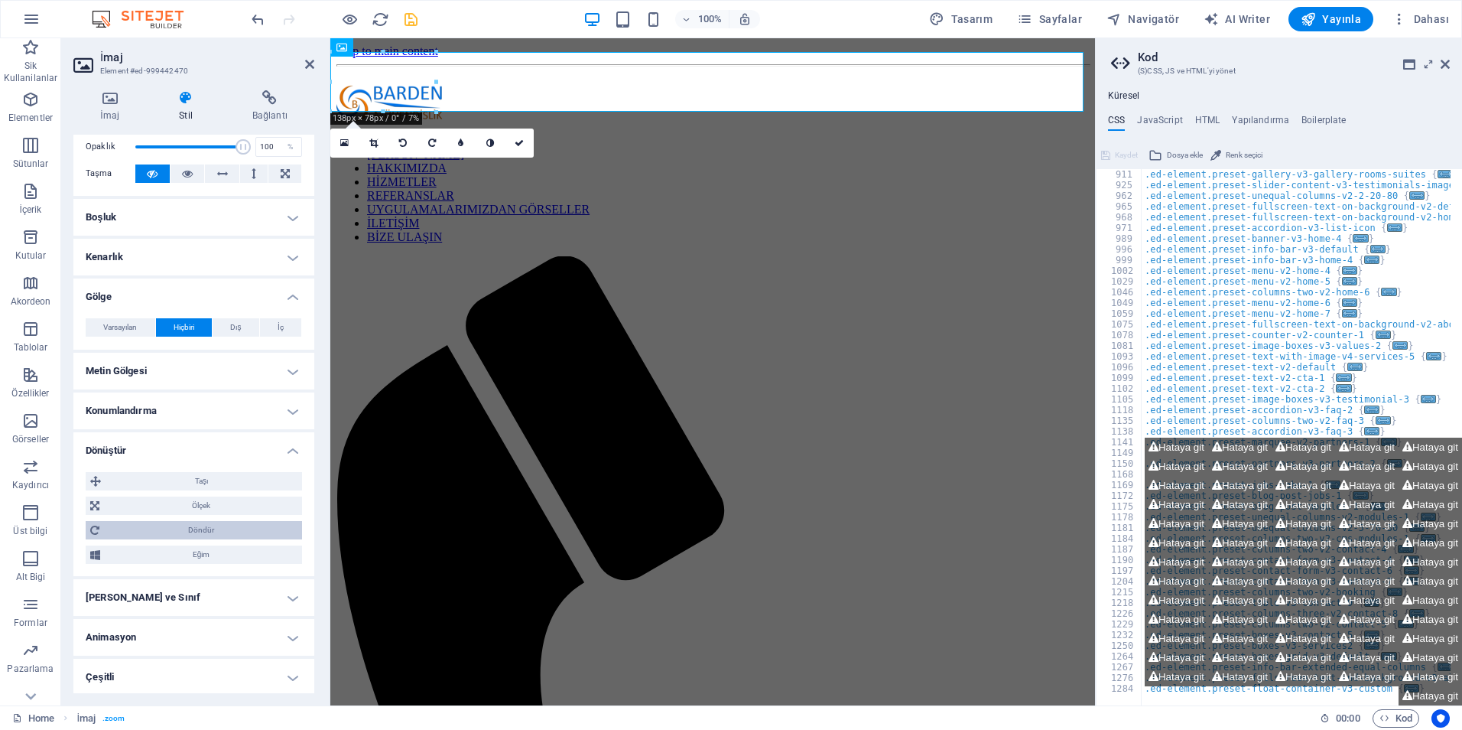
scroll to position [66, 0]
click at [168, 633] on h4 "Animasyon" at bounding box center [193, 634] width 241 height 37
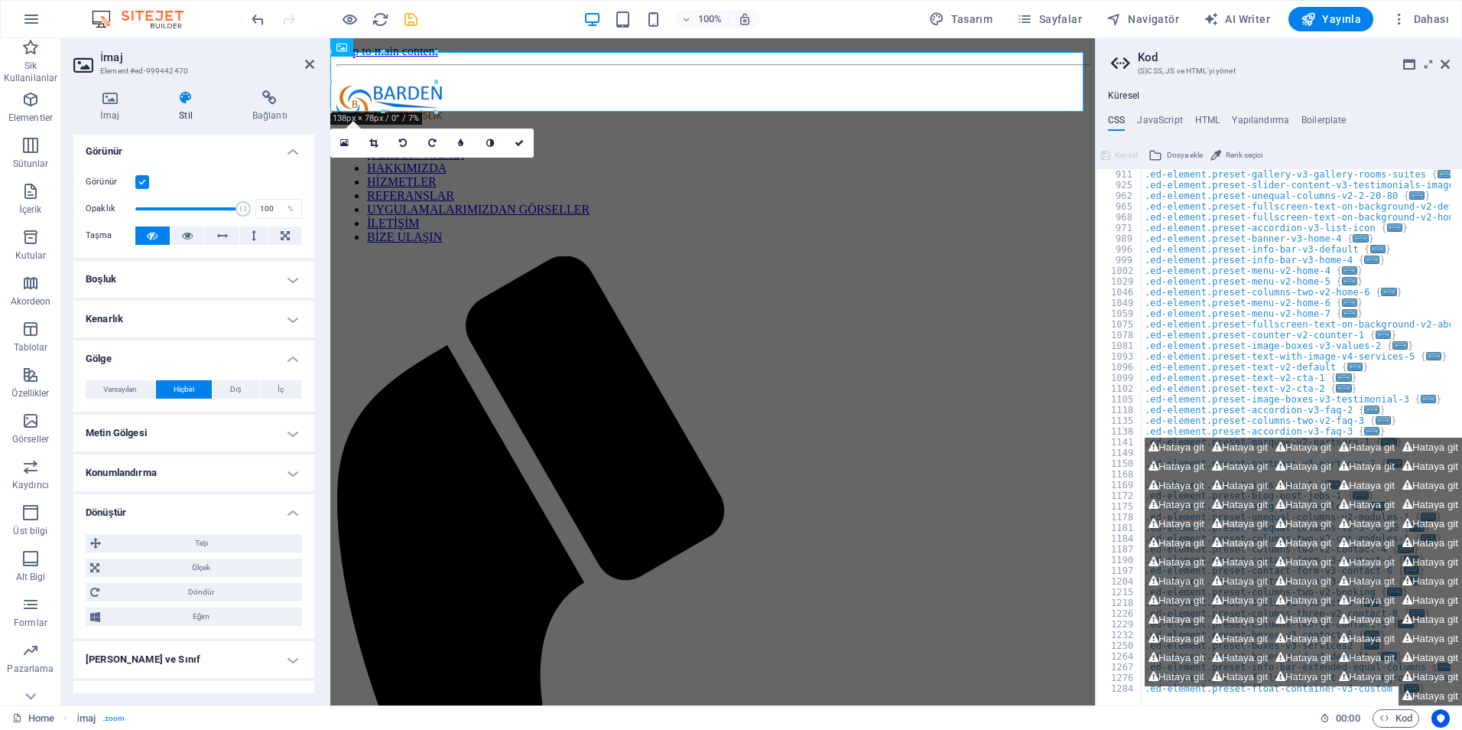
scroll to position [0, 0]
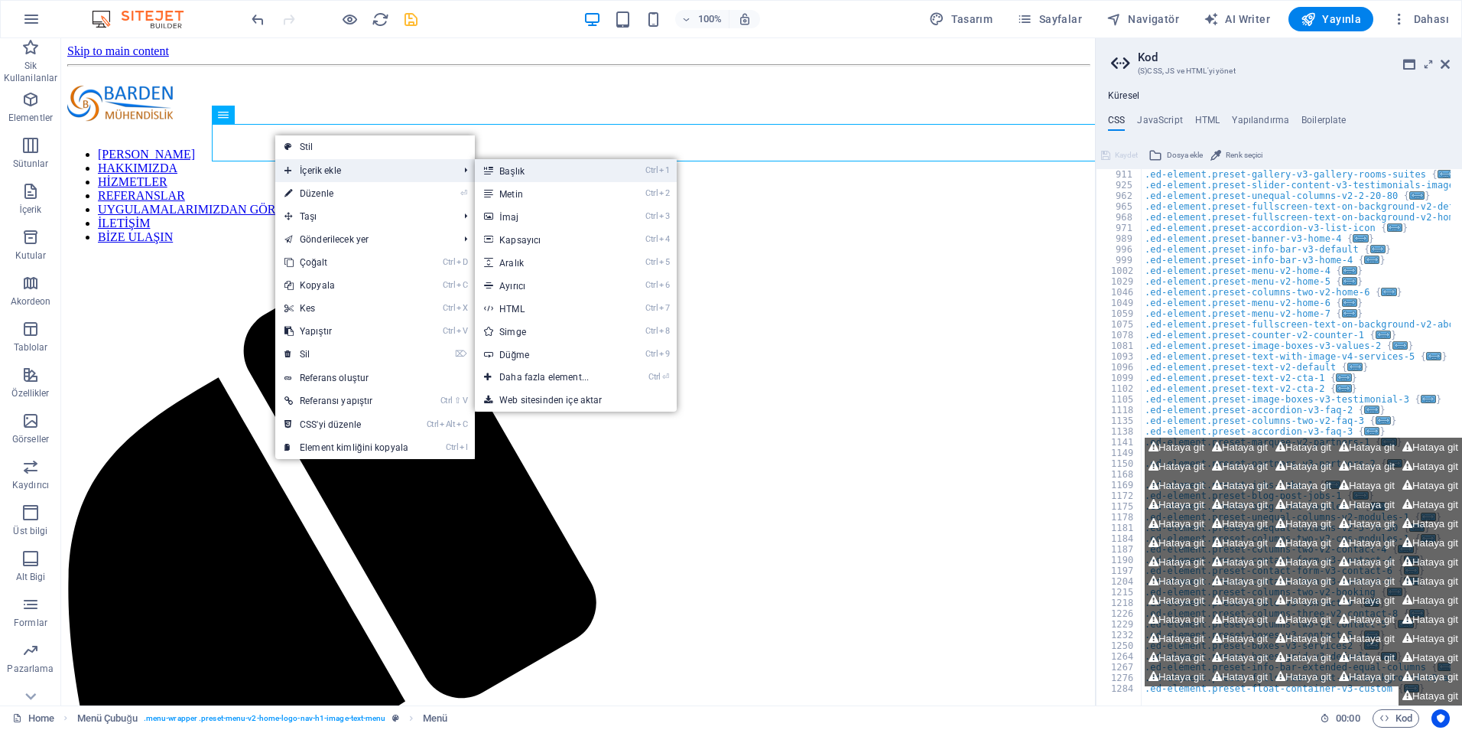
click at [525, 173] on link "Ctrl 1 Başlık" at bounding box center [547, 170] width 145 height 23
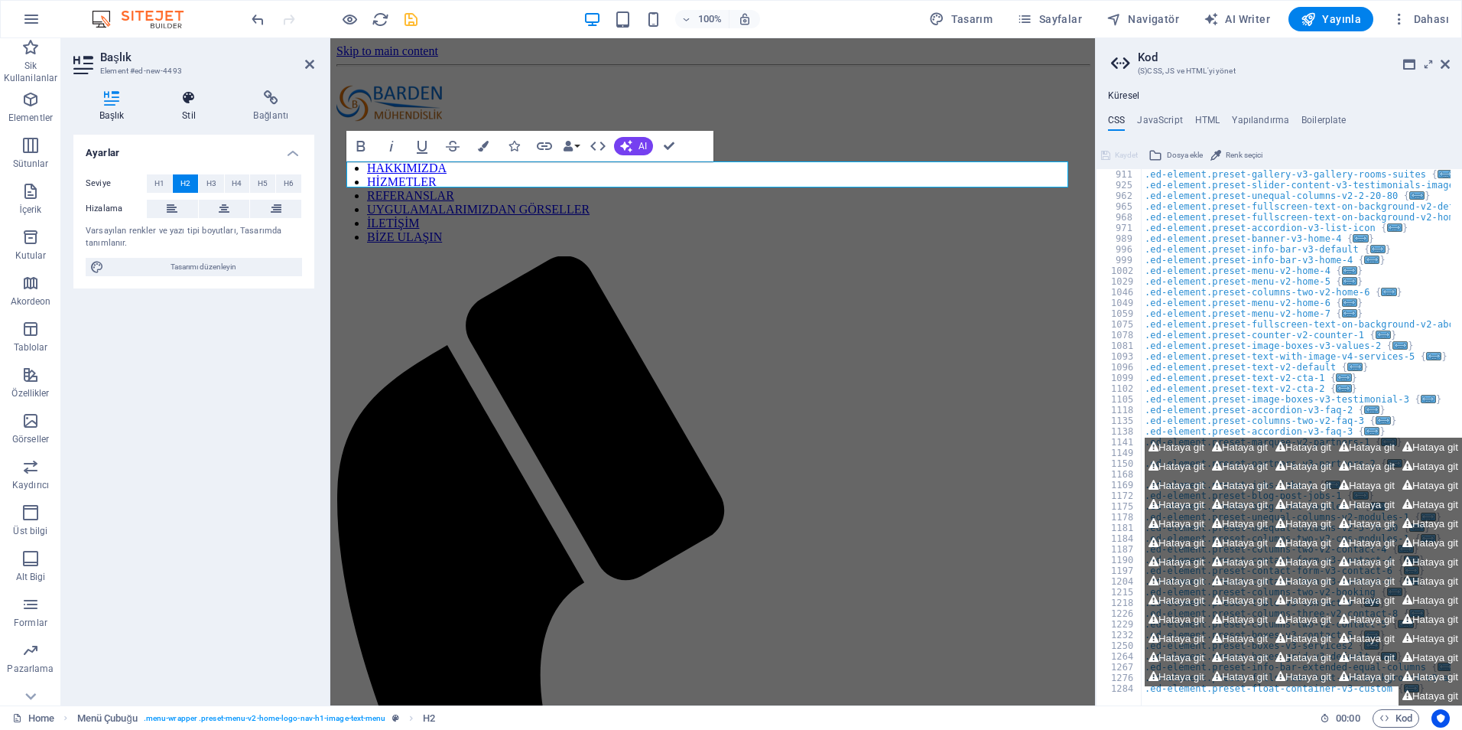
click at [200, 107] on h4 "Stil" at bounding box center [191, 106] width 71 height 32
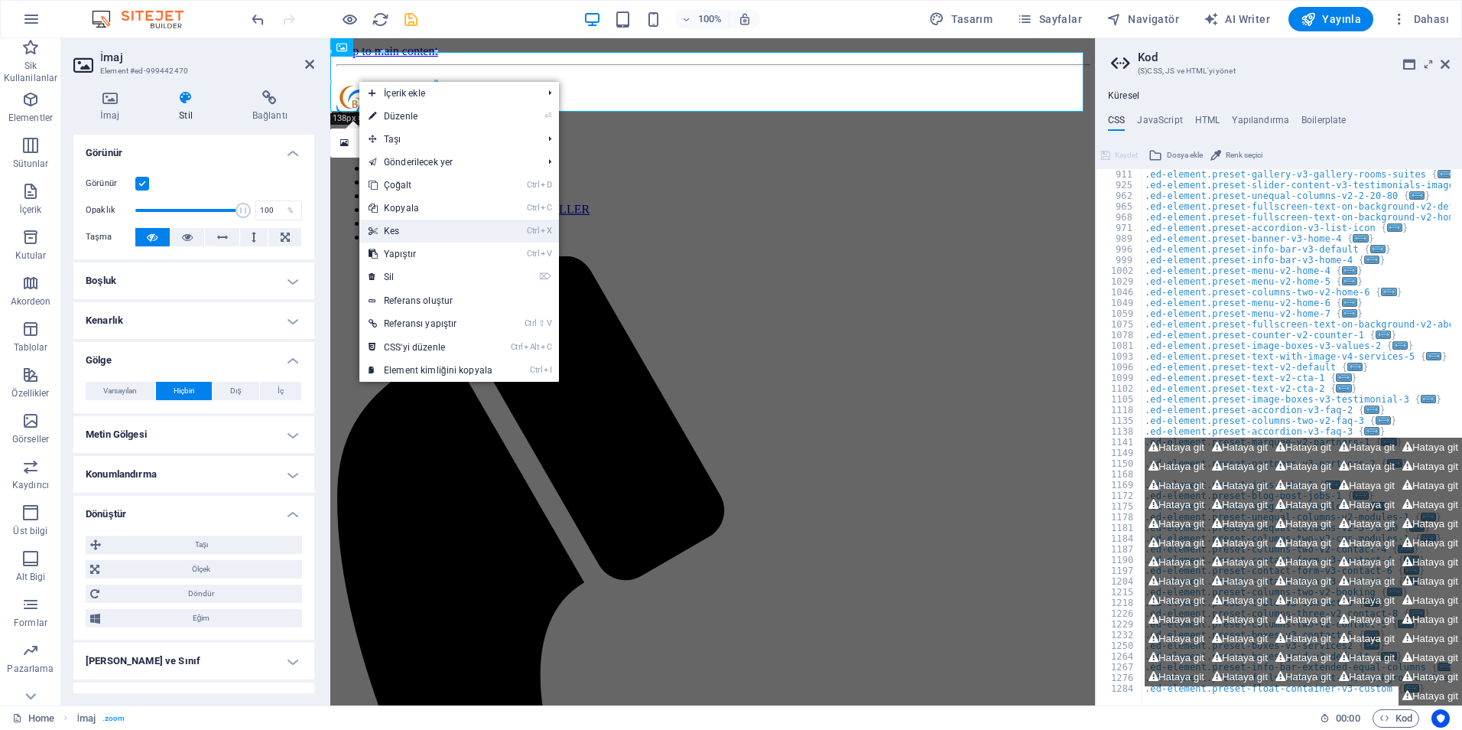
click at [394, 227] on link "Ctrl X Kes" at bounding box center [430, 231] width 142 height 23
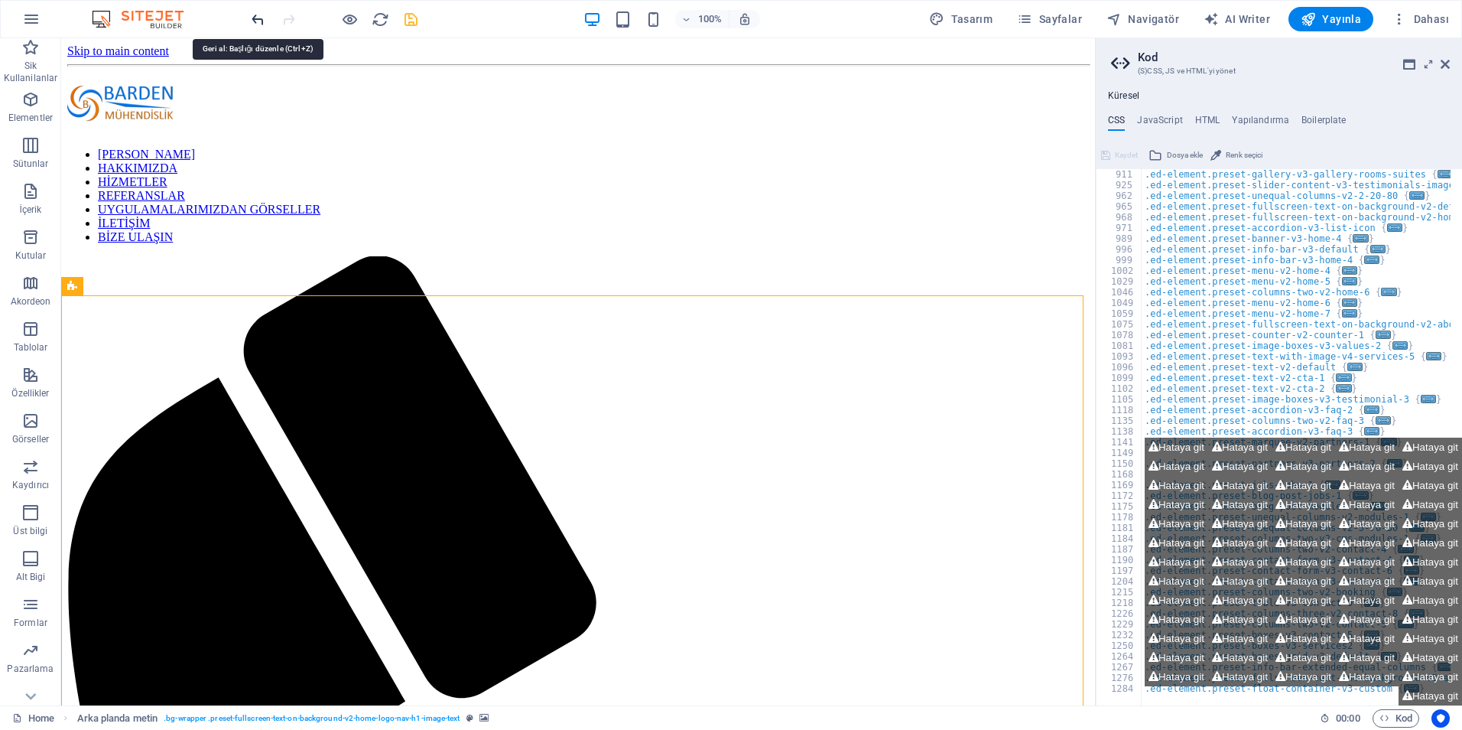
click at [255, 21] on icon "undo" at bounding box center [258, 20] width 18 height 18
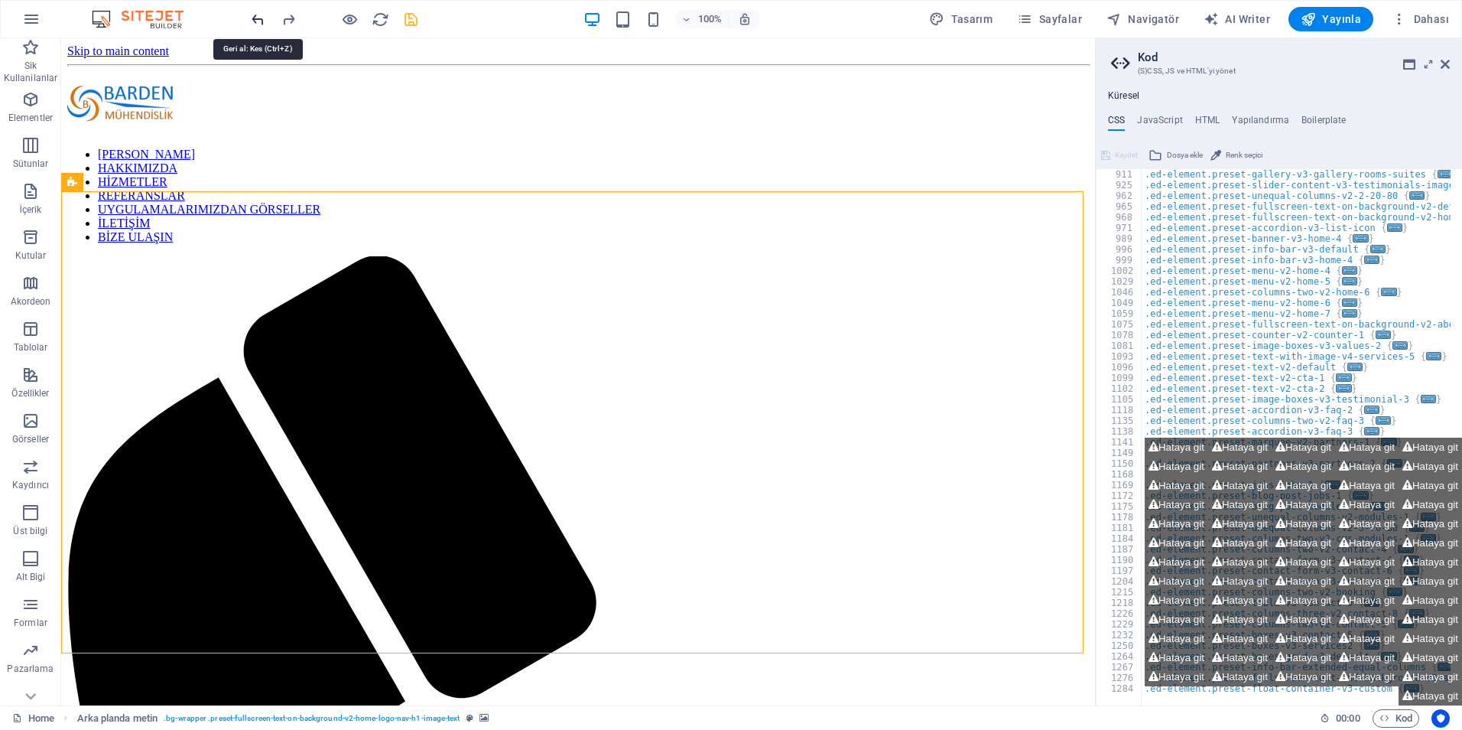
click at [255, 21] on icon "undo" at bounding box center [258, 20] width 18 height 18
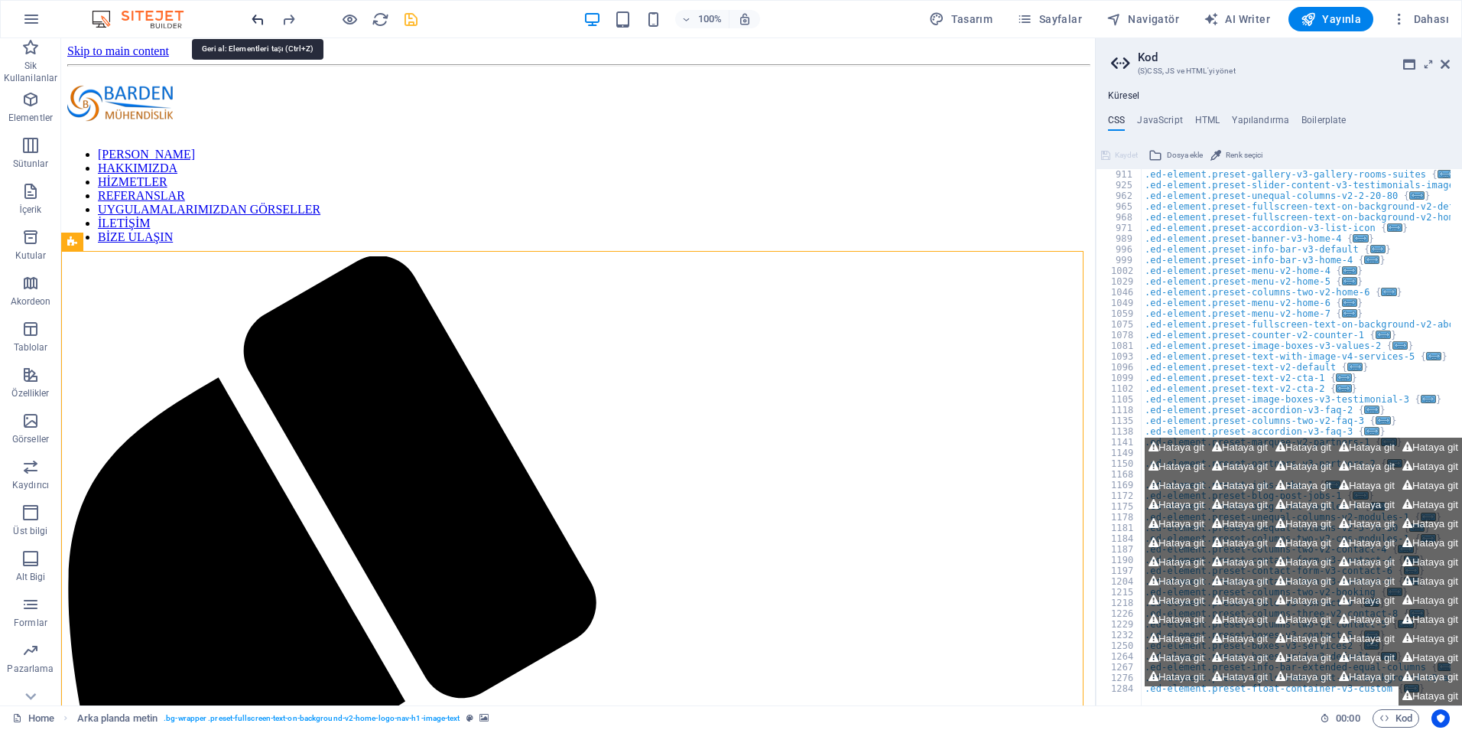
click at [255, 21] on icon "undo" at bounding box center [258, 20] width 18 height 18
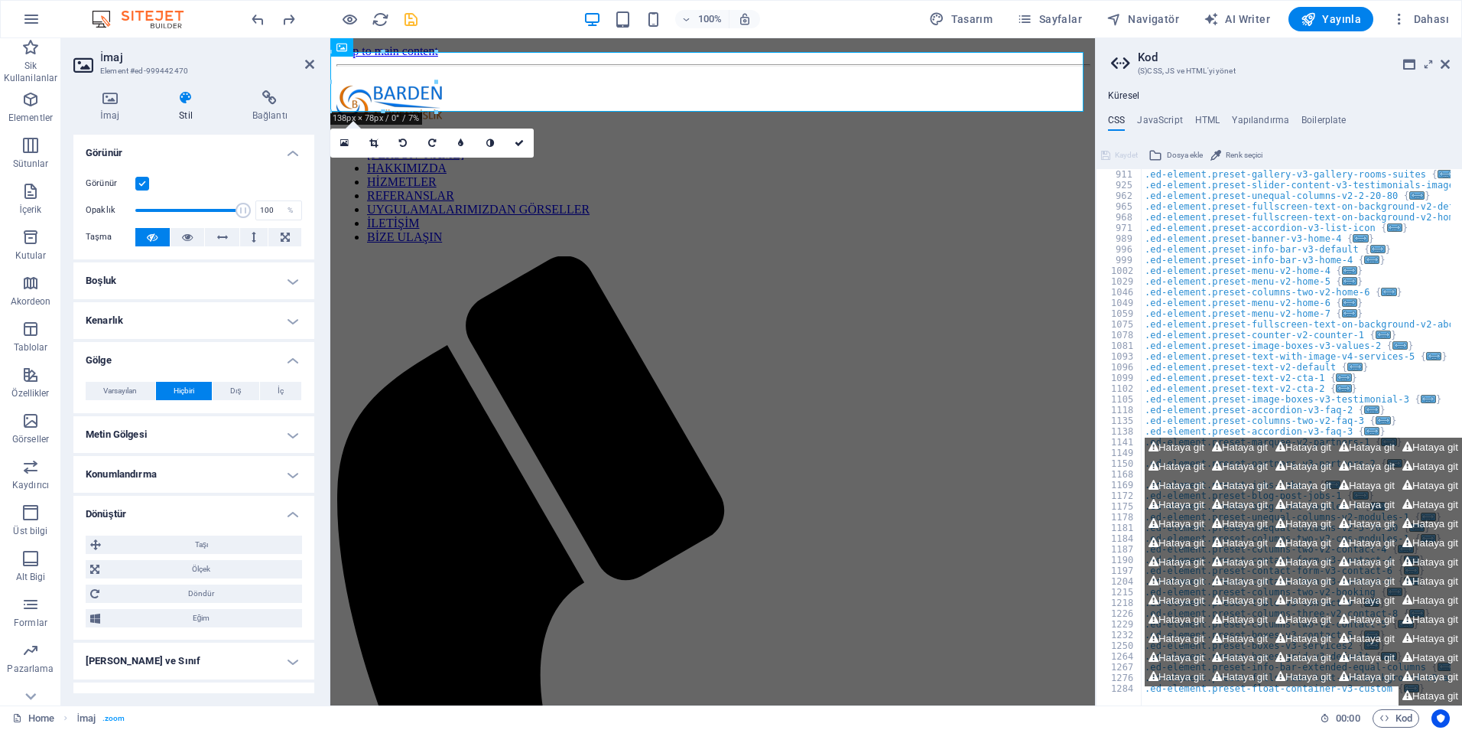
click at [183, 100] on icon at bounding box center [185, 97] width 67 height 15
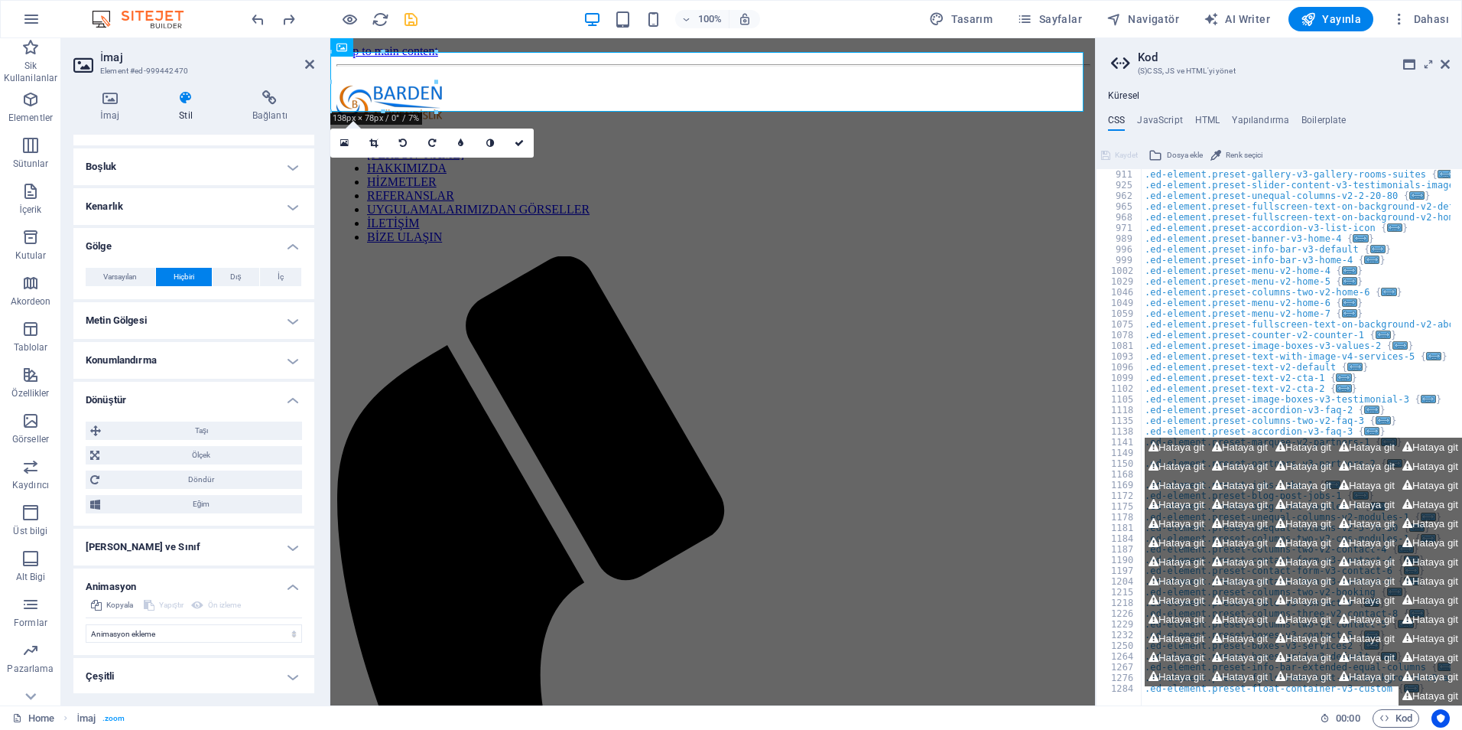
scroll to position [115, 0]
click at [197, 684] on h4 "Çeşitli" at bounding box center [193, 674] width 241 height 37
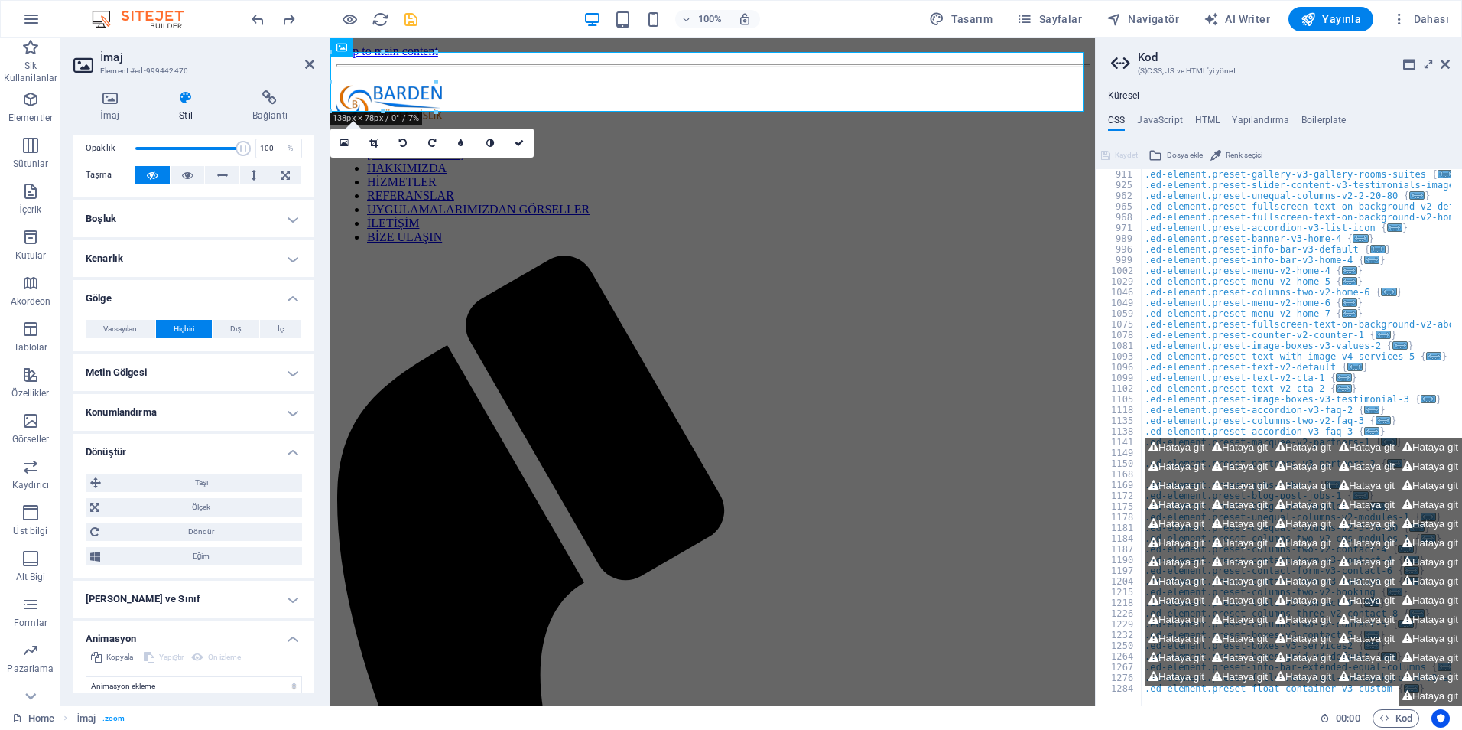
scroll to position [0, 0]
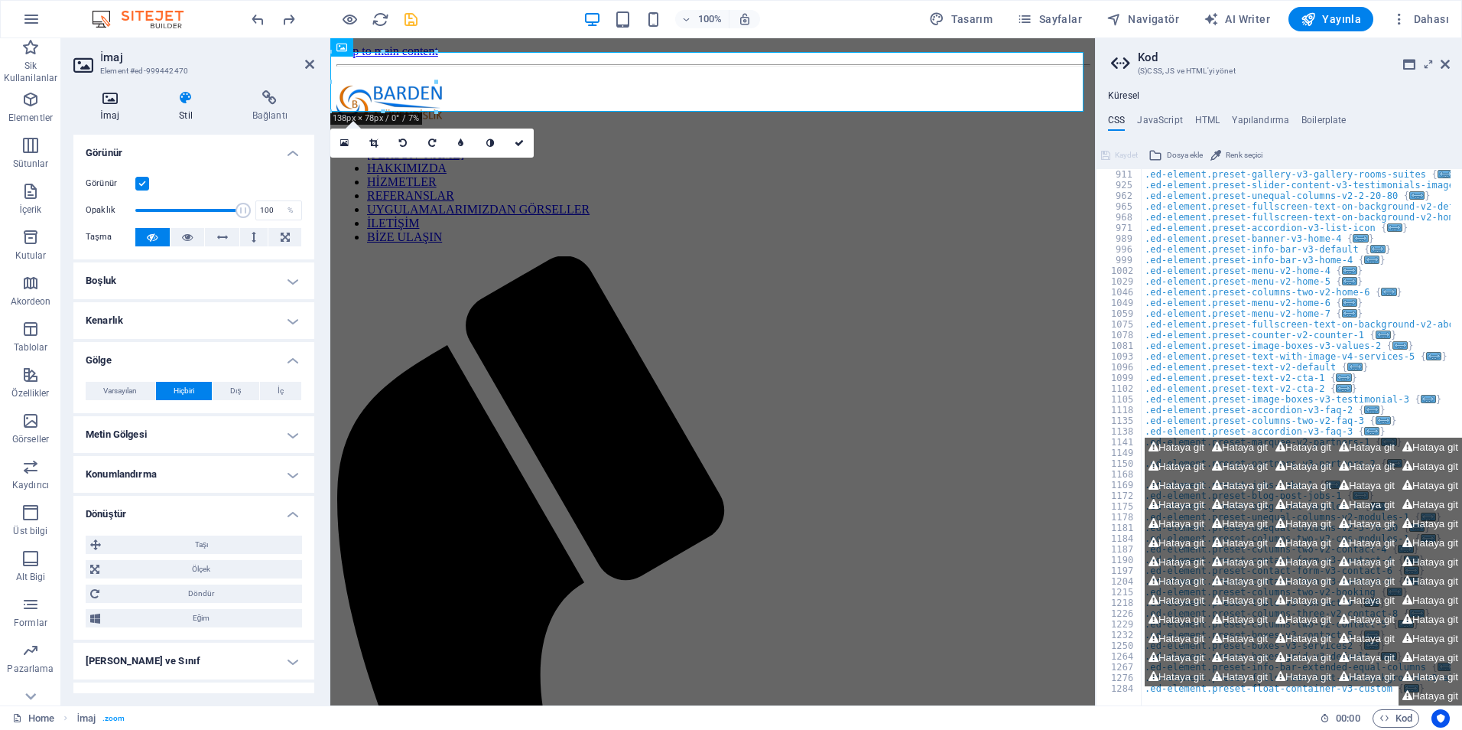
click at [122, 107] on h4 "İmaj" at bounding box center [112, 106] width 79 height 32
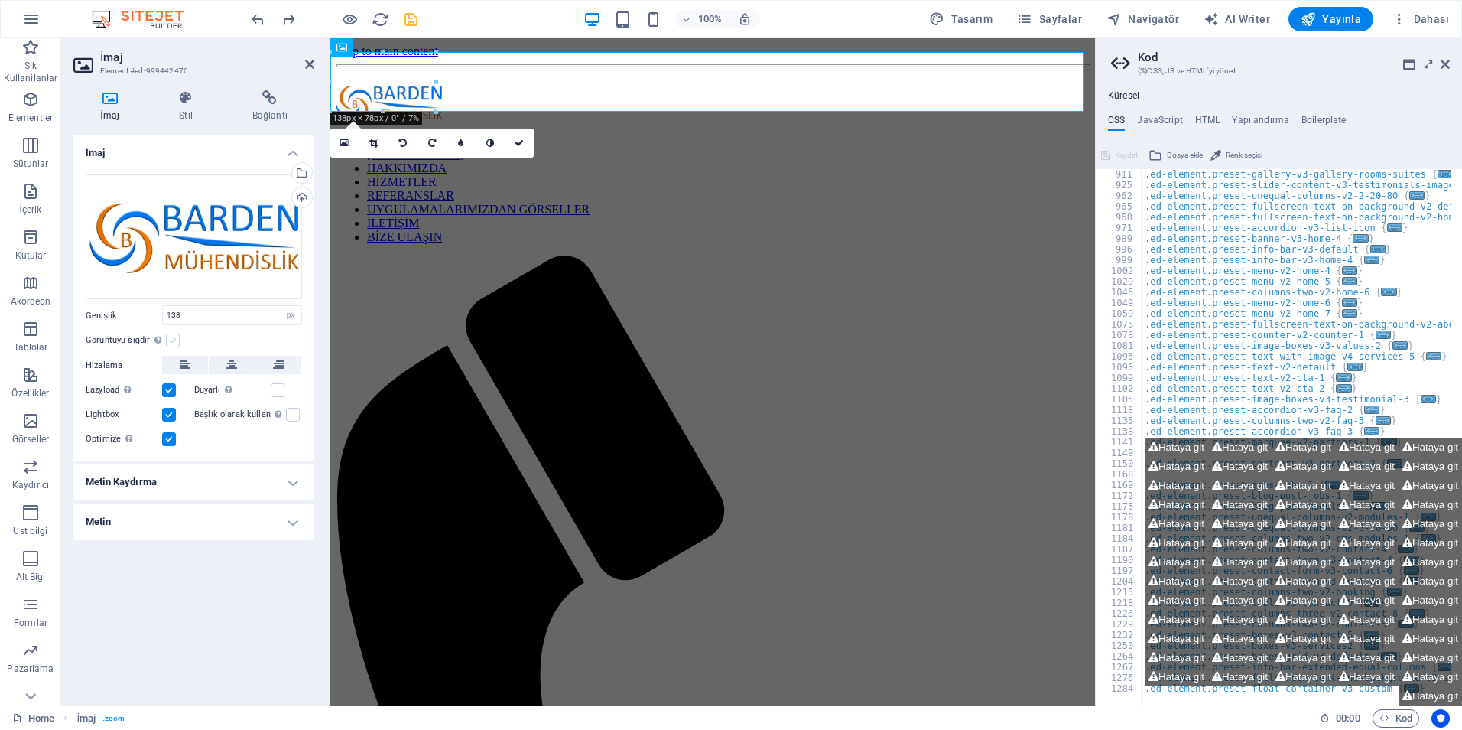
click at [174, 346] on label at bounding box center [173, 340] width 14 height 14
click at [0, 0] on input "Görüntüyü sığdır Görüntüyü otomatik olarak sabit bir genişliğe ve yüksekliğe sı…" at bounding box center [0, 0] width 0 height 0
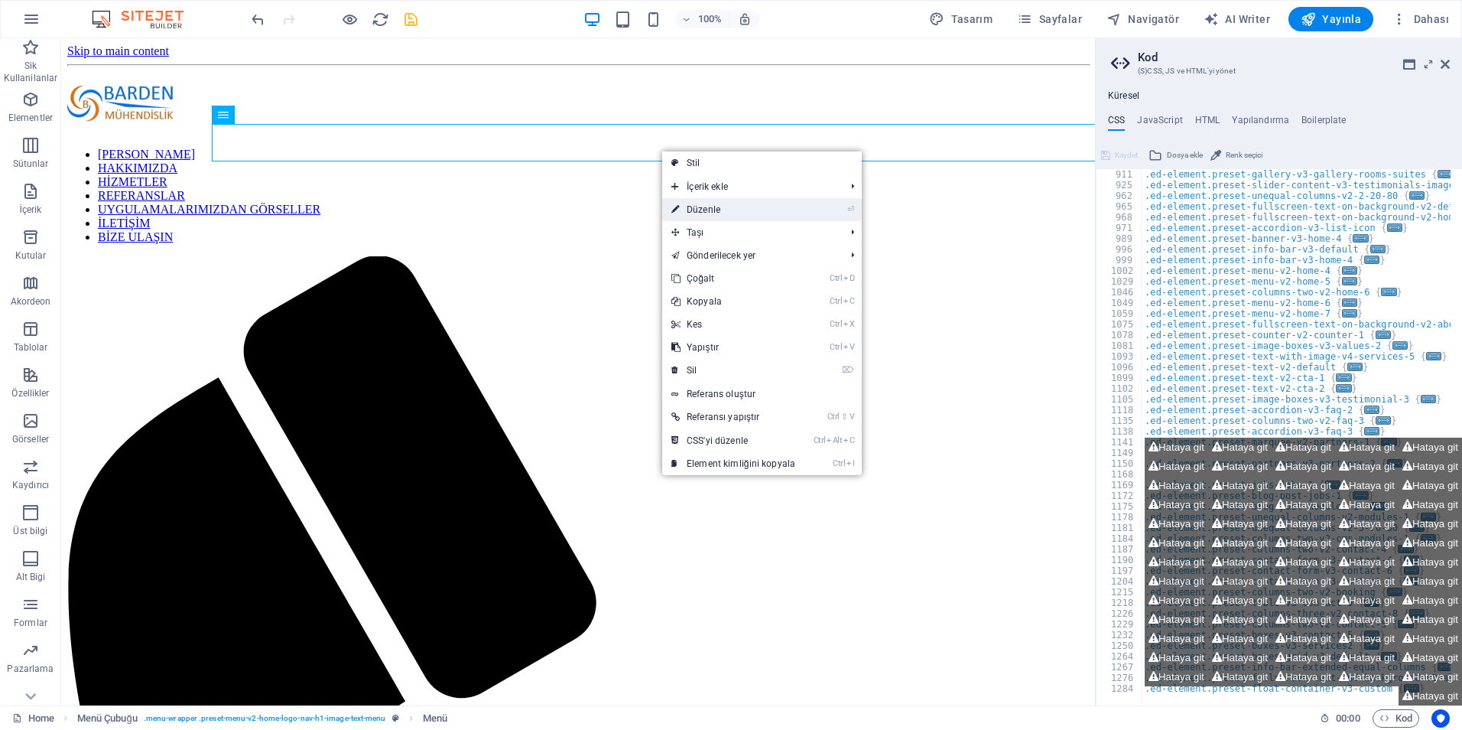
click at [701, 207] on link "⏎ Düzenle" at bounding box center [733, 209] width 142 height 23
select select
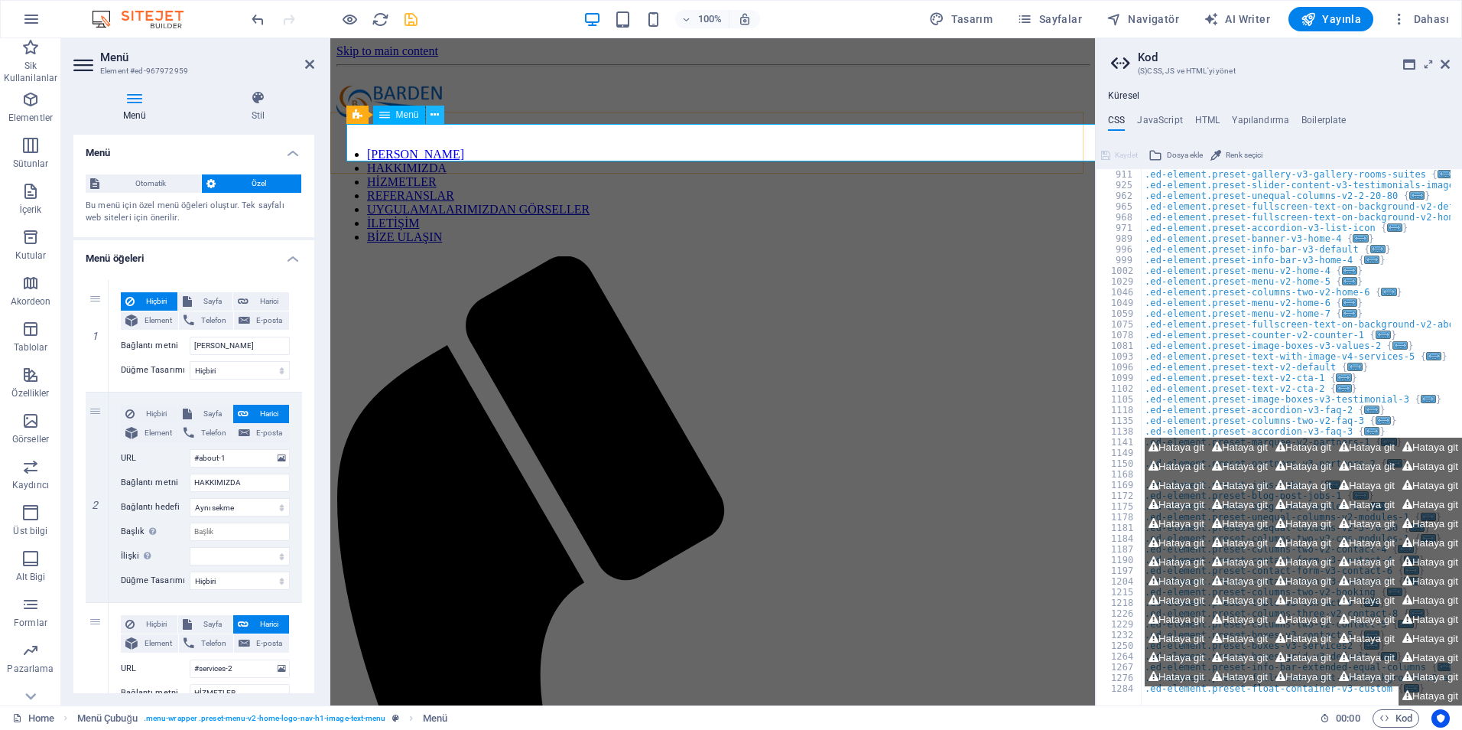
click at [429, 115] on button at bounding box center [435, 115] width 18 height 18
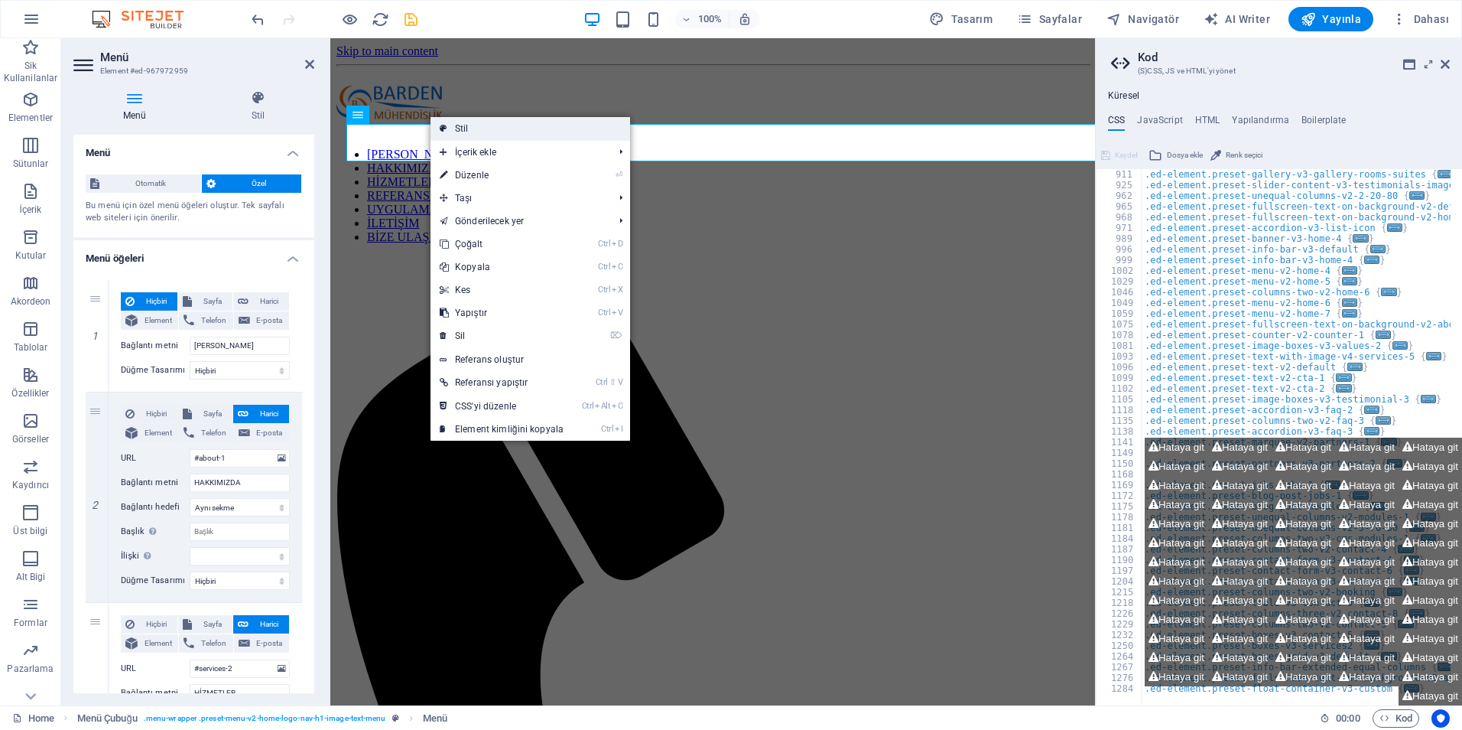
click at [443, 125] on icon at bounding box center [444, 128] width 8 height 23
select select "rem"
select select "preset-menu-v2-home-logo-nav-h1-image-text-menu"
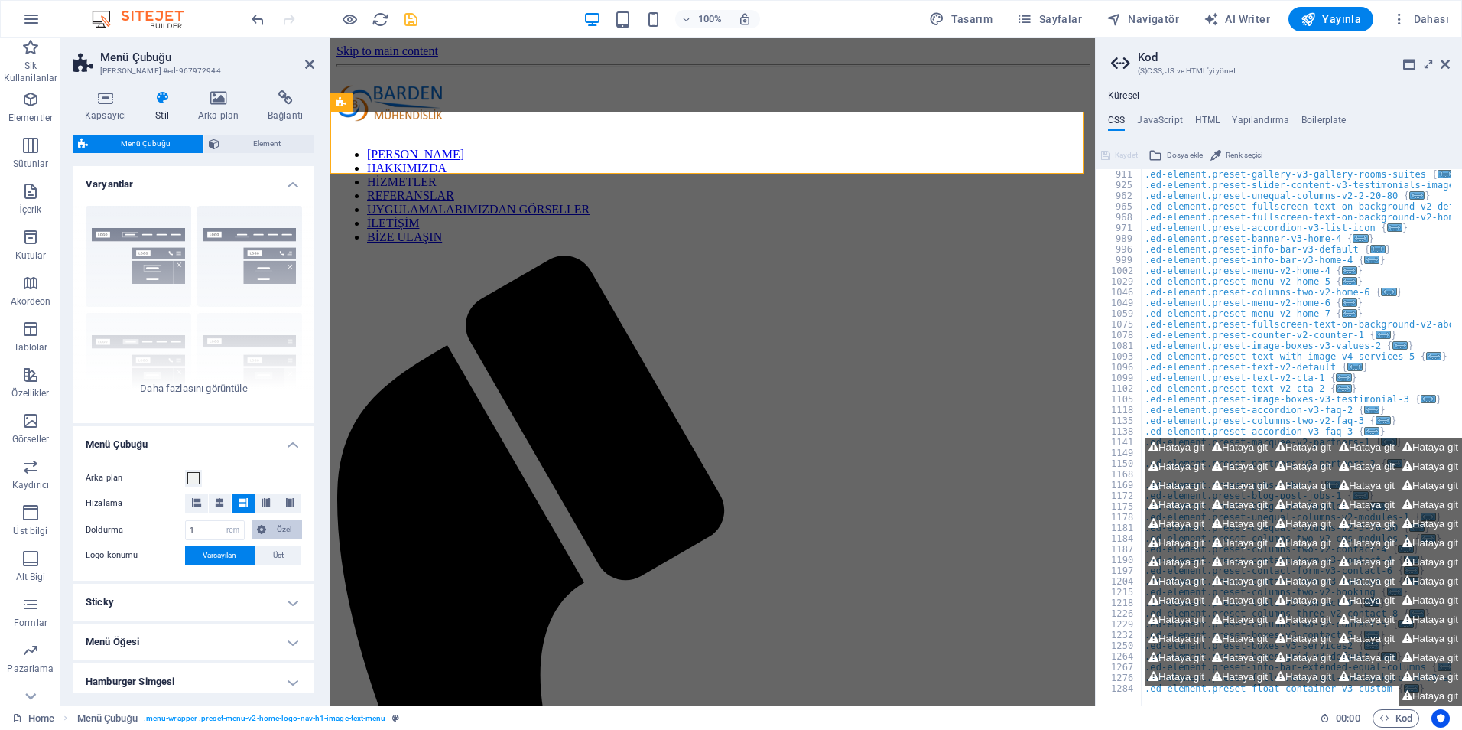
click at [265, 530] on button "Özel" at bounding box center [277, 529] width 50 height 18
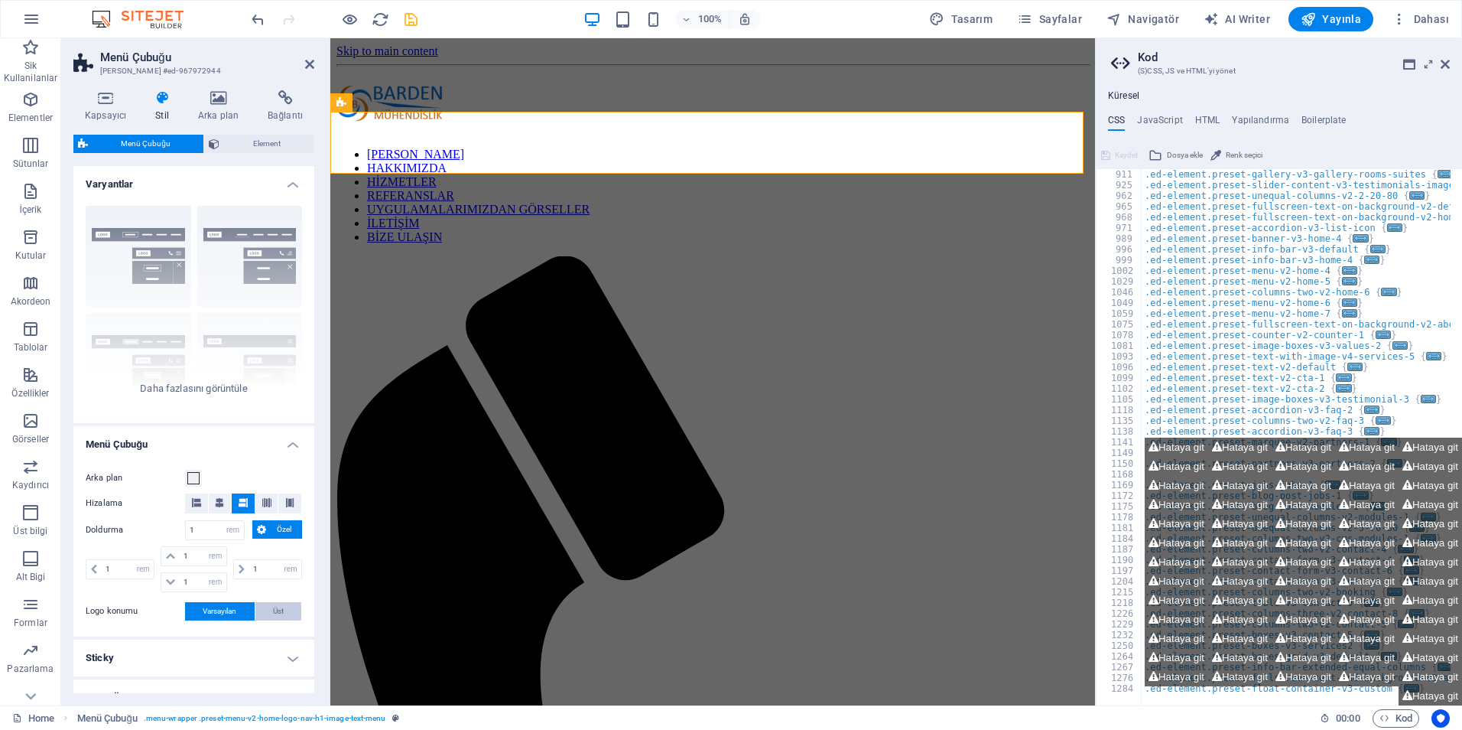
click at [269, 606] on button "Üst" at bounding box center [278, 611] width 47 height 18
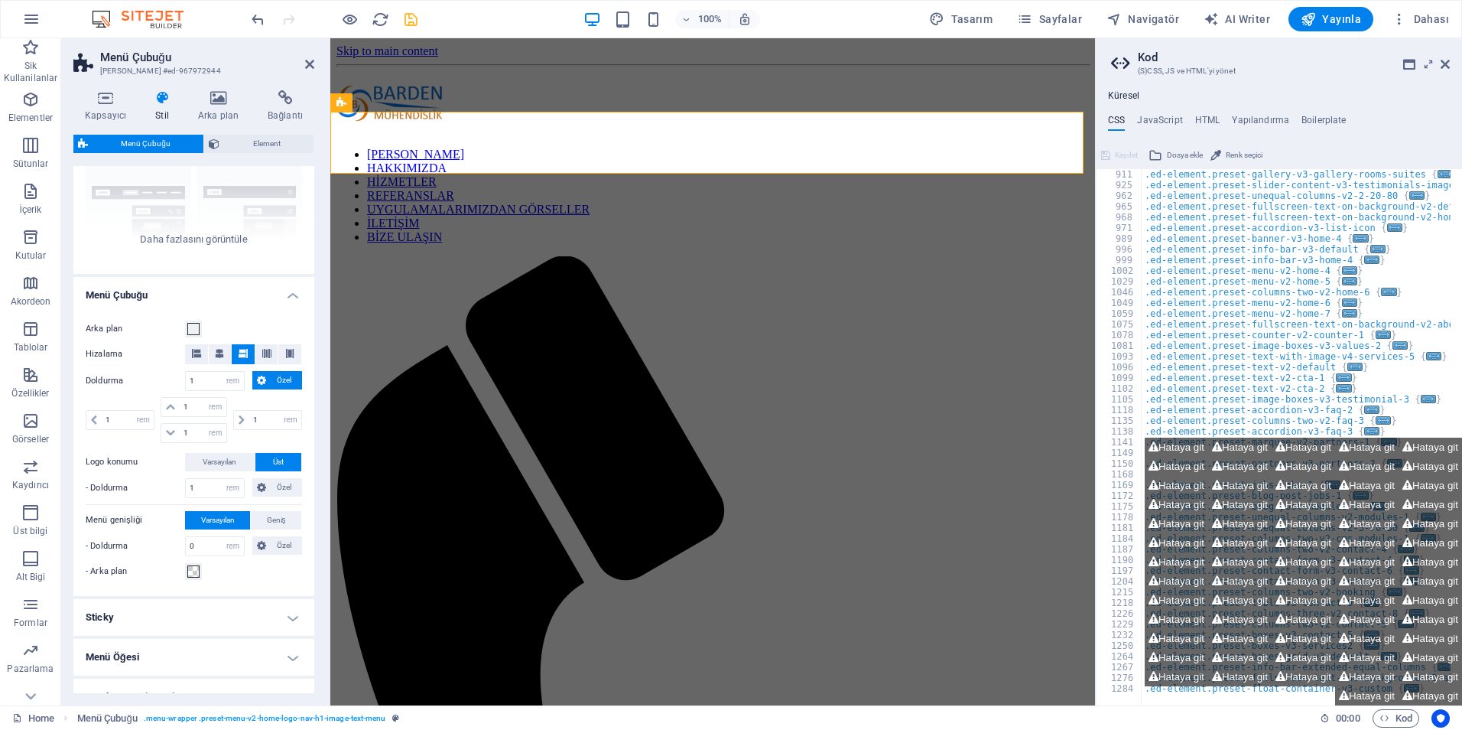
scroll to position [153, 0]
click at [213, 615] on h4 "Sticky" at bounding box center [193, 613] width 241 height 37
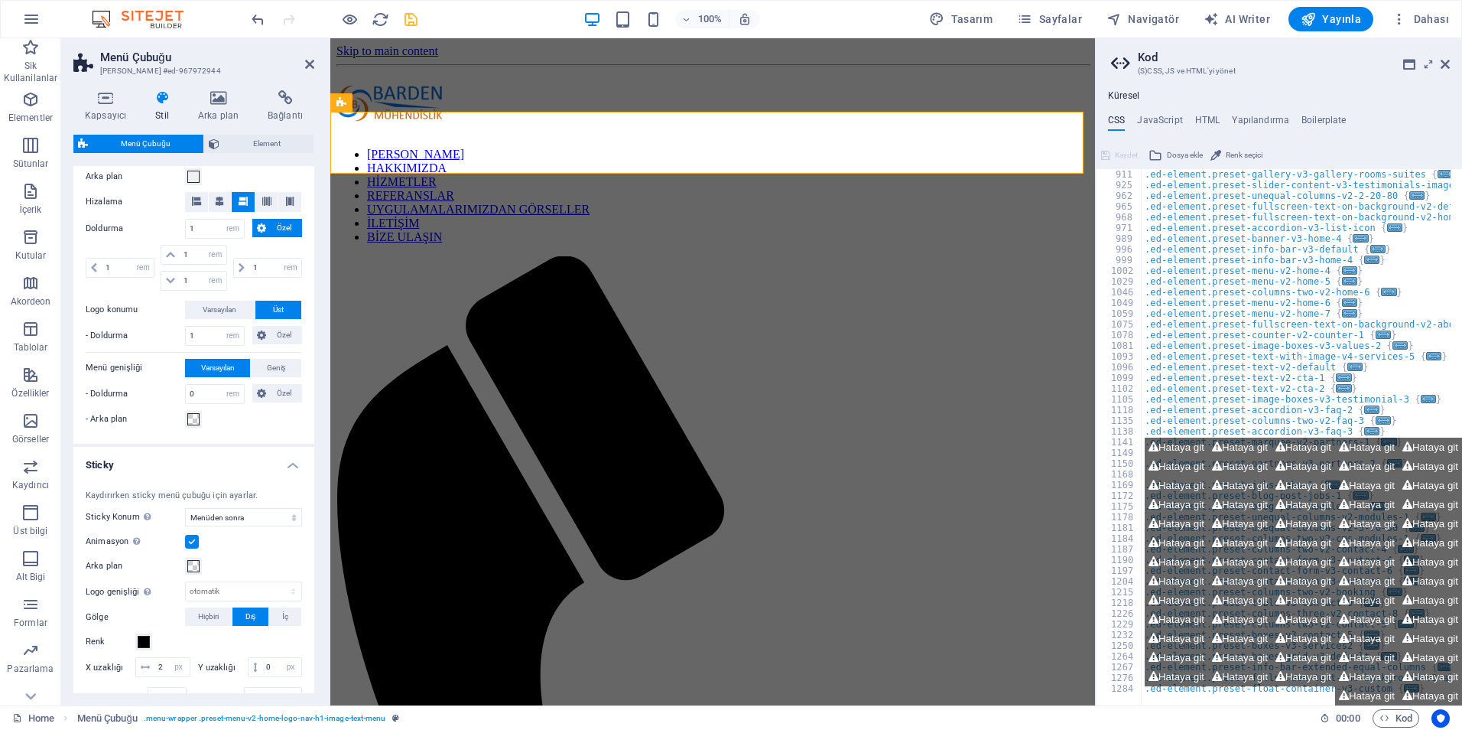
scroll to position [306, 0]
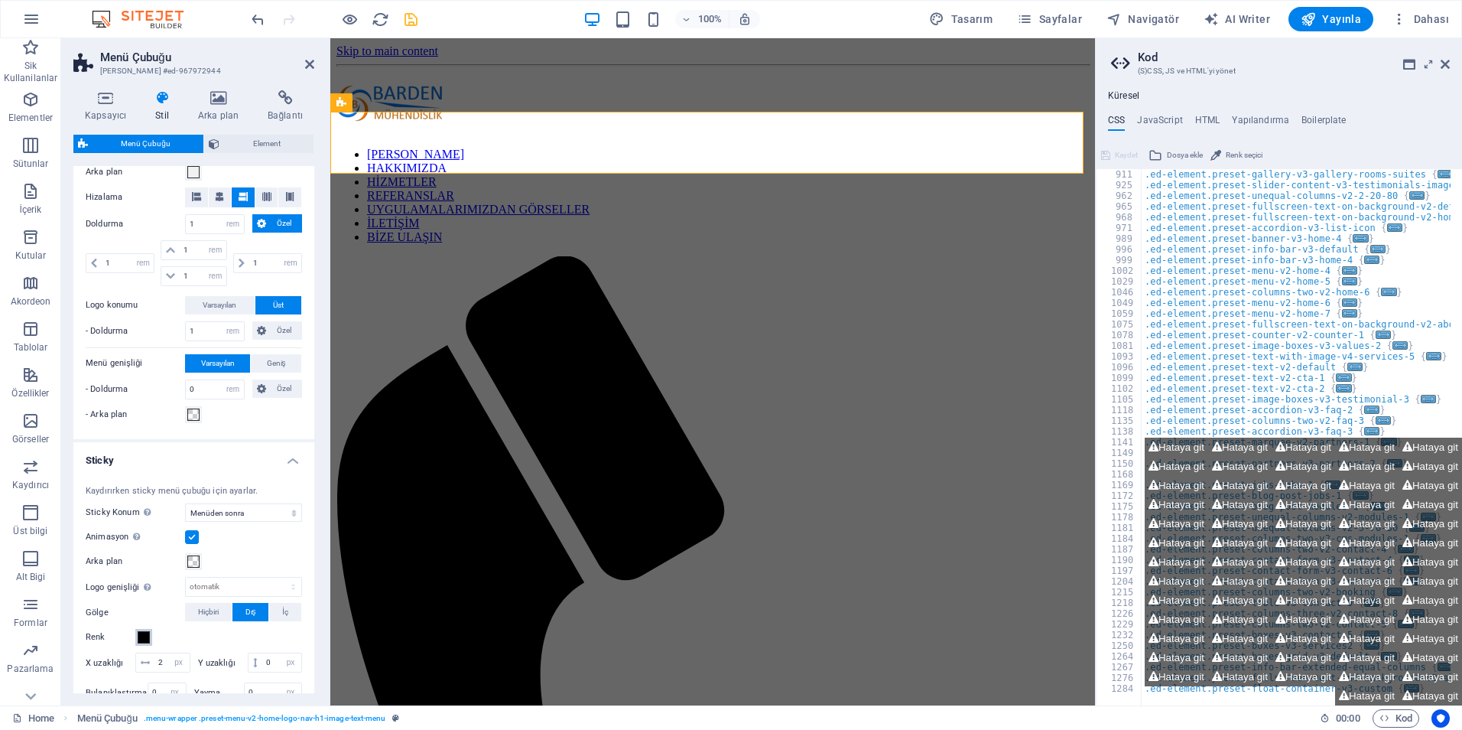
click at [145, 632] on span at bounding box center [144, 637] width 12 height 12
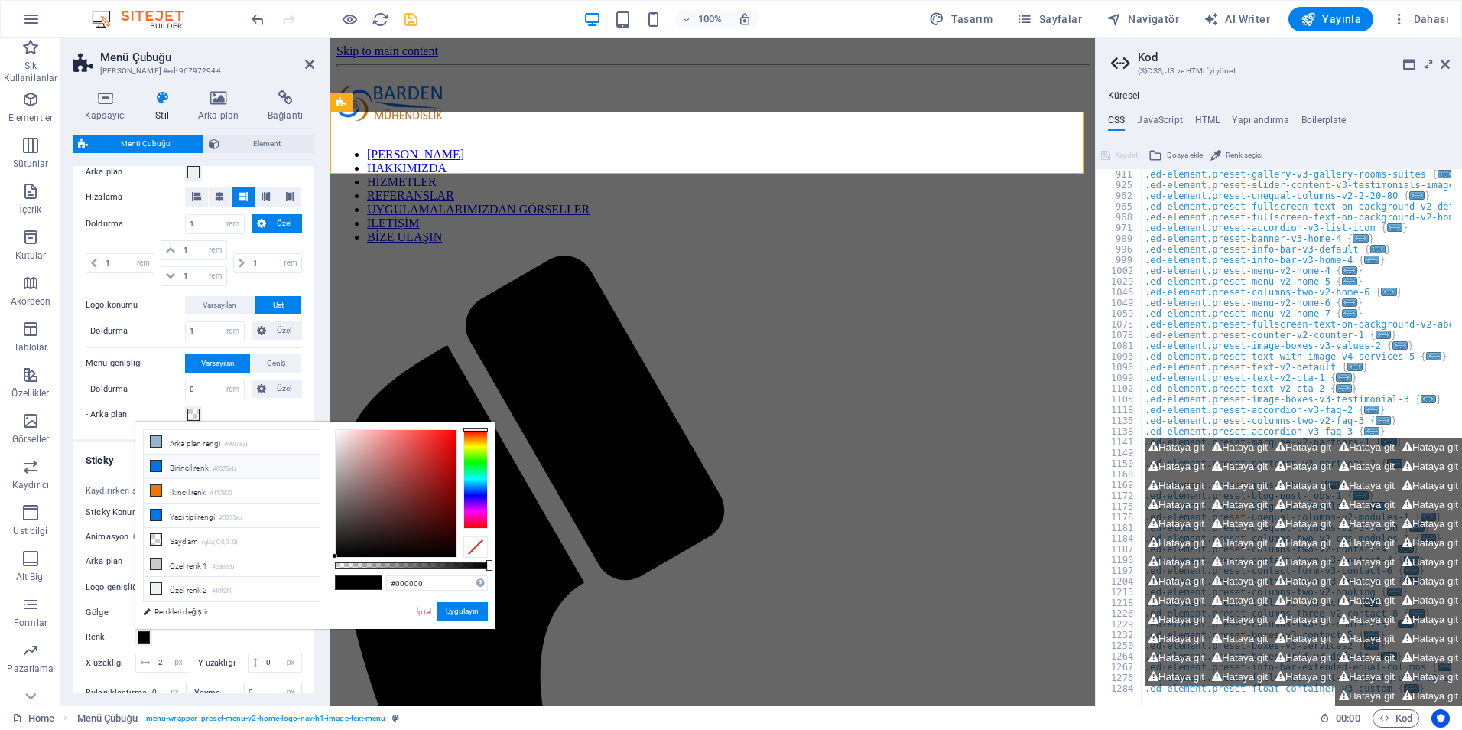
click at [191, 469] on li "Birincil renk #0075eb" at bounding box center [232, 466] width 176 height 24
type input "#0075eb"
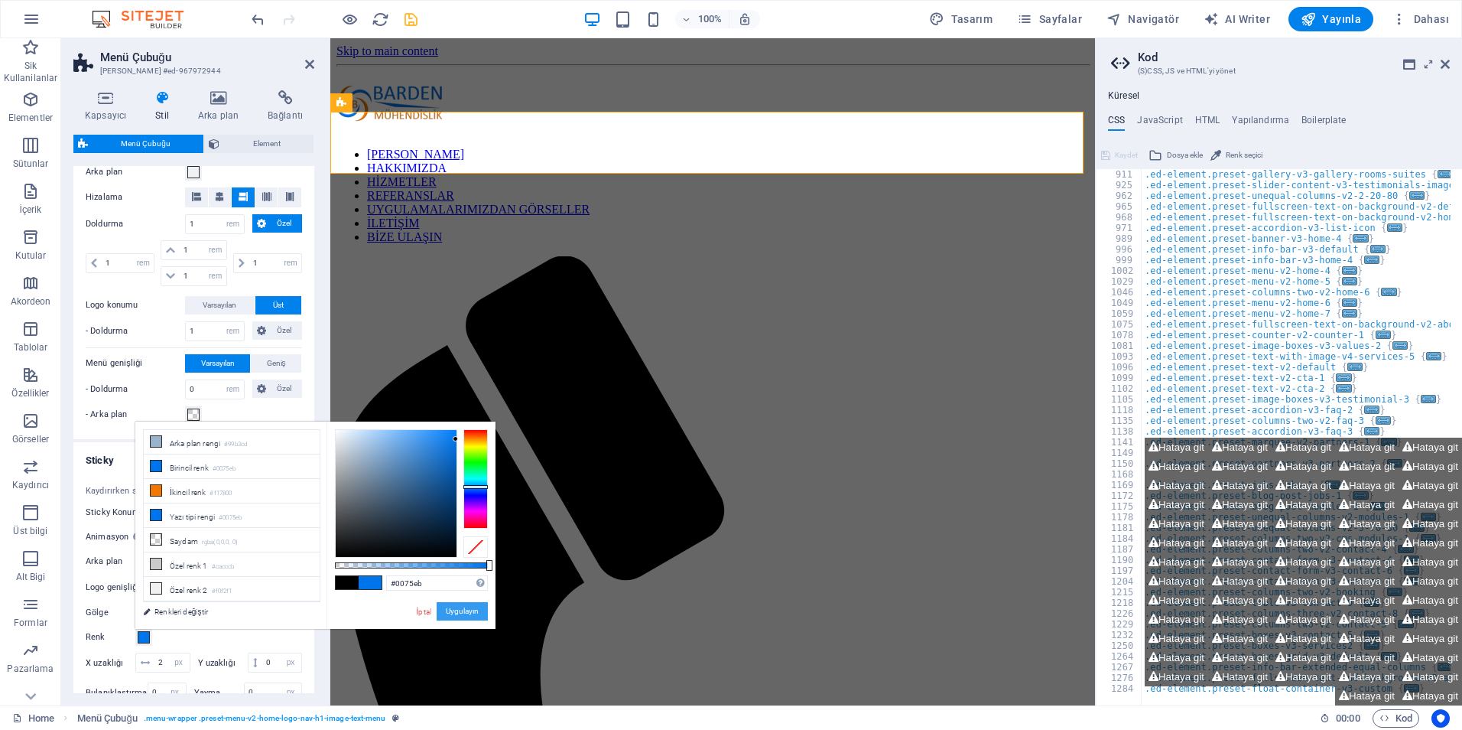
click at [454, 613] on button "Uygulayın" at bounding box center [462, 611] width 51 height 18
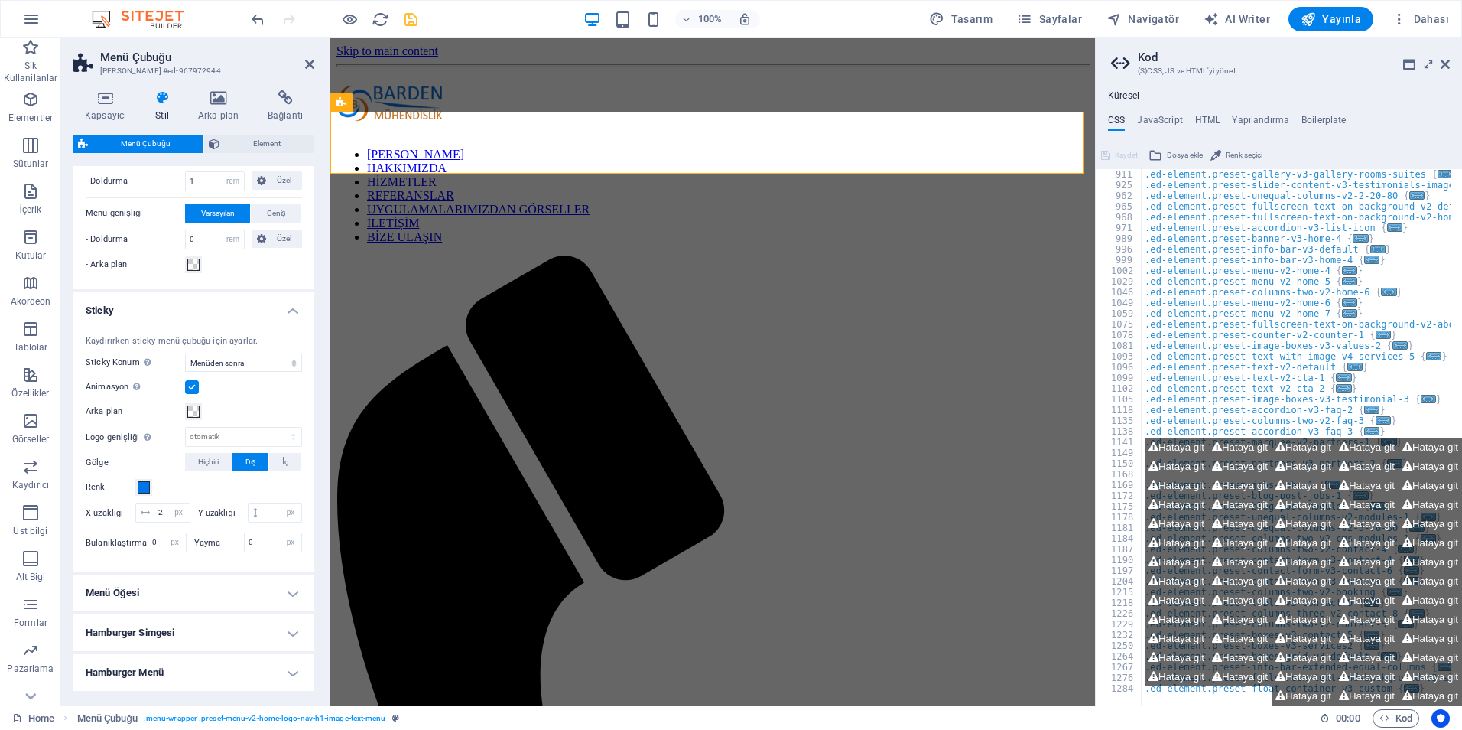
scroll to position [459, 0]
click at [261, 607] on h4 "Menü Öğesi" at bounding box center [193, 589] width 241 height 37
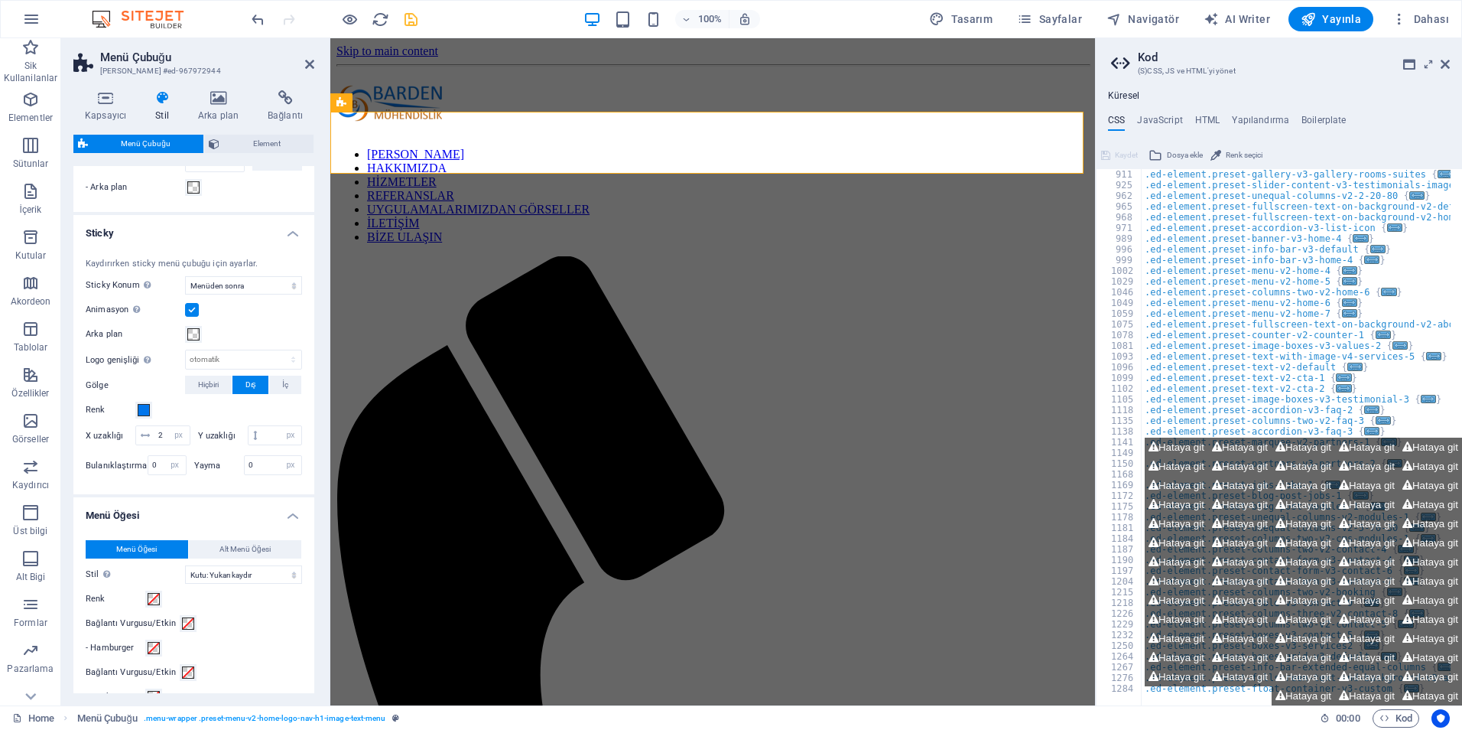
scroll to position [535, 0]
click at [158, 603] on span at bounding box center [154, 596] width 12 height 12
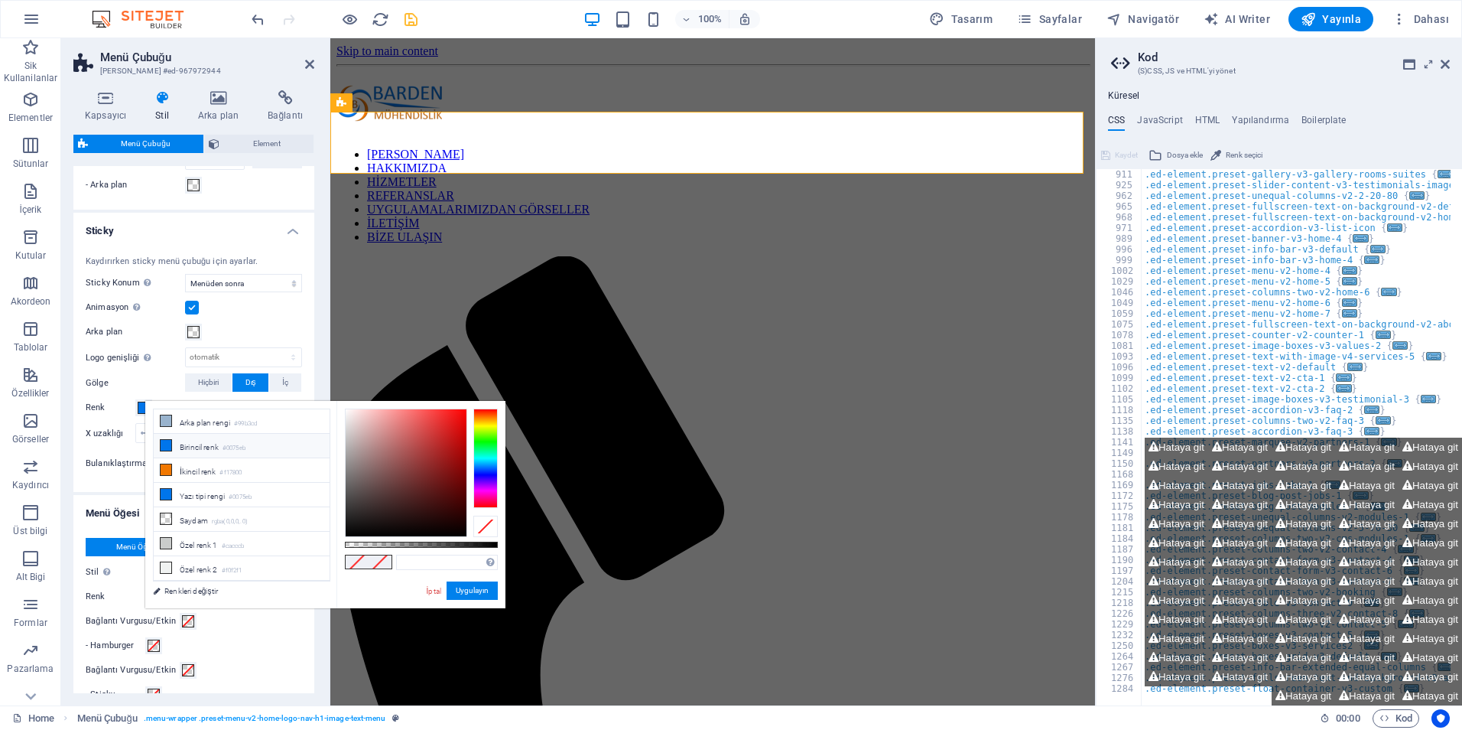
click at [244, 449] on small "#0075eb" at bounding box center [234, 448] width 23 height 11
type input "#0075eb"
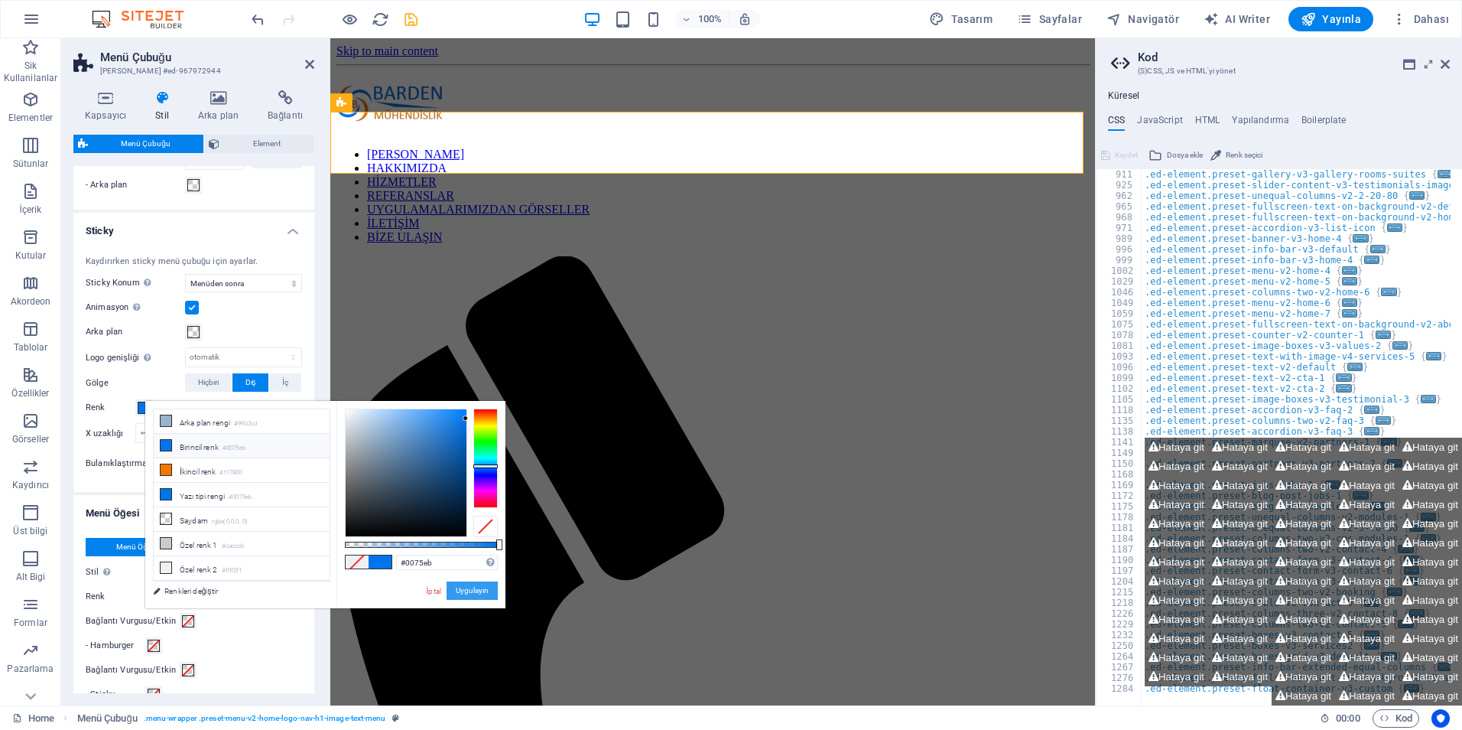
click at [477, 592] on button "Uygulayın" at bounding box center [472, 590] width 51 height 18
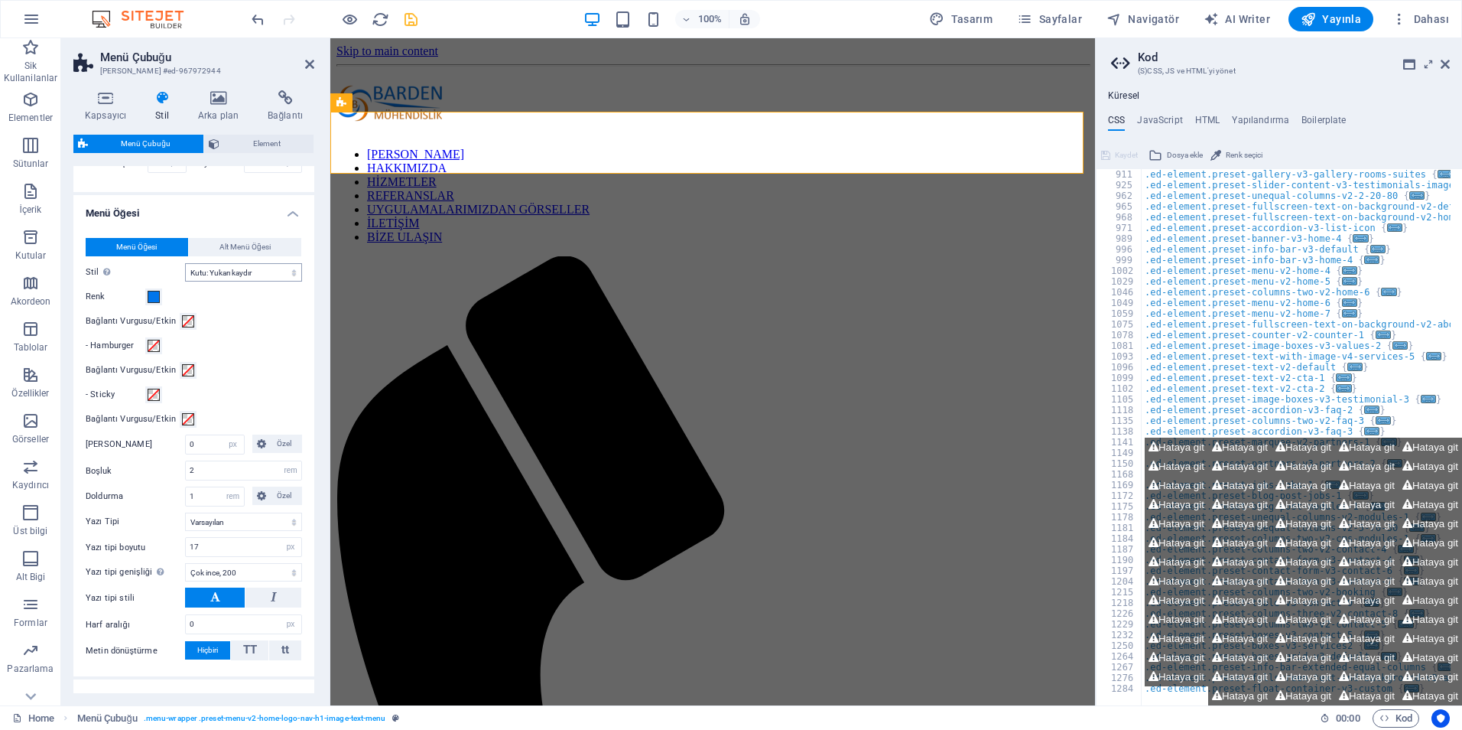
scroll to position [841, 0]
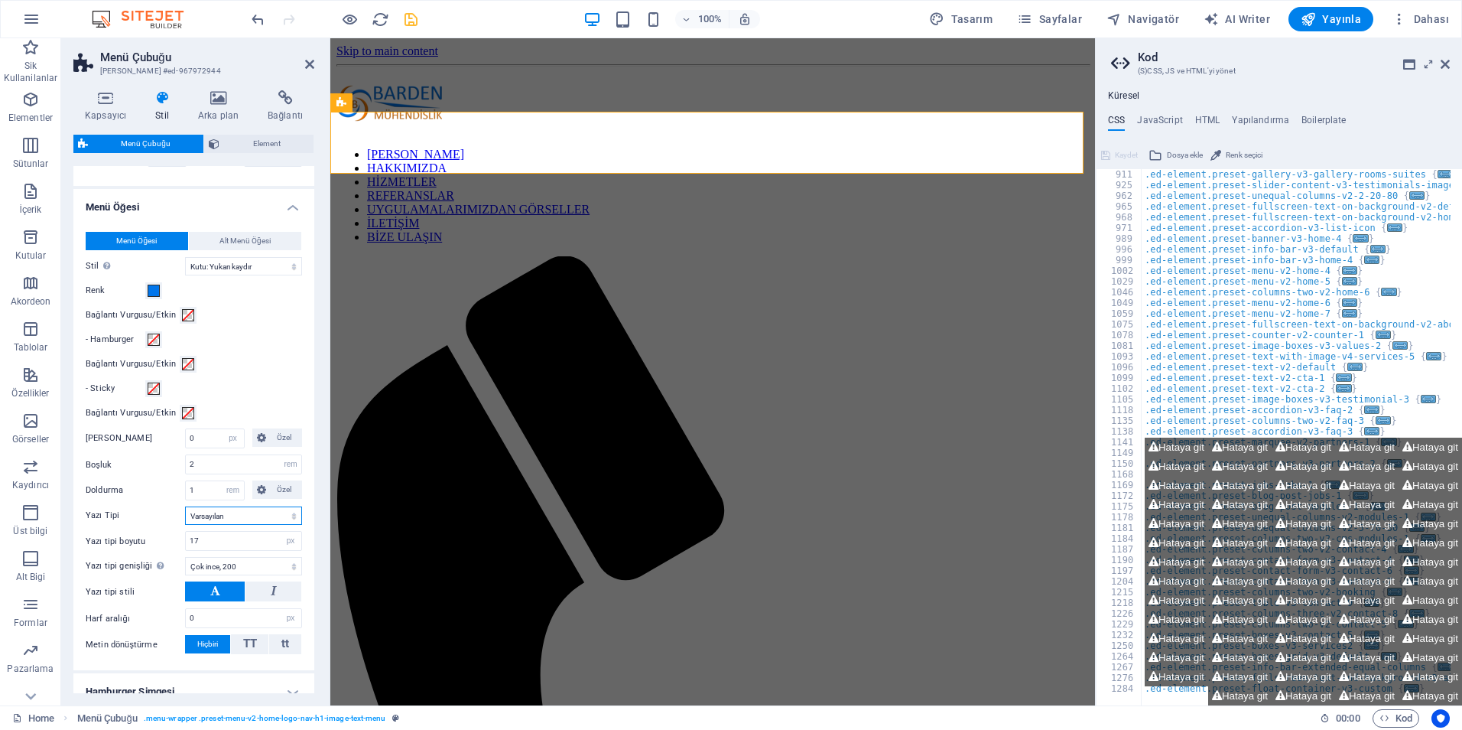
click at [291, 525] on select "Varsayılan Başlıklar" at bounding box center [243, 515] width 117 height 18
select select "link-special-font"
click at [185, 525] on select "Varsayılan Başlıklar" at bounding box center [243, 515] width 117 height 18
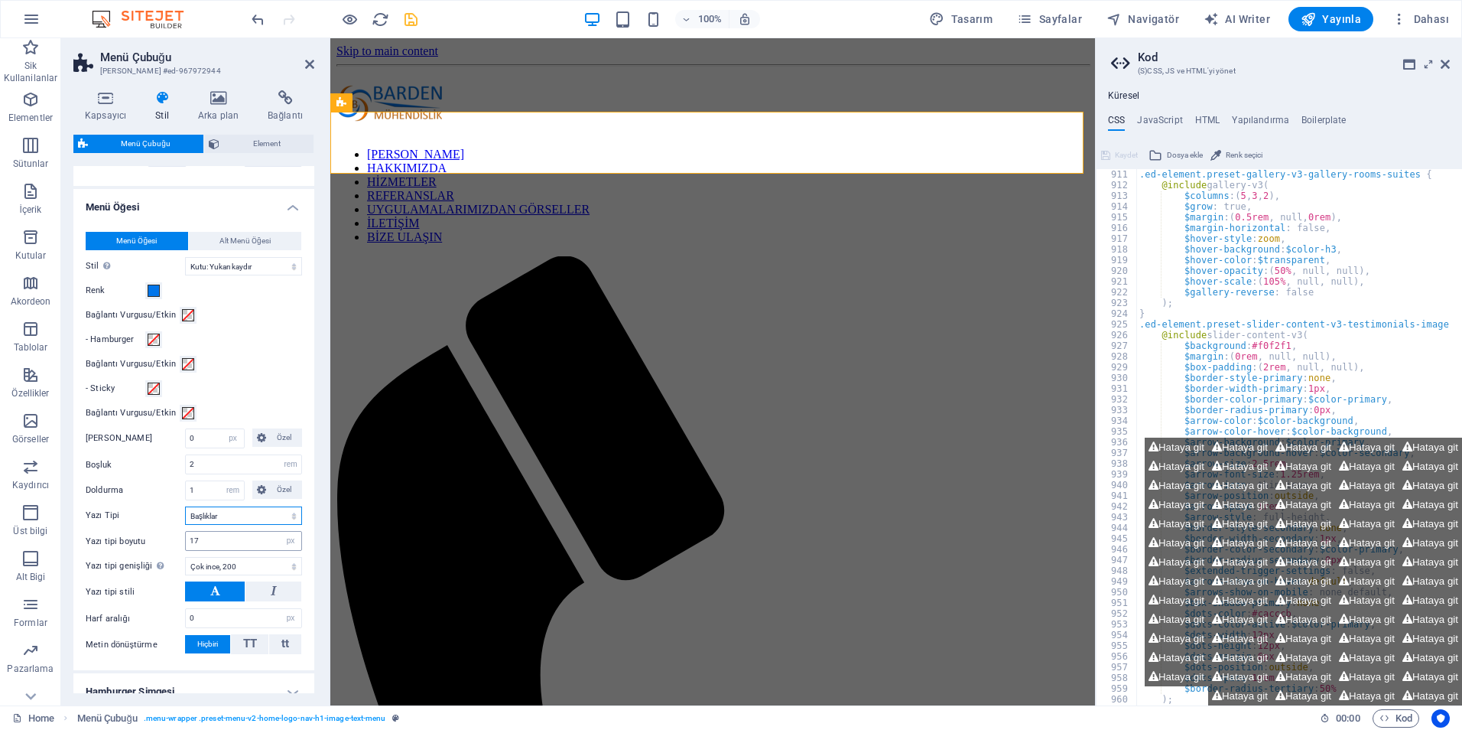
scroll to position [771, 0]
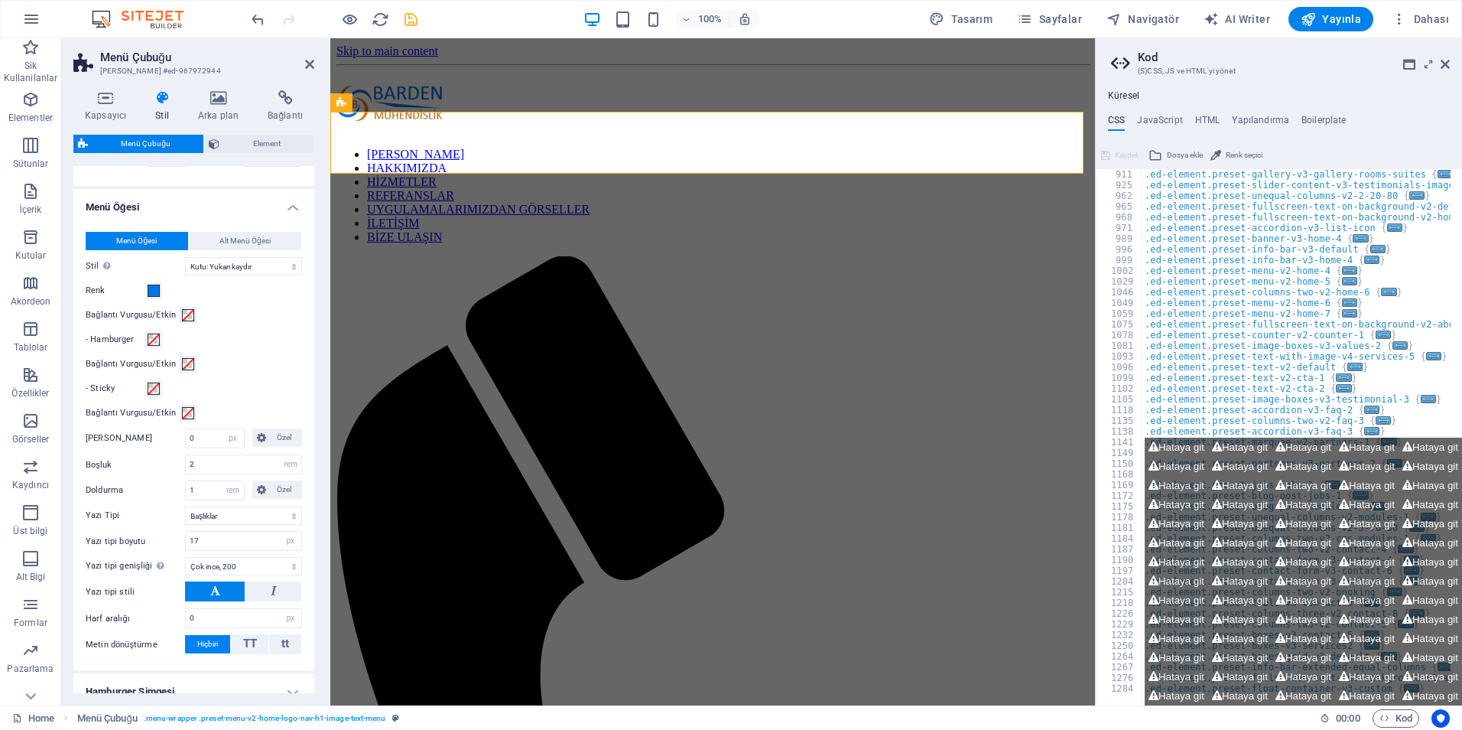
click at [229, 601] on button at bounding box center [215, 591] width 60 height 20
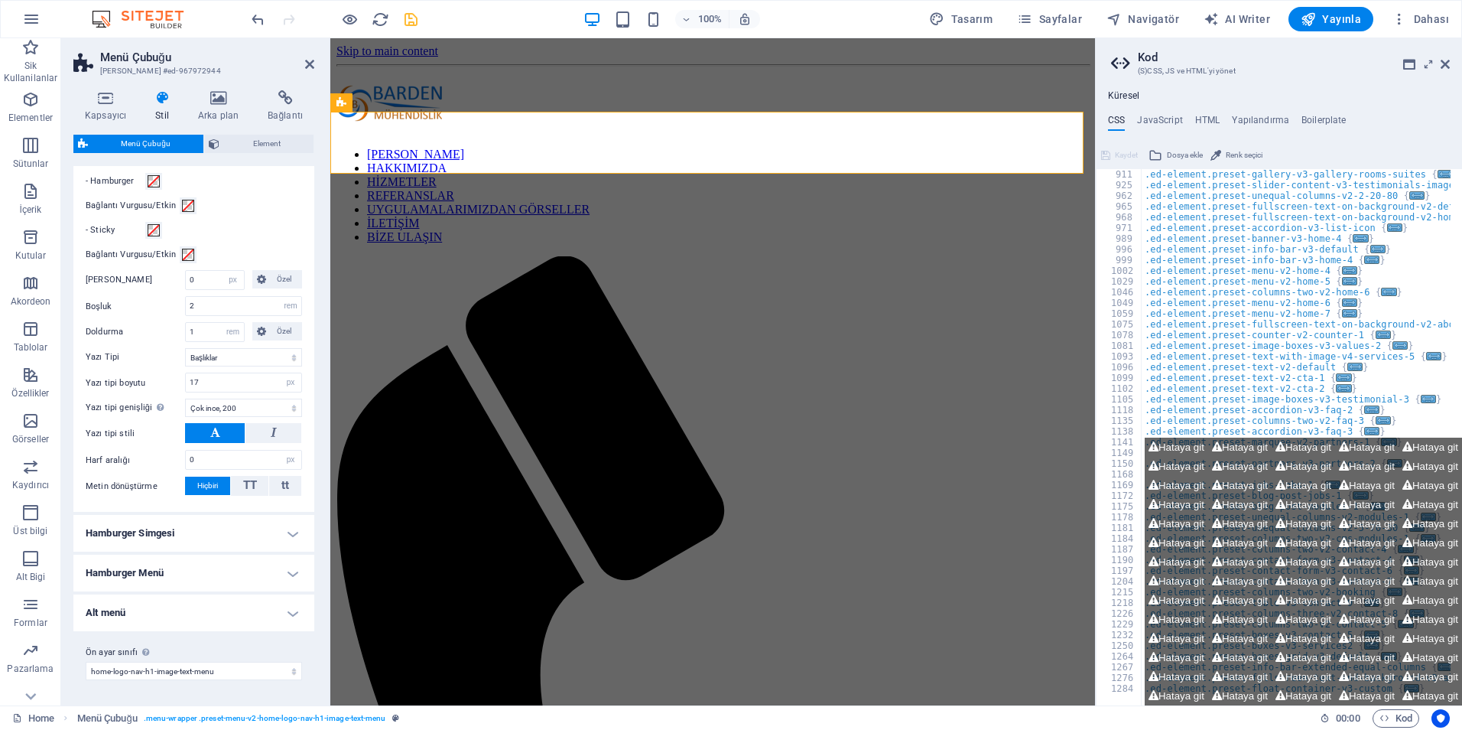
scroll to position [1019, 0]
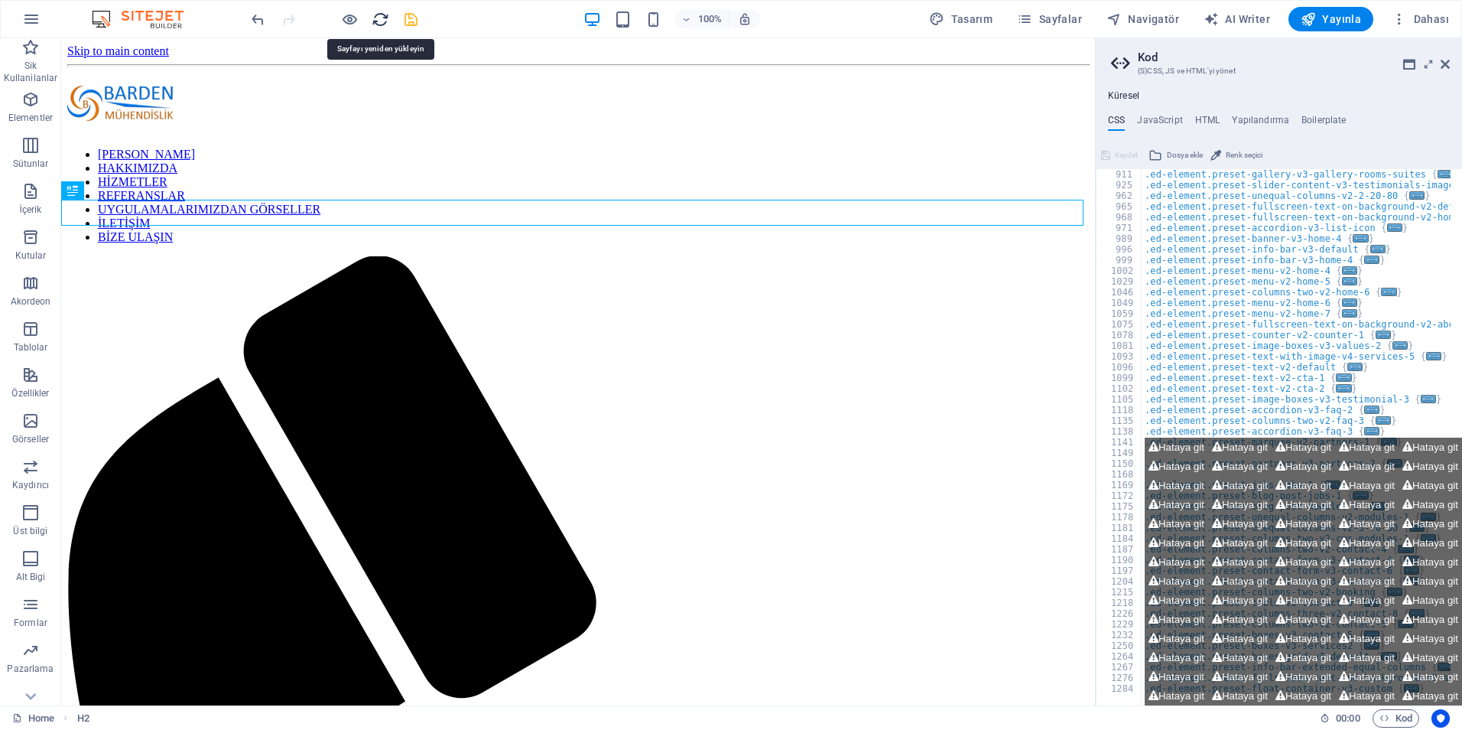
click at [380, 22] on icon "reload" at bounding box center [381, 20] width 18 height 18
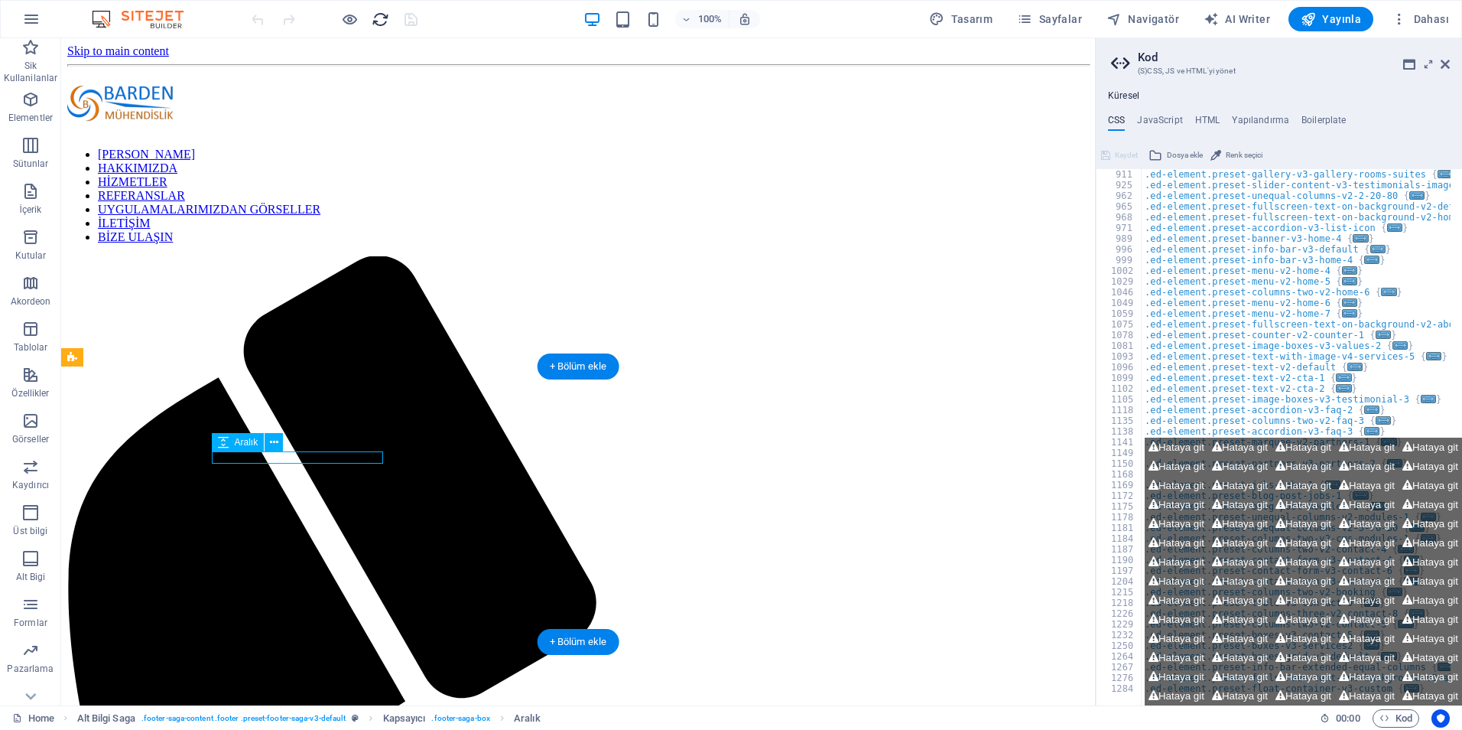
select select "px"
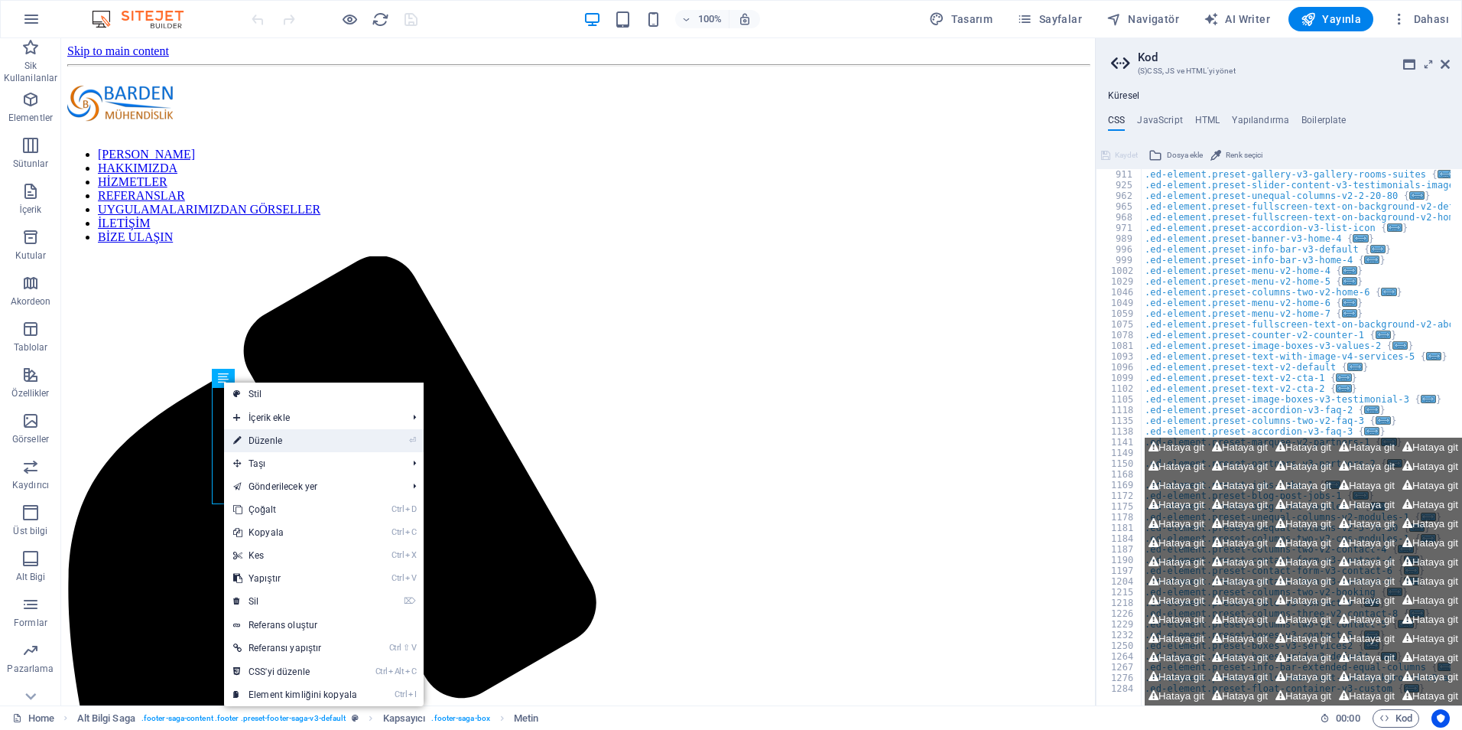
click at [253, 445] on link "⏎ Düzenle" at bounding box center [295, 440] width 142 height 23
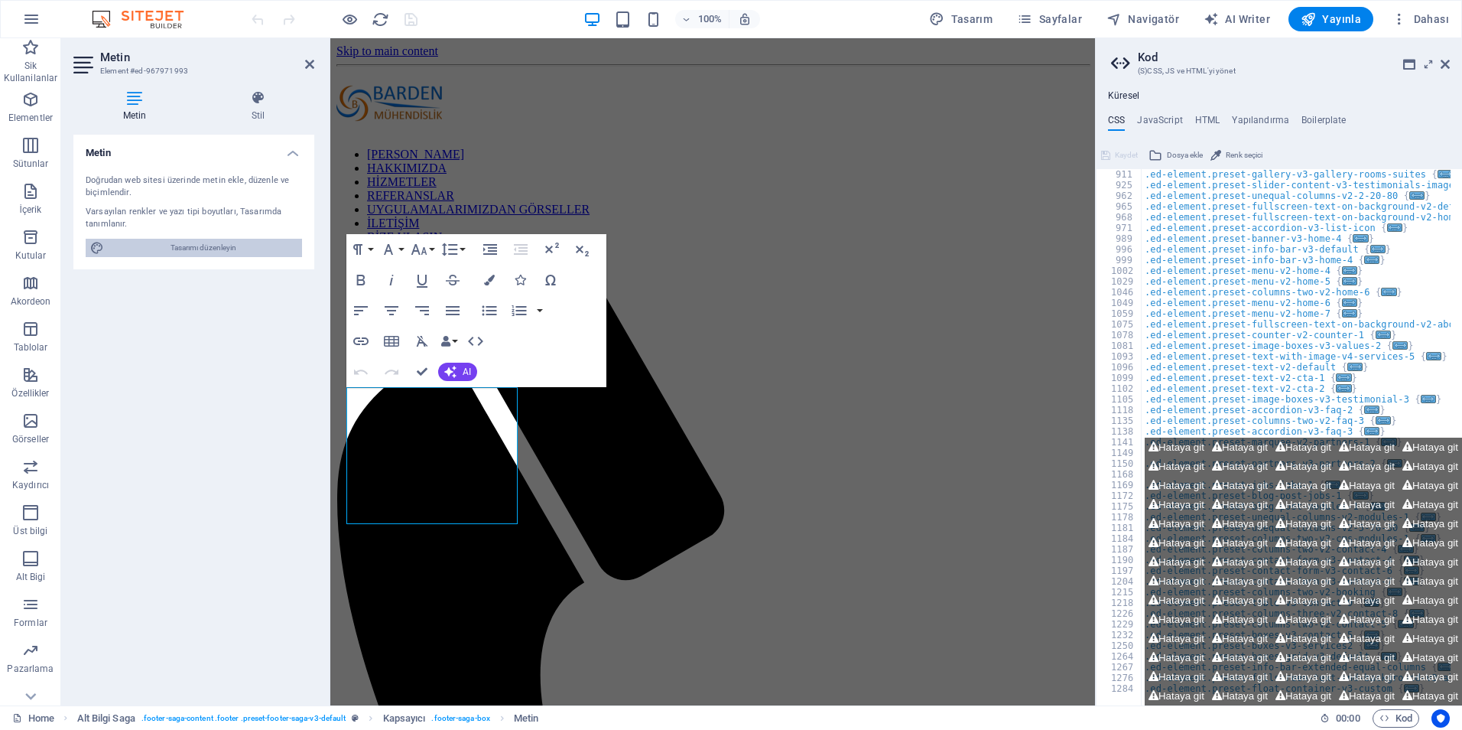
click at [257, 253] on span "Tasarımı düzenleyin" at bounding box center [203, 248] width 189 height 18
select select "px"
select select "200"
select select "px"
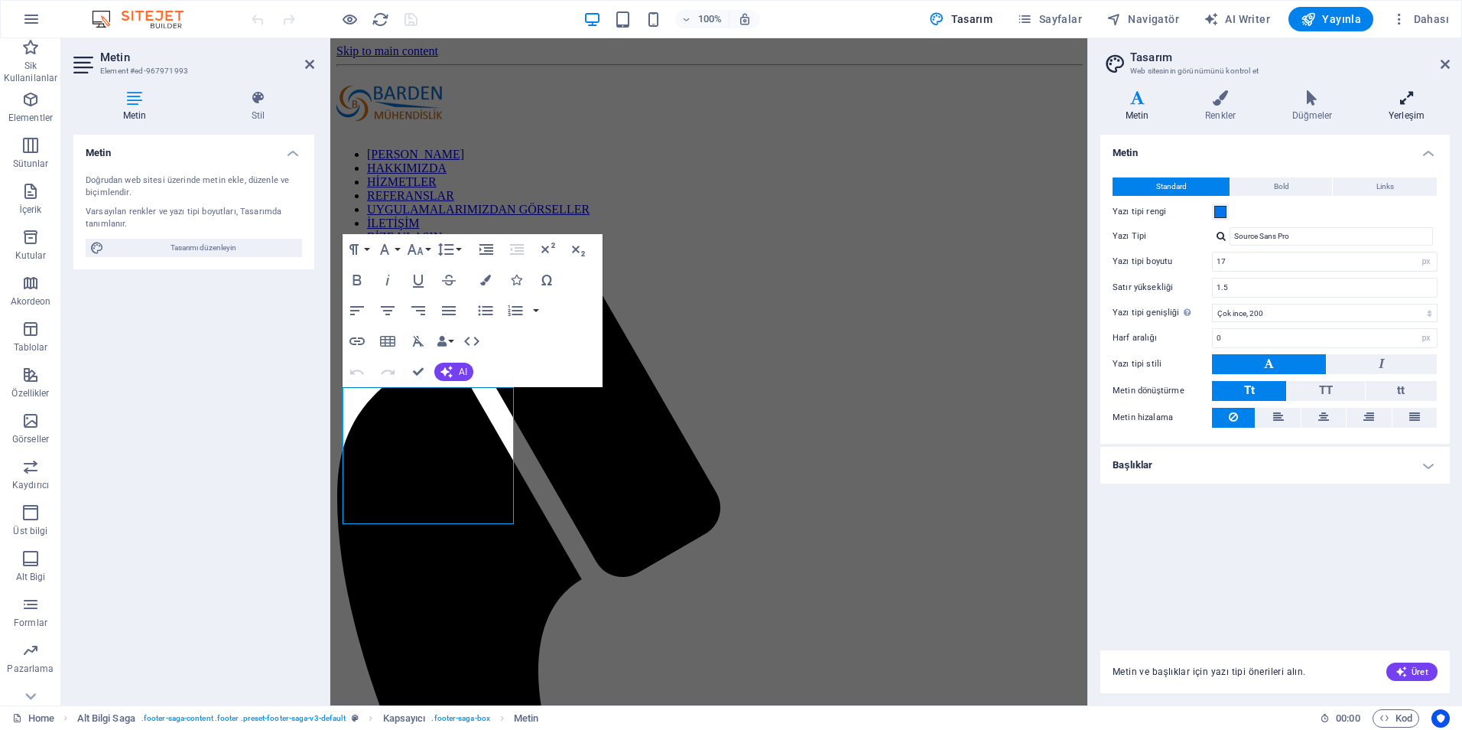
click at [1400, 112] on h4 "Yerleşim" at bounding box center [1407, 106] width 86 height 32
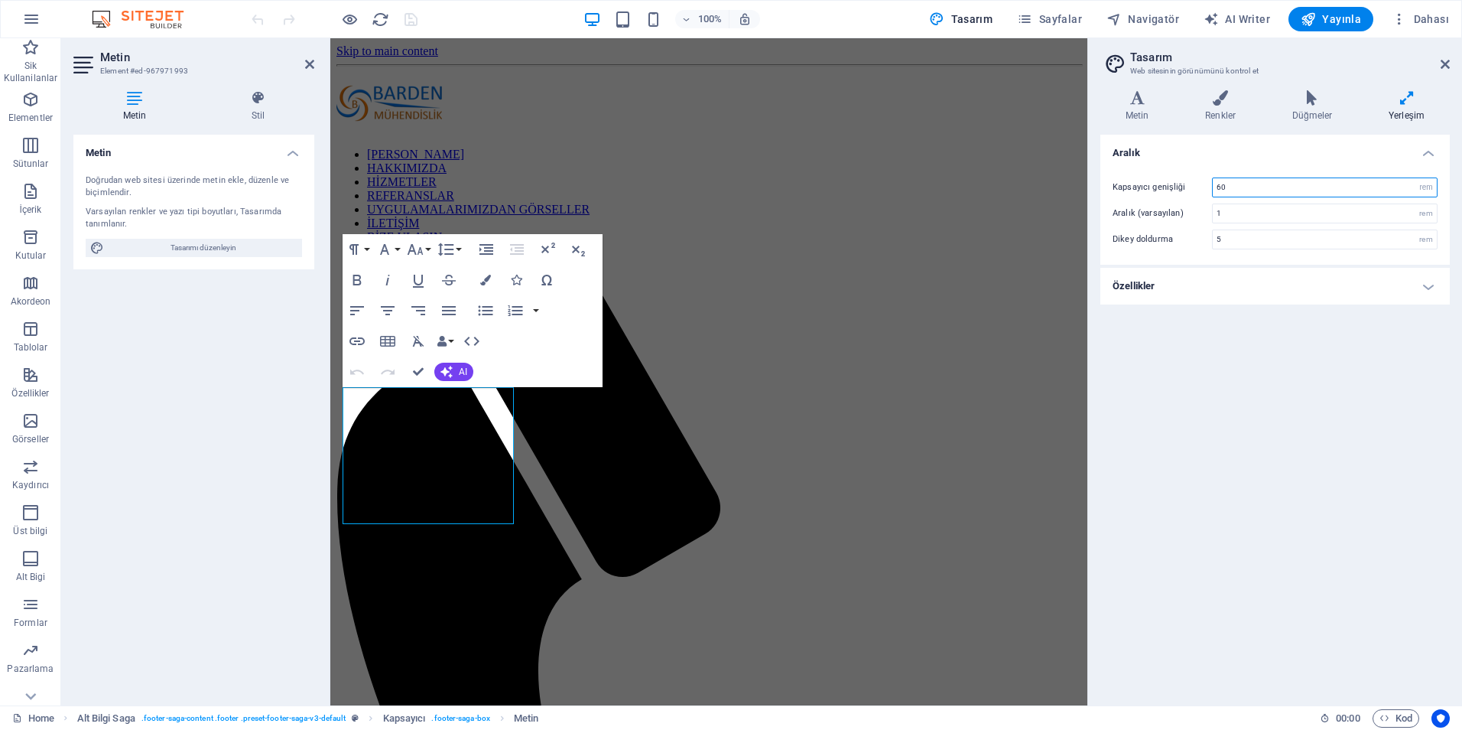
click at [1238, 191] on input "60" at bounding box center [1325, 187] width 224 height 18
drag, startPoint x: 1231, startPoint y: 188, endPoint x: 1189, endPoint y: 184, distance: 42.2
click at [1189, 184] on div "Kapsayıcı genişliği 60 rem px" at bounding box center [1275, 187] width 325 height 20
type input "80"
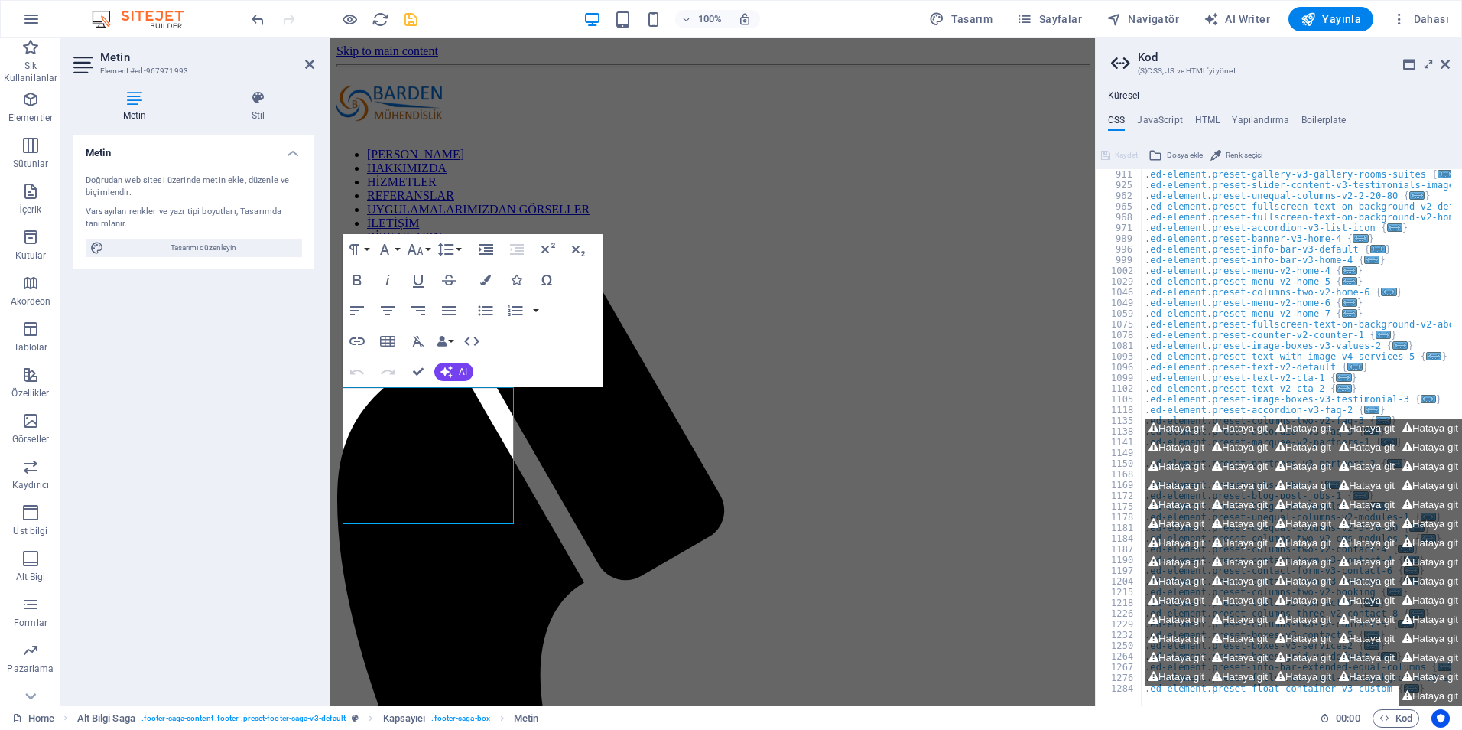
scroll to position [771, 0]
click at [481, 340] on icon "button" at bounding box center [475, 341] width 15 height 9
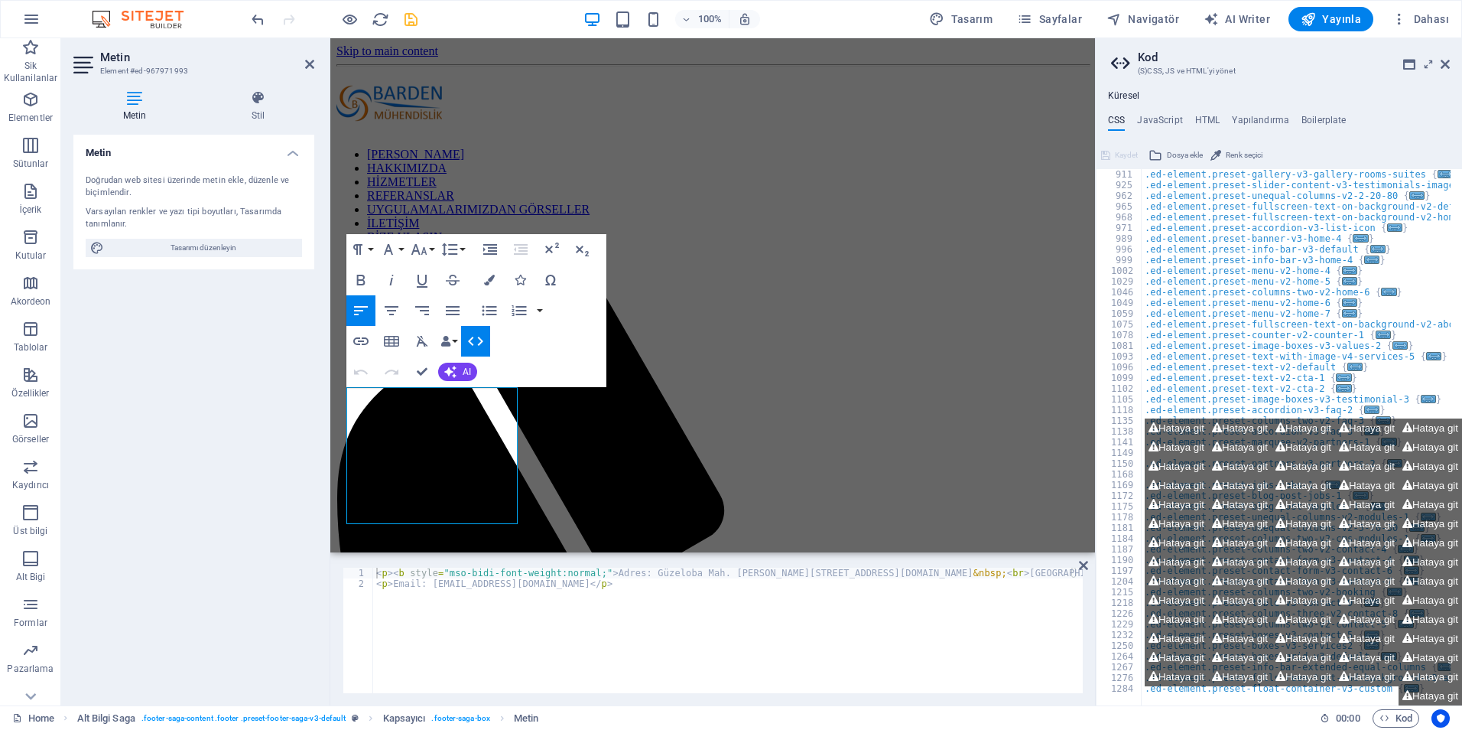
click at [481, 340] on icon "button" at bounding box center [475, 341] width 15 height 9
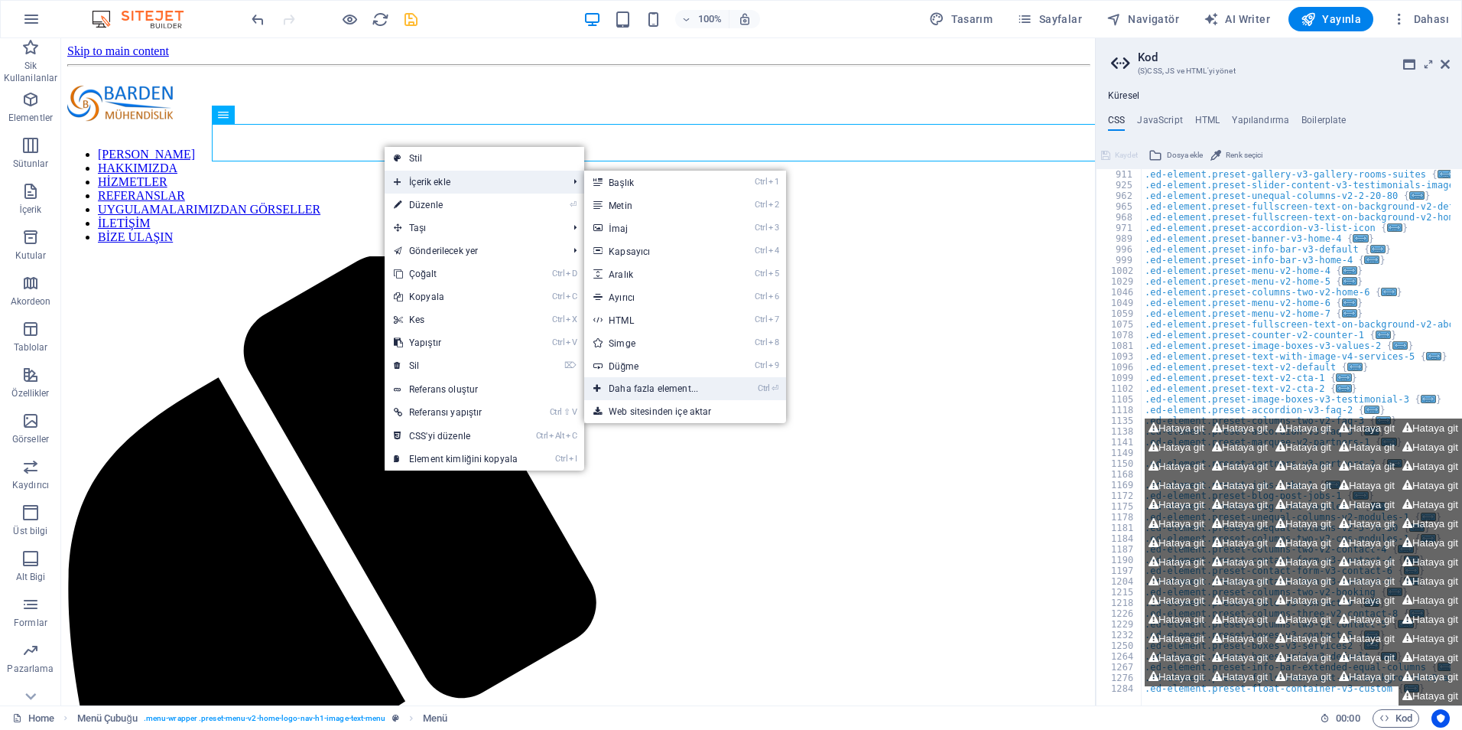
click at [656, 394] on link "Ctrl ⏎ Daha fazla element..." at bounding box center [656, 388] width 145 height 23
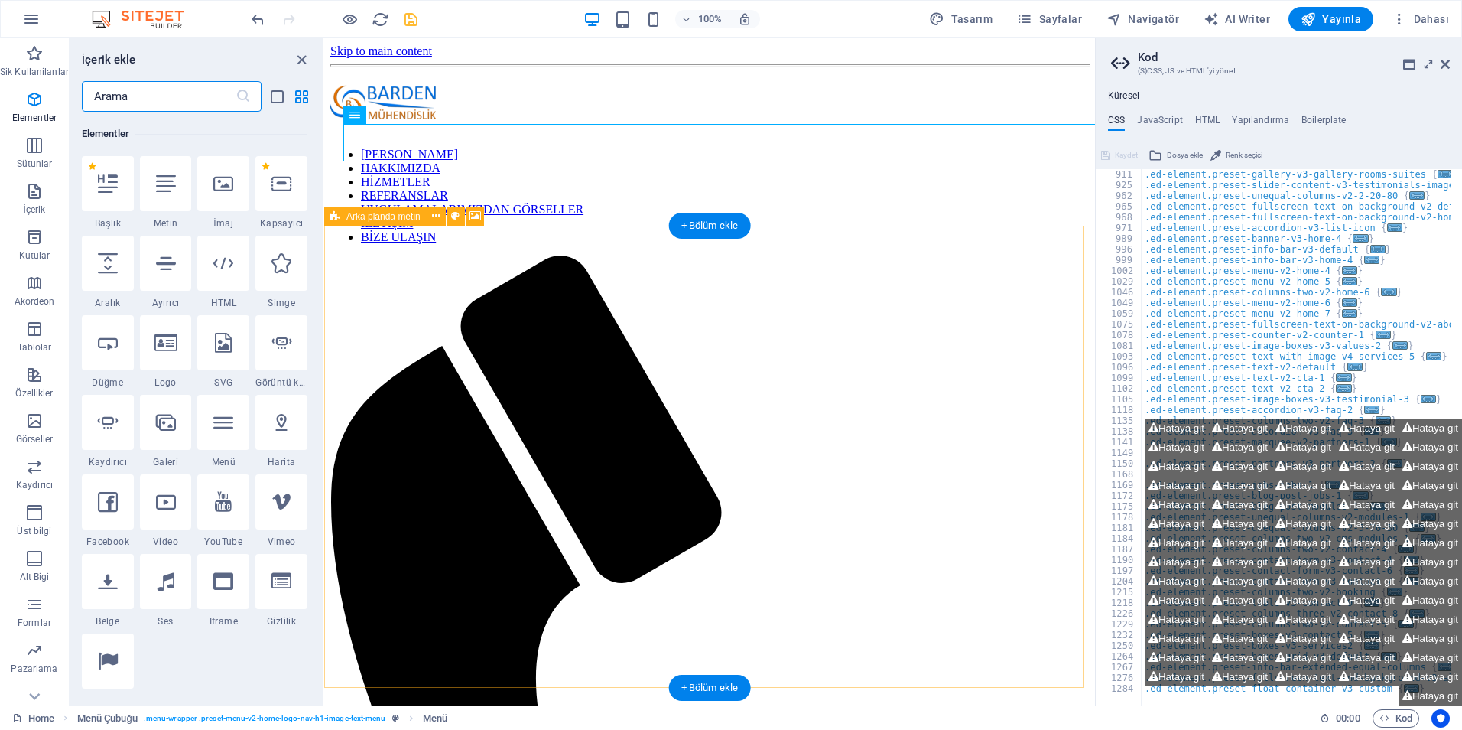
scroll to position [163, 0]
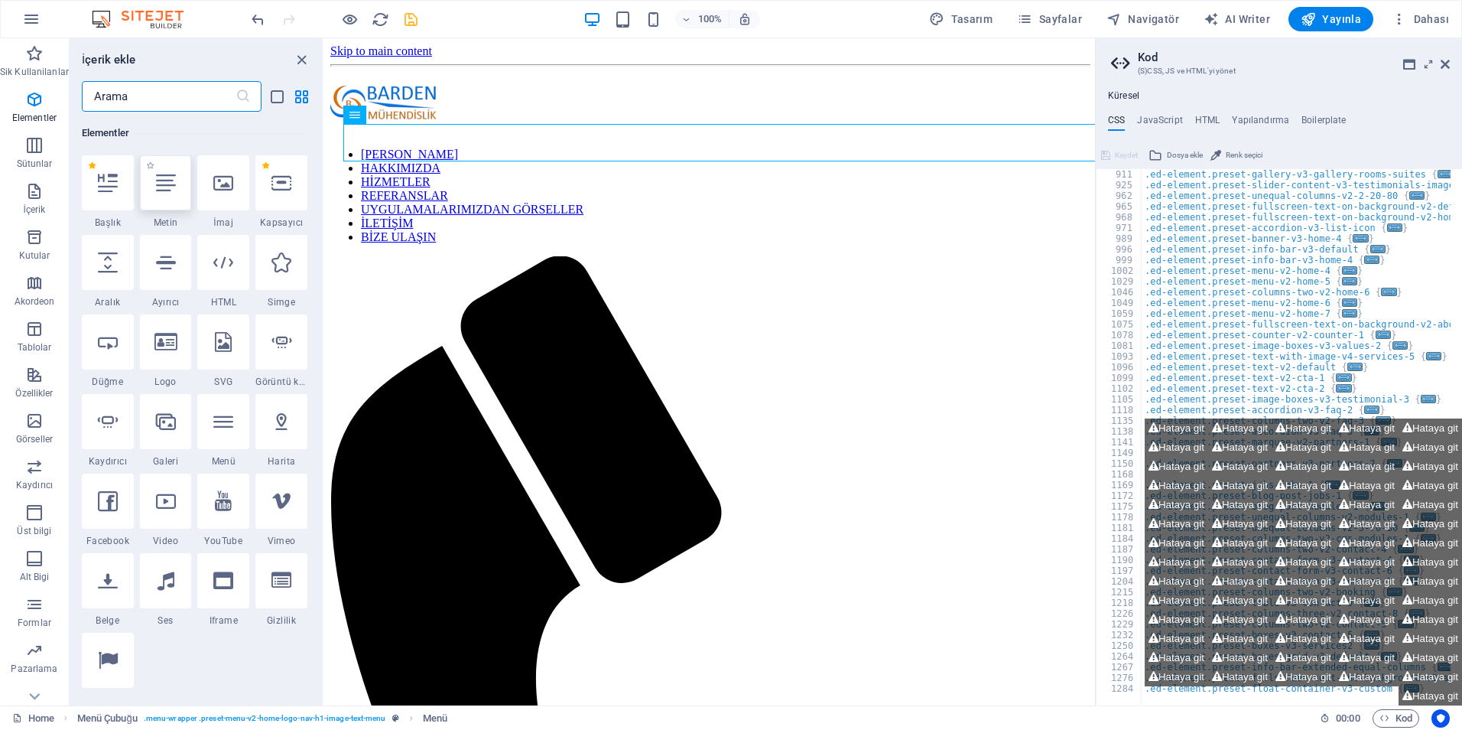
click at [177, 183] on div at bounding box center [166, 182] width 52 height 55
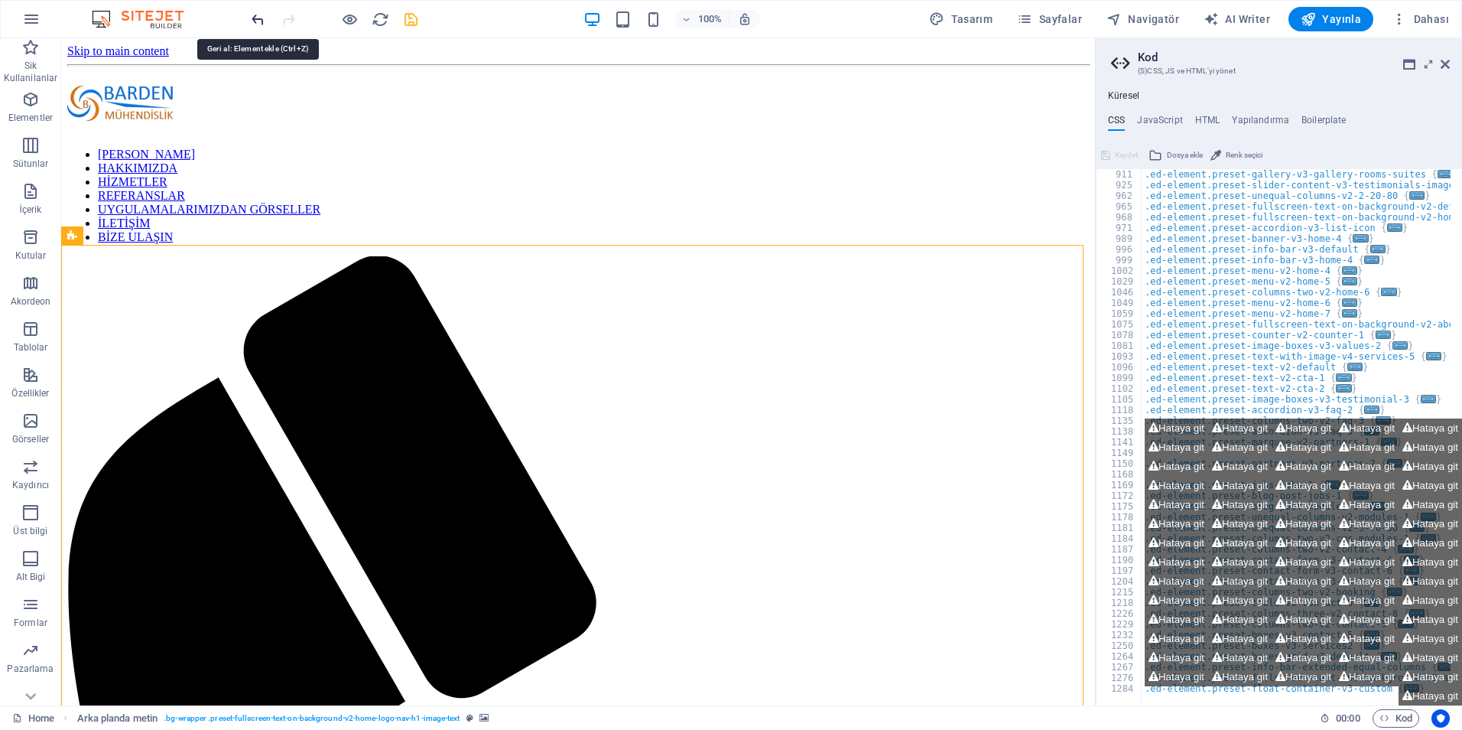
click at [259, 14] on icon "undo" at bounding box center [258, 20] width 18 height 18
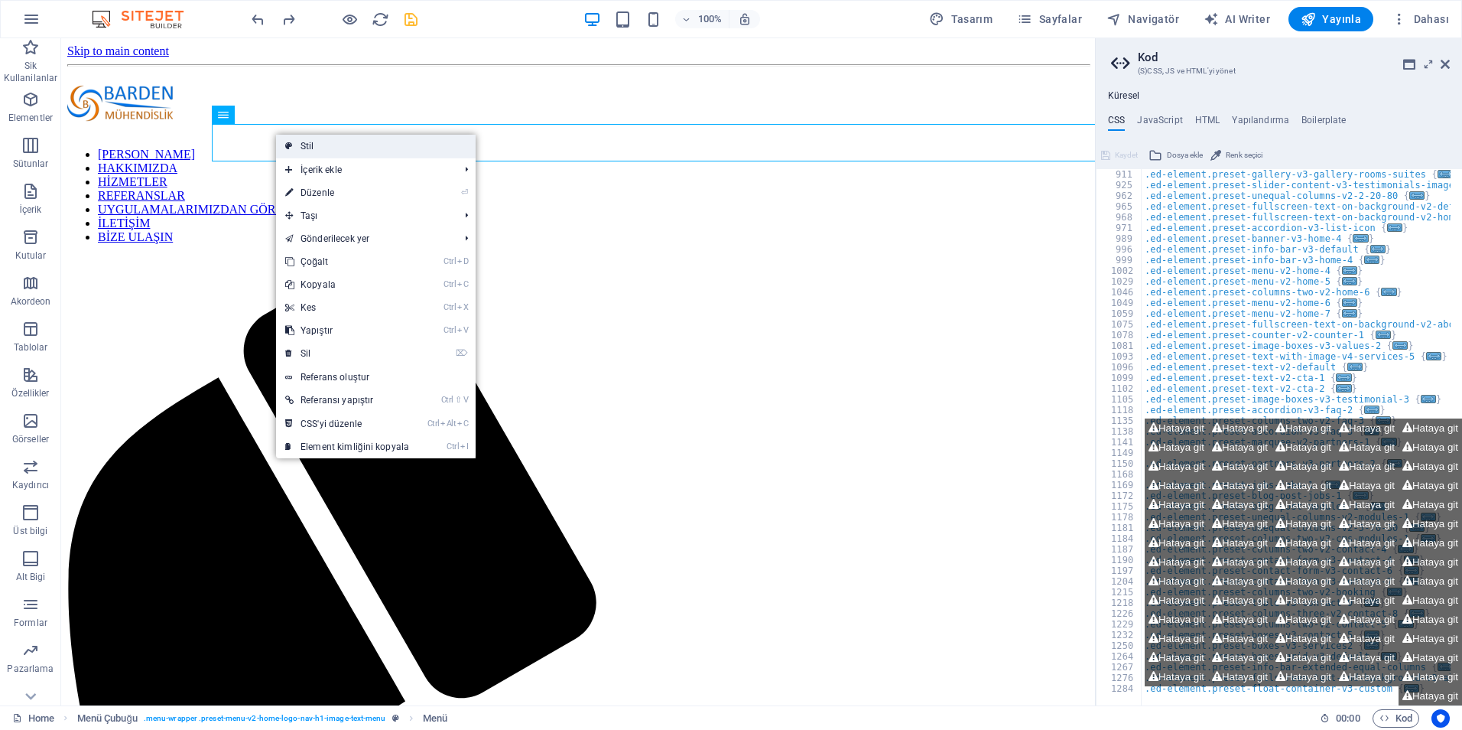
click at [297, 146] on link "Stil" at bounding box center [376, 146] width 200 height 23
select select "rem"
select select "preset-menu-v2-home-logo-nav-h1-image-text-menu"
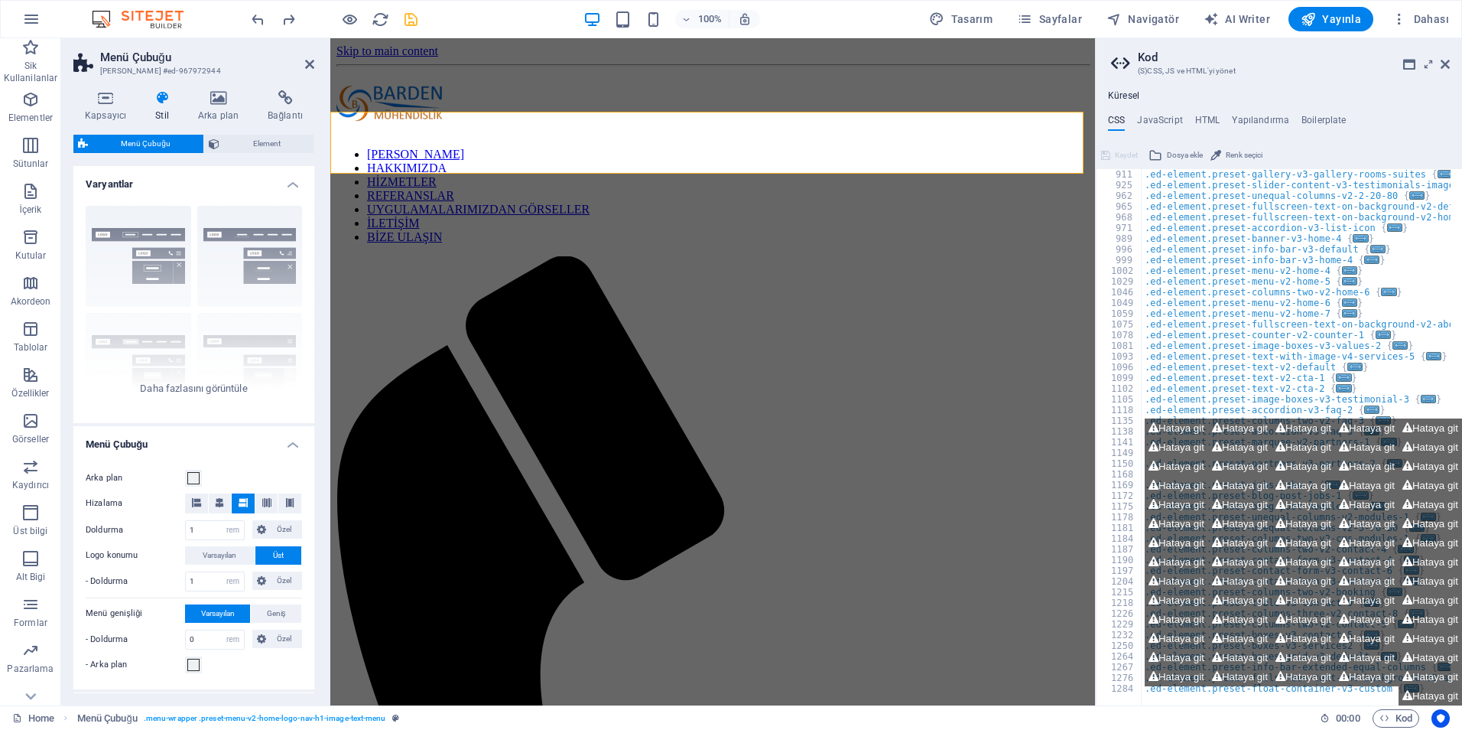
click at [1117, 63] on icon at bounding box center [1122, 63] width 23 height 21
click at [1441, 65] on icon at bounding box center [1445, 64] width 9 height 12
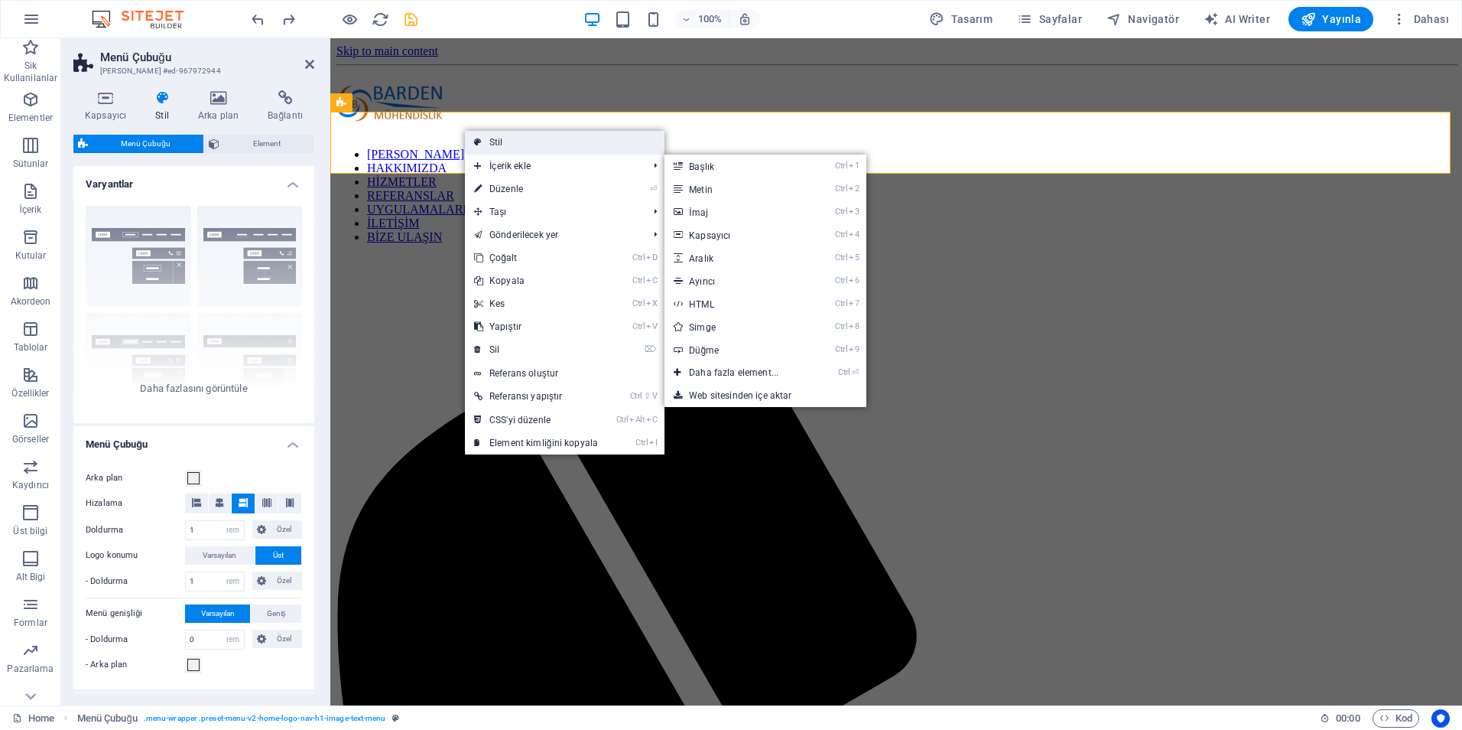
click at [491, 143] on link "Stil" at bounding box center [565, 142] width 200 height 23
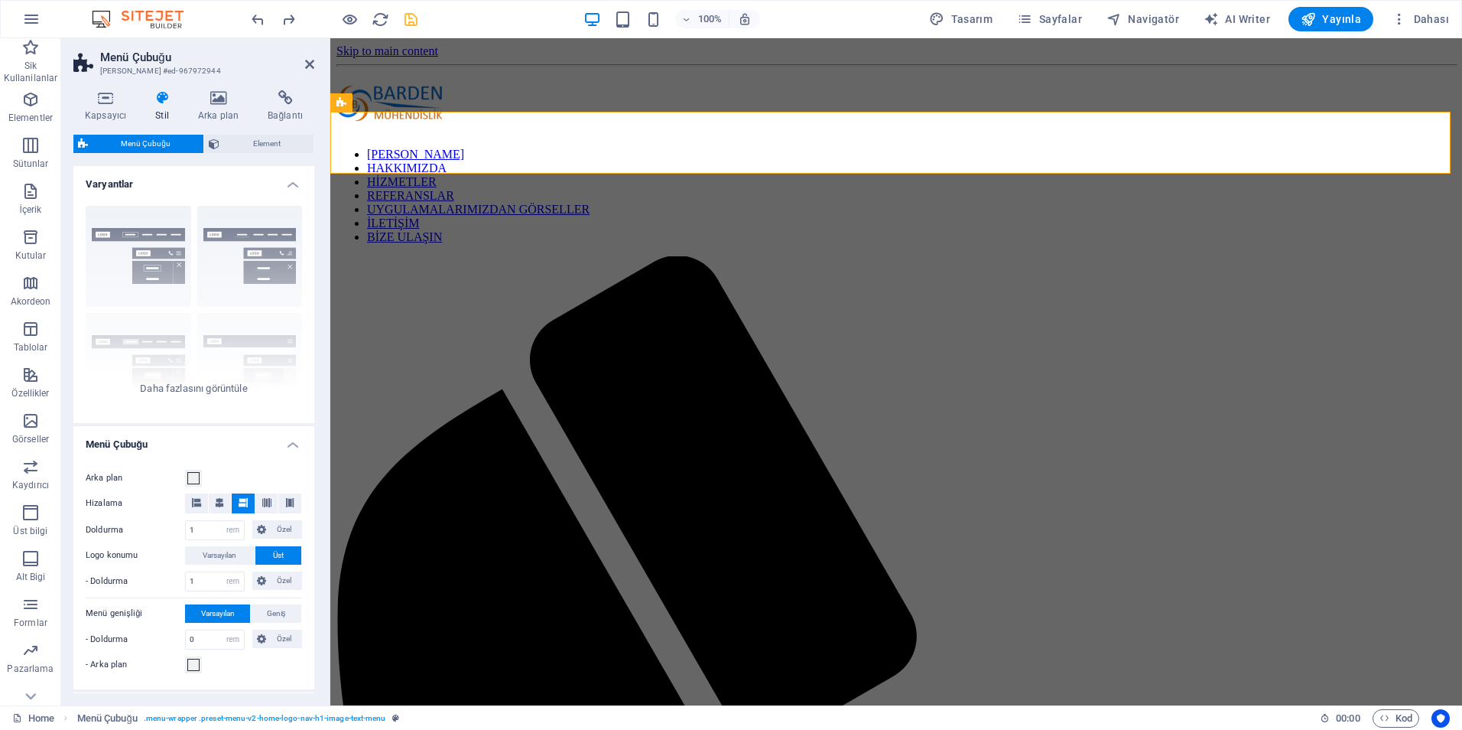
click at [181, 147] on span "Menü Çubuğu" at bounding box center [146, 144] width 106 height 18
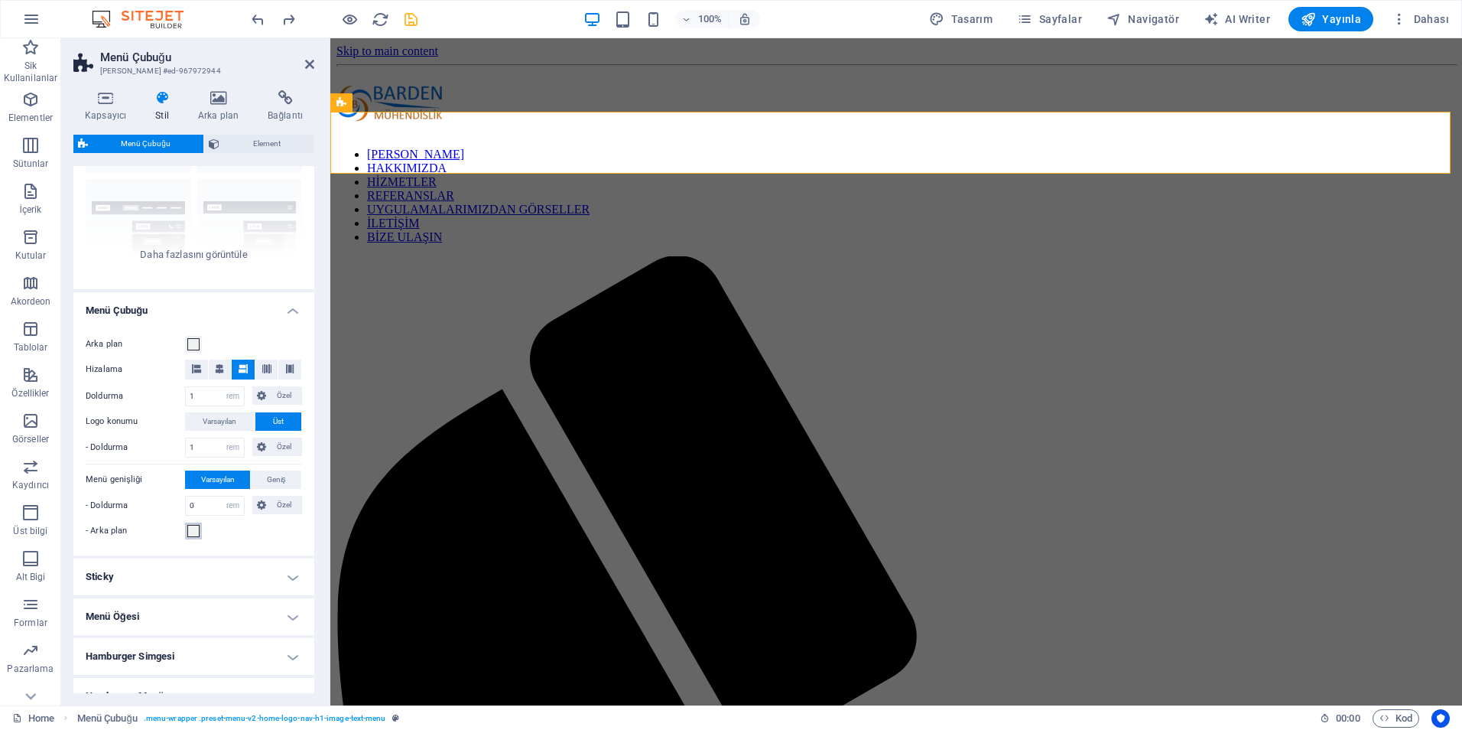
scroll to position [153, 0]
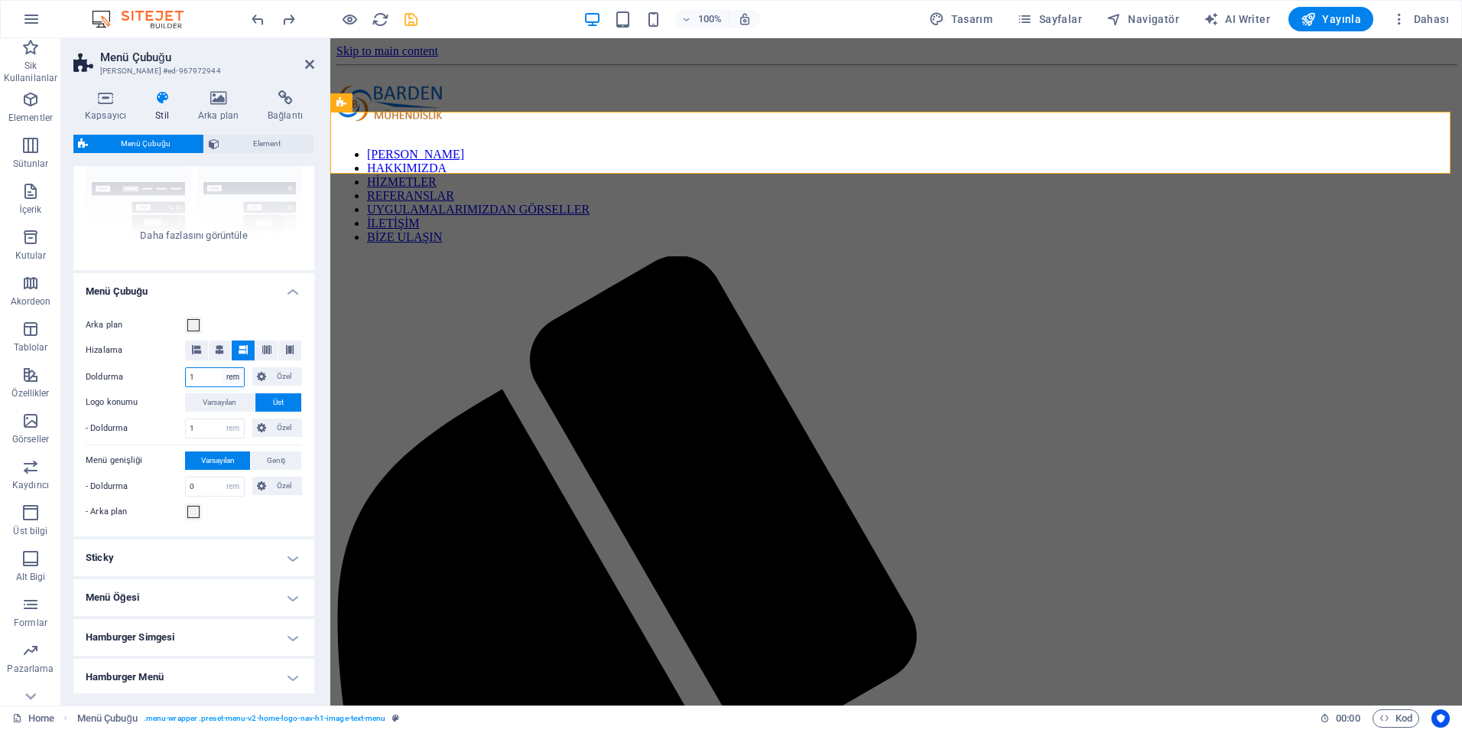
click at [228, 372] on select "px rem % vh vw Özel" at bounding box center [233, 377] width 21 height 18
click at [265, 402] on button "Üst" at bounding box center [278, 402] width 47 height 18
click at [194, 506] on span at bounding box center [193, 512] width 12 height 12
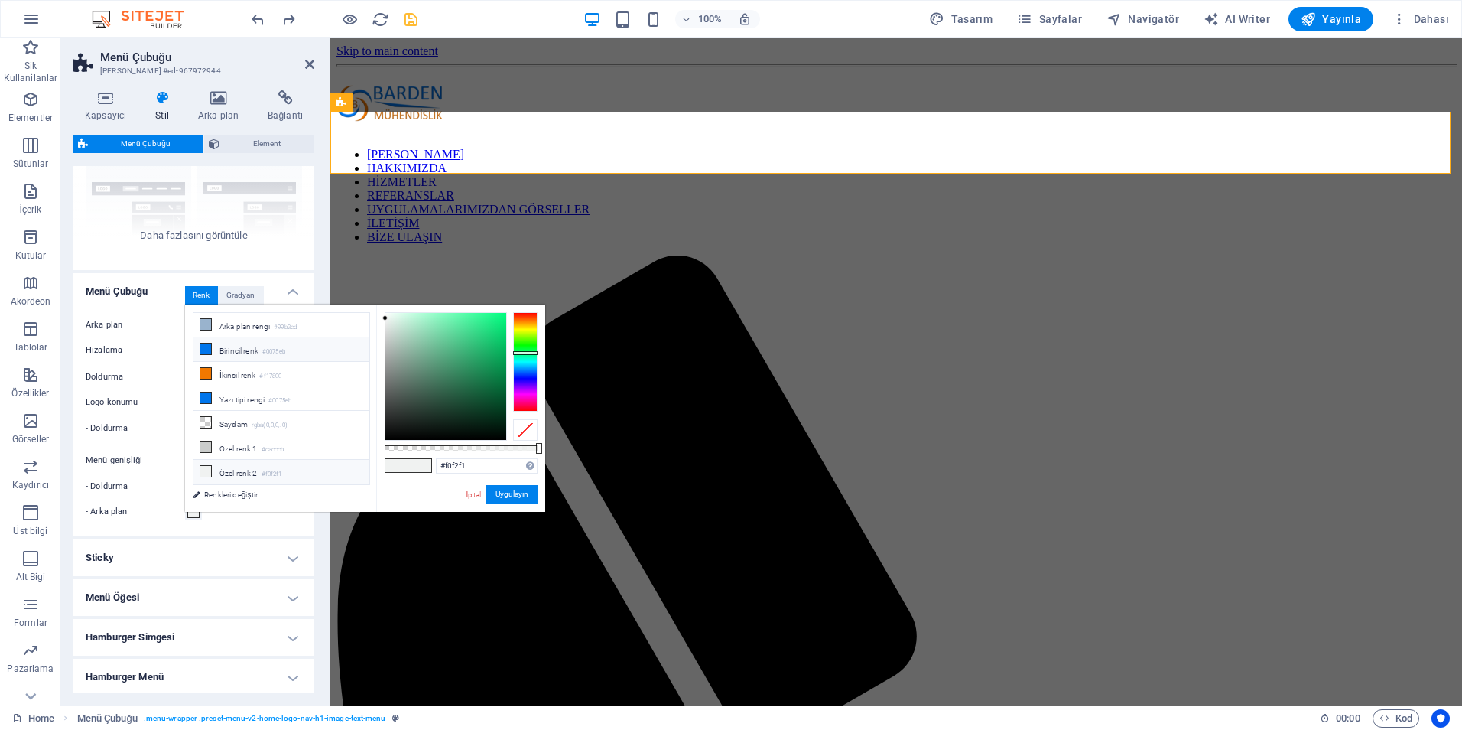
click at [221, 356] on li "Birincil renk #0075eb" at bounding box center [282, 349] width 176 height 24
type input "#0075eb"
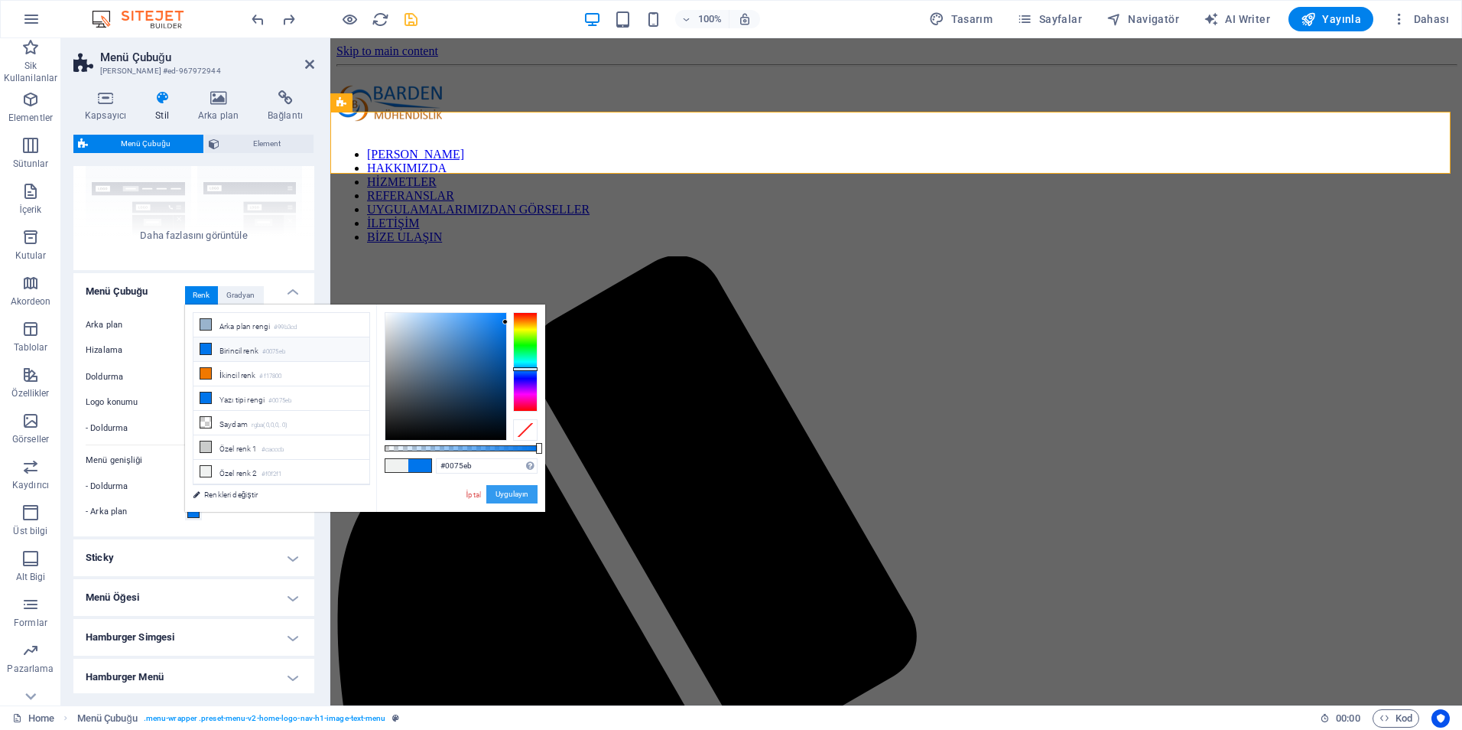
click at [496, 490] on button "Uygulayın" at bounding box center [511, 494] width 51 height 18
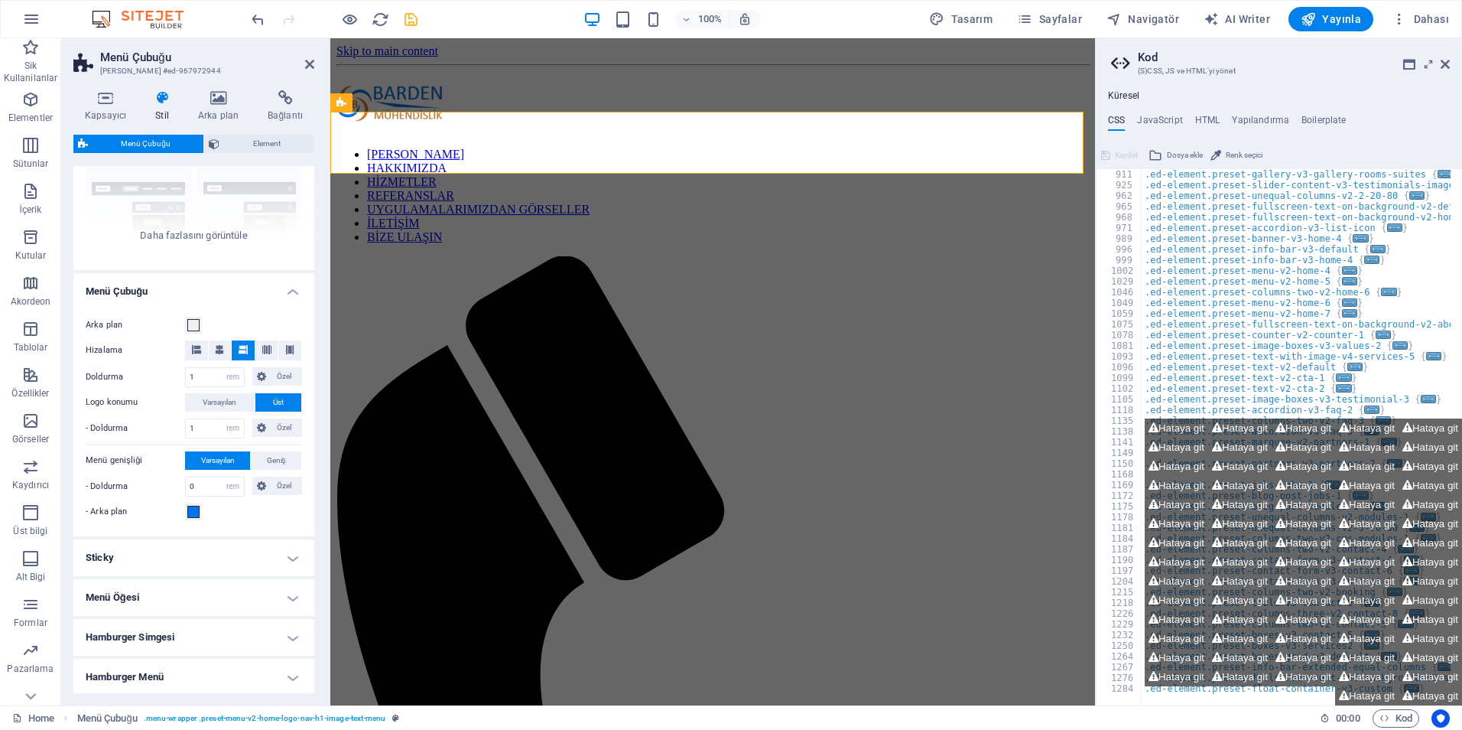
scroll to position [771, 0]
click at [195, 515] on span at bounding box center [193, 512] width 12 height 12
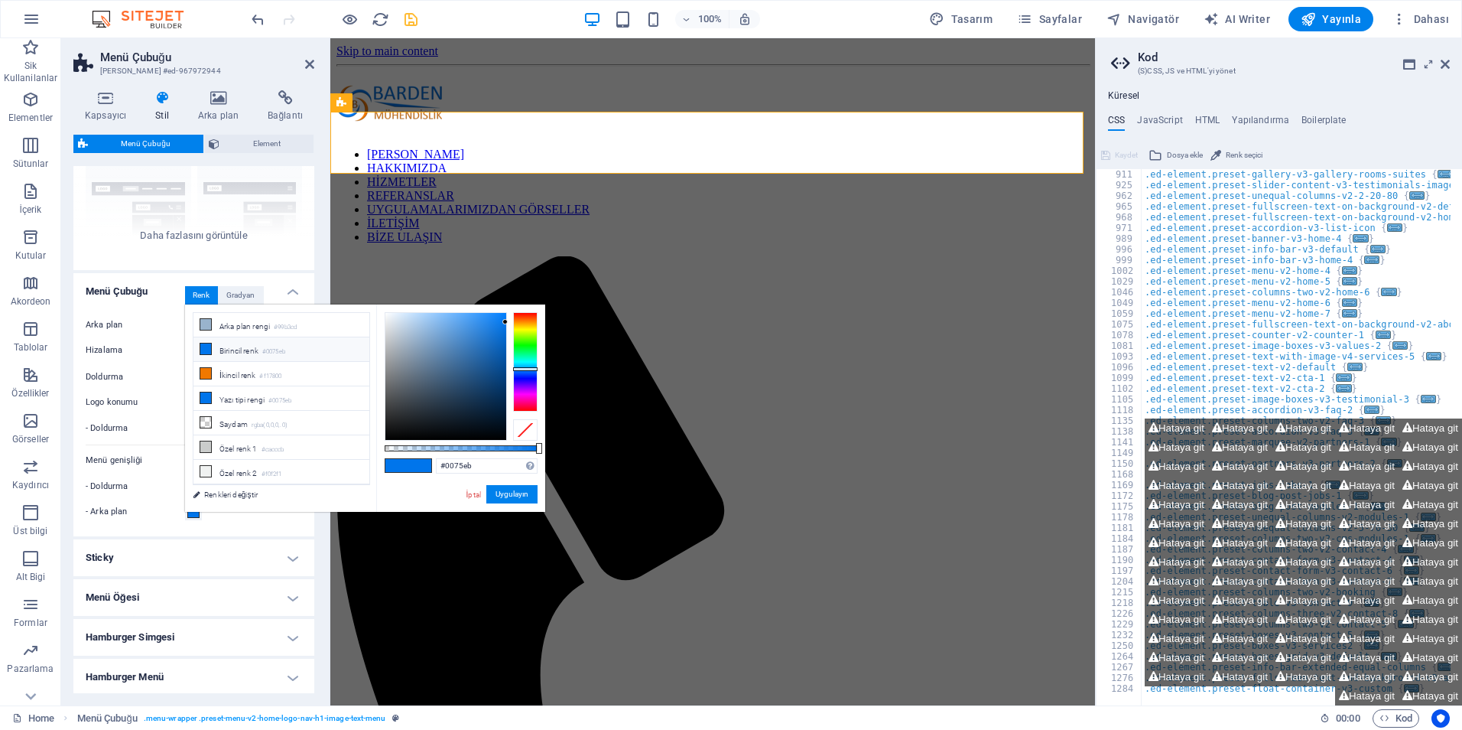
click at [239, 558] on h4 "Sticky" at bounding box center [193, 557] width 241 height 37
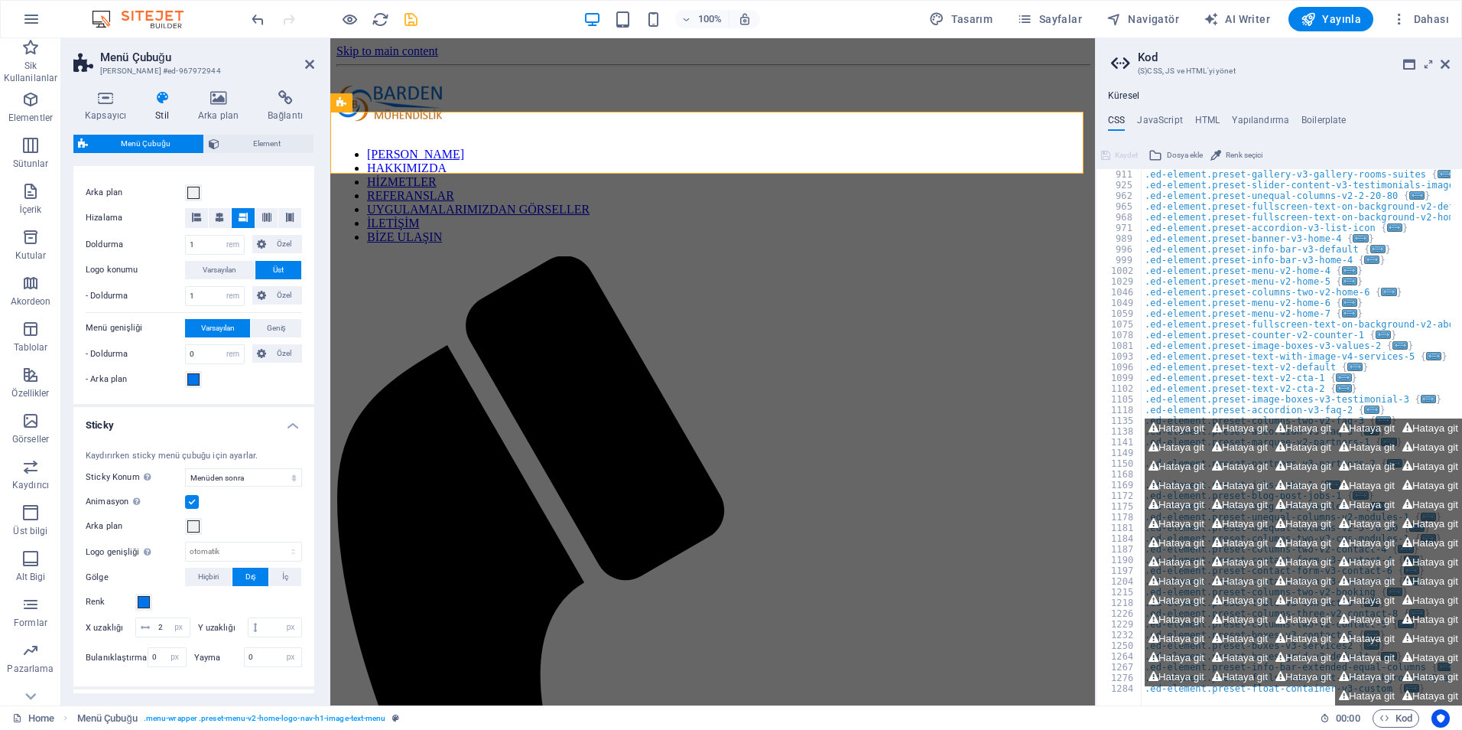
scroll to position [306, 0]
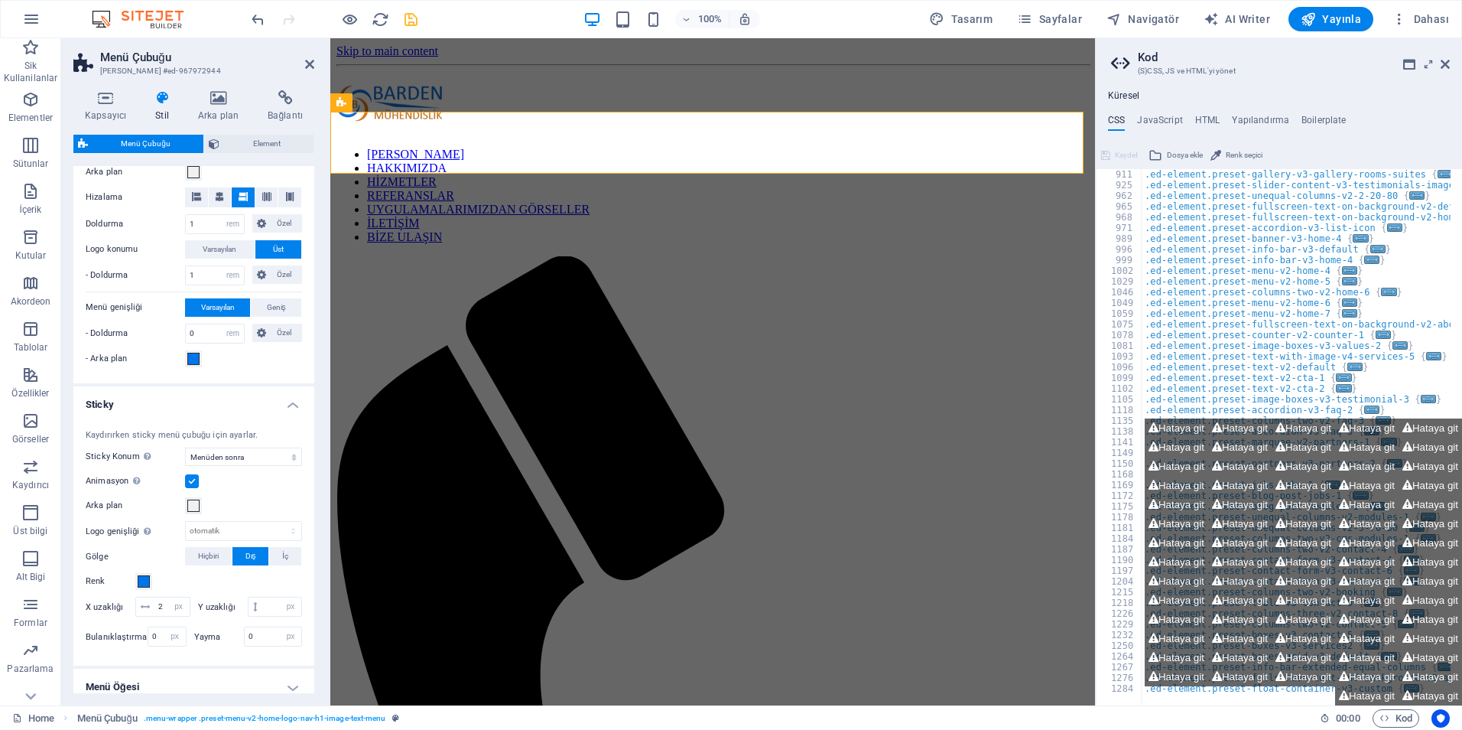
click at [194, 481] on label at bounding box center [192, 481] width 14 height 14
click at [0, 0] on input "Animasyon Sticky menü göründüğünde sorunsuz bir geçiş ayarlar" at bounding box center [0, 0] width 0 height 0
click at [227, 460] on select "Kapalı Hızlı Menüden sonra Banner'dan sonra Yukarı kaydırırken" at bounding box center [243, 456] width 117 height 18
click at [127, 421] on div "Kaydırırken sticky menü çubuğu için ayarlar. Sticky Konum Menü çubuğunun sabitl…" at bounding box center [193, 540] width 247 height 252
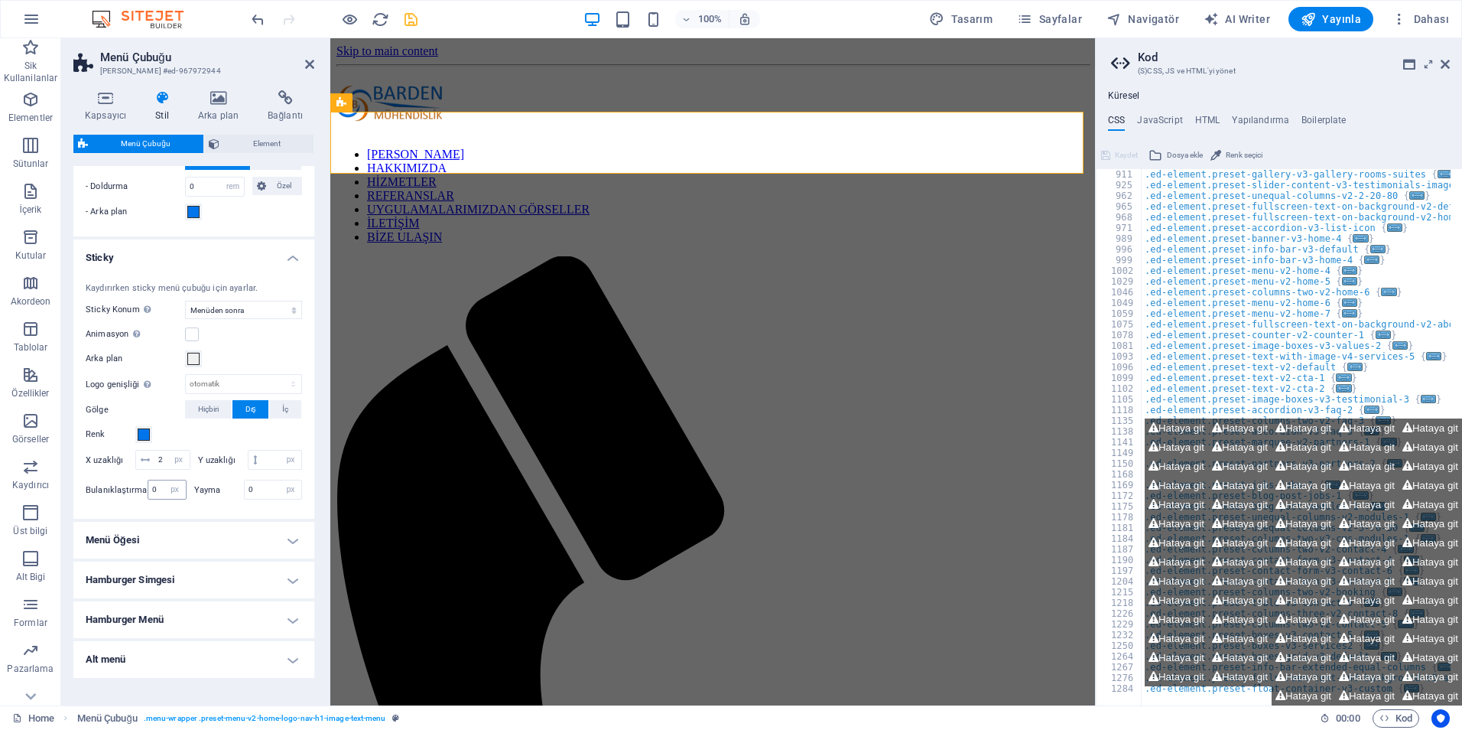
scroll to position [459, 0]
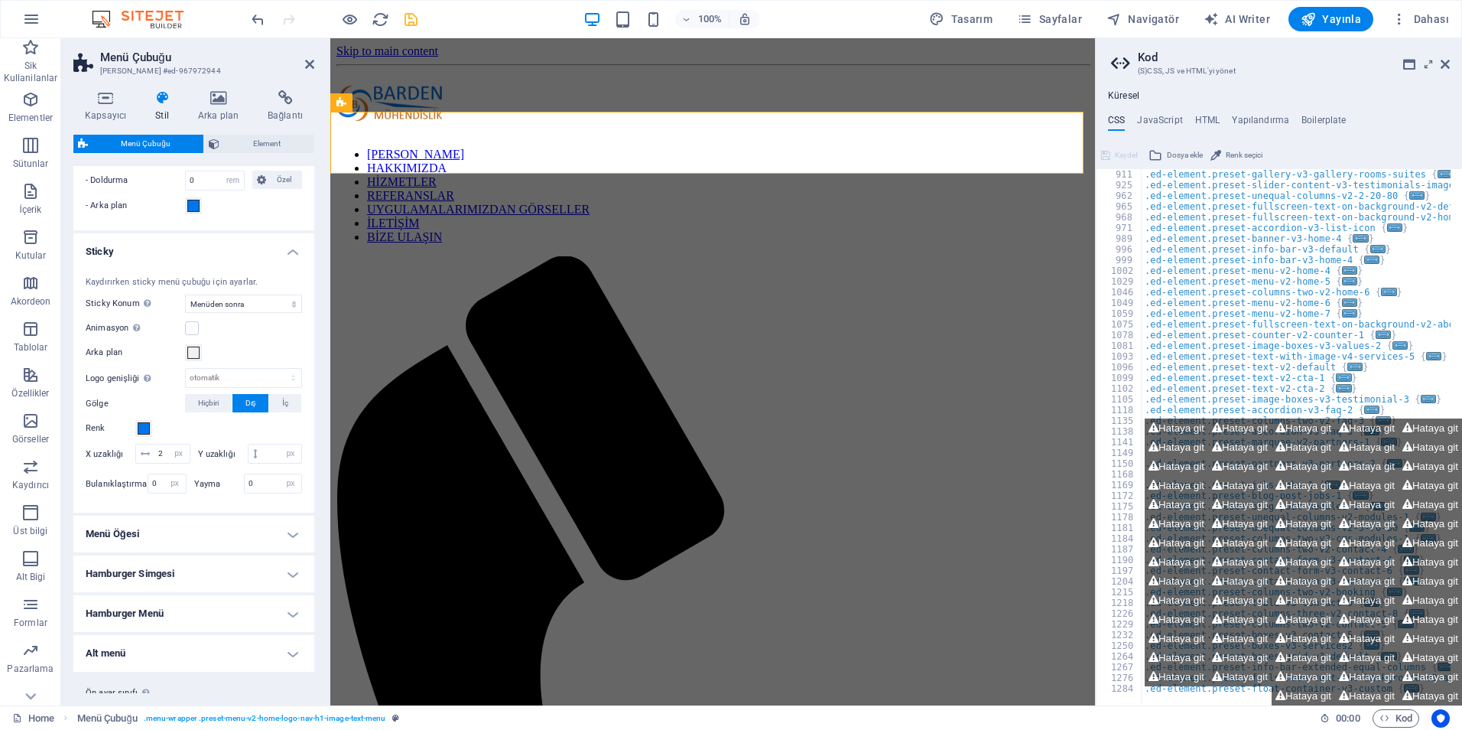
click at [175, 552] on h4 "Menü Öğesi" at bounding box center [193, 534] width 241 height 37
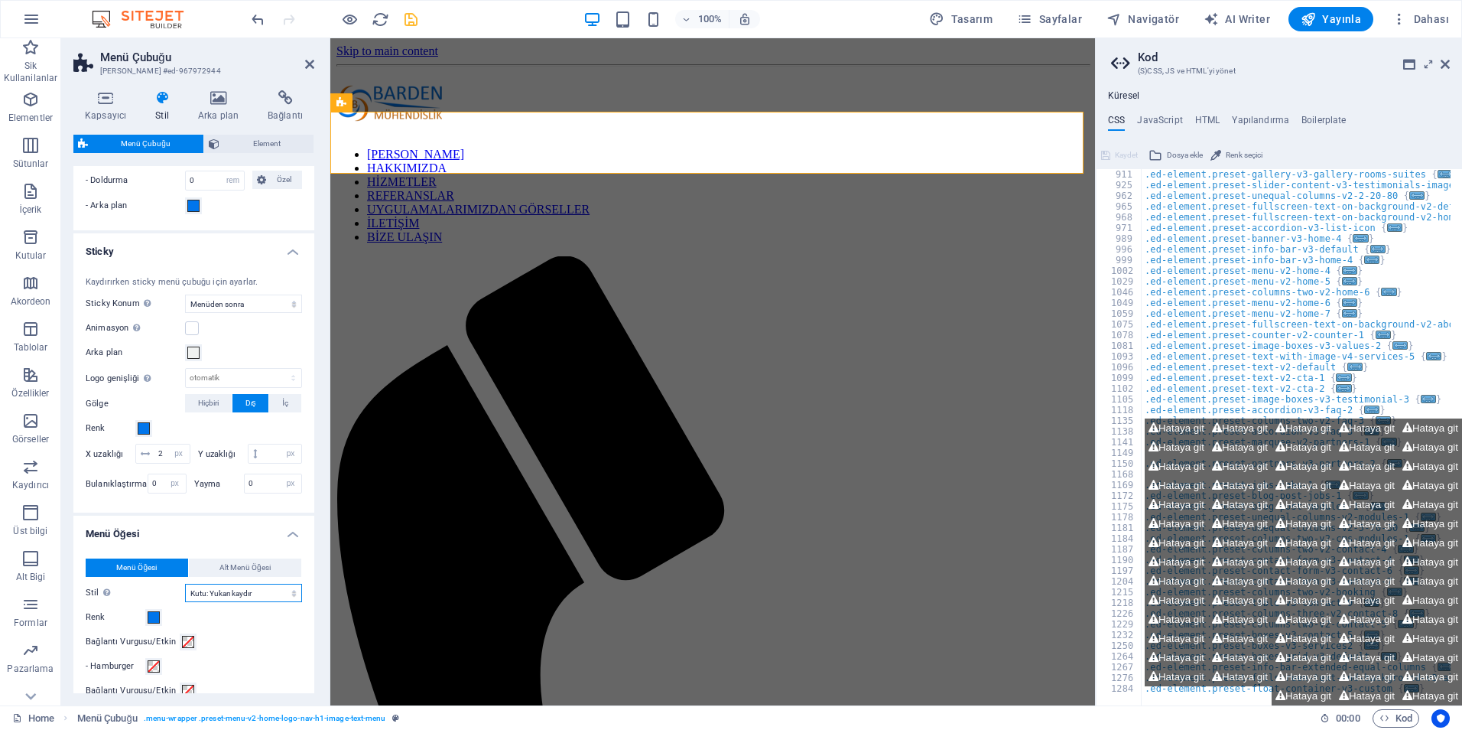
click at [233, 602] on select "Düz Metin rengi Kutu: Solma Kutu: Dikey çevir Kutu: Yatay çevir Kutu: Aşağı kay…" at bounding box center [243, 593] width 117 height 18
select select "hover_text_color"
click at [185, 602] on select "Düz Metin rengi Kutu: Solma Kutu: Dikey çevir Kutu: Yatay çevir Kutu: Aşağı kay…" at bounding box center [243, 593] width 117 height 18
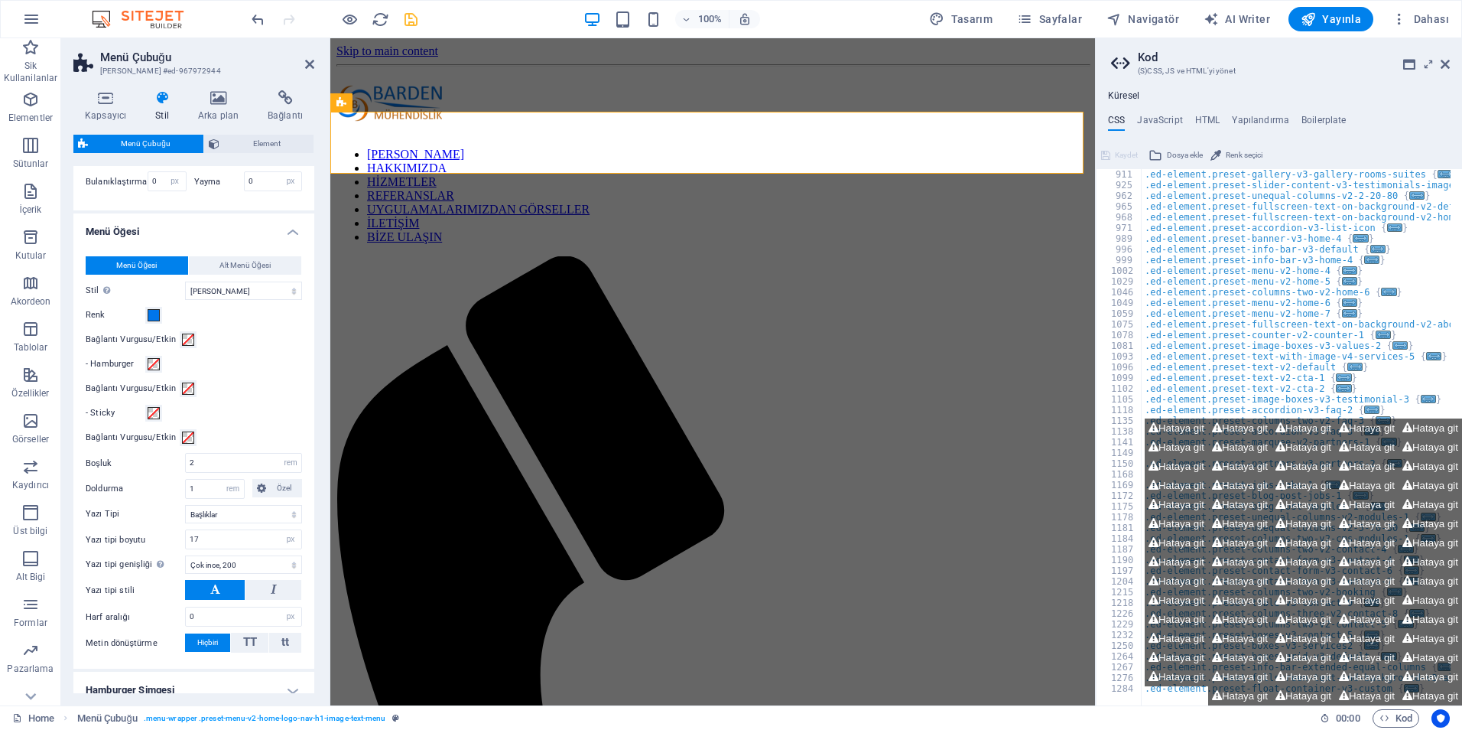
scroll to position [765, 0]
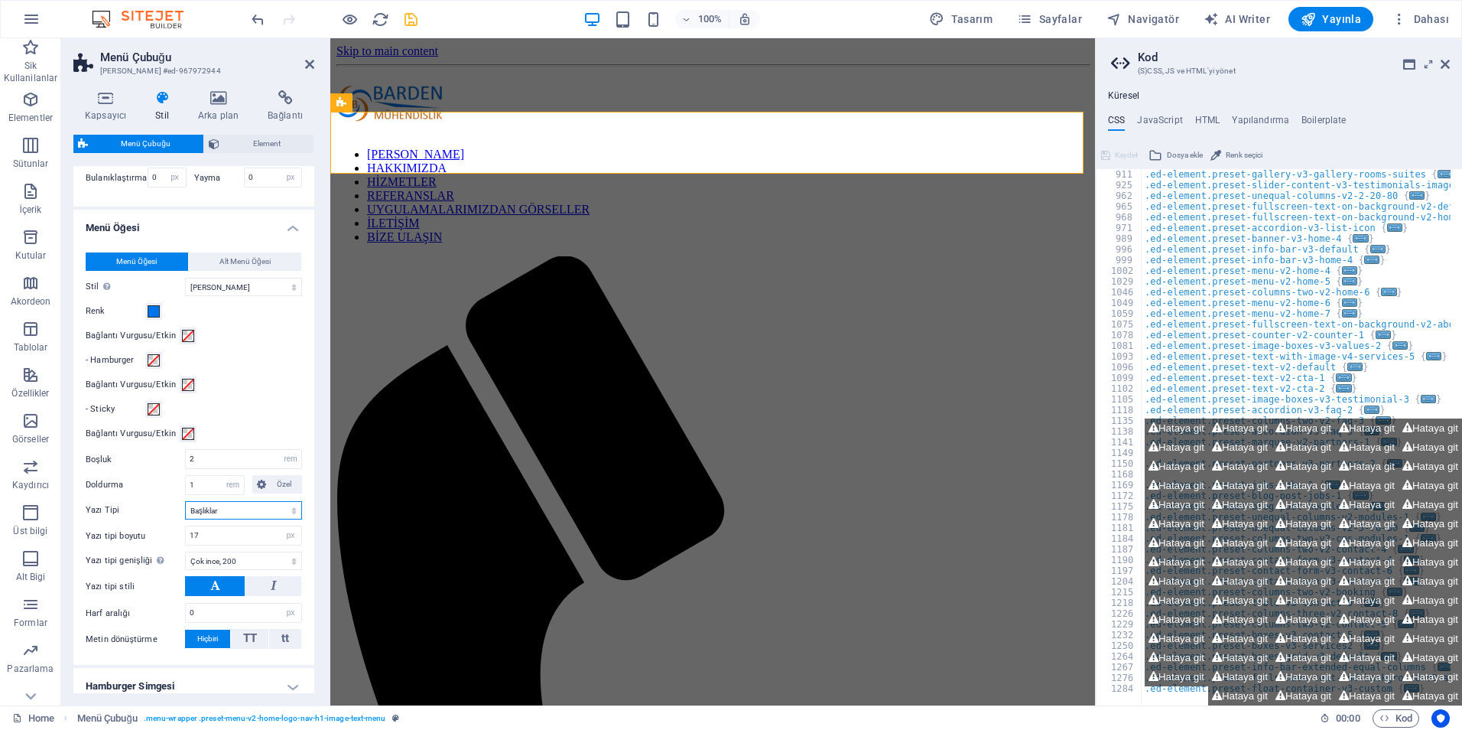
click at [250, 519] on select "Varsayılan Başlıklar" at bounding box center [243, 510] width 117 height 18
select select "link-default-font"
click at [185, 519] on select "Varsayılan Başlıklar" at bounding box center [243, 510] width 117 height 18
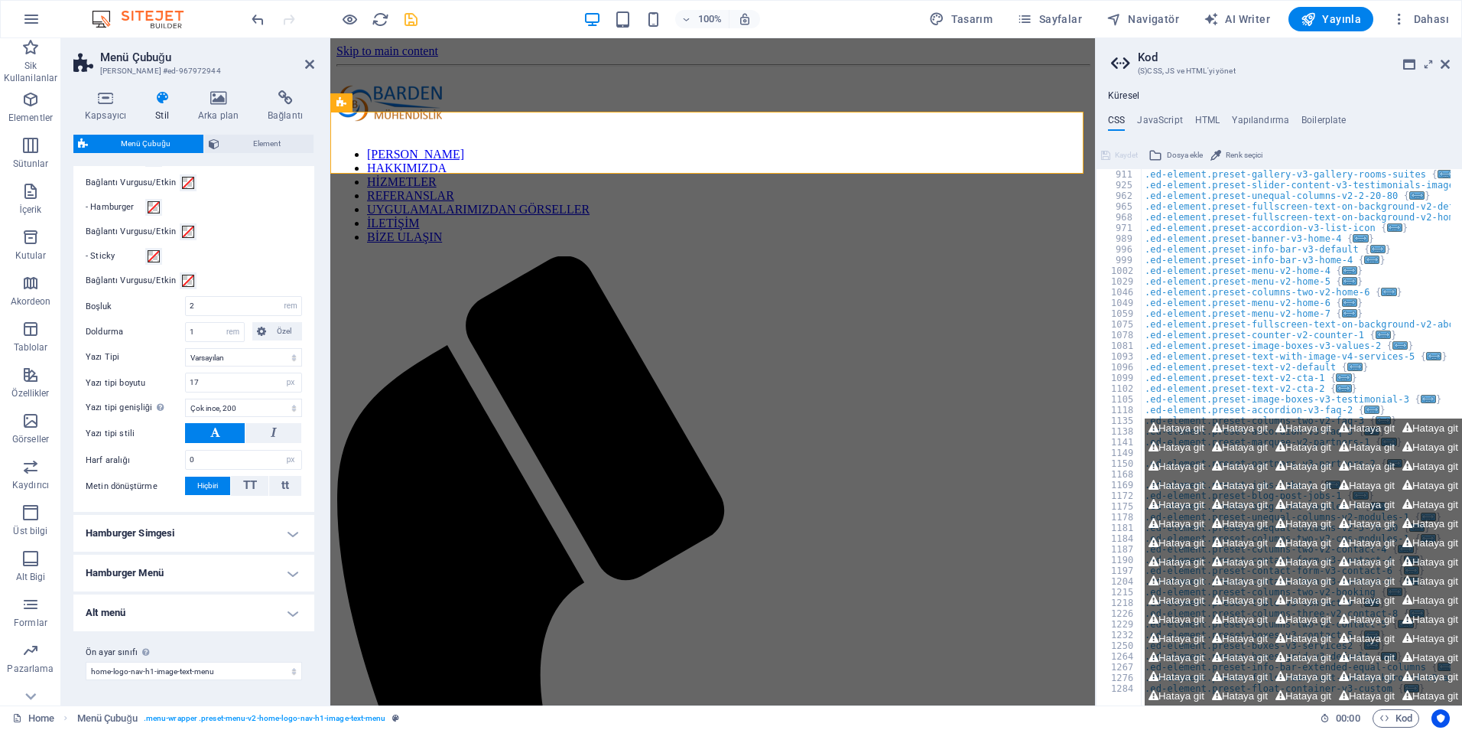
scroll to position [937, 0]
click at [262, 617] on h4 "Alt menü" at bounding box center [193, 612] width 241 height 37
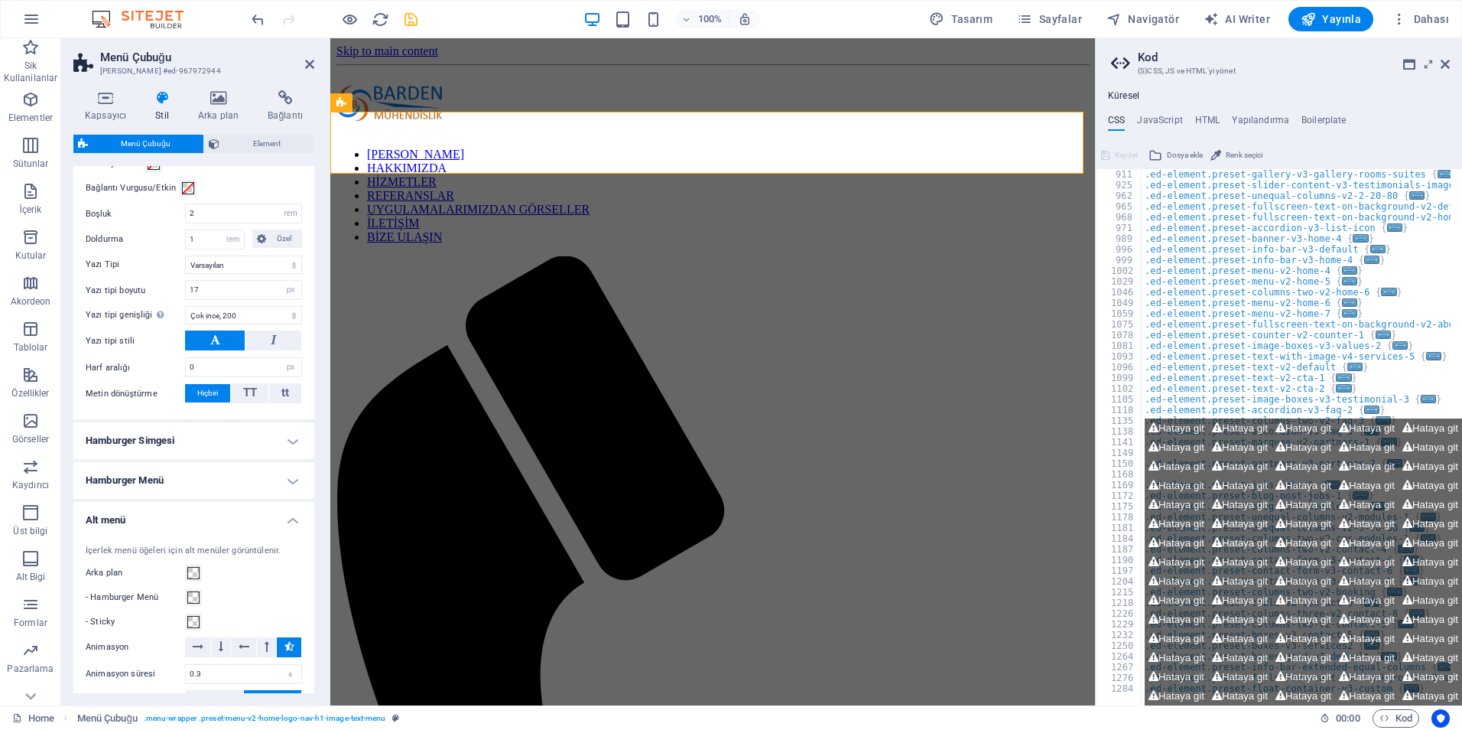
scroll to position [1013, 0]
click at [195, 576] on span at bounding box center [193, 570] width 12 height 12
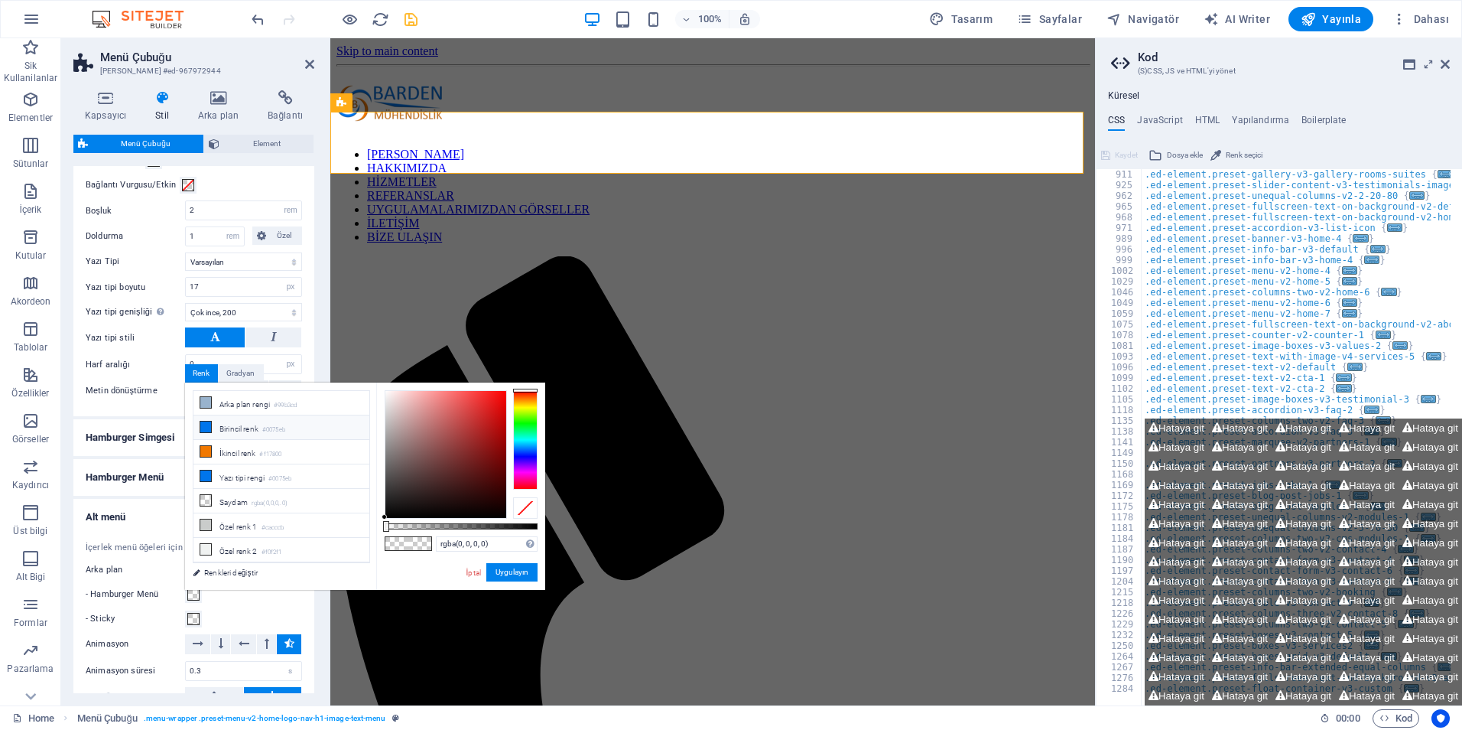
click at [233, 430] on li "Birincil renk #0075eb" at bounding box center [282, 427] width 176 height 24
type input "#0075eb"
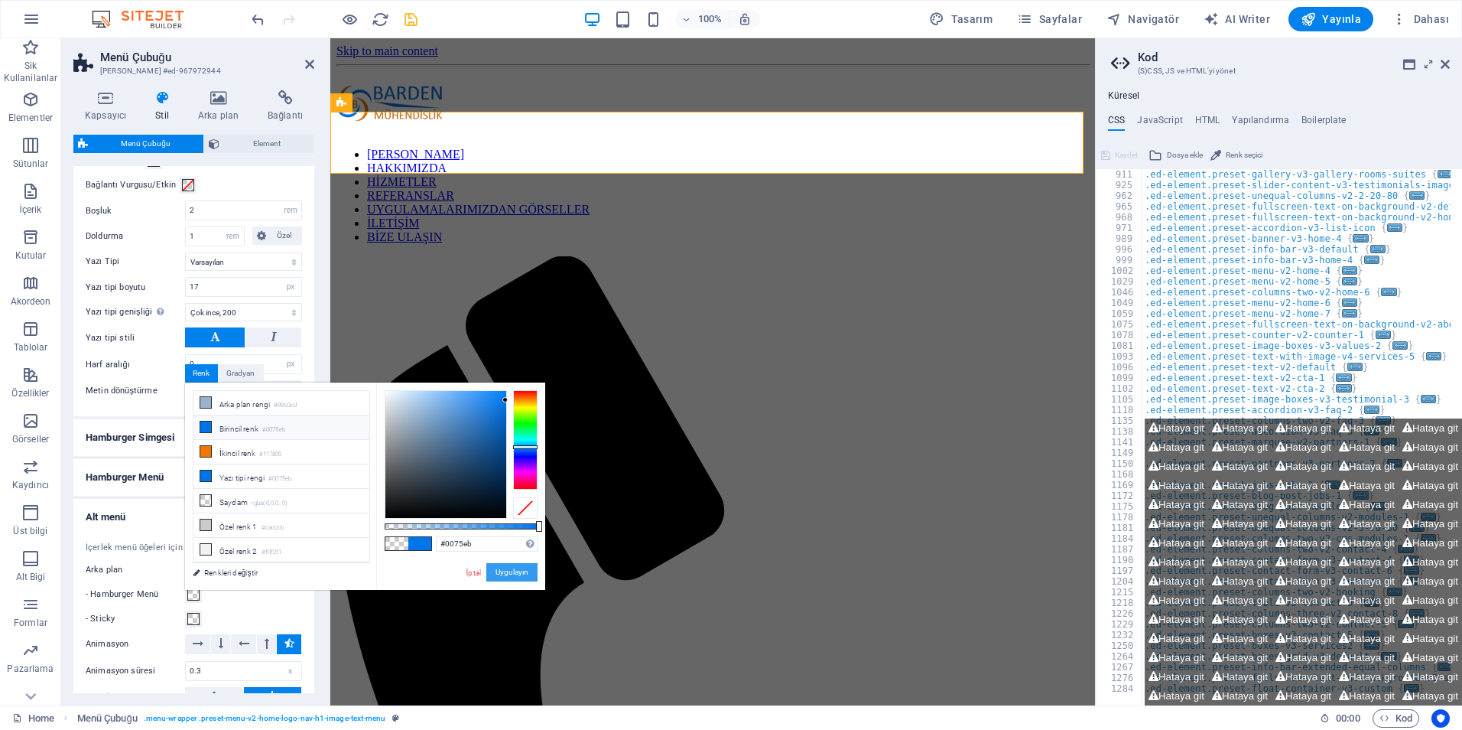
click at [525, 568] on button "Uygulayın" at bounding box center [511, 572] width 51 height 18
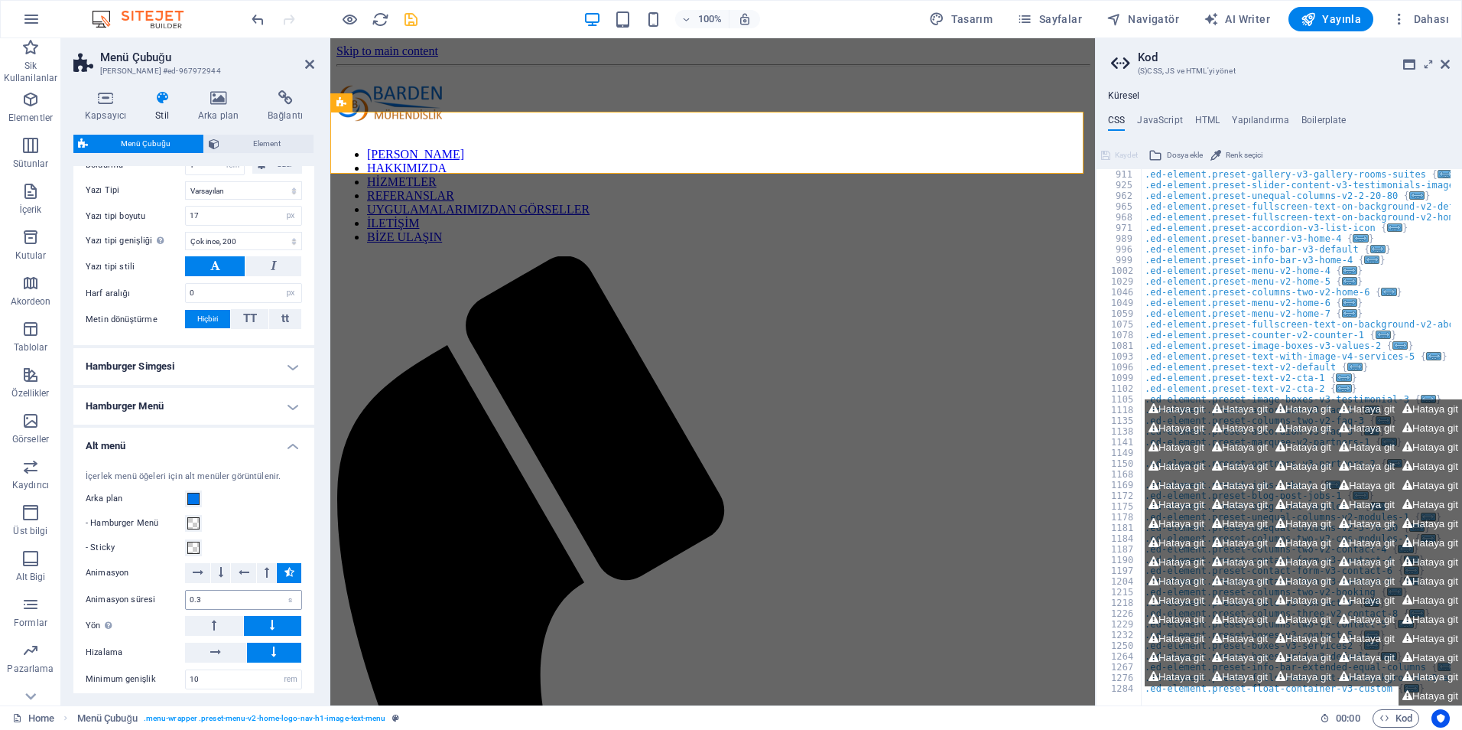
scroll to position [1090, 0]
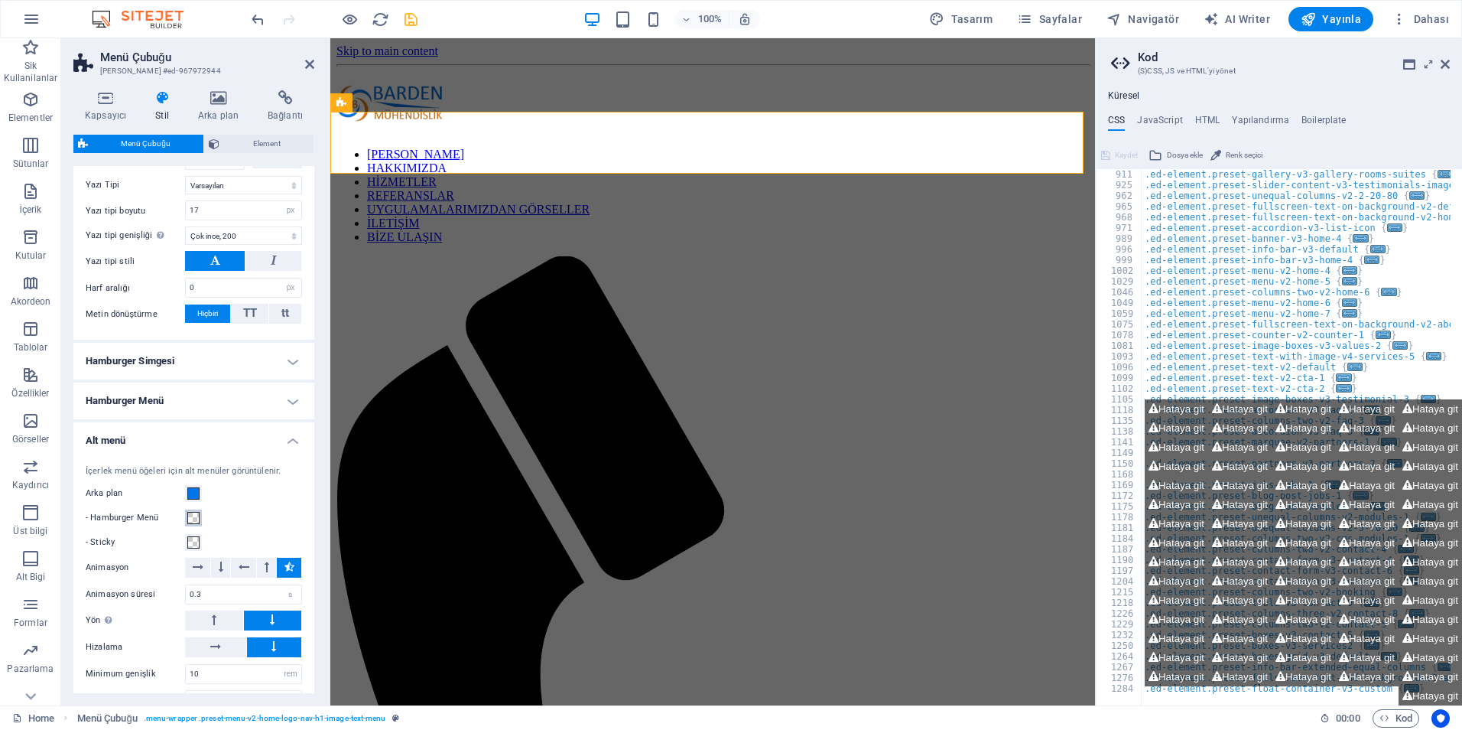
click at [187, 524] on span at bounding box center [193, 518] width 12 height 12
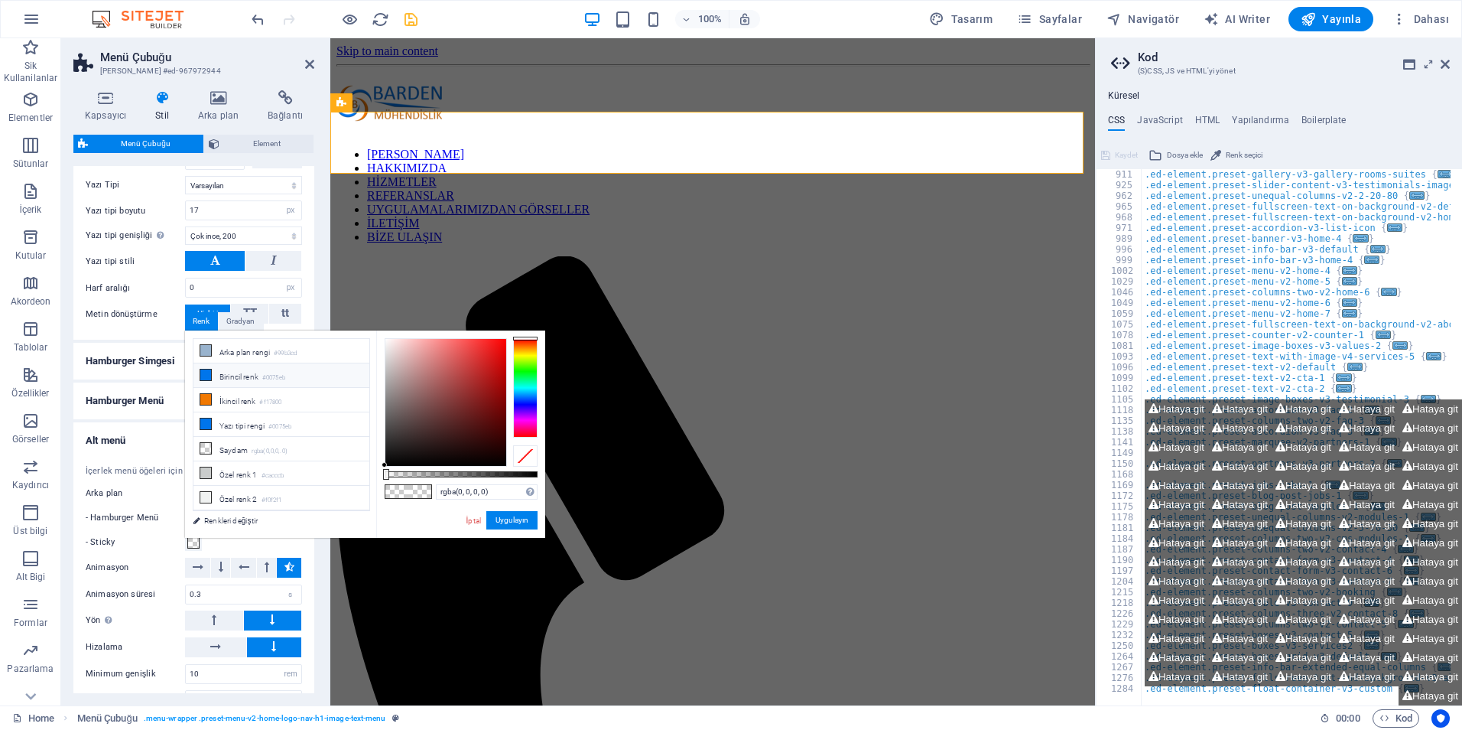
click at [257, 379] on li "Birincil renk #0075eb" at bounding box center [282, 375] width 176 height 24
type input "#0075eb"
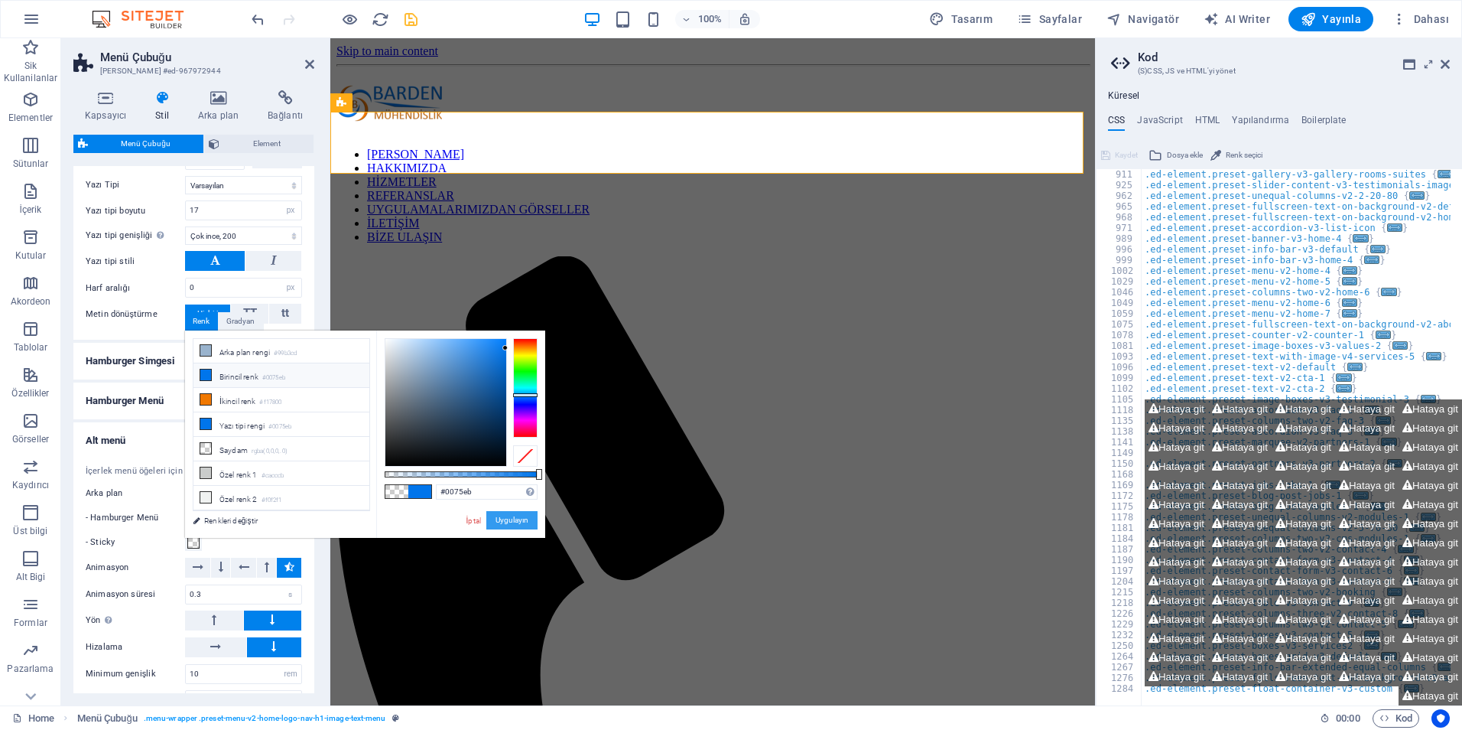
click at [521, 519] on button "Uygulayın" at bounding box center [511, 520] width 51 height 18
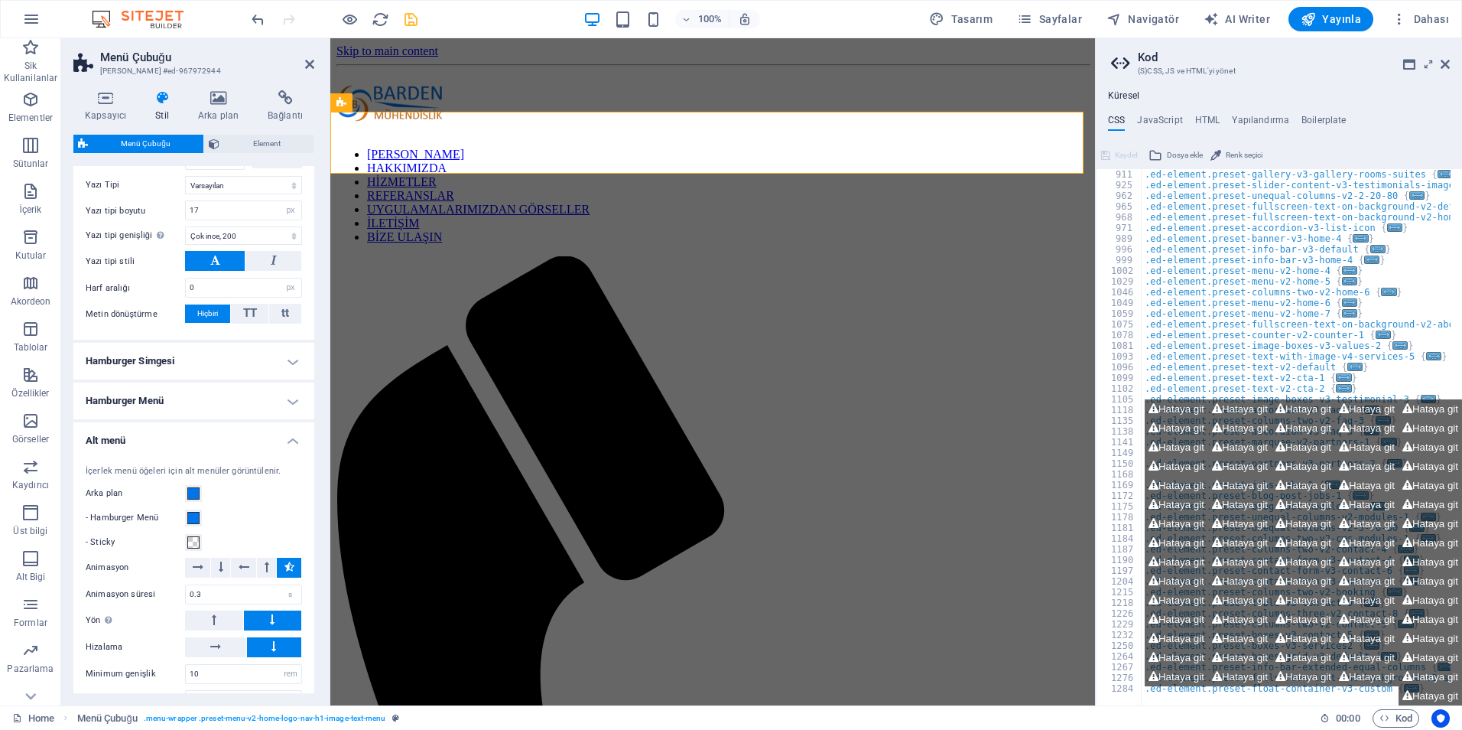
scroll to position [771, 0]
click at [192, 548] on span at bounding box center [193, 542] width 12 height 12
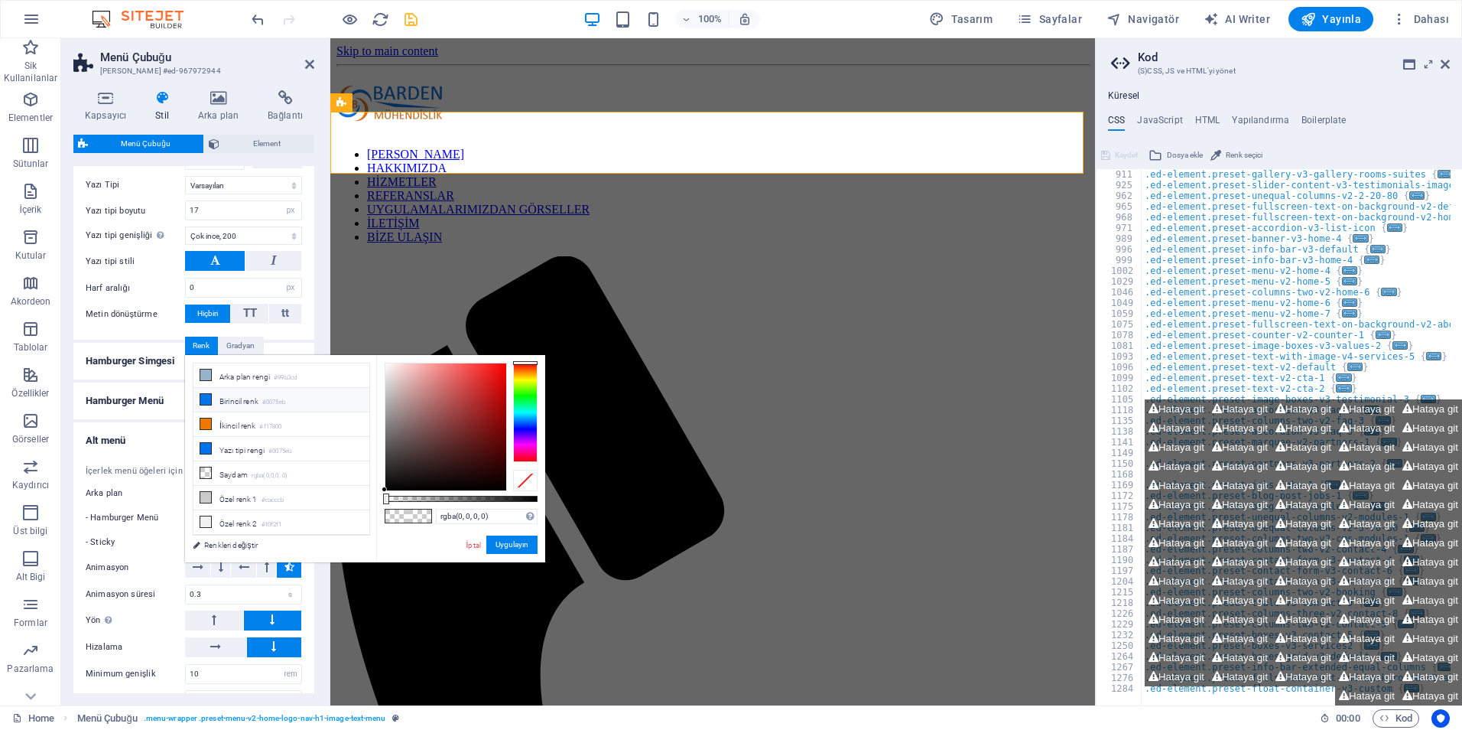
click at [263, 405] on li "Birincil renk #0075eb" at bounding box center [282, 400] width 176 height 24
type input "#0075eb"
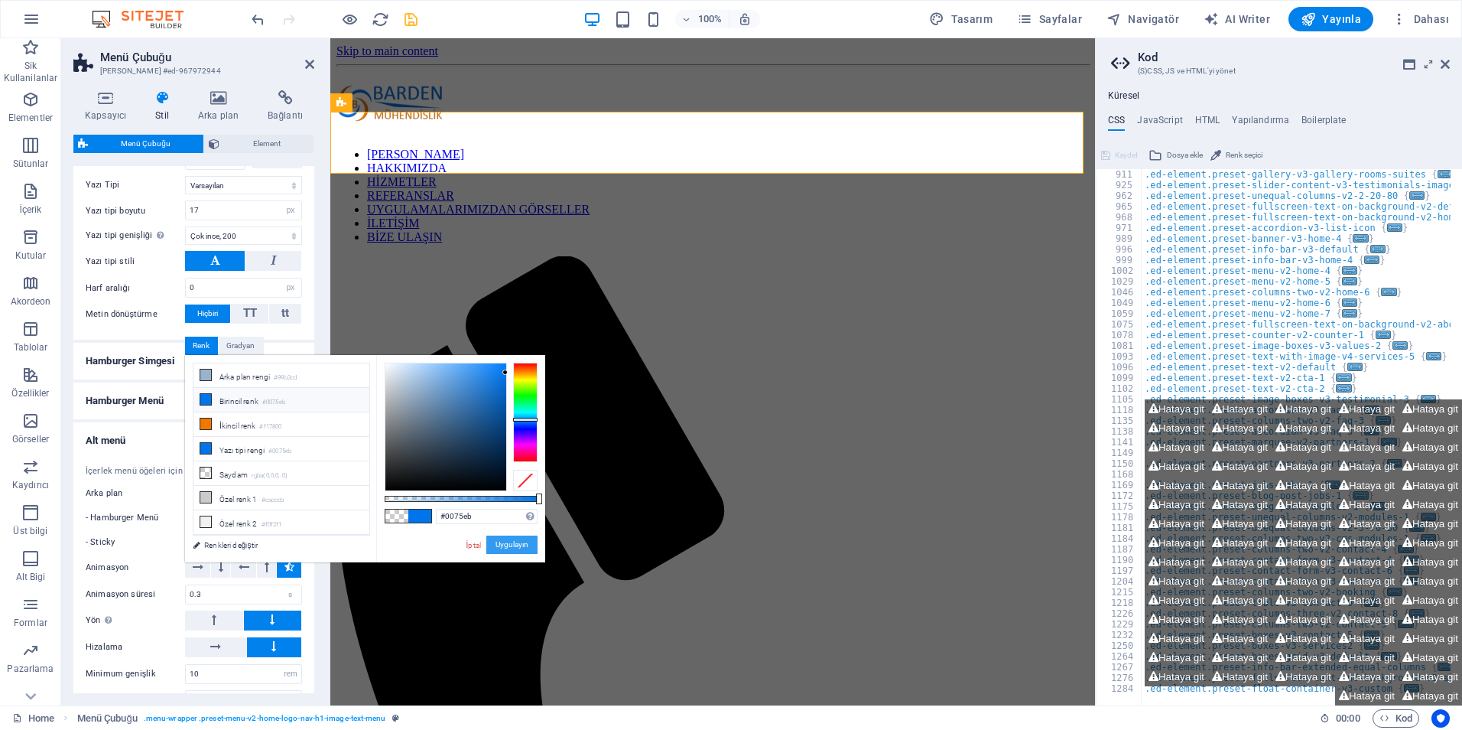
click at [512, 544] on button "Uygulayın" at bounding box center [511, 544] width 51 height 18
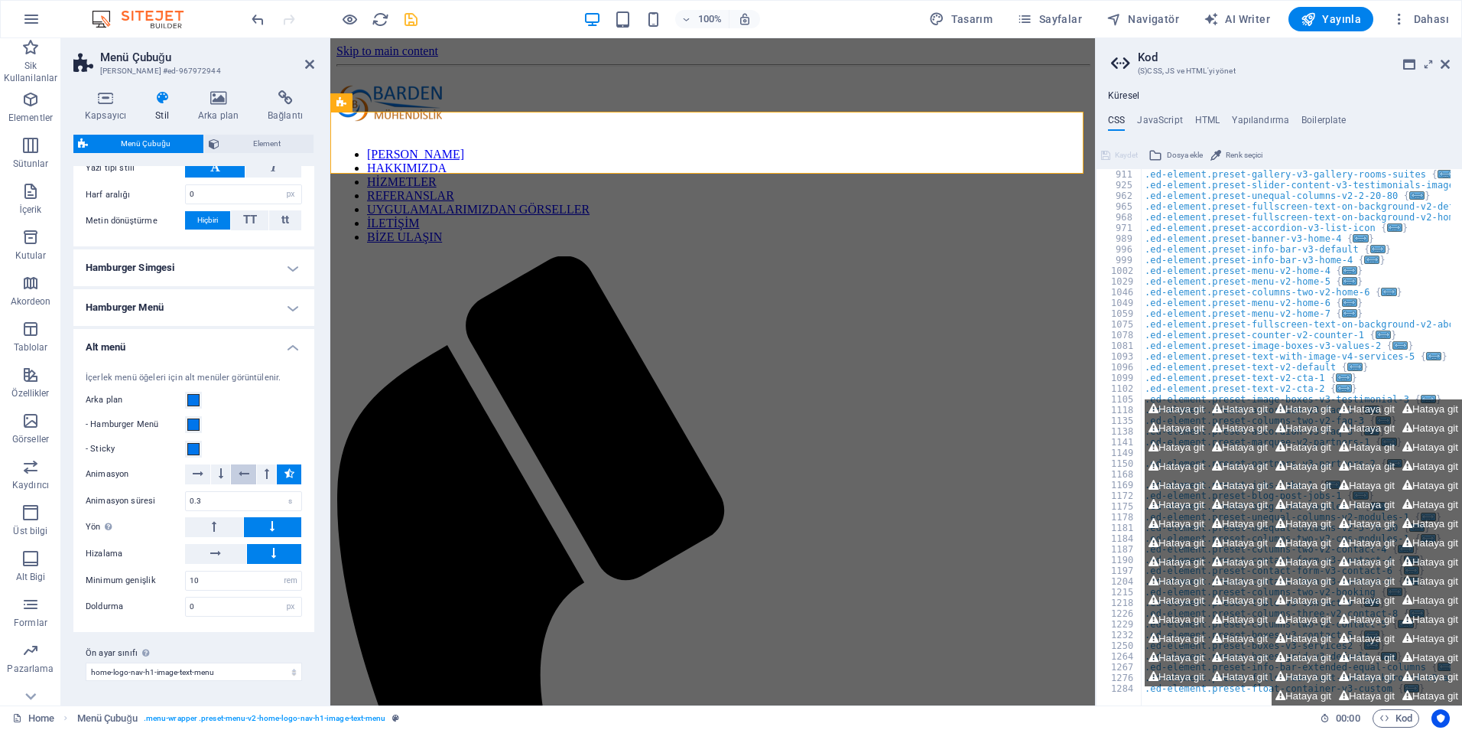
scroll to position [1203, 0]
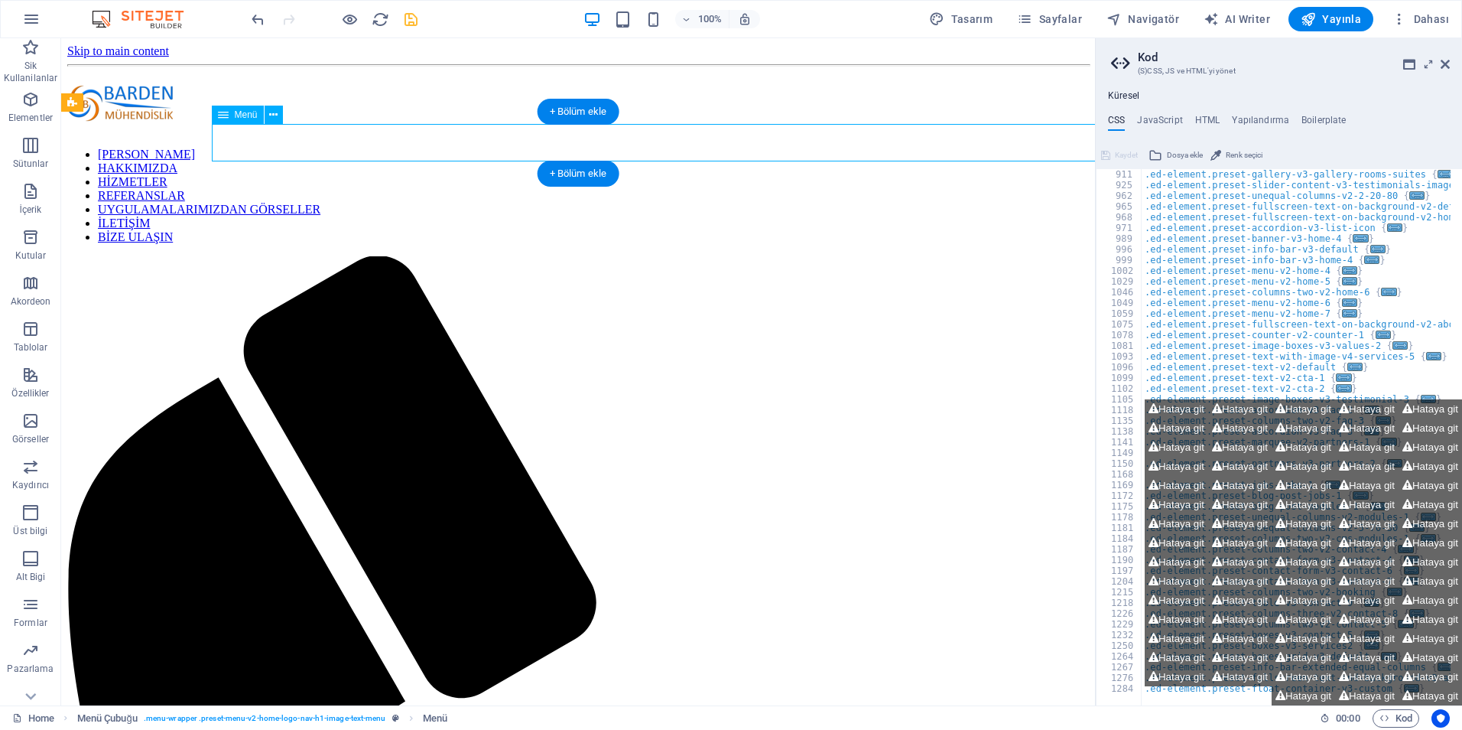
select select
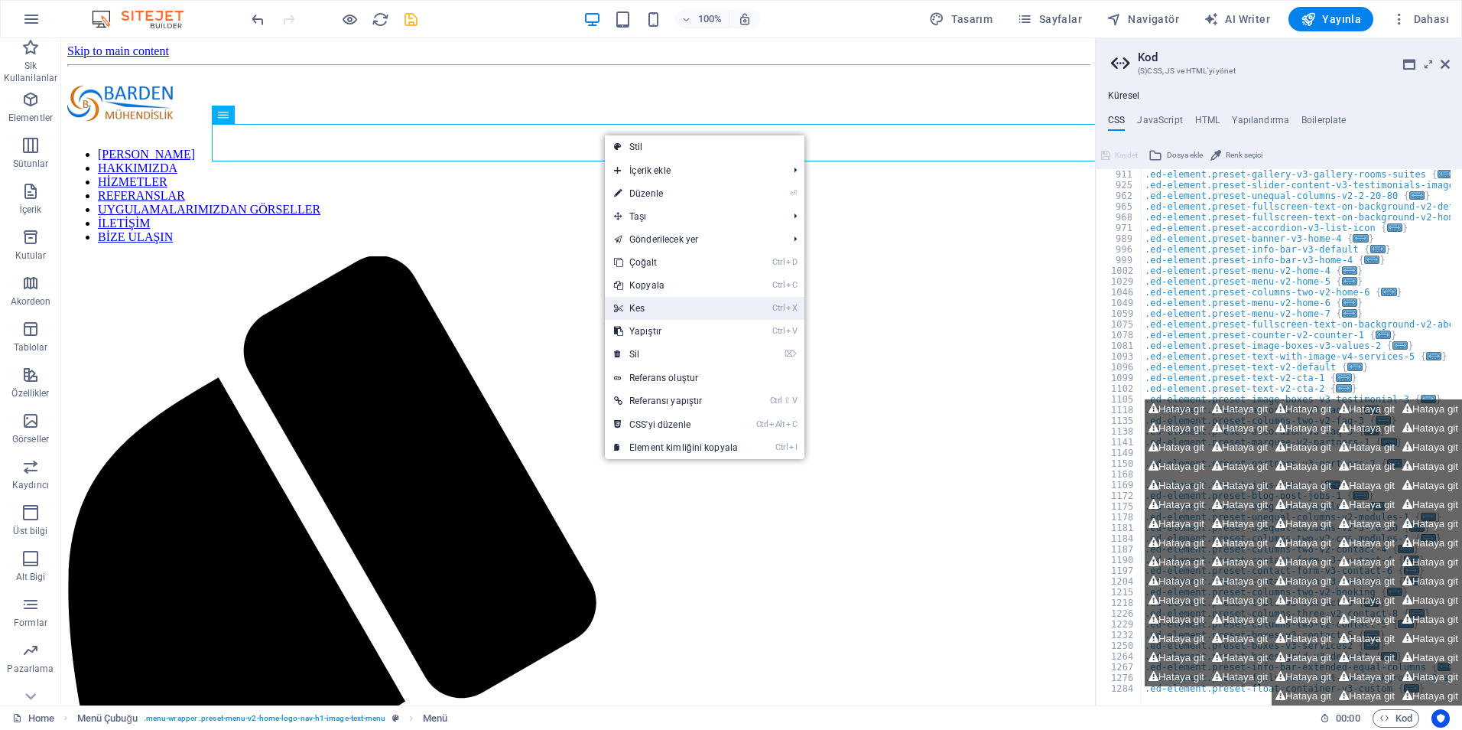
click at [623, 304] on link "Ctrl X Kes" at bounding box center [676, 308] width 142 height 23
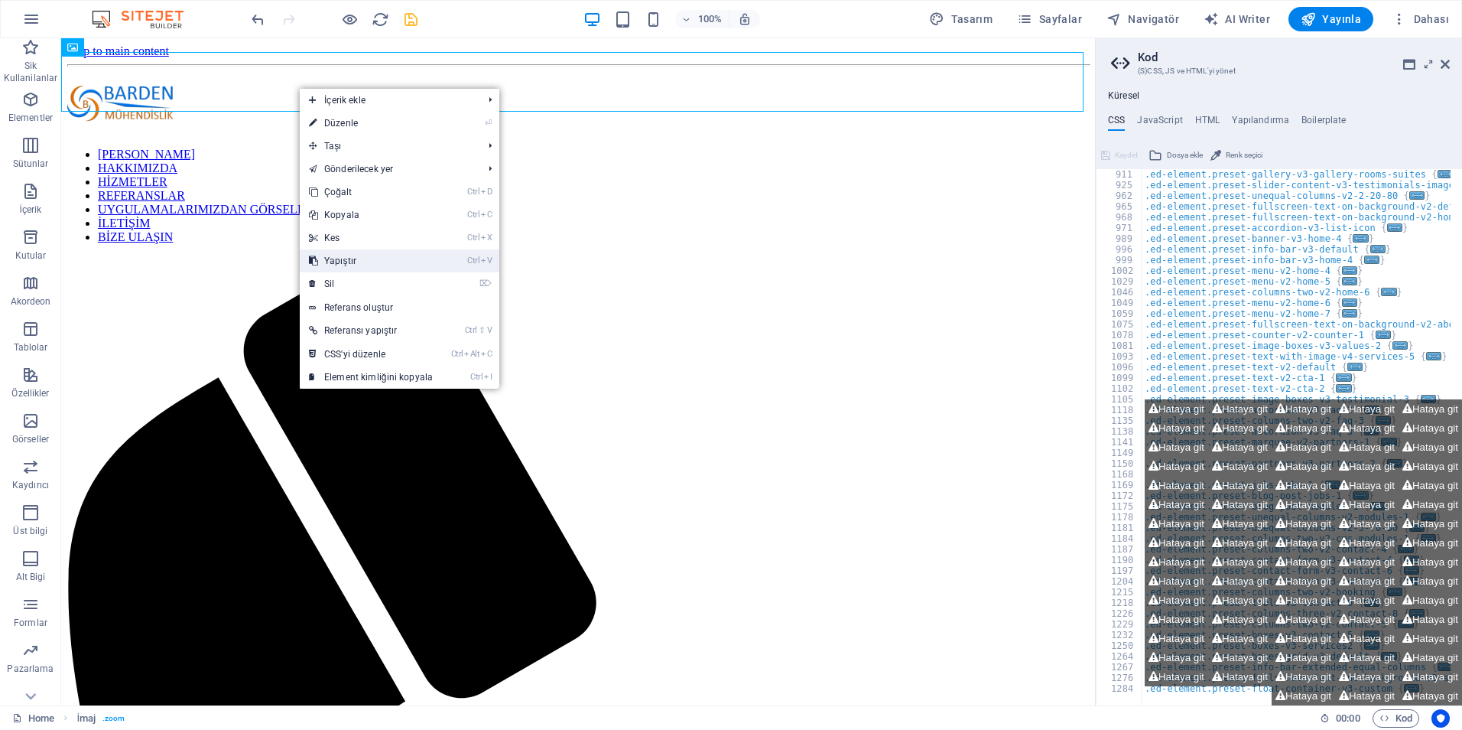
click at [365, 254] on link "Ctrl V Yapıştır" at bounding box center [371, 260] width 142 height 23
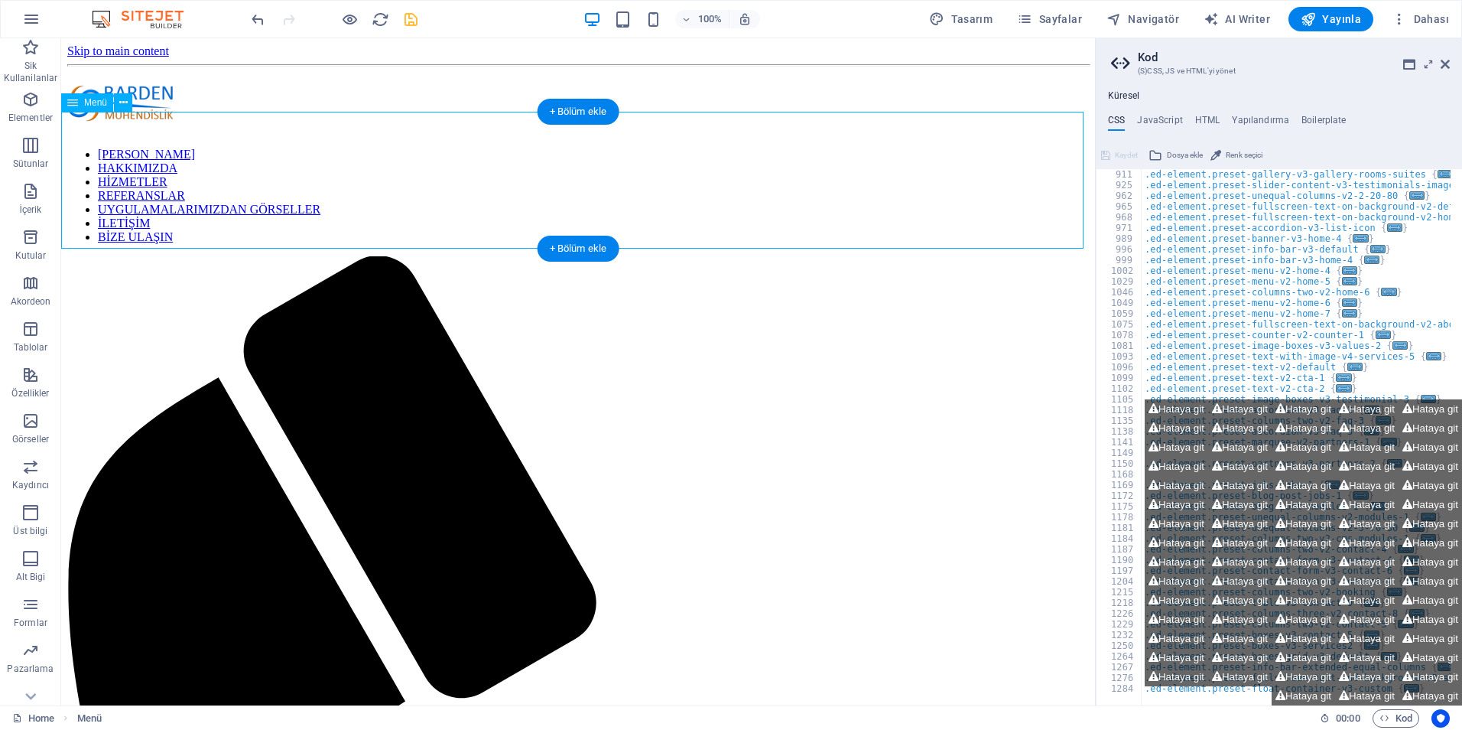
select select
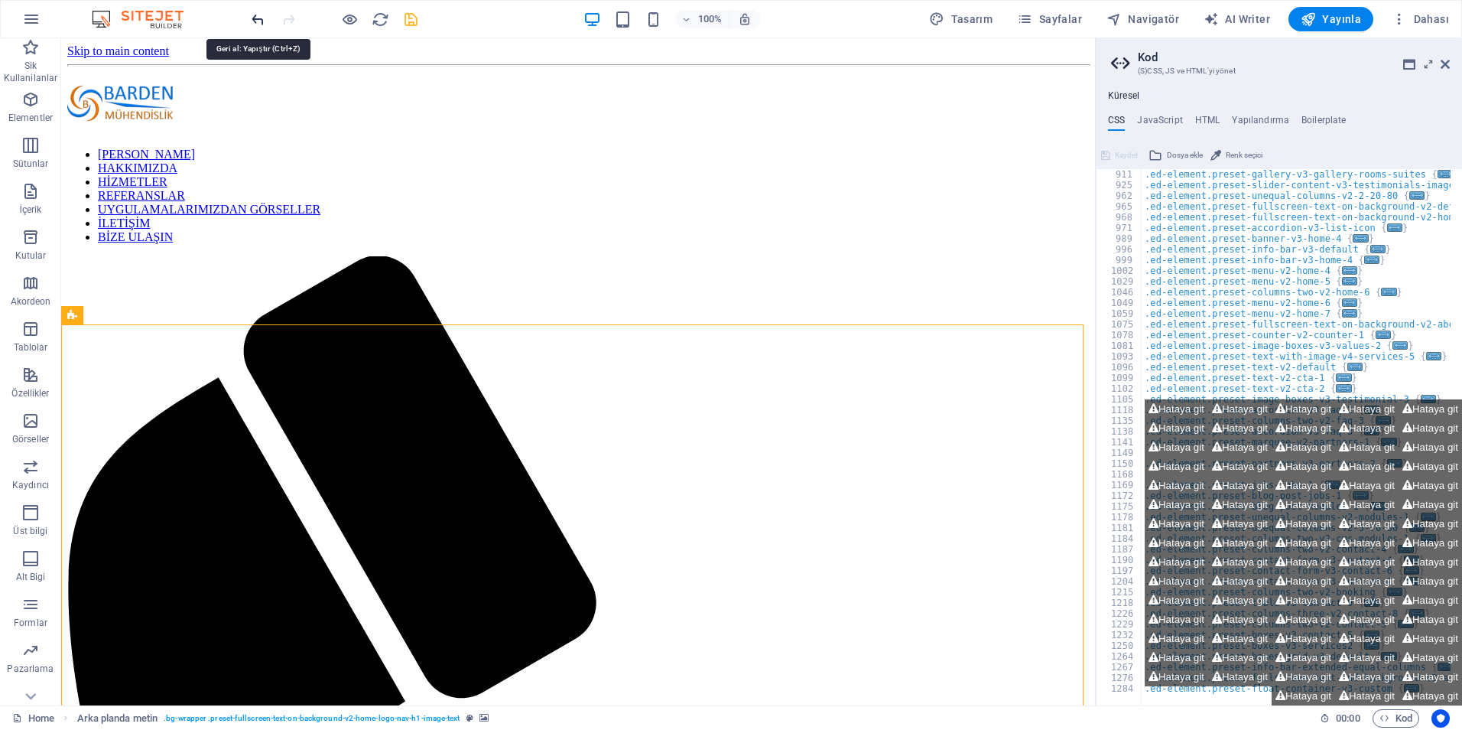
click at [255, 20] on icon "undo" at bounding box center [258, 20] width 18 height 18
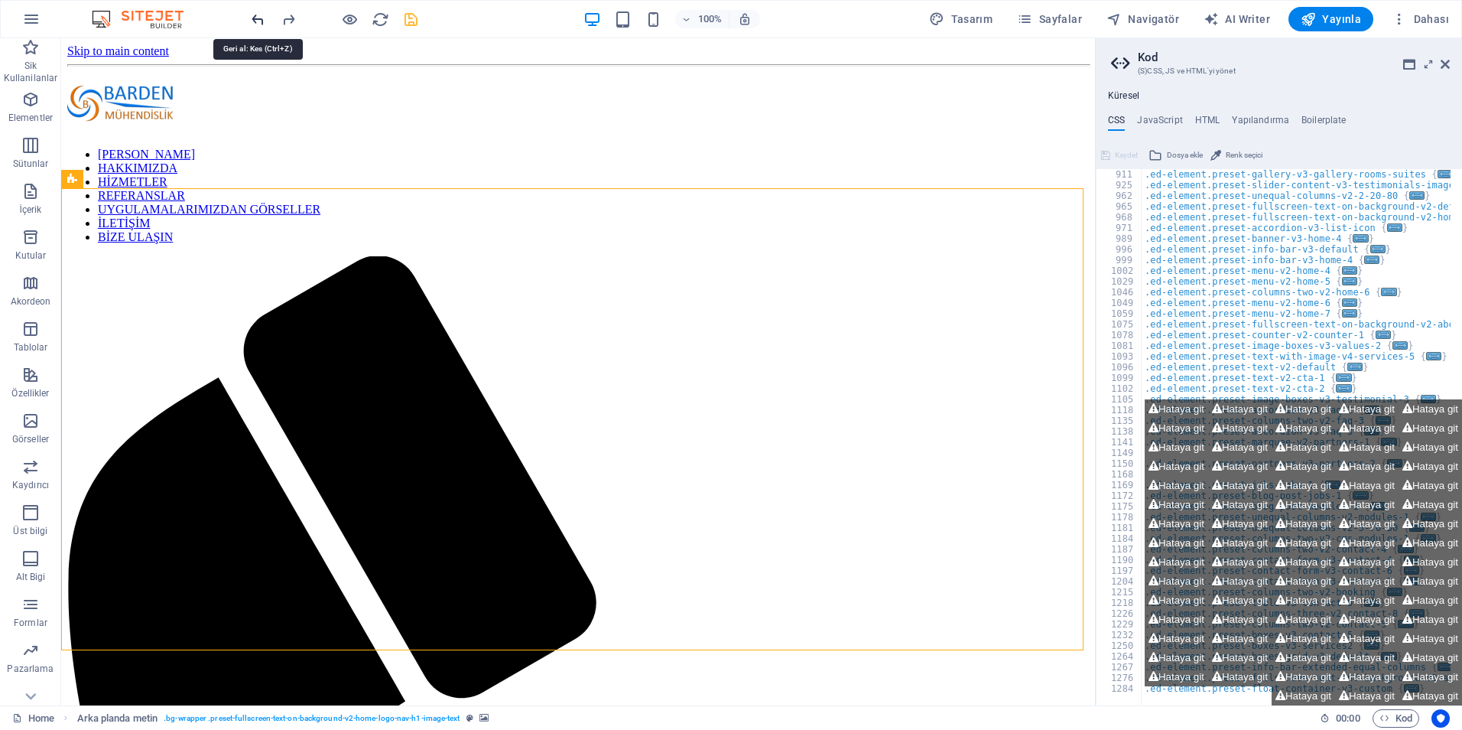
click at [255, 20] on icon "undo" at bounding box center [258, 20] width 18 height 18
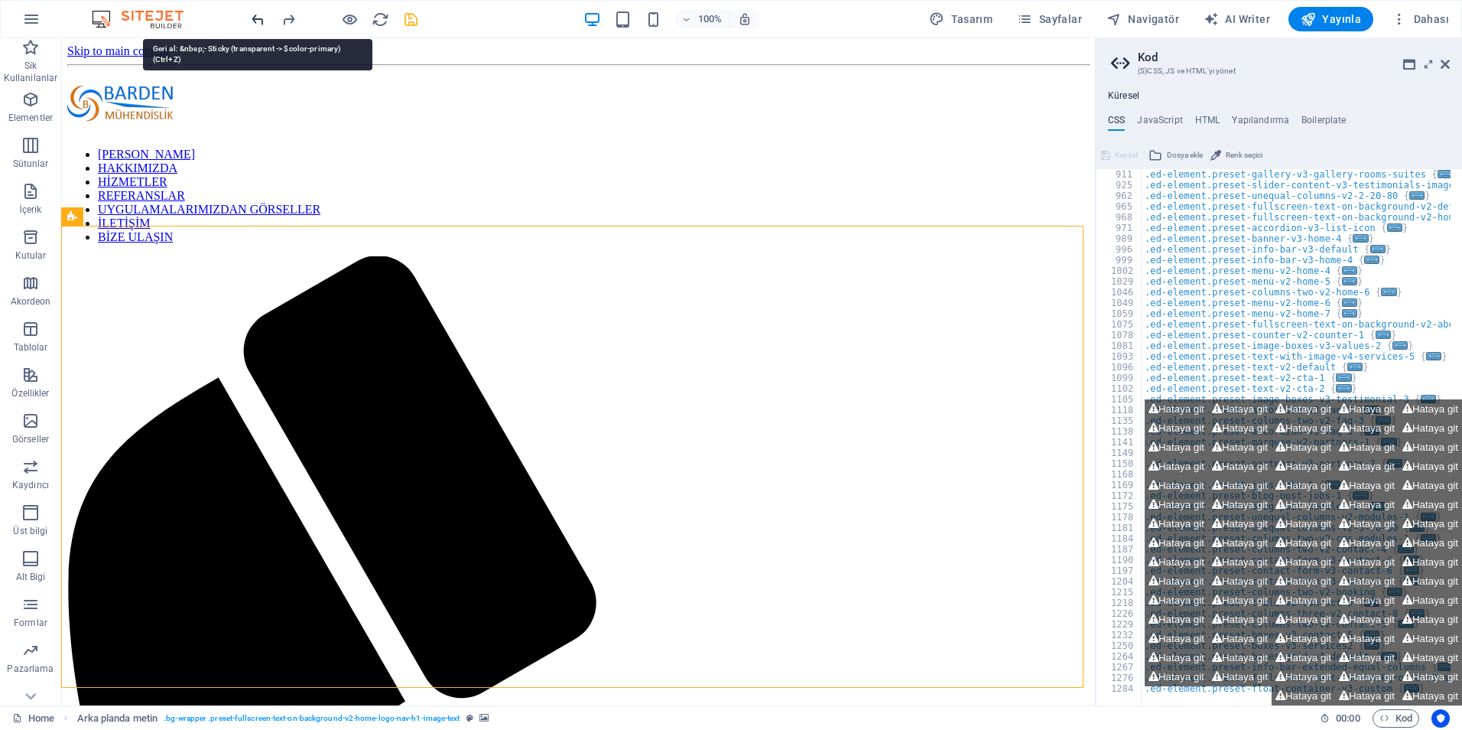
click at [255, 20] on icon "undo" at bounding box center [258, 20] width 18 height 18
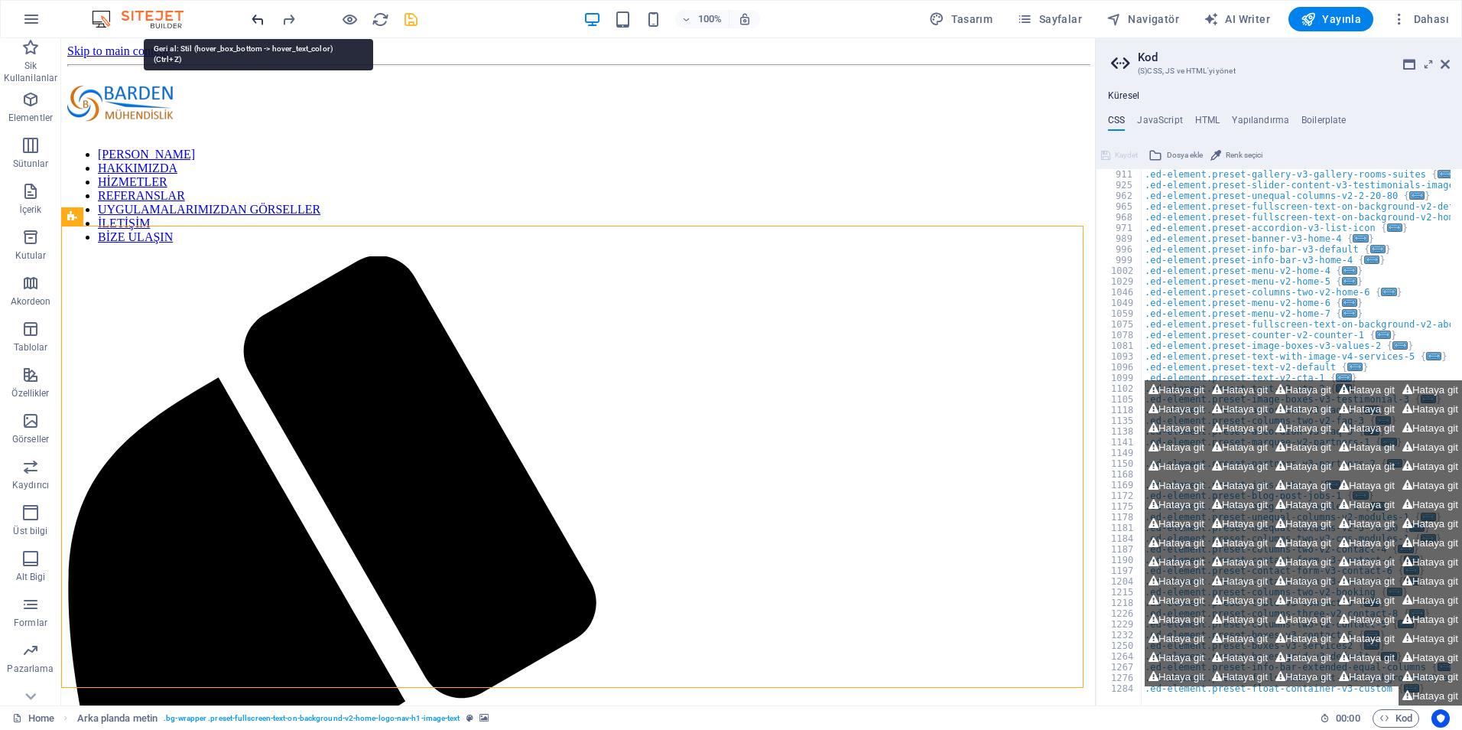
click at [255, 20] on icon "undo" at bounding box center [258, 20] width 18 height 18
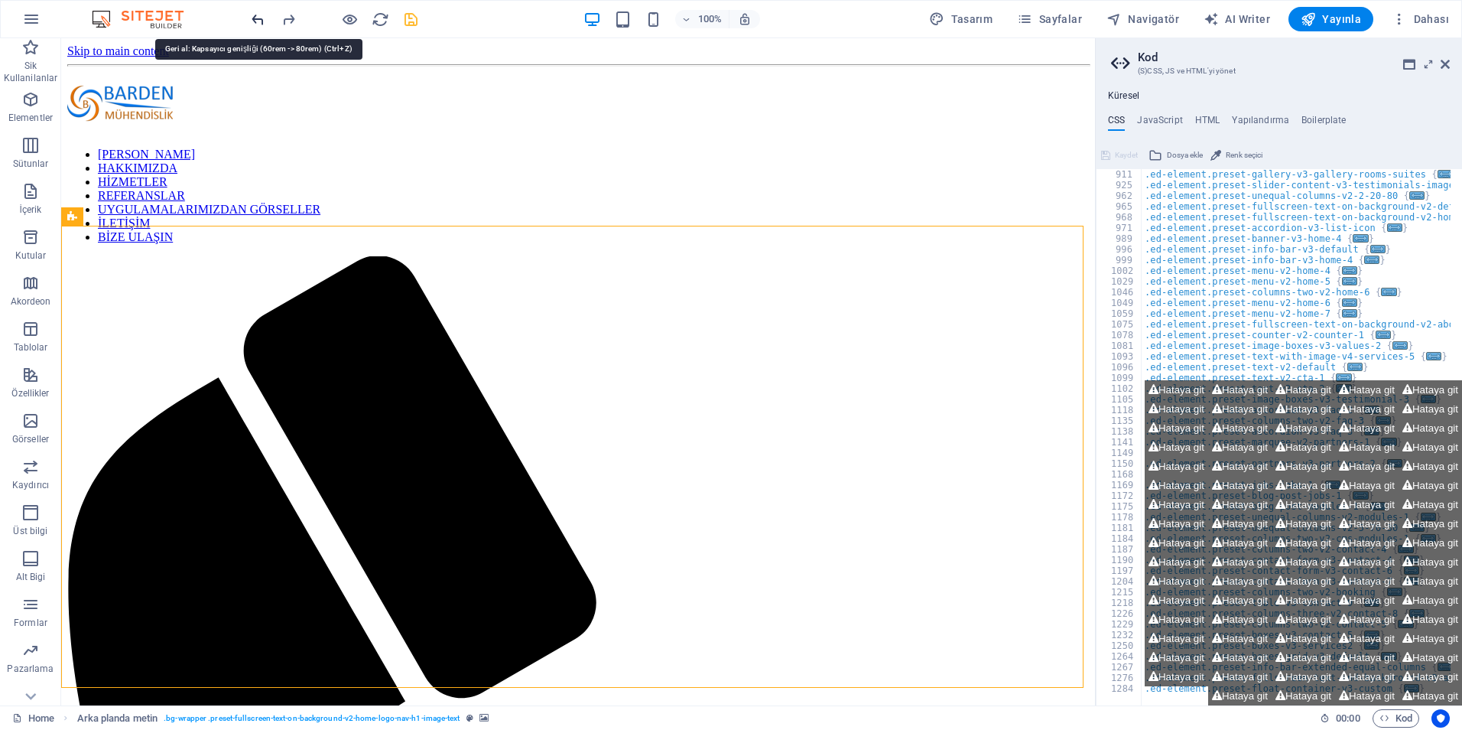
click at [255, 20] on icon "undo" at bounding box center [258, 20] width 18 height 18
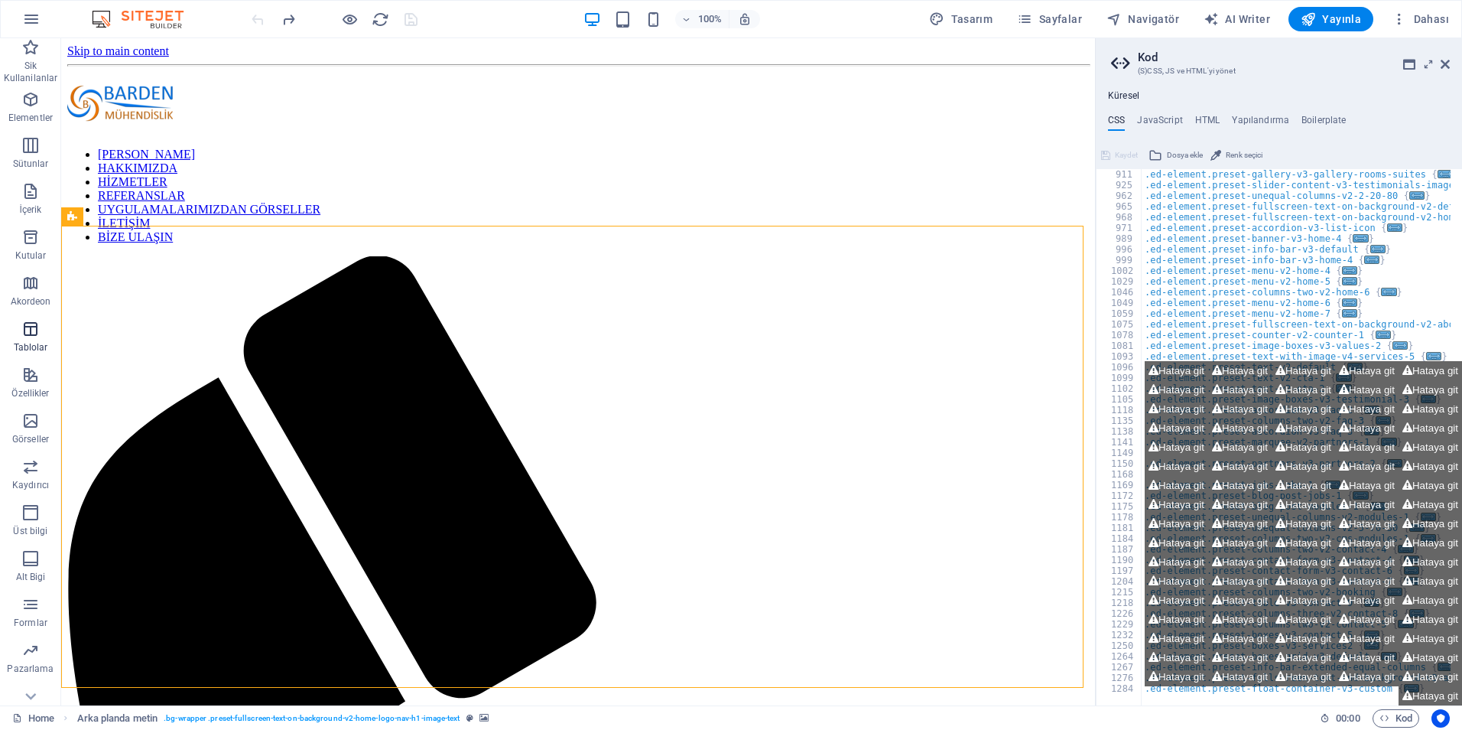
click at [33, 333] on icon "button" at bounding box center [30, 329] width 18 height 18
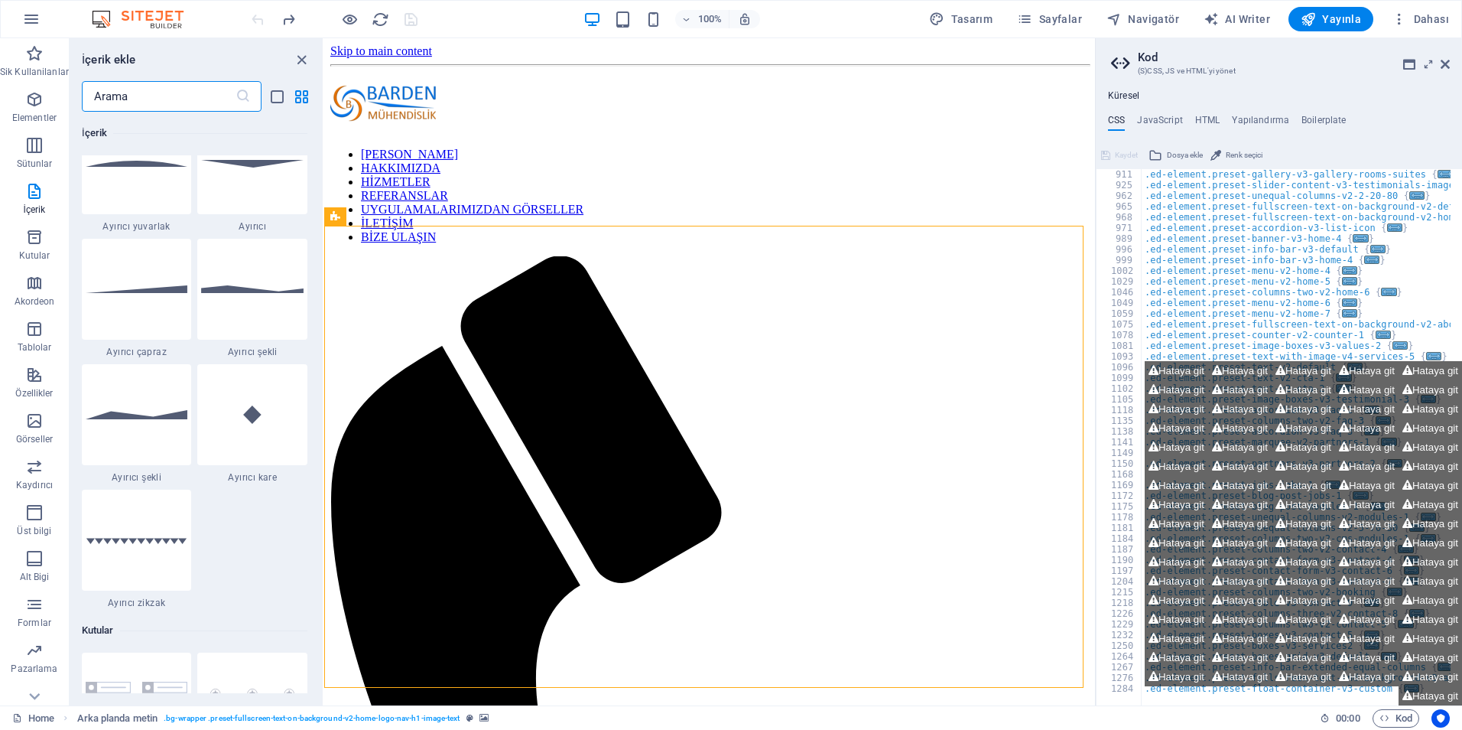
scroll to position [3691, 0]
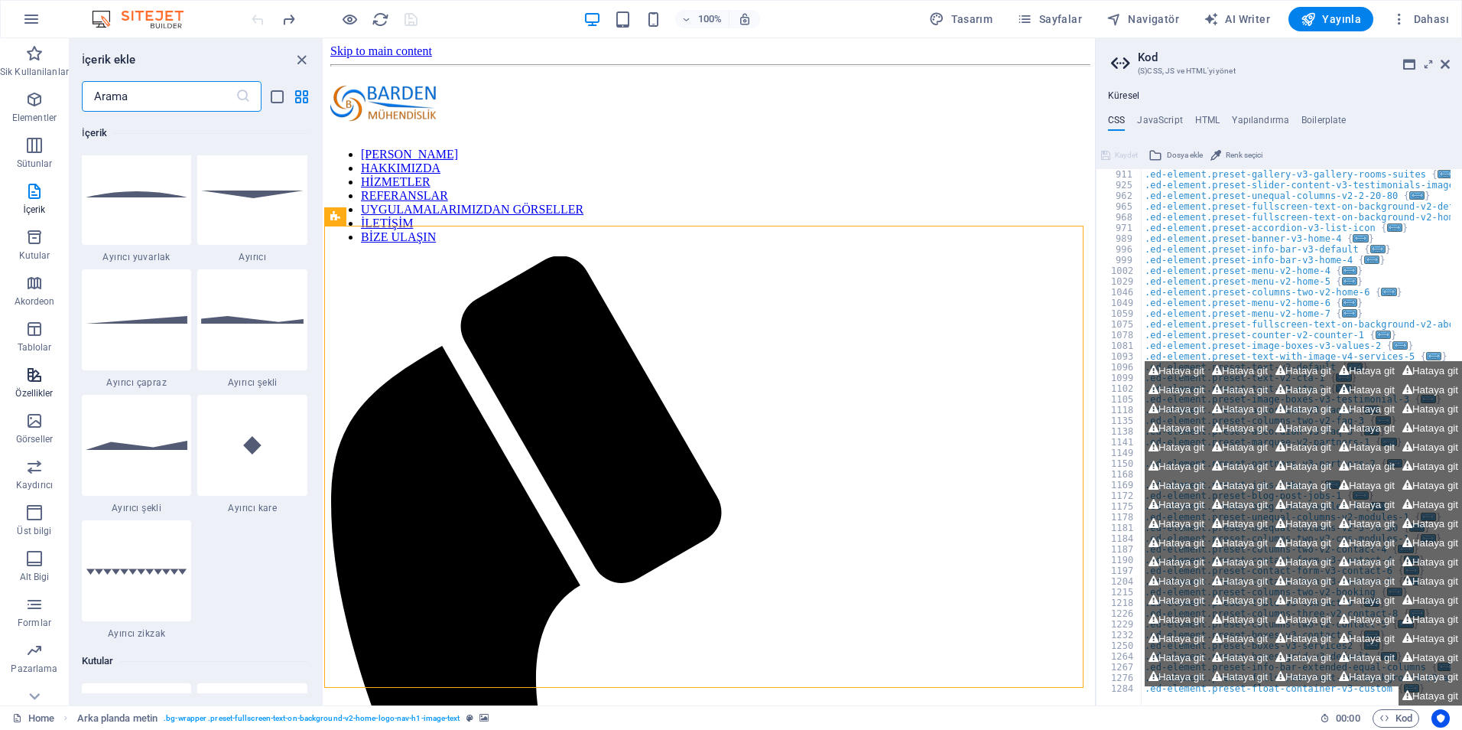
click at [36, 389] on p "Özellikler" at bounding box center [33, 393] width 37 height 12
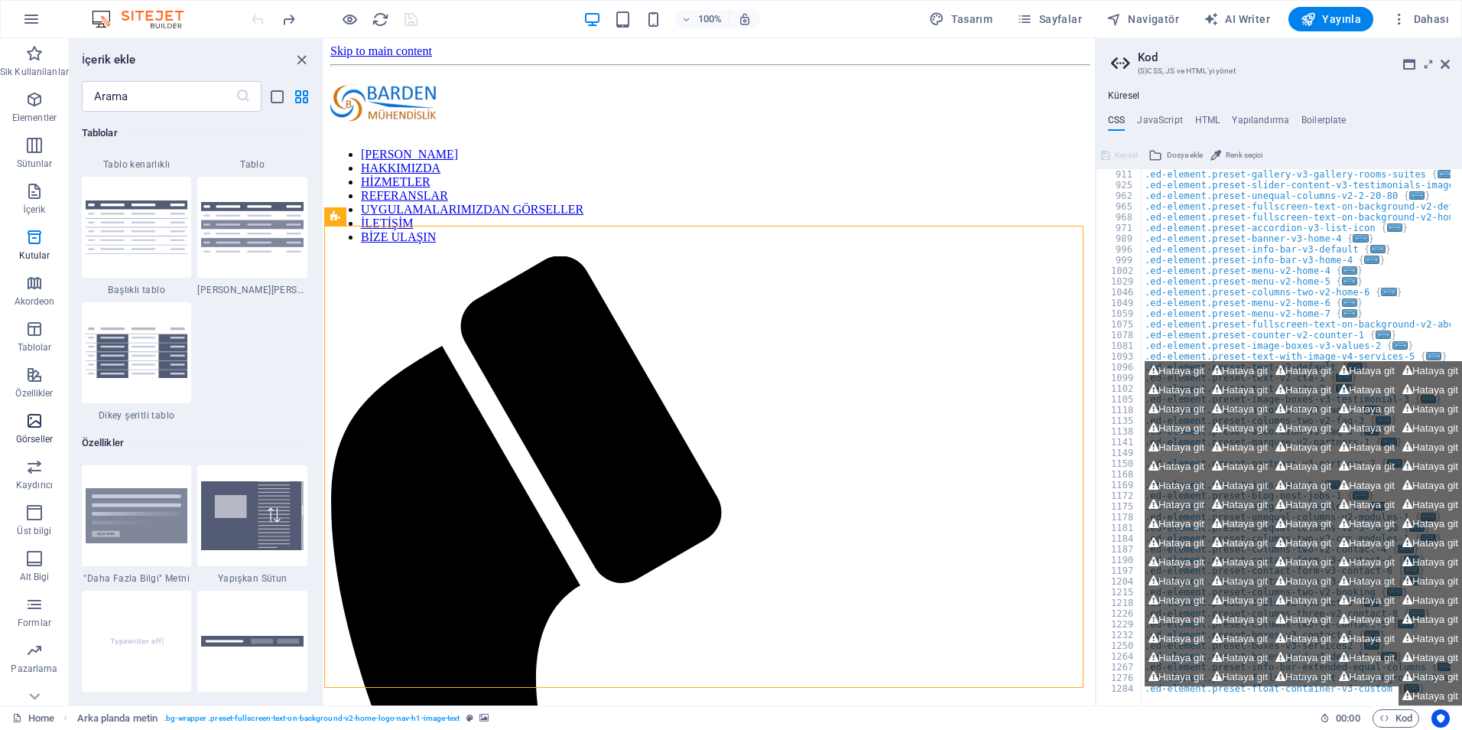
scroll to position [5962, 0]
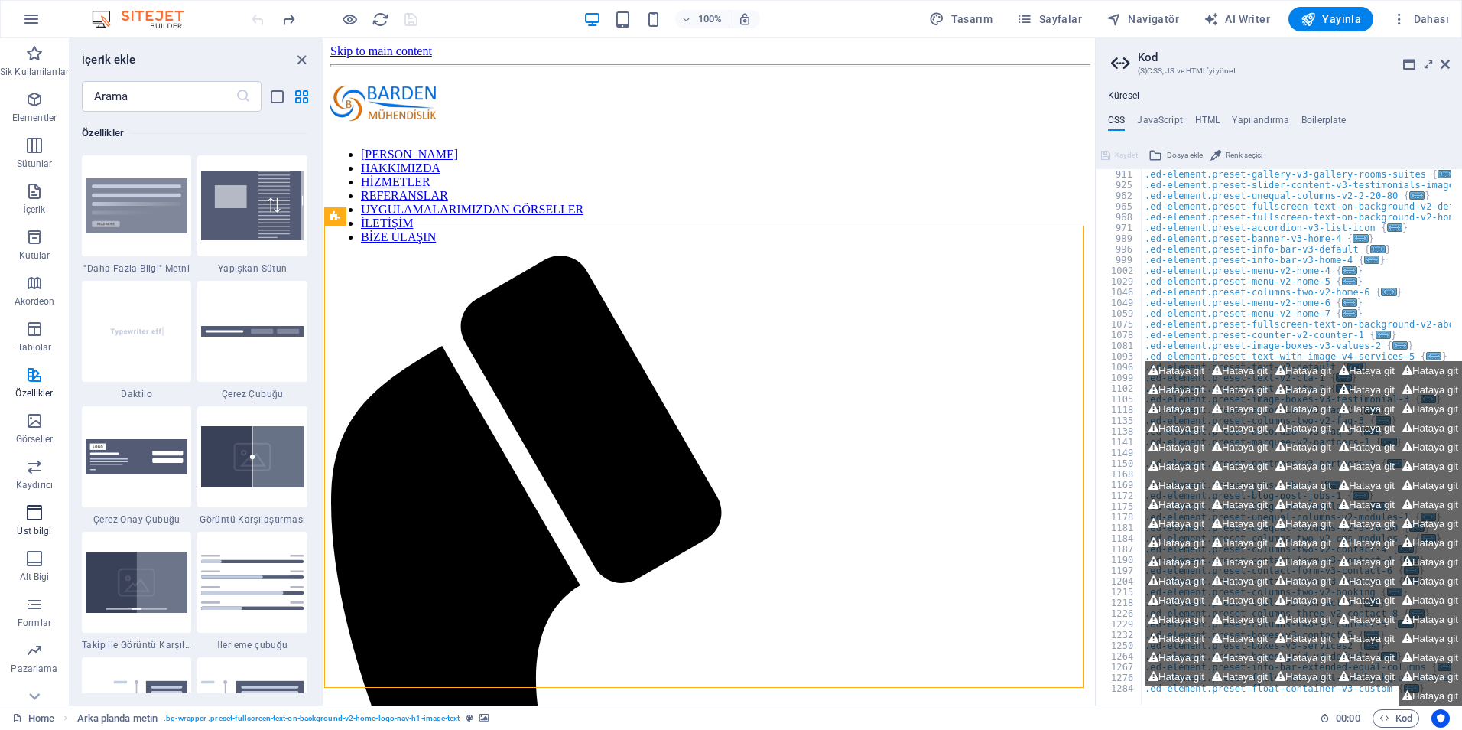
click at [22, 503] on span "Üst bilgi" at bounding box center [34, 521] width 69 height 37
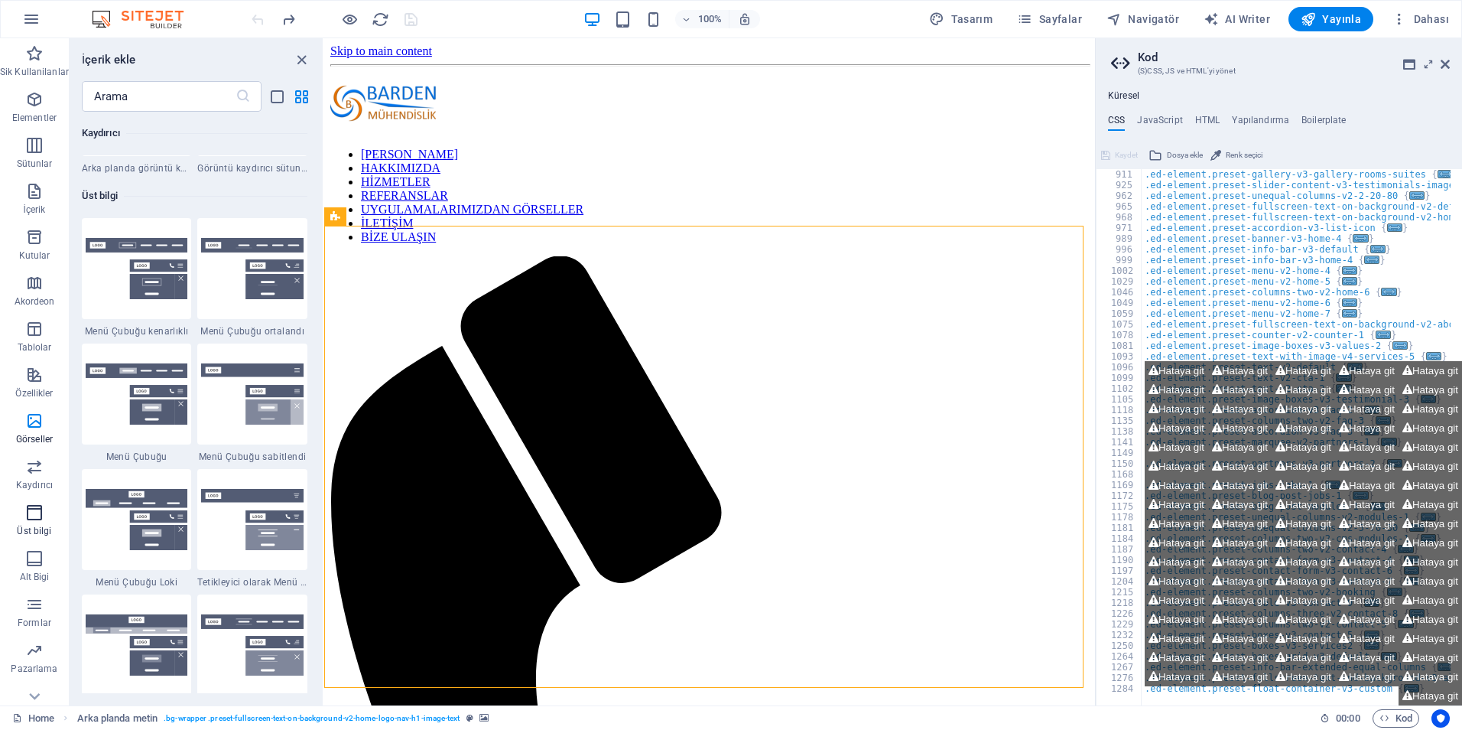
scroll to position [9211, 0]
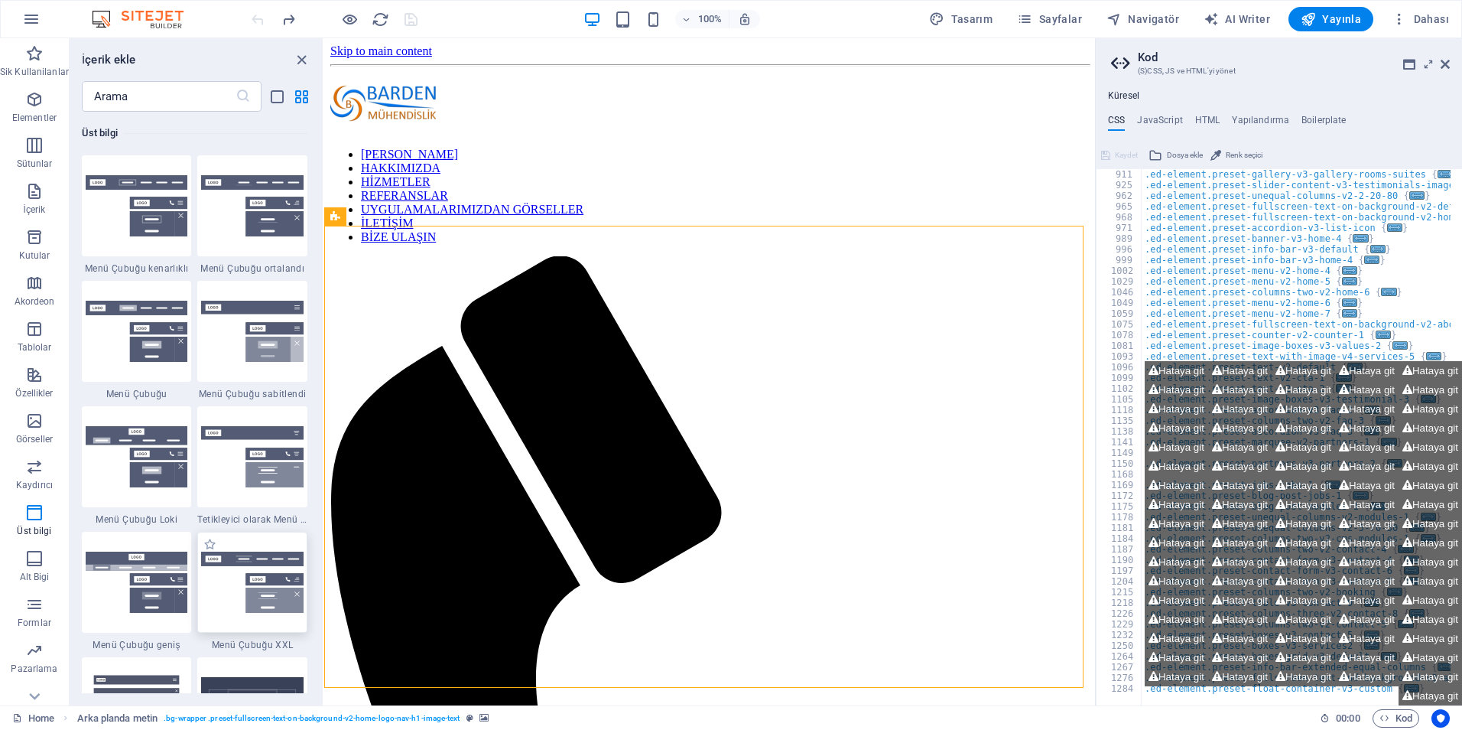
click at [216, 564] on img at bounding box center [252, 582] width 102 height 62
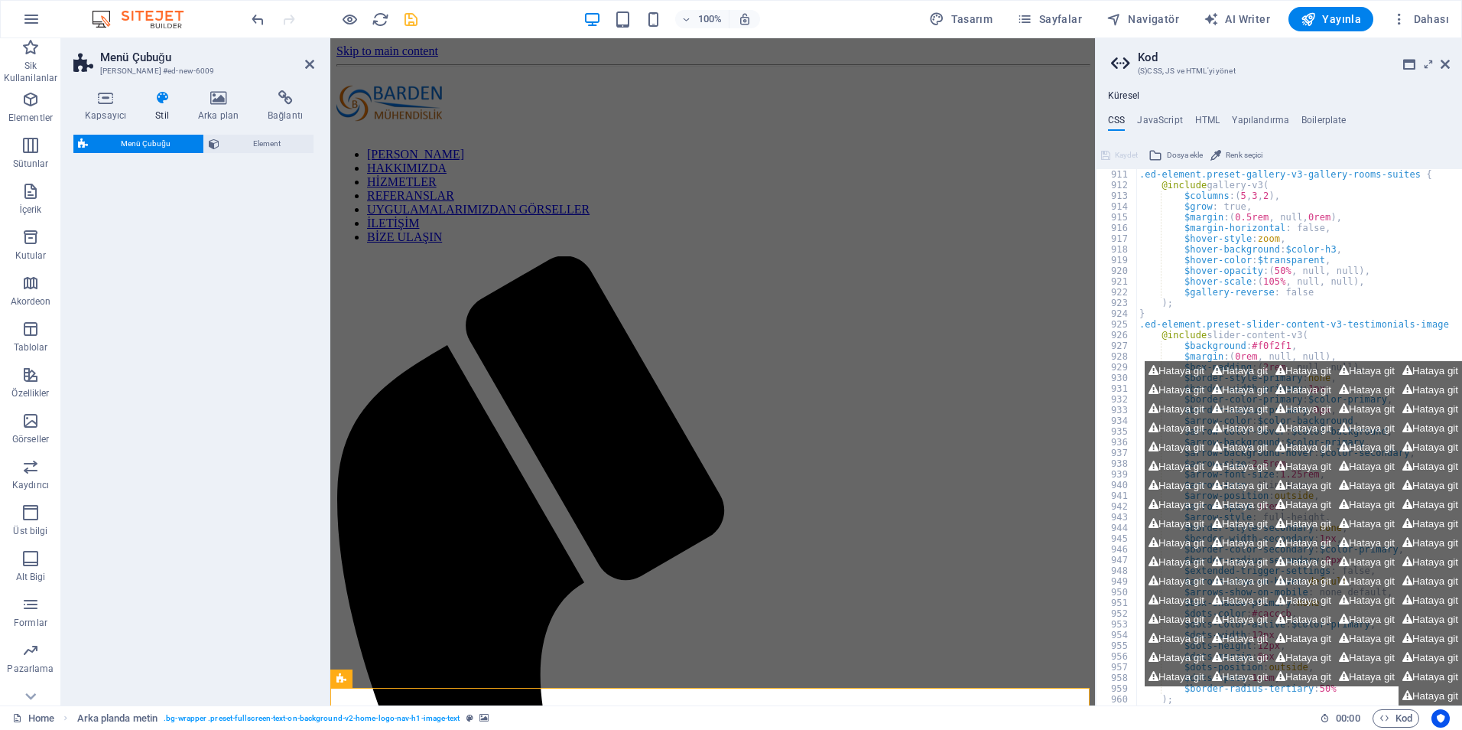
select select "rem"
select select "preset-menu-v2-xxl"
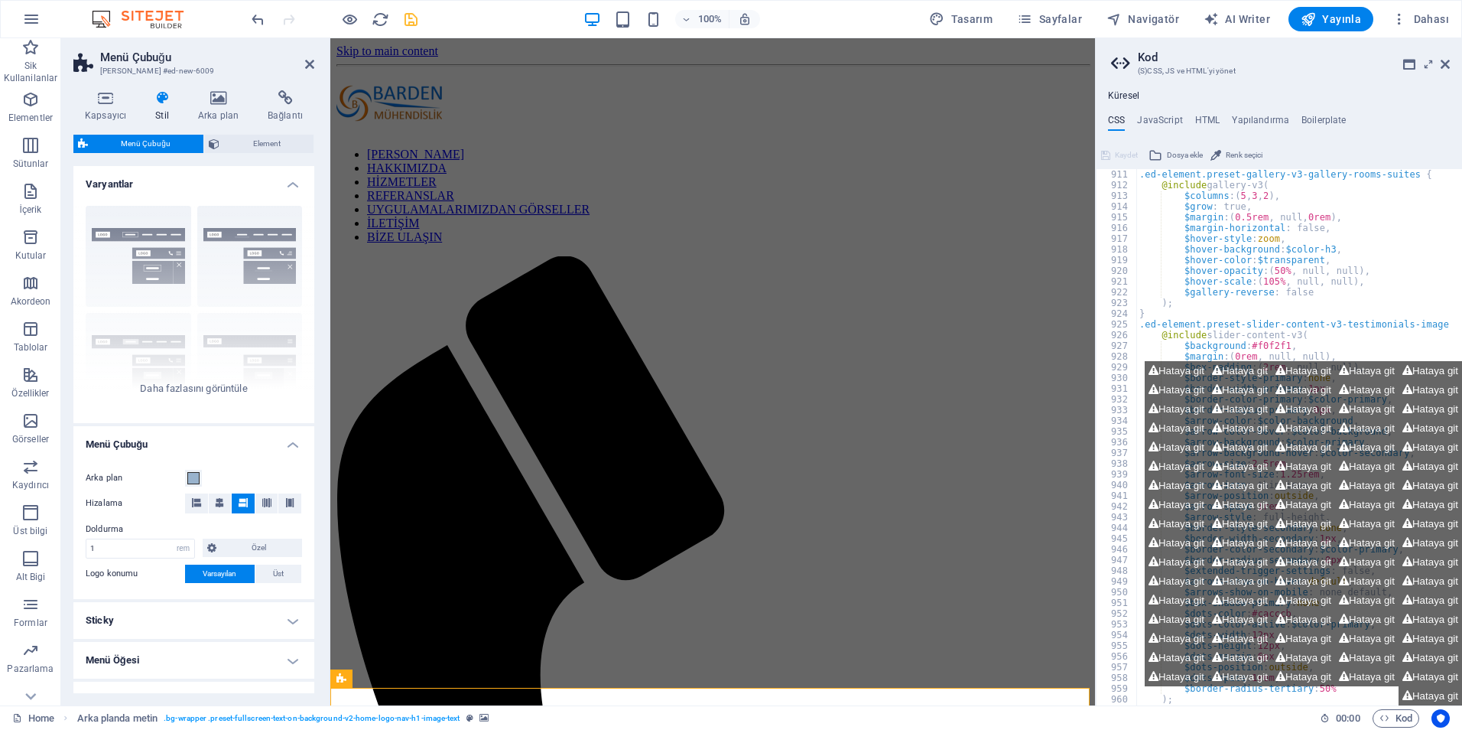
scroll to position [771, 0]
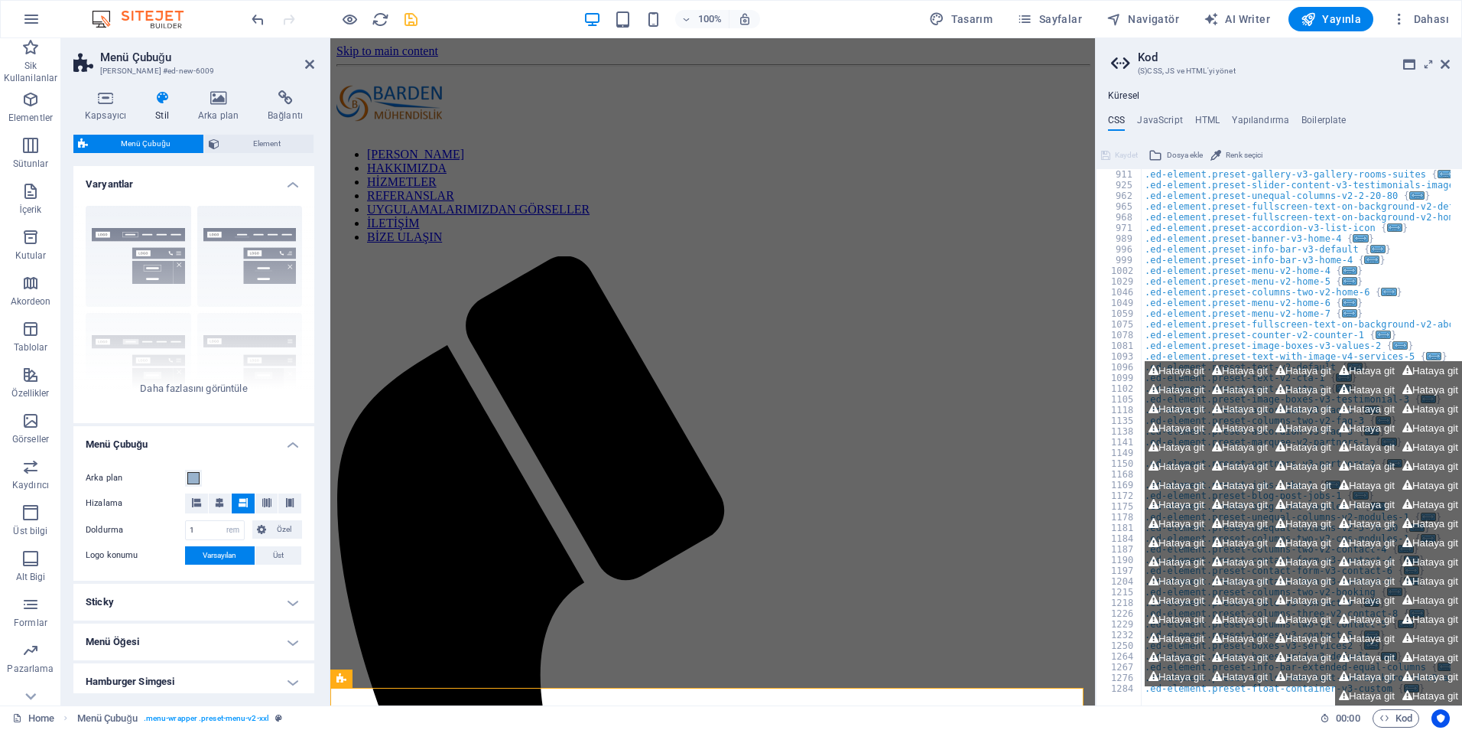
click at [218, 566] on div "Menü Çubuğu Element Yerleşim Bu elementin yerleşim içinde nasıl genişlediği (Fl…" at bounding box center [193, 414] width 241 height 558
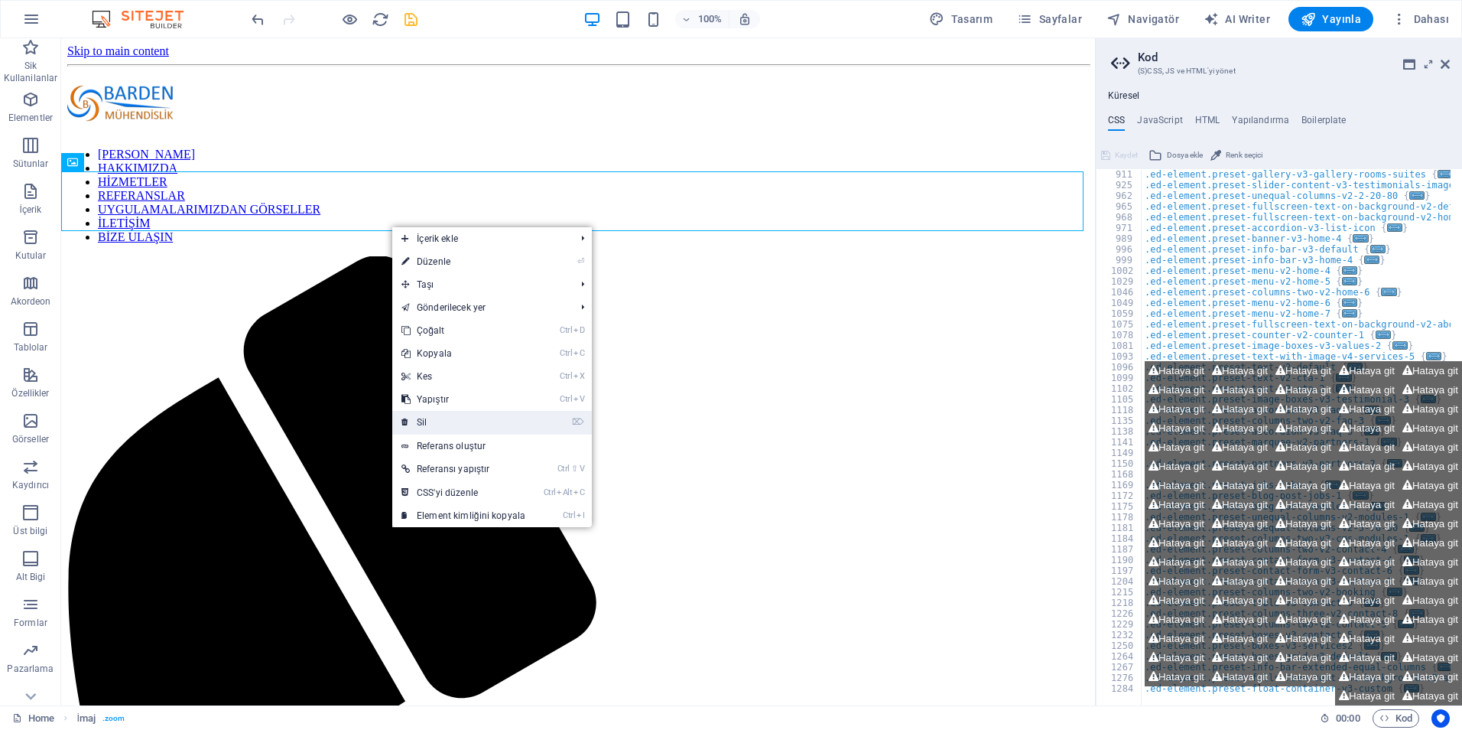
click at [442, 418] on link "⌦ Sil" at bounding box center [463, 422] width 142 height 23
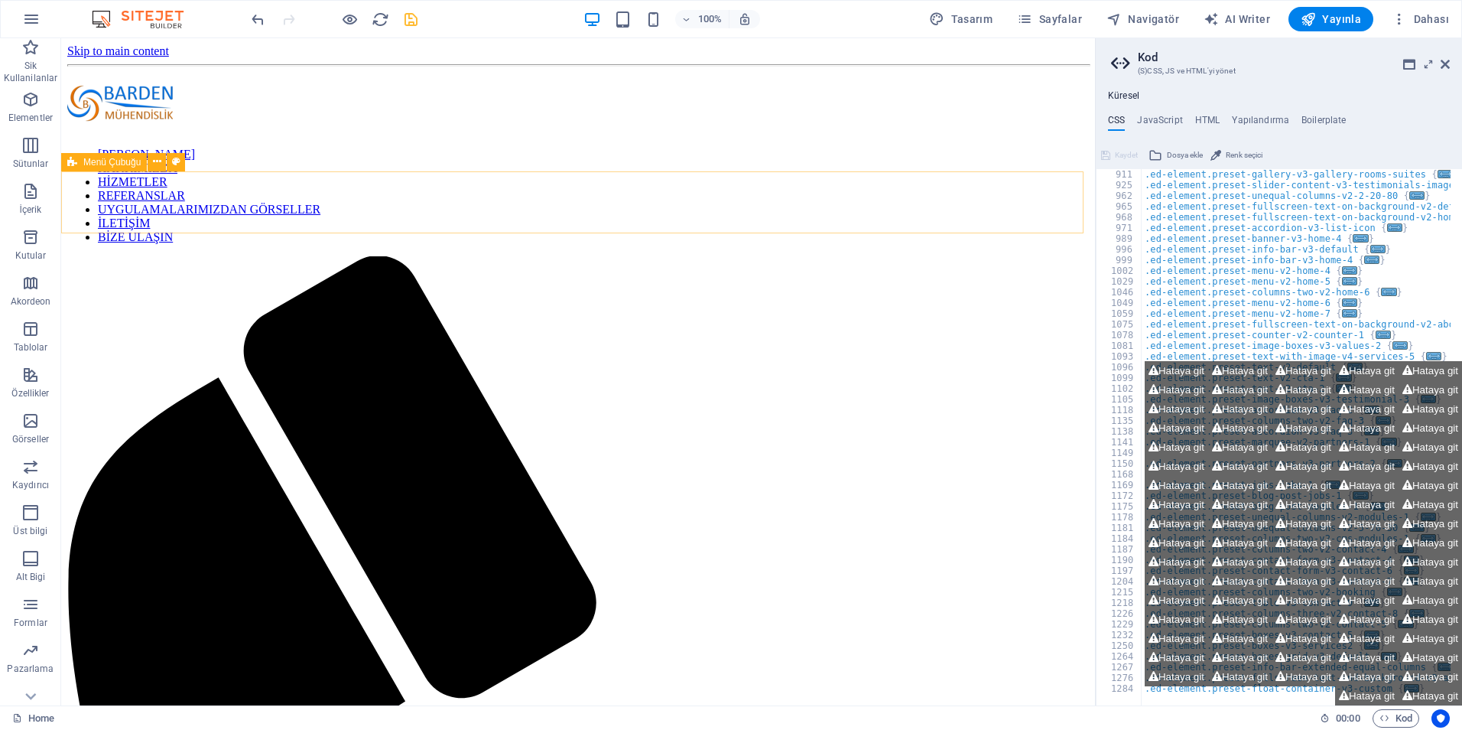
click at [76, 161] on icon at bounding box center [72, 162] width 10 height 18
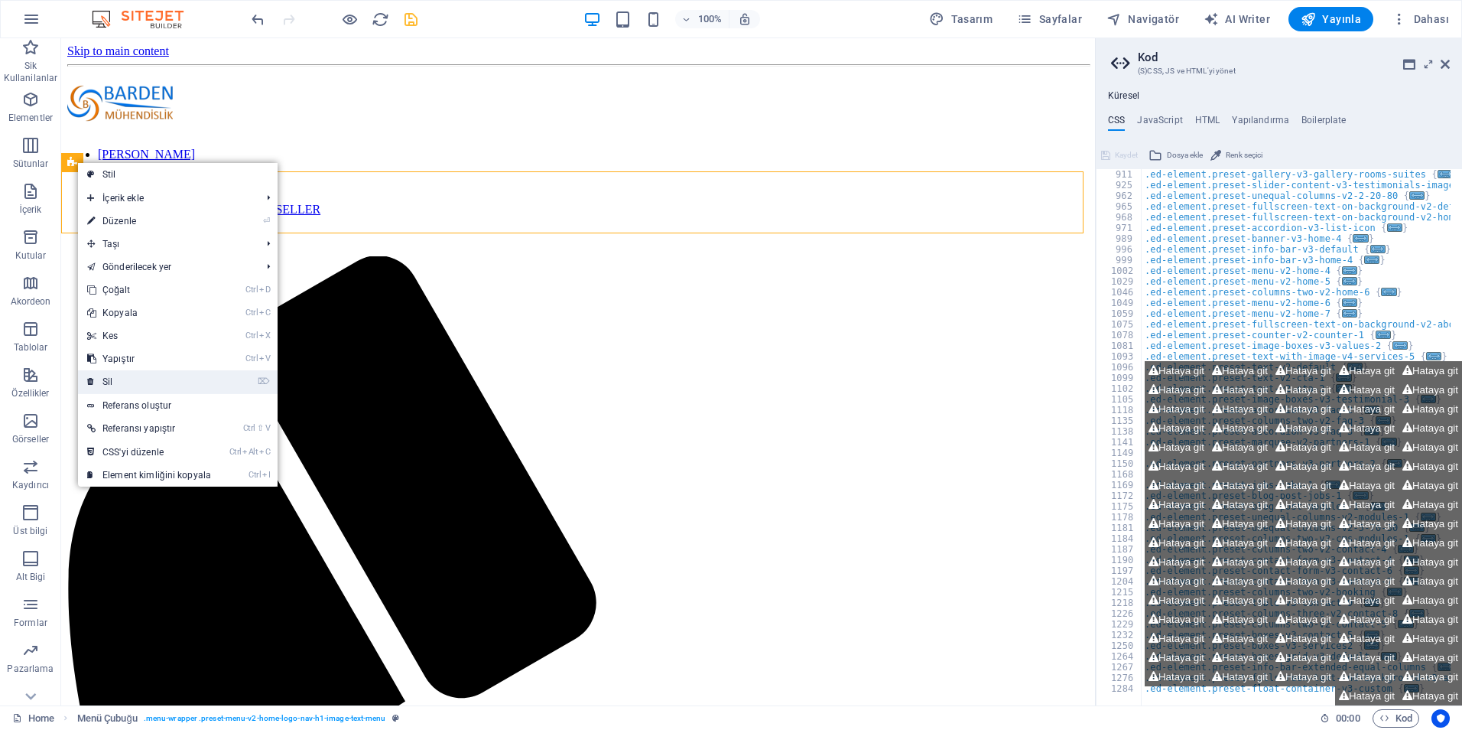
click at [133, 376] on link "⌦ Sil" at bounding box center [149, 381] width 142 height 23
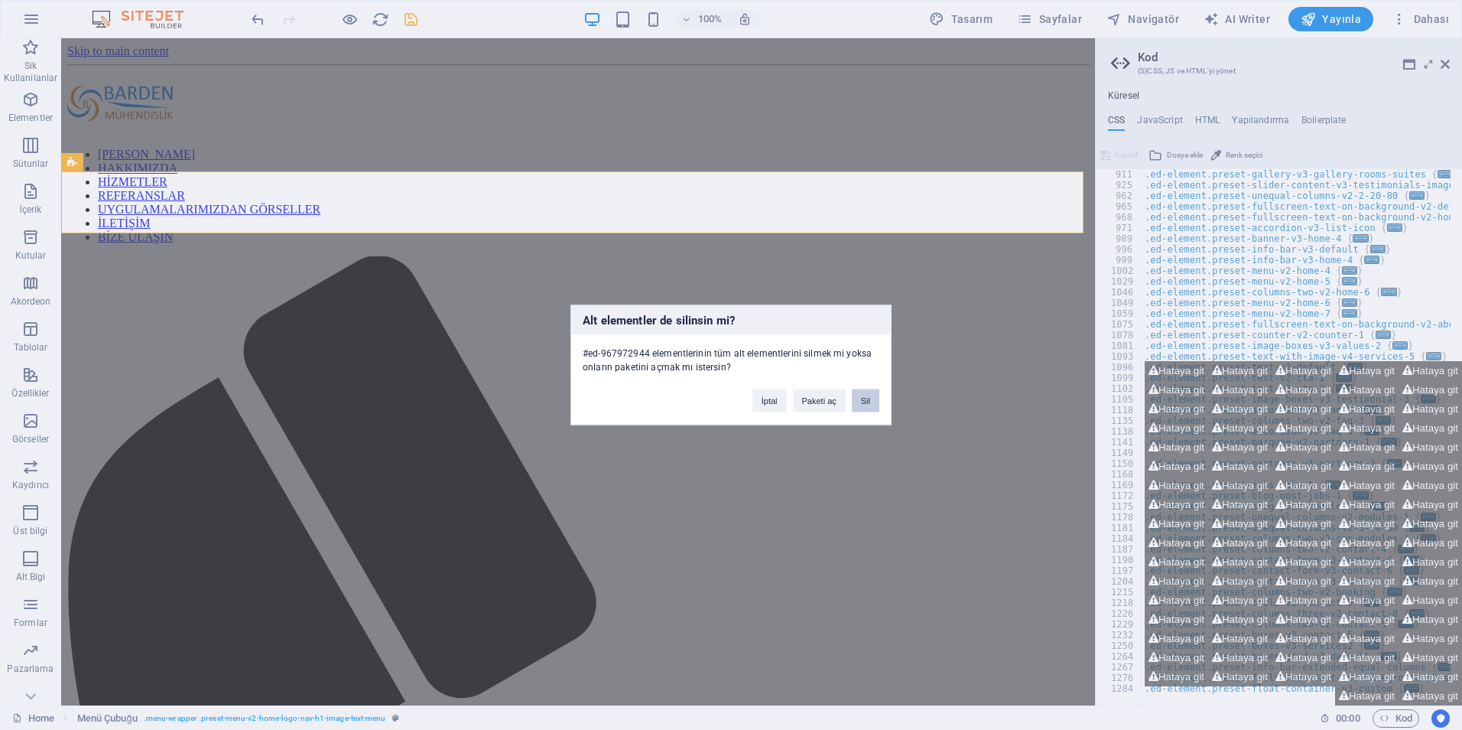
click at [861, 399] on button "Sil" at bounding box center [866, 400] width 28 height 23
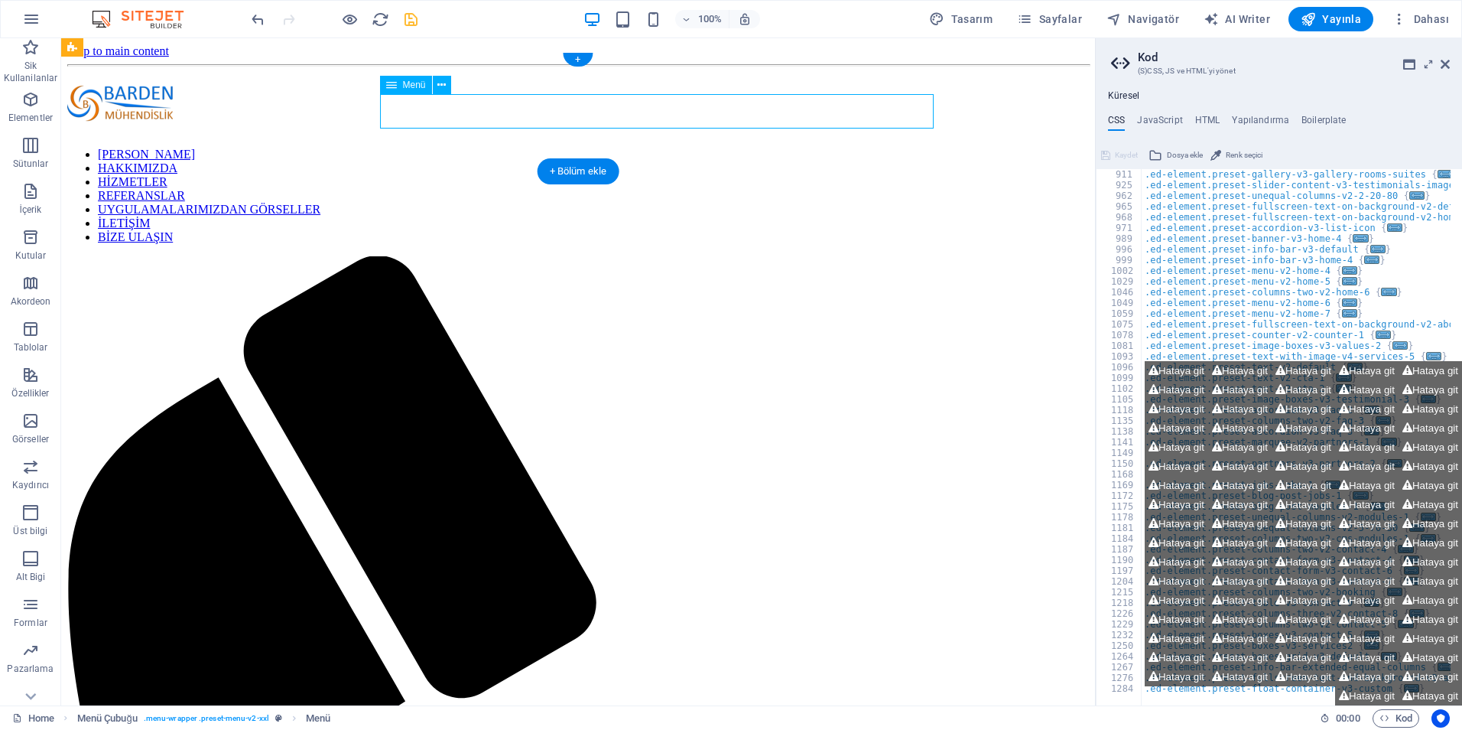
select select
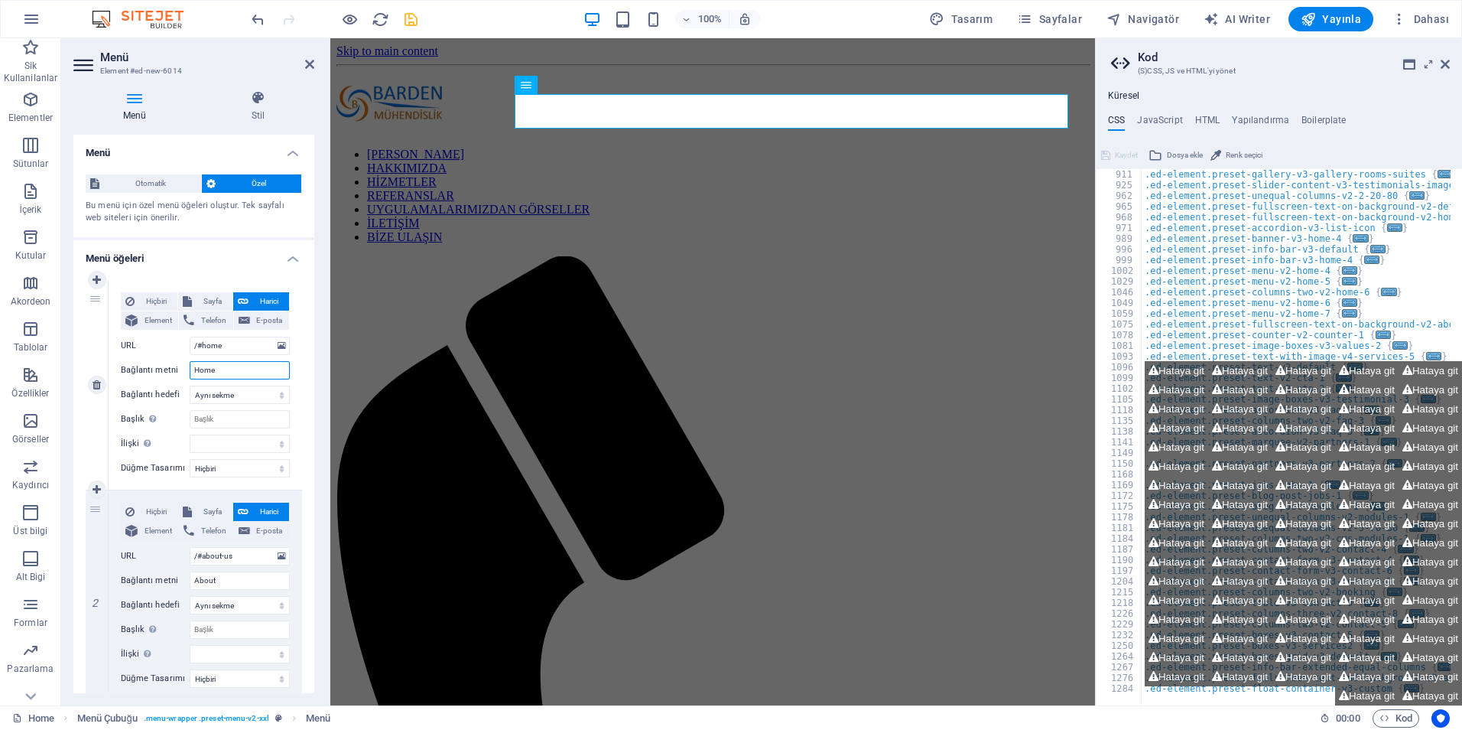
click at [227, 366] on input "Home" at bounding box center [240, 370] width 100 height 18
drag, startPoint x: 224, startPoint y: 367, endPoint x: 149, endPoint y: 361, distance: 75.2
click at [149, 361] on div "Bağlantı metni Home" at bounding box center [205, 370] width 169 height 18
type input "ANA"
select select
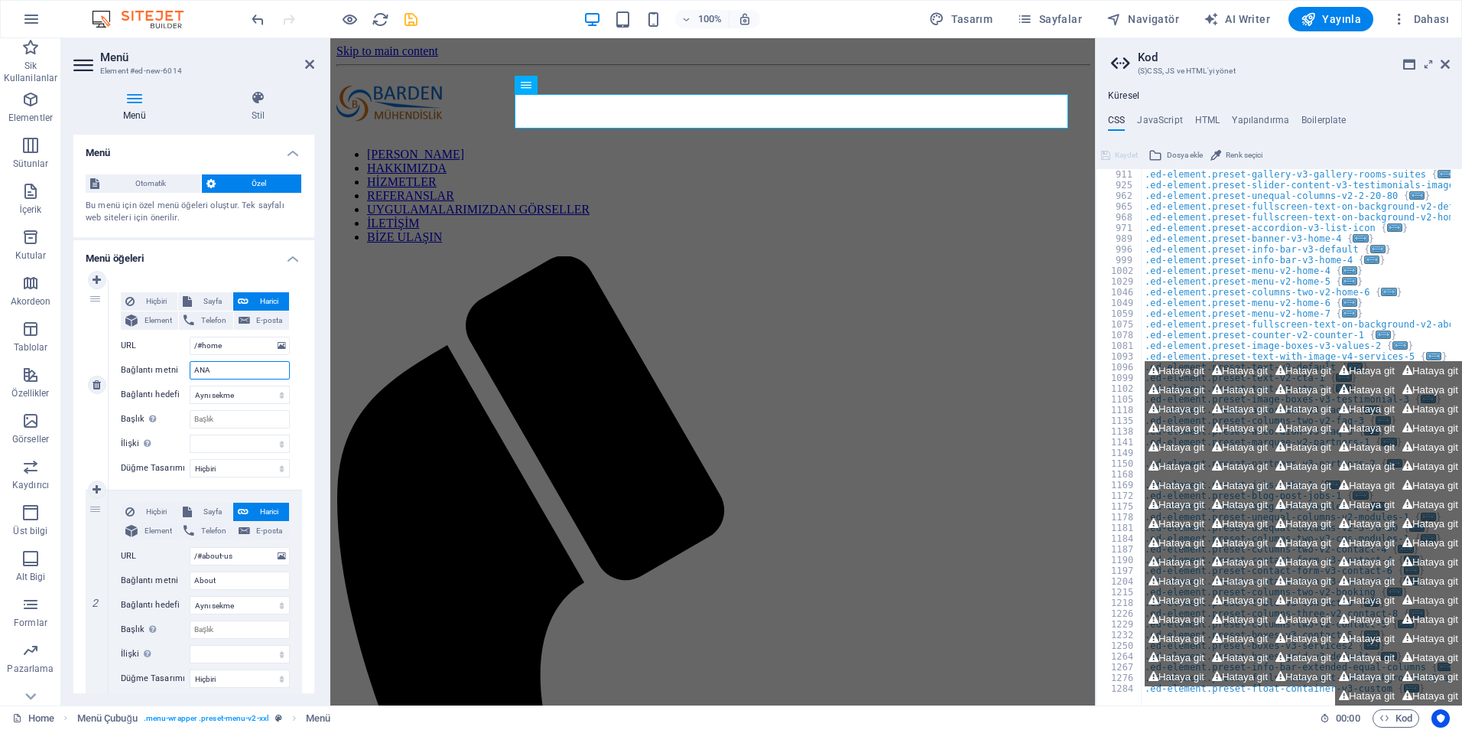
select select
type input "[PERSON_NAME]"
select select
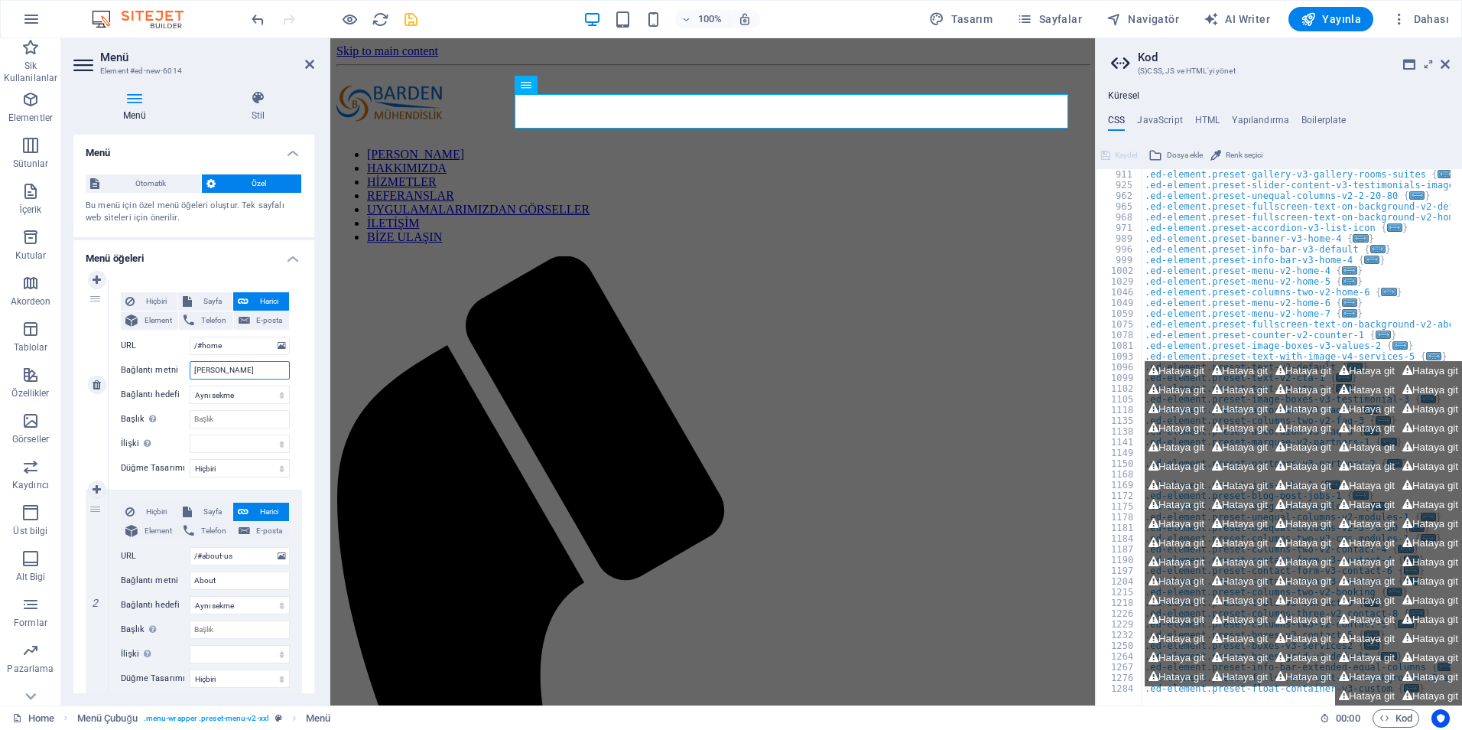
select select
type input "[PERSON_NAME]"
click at [171, 580] on div "Bağlantı metni About" at bounding box center [205, 580] width 169 height 18
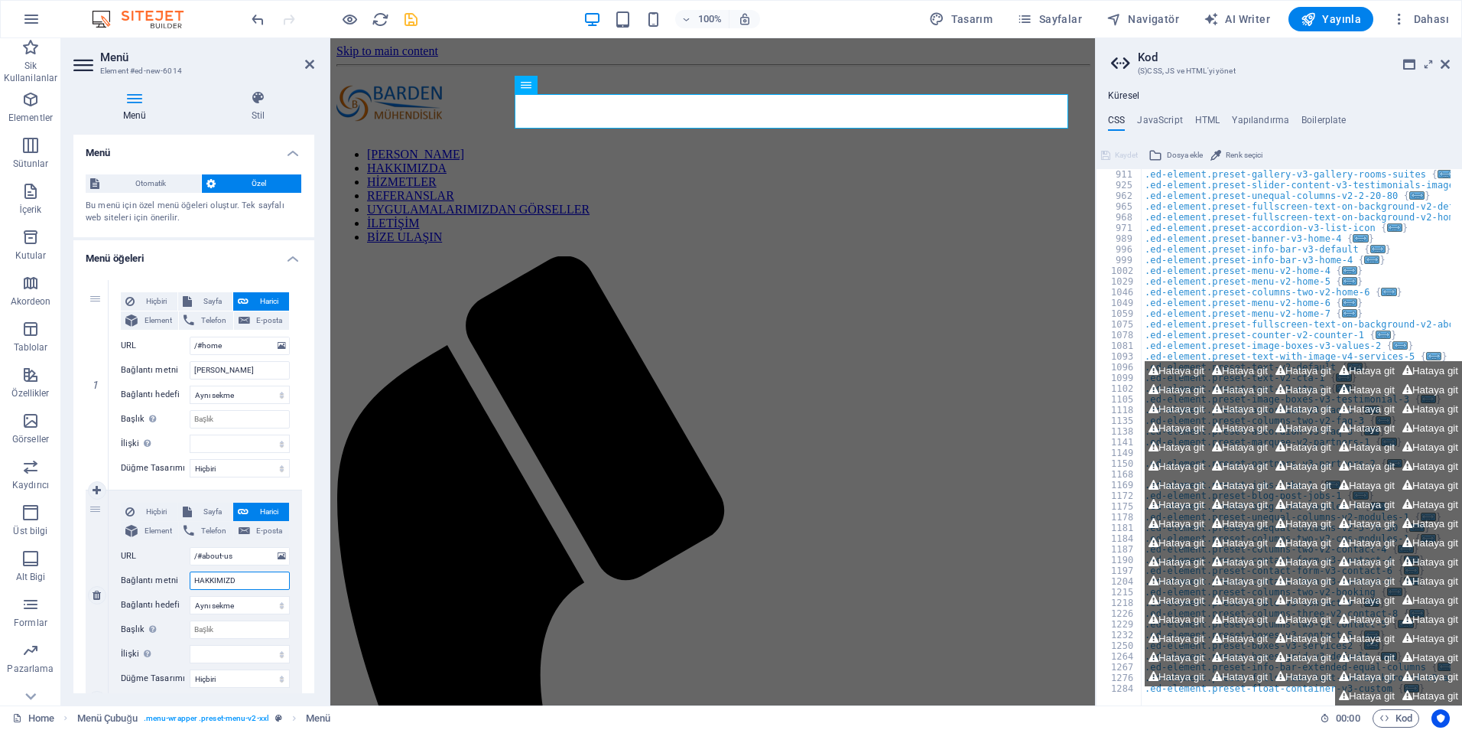
type input "HAKKIMIZDA"
select select
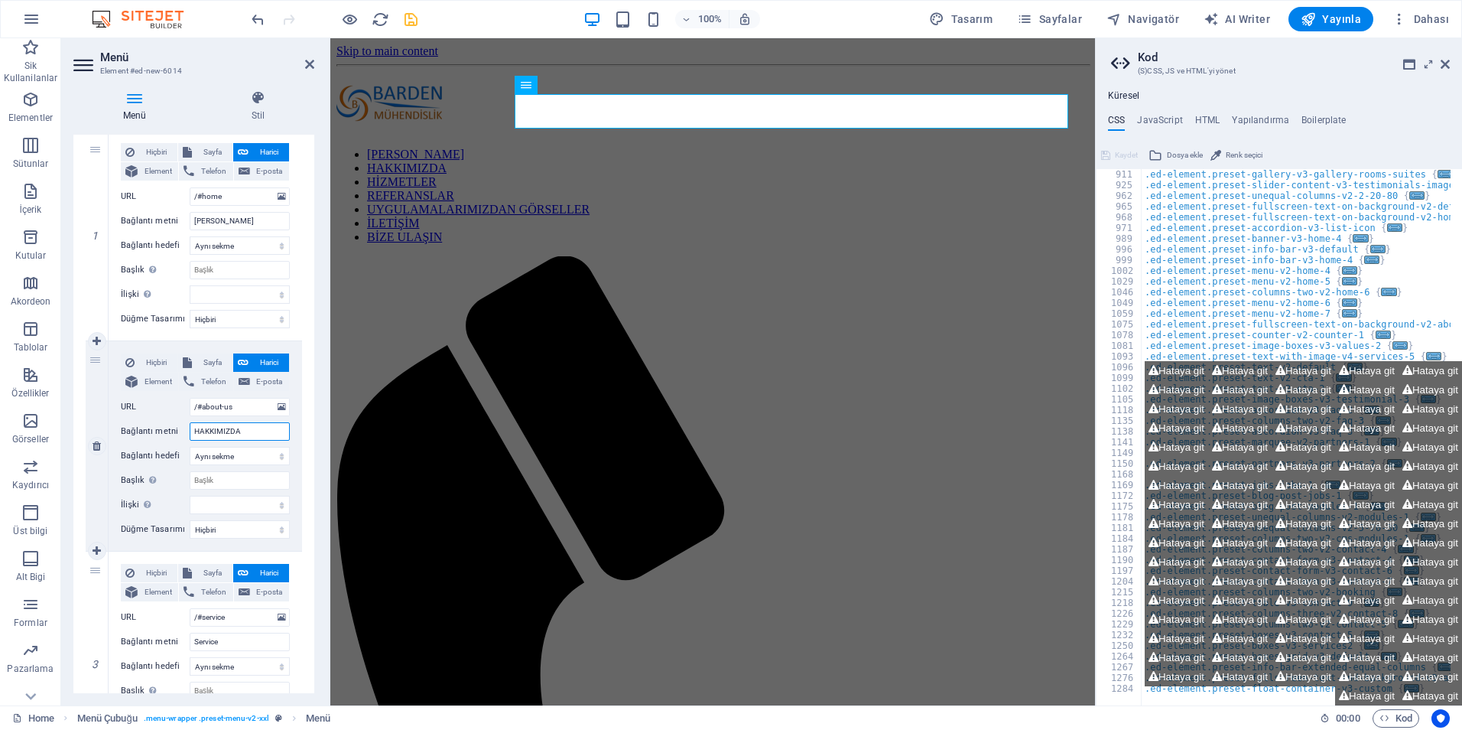
scroll to position [153, 0]
type input "HAKKIMIZDA"
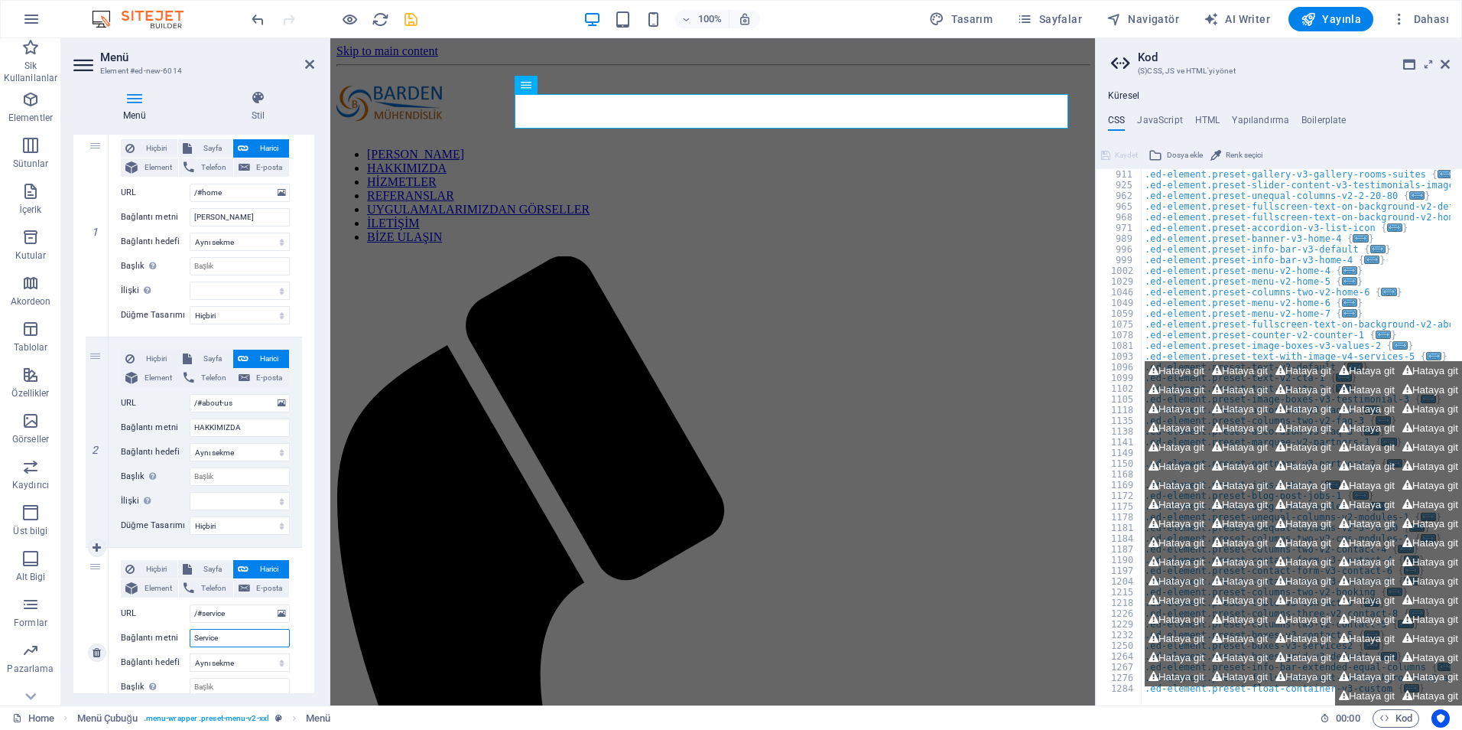
click at [223, 638] on input "Service" at bounding box center [240, 638] width 100 height 18
drag, startPoint x: 214, startPoint y: 635, endPoint x: 175, endPoint y: 635, distance: 39.0
click at [175, 635] on div "Bağlantı metni Service" at bounding box center [205, 638] width 169 height 18
type input "REFE"
select select
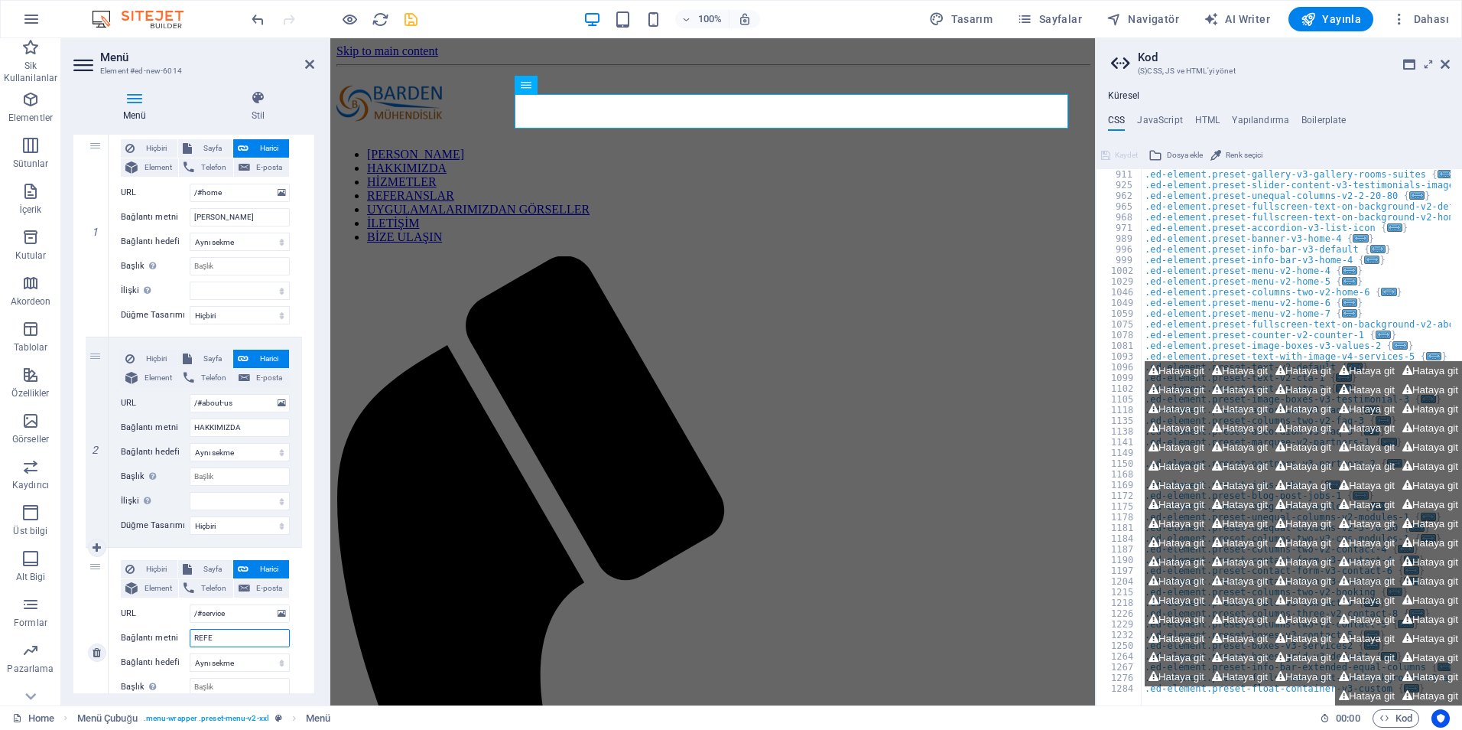
select select
type input "REFERANSLARIMIZ"
select select
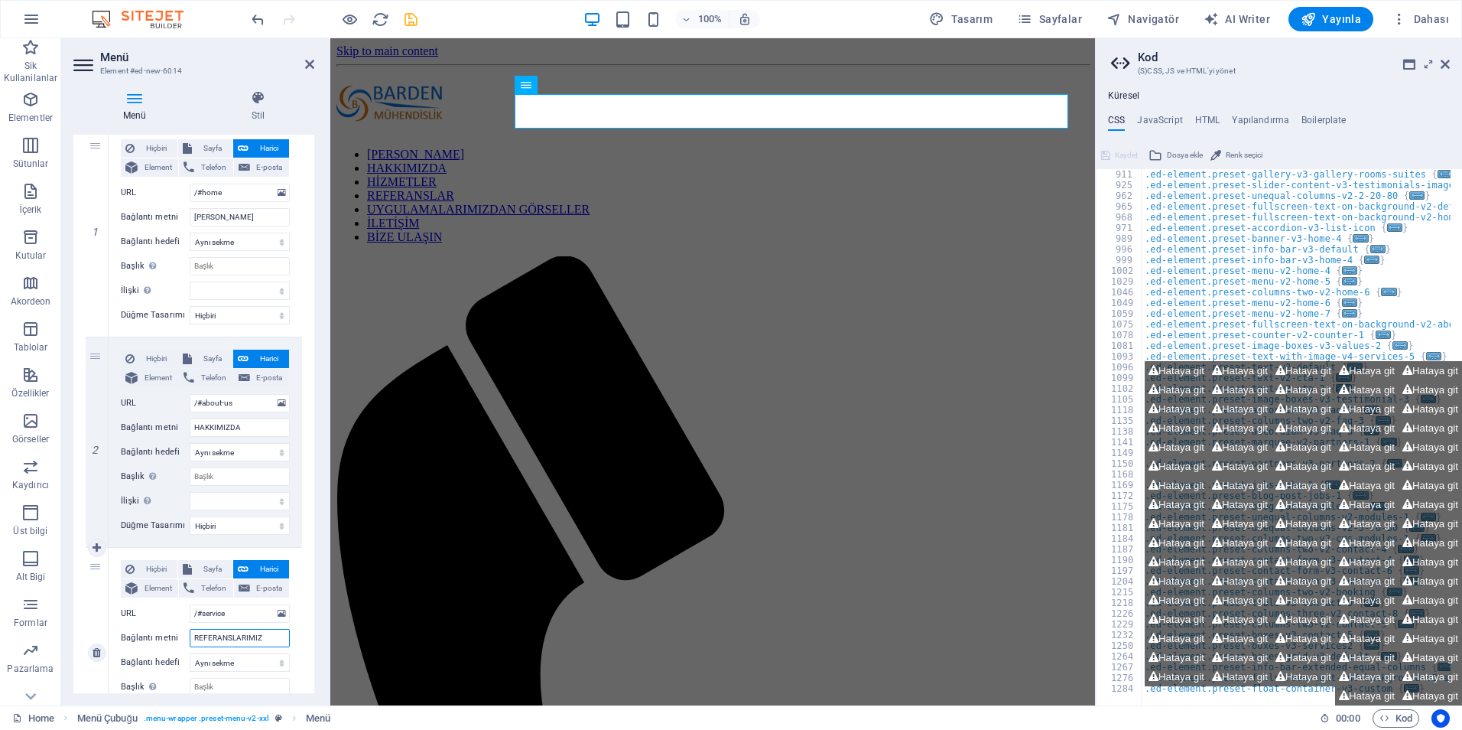
select select
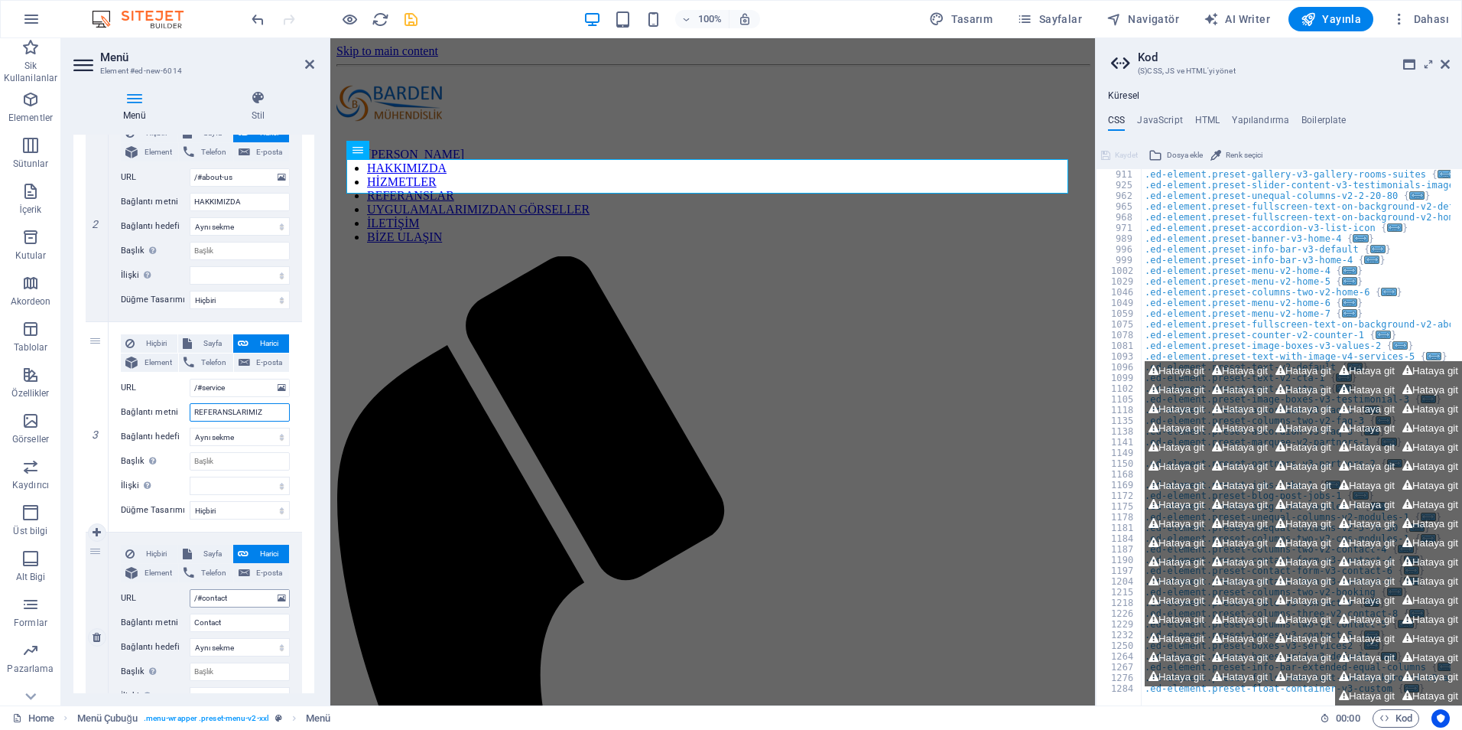
scroll to position [382, 0]
type input "REFERANSLARIMIZ"
click at [231, 620] on input "Contact" at bounding box center [240, 619] width 100 height 18
drag, startPoint x: 240, startPoint y: 619, endPoint x: 151, endPoint y: 609, distance: 89.3
click at [151, 610] on div "Bağlantı metni Contact" at bounding box center [205, 619] width 169 height 18
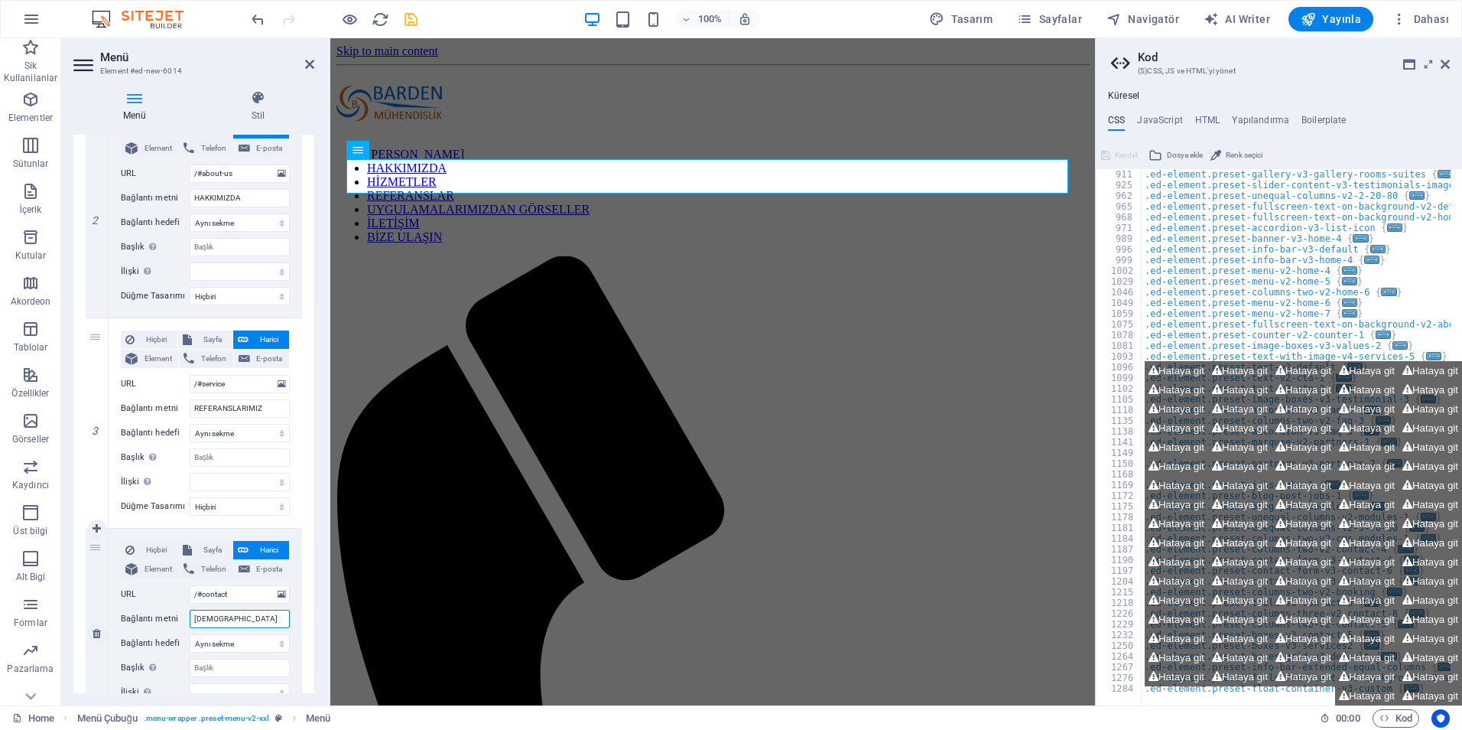
type input "İMALAT"
select select
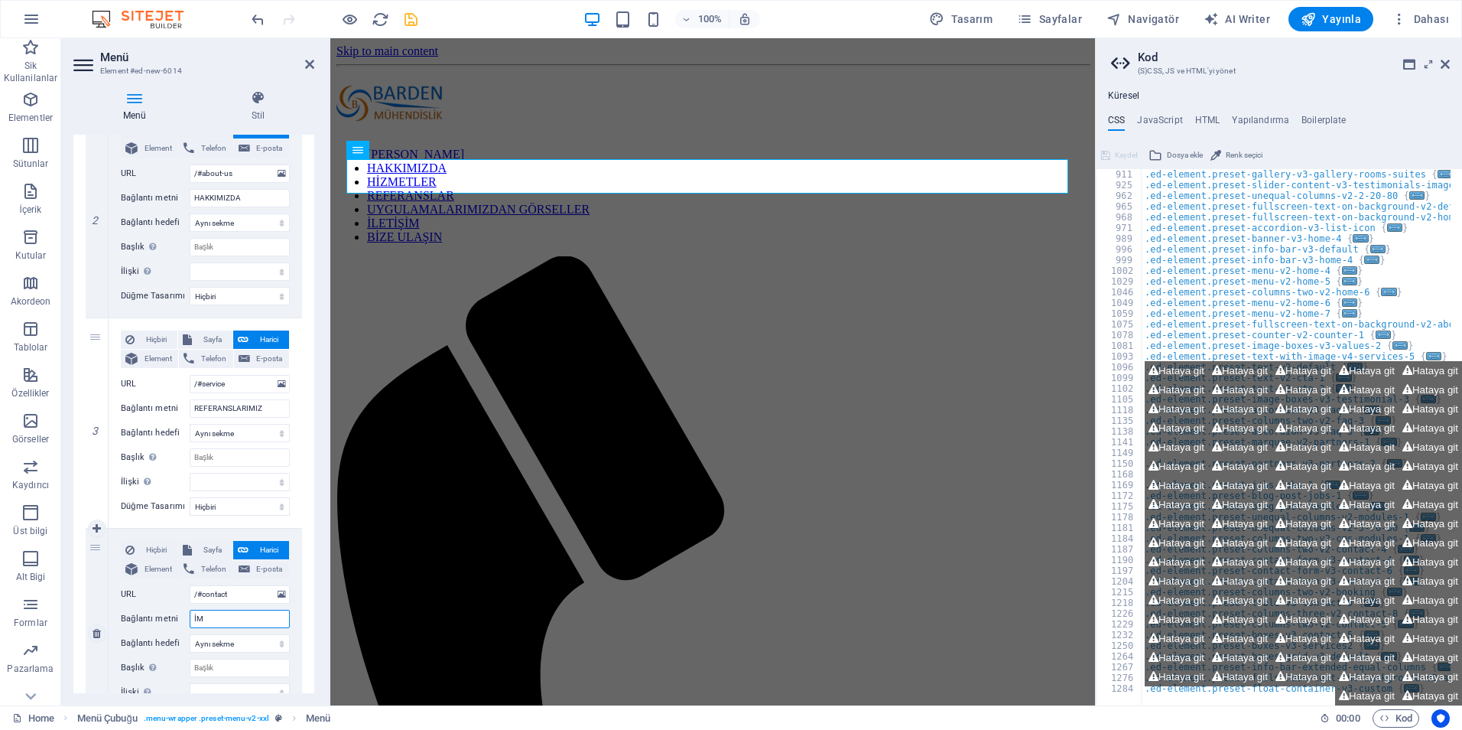
type input "İ"
select select
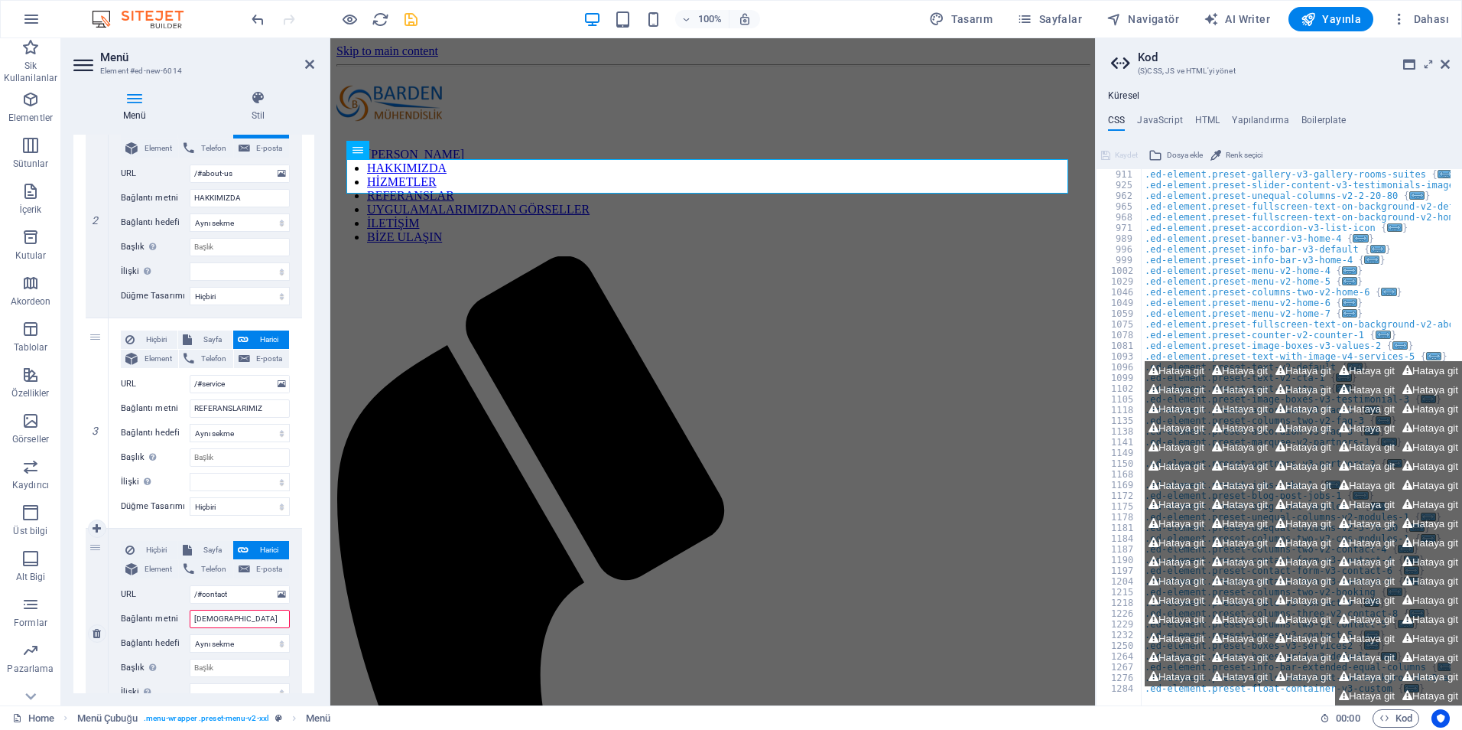
type input "İMALATLARIMIZDAN"
select select
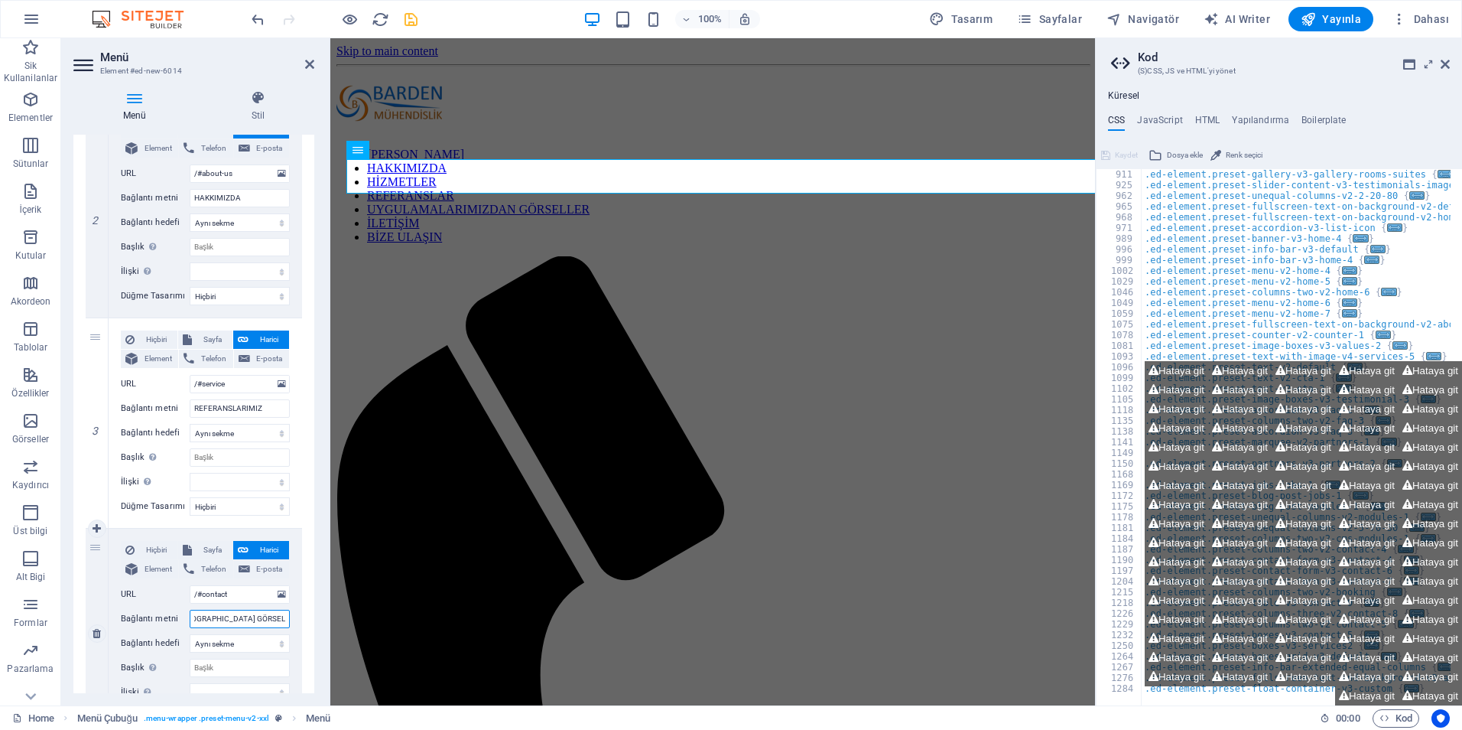
type input "İMALATLARIMIZDAN GÖRSELLER"
select select
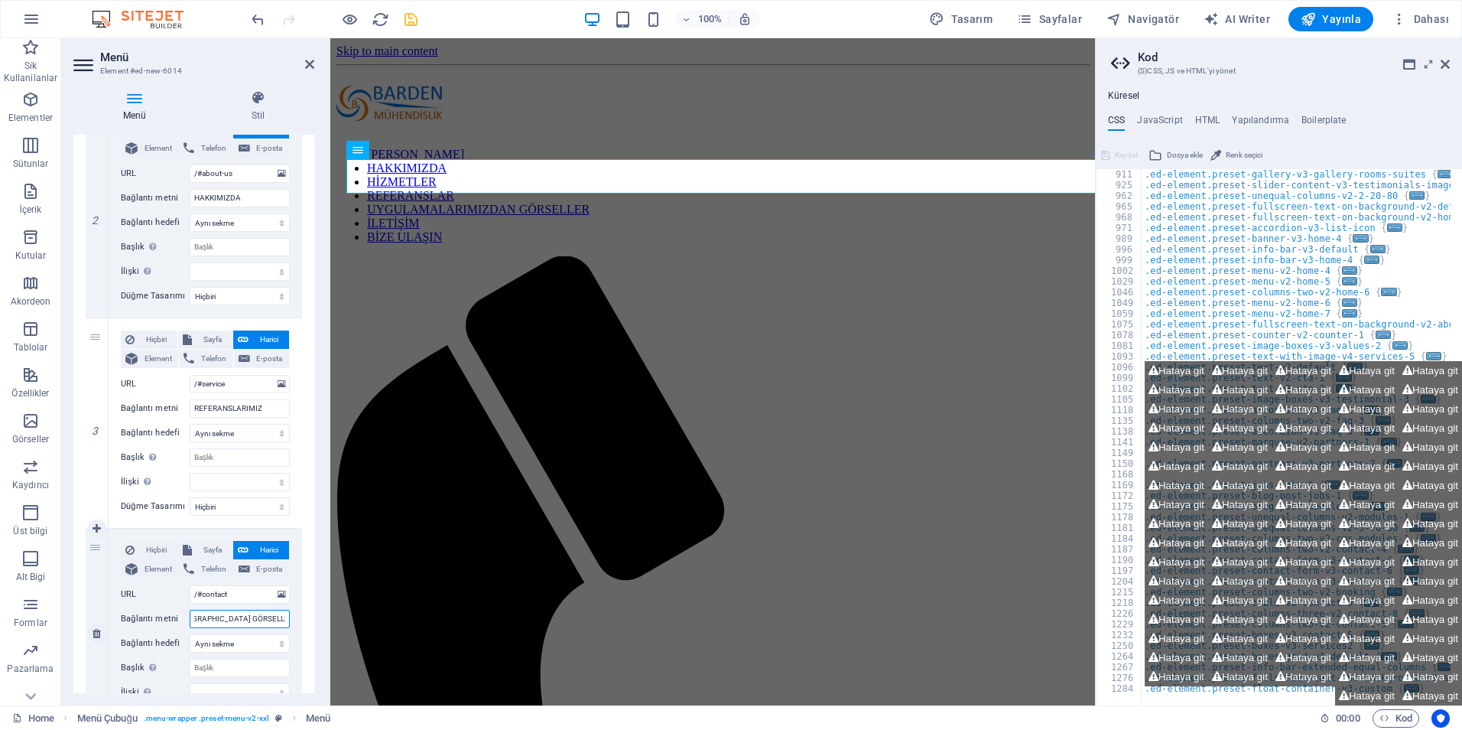
select select
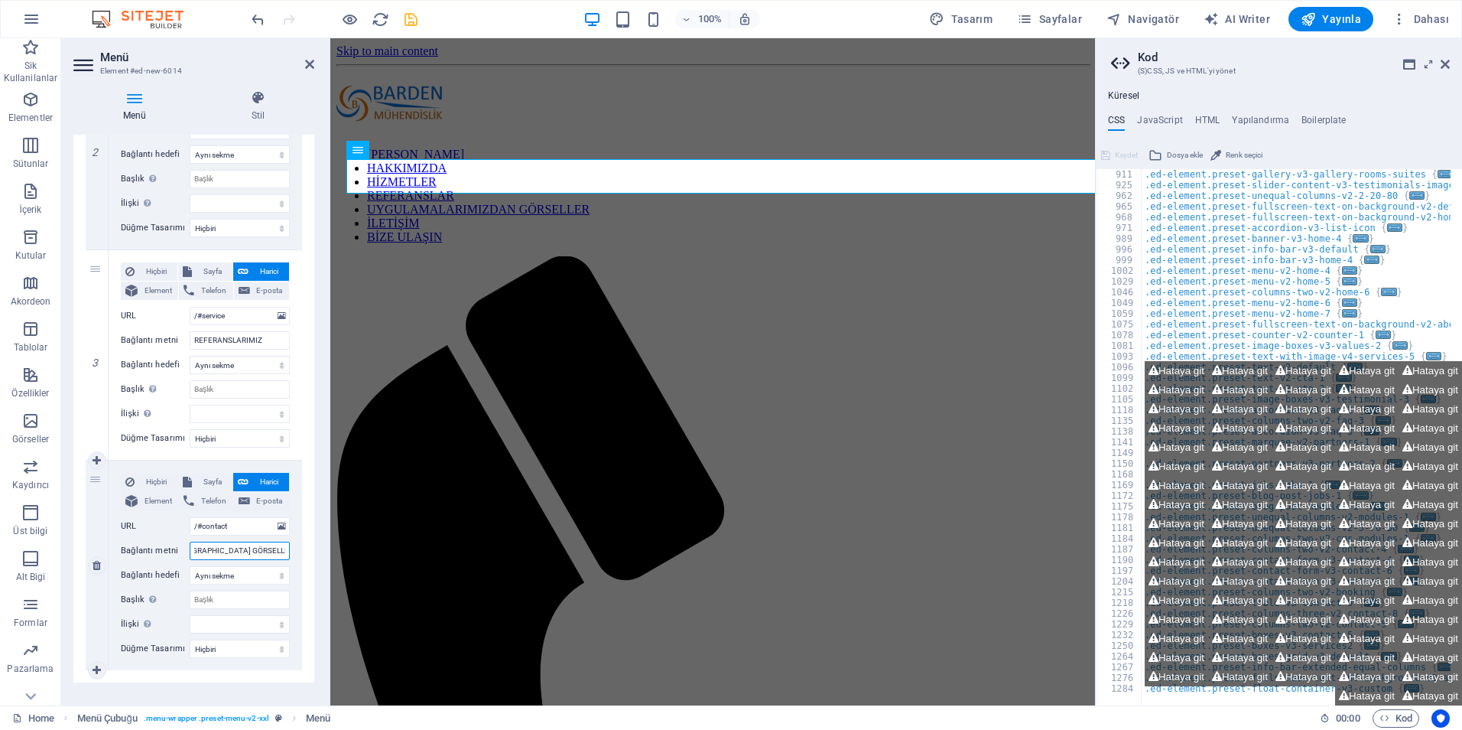
scroll to position [470, 0]
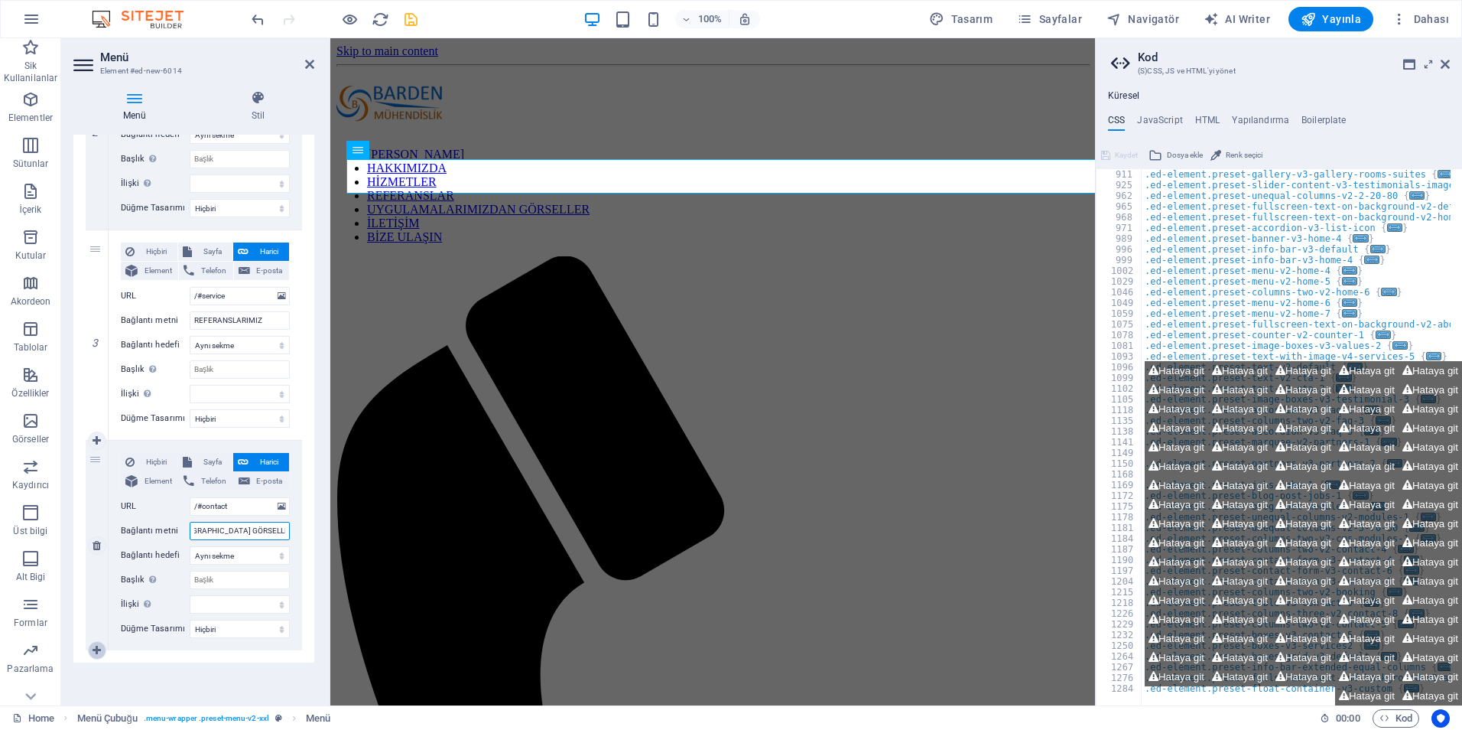
type input "İMALATLARIMIZDAN GÖRSELLER"
click at [93, 649] on icon at bounding box center [97, 650] width 8 height 11
select select
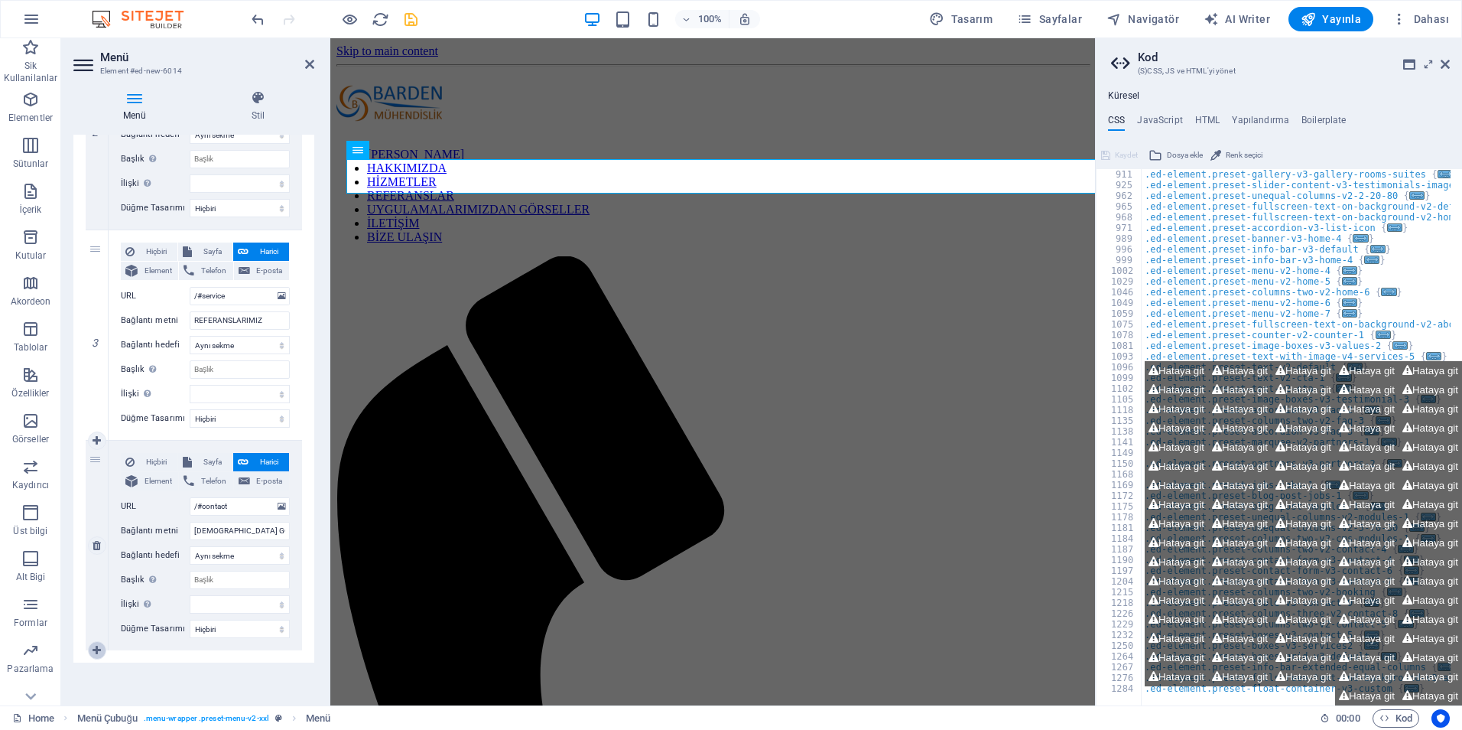
select select
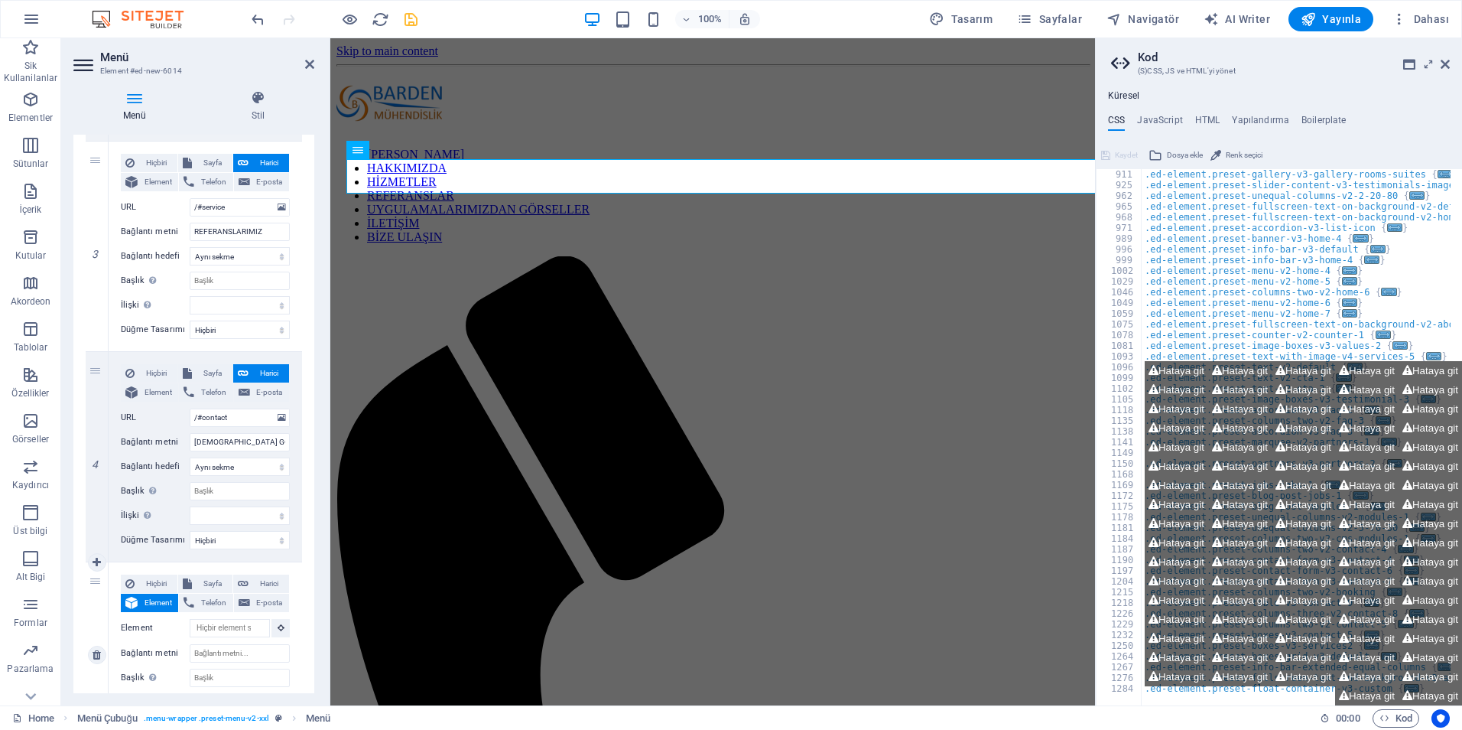
scroll to position [623, 0]
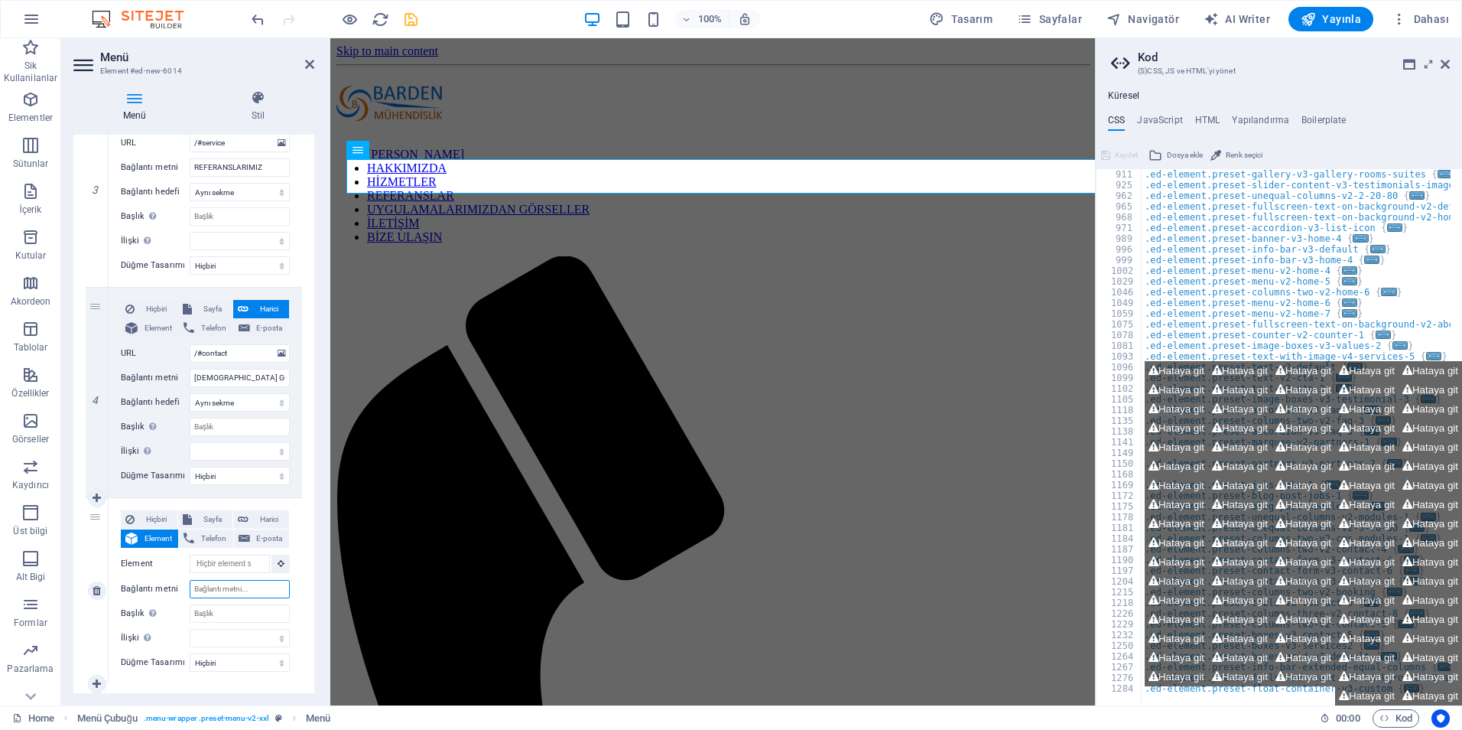
click at [200, 593] on input "Bağlantı metni" at bounding box center [240, 589] width 100 height 18
click at [234, 611] on input "Başlık Ek bağlantı tanımının bağlantı metniyle aynı olmaması gerekir. Başlık, g…" at bounding box center [240, 613] width 100 height 18
type input "HAKKIMIZD"
select select
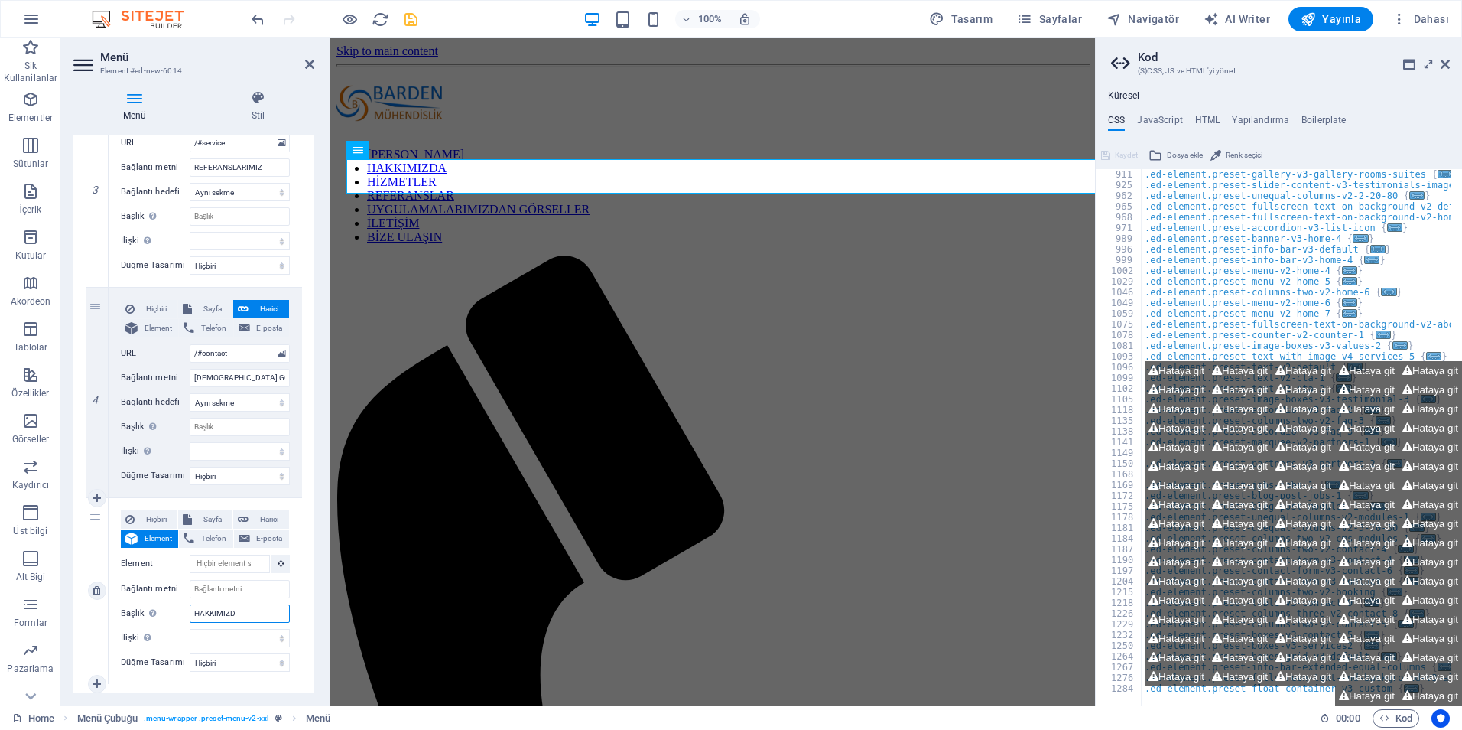
select select
type input "HAKKIMIZDA"
select select
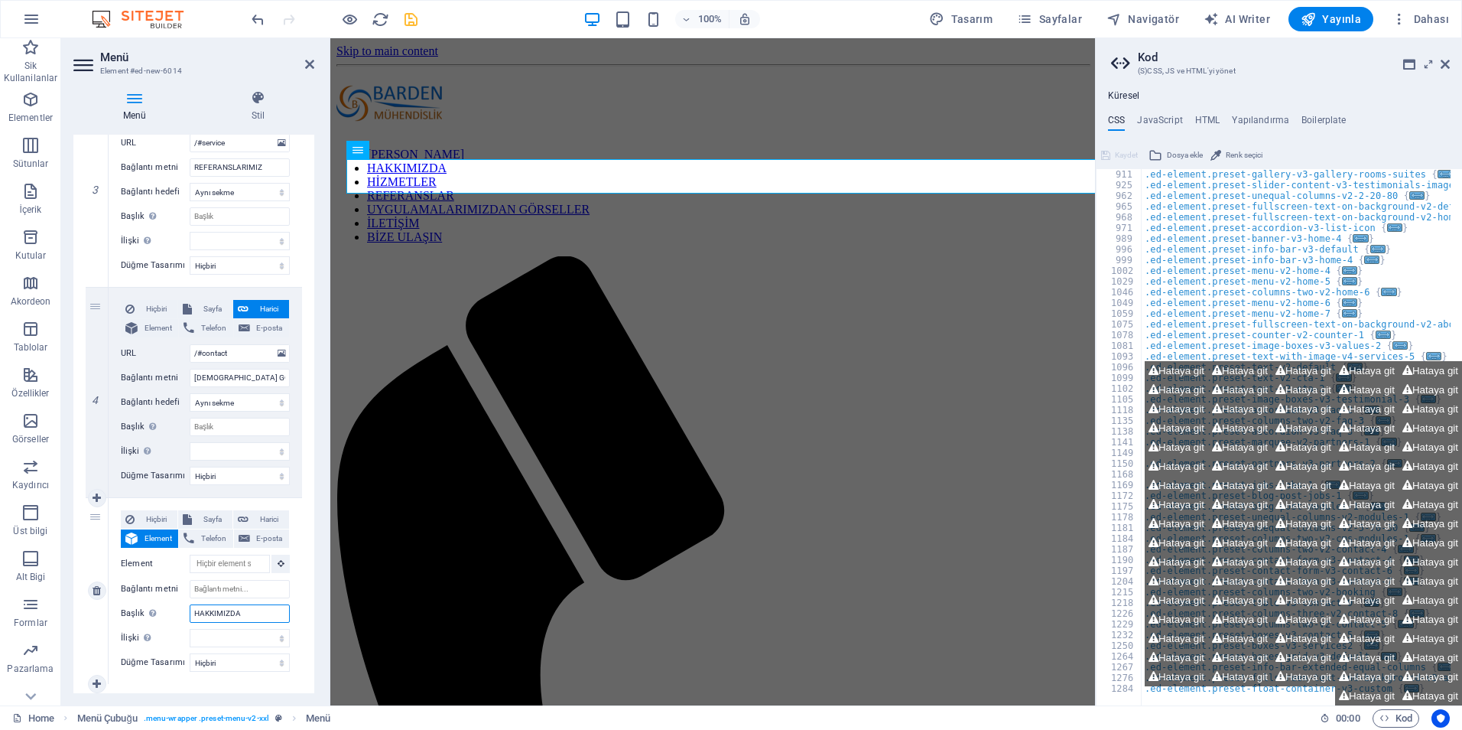
select select
type input "H"
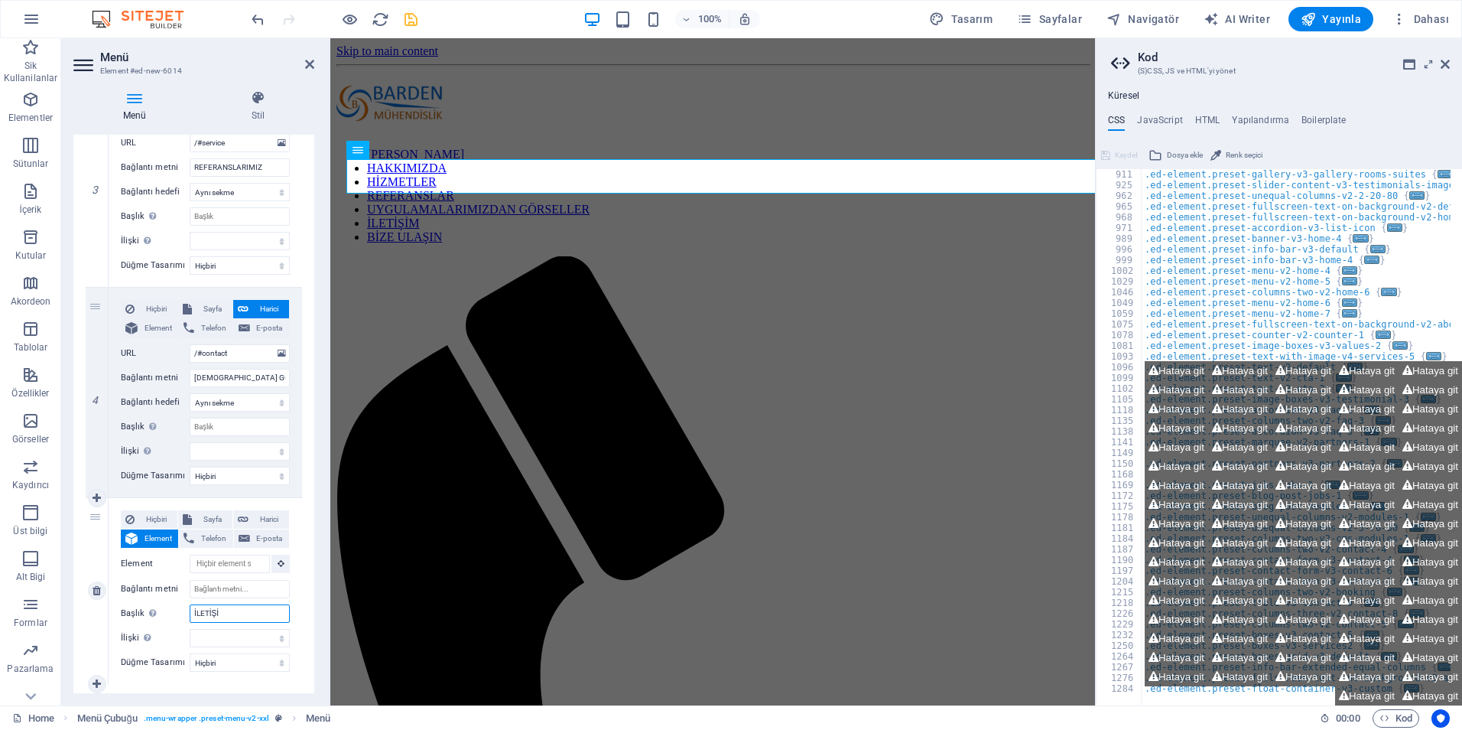
type input "İLETİŞİM"
select select
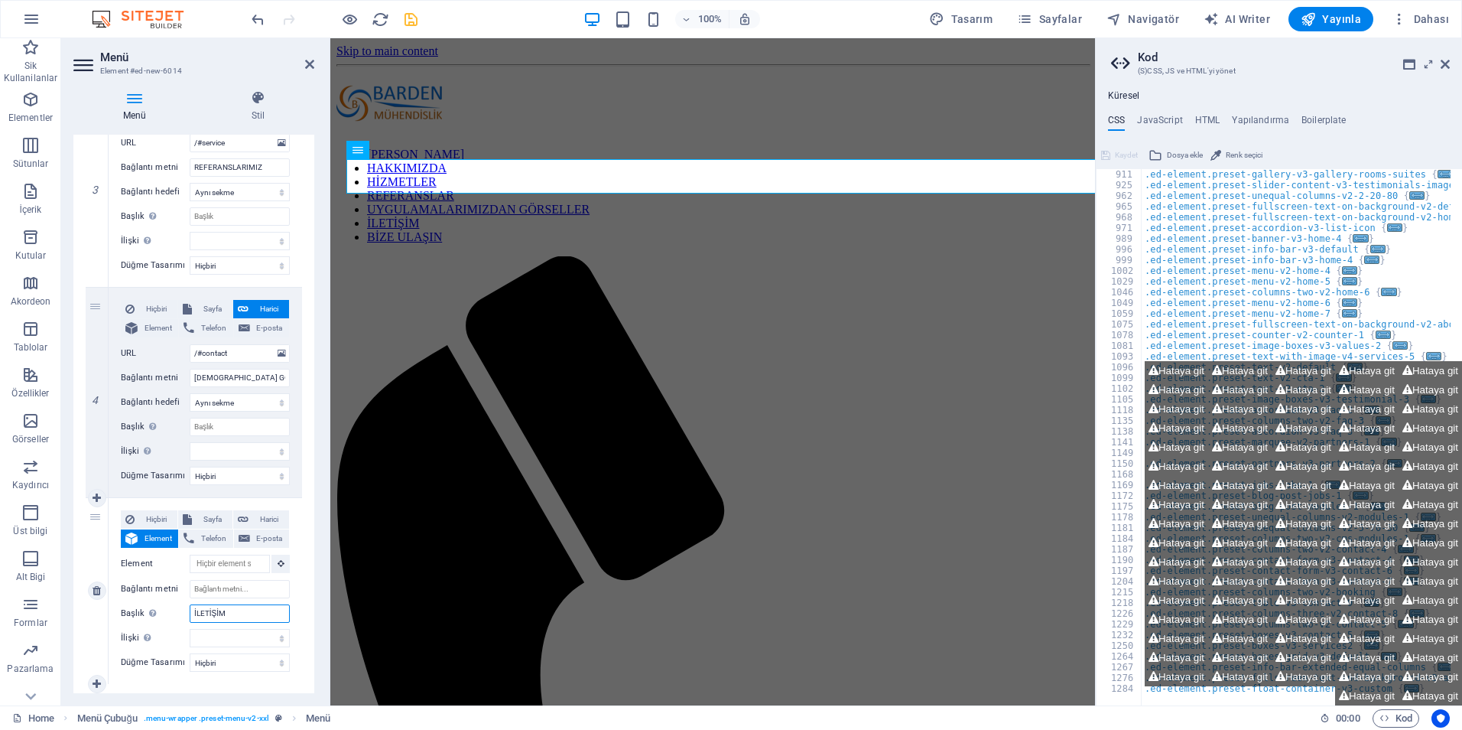
select select
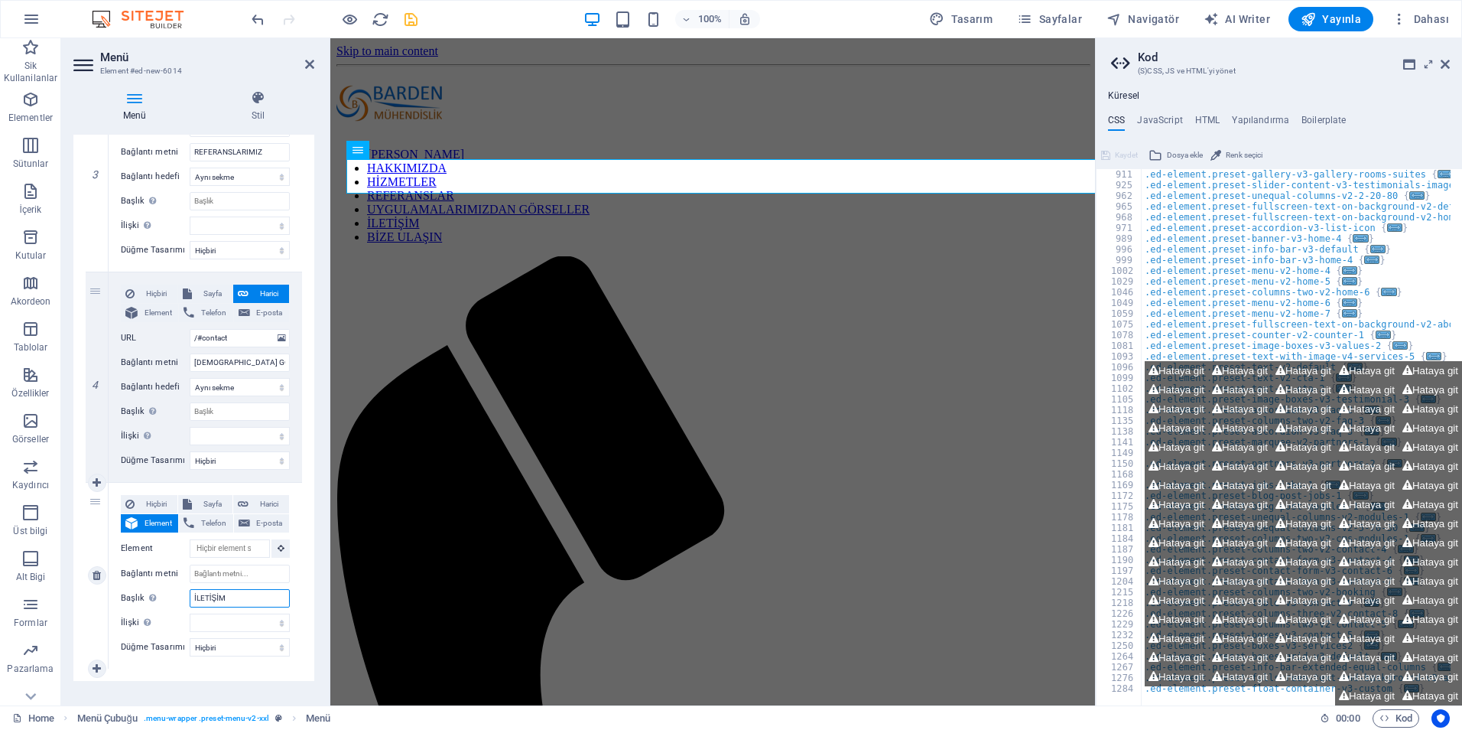
scroll to position [657, 0]
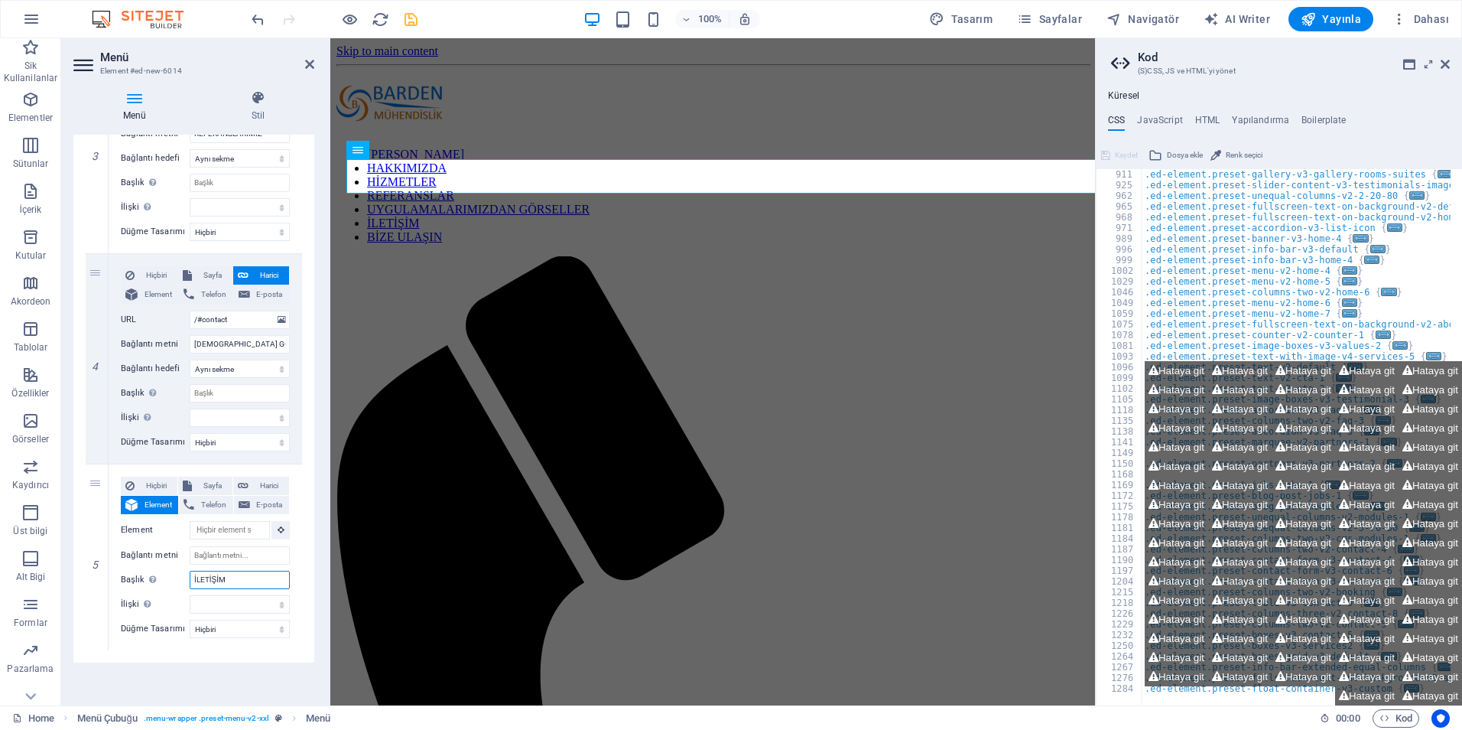
type input "İLETİŞİM"
click at [138, 665] on div "Menü Otomatik Özel Bu menü için özel menü öğeleri oluştur. Tek sayfalı web site…" at bounding box center [193, 414] width 241 height 558
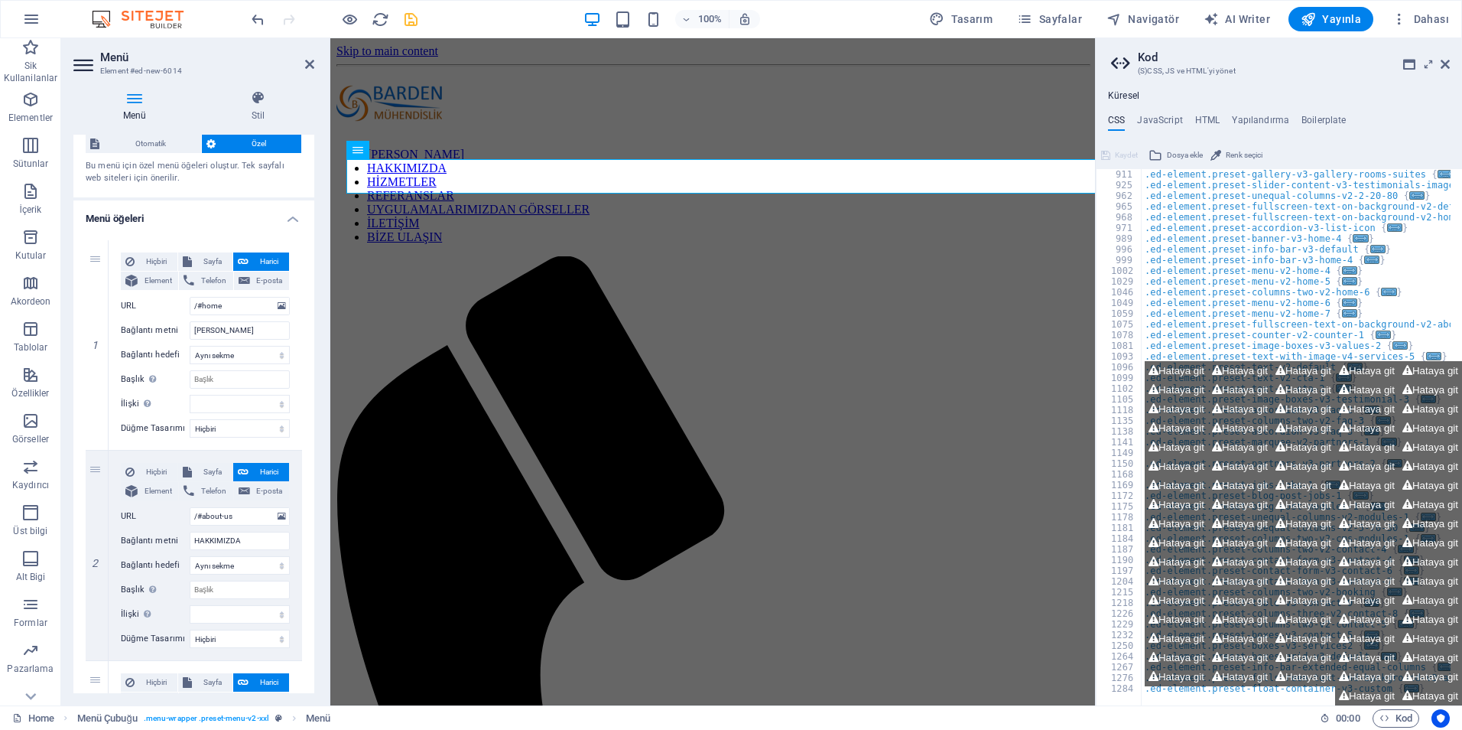
scroll to position [0, 0]
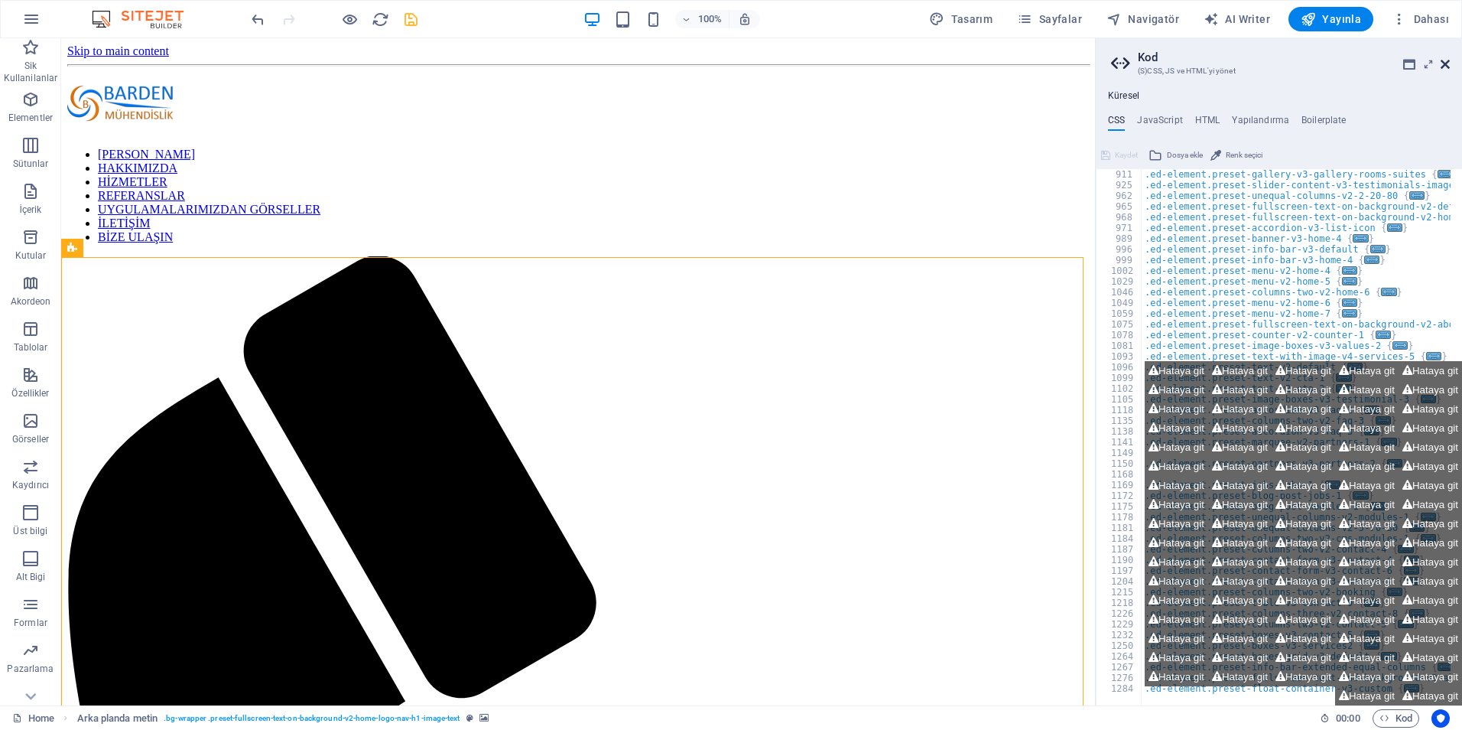
click at [1446, 67] on icon at bounding box center [1445, 64] width 9 height 12
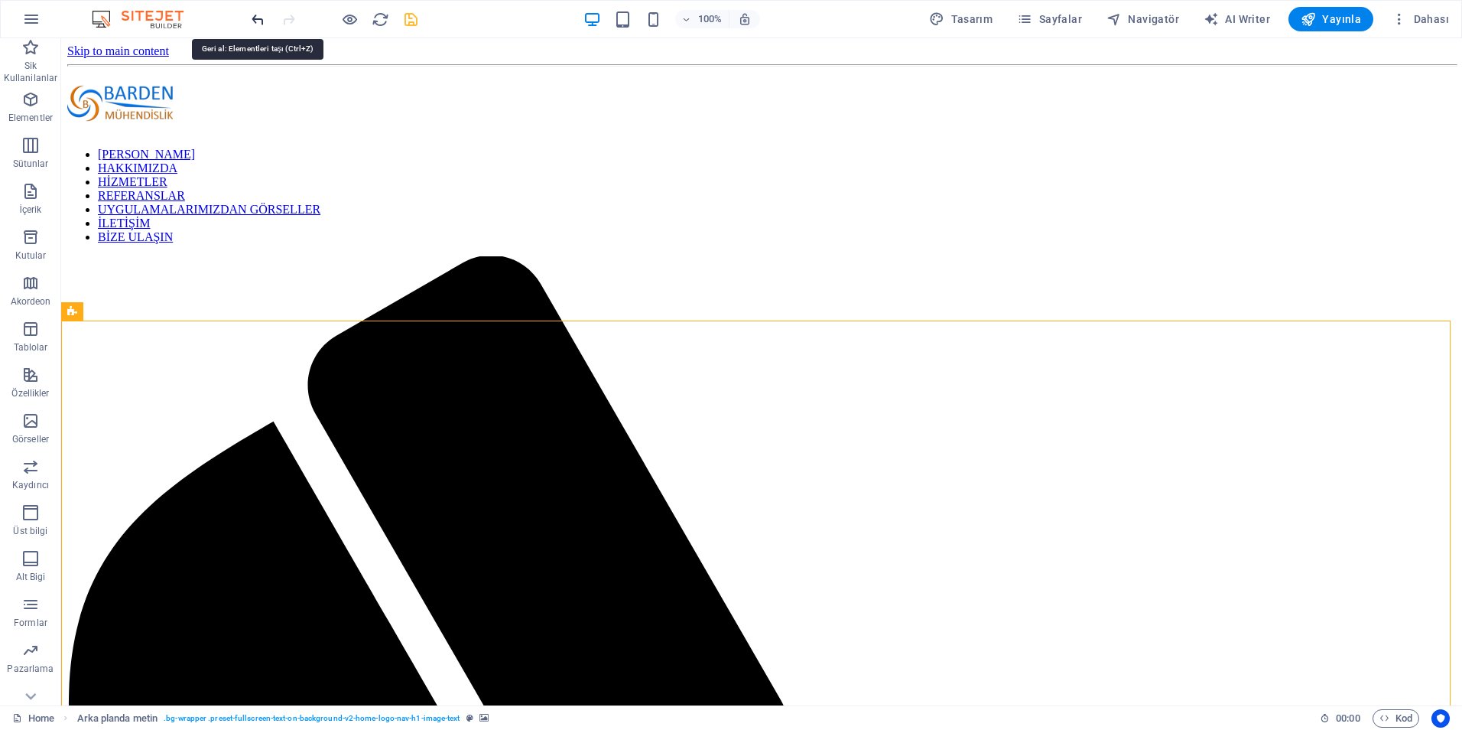
click at [257, 20] on icon "undo" at bounding box center [258, 20] width 18 height 18
click at [378, 24] on icon "reload" at bounding box center [381, 20] width 18 height 18
click at [1300, 14] on button "Yayınla" at bounding box center [1331, 19] width 85 height 24
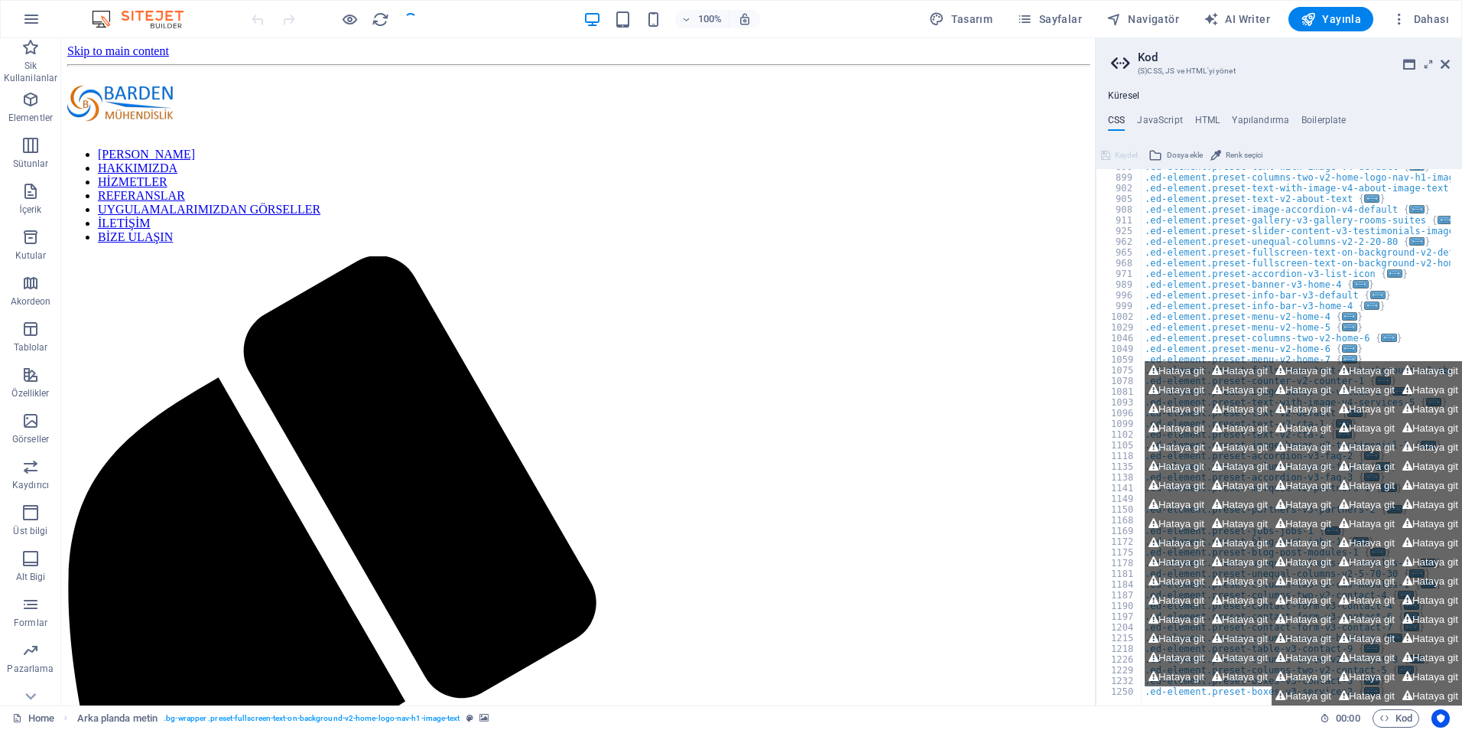
scroll to position [587, 0]
